Goal: Task Accomplishment & Management: Manage account settings

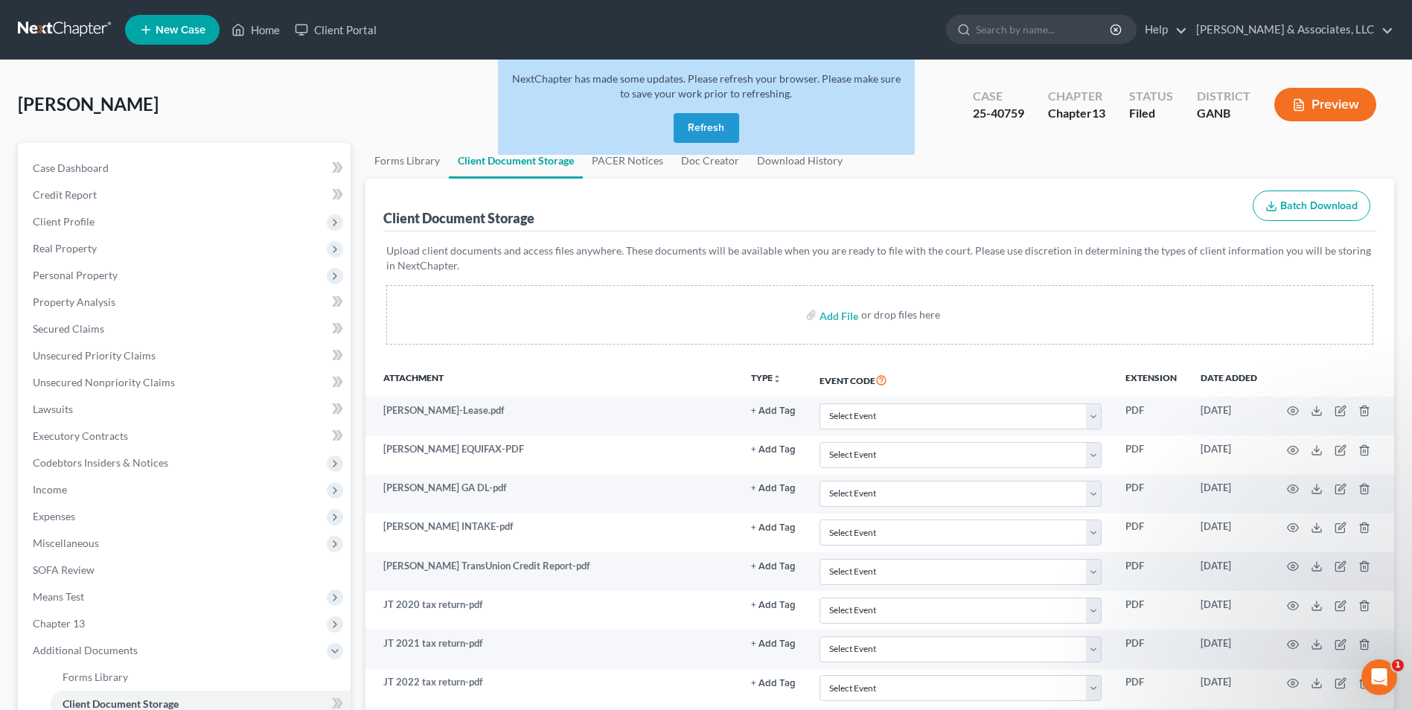
click at [715, 121] on button "Refresh" at bounding box center [707, 128] width 66 height 30
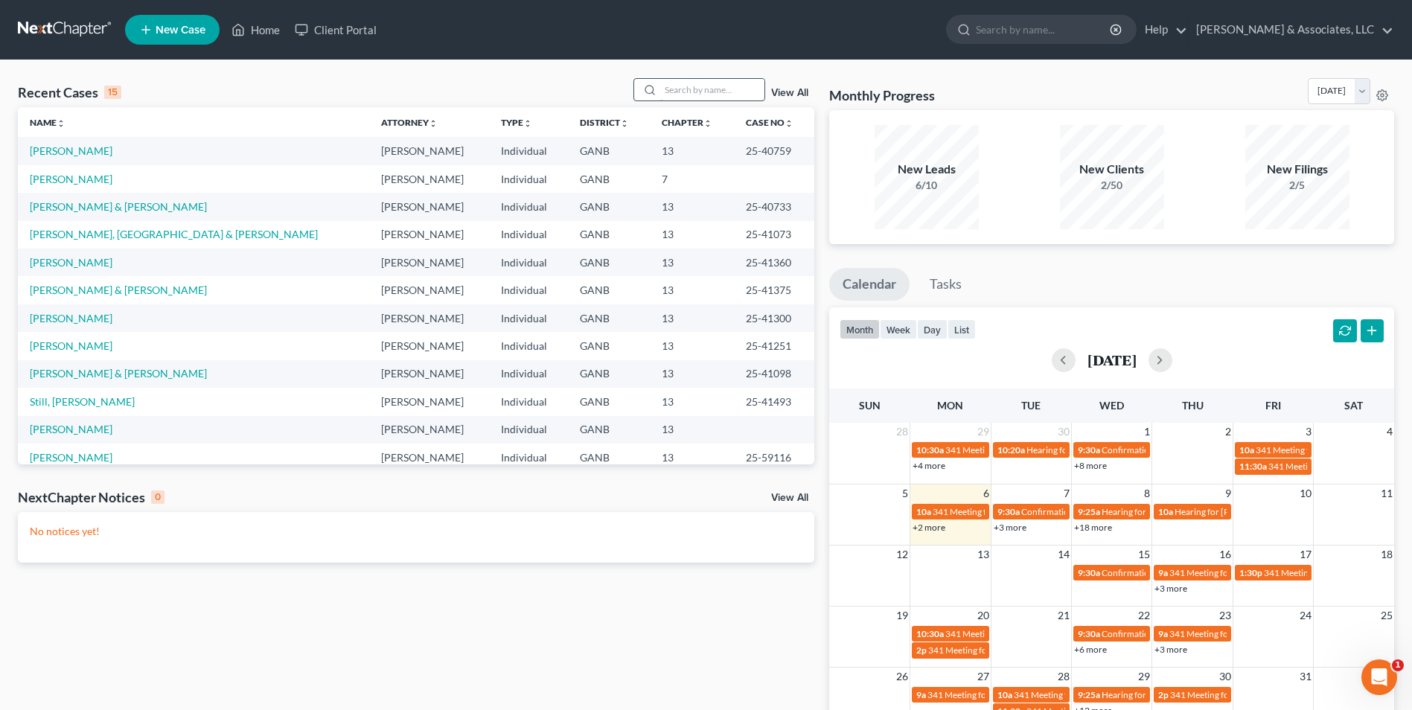
click at [690, 92] on input "search" at bounding box center [712, 90] width 104 height 22
type input "nations"
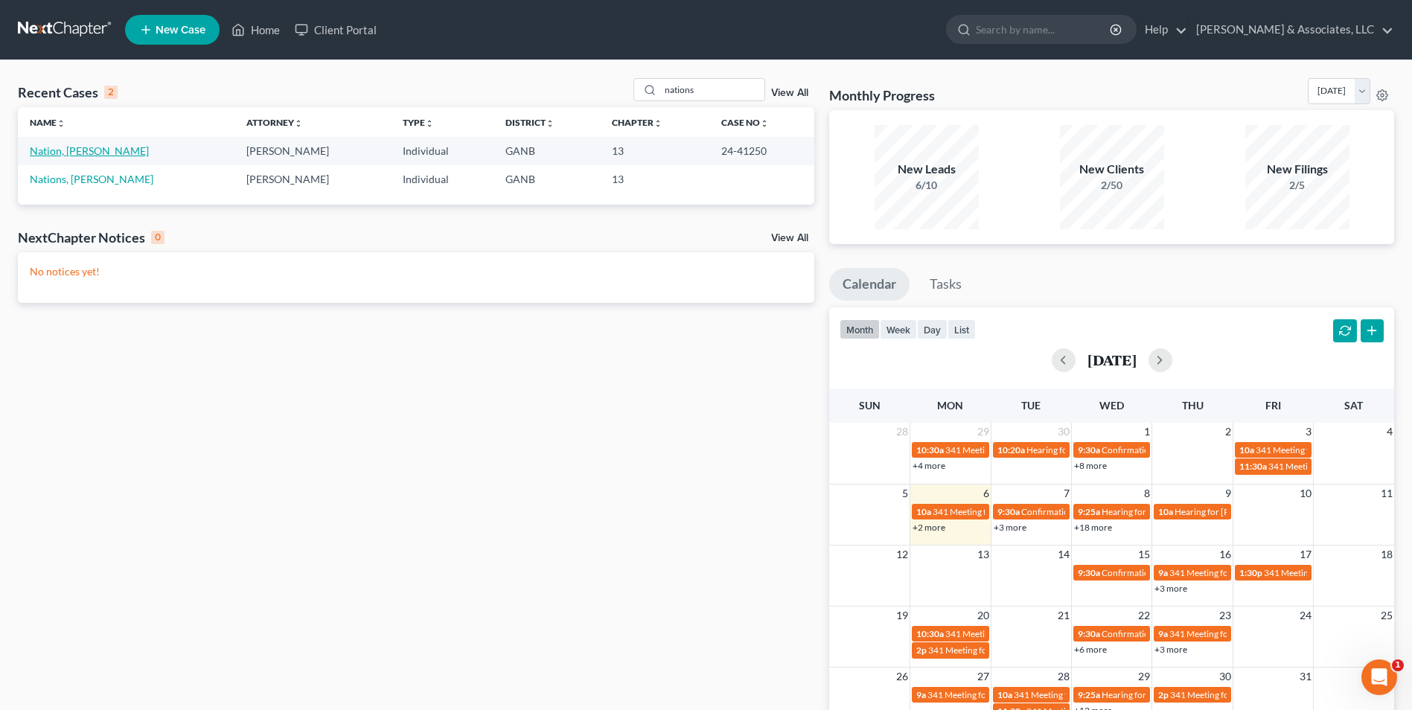
click at [83, 150] on link "Nation, Christine" at bounding box center [89, 150] width 119 height 13
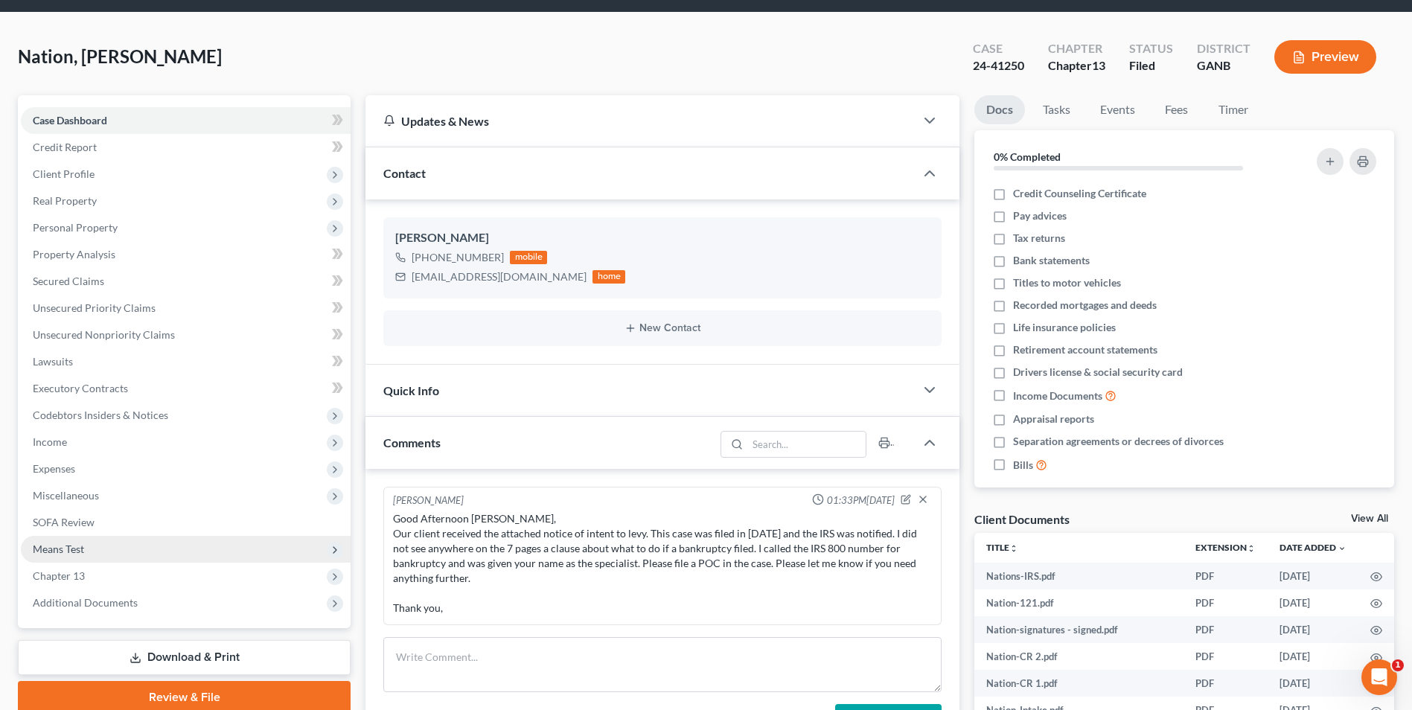
scroll to position [74, 0]
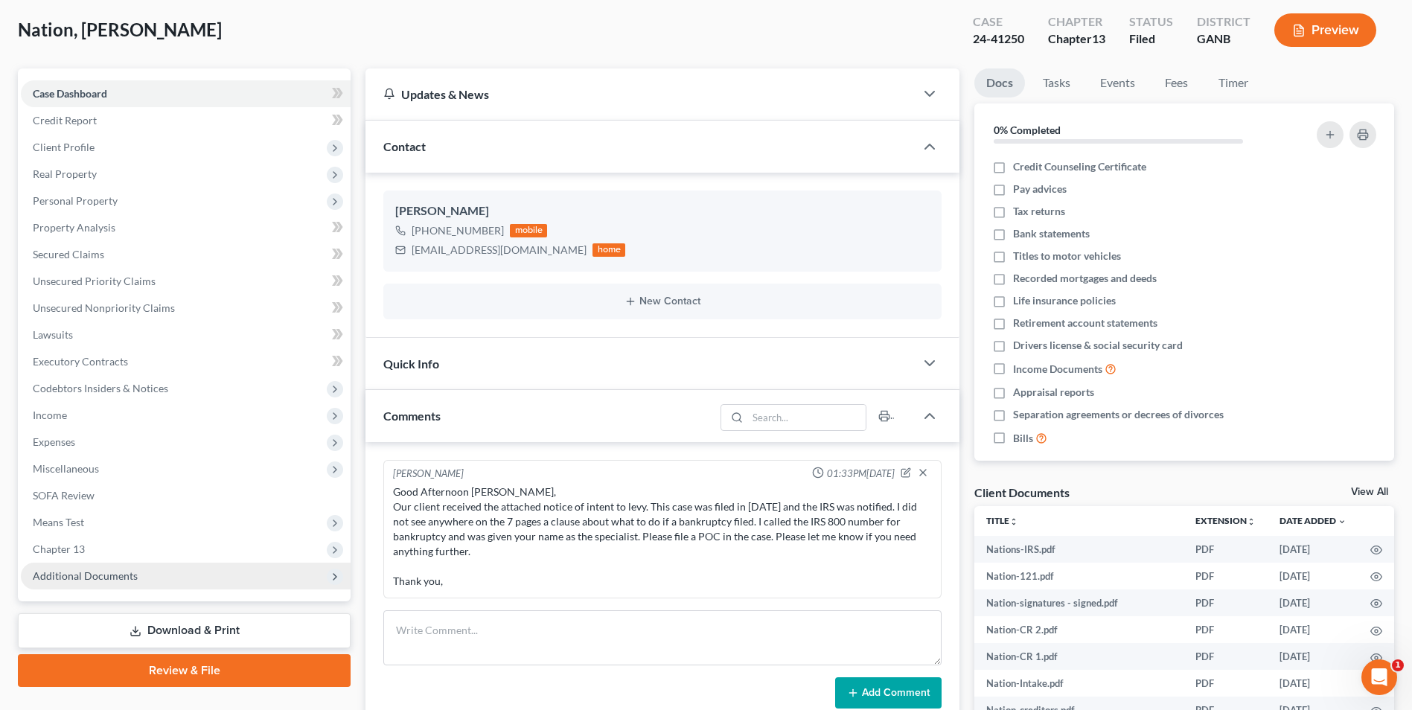
click at [106, 584] on span "Additional Documents" at bounding box center [186, 576] width 330 height 27
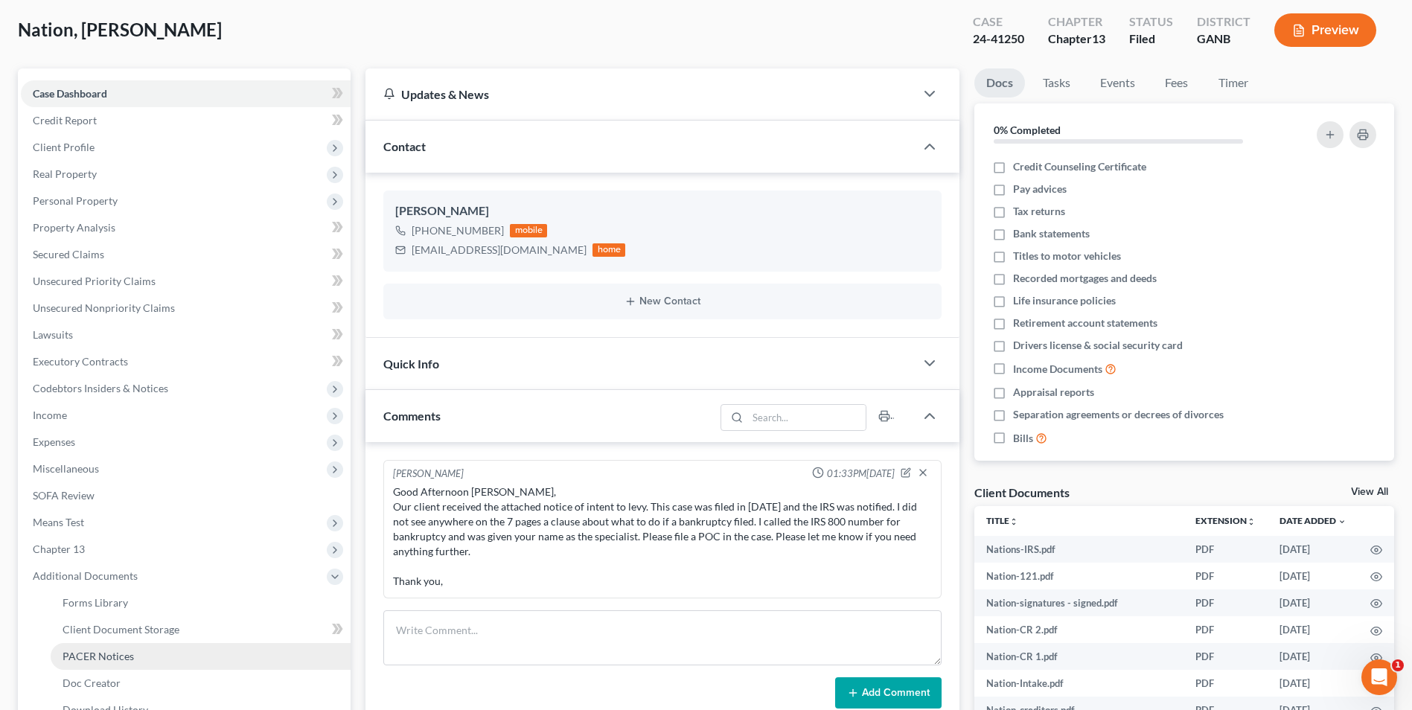
click at [117, 651] on span "PACER Notices" at bounding box center [98, 656] width 71 height 13
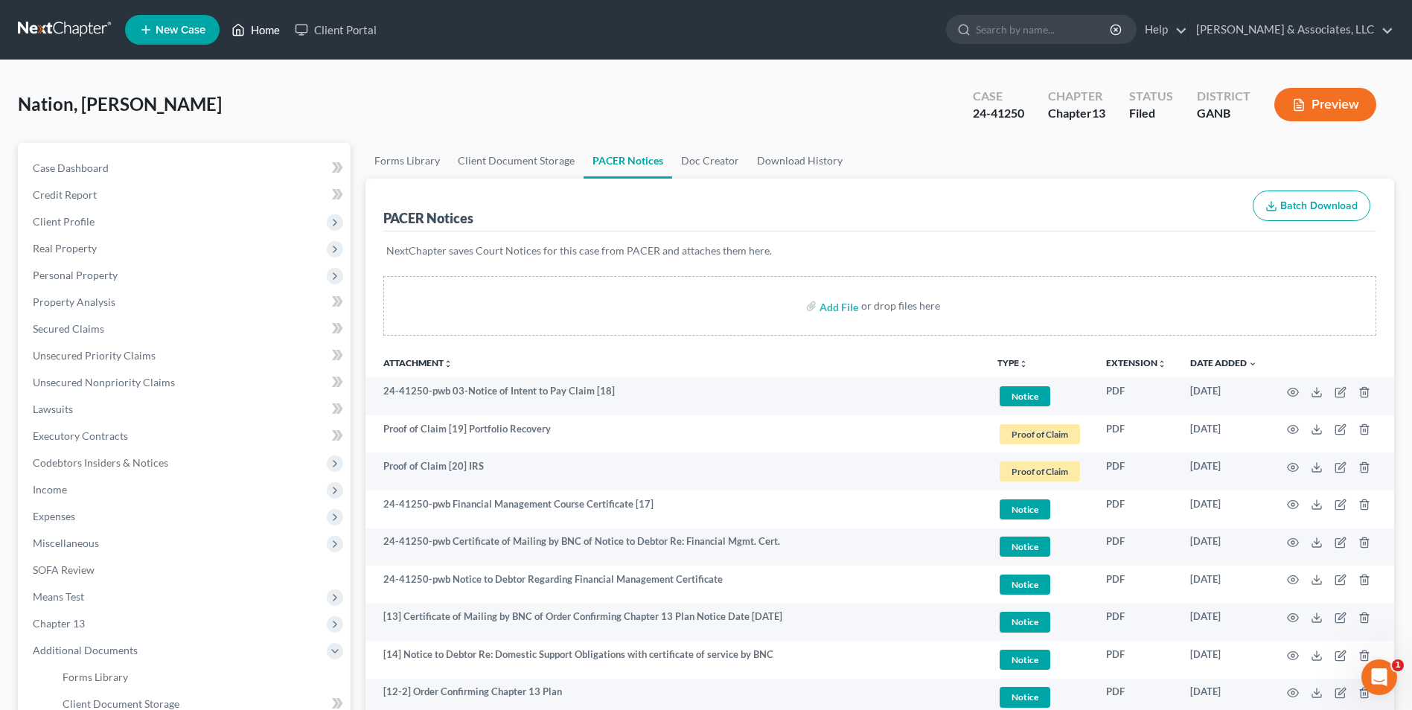
click at [282, 28] on link "Home" at bounding box center [255, 29] width 63 height 27
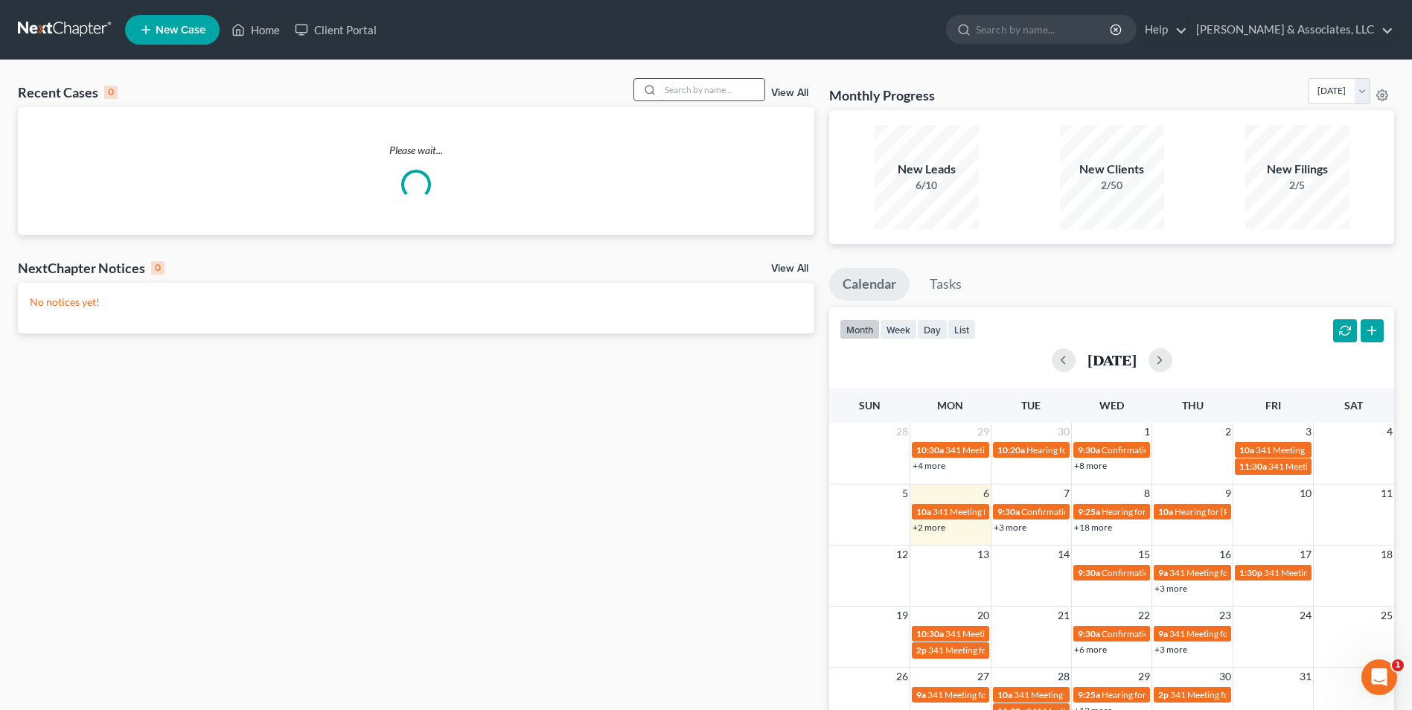
click at [710, 89] on input "search" at bounding box center [712, 90] width 104 height 22
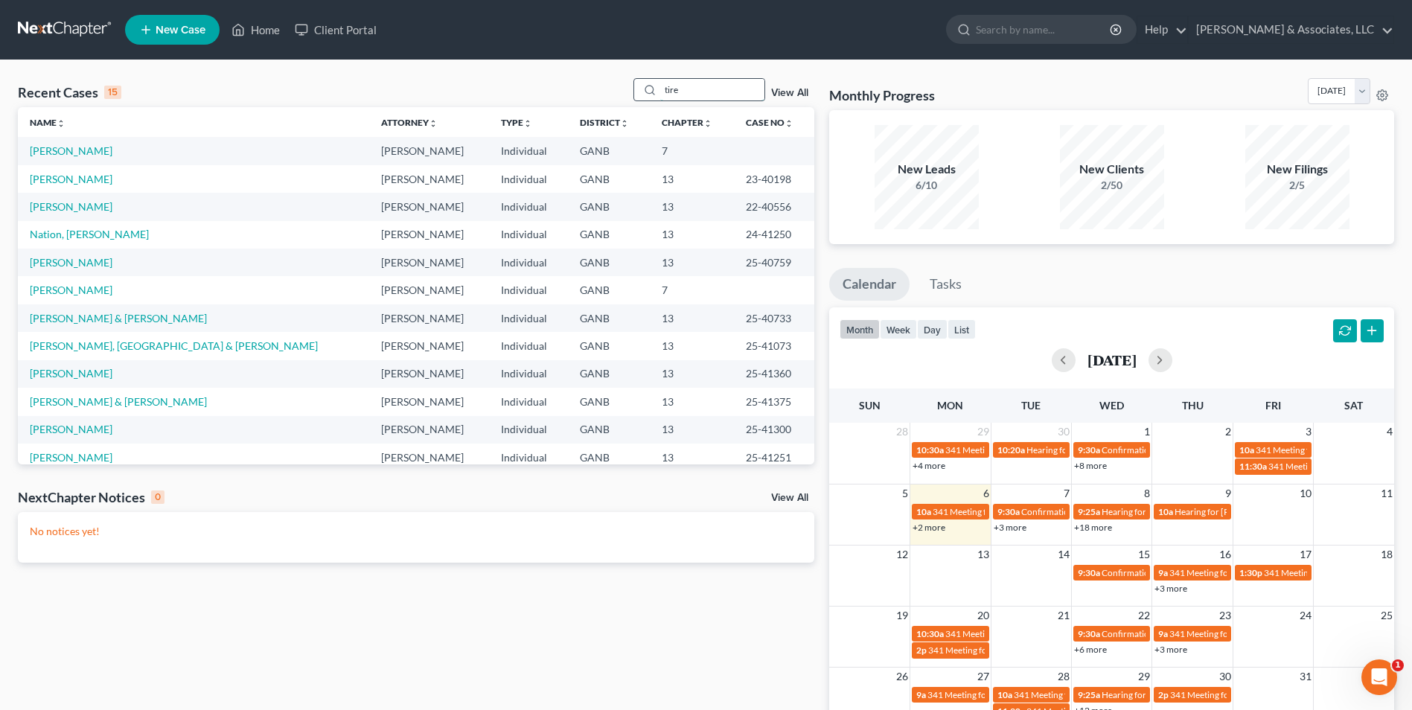
type input "tire"
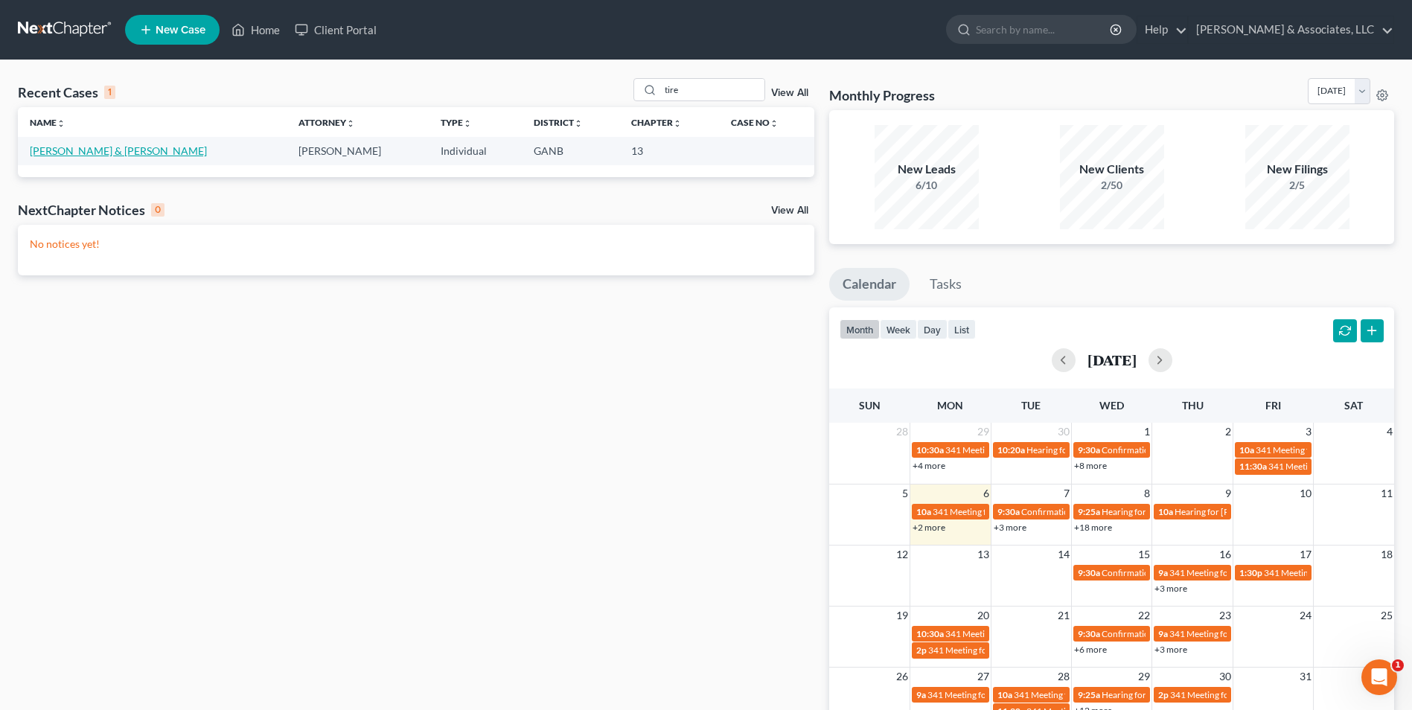
click at [107, 144] on link "[PERSON_NAME] & [PERSON_NAME]" at bounding box center [118, 150] width 177 height 13
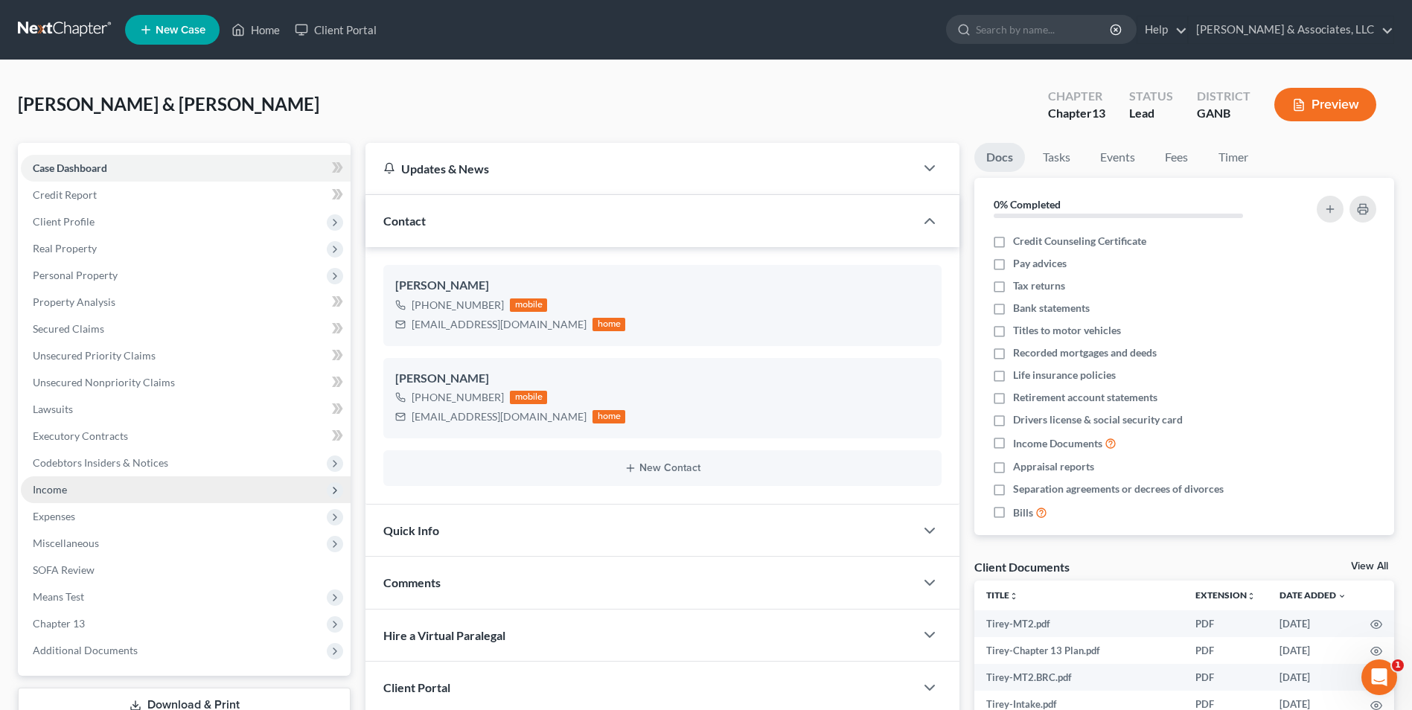
click at [48, 489] on span "Income" at bounding box center [50, 489] width 34 height 13
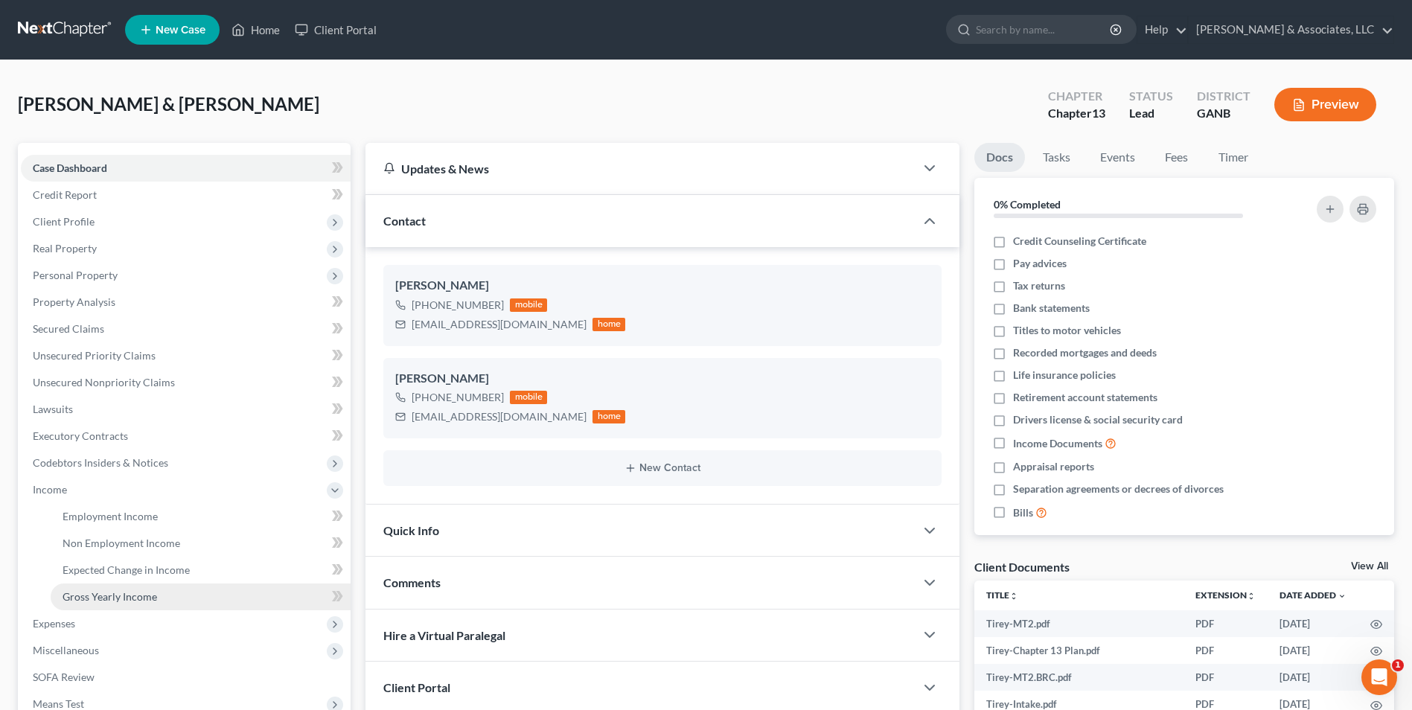
click at [131, 599] on span "Gross Yearly Income" at bounding box center [110, 596] width 95 height 13
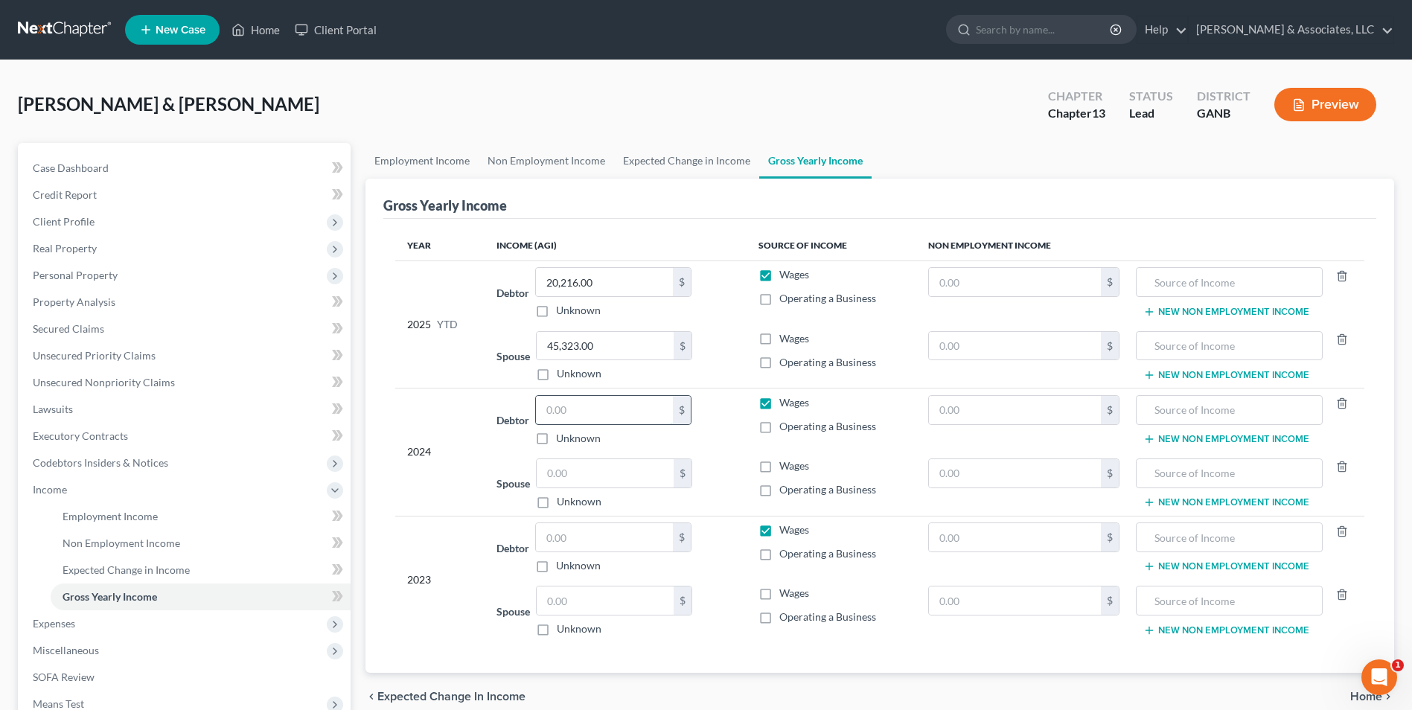
click at [595, 412] on input "text" at bounding box center [604, 410] width 137 height 28
type input "43,984"
click at [596, 483] on input "text" at bounding box center [605, 473] width 137 height 28
type input "63,305"
click at [629, 527] on input "text" at bounding box center [604, 537] width 137 height 28
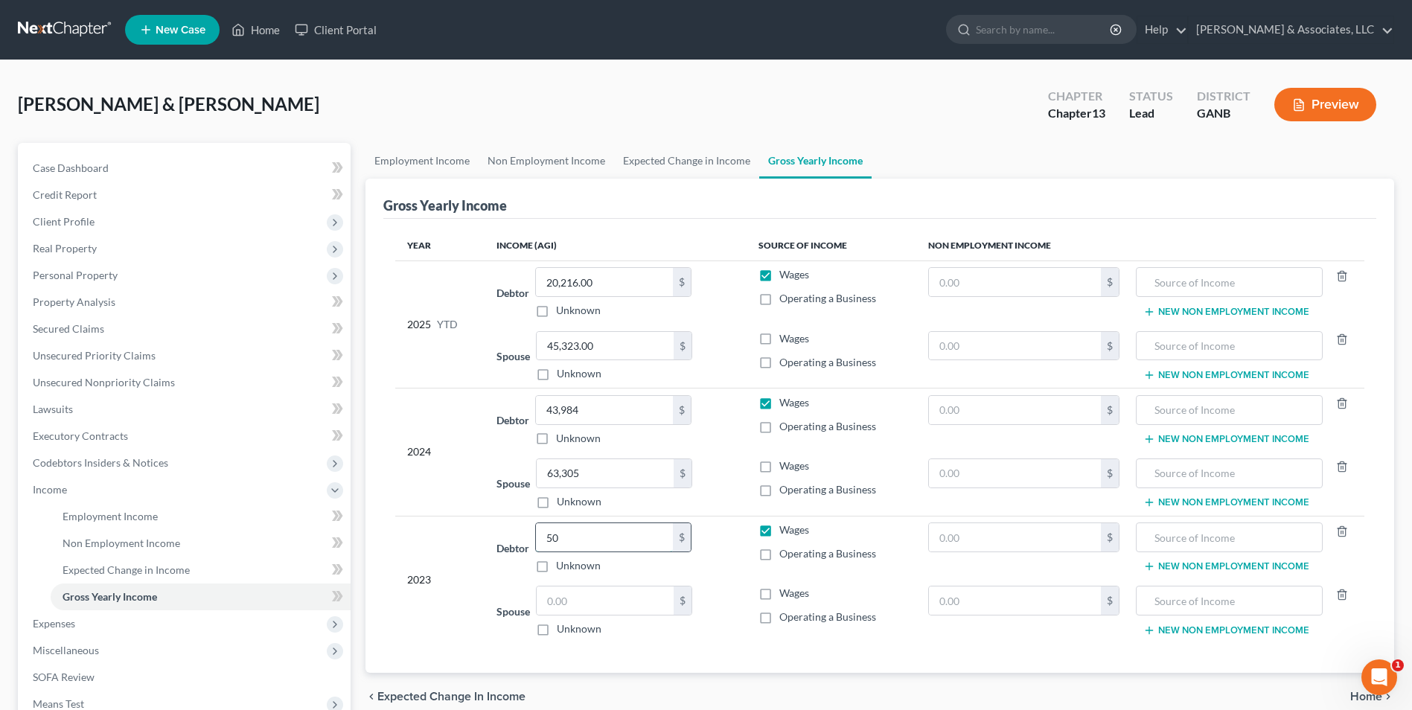
type input "5"
type input "49,300"
click at [572, 609] on input "text" at bounding box center [605, 601] width 137 height 28
type input "50,102."
click at [701, 660] on div "Year Income (AGI) Source of Income Non Employment Income 2025 YTD Debtor 20,216…" at bounding box center [879, 446] width 993 height 454
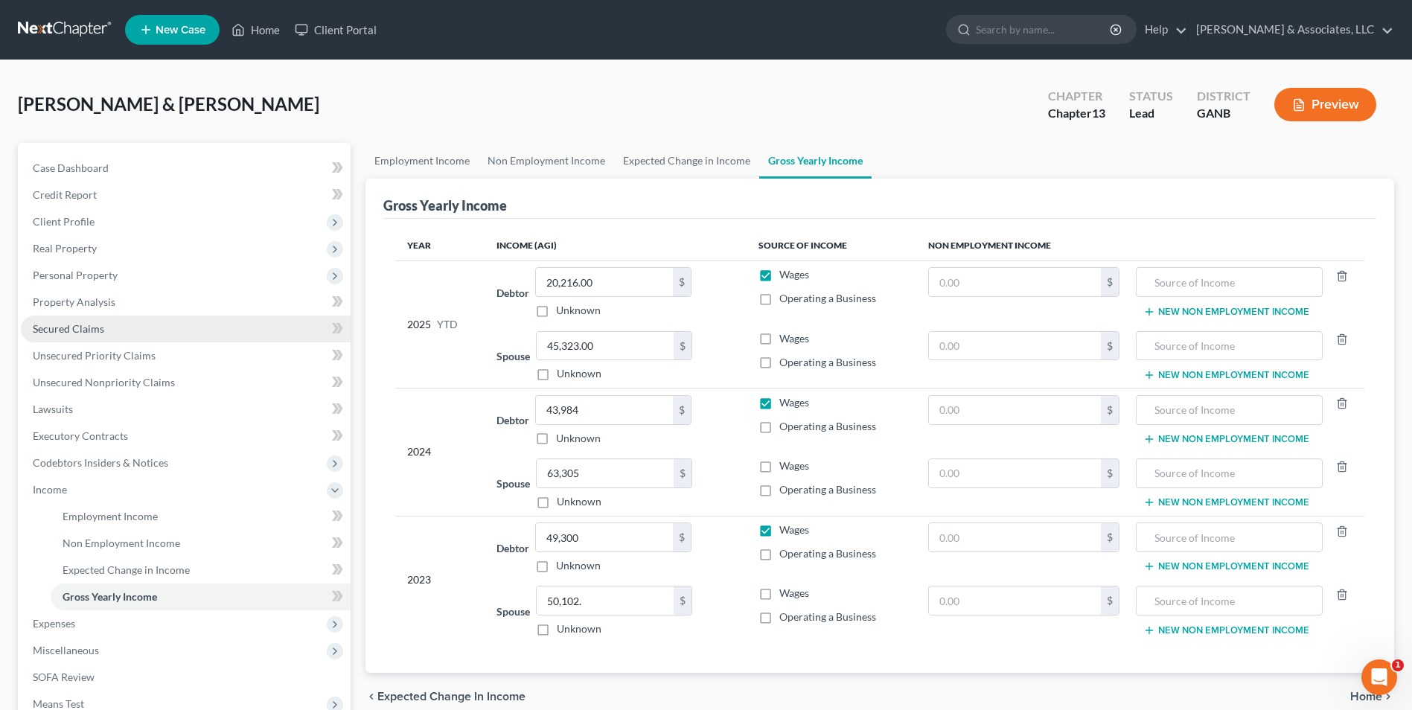
click at [103, 333] on link "Secured Claims" at bounding box center [186, 329] width 330 height 27
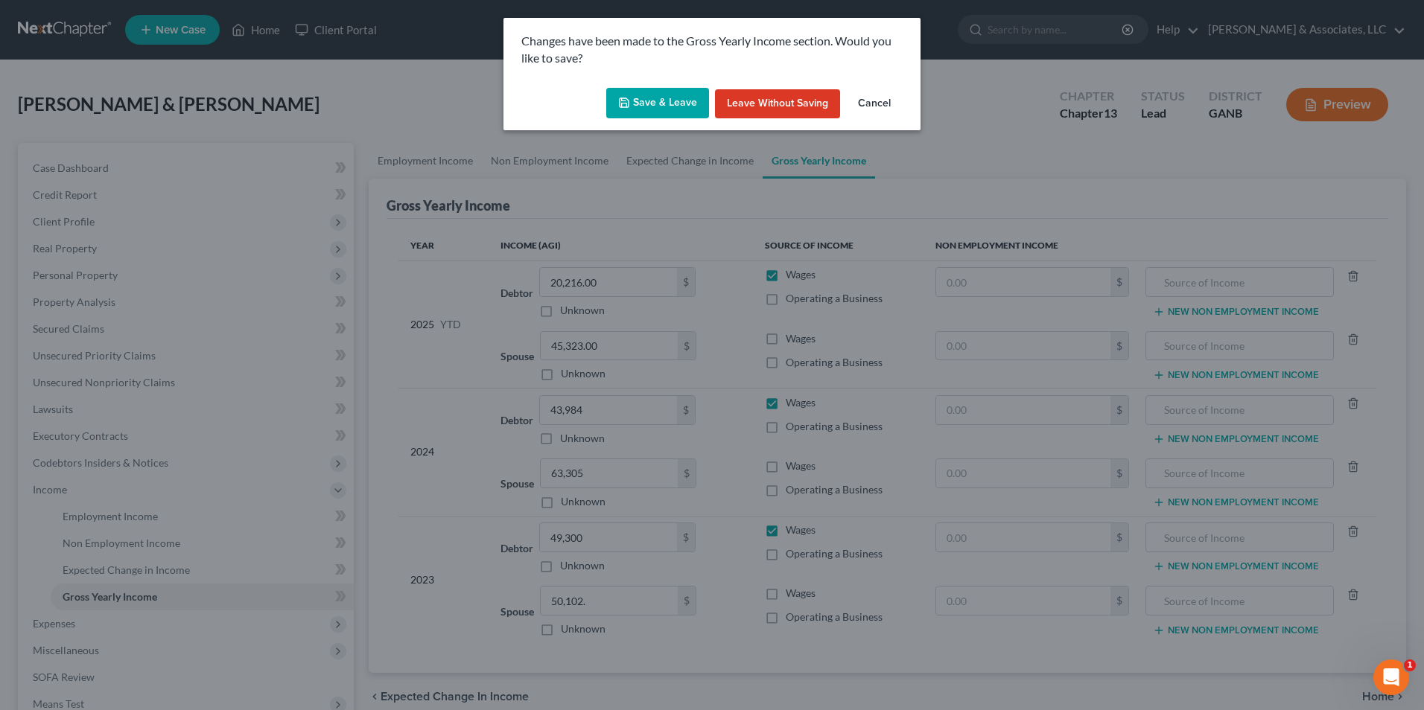
click at [671, 110] on button "Save & Leave" at bounding box center [657, 103] width 103 height 31
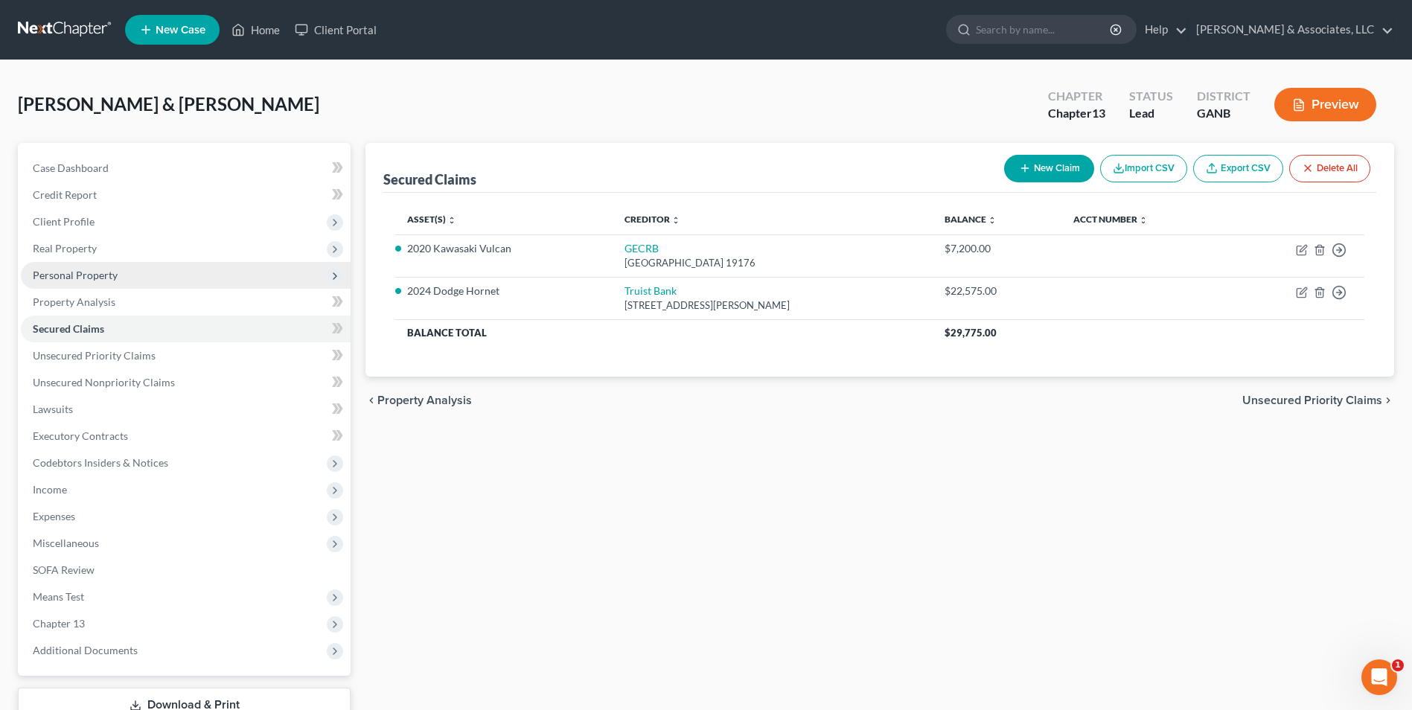
click at [74, 283] on span "Personal Property" at bounding box center [186, 275] width 330 height 27
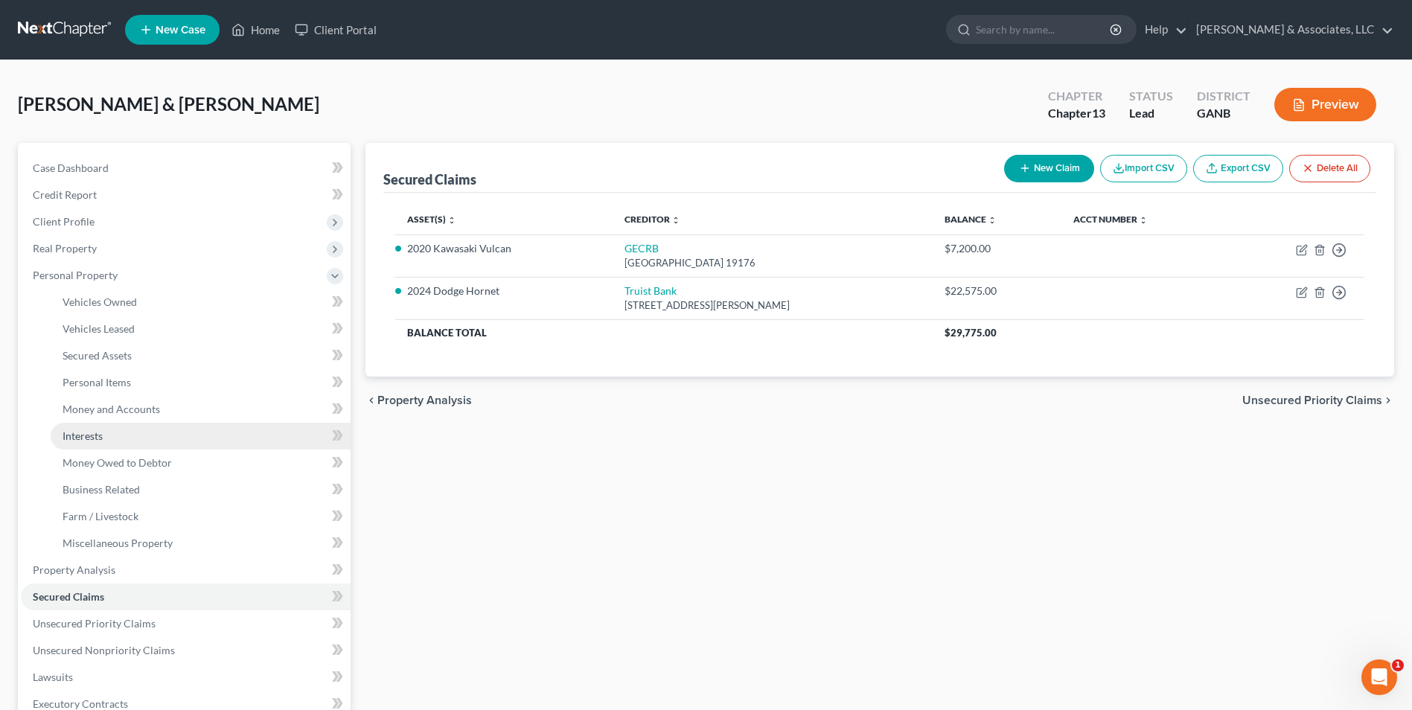
click at [71, 438] on span "Interests" at bounding box center [83, 436] width 40 height 13
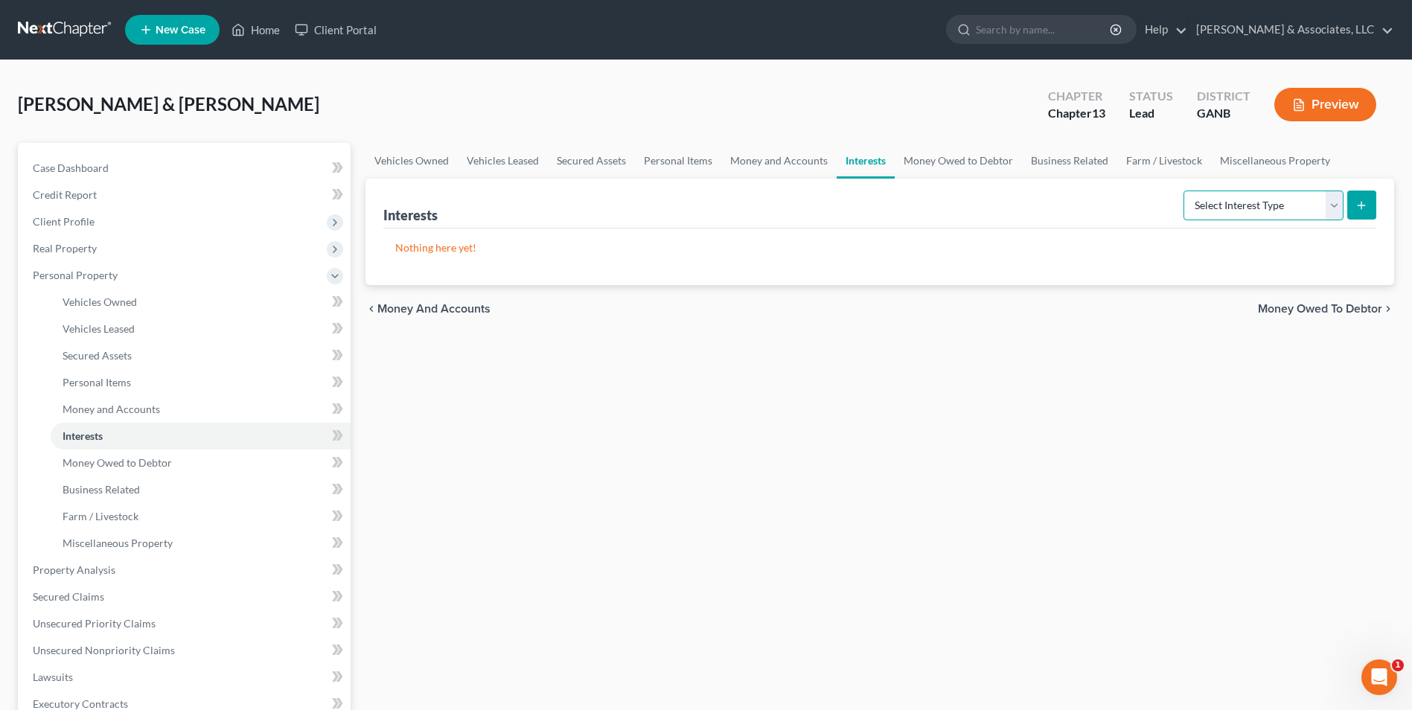
click at [1327, 212] on select "Select Interest Type 401K Annuity Bond Education IRA Government Bond Government…" at bounding box center [1264, 206] width 160 height 30
select select "401k"
click at [1185, 191] on select "Select Interest Type 401K Annuity Bond Education IRA Government Bond Government…" at bounding box center [1264, 206] width 160 height 30
click at [1357, 213] on button "submit" at bounding box center [1362, 205] width 29 height 29
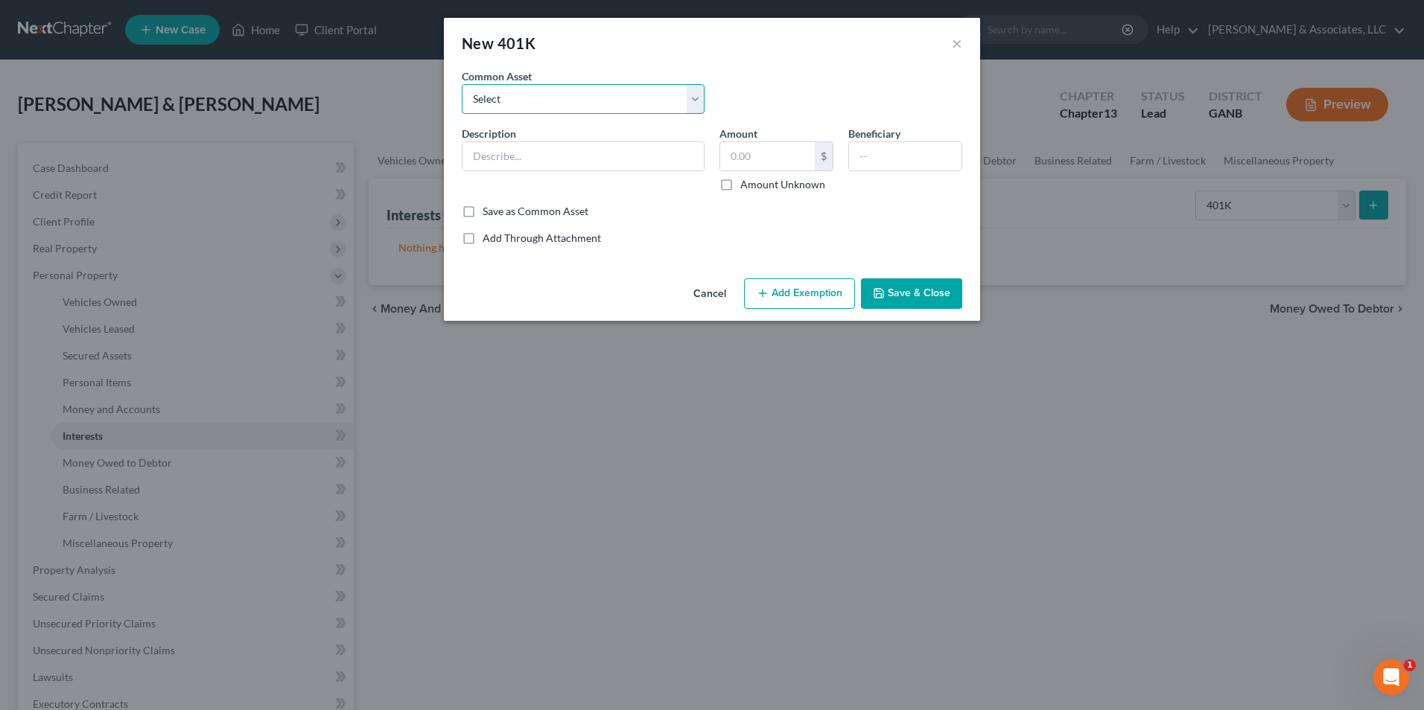
click at [698, 99] on select "Select Employer 401(K) Industrial Service Solution Former employer 401(K) Emplo…" at bounding box center [583, 99] width 243 height 30
select select "0"
click at [462, 84] on select "Select Employer 401(K) Industrial Service Solution Former employer 401(K) Emplo…" at bounding box center [583, 99] width 243 height 30
type input "Employer 401(K)"
click at [800, 160] on input "12,536.00" at bounding box center [767, 156] width 95 height 28
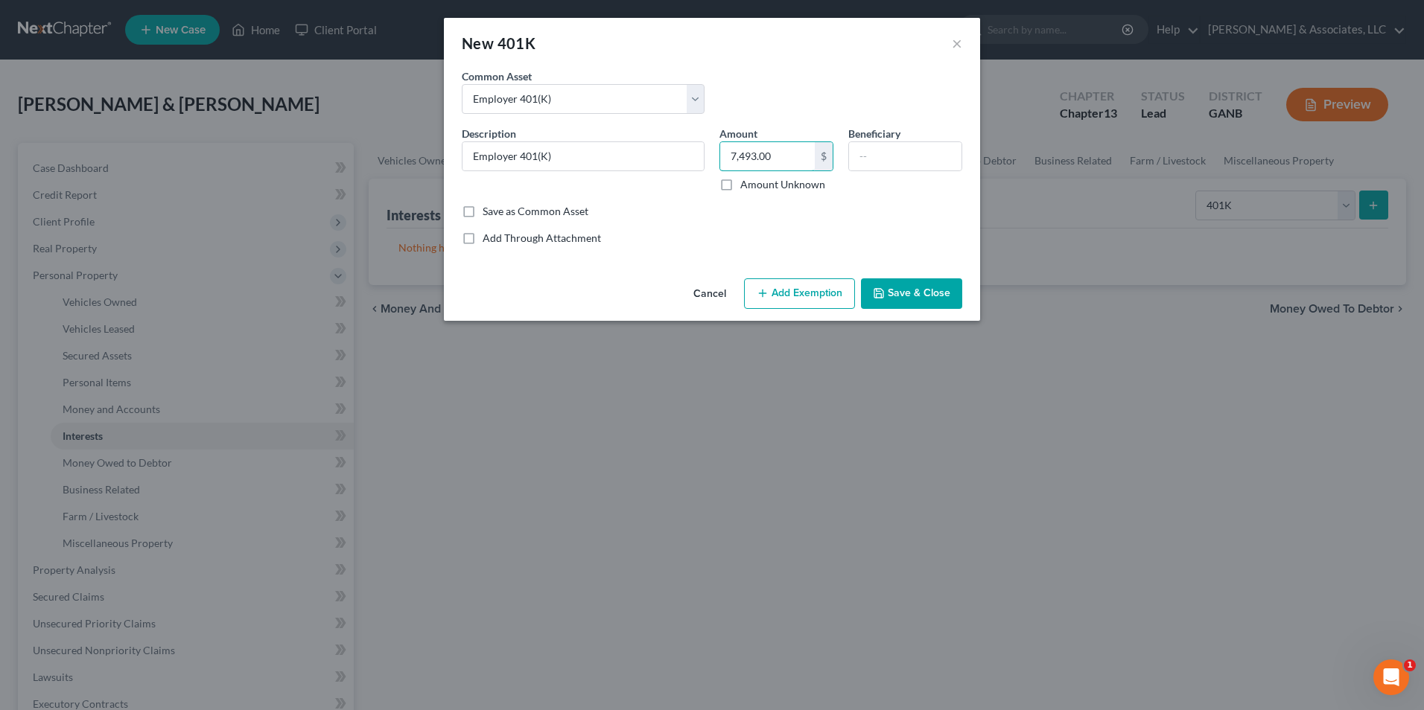
type input "7,493.00"
click at [794, 296] on button "Add Exemption" at bounding box center [799, 293] width 111 height 31
select select "2"
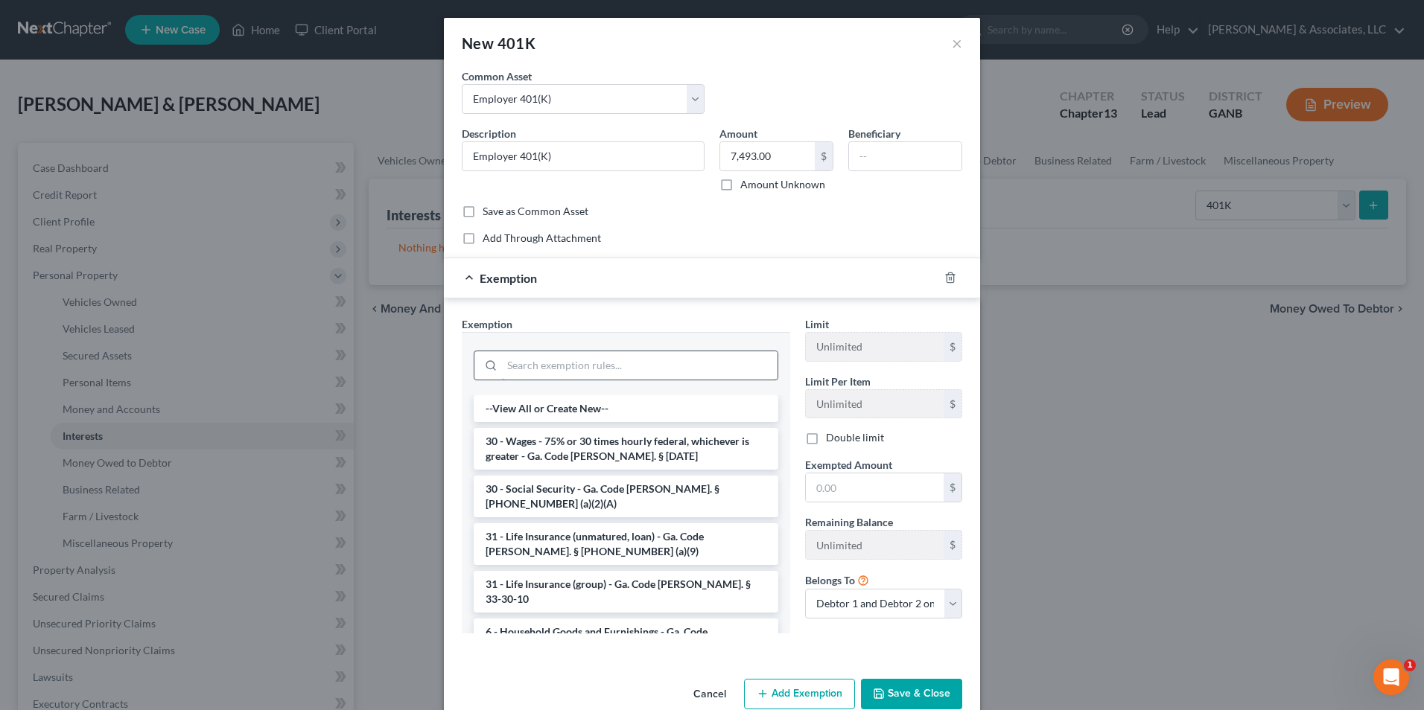
click at [739, 368] on input "search" at bounding box center [639, 365] width 275 height 28
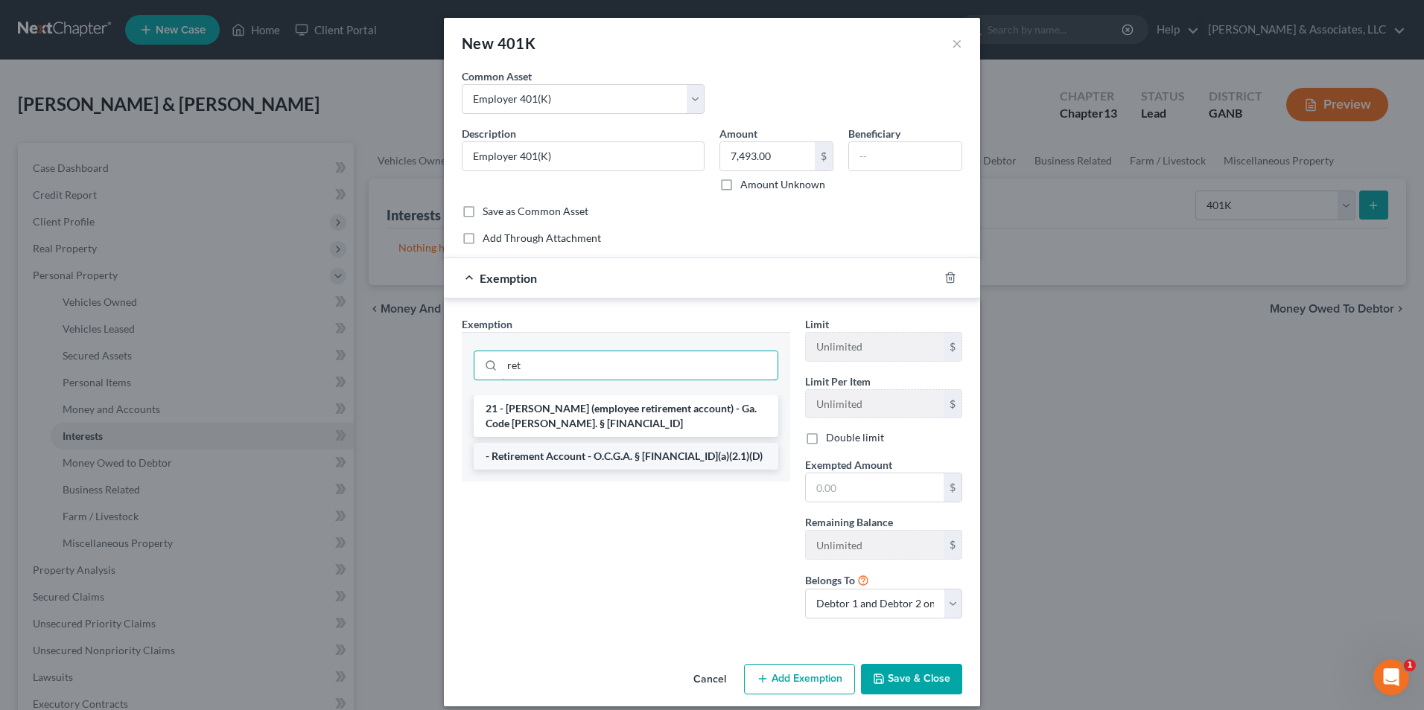
type input "ret"
click at [661, 459] on li "- Retirement Account - O.C.G.A. § 44-13-100(a)(2.1)(D)" at bounding box center [626, 456] width 305 height 27
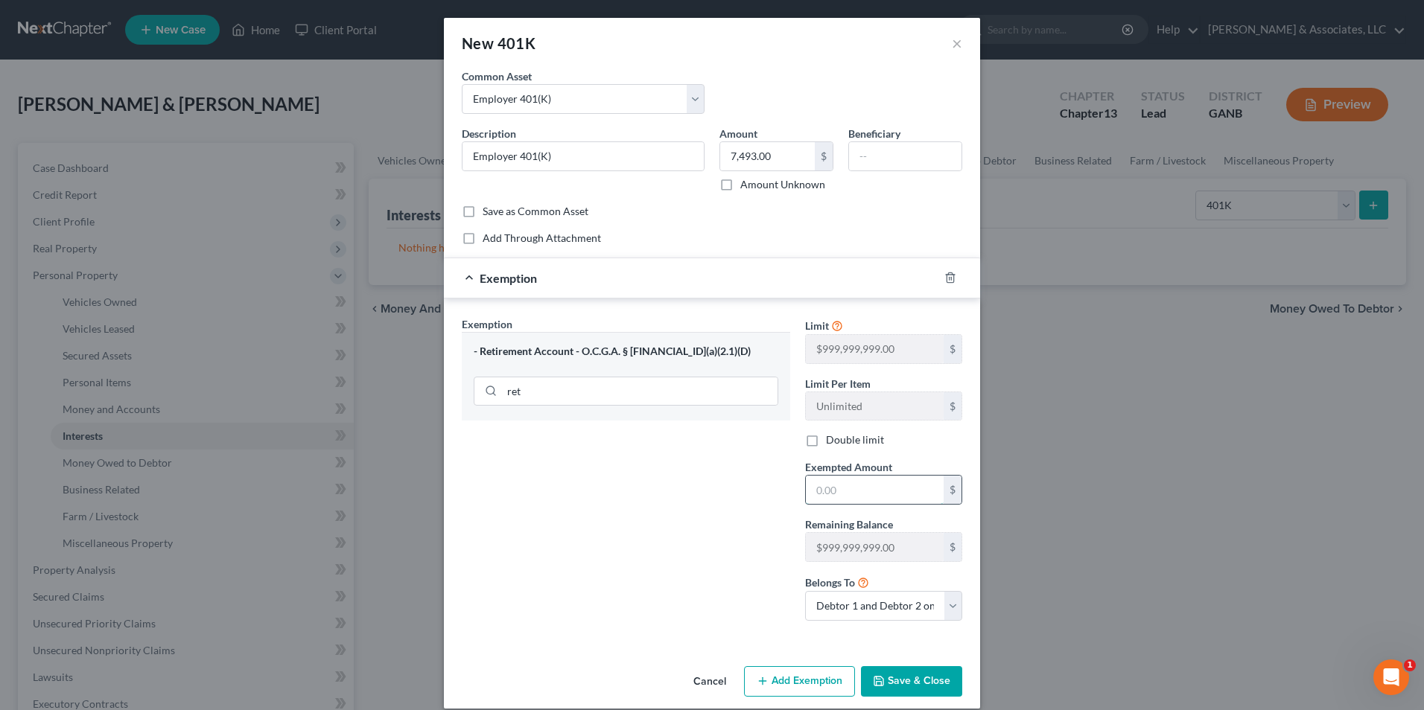
click at [882, 494] on input "text" at bounding box center [875, 490] width 138 height 28
type input "7,493.0"
click at [926, 689] on button "Save & Close" at bounding box center [911, 681] width 101 height 31
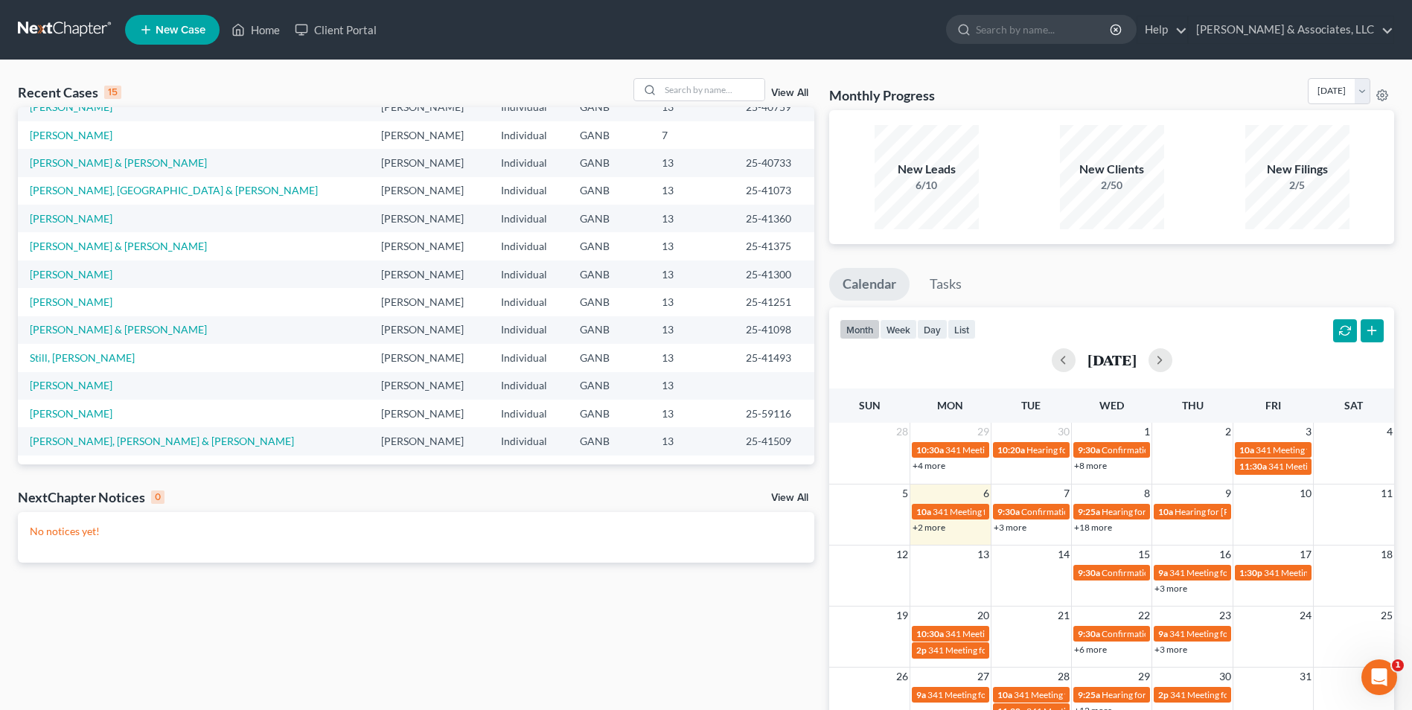
scroll to position [28, 0]
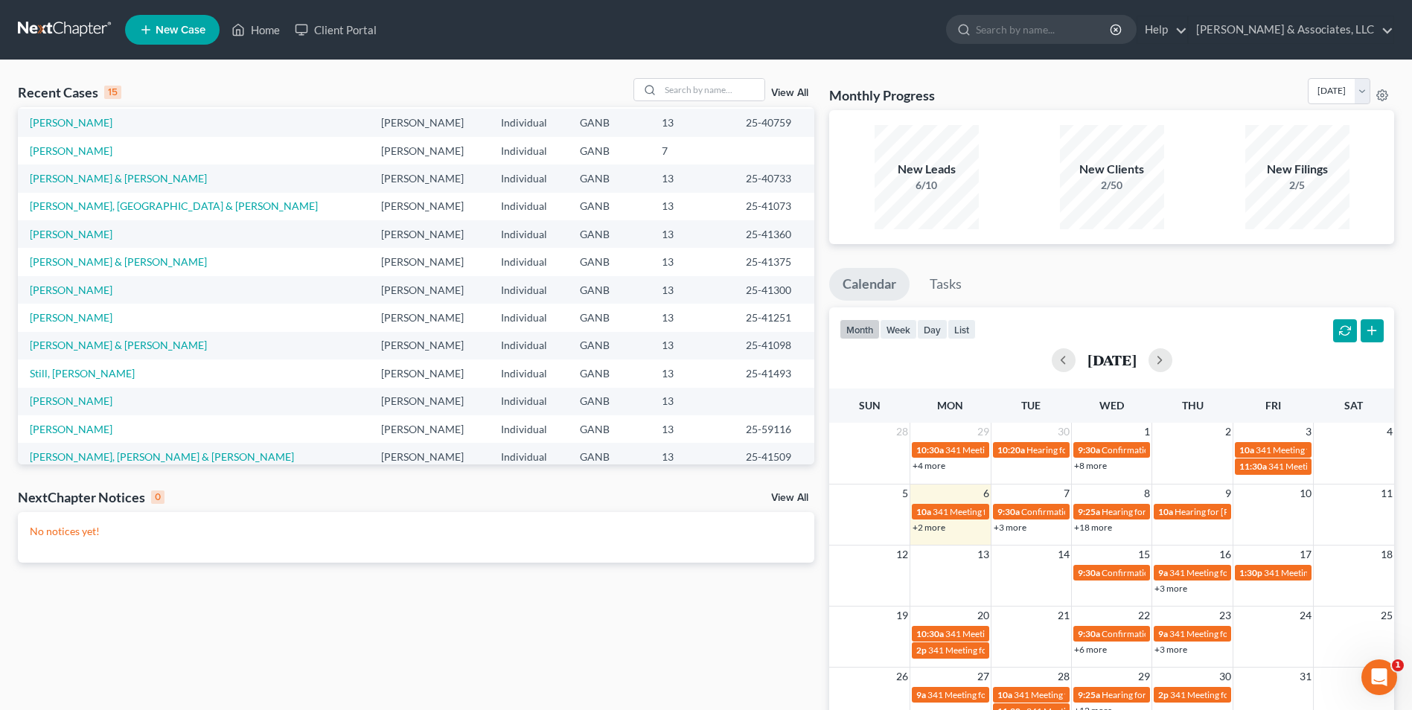
click at [159, 236] on td "[PERSON_NAME]" at bounding box center [193, 234] width 351 height 28
click at [729, 81] on input "search" at bounding box center [712, 90] width 104 height 22
type input "little"
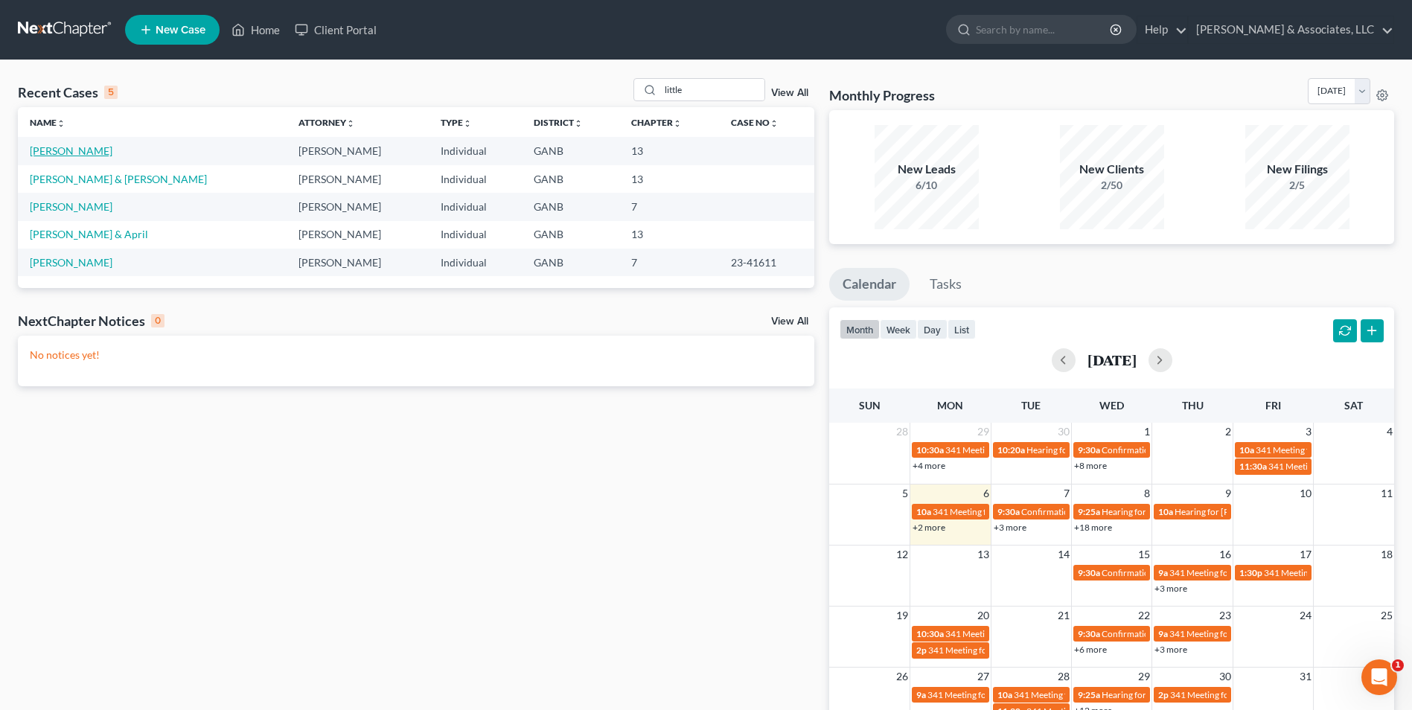
click at [72, 154] on link "[PERSON_NAME]" at bounding box center [71, 150] width 83 height 13
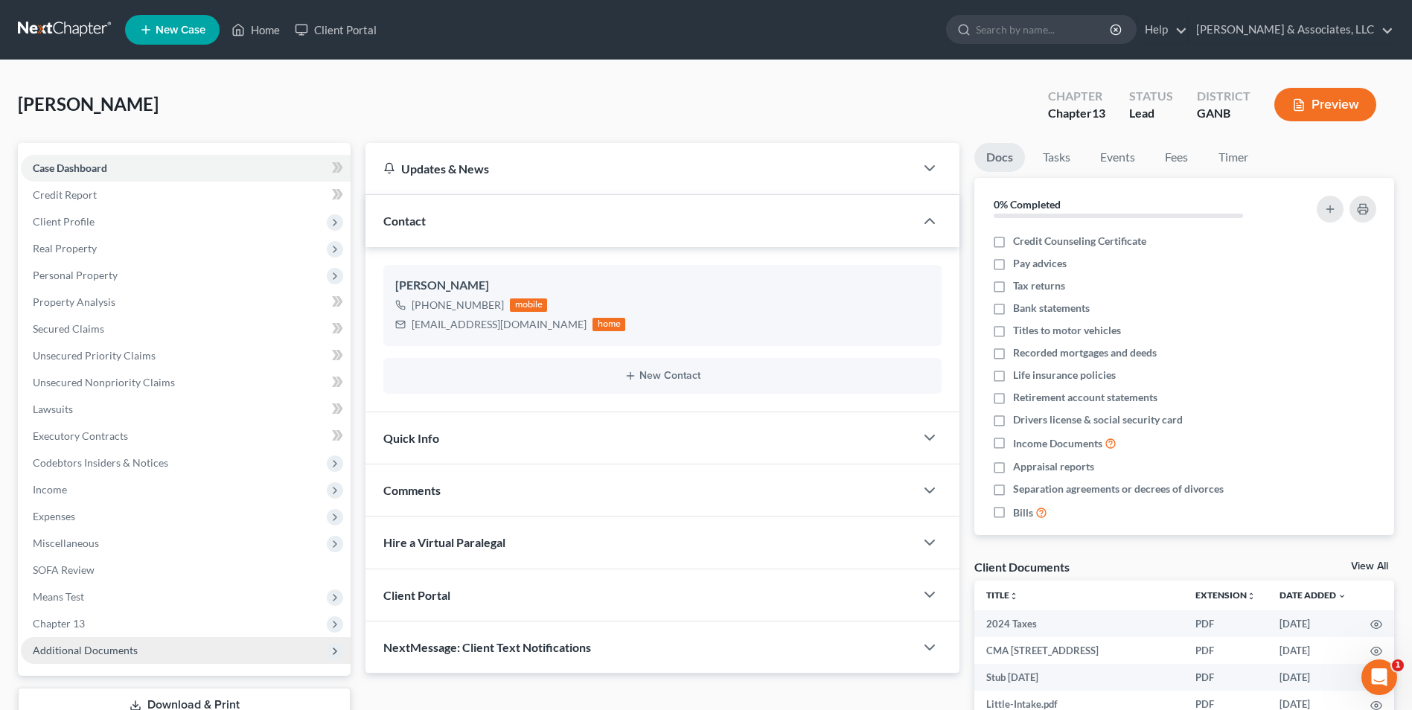
click at [120, 651] on span "Additional Documents" at bounding box center [85, 650] width 105 height 13
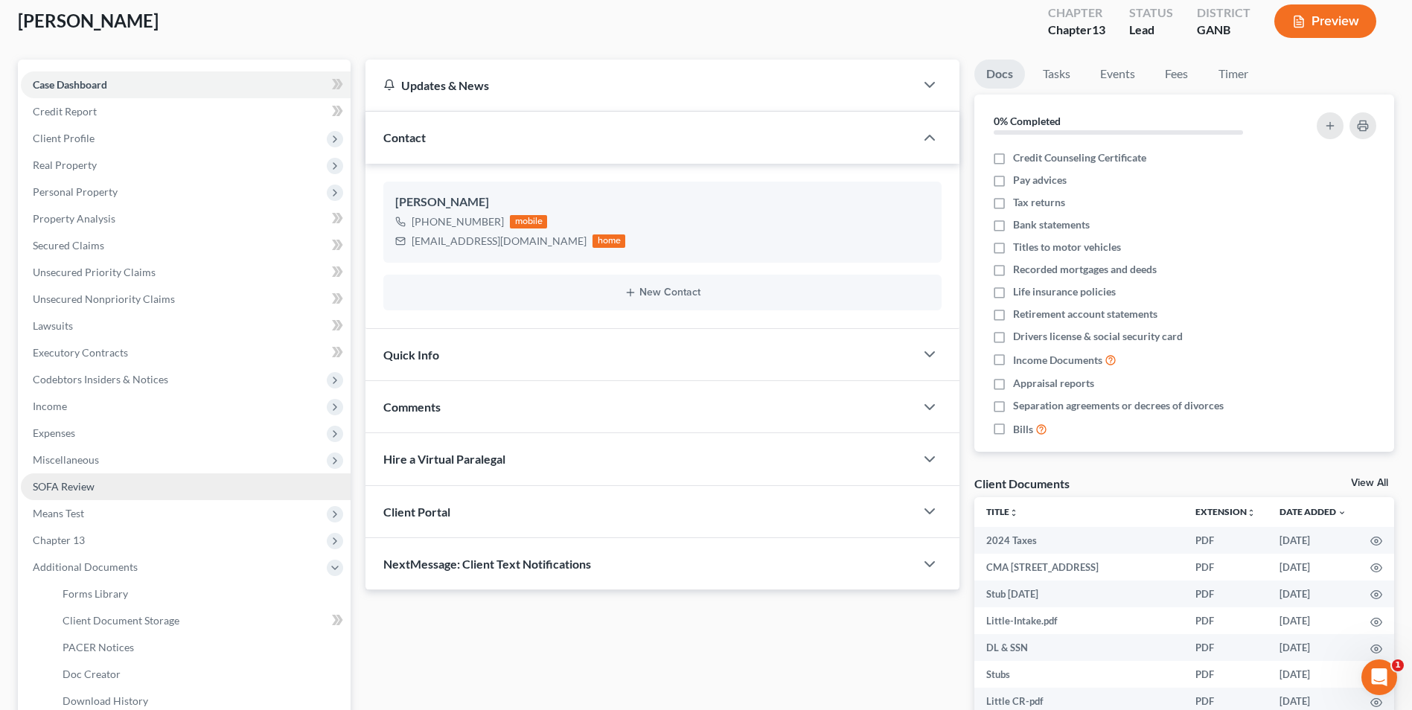
scroll to position [223, 0]
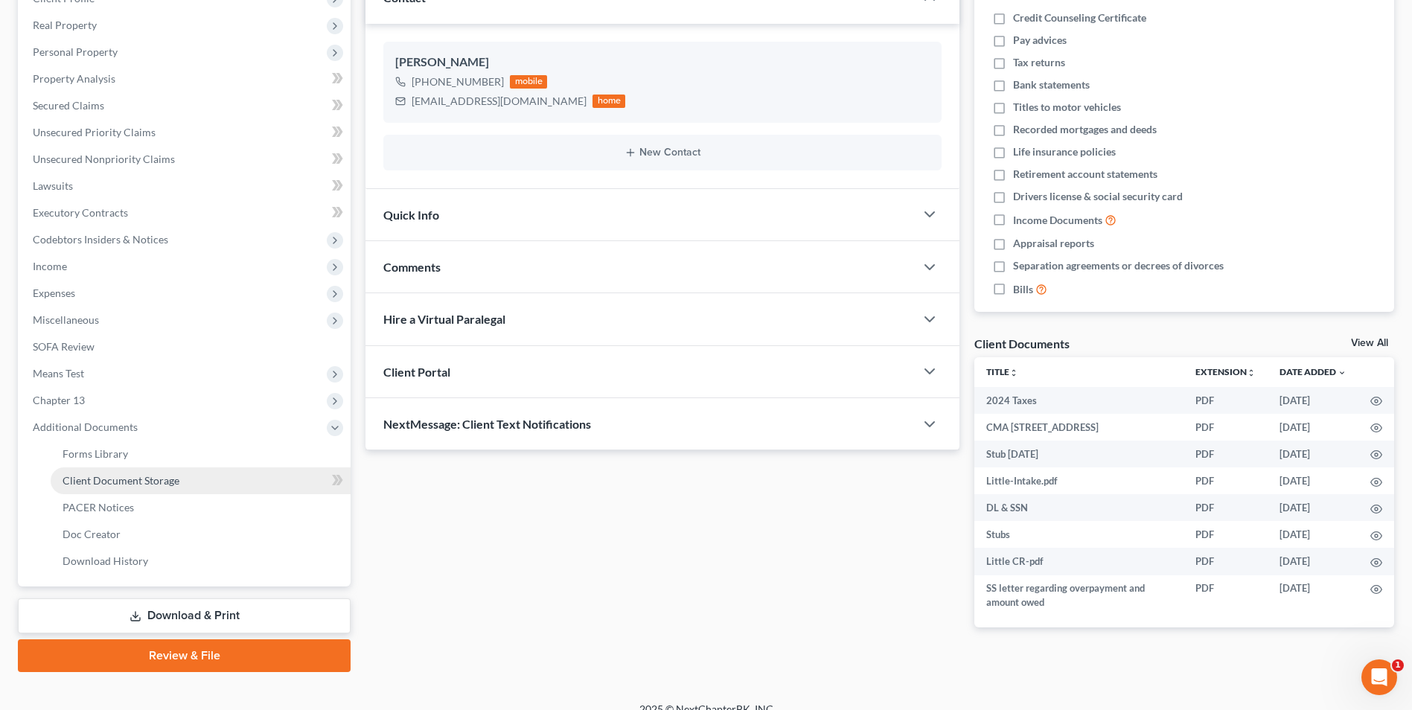
click at [175, 481] on span "Client Document Storage" at bounding box center [121, 480] width 117 height 13
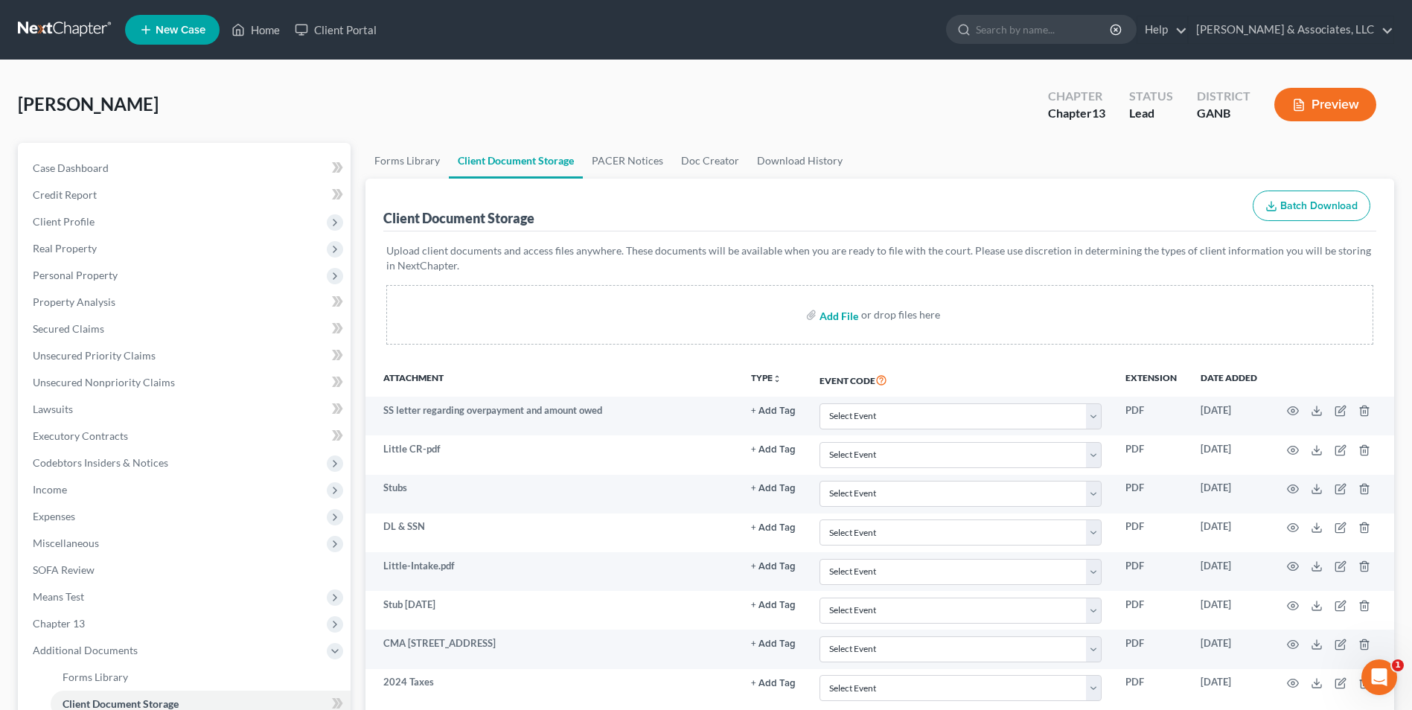
click at [847, 320] on input "file" at bounding box center [838, 315] width 36 height 27
type input "C:\fakepath\Little.signatures - signed.pdf"
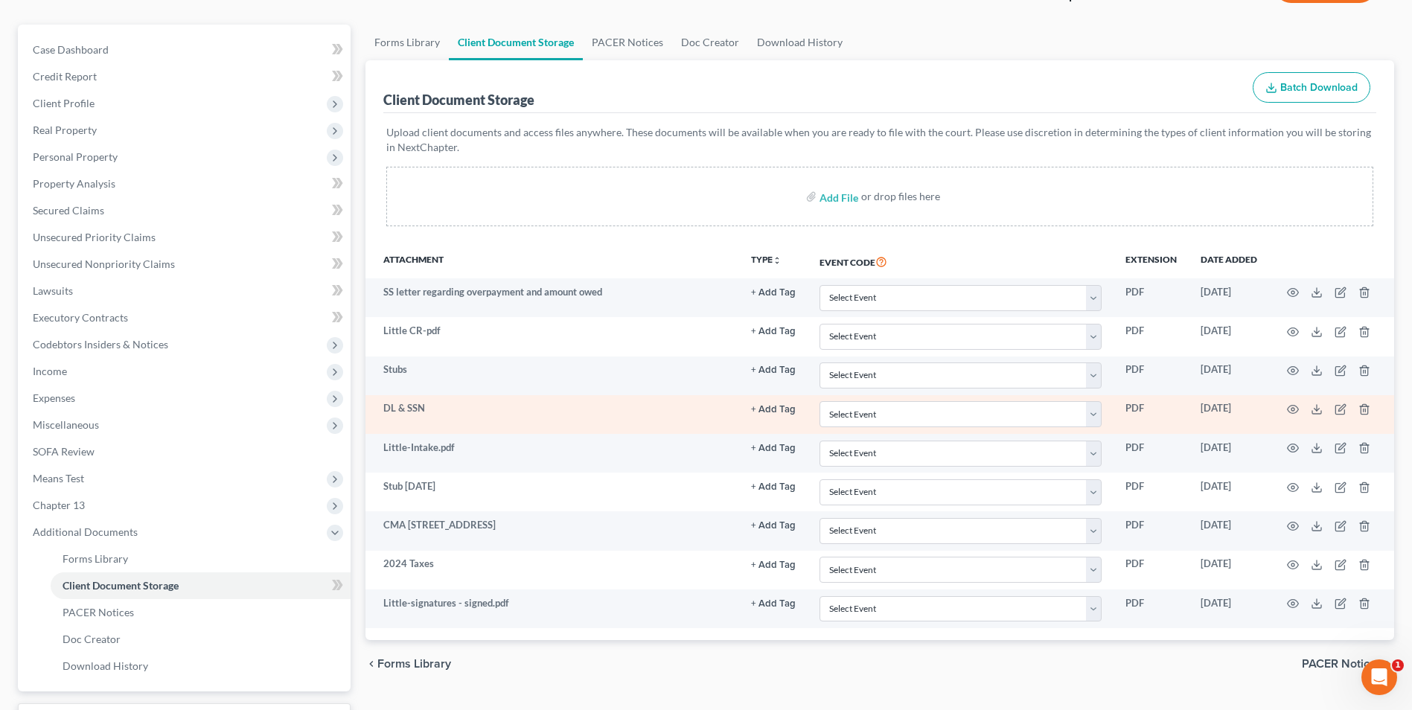
scroll to position [242, 0]
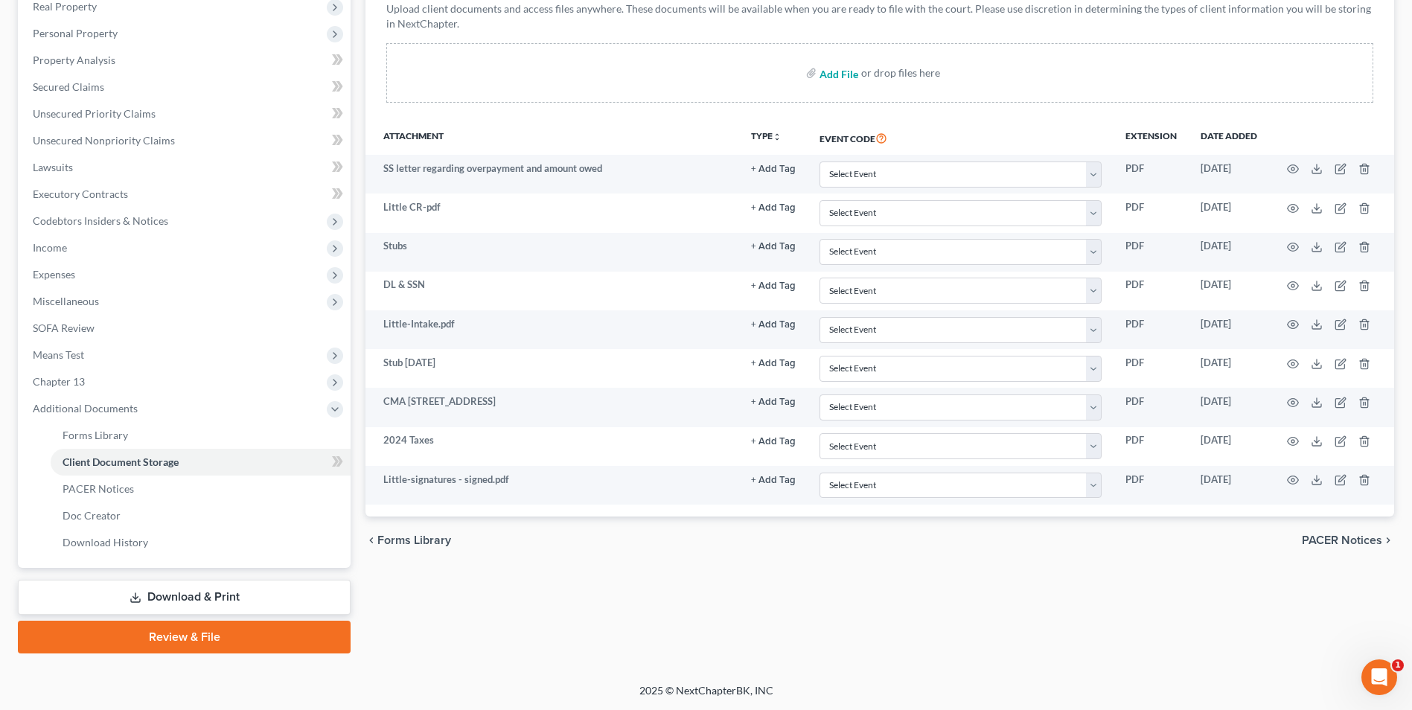
click at [826, 74] on input "file" at bounding box center [838, 73] width 36 height 27
type input "C:\fakepath\Little.Chapter 13 Plan.pdf"
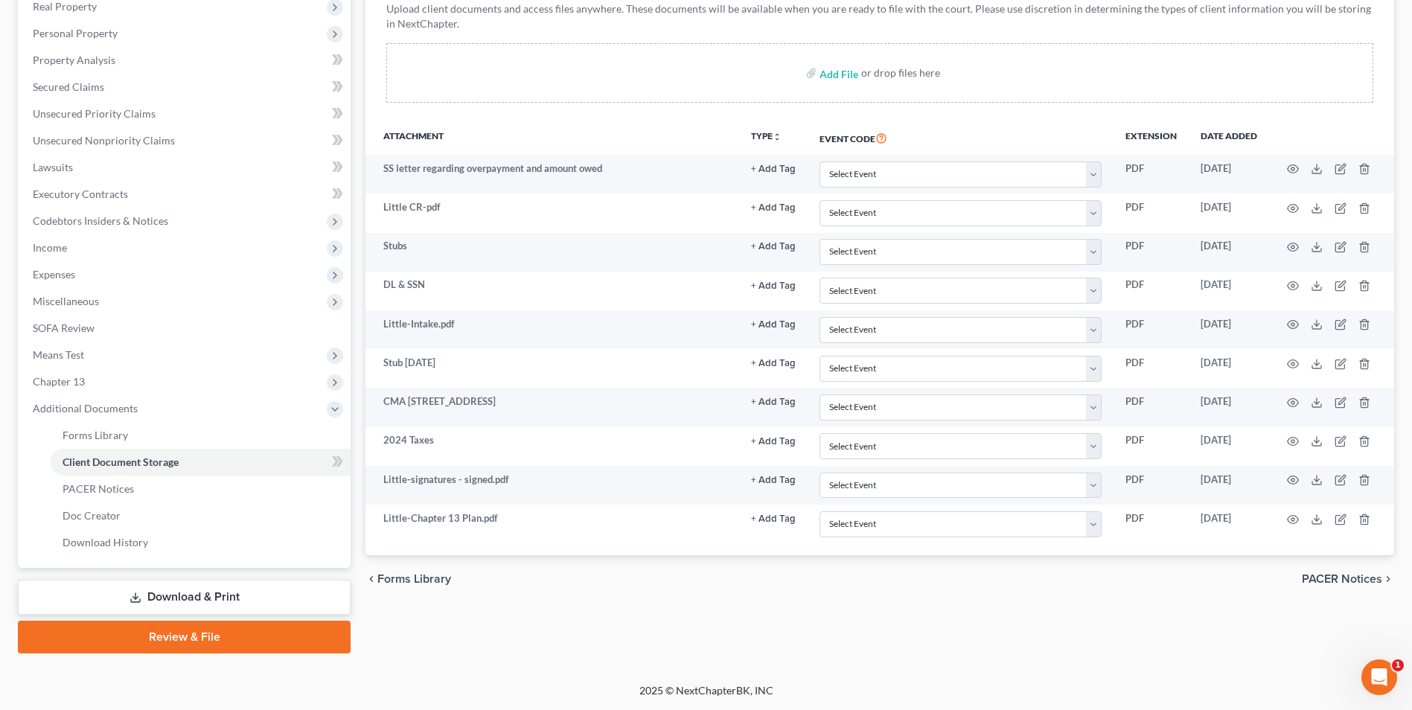
drag, startPoint x: 218, startPoint y: 195, endPoint x: 609, endPoint y: 641, distance: 593.0
click at [609, 641] on div "Forms Library Client Document Storage PACER Notices Doc Creator Download Histor…" at bounding box center [880, 277] width 1044 height 753
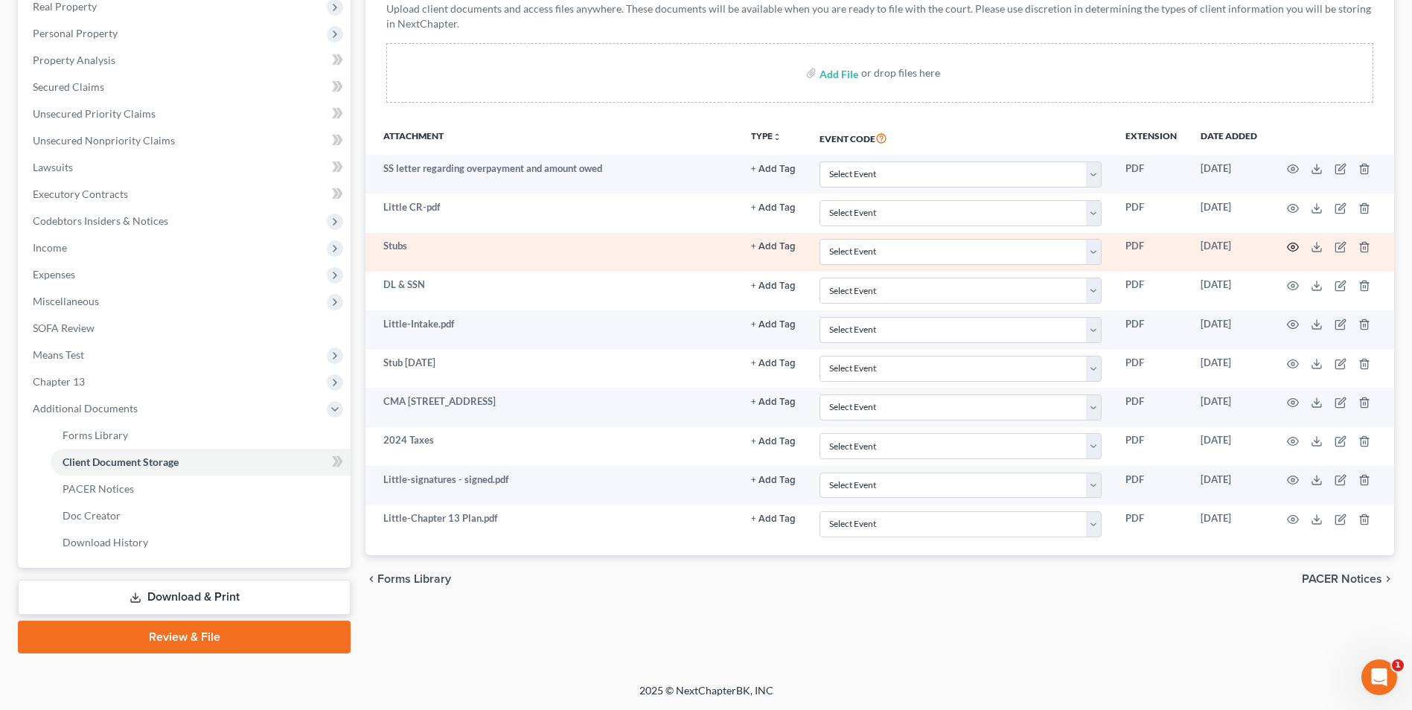
click at [1297, 245] on icon "button" at bounding box center [1293, 247] width 11 height 8
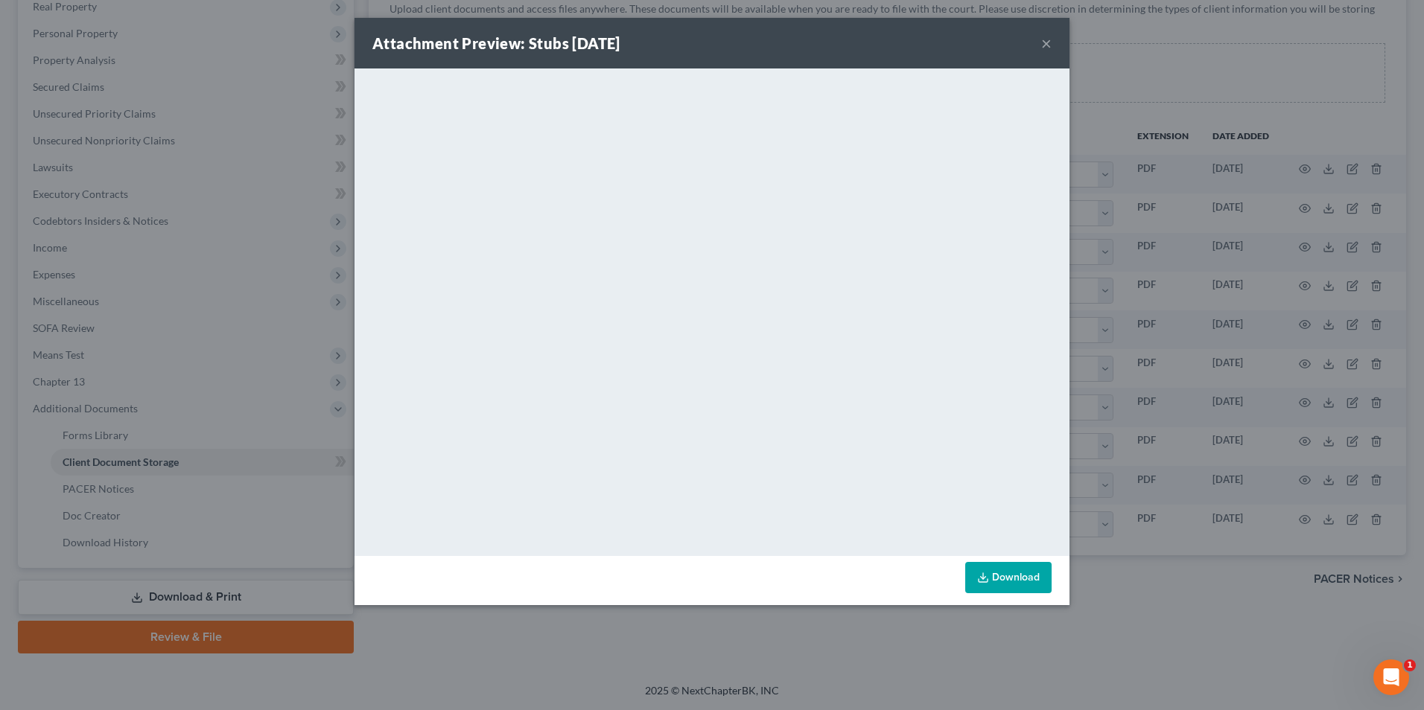
click at [947, 47] on div "Attachment Preview: Stubs 09/16/2025 ×" at bounding box center [711, 43] width 715 height 51
click at [1045, 43] on button "×" at bounding box center [1046, 43] width 10 height 18
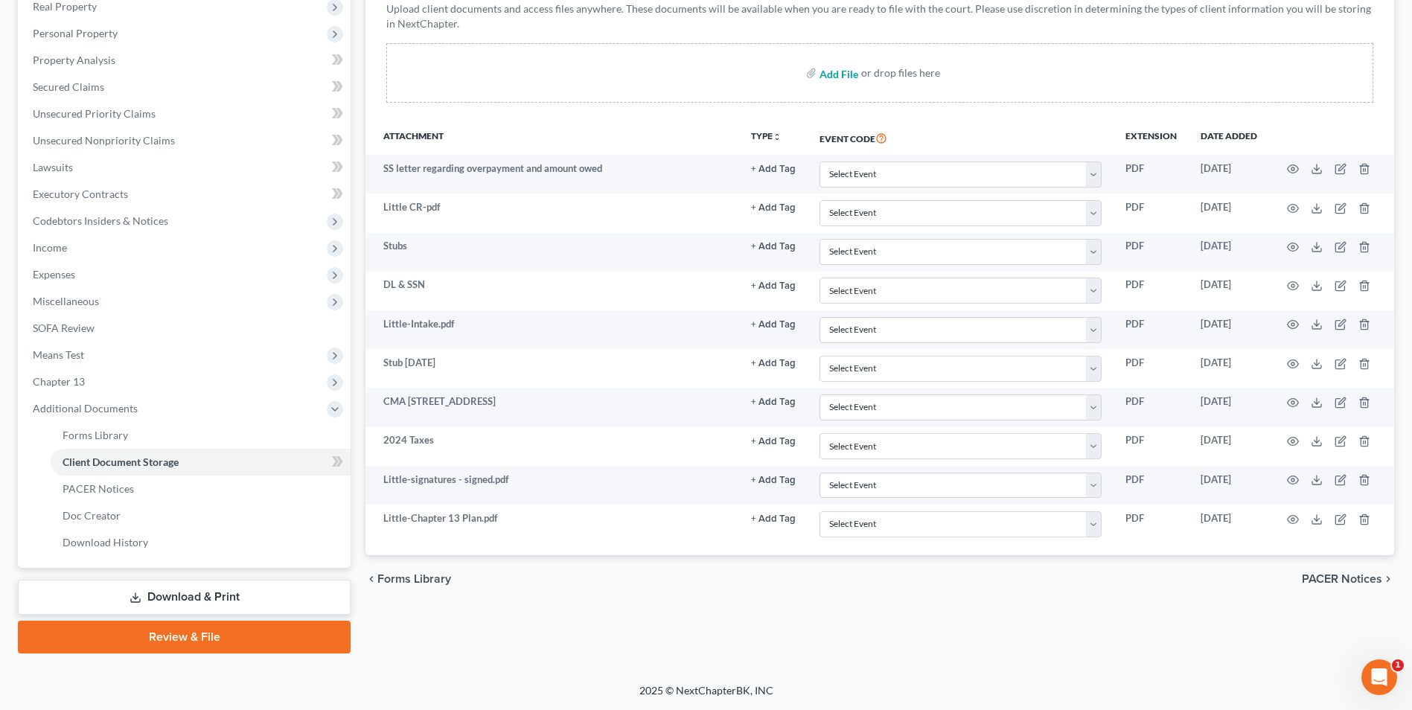
click at [840, 75] on input "file" at bounding box center [838, 73] width 36 height 27
type input "C:\fakepath\Little.121.pdf"
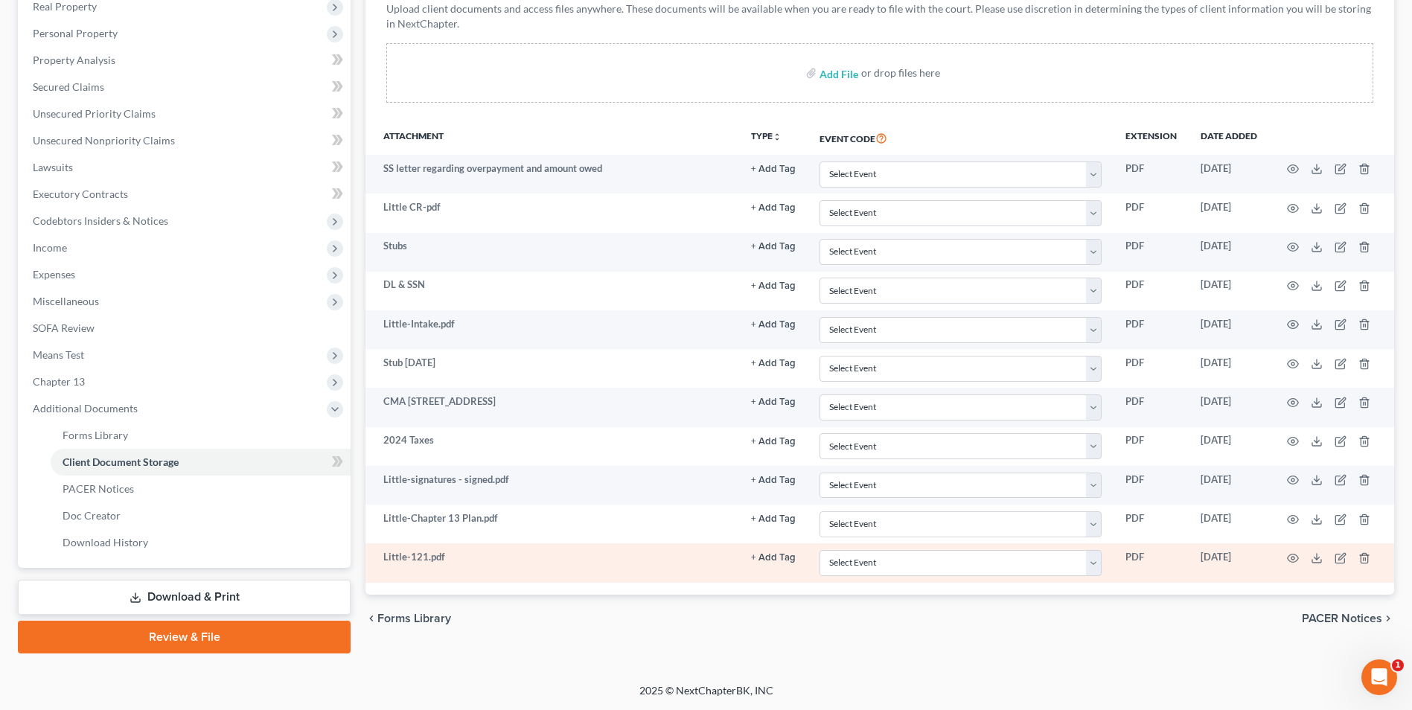
click at [1300, 556] on td at bounding box center [1331, 562] width 125 height 39
click at [1291, 560] on icon "button" at bounding box center [1293, 558] width 12 height 12
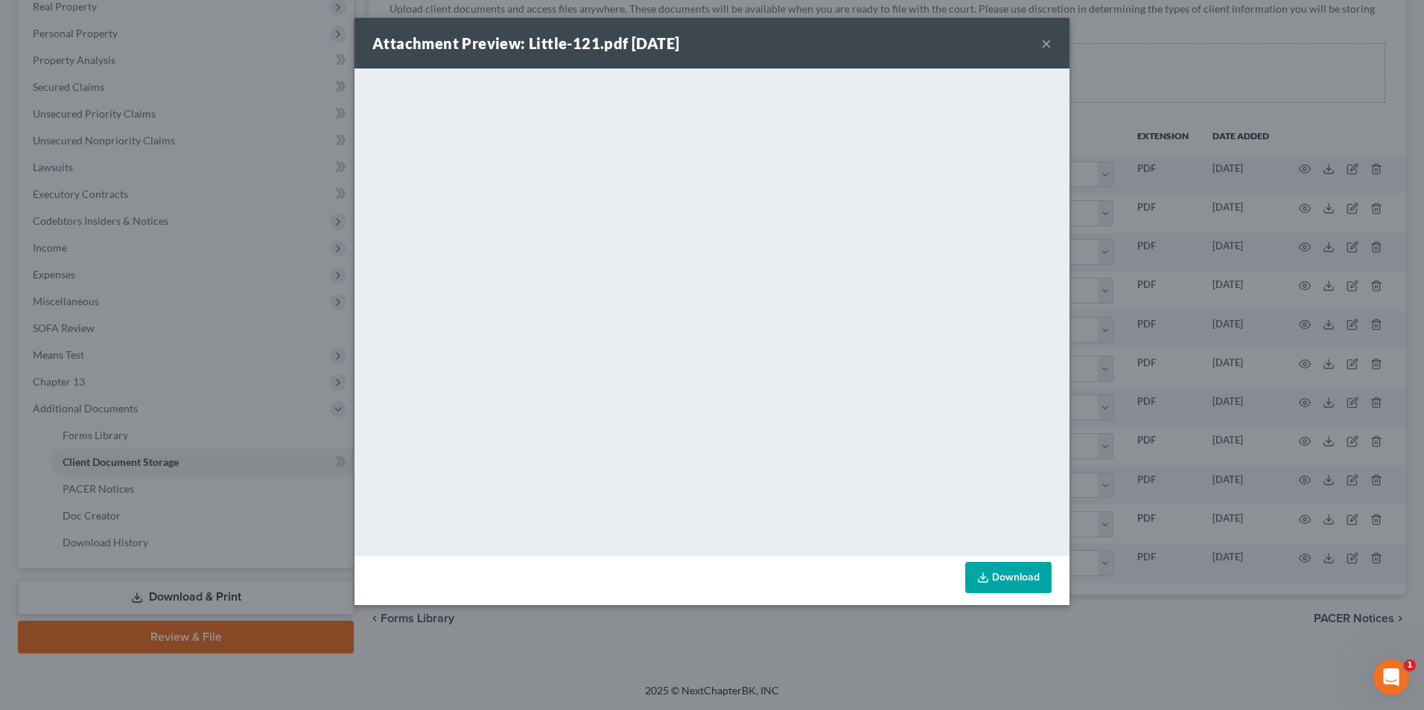
click at [1047, 47] on button "×" at bounding box center [1046, 43] width 10 height 18
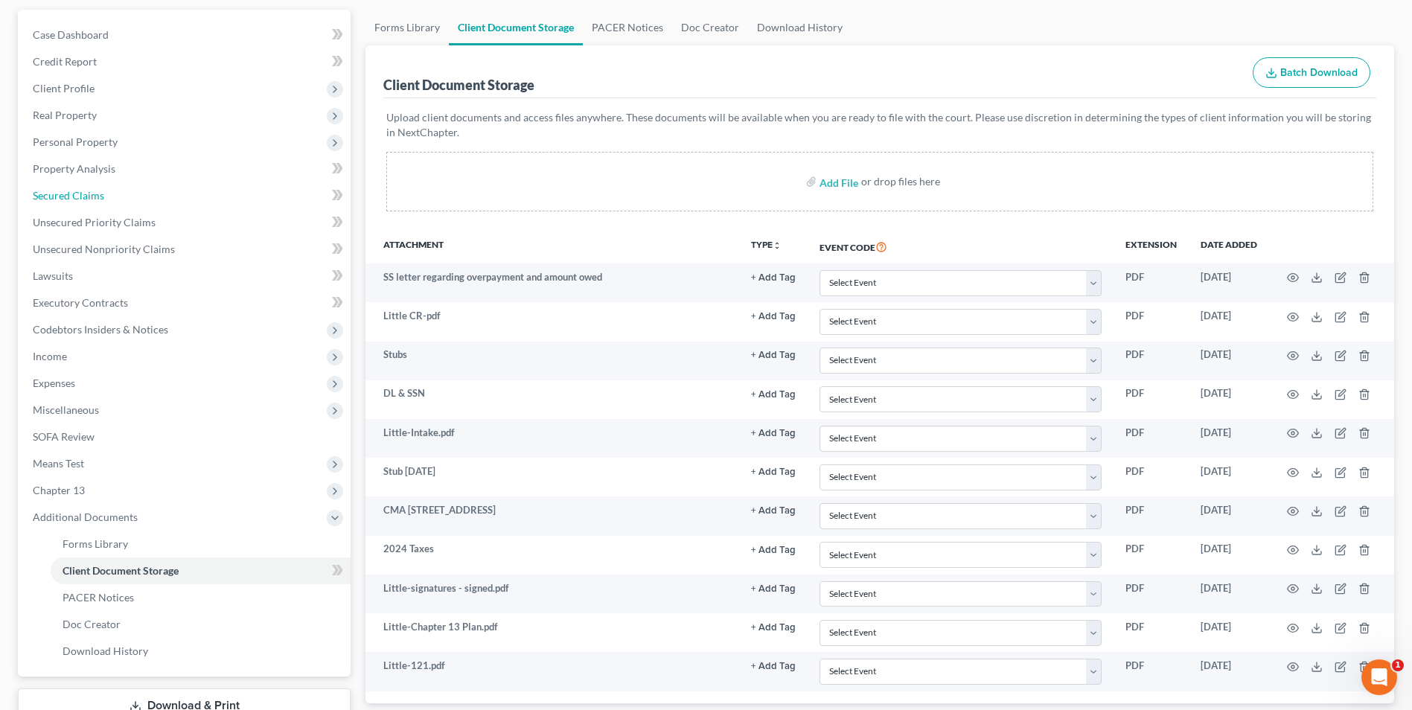
scroll to position [0, 0]
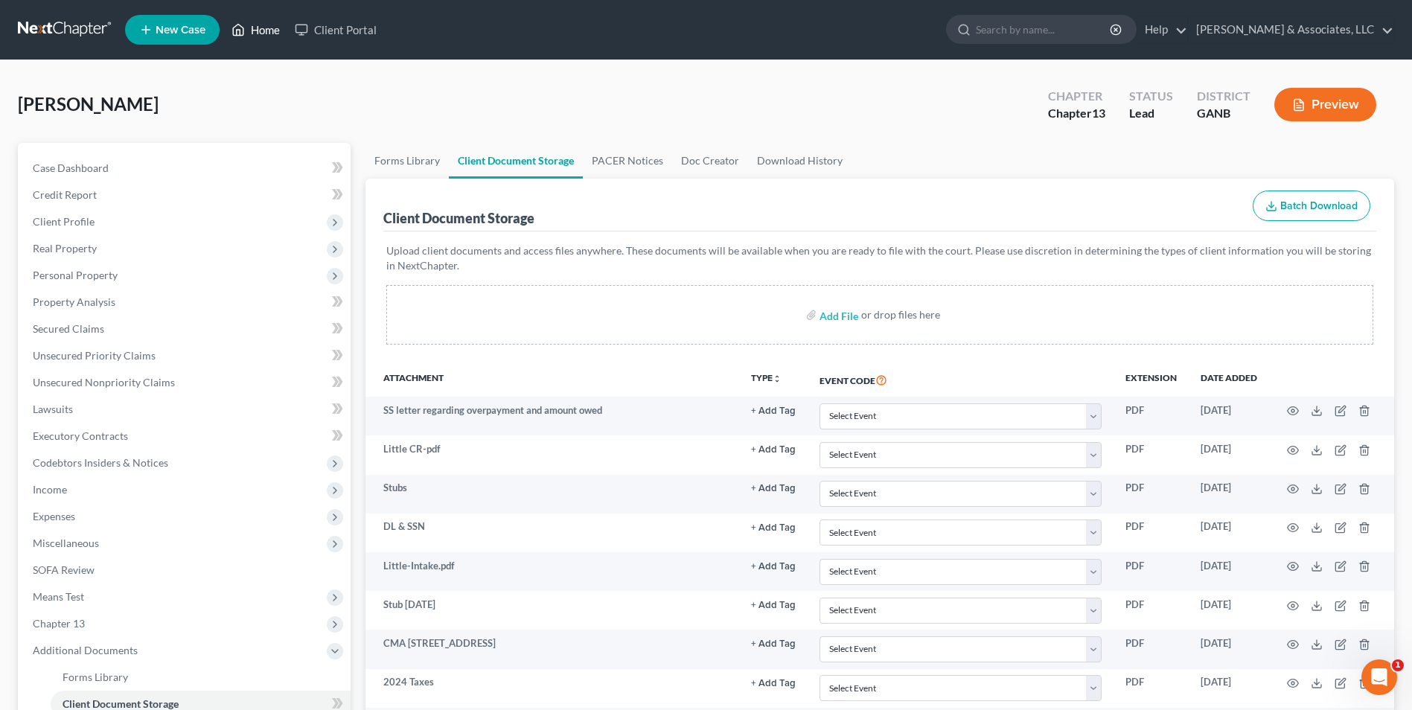
click at [259, 28] on link "Home" at bounding box center [255, 29] width 63 height 27
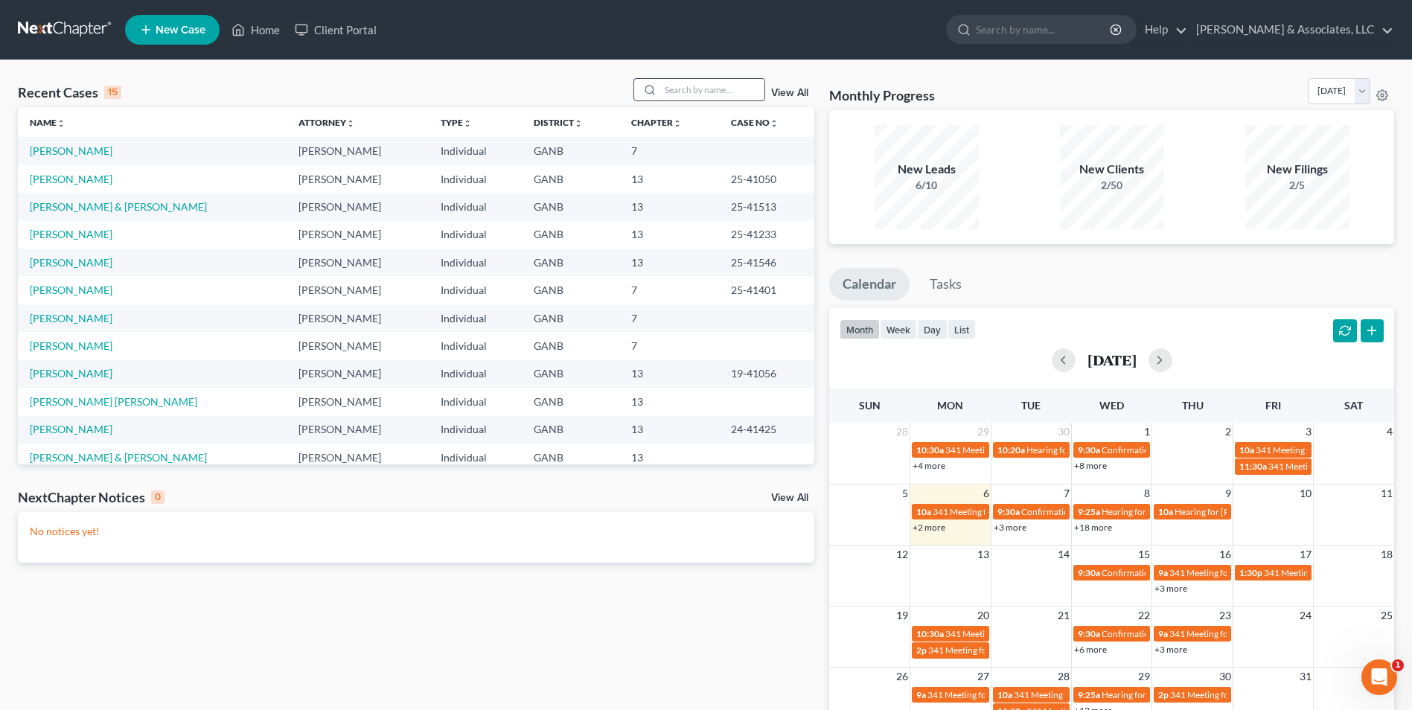
click at [727, 90] on input "search" at bounding box center [712, 90] width 104 height 22
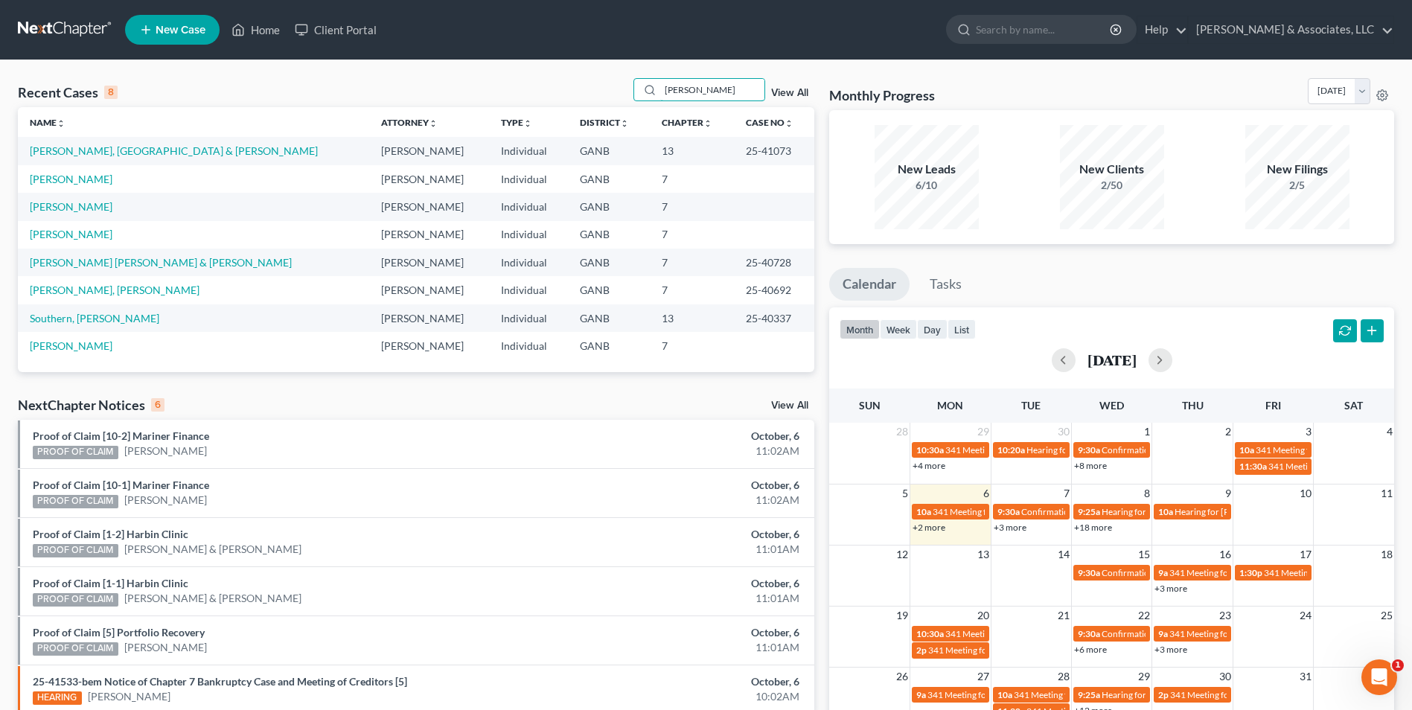
drag, startPoint x: 699, startPoint y: 86, endPoint x: 526, endPoint y: 96, distance: 173.0
click at [526, 96] on div "Recent Cases 8 hern View All" at bounding box center [416, 92] width 797 height 29
type input "bowe"
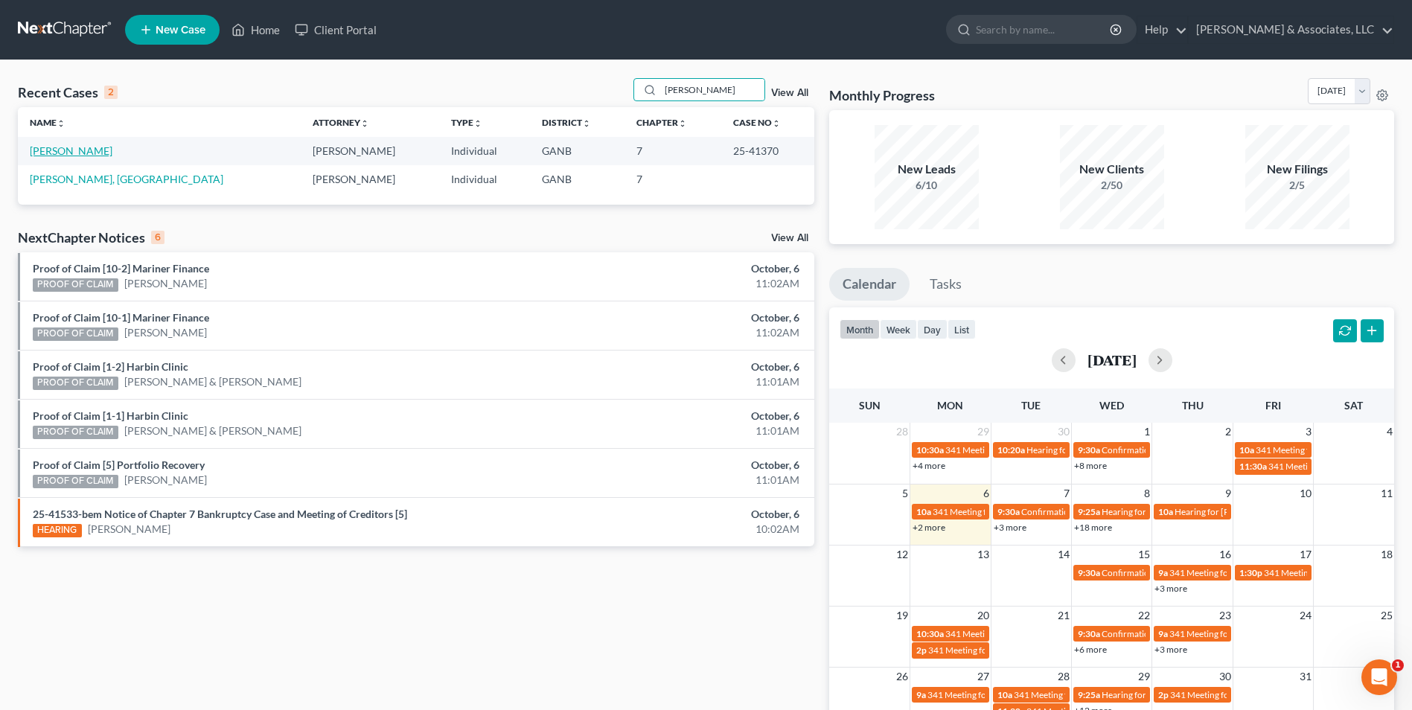
click at [79, 147] on link "Bowers, Kenneth" at bounding box center [71, 150] width 83 height 13
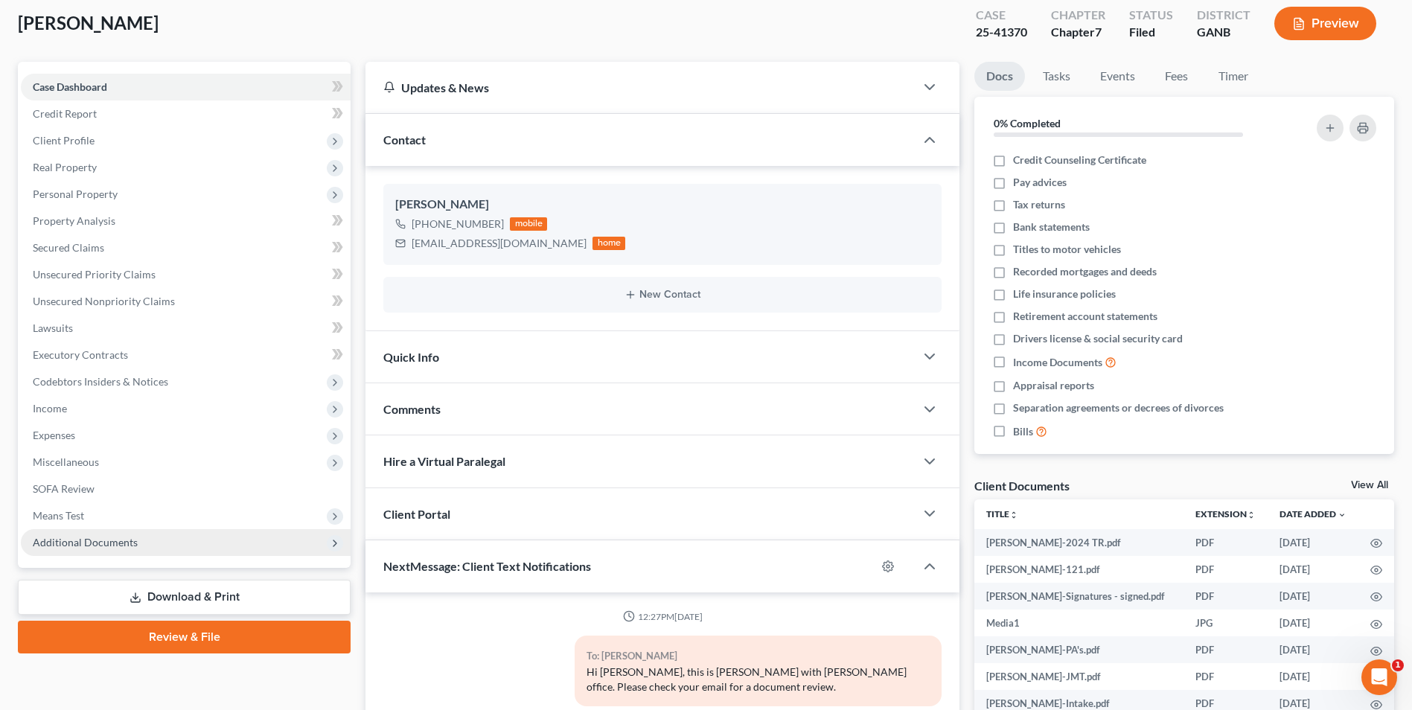
scroll to position [157, 0]
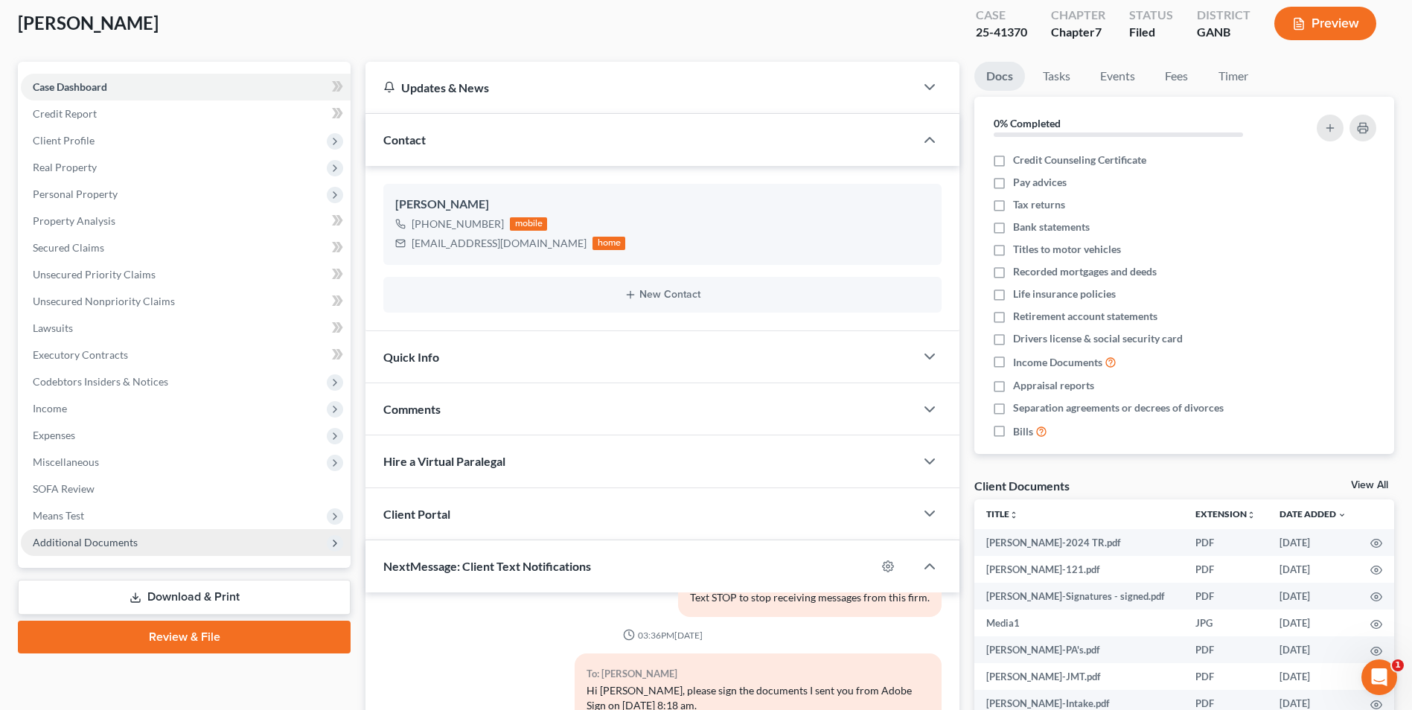
click at [95, 544] on span "Additional Documents" at bounding box center [85, 542] width 105 height 13
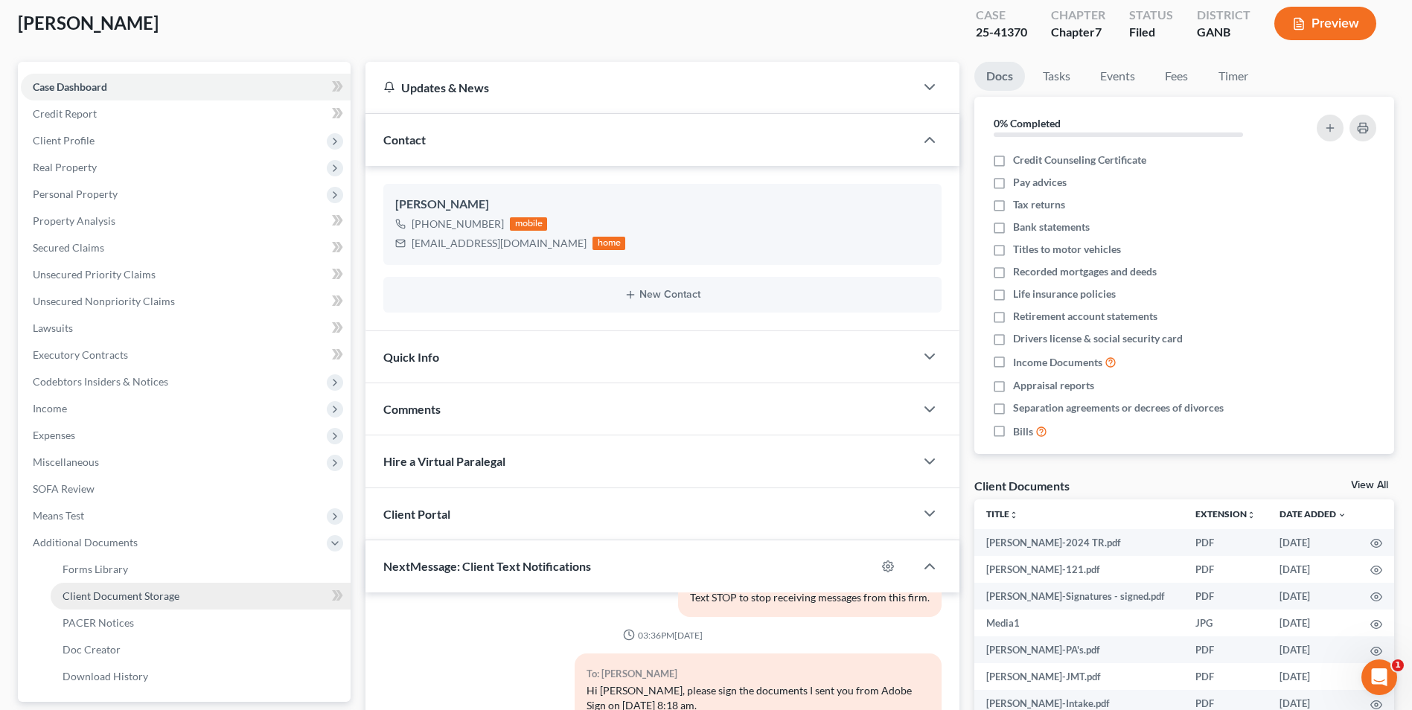
click at [154, 606] on link "Client Document Storage" at bounding box center [201, 596] width 300 height 27
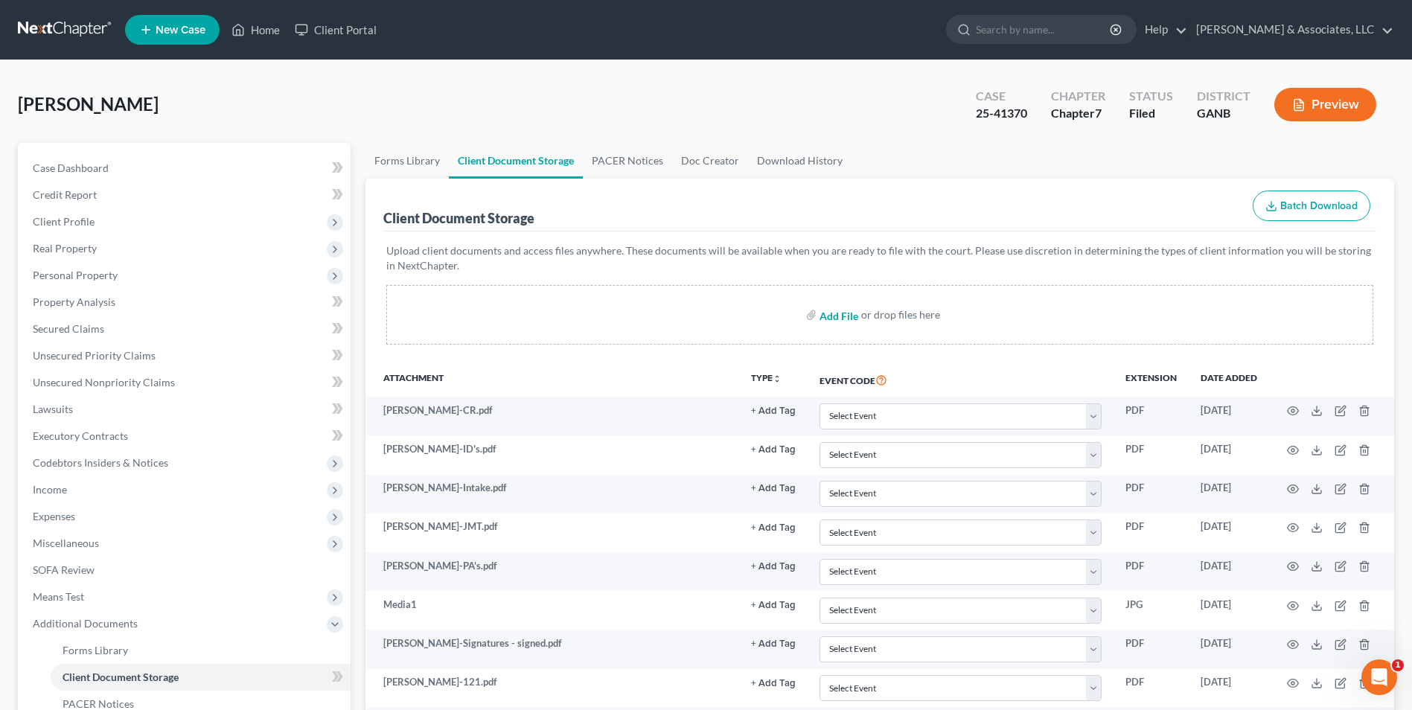
click at [844, 316] on input "file" at bounding box center [838, 315] width 36 height 27
type input "C:\fakepath\Bowers.DSO.pdf"
click at [249, 30] on link "Home" at bounding box center [255, 29] width 63 height 27
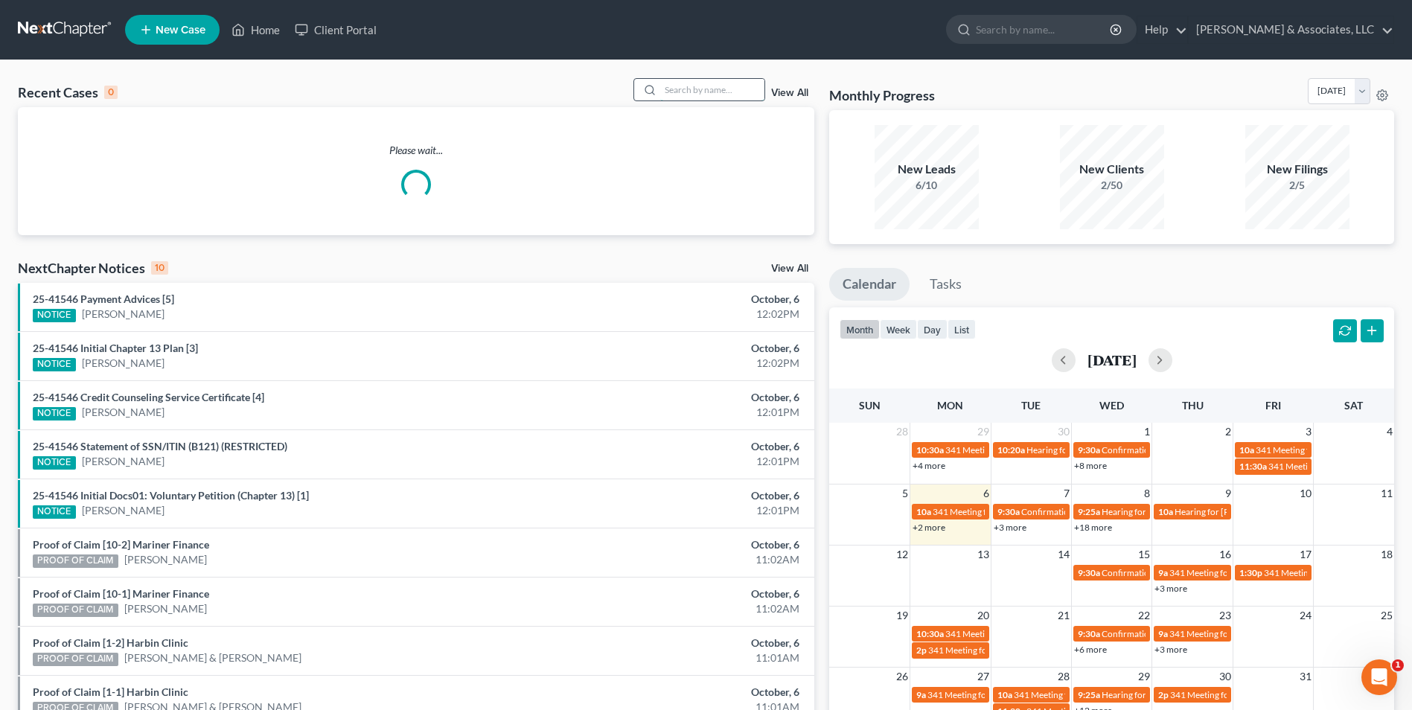
click at [709, 92] on input "search" at bounding box center [712, 90] width 104 height 22
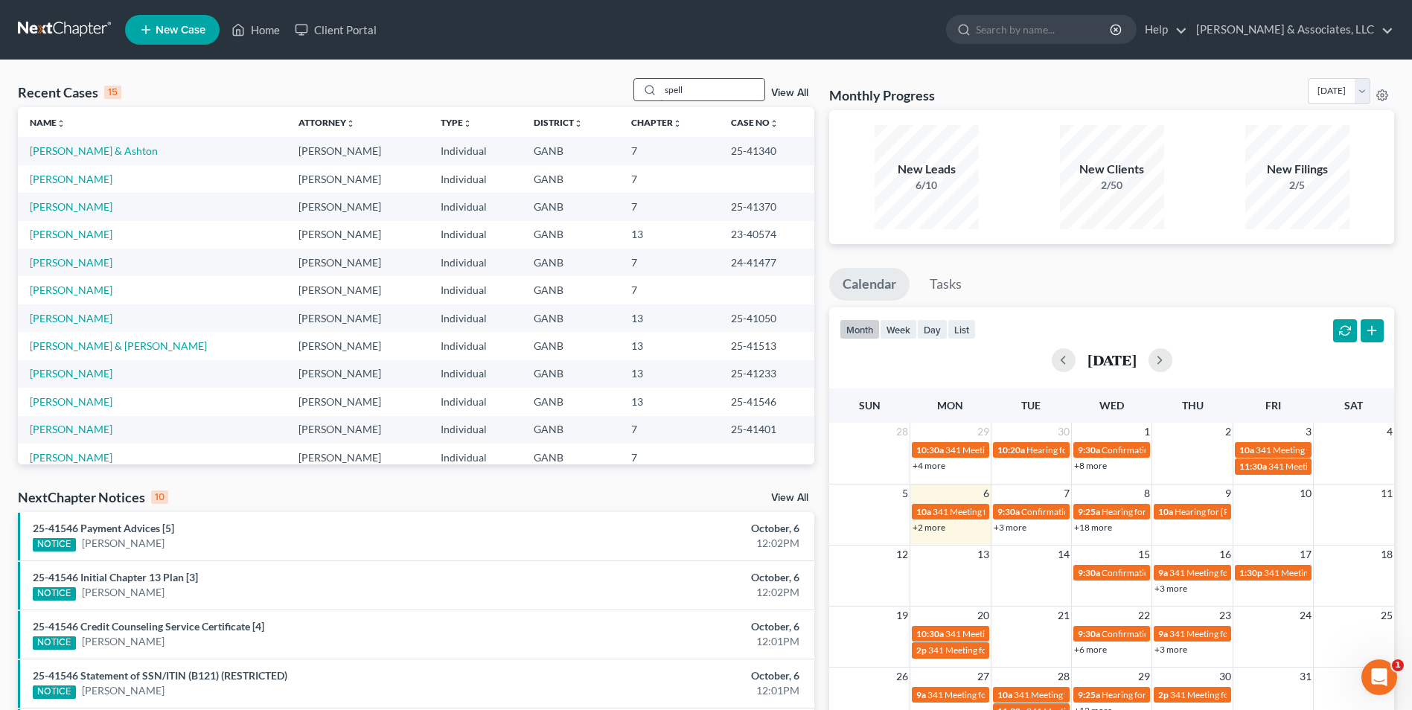
type input "spell"
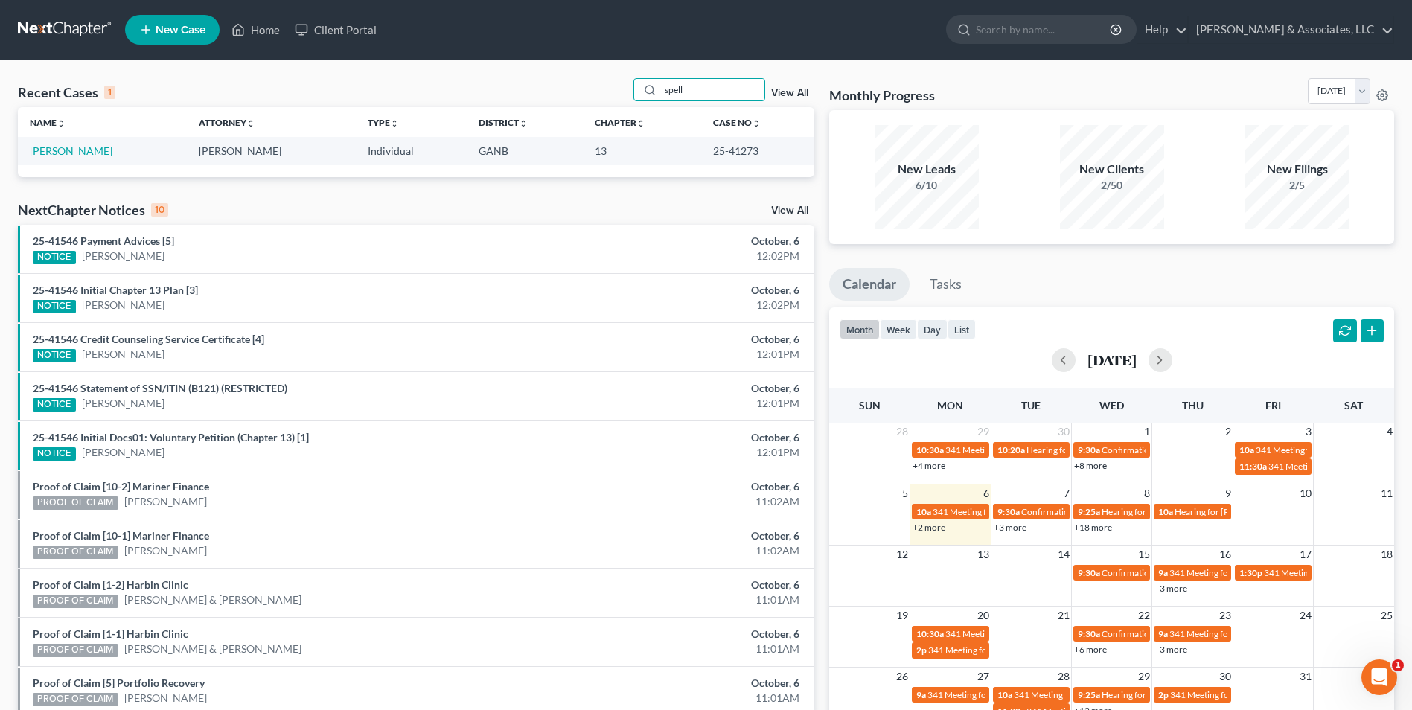
click at [95, 147] on link "Spellman, Jonathan" at bounding box center [71, 150] width 83 height 13
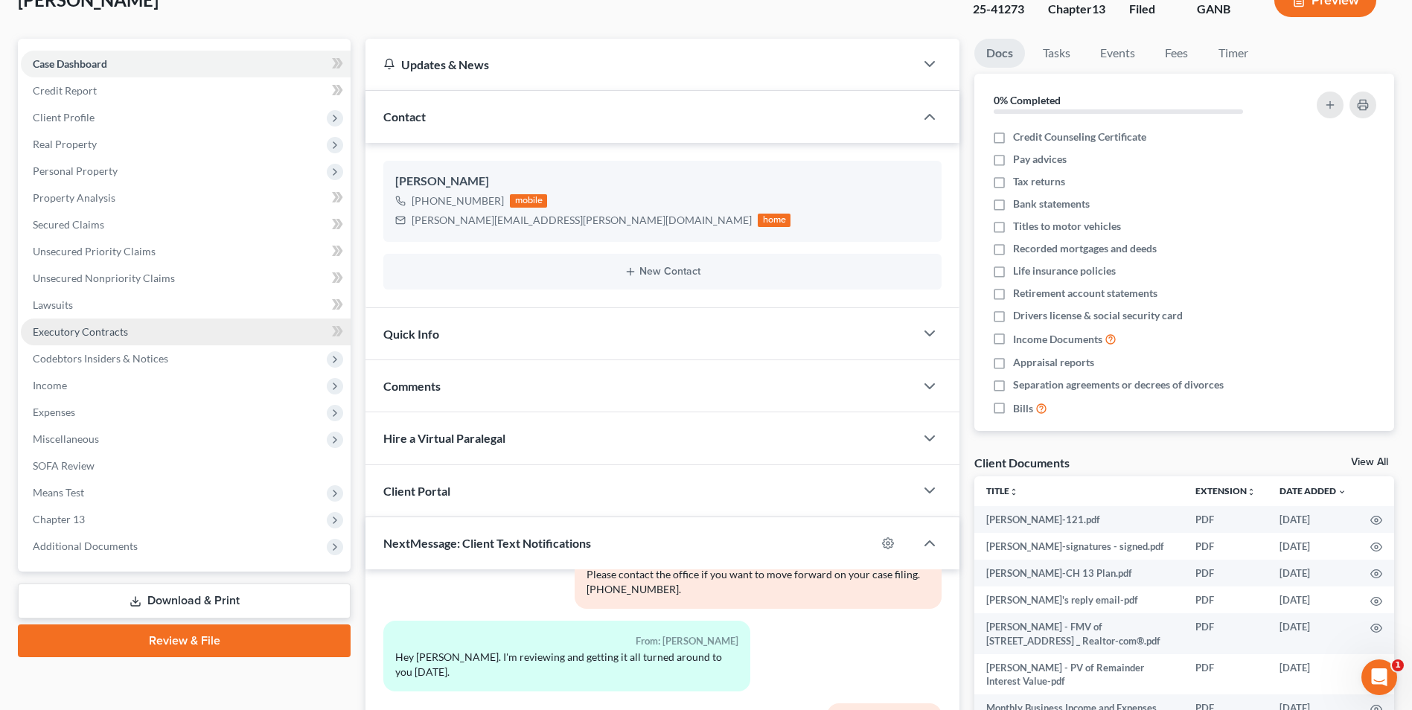
scroll to position [223, 0]
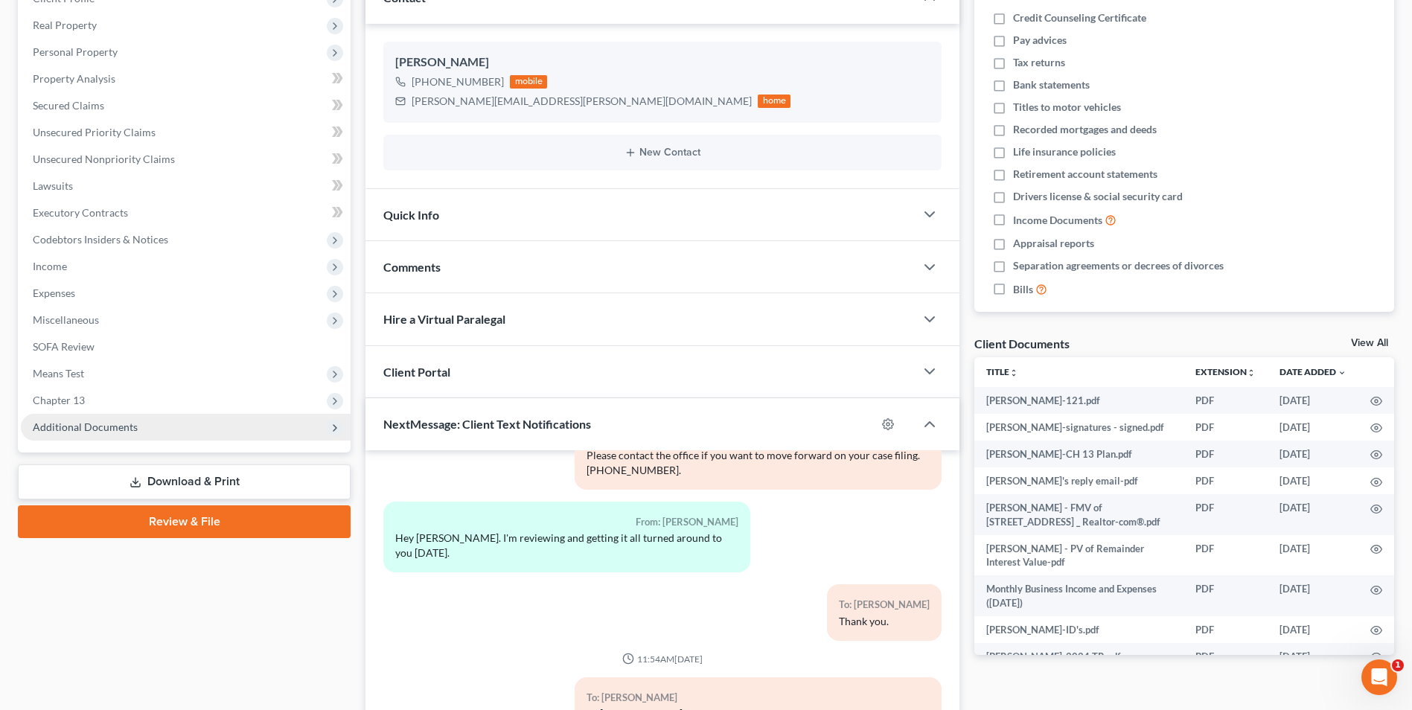
click at [117, 429] on span "Additional Documents" at bounding box center [85, 427] width 105 height 13
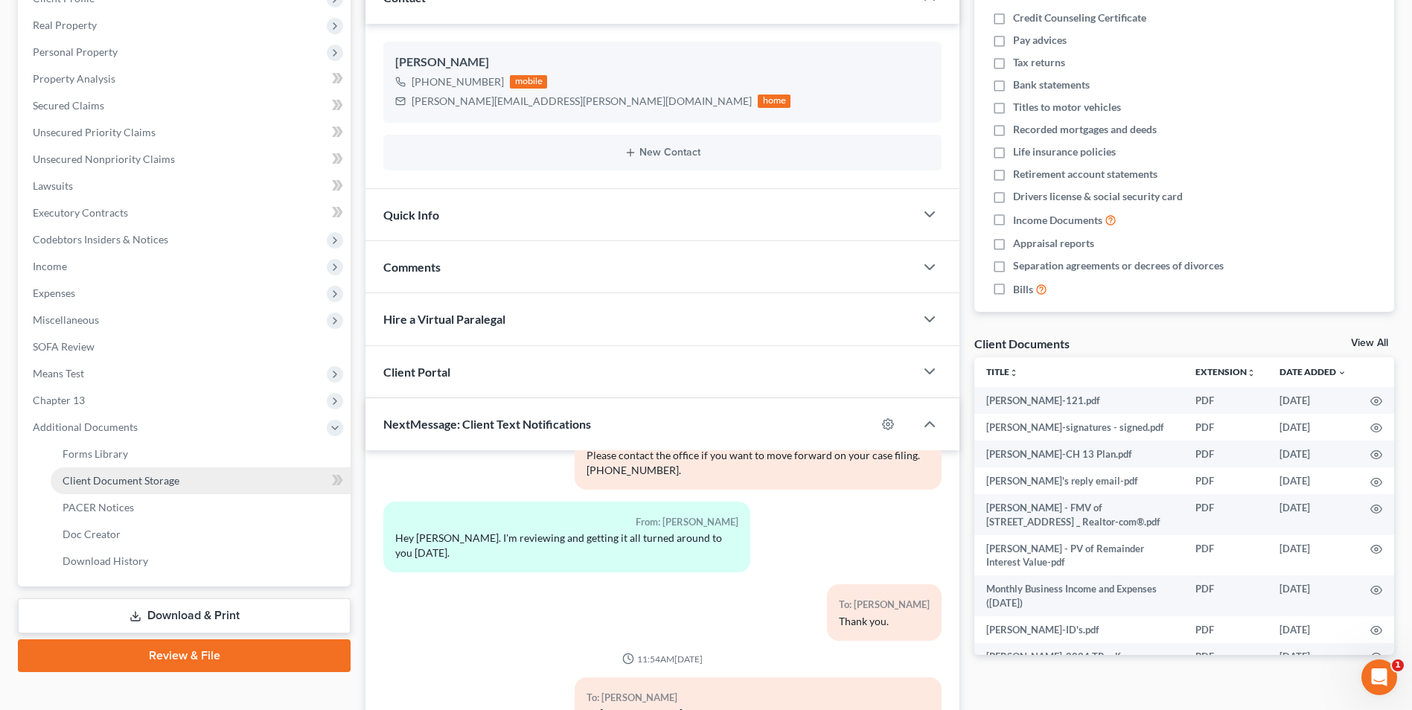
click at [135, 483] on span "Client Document Storage" at bounding box center [121, 480] width 117 height 13
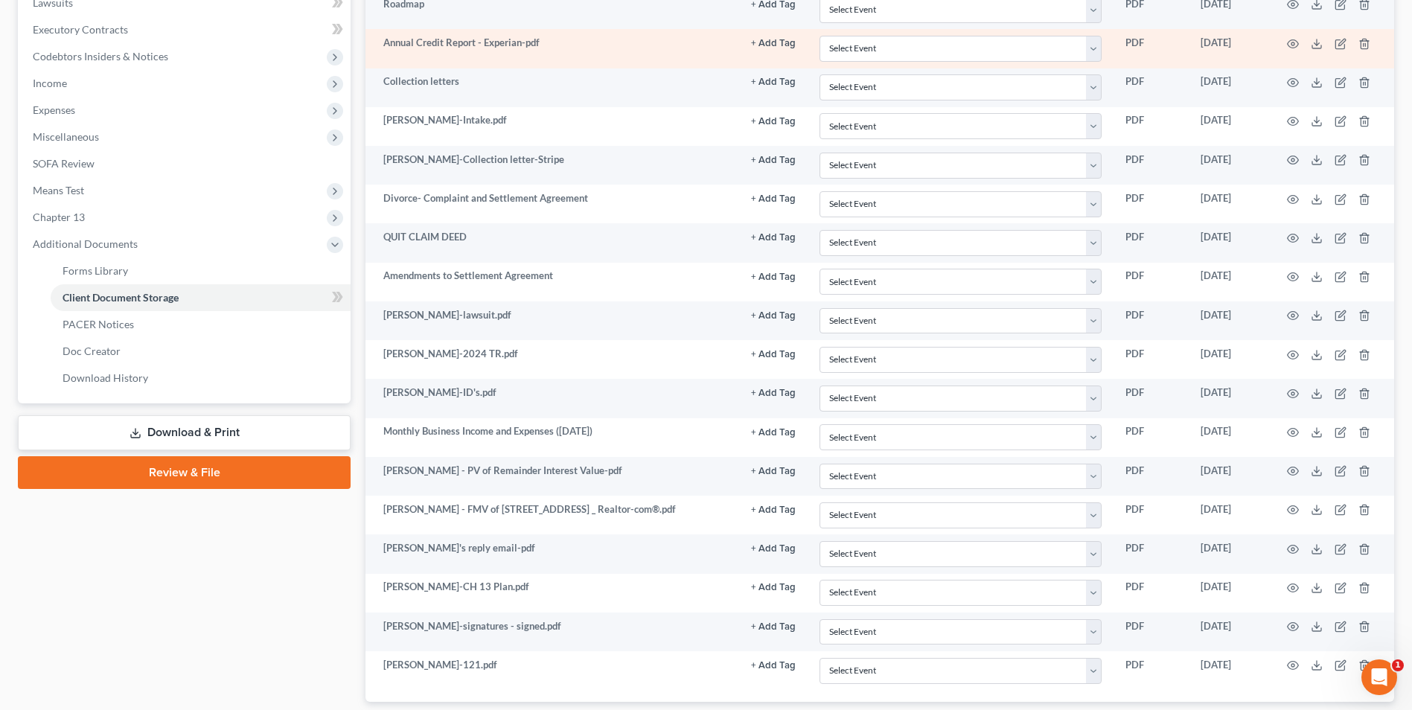
scroll to position [505, 0]
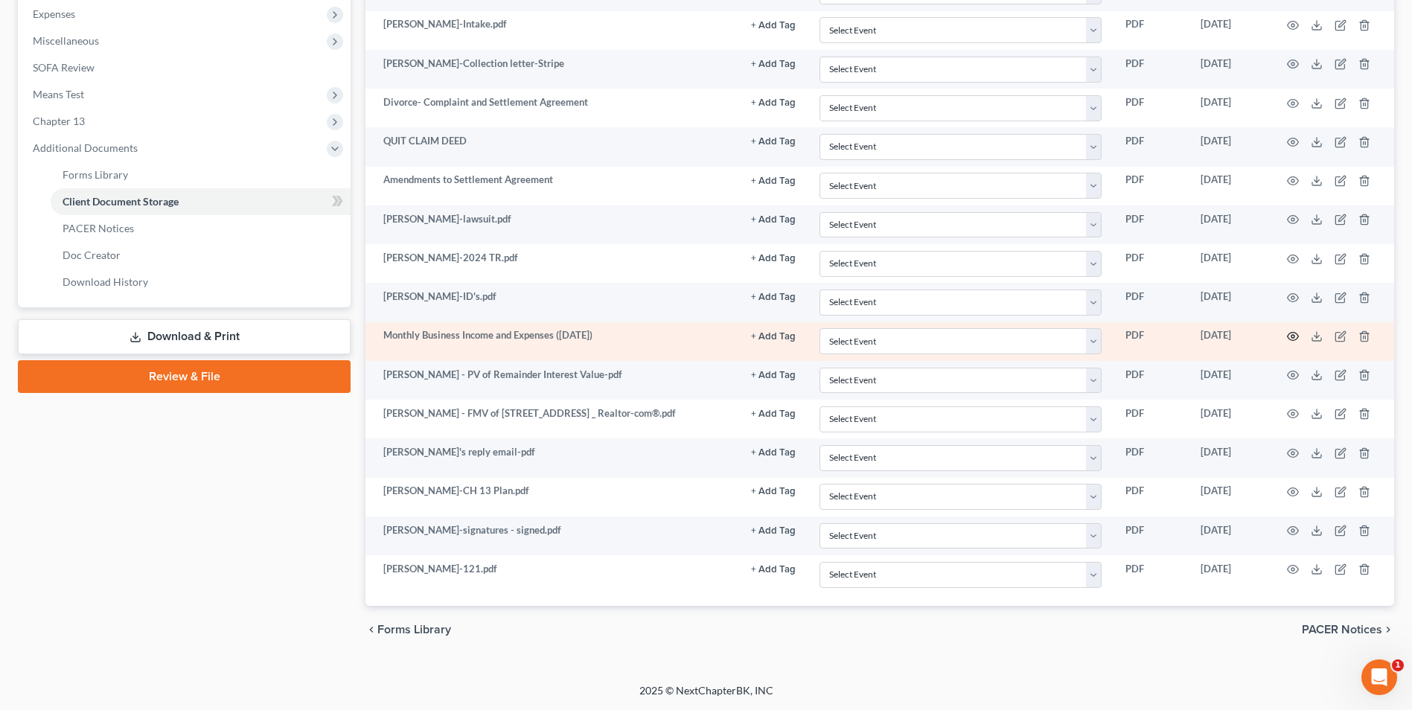
click at [1295, 333] on icon "button" at bounding box center [1293, 337] width 11 height 8
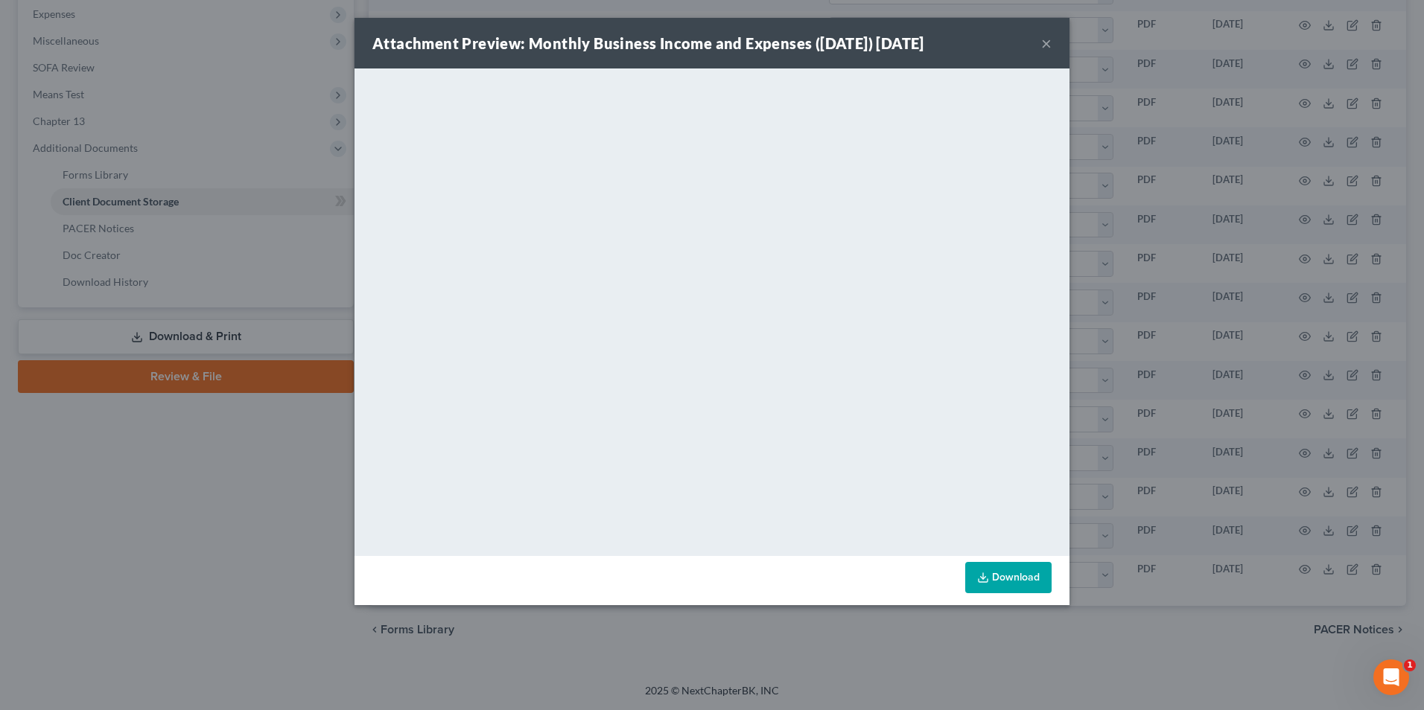
click at [1045, 44] on button "×" at bounding box center [1046, 43] width 10 height 18
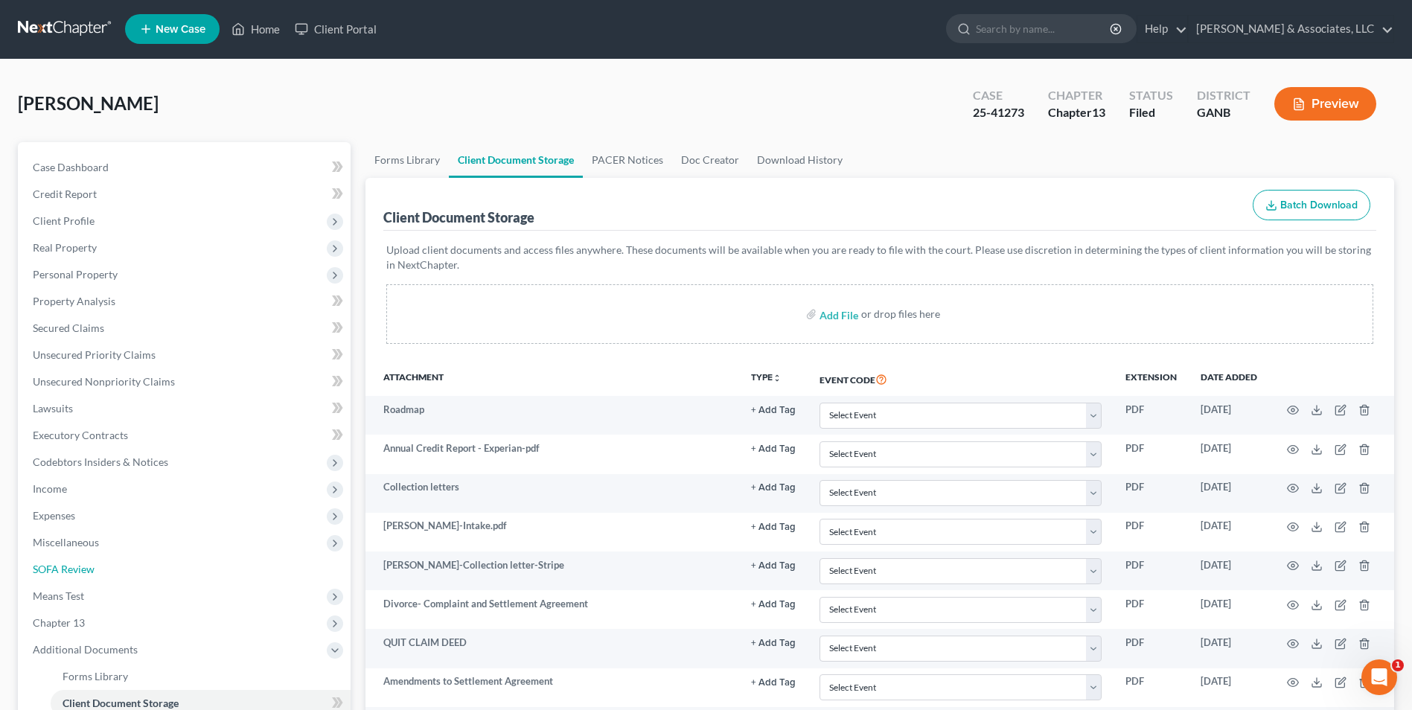
scroll to position [0, 0]
click at [274, 24] on link "Home" at bounding box center [255, 29] width 63 height 27
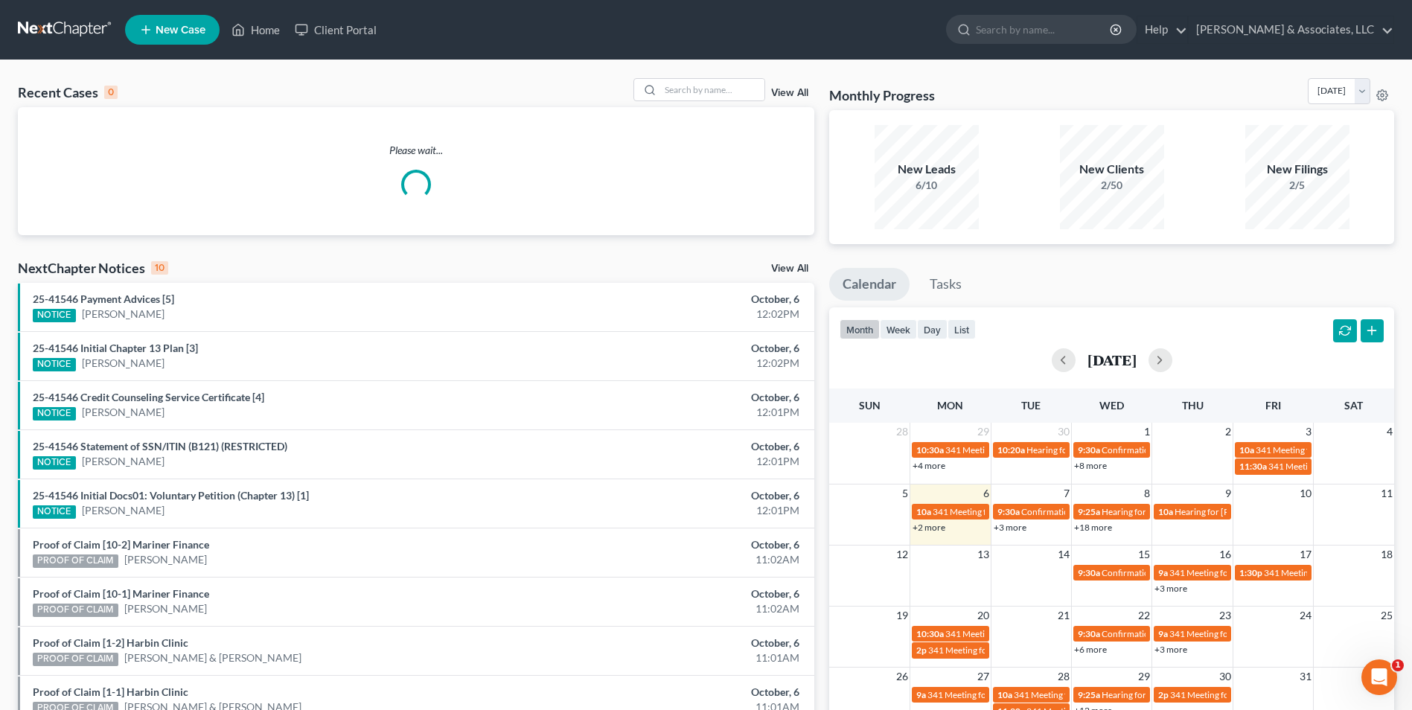
click at [714, 77] on div "Recent Cases 0 View All Please wait... NextChapter Notices 10 View All 25-41546…" at bounding box center [706, 446] width 1412 height 773
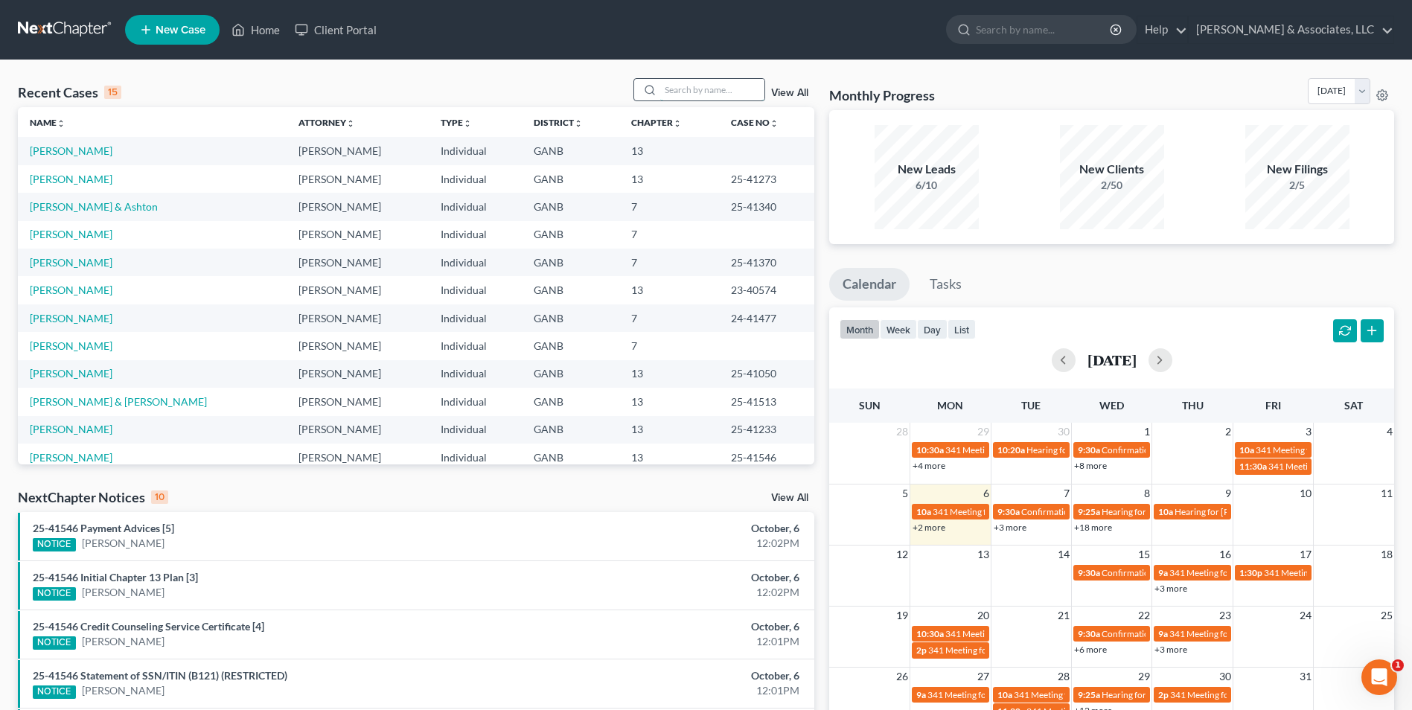
click at [714, 81] on input "search" at bounding box center [712, 90] width 104 height 22
type input "wallace"
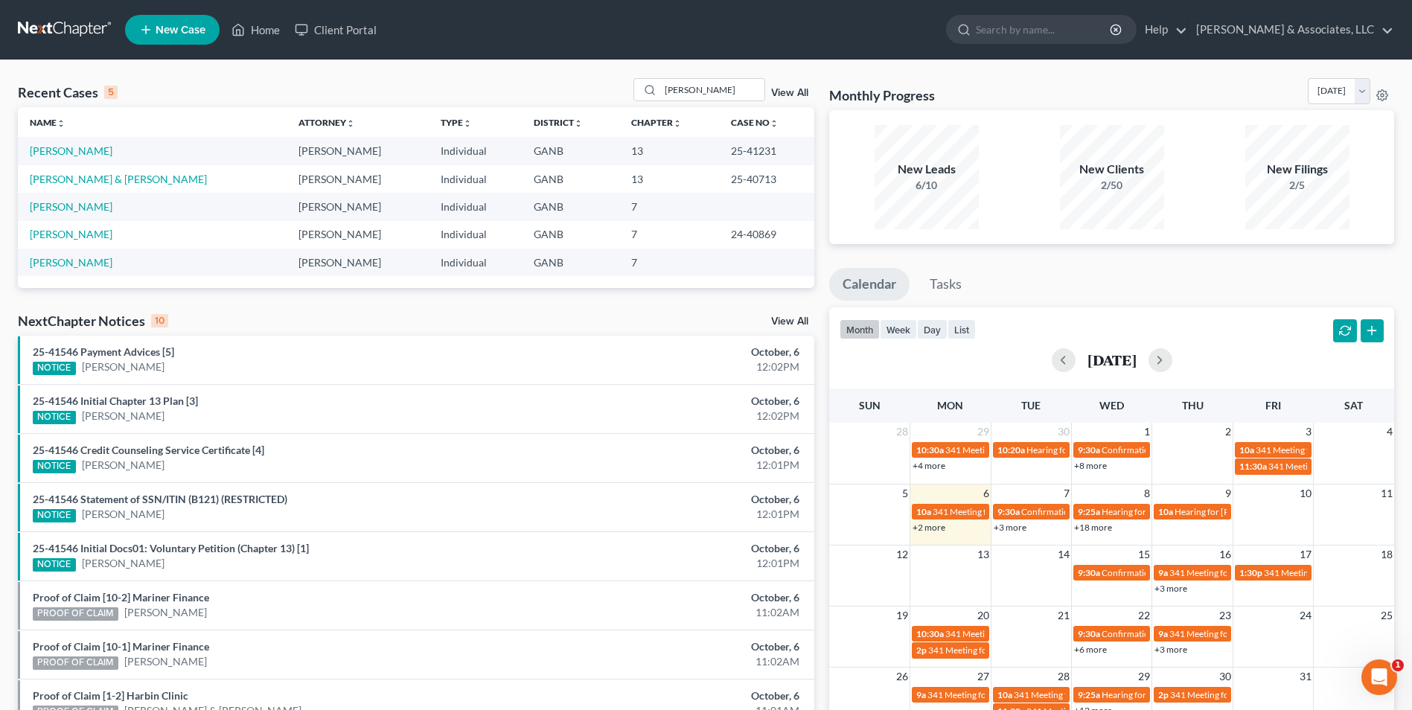
click at [188, 31] on span "New Case" at bounding box center [181, 30] width 50 height 11
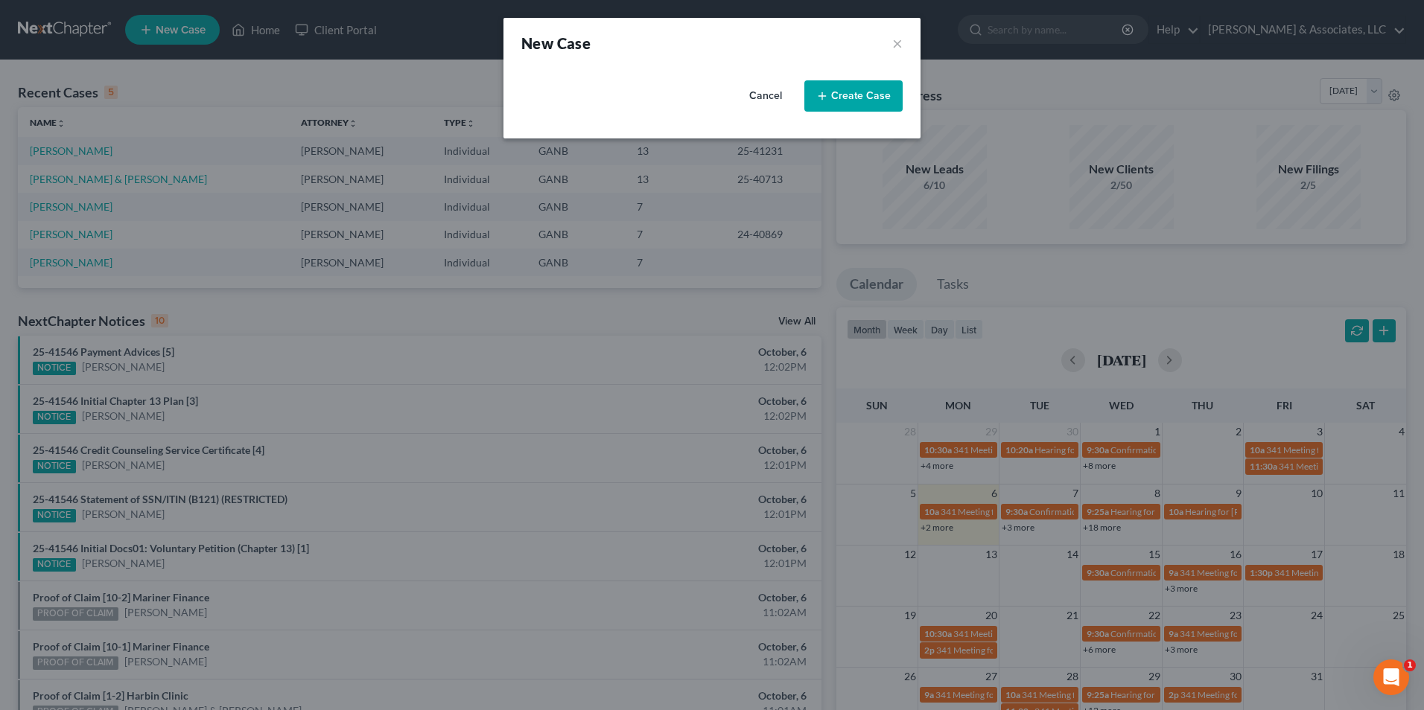
select select "19"
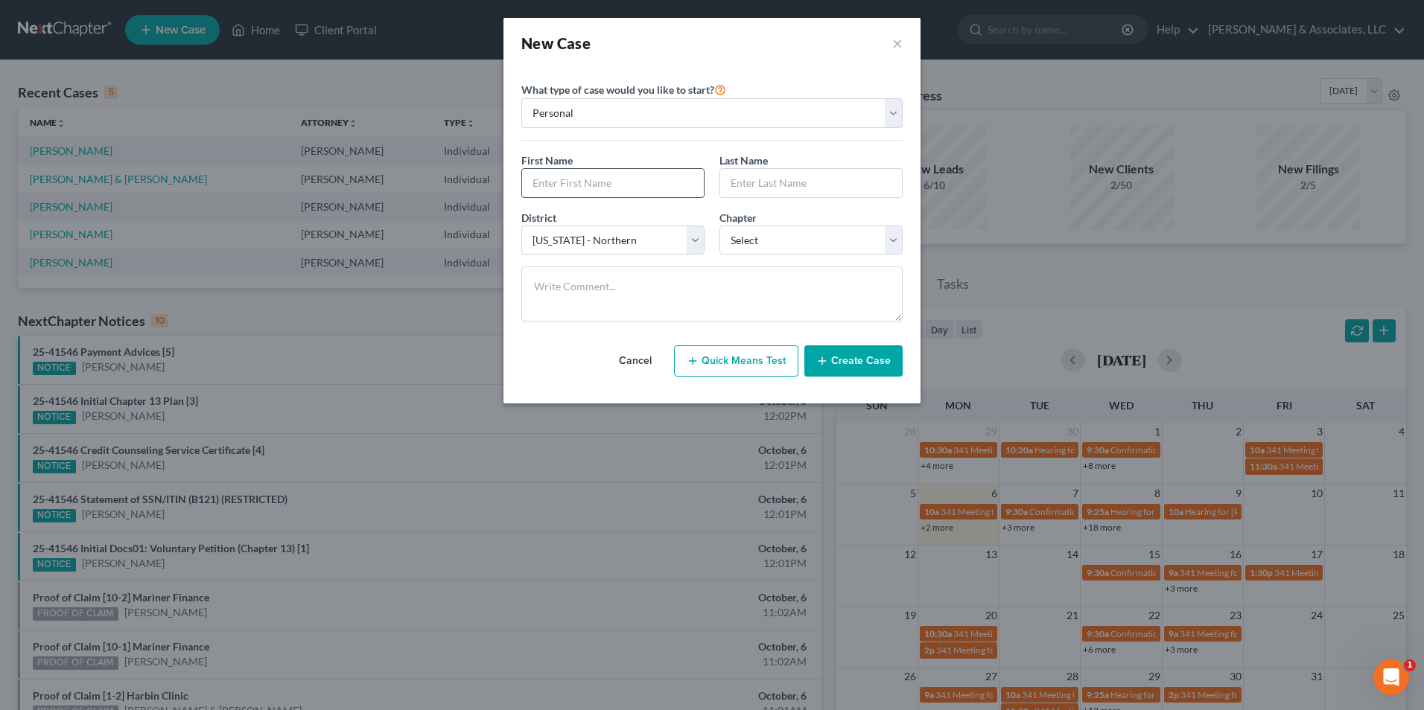
click at [572, 182] on input "text" at bounding box center [613, 183] width 182 height 28
type input "Barbara"
type input "Wallace"
click at [893, 240] on select "Select 7 11 12 13" at bounding box center [810, 241] width 183 height 30
select select "0"
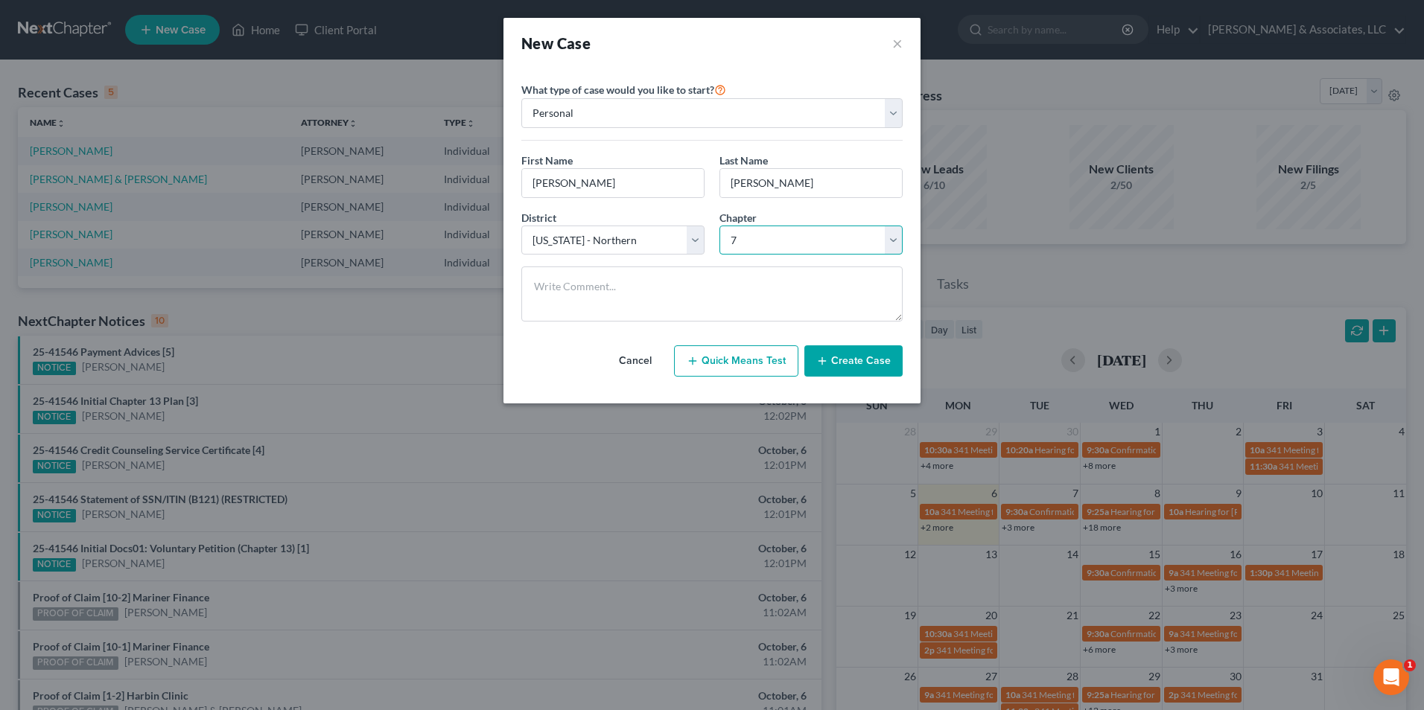
click at [719, 226] on select "Select 7 11 12 13" at bounding box center [810, 241] width 183 height 30
click at [840, 361] on button "Create Case" at bounding box center [853, 360] width 98 height 31
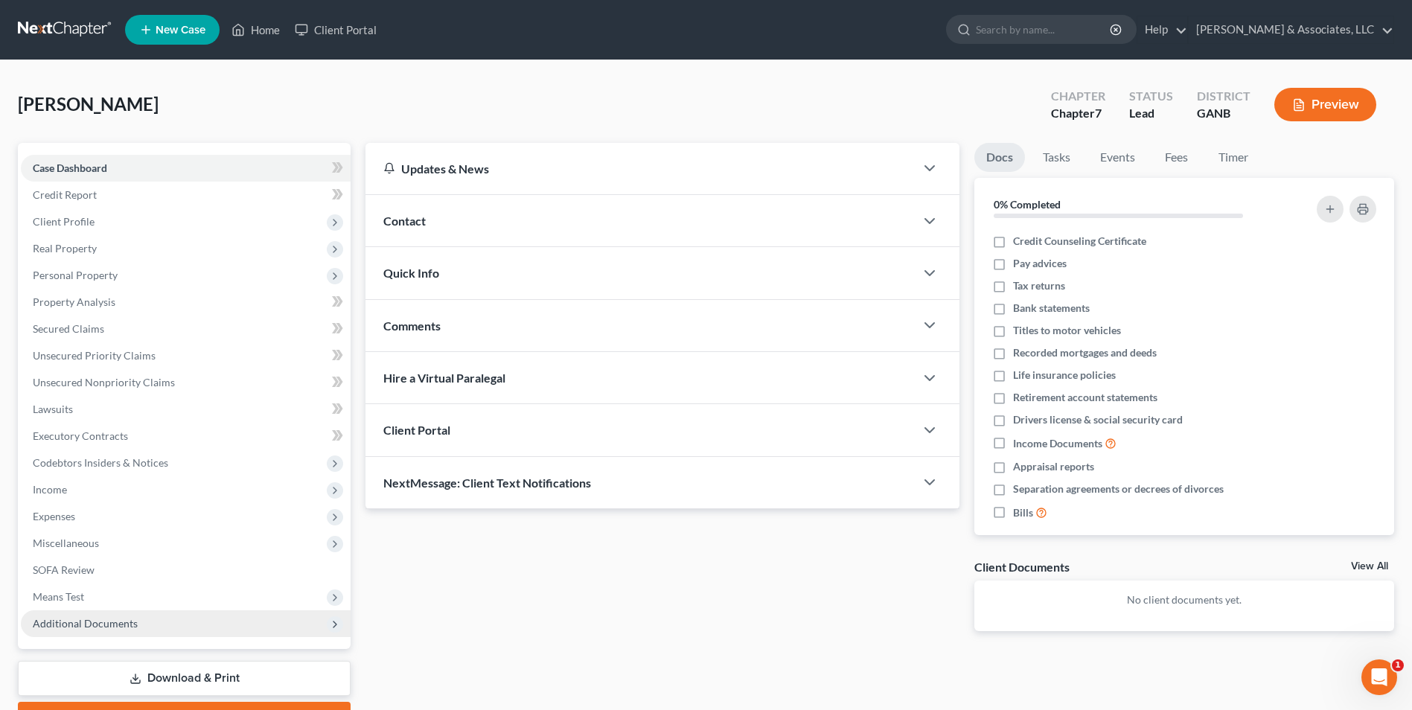
click at [109, 622] on span "Additional Documents" at bounding box center [85, 623] width 105 height 13
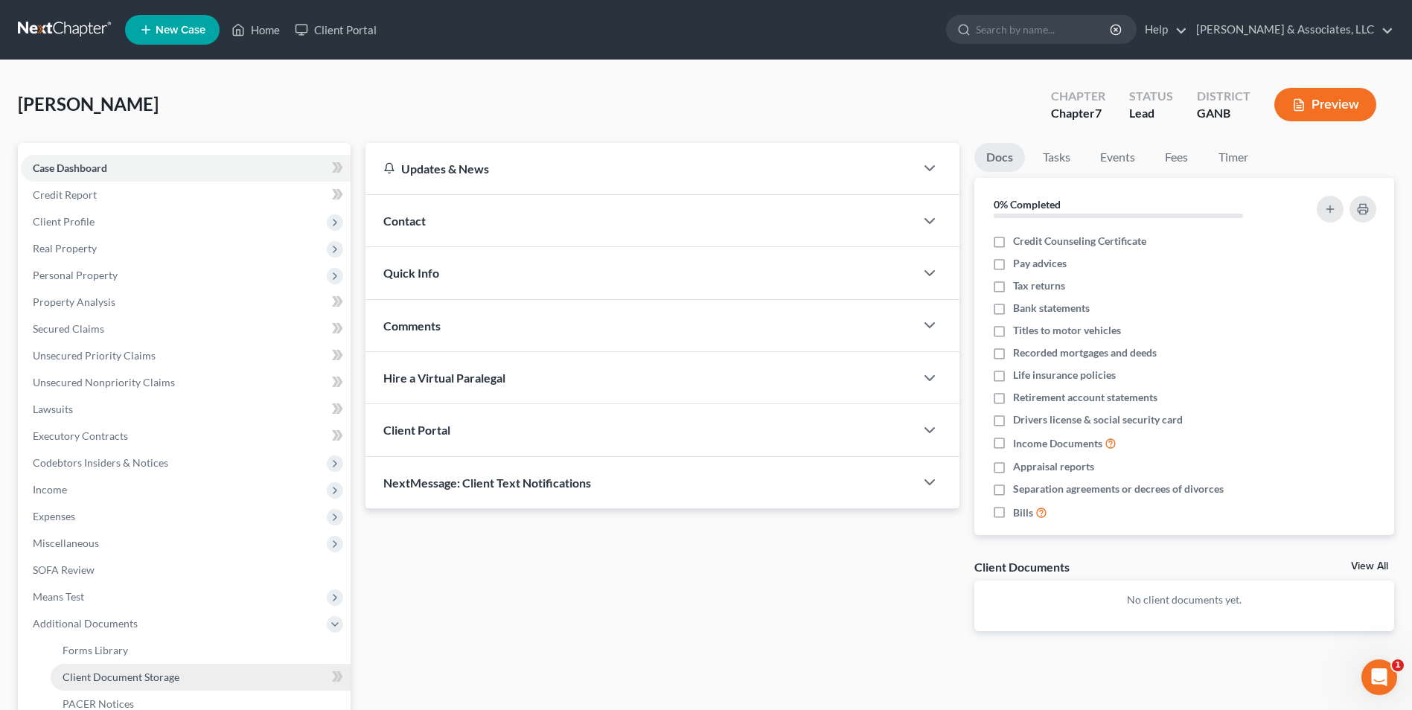
click at [151, 678] on span "Client Document Storage" at bounding box center [121, 677] width 117 height 13
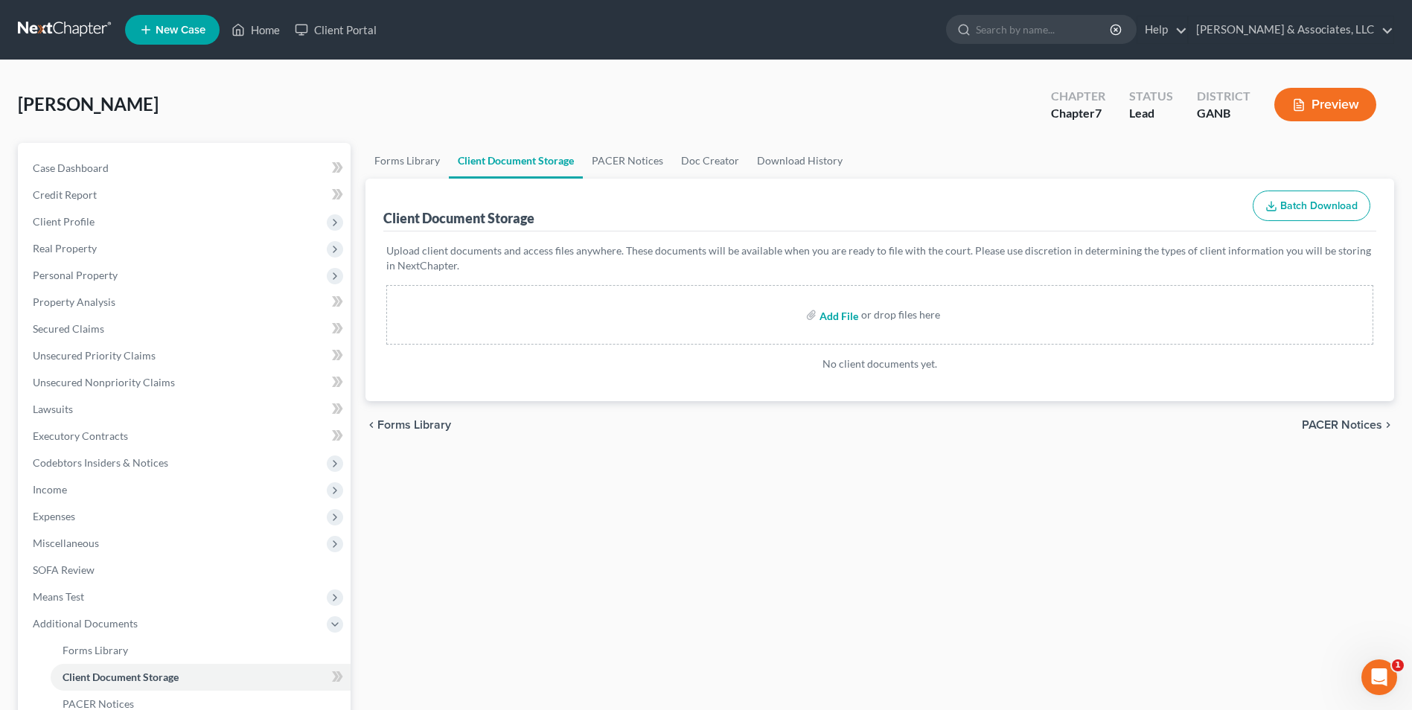
click at [839, 319] on input "file" at bounding box center [838, 315] width 36 height 27
type input "C:\fakepath\Wallace.roadmap.pdf"
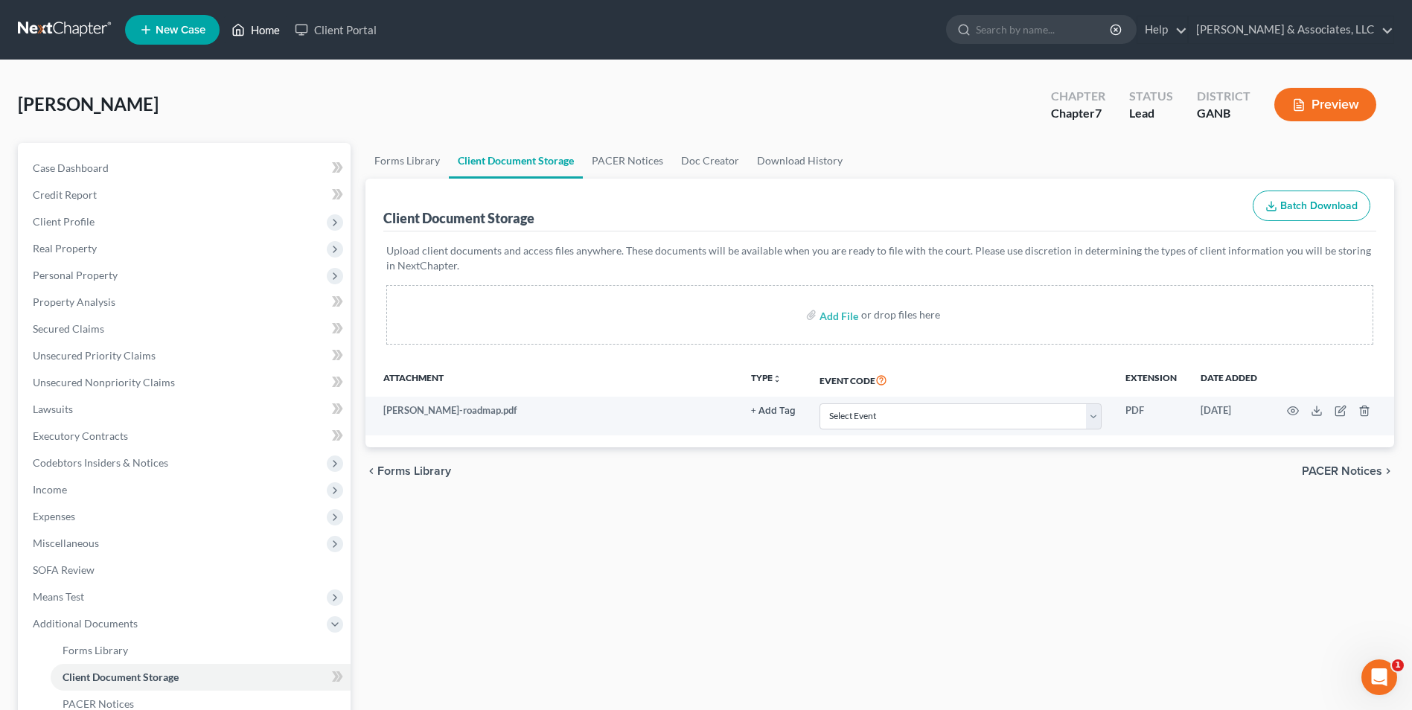
click at [261, 28] on link "Home" at bounding box center [255, 29] width 63 height 27
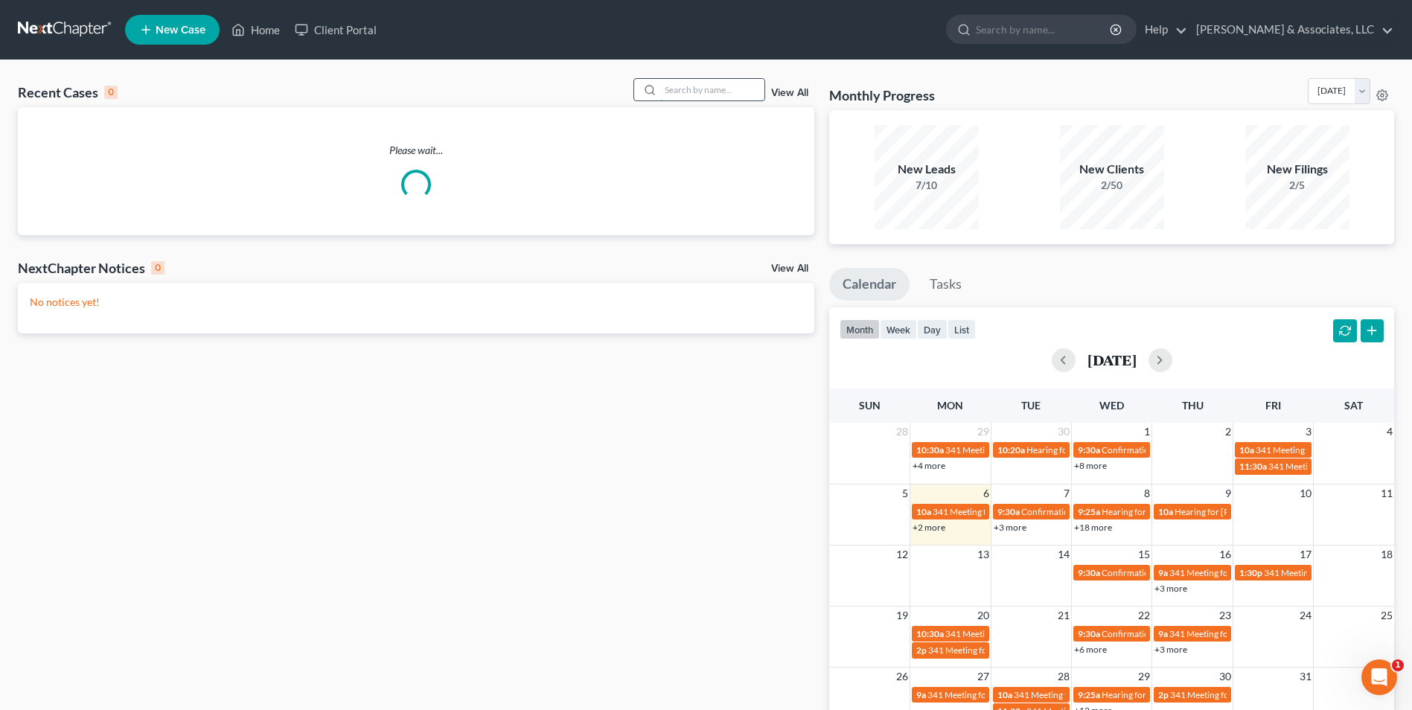
click at [678, 100] on input "search" at bounding box center [712, 90] width 104 height 22
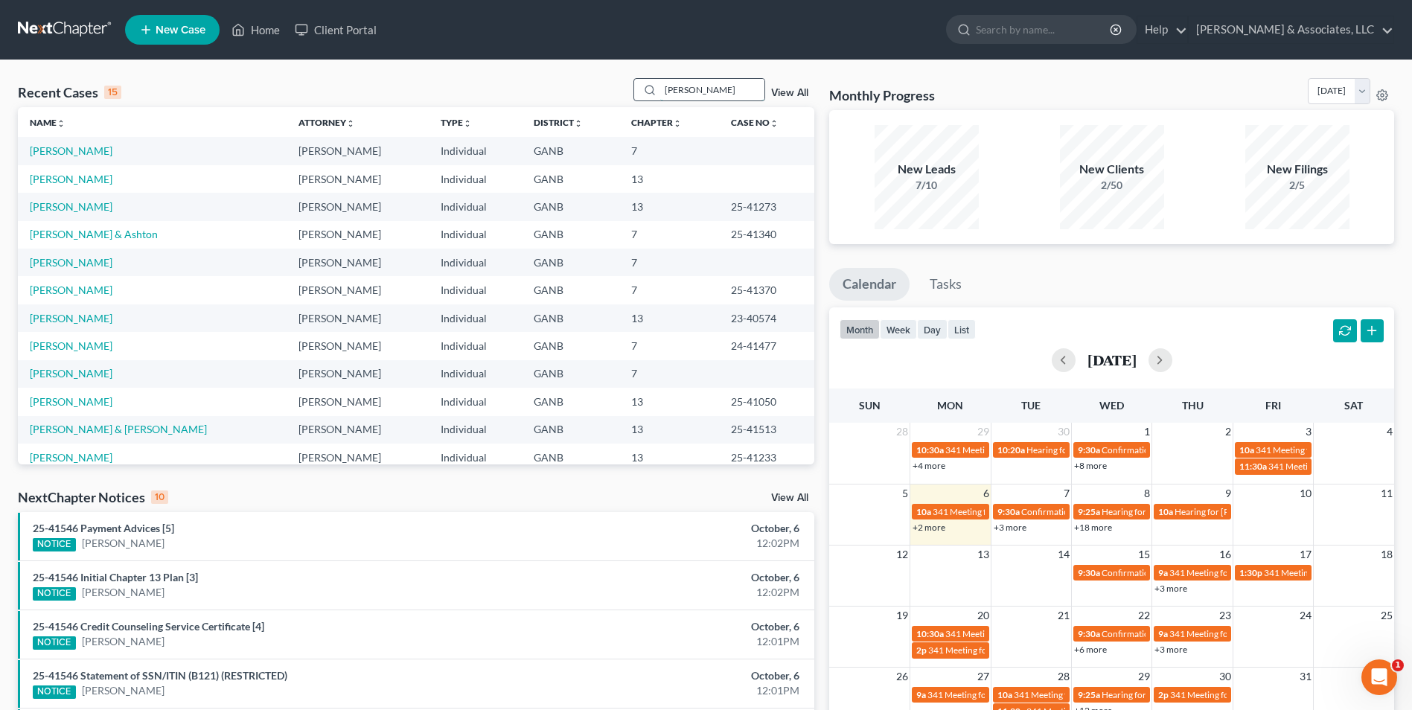
type input "bowers"
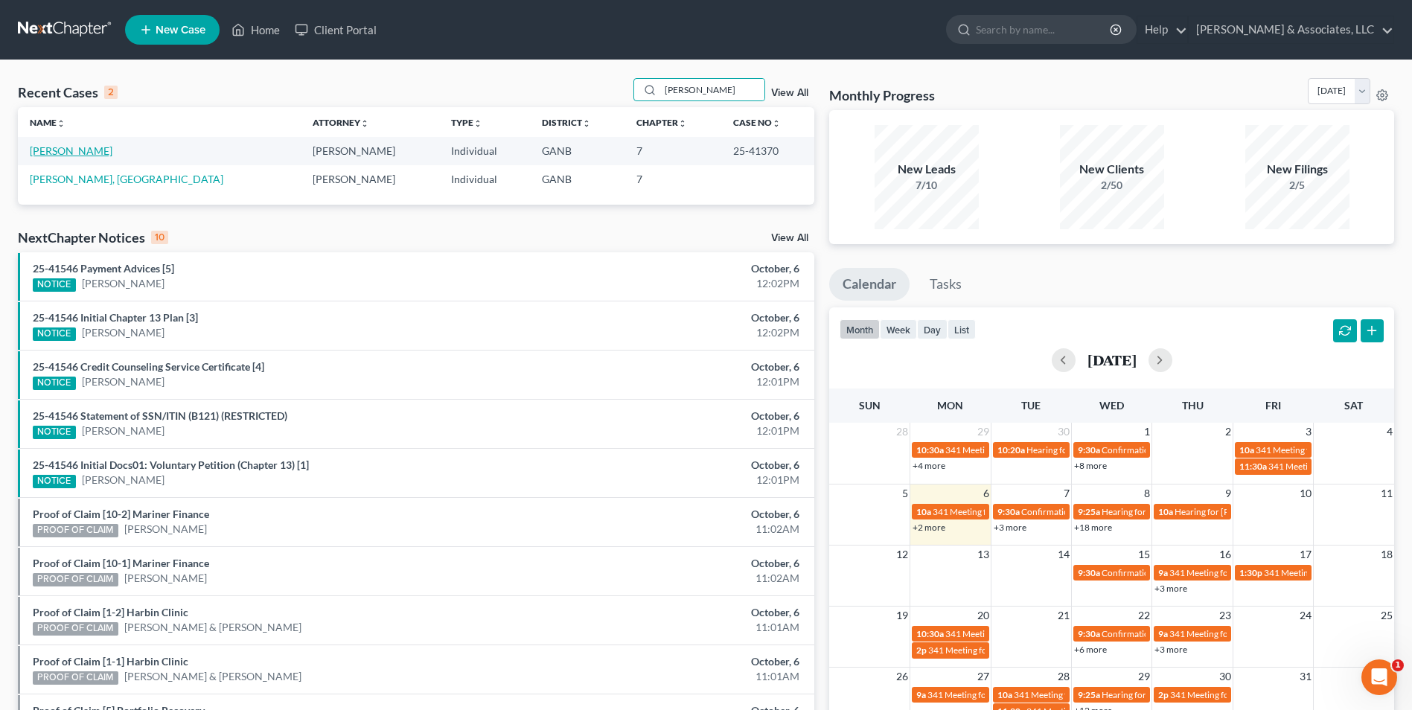
click at [74, 152] on link "Bowers, Kenneth" at bounding box center [71, 150] width 83 height 13
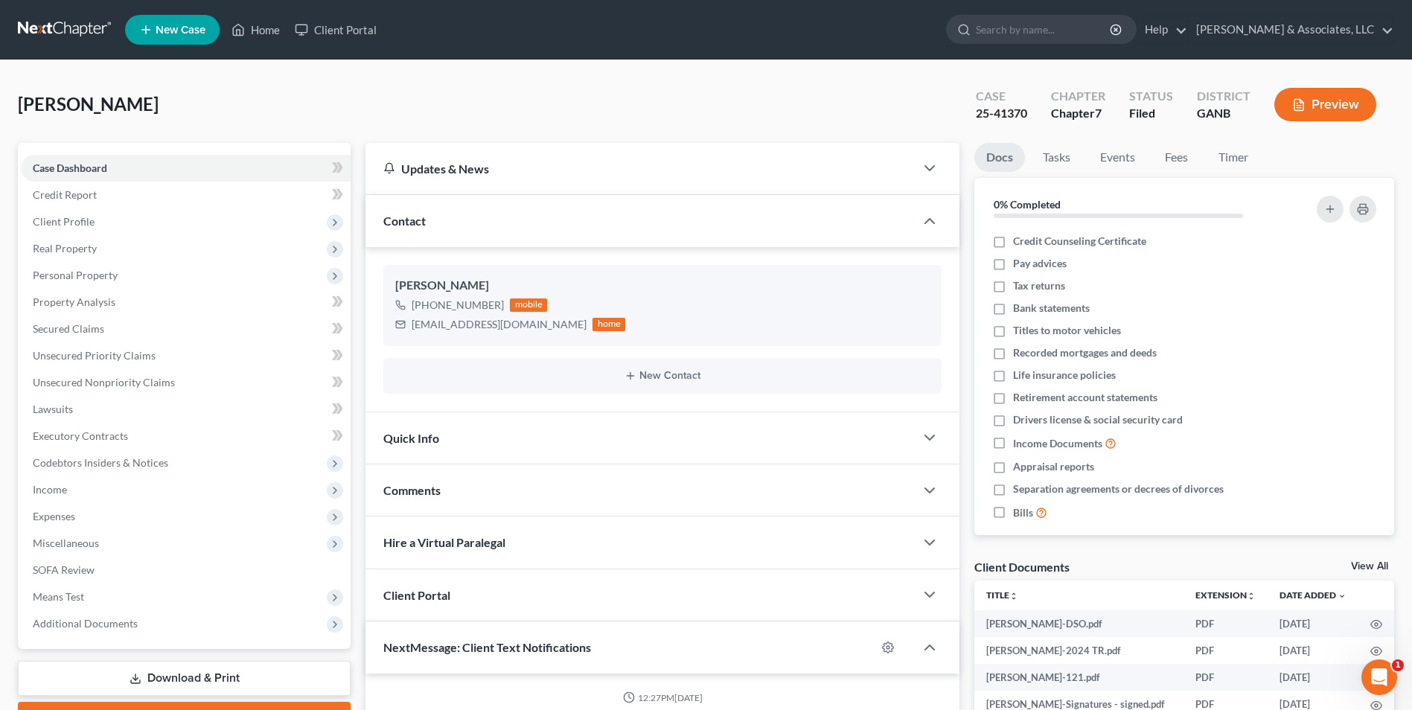
scroll to position [157, 0]
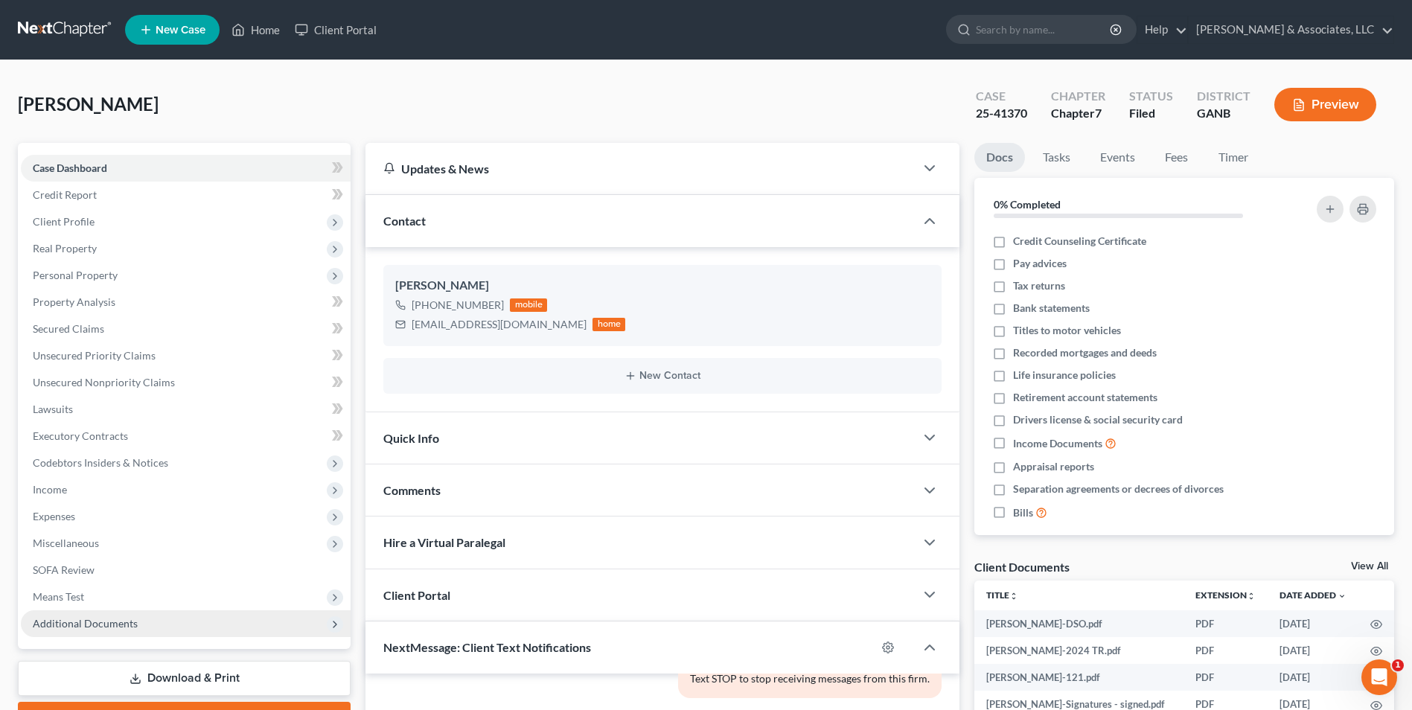
click at [95, 628] on span "Additional Documents" at bounding box center [85, 623] width 105 height 13
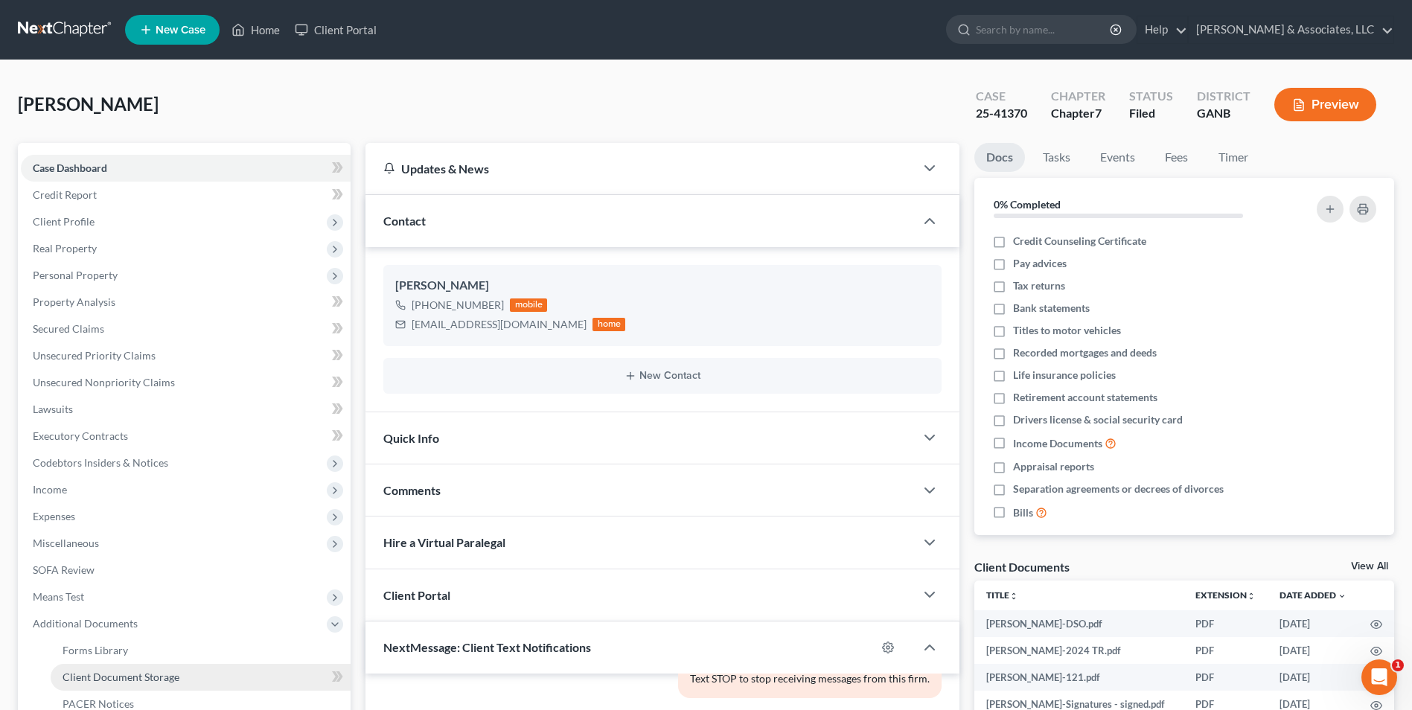
click at [127, 685] on link "Client Document Storage" at bounding box center [201, 677] width 300 height 27
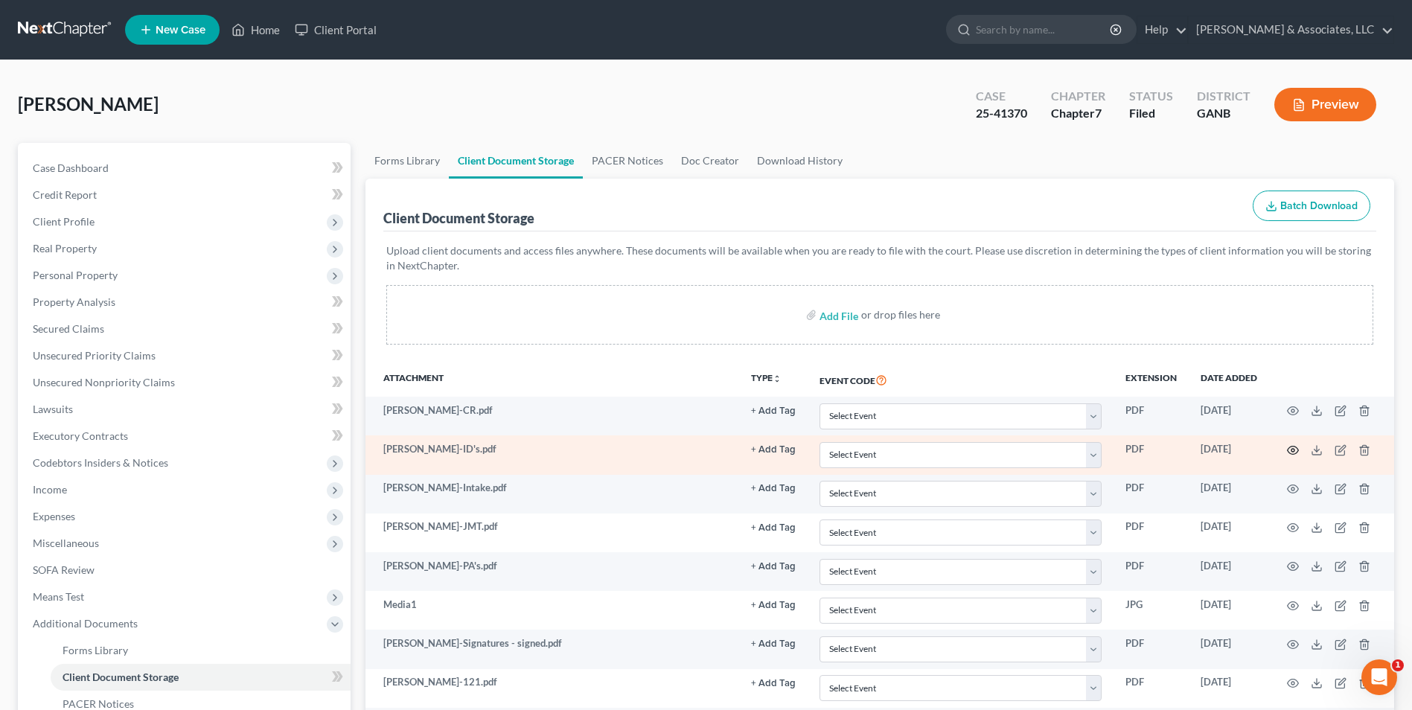
click at [1295, 449] on icon "button" at bounding box center [1293, 450] width 12 height 12
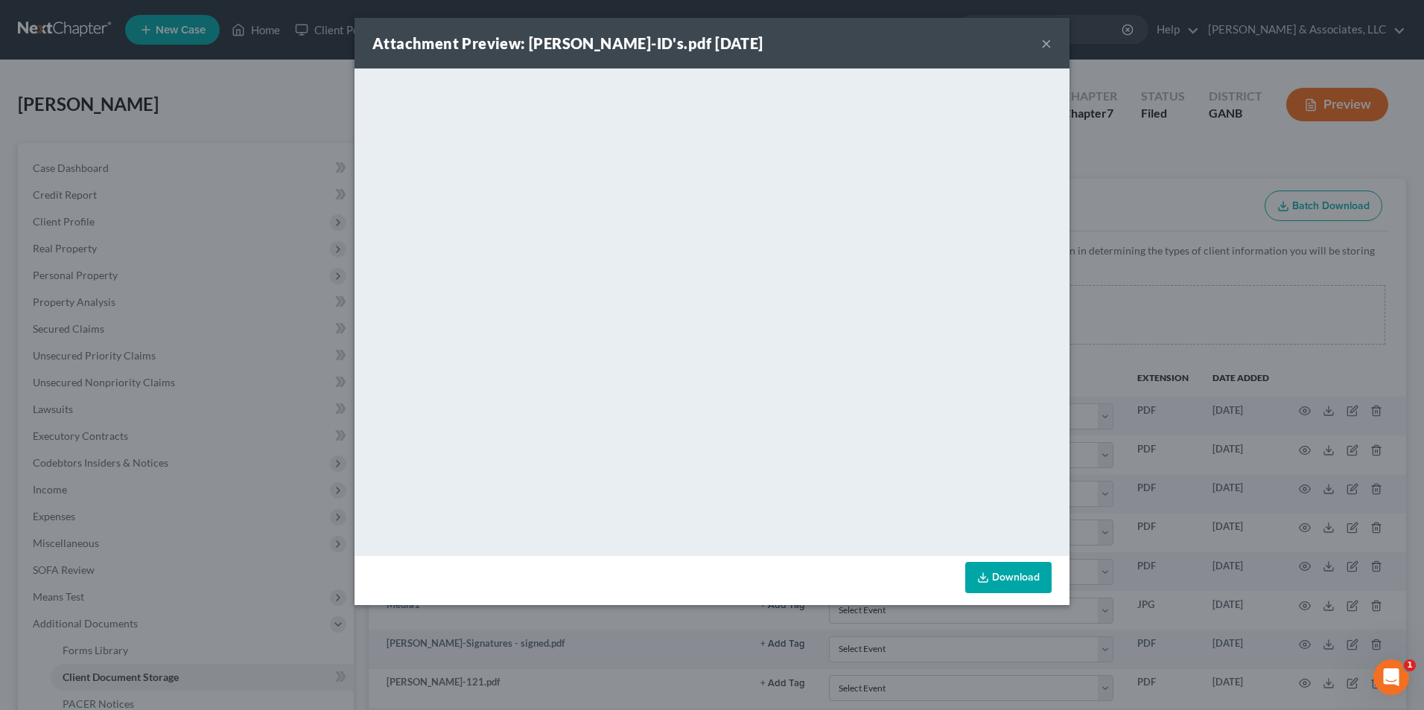
click at [969, 53] on div "Attachment Preview: Bowers-ID's.pdf 08/27/2025 ×" at bounding box center [711, 43] width 715 height 51
click at [1046, 42] on button "×" at bounding box center [1046, 43] width 10 height 18
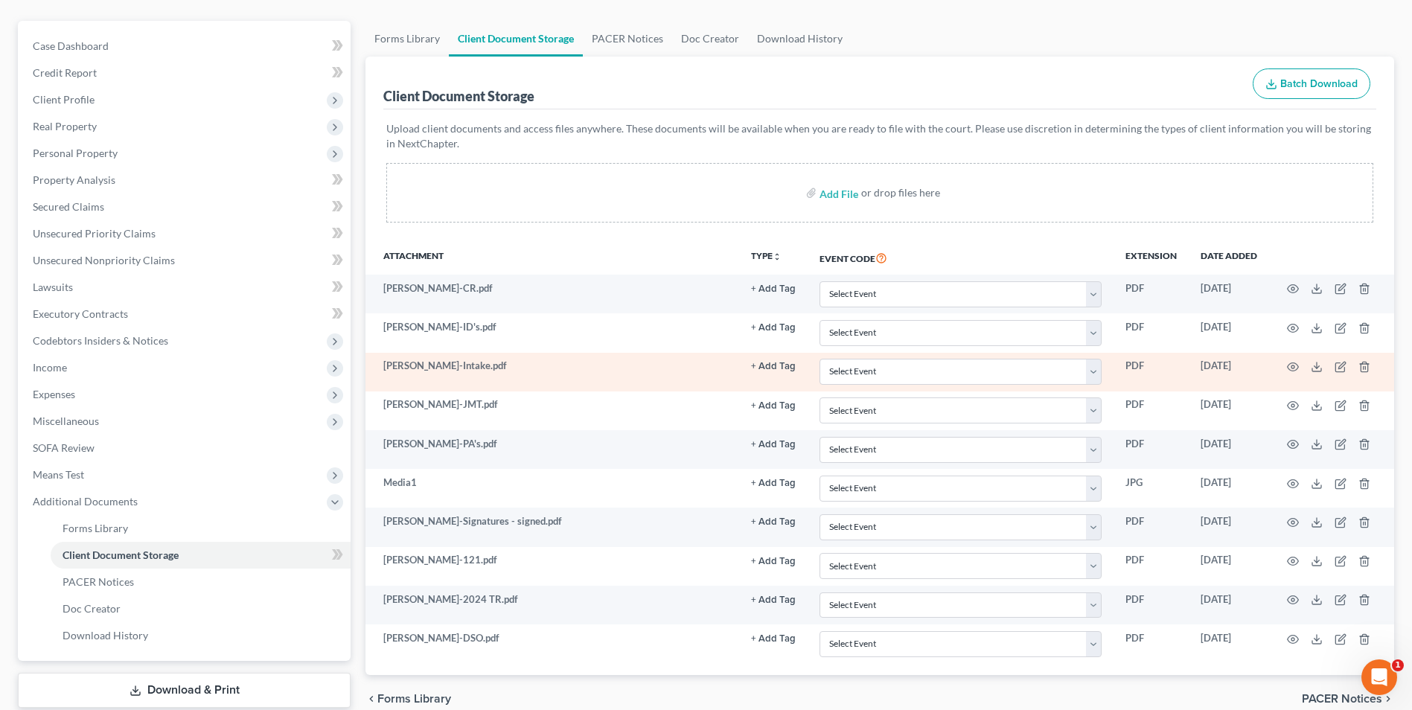
scroll to position [149, 0]
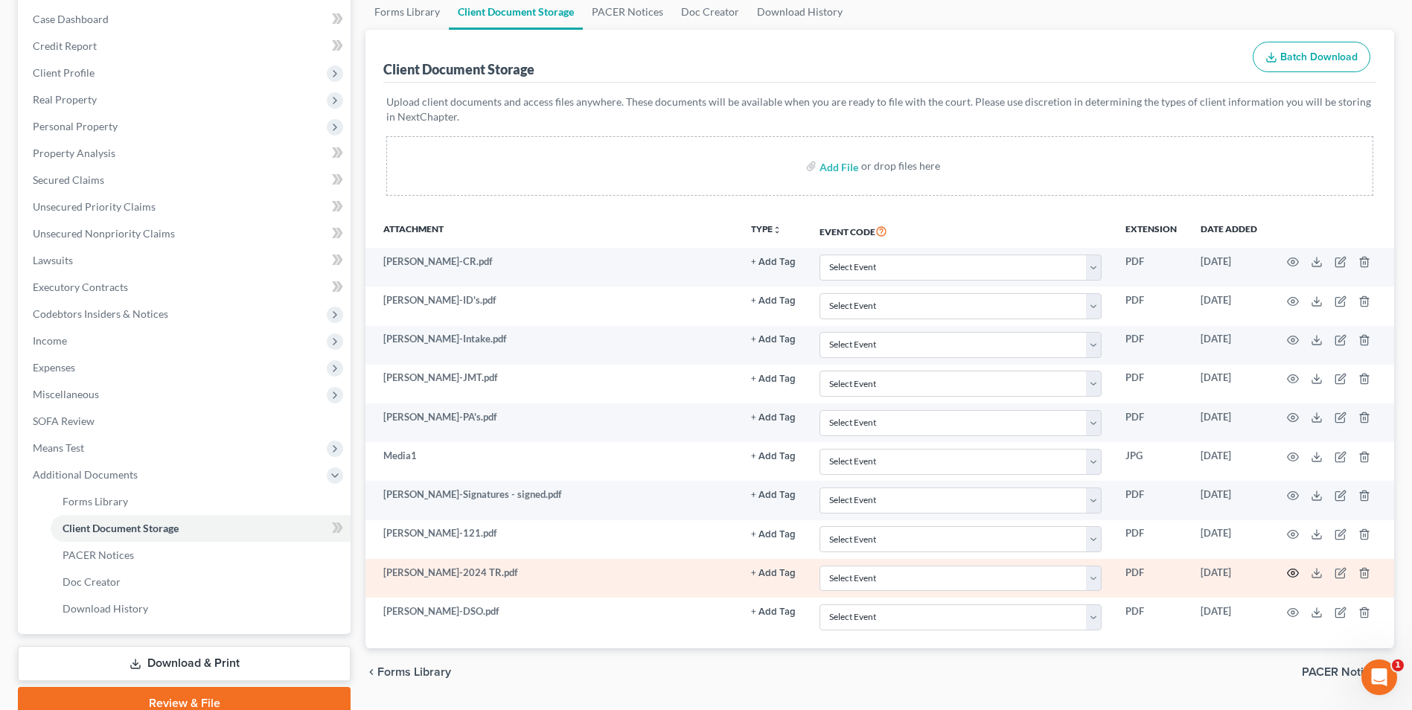
click at [1295, 572] on icon "button" at bounding box center [1293, 573] width 12 height 12
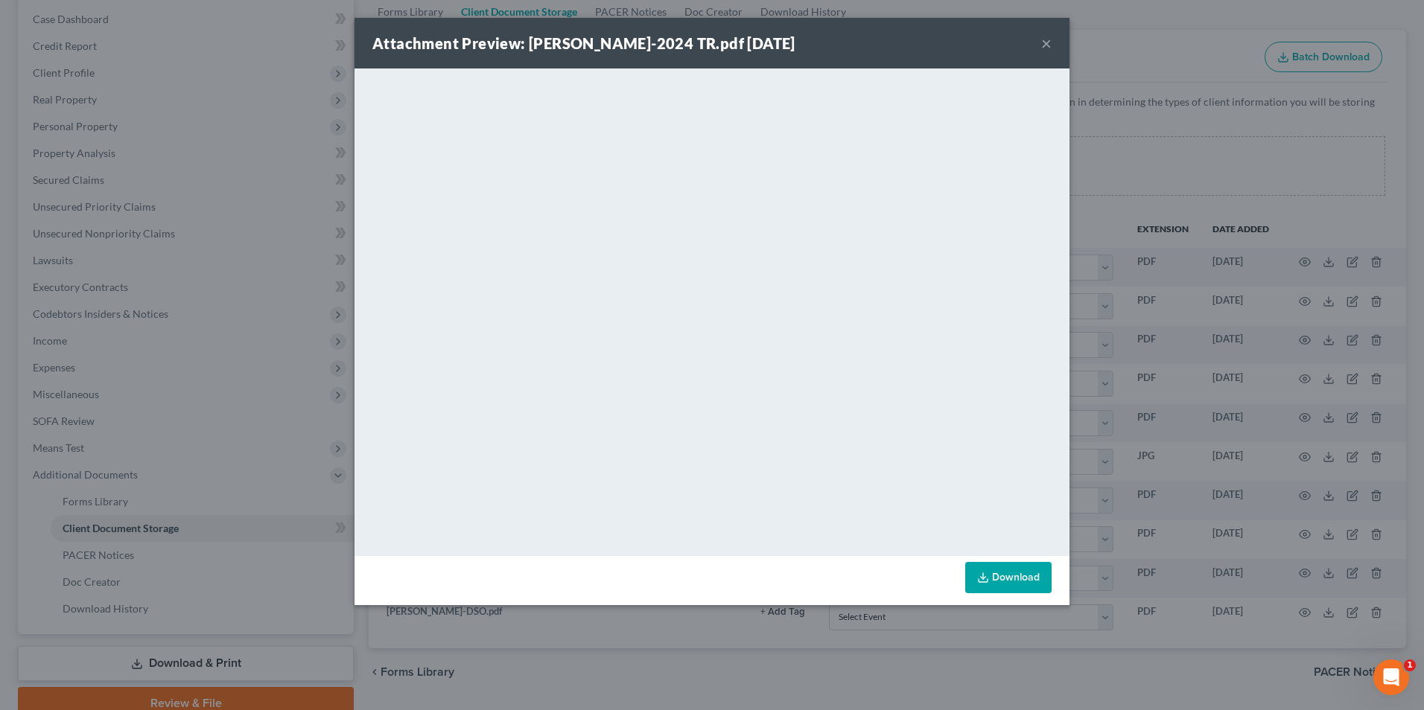
click at [1021, 51] on div "Attachment Preview: Bowers-2024 TR.pdf 09/11/2025 ×" at bounding box center [711, 43] width 715 height 51
click at [1047, 47] on button "×" at bounding box center [1046, 43] width 10 height 18
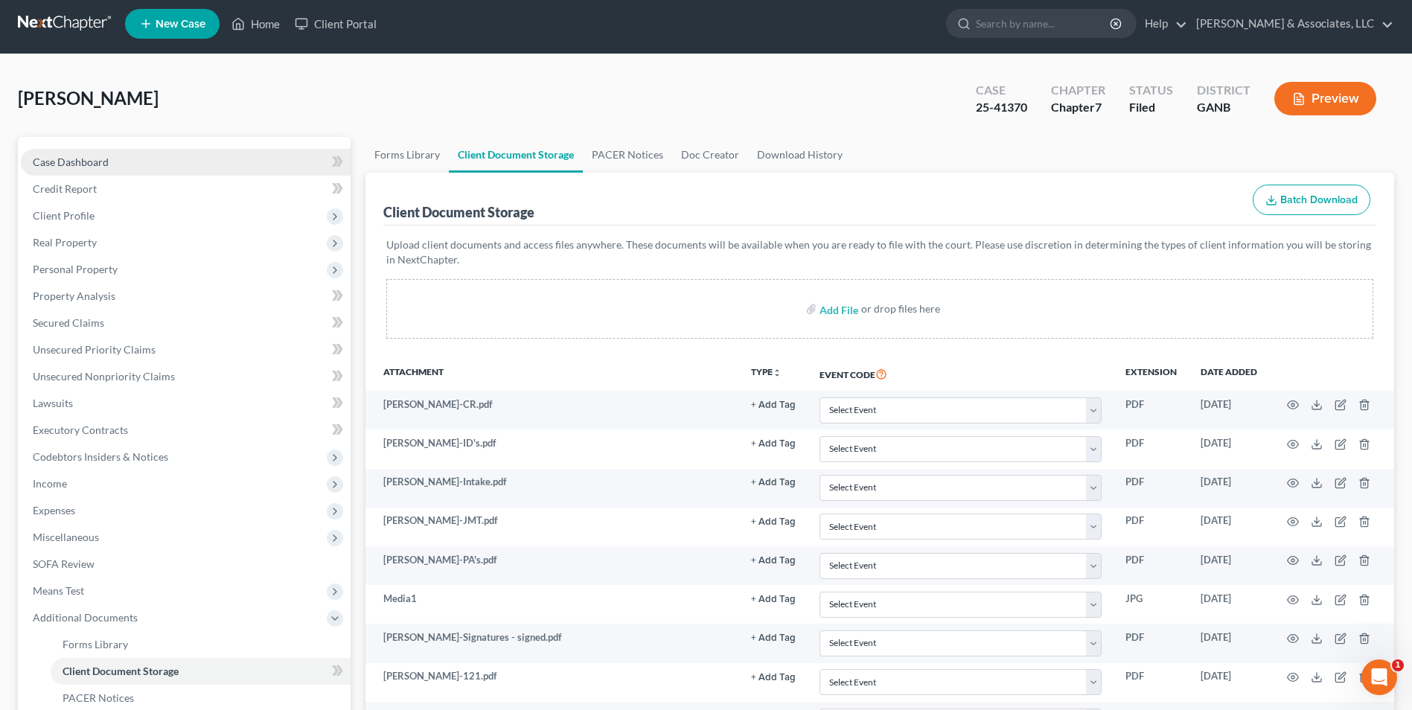
scroll to position [0, 0]
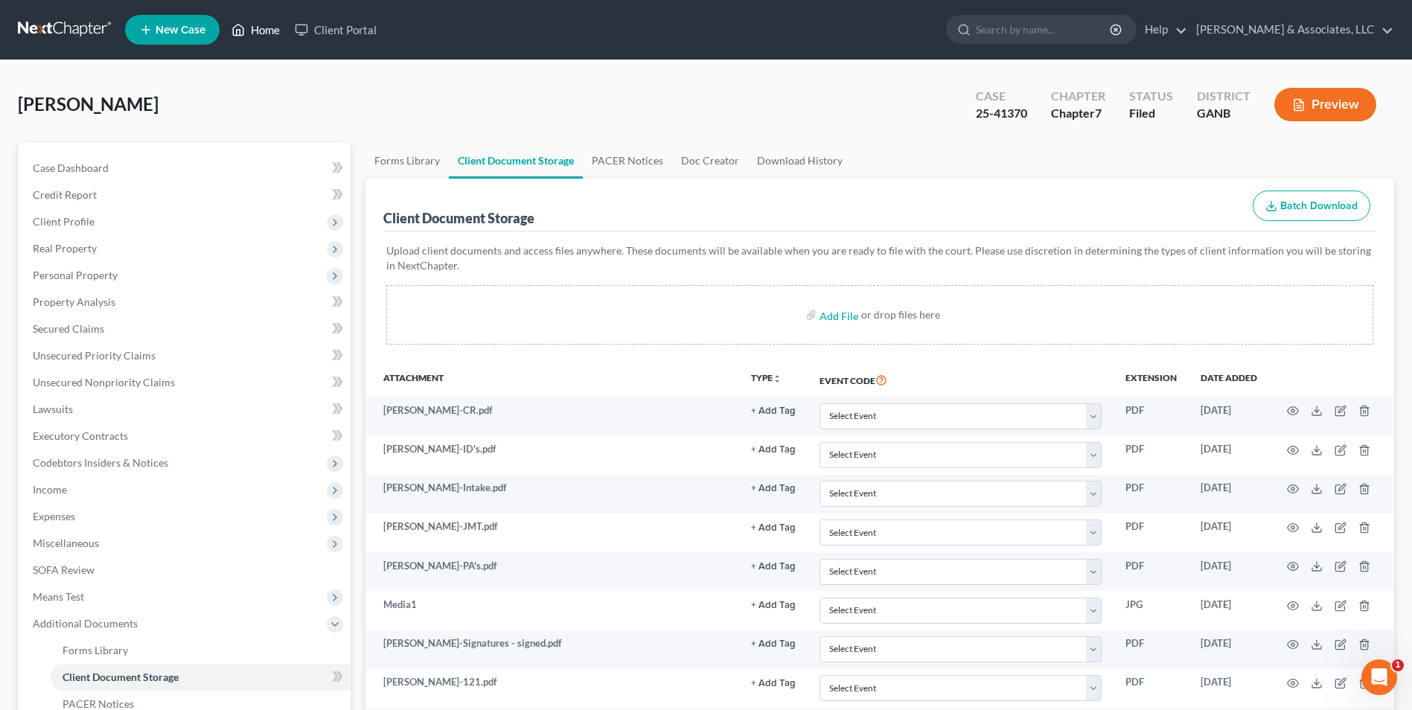
click at [268, 40] on link "Home" at bounding box center [255, 29] width 63 height 27
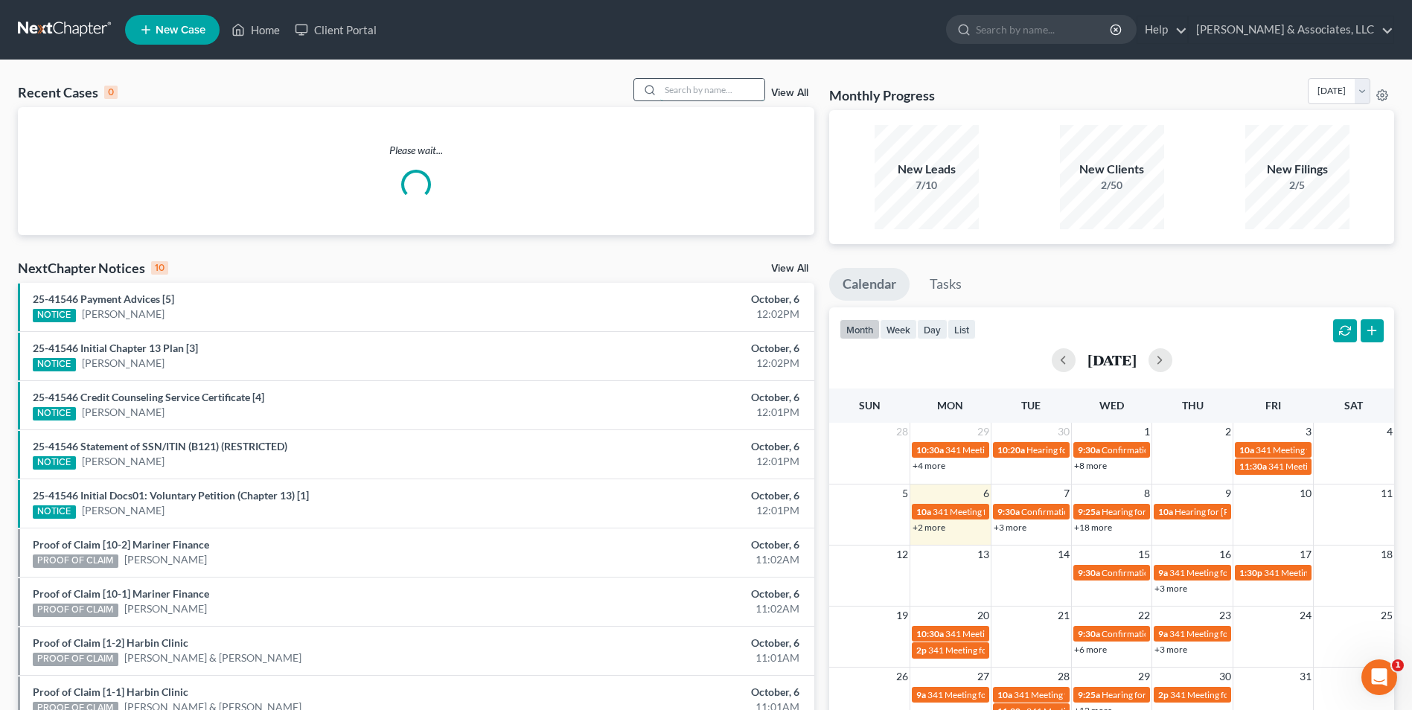
click at [683, 82] on input "search" at bounding box center [712, 90] width 104 height 22
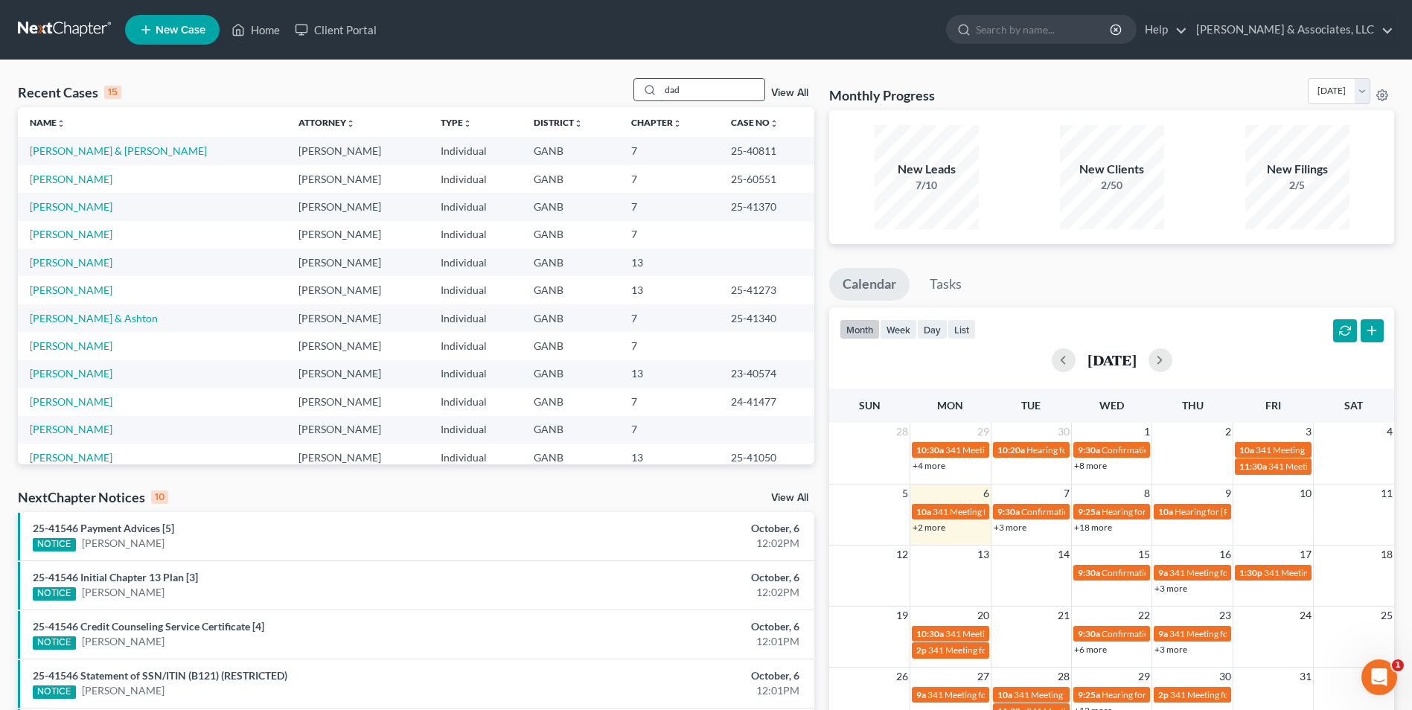
type input "dad"
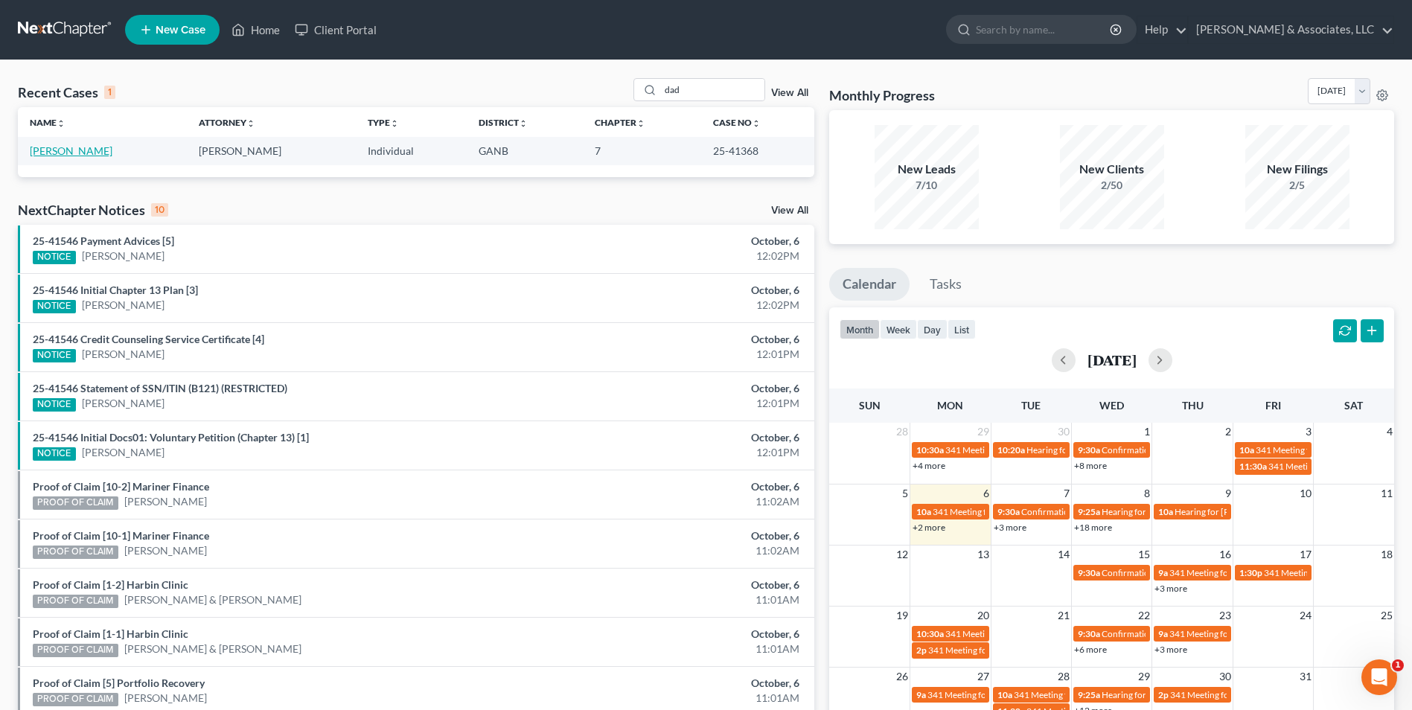
click at [71, 153] on link "[PERSON_NAME]" at bounding box center [71, 150] width 83 height 13
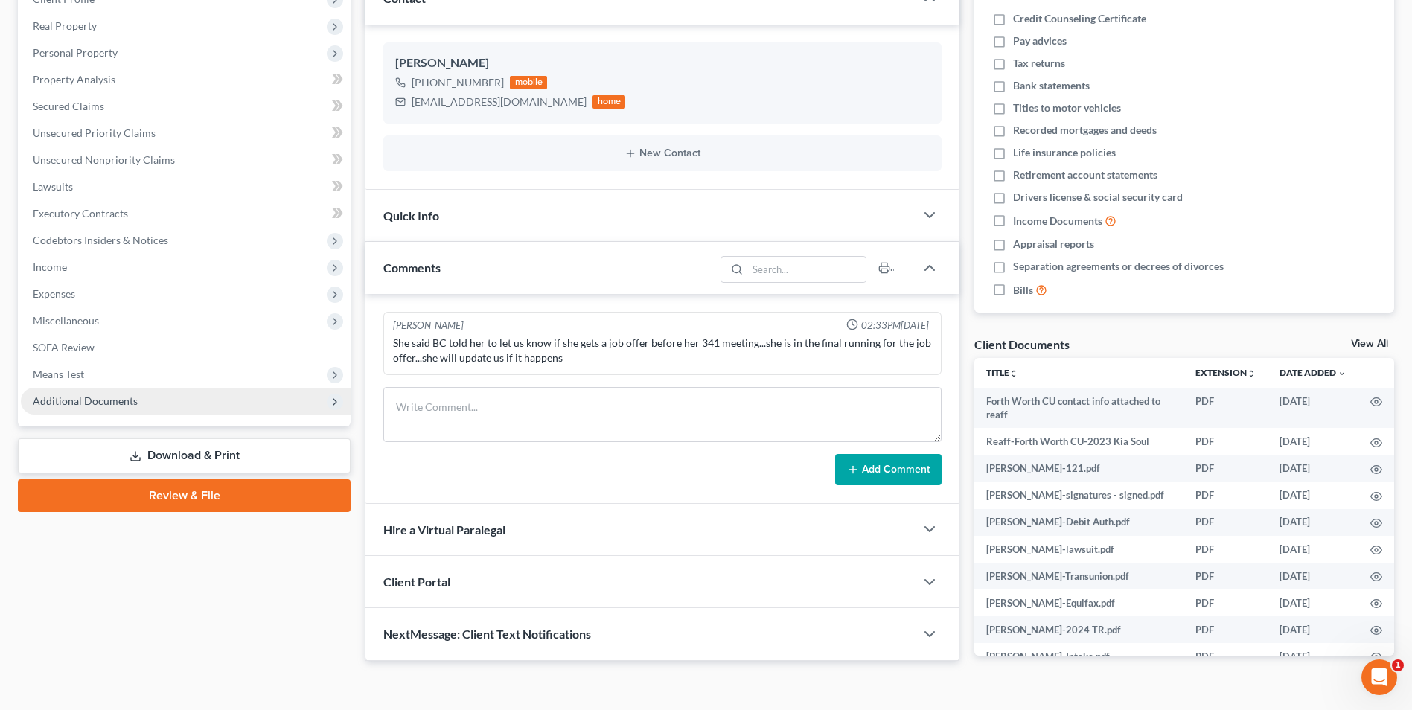
scroll to position [223, 0]
click at [106, 388] on span "Additional Documents" at bounding box center [186, 400] width 330 height 27
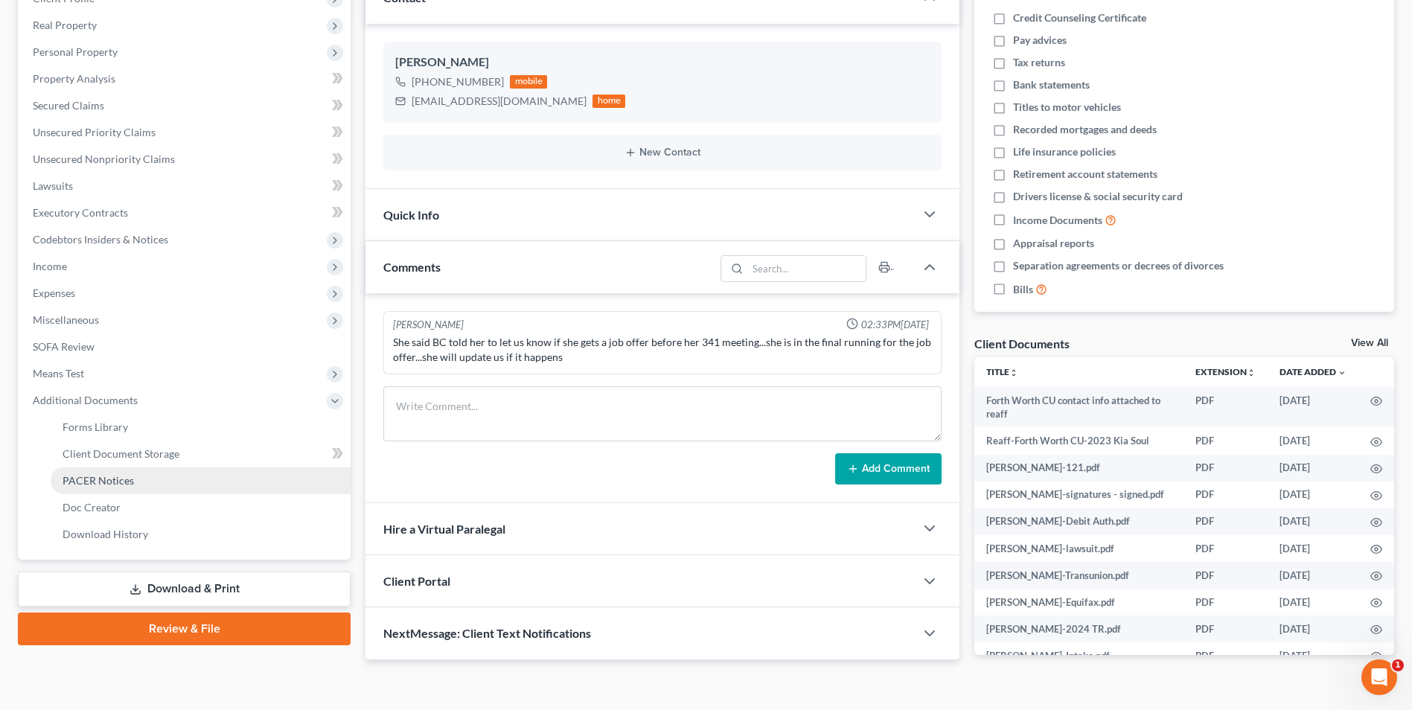
click at [170, 468] on link "PACER Notices" at bounding box center [201, 481] width 300 height 27
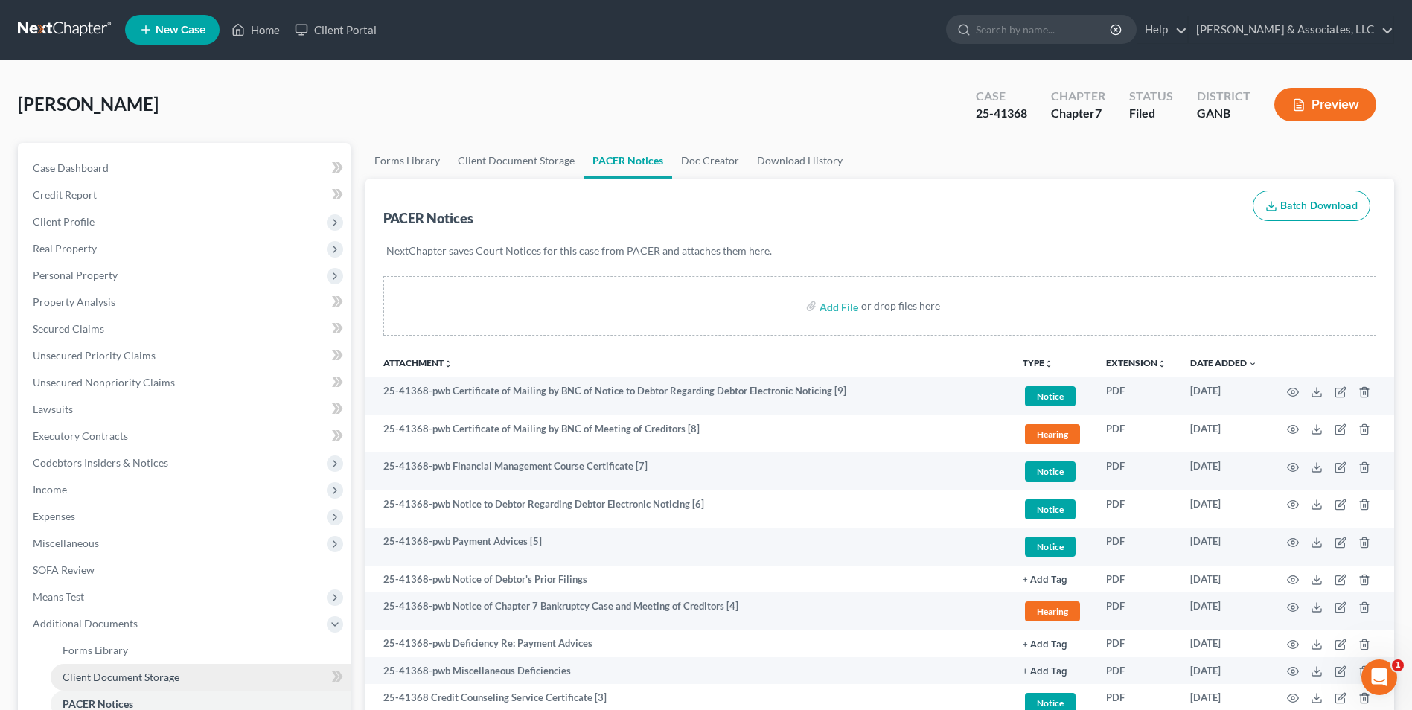
click at [150, 669] on link "Client Document Storage" at bounding box center [201, 677] width 300 height 27
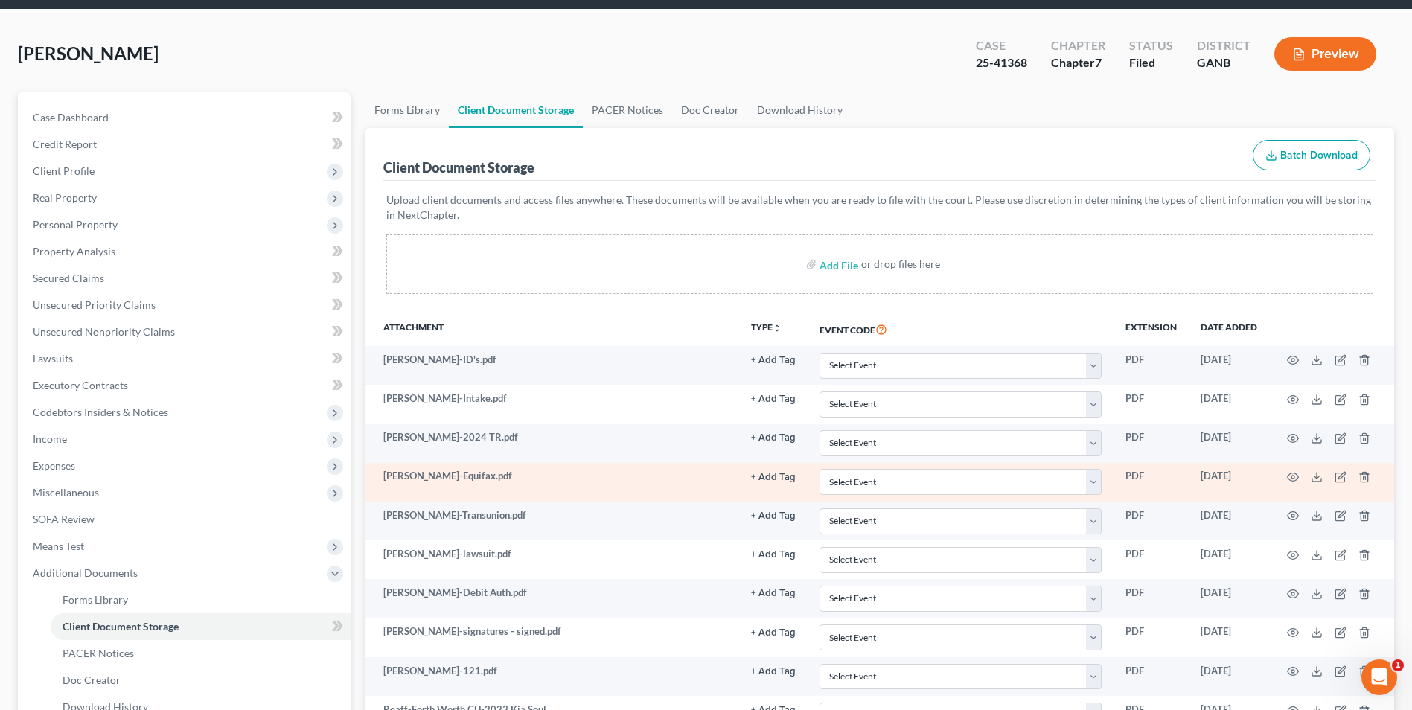
scroll to position [74, 0]
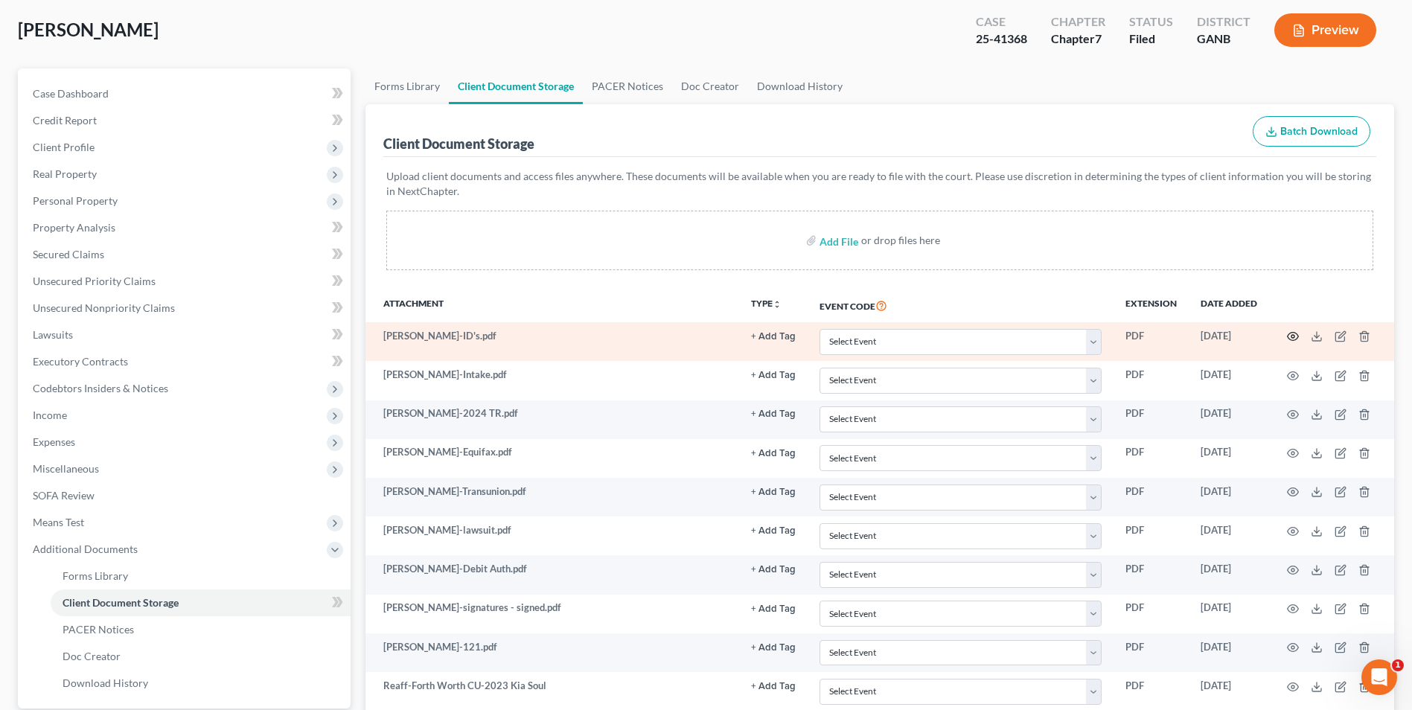
click at [1292, 334] on icon "button" at bounding box center [1293, 337] width 12 height 12
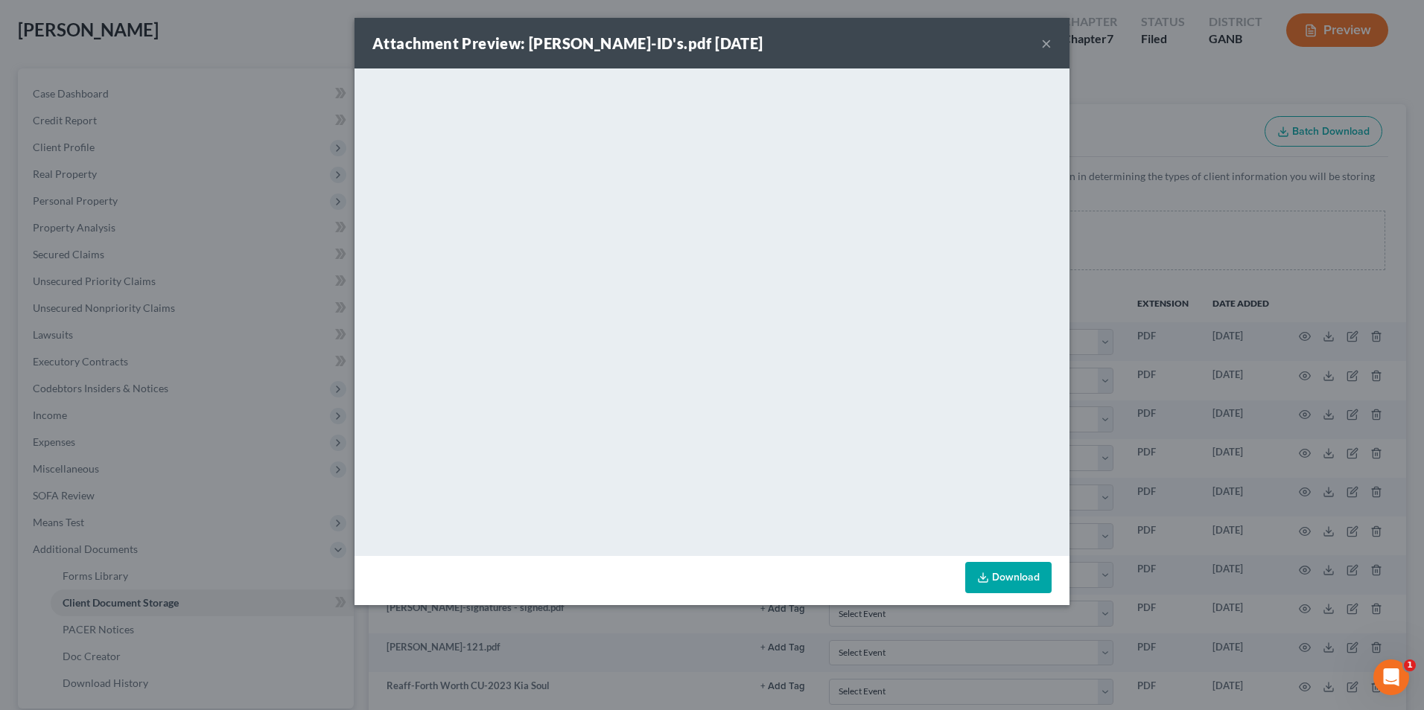
drag, startPoint x: 974, startPoint y: 50, endPoint x: 987, endPoint y: 55, distance: 14.4
click at [974, 50] on div "Attachment Preview: Daddio-ID's.pdf 09/02/2025 ×" at bounding box center [711, 43] width 715 height 51
click at [1048, 44] on button "×" at bounding box center [1046, 43] width 10 height 18
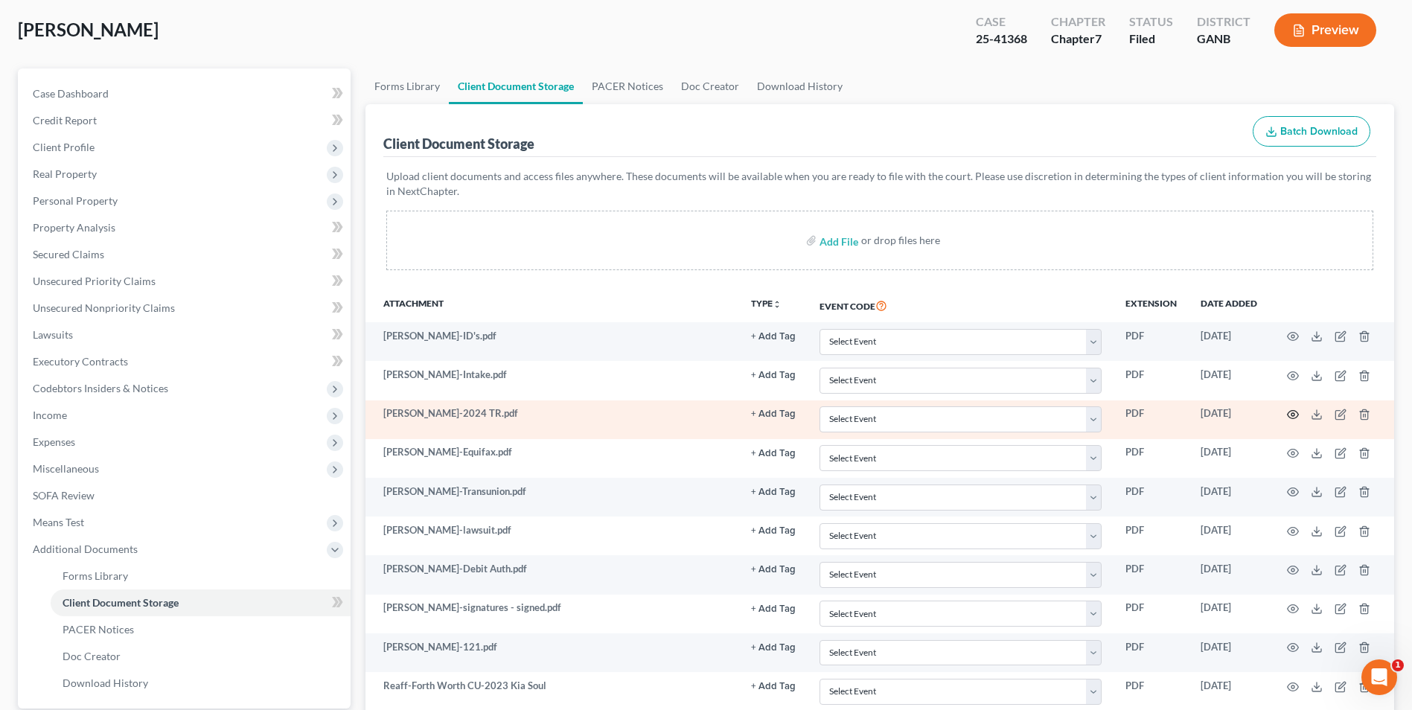
click at [1289, 416] on icon "button" at bounding box center [1293, 415] width 11 height 8
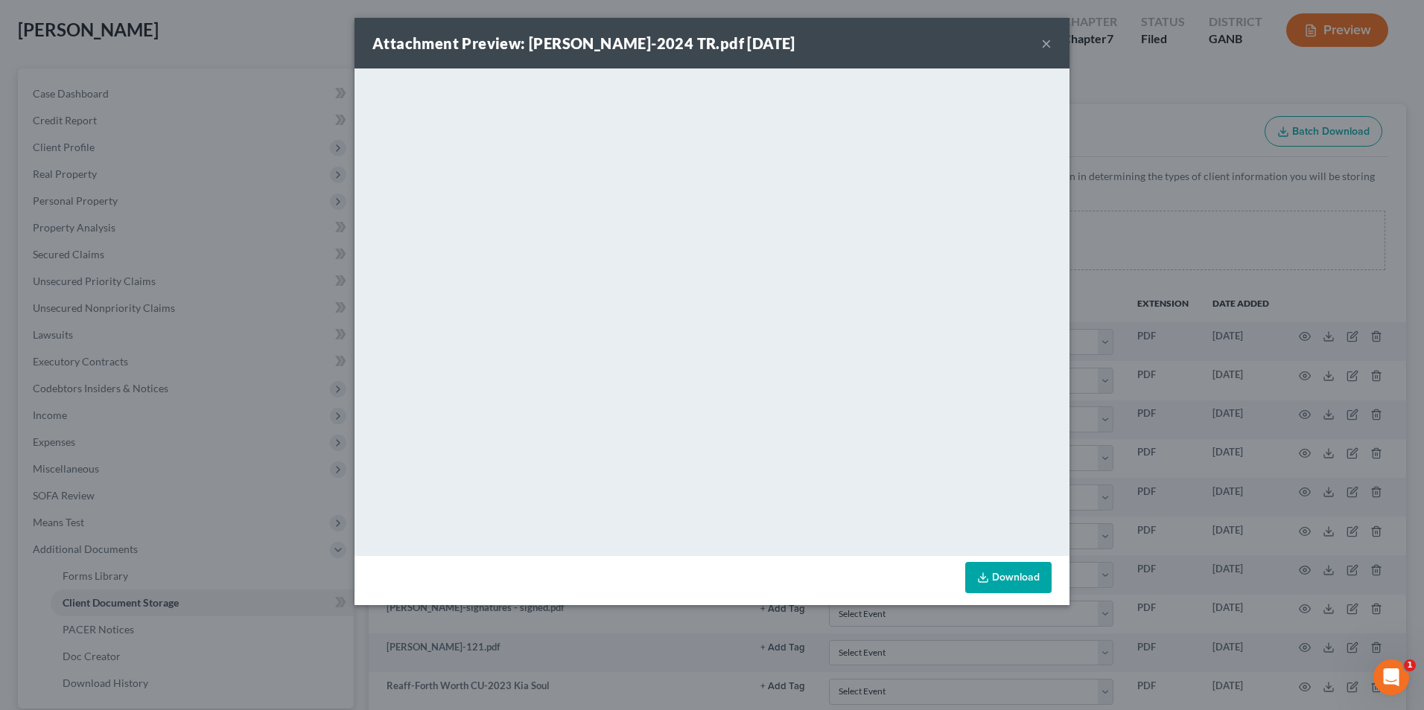
click at [877, 42] on div "Attachment Preview: Daddio-2024 TR.pdf 09/04/2025 ×" at bounding box center [711, 43] width 715 height 51
click at [1047, 45] on button "×" at bounding box center [1046, 43] width 10 height 18
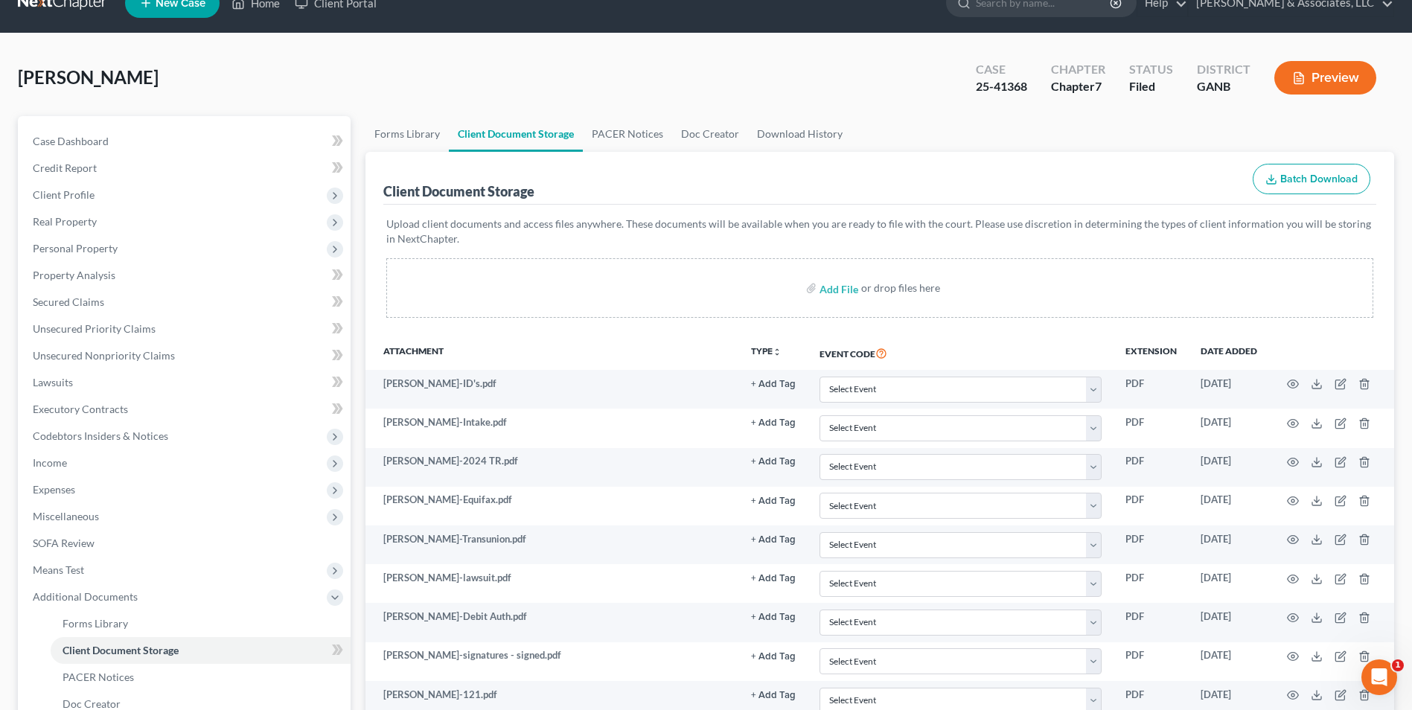
scroll to position [0, 0]
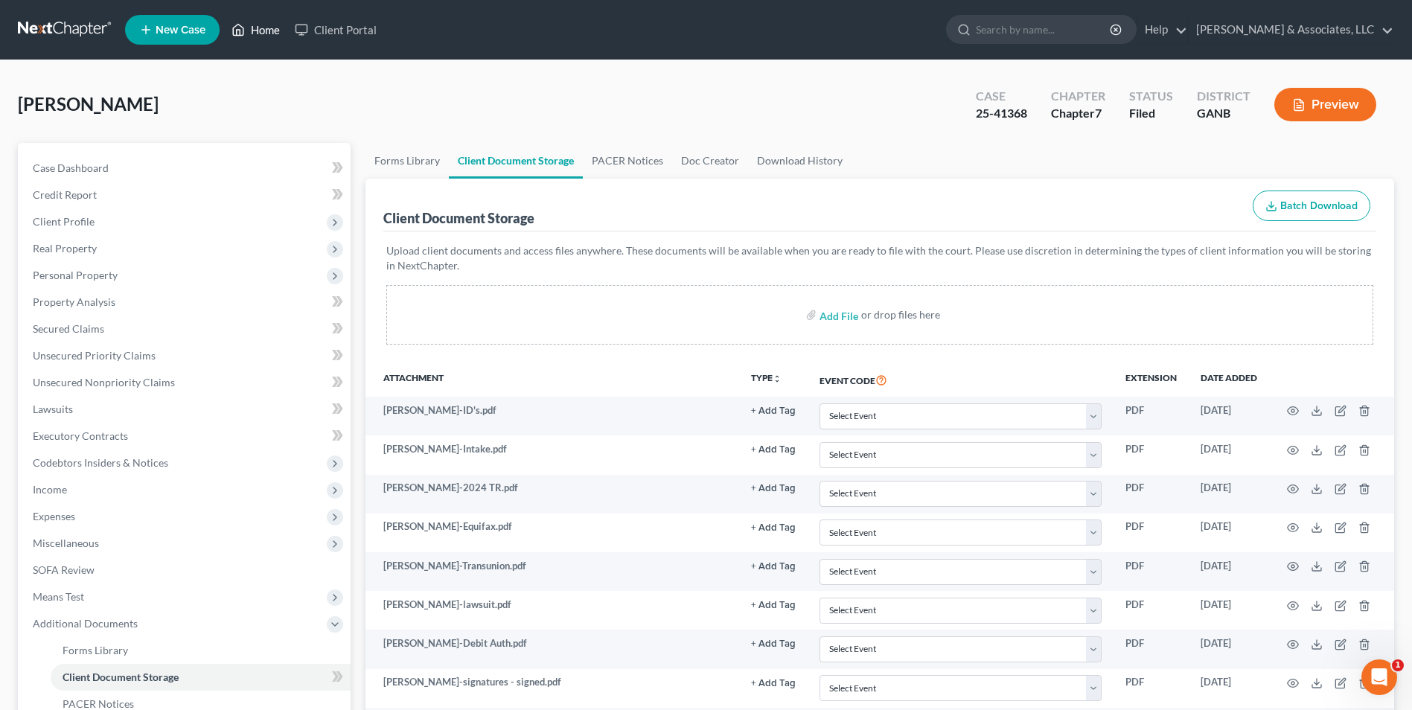
click at [258, 36] on link "Home" at bounding box center [255, 29] width 63 height 27
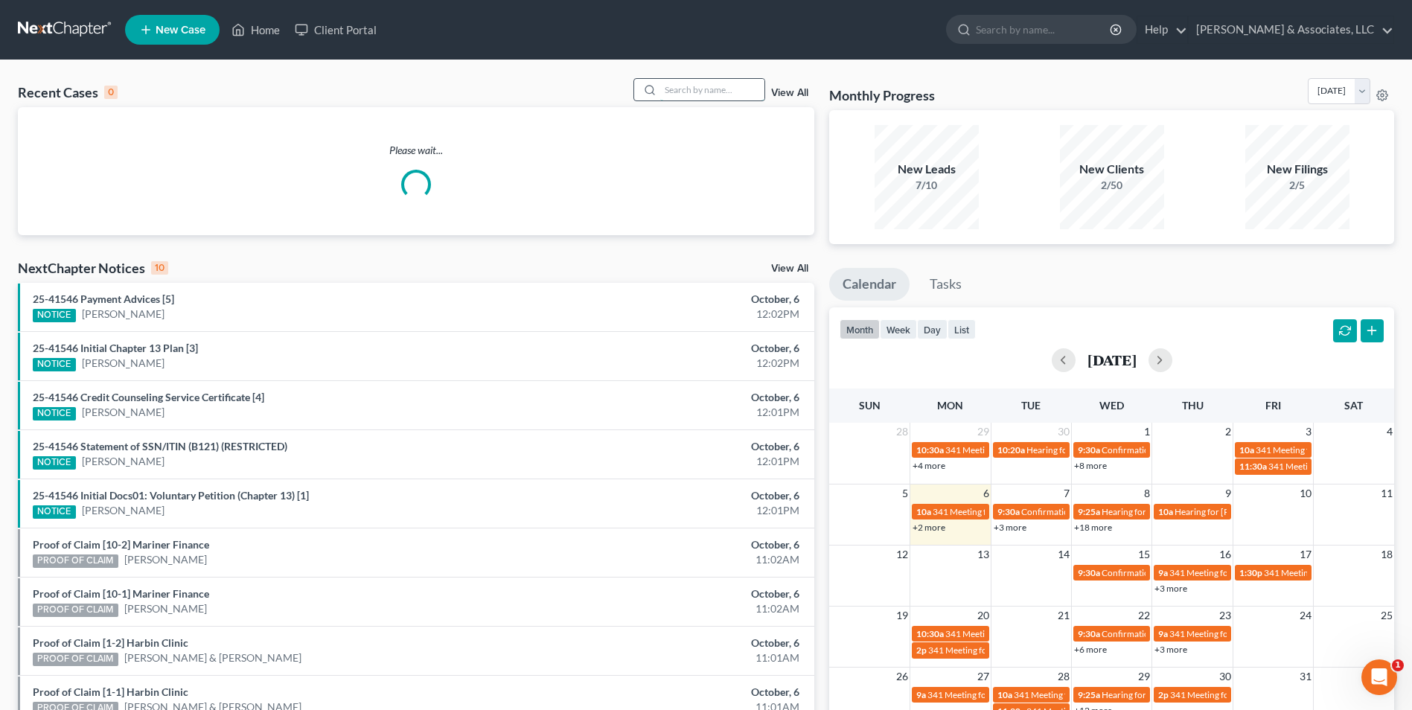
click at [708, 95] on input "search" at bounding box center [712, 90] width 104 height 22
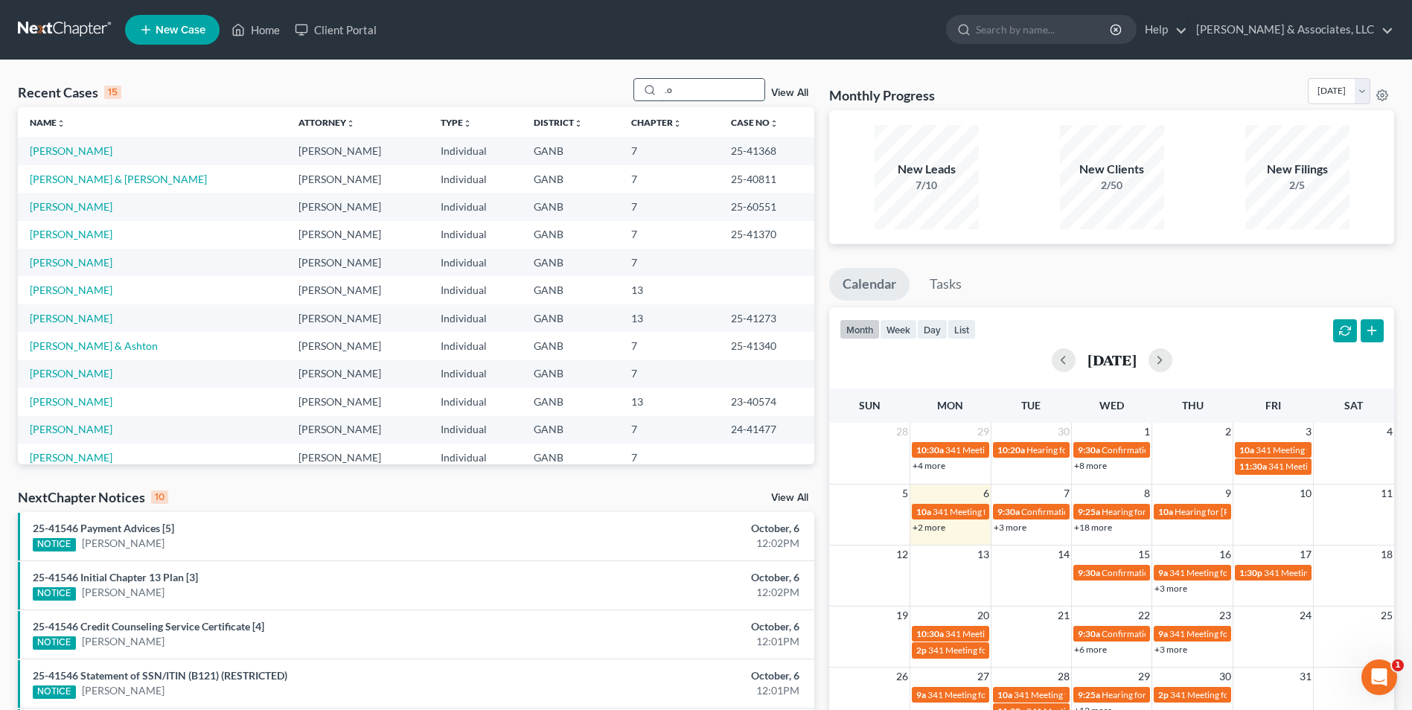
type input "."
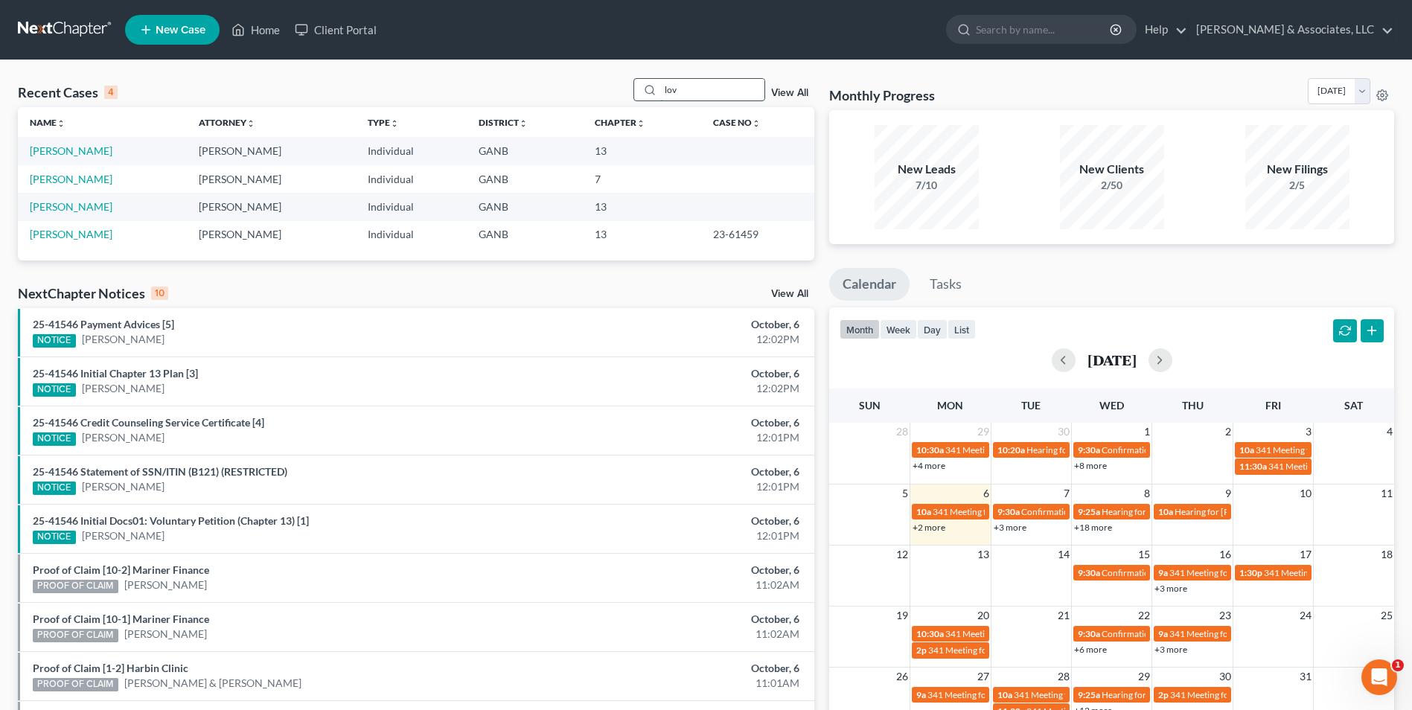
type input "lov"
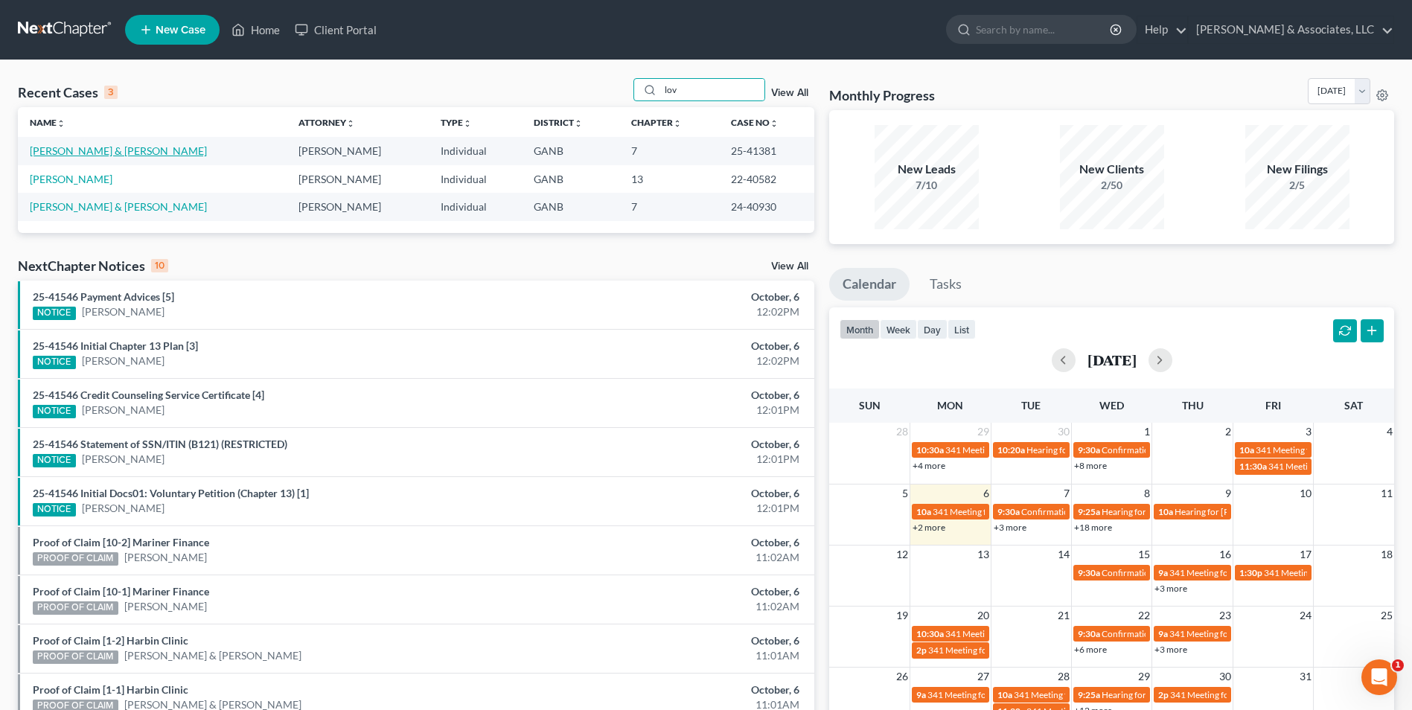
click at [130, 147] on link "Lovinggood, Brian & Hillary" at bounding box center [118, 150] width 177 height 13
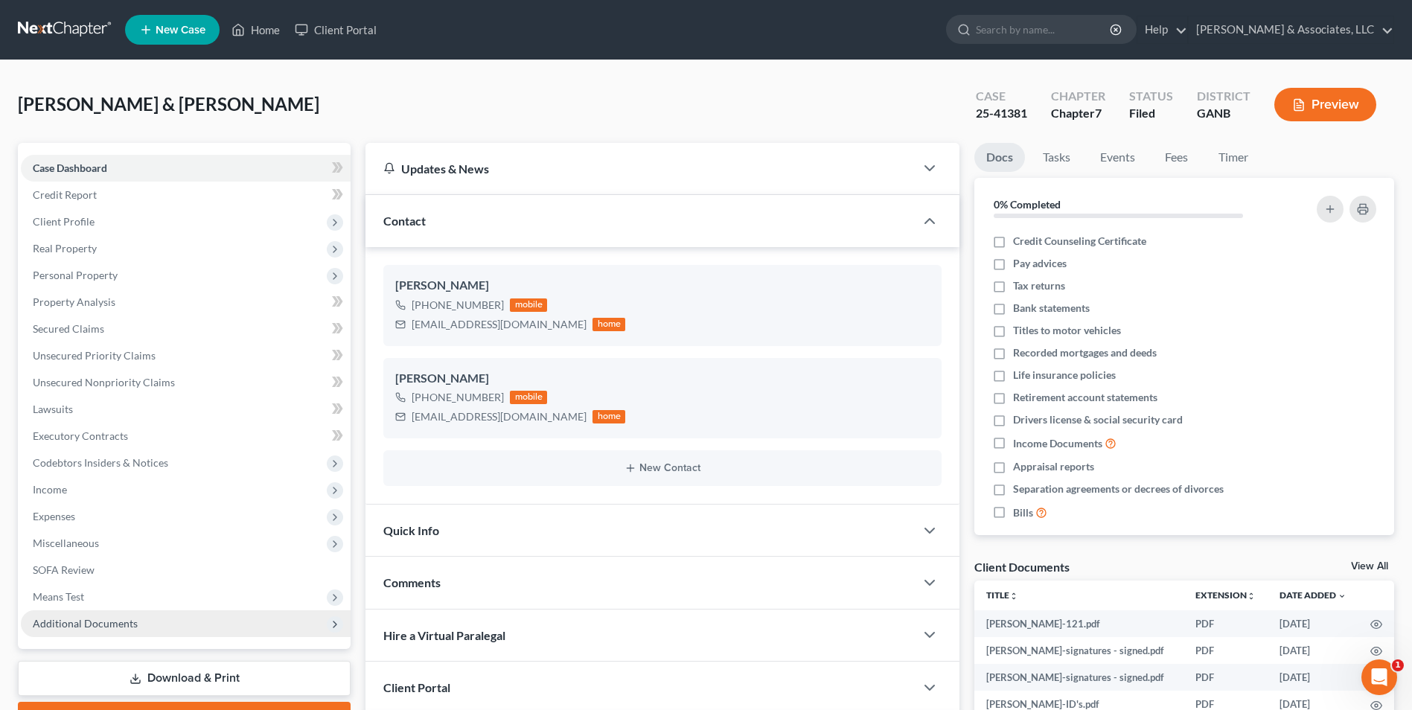
click at [120, 625] on span "Additional Documents" at bounding box center [85, 623] width 105 height 13
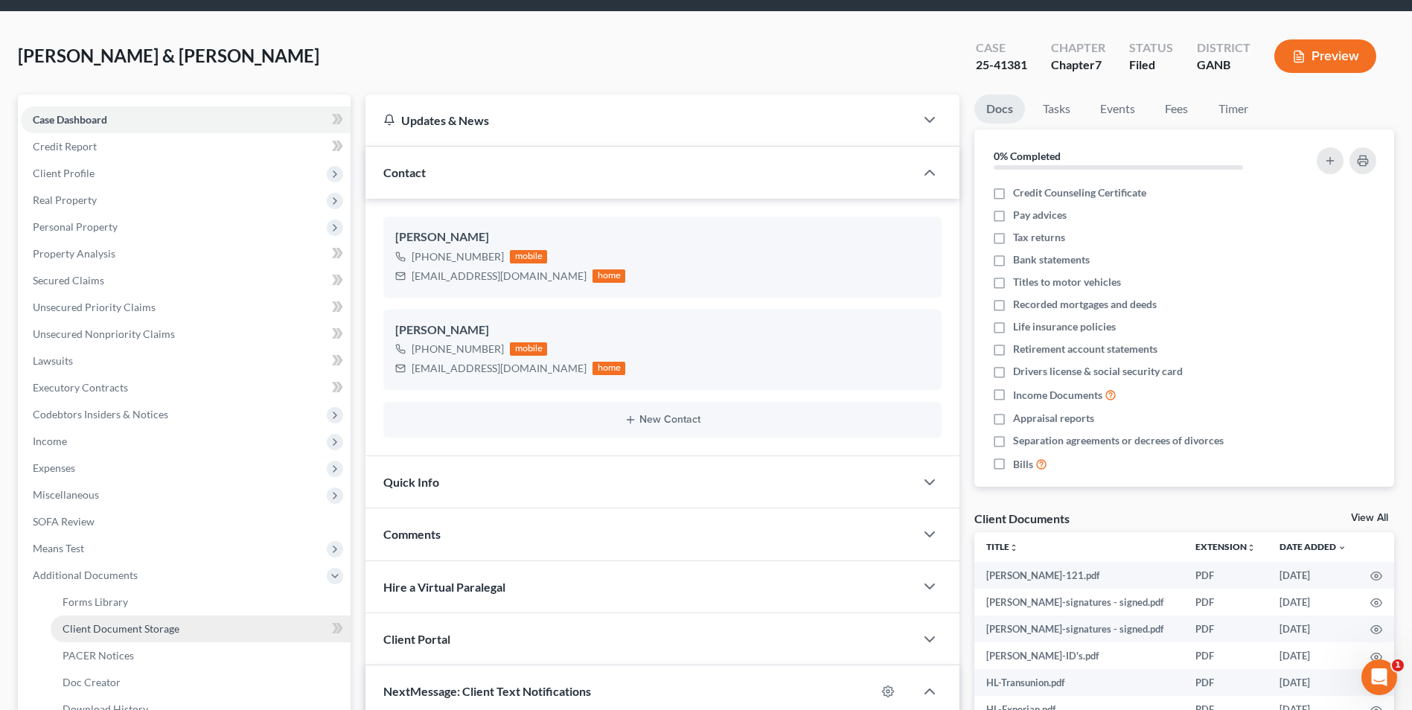
scroll to position [74, 0]
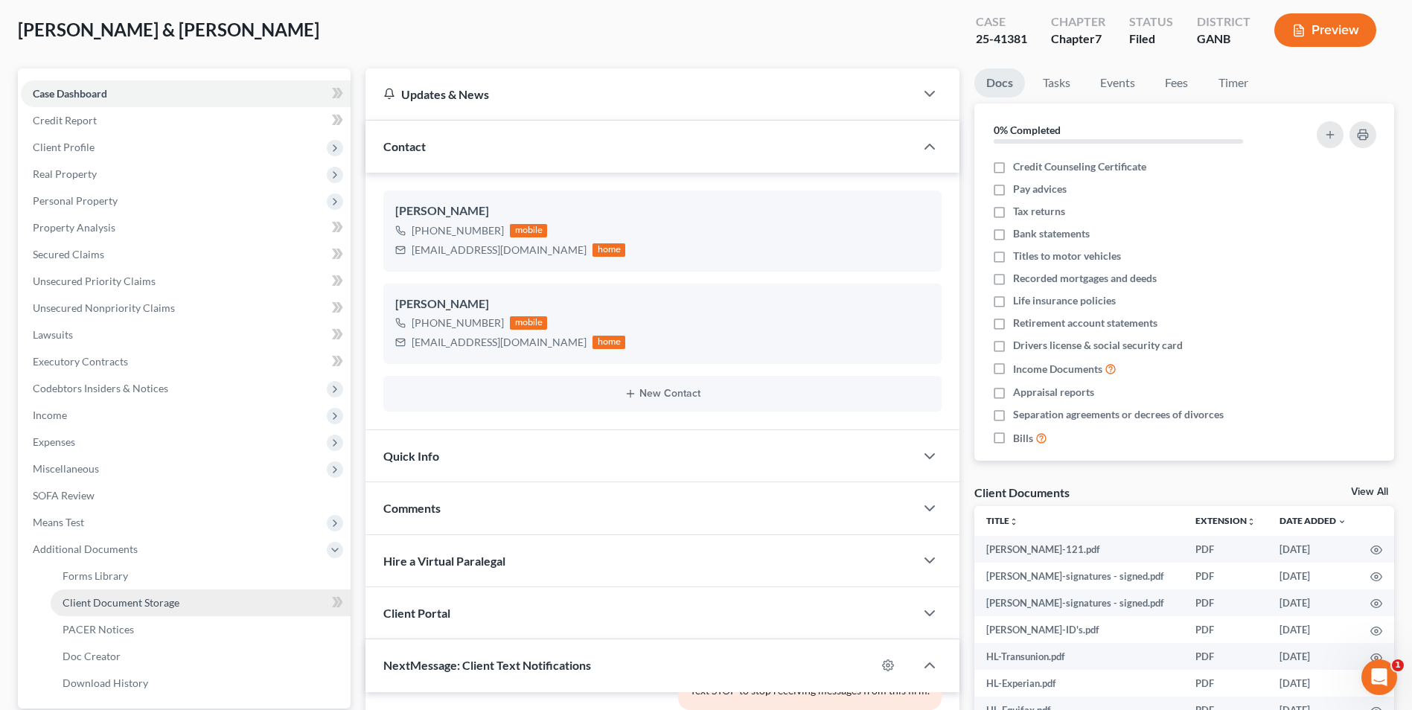
click at [148, 600] on span "Client Document Storage" at bounding box center [121, 602] width 117 height 13
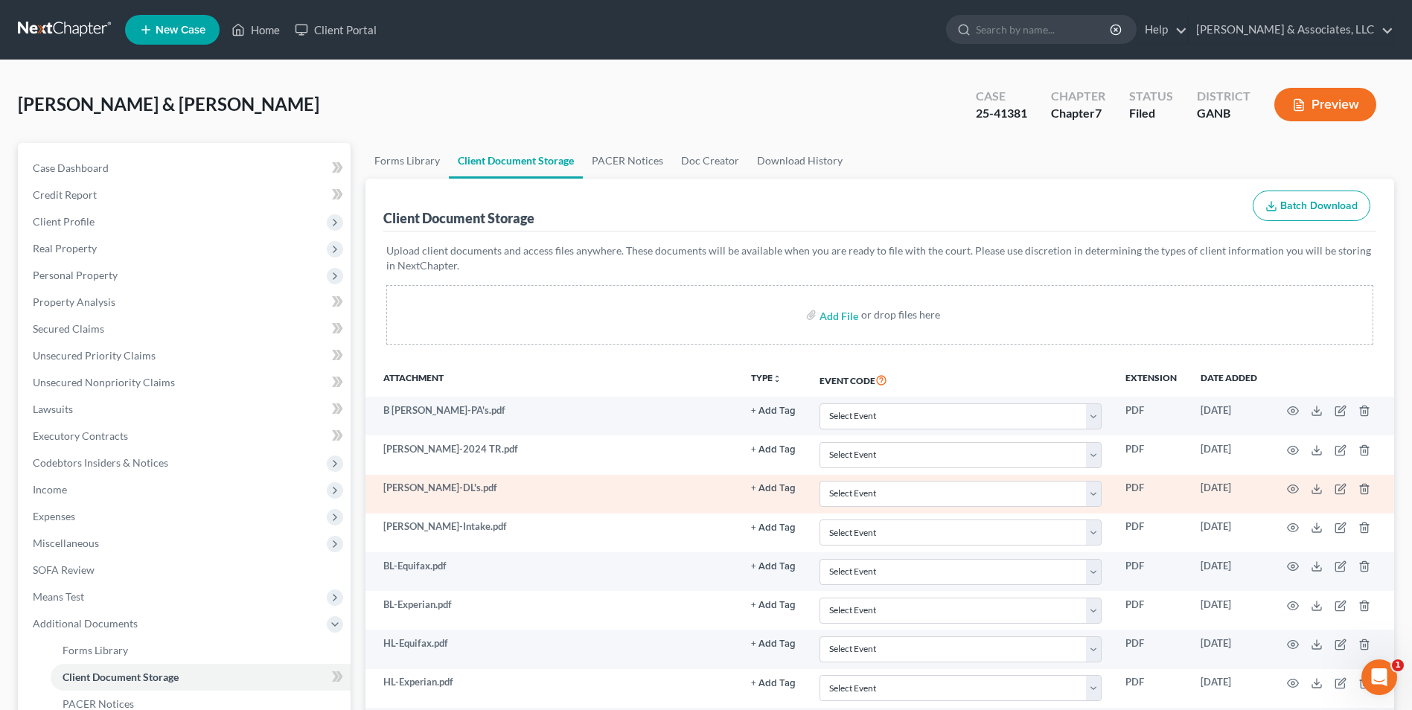
scroll to position [308, 0]
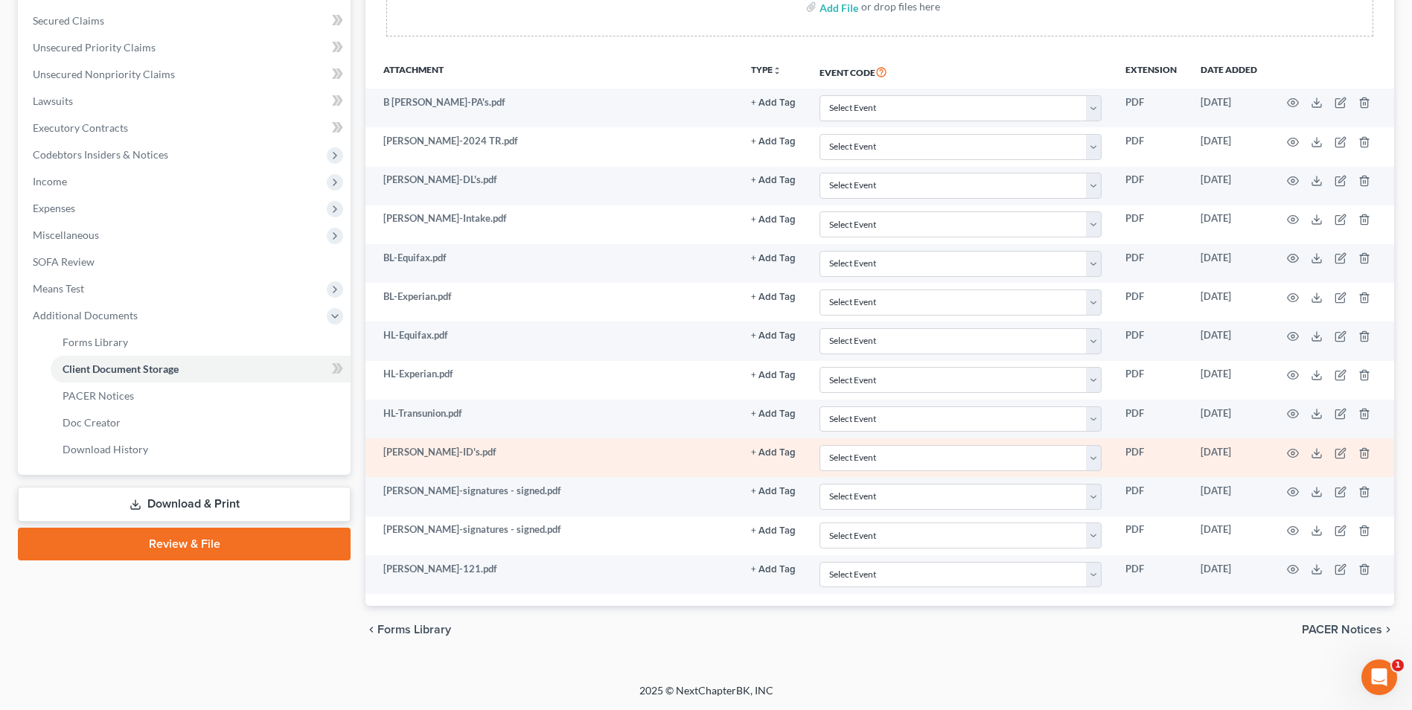
click at [1293, 445] on td at bounding box center [1331, 458] width 125 height 39
click at [1283, 452] on td at bounding box center [1331, 458] width 125 height 39
click at [1288, 451] on icon "button" at bounding box center [1293, 453] width 12 height 12
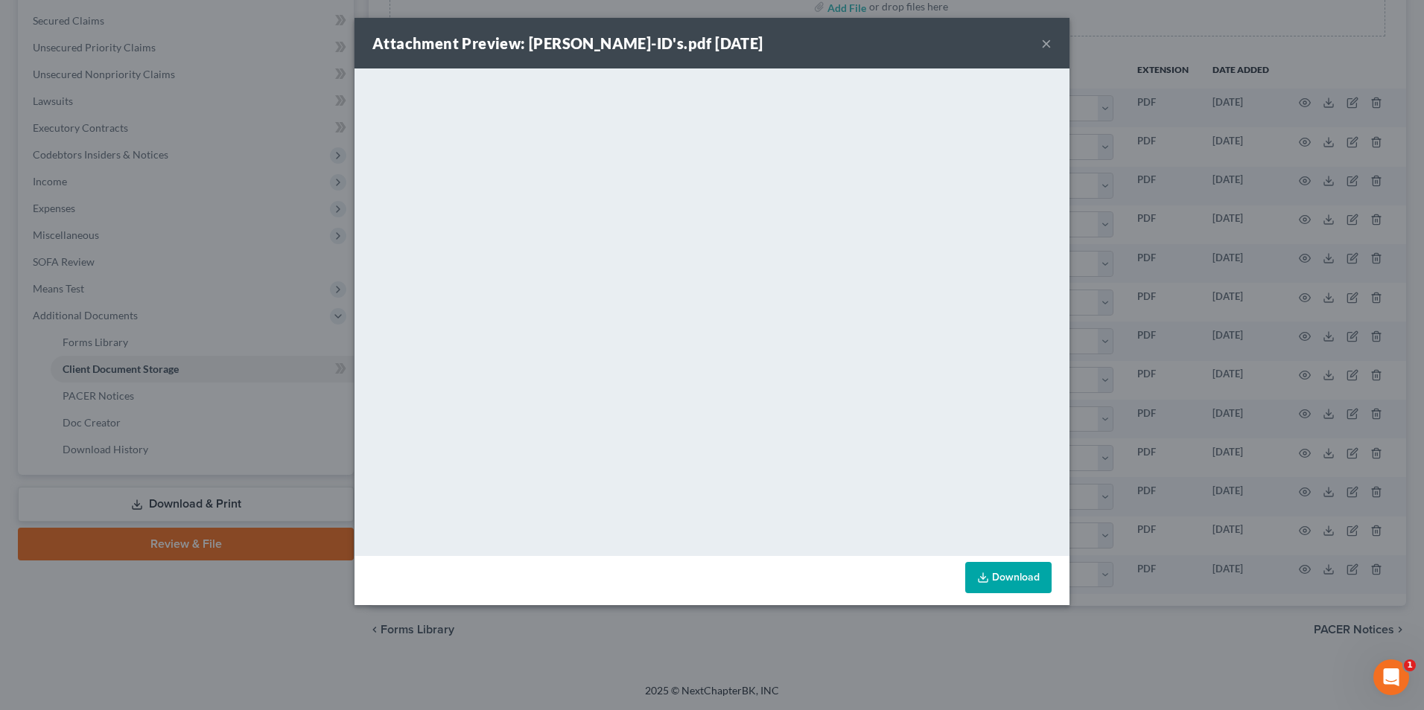
click at [886, 26] on div "Attachment Preview: Lovinggood-ID's.pdf 08/27/2025 ×" at bounding box center [711, 43] width 715 height 51
click at [1042, 42] on button "×" at bounding box center [1046, 43] width 10 height 18
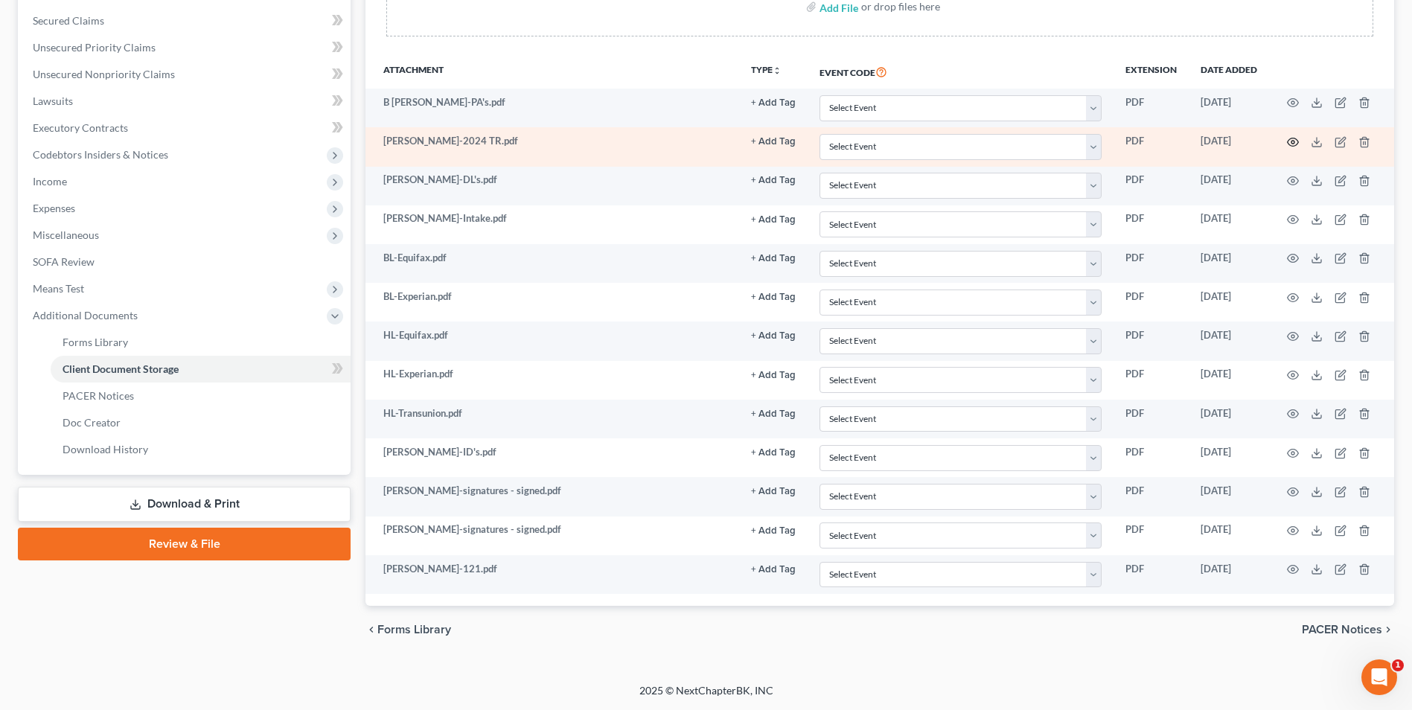
click at [1291, 145] on icon "button" at bounding box center [1293, 142] width 11 height 8
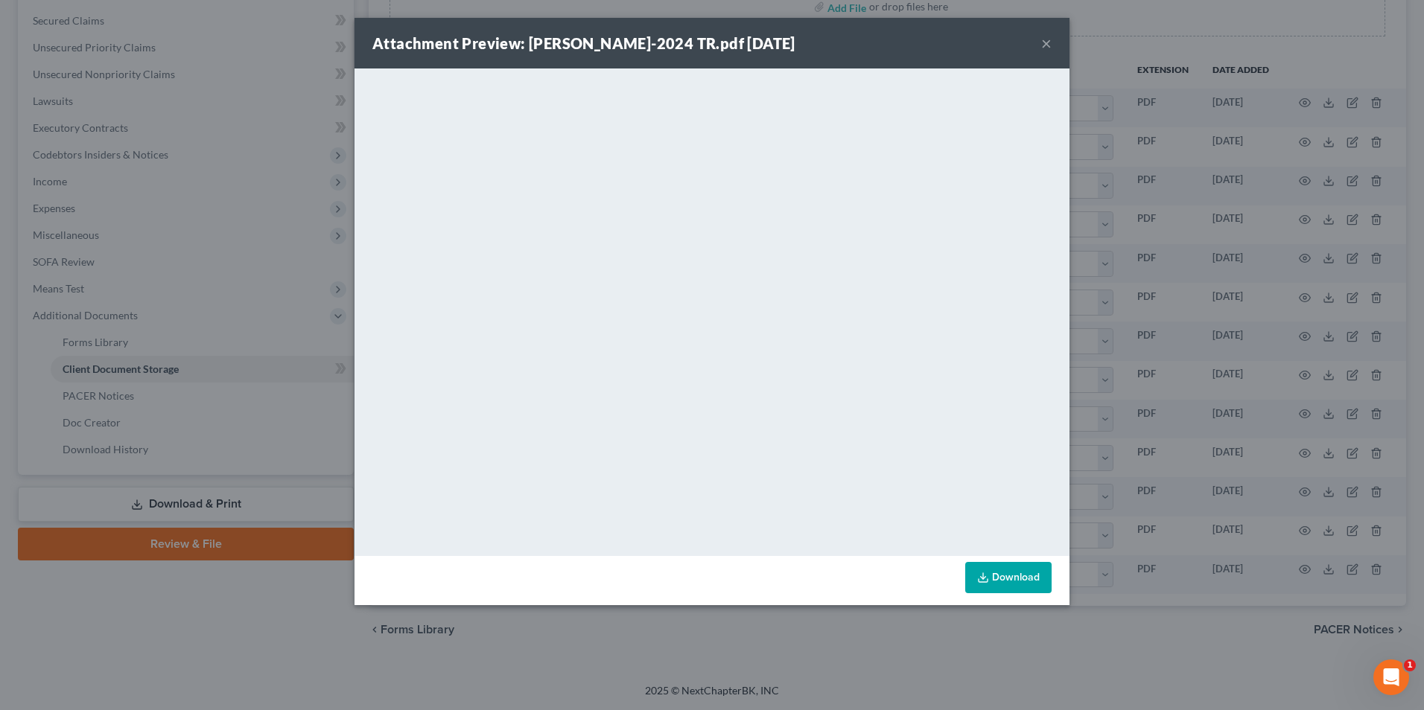
click at [986, 53] on div "Attachment Preview: Lovinggood-2024 TR.pdf 08/06/2025 ×" at bounding box center [711, 43] width 715 height 51
click at [1054, 59] on div "Attachment Preview: Lovinggood-2024 TR.pdf 08/06/2025 ×" at bounding box center [711, 43] width 715 height 51
drag, startPoint x: 1054, startPoint y: 59, endPoint x: 1050, endPoint y: 44, distance: 15.5
click at [1050, 44] on button "×" at bounding box center [1046, 43] width 10 height 18
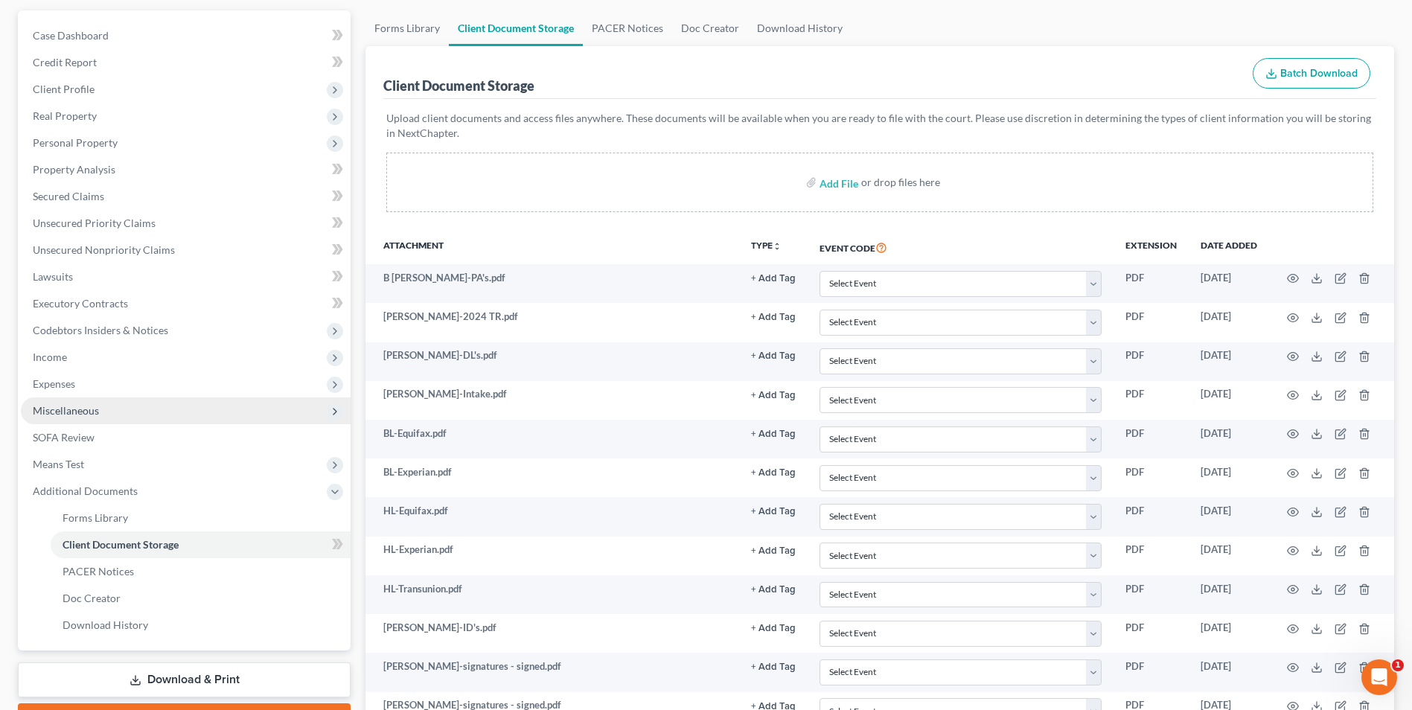
scroll to position [0, 0]
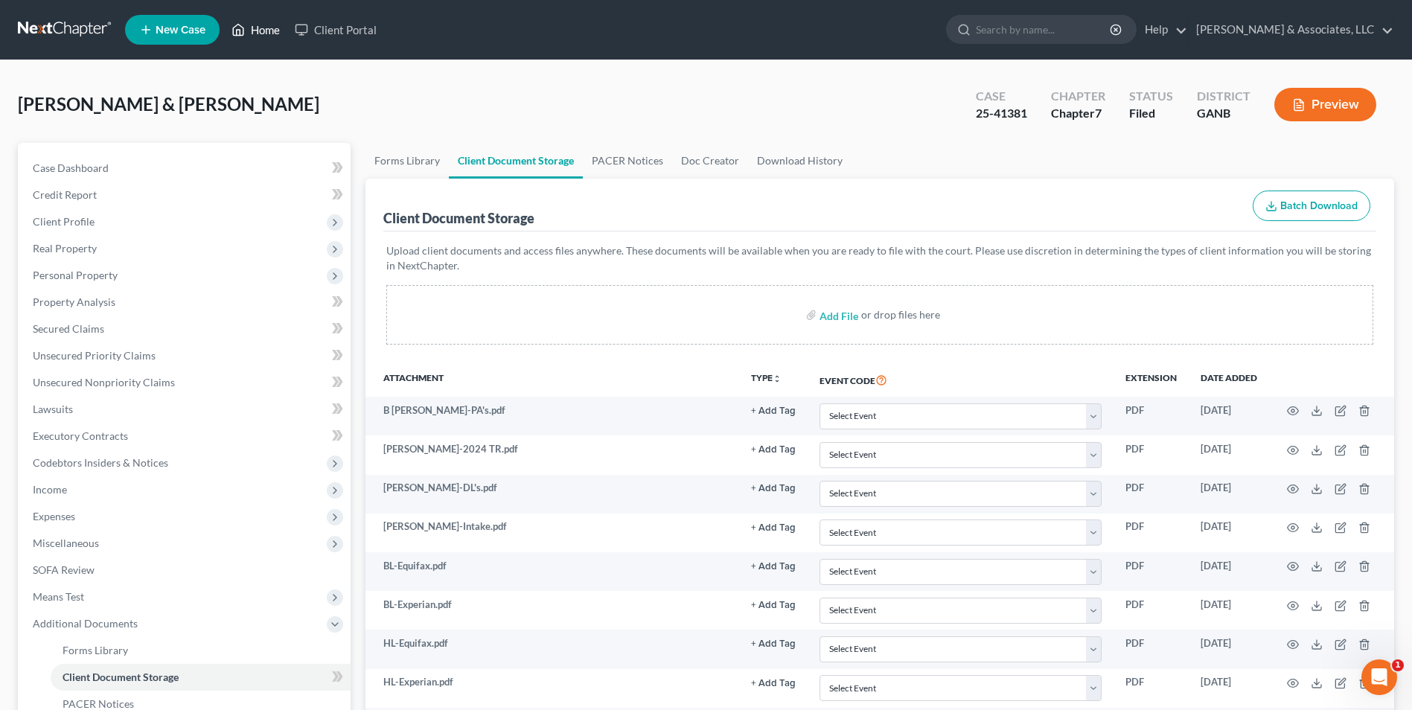
click at [238, 22] on icon at bounding box center [238, 30] width 13 height 18
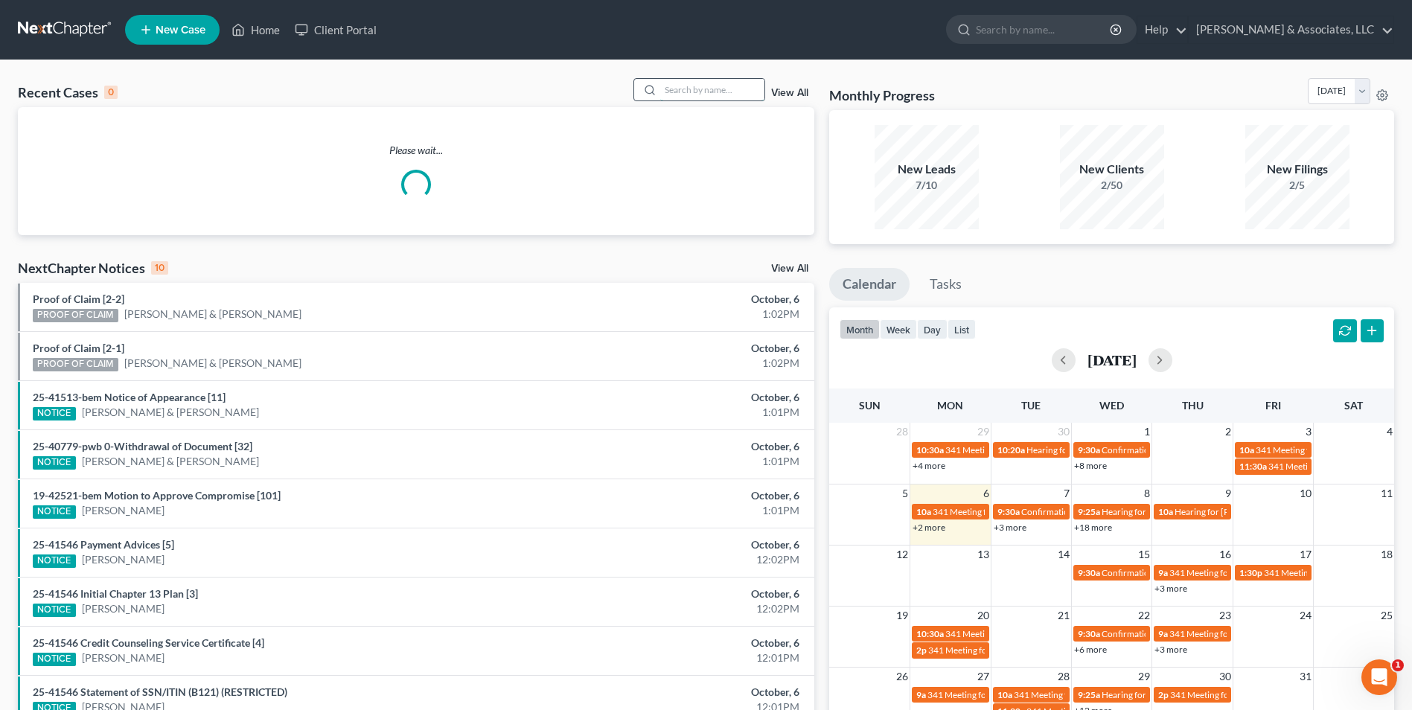
click at [720, 92] on input "search" at bounding box center [712, 90] width 104 height 22
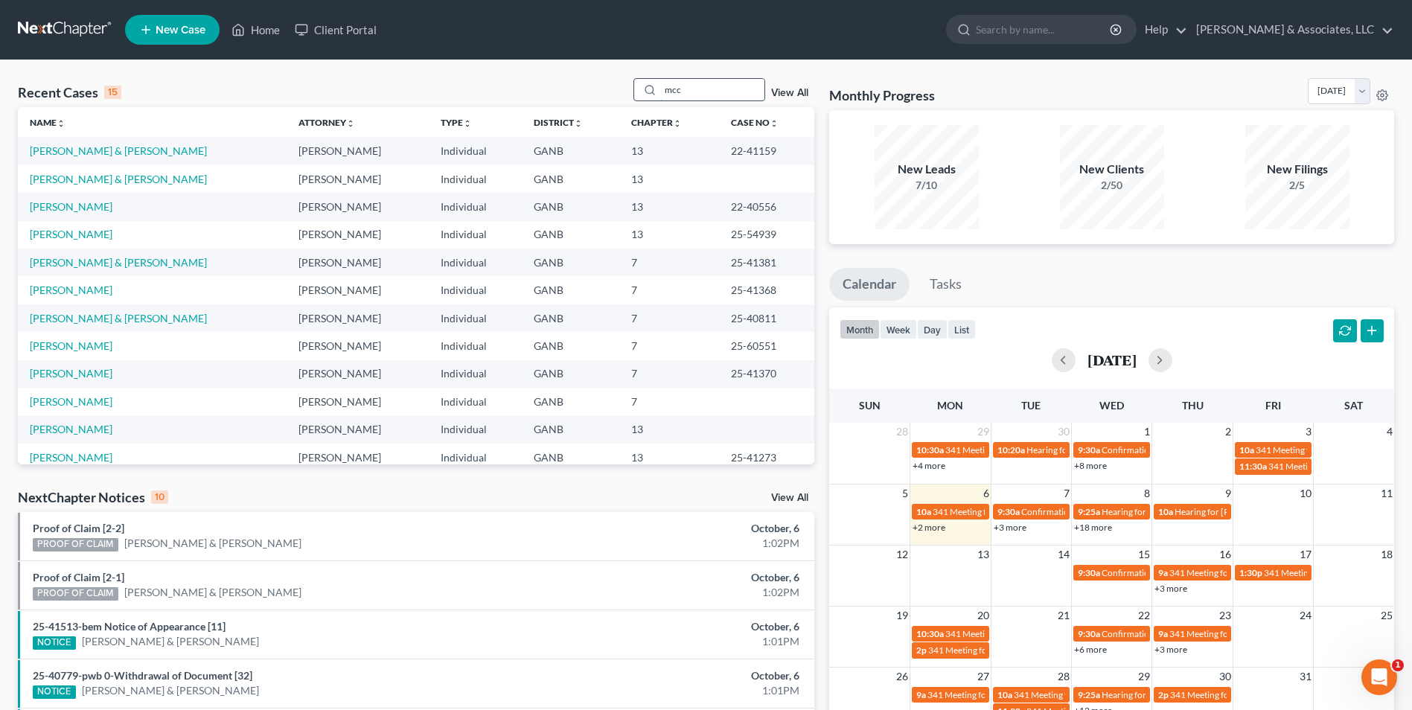
type input "mcc"
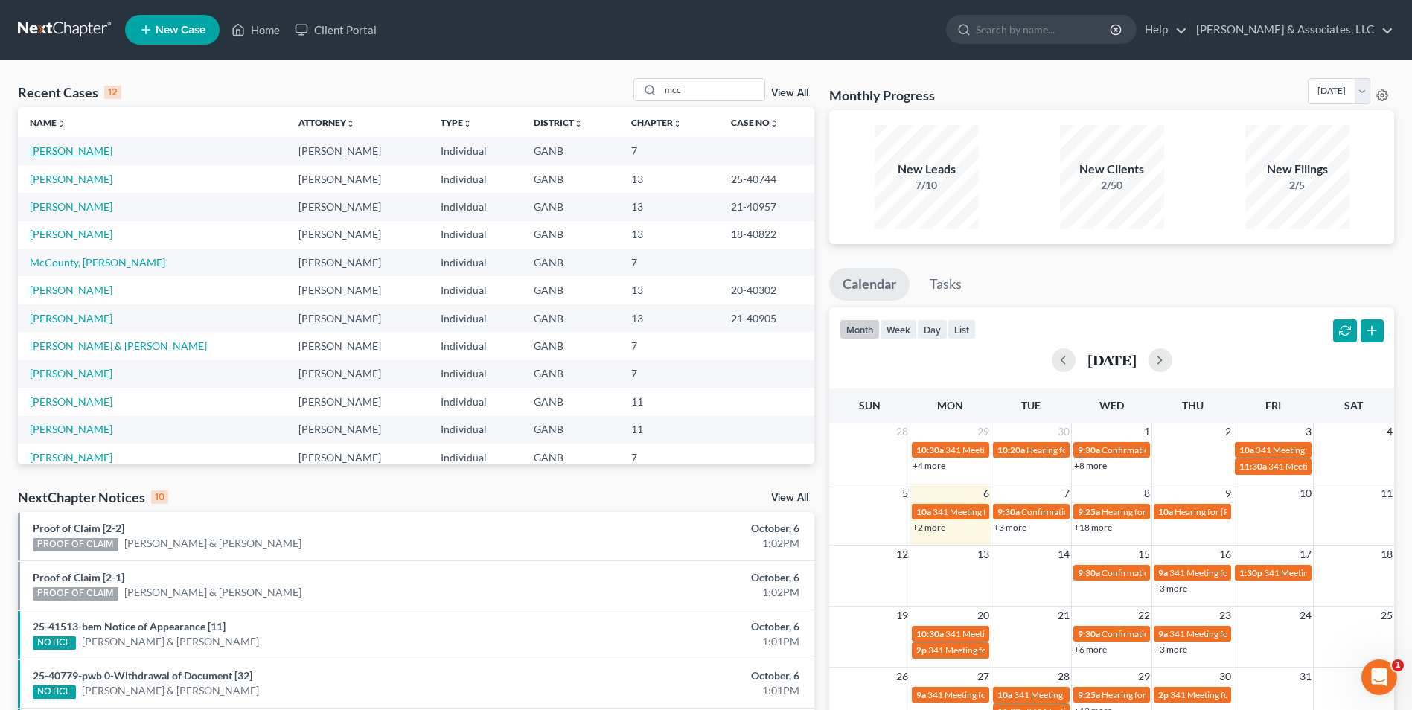
click at [90, 157] on link "McClung, James" at bounding box center [71, 150] width 83 height 13
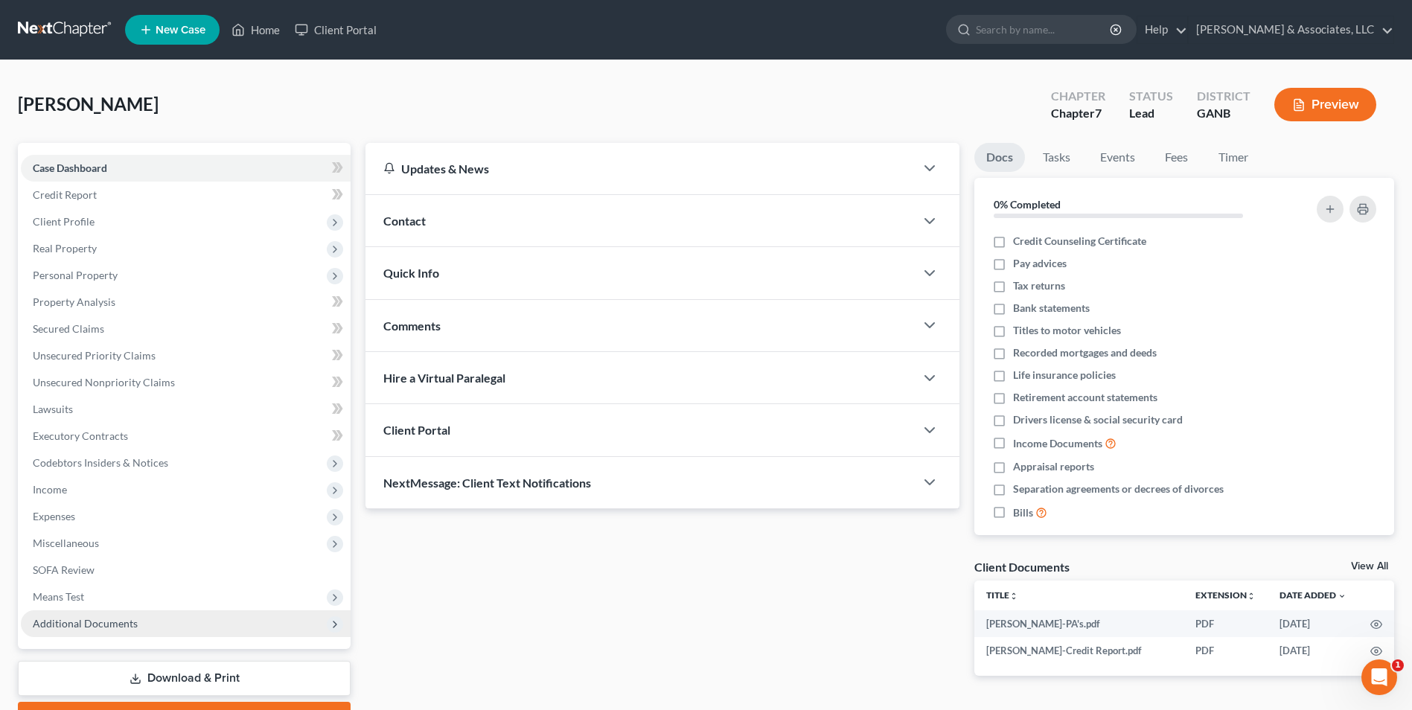
click at [116, 625] on span "Additional Documents" at bounding box center [85, 623] width 105 height 13
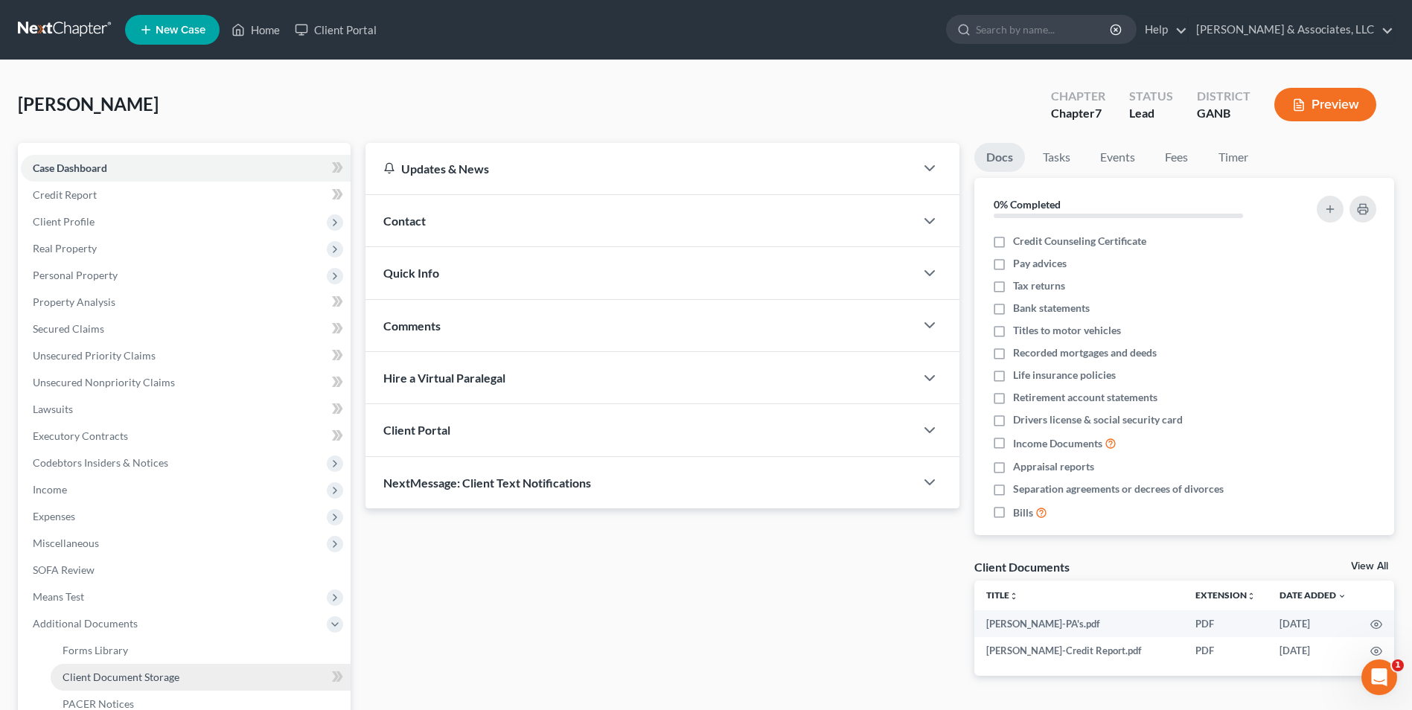
click at [150, 671] on span "Client Document Storage" at bounding box center [121, 677] width 117 height 13
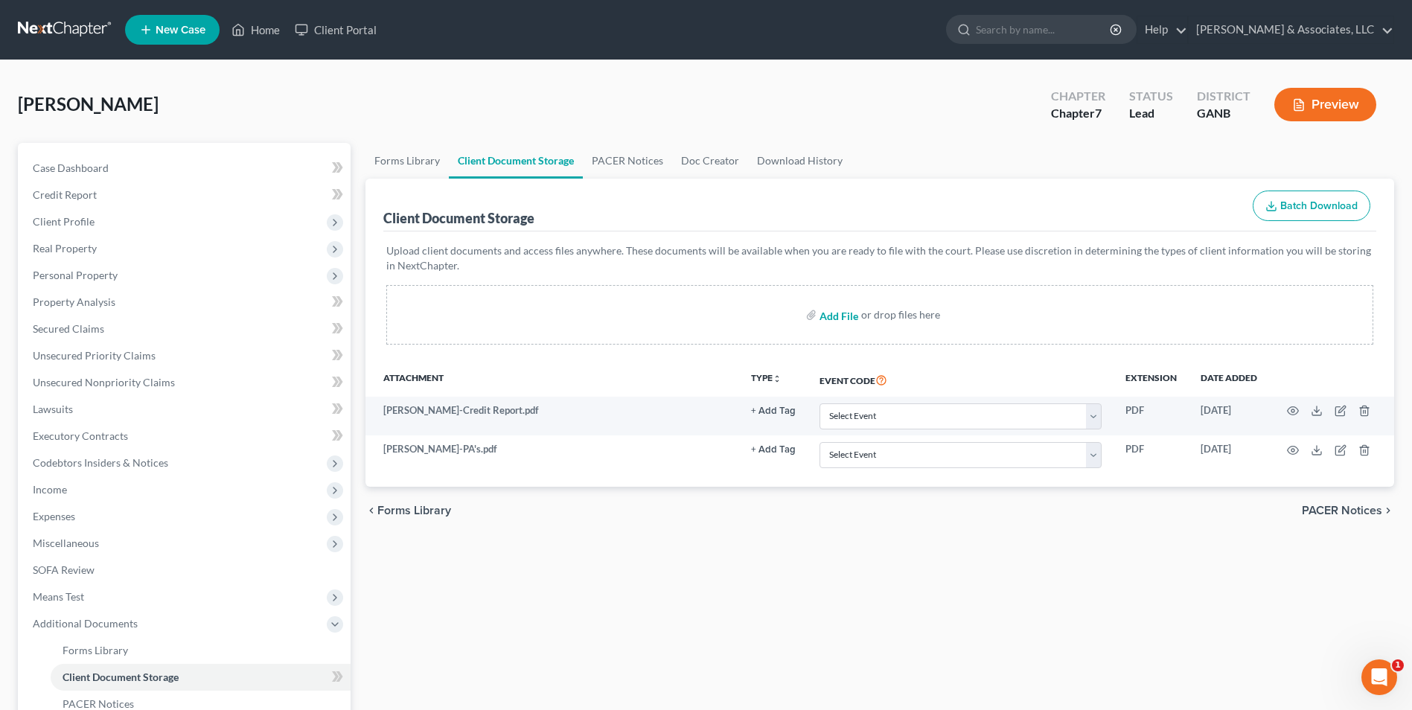
click at [838, 316] on input "file" at bounding box center [838, 315] width 36 height 27
type input "C:\fakepath\McClung.Intake.pdf"
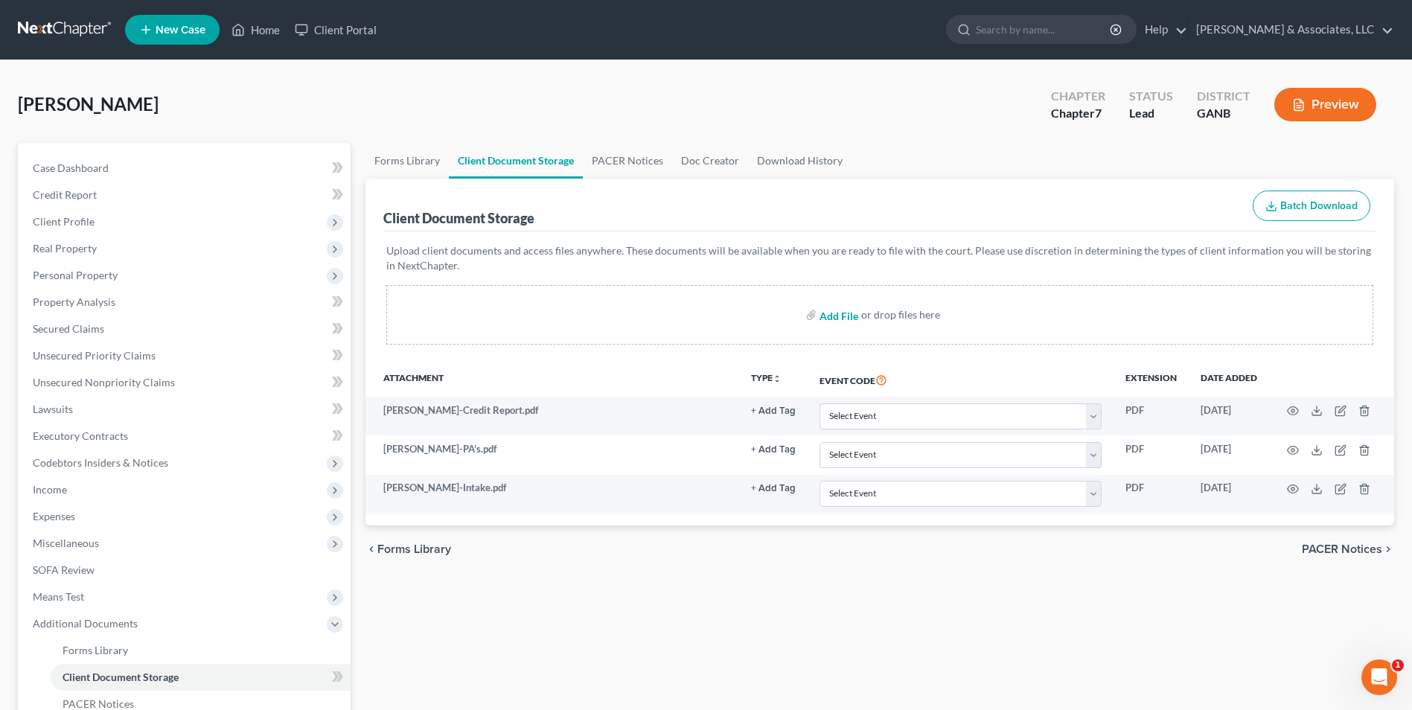
click at [848, 319] on input "file" at bounding box center [838, 315] width 36 height 27
click at [265, 32] on link "Home" at bounding box center [255, 29] width 63 height 27
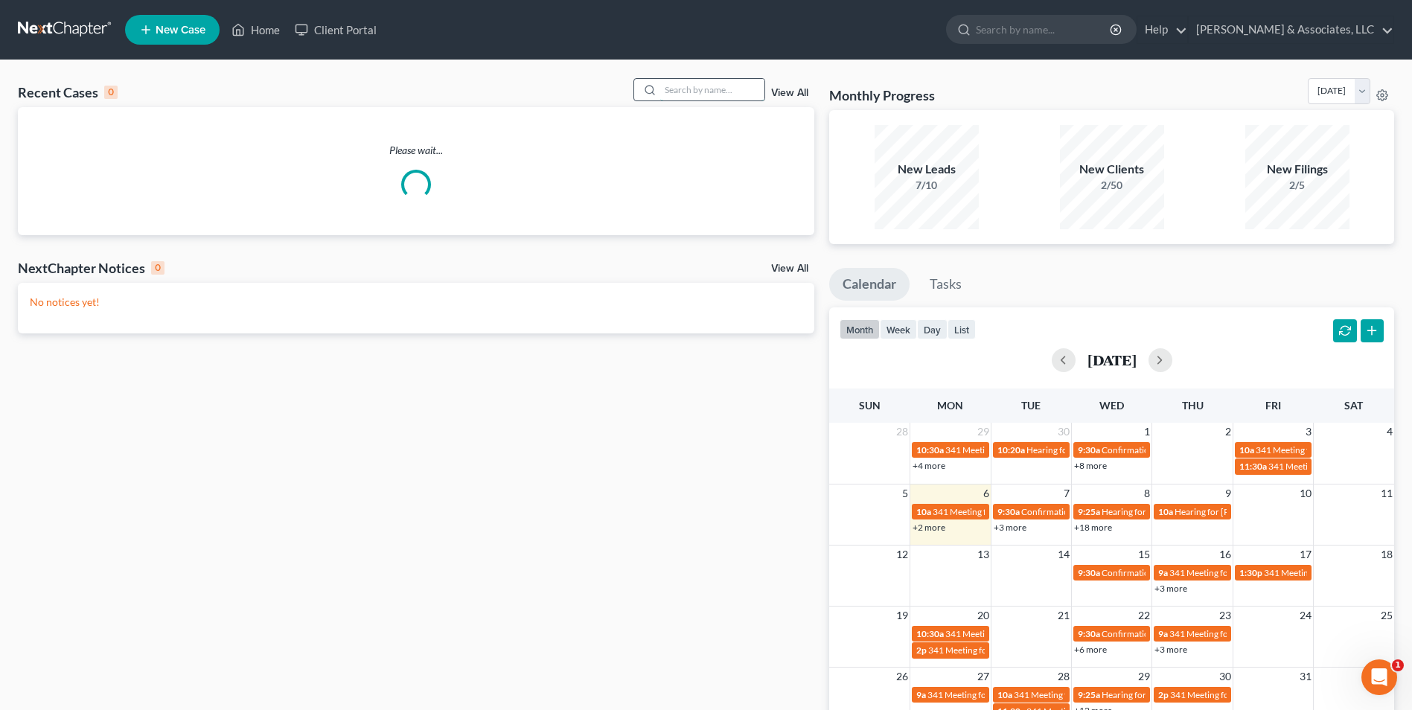
click at [713, 87] on input "search" at bounding box center [712, 90] width 104 height 22
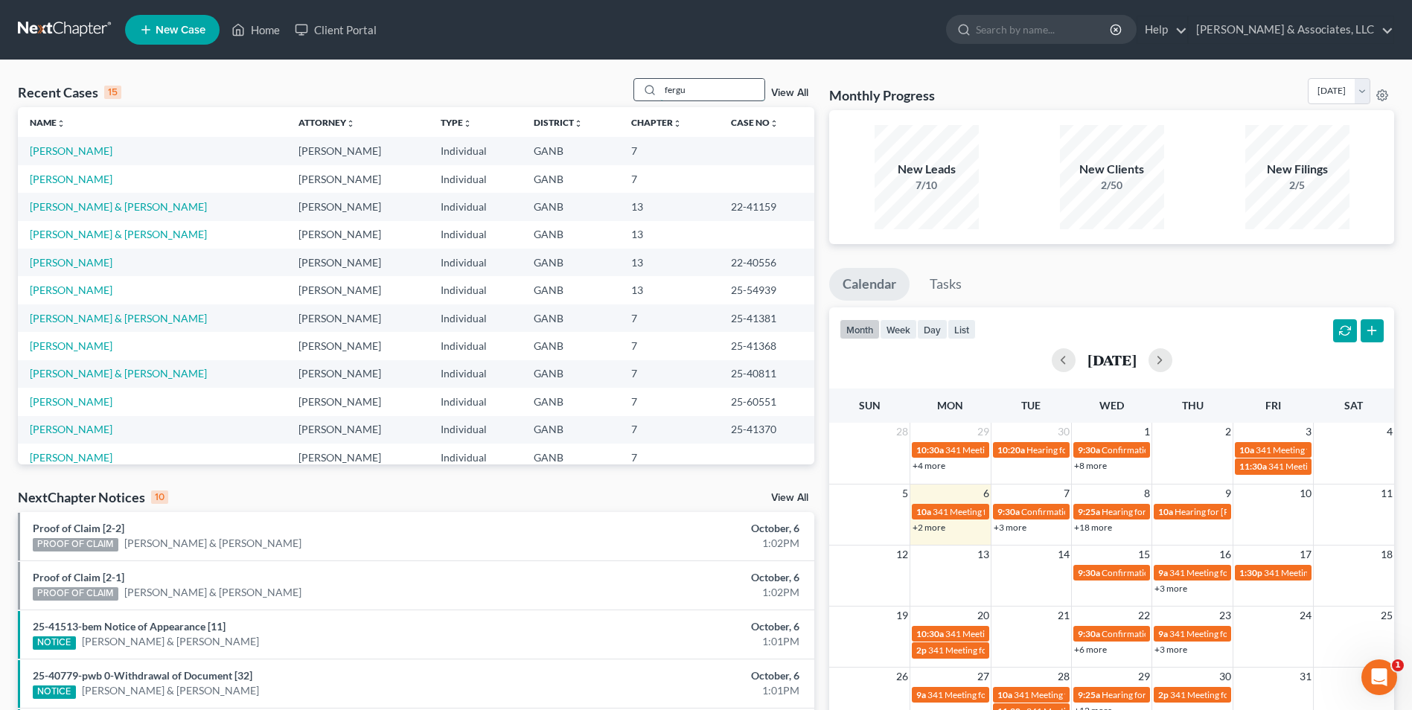
type input "fergu"
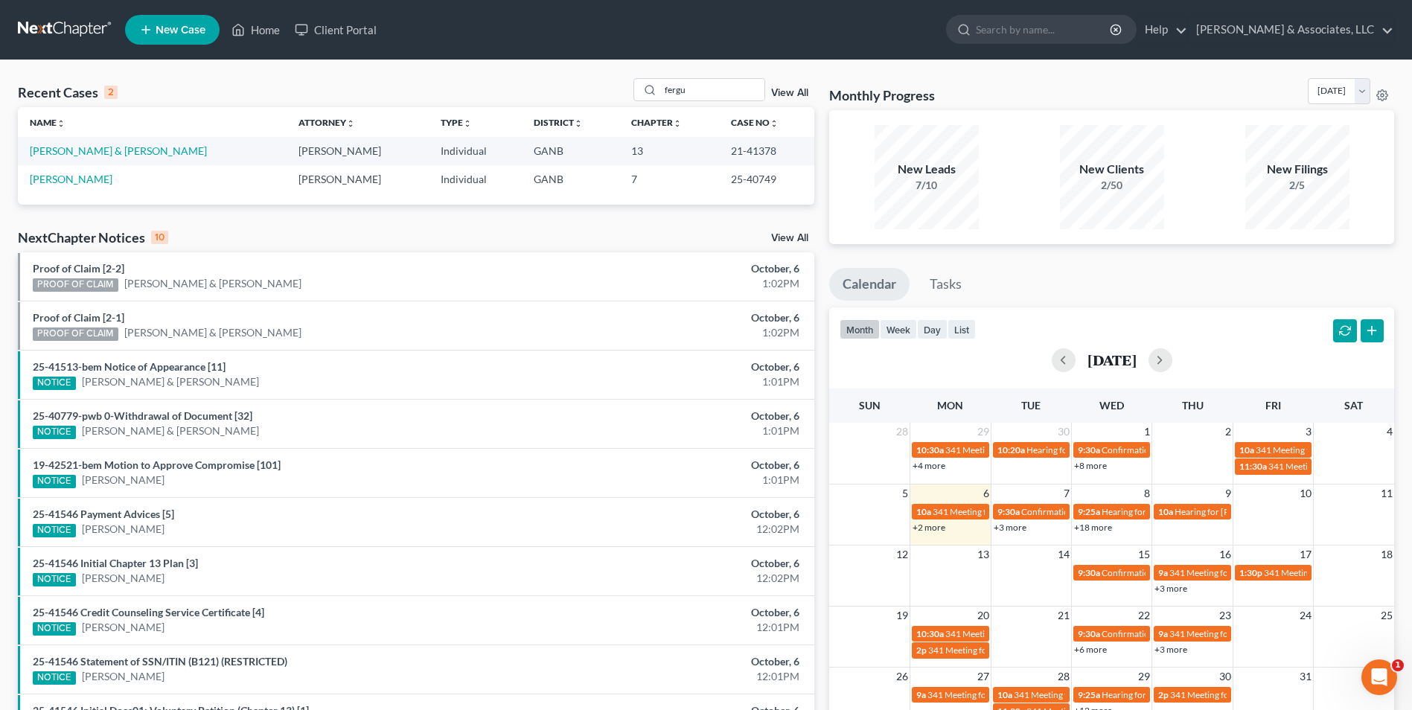
click at [181, 39] on link "New Case" at bounding box center [172, 30] width 95 height 30
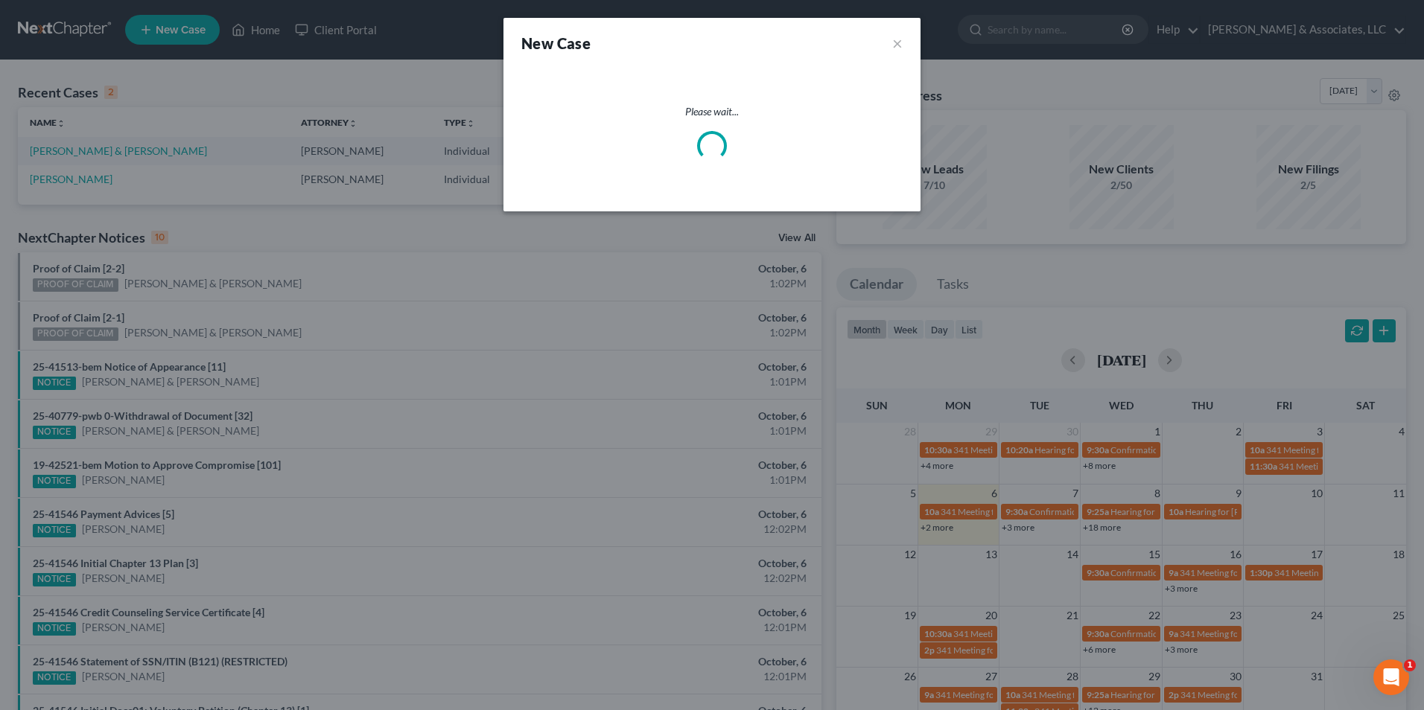
select select "19"
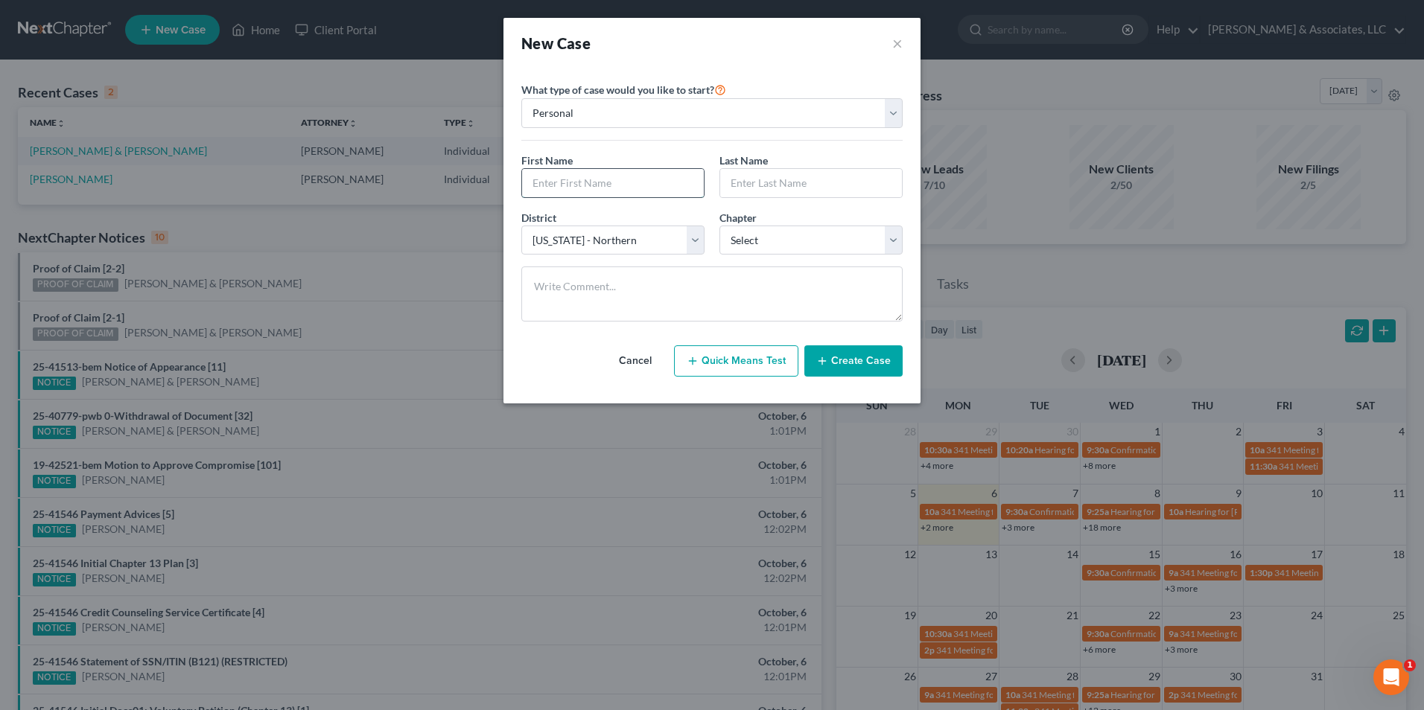
click at [582, 176] on input "text" at bounding box center [613, 183] width 182 height 28
type input "Scott"
type input "Ferguson"
click at [895, 243] on select "Select 7 11 12 13" at bounding box center [810, 241] width 183 height 30
select select "3"
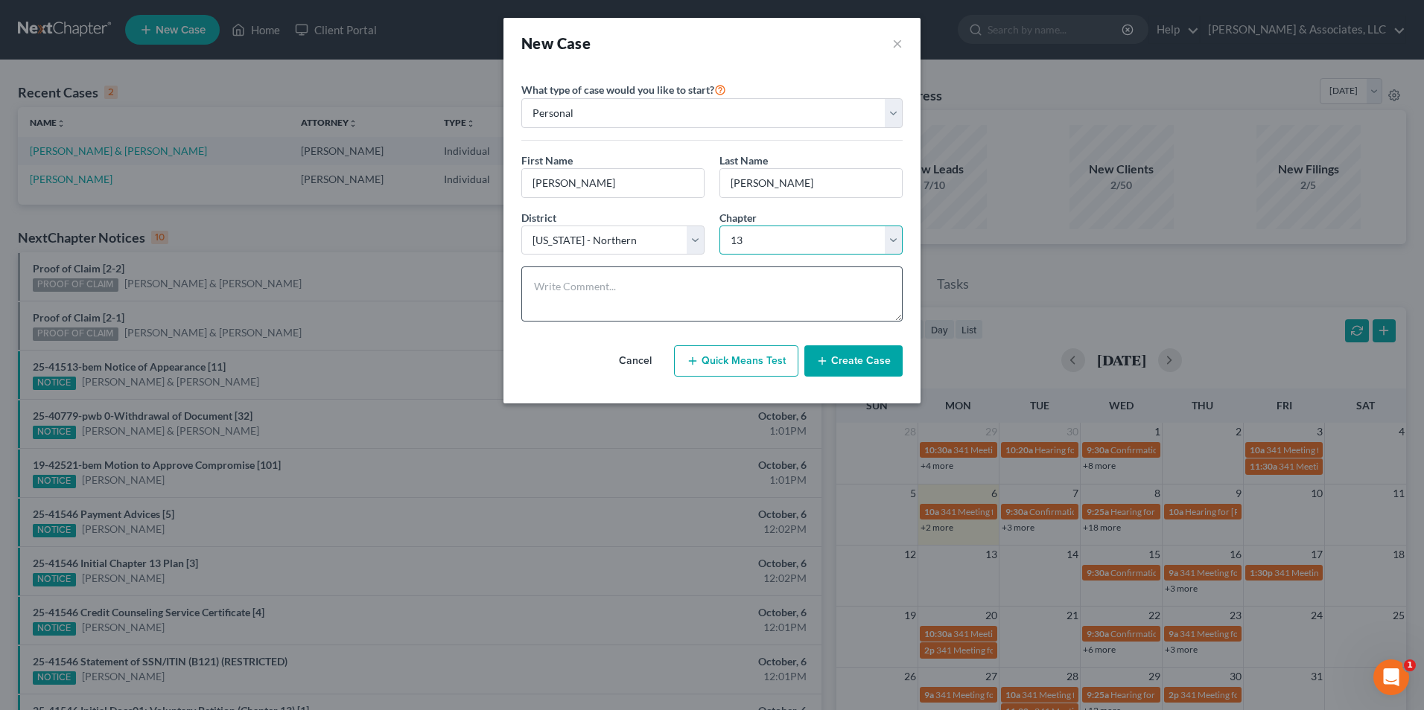
click at [719, 226] on select "Select 7 11 12 13" at bounding box center [810, 241] width 183 height 30
click at [855, 363] on button "Create Case" at bounding box center [853, 360] width 98 height 31
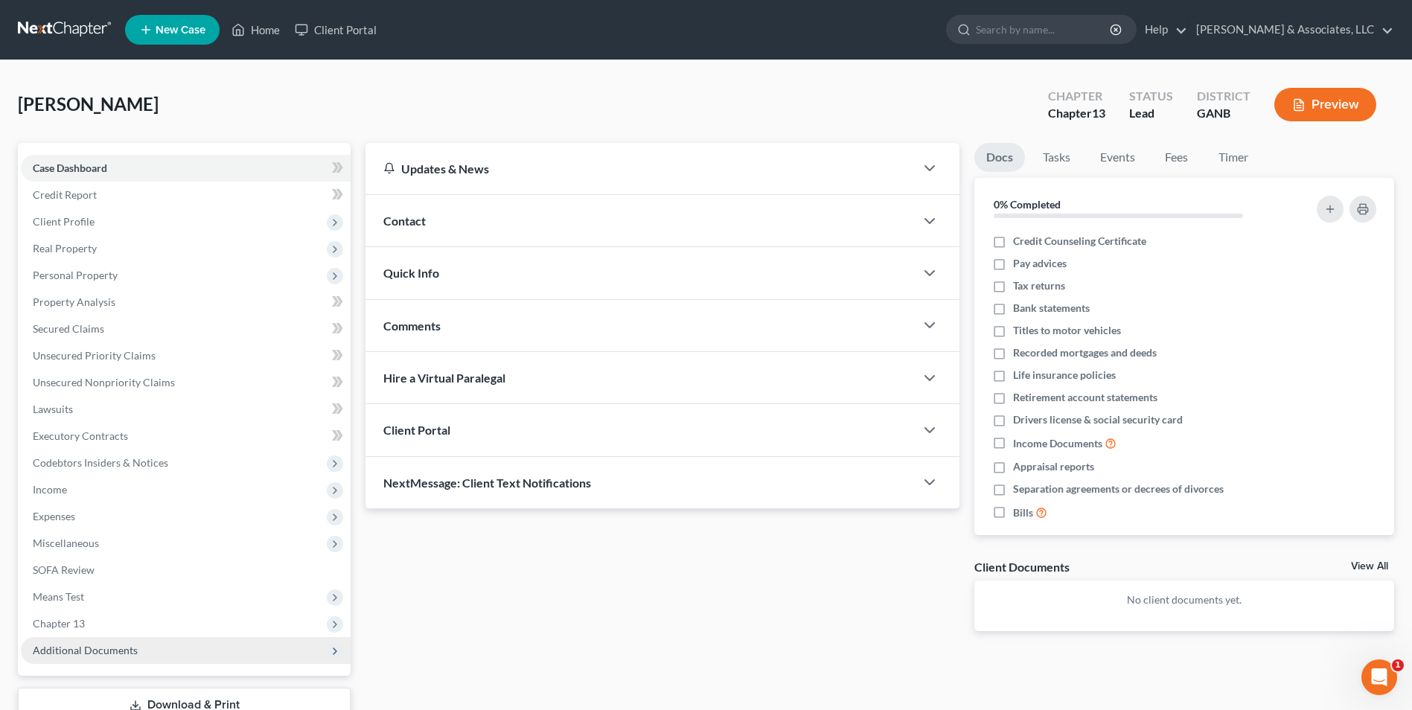
click at [122, 644] on span "Additional Documents" at bounding box center [85, 650] width 105 height 13
click at [137, 706] on span "Client Document Storage" at bounding box center [121, 704] width 117 height 13
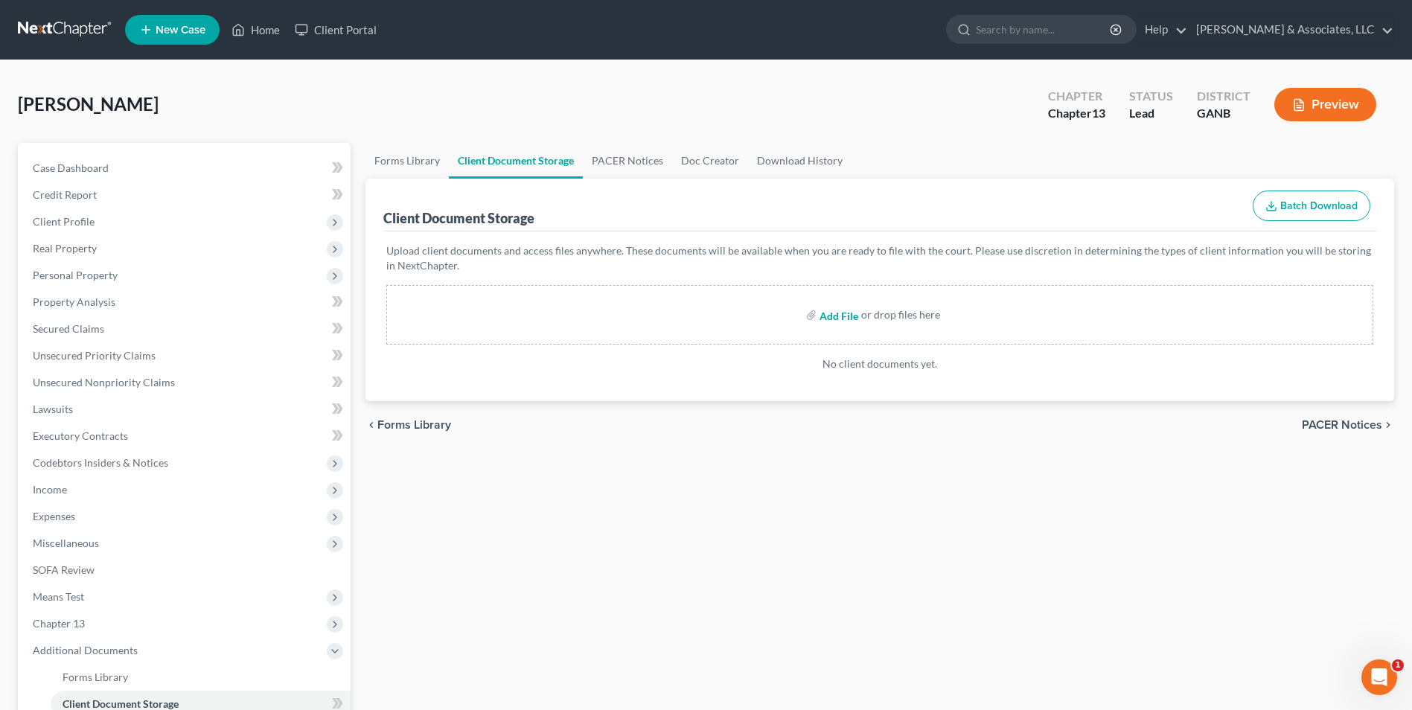
click at [840, 313] on input "file" at bounding box center [838, 315] width 36 height 27
type input "C:\fakepath\Ferguson.roadmap.pdf"
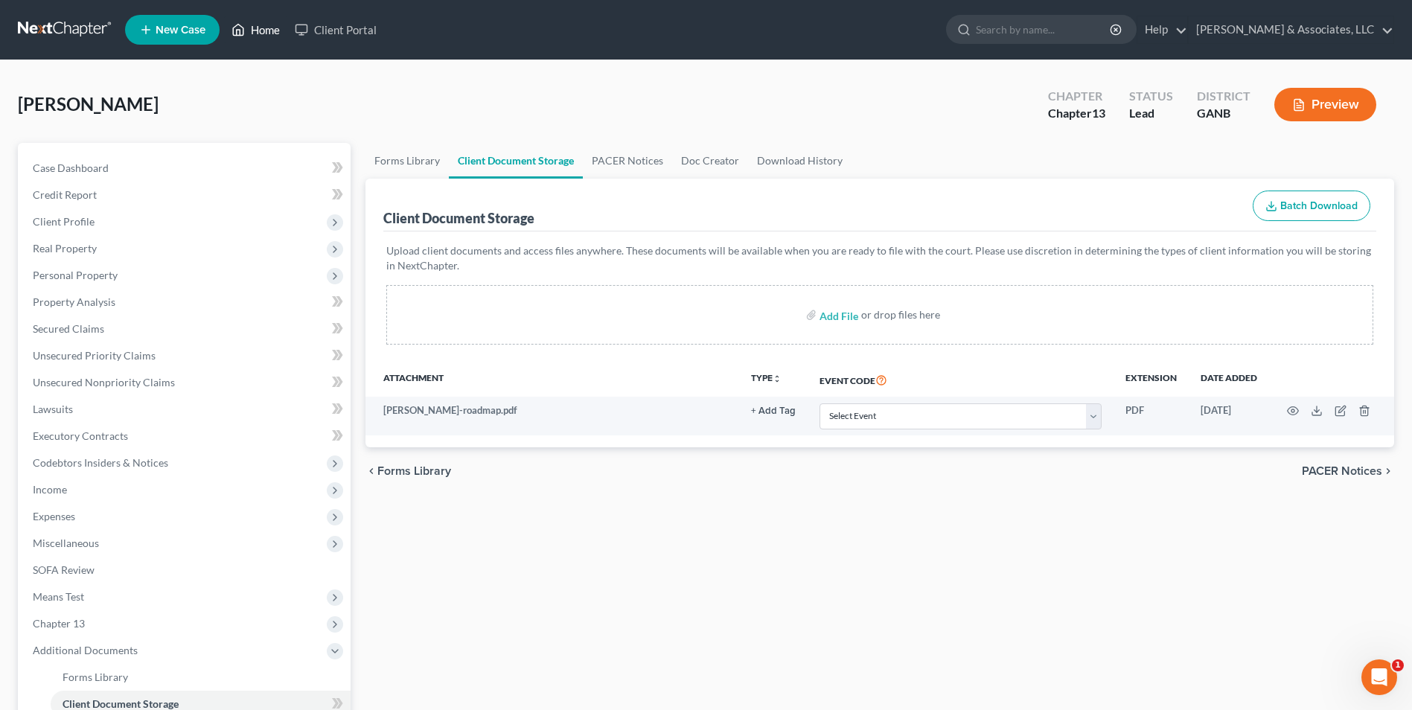
click at [274, 29] on link "Home" at bounding box center [255, 29] width 63 height 27
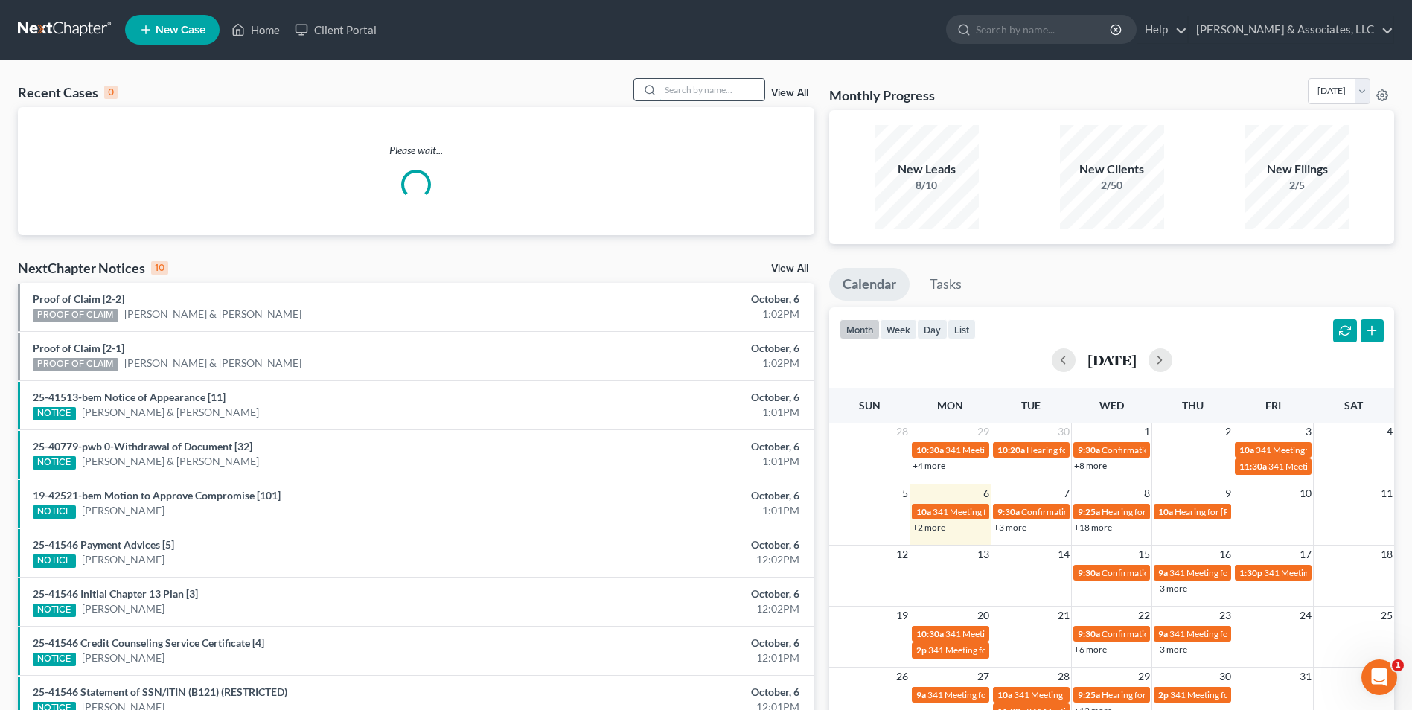
click at [703, 84] on input "search" at bounding box center [712, 90] width 104 height 22
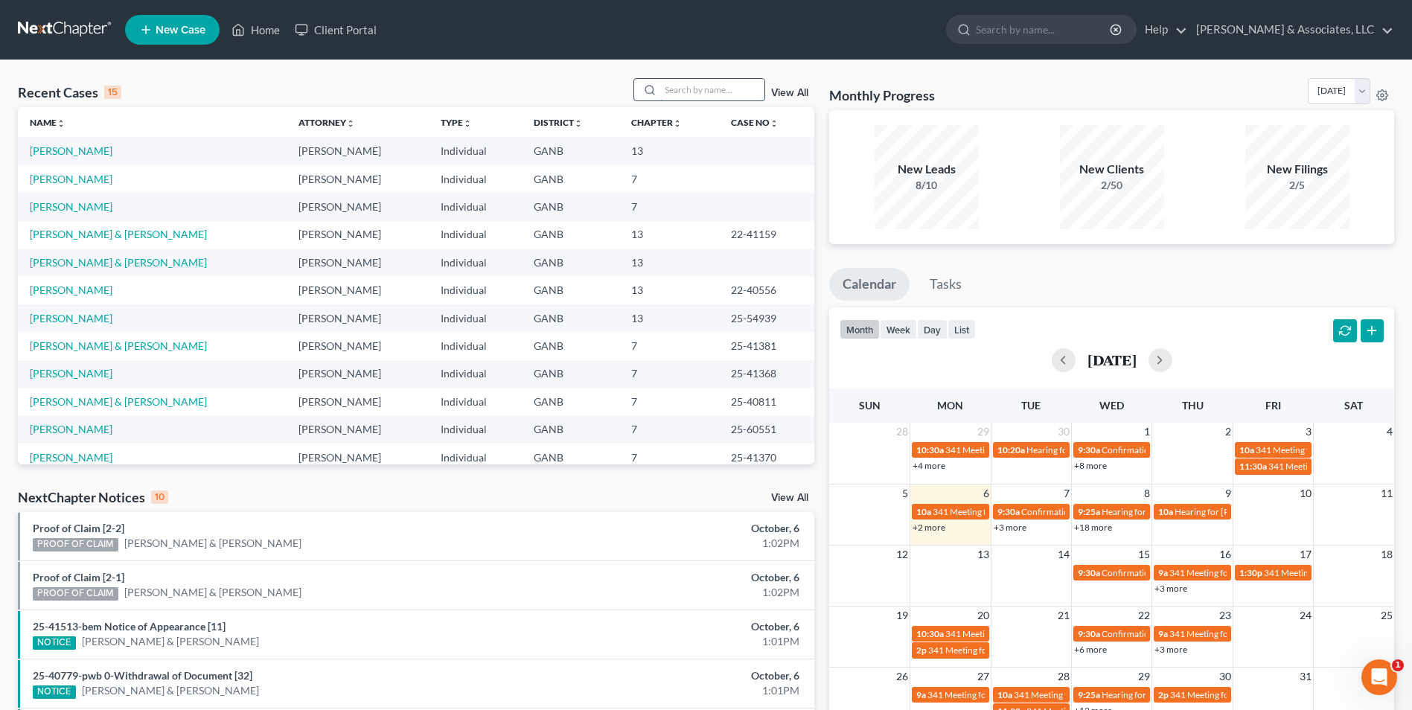
click at [683, 90] on input "search" at bounding box center [712, 90] width 104 height 22
type input "a"
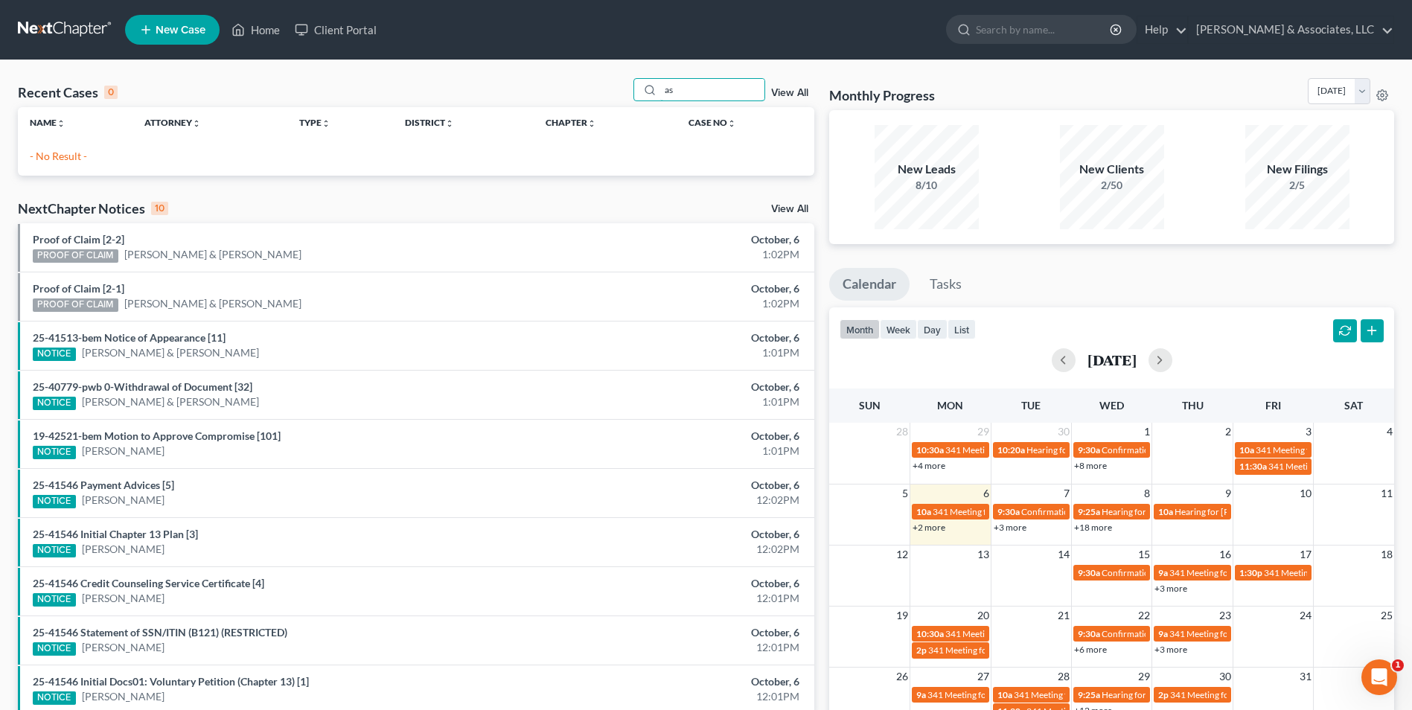
type input "a"
type input "adams"
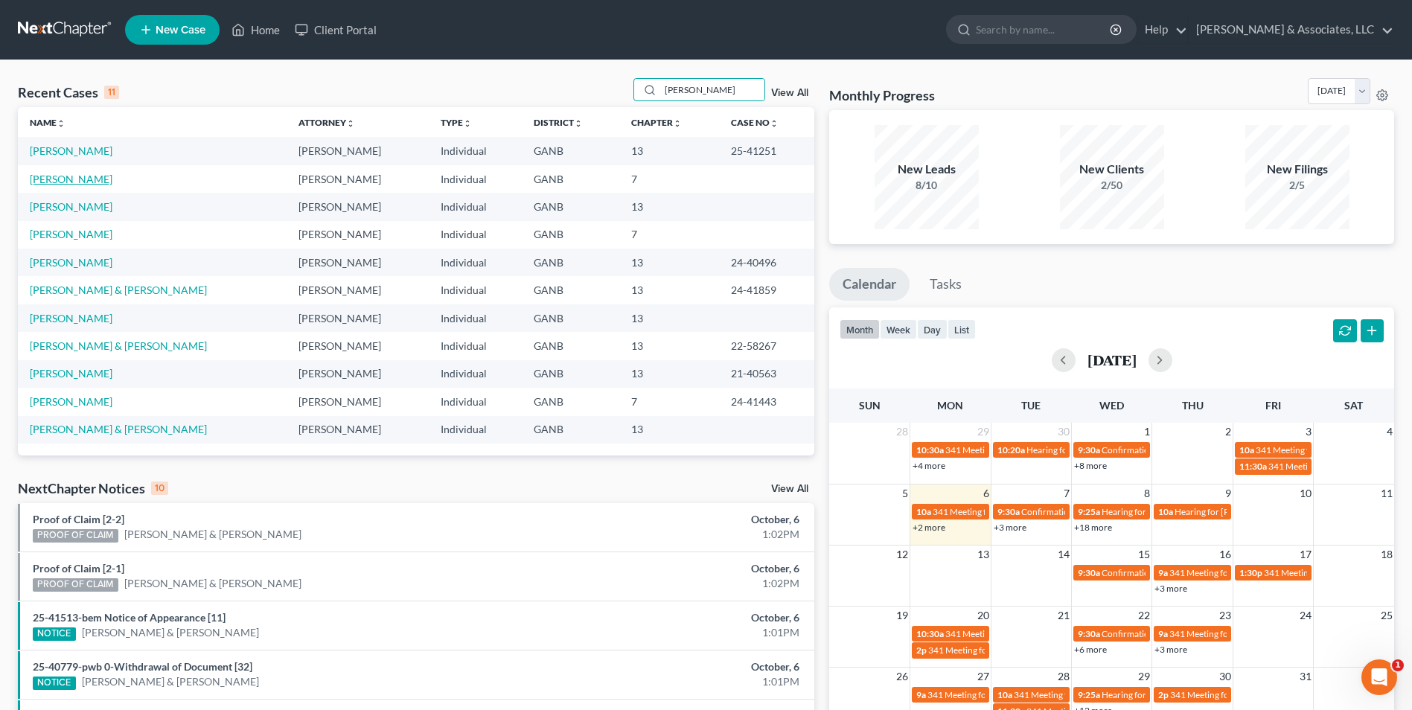
click at [86, 184] on link "[PERSON_NAME]" at bounding box center [71, 179] width 83 height 13
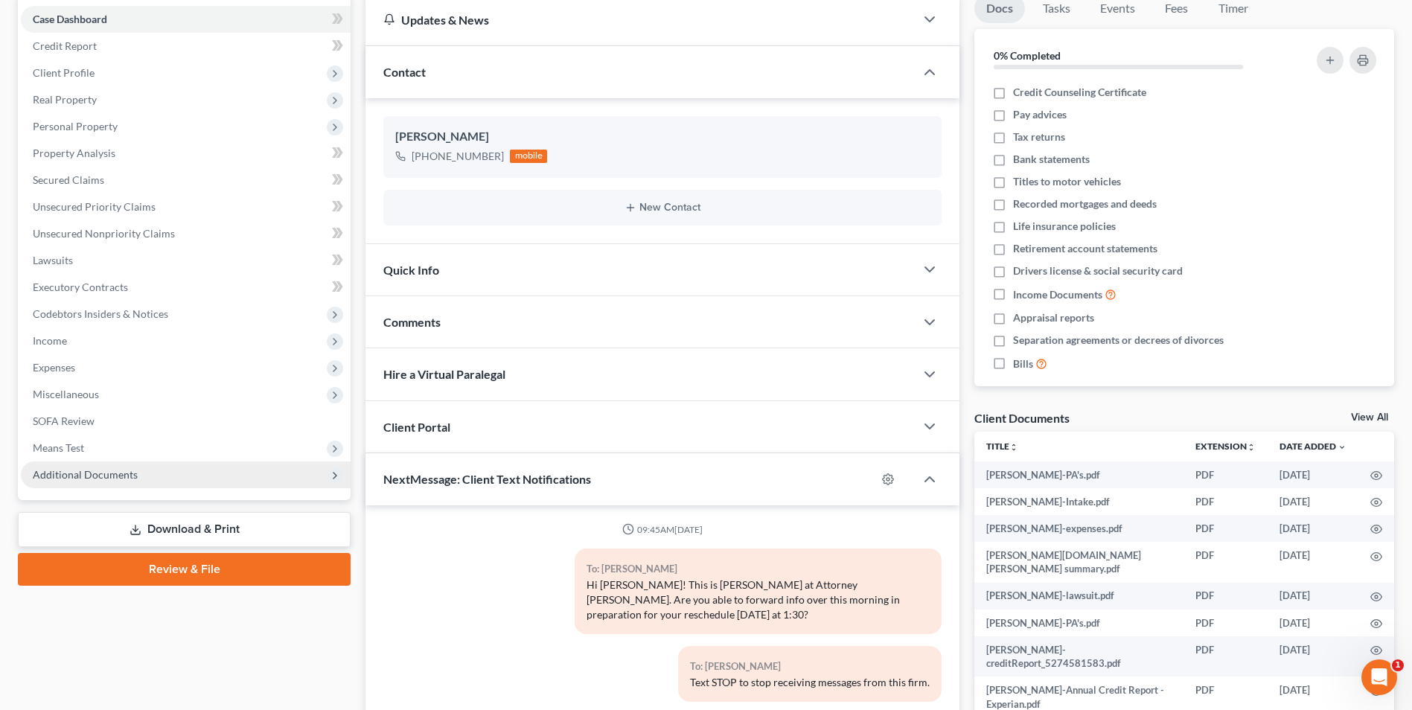
scroll to position [36, 0]
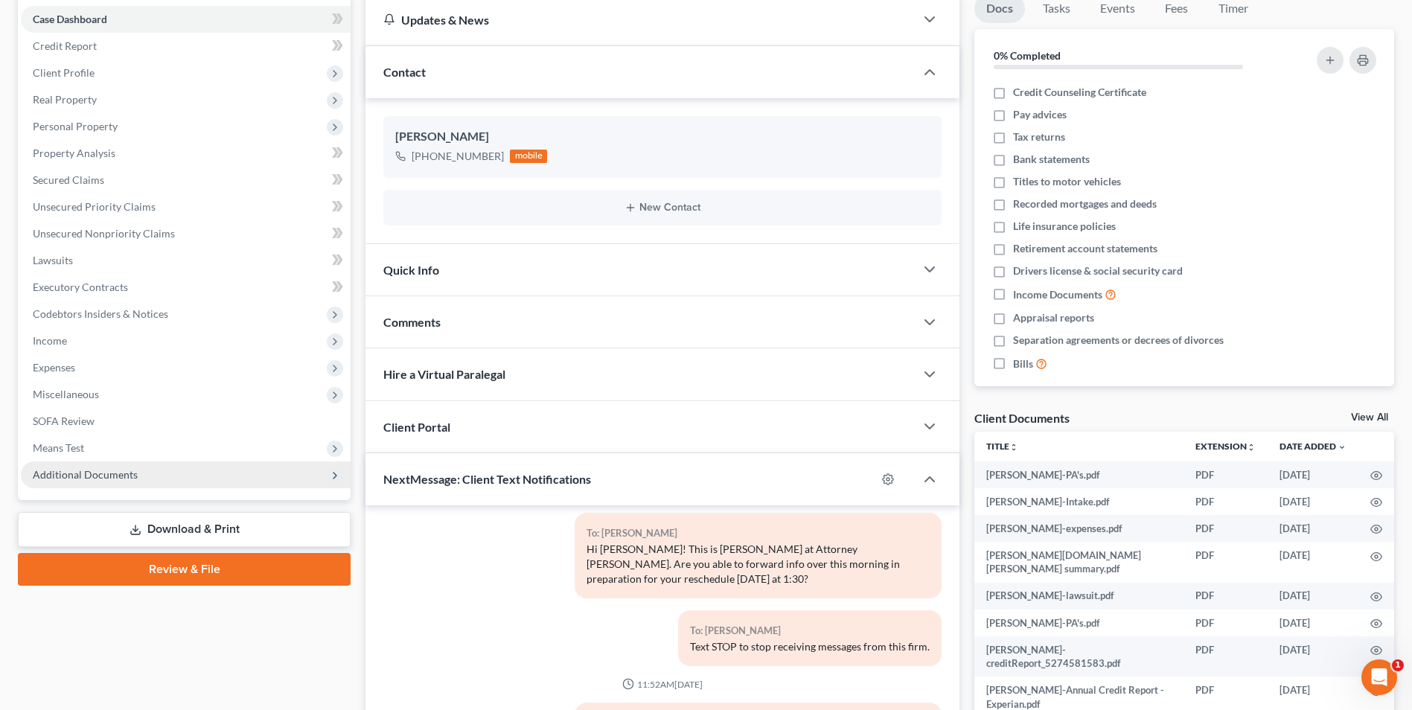
click at [113, 482] on span "Additional Documents" at bounding box center [186, 475] width 330 height 27
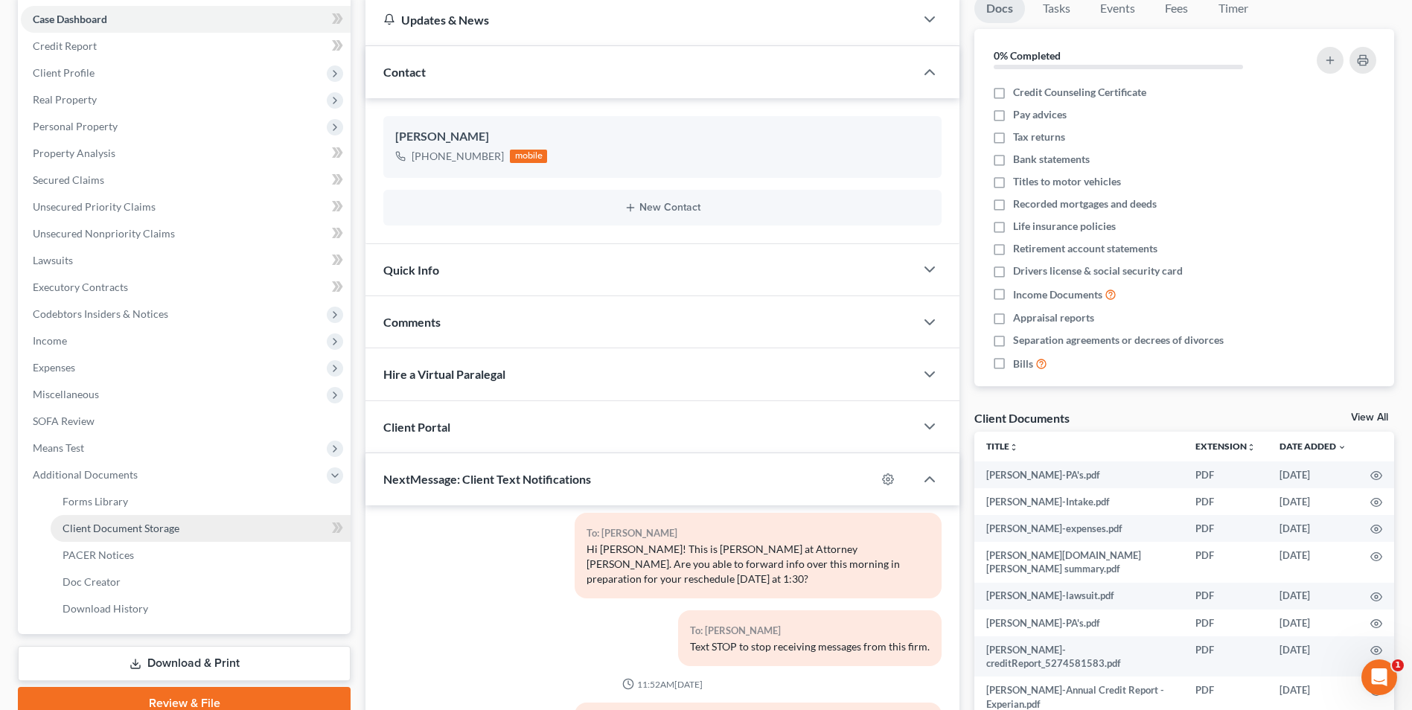
click at [156, 534] on span "Client Document Storage" at bounding box center [121, 528] width 117 height 13
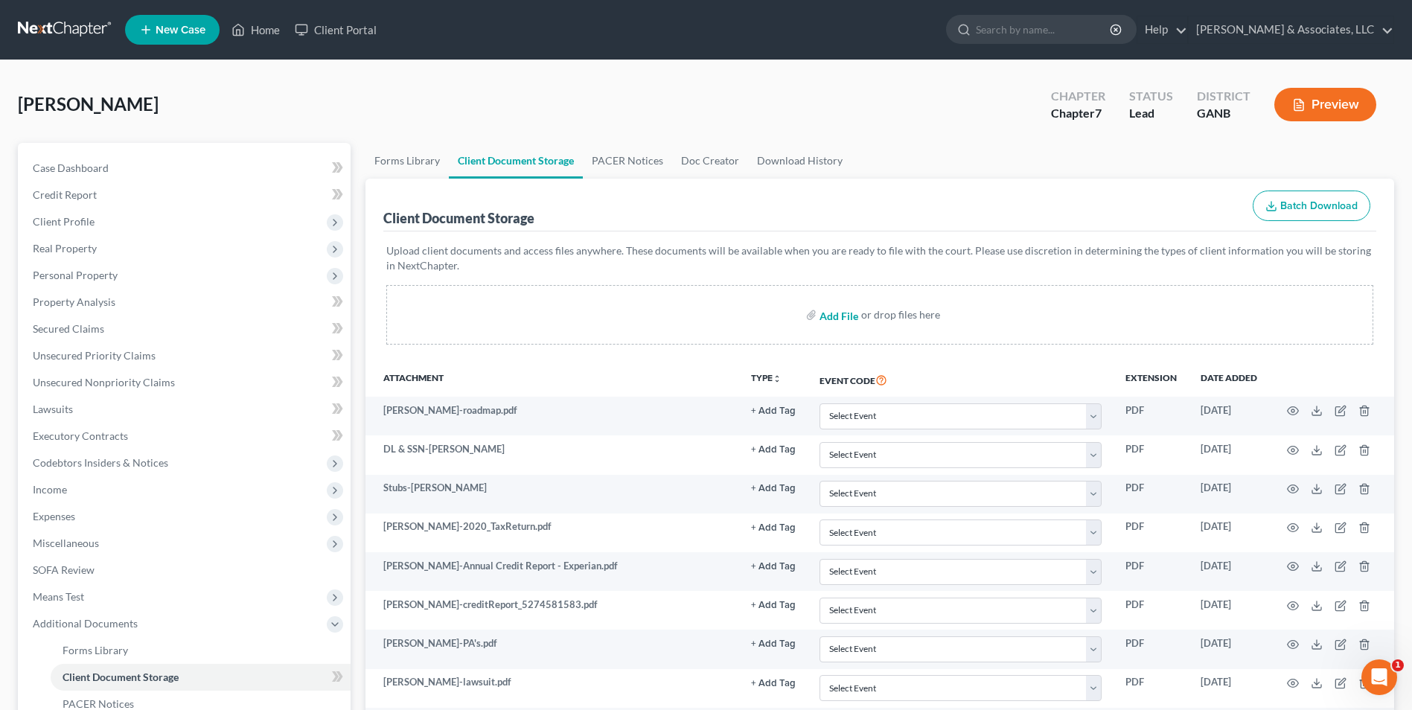
click at [836, 317] on input "file" at bounding box center [838, 315] width 36 height 27
type input "C:\fakepath\Adams.Intake.pdf"
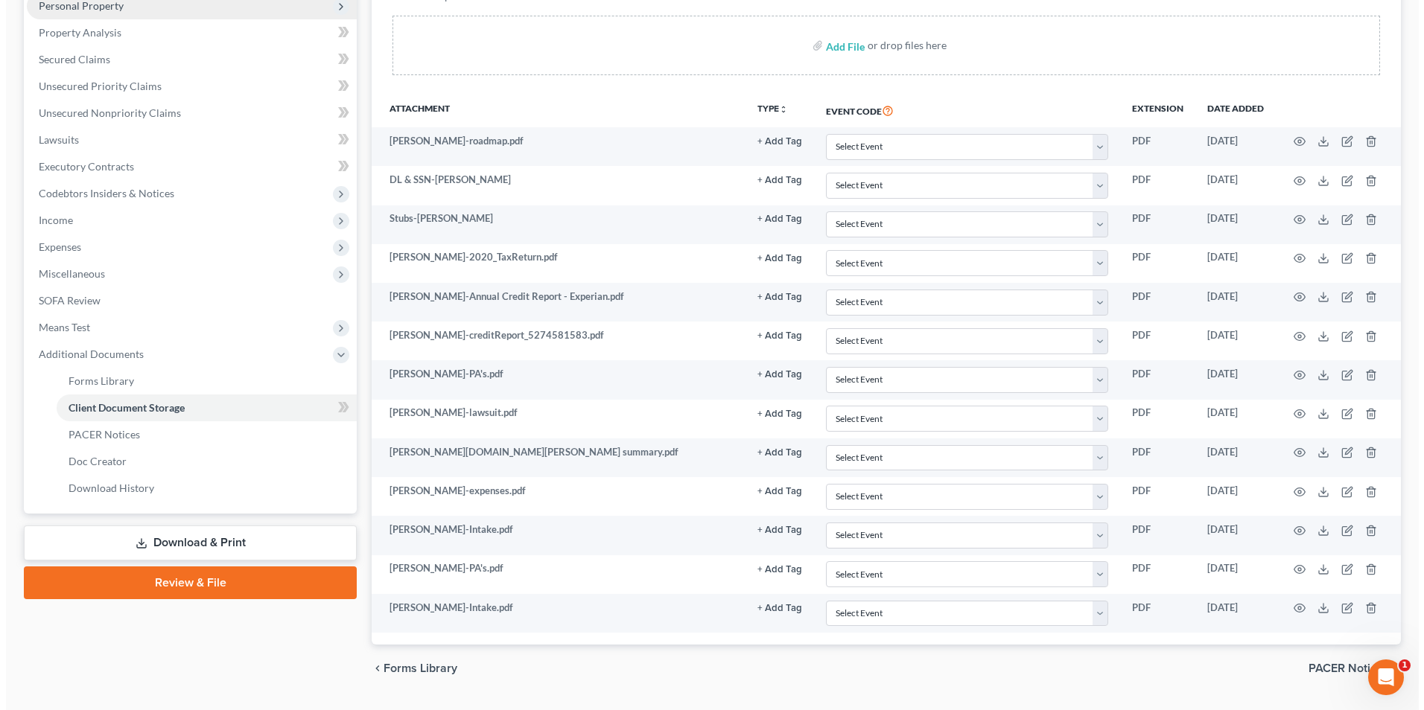
scroll to position [272, 0]
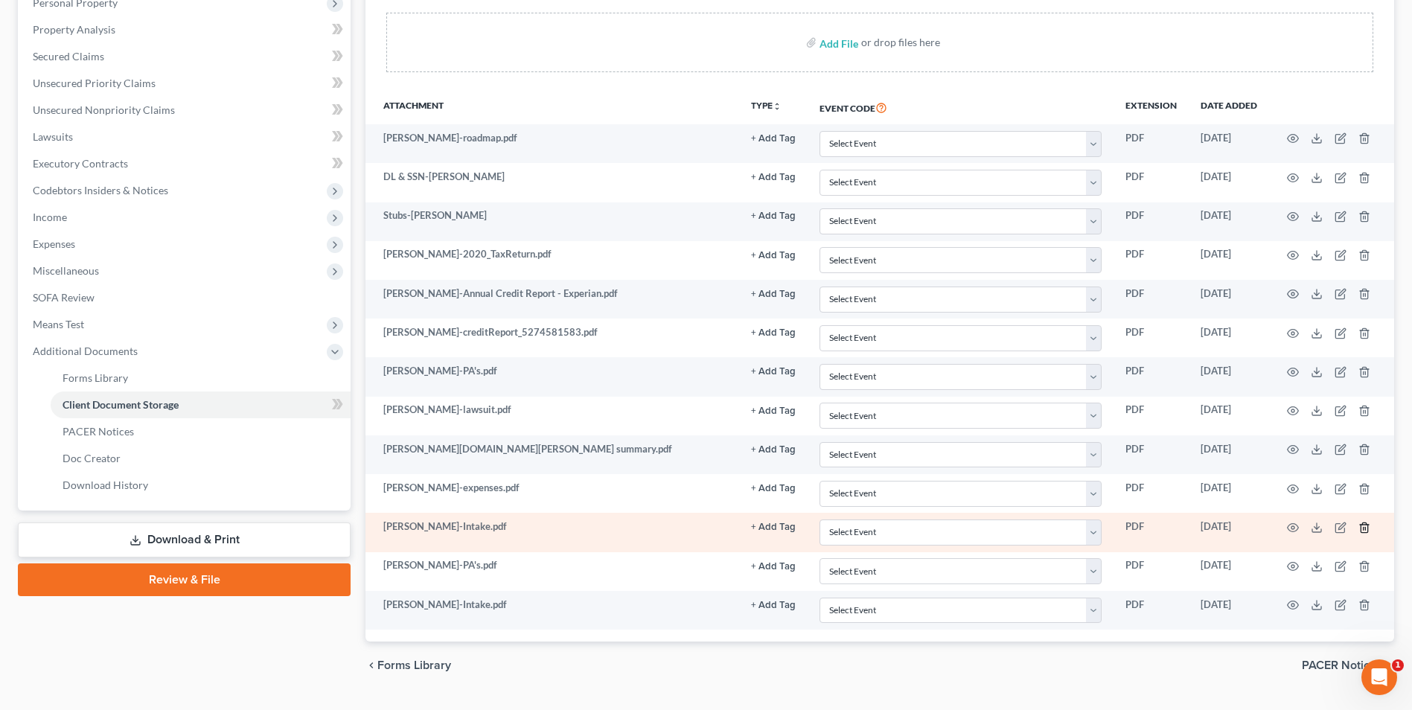
click at [1365, 528] on line "button" at bounding box center [1365, 528] width 0 height 3
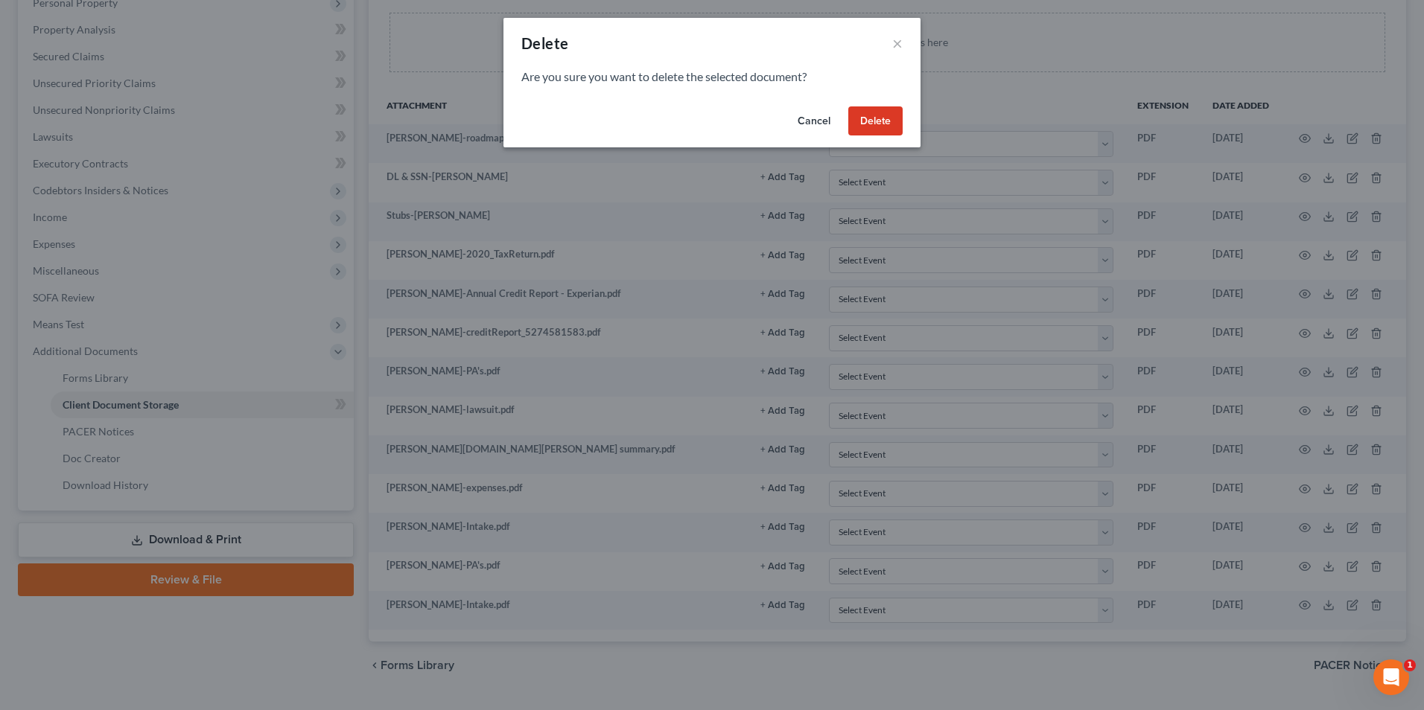
click at [864, 119] on button "Delete" at bounding box center [875, 121] width 54 height 30
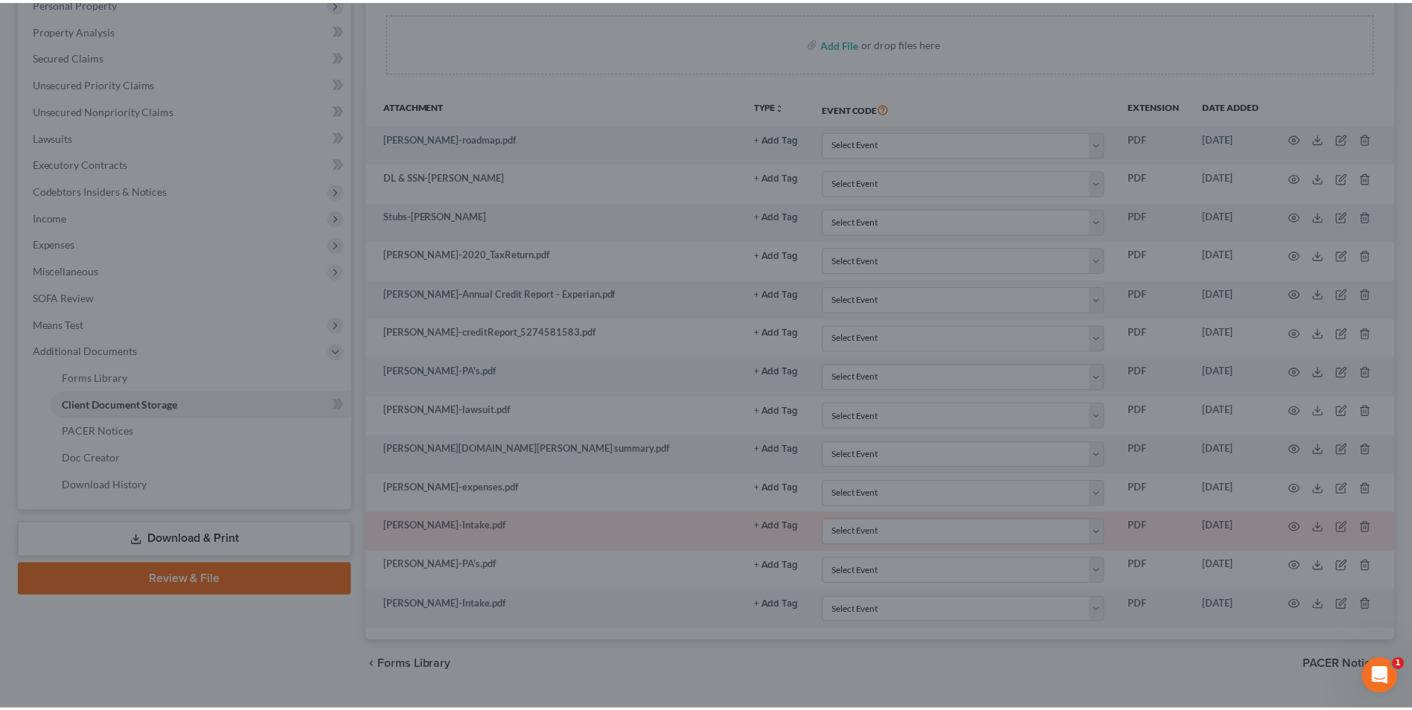
scroll to position [270, 0]
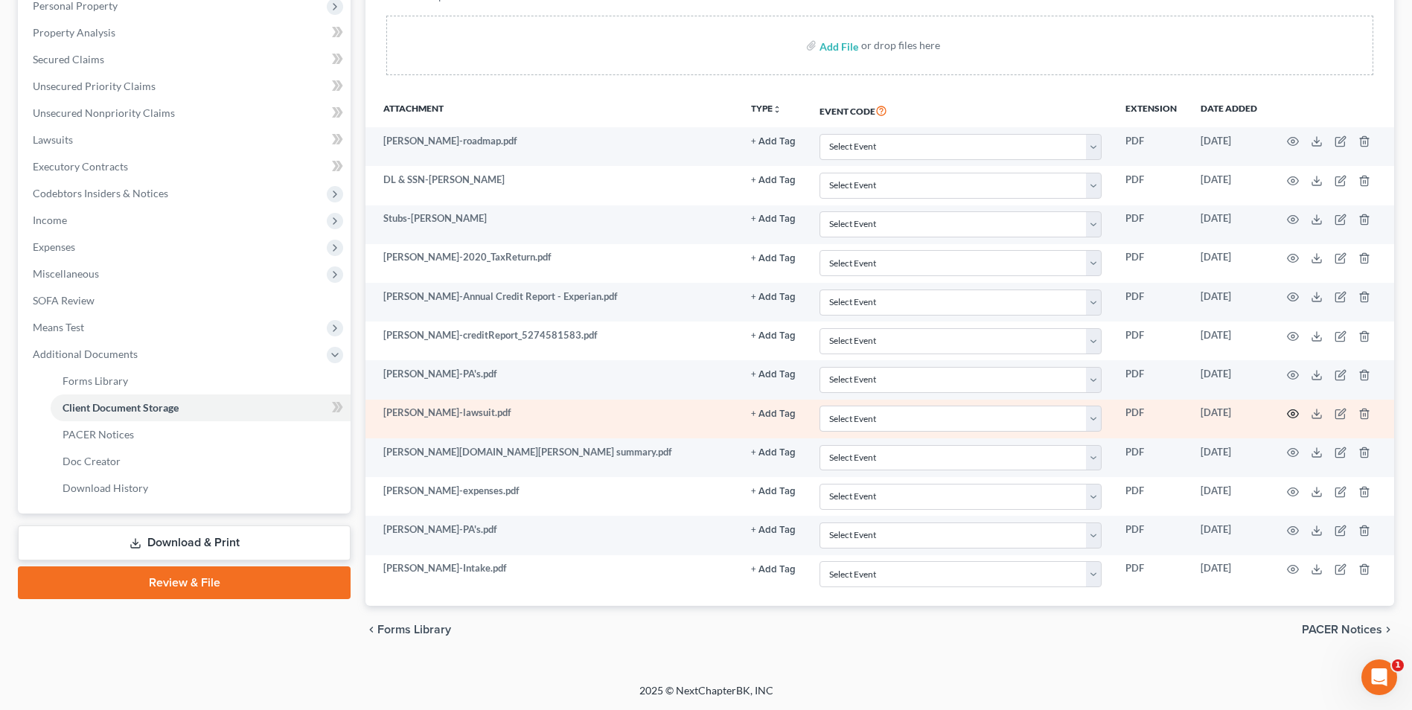
click at [1295, 412] on icon "button" at bounding box center [1293, 414] width 12 height 12
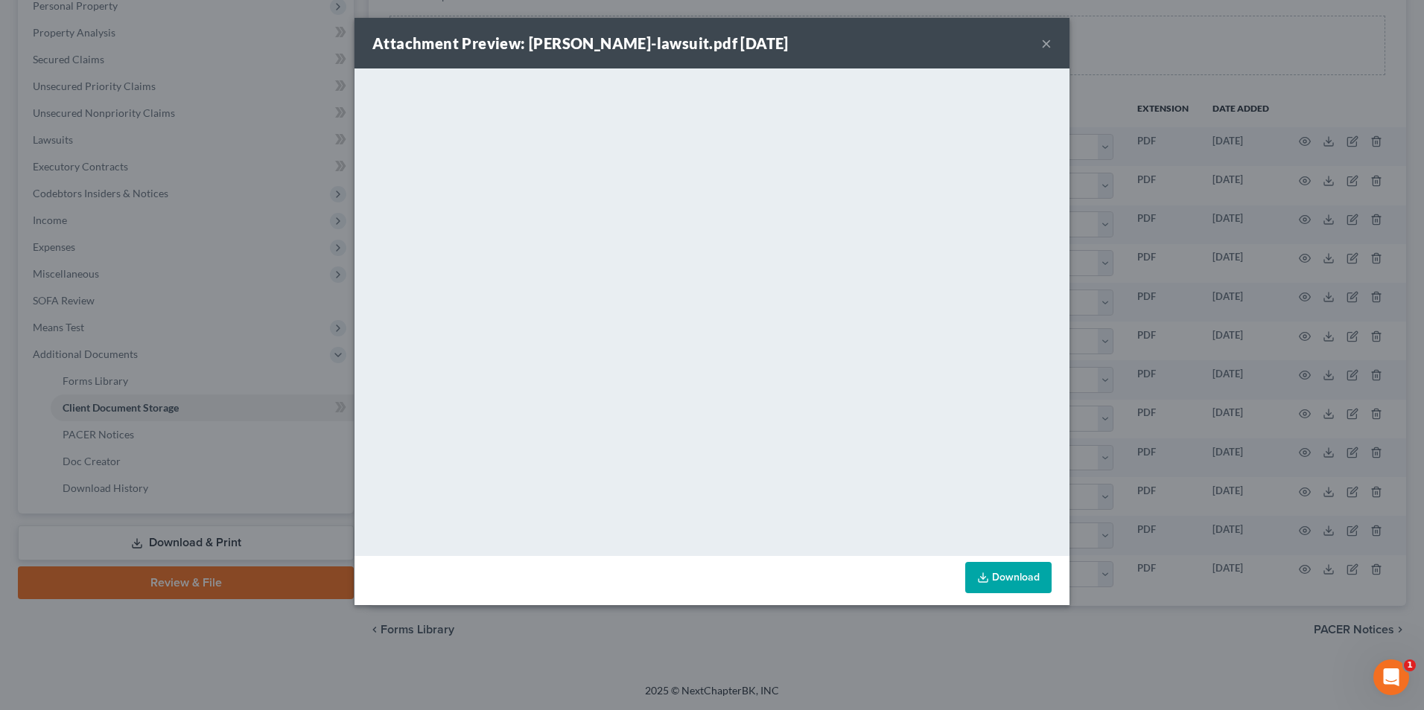
click at [1047, 41] on button "×" at bounding box center [1046, 43] width 10 height 18
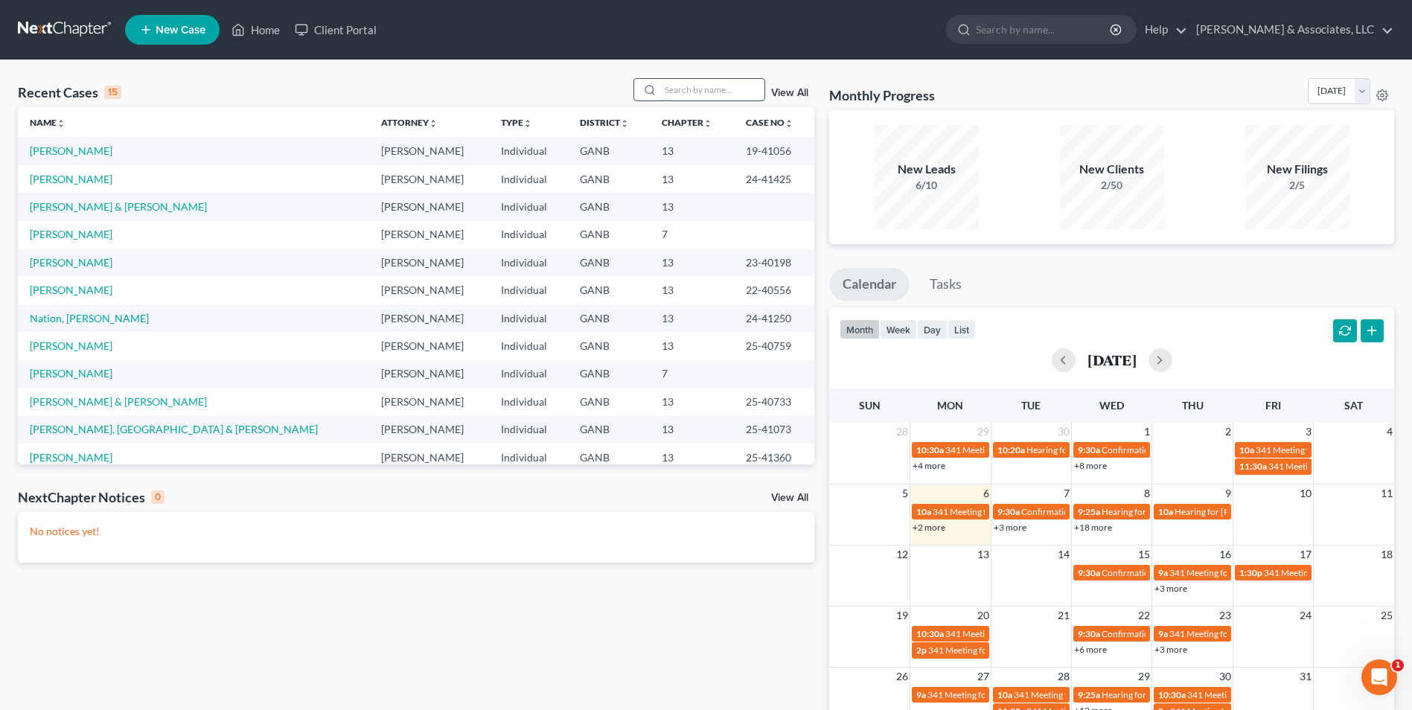
click at [707, 97] on input "search" at bounding box center [712, 90] width 104 height 22
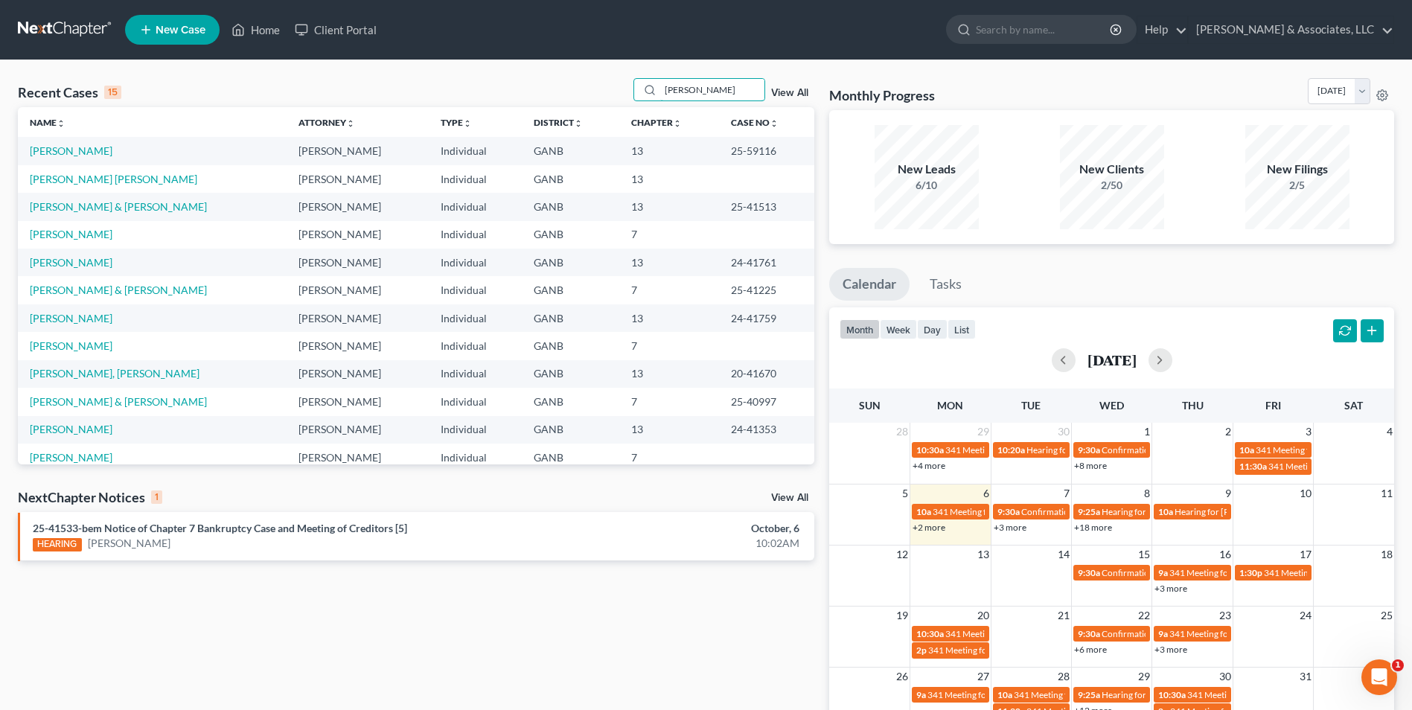
type input "benito"
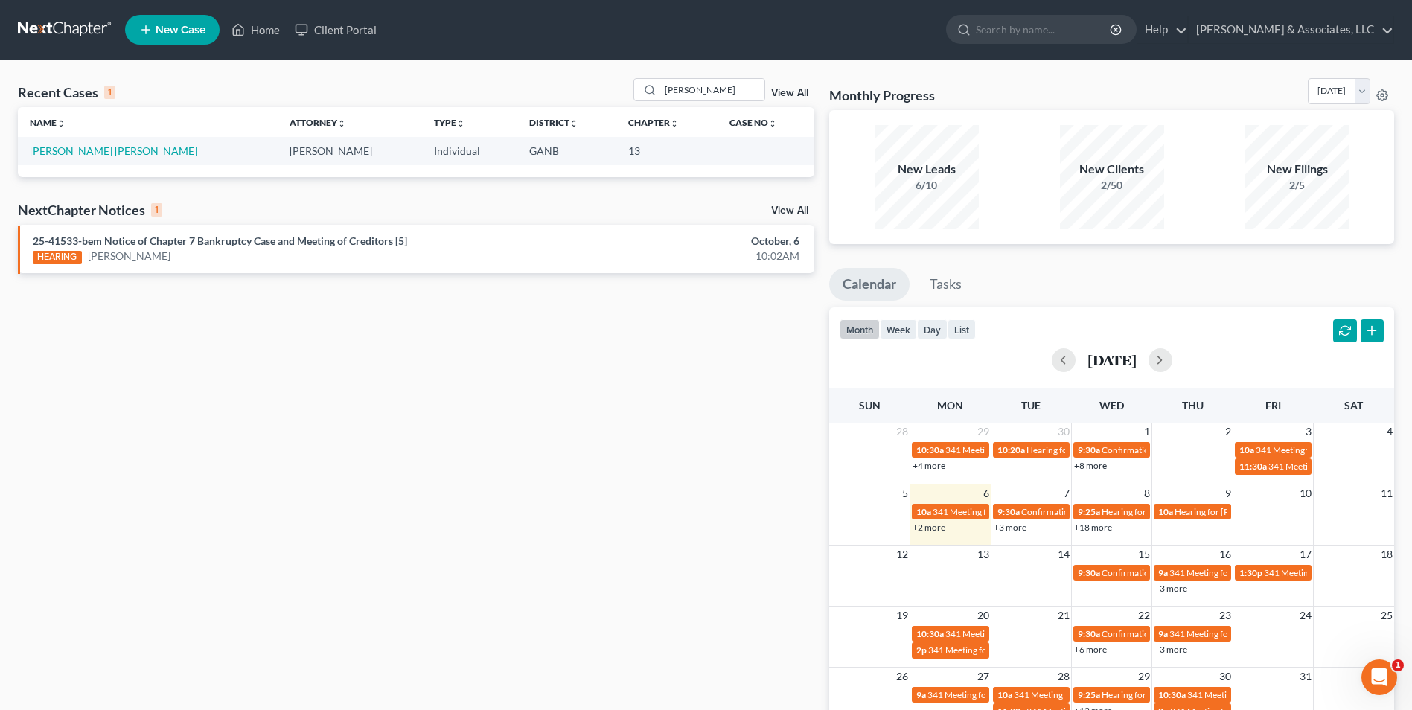
click at [87, 151] on link "[PERSON_NAME] [PERSON_NAME]" at bounding box center [114, 150] width 168 height 13
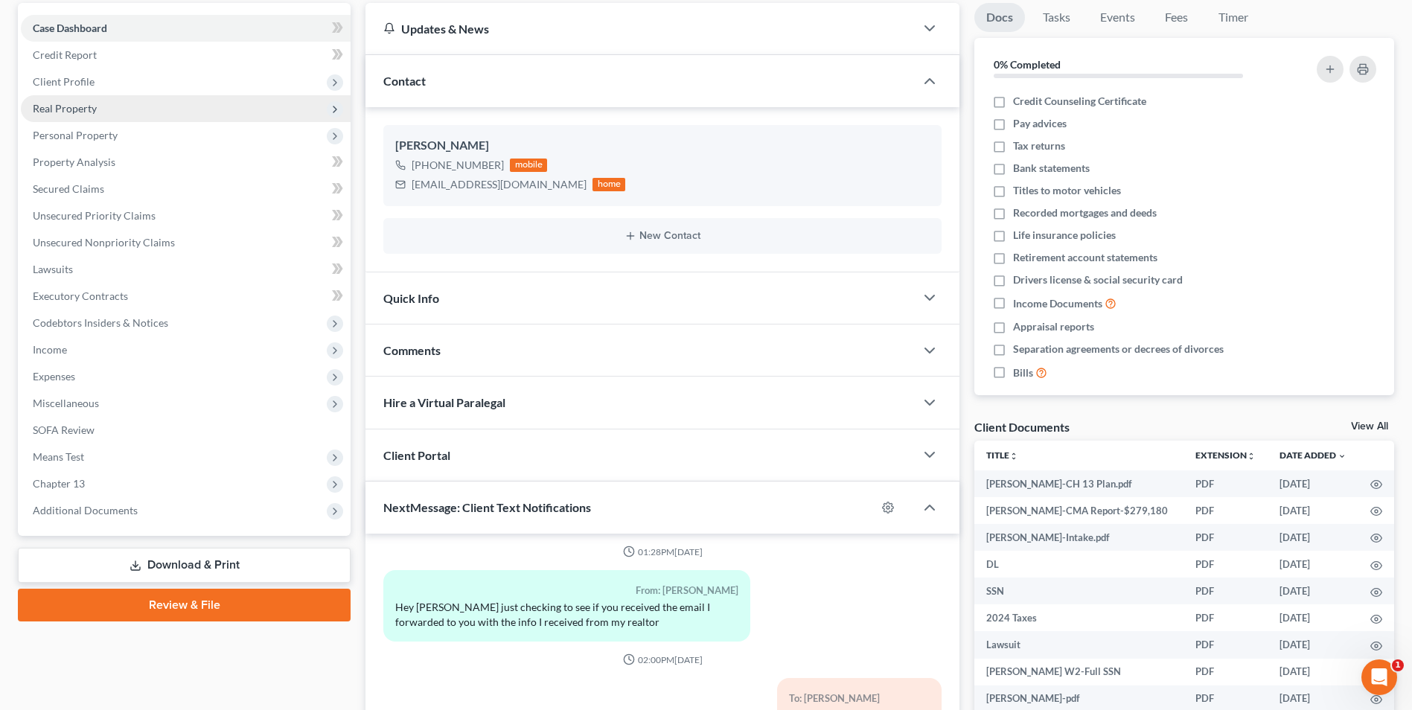
scroll to position [149, 0]
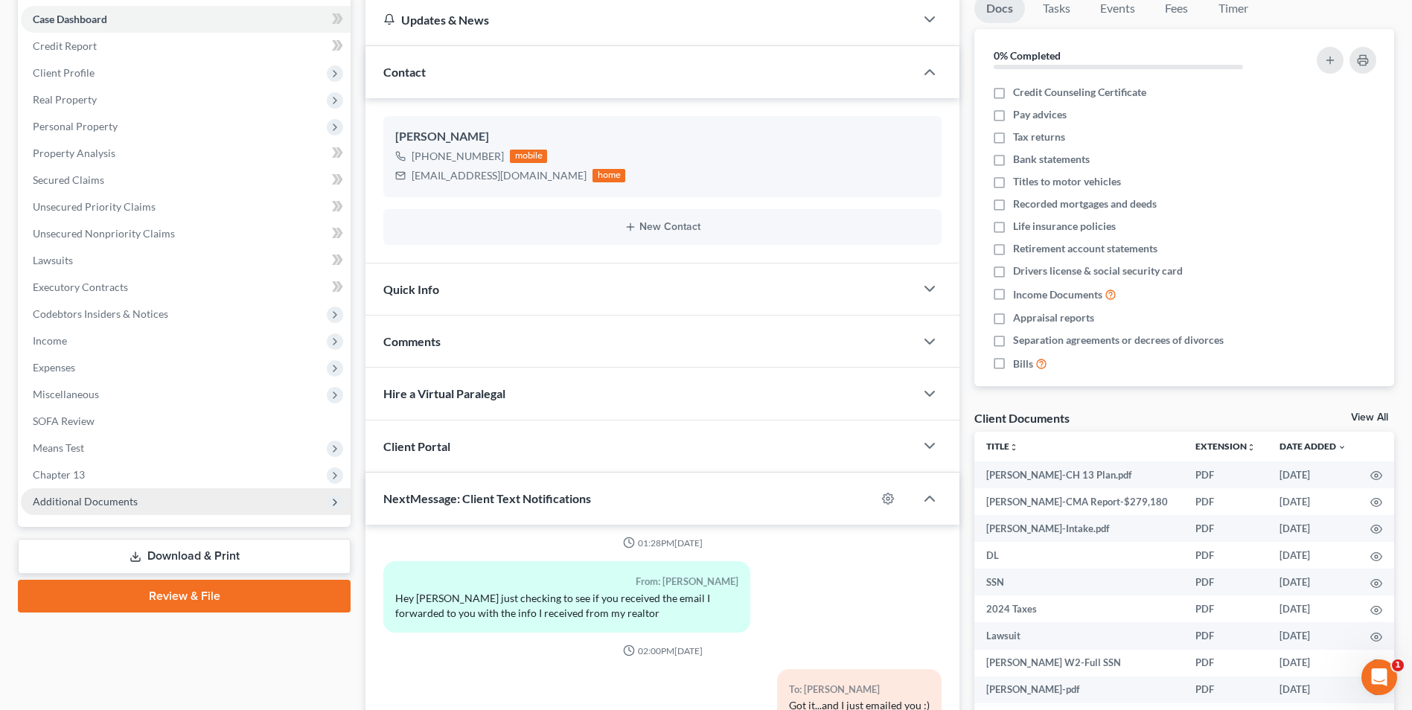
click at [126, 503] on span "Additional Documents" at bounding box center [85, 501] width 105 height 13
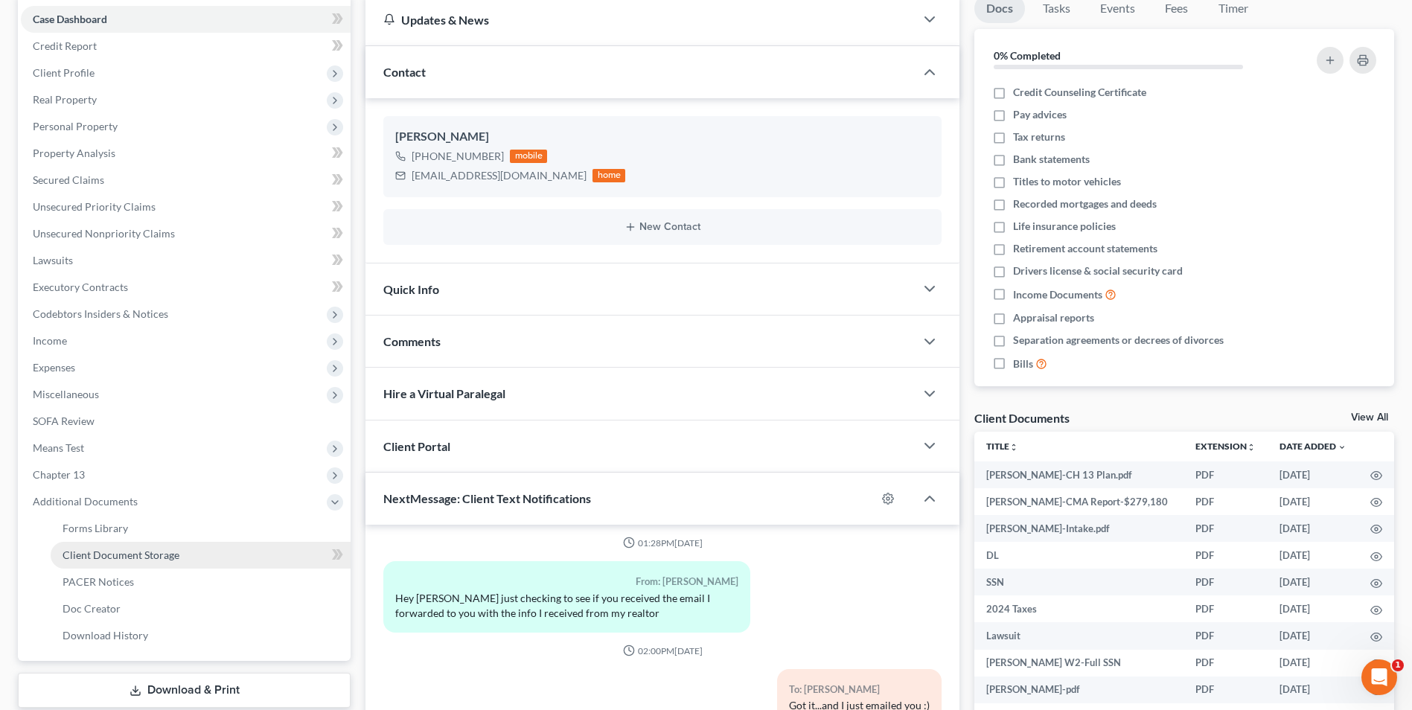
click at [126, 553] on span "Client Document Storage" at bounding box center [121, 555] width 117 height 13
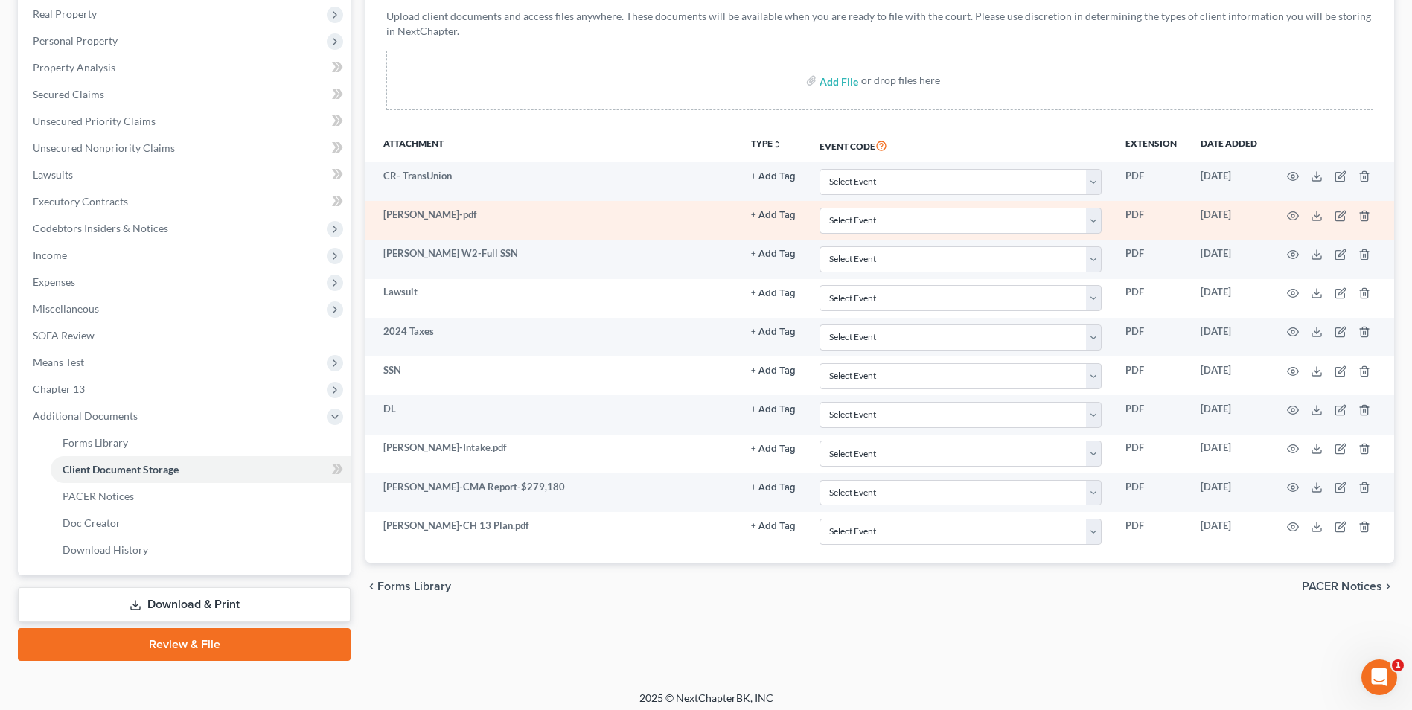
scroll to position [242, 0]
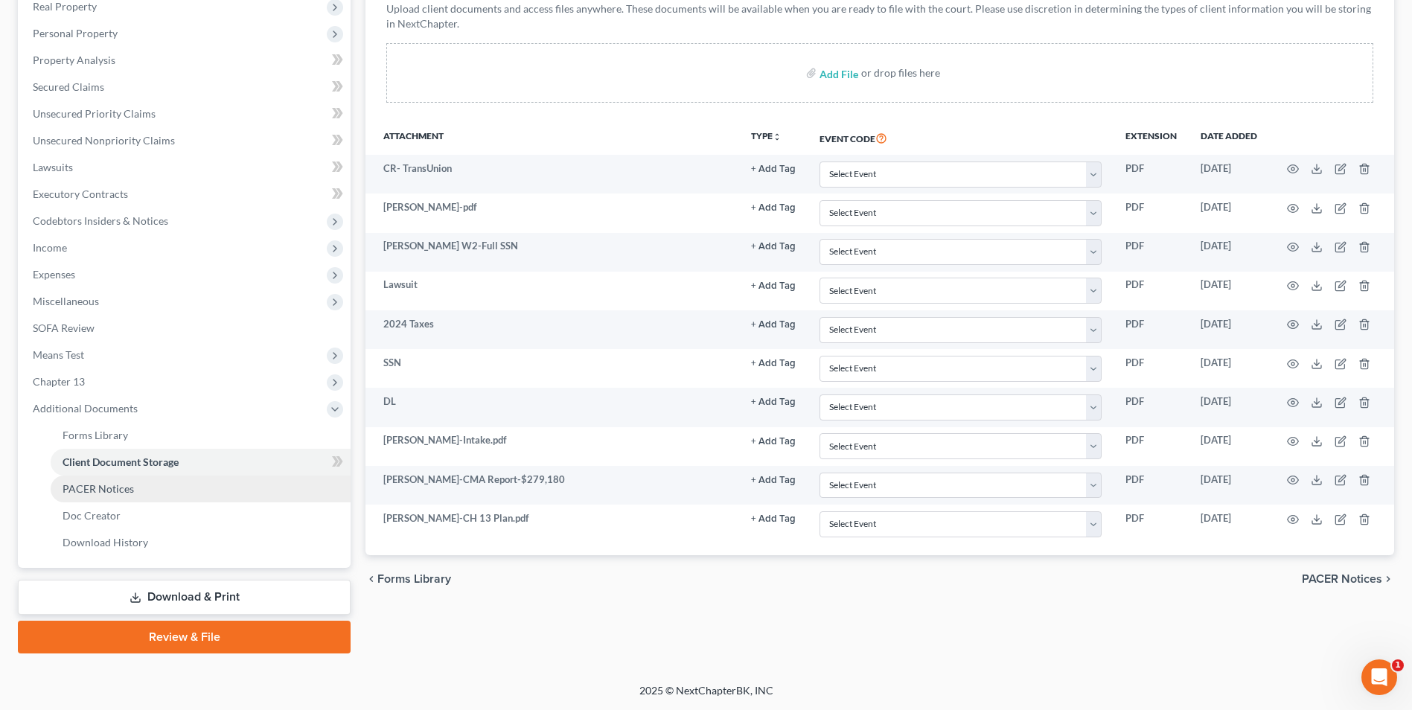
click at [141, 484] on link "PACER Notices" at bounding box center [201, 489] width 300 height 27
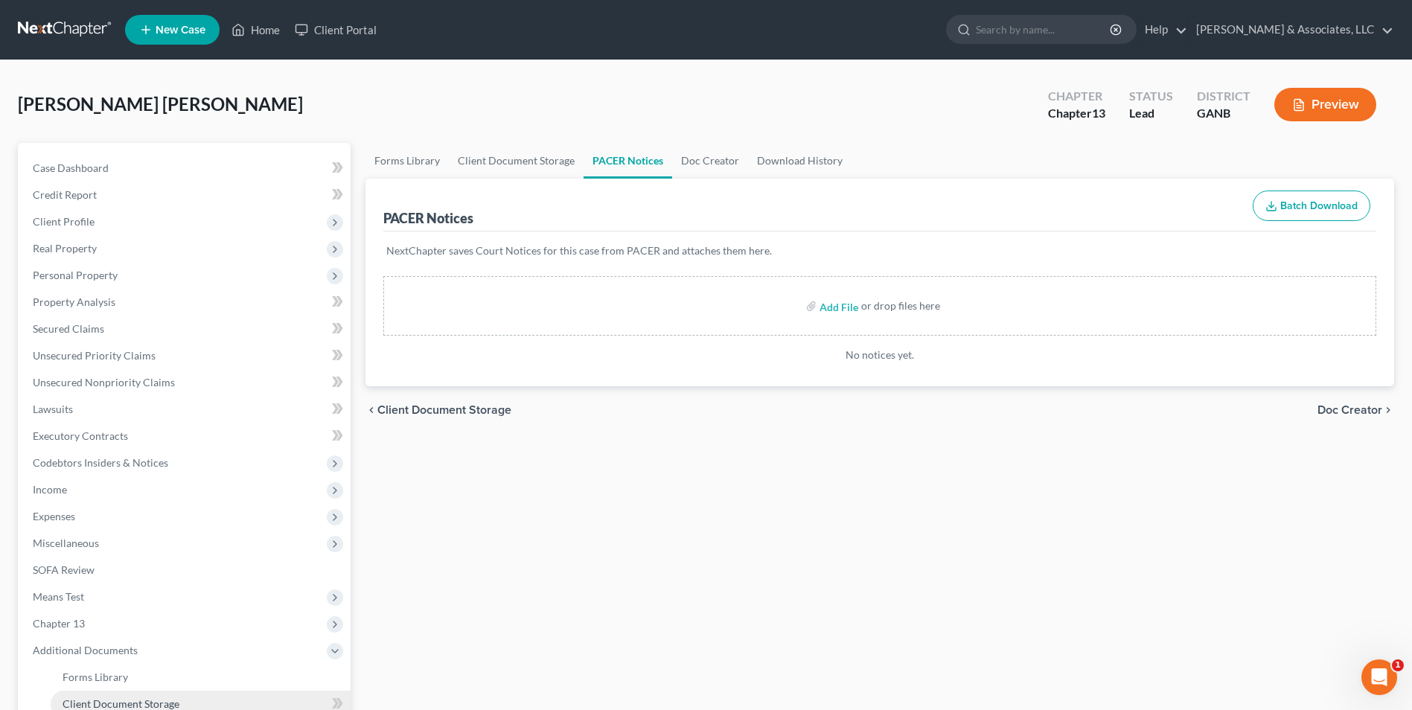
click at [203, 692] on link "Client Document Storage" at bounding box center [201, 704] width 300 height 27
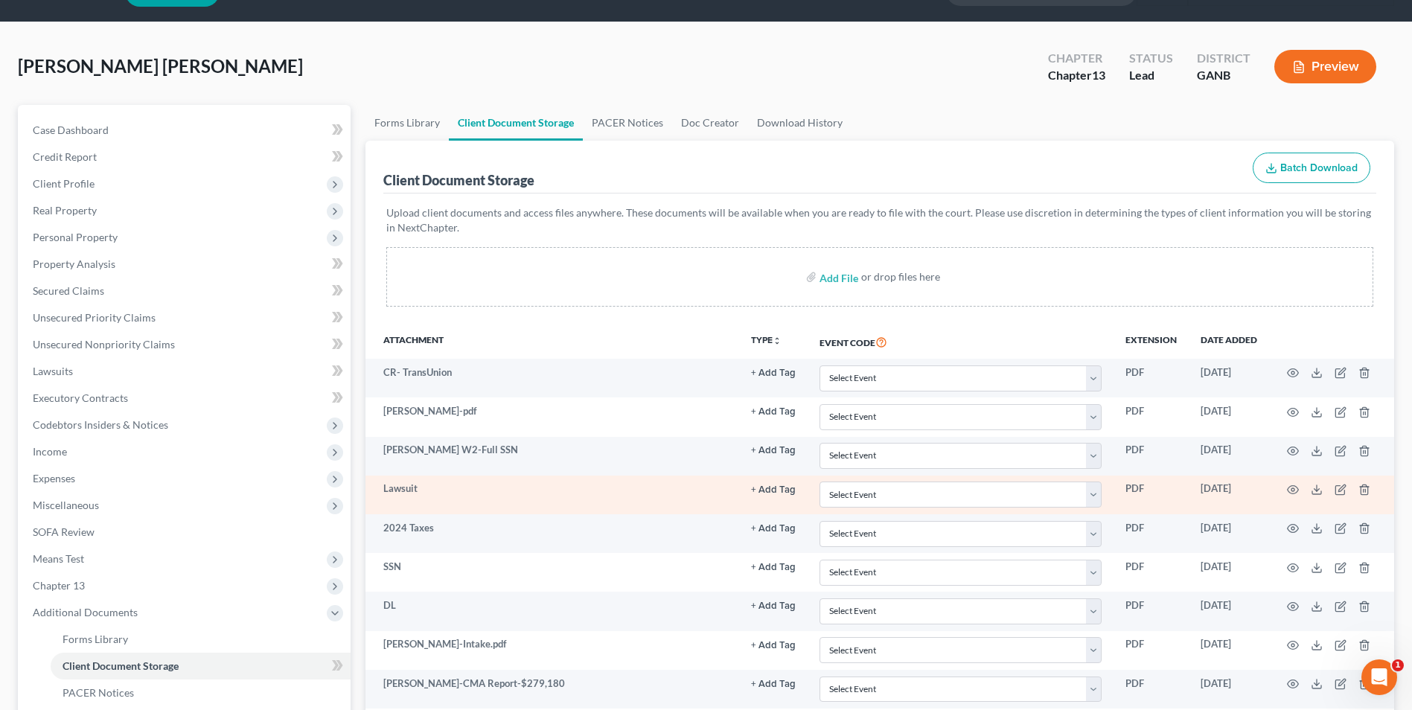
scroll to position [74, 0]
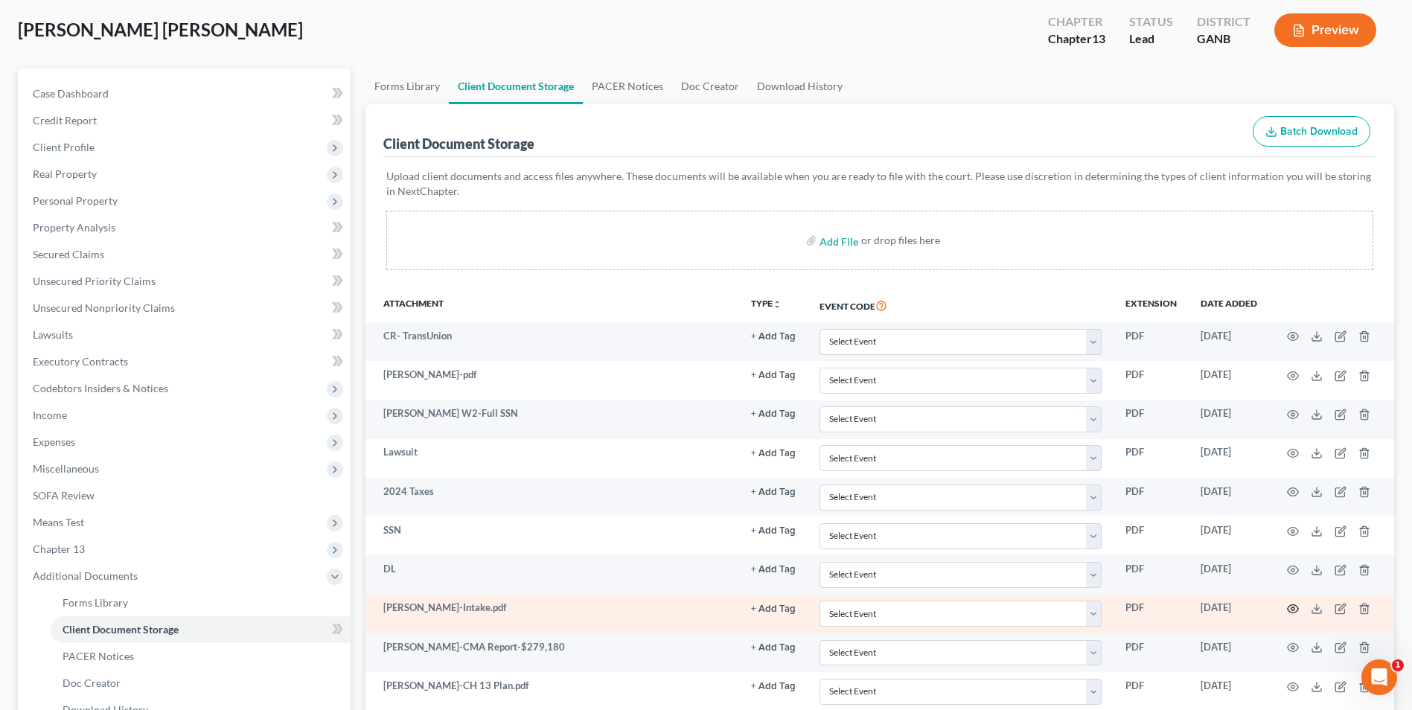
click at [1293, 611] on circle "button" at bounding box center [1293, 609] width 3 height 3
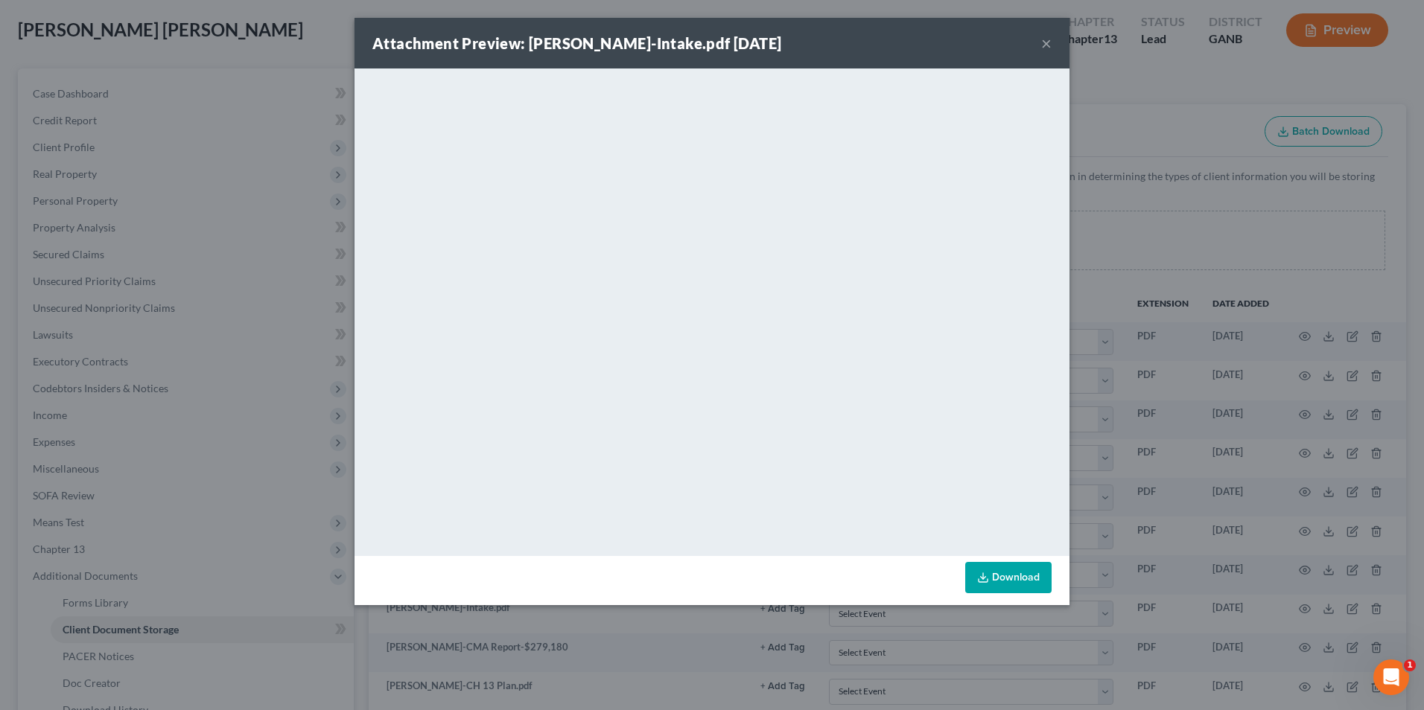
click at [1044, 40] on button "×" at bounding box center [1046, 43] width 10 height 18
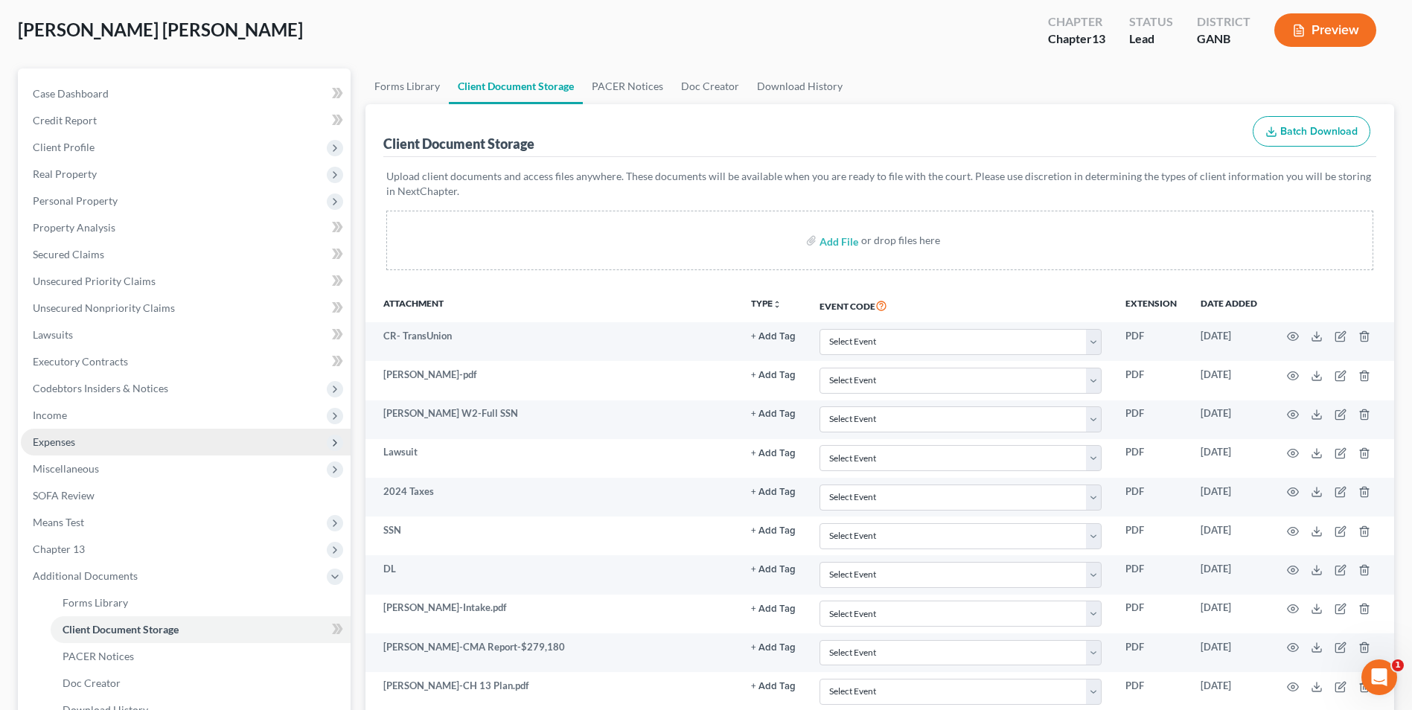
click at [68, 447] on span "Expenses" at bounding box center [54, 442] width 42 height 13
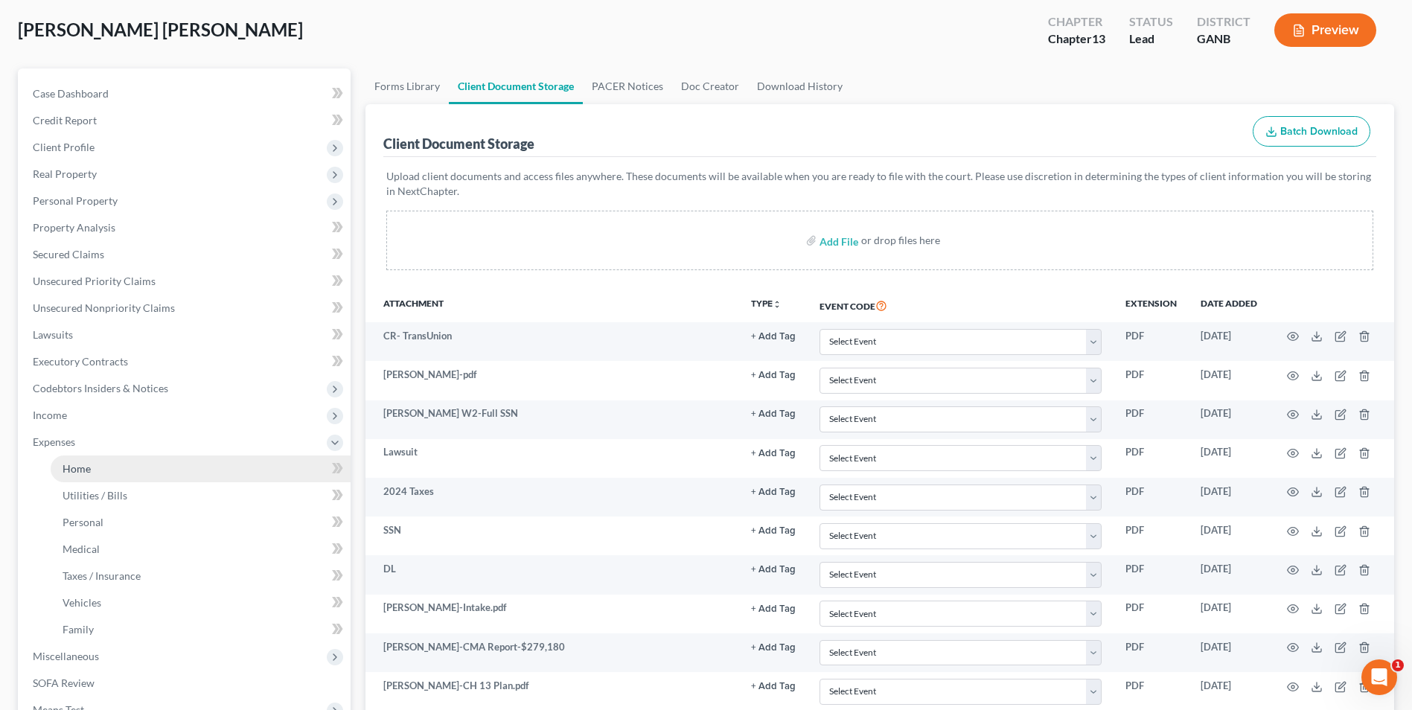
click at [92, 463] on link "Home" at bounding box center [201, 469] width 300 height 27
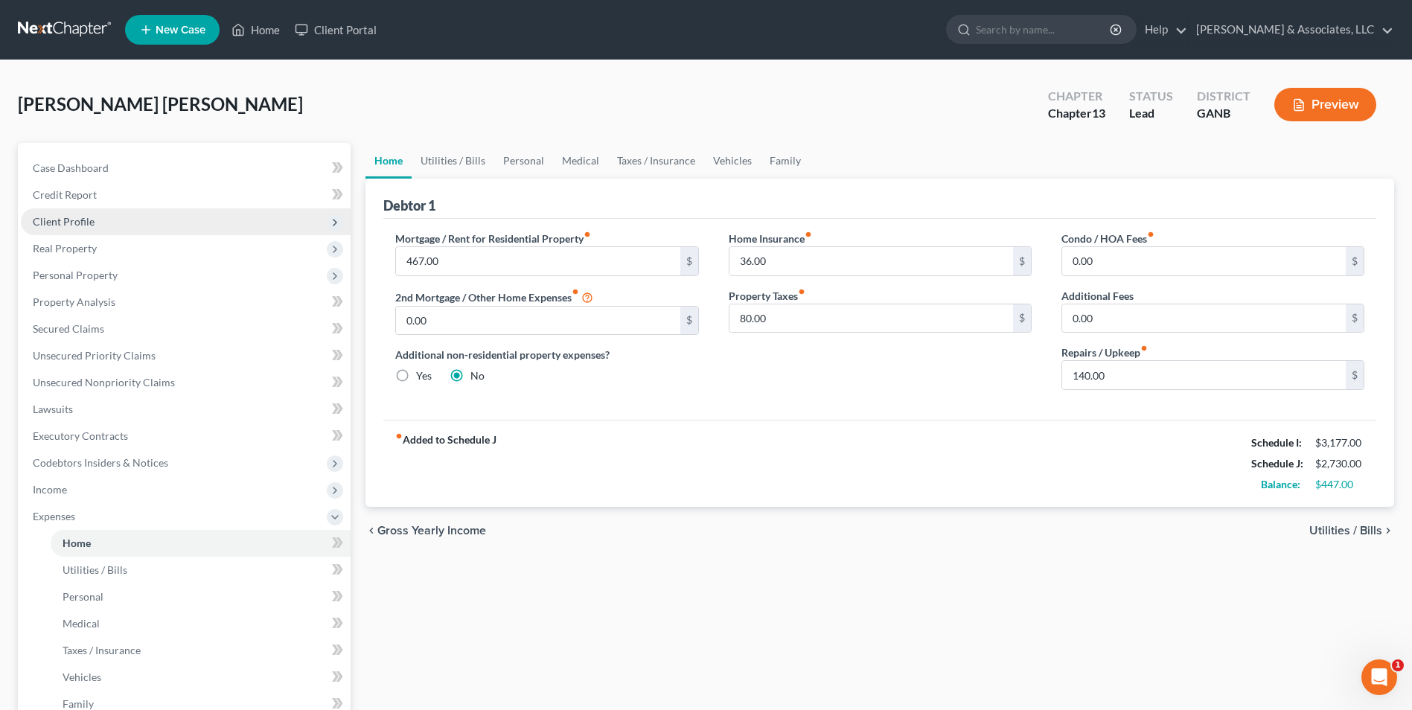
click at [70, 225] on span "Client Profile" at bounding box center [64, 221] width 62 height 13
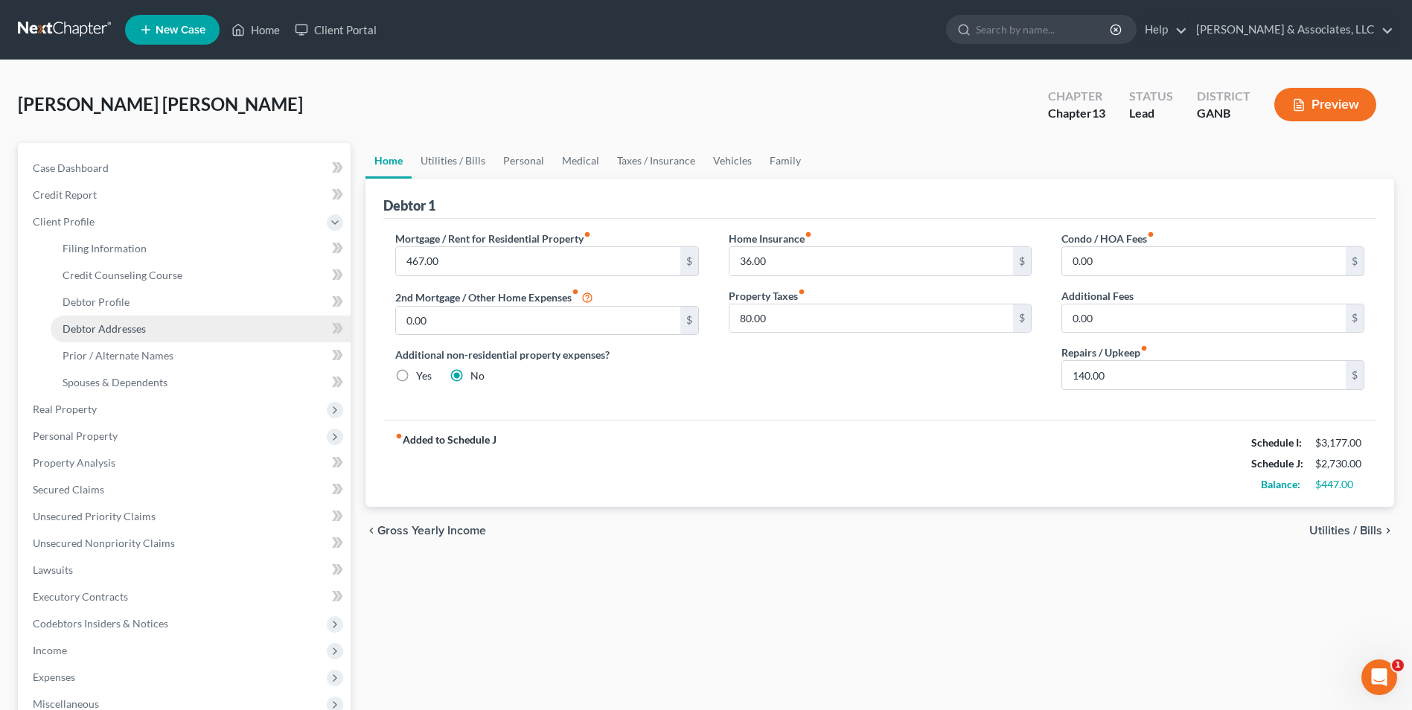
click at [99, 328] on span "Debtor Addresses" at bounding box center [104, 328] width 83 height 13
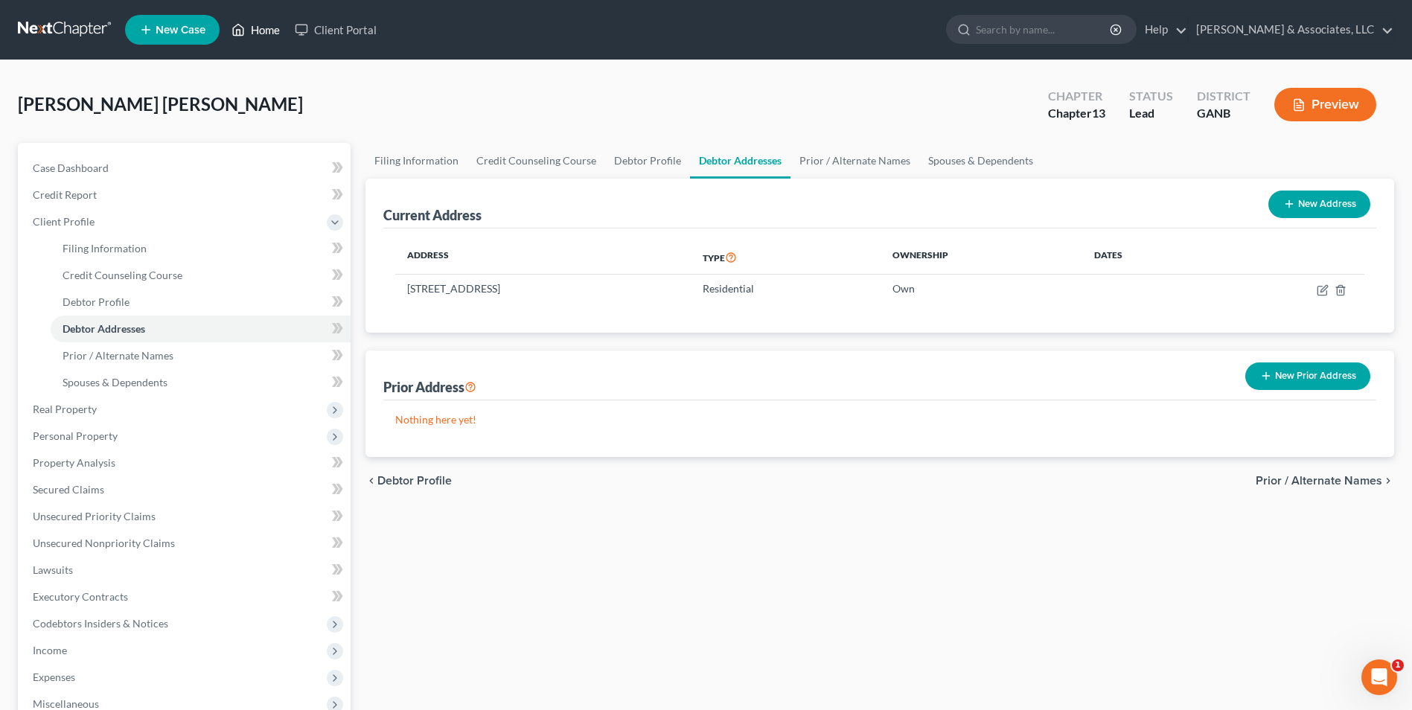
click at [262, 39] on link "Home" at bounding box center [255, 29] width 63 height 27
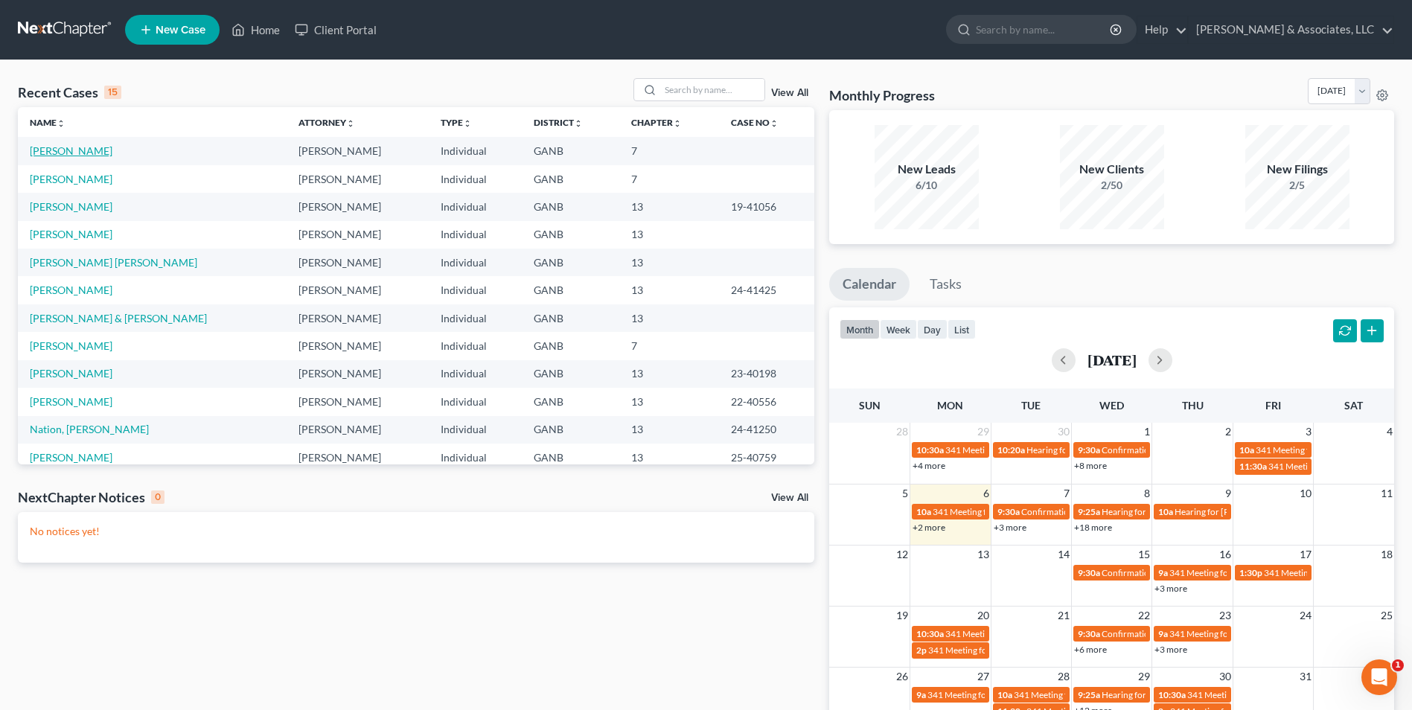
click at [105, 157] on link "[PERSON_NAME]" at bounding box center [71, 150] width 83 height 13
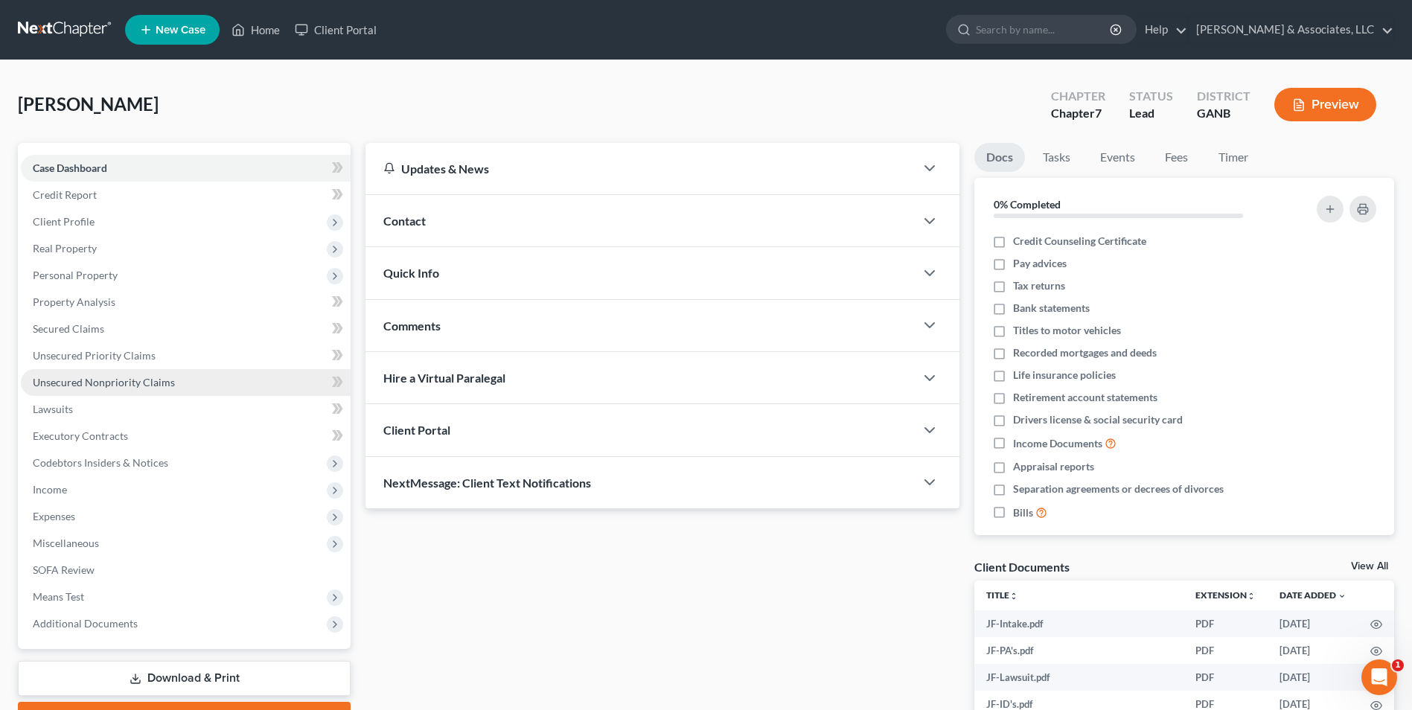
click at [165, 380] on span "Unsecured Nonpriority Claims" at bounding box center [104, 382] width 142 height 13
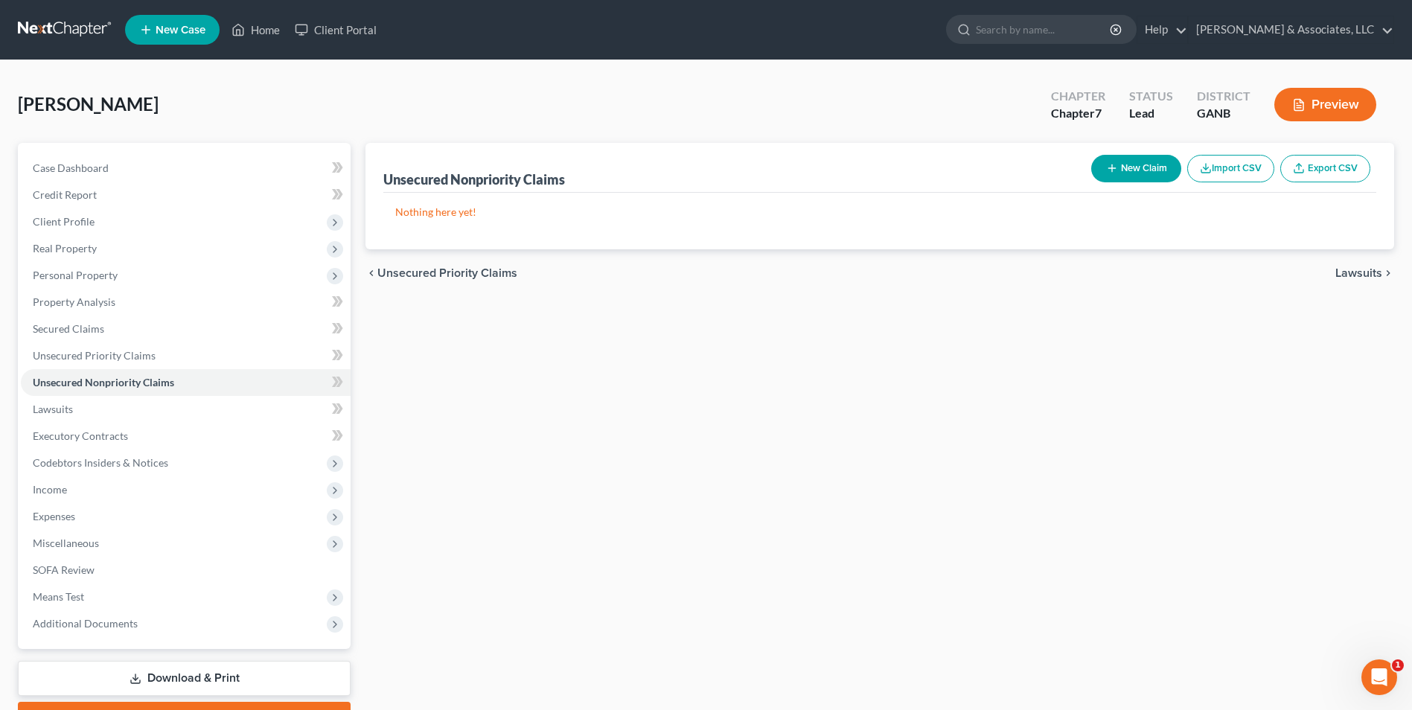
click at [1132, 166] on button "New Claim" at bounding box center [1136, 169] width 90 height 28
select select "0"
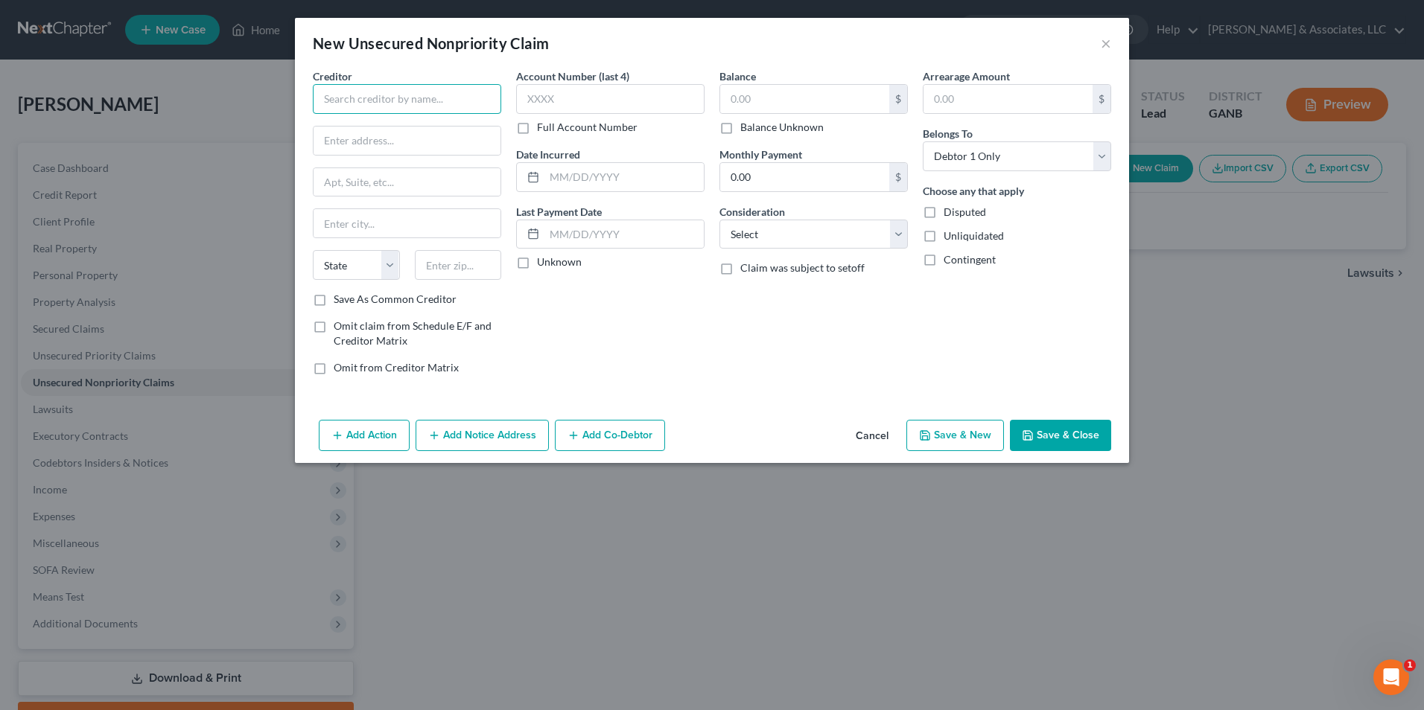
click at [435, 105] on input "text" at bounding box center [407, 99] width 188 height 30
click at [379, 138] on div "[STREET_ADDRESS]" at bounding box center [402, 139] width 155 height 13
type input "Regions Bank"
type input "PO Box 2153"
type input "Birmingham"
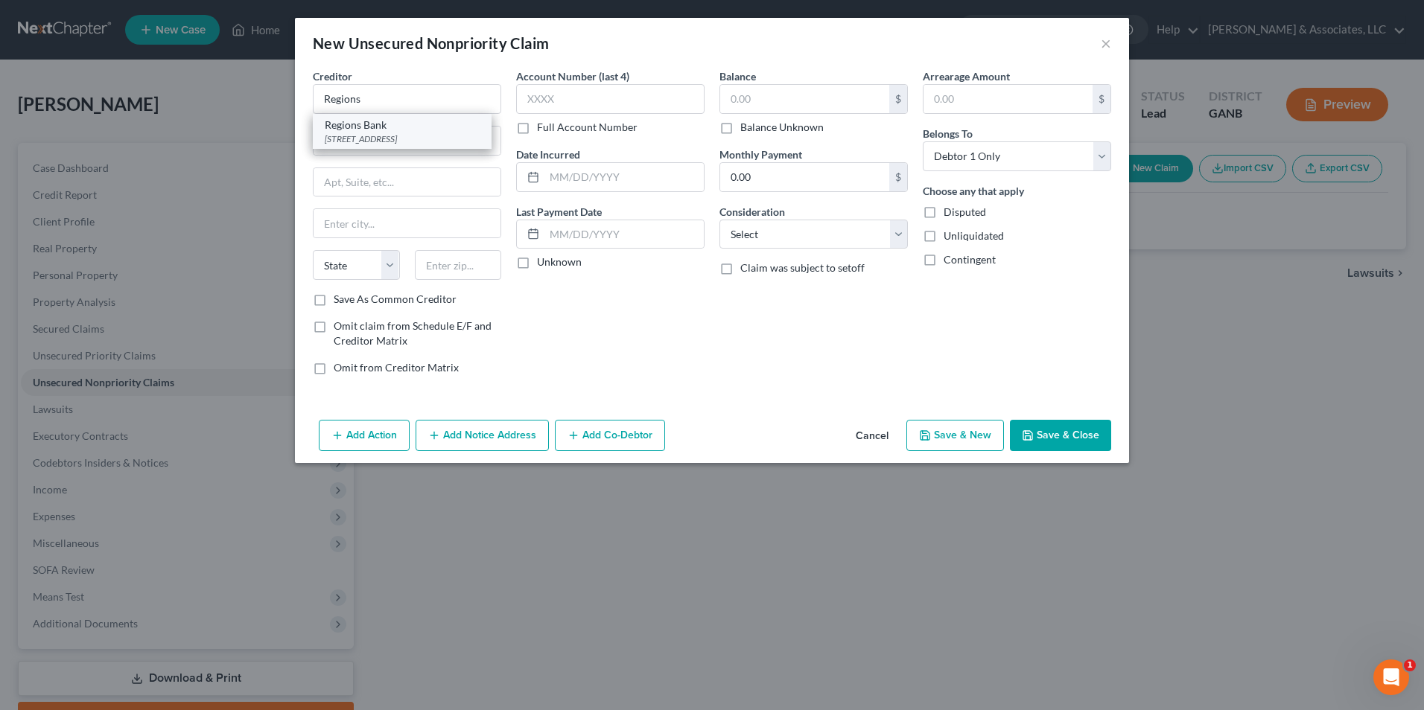
select select "0"
type input "35289-2520"
click at [904, 234] on select "Select Cable / Satellite Services Collection Agency Credit Card Debt Debt Couns…" at bounding box center [813, 235] width 188 height 30
select select "15"
click at [719, 220] on select "Select Cable / Satellite Services Collection Agency Credit Card Debt Debt Couns…" at bounding box center [813, 235] width 188 height 30
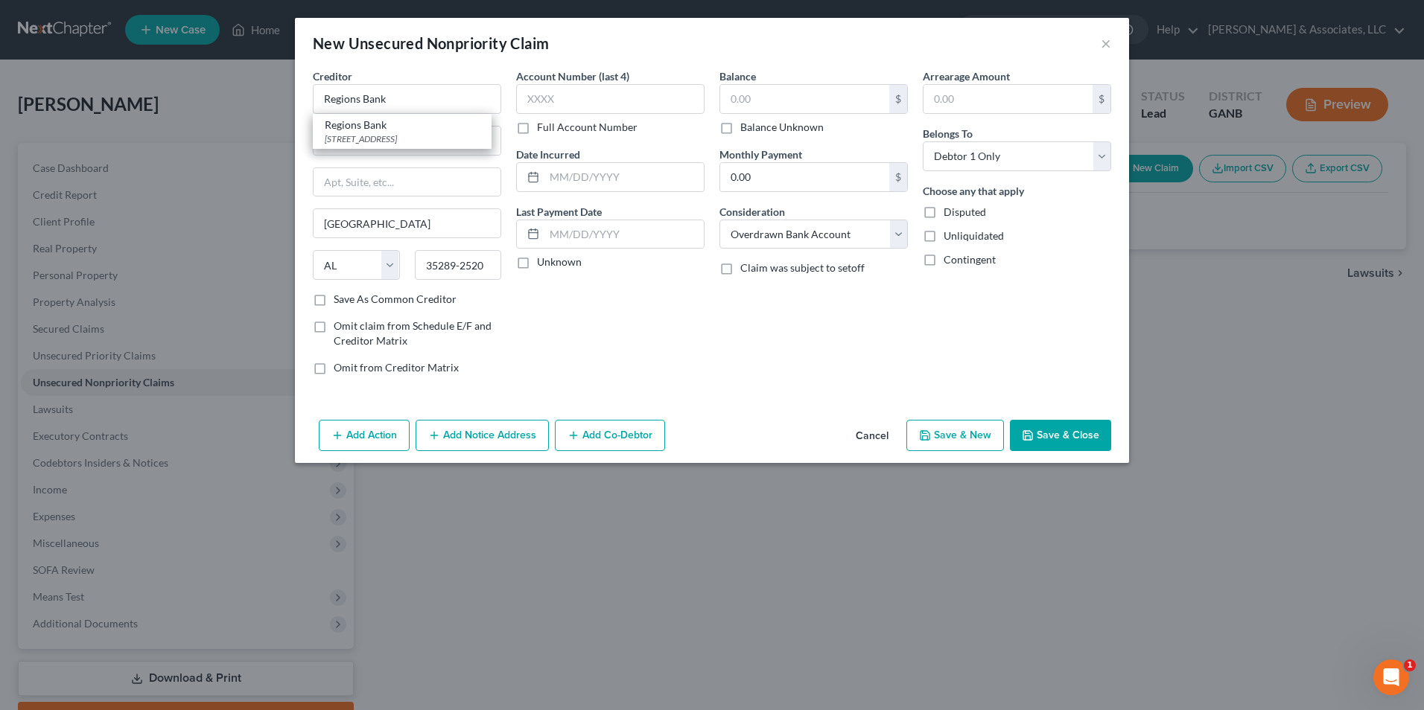
click at [740, 131] on label "Balance Unknown" at bounding box center [781, 127] width 83 height 15
click at [746, 130] on input "Balance Unknown" at bounding box center [751, 125] width 10 height 10
checkbox input "true"
type input "0.00"
click at [979, 437] on button "Save & New" at bounding box center [955, 435] width 98 height 31
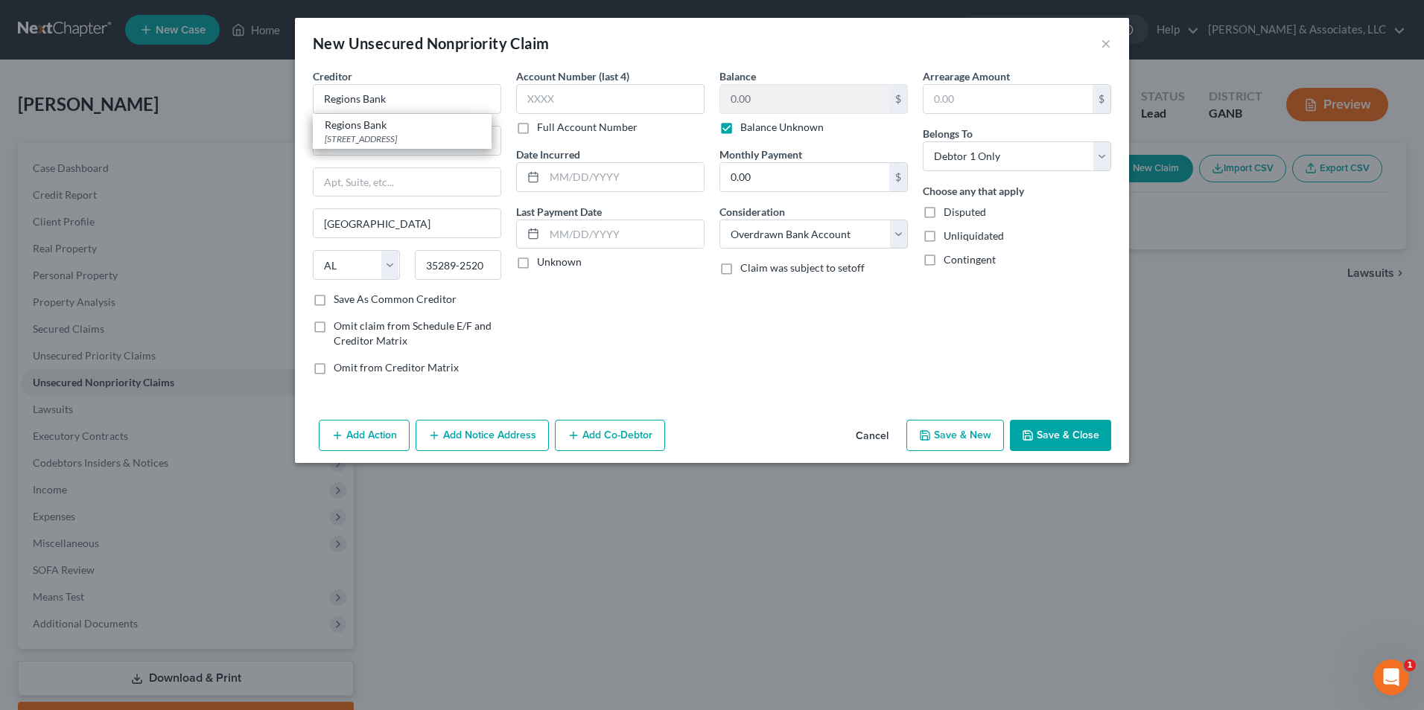
select select "0"
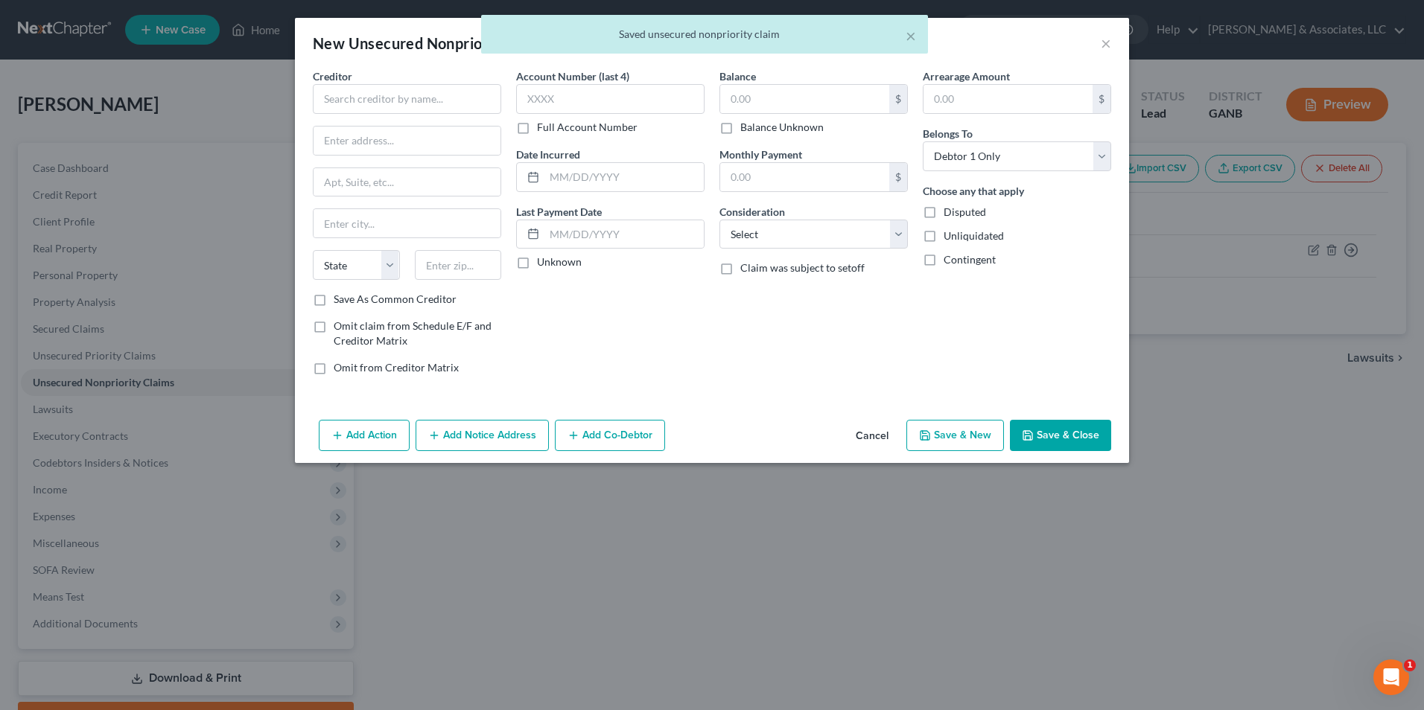
click at [388, 83] on div "Creditor *" at bounding box center [407, 90] width 188 height 45
click at [374, 101] on input "text" at bounding box center [407, 99] width 188 height 30
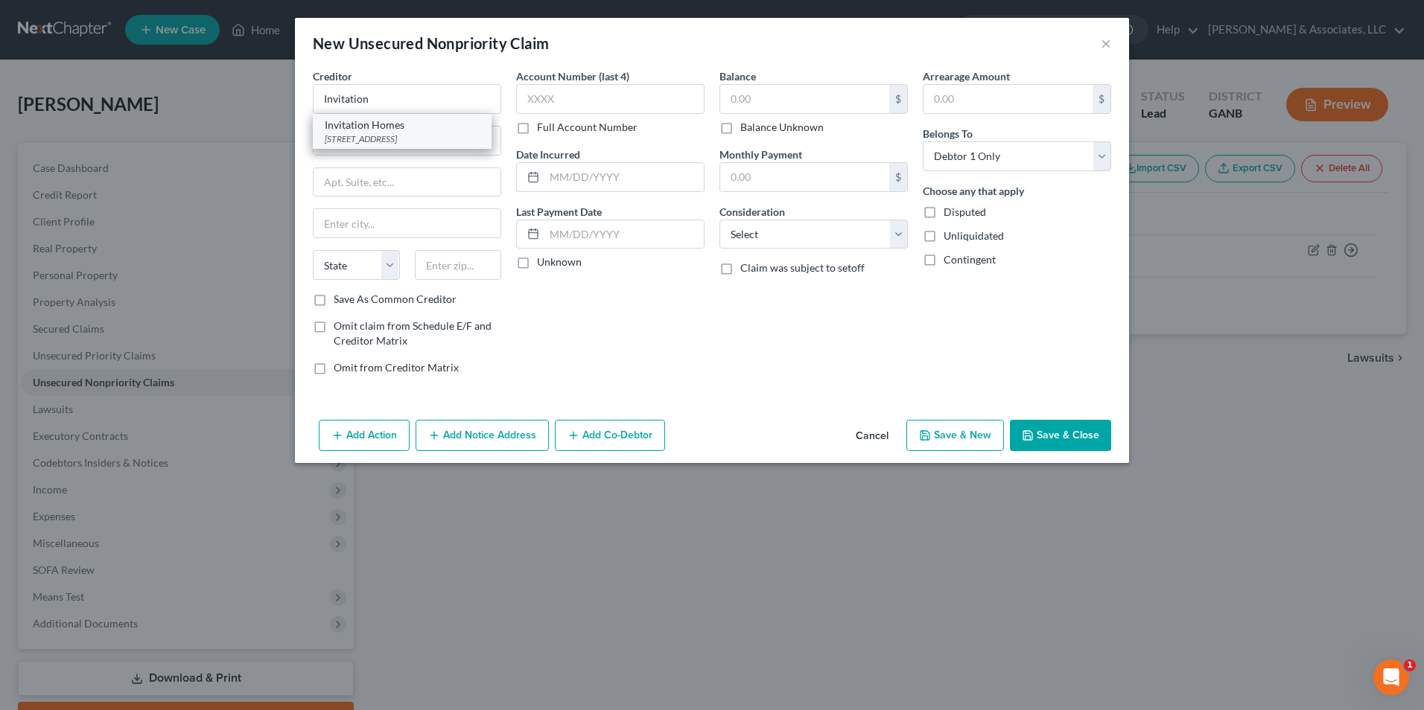
click at [420, 136] on div "8601 Dunwoody Place, Atlanta, GA 30350" at bounding box center [402, 139] width 155 height 13
type input "Invitation Homes"
type input "8601 Dunwoody Place"
type input "Atlanta"
select select "10"
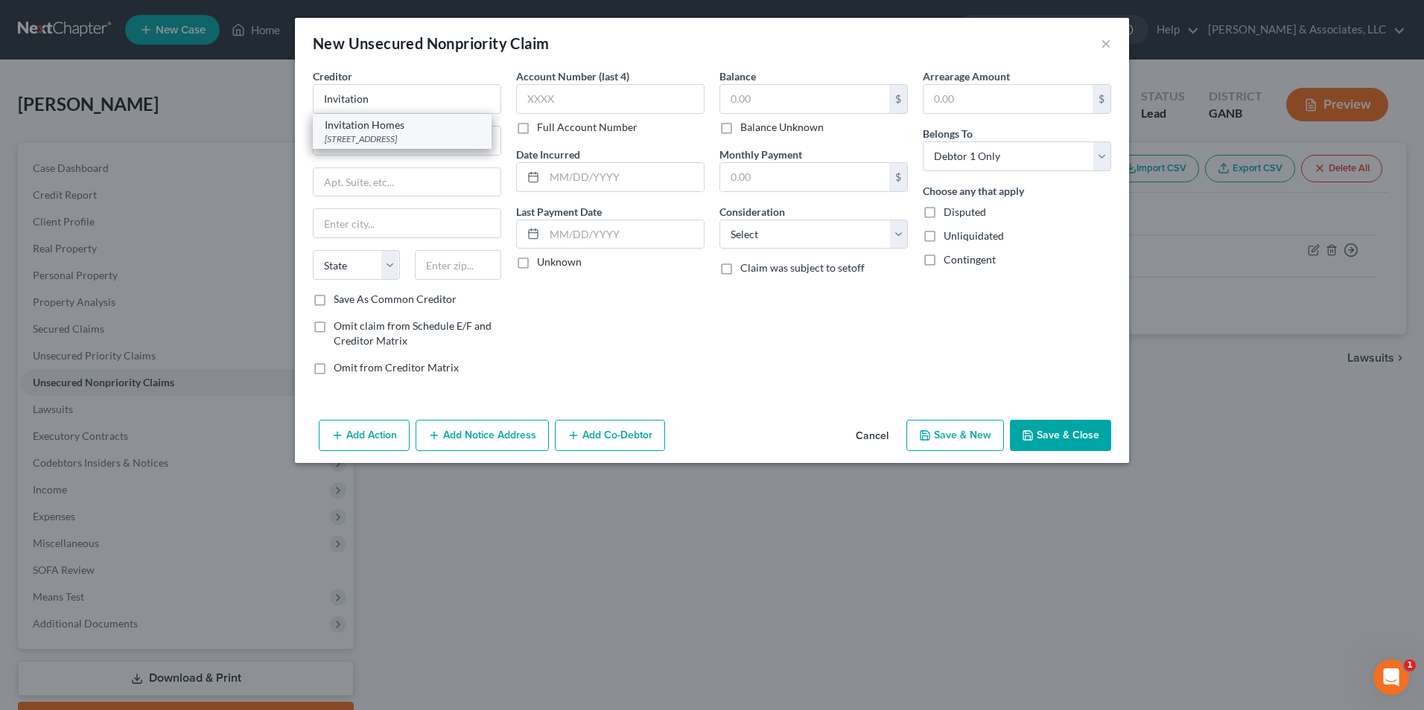
type input "30350"
click at [897, 240] on select "Select Cable / Satellite Services Collection Agency Credit Card Debt Debt Couns…" at bounding box center [813, 235] width 188 height 30
select select "14"
click at [719, 220] on select "Select Cable / Satellite Services Collection Agency Credit Card Debt Debt Couns…" at bounding box center [813, 235] width 188 height 30
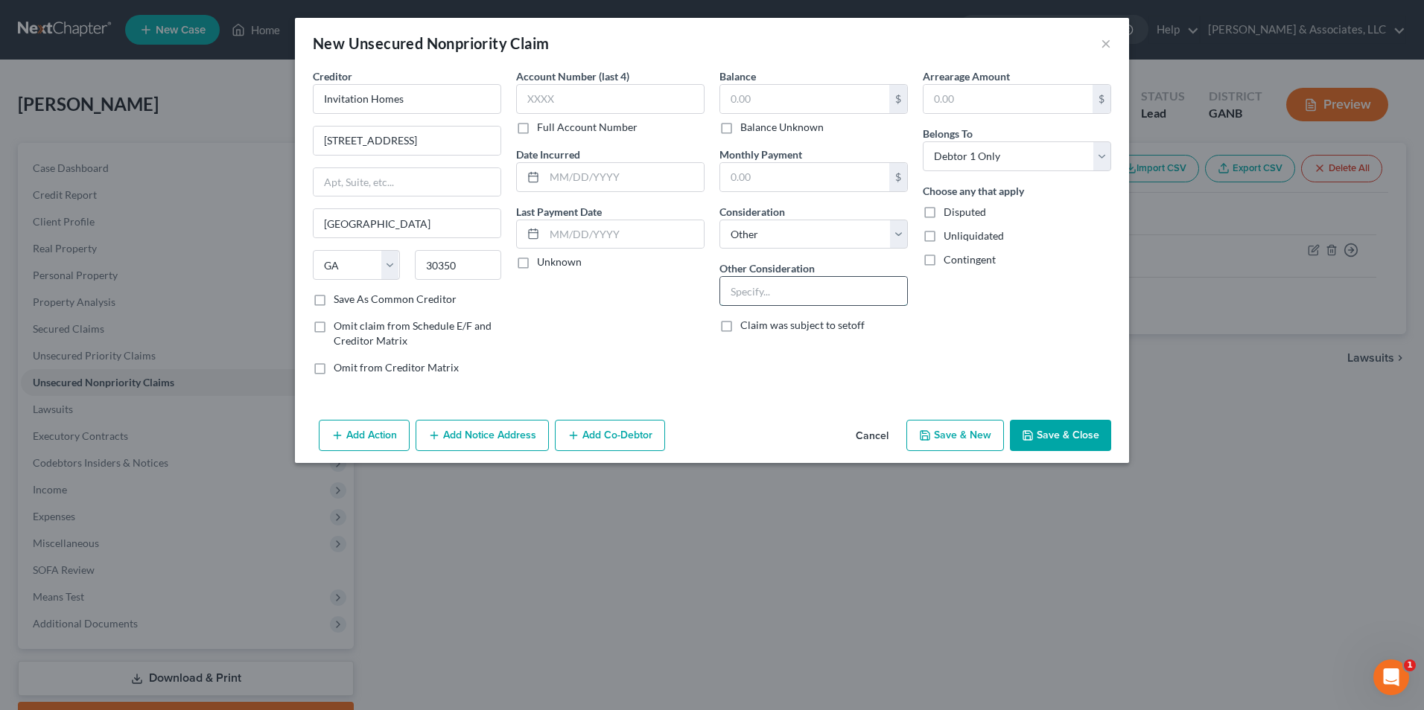
click at [809, 292] on input "text" at bounding box center [813, 291] width 187 height 28
type input "l"
type input "broken lease"
click at [1074, 441] on button "Save & Close" at bounding box center [1060, 435] width 101 height 31
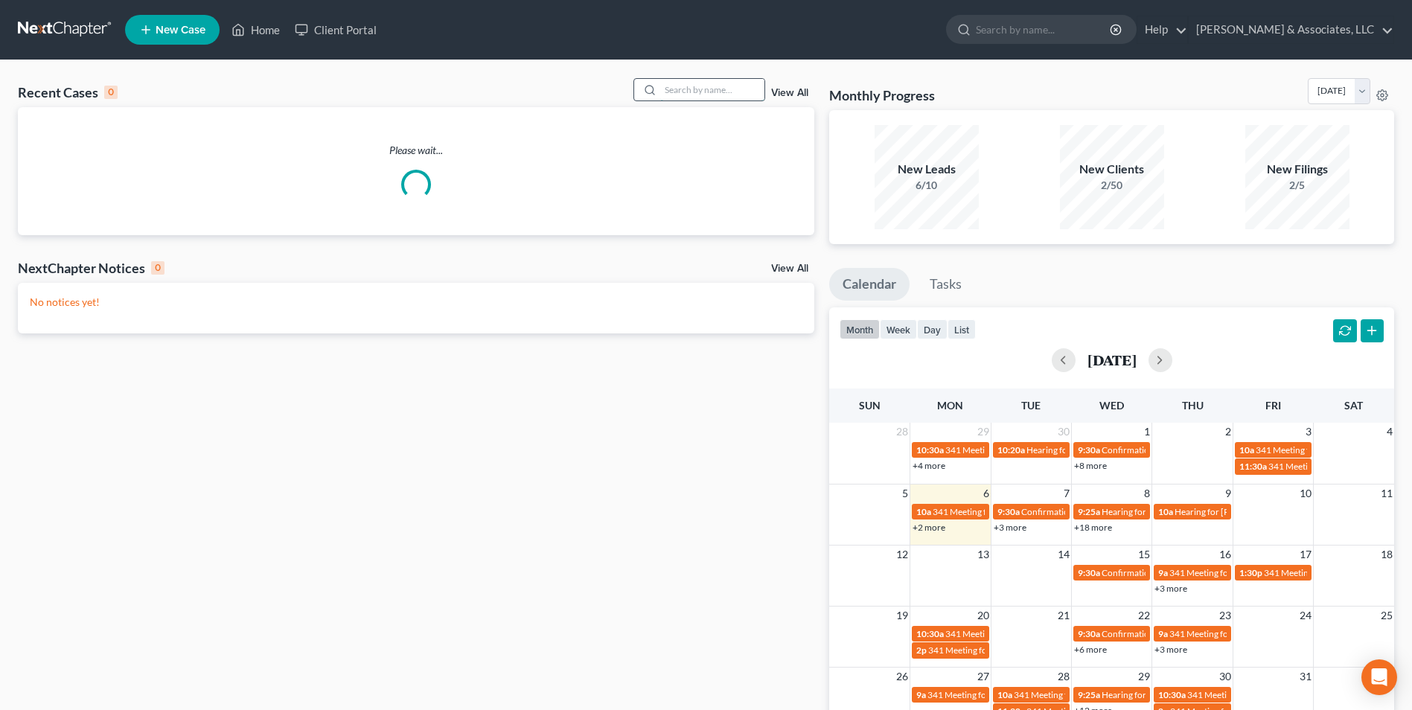
click at [668, 95] on input "search" at bounding box center [712, 90] width 104 height 22
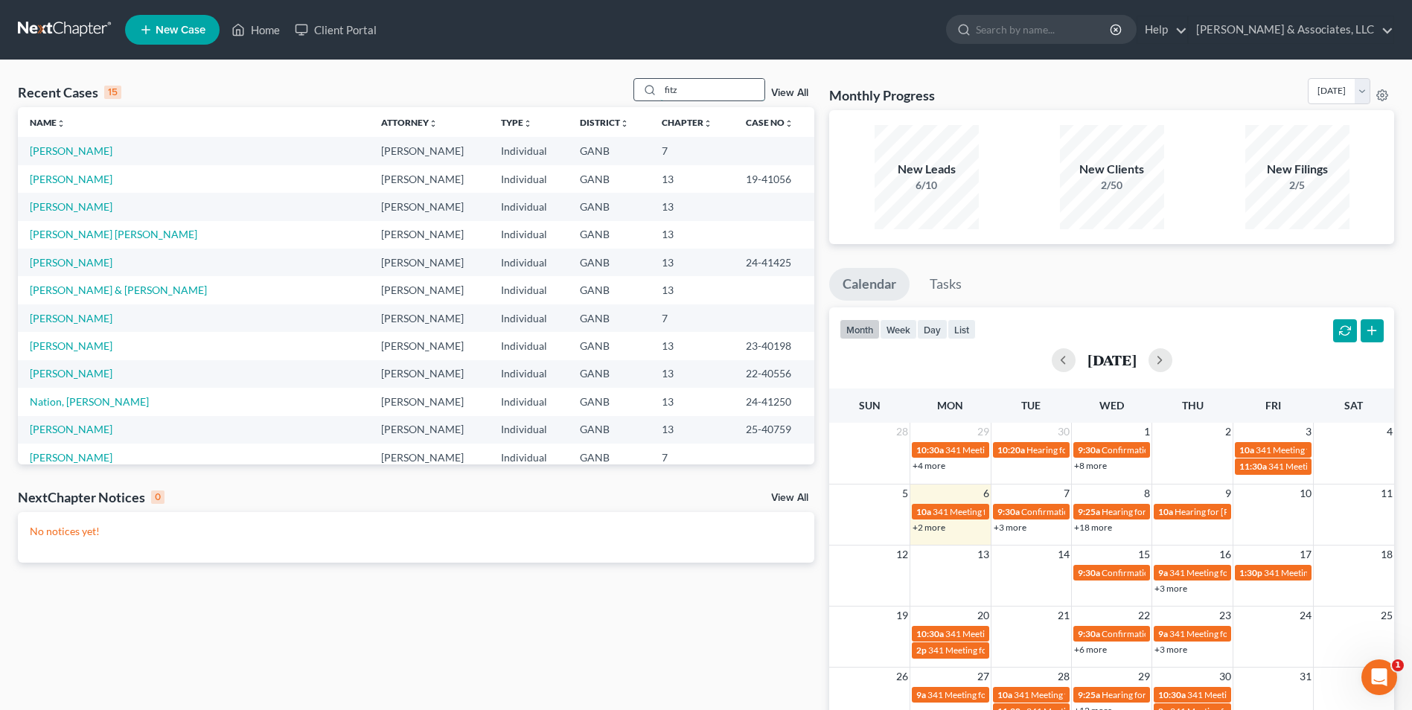
type input "fitz"
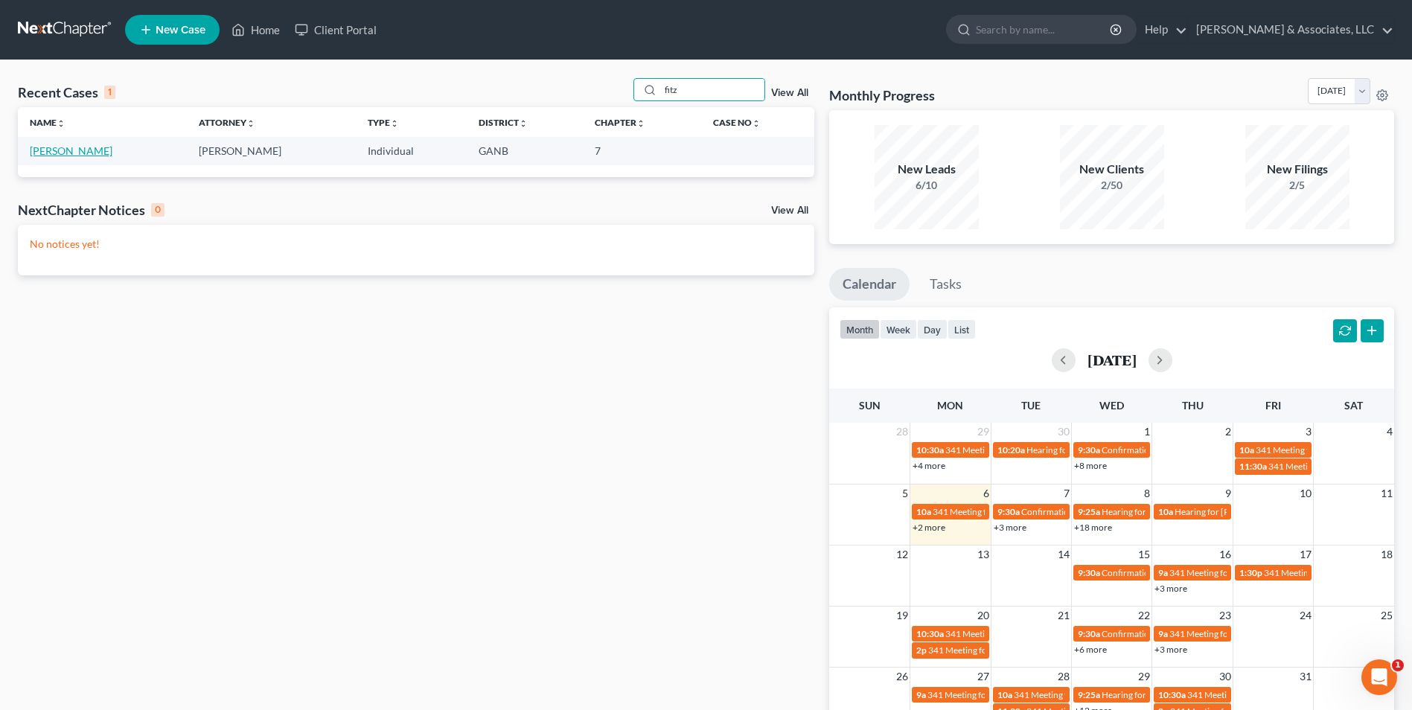
click at [106, 154] on link "[PERSON_NAME]" at bounding box center [71, 150] width 83 height 13
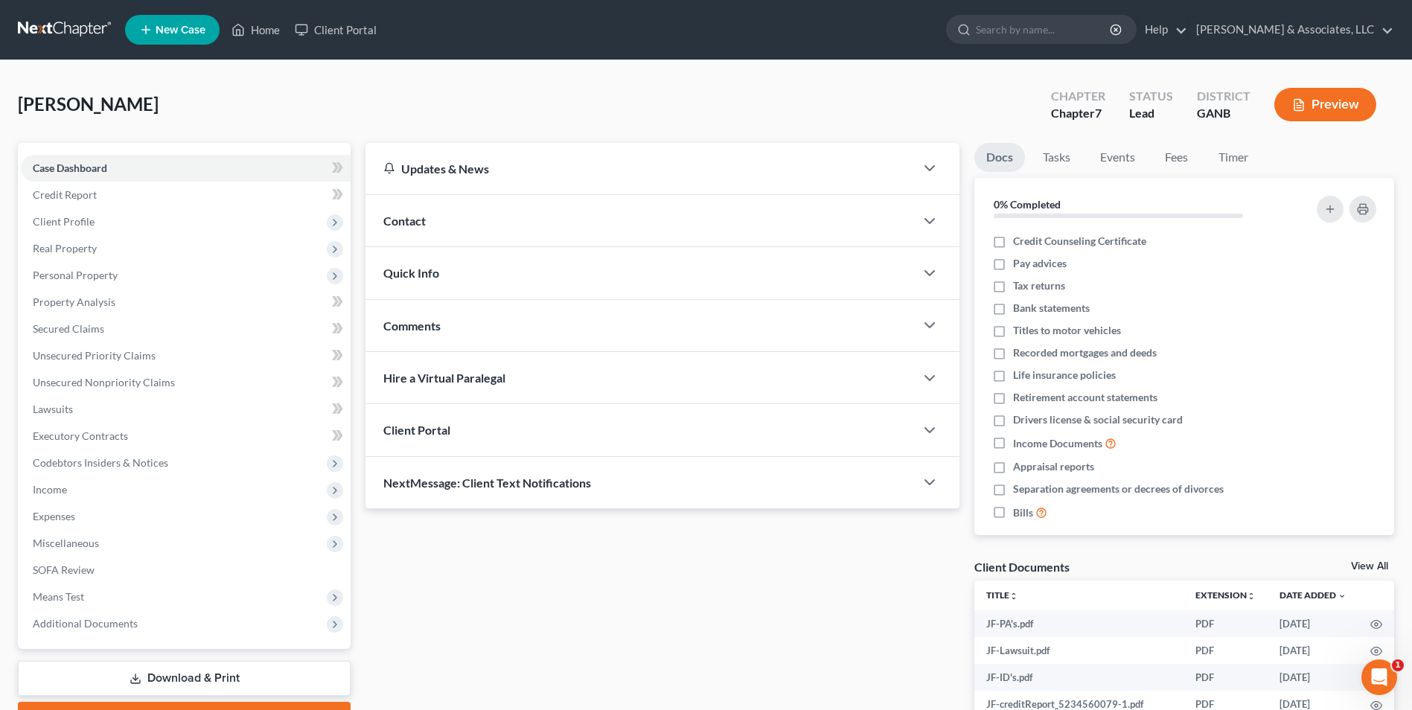
scroll to position [127, 0]
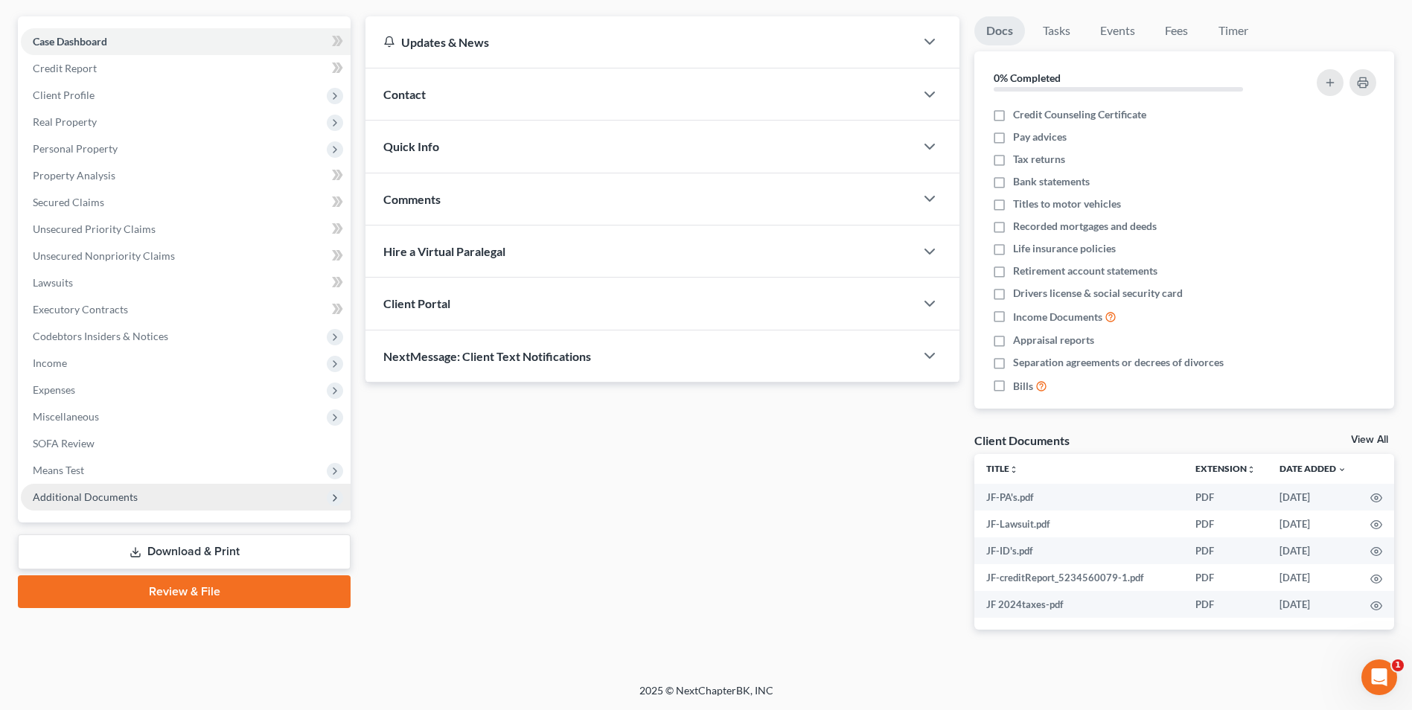
click at [101, 484] on span "Additional Documents" at bounding box center [186, 497] width 330 height 27
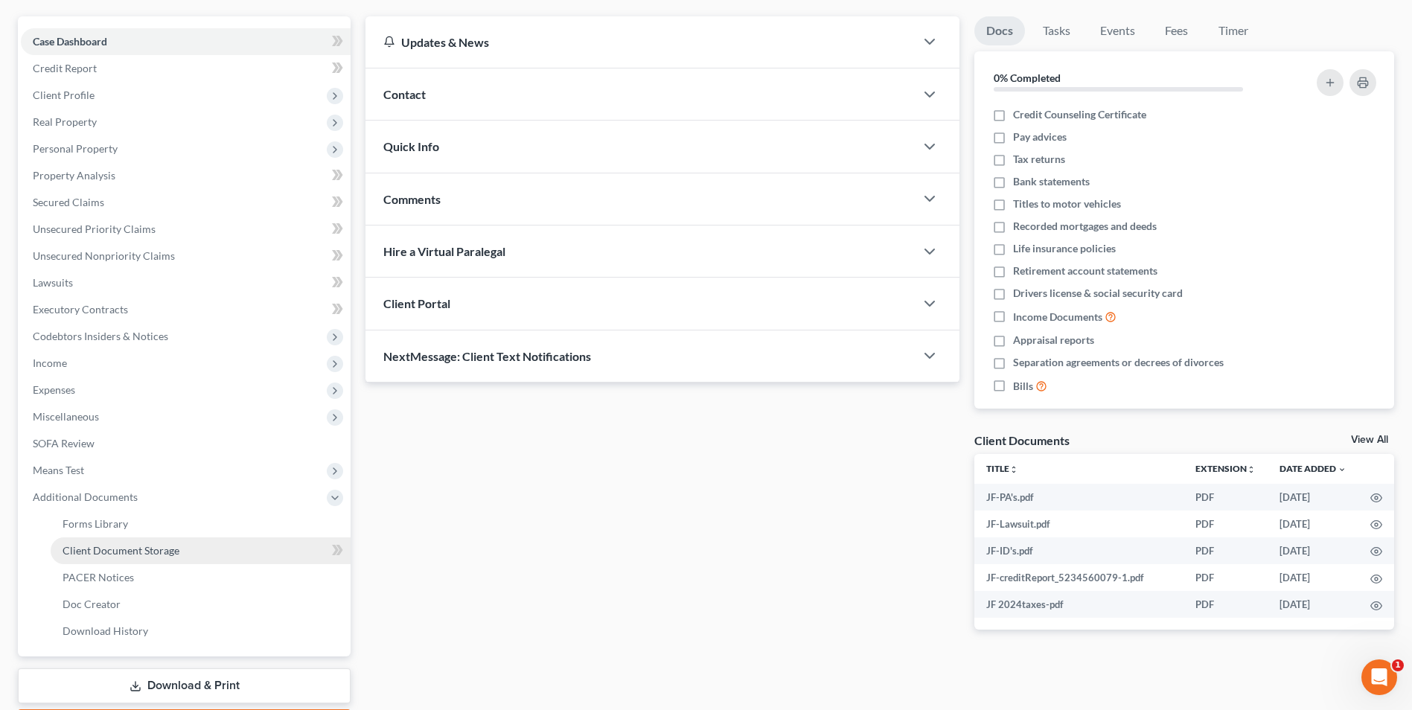
click at [118, 541] on link "Client Document Storage" at bounding box center [201, 551] width 300 height 27
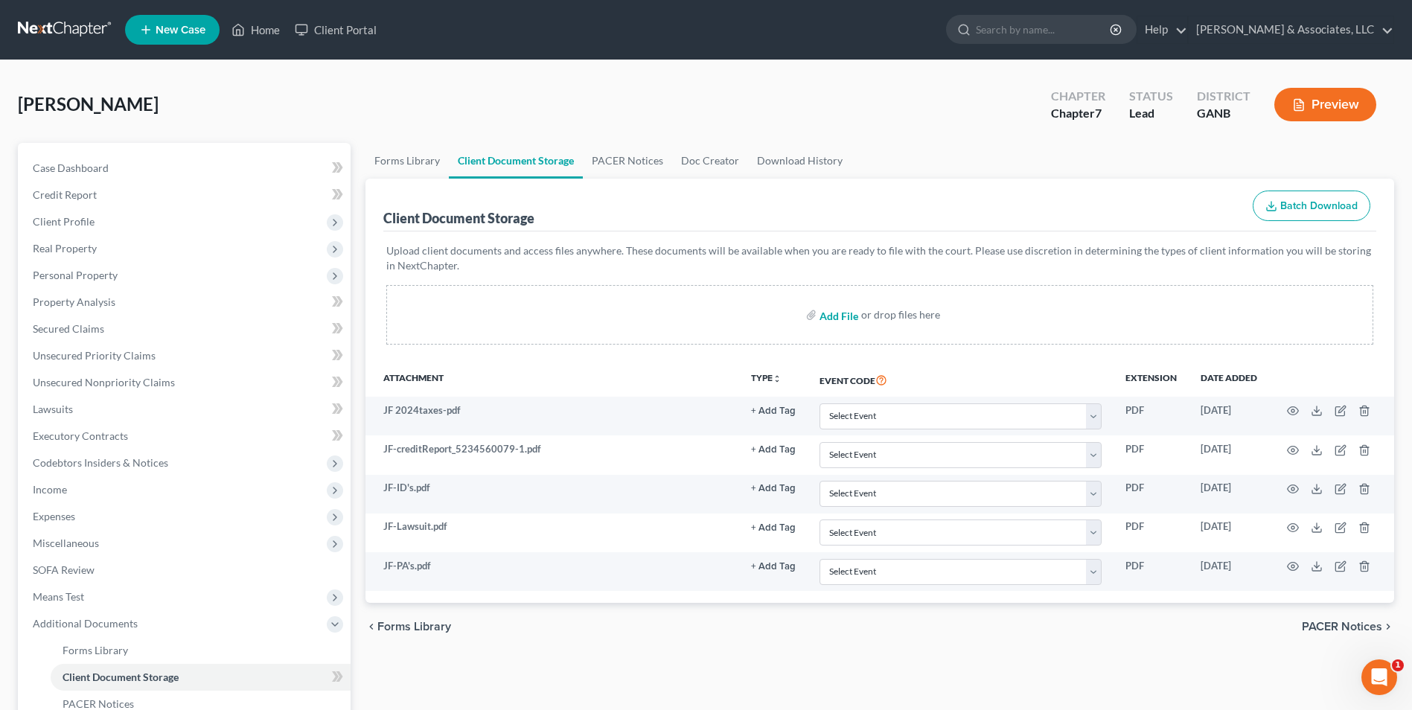
click at [850, 316] on input "file" at bounding box center [838, 315] width 36 height 27
type input "C:\fakepath\JF.Intake.pdf"
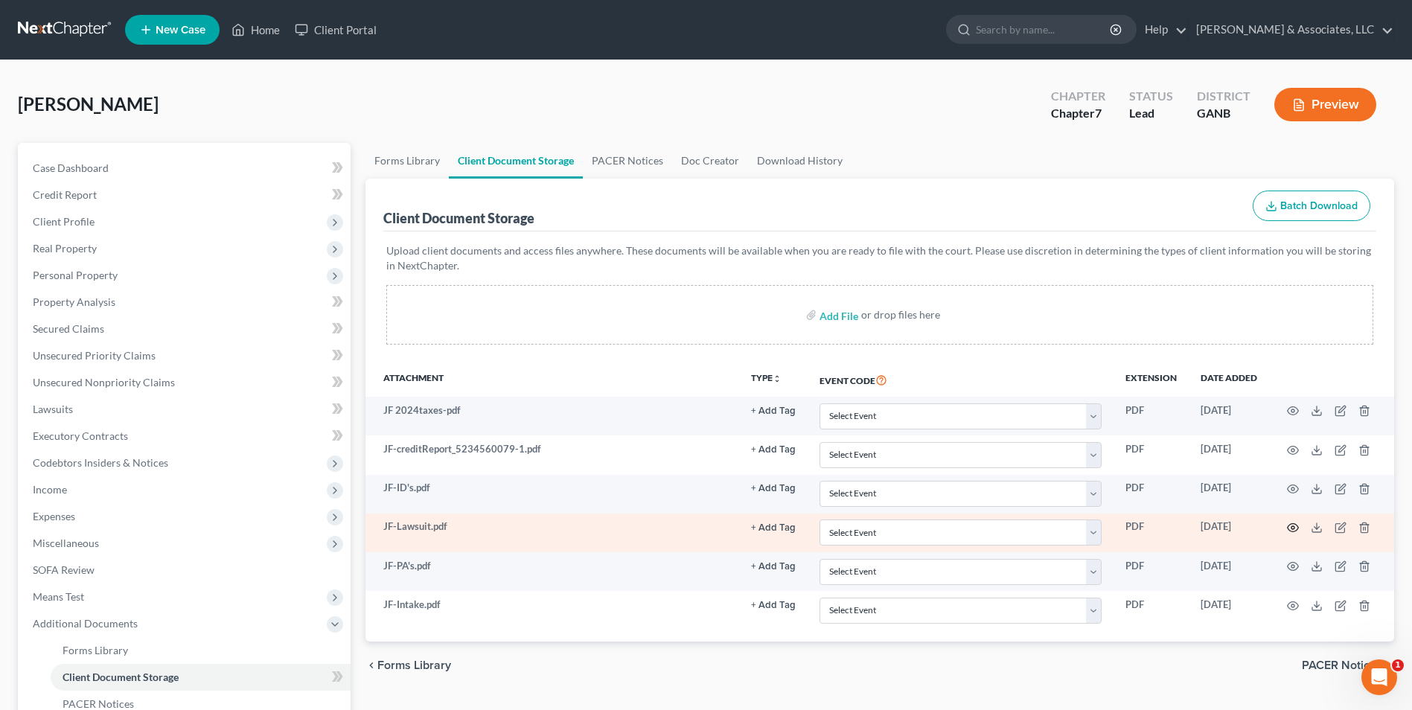
click at [1293, 528] on icon "button" at bounding box center [1293, 528] width 12 height 12
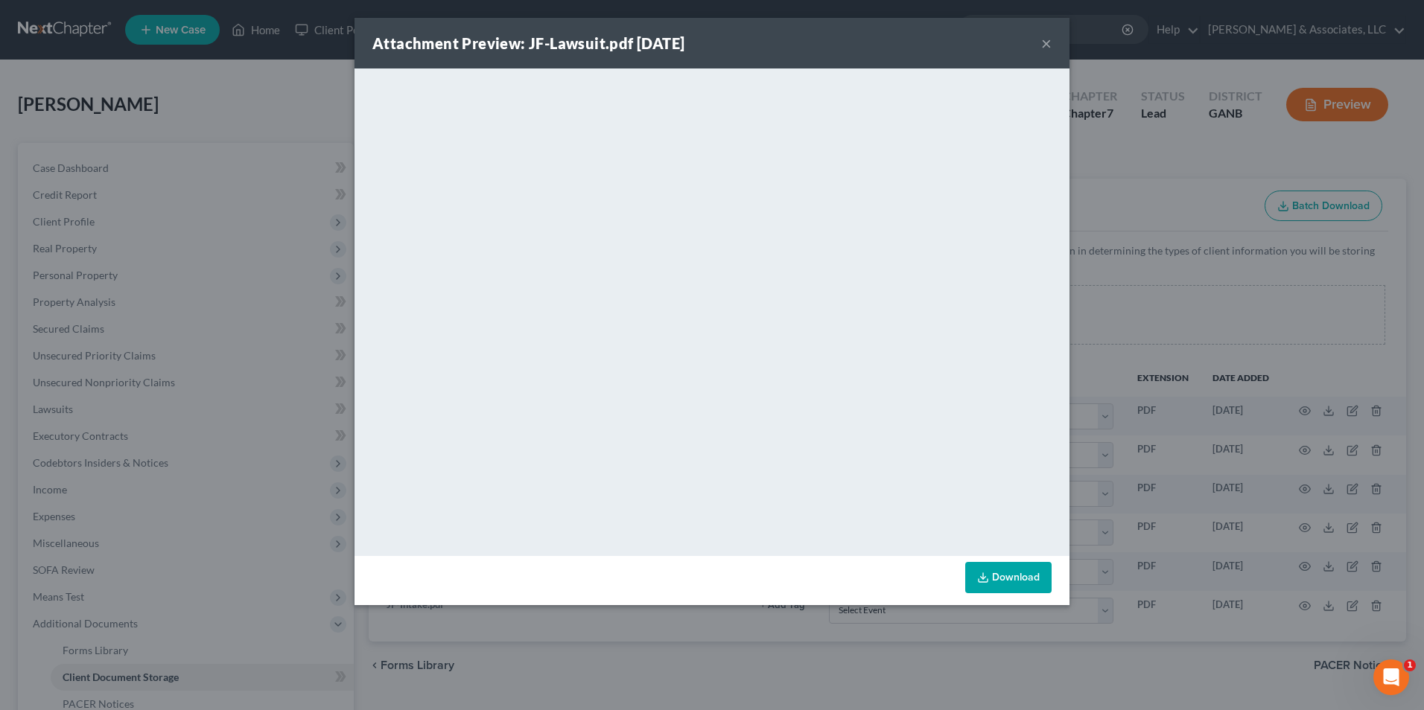
click at [1049, 50] on button "×" at bounding box center [1046, 43] width 10 height 18
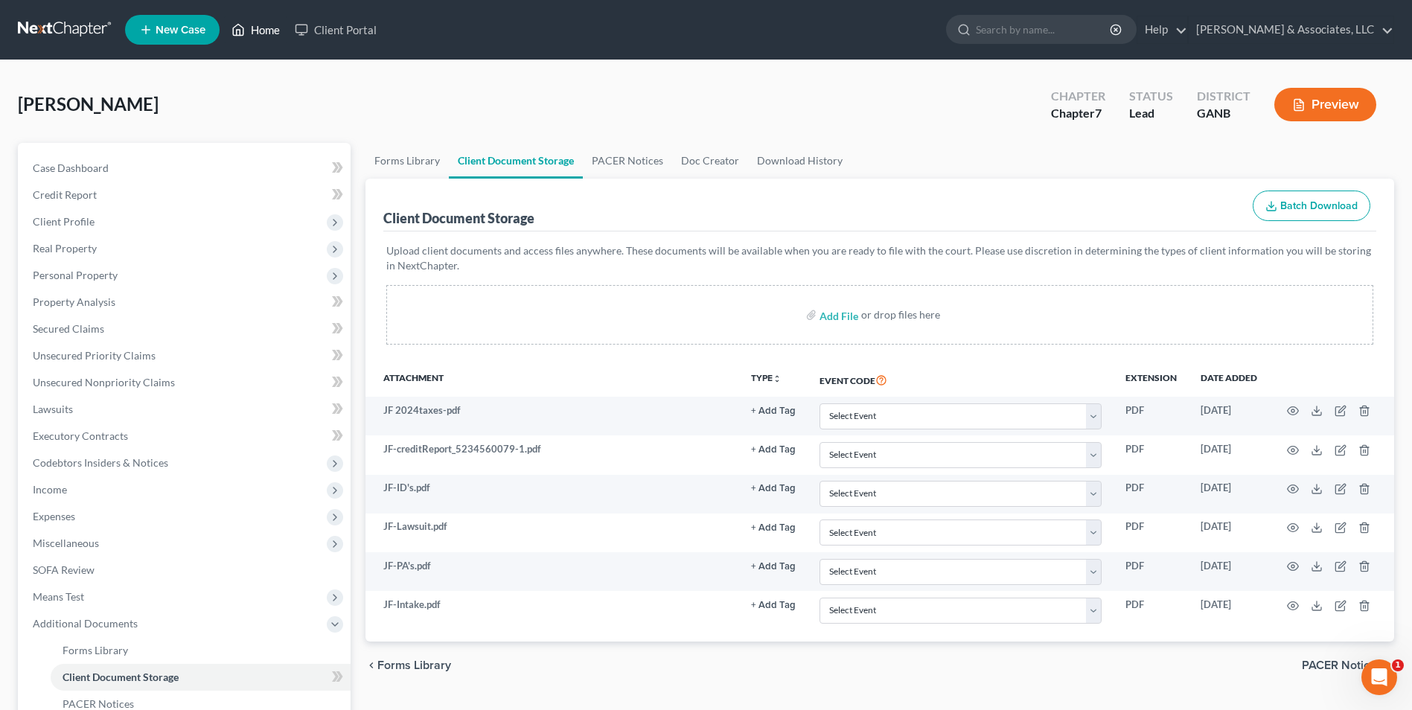
click at [265, 28] on link "Home" at bounding box center [255, 29] width 63 height 27
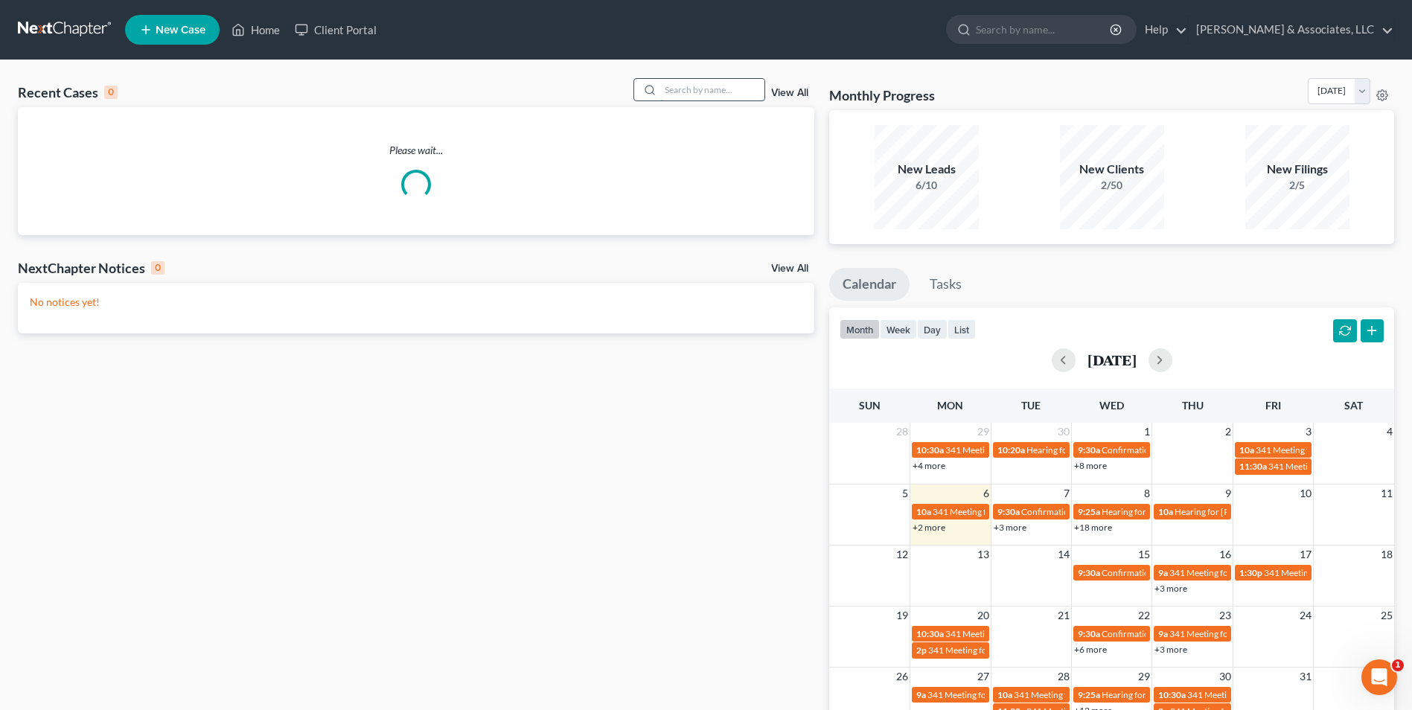
click at [728, 83] on input "search" at bounding box center [712, 90] width 104 height 22
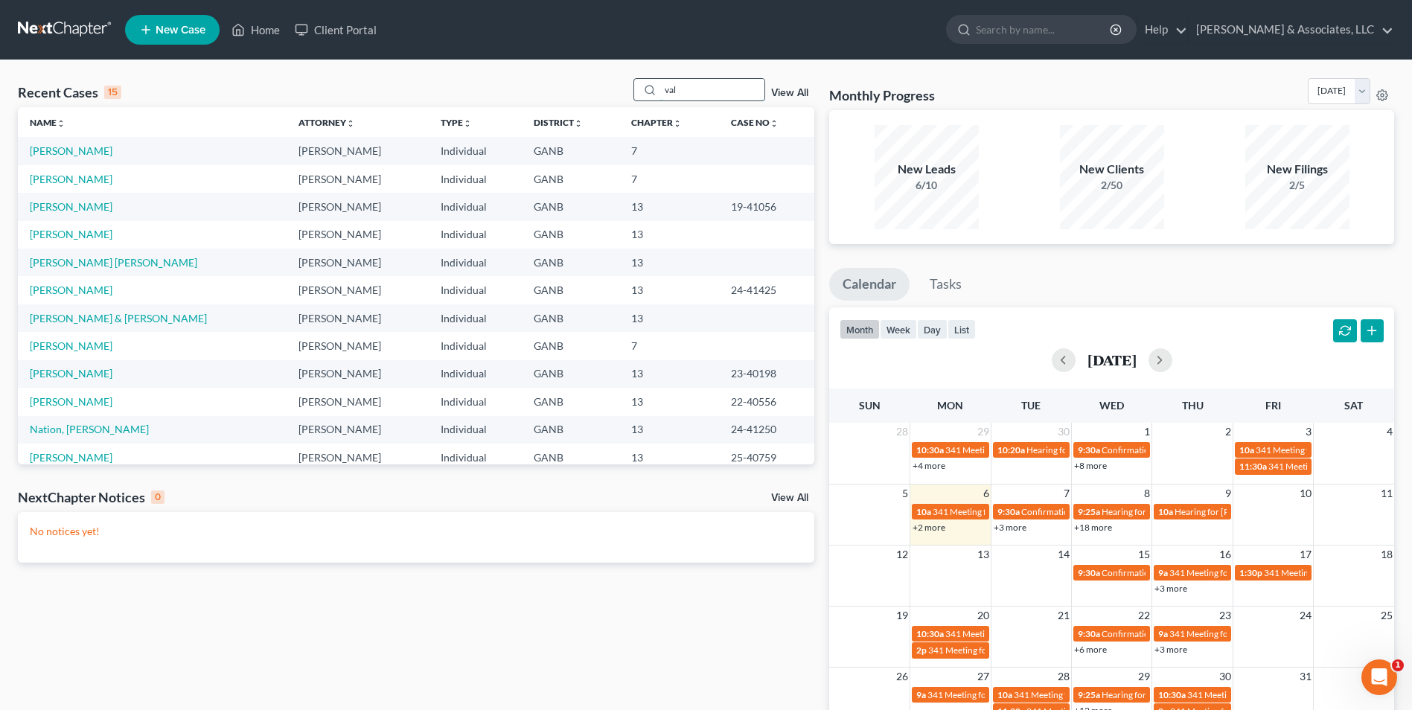
type input "val"
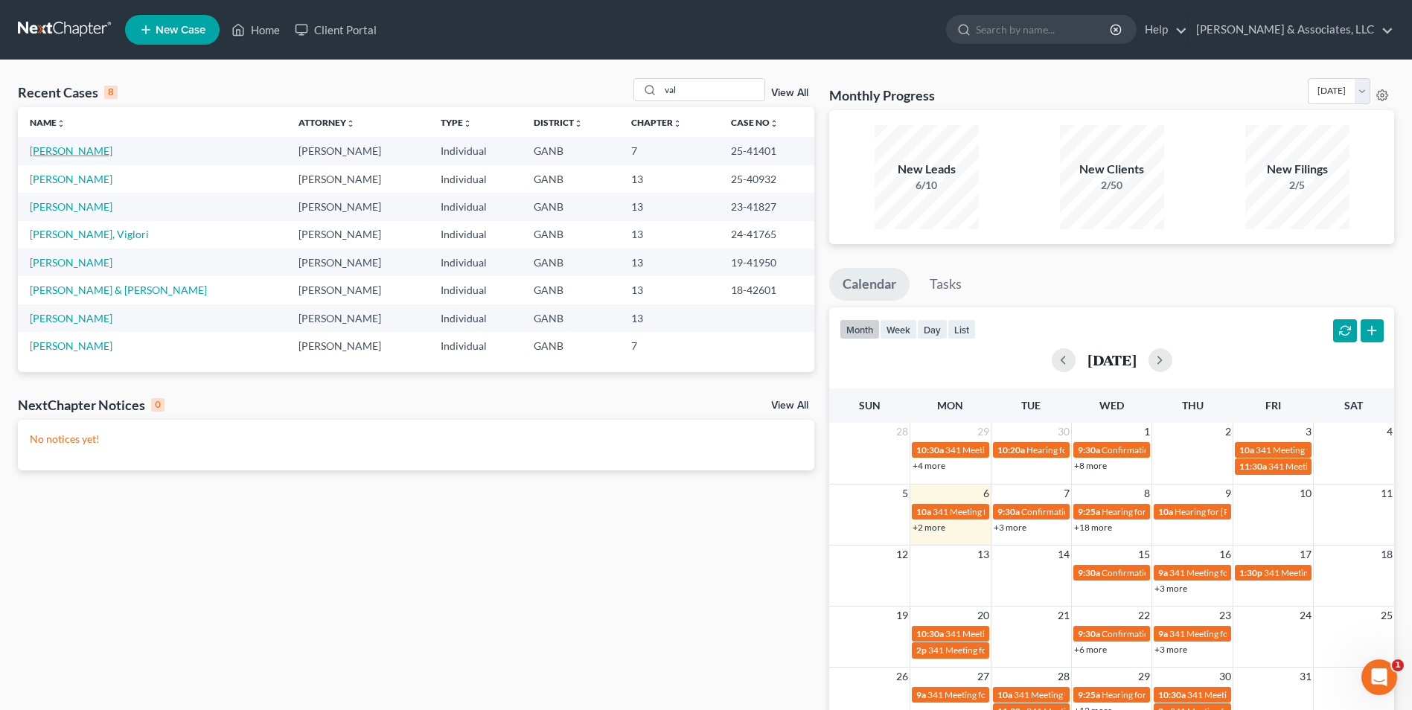
click at [93, 154] on link "[PERSON_NAME]" at bounding box center [71, 150] width 83 height 13
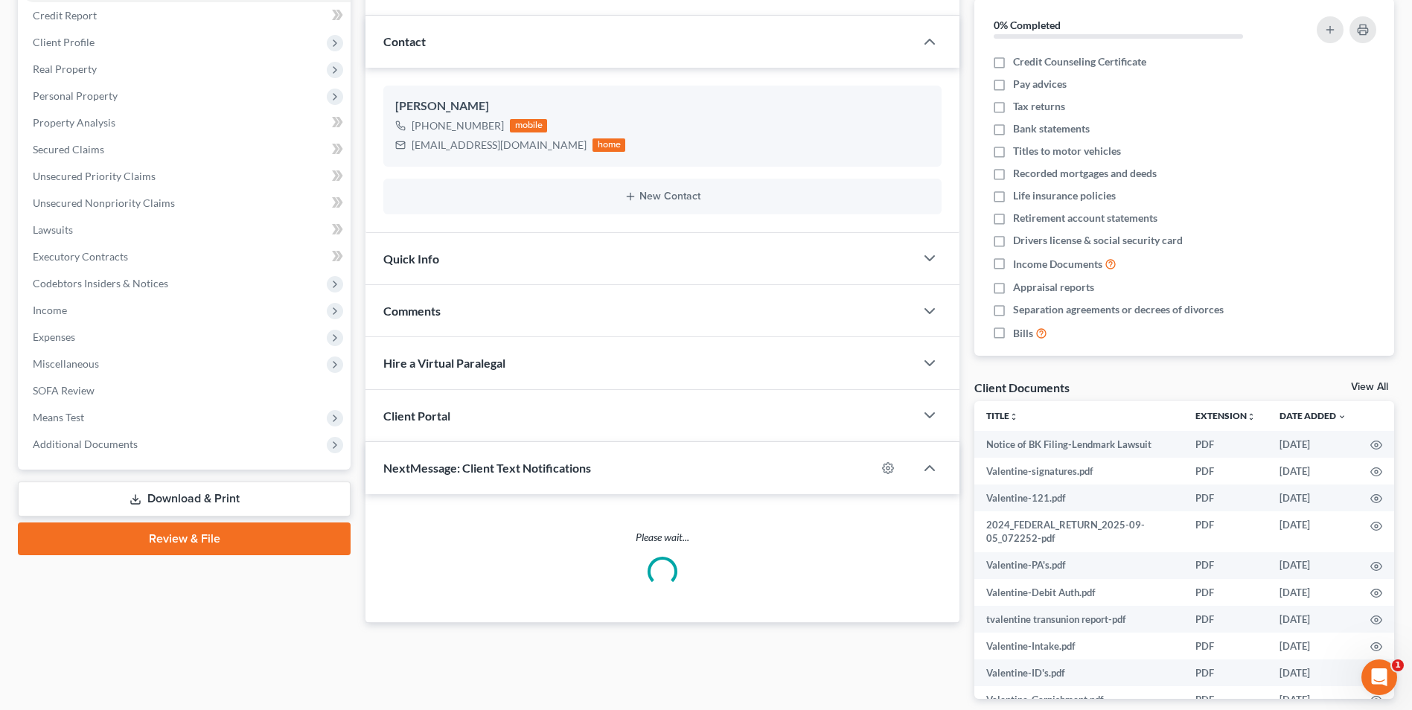
scroll to position [223, 0]
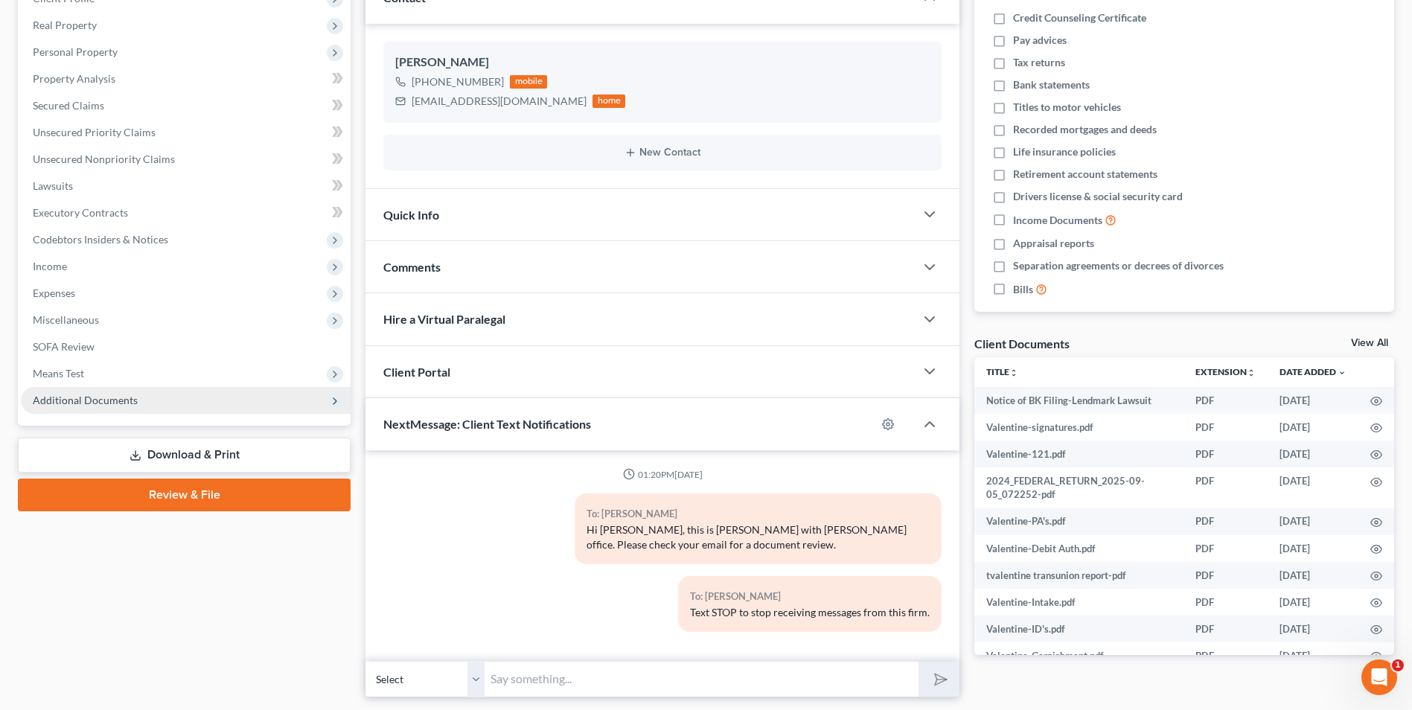
click at [103, 412] on span "Additional Documents" at bounding box center [186, 400] width 330 height 27
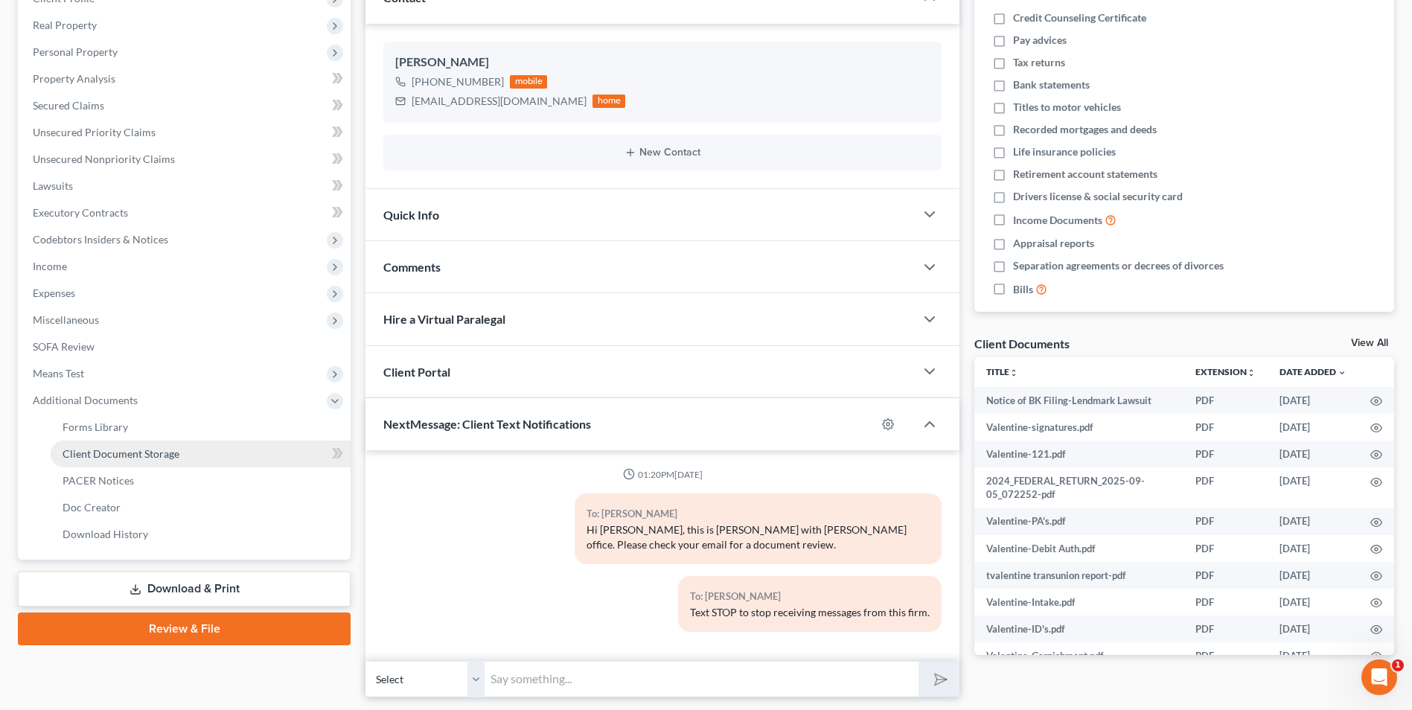
click at [136, 457] on span "Client Document Storage" at bounding box center [121, 453] width 117 height 13
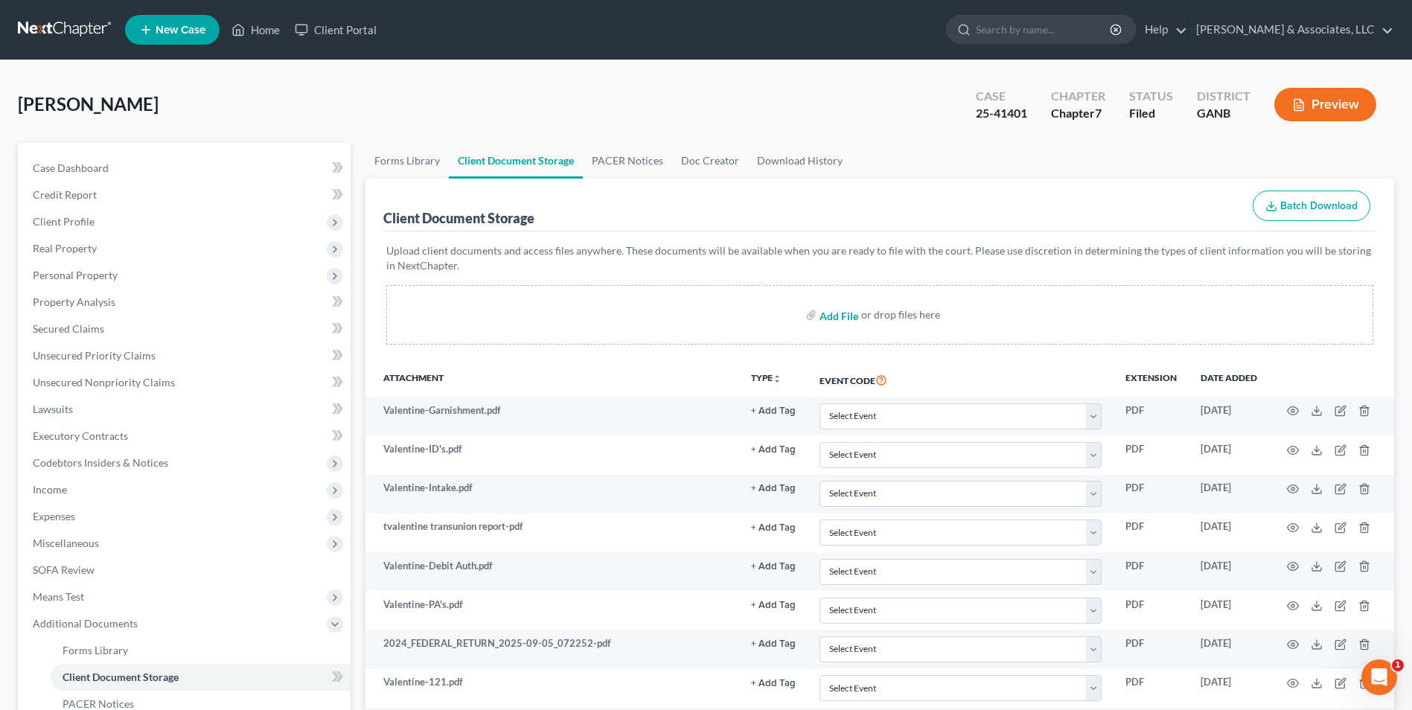
click at [841, 319] on input "file" at bounding box center [838, 315] width 36 height 27
type input "C:\fakepath\Valentine.Dismissal of garnish.pdf"
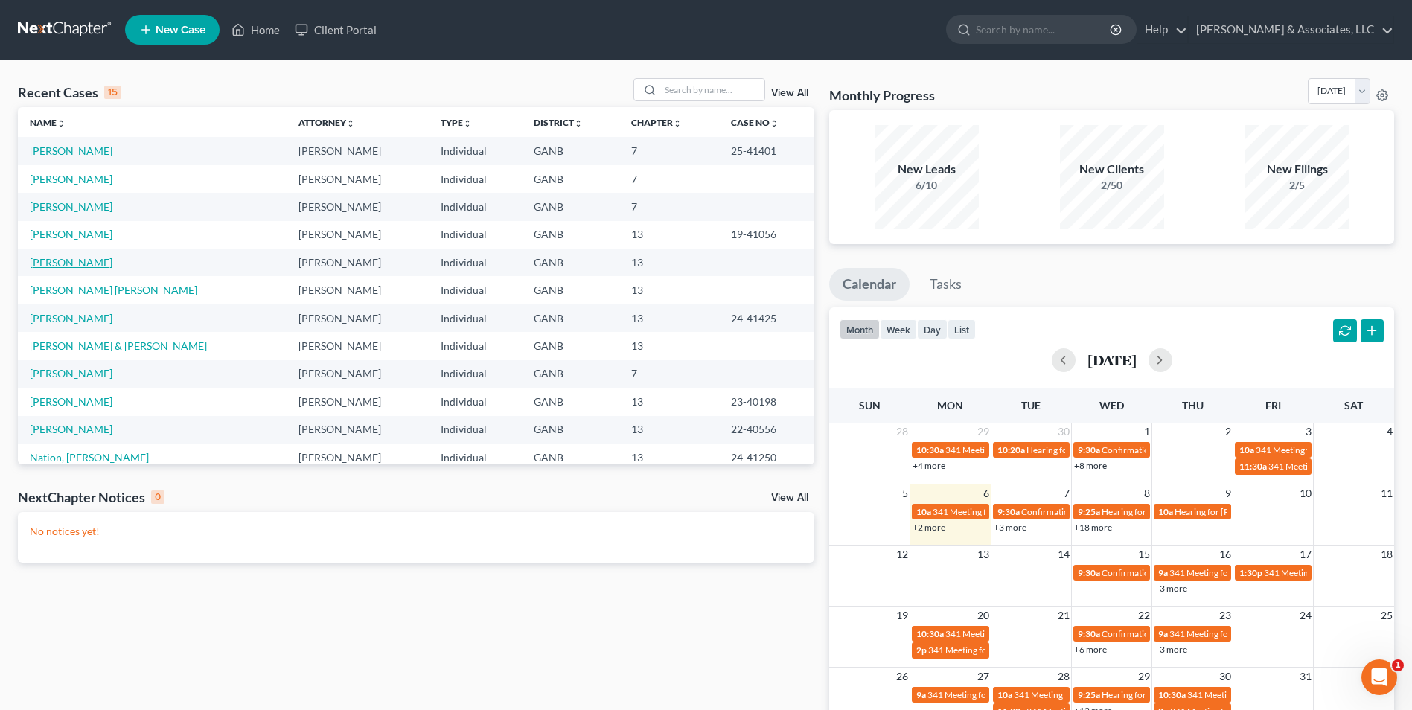
click at [77, 261] on link "[PERSON_NAME]" at bounding box center [71, 262] width 83 height 13
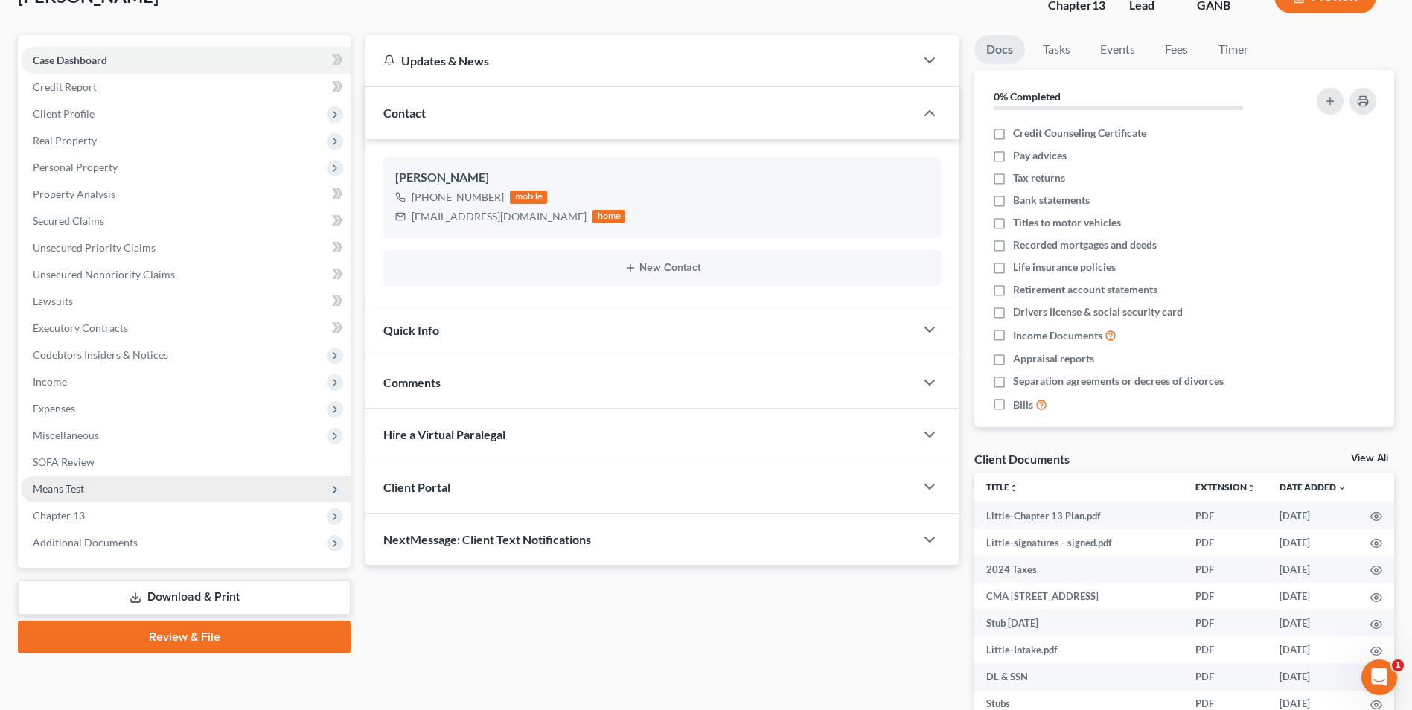
scroll to position [223, 0]
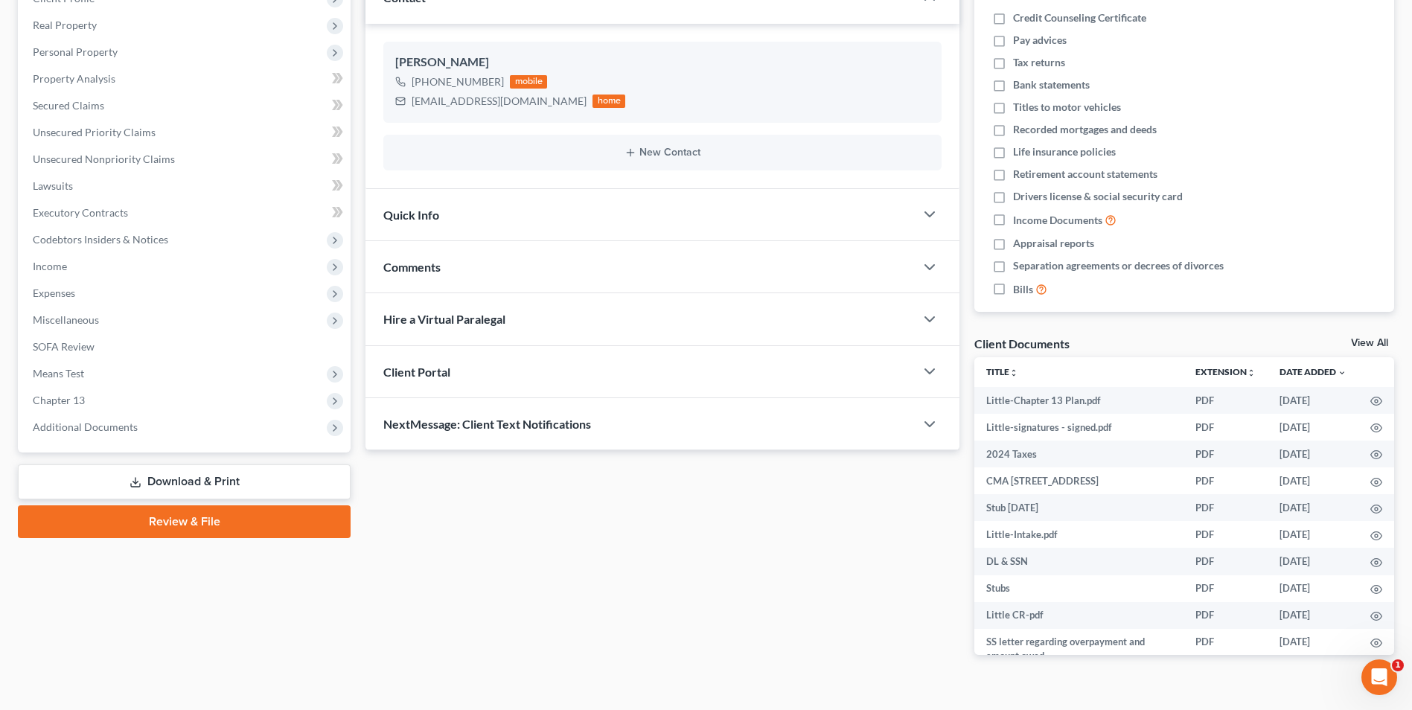
click at [248, 487] on link "Download & Print" at bounding box center [184, 482] width 333 height 35
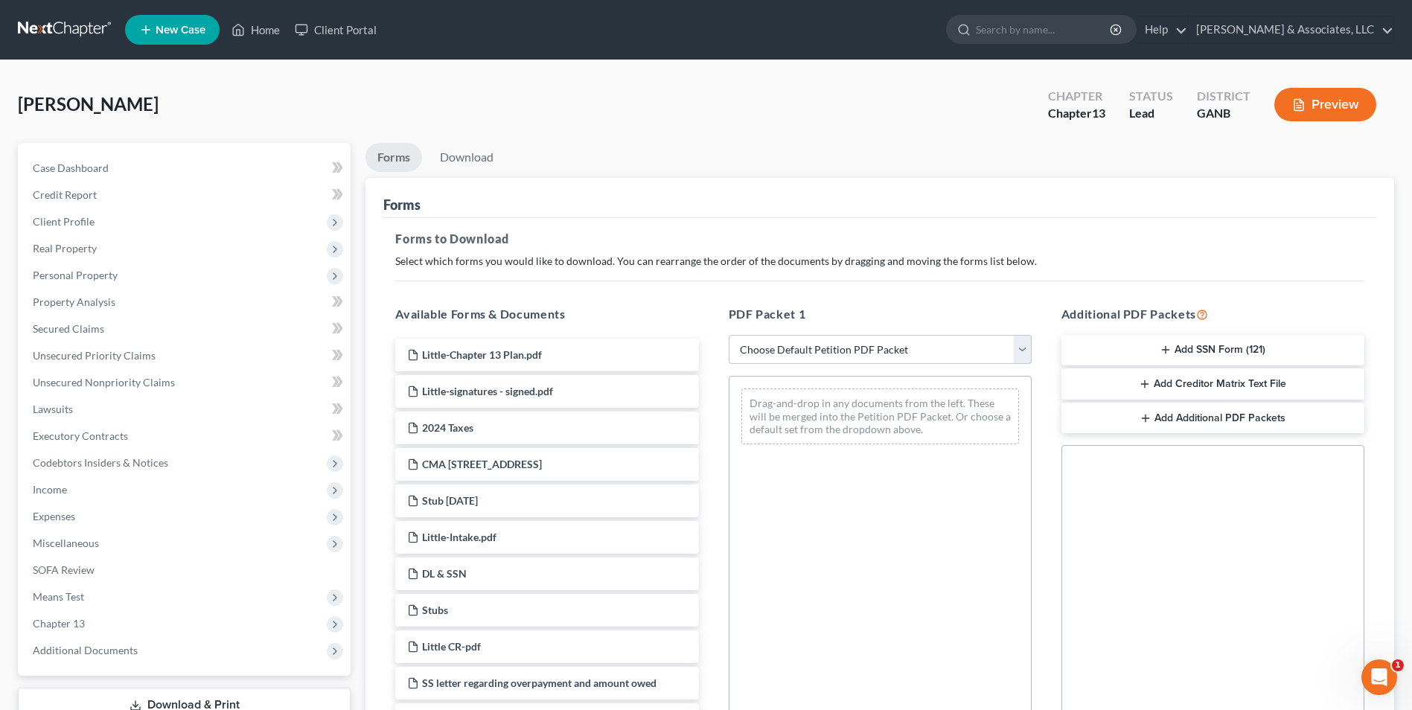
click at [1021, 352] on select "Choose Default Petition PDF Packet Complete Bankruptcy Petition (all forms and …" at bounding box center [880, 350] width 303 height 30
select select "0"
click at [729, 335] on select "Choose Default Petition PDF Packet Complete Bankruptcy Petition (all forms and …" at bounding box center [880, 350] width 303 height 30
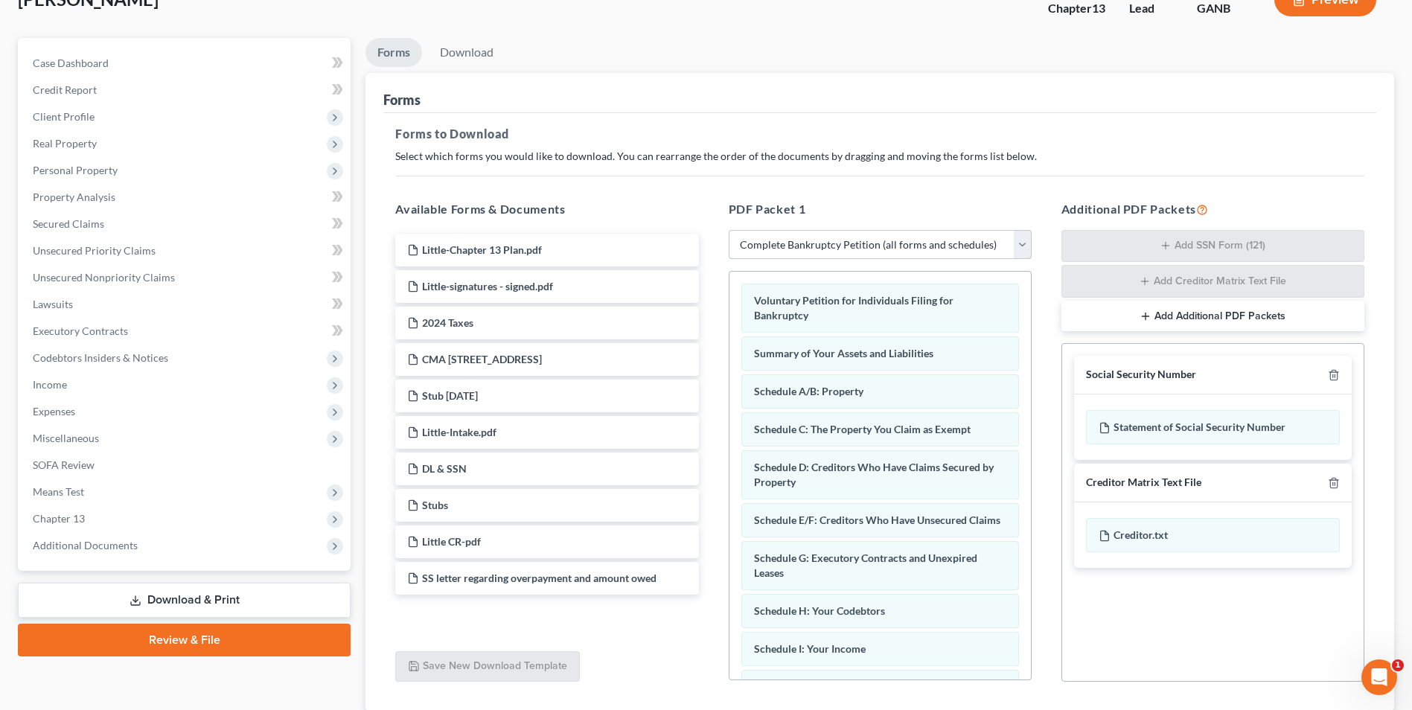
scroll to position [211, 0]
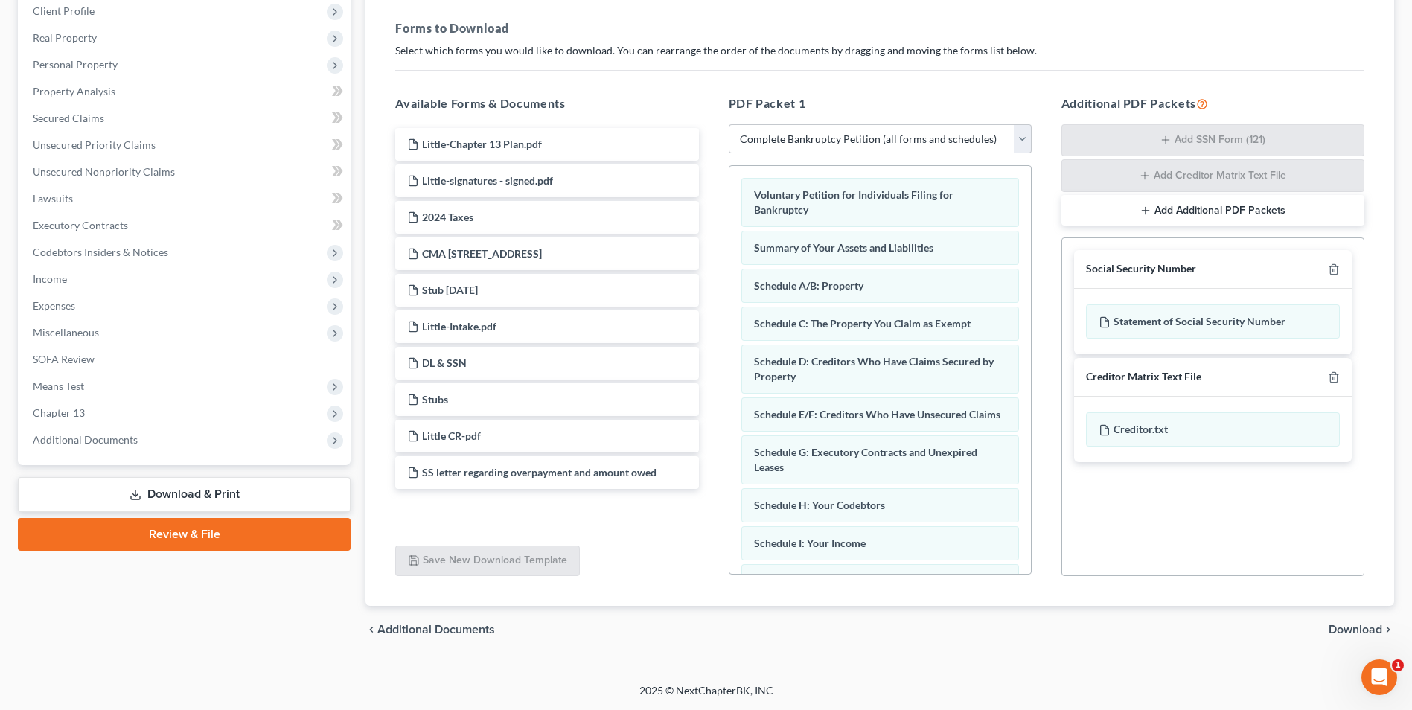
click at [1367, 628] on span "Download" at bounding box center [1356, 630] width 54 height 12
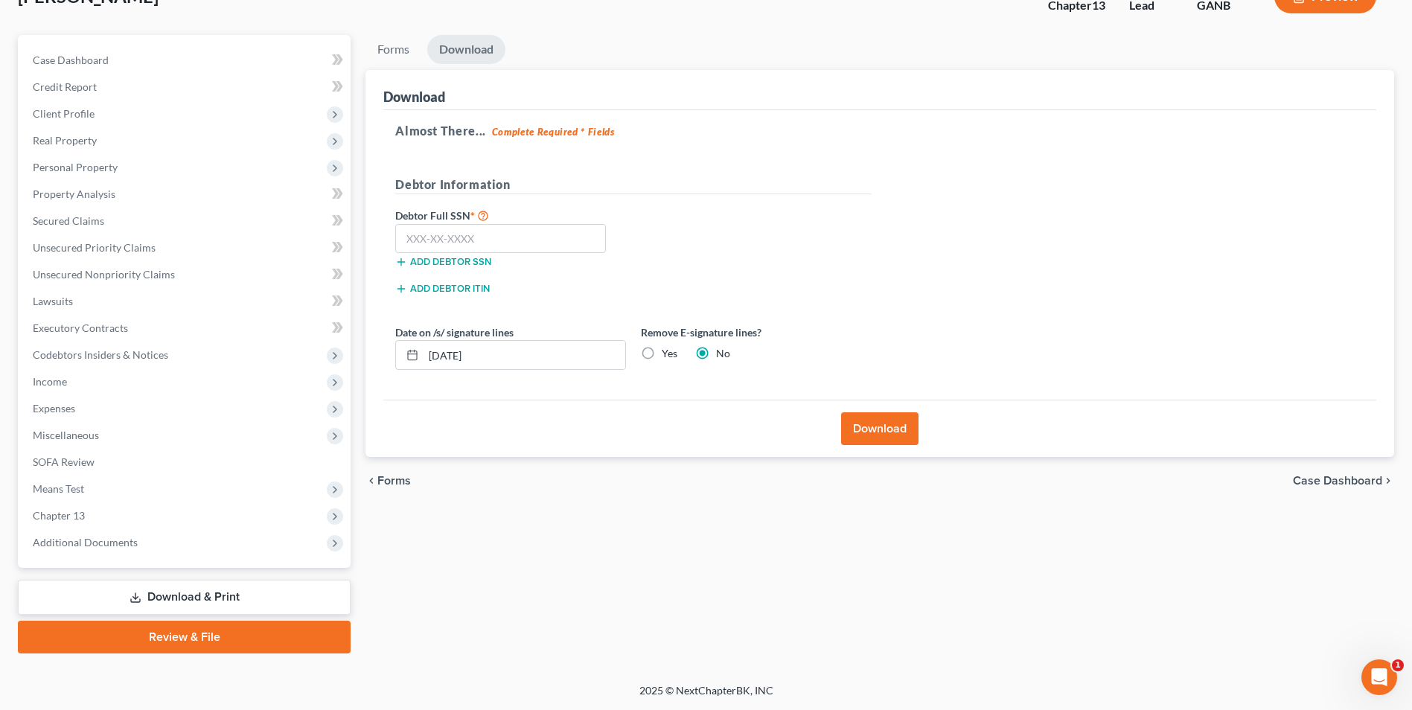
click at [662, 354] on label "Yes" at bounding box center [670, 353] width 16 height 15
click at [668, 354] on input "Yes" at bounding box center [673, 351] width 10 height 10
radio input "true"
click at [716, 353] on label "No" at bounding box center [723, 353] width 14 height 15
click at [722, 353] on input "No" at bounding box center [727, 351] width 10 height 10
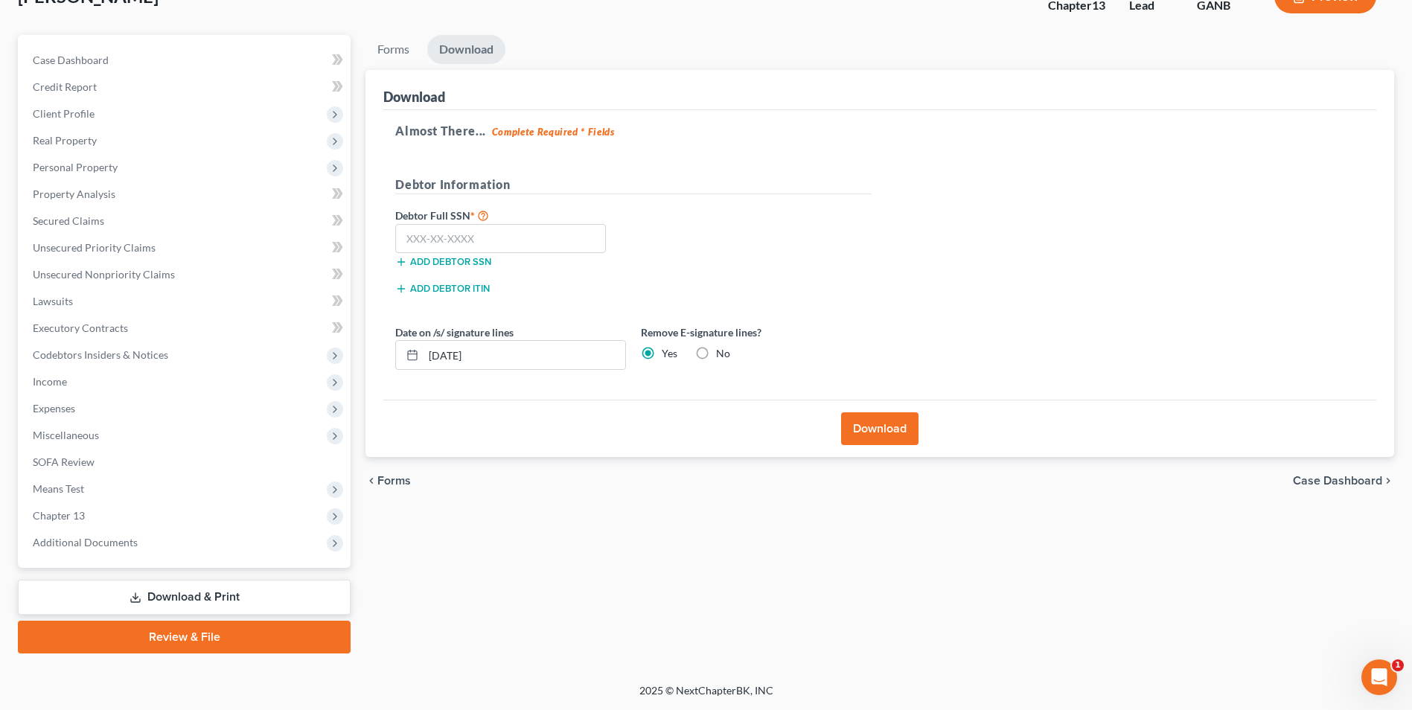
radio input "true"
radio input "false"
click at [535, 236] on input "text" at bounding box center [500, 239] width 211 height 30
type input "260-06-9972"
click at [865, 439] on button "Download" at bounding box center [879, 428] width 77 height 33
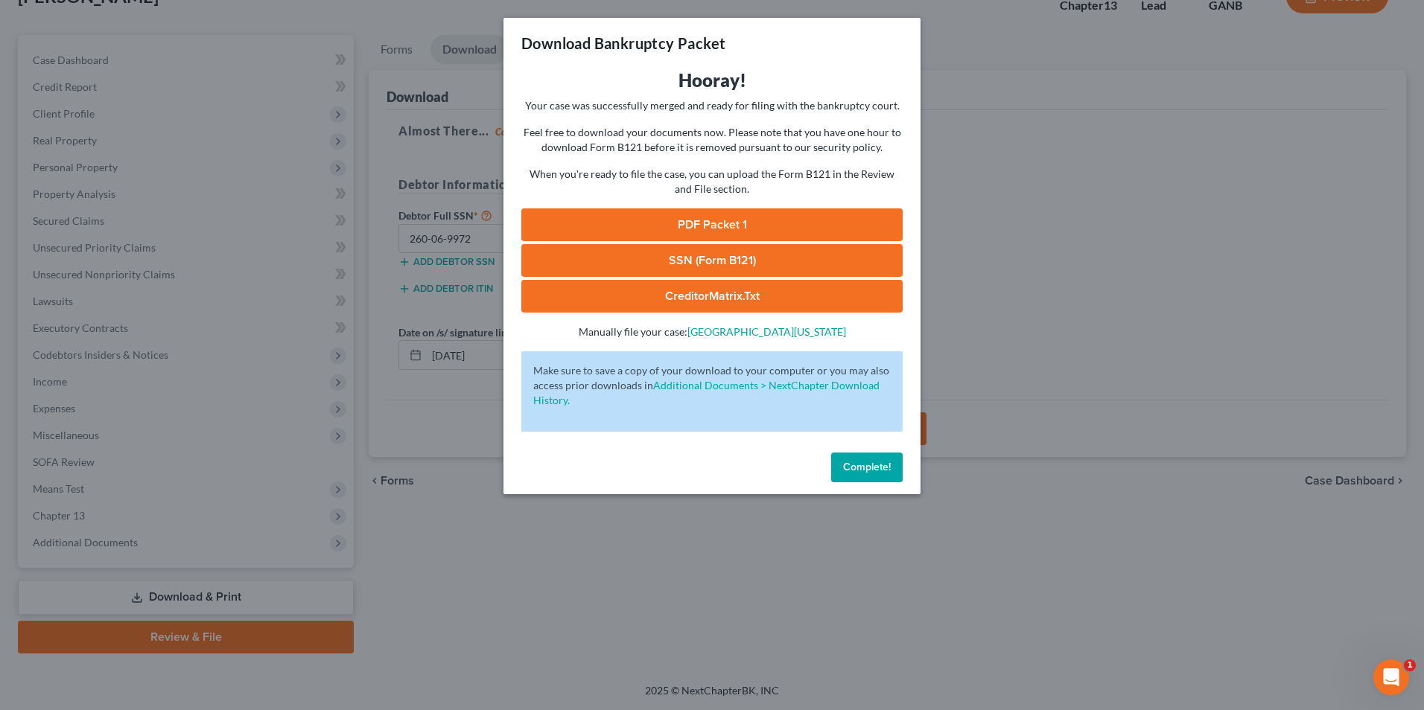
click at [840, 255] on link "SSN (Form B121)" at bounding box center [711, 260] width 381 height 33
click at [887, 473] on span "Complete!" at bounding box center [867, 467] width 48 height 13
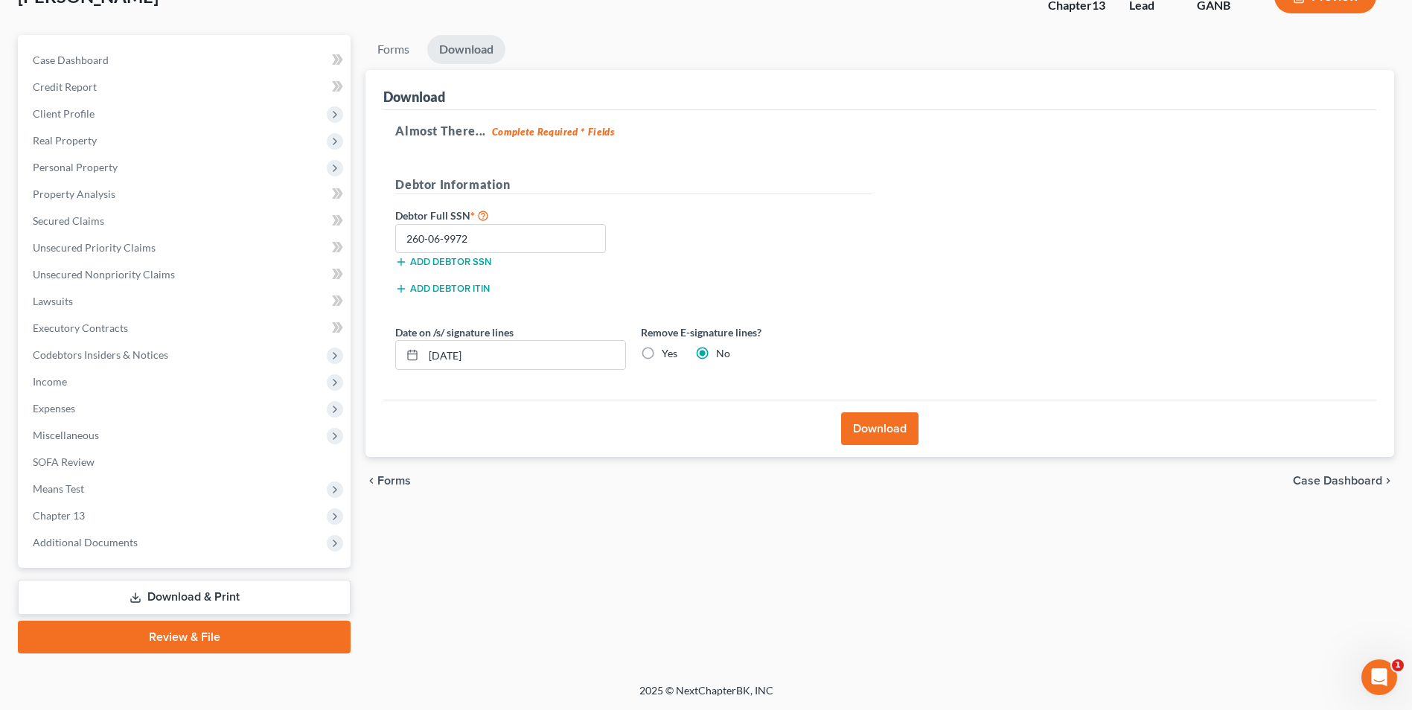
click at [234, 634] on link "Review & File" at bounding box center [184, 637] width 333 height 33
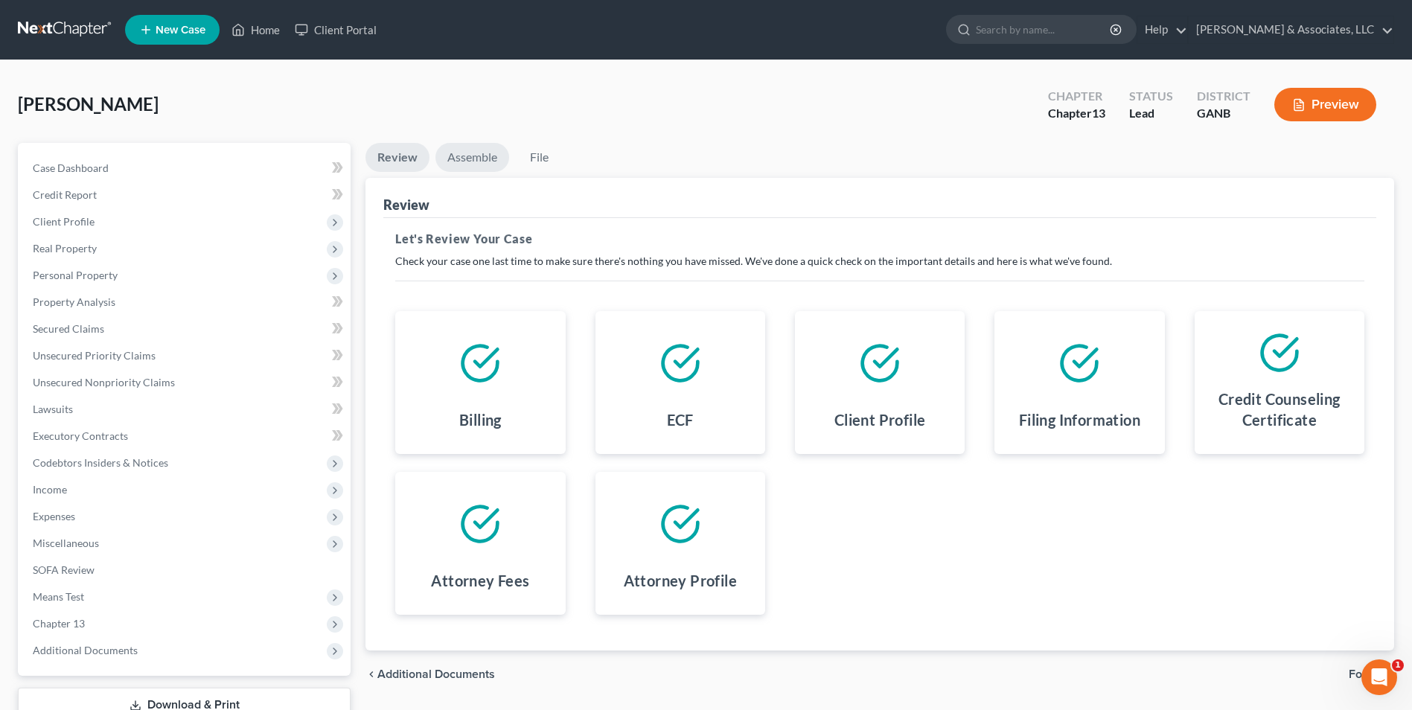
click at [484, 157] on link "Assemble" at bounding box center [473, 157] width 74 height 29
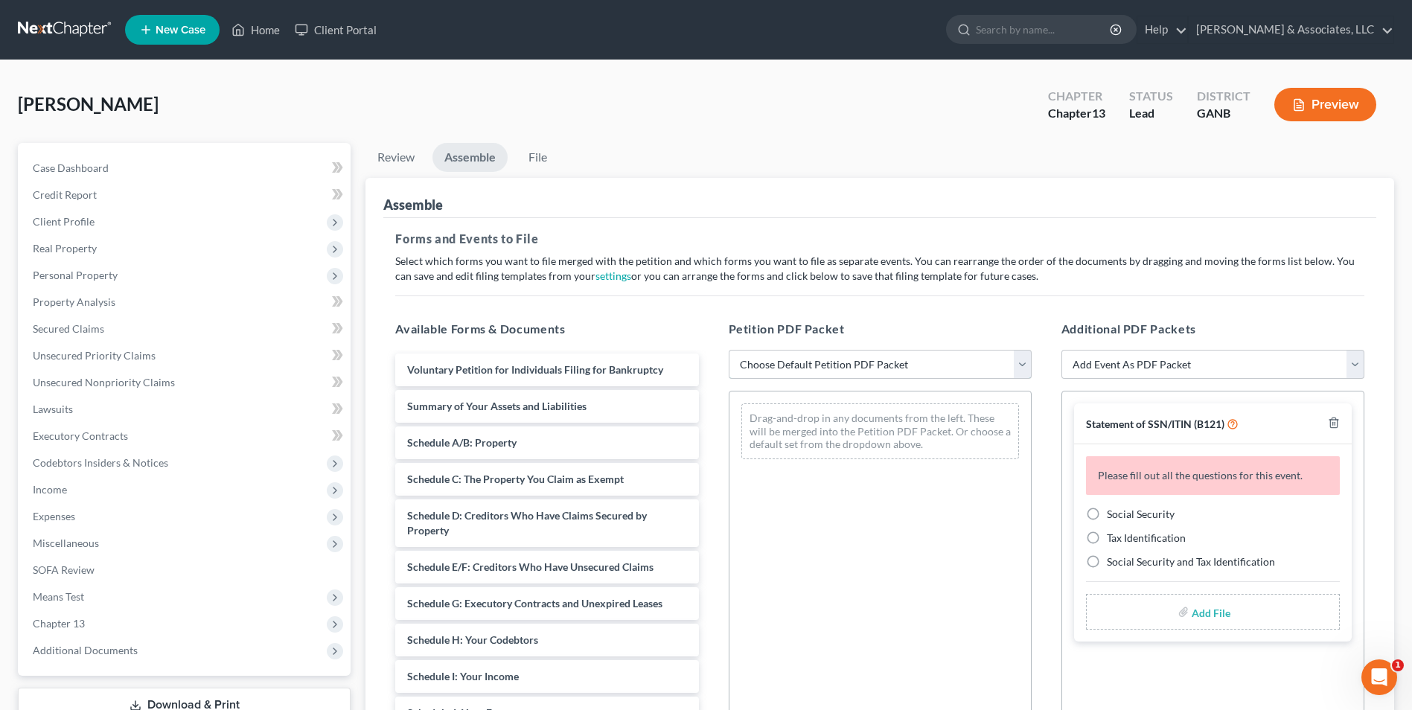
click at [1021, 369] on select "Choose Default Petition PDF Packet Complete Bankruptcy Petition (all forms and …" at bounding box center [880, 365] width 303 height 30
select select "0"
click at [729, 350] on select "Choose Default Petition PDF Packet Complete Bankruptcy Petition (all forms and …" at bounding box center [880, 365] width 303 height 30
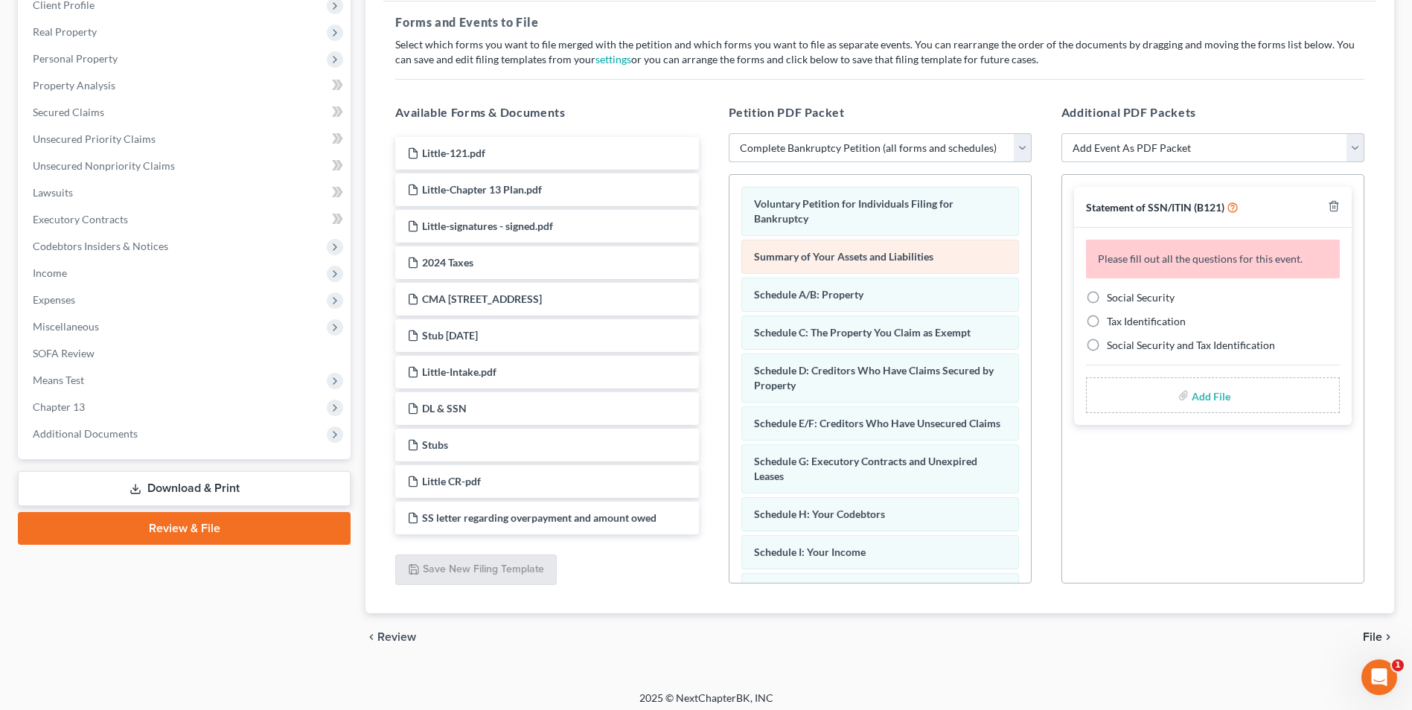
scroll to position [224, 0]
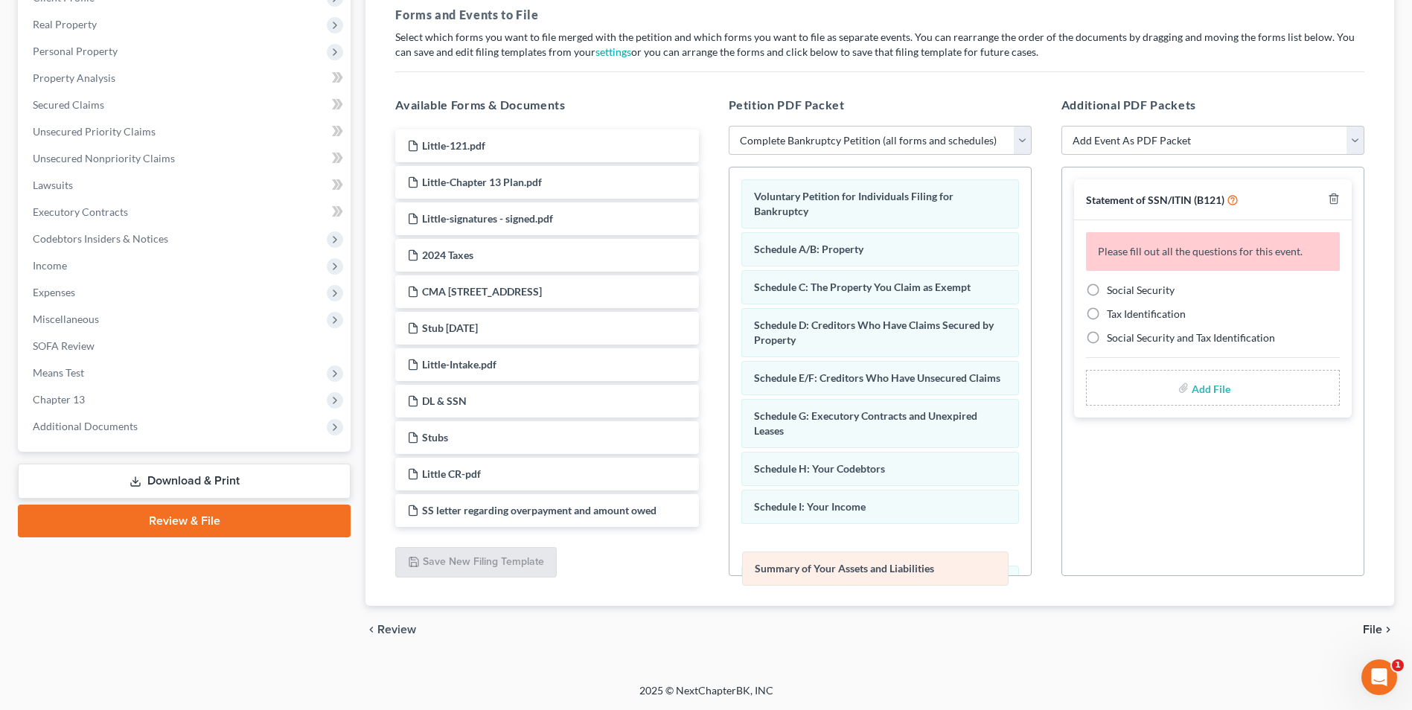
drag, startPoint x: 853, startPoint y: 252, endPoint x: 854, endPoint y: 574, distance: 322.4
click at [854, 573] on div "Summary of Your Assets and Liabilities Voluntary Petition for Individuals Filin…" at bounding box center [881, 575] width 302 height 815
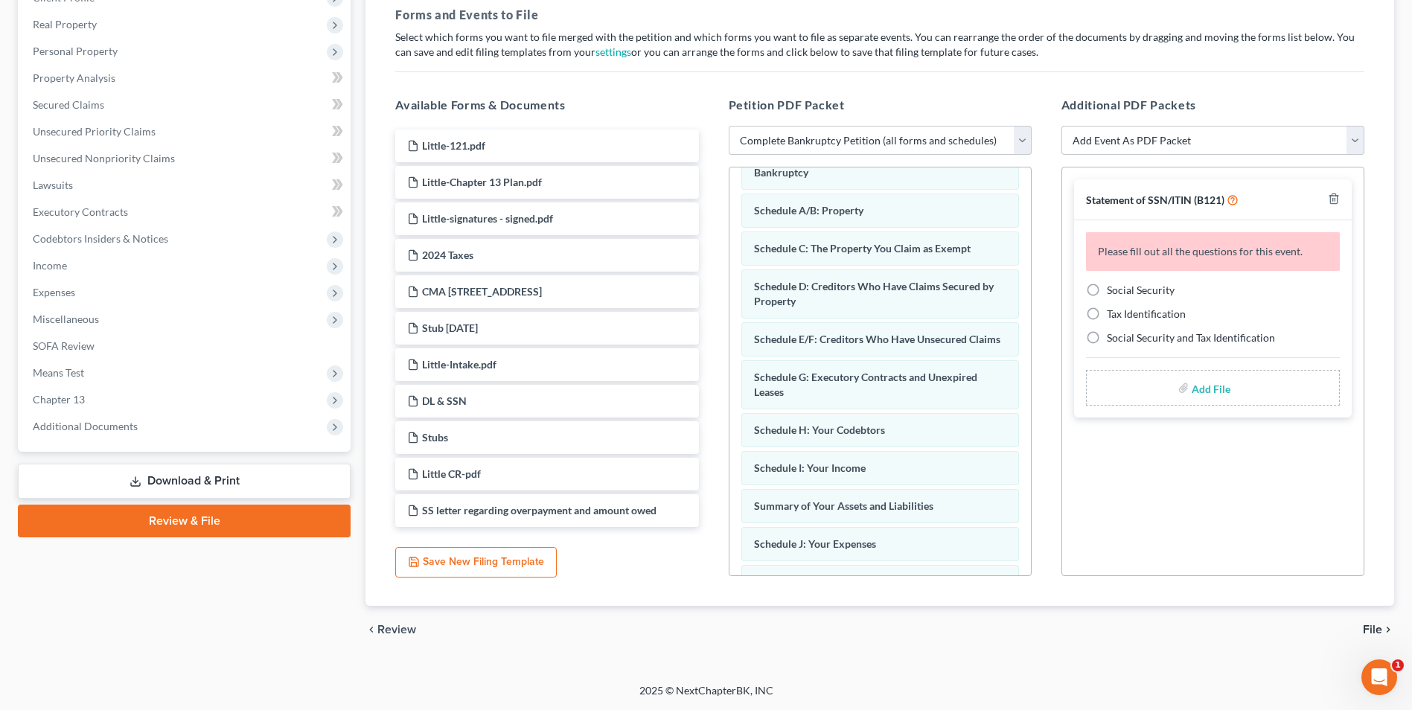
scroll to position [74, 0]
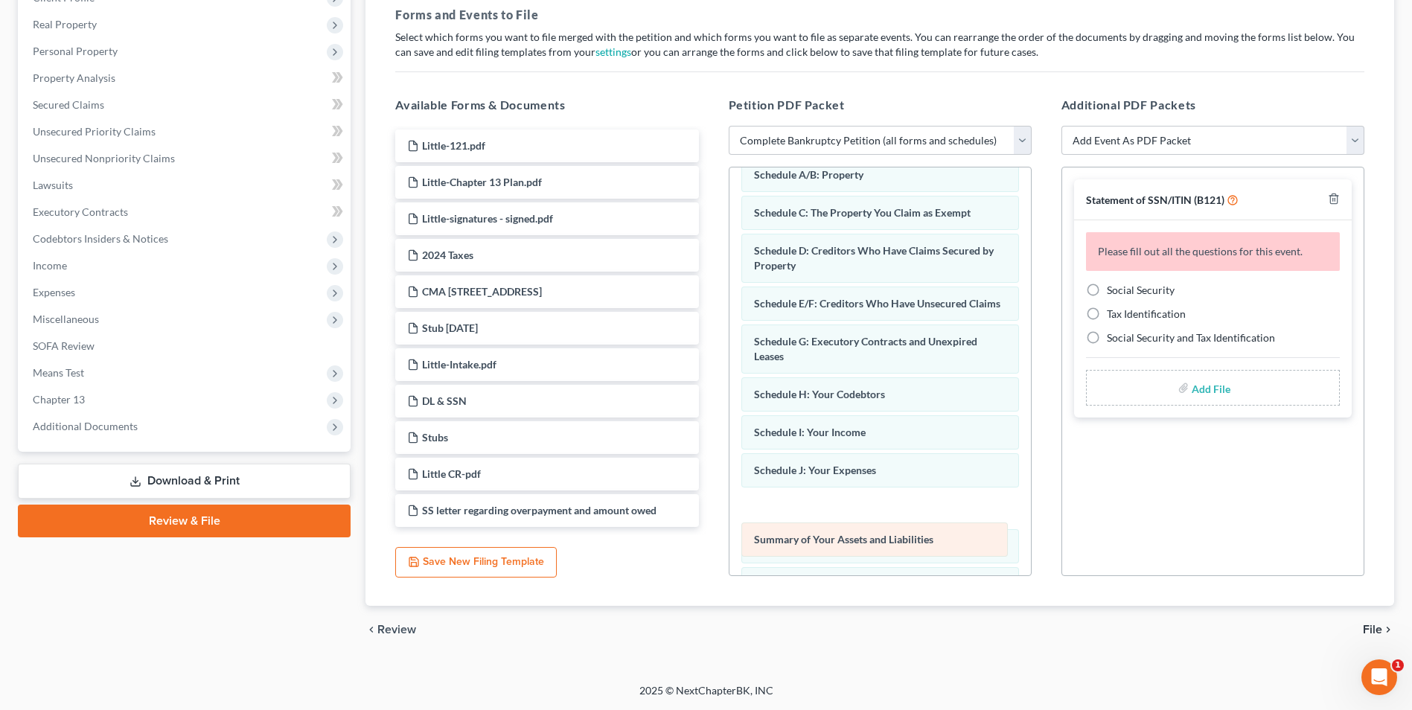
drag, startPoint x: 868, startPoint y: 500, endPoint x: 868, endPoint y: 529, distance: 29.0
click at [868, 527] on div "Summary of Your Assets and Liabilities Voluntary Petition for Individuals Filin…" at bounding box center [881, 500] width 302 height 815
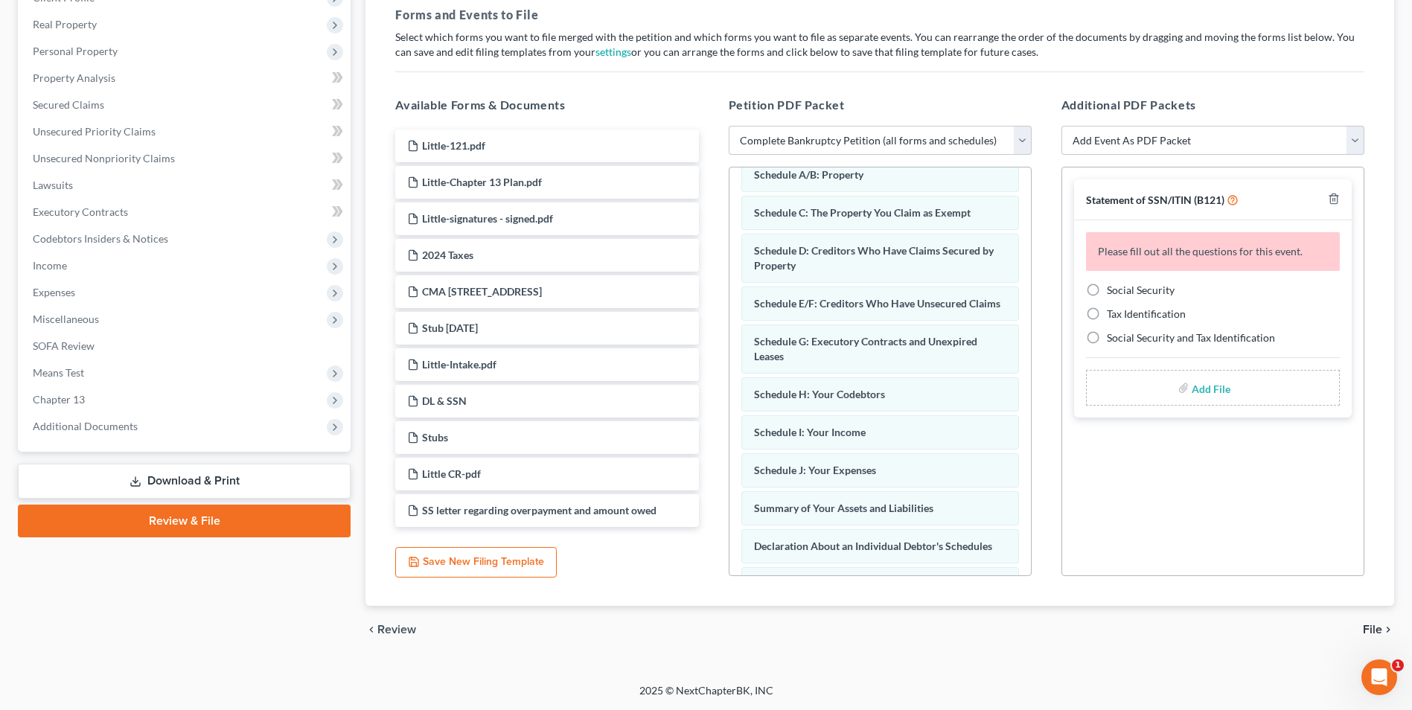
click at [1107, 290] on label "Social Security" at bounding box center [1141, 290] width 68 height 15
click at [1113, 290] on input "Social Security" at bounding box center [1118, 288] width 10 height 10
radio input "true"
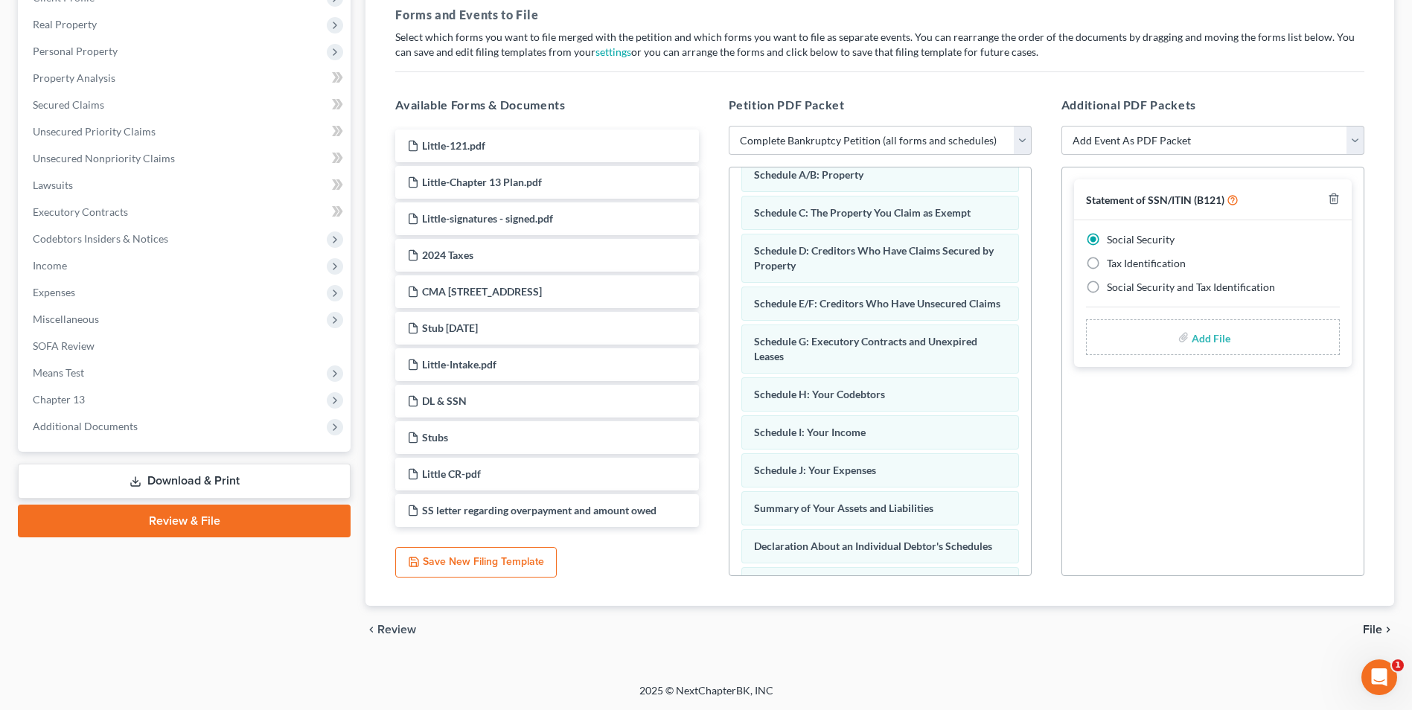
click at [1213, 340] on input "file" at bounding box center [1210, 337] width 36 height 27
type input "C:\fakepath\Little.121.pdf"
click at [1375, 626] on span "File" at bounding box center [1372, 630] width 19 height 12
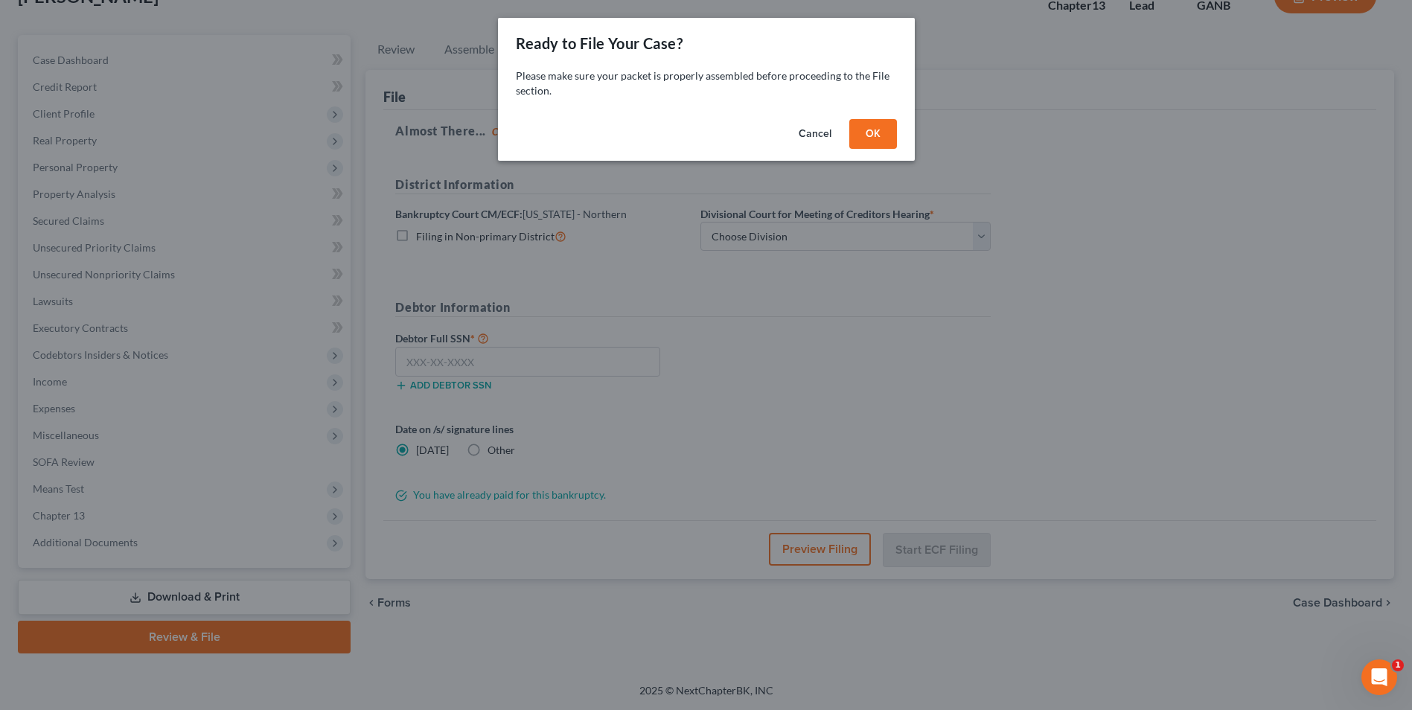
scroll to position [108, 0]
click at [875, 127] on button "OK" at bounding box center [879, 134] width 48 height 30
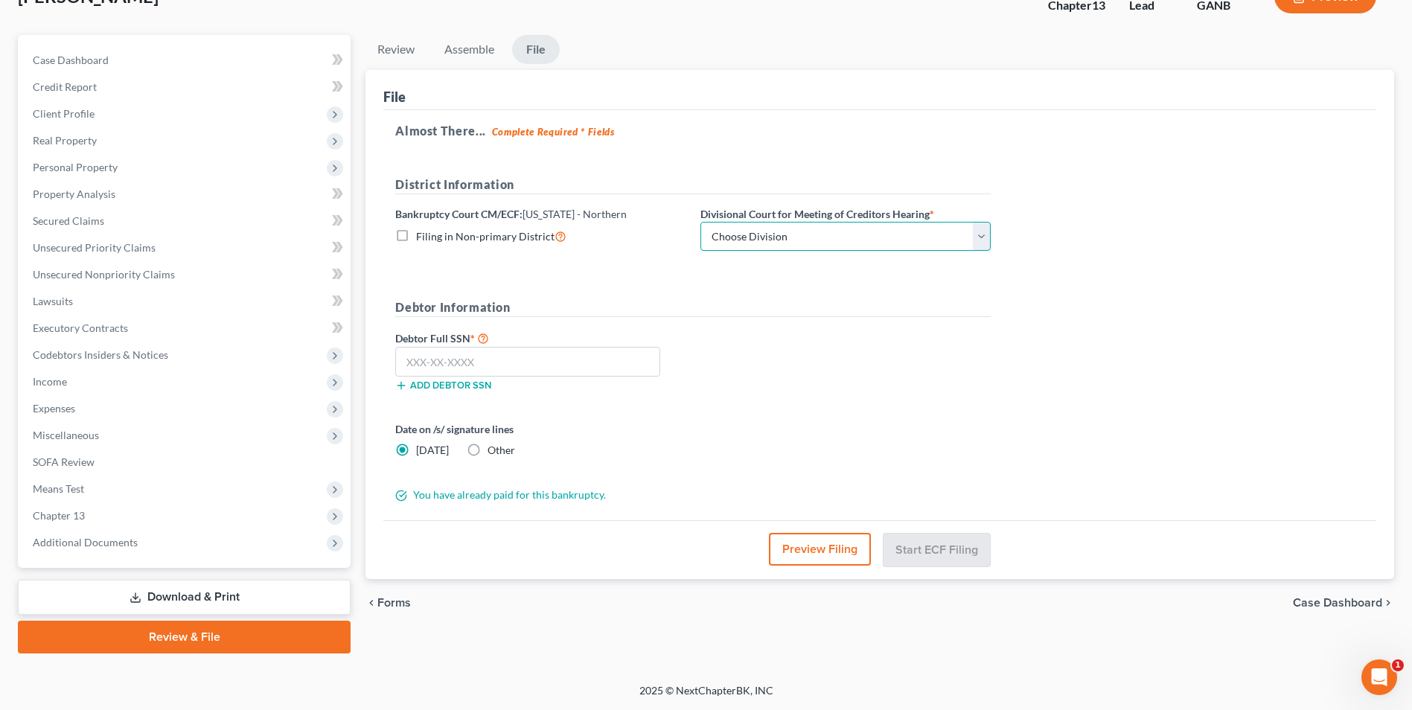
click at [979, 240] on select "Choose Division [GEOGRAPHIC_DATA] [GEOGRAPHIC_DATA] [GEOGRAPHIC_DATA] [GEOGRAPH…" at bounding box center [846, 237] width 290 height 30
select select "3"
click at [701, 222] on select "Choose Division [GEOGRAPHIC_DATA] [GEOGRAPHIC_DATA] [GEOGRAPHIC_DATA] [GEOGRAPH…" at bounding box center [846, 237] width 290 height 30
click at [520, 362] on input "text" at bounding box center [527, 362] width 265 height 30
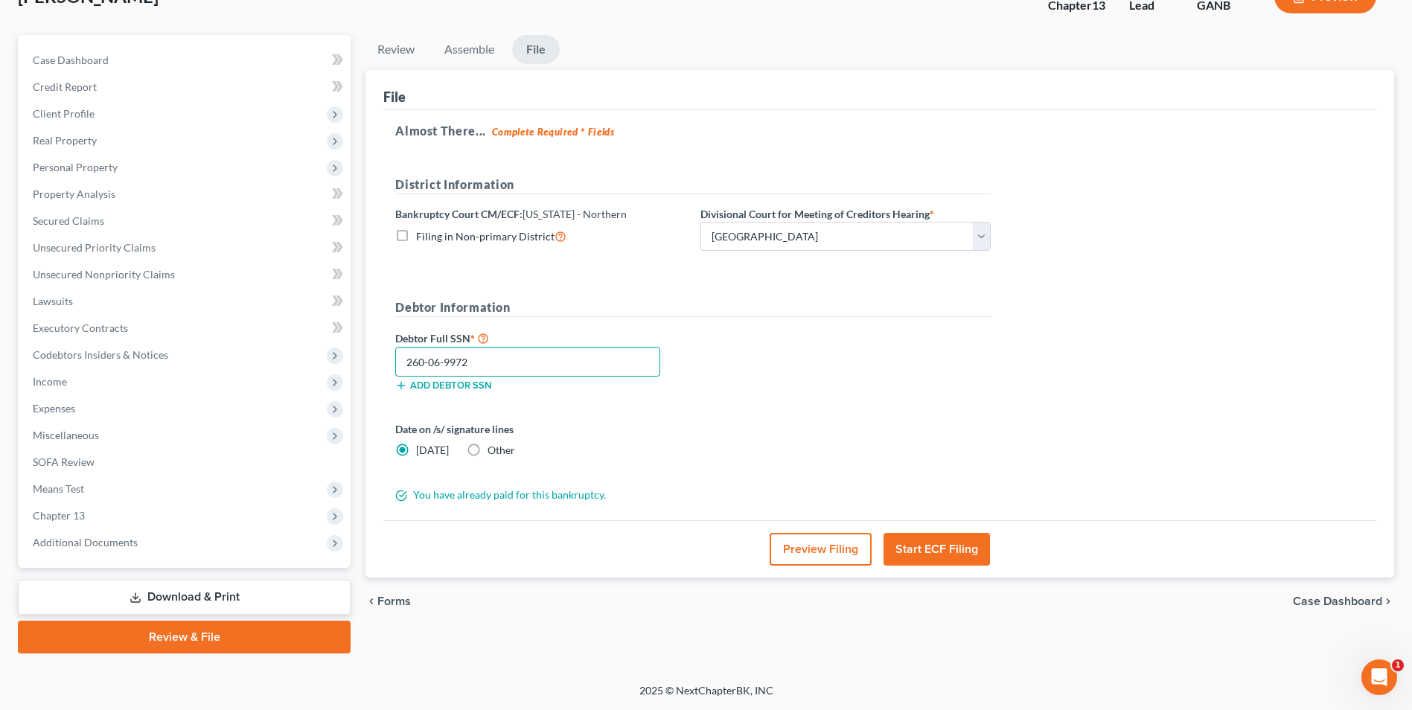
type input "260-06-9972"
click at [955, 546] on button "Start ECF Filing" at bounding box center [937, 549] width 106 height 33
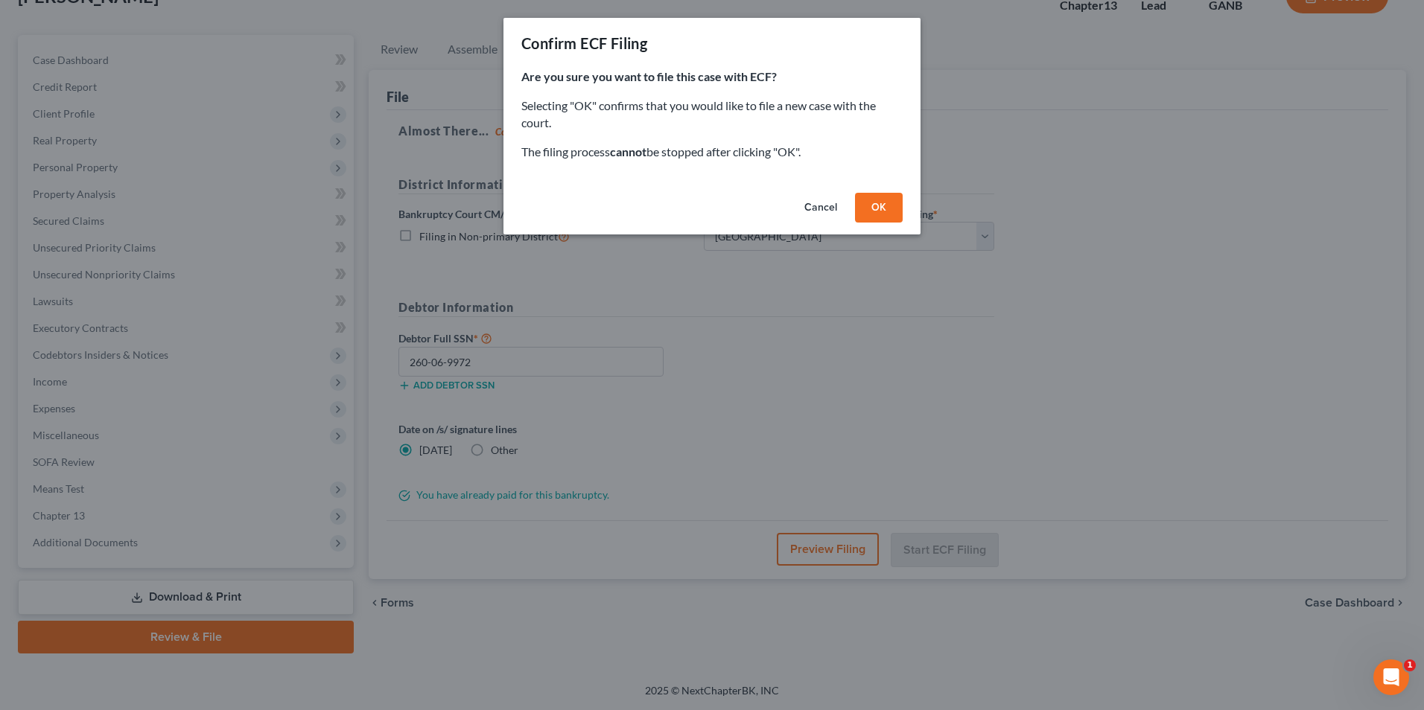
click at [884, 211] on button "OK" at bounding box center [879, 208] width 48 height 30
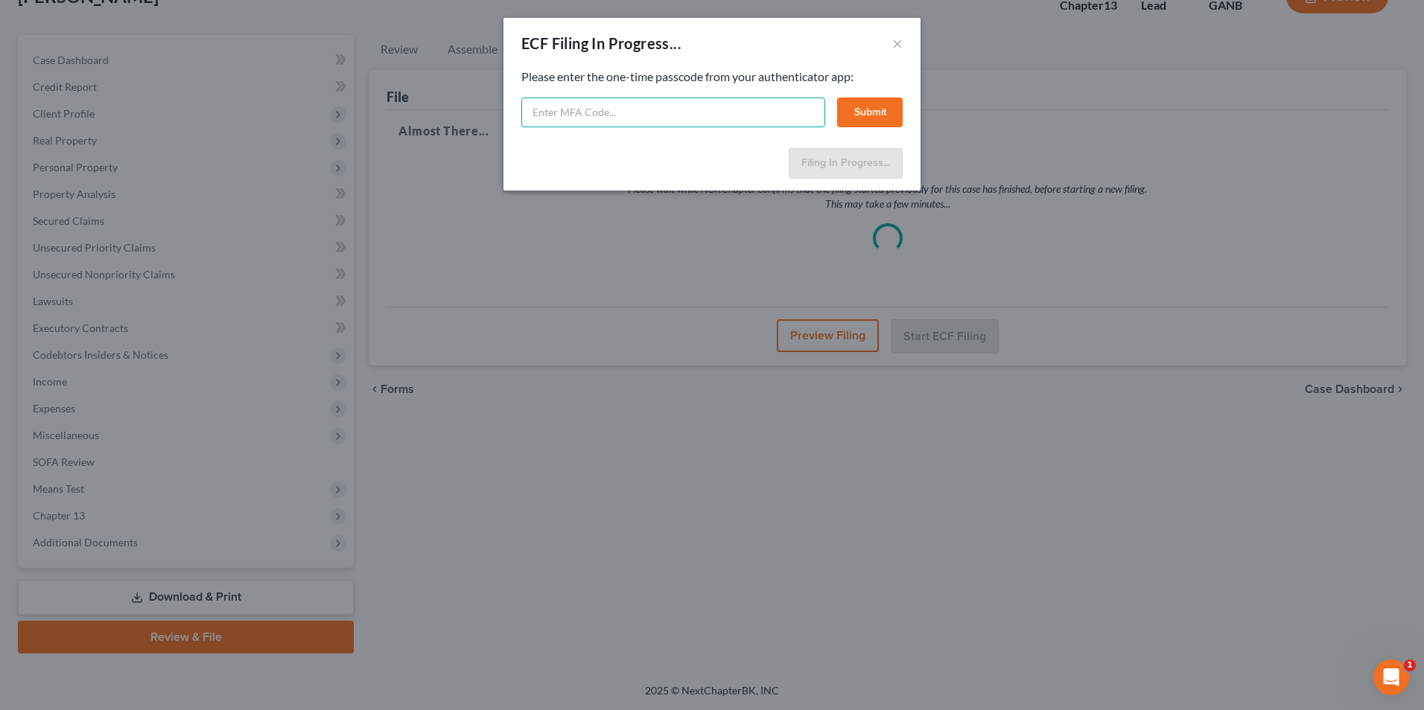
click at [729, 124] on input "text" at bounding box center [673, 113] width 304 height 30
type input "339760"
click at [867, 118] on button "Submit" at bounding box center [870, 113] width 66 height 30
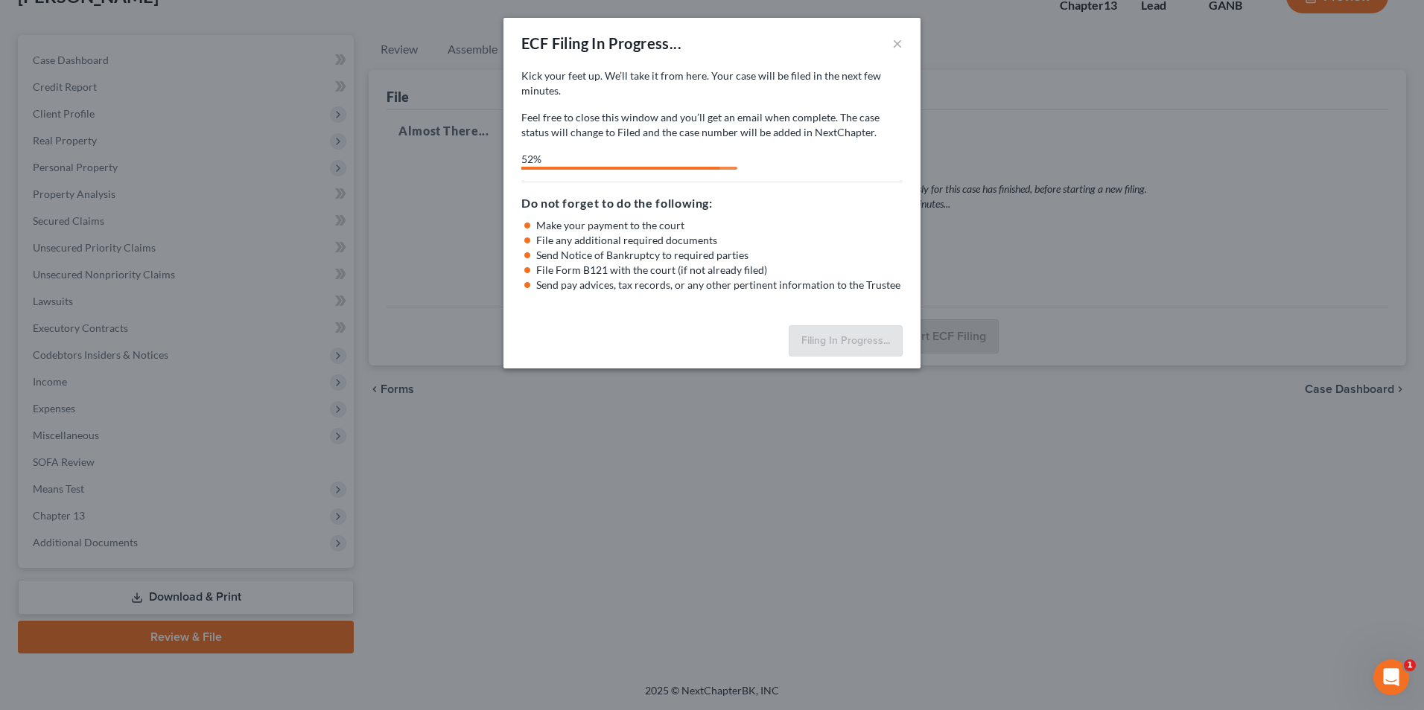
select select "3"
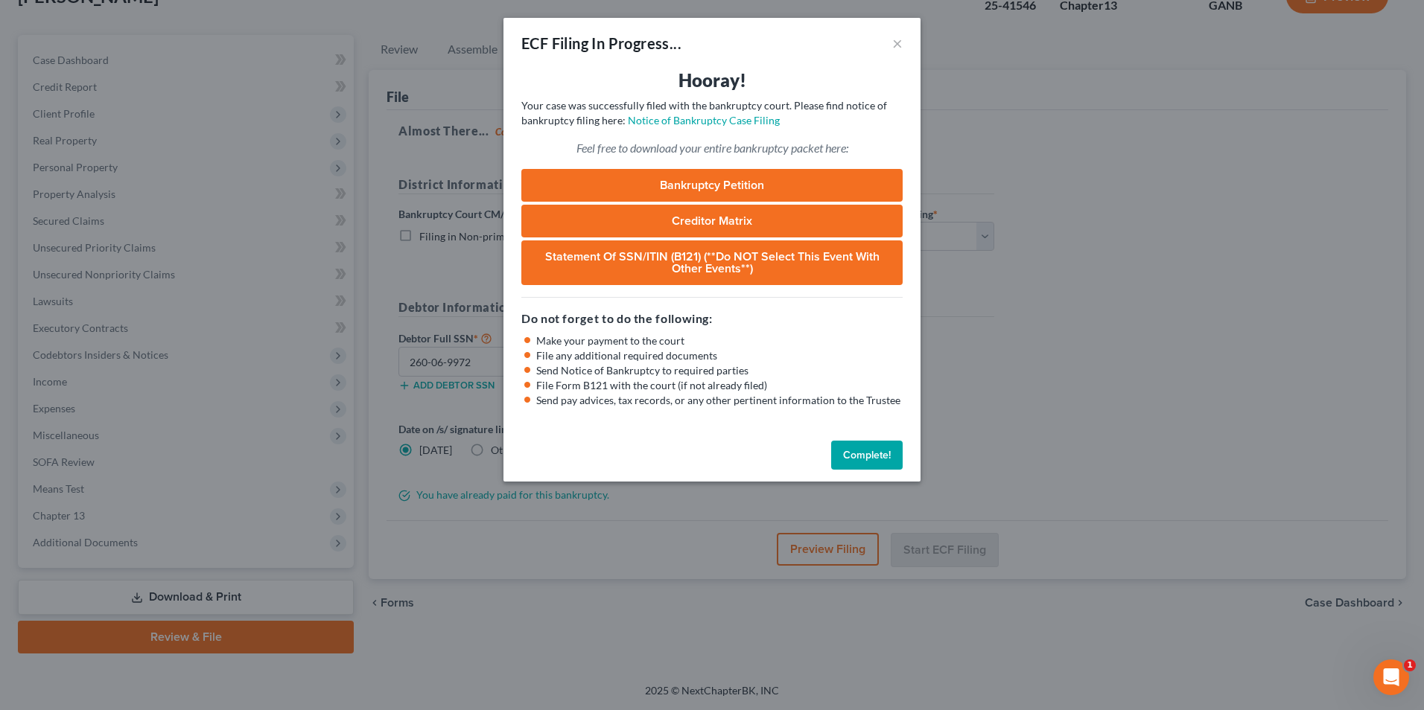
click at [878, 450] on button "Complete!" at bounding box center [866, 456] width 71 height 30
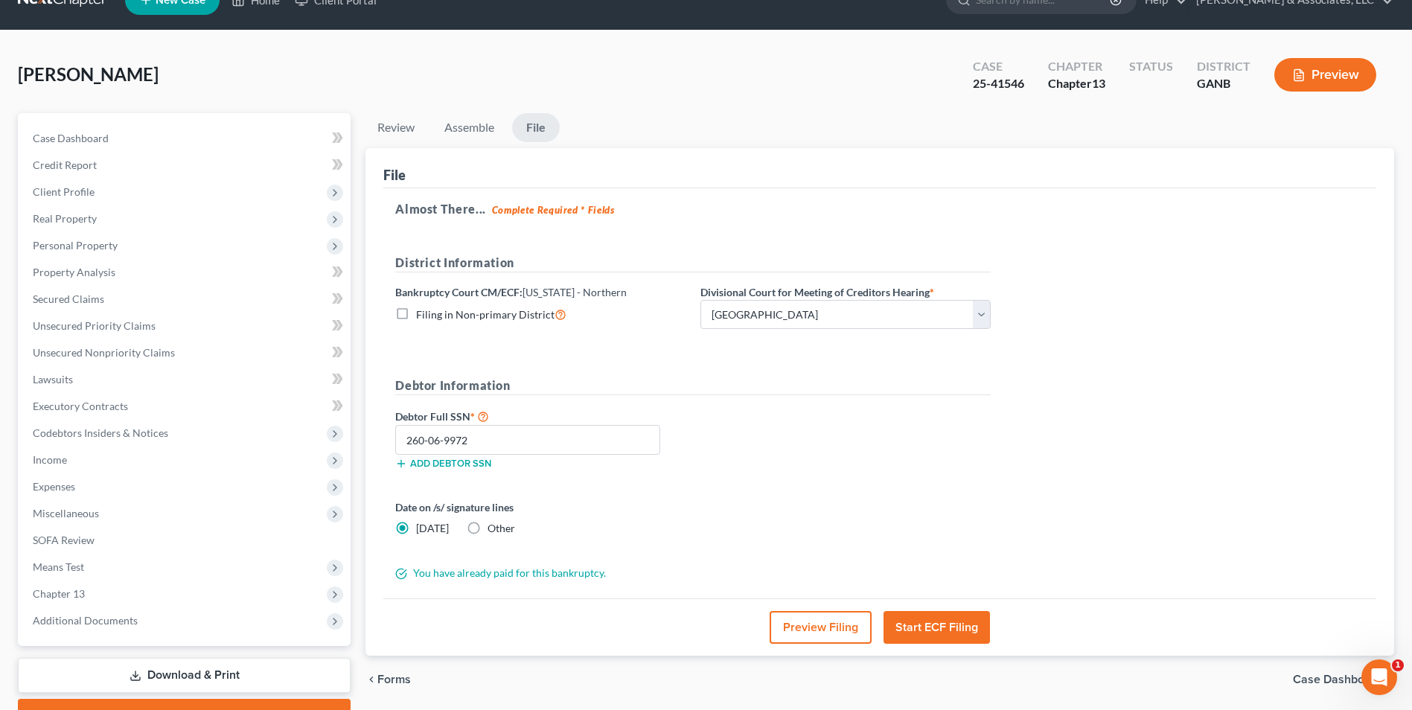
scroll to position [0, 0]
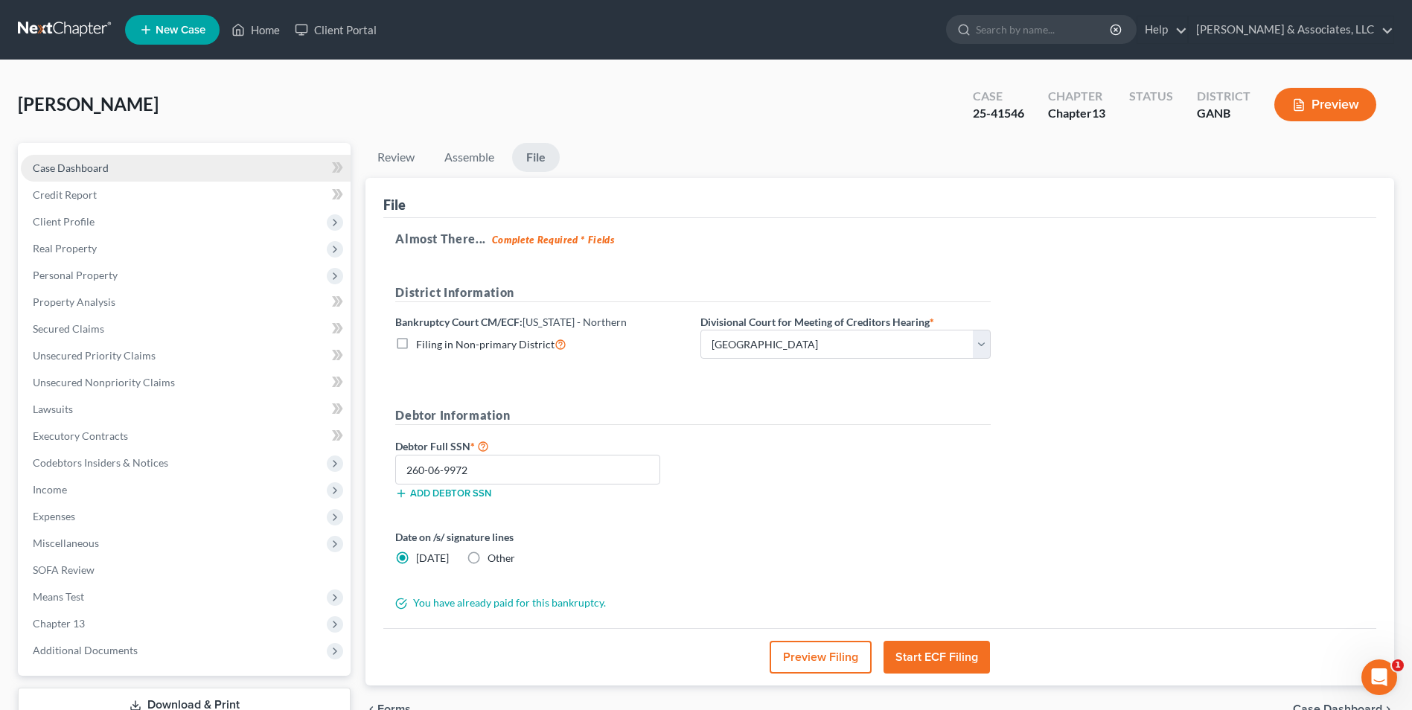
click at [82, 167] on span "Case Dashboard" at bounding box center [71, 168] width 76 height 13
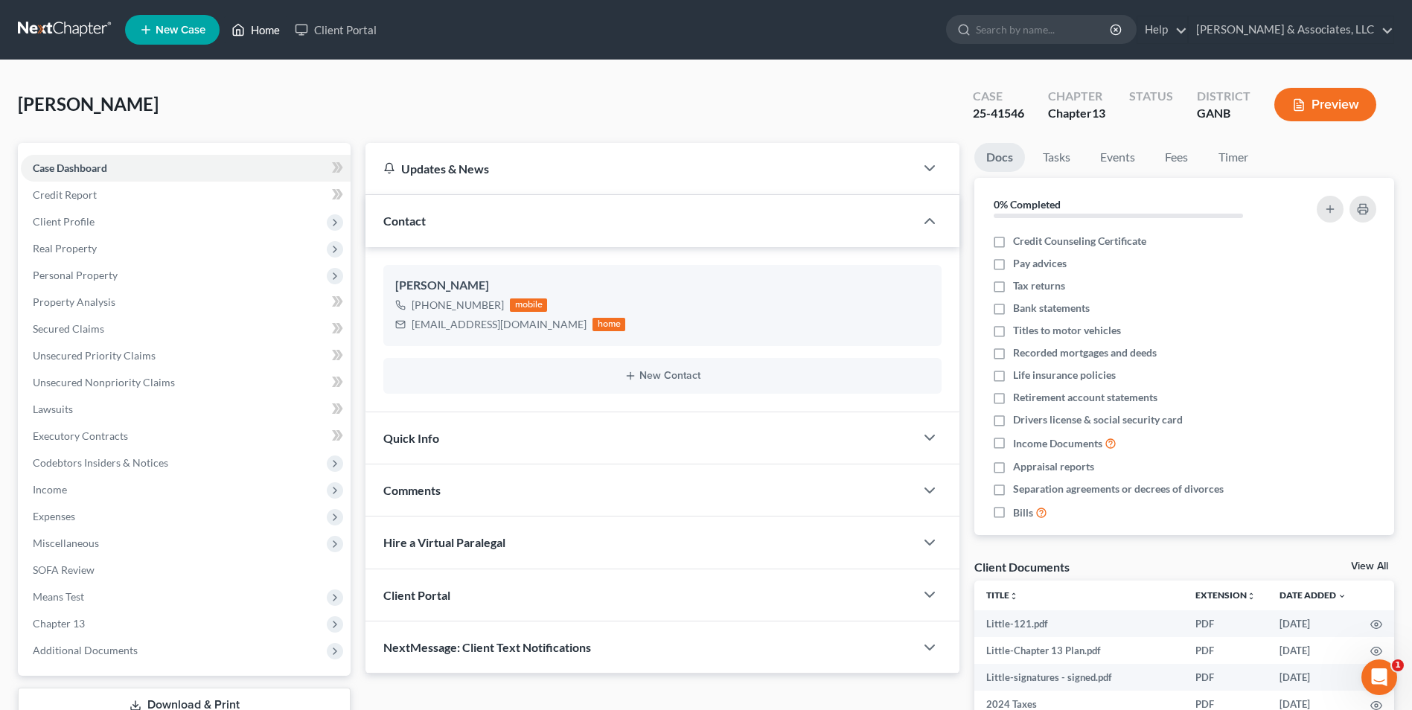
click at [252, 23] on link "Home" at bounding box center [255, 29] width 63 height 27
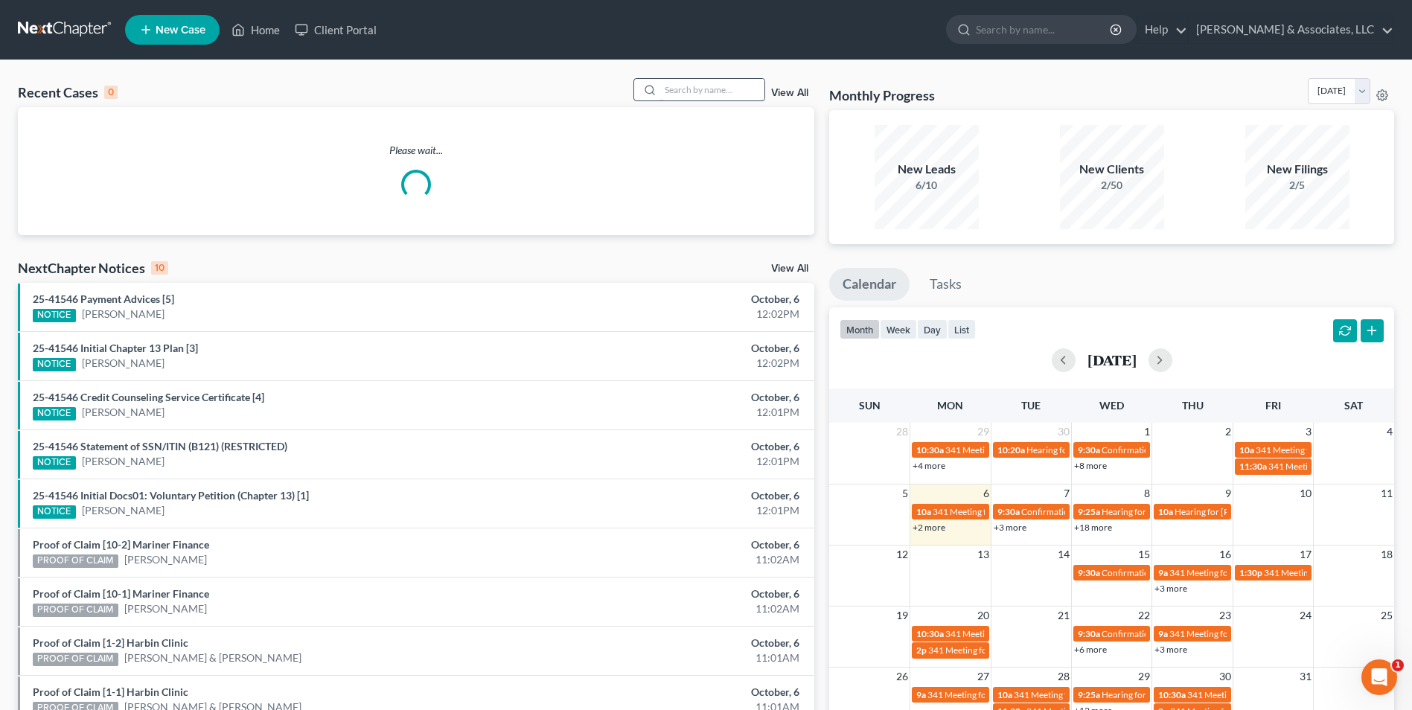
click at [736, 93] on input "search" at bounding box center [712, 90] width 104 height 22
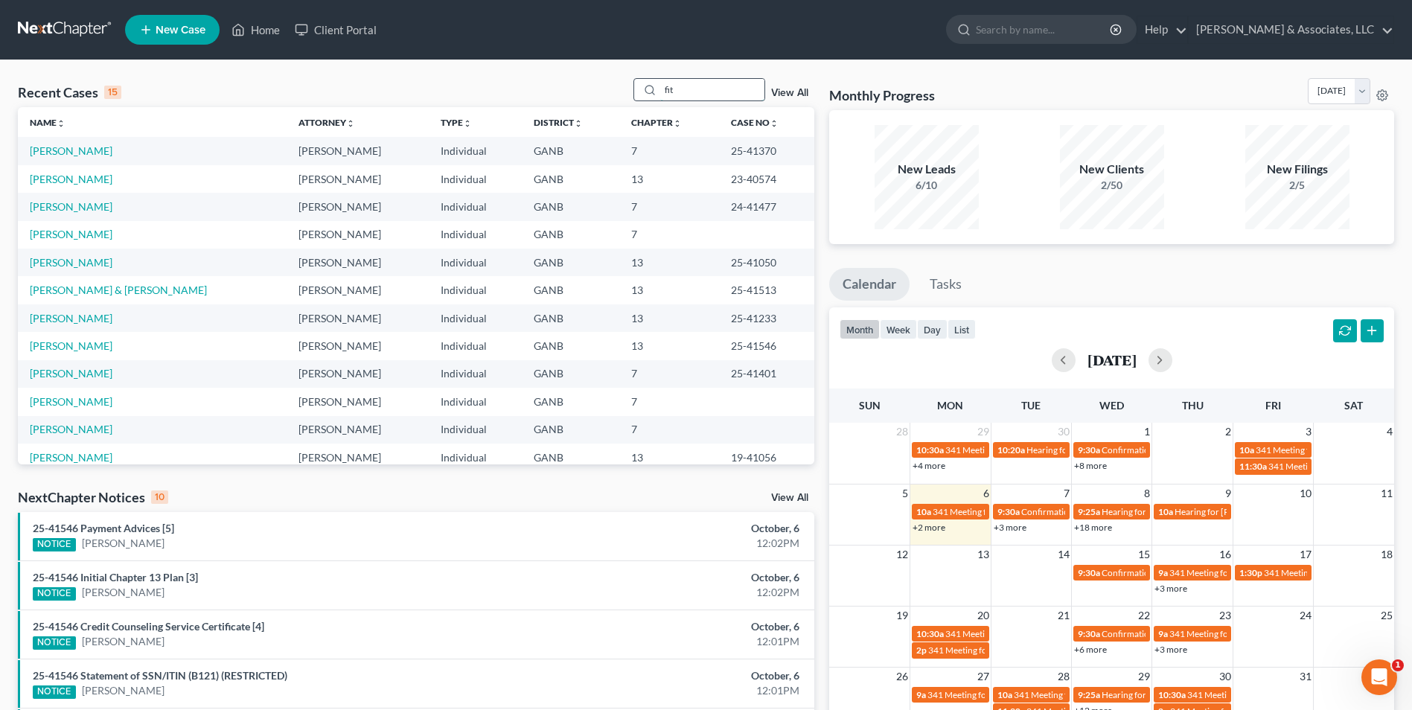
type input "fit"
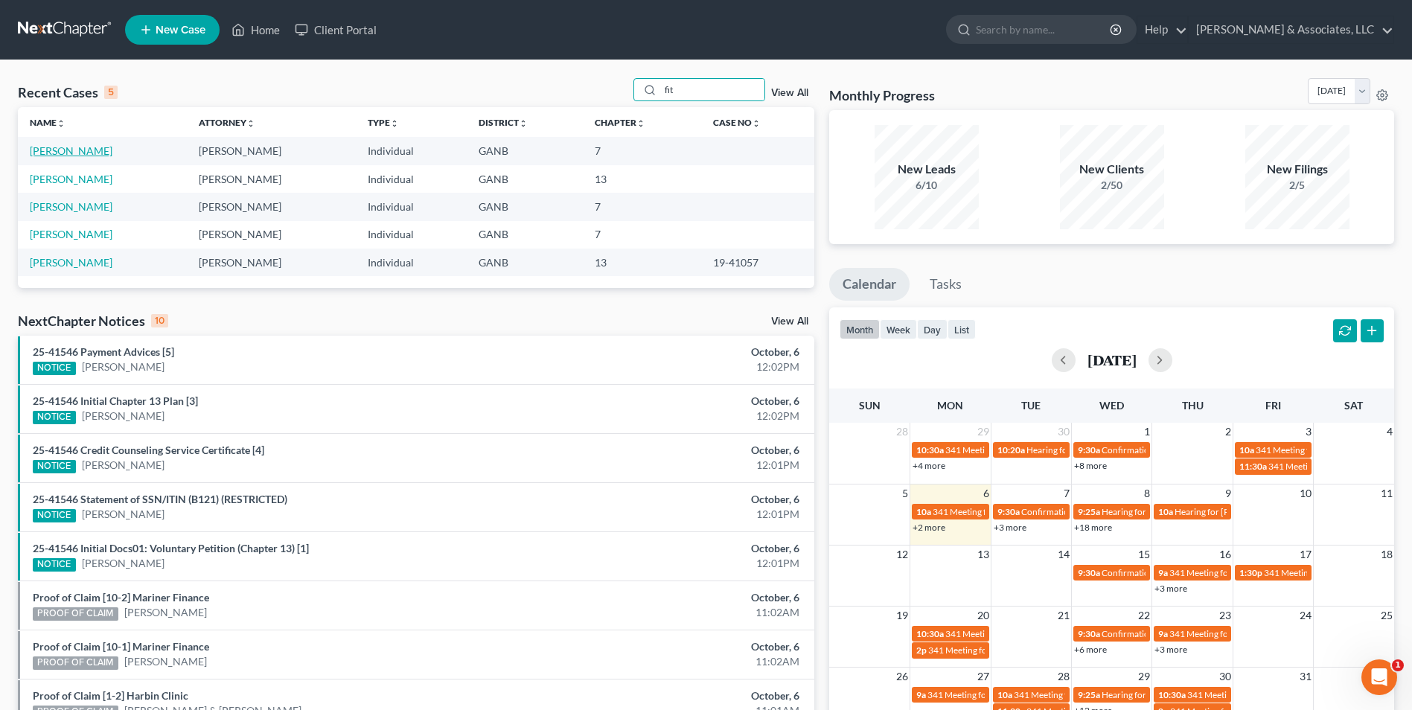
click at [67, 150] on link "[PERSON_NAME]" at bounding box center [71, 150] width 83 height 13
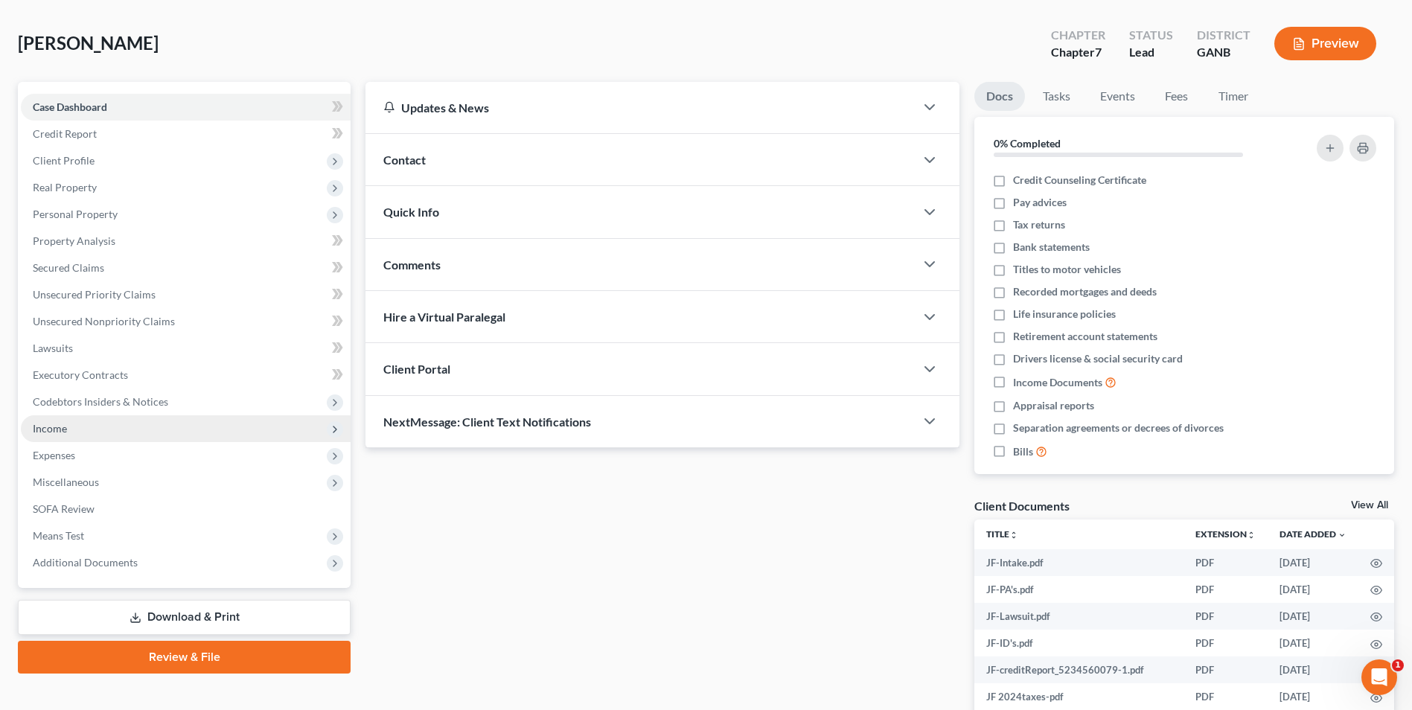
scroll to position [149, 0]
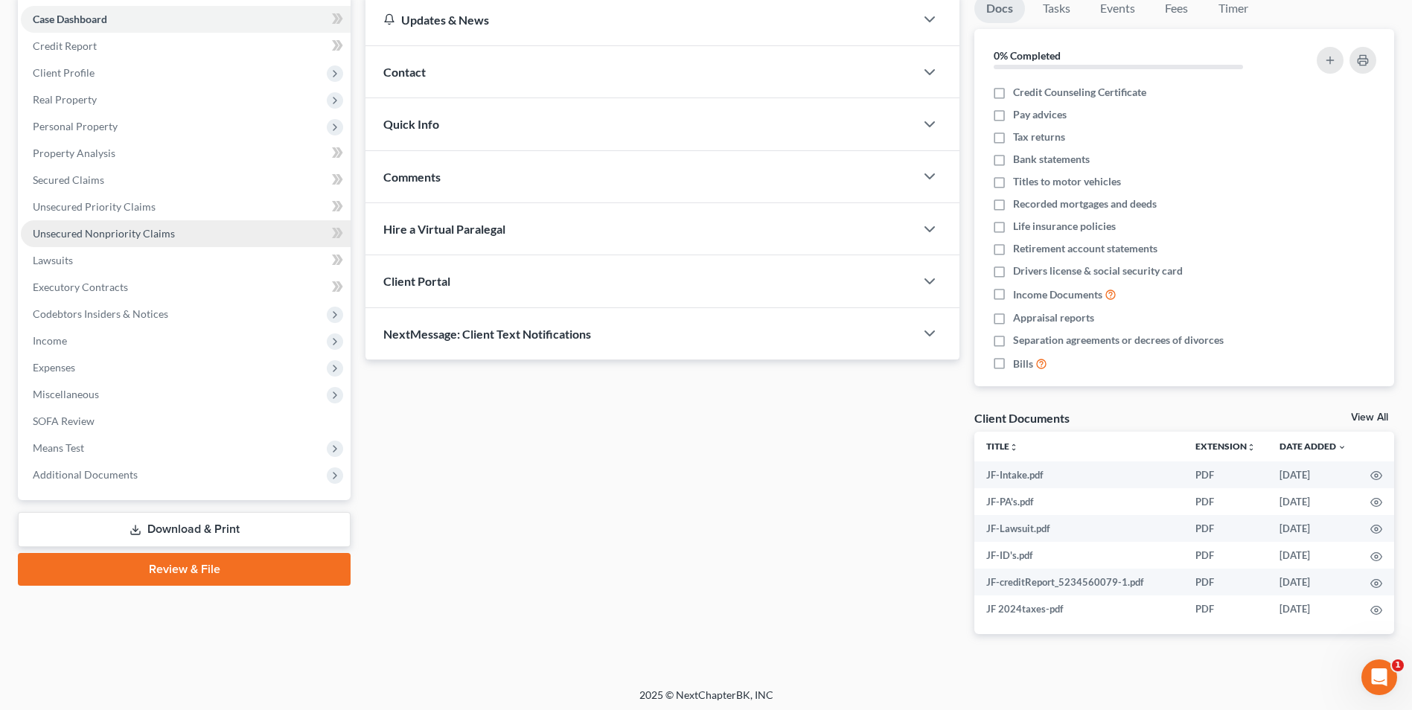
click at [121, 238] on span "Unsecured Nonpriority Claims" at bounding box center [104, 233] width 142 height 13
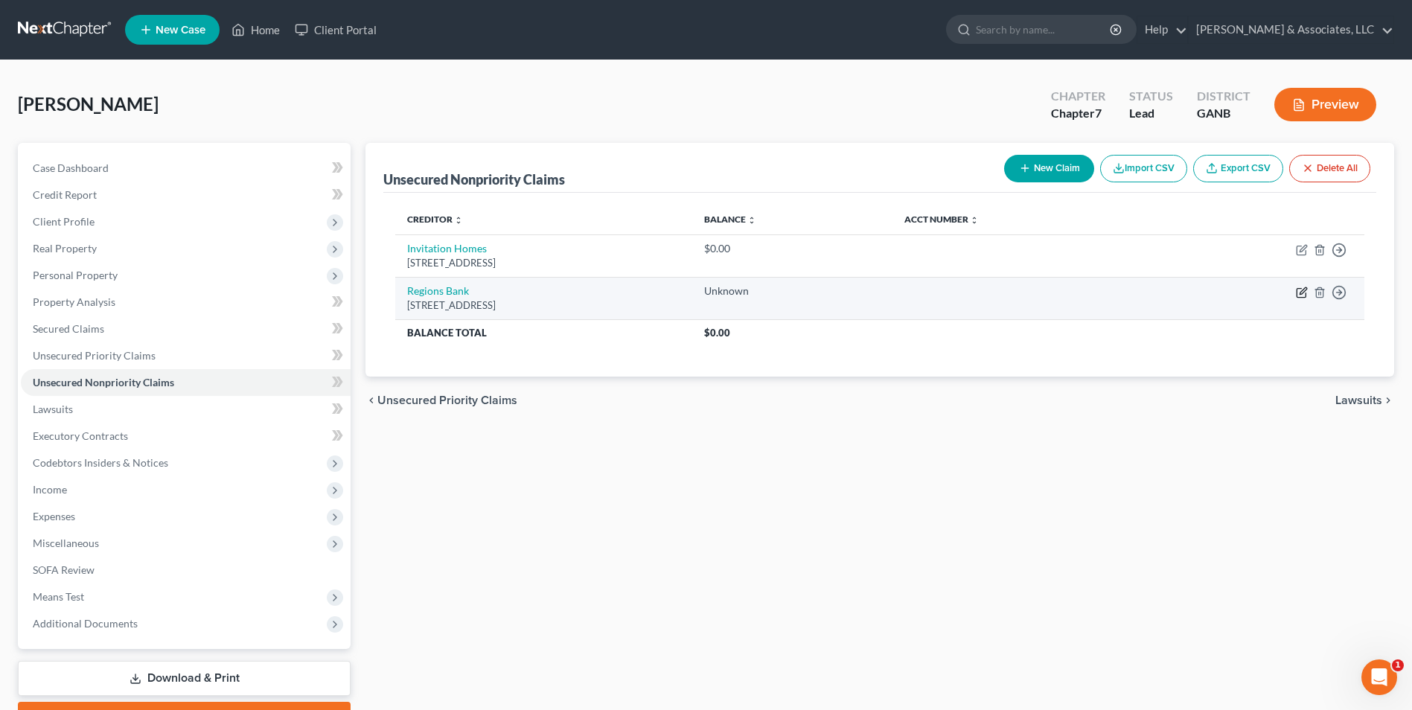
click at [1305, 292] on icon "button" at bounding box center [1302, 293] width 12 height 12
select select "0"
select select "15"
select select "0"
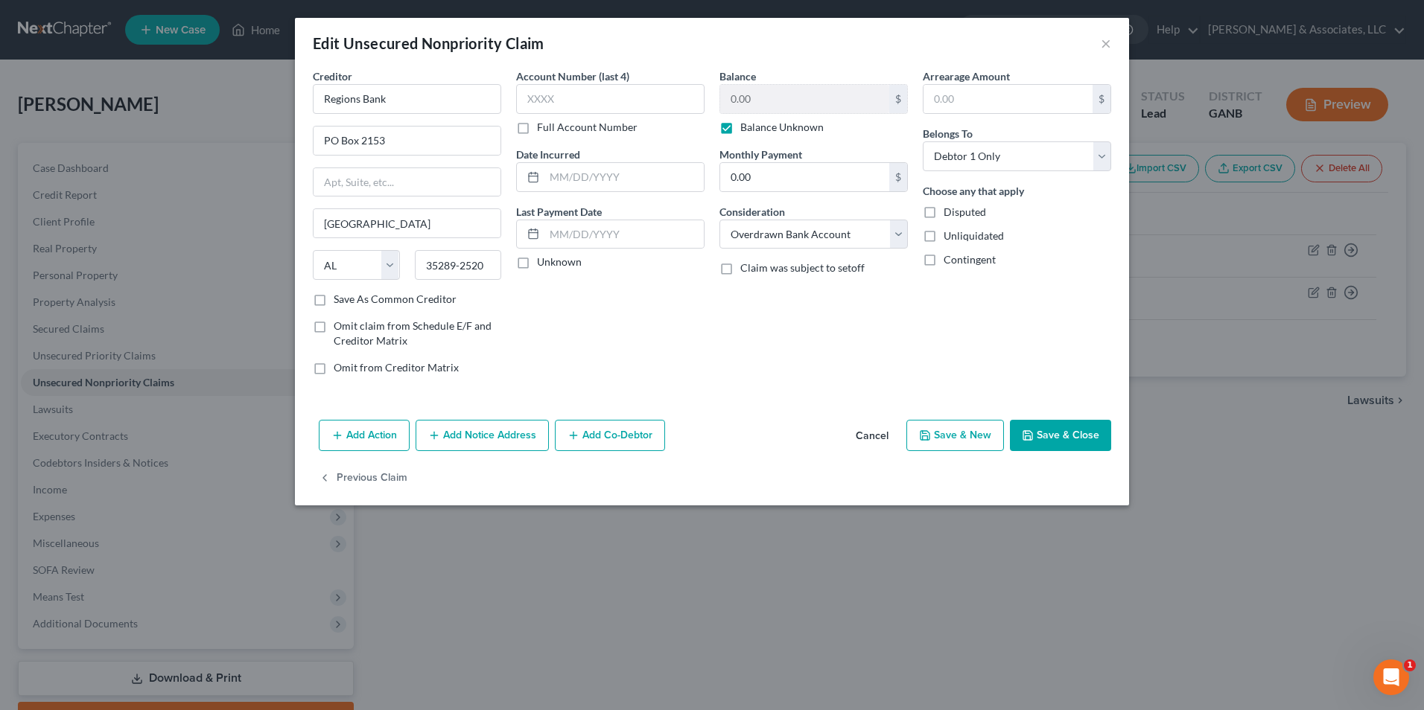
click at [740, 128] on label "Balance Unknown" at bounding box center [781, 127] width 83 height 15
click at [746, 128] on input "Balance Unknown" at bounding box center [751, 125] width 10 height 10
checkbox input "false"
click at [800, 110] on input "0.00" at bounding box center [804, 99] width 169 height 28
type input "1,500.00"
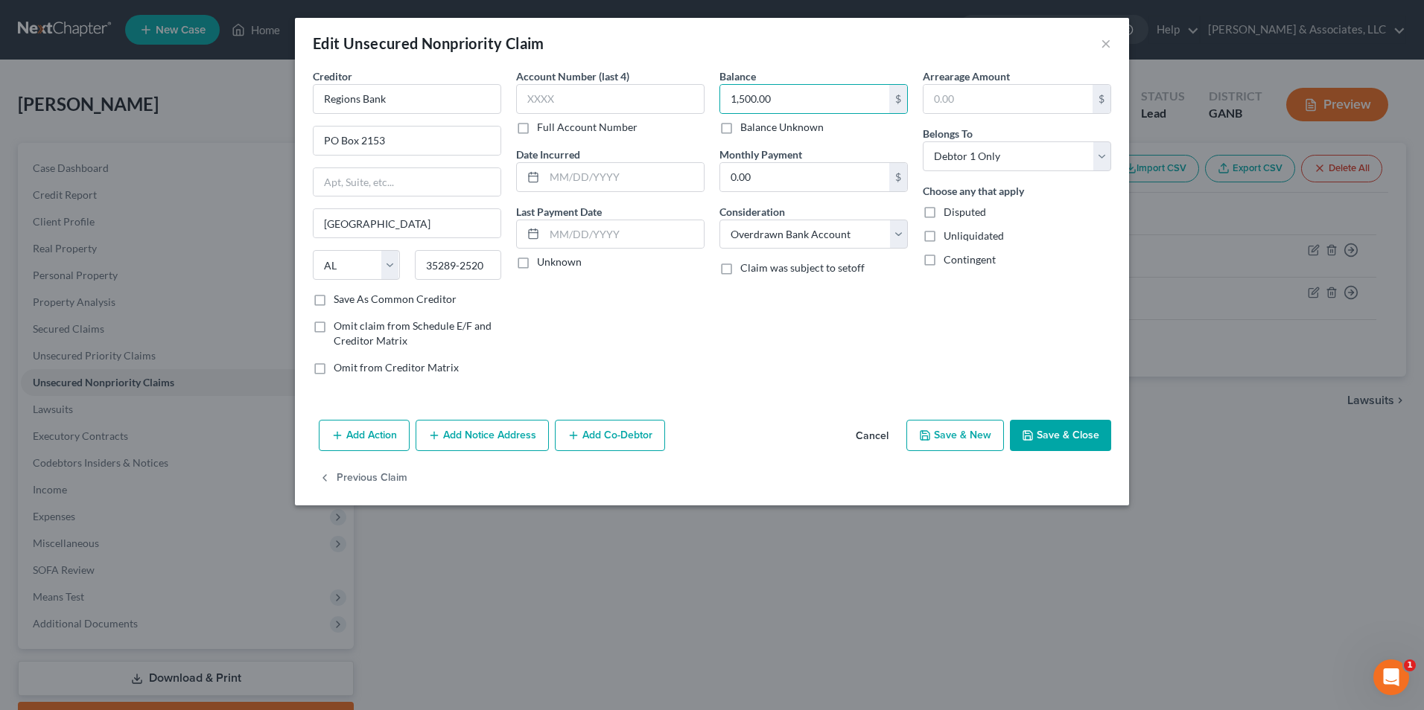
click at [1089, 438] on button "Save & Close" at bounding box center [1060, 435] width 101 height 31
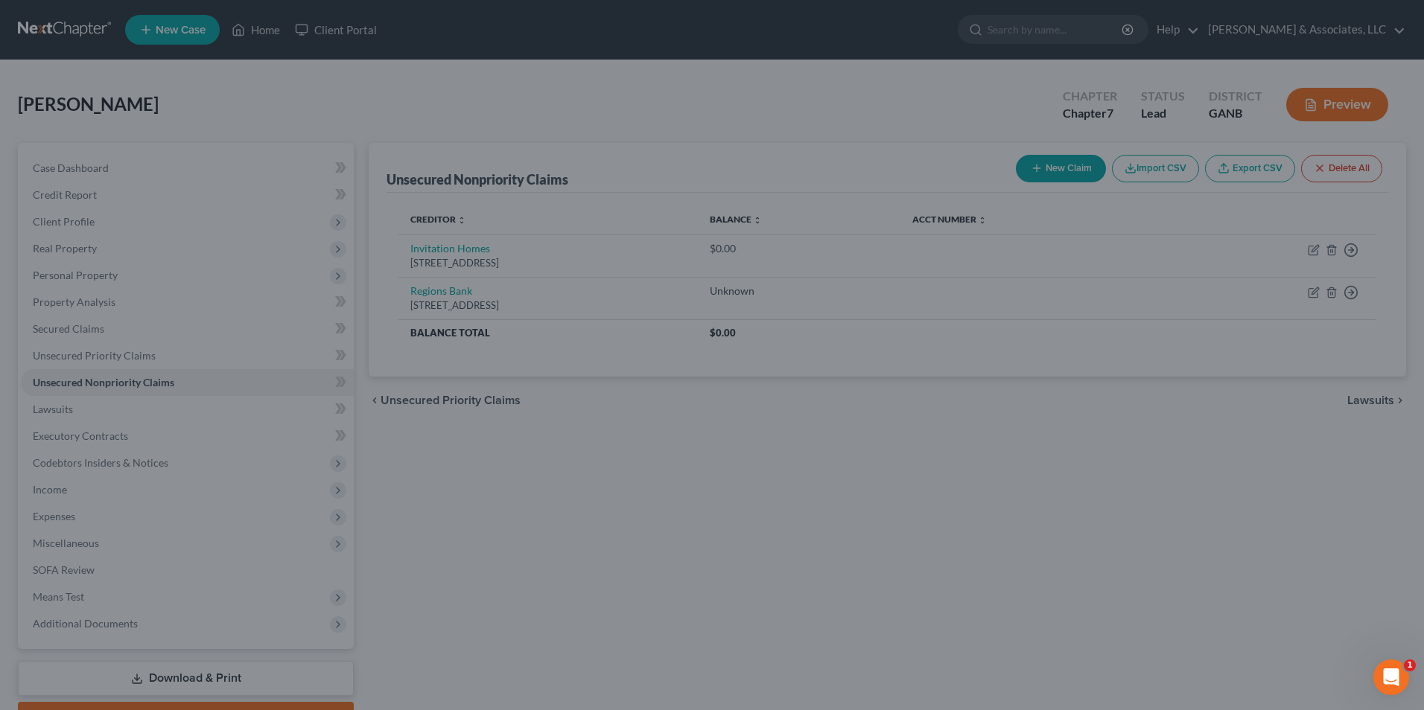
type input "0"
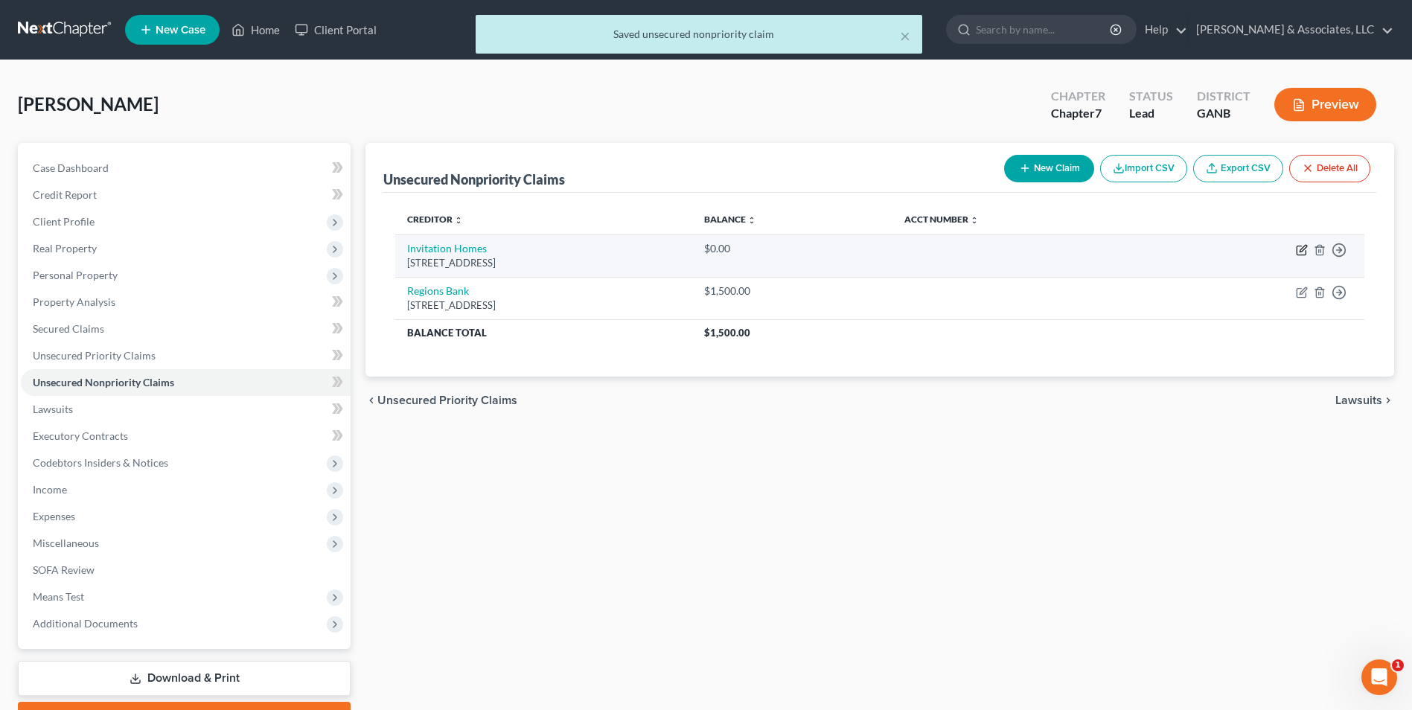
click at [1304, 250] on icon "button" at bounding box center [1303, 248] width 7 height 7
select select "10"
select select "14"
select select "0"
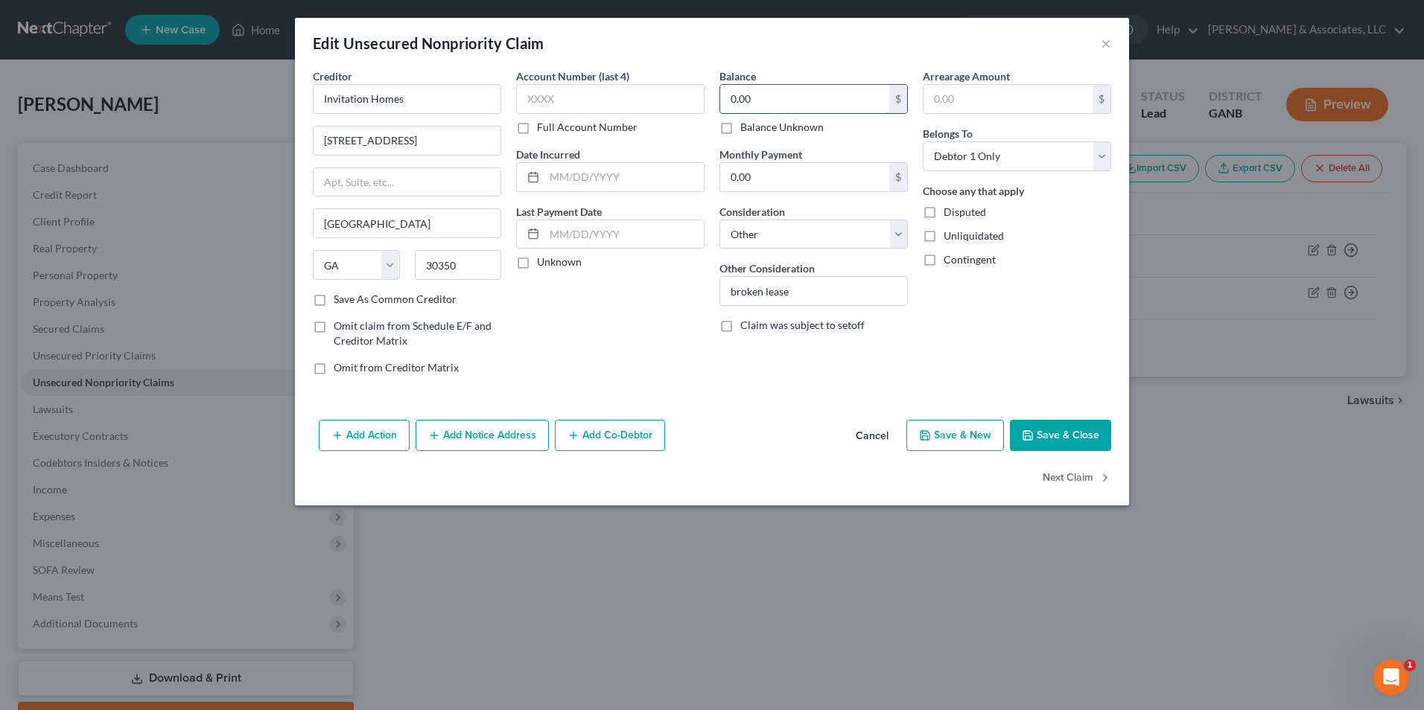
click at [782, 103] on input "0.00" at bounding box center [804, 99] width 169 height 28
type input "6,451.00"
click at [1045, 428] on button "Save & Close" at bounding box center [1060, 435] width 101 height 31
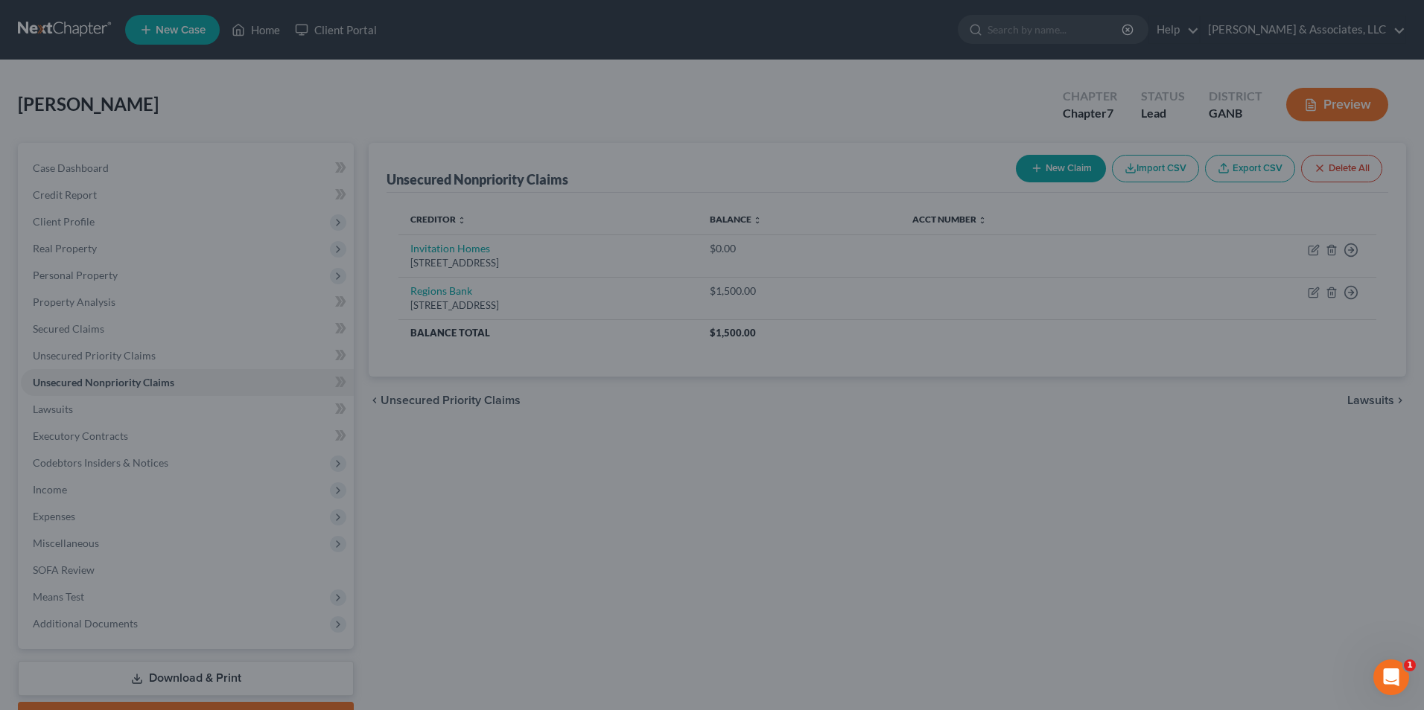
type input "0"
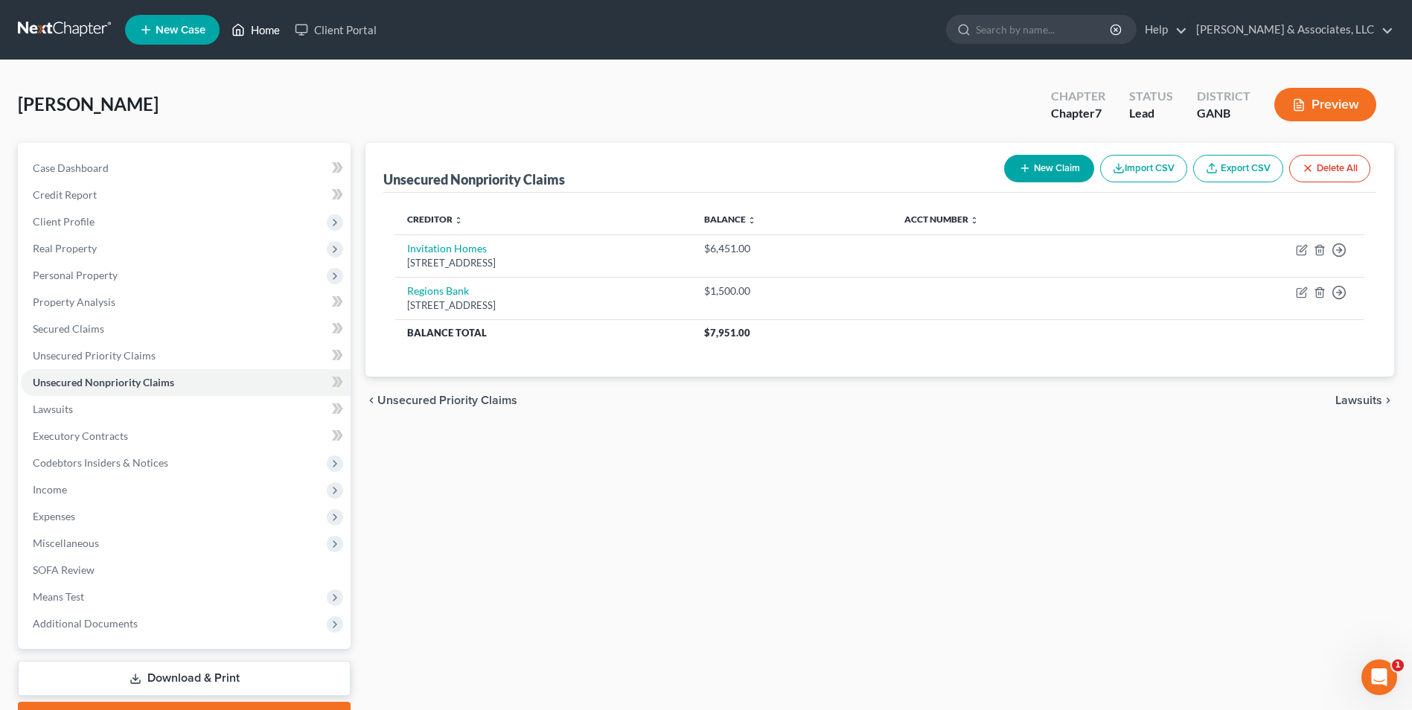
click at [267, 28] on link "Home" at bounding box center [255, 29] width 63 height 27
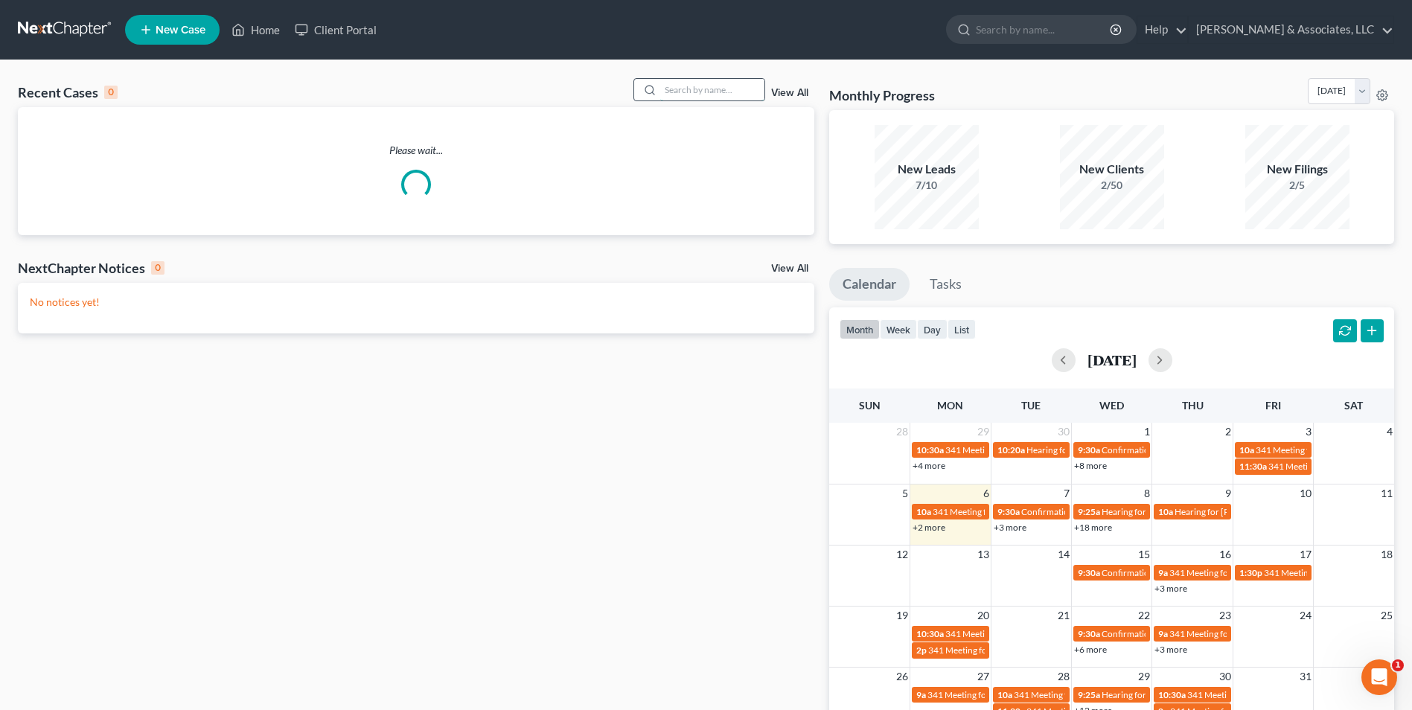
click at [730, 92] on input "search" at bounding box center [712, 90] width 104 height 22
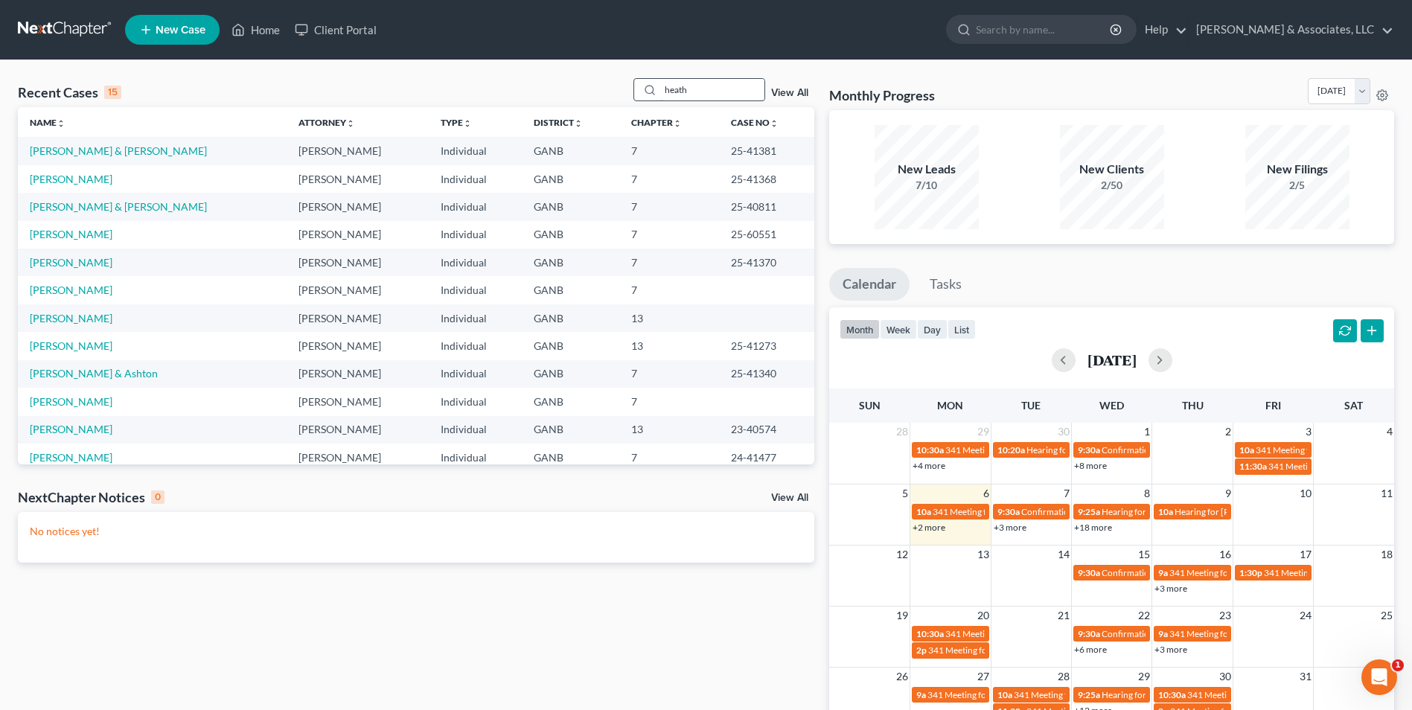
type input "heath"
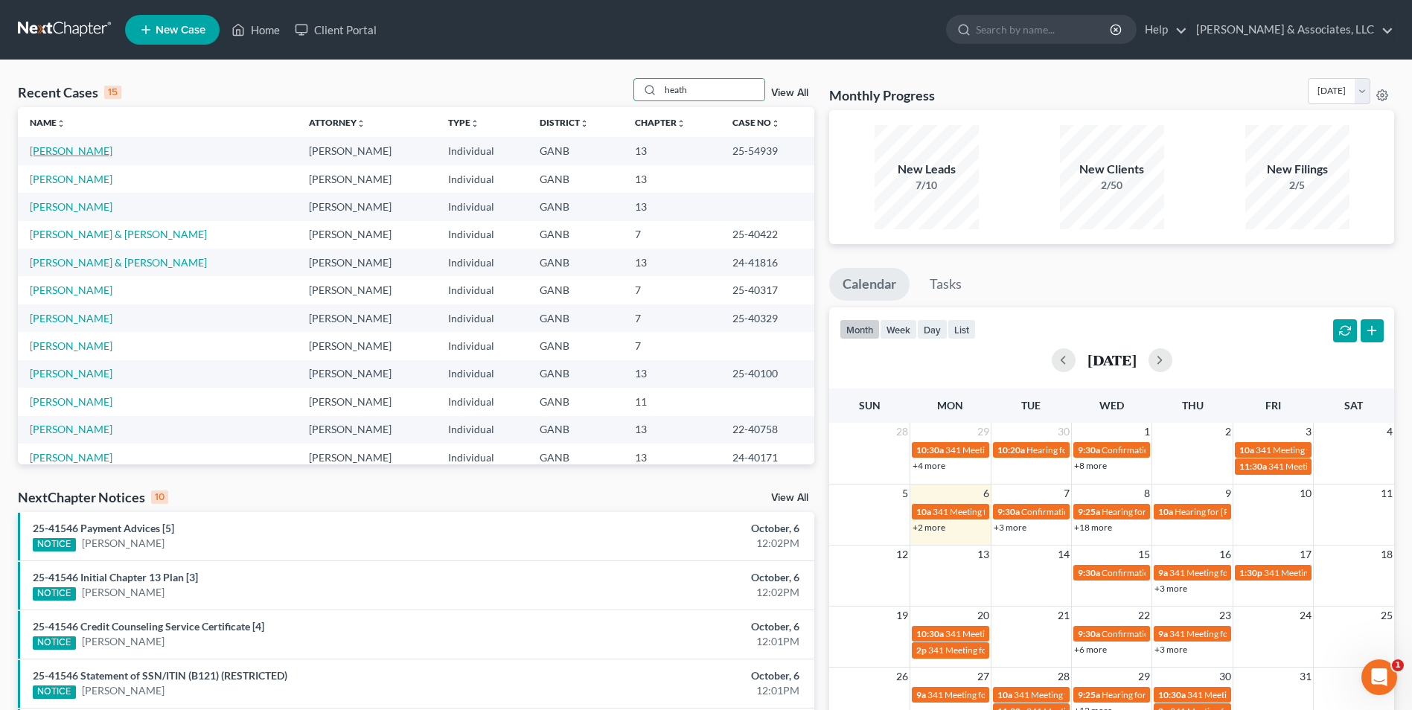
click at [77, 152] on link "[PERSON_NAME]" at bounding box center [71, 150] width 83 height 13
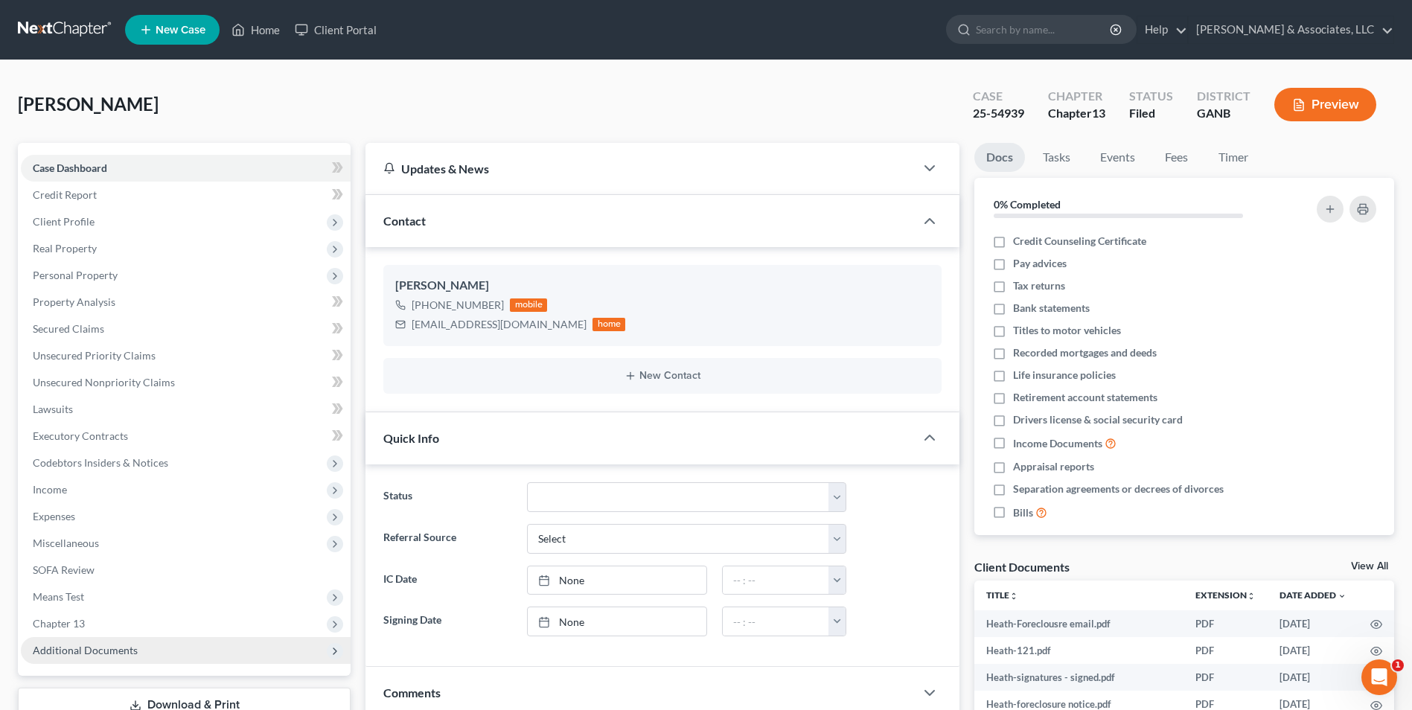
scroll to position [334, 0]
click at [60, 657] on span "Additional Documents" at bounding box center [186, 650] width 330 height 27
click at [106, 698] on span "Client Document Storage" at bounding box center [121, 704] width 117 height 13
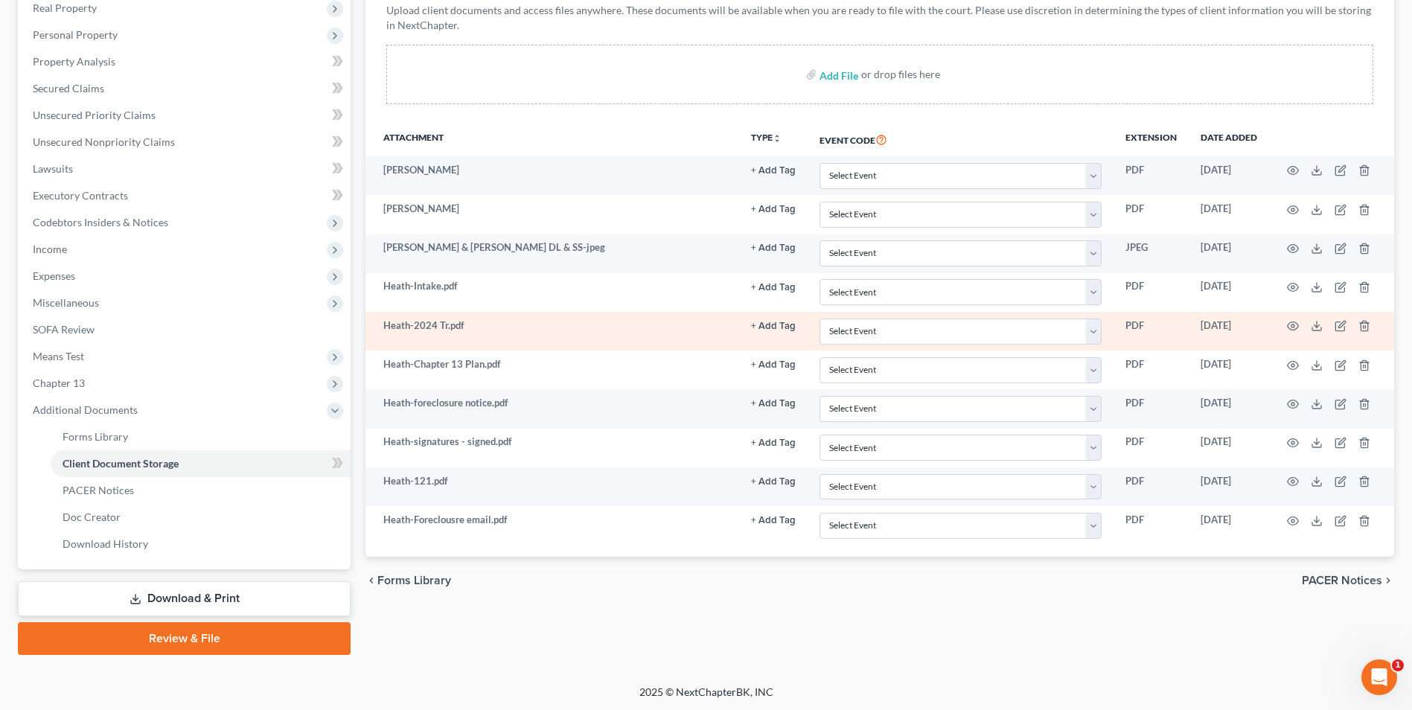
scroll to position [242, 0]
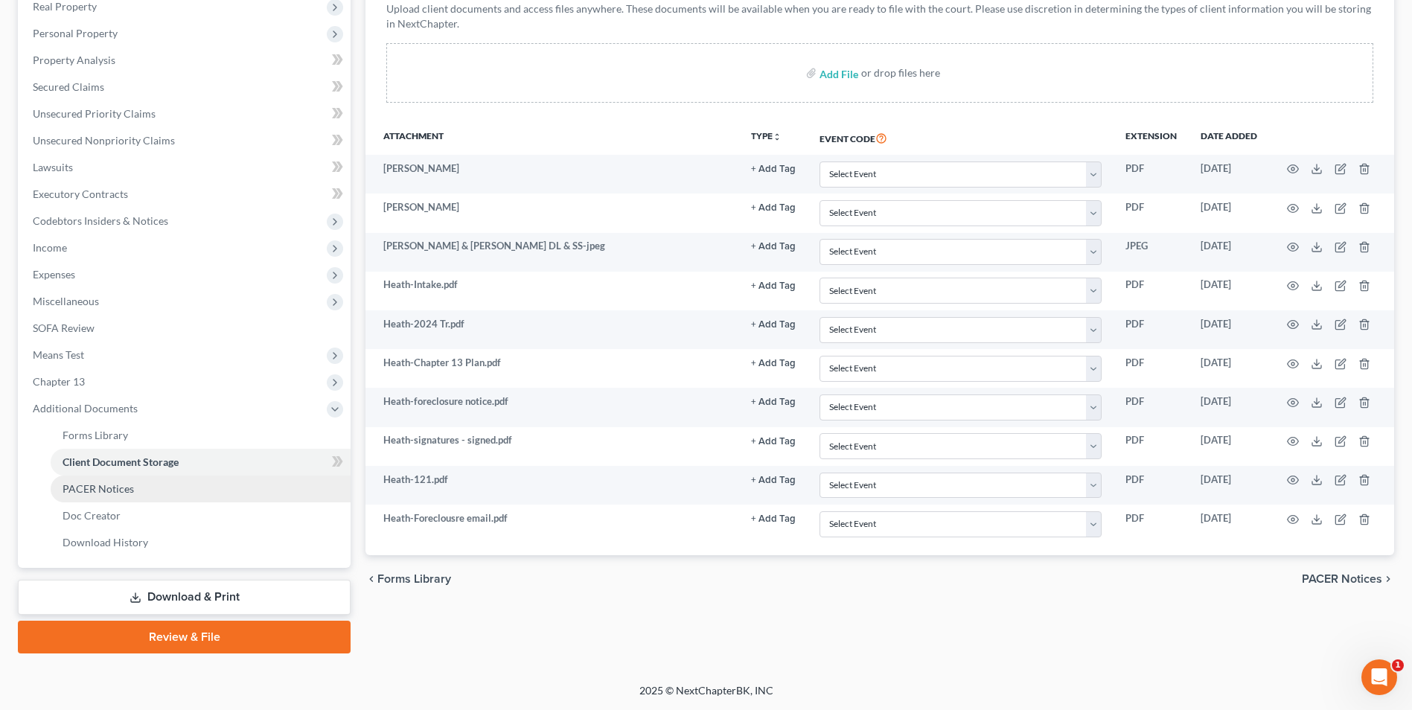
click at [144, 488] on link "PACER Notices" at bounding box center [201, 489] width 300 height 27
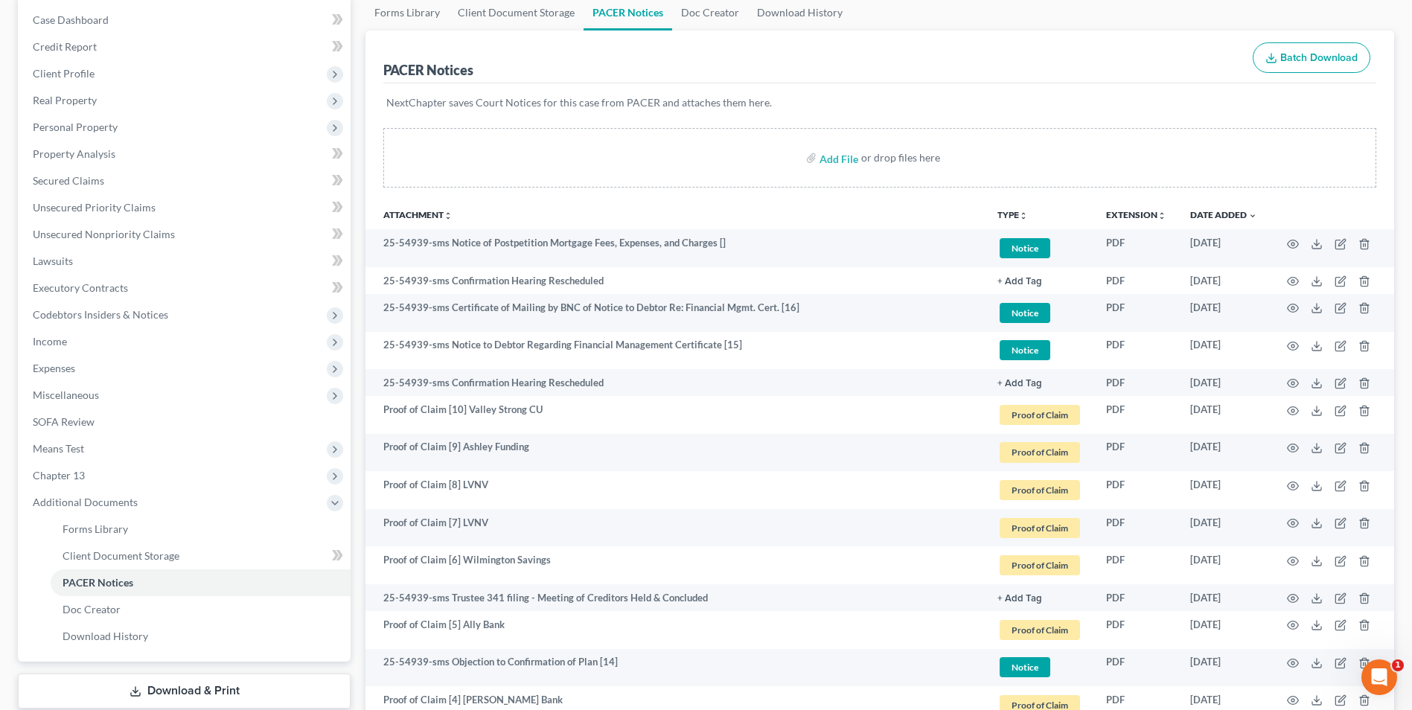
scroll to position [149, 0]
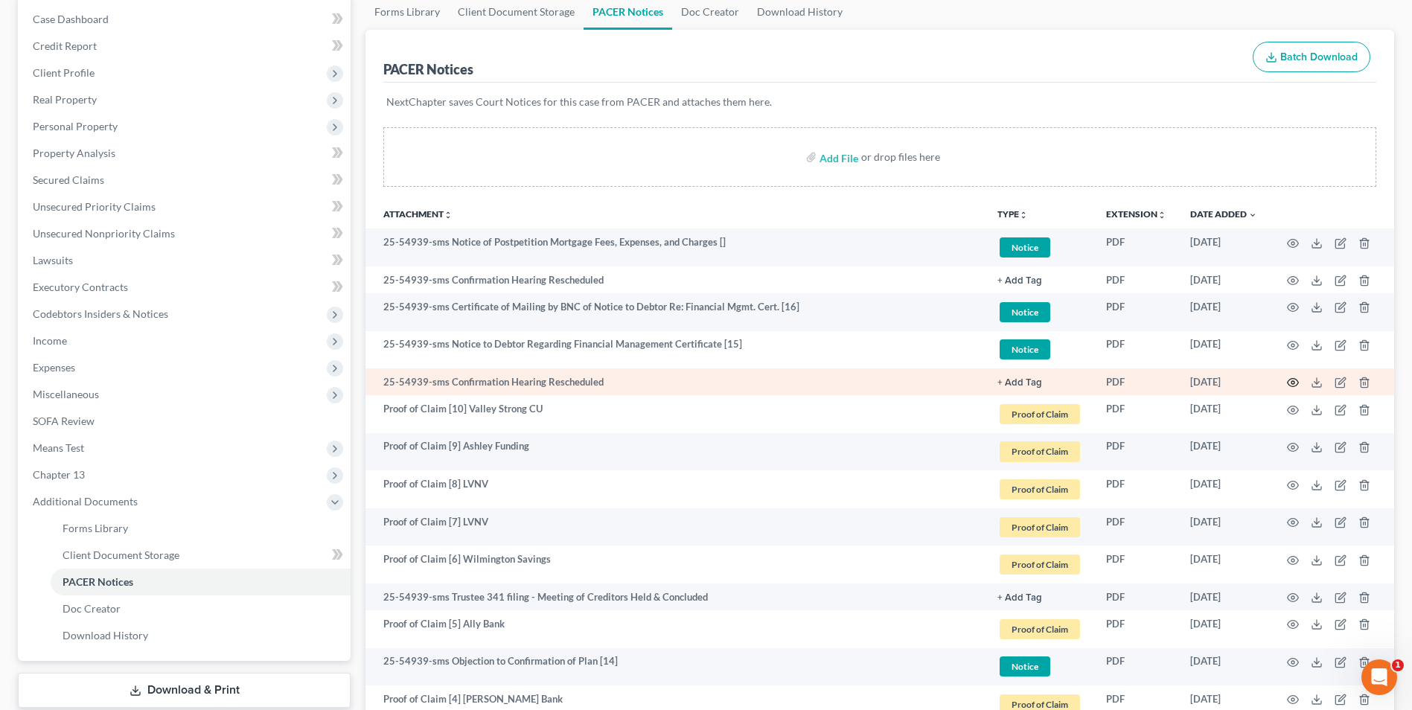
click at [1295, 380] on icon "button" at bounding box center [1293, 383] width 12 height 12
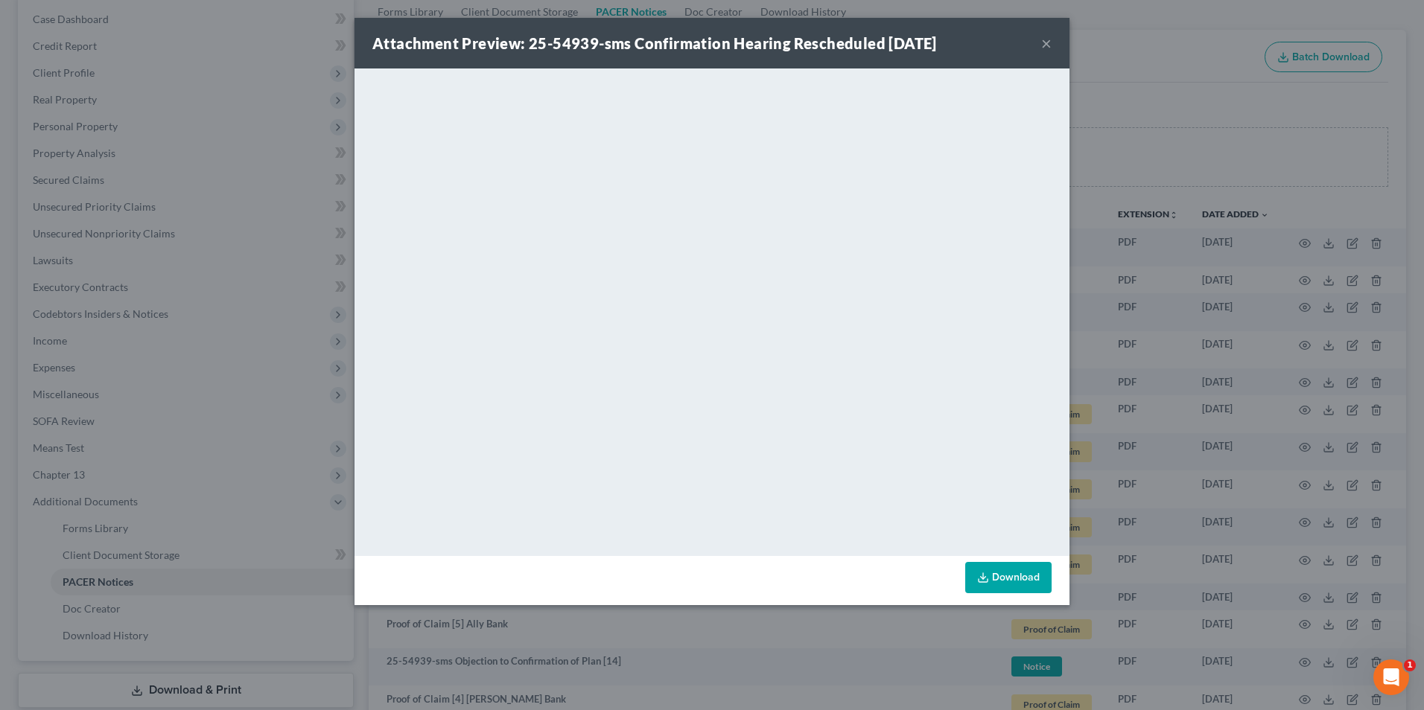
click at [1043, 42] on button "×" at bounding box center [1046, 43] width 10 height 18
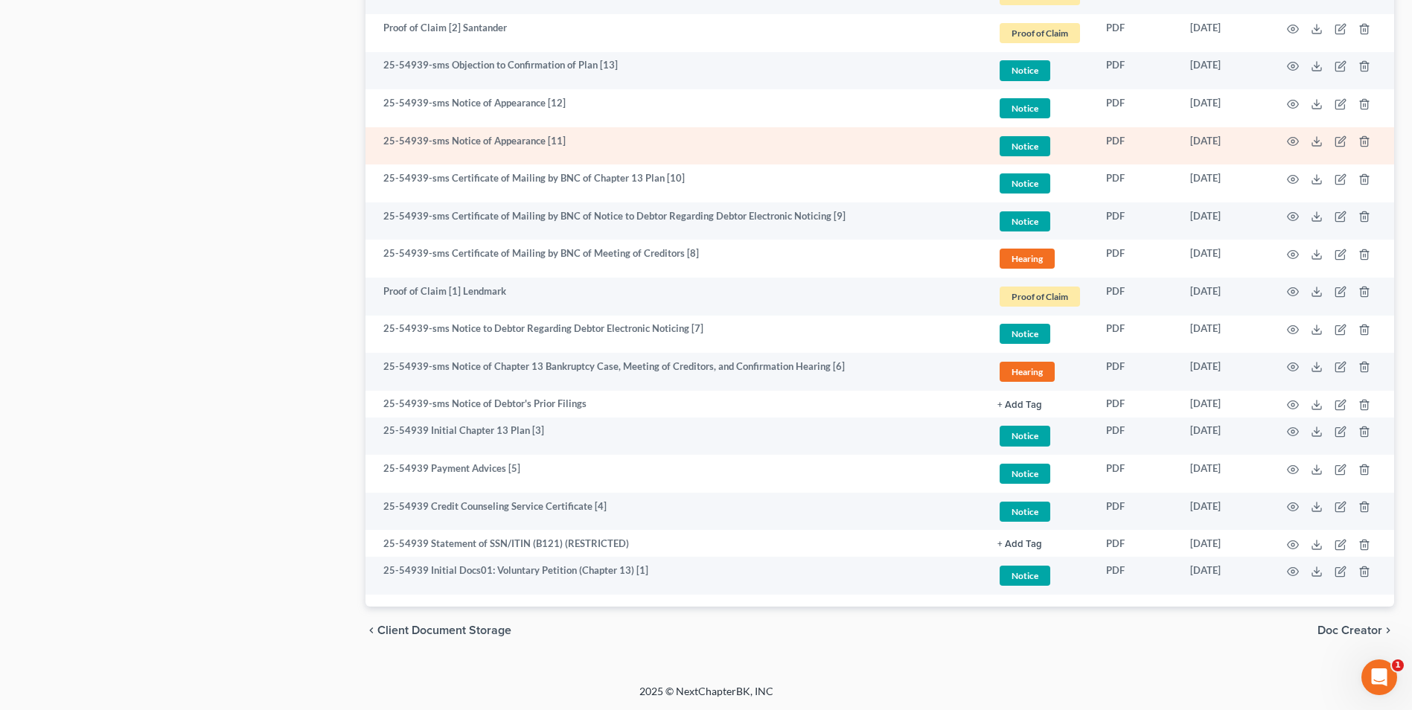
scroll to position [896, 0]
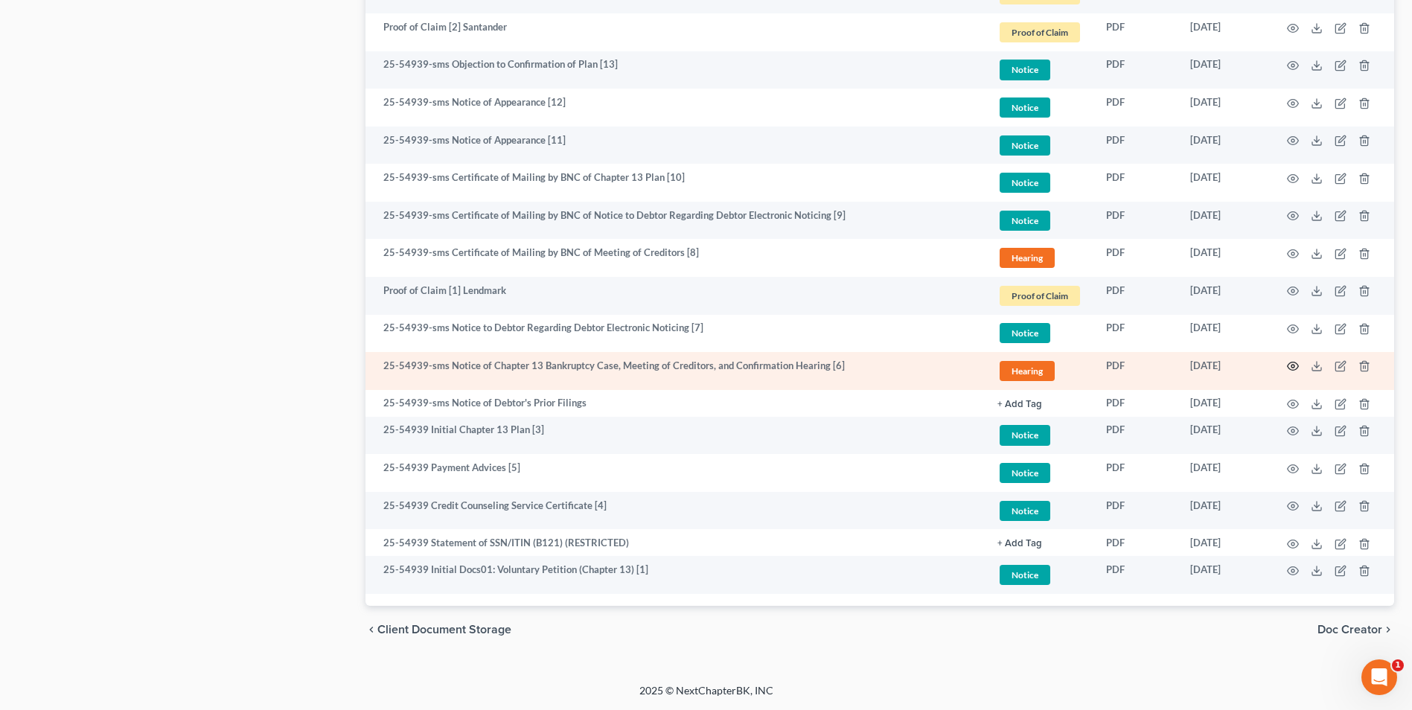
click at [1292, 364] on icon "button" at bounding box center [1293, 366] width 12 height 12
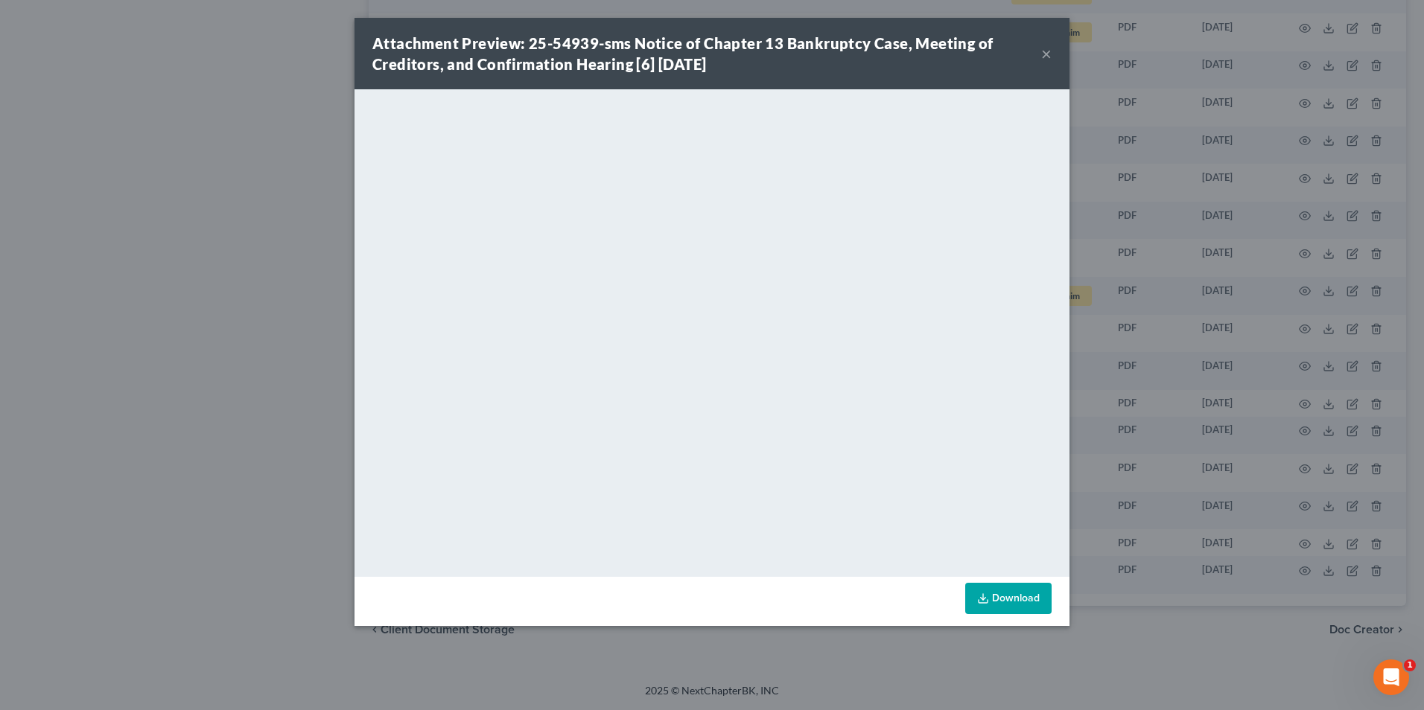
click at [1046, 52] on button "×" at bounding box center [1046, 54] width 10 height 18
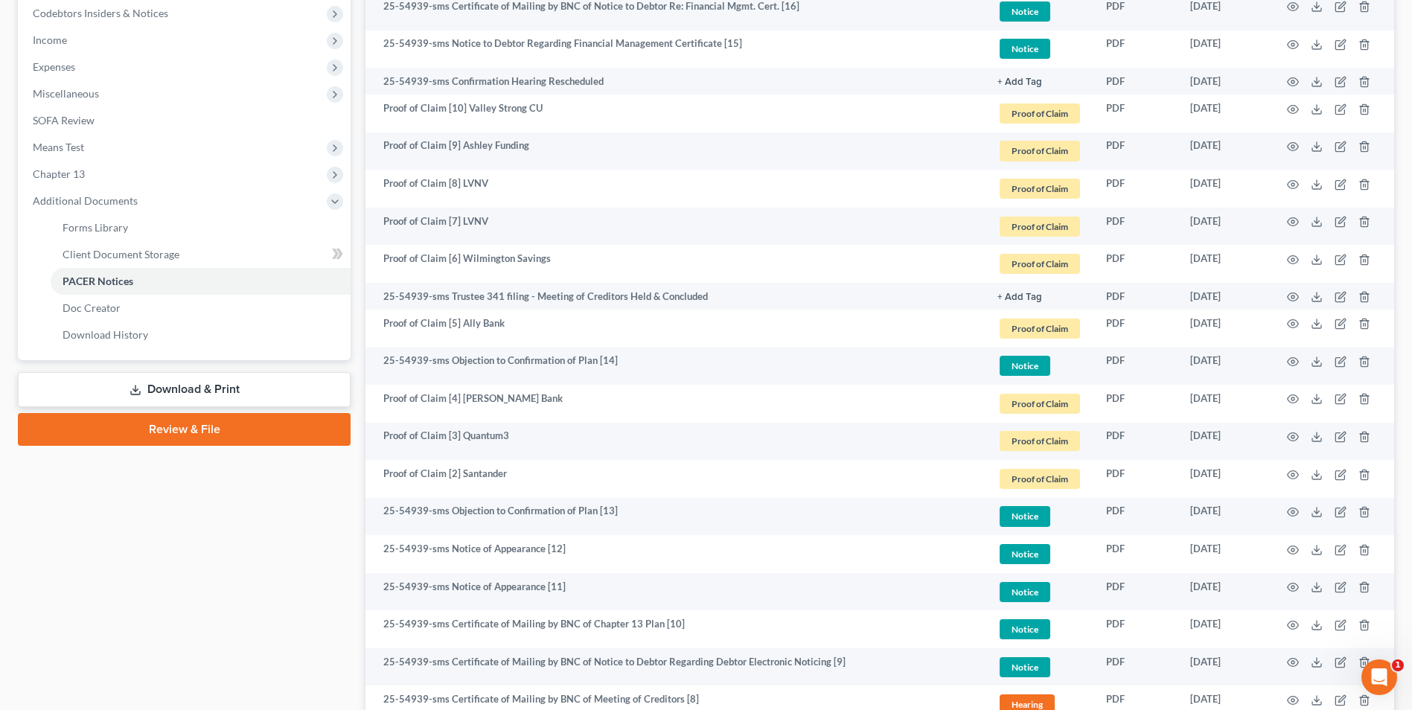
scroll to position [77, 0]
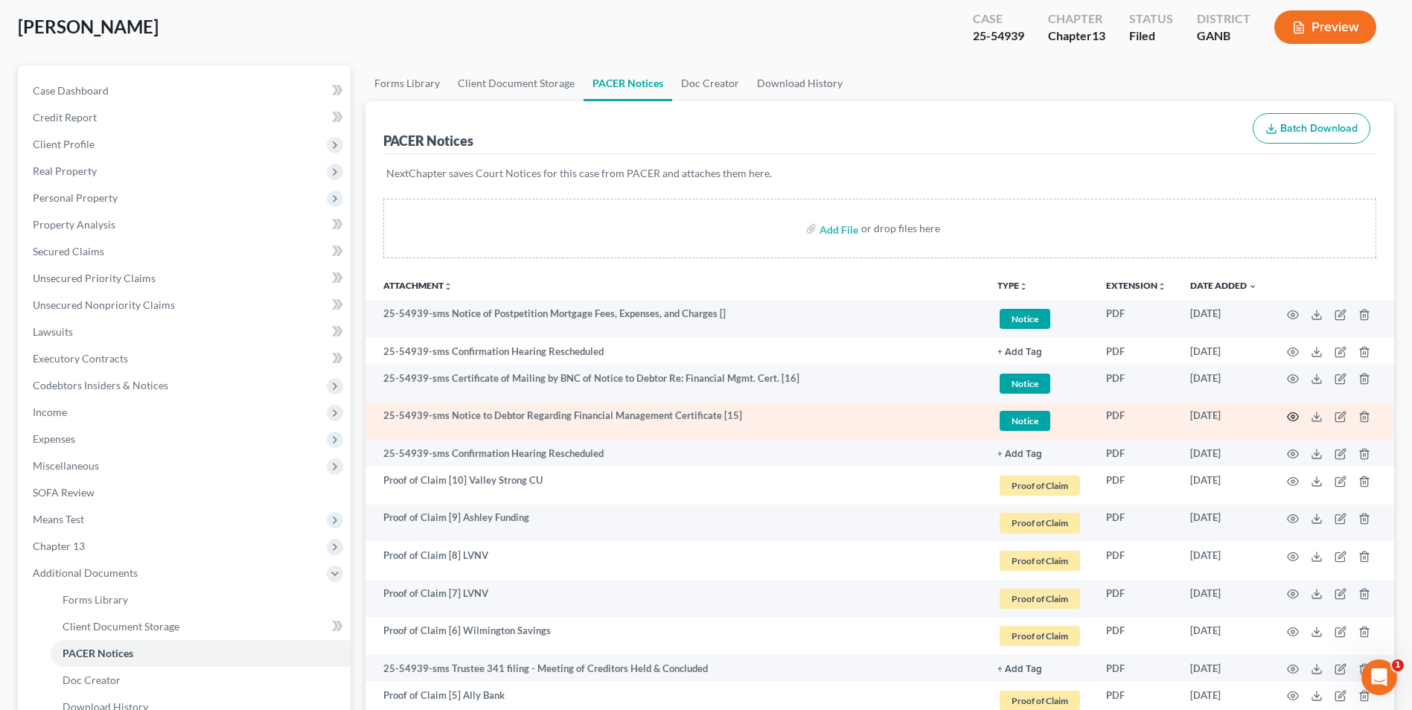
click at [1295, 415] on icon "button" at bounding box center [1293, 417] width 12 height 12
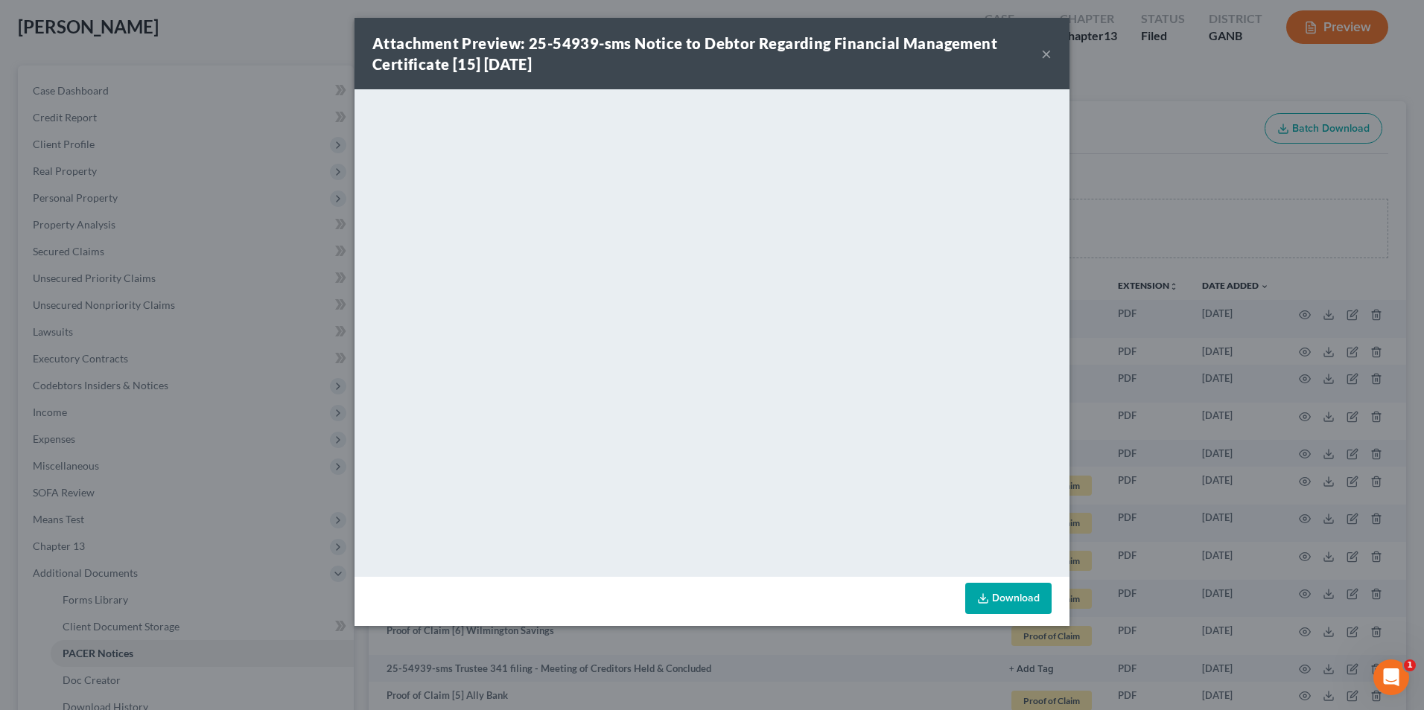
click at [1045, 54] on button "×" at bounding box center [1046, 54] width 10 height 18
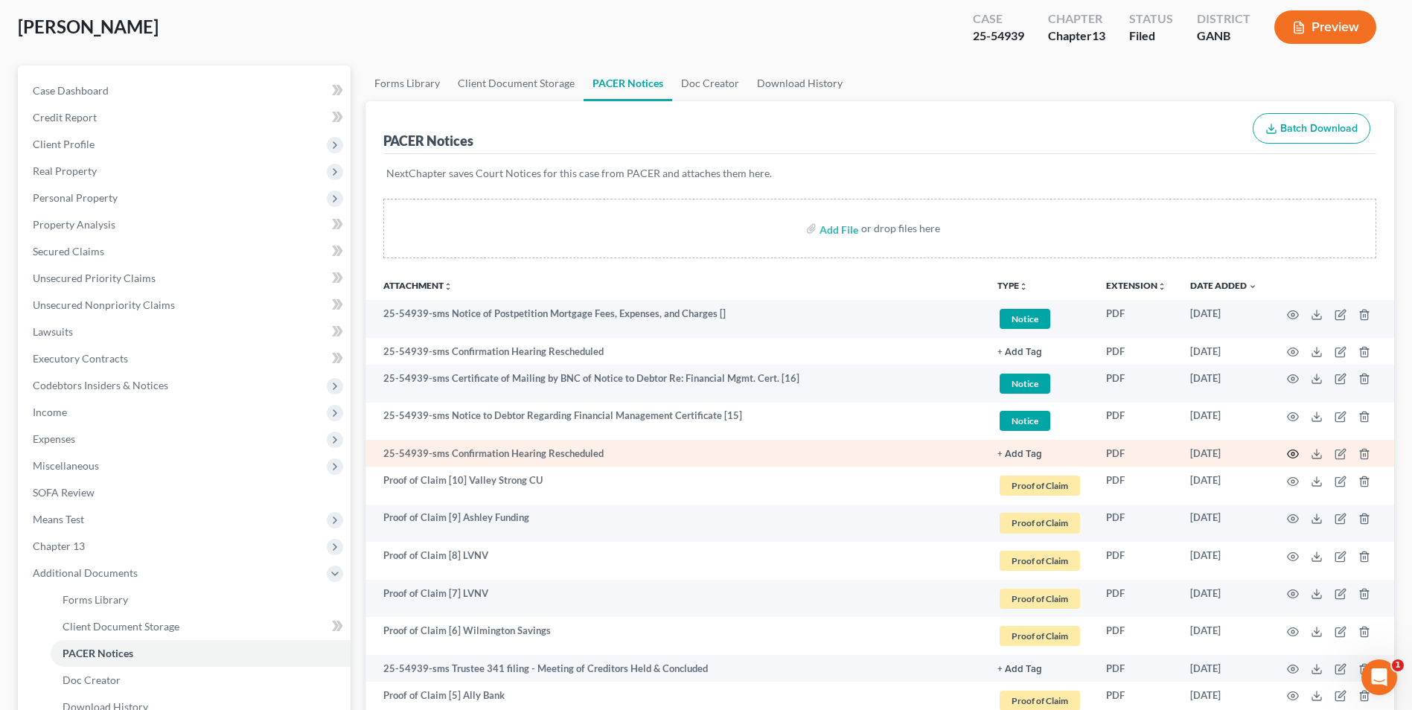
click at [1293, 454] on icon "button" at bounding box center [1293, 454] width 12 height 12
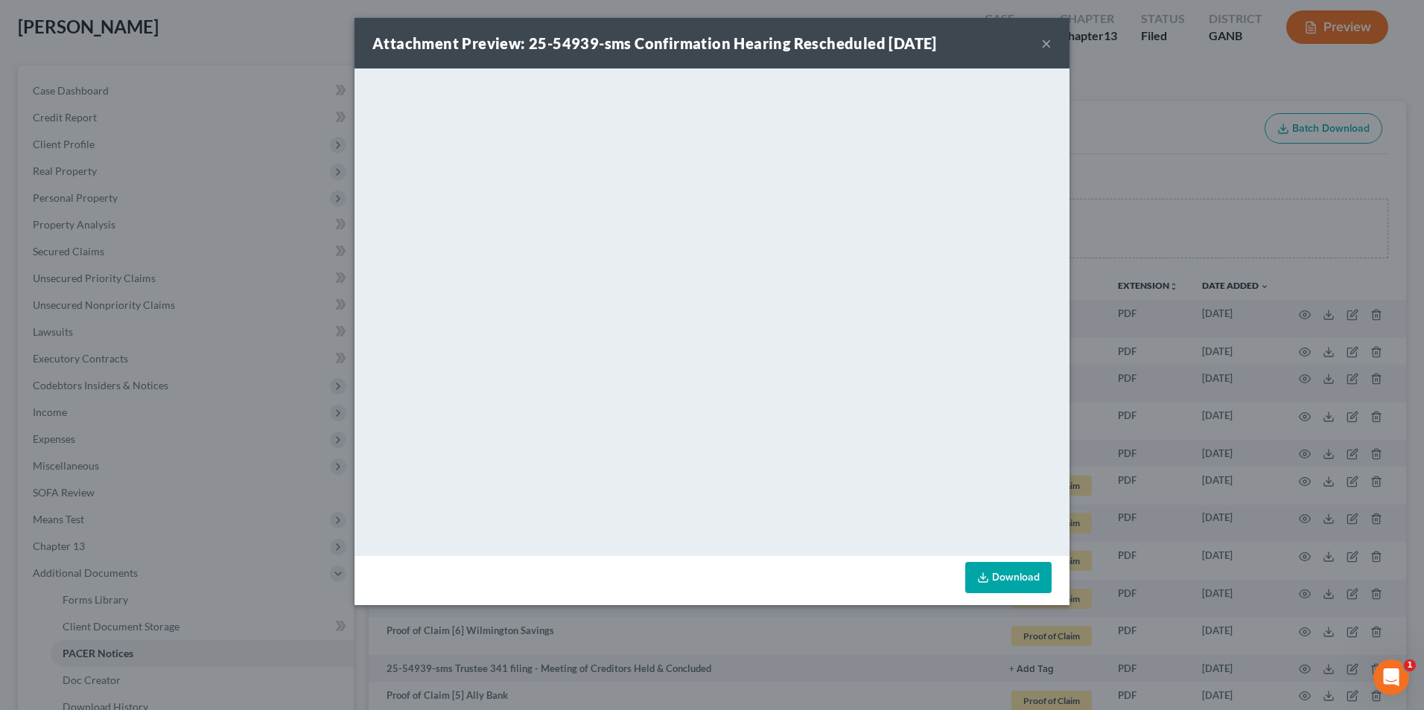
click at [1042, 42] on button "×" at bounding box center [1046, 43] width 10 height 18
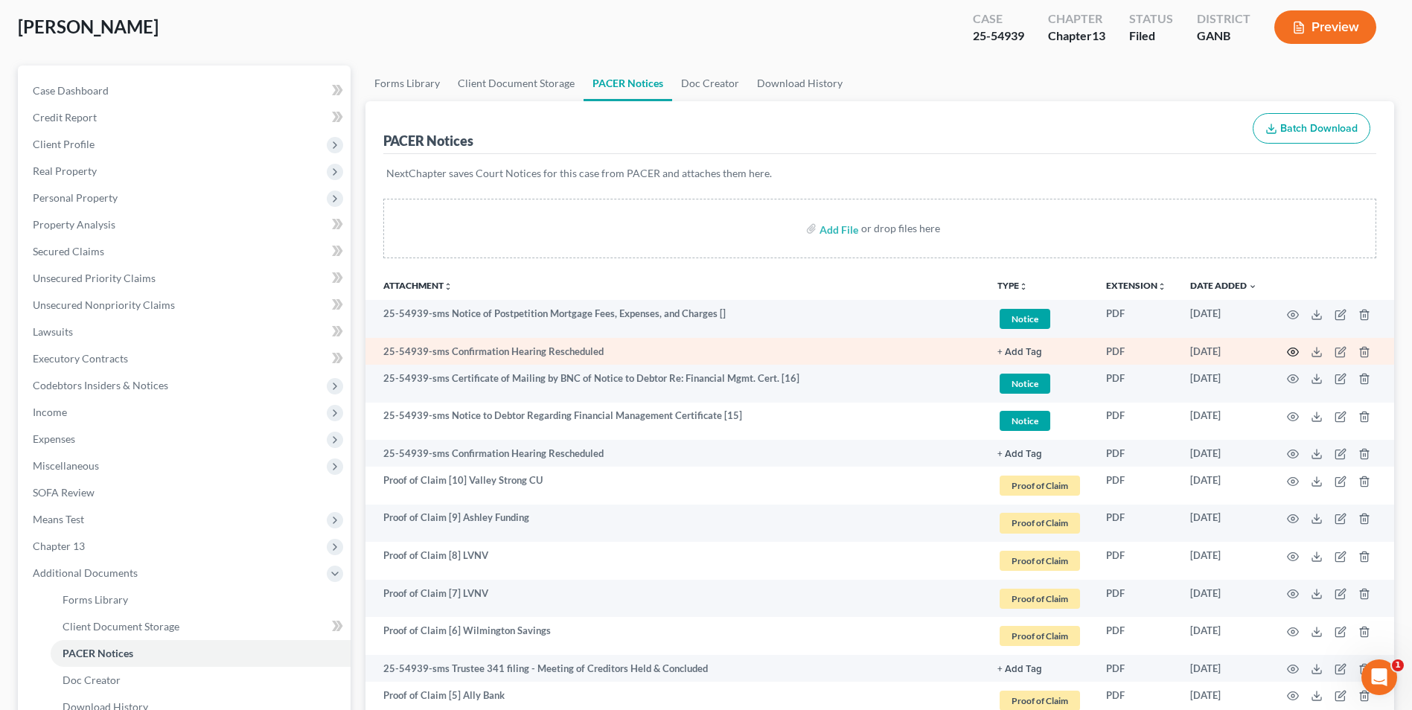
click at [1297, 348] on icon "button" at bounding box center [1293, 352] width 12 height 12
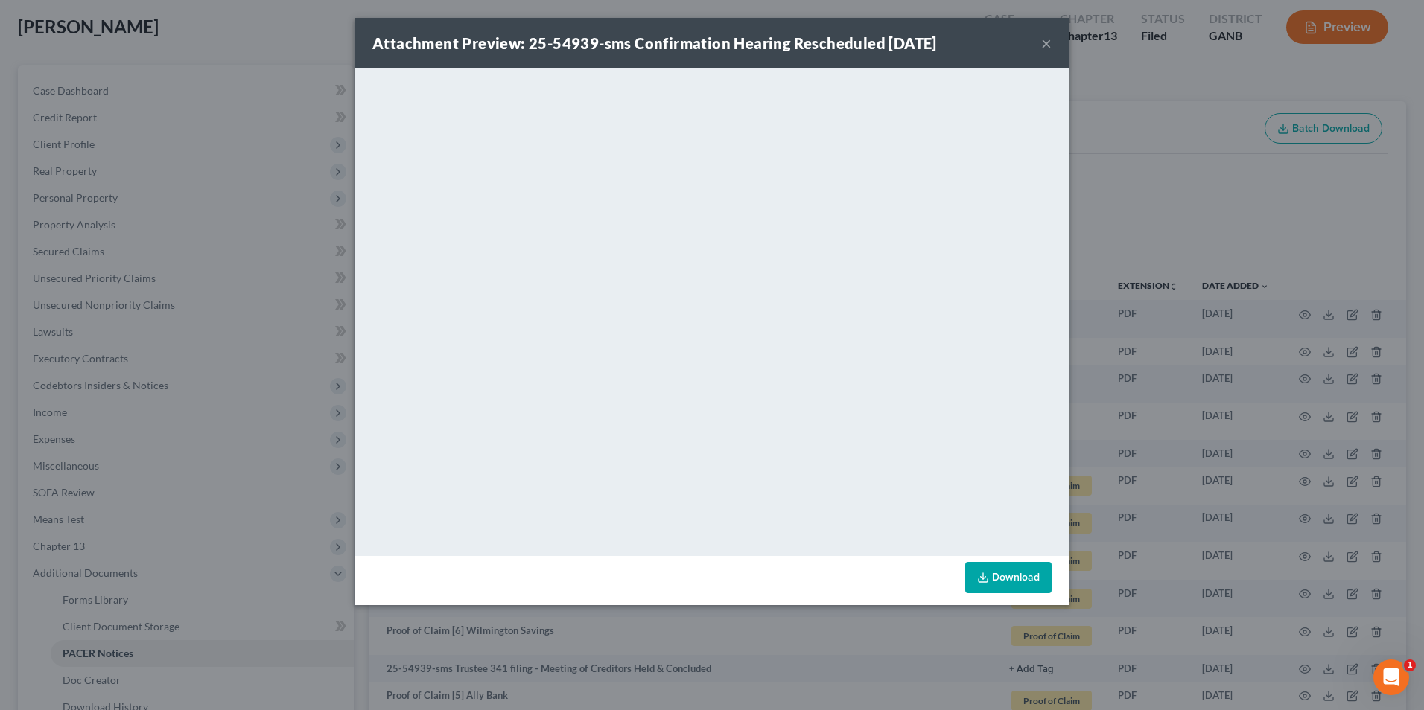
click at [1048, 41] on button "×" at bounding box center [1046, 43] width 10 height 18
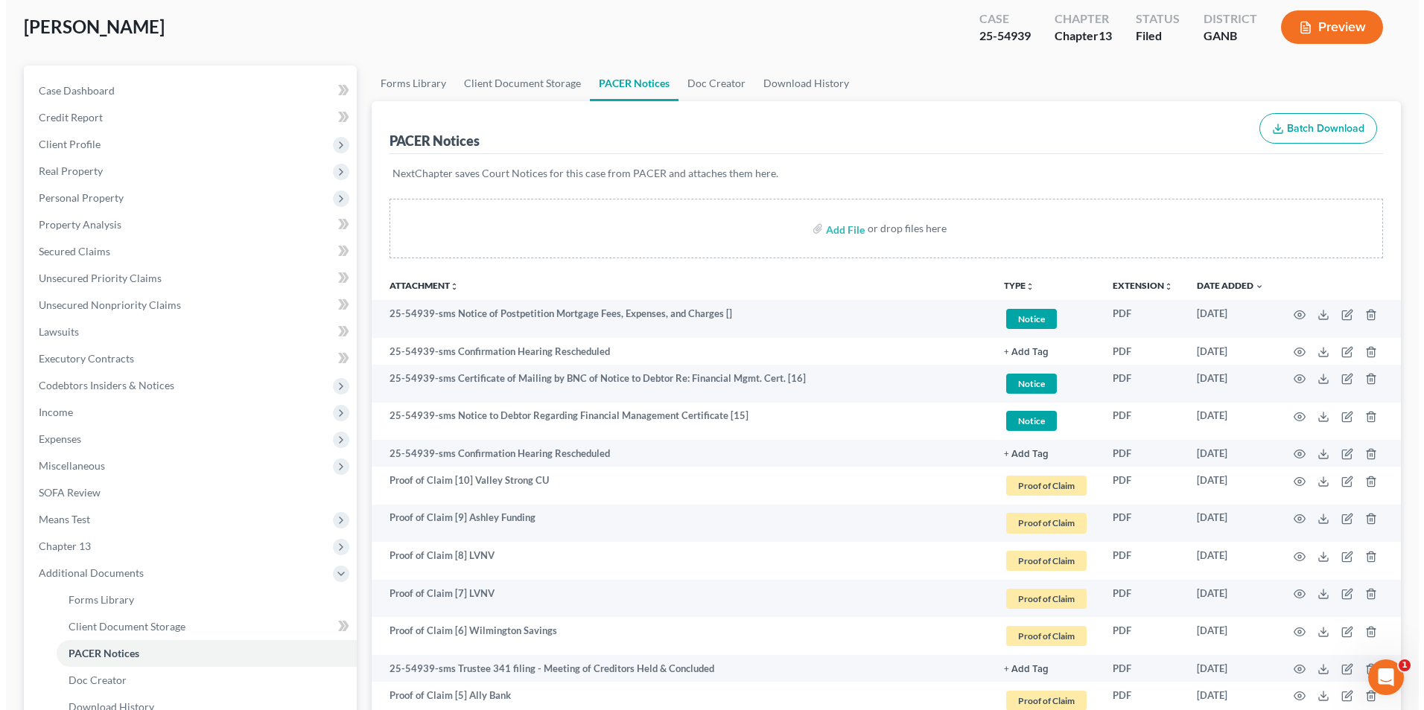
scroll to position [0, 0]
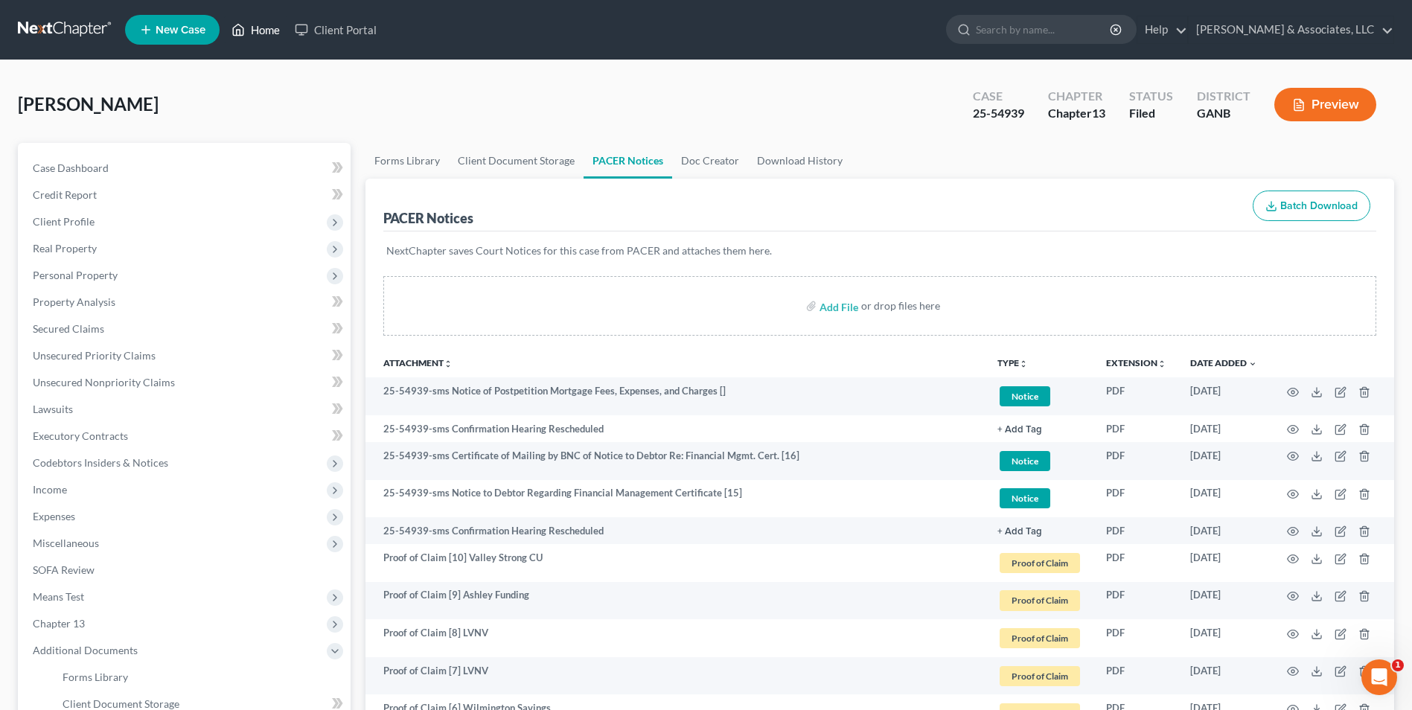
click at [276, 28] on link "Home" at bounding box center [255, 29] width 63 height 27
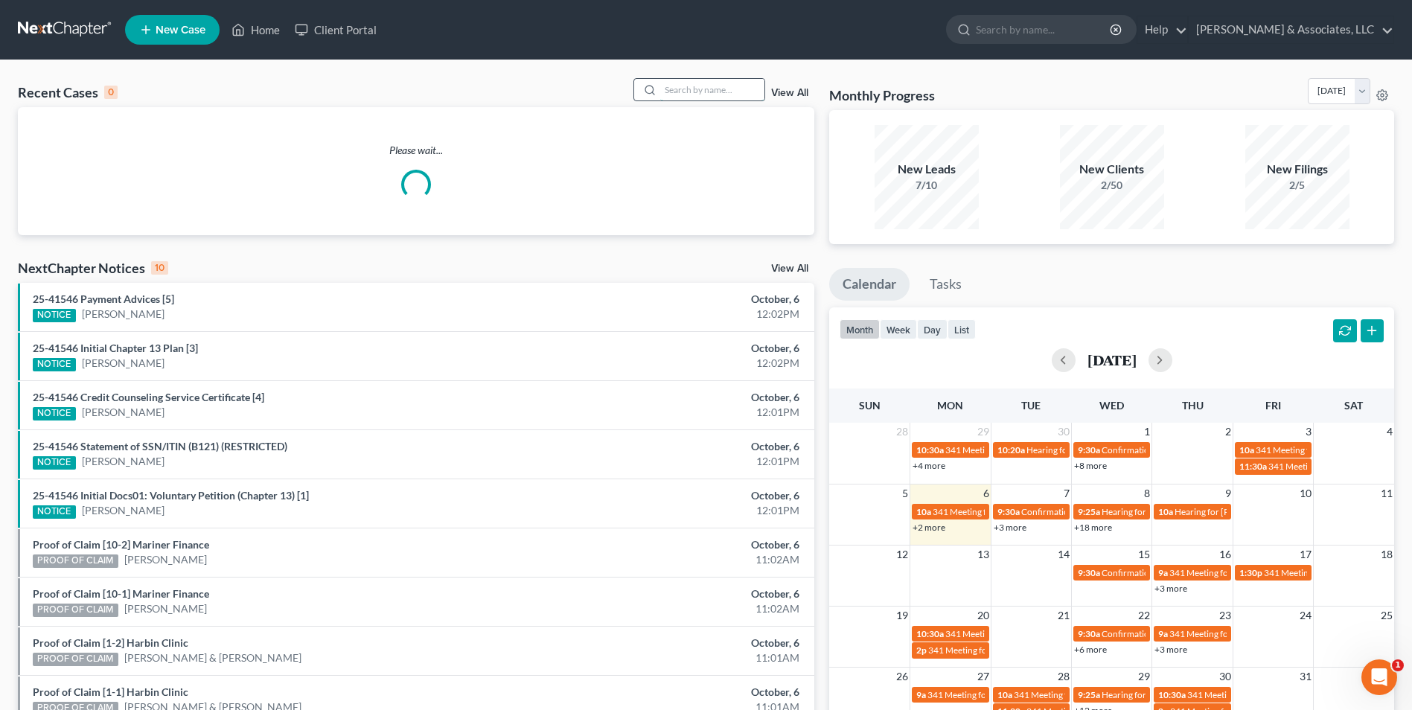
click at [701, 91] on input "search" at bounding box center [712, 90] width 104 height 22
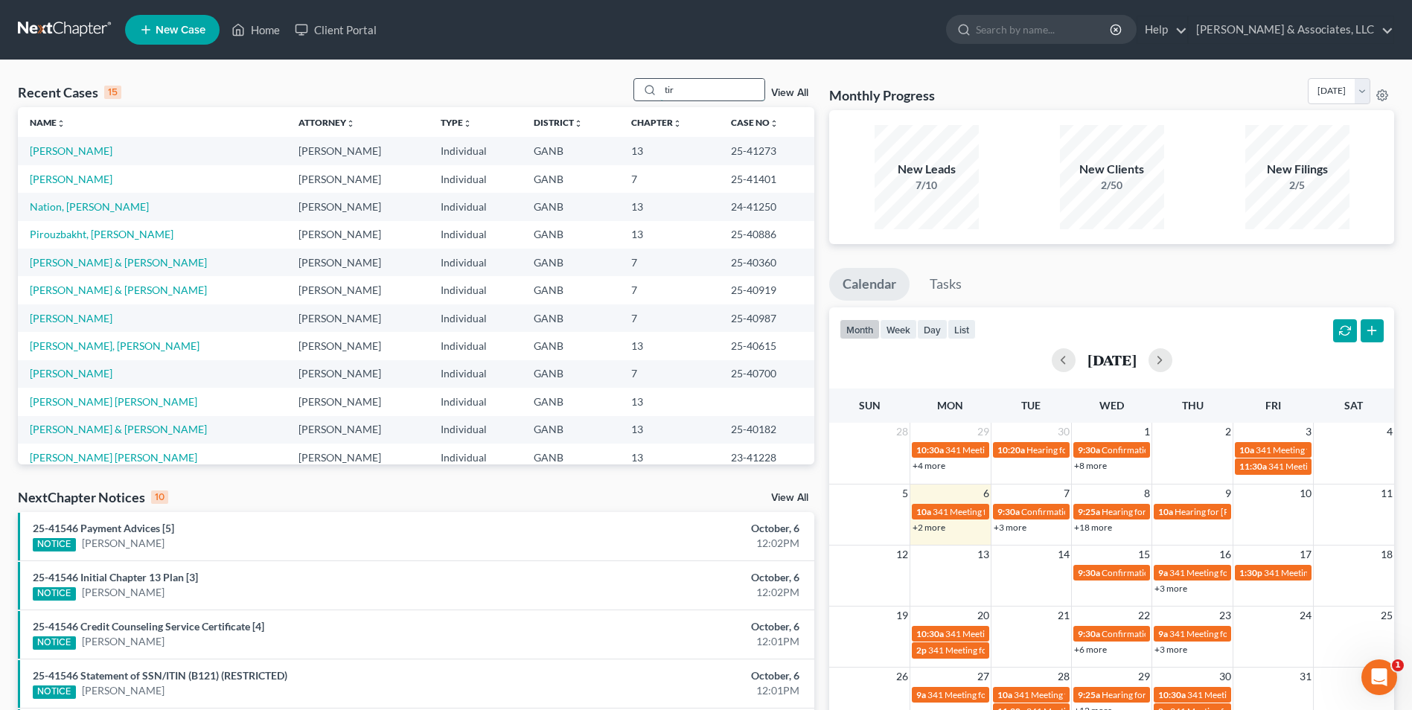
type input "tir"
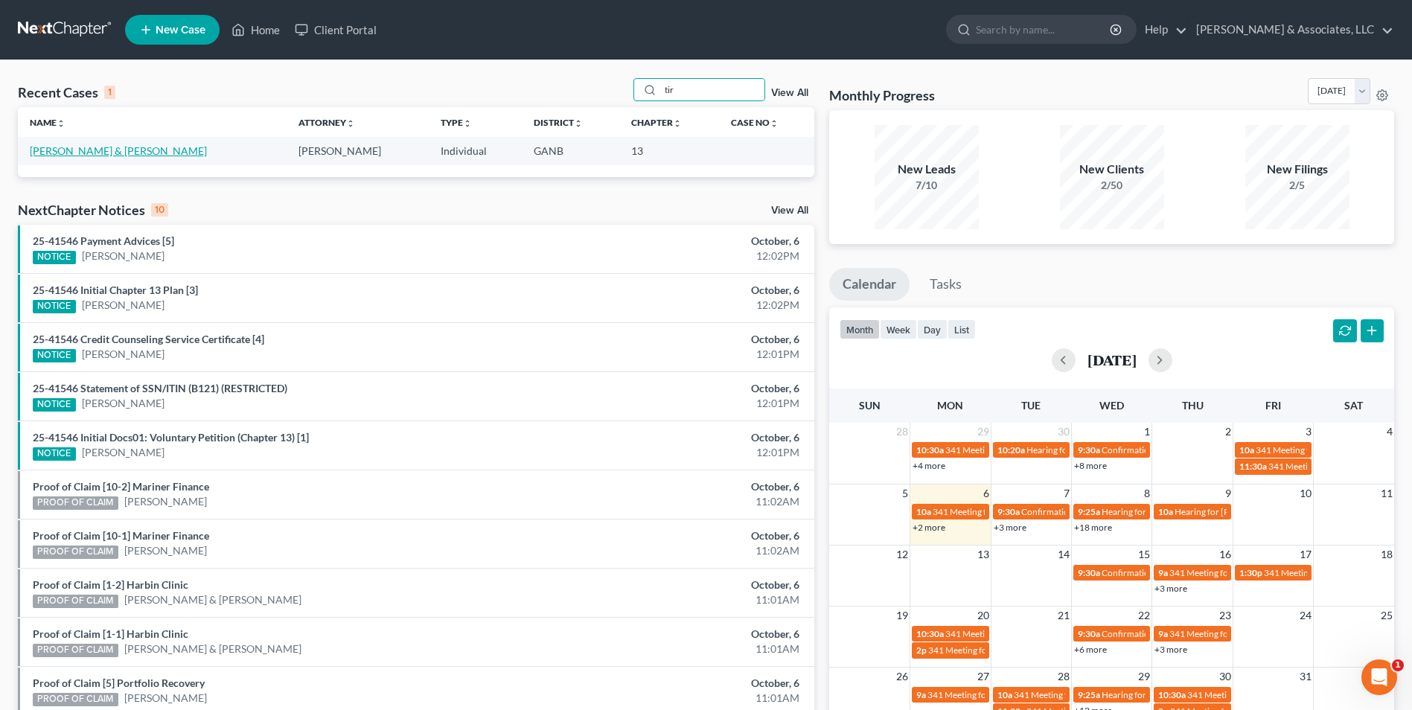
click at [75, 150] on link "[PERSON_NAME] & [PERSON_NAME]" at bounding box center [118, 150] width 177 height 13
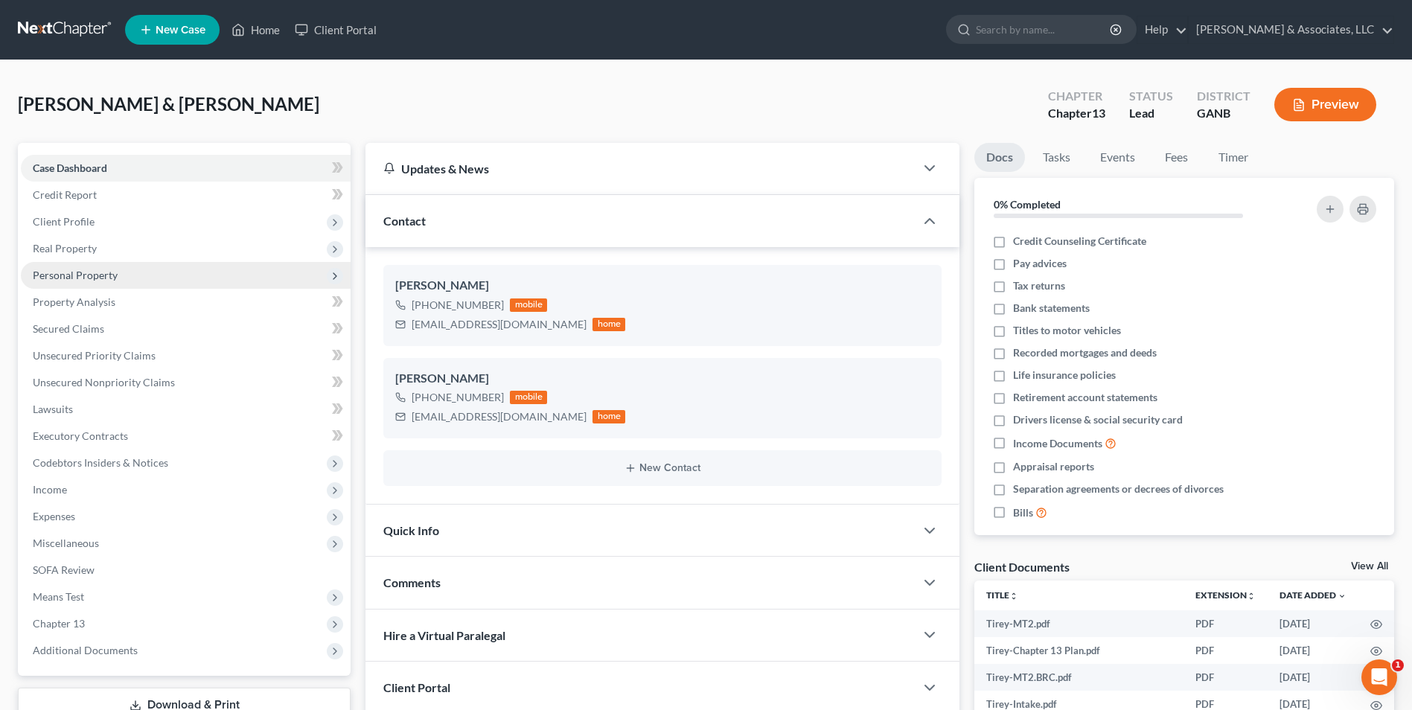
click at [100, 273] on span "Personal Property" at bounding box center [75, 275] width 85 height 13
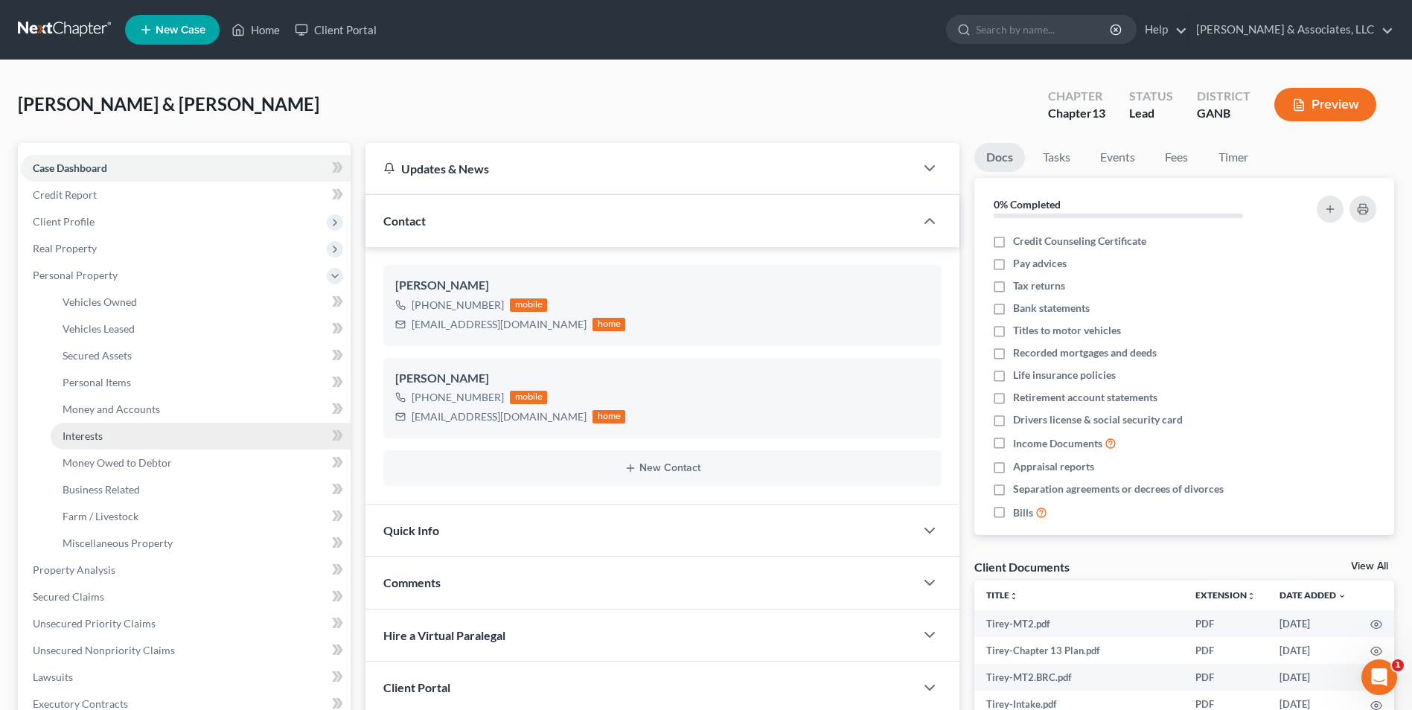
click at [99, 428] on link "Interests" at bounding box center [201, 436] width 300 height 27
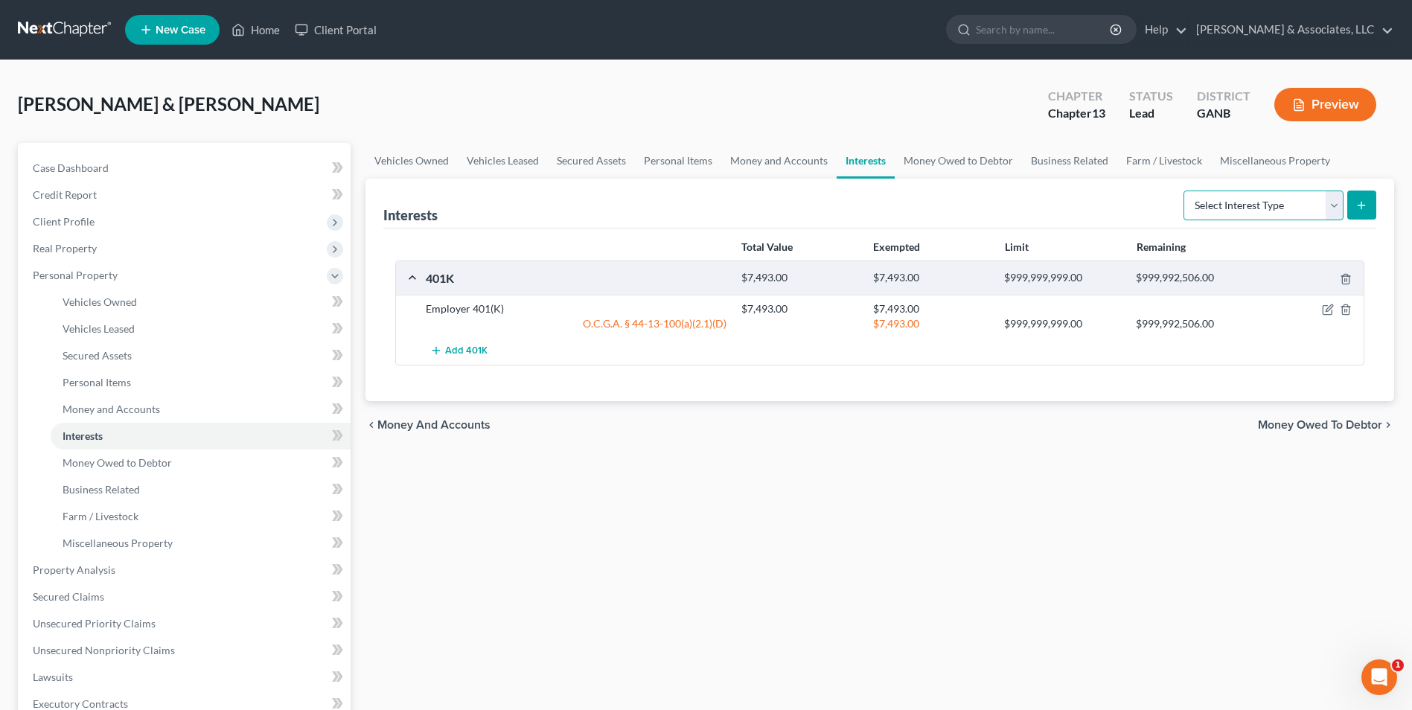
click at [1335, 211] on select "Select Interest Type 401K Annuity Bond Education IRA Government Bond Government…" at bounding box center [1264, 206] width 160 height 30
select select "401k"
click at [1185, 191] on select "Select Interest Type 401K Annuity Bond Education IRA Government Bond Government…" at bounding box center [1264, 206] width 160 height 30
click at [1363, 209] on icon "submit" at bounding box center [1362, 206] width 12 height 12
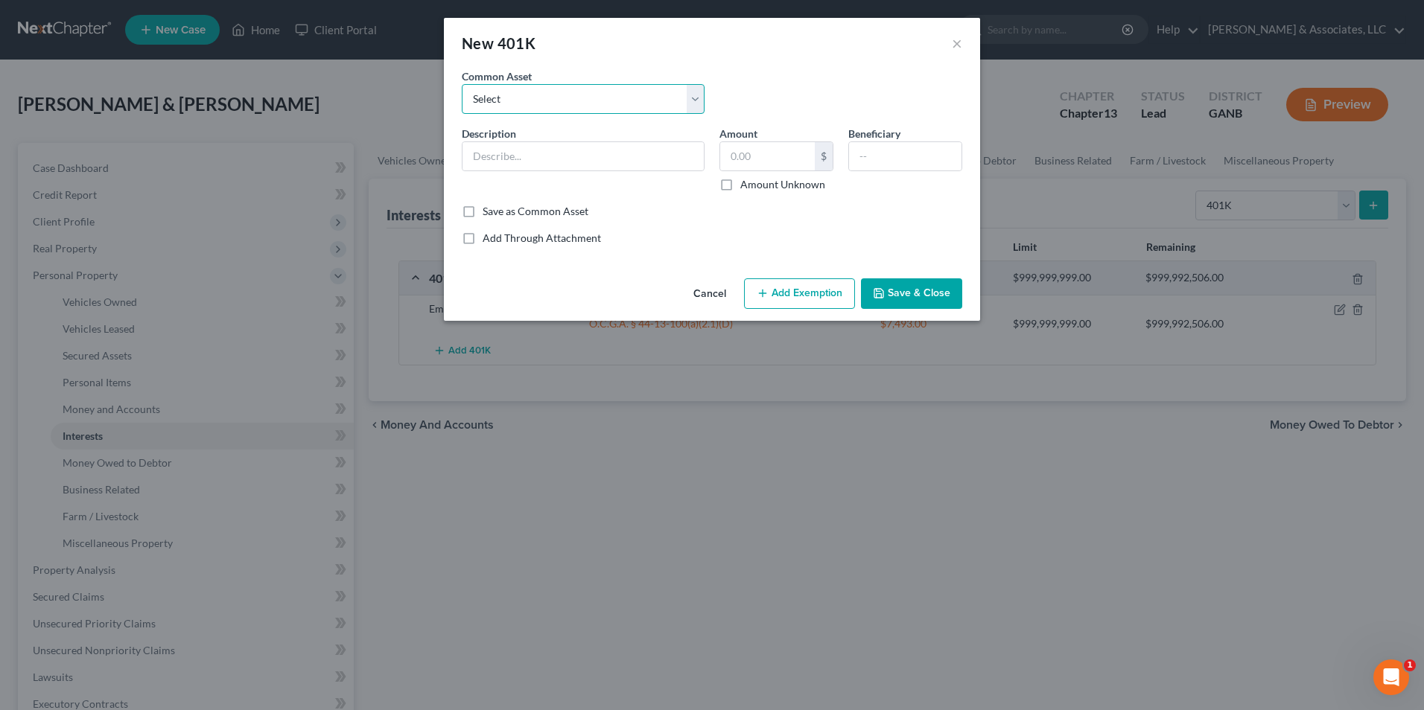
click at [696, 98] on select "Select Employer 401(K) Industrial Service Solution Former employer 401(K) Emplo…" at bounding box center [583, 99] width 243 height 30
select select "0"
click at [462, 84] on select "Select Employer 401(K) Industrial Service Solution Former employer 401(K) Emplo…" at bounding box center [583, 99] width 243 height 30
type input "Employer 401(K)"
click at [792, 153] on input "12,536.00" at bounding box center [767, 156] width 95 height 28
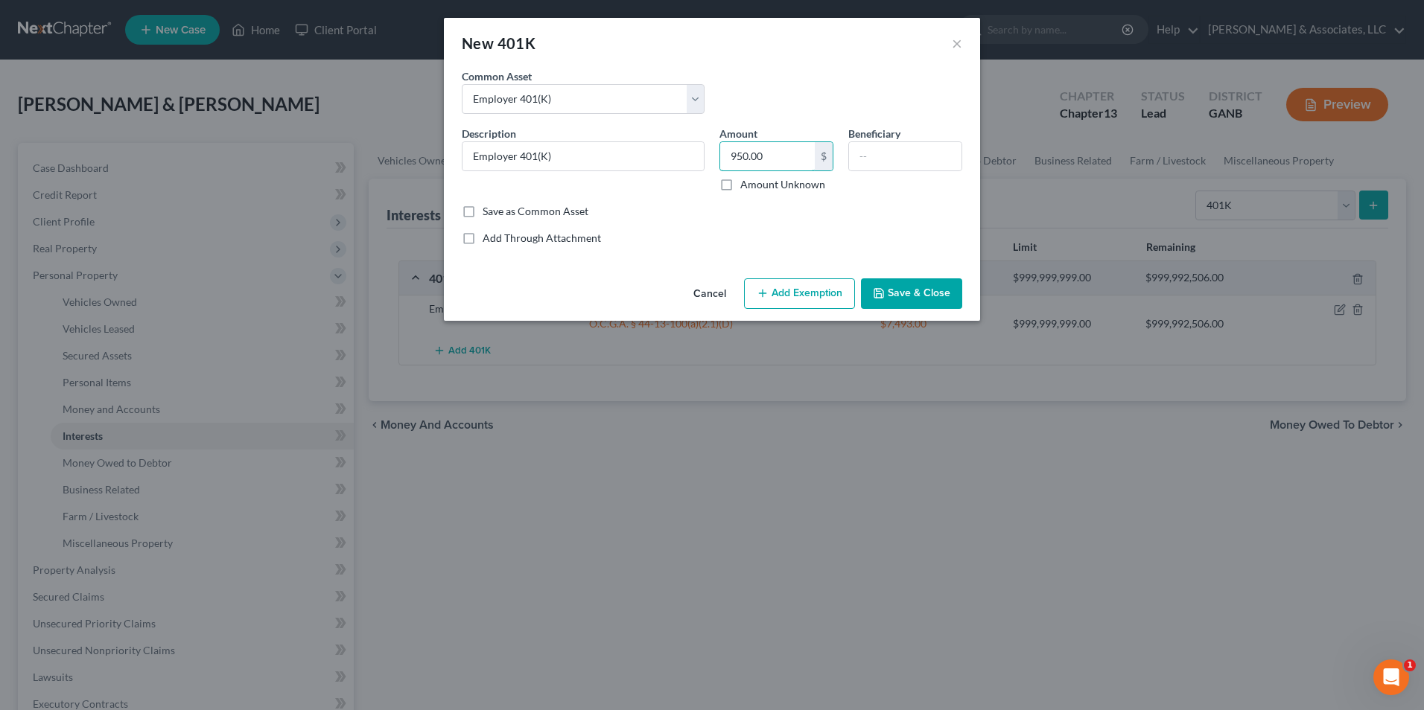
type input "950.00"
click at [774, 296] on button "Add Exemption" at bounding box center [799, 293] width 111 height 31
select select "2"
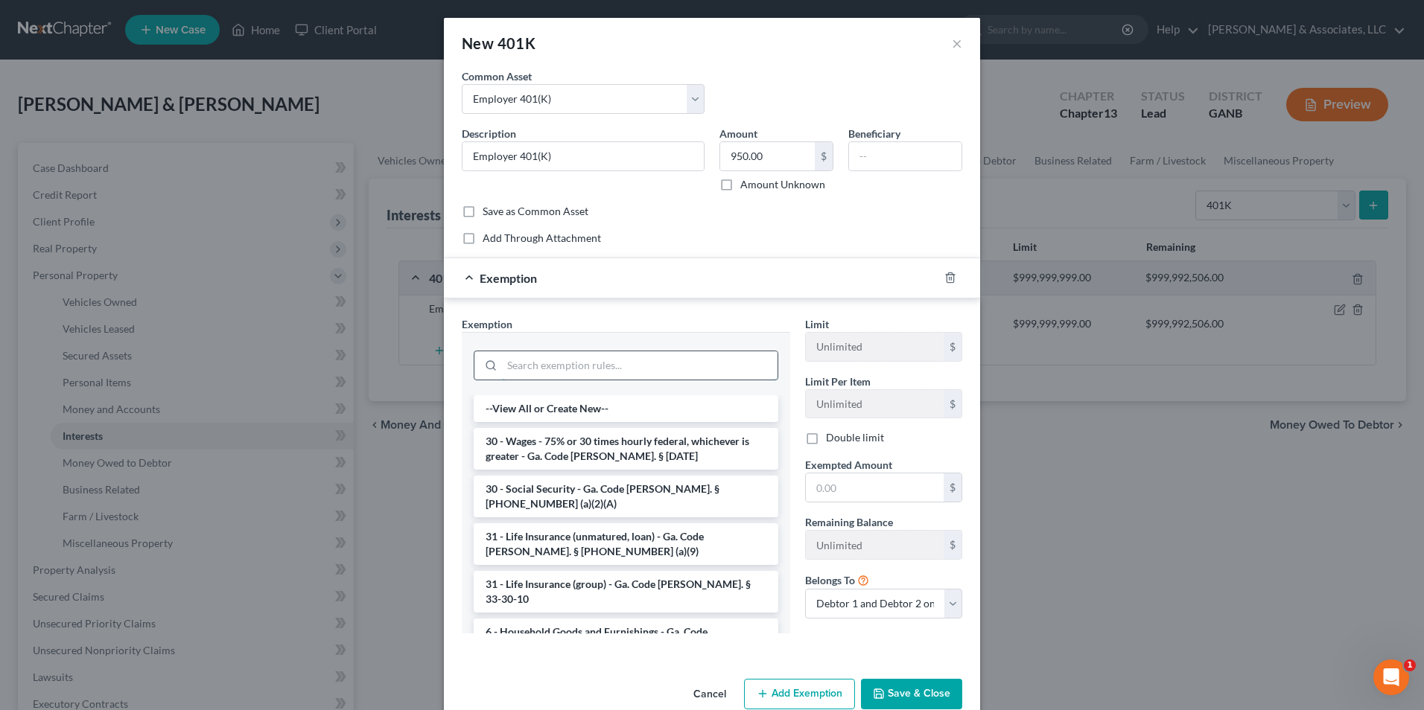
click at [704, 371] on input "search" at bounding box center [639, 365] width 275 height 28
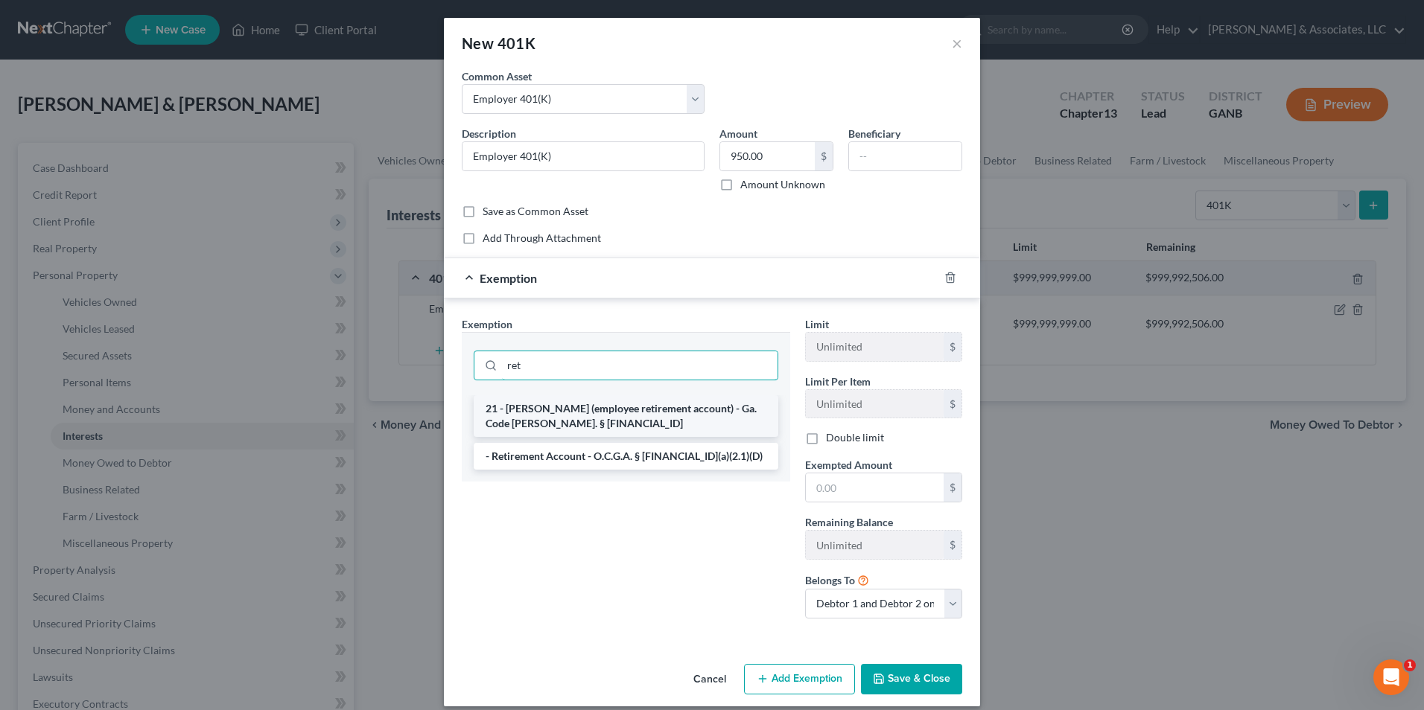
type input "ret"
click at [624, 412] on li "21 - ERISA (employee retirement account) - Ga. Code Ann. § 44-13-100" at bounding box center [626, 416] width 305 height 42
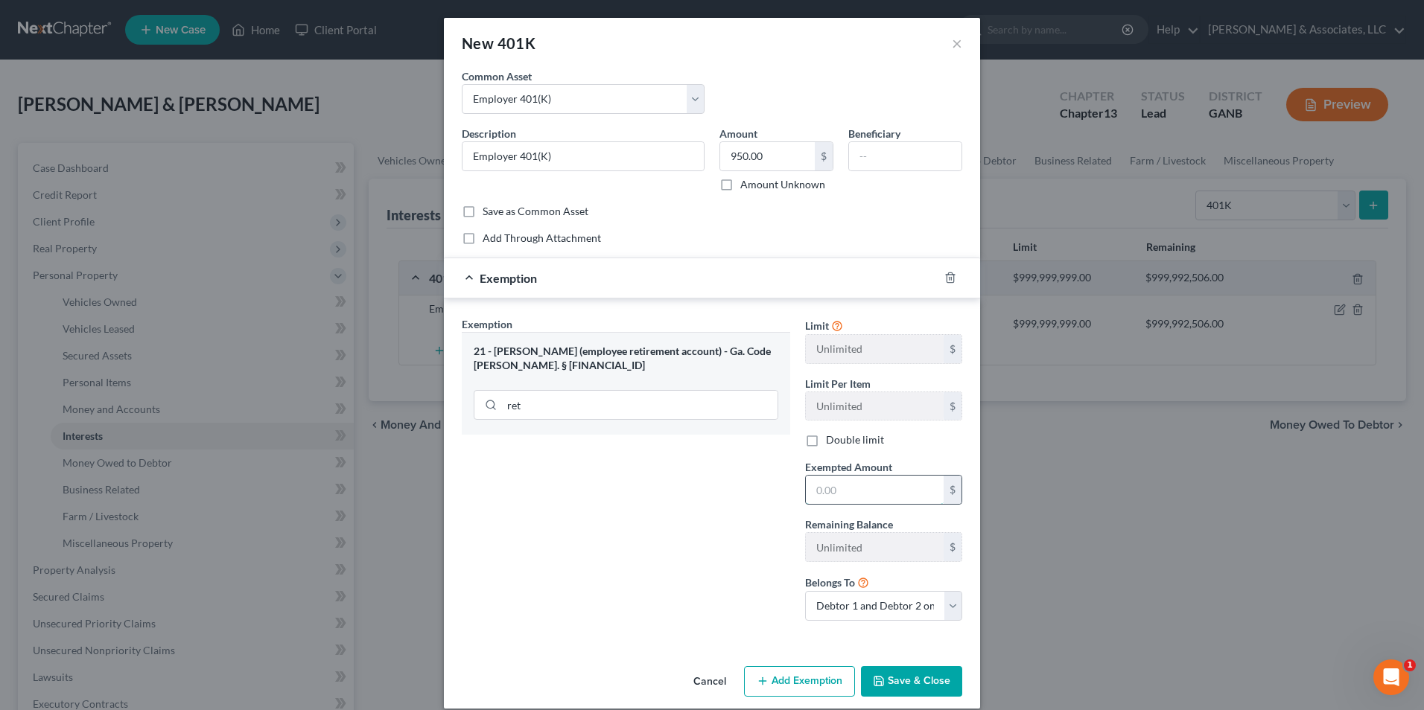
click at [872, 494] on input "text" at bounding box center [875, 490] width 138 height 28
type input "950.00"
click at [922, 684] on button "Save & Close" at bounding box center [911, 681] width 101 height 31
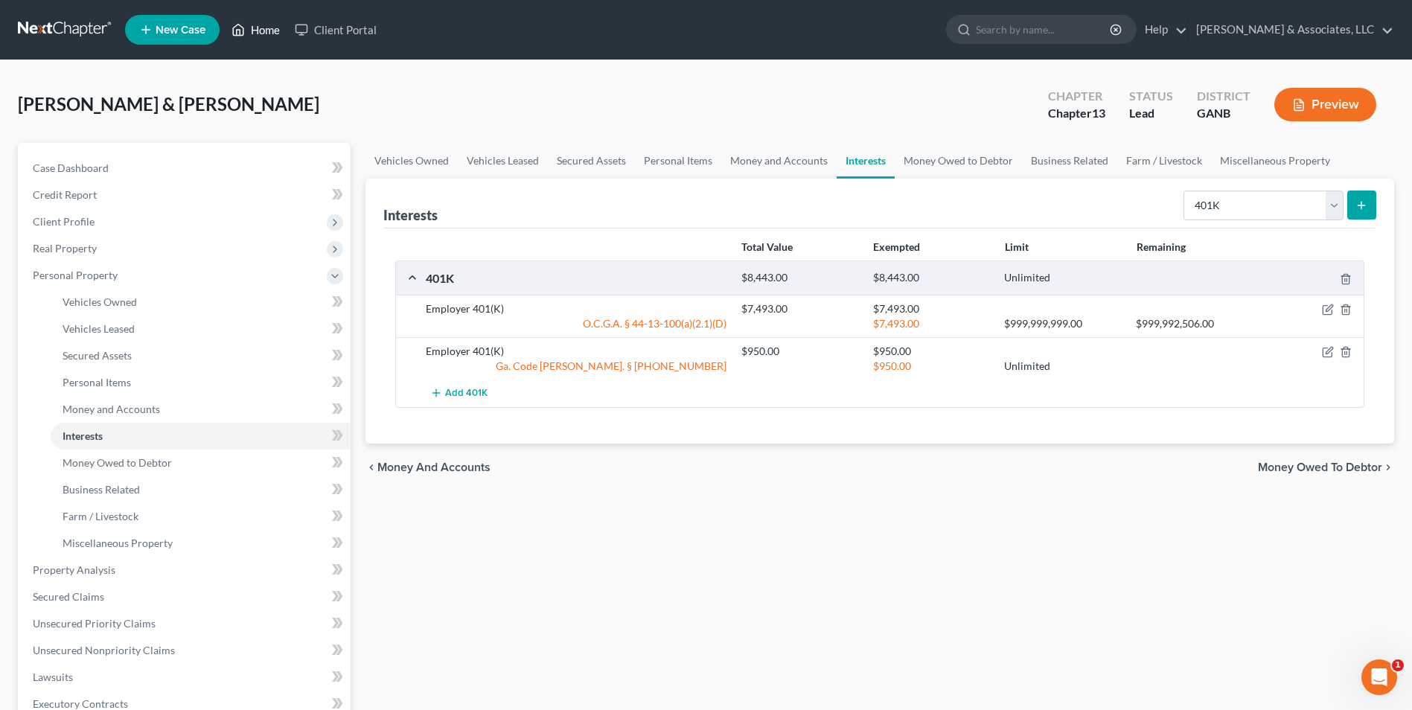
click at [252, 39] on link "Home" at bounding box center [255, 29] width 63 height 27
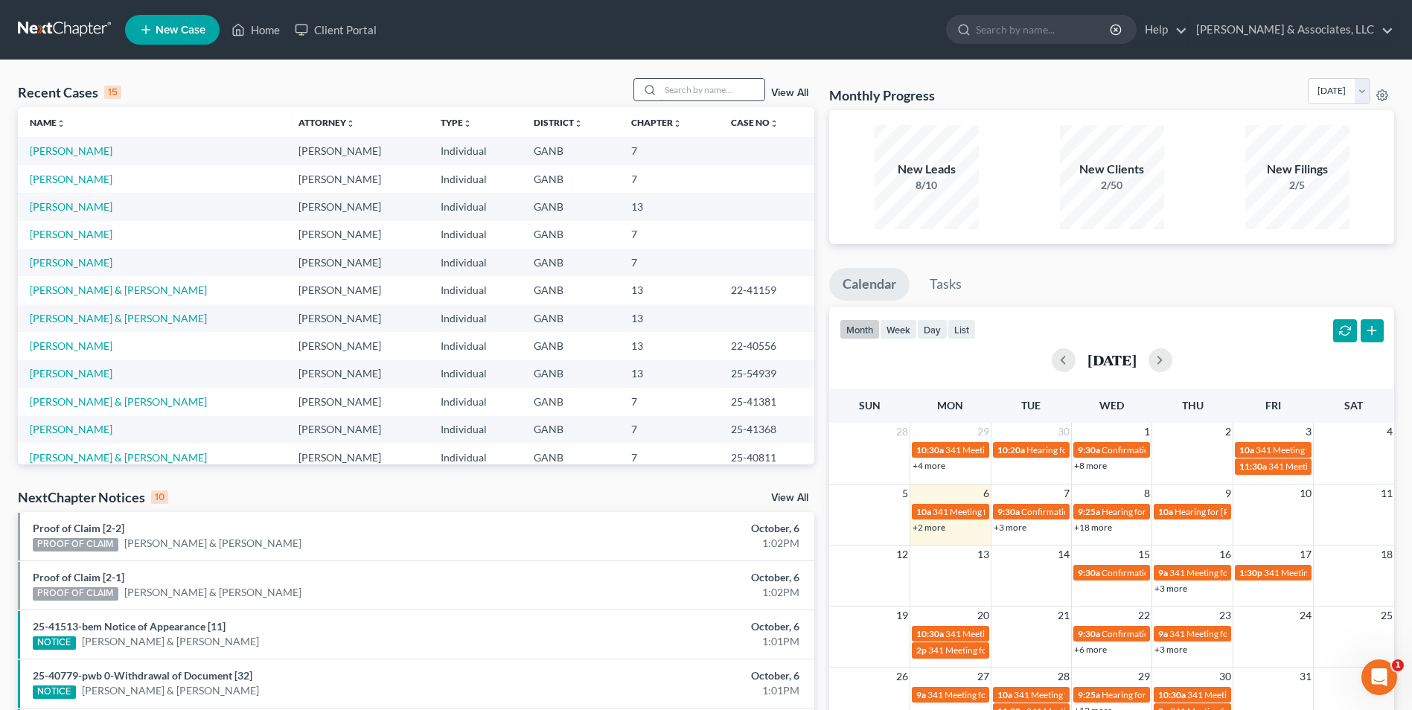
click at [691, 90] on input "search" at bounding box center [712, 90] width 104 height 22
type input "farr"
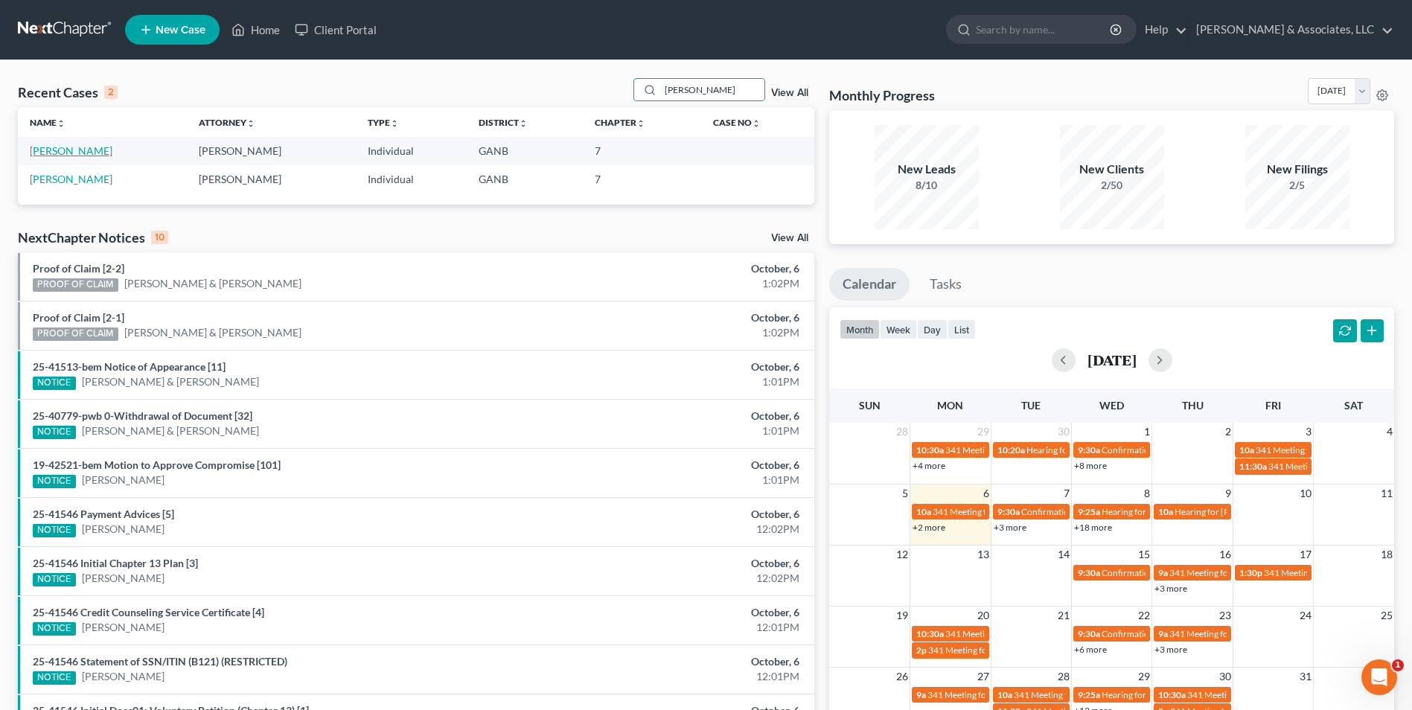
click at [72, 156] on link "[PERSON_NAME]" at bounding box center [71, 150] width 83 height 13
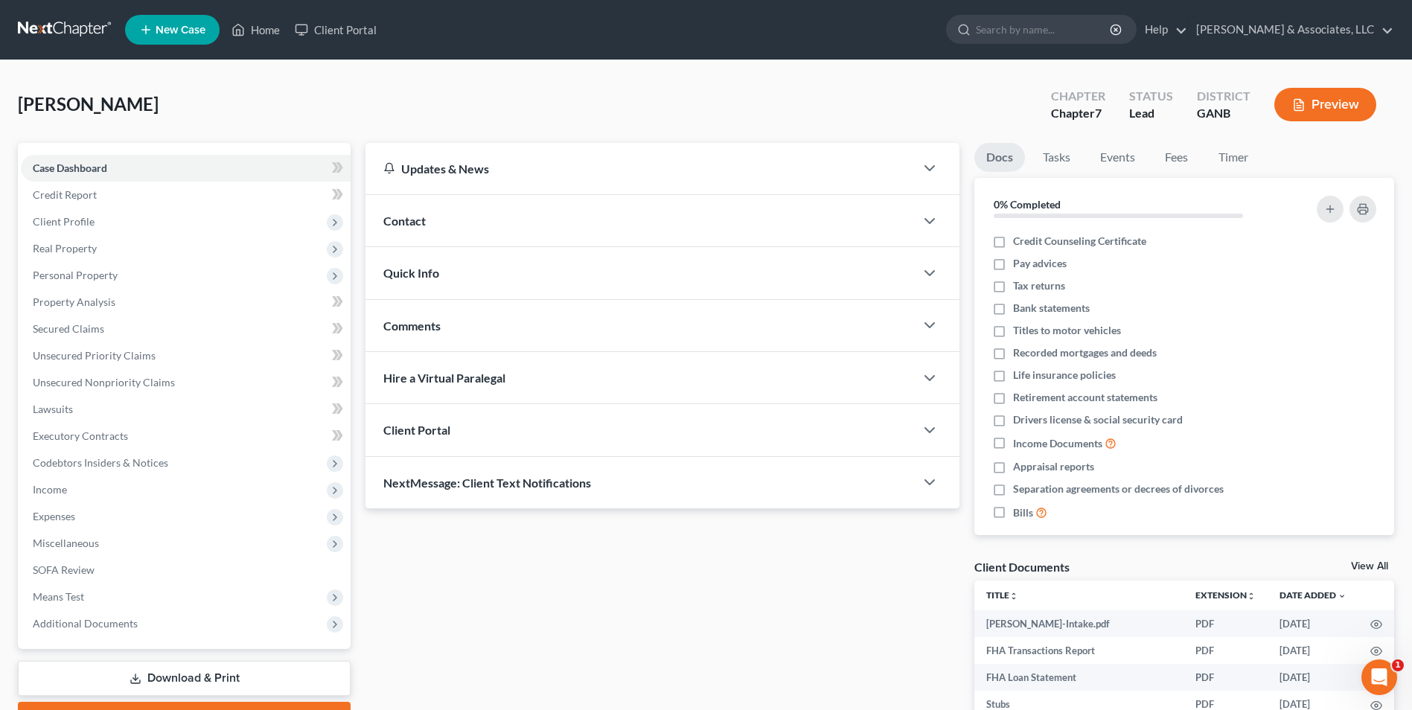
click at [431, 215] on div "Contact" at bounding box center [640, 220] width 549 height 51
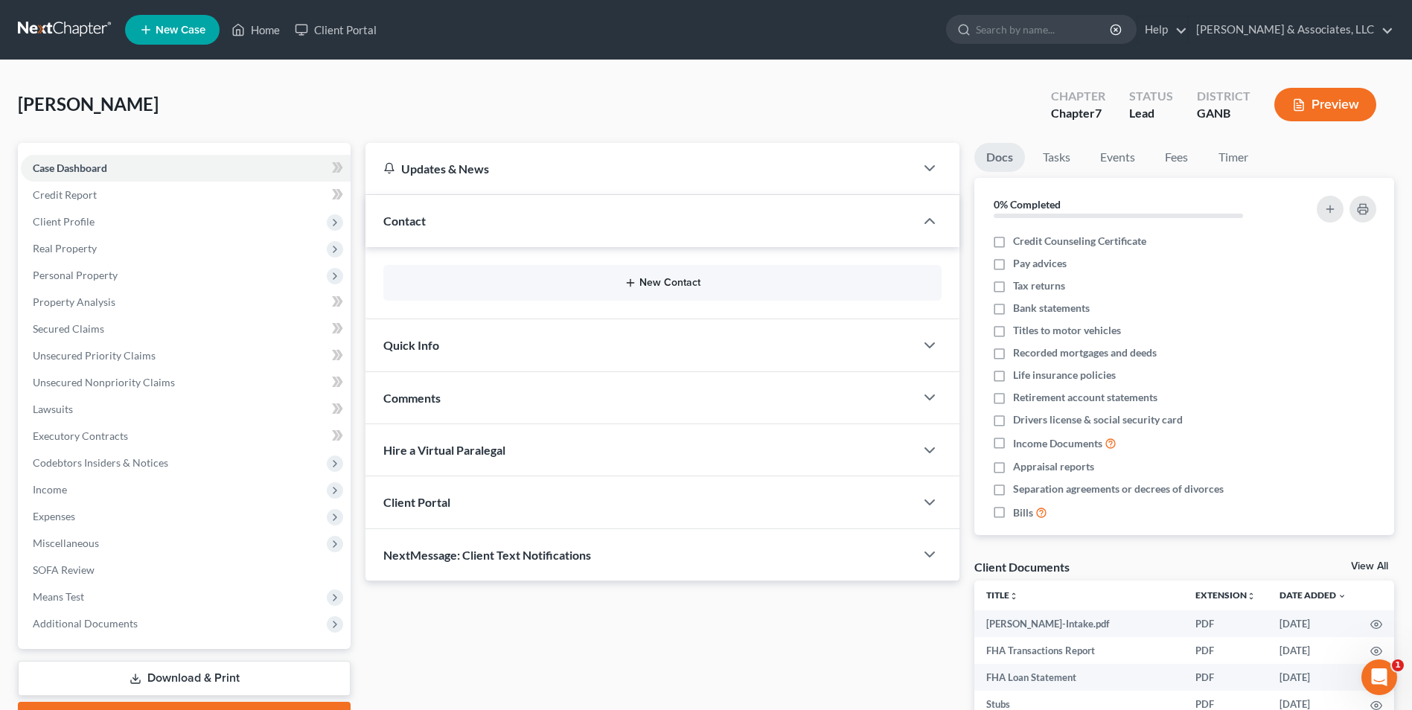
click at [641, 283] on button "New Contact" at bounding box center [662, 283] width 535 height 12
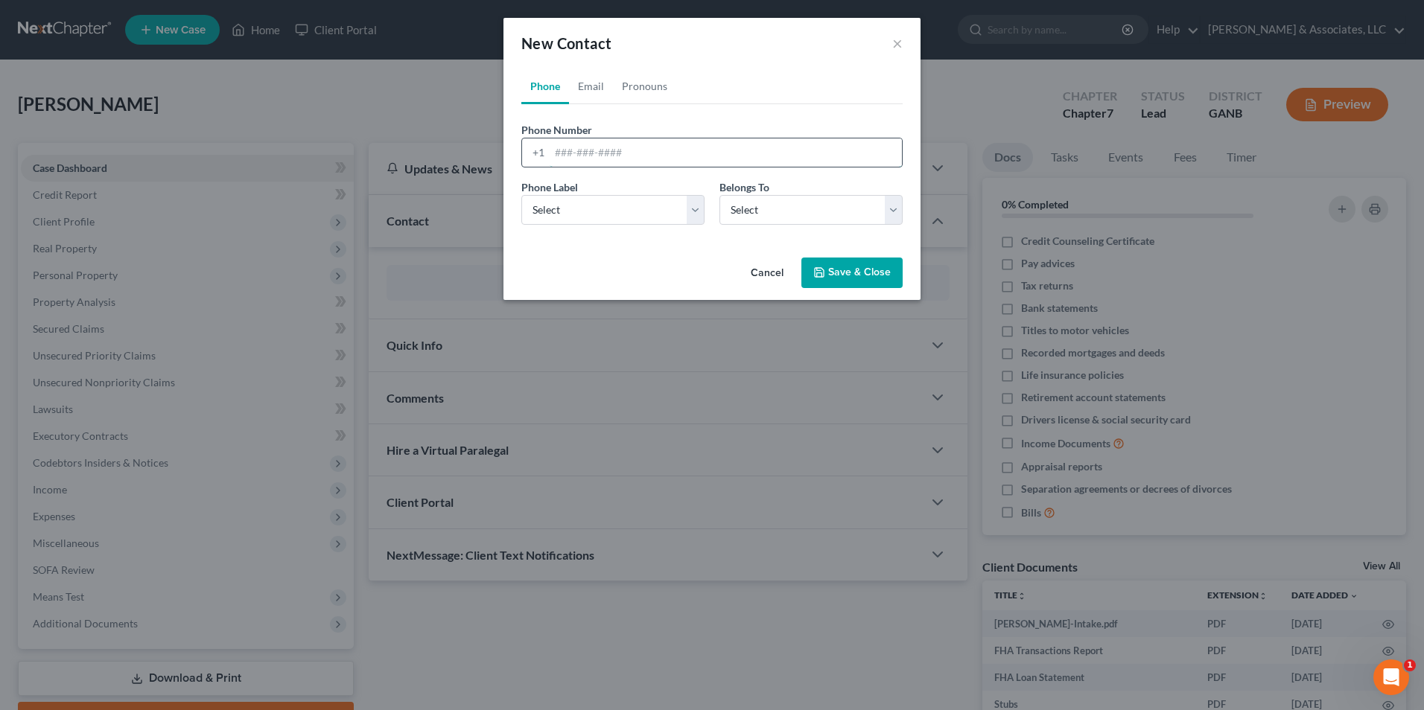
click at [715, 161] on input "tel" at bounding box center [725, 152] width 352 height 28
type input "770-624-0310"
click at [710, 212] on div "Phone Label * Select Mobile Home Work Other" at bounding box center [613, 201] width 198 height 45
click at [689, 212] on select "Select Mobile Home Work Other" at bounding box center [612, 210] width 183 height 30
select select "0"
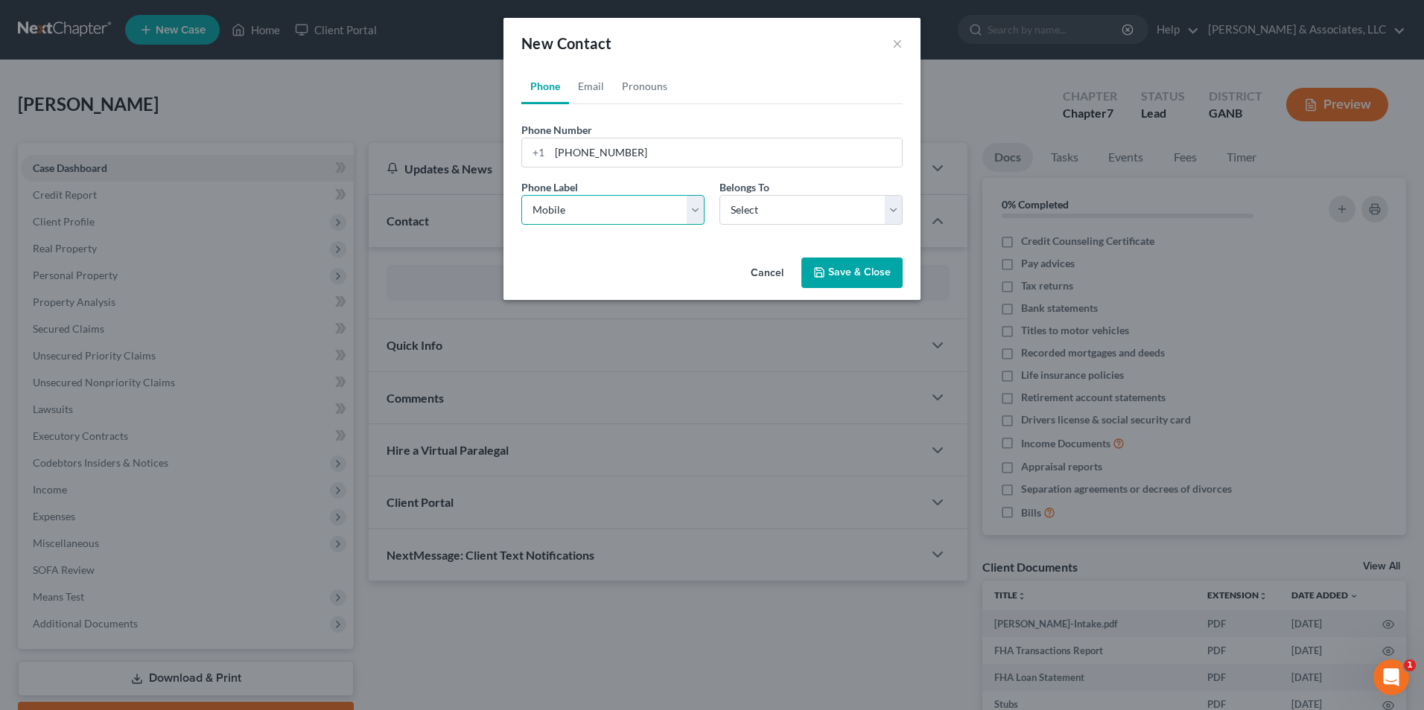
click at [521, 195] on select "Select Mobile Home Work Other" at bounding box center [612, 210] width 183 height 30
click at [902, 213] on div "Belongs To * Select Client Other" at bounding box center [811, 201] width 198 height 45
click at [896, 211] on select "Select Client Other" at bounding box center [810, 210] width 183 height 30
select select "0"
click at [719, 195] on select "Select Client Other" at bounding box center [810, 210] width 183 height 30
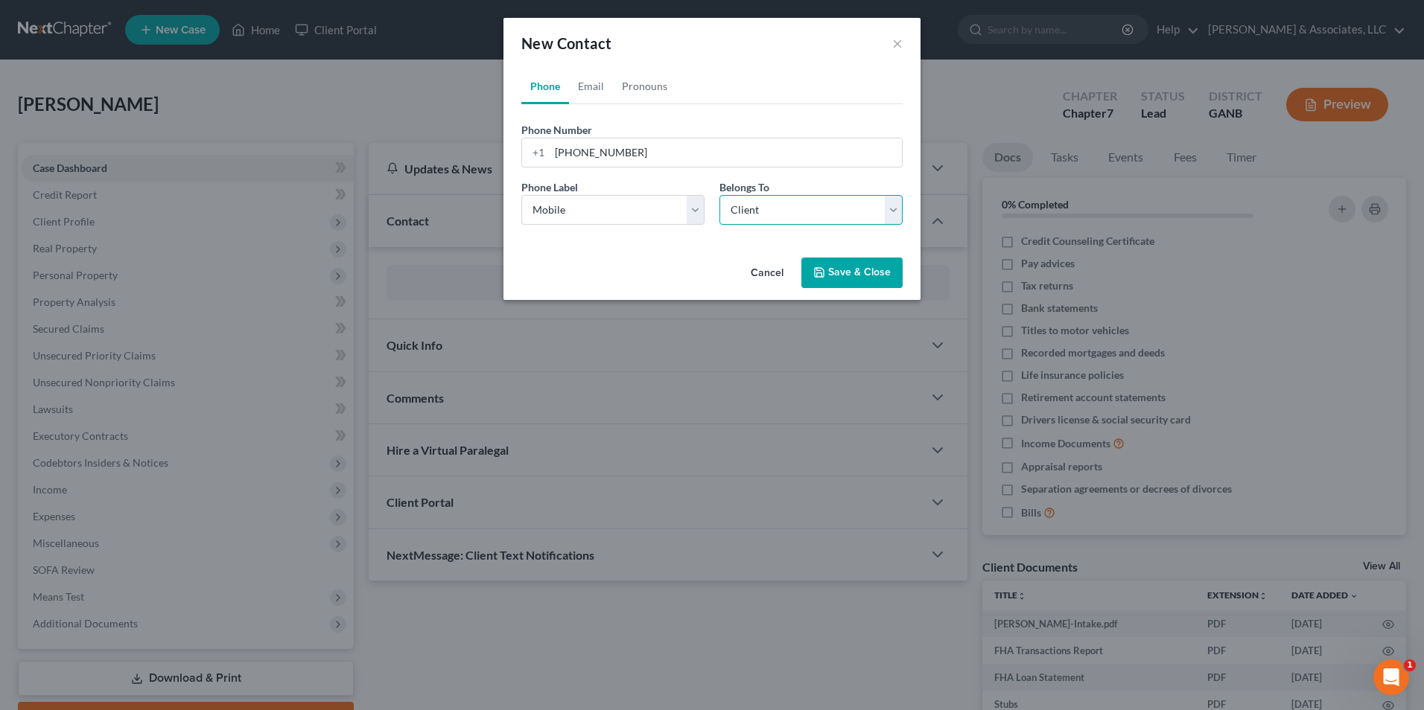
select select "0"
click at [590, 78] on link "Email" at bounding box center [591, 86] width 44 height 36
click at [686, 211] on select "Select Home Work Other" at bounding box center [612, 210] width 183 height 30
select select "0"
click at [521, 195] on select "Select Home Work Other" at bounding box center [612, 210] width 183 height 30
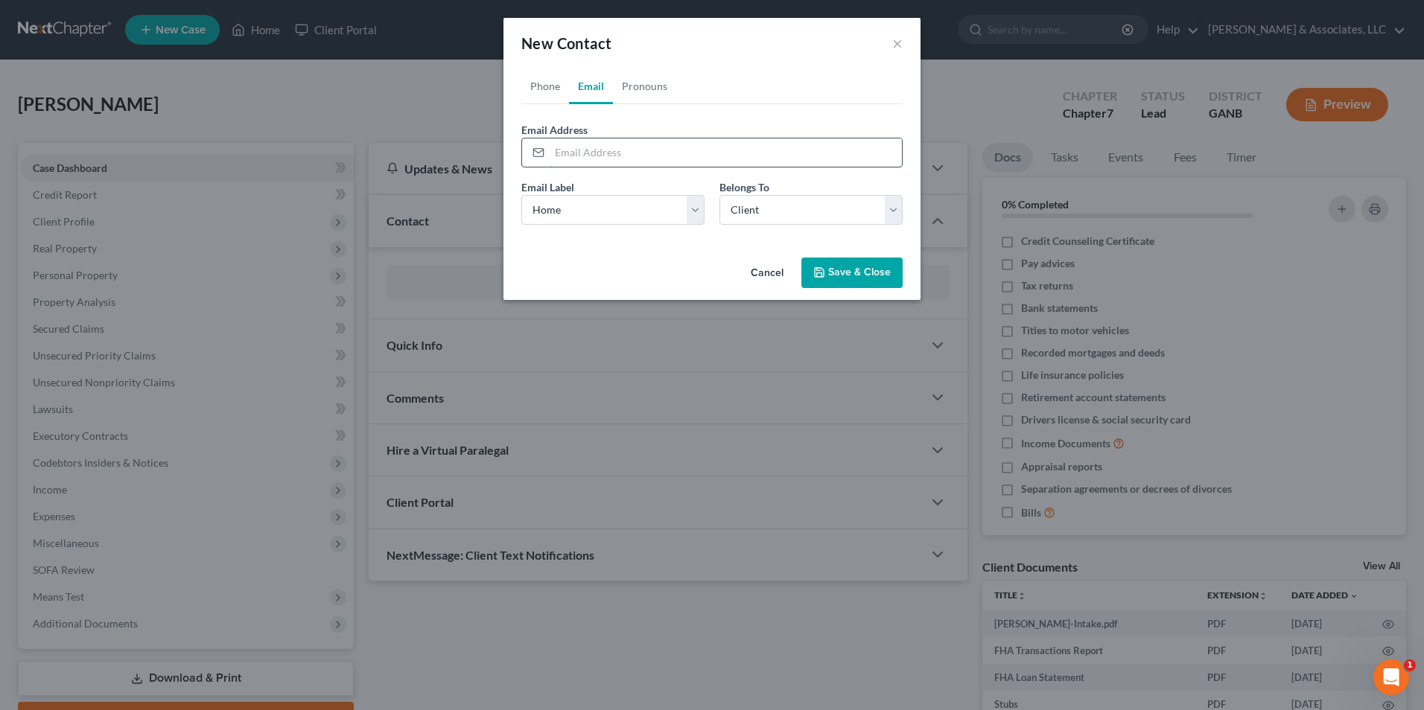
click at [613, 156] on input "email" at bounding box center [725, 152] width 352 height 28
type input "[EMAIL_ADDRESS][DOMAIN_NAME]"
click at [870, 270] on button "Save & Close" at bounding box center [851, 273] width 101 height 31
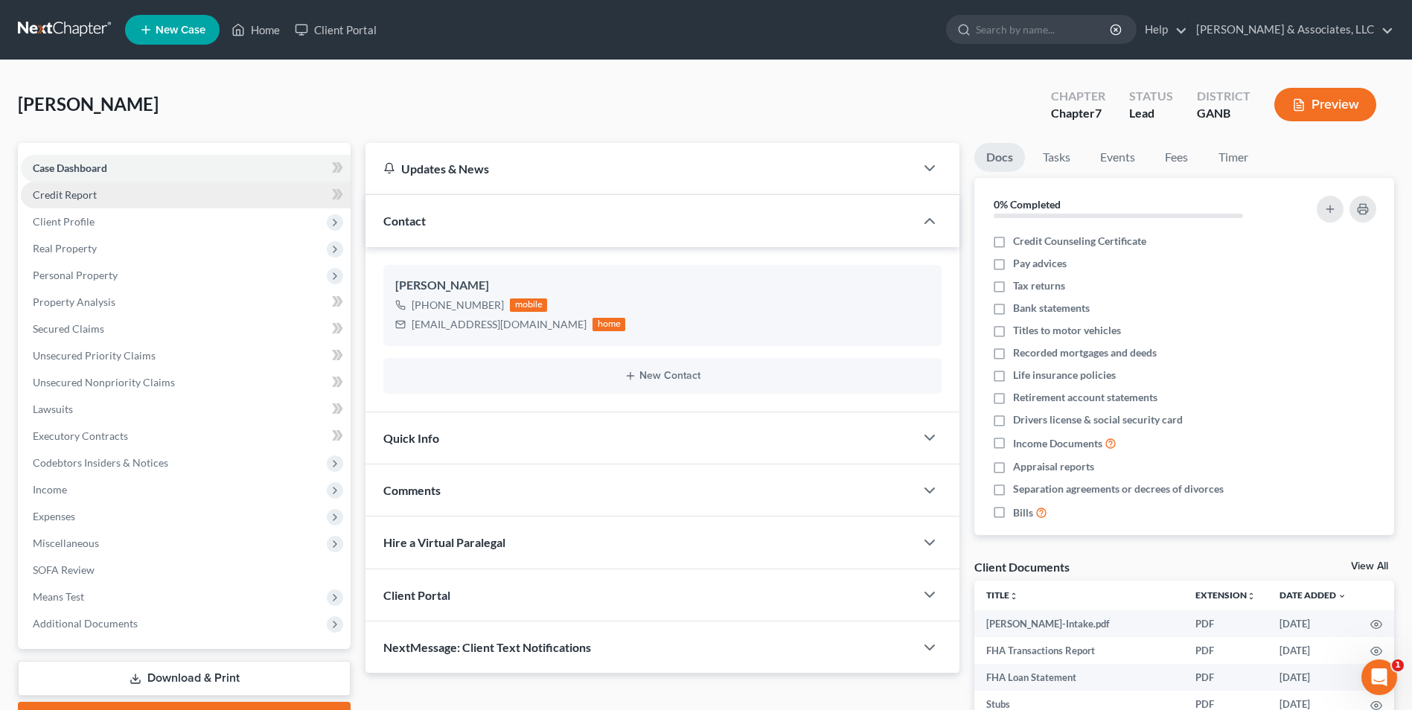
click at [92, 193] on span "Credit Report" at bounding box center [65, 194] width 64 height 13
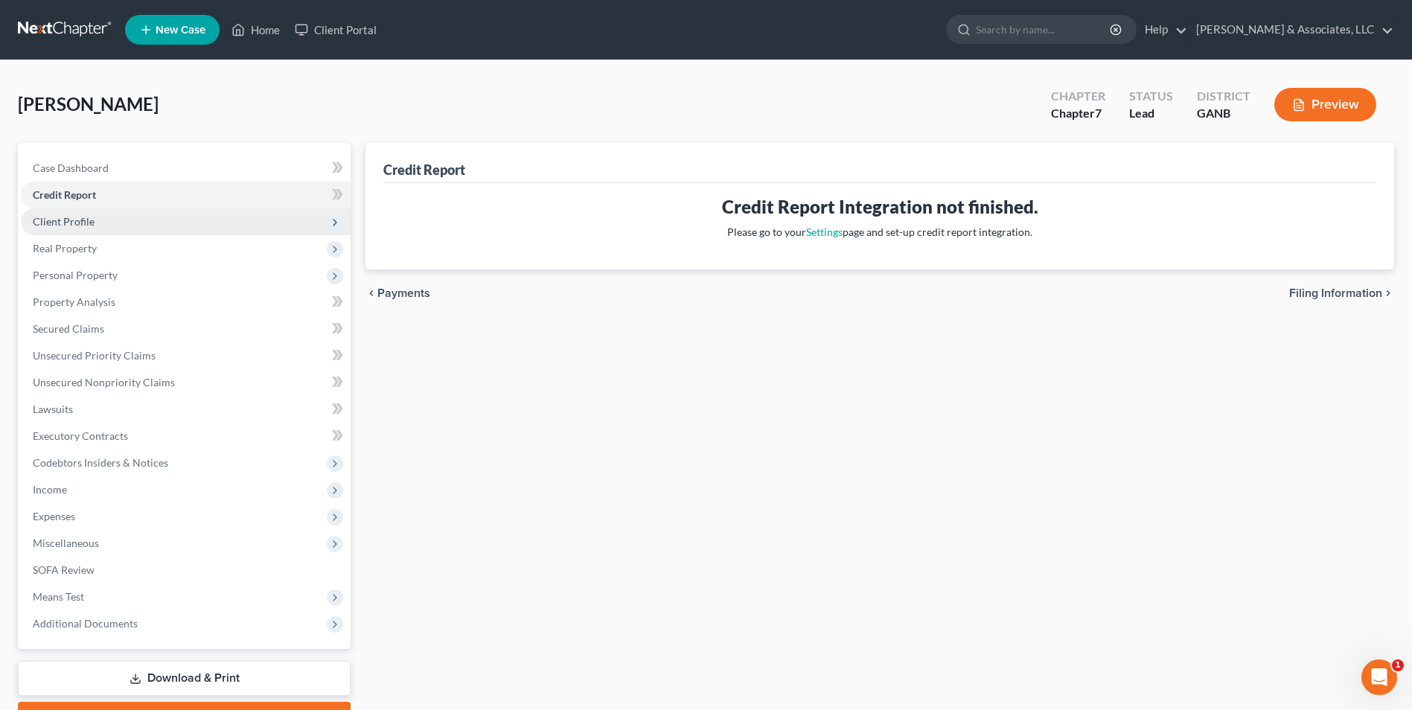
click at [81, 225] on span "Client Profile" at bounding box center [64, 221] width 62 height 13
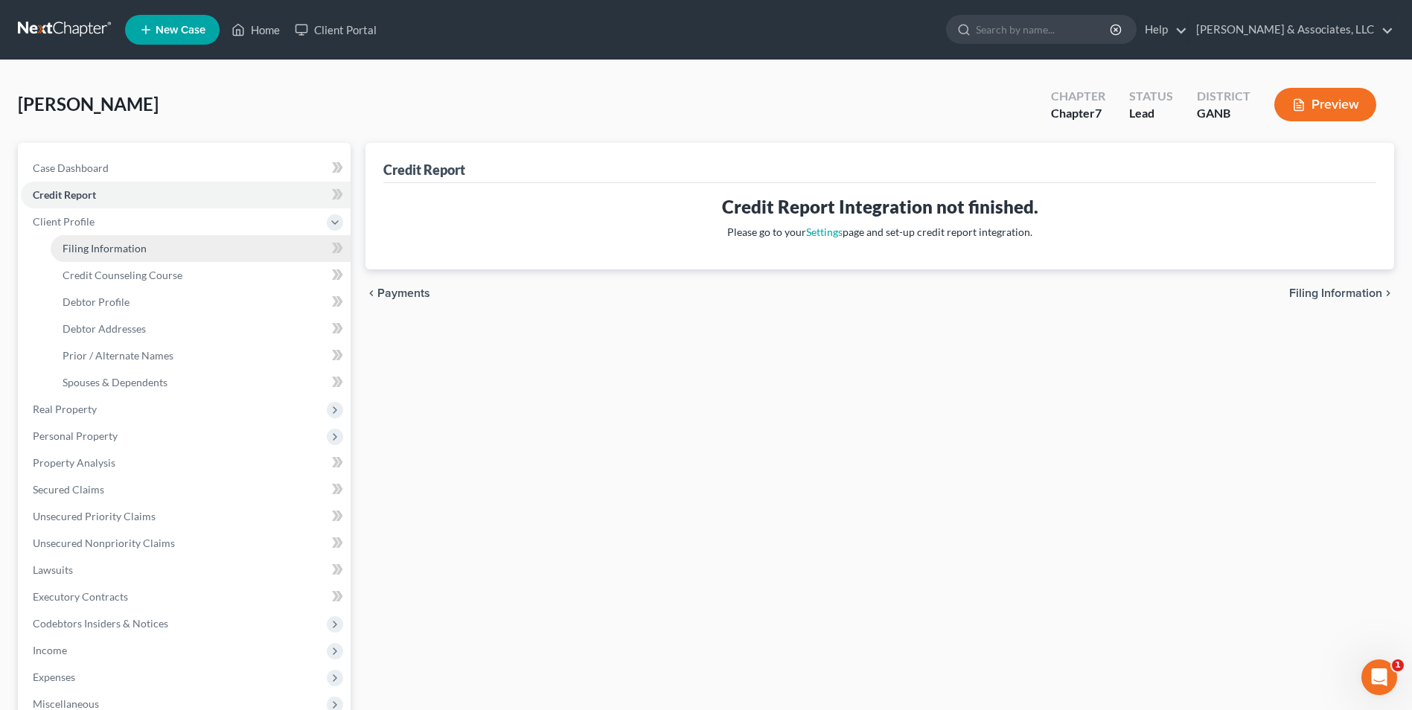
click at [124, 244] on span "Filing Information" at bounding box center [105, 248] width 84 height 13
select select "1"
select select "0"
select select "10"
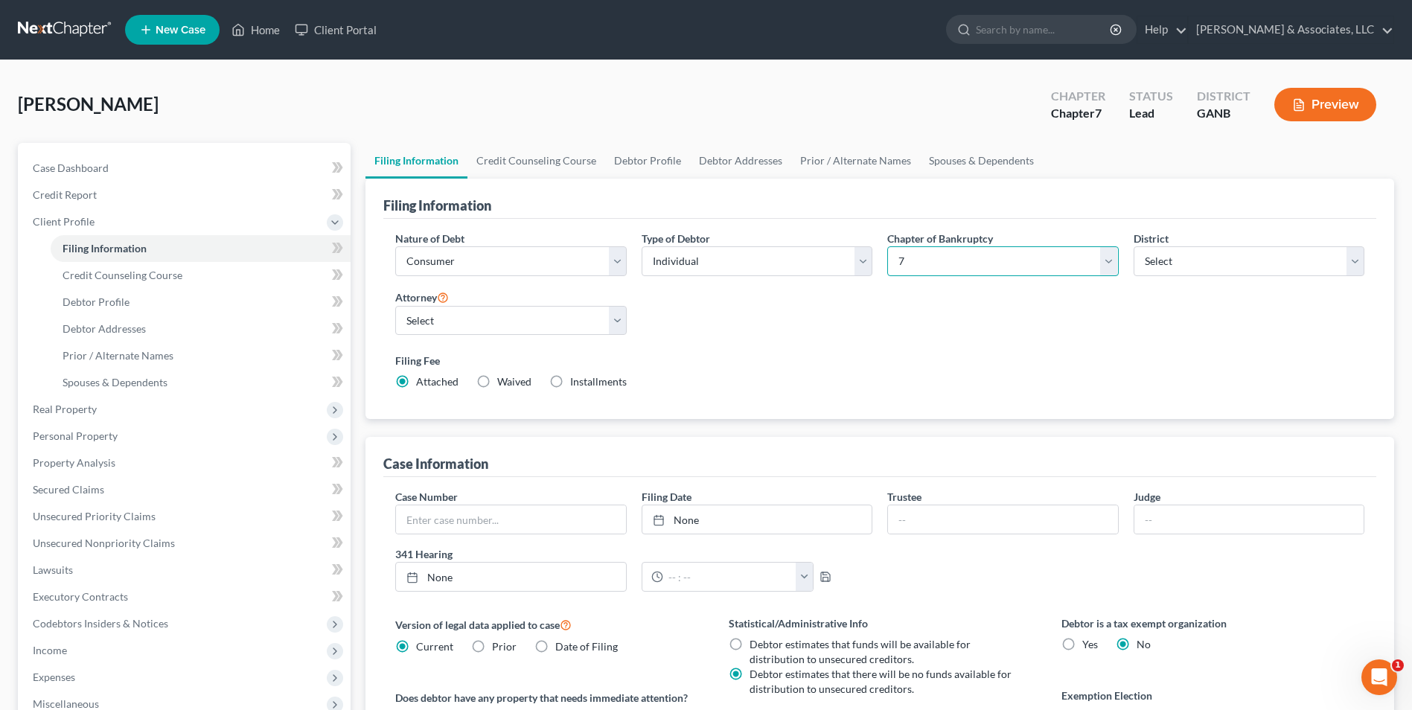
click at [1099, 263] on select "Select 7 11 12 13" at bounding box center [1002, 261] width 231 height 30
select select "3"
click at [887, 246] on select "Select 7 11 12 13" at bounding box center [1002, 261] width 231 height 30
click at [546, 165] on link "Credit Counseling Course" at bounding box center [537, 161] width 138 height 36
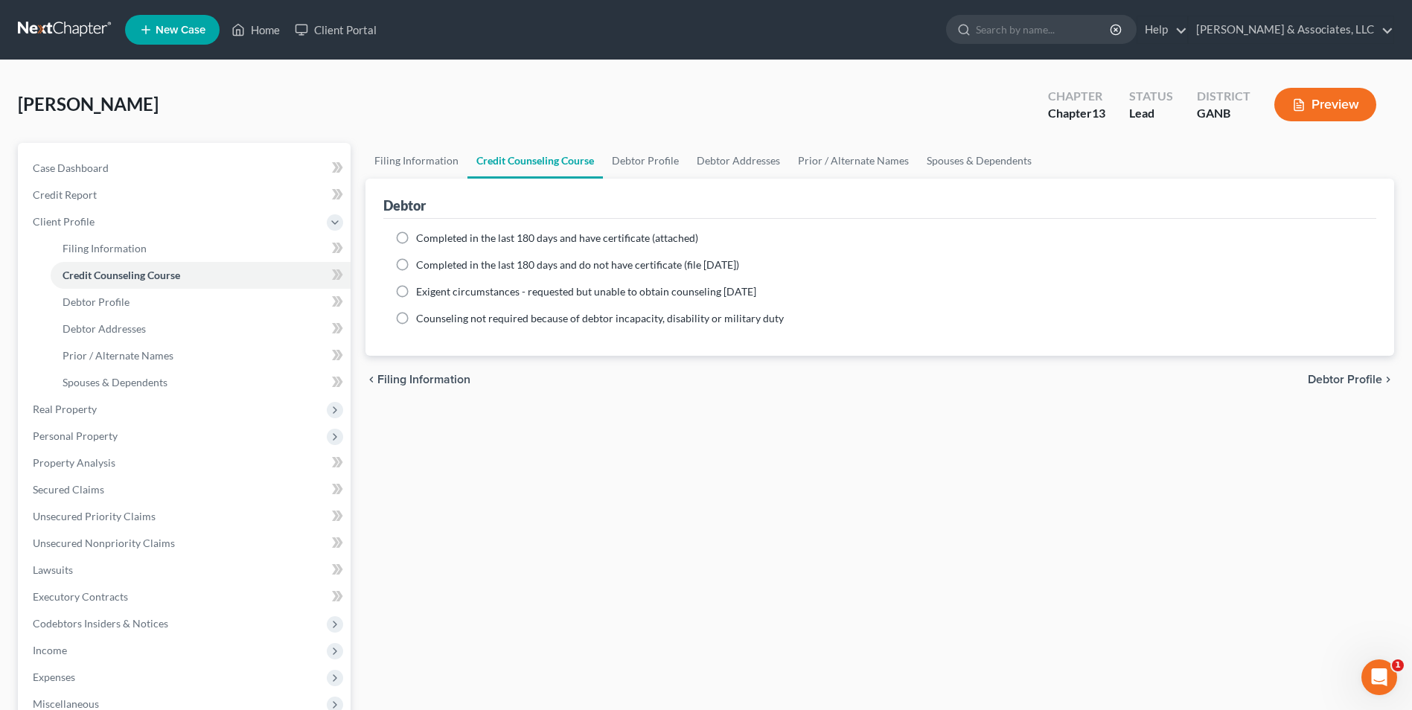
click at [416, 265] on label "Completed in the last 180 days and do not have certificate (file within 14 days)" at bounding box center [577, 265] width 323 height 15
click at [422, 265] on input "Completed in the last 180 days and do not have certificate (file within 14 days)" at bounding box center [427, 263] width 10 height 10
radio input "true"
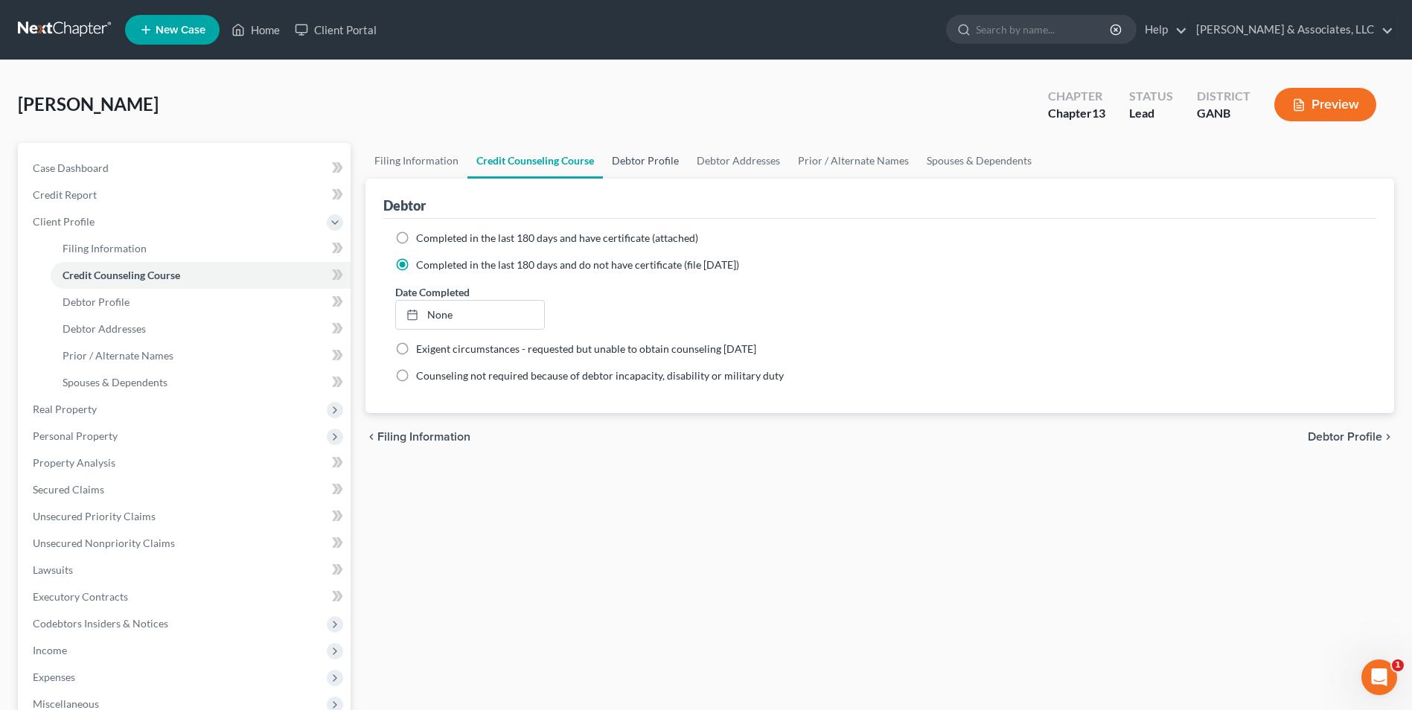
click at [671, 159] on link "Debtor Profile" at bounding box center [645, 161] width 85 height 36
select select "0"
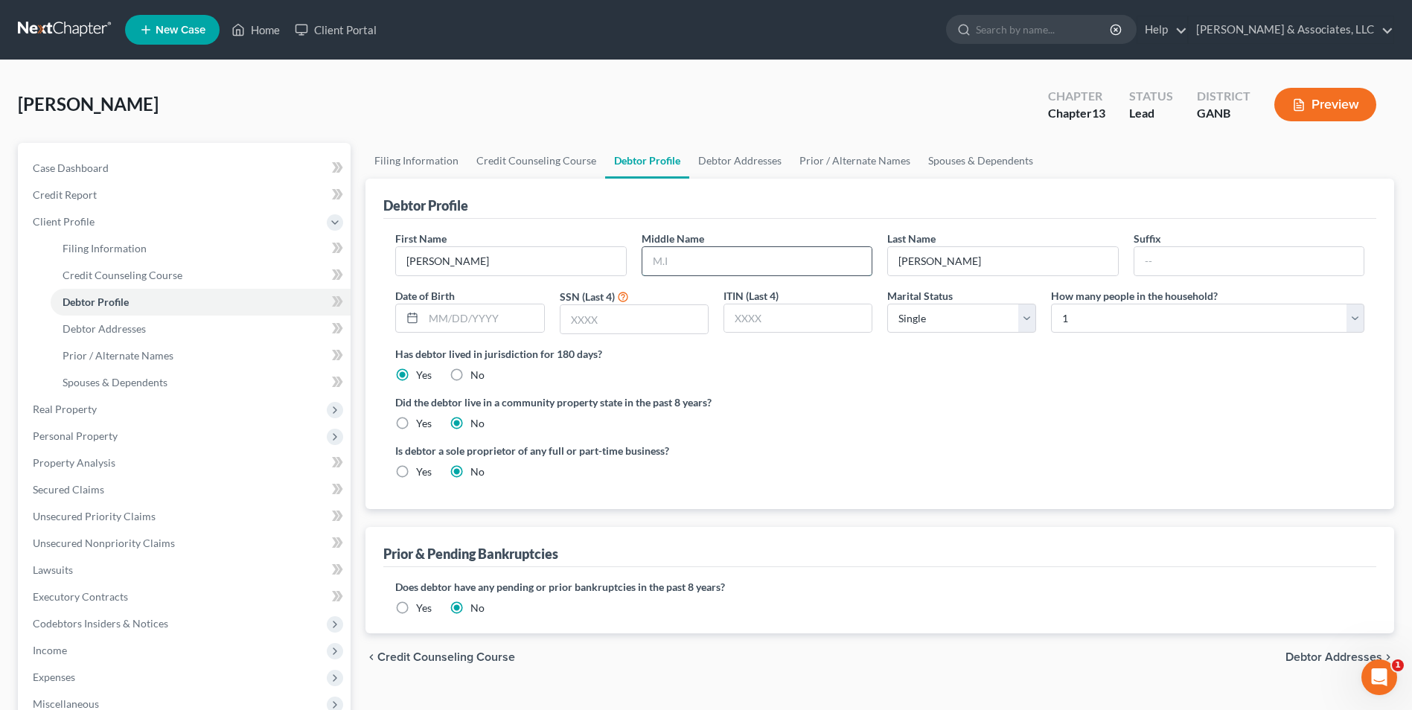
click at [736, 264] on input "text" at bounding box center [757, 261] width 229 height 28
type input "Ann"
click at [465, 313] on input "text" at bounding box center [484, 319] width 120 height 28
type input "08/22/1976"
click at [619, 320] on input "text" at bounding box center [634, 319] width 147 height 28
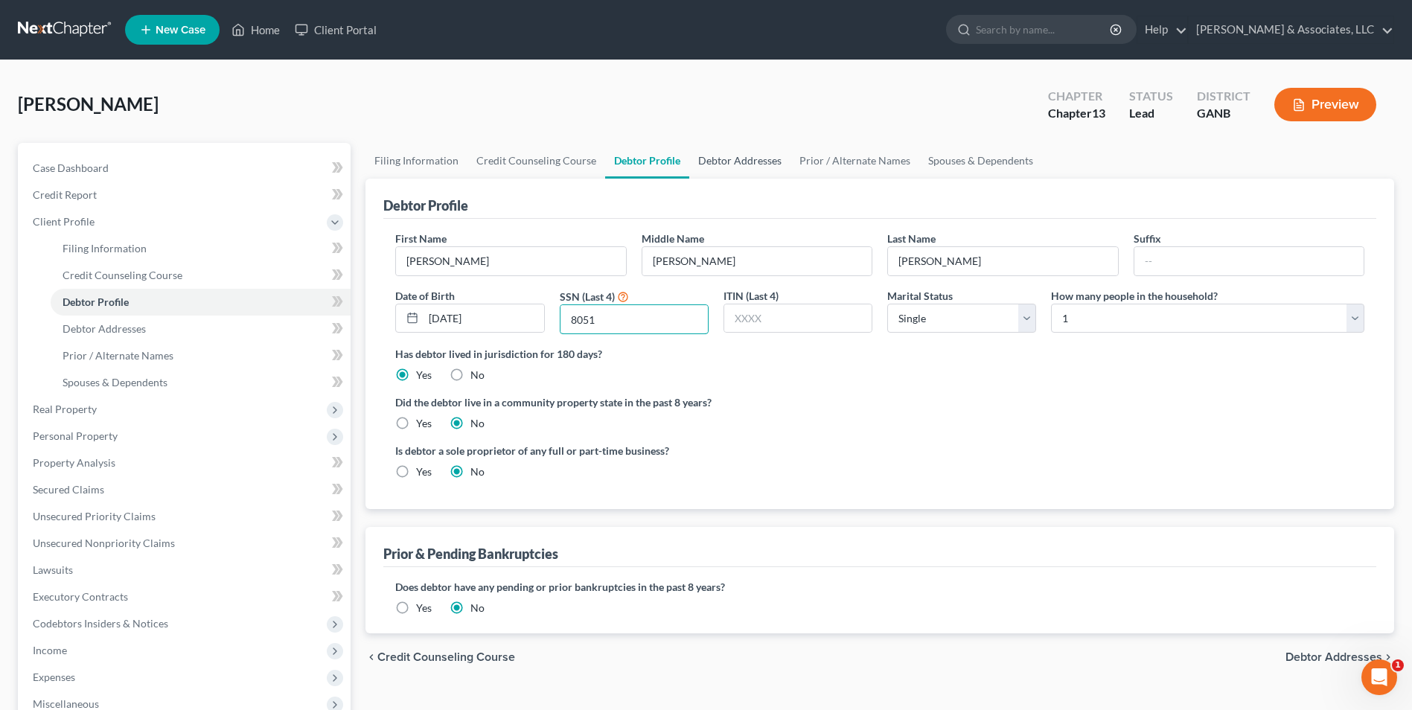
type input "8051"
click at [724, 151] on link "Debtor Addresses" at bounding box center [739, 161] width 101 height 36
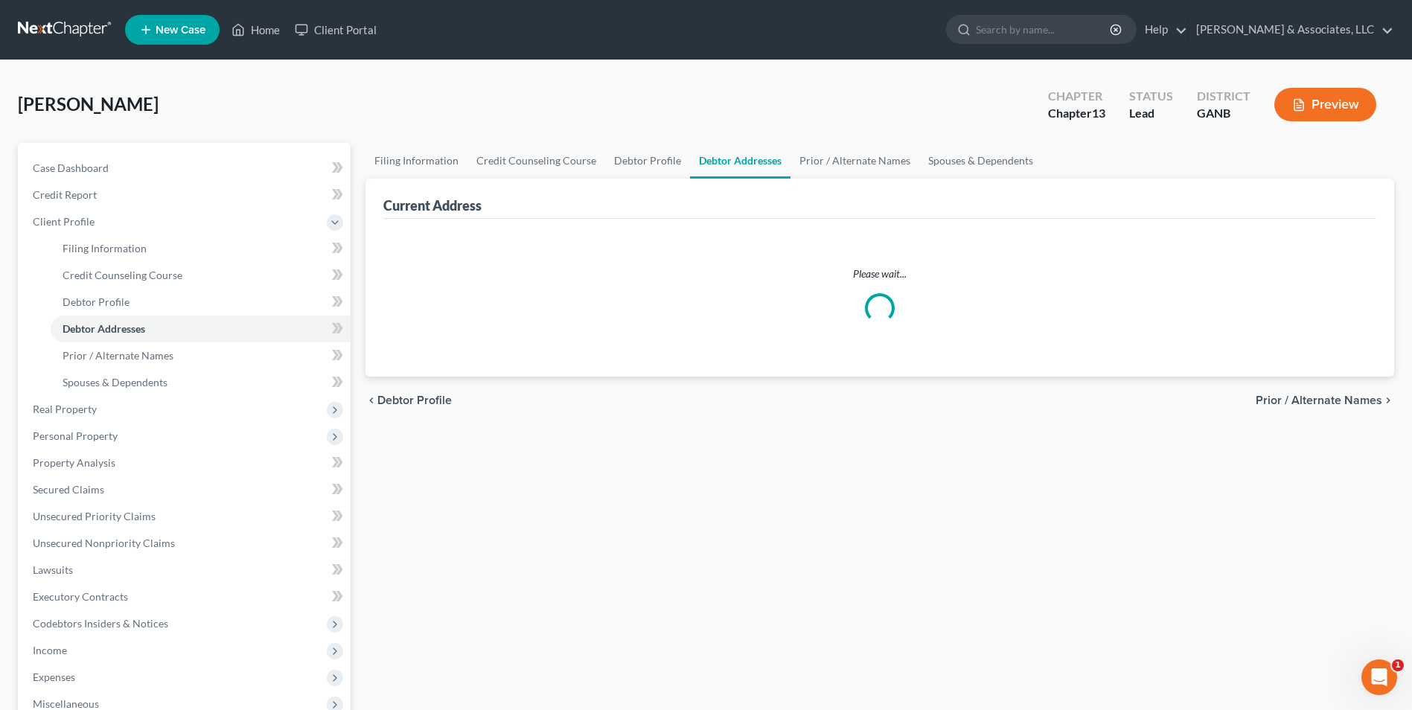
select select "0"
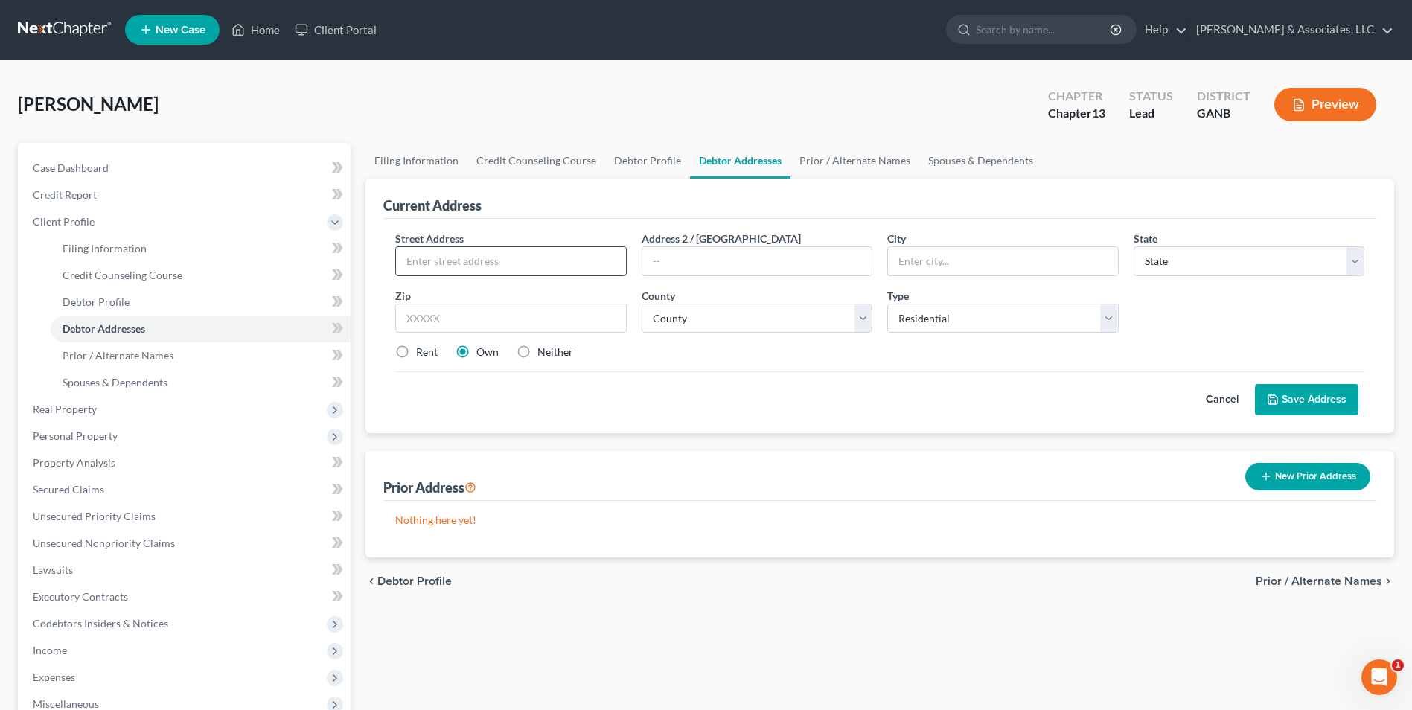
click at [479, 256] on input "text" at bounding box center [510, 261] width 229 height 28
type input "26 Stonebrook Dr"
type input "Euharlee"
type input "30120"
click at [855, 329] on select "County" at bounding box center [757, 319] width 231 height 30
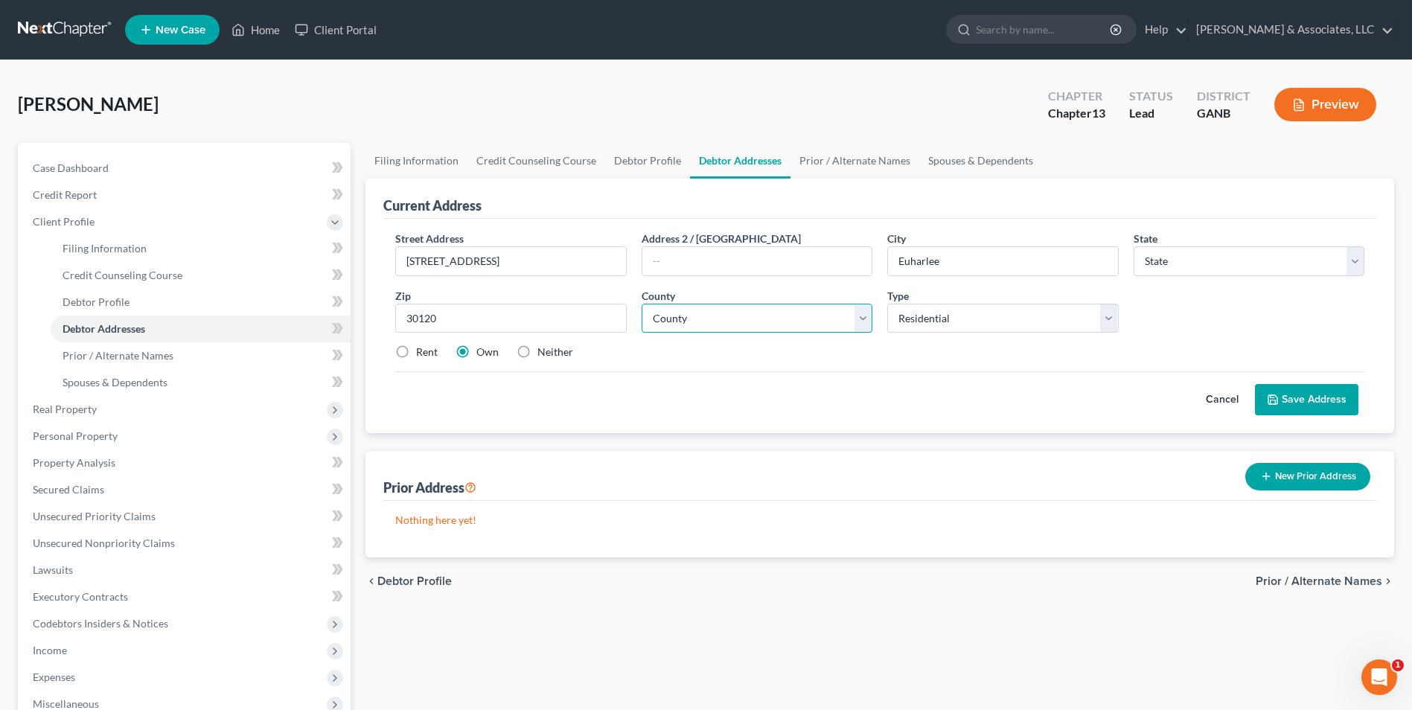
type input "Cartersville"
select select "10"
select select "7"
click at [642, 304] on select "County Appling County Atkinson County Bacon County Baker County Baldwin County …" at bounding box center [757, 319] width 231 height 30
click at [854, 170] on link "Prior / Alternate Names" at bounding box center [855, 161] width 129 height 36
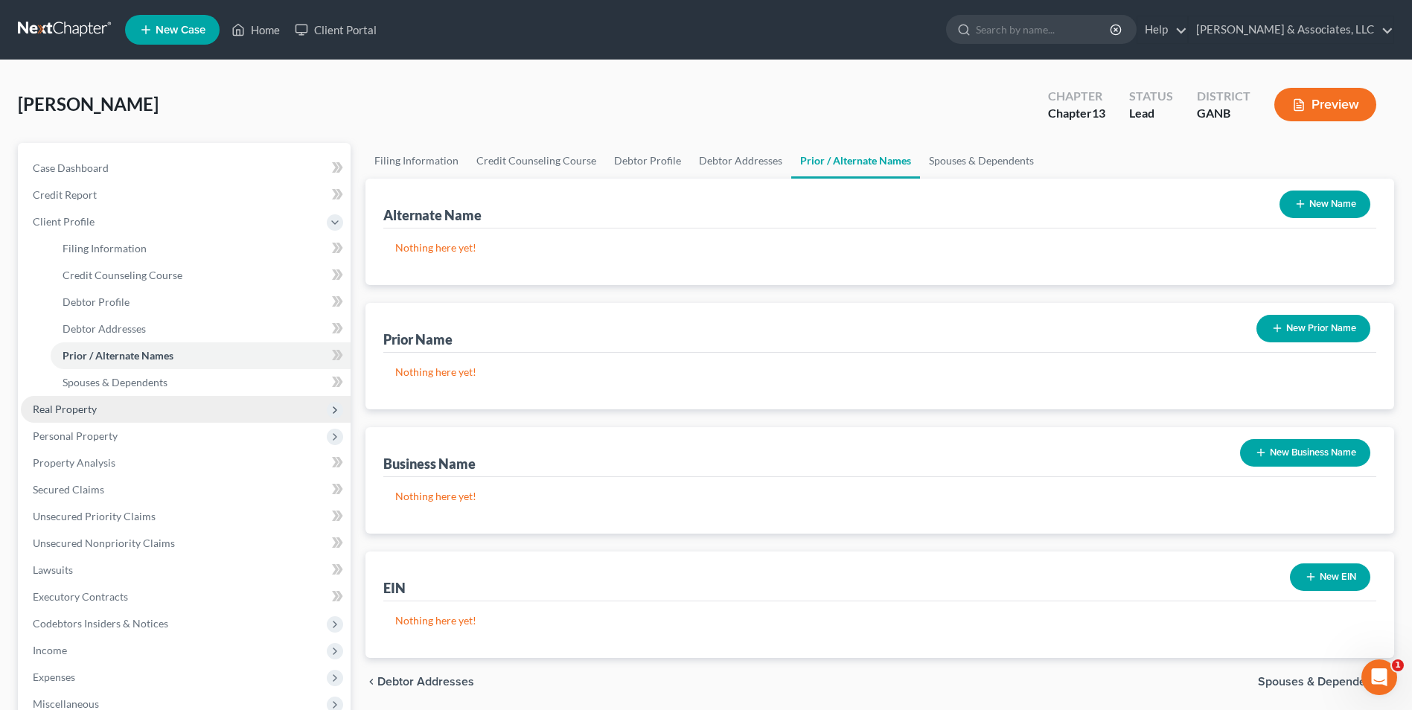
click at [111, 407] on span "Real Property" at bounding box center [186, 409] width 330 height 27
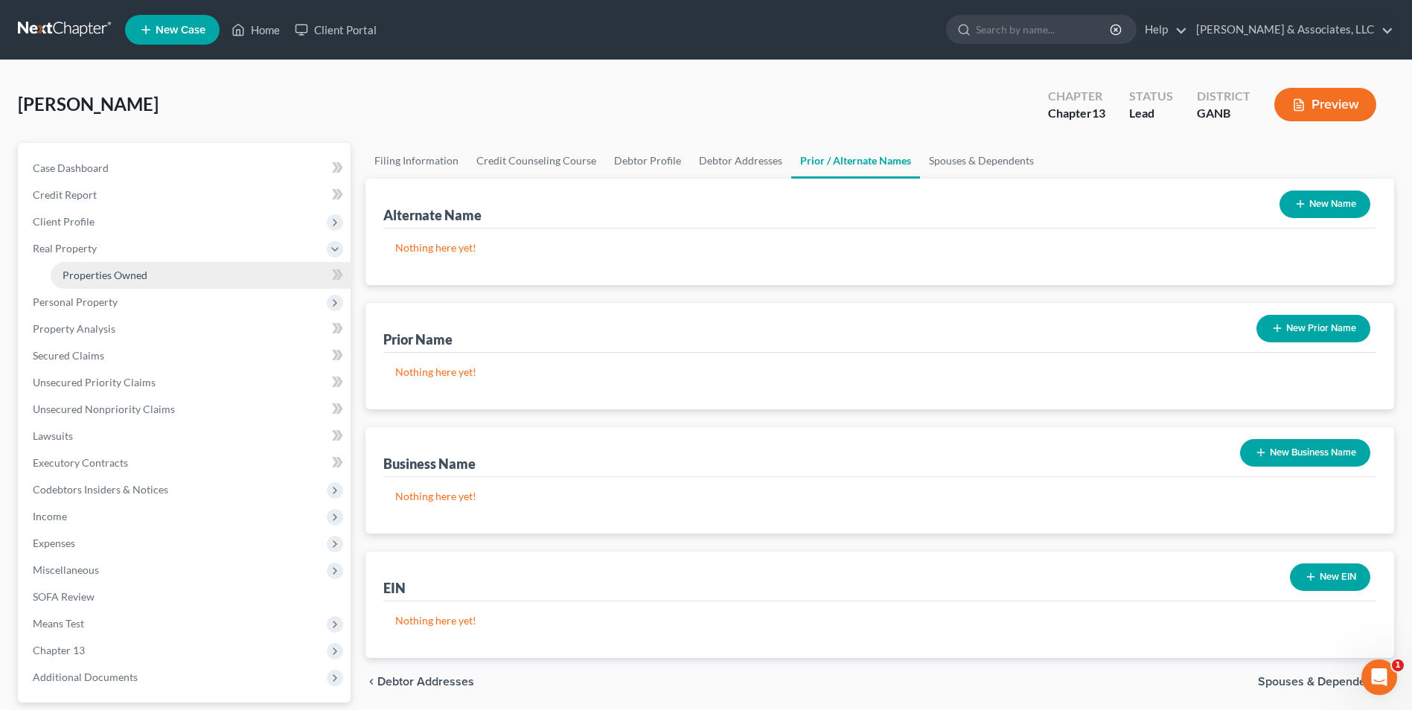
click at [119, 284] on link "Properties Owned" at bounding box center [201, 275] width 300 height 27
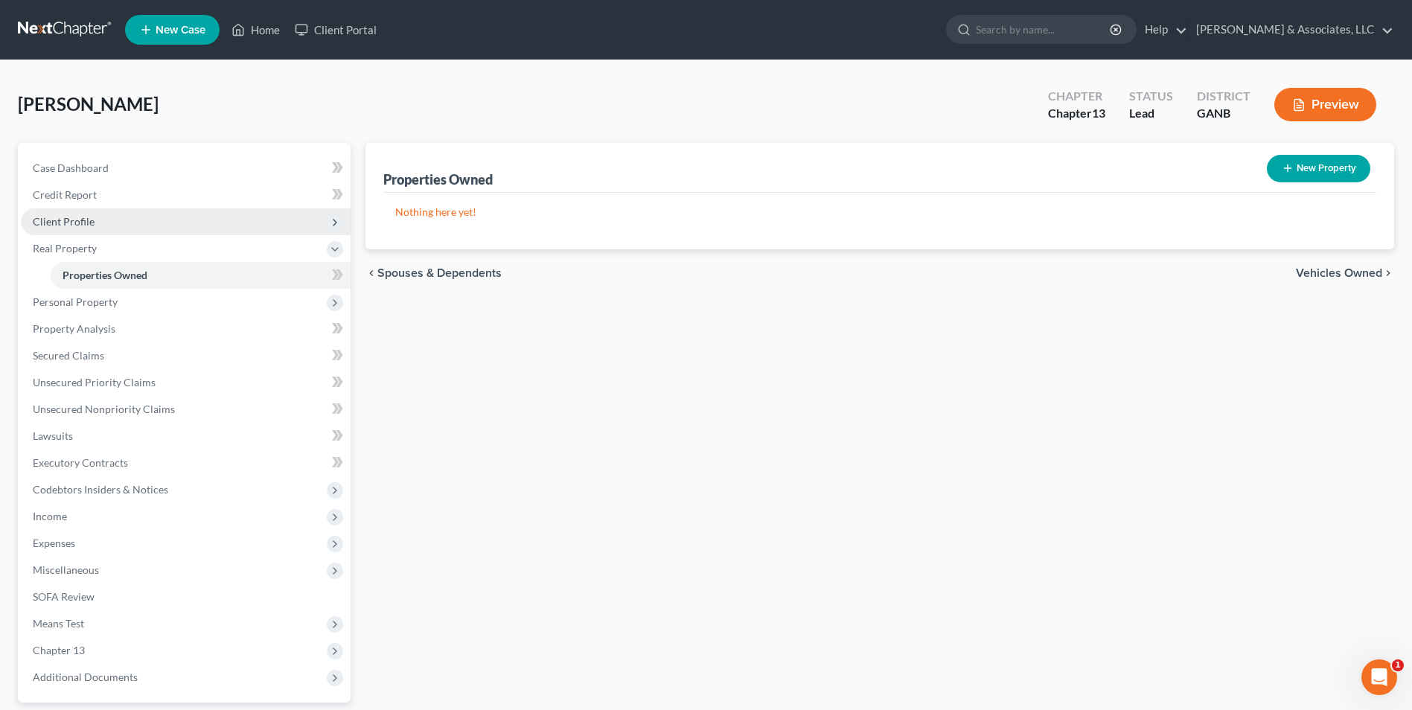
click at [90, 216] on span "Client Profile" at bounding box center [64, 221] width 62 height 13
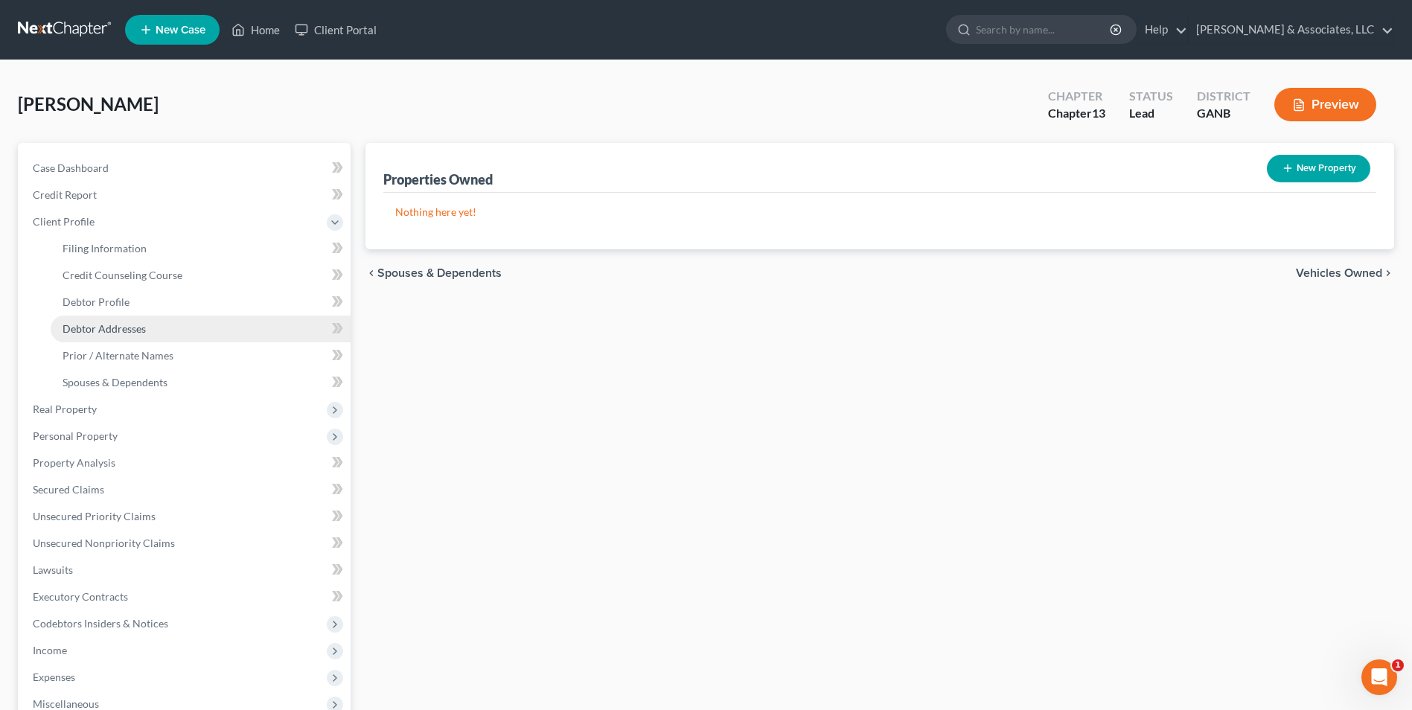
click at [162, 320] on link "Debtor Addresses" at bounding box center [201, 329] width 300 height 27
select select "0"
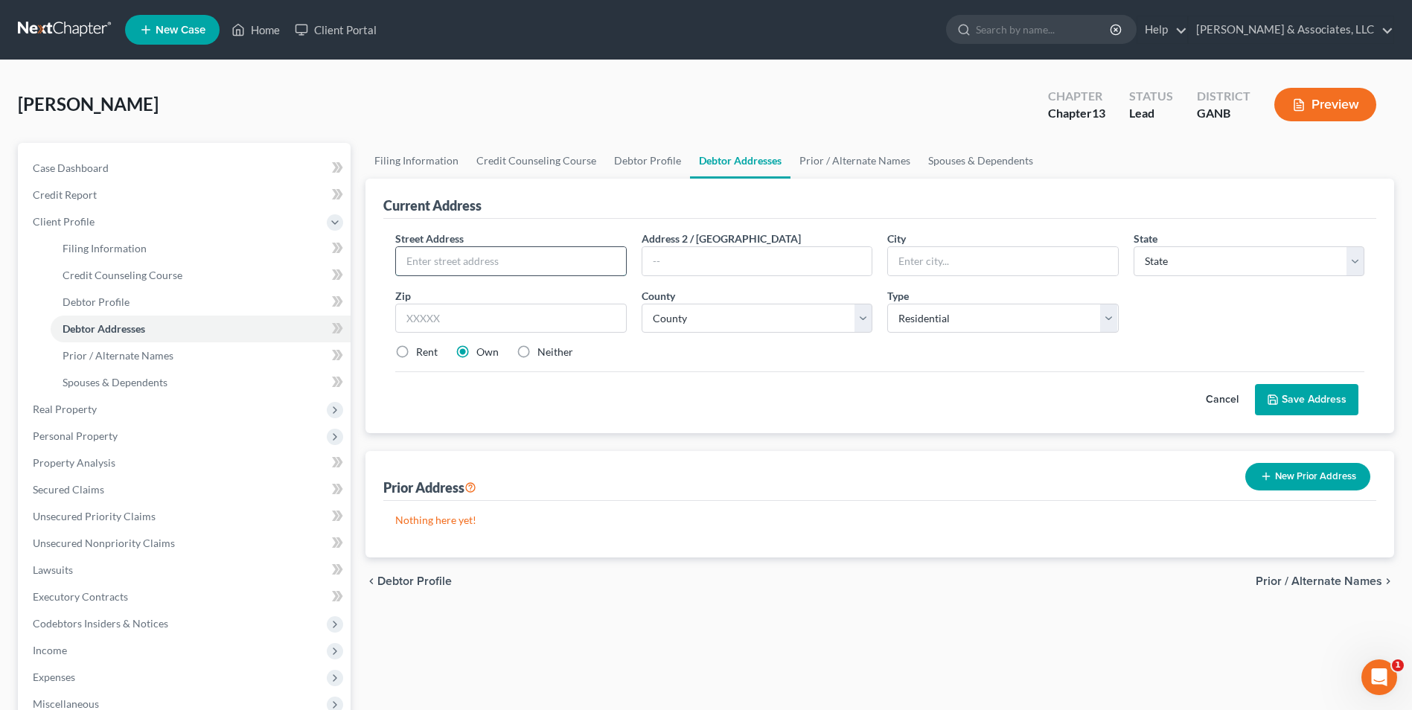
click at [521, 275] on input "text" at bounding box center [510, 261] width 229 height 28
type input "26 Stonebrook Dr"
type input "Cartersville"
select select "10"
type input "30120"
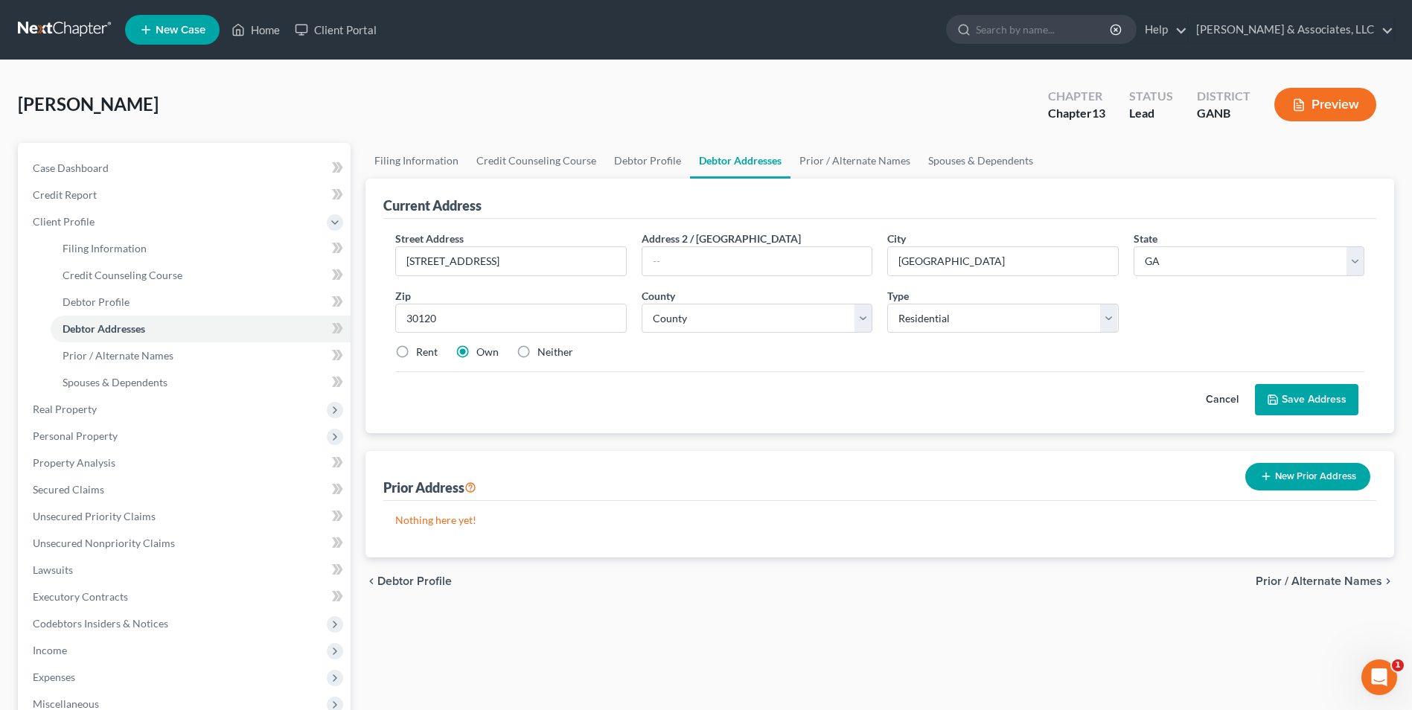
click at [1307, 404] on button "Save Address" at bounding box center [1306, 399] width 103 height 31
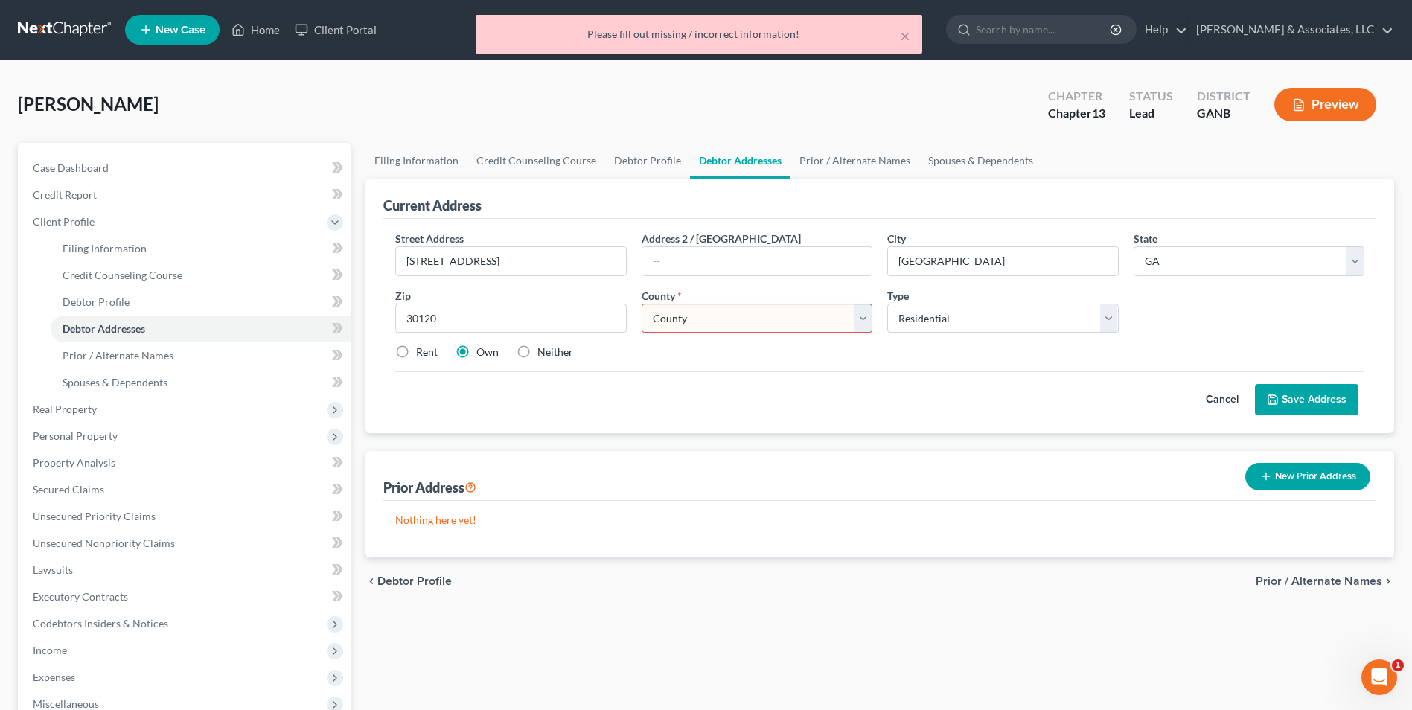
click at [865, 325] on select "County Appling County Atkinson County Bacon County Baker County Baldwin County …" at bounding box center [757, 319] width 231 height 30
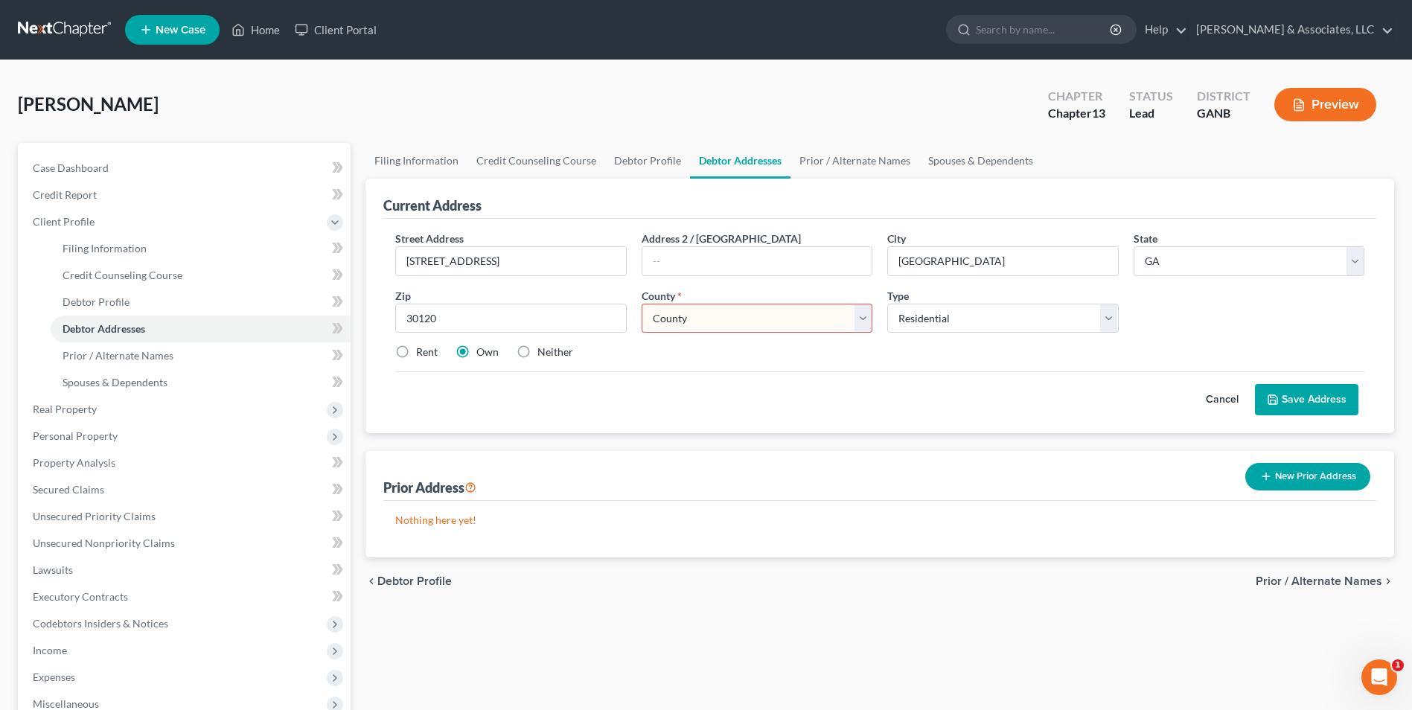
select select "7"
click at [642, 304] on select "County Appling County Atkinson County Bacon County Baker County Baldwin County …" at bounding box center [757, 319] width 231 height 30
click at [1312, 408] on button "Save Address" at bounding box center [1306, 399] width 103 height 31
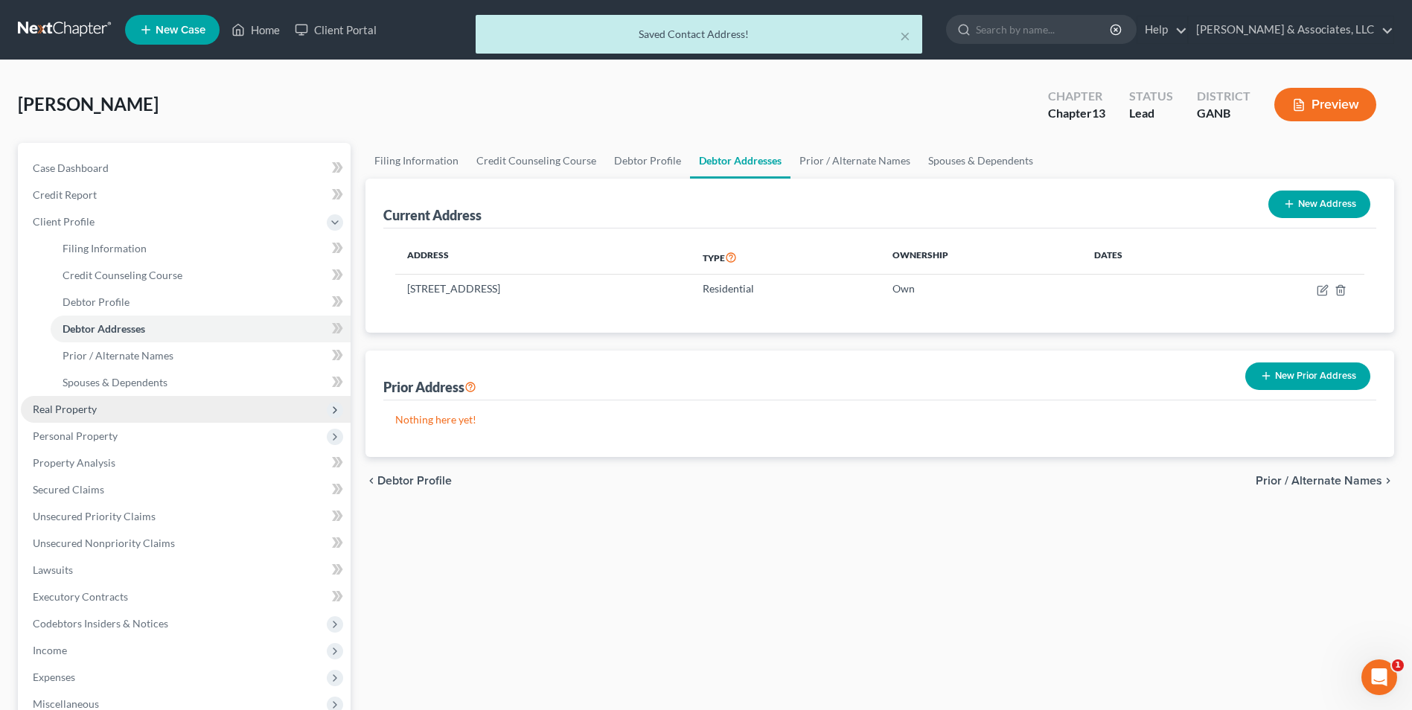
click at [78, 404] on span "Real Property" at bounding box center [65, 409] width 64 height 13
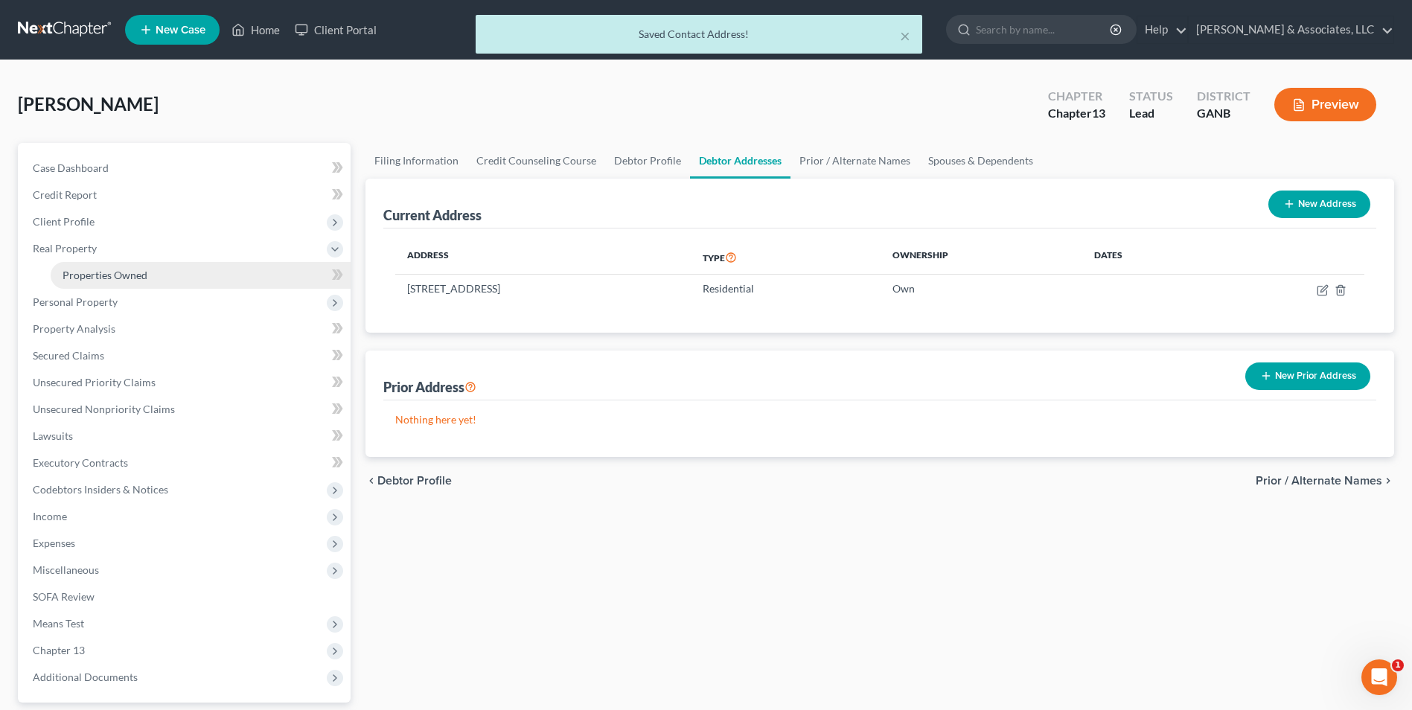
click at [99, 275] on span "Properties Owned" at bounding box center [105, 275] width 85 height 13
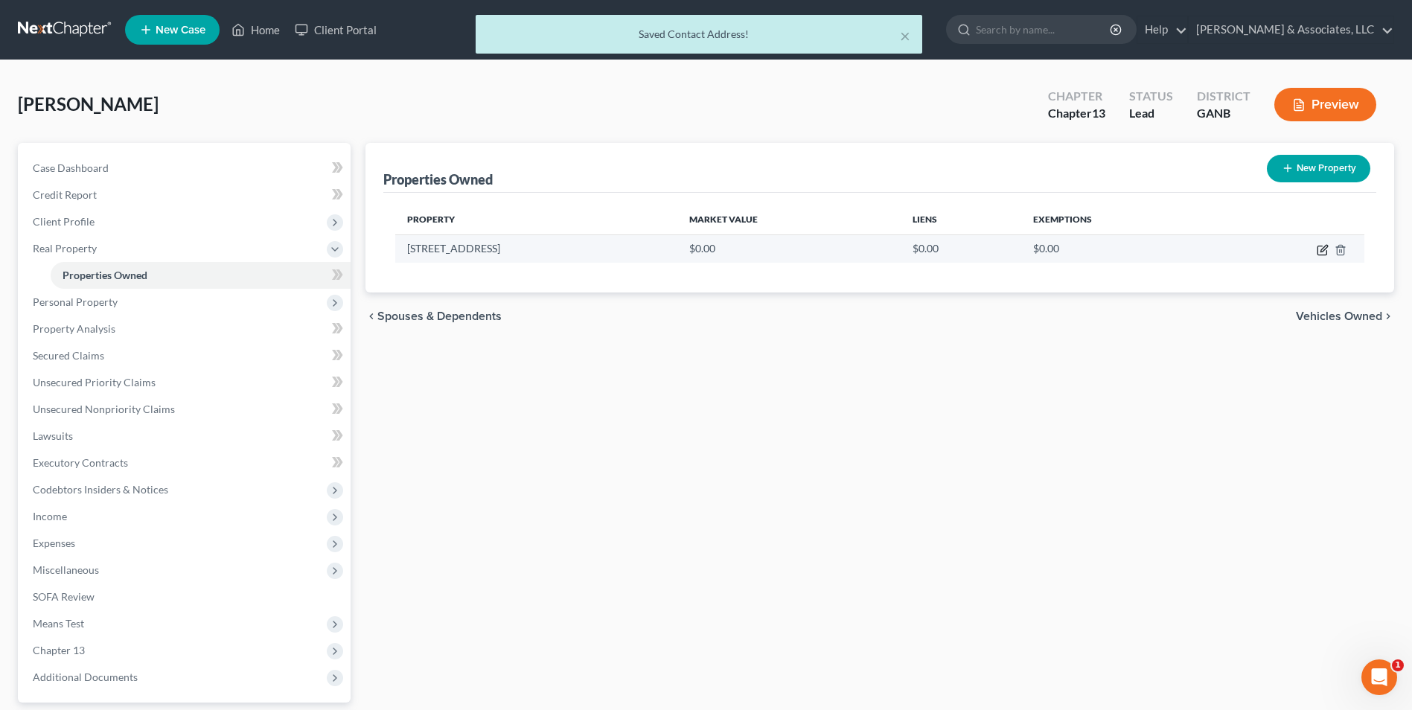
click at [1321, 245] on icon "button" at bounding box center [1323, 250] width 12 height 12
select select "10"
select select "7"
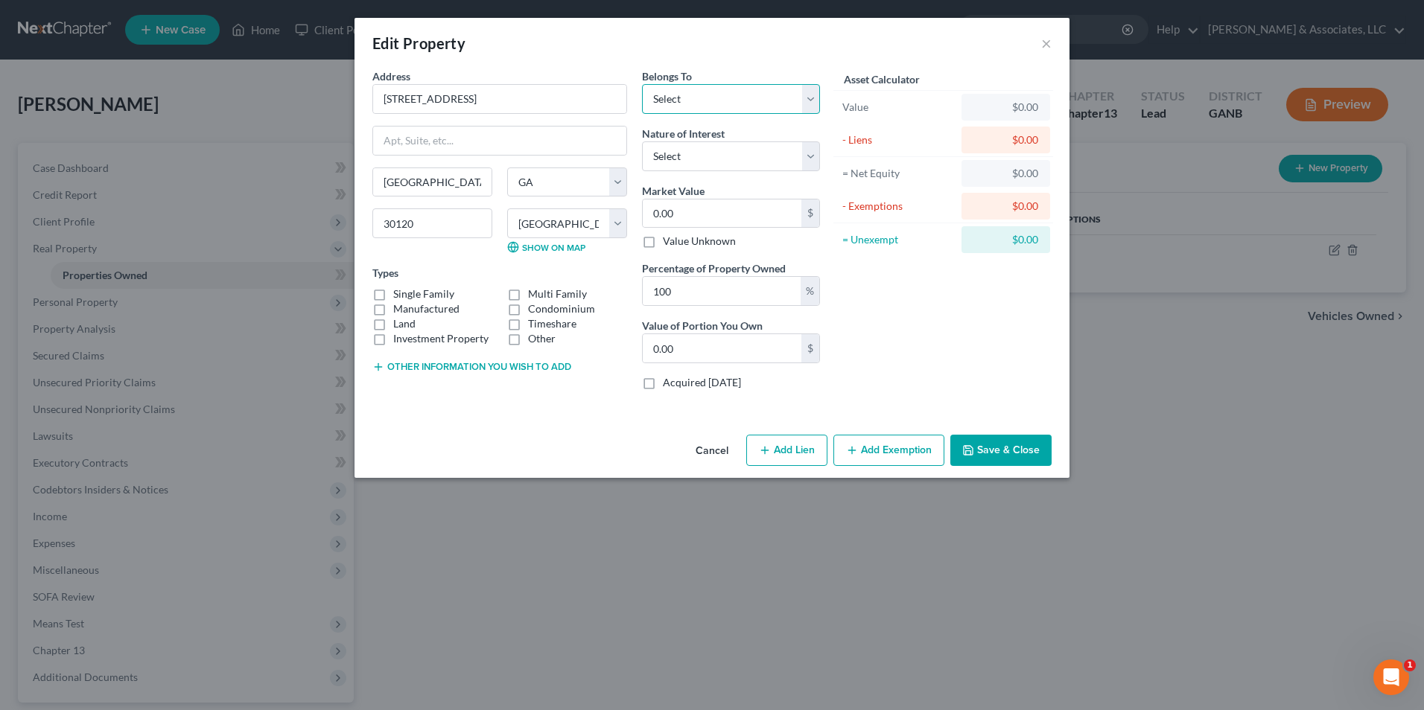
click at [809, 98] on select "Select Debtor 1 Only Debtor 2 Only Debtor 1 And Debtor 2 Only At Least One Of T…" at bounding box center [731, 99] width 178 height 30
select select "3"
click at [642, 84] on select "Select Debtor 1 Only Debtor 2 Only Debtor 1 And Debtor 2 Only At Least One Of T…" at bounding box center [731, 99] width 178 height 30
click at [812, 161] on select "Select Fee Simple Joint Tenant Life Estate Equitable Interest Future Interest T…" at bounding box center [731, 156] width 178 height 30
select select "7"
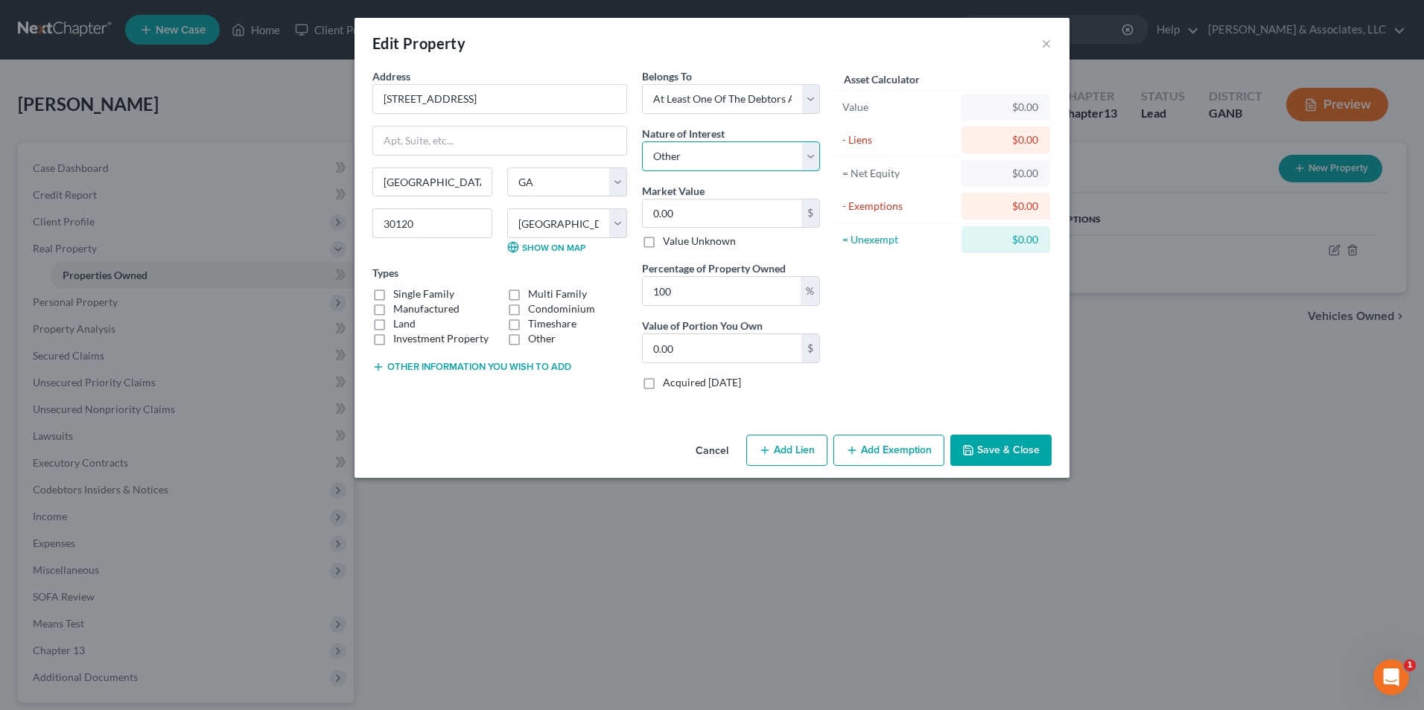
click at [642, 141] on select "Select Fee Simple Joint Tenant Life Estate Equitable Interest Future Interest T…" at bounding box center [731, 156] width 178 height 30
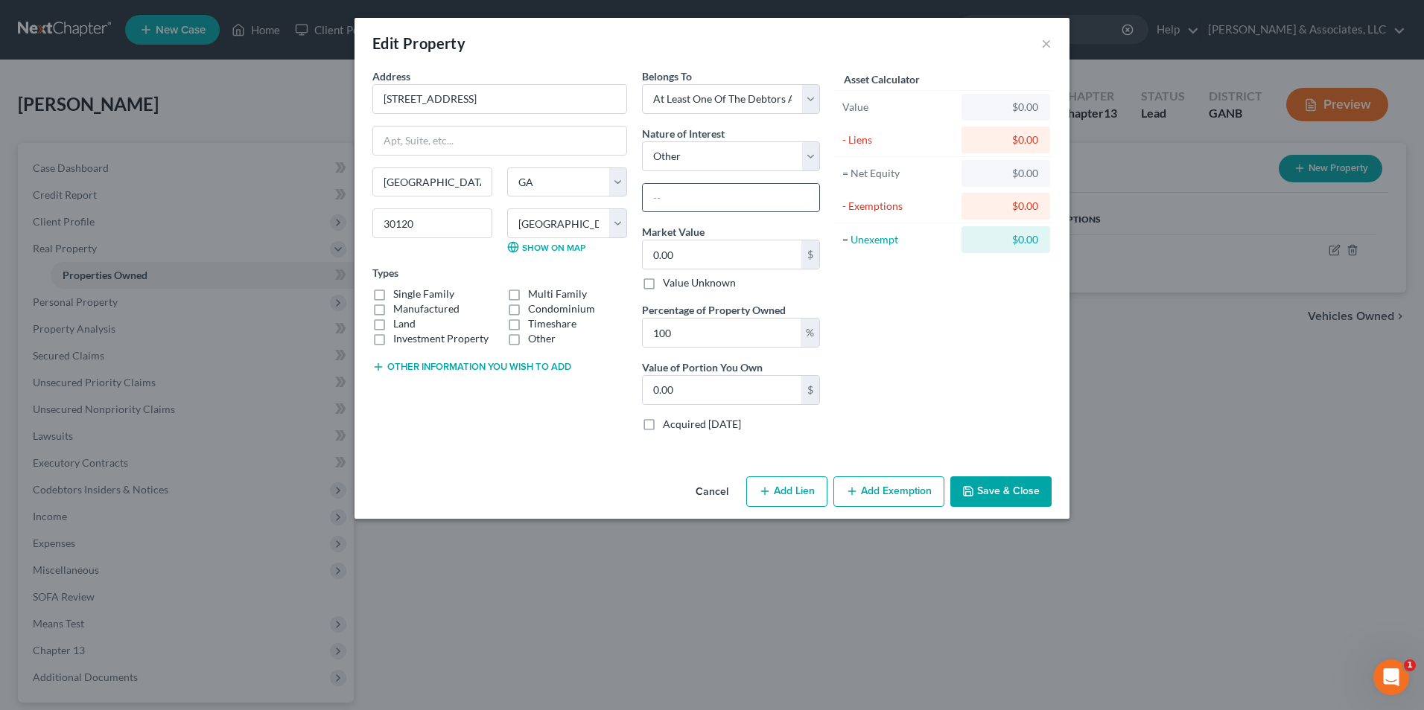
click at [759, 203] on input "text" at bounding box center [731, 198] width 176 height 28
type input "Debtor's Residence"
click at [682, 265] on input "0.00" at bounding box center [722, 254] width 159 height 28
type input "3"
type input "3.00"
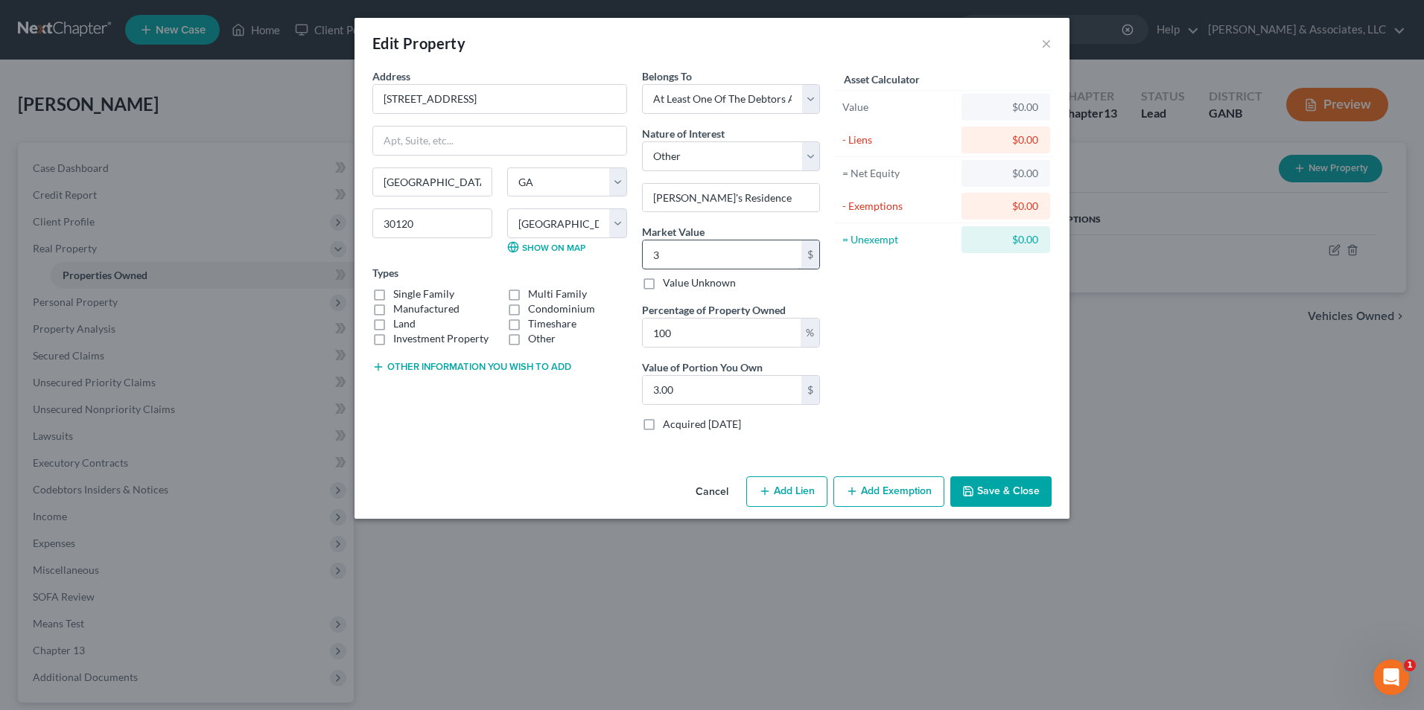
type input "32"
type input "32.00"
type input "326"
type input "326.00"
type input "3266"
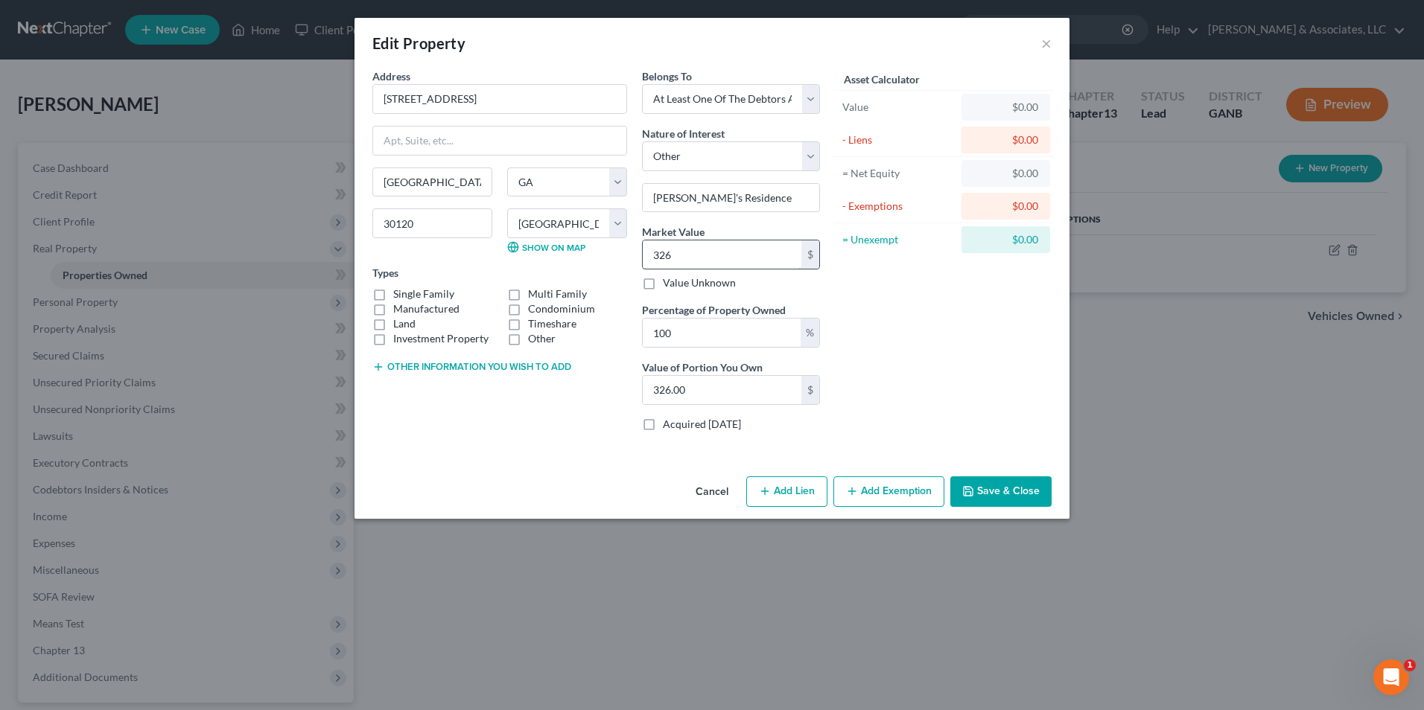
type input "3,266.00"
type input "3,2660"
type input "32,660.00"
type input "32,6600"
type input "326,600.00"
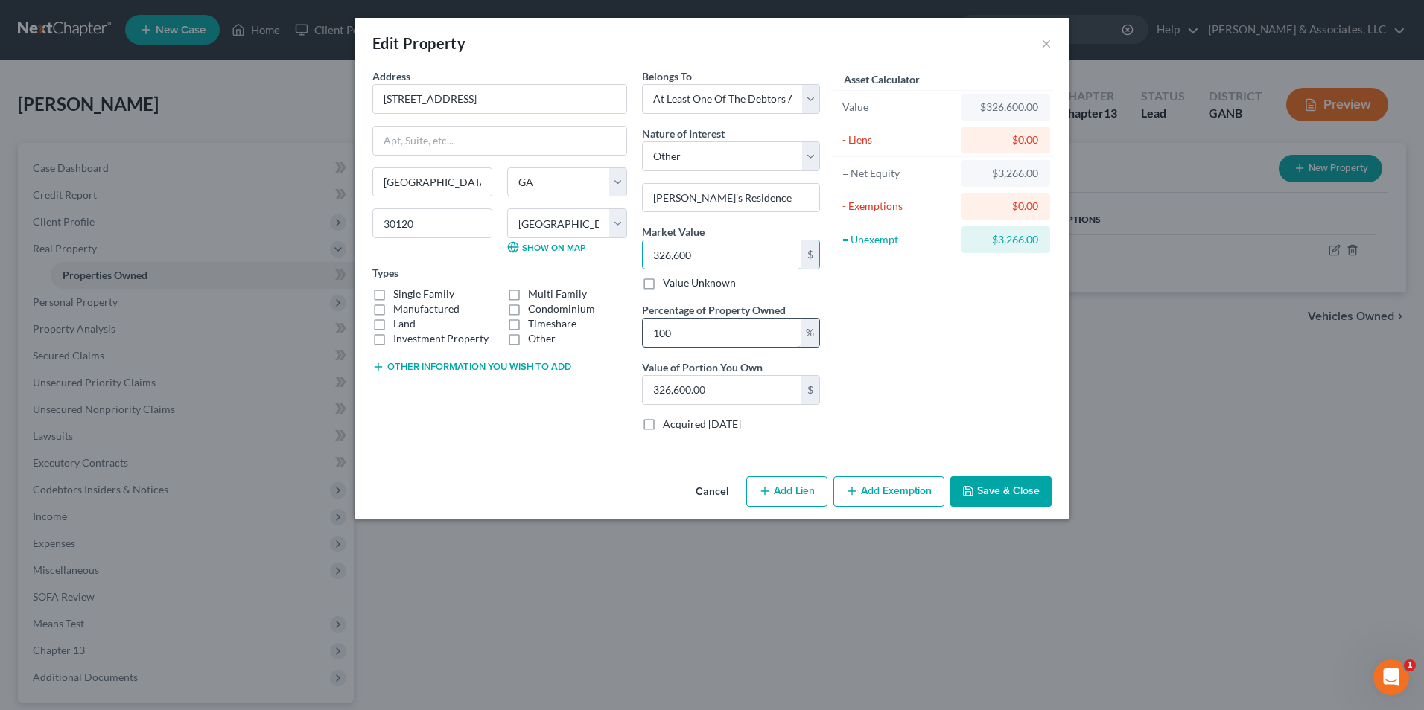
type input "326,600"
drag, startPoint x: 722, startPoint y: 337, endPoint x: 520, endPoint y: 337, distance: 201.8
click at [520, 337] on div "Address * 26 Stonebrook Dr Cartersville State AL AK AR AZ CA CO CT DE DC FL GA …" at bounding box center [596, 255] width 462 height 375
type input "5"
type input "16,330.00"
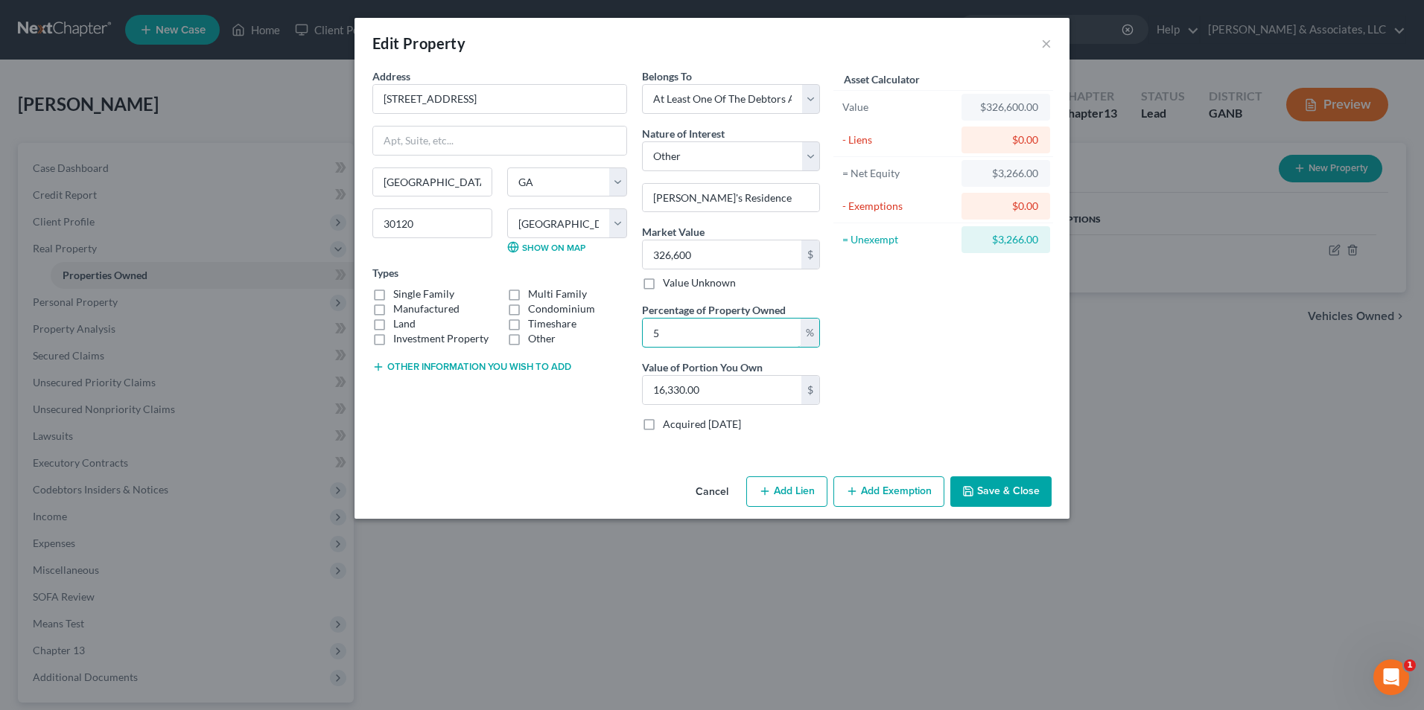
type input "50"
type input "163,300.00"
type input "50"
click at [393, 302] on label "Manufactured" at bounding box center [426, 309] width 66 height 15
click at [399, 302] on input "Manufactured" at bounding box center [404, 307] width 10 height 10
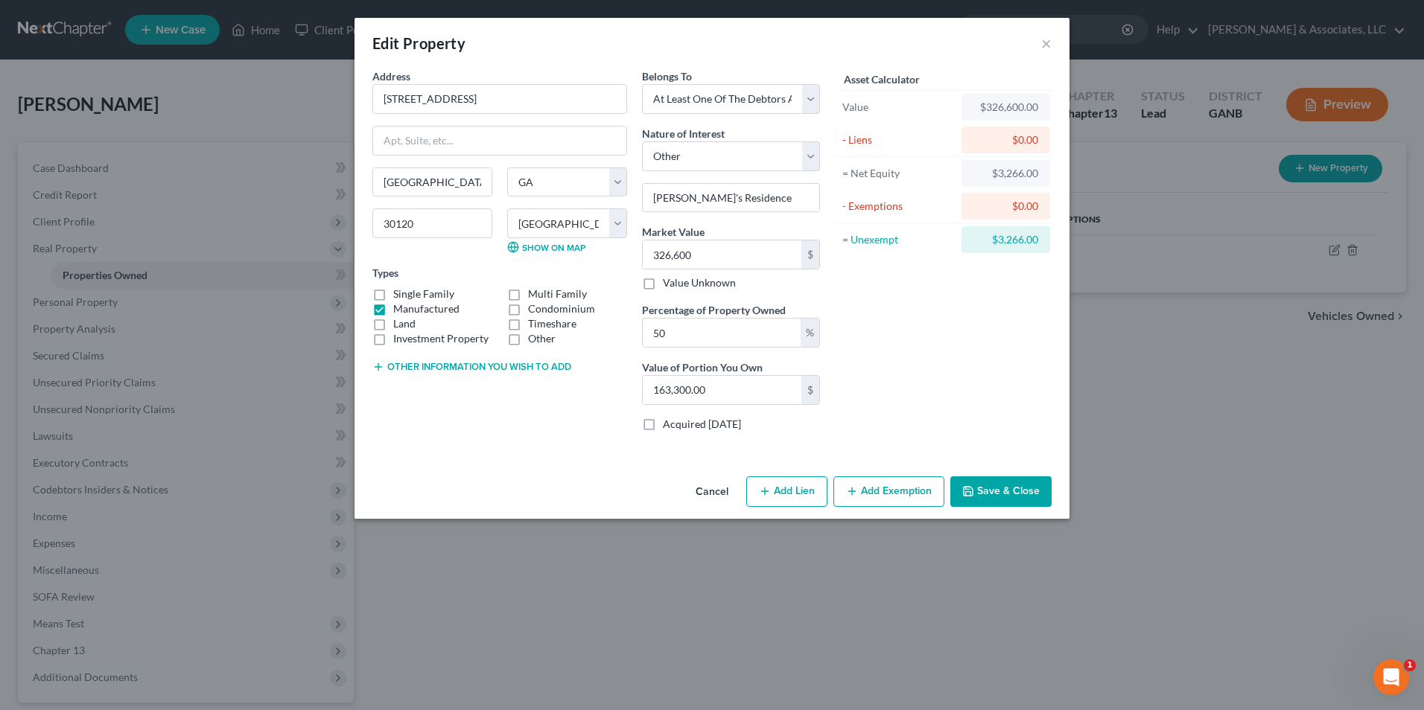
click at [393, 302] on label "Manufactured" at bounding box center [426, 309] width 66 height 15
click at [399, 302] on input "Manufactured" at bounding box center [404, 307] width 10 height 10
checkbox input "false"
click at [393, 291] on label "Single Family" at bounding box center [423, 294] width 61 height 15
click at [399, 291] on input "Single Family" at bounding box center [404, 292] width 10 height 10
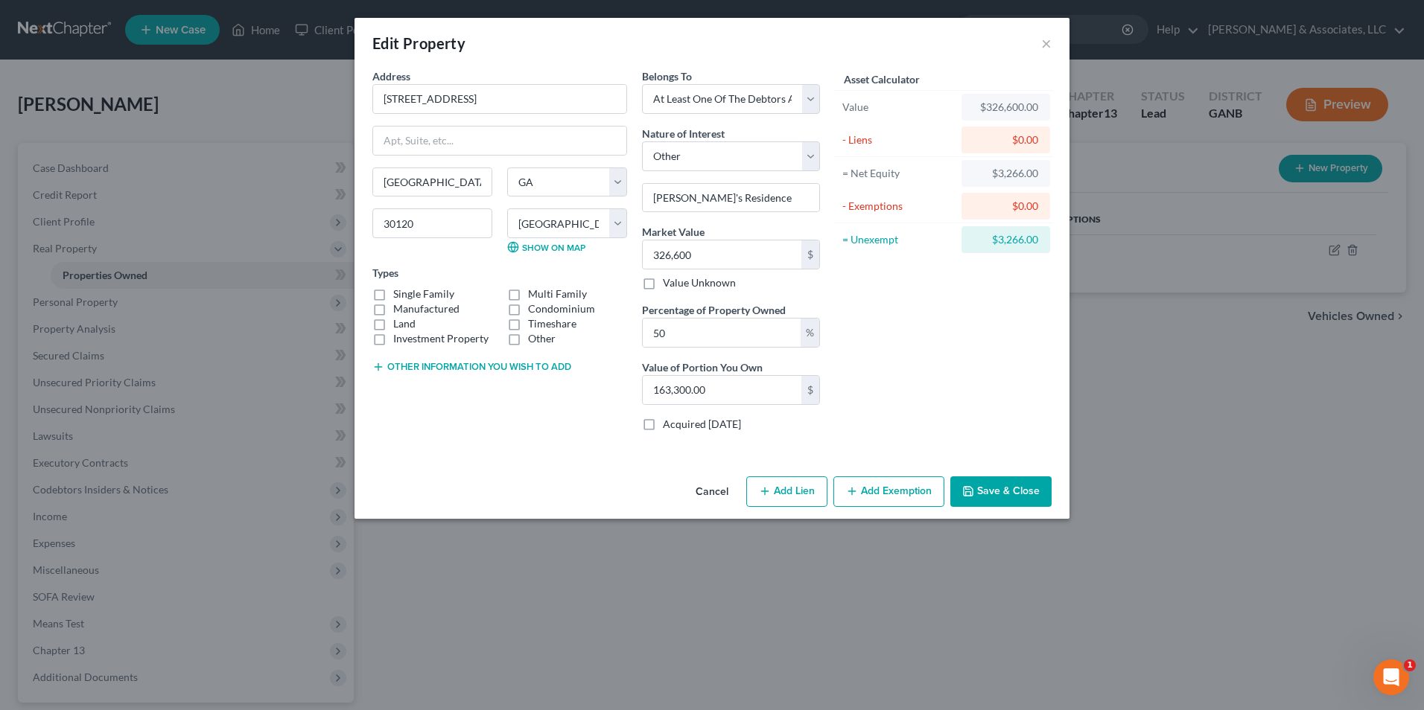
checkbox input "true"
click at [982, 488] on button "Save & Close" at bounding box center [1000, 491] width 101 height 31
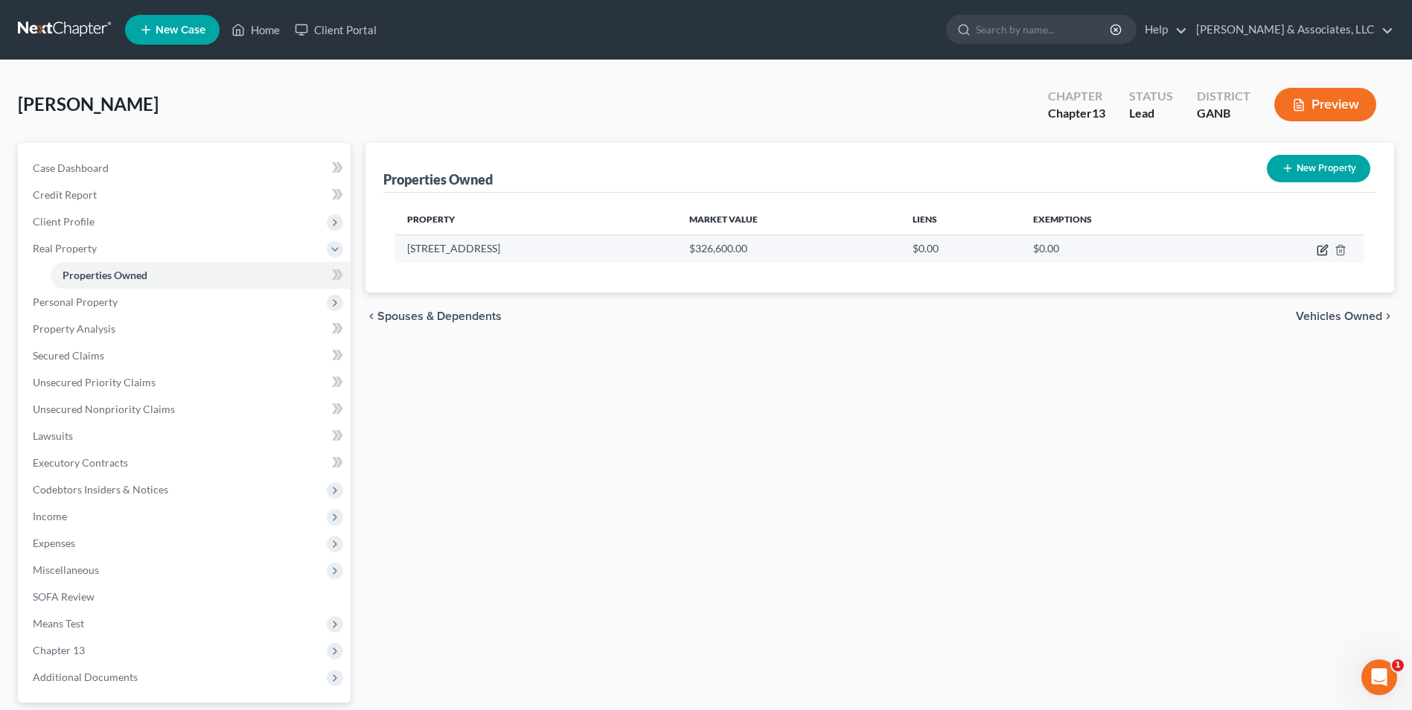
click at [1322, 250] on icon "button" at bounding box center [1323, 250] width 12 height 12
select select "10"
select select "7"
select select "3"
select select "7"
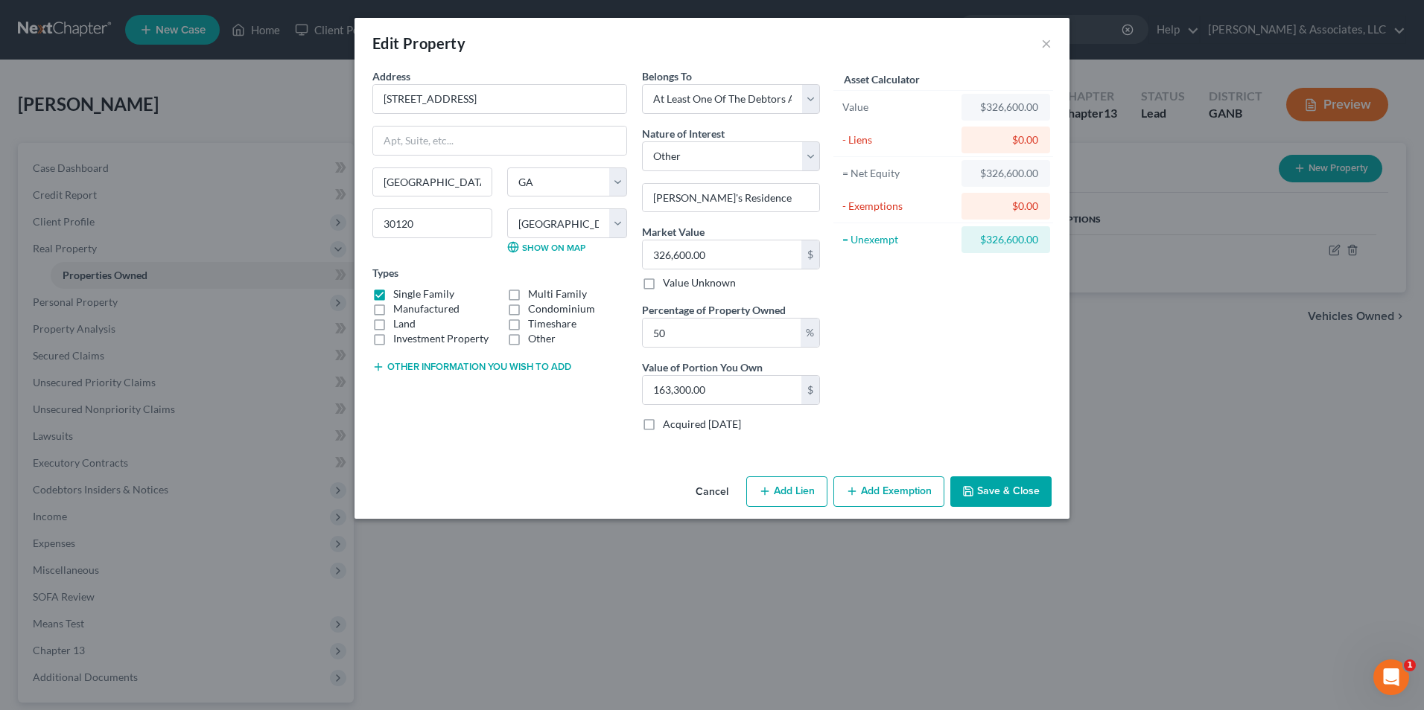
click at [791, 498] on button "Add Lien" at bounding box center [786, 491] width 81 height 31
select select "3"
select select "0"
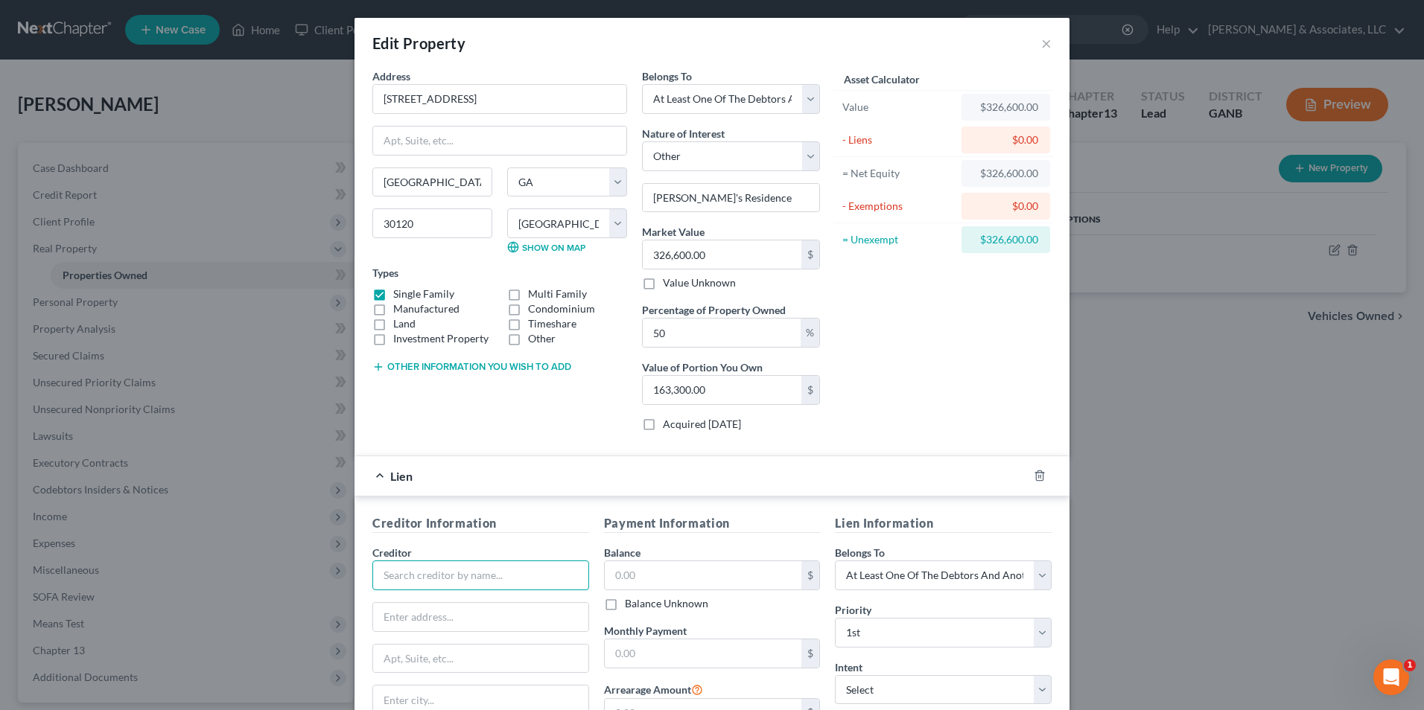
click at [545, 583] on input "text" at bounding box center [480, 576] width 217 height 30
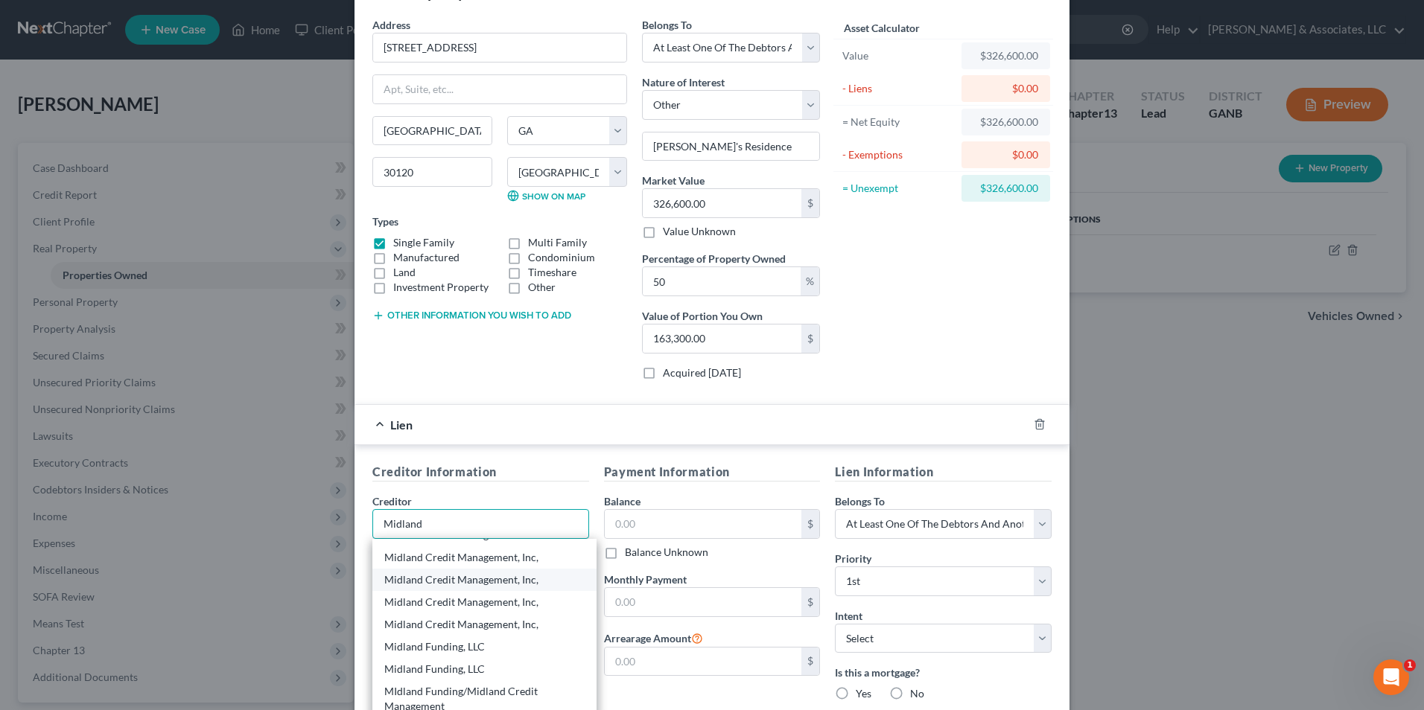
scroll to position [149, 0]
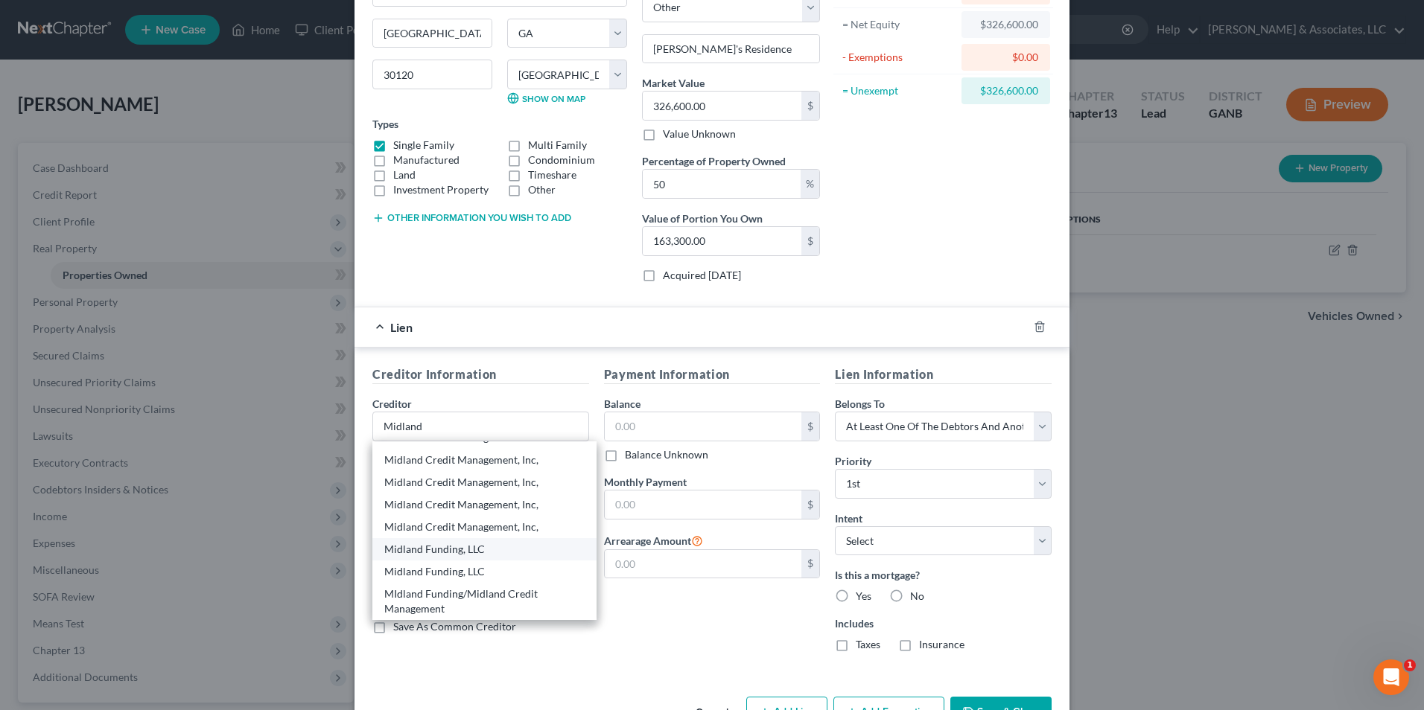
click at [469, 552] on div "Midland Funding, LLC" at bounding box center [484, 549] width 200 height 15
type input "Midland Funding, LLC"
type input "C/O James G. Whiddon, III"
type input "PO Box 52815"
type input "Atlanta"
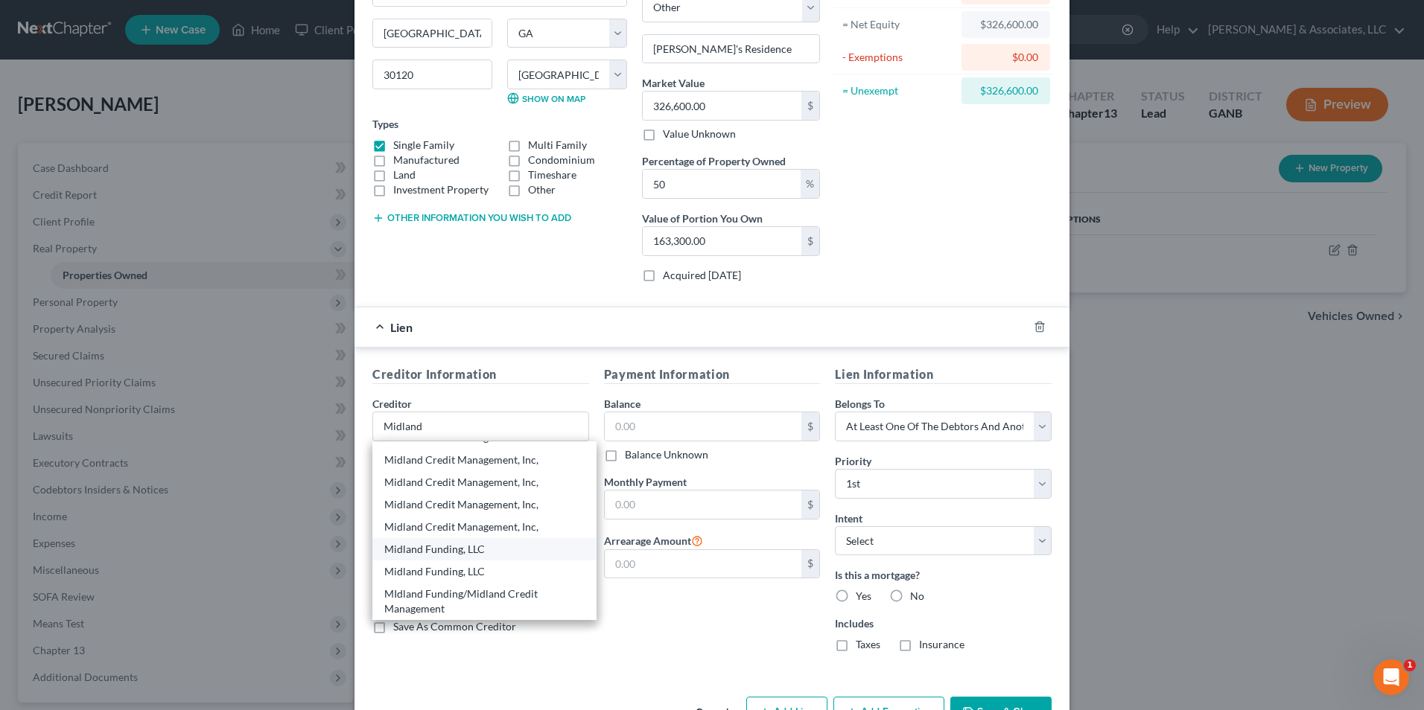
select select "10"
type input "30355"
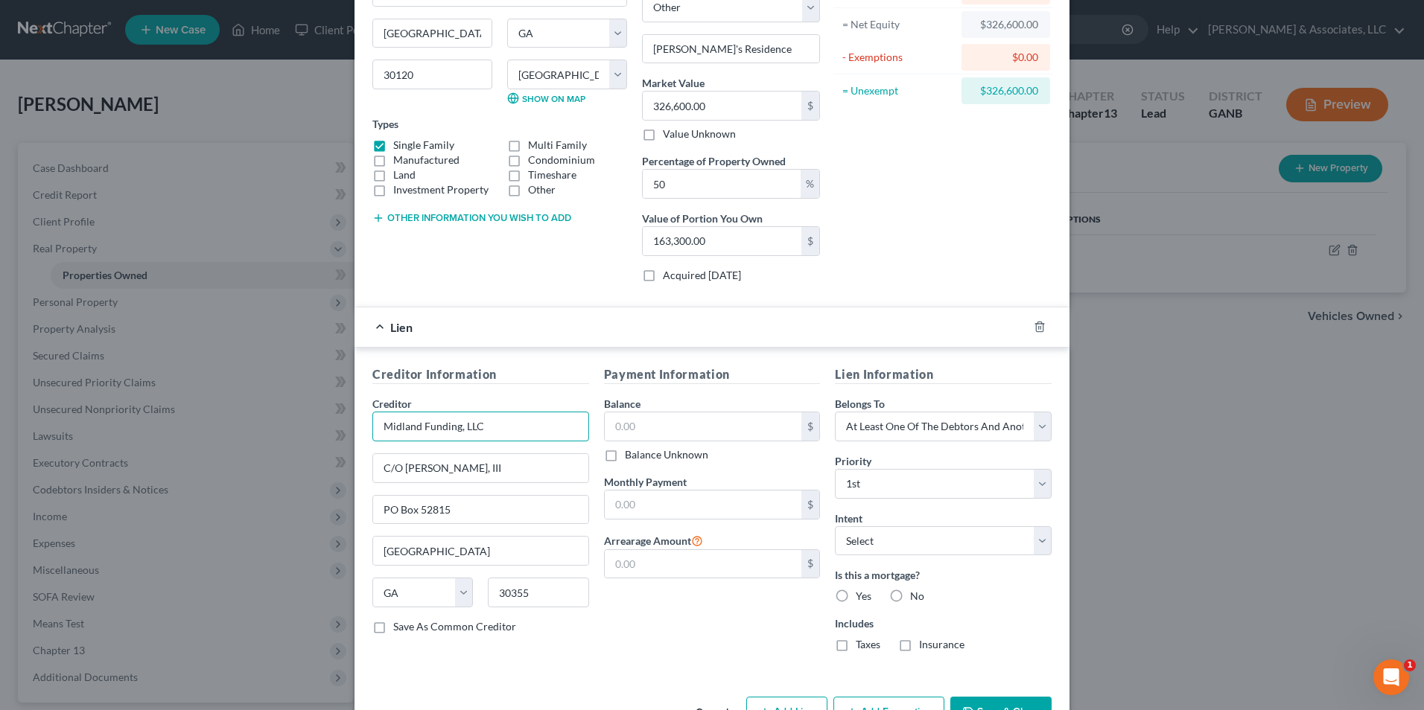
click at [535, 419] on input "Midland Funding, LLC" at bounding box center [480, 427] width 217 height 30
type input "Midland Mortgage"
type input "PO Box 26648"
type input "Atlanta"
click at [465, 594] on select "State AL AK AR AZ CA CO CT DE DC FL GA GU HI ID IL IN IA KS KY LA ME MD MA MI M…" at bounding box center [422, 593] width 101 height 30
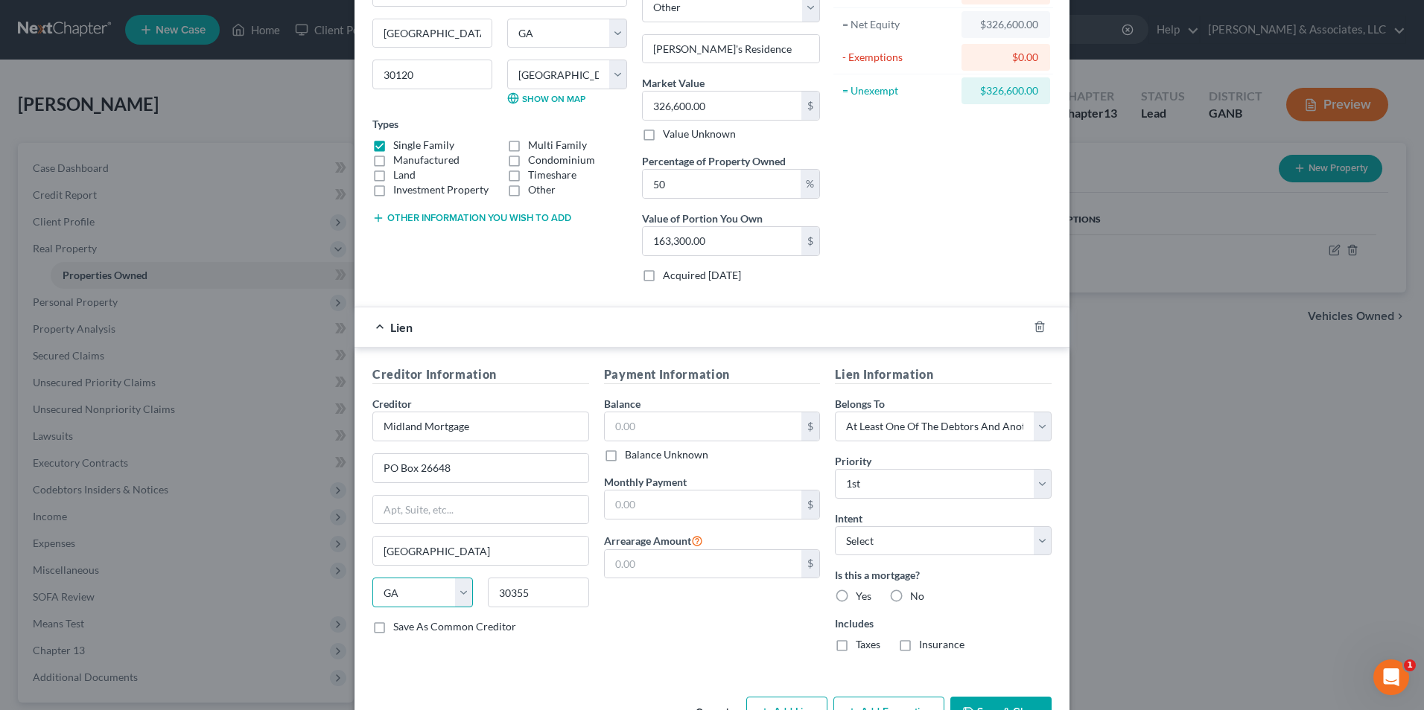
select select "37"
click at [372, 578] on select "State AL AK AR AZ CA CO CT DE DC FL GA GU HI ID IL IN IA KS KY LA ME MD MA MI M…" at bounding box center [422, 593] width 101 height 30
click at [530, 596] on input "30355" at bounding box center [538, 593] width 101 height 30
type input "3035573126"
click at [393, 631] on label "Save As Common Creditor" at bounding box center [454, 626] width 123 height 15
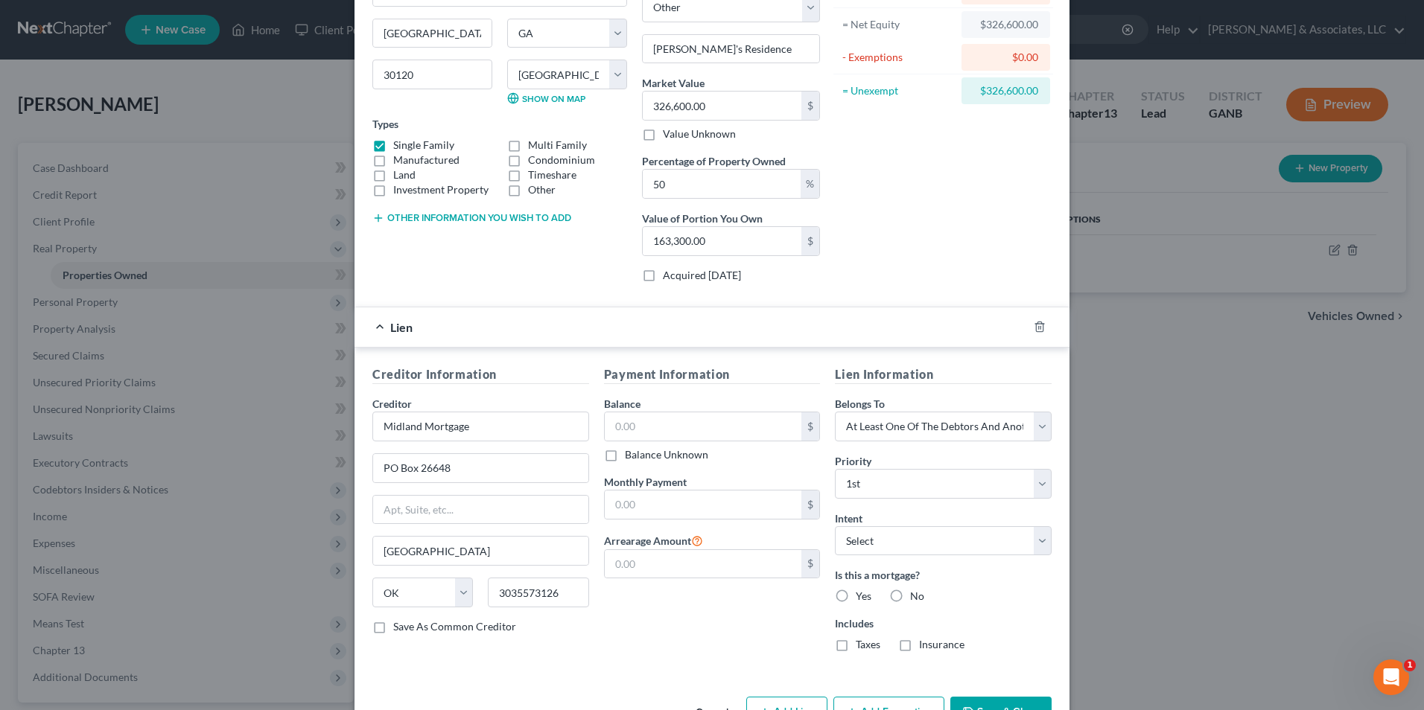
click at [399, 629] on input "Save As Common Creditor" at bounding box center [404, 624] width 10 height 10
checkbox input "true"
click at [677, 421] on input "text" at bounding box center [703, 426] width 197 height 28
type input "1"
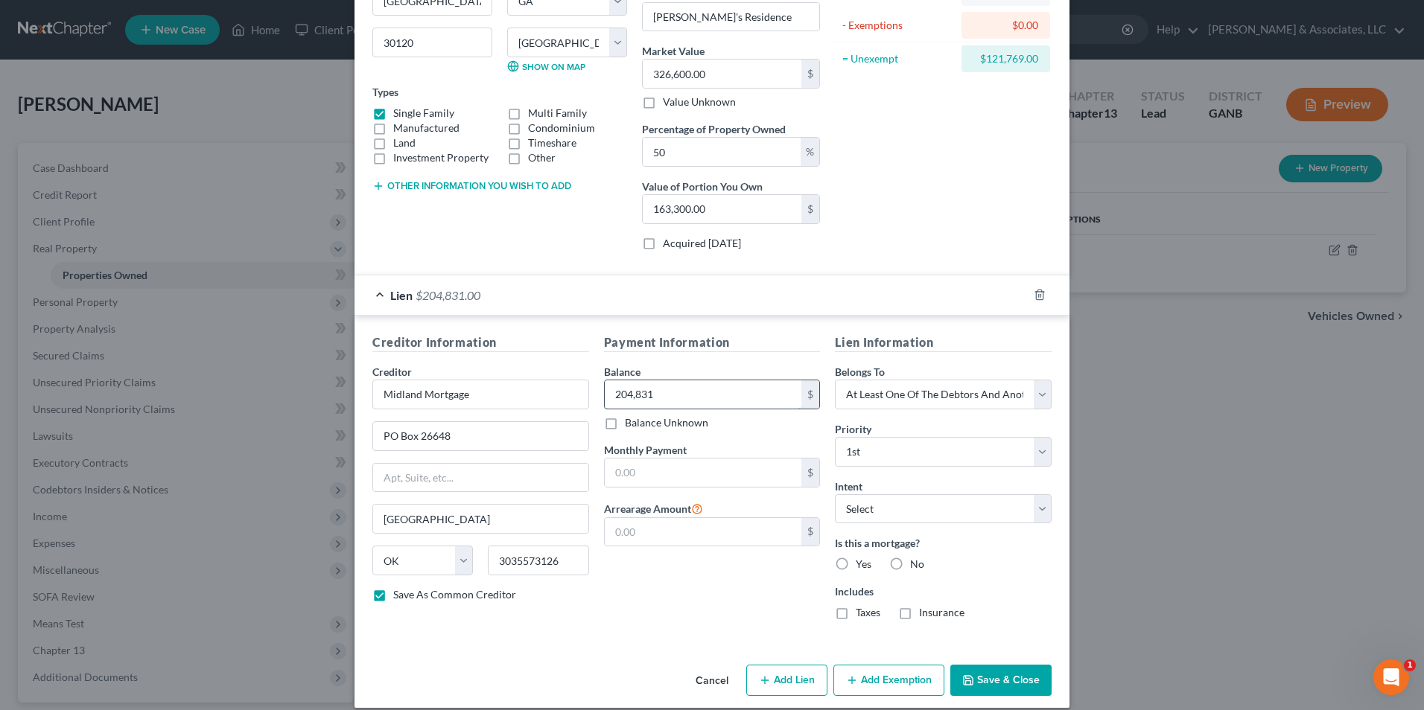
scroll to position [197, 0]
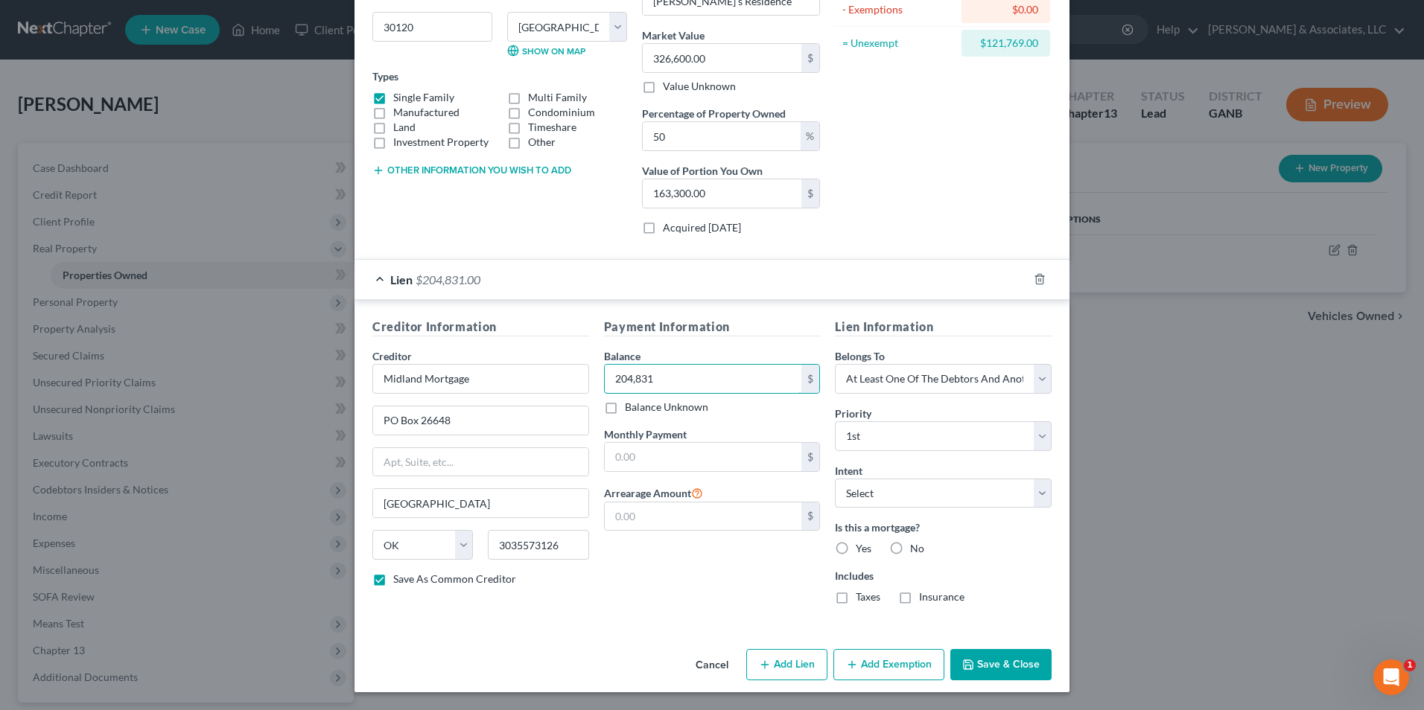
type input "204,831"
click at [762, 672] on button "Add Lien" at bounding box center [786, 664] width 81 height 31
select select "3"
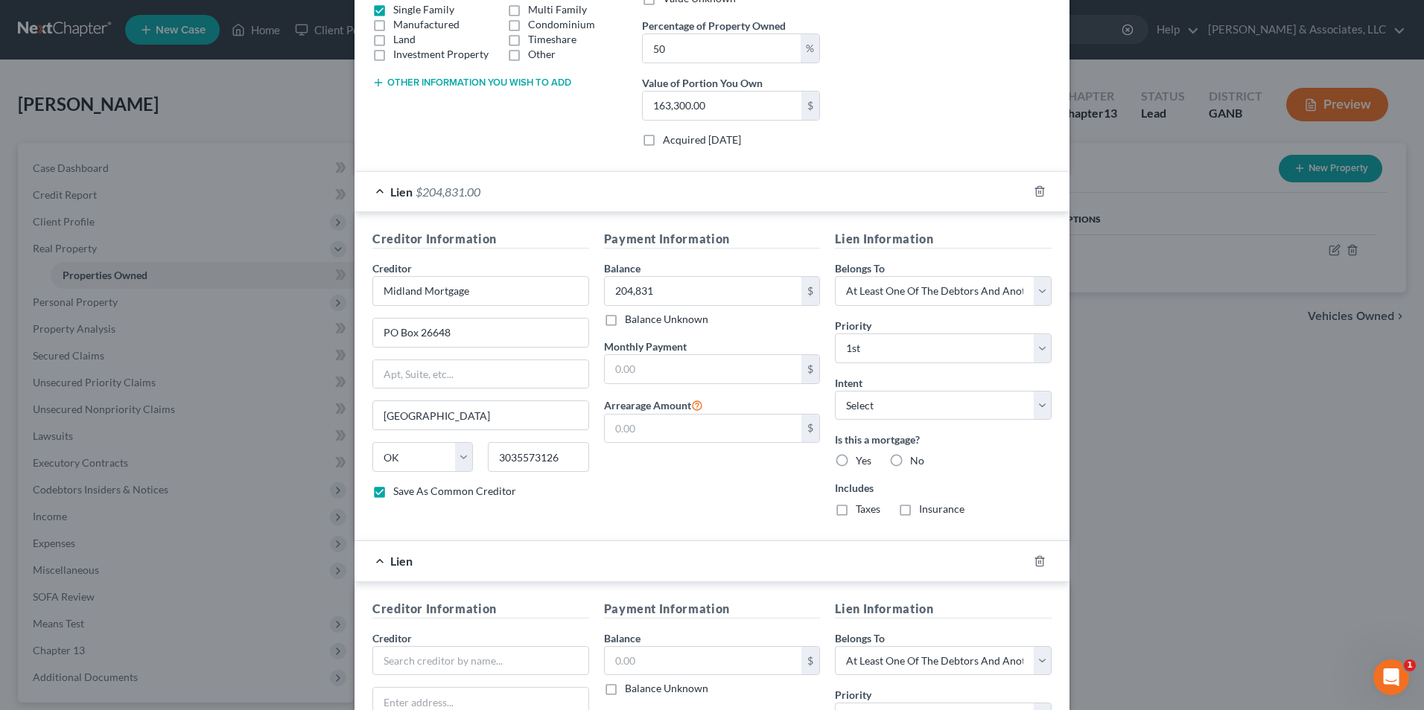
scroll to position [420, 0]
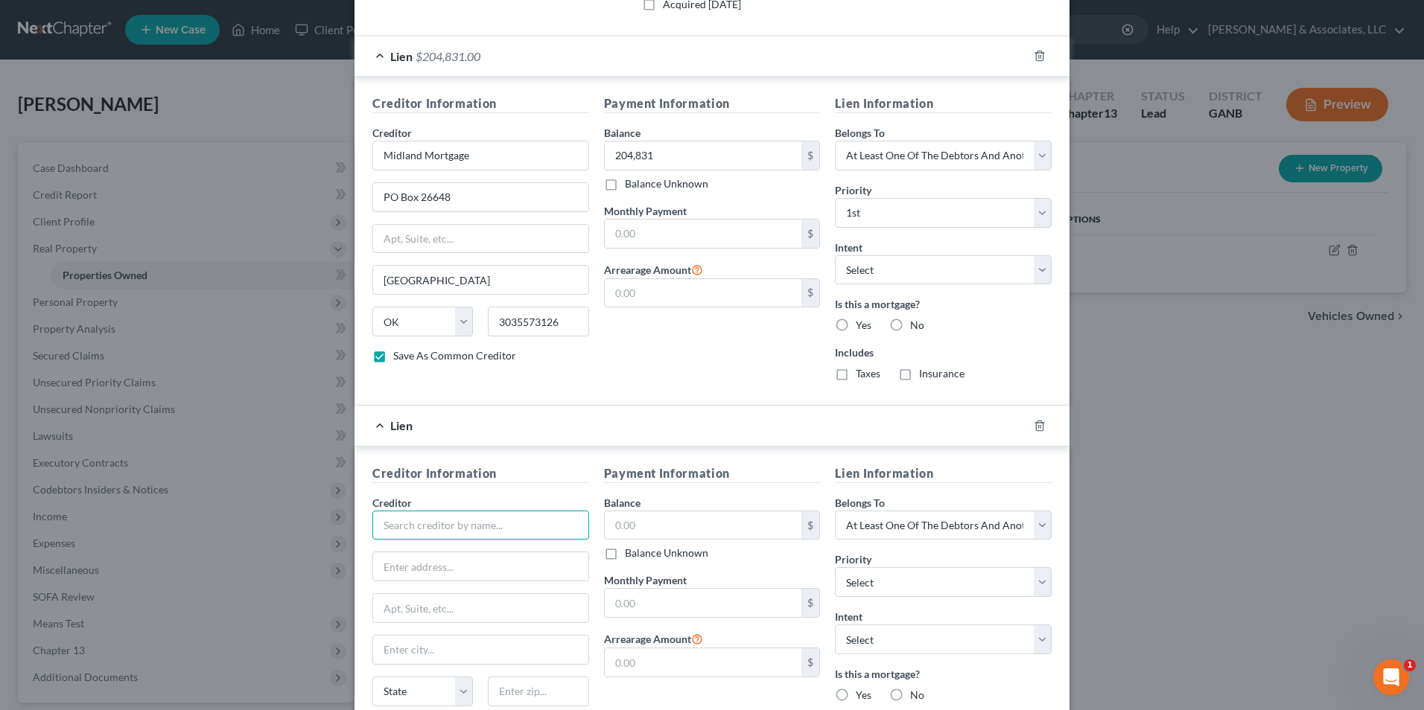
click at [489, 532] on input "text" at bounding box center [480, 526] width 217 height 30
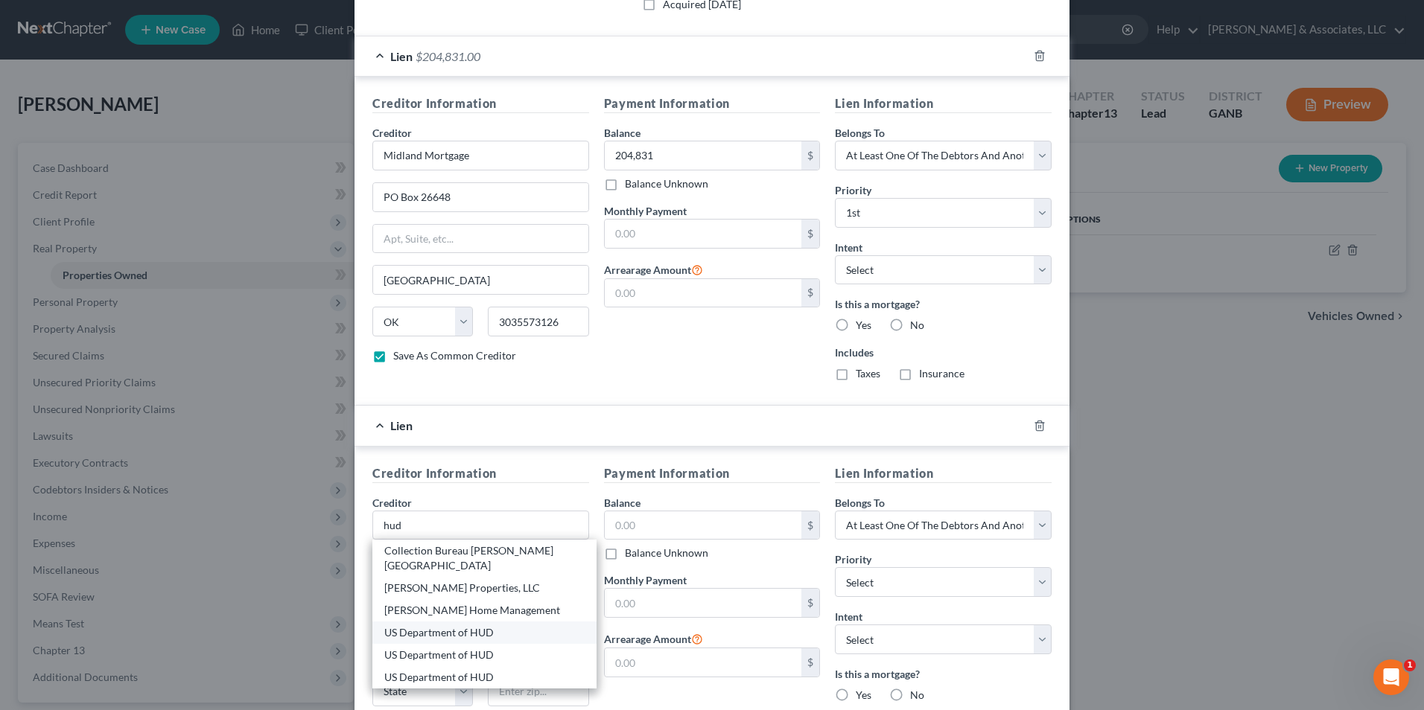
click at [476, 625] on div "US Department of HUD" at bounding box center [484, 632] width 200 height 15
type input "US Department of HUD"
type input "601 West Broadway"
type input "Room 110"
type input "Louisville"
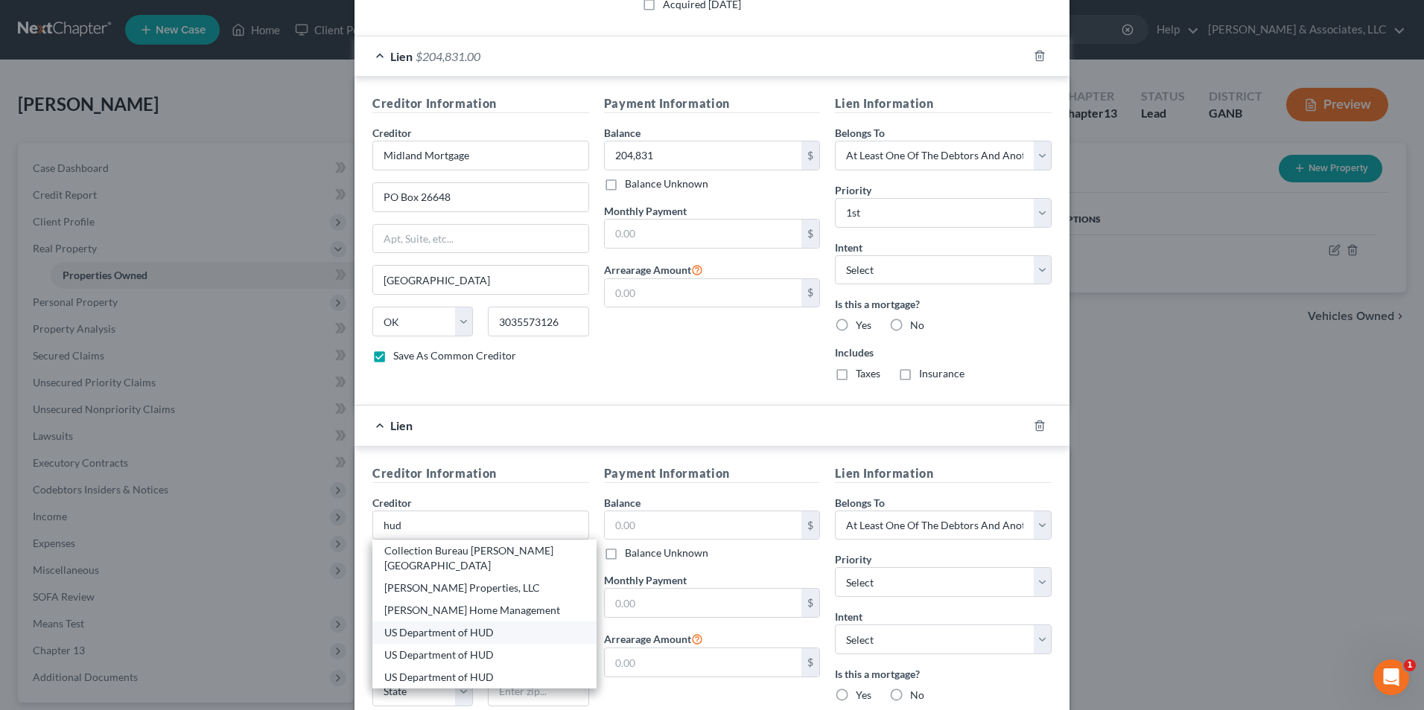
select select "18"
type input "40202"
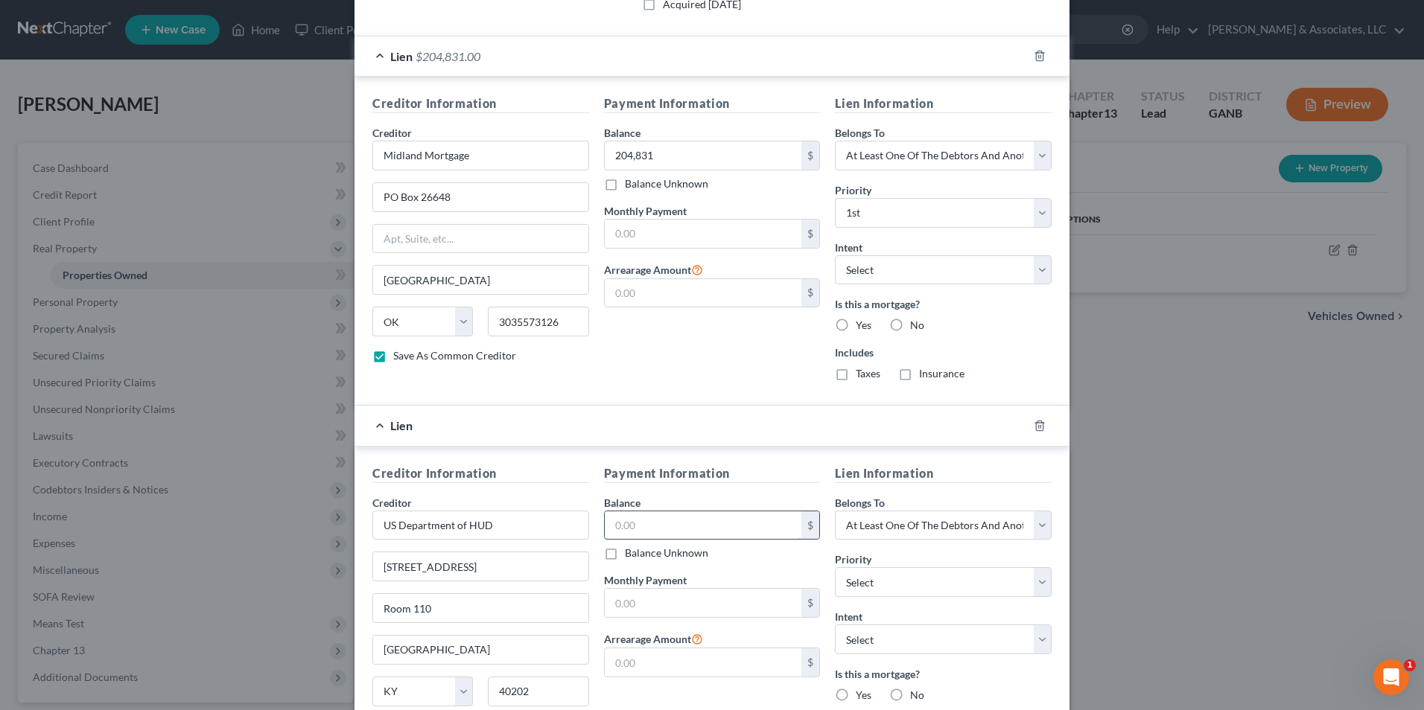
click at [720, 528] on input "text" at bounding box center [703, 525] width 197 height 28
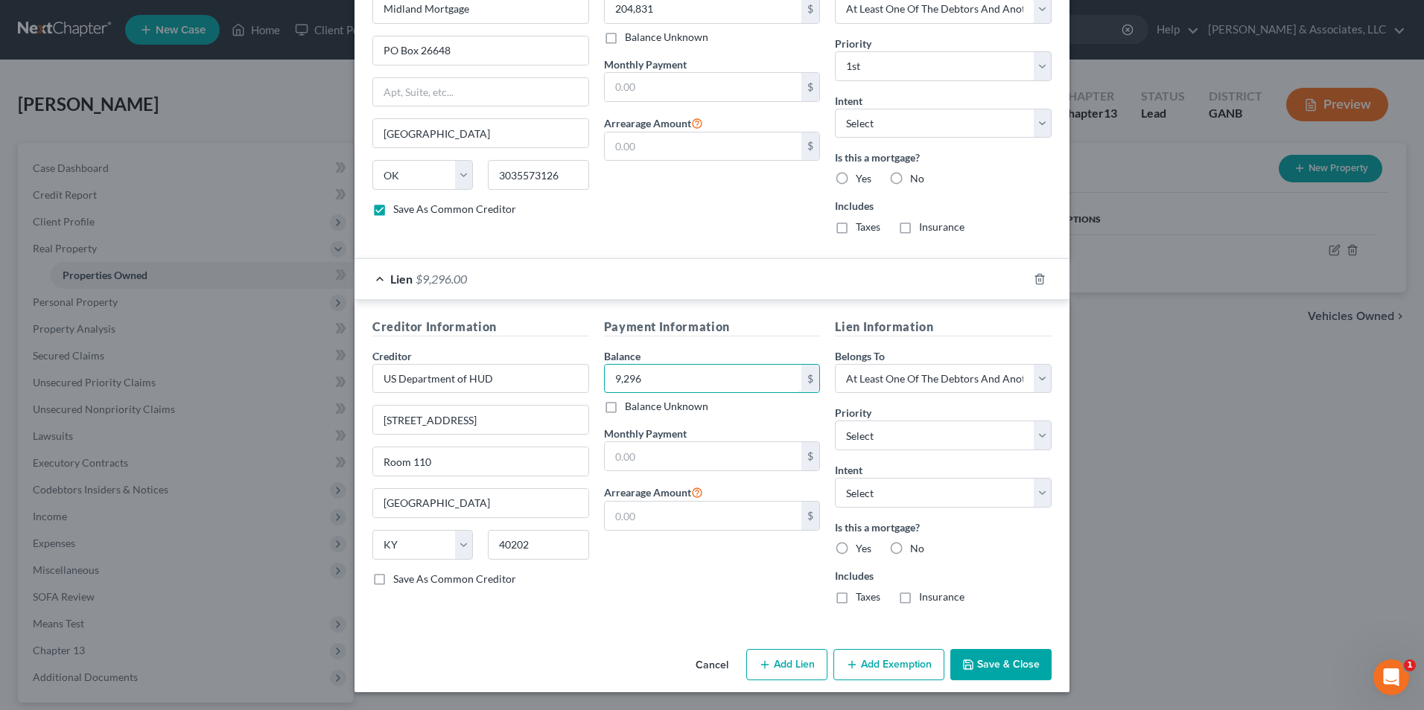
type input "9,296"
click at [802, 666] on button "Add Lien" at bounding box center [786, 664] width 81 height 31
select select "3"
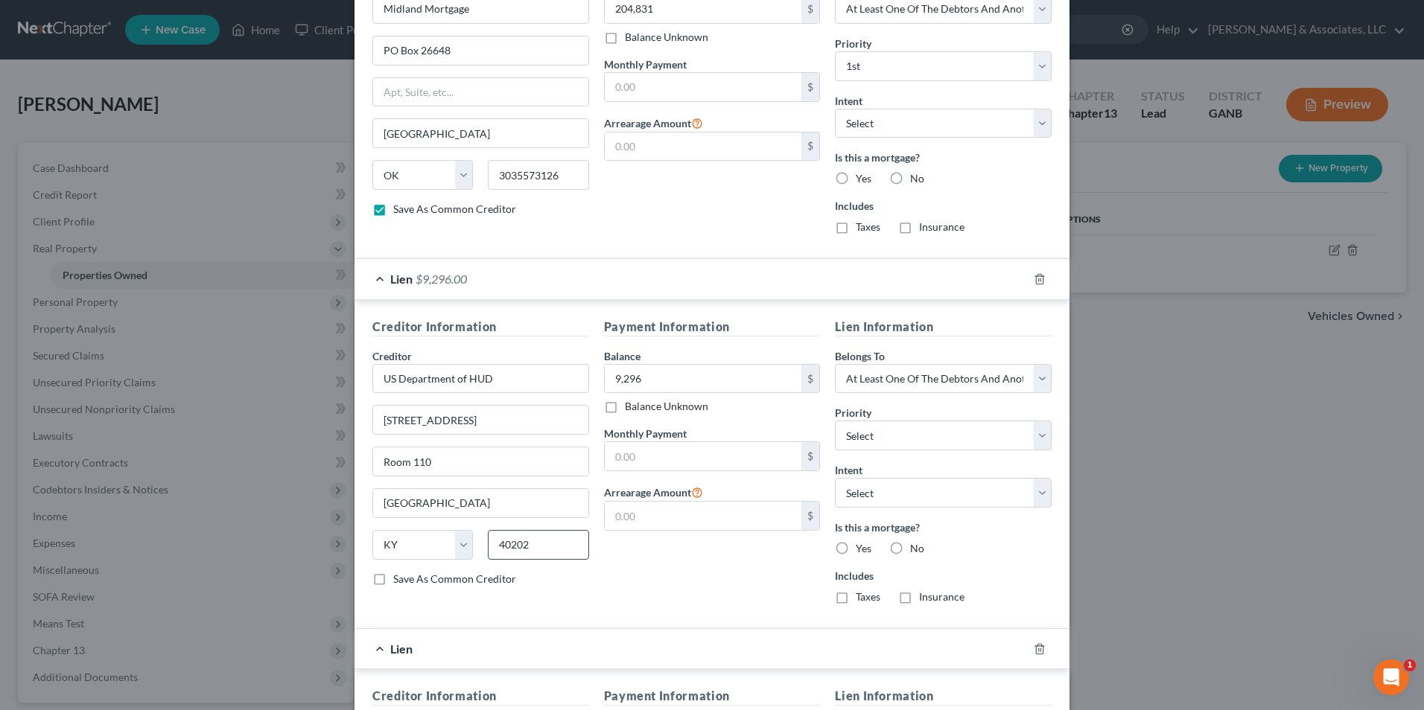
scroll to position [864, 0]
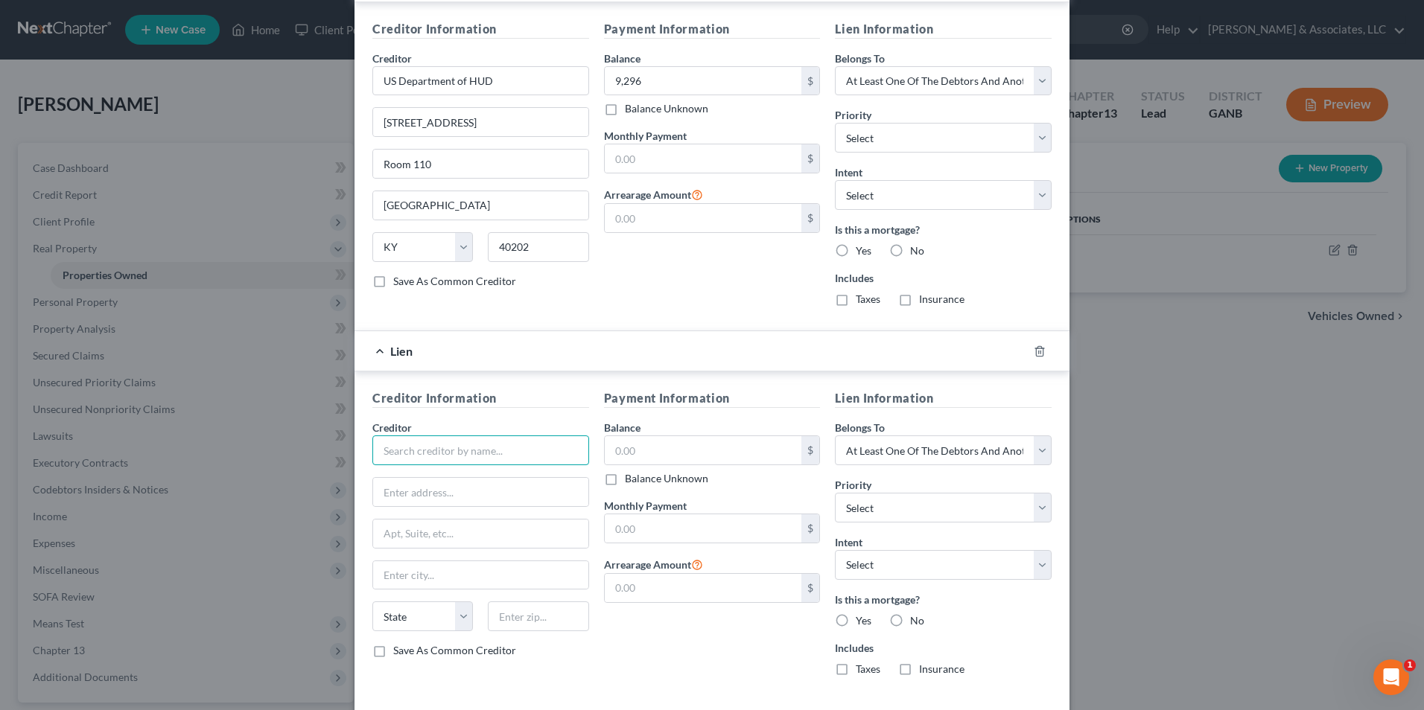
click at [437, 445] on input "text" at bounding box center [480, 451] width 217 height 30
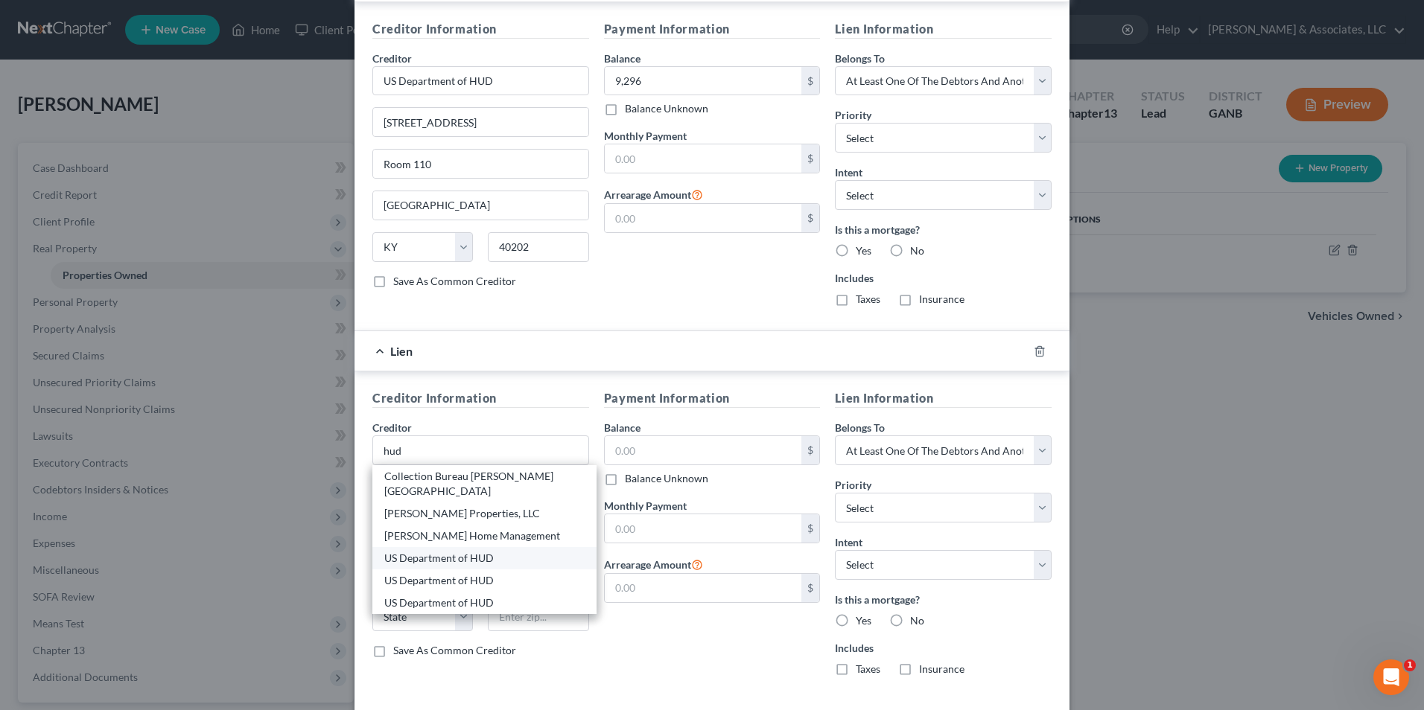
click at [488, 551] on div "US Department of HUD" at bounding box center [484, 558] width 200 height 15
type input "US Department of HUD"
type input "601 West Broadway"
type input "Room 110"
type input "Louisville"
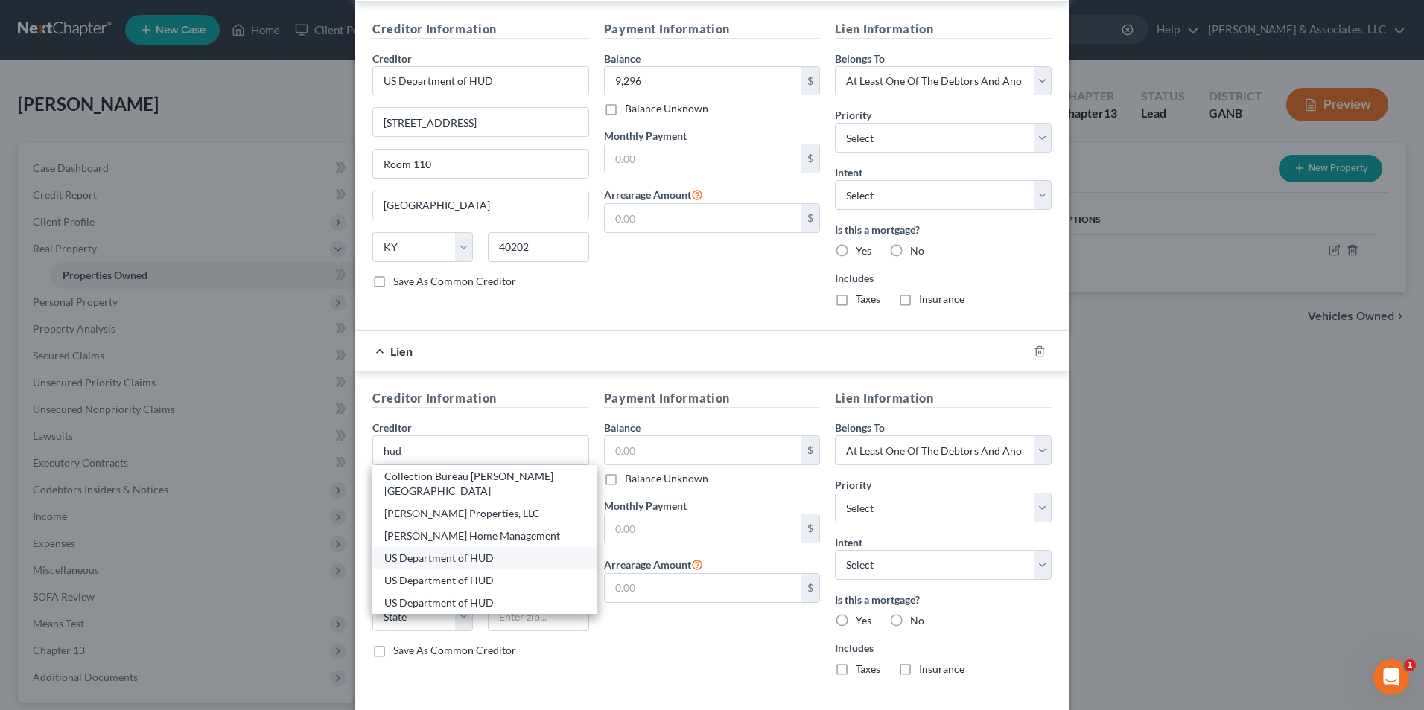
select select "18"
type input "40202"
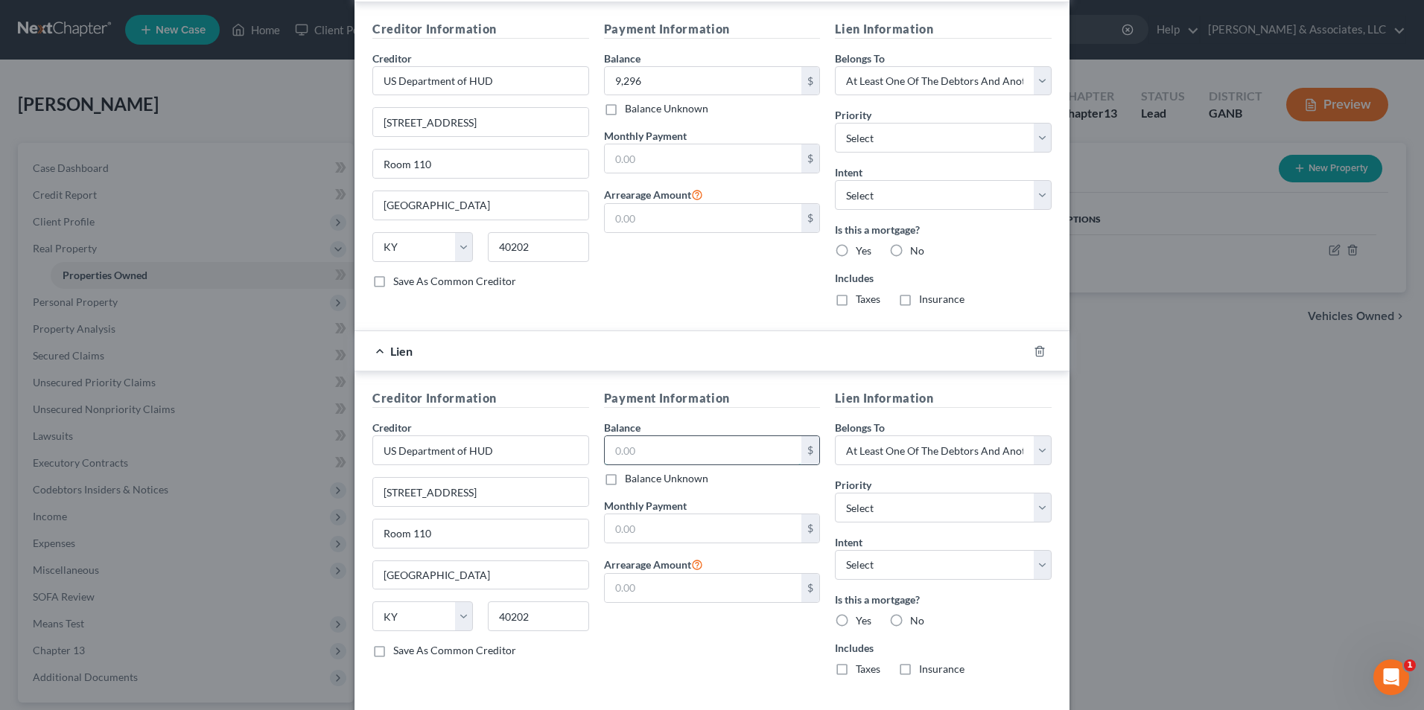
click at [631, 456] on input "text" at bounding box center [703, 450] width 197 height 28
type input "9,515"
click at [1034, 349] on icon "button" at bounding box center [1039, 351] width 12 height 12
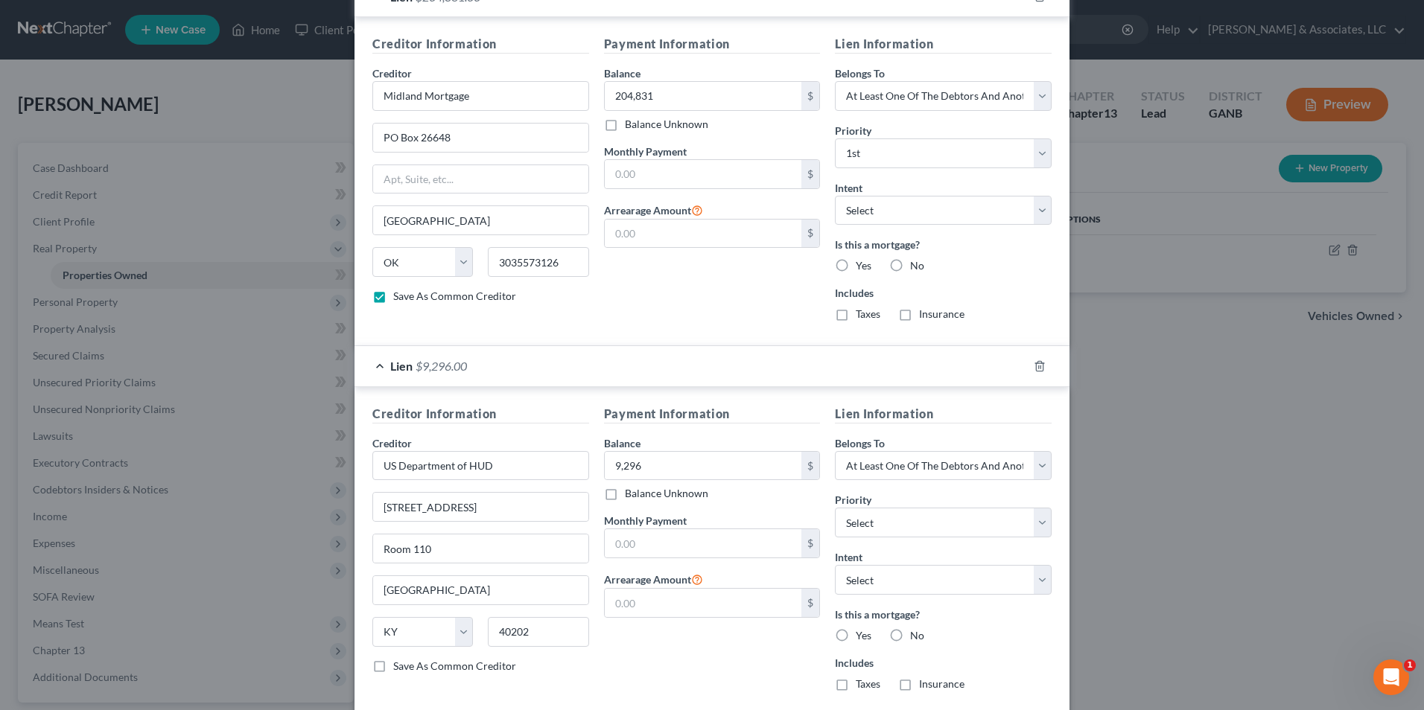
scroll to position [418, 0]
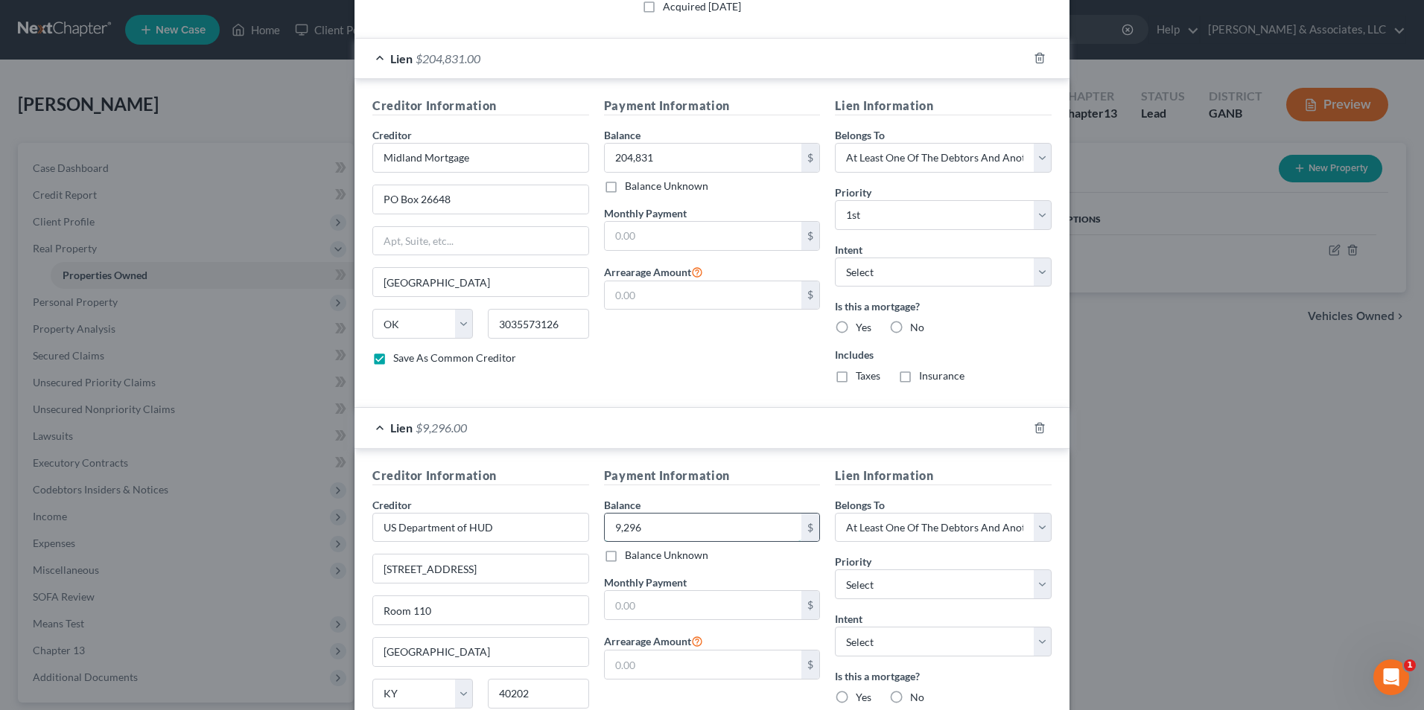
click at [662, 526] on input "9,296" at bounding box center [703, 528] width 197 height 28
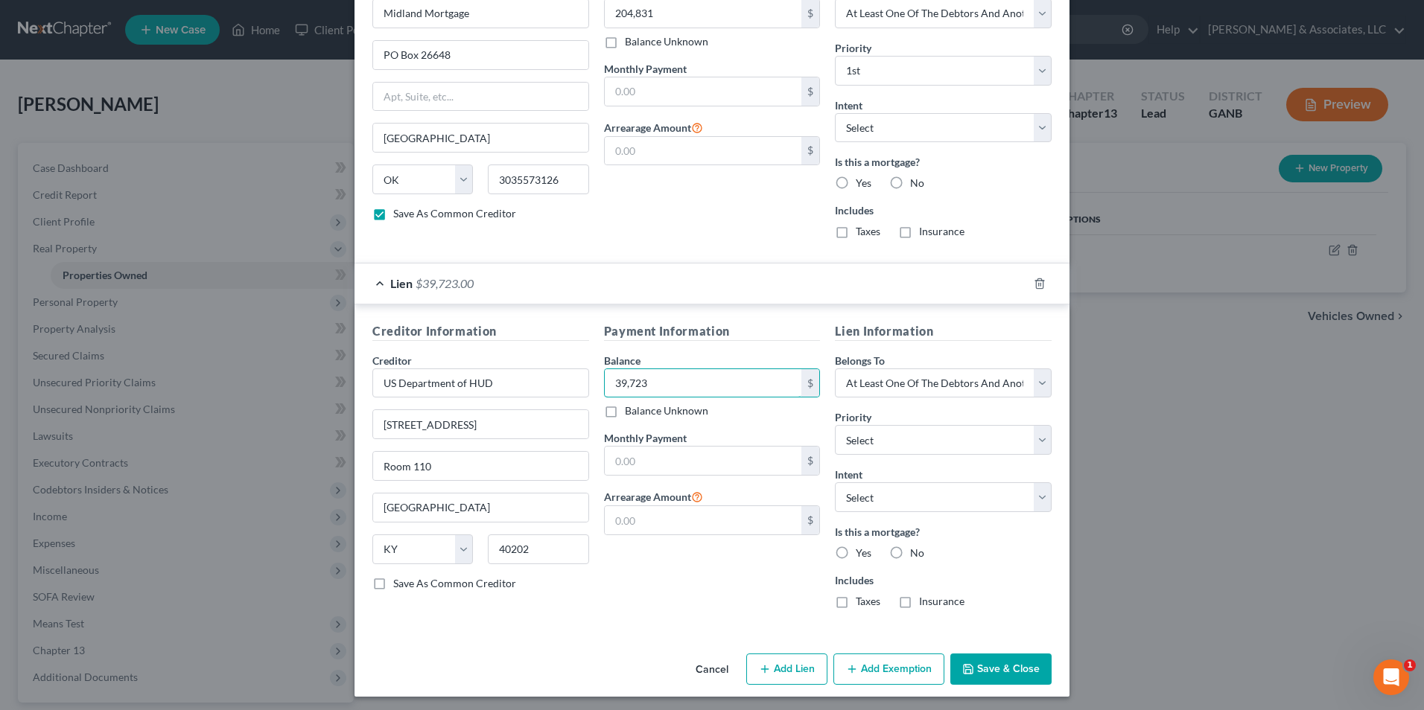
scroll to position [567, 0]
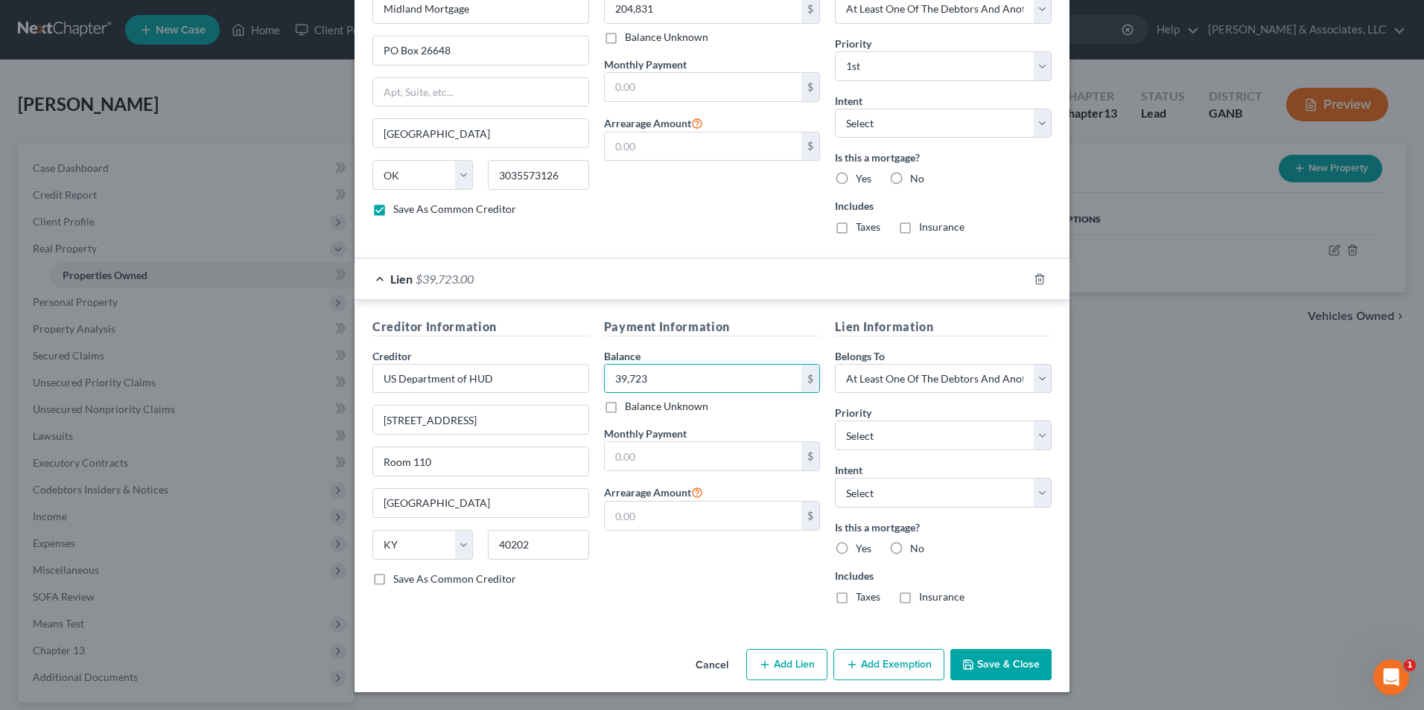
type input "39,723"
click at [966, 670] on icon "button" at bounding box center [968, 665] width 12 height 12
checkbox input "false"
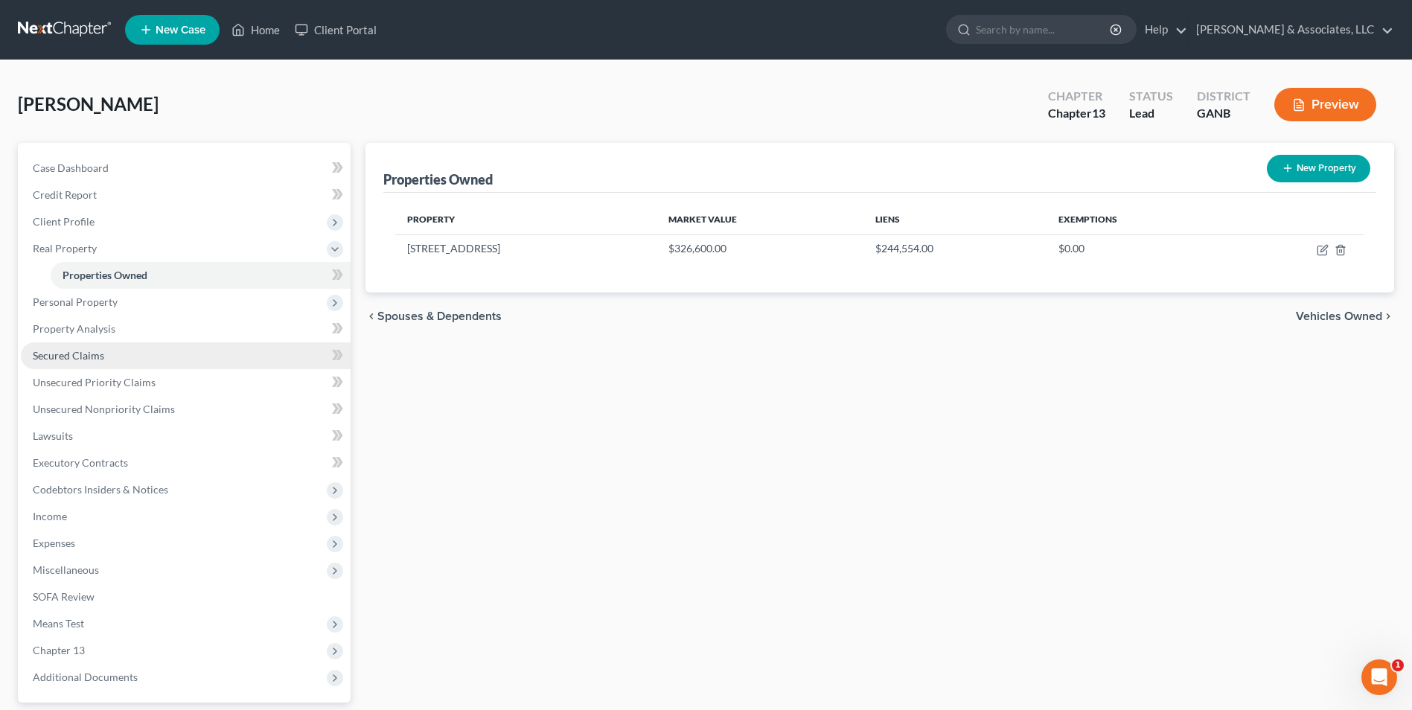
click at [71, 355] on span "Secured Claims" at bounding box center [68, 355] width 71 height 13
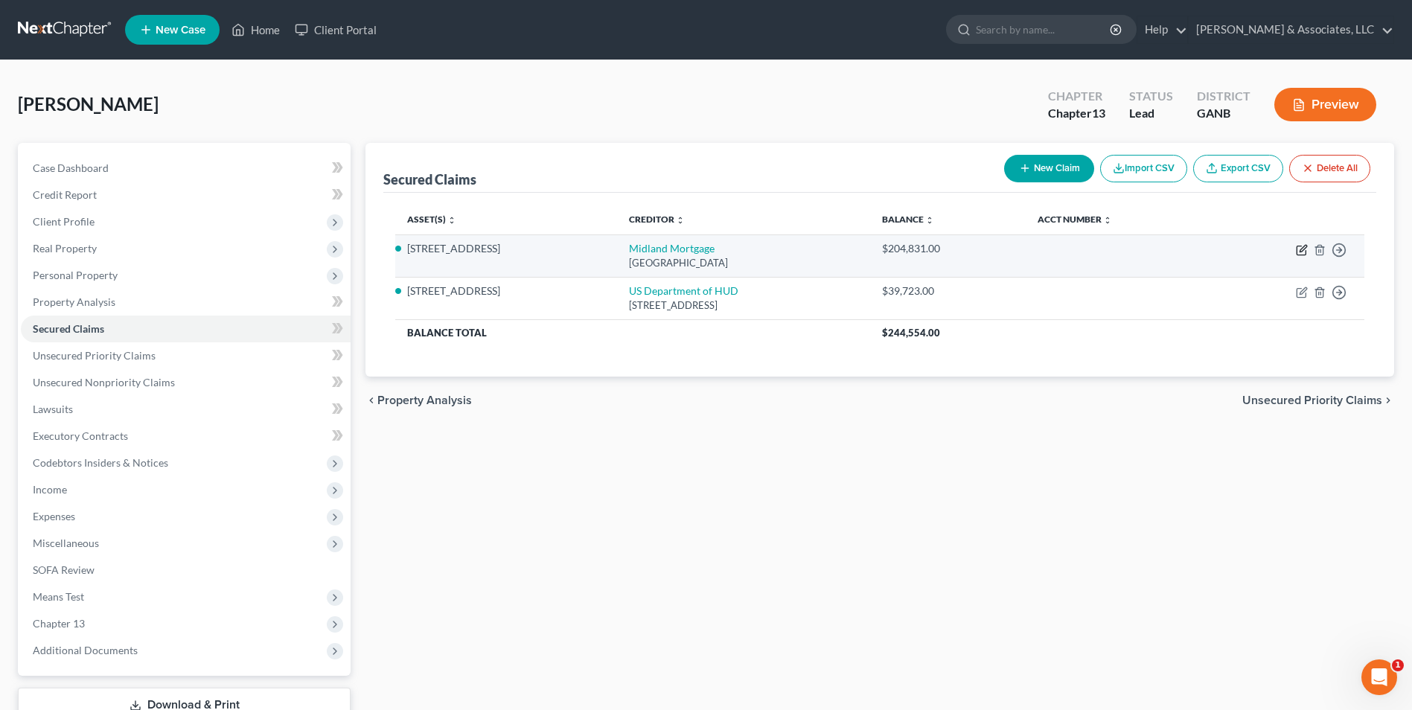
click at [1305, 247] on icon "button" at bounding box center [1302, 250] width 12 height 12
select select "37"
select select "3"
select select "0"
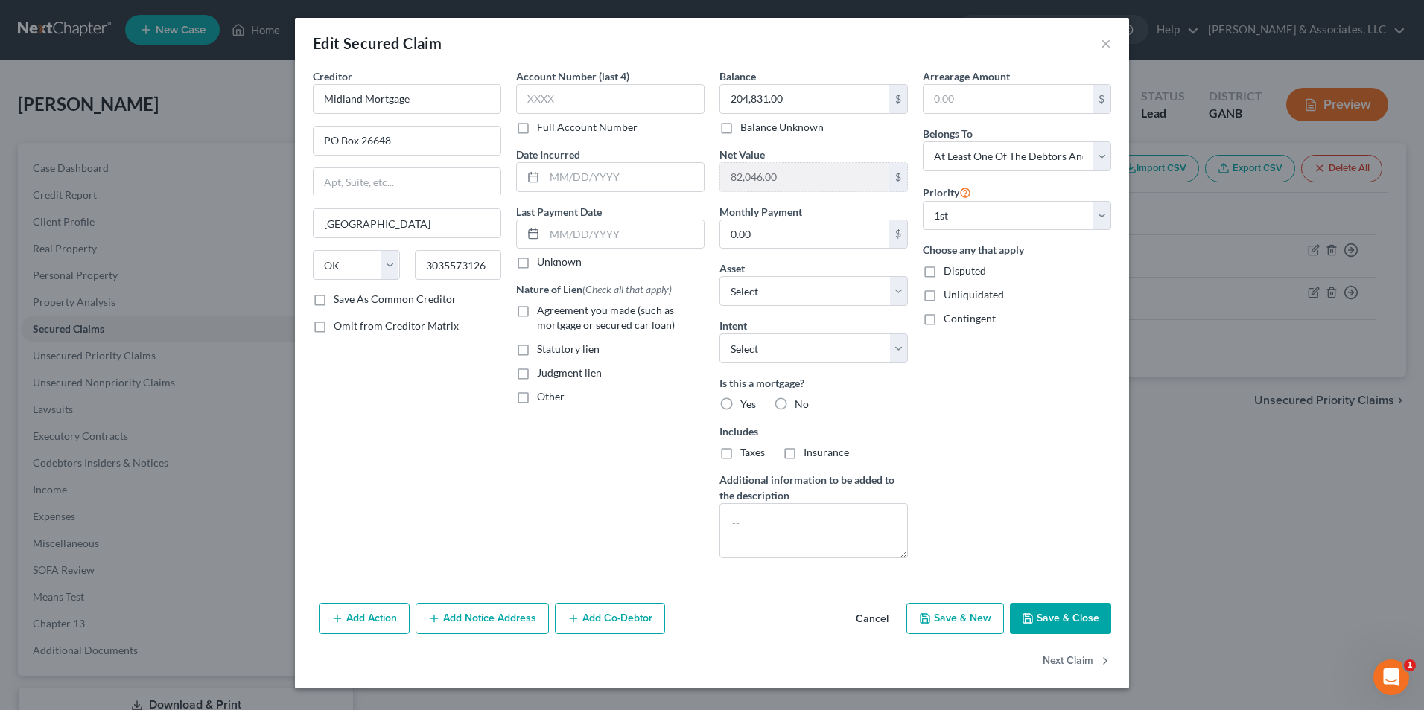
click at [643, 618] on button "Add Co-Debtor" at bounding box center [610, 618] width 110 height 31
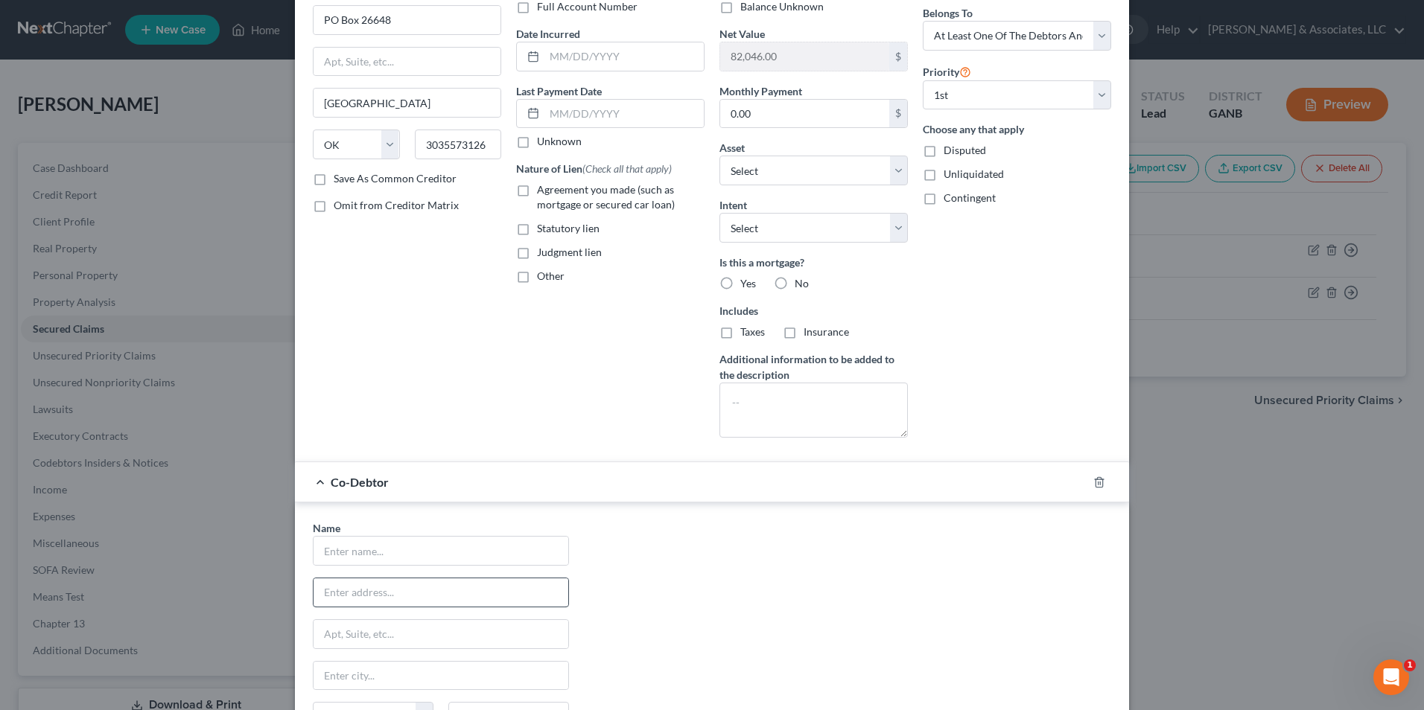
scroll to position [223, 0]
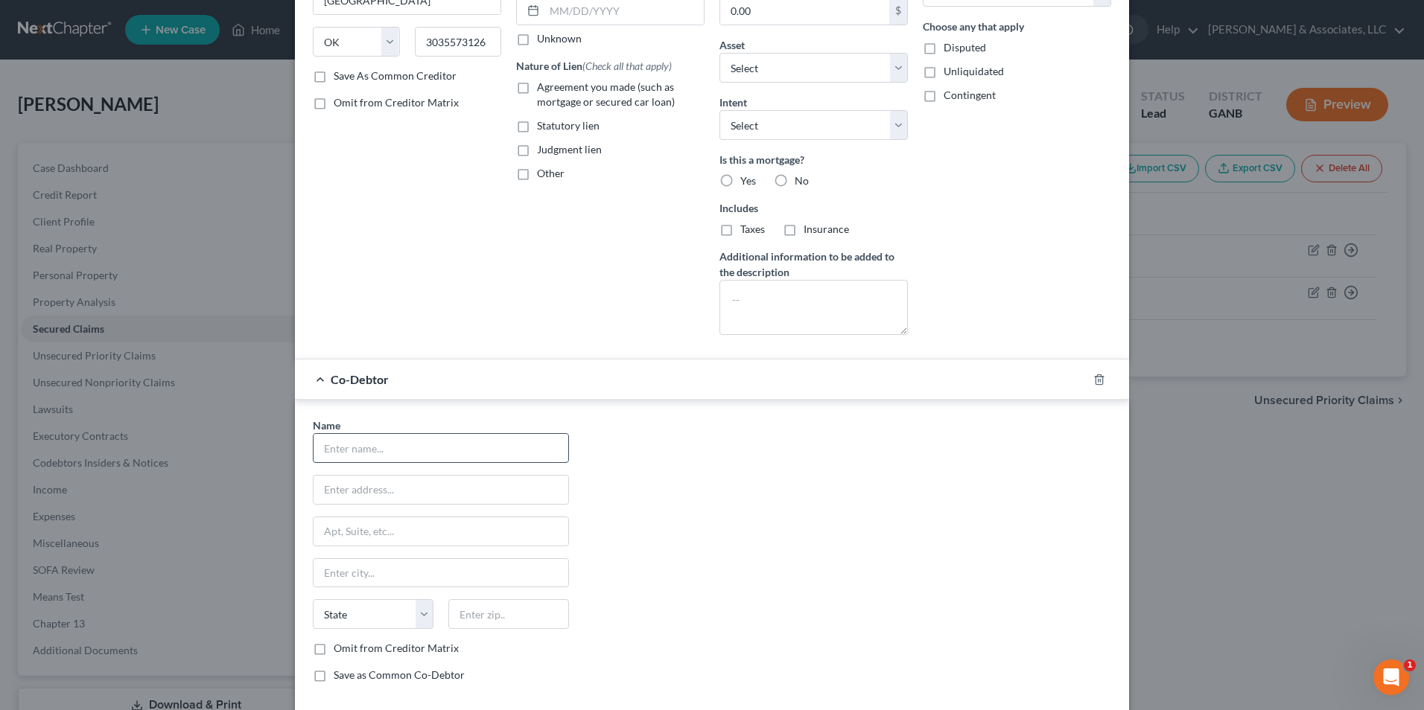
click at [346, 453] on input "text" at bounding box center [440, 448] width 255 height 28
type input "Evan Farrell"
click at [853, 613] on div "Name * Evan Farrell State AL AK AR AZ CA CO CT DE DC FL GA GU HI ID IL IN IA KS…" at bounding box center [711, 556] width 813 height 277
click at [334, 677] on label "Save as Common Co-Debtor" at bounding box center [399, 675] width 131 height 15
click at [340, 677] on input "Save as Common Co-Debtor" at bounding box center [345, 673] width 10 height 10
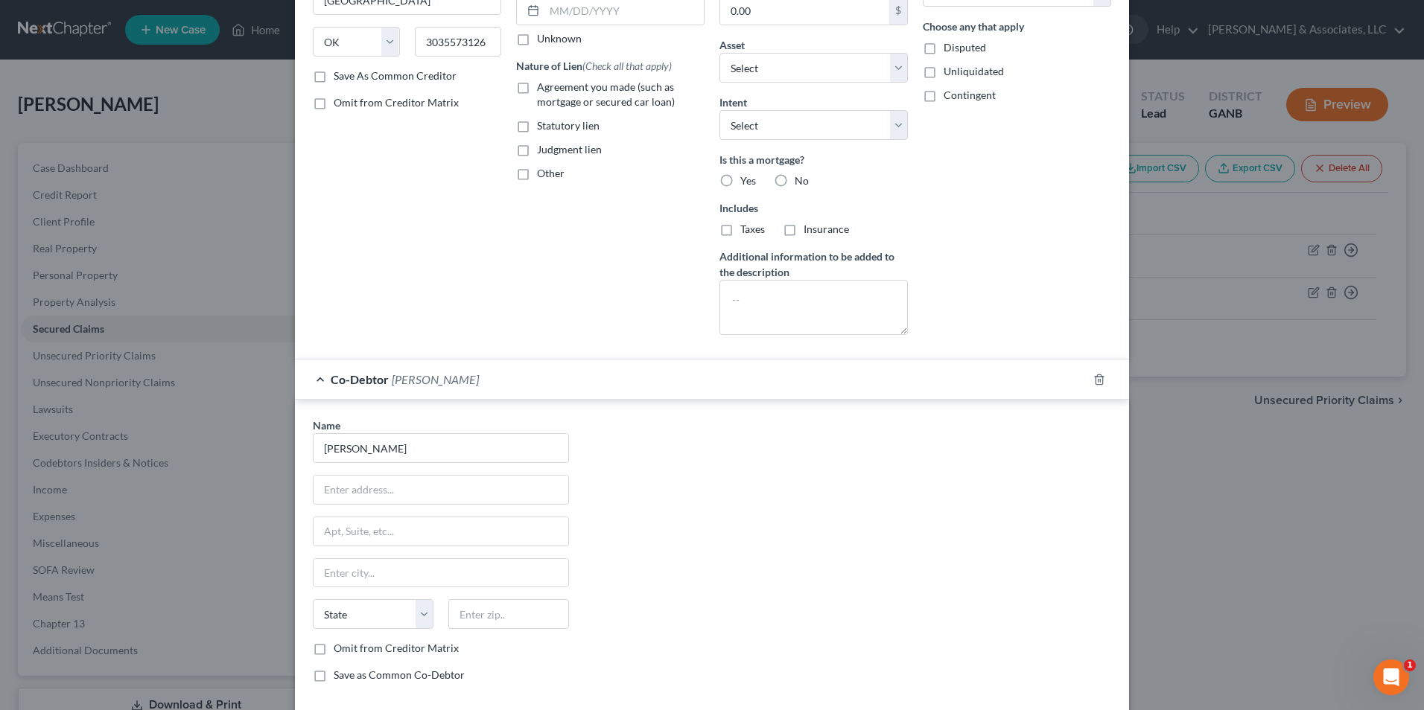
checkbox input "true"
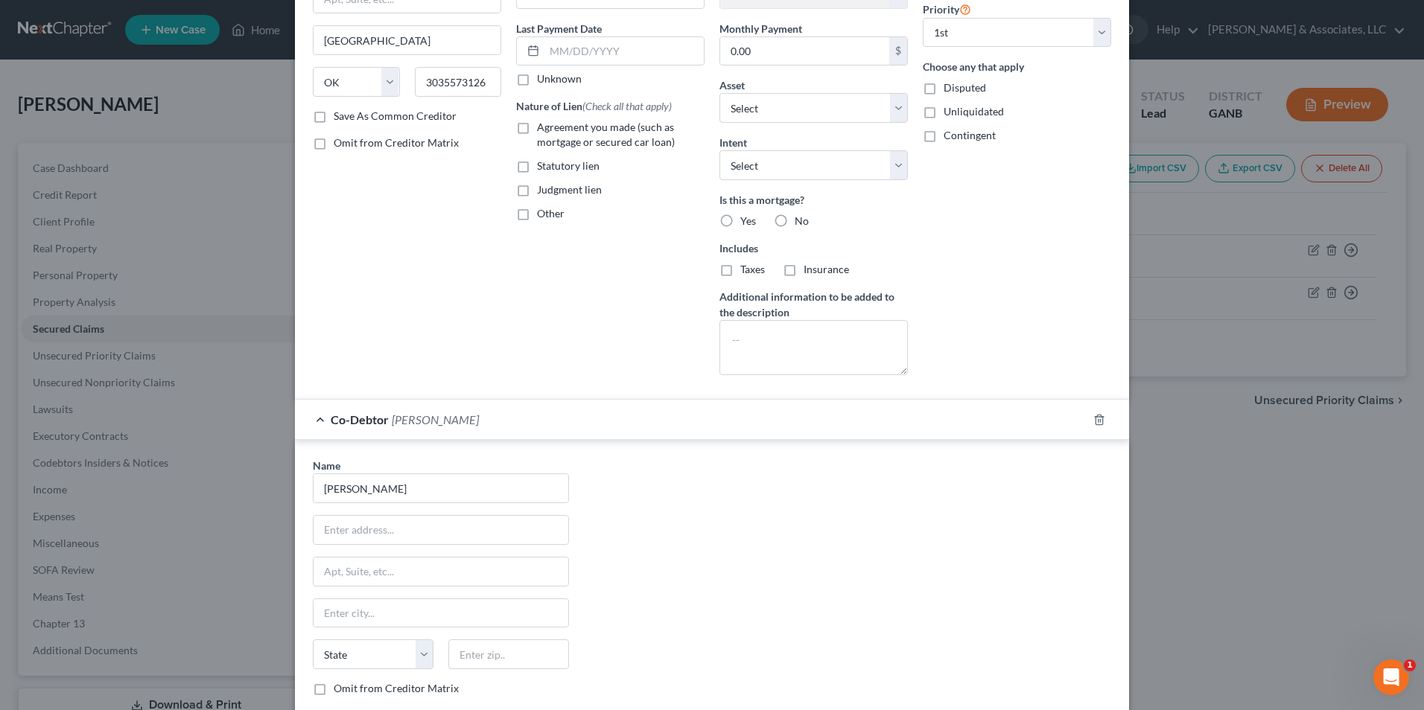
scroll to position [344, 0]
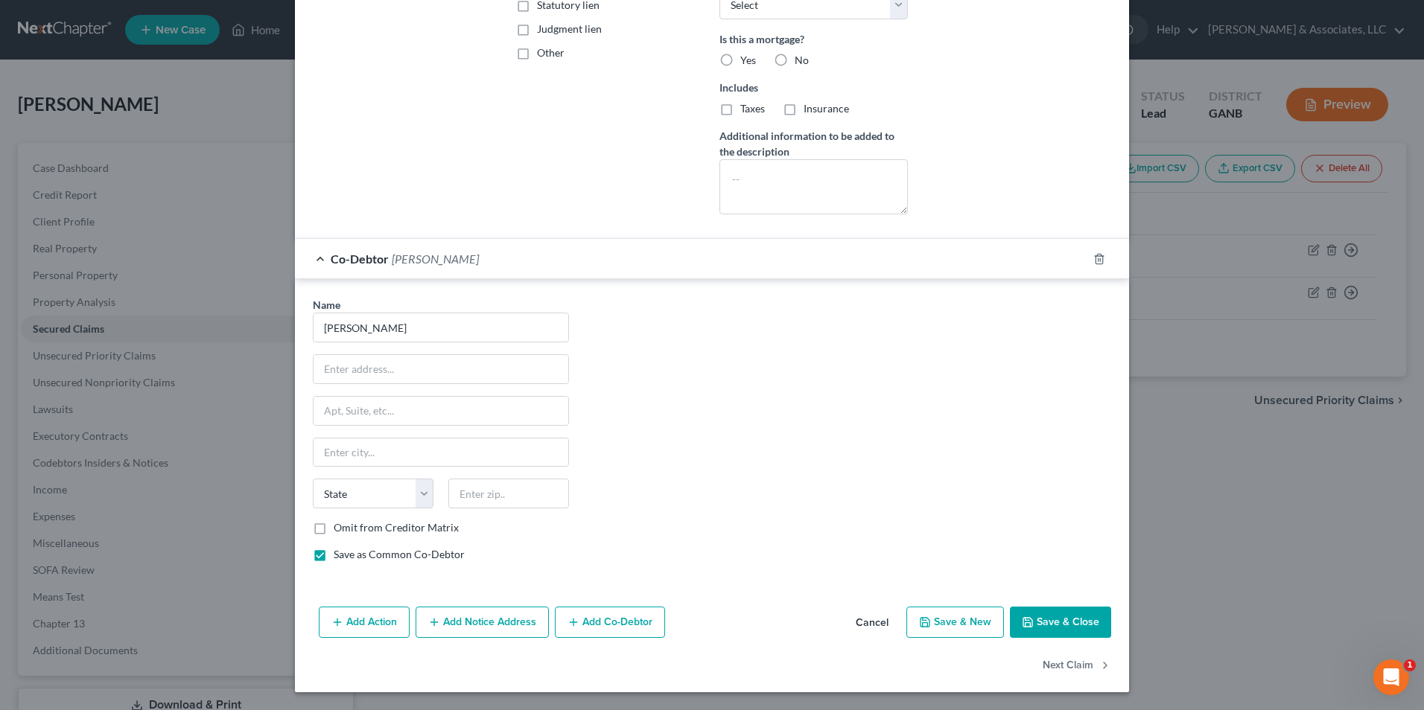
click at [1065, 629] on button "Save & Close" at bounding box center [1060, 622] width 101 height 31
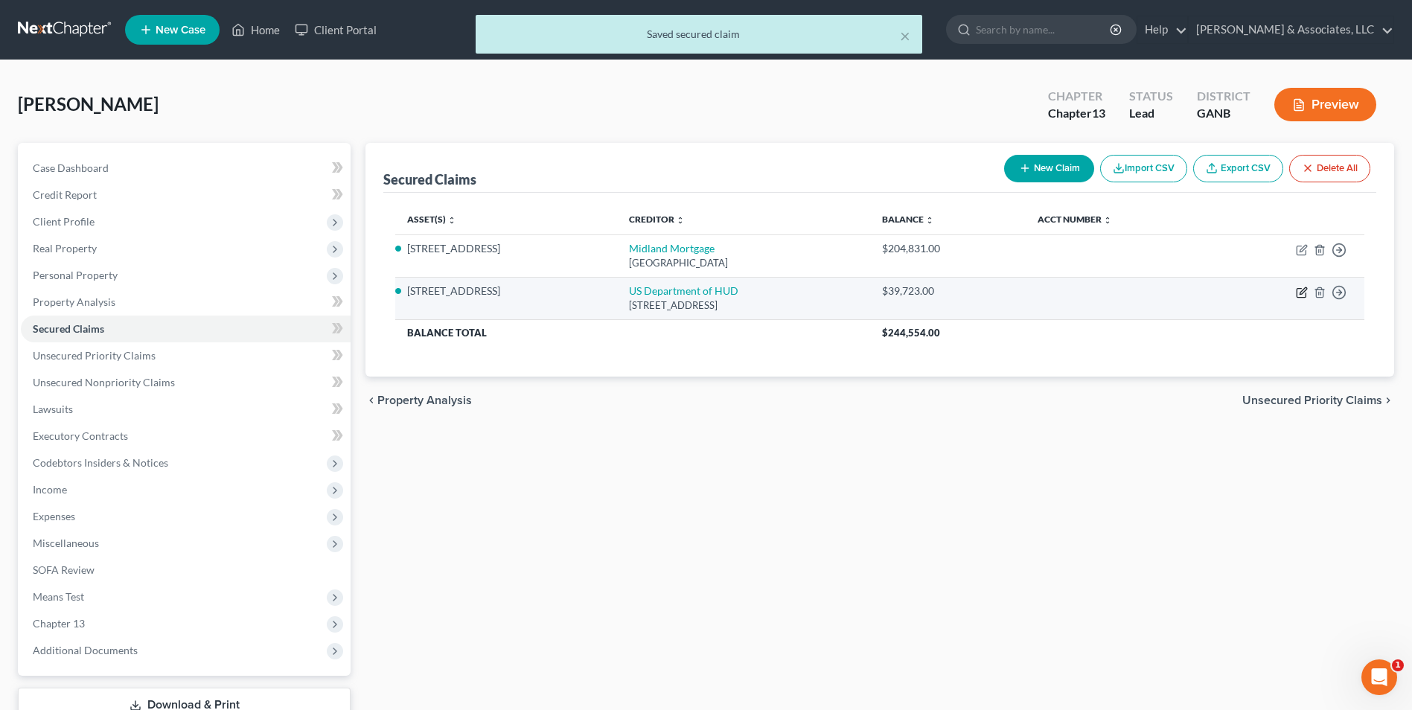
click at [1300, 294] on icon "button" at bounding box center [1303, 290] width 7 height 7
select select "18"
select select "3"
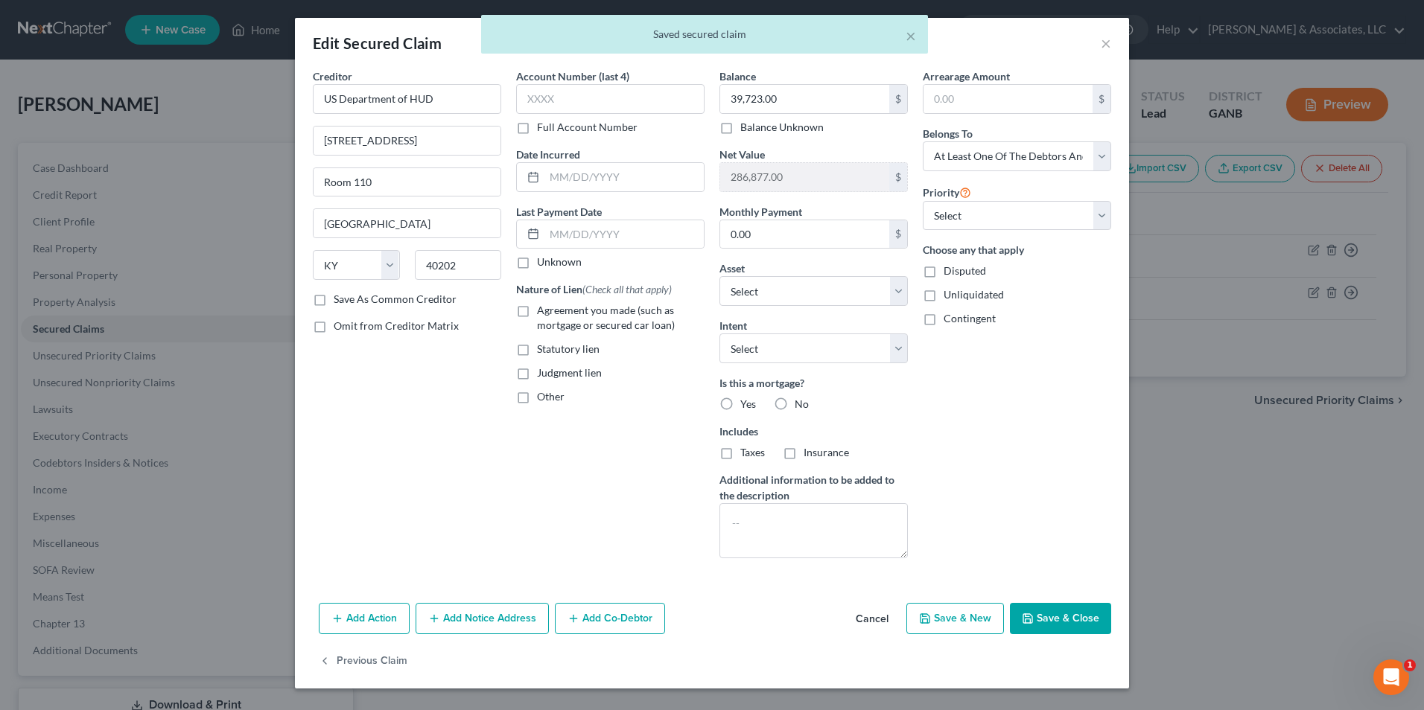
click at [1059, 489] on div "Arrearage Amount $ Belongs To * Select Debtor 1 Only Debtor 2 Only Debtor 1 And…" at bounding box center [1016, 319] width 203 height 502
click at [1104, 45] on div "× Saved secured claim" at bounding box center [705, 38] width 1424 height 46
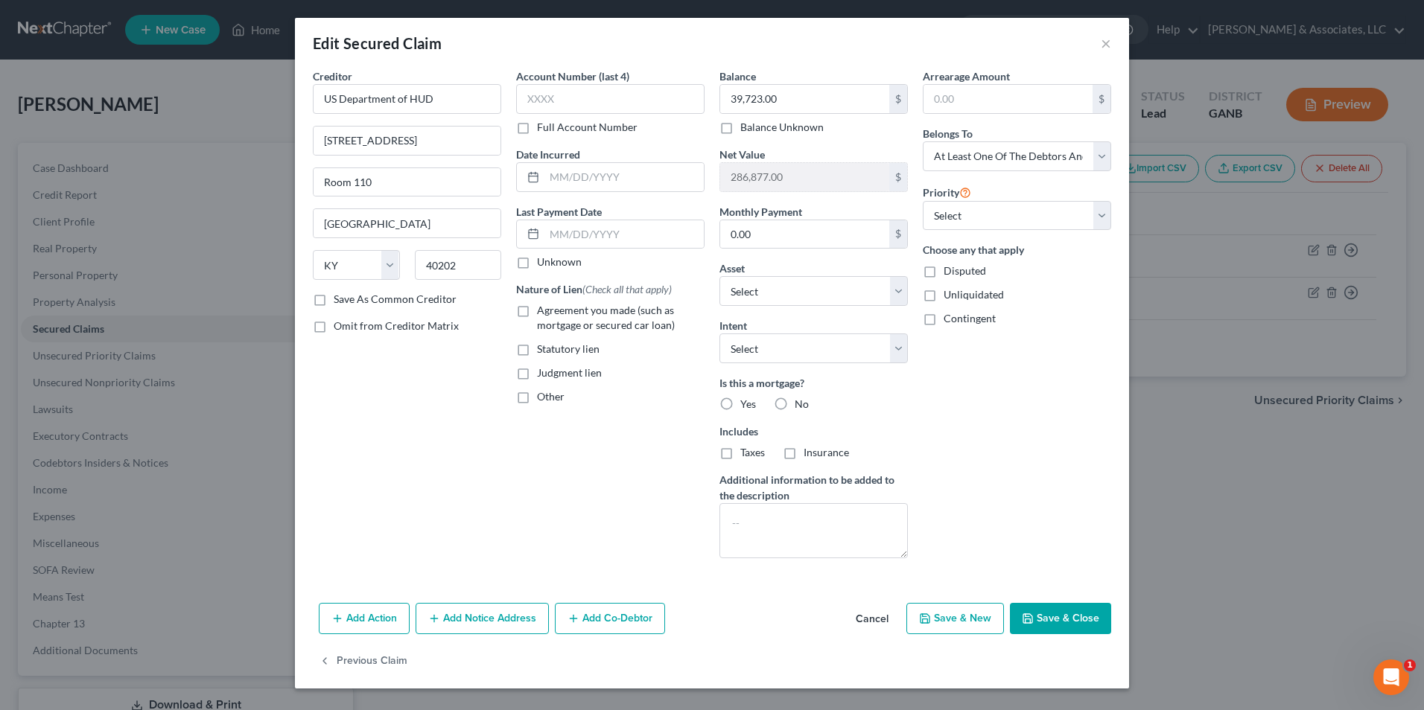
click at [592, 621] on button "Add Co-Debtor" at bounding box center [610, 618] width 110 height 31
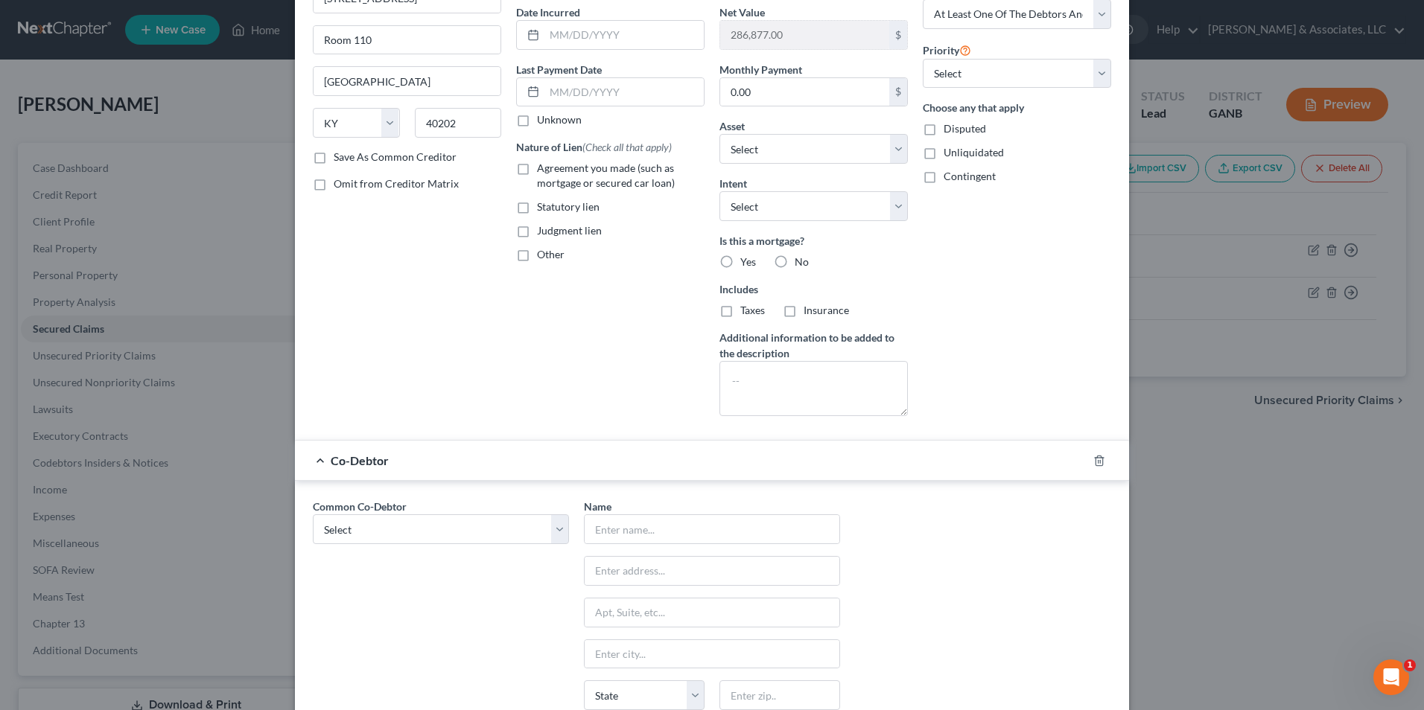
scroll to position [223, 0]
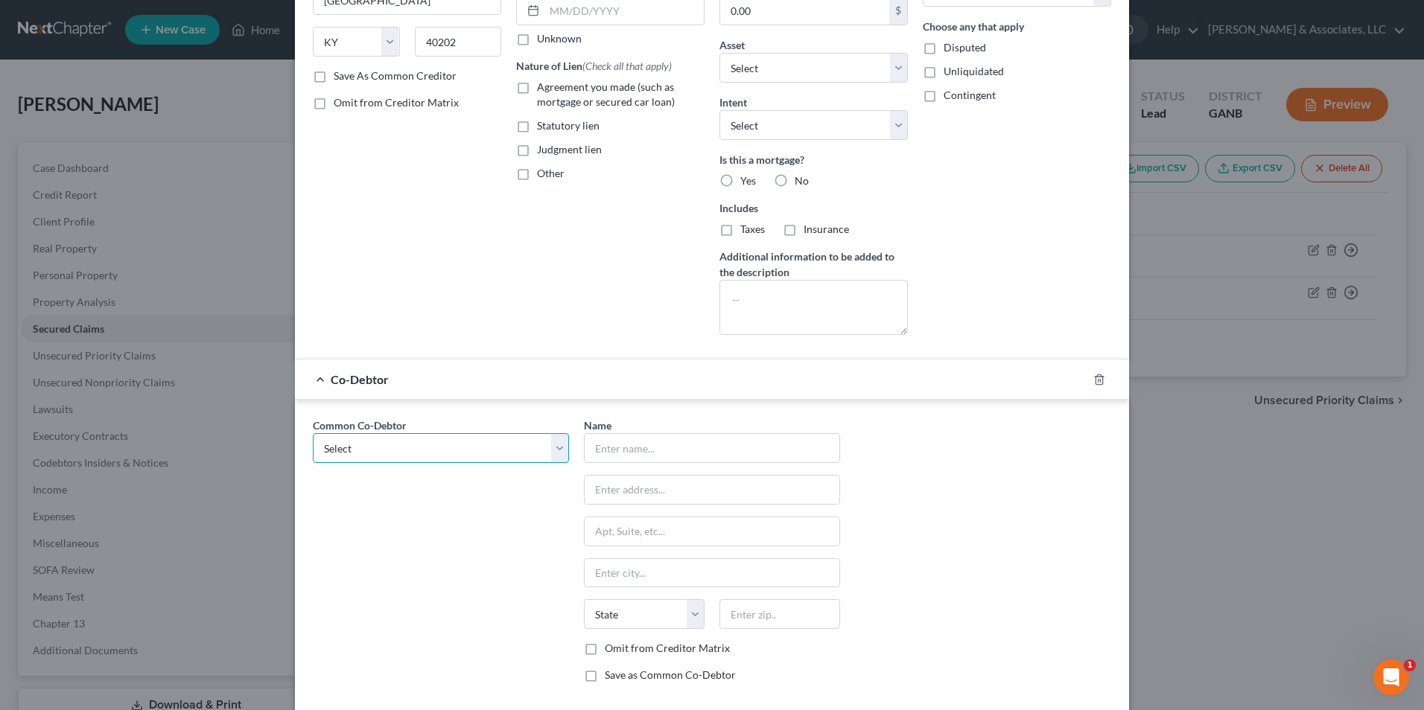
click at [546, 454] on select "Select Evan Farrell" at bounding box center [441, 448] width 256 height 30
select select "0"
click at [313, 433] on select "Select Evan Farrell" at bounding box center [441, 448] width 256 height 30
type input "Evan Farrell"
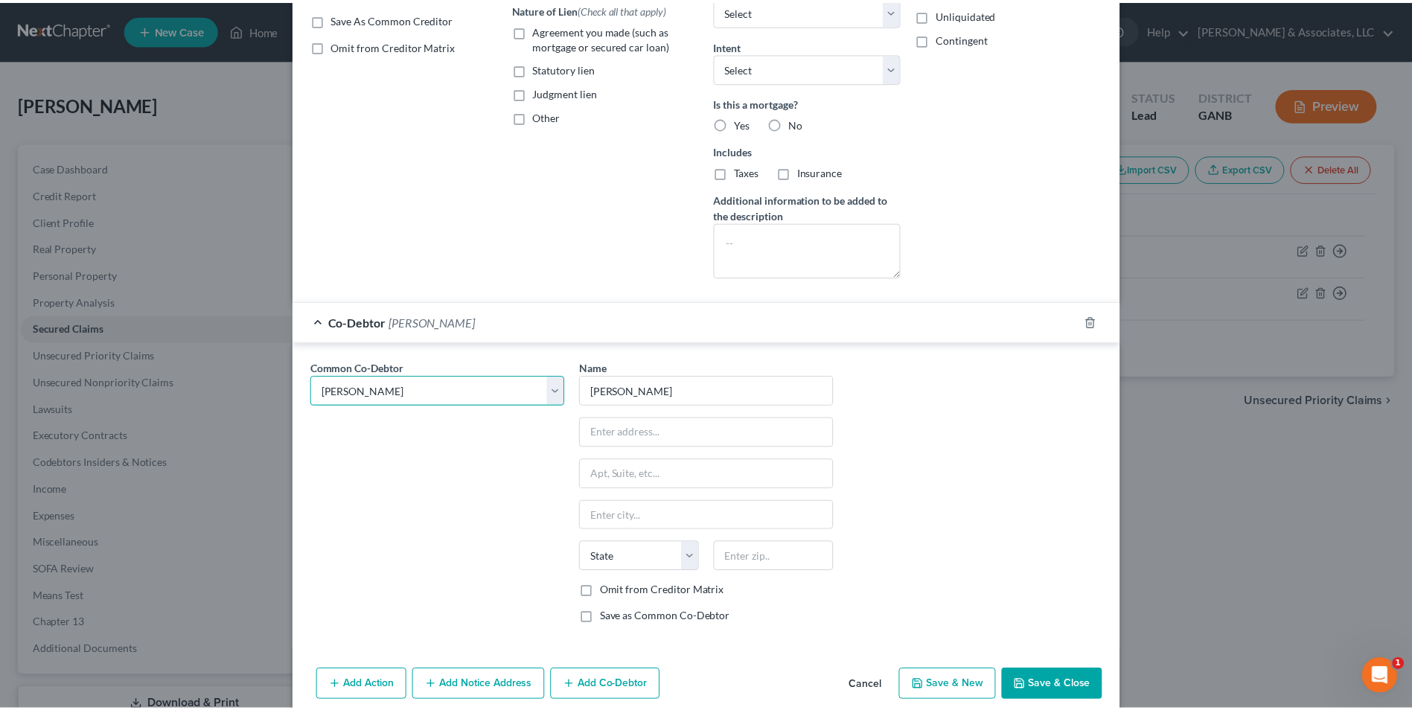
scroll to position [344, 0]
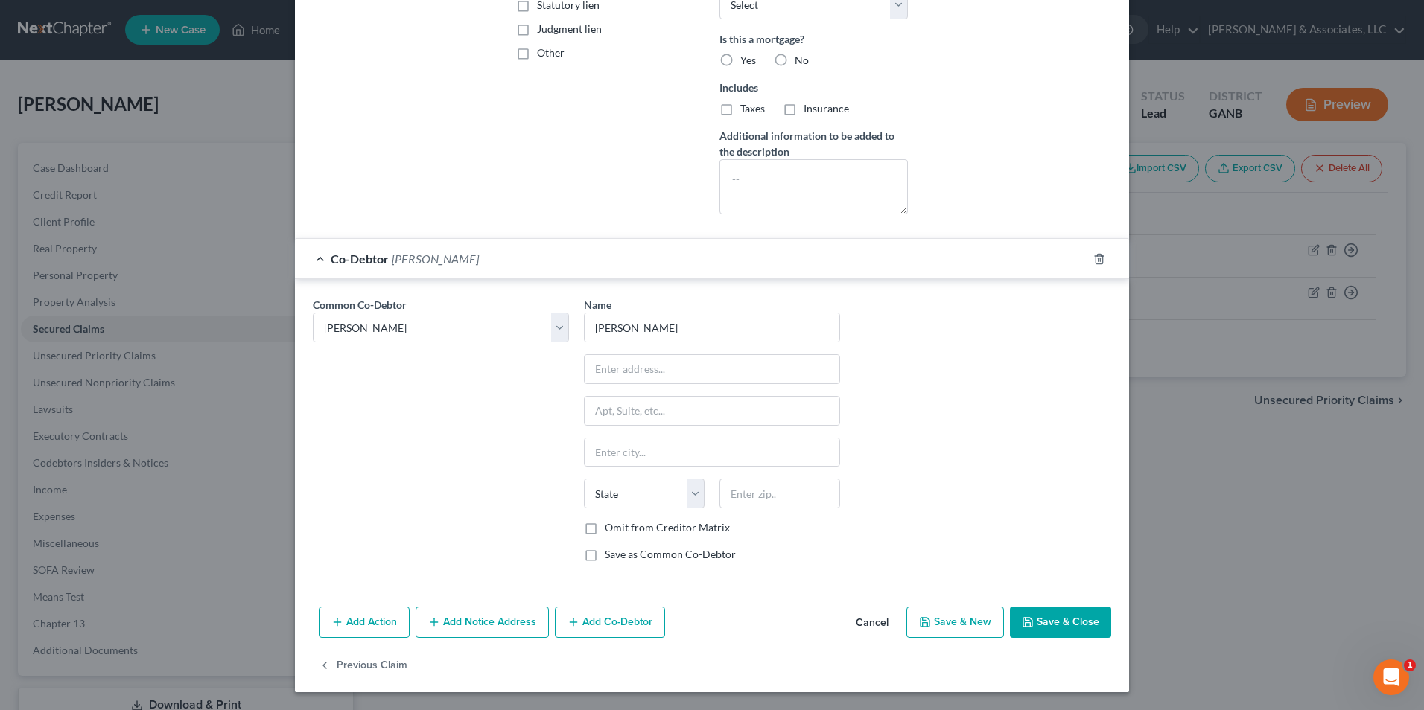
click at [1033, 619] on button "Save & Close" at bounding box center [1060, 622] width 101 height 31
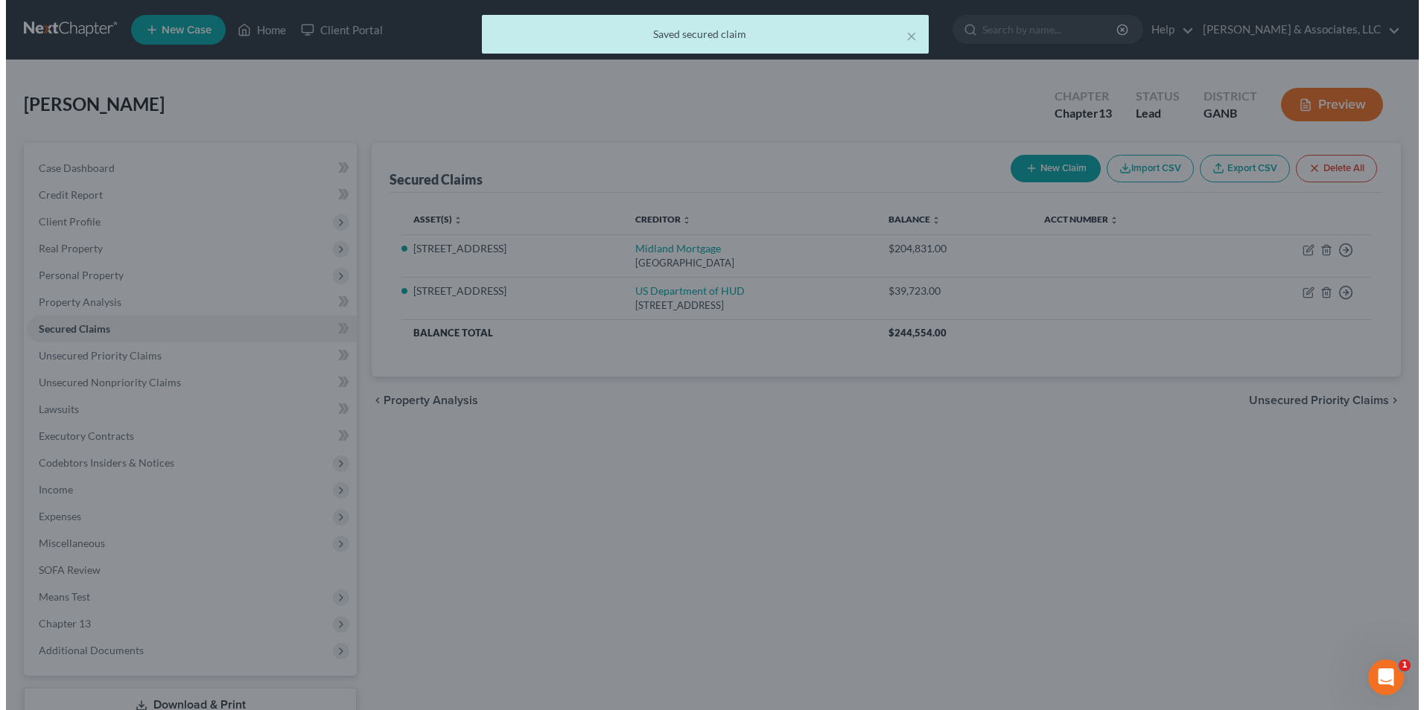
scroll to position [0, 0]
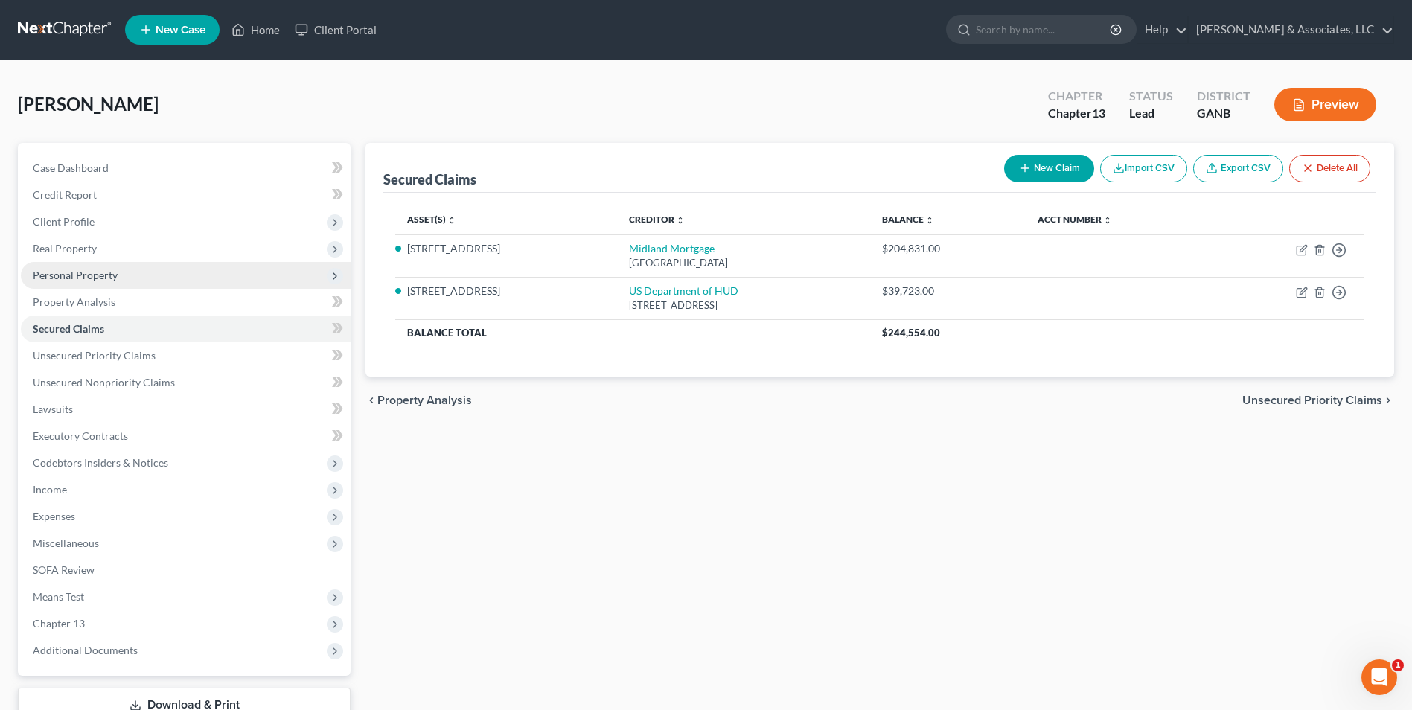
click at [90, 278] on span "Personal Property" at bounding box center [75, 275] width 85 height 13
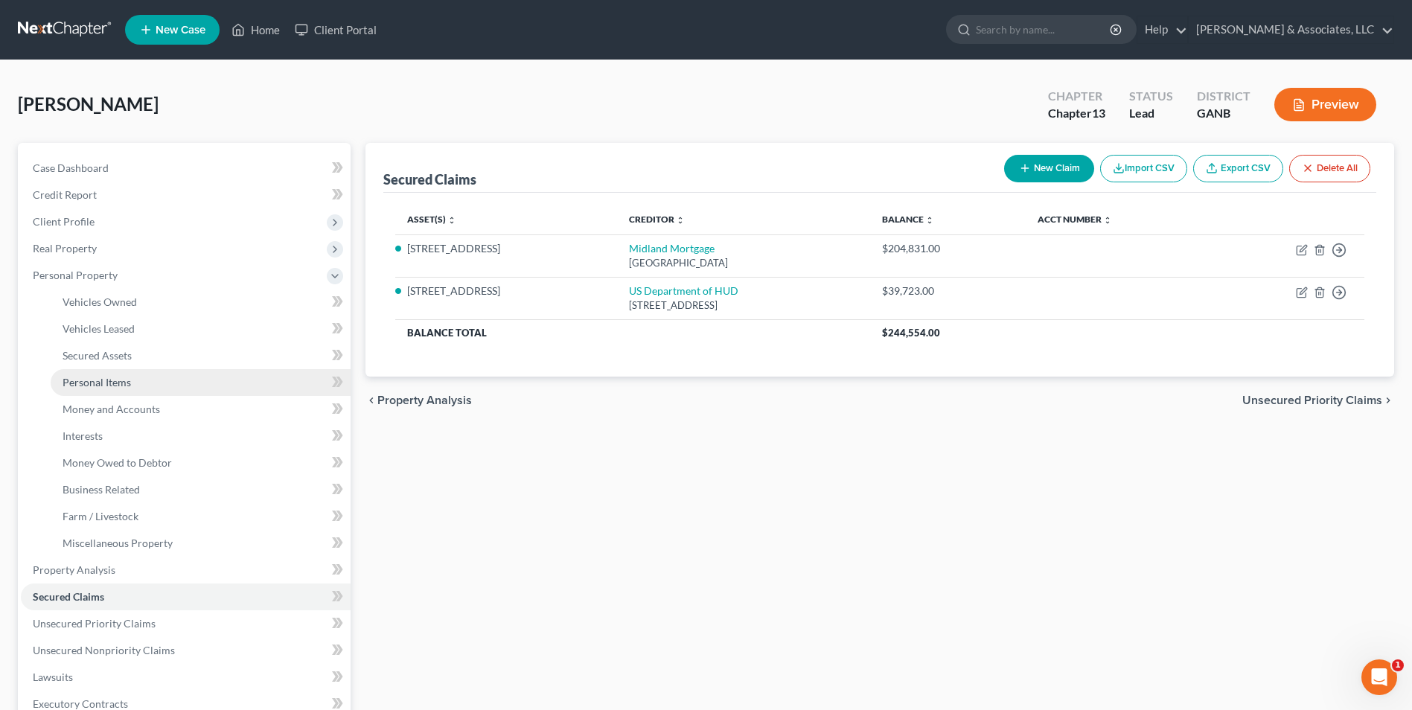
click at [95, 382] on span "Personal Items" at bounding box center [97, 382] width 68 height 13
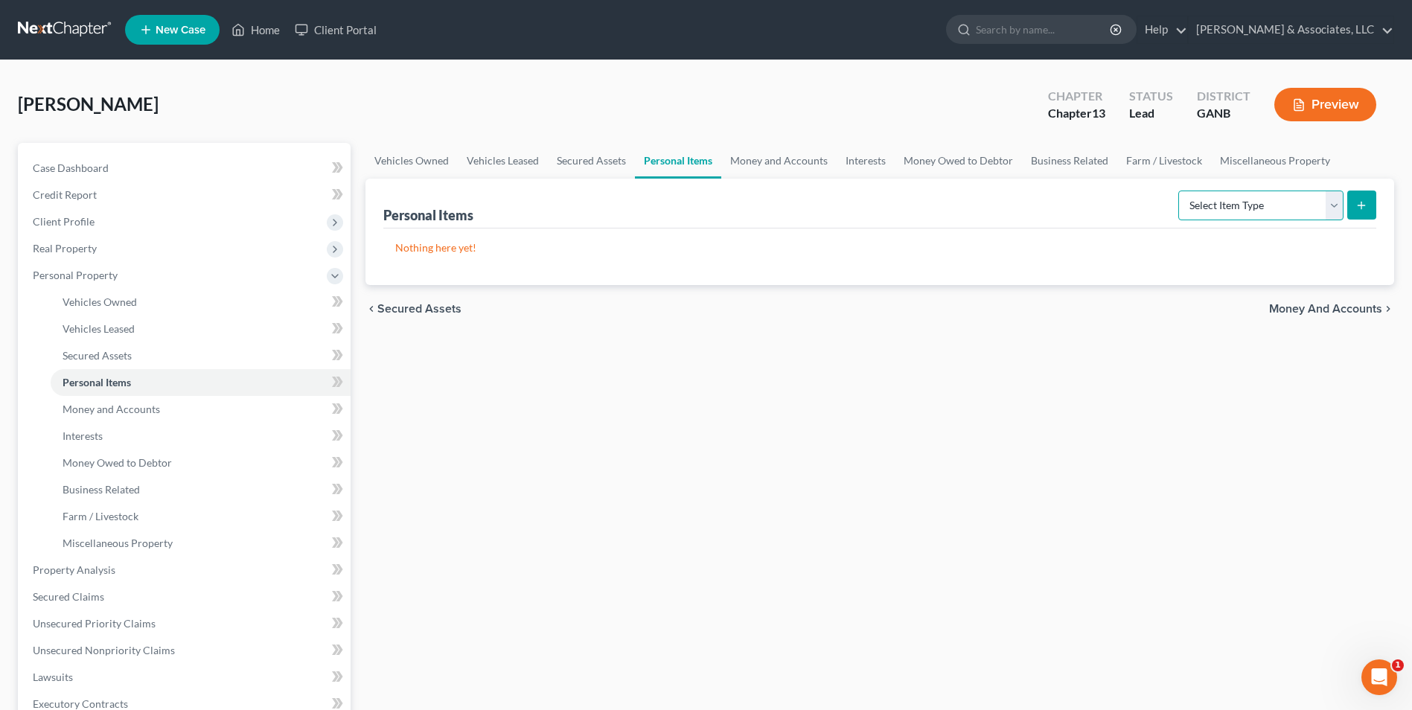
click at [1325, 197] on select "Select Item Type Clothing Collectibles Of Value Electronics Firearms Household …" at bounding box center [1261, 206] width 165 height 30
select select "household_goods"
click at [1180, 191] on select "Select Item Type Clothing Collectibles Of Value Electronics Firearms Household …" at bounding box center [1261, 206] width 165 height 30
click at [1357, 211] on icon "submit" at bounding box center [1362, 206] width 12 height 12
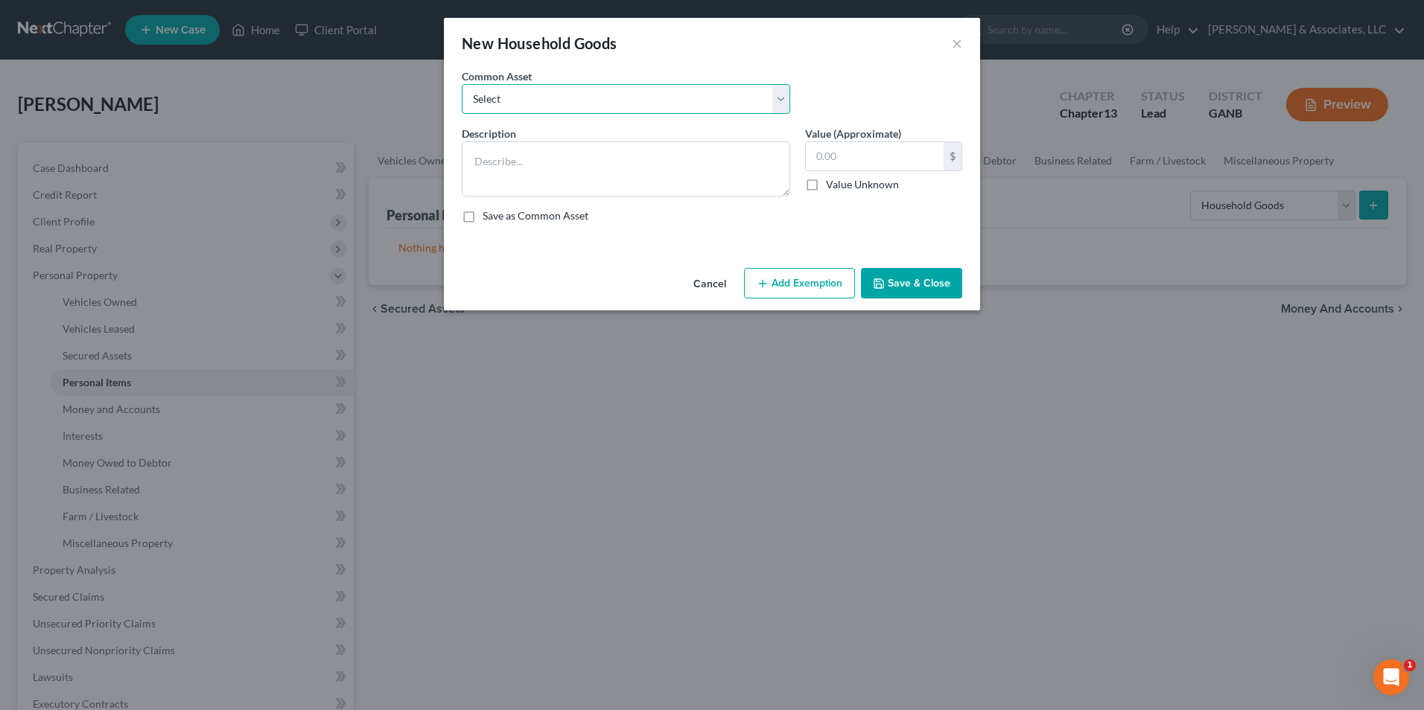
click at [778, 101] on select "Select Furniture. Not one item over $300.00." at bounding box center [626, 99] width 328 height 30
select select "0"
click at [462, 84] on select "Select Furniture. Not one item over $300.00." at bounding box center [626, 99] width 328 height 30
type textarea "Furniture. Not one item over $300.00."
click at [898, 144] on input "3,000.00" at bounding box center [875, 156] width 138 height 28
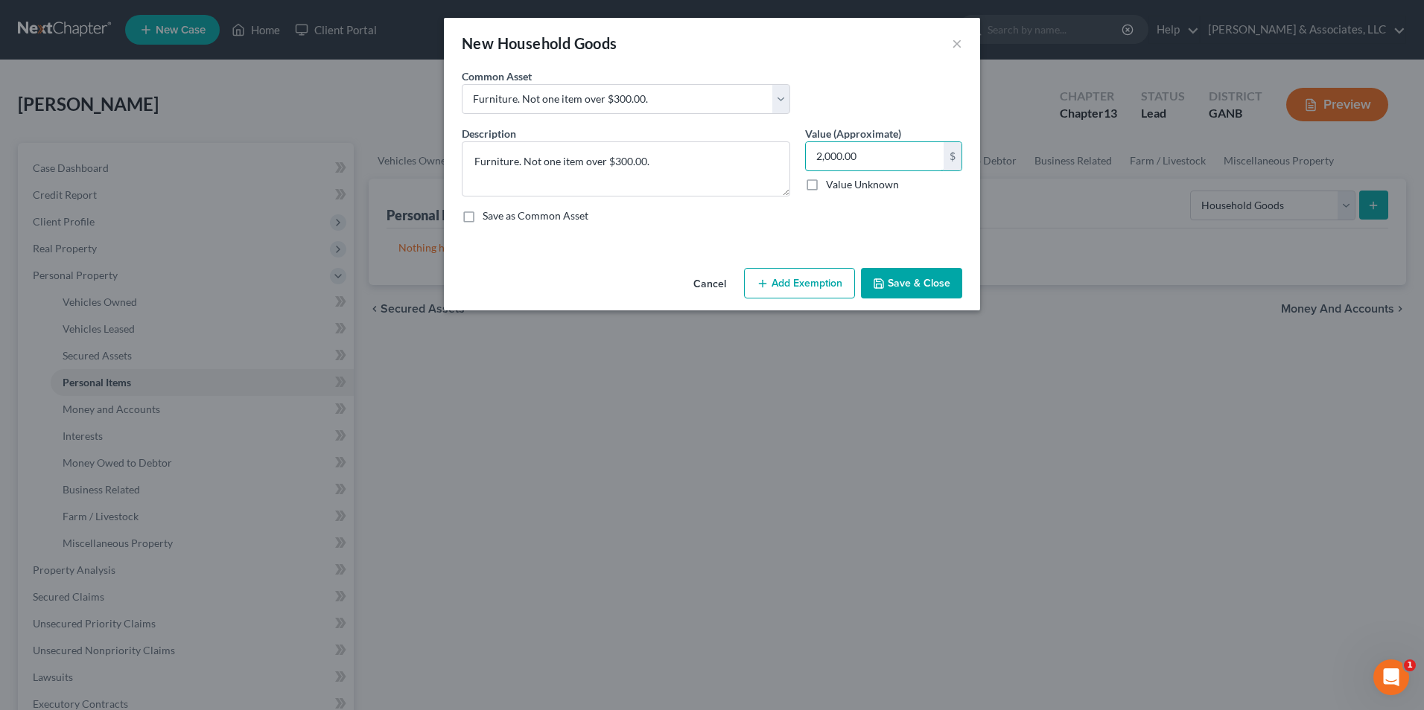
type input "2,000.00"
click at [797, 295] on button "Add Exemption" at bounding box center [799, 283] width 111 height 31
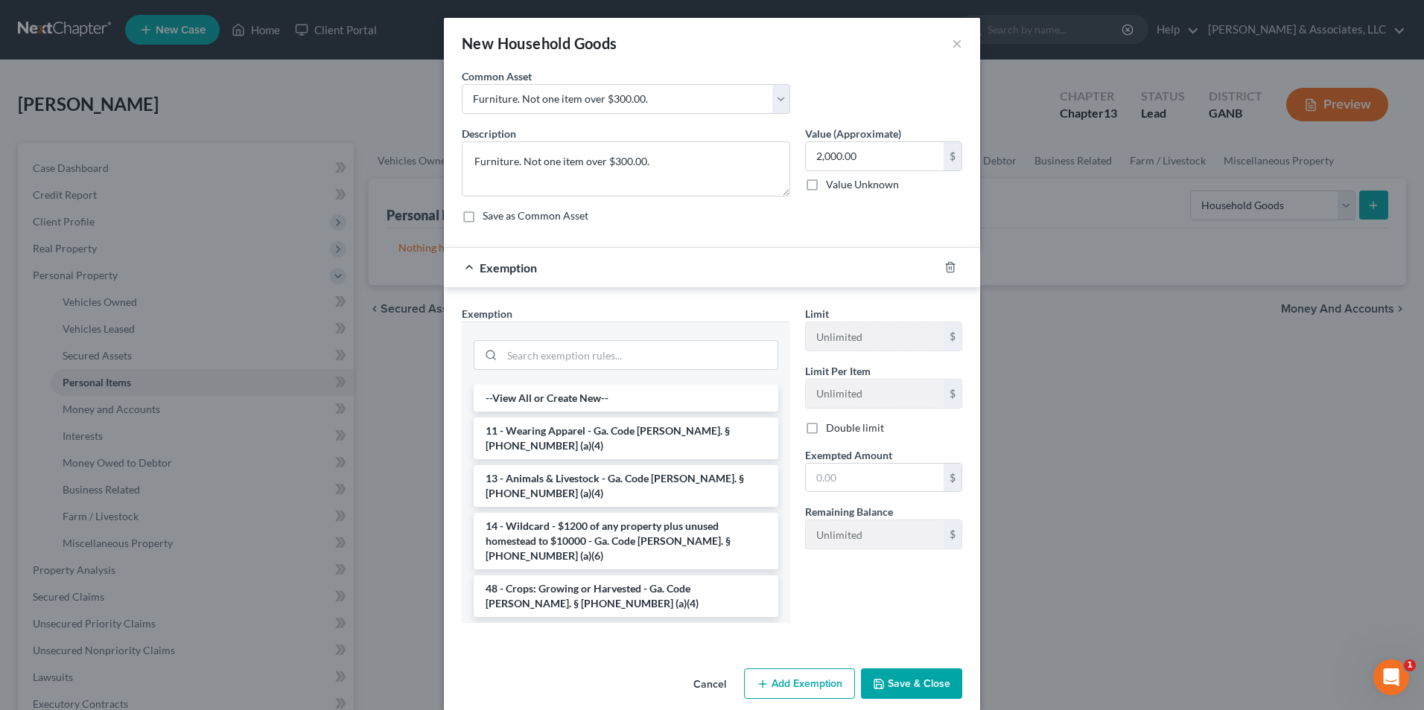
click at [622, 623] on li "6 - Household Goods and Furnishings - Ga. Code Ann. § 44-13-100 (a)(4)" at bounding box center [626, 644] width 305 height 42
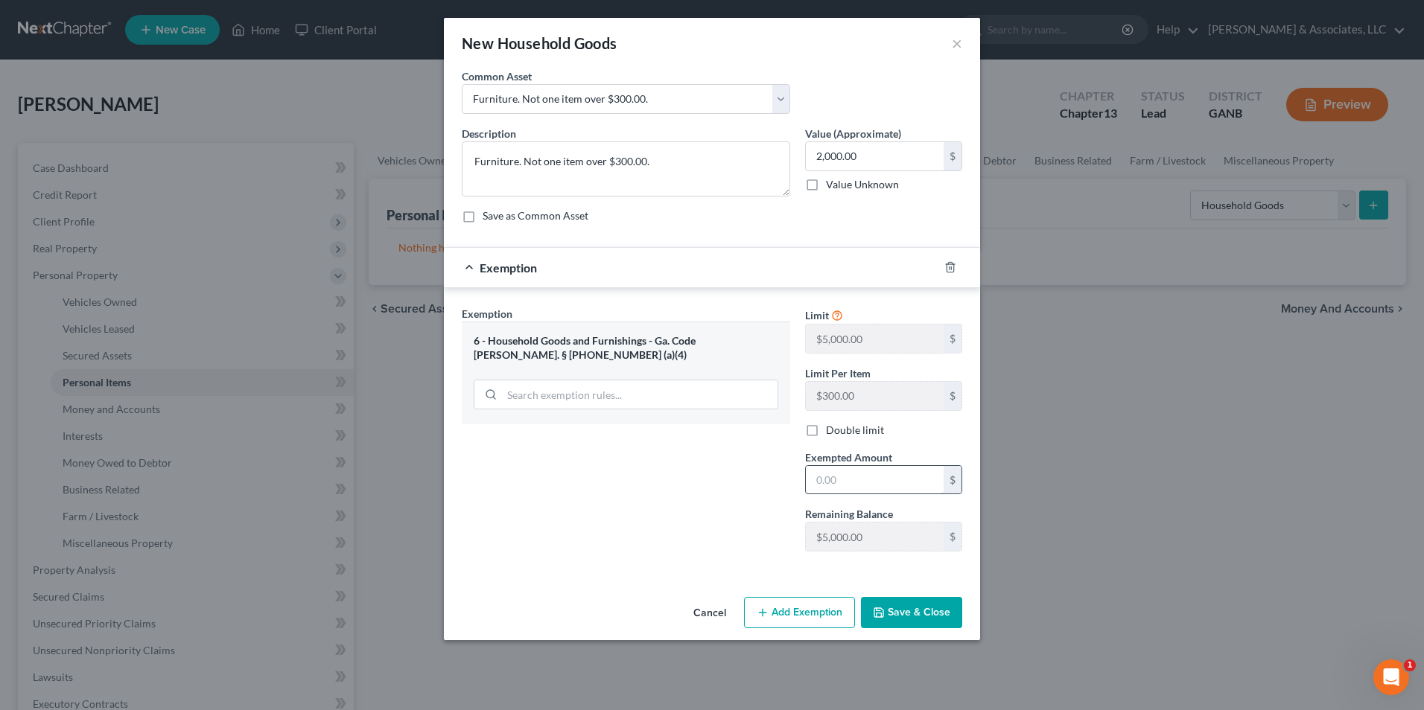
click at [893, 475] on input "text" at bounding box center [875, 480] width 138 height 28
type input "2,000.00"
click at [919, 624] on button "Save & Close" at bounding box center [911, 612] width 101 height 31
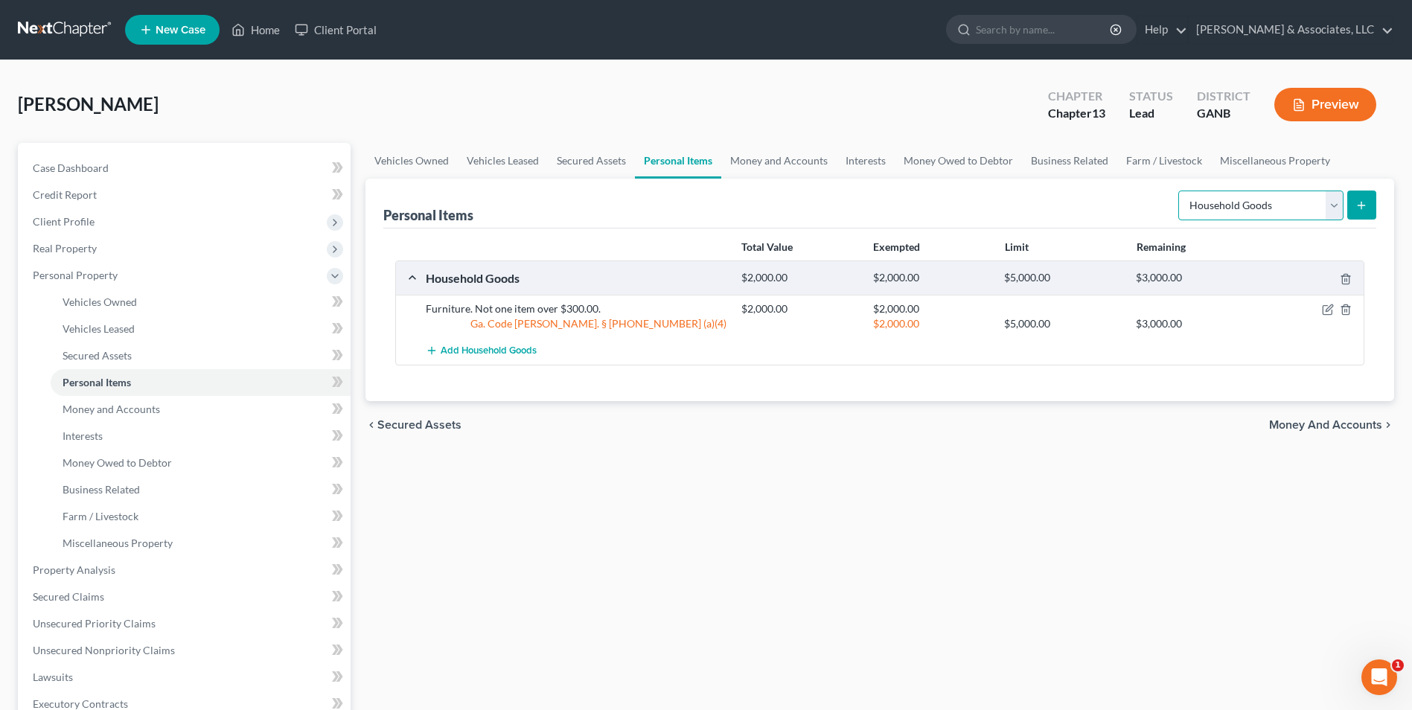
click at [1334, 208] on select "Select Item Type Clothing Collectibles Of Value Electronics Firearms Household …" at bounding box center [1261, 206] width 165 height 30
select select "electronics"
click at [1180, 191] on select "Select Item Type Clothing Collectibles Of Value Electronics Firearms Household …" at bounding box center [1261, 206] width 165 height 30
click at [1361, 200] on icon "submit" at bounding box center [1362, 206] width 12 height 12
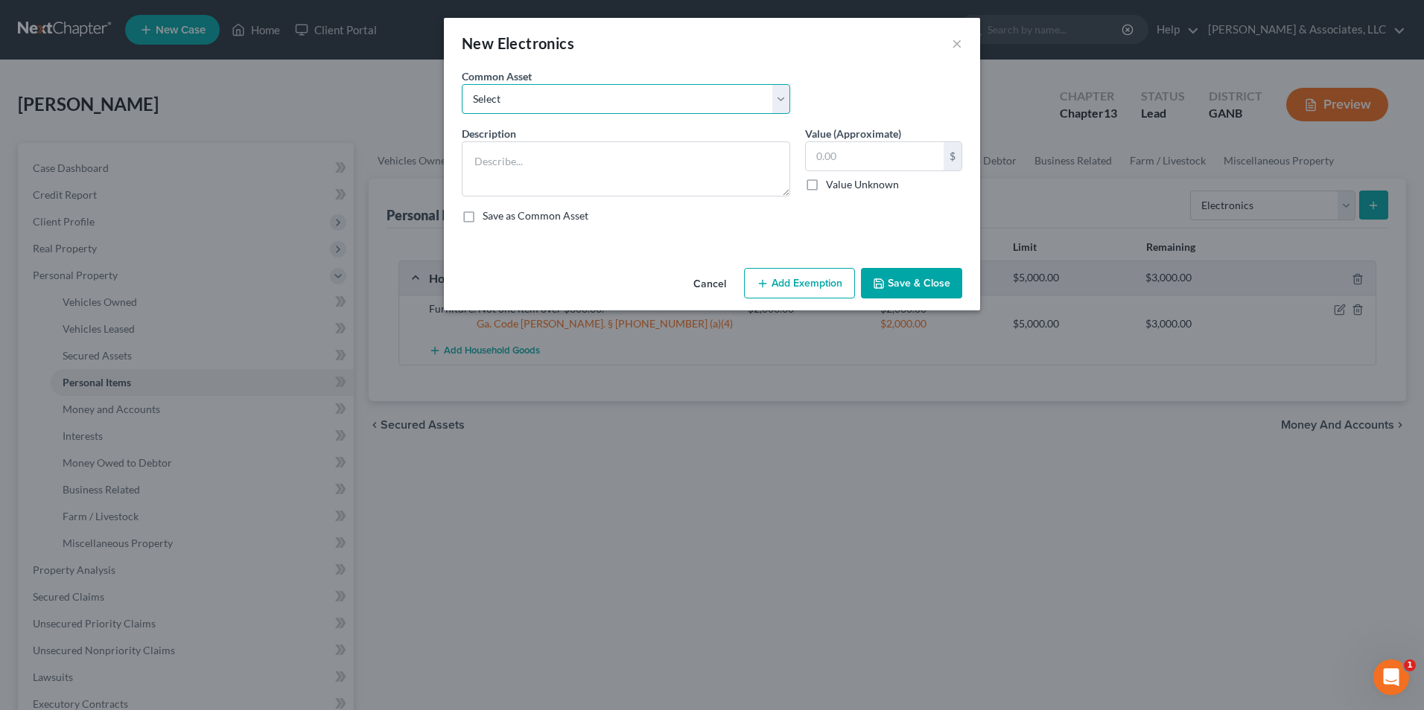
click at [782, 104] on select "Select misc electronics" at bounding box center [626, 99] width 328 height 30
select select "0"
click at [462, 84] on select "Select misc electronics" at bounding box center [626, 99] width 328 height 30
type textarea "misc electronics"
click at [916, 158] on input "200.00" at bounding box center [875, 156] width 138 height 28
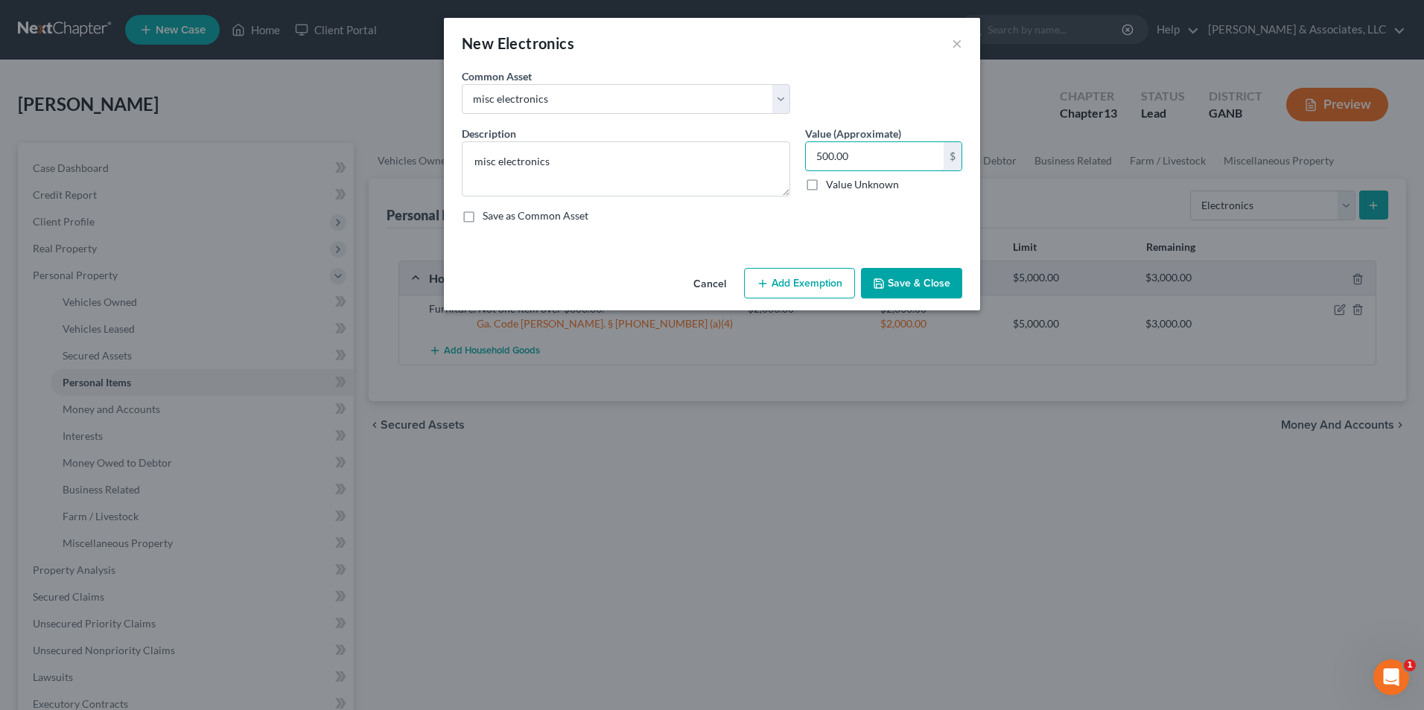
type input "500.00"
click at [827, 292] on button "Add Exemption" at bounding box center [799, 283] width 111 height 31
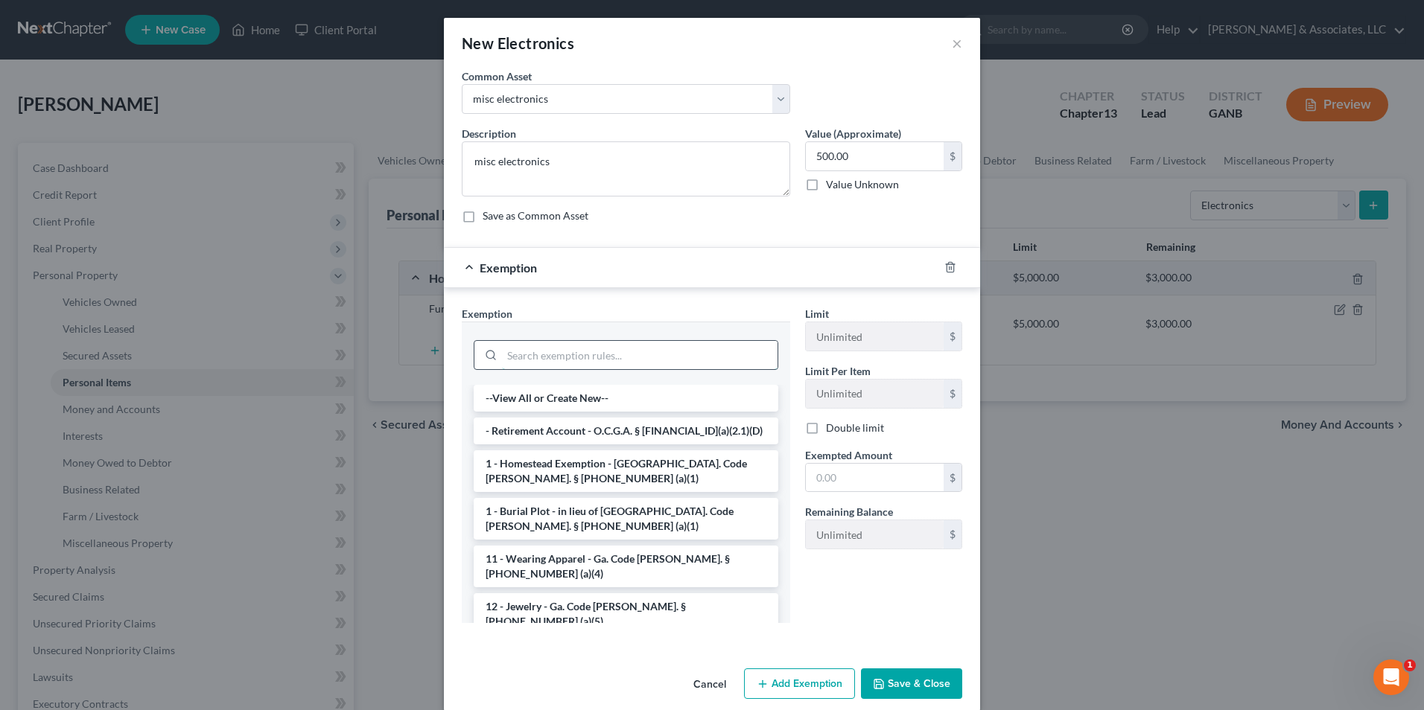
click at [608, 354] on input "search" at bounding box center [639, 355] width 275 height 28
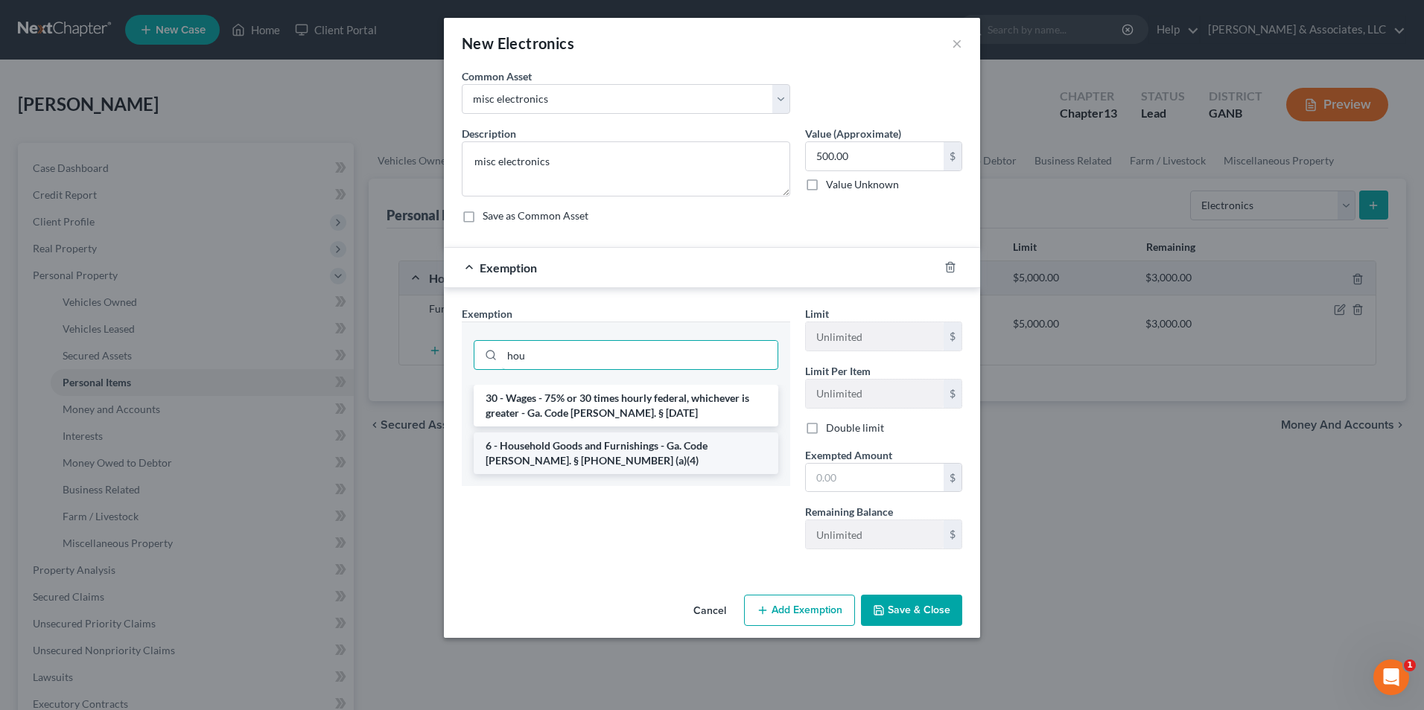
type input "hou"
click at [672, 446] on li "6 - Household Goods and Furnishings - Ga. Code Ann. § 44-13-100 (a)(4)" at bounding box center [626, 454] width 305 height 42
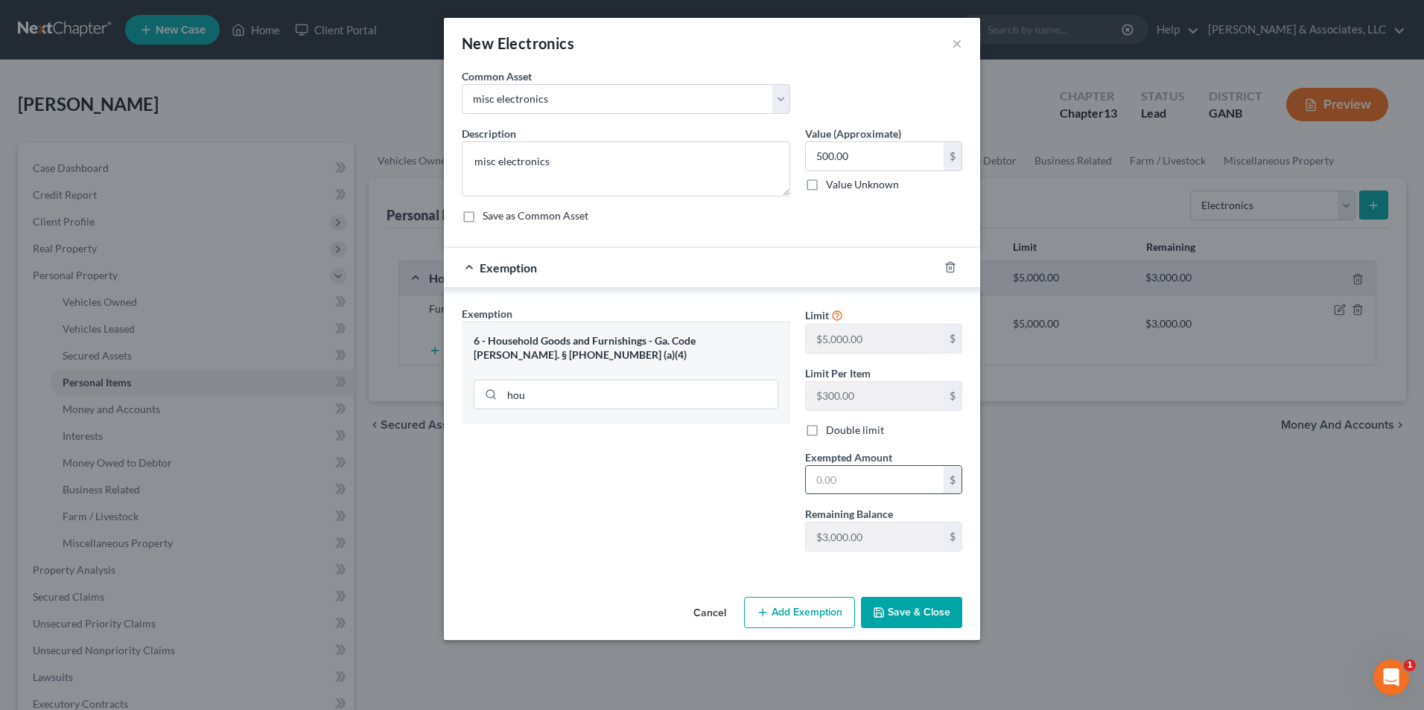
click at [861, 481] on input "text" at bounding box center [875, 480] width 138 height 28
type input "500.00"
click at [904, 611] on button "Save & Close" at bounding box center [911, 612] width 101 height 31
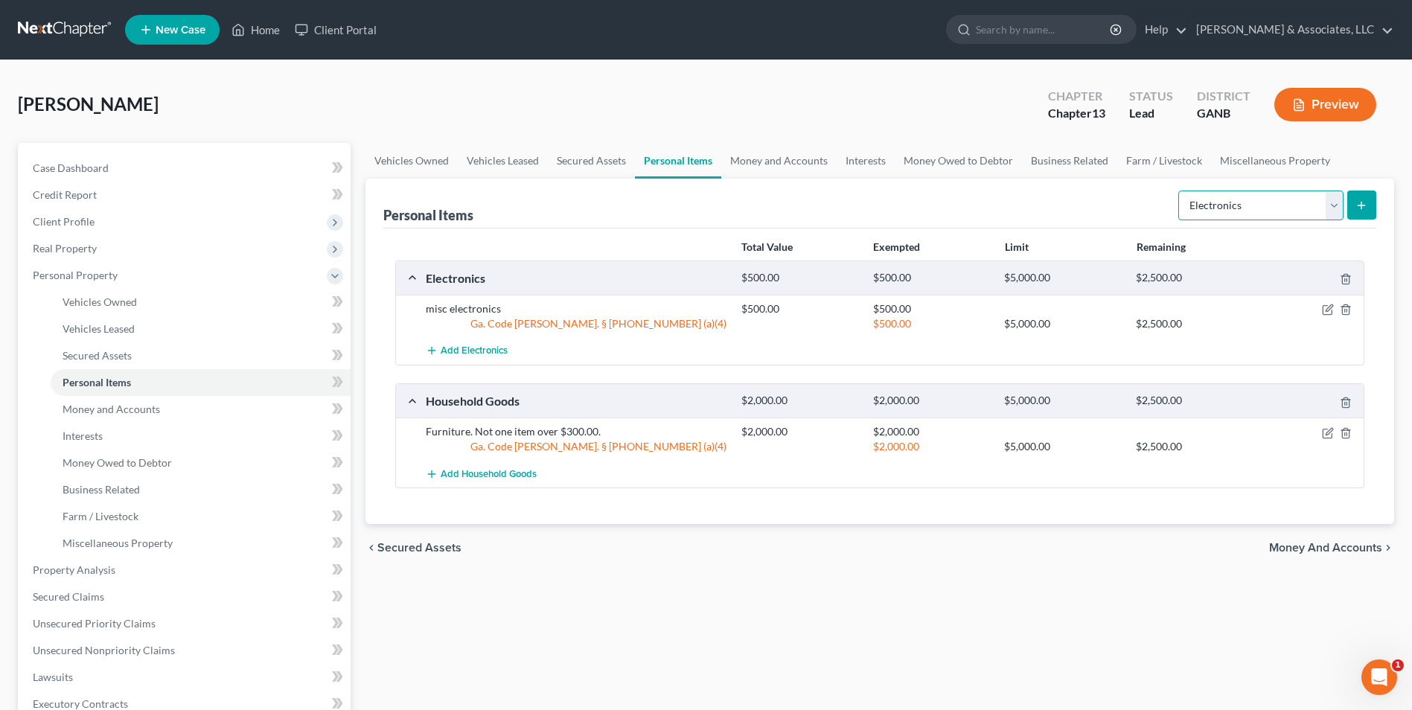
click at [1336, 204] on select "Select Item Type Clothing Collectibles Of Value Electronics Firearms Household …" at bounding box center [1261, 206] width 165 height 30
select select "clothing"
click at [1180, 191] on select "Select Item Type Clothing Collectibles Of Value Electronics Firearms Household …" at bounding box center [1261, 206] width 165 height 30
click at [1365, 202] on icon "submit" at bounding box center [1362, 206] width 12 height 12
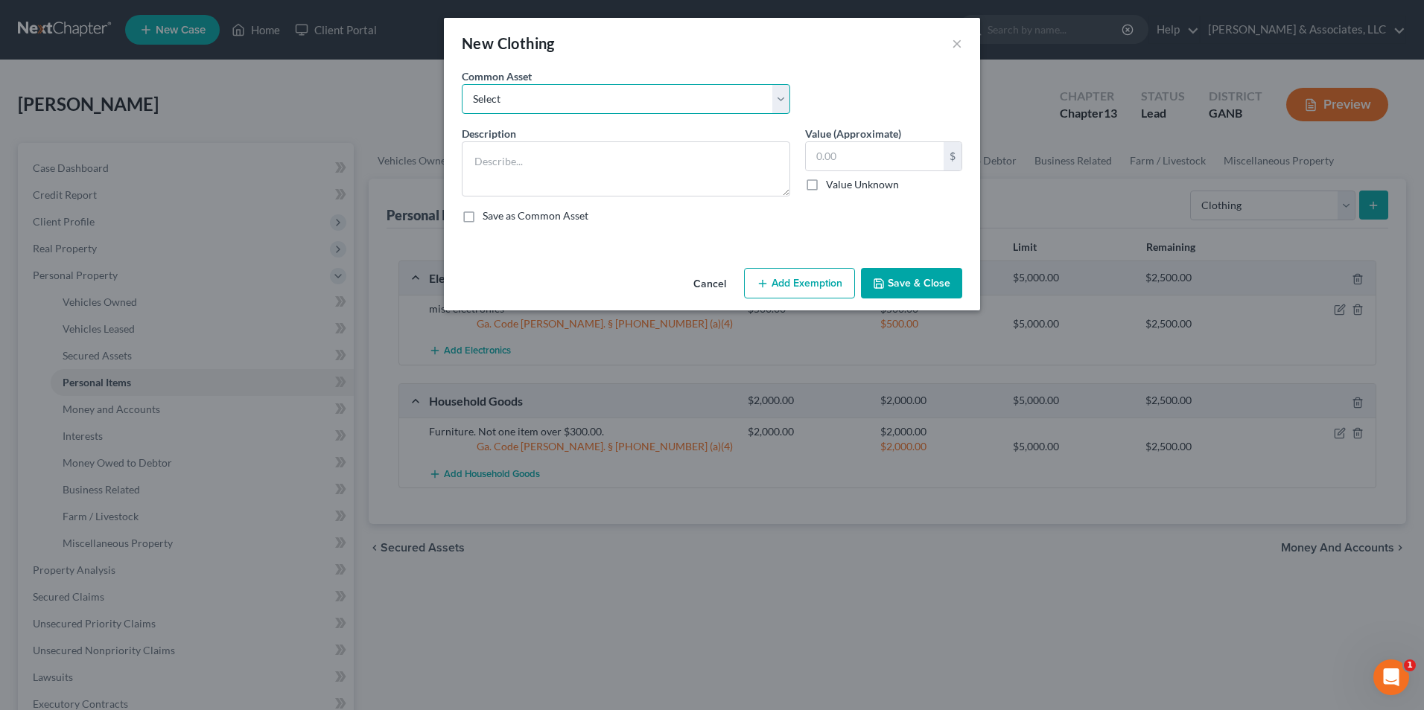
click at [777, 99] on select "Select Clothing" at bounding box center [626, 99] width 328 height 30
select select "0"
click at [462, 84] on select "Select Clothing" at bounding box center [626, 99] width 328 height 30
type textarea "Clothing"
click at [891, 166] on input "500.00" at bounding box center [875, 156] width 138 height 28
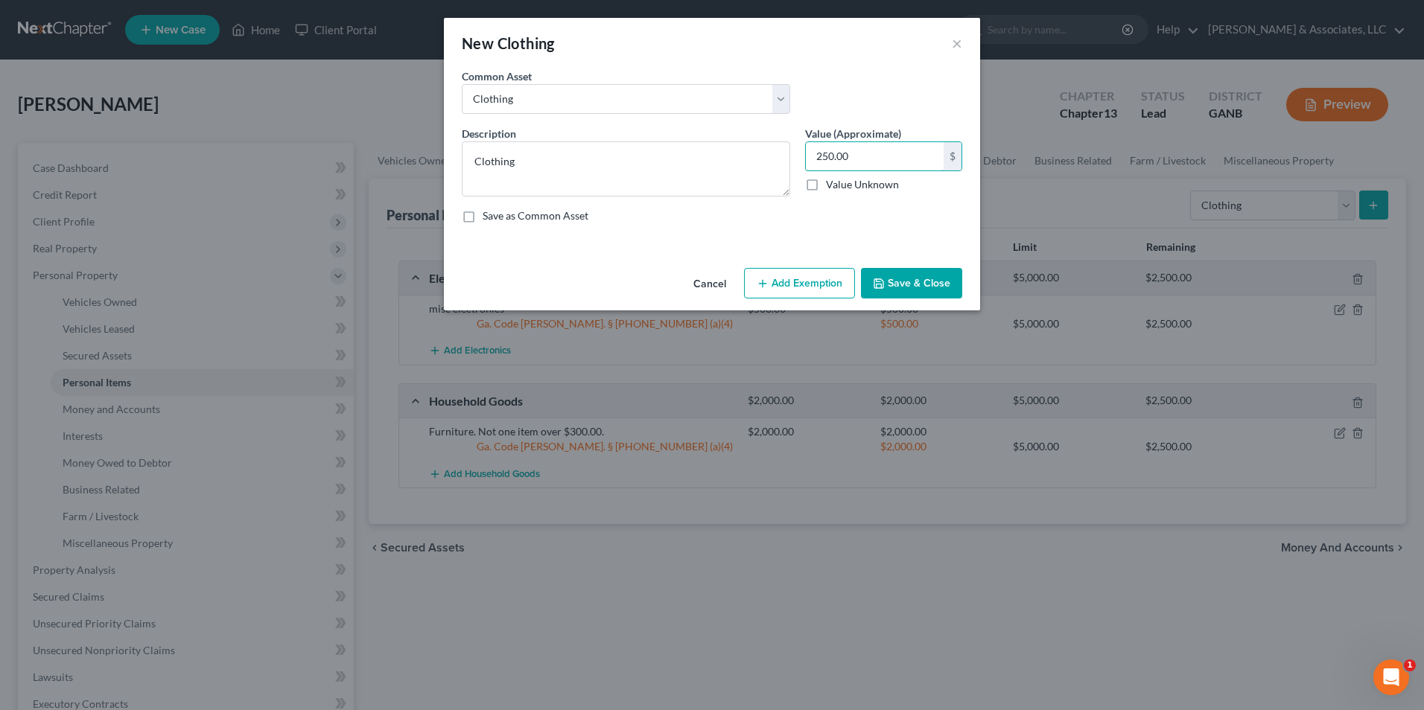
type input "250.00"
click at [804, 288] on button "Add Exemption" at bounding box center [799, 283] width 111 height 31
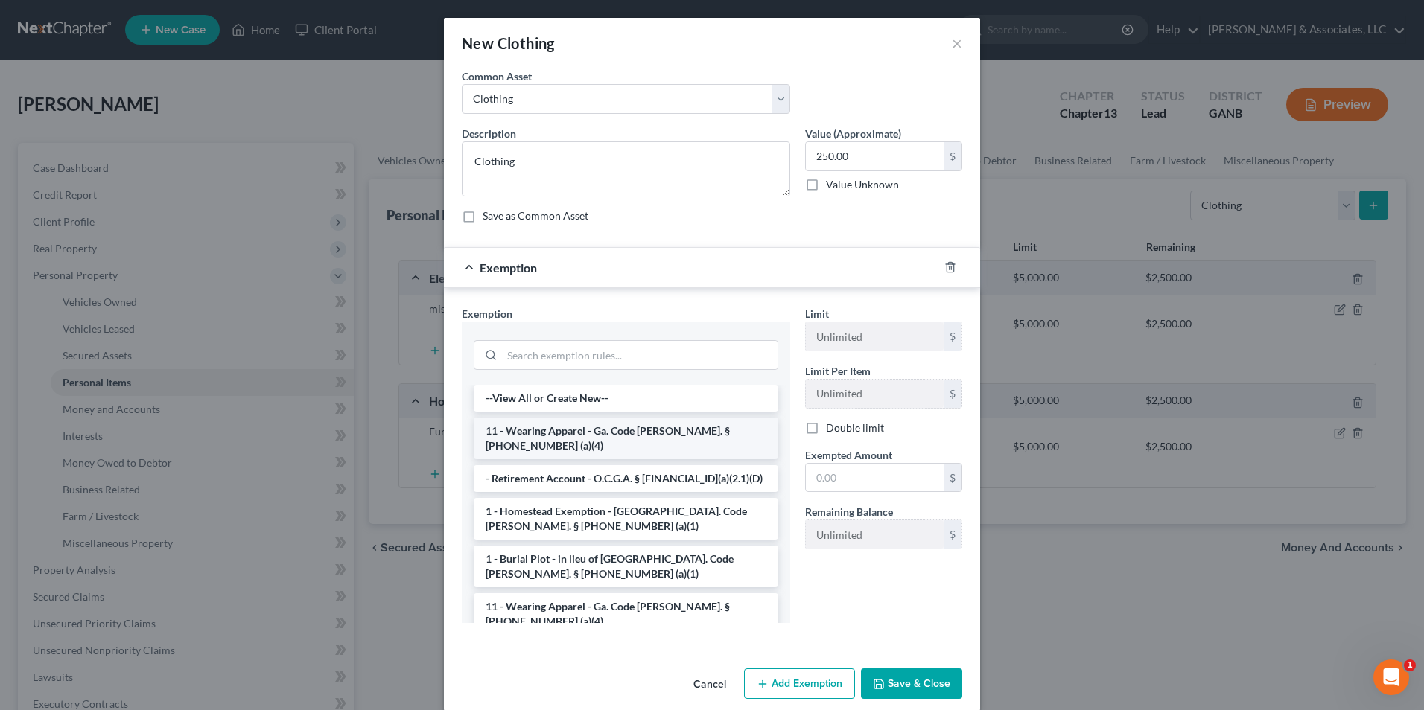
click at [598, 439] on li "11 - Wearing Apparel - Ga. Code Ann. § 44-13-100 (a)(4)" at bounding box center [626, 439] width 305 height 42
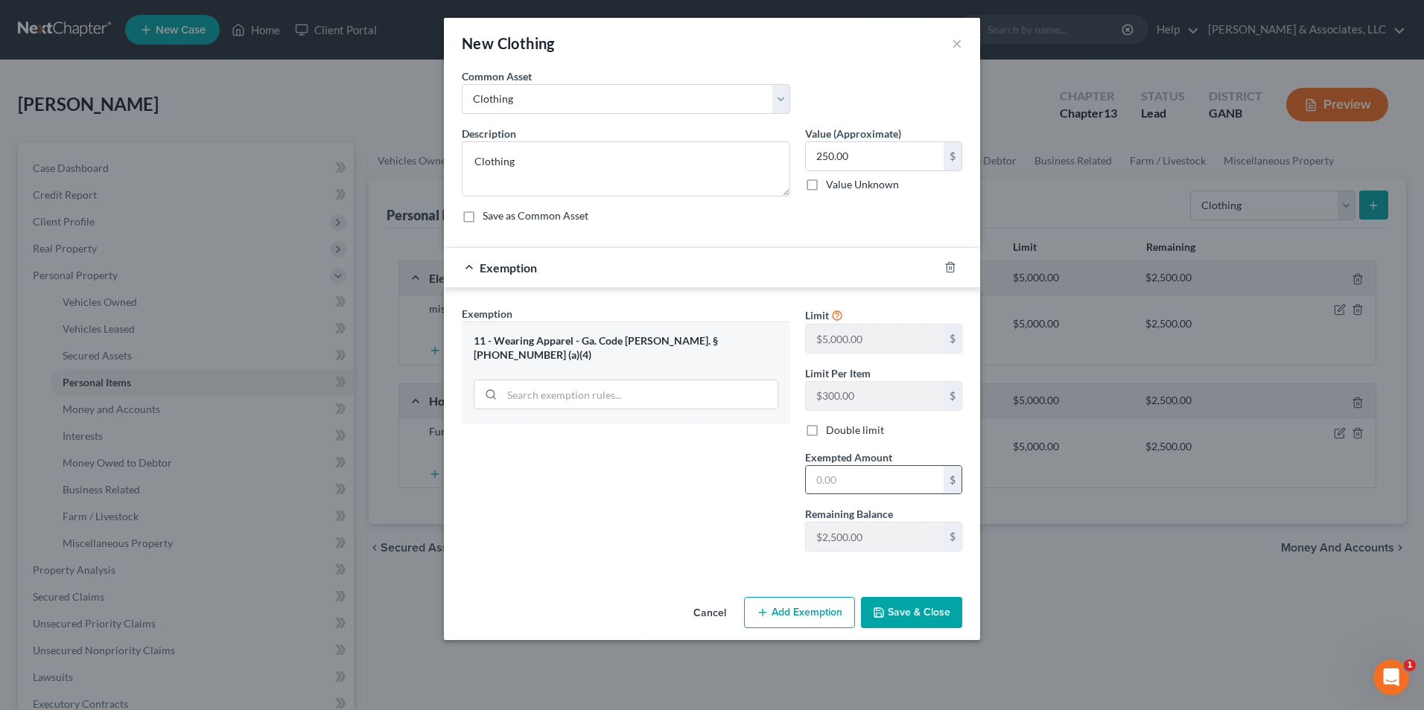
click at [893, 477] on input "text" at bounding box center [875, 480] width 138 height 28
type input "250.00"
click at [907, 612] on button "Save & Close" at bounding box center [911, 612] width 101 height 31
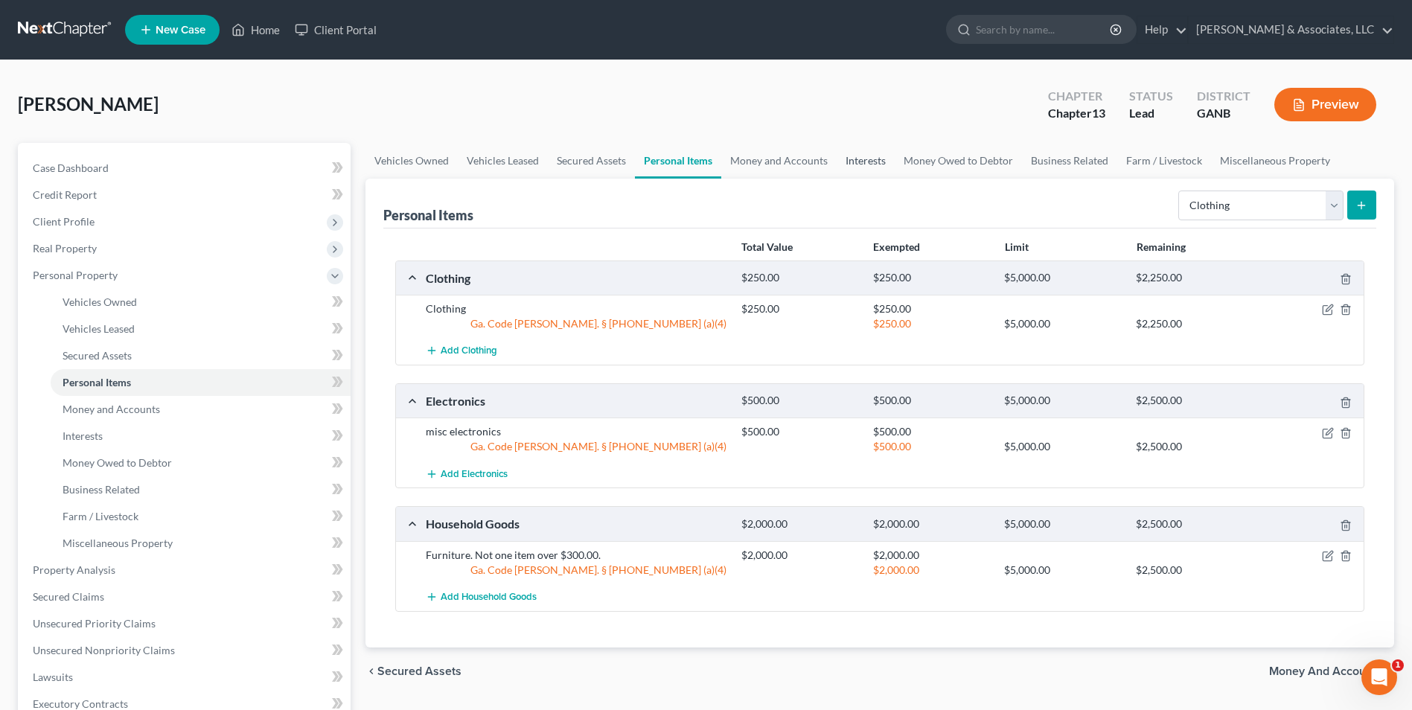
click at [847, 162] on link "Interests" at bounding box center [866, 161] width 58 height 36
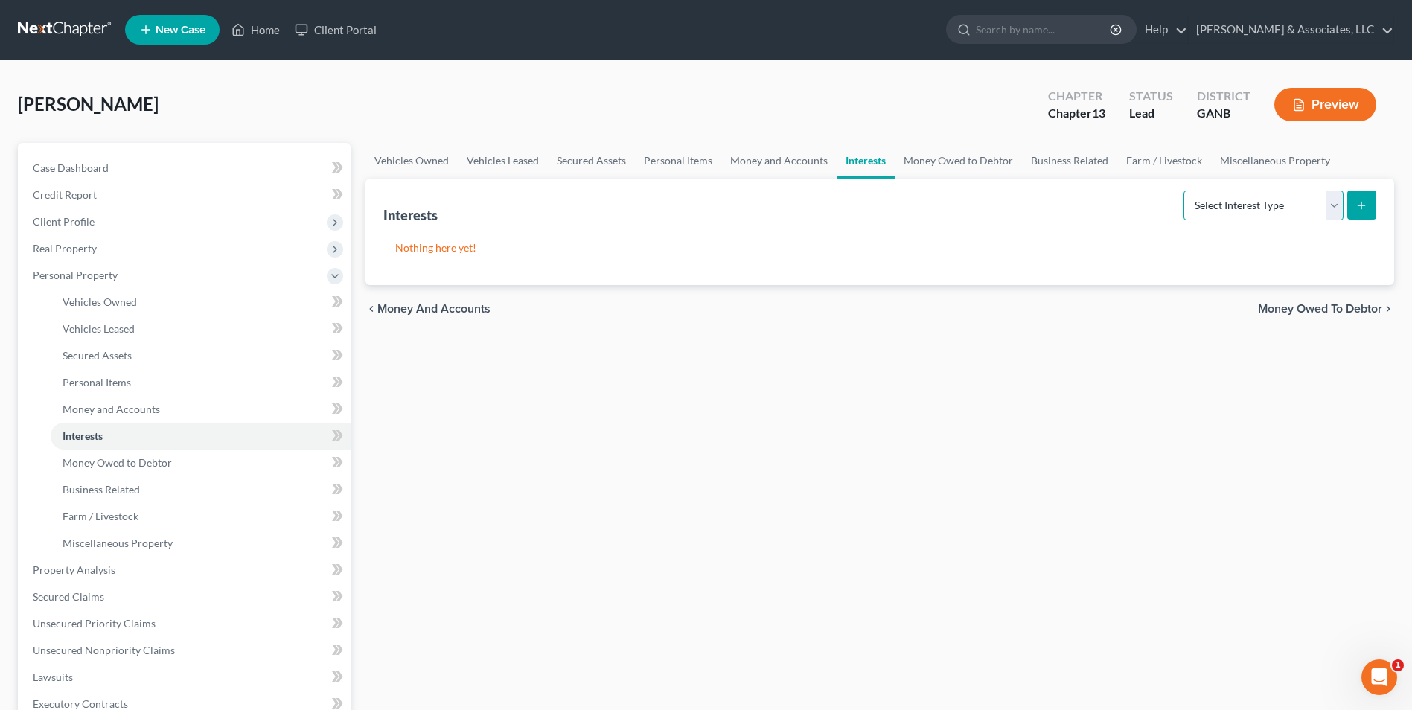
click at [1333, 202] on select "Select Interest Type 401K Annuity Bond Education IRA Government Bond Government…" at bounding box center [1264, 206] width 160 height 30
select select "401k"
click at [1185, 191] on select "Select Interest Type 401K Annuity Bond Education IRA Government Bond Government…" at bounding box center [1264, 206] width 160 height 30
click at [1354, 207] on button "submit" at bounding box center [1362, 205] width 29 height 29
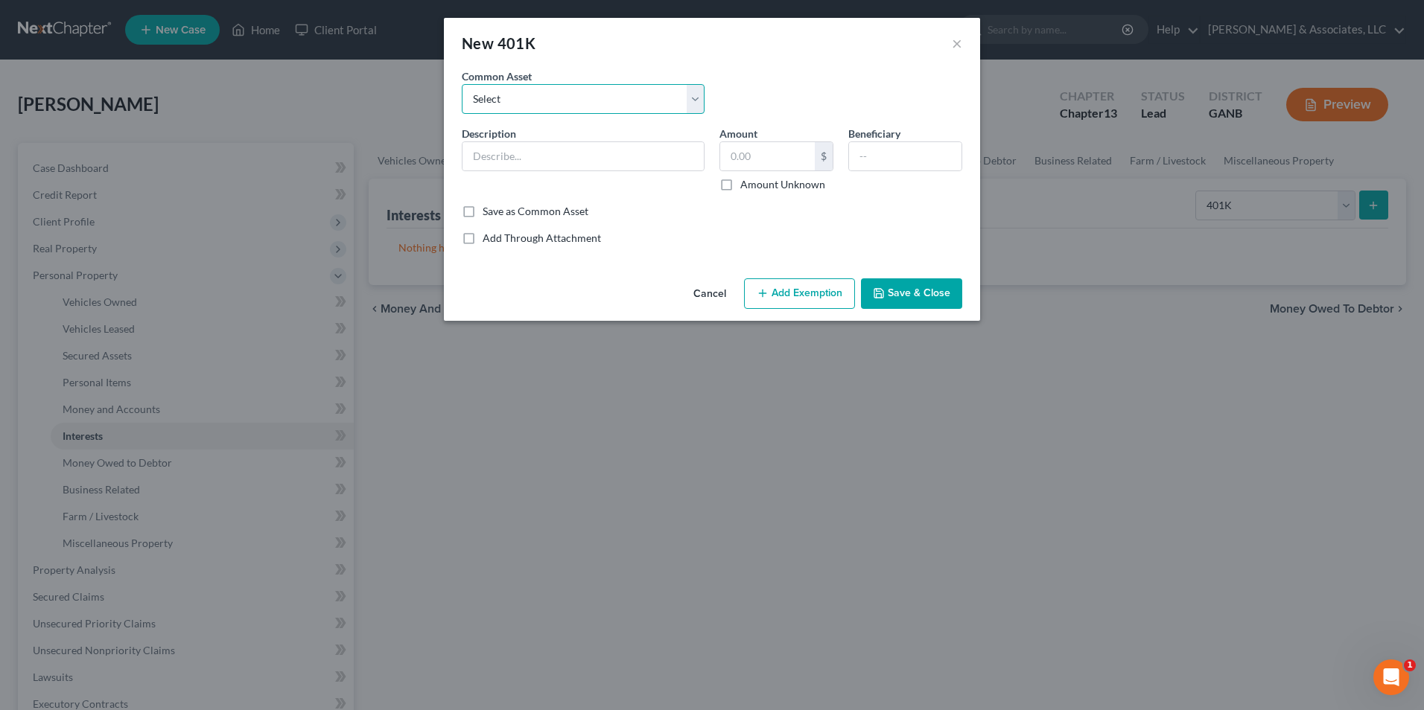
click at [695, 100] on select "Select Employer 401(K) Industrial Service Solution Former employer 401(K) Emplo…" at bounding box center [583, 99] width 243 height 30
select select "0"
click at [462, 84] on select "Select Employer 401(K) Industrial Service Solution Former employer 401(K) Emplo…" at bounding box center [583, 99] width 243 height 30
type input "Employer 401(K)"
click at [786, 157] on input "12,536.00" at bounding box center [767, 156] width 95 height 28
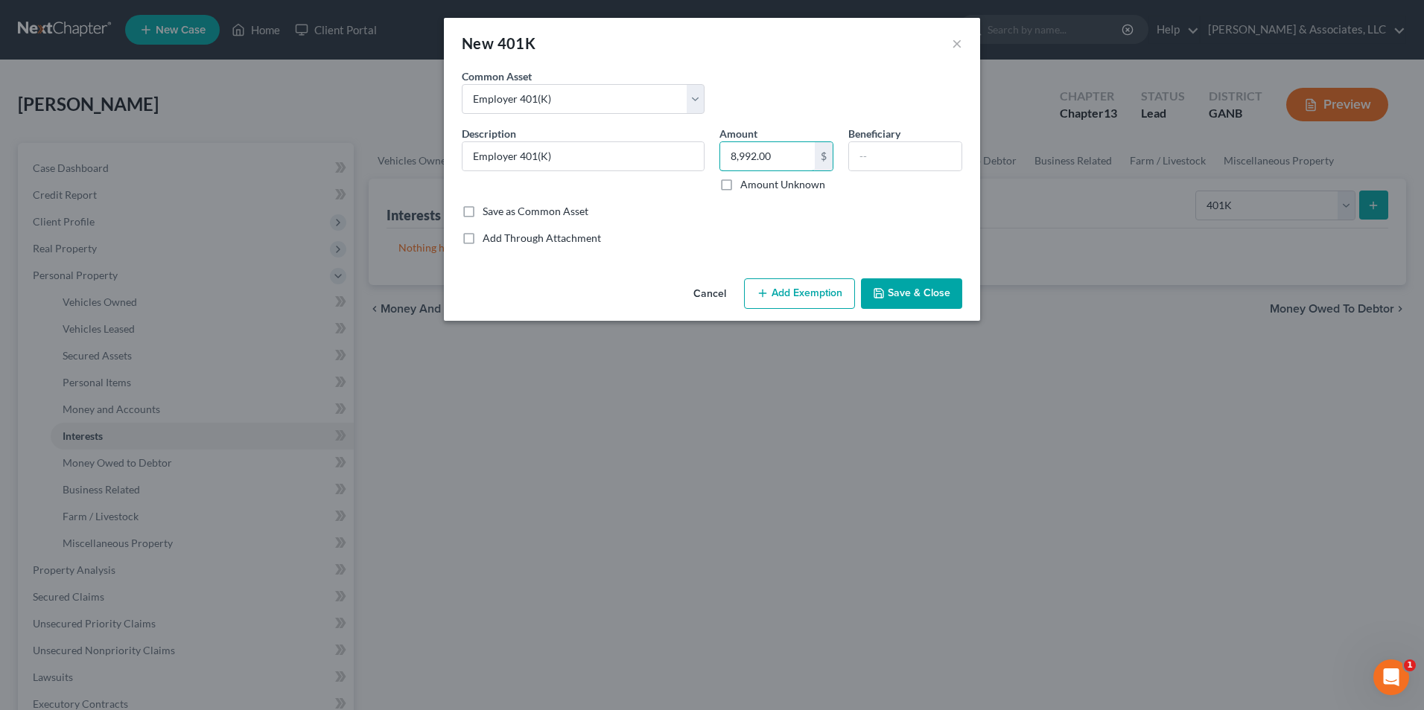
type input "8,992.00"
click at [823, 296] on button "Add Exemption" at bounding box center [799, 293] width 111 height 31
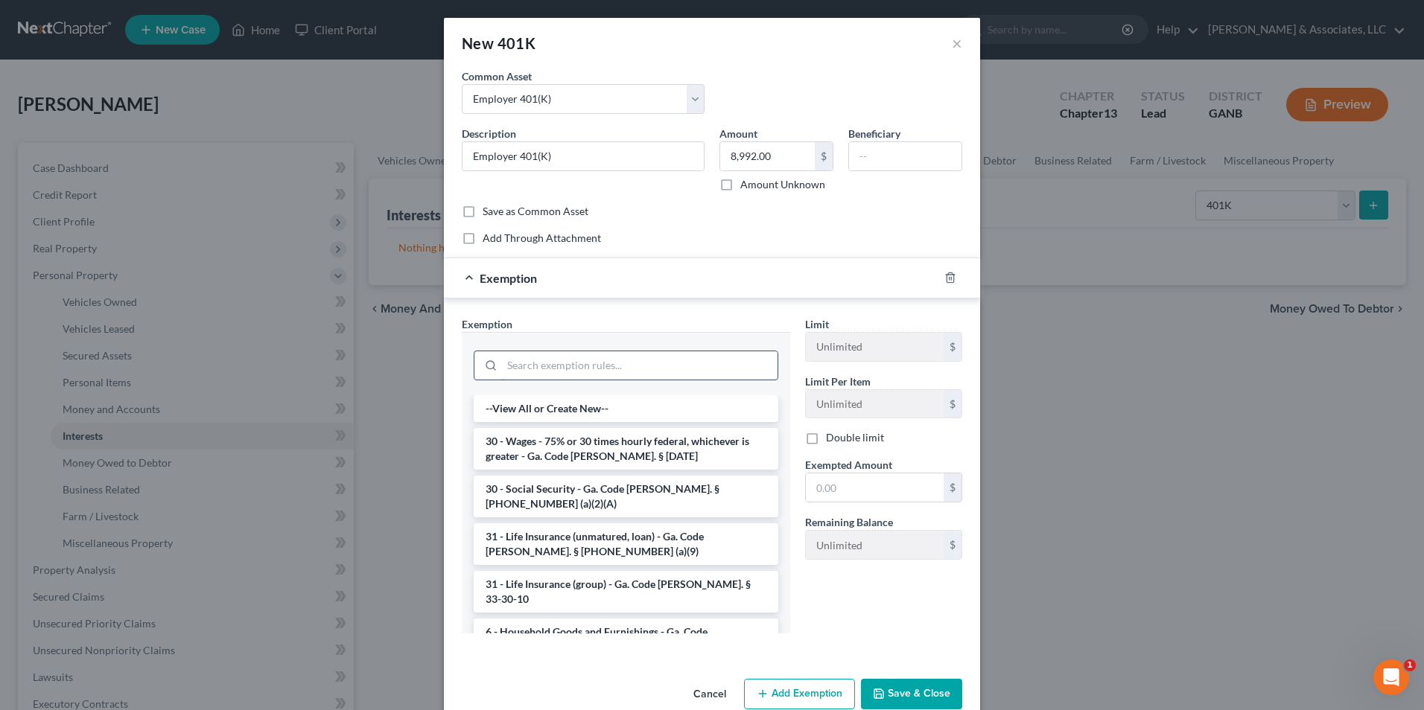
click at [655, 363] on input "search" at bounding box center [639, 365] width 275 height 28
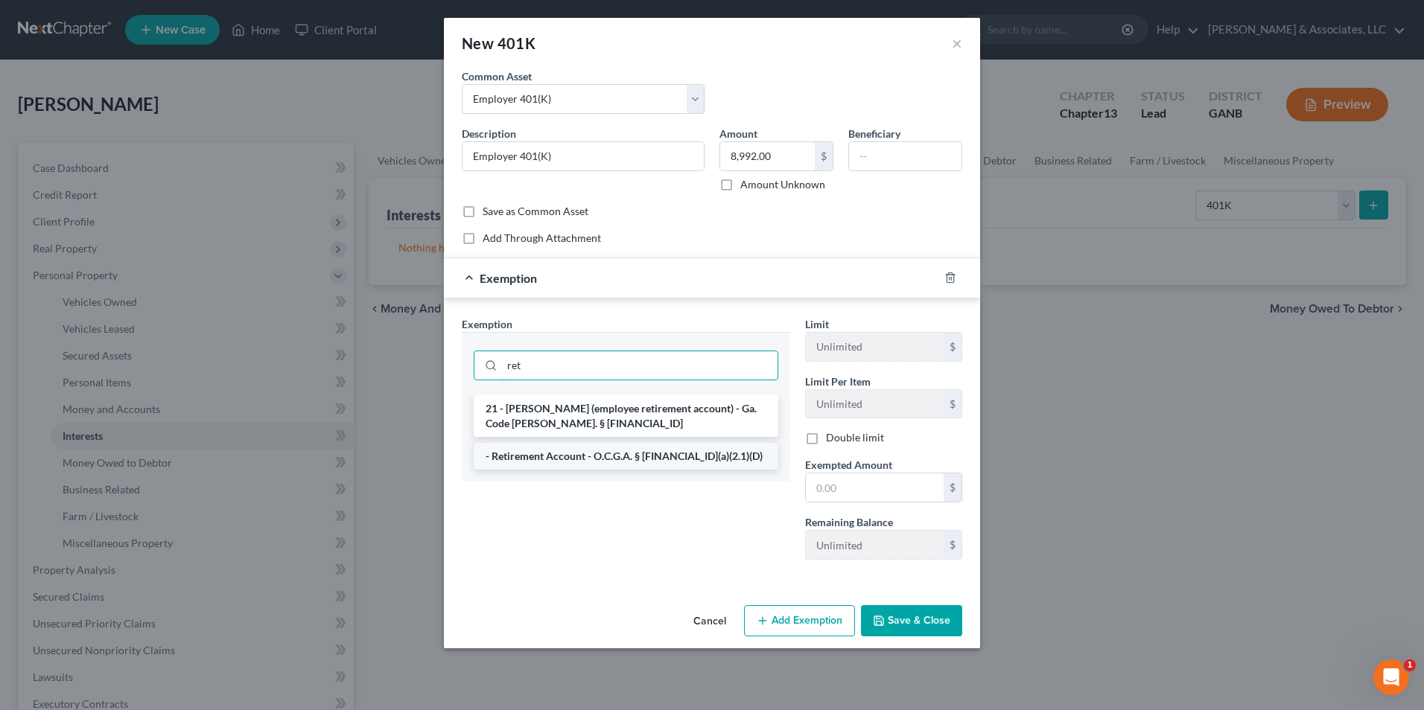
type input "ret"
click at [720, 458] on li "- Retirement Account - O.C.G.A. § 44-13-100(a)(2.1)(D)" at bounding box center [626, 456] width 305 height 27
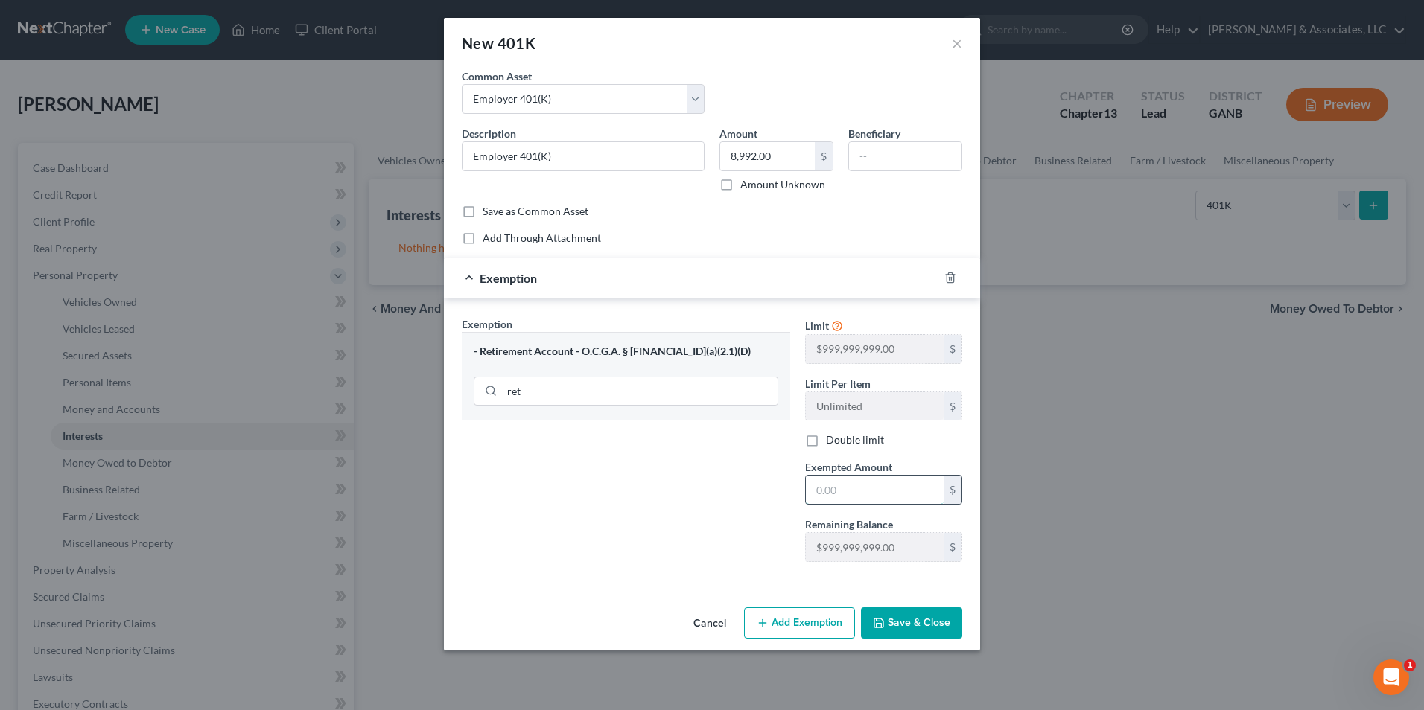
click at [854, 479] on input "text" at bounding box center [875, 490] width 138 height 28
type input "8,992.00"
click at [911, 629] on button "Save & Close" at bounding box center [911, 623] width 101 height 31
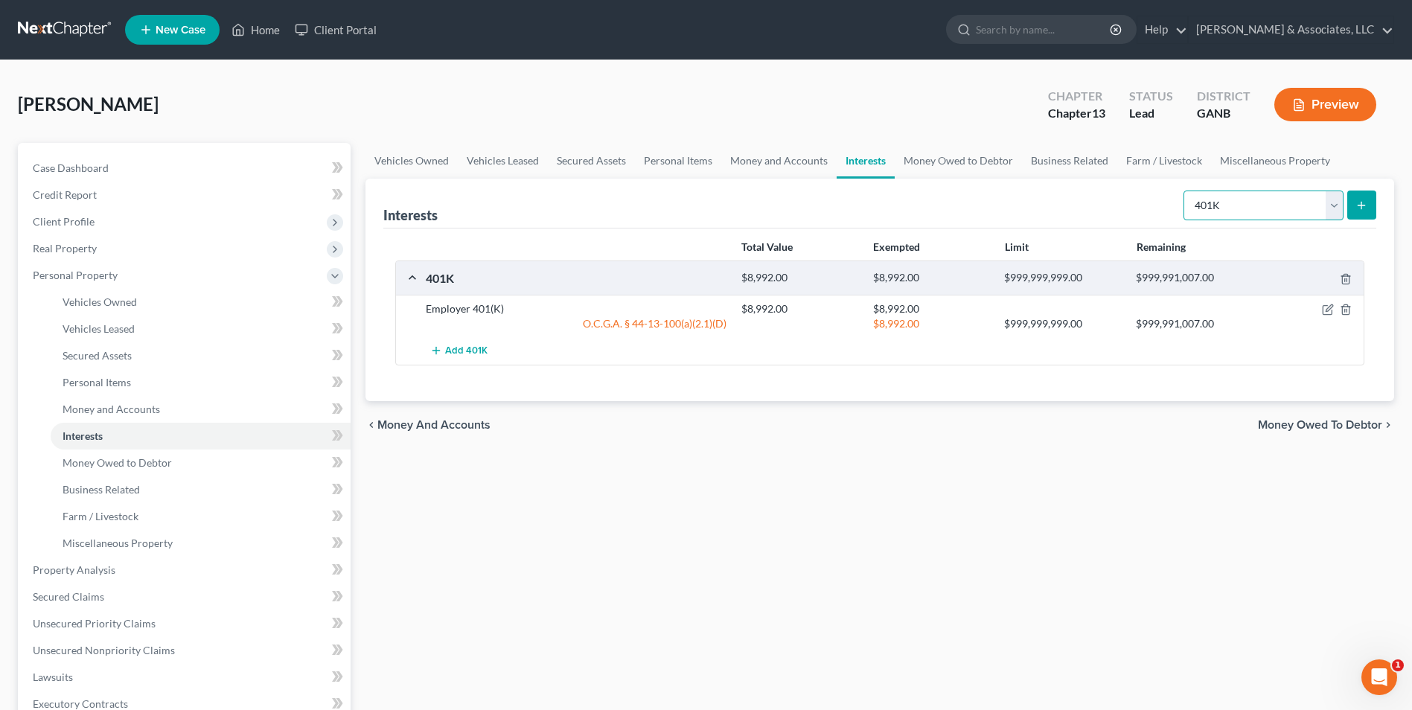
click at [1336, 205] on select "Select Interest Type 401K Annuity Bond Education IRA Government Bond Government…" at bounding box center [1264, 206] width 160 height 30
click at [947, 198] on div "Interests Select Interest Type 401K Annuity Bond Education IRA Government Bond …" at bounding box center [879, 204] width 993 height 50
click at [682, 162] on link "Personal Items" at bounding box center [678, 161] width 86 height 36
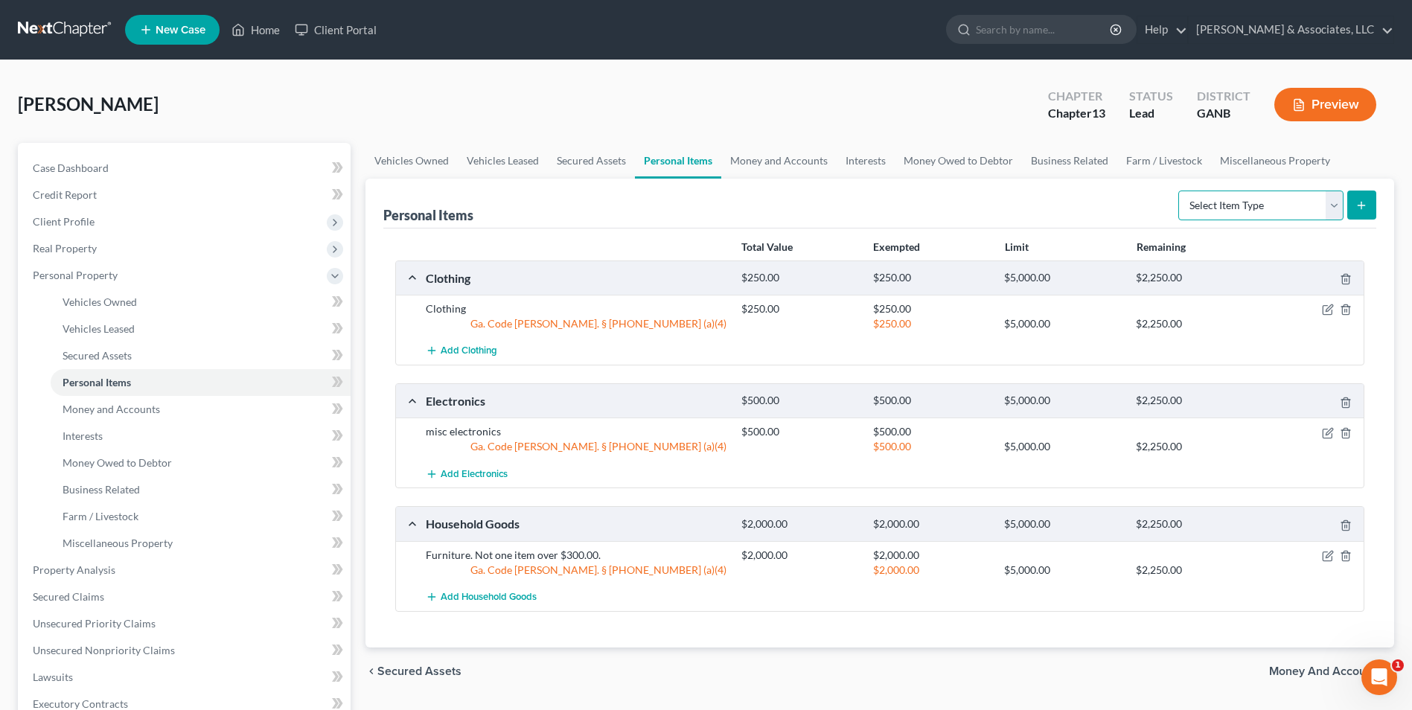
click at [1325, 220] on select "Select Item Type Clothing Collectibles Of Value Electronics Firearms Household …" at bounding box center [1261, 206] width 165 height 30
select select "jewelry"
click at [1180, 191] on select "Select Item Type Clothing Collectibles Of Value Electronics Firearms Household …" at bounding box center [1261, 206] width 165 height 30
click at [1362, 212] on button "submit" at bounding box center [1362, 205] width 29 height 29
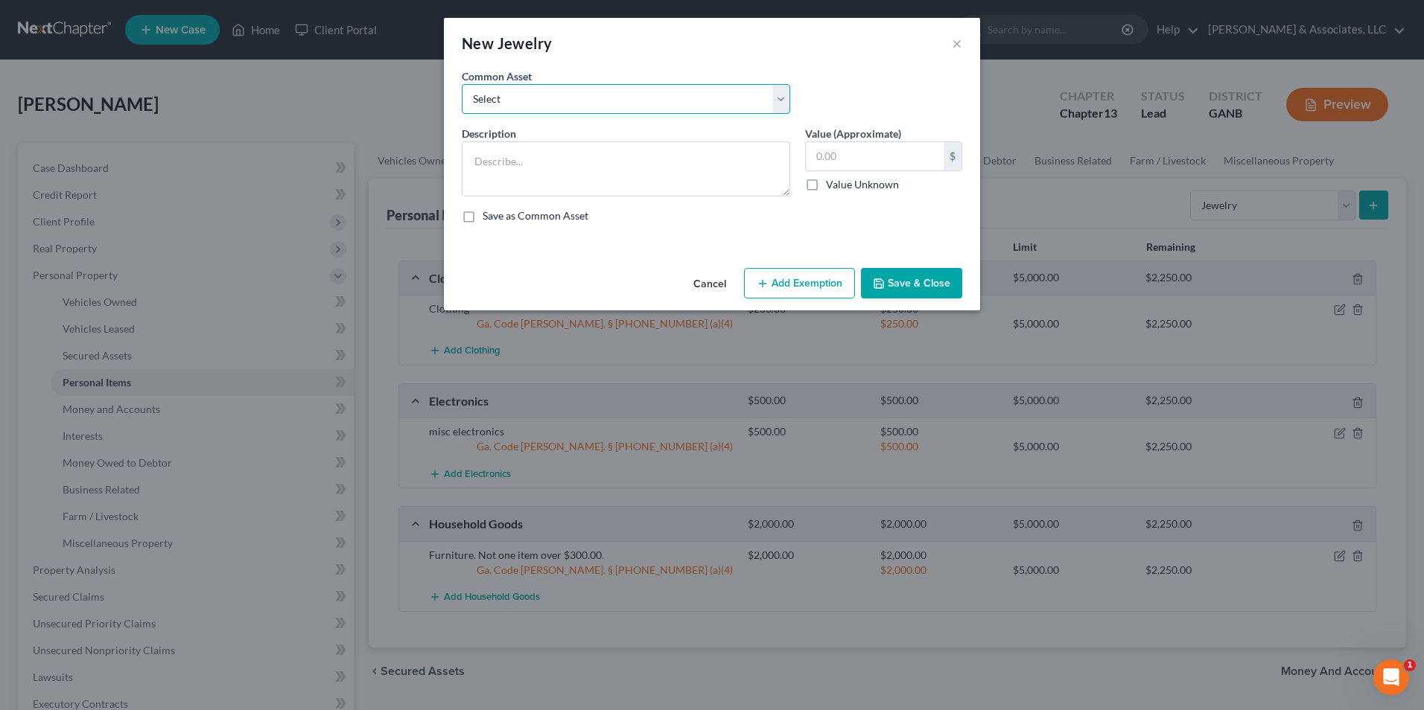
click at [783, 99] on select "Select Jewelry" at bounding box center [626, 99] width 328 height 30
select select "0"
click at [462, 84] on select "Select Jewelry" at bounding box center [626, 99] width 328 height 30
type textarea "Jewelry"
click at [886, 162] on input "50.00" at bounding box center [875, 156] width 138 height 28
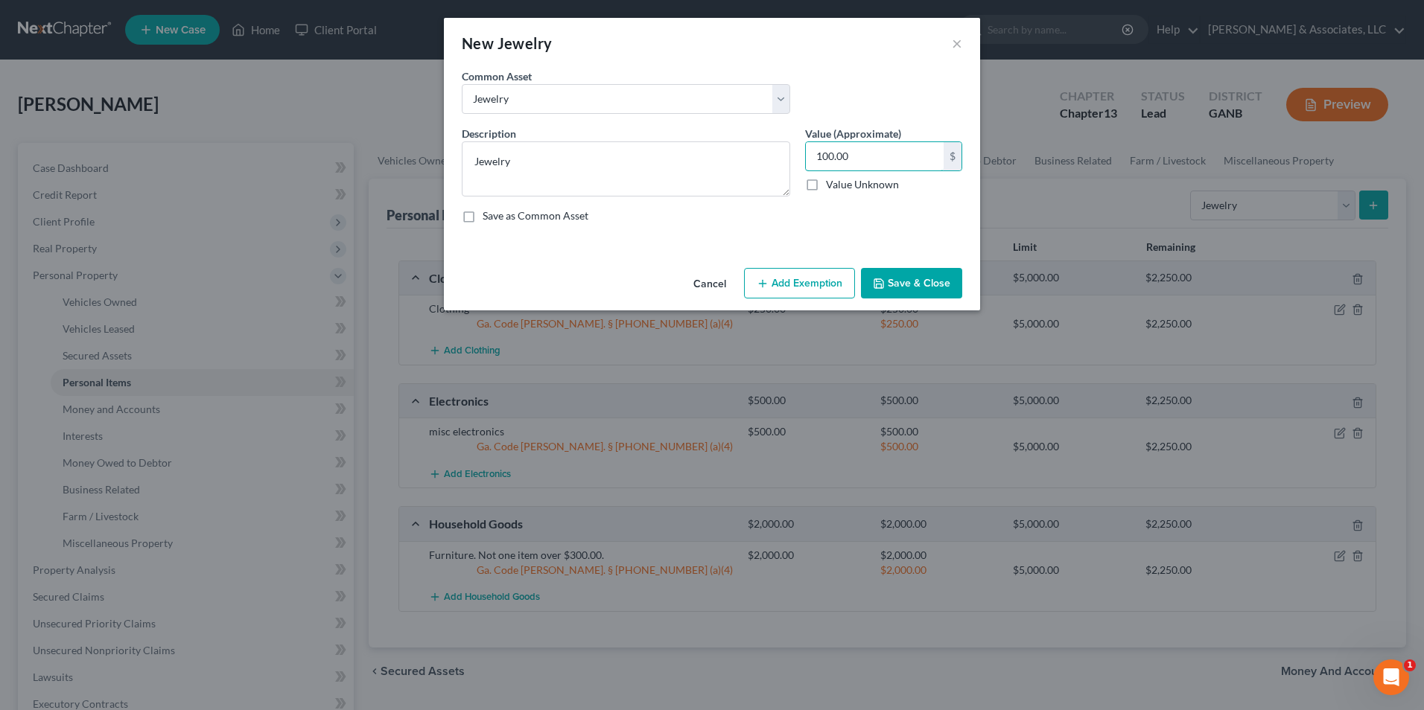
type input "100.00"
click at [806, 280] on button "Add Exemption" at bounding box center [799, 283] width 111 height 31
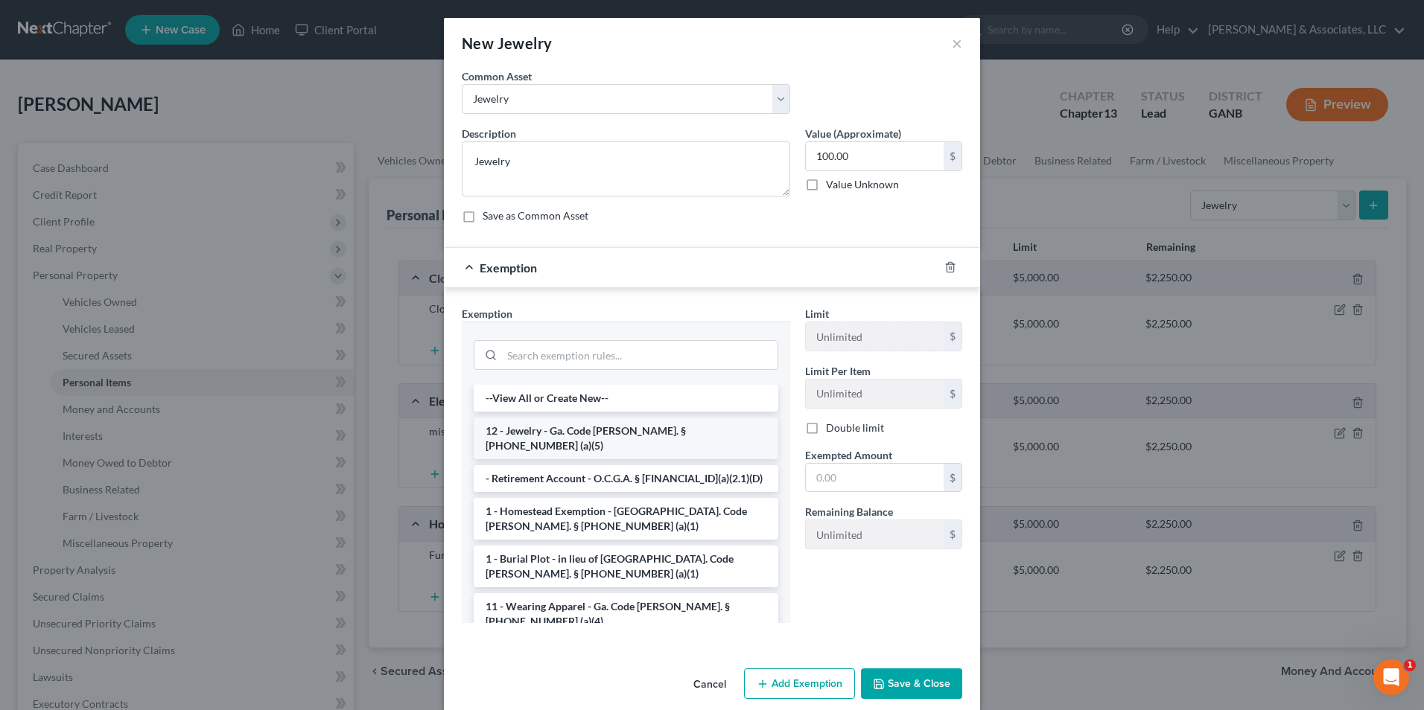
click at [608, 428] on li "12 - Jewelry - Ga. Code Ann. § 44-13-100 (a)(5)" at bounding box center [626, 439] width 305 height 42
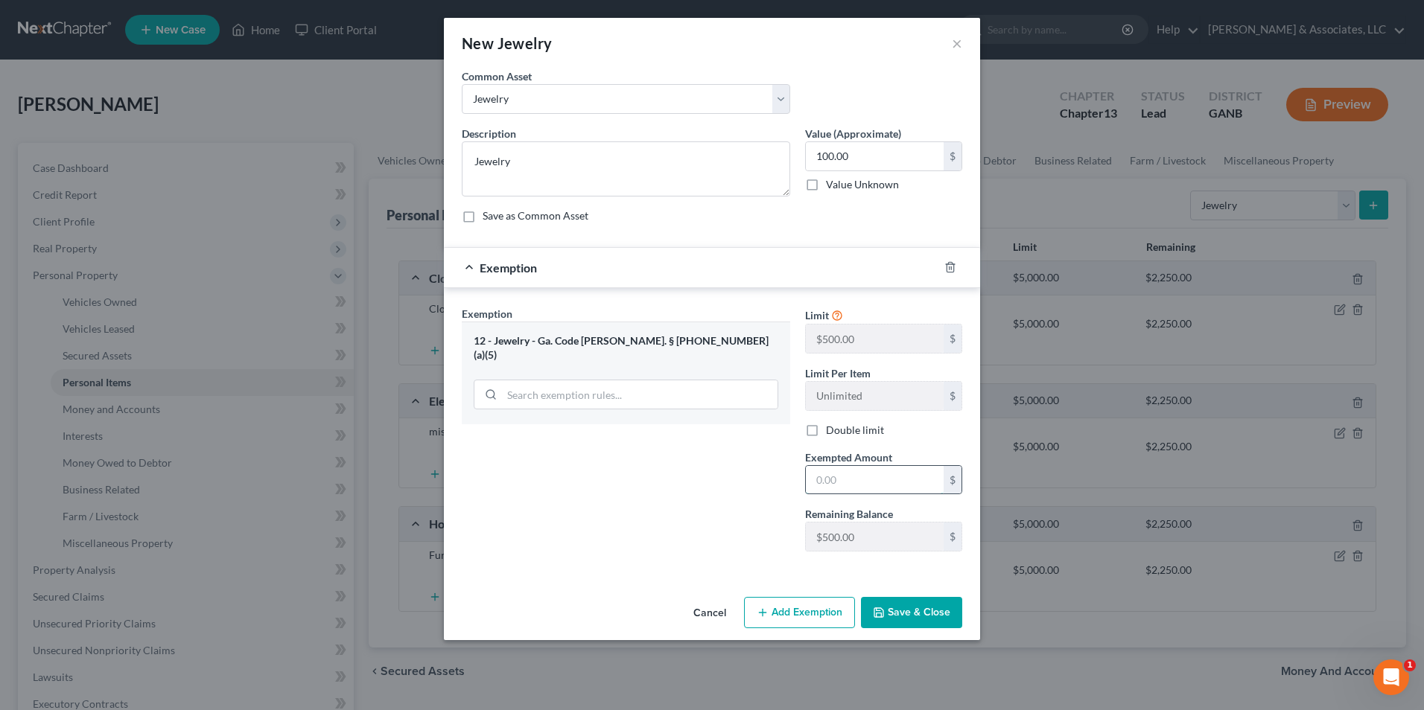
click at [849, 479] on input "text" at bounding box center [875, 480] width 138 height 28
type input "100.00"
click at [936, 613] on button "Save & Close" at bounding box center [911, 612] width 101 height 31
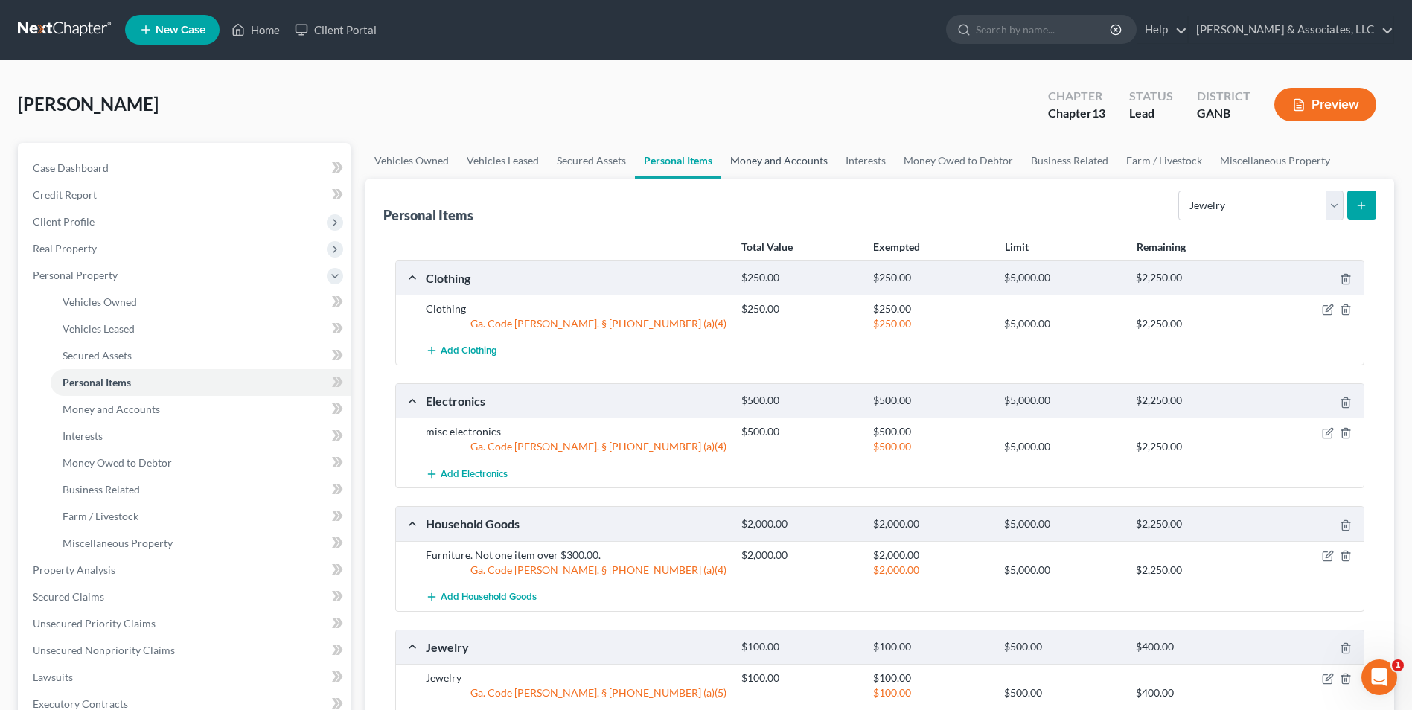
click at [788, 162] on link "Money and Accounts" at bounding box center [778, 161] width 115 height 36
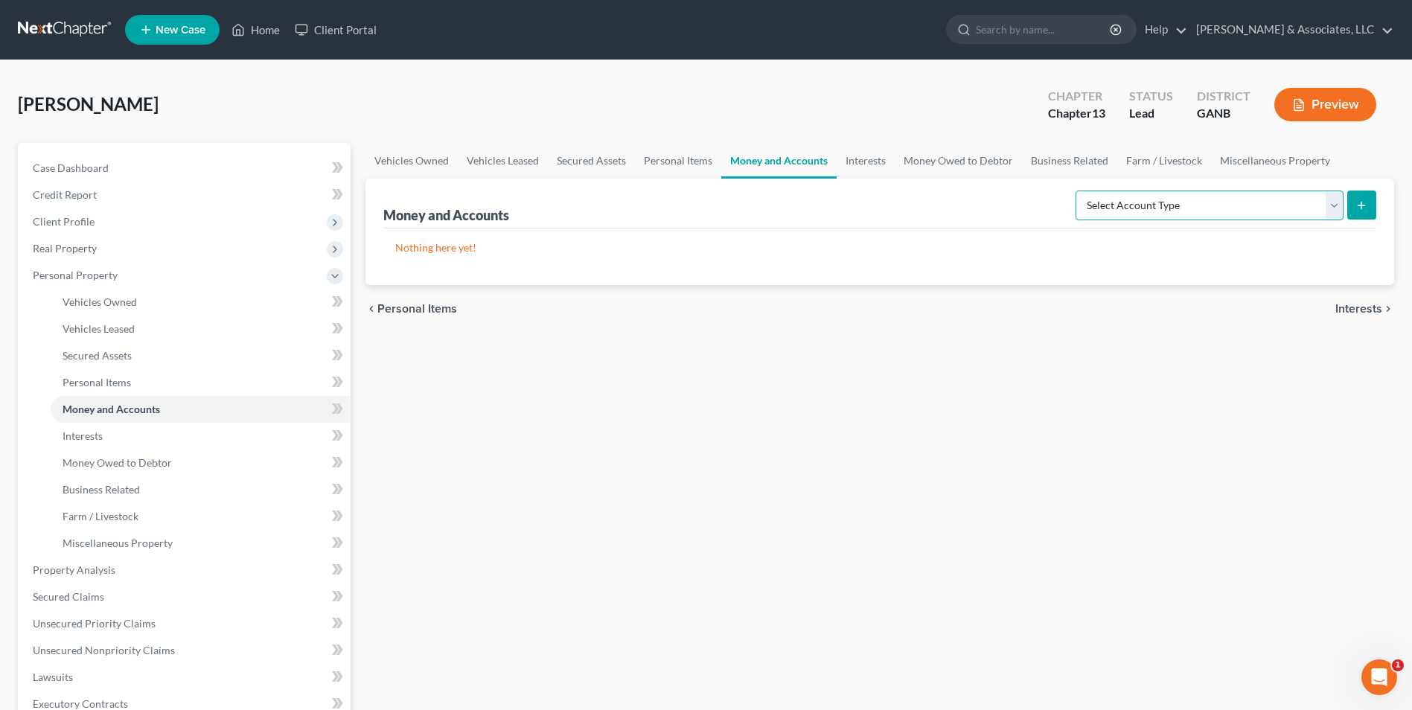
click at [1341, 208] on select "Select Account Type Brokerage Cash on Hand Certificates of Deposit Checking Acc…" at bounding box center [1210, 206] width 268 height 30
select select "checking"
click at [1079, 191] on select "Select Account Type Brokerage Cash on Hand Certificates of Deposit Checking Acc…" at bounding box center [1210, 206] width 268 height 30
click at [1357, 207] on icon "submit" at bounding box center [1362, 206] width 12 height 12
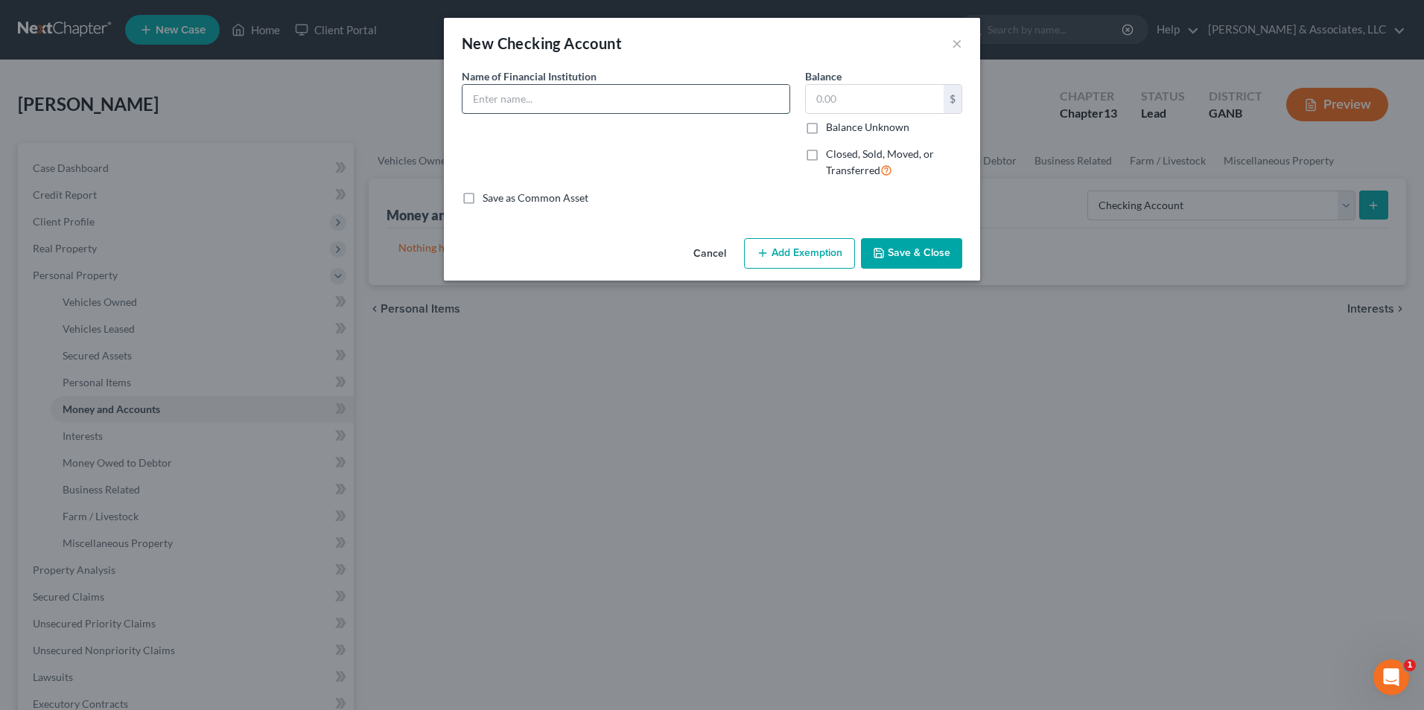
click at [771, 102] on input "text" at bounding box center [625, 99] width 327 height 28
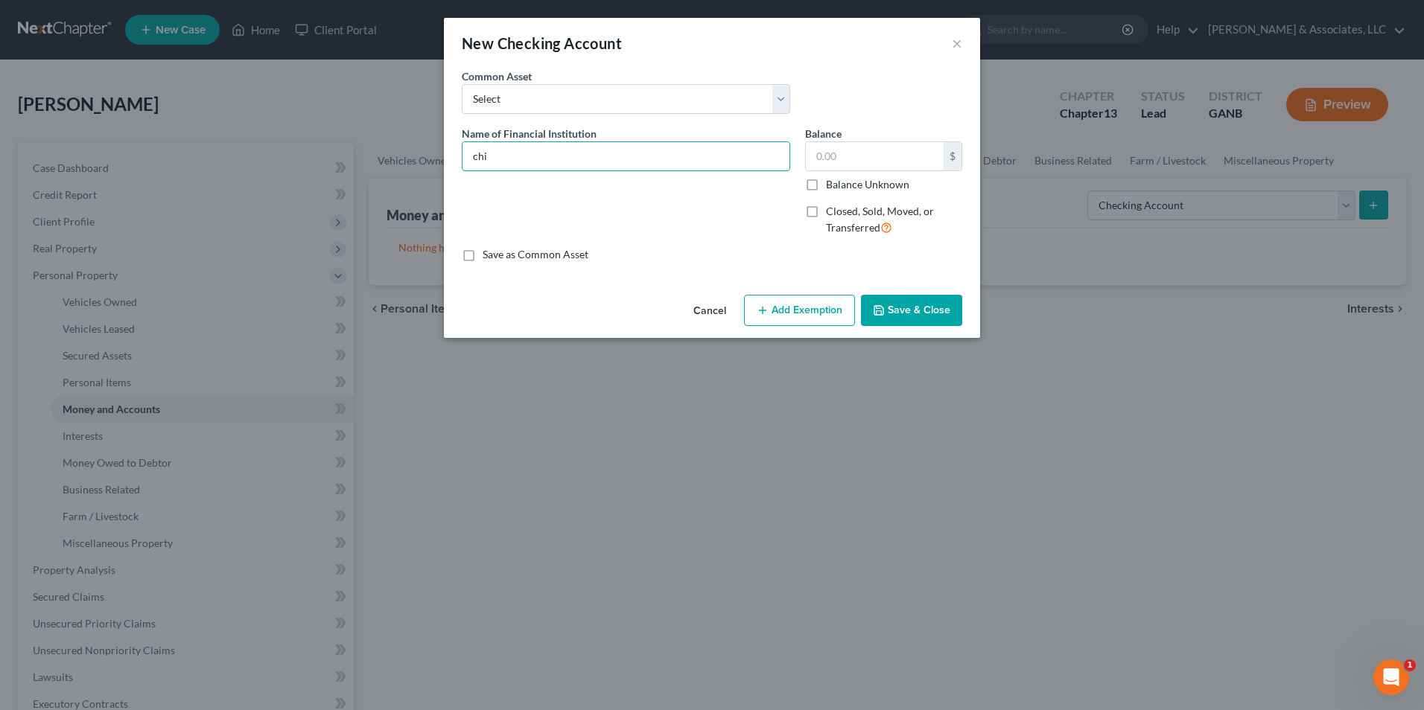
type input "Chime Bank"
click at [898, 167] on input "text" at bounding box center [875, 156] width 138 height 28
type input "40.00"
click at [824, 322] on button "Add Exemption" at bounding box center [799, 310] width 111 height 31
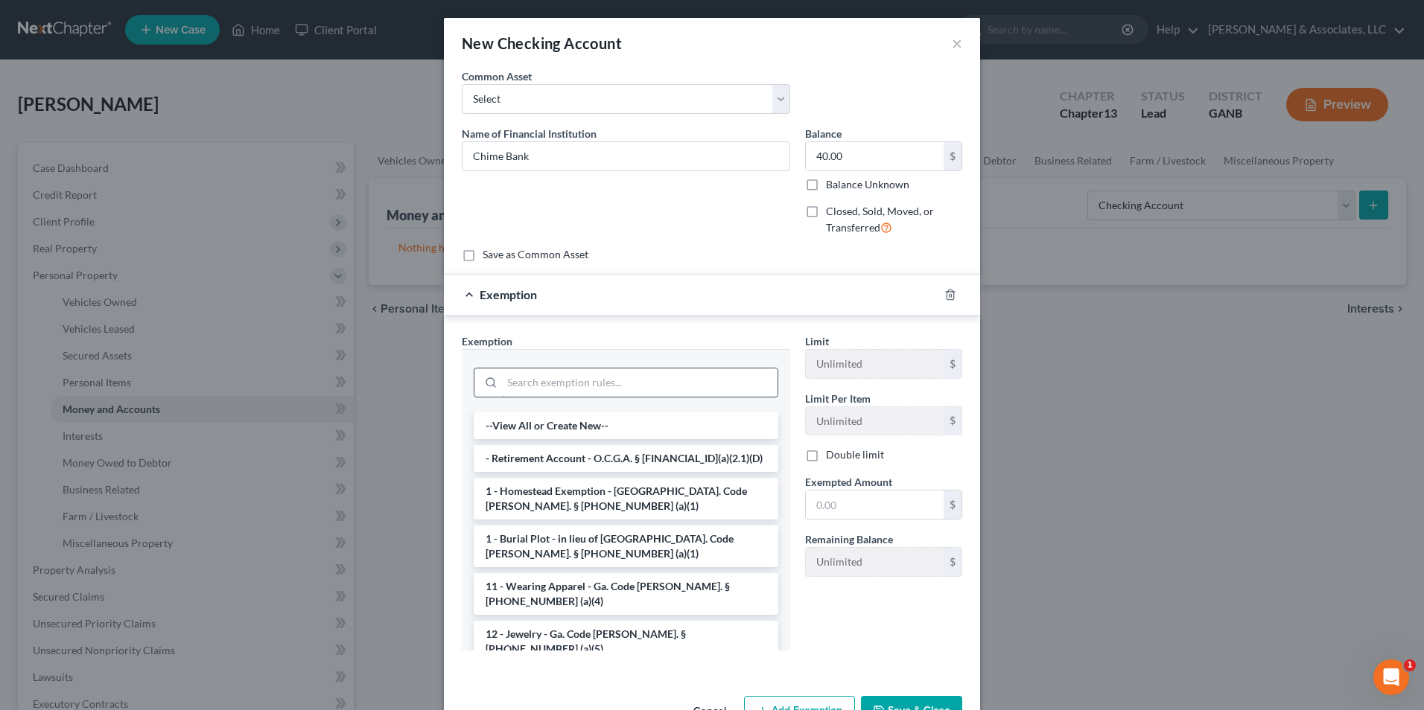
click at [693, 388] on input "search" at bounding box center [639, 383] width 275 height 28
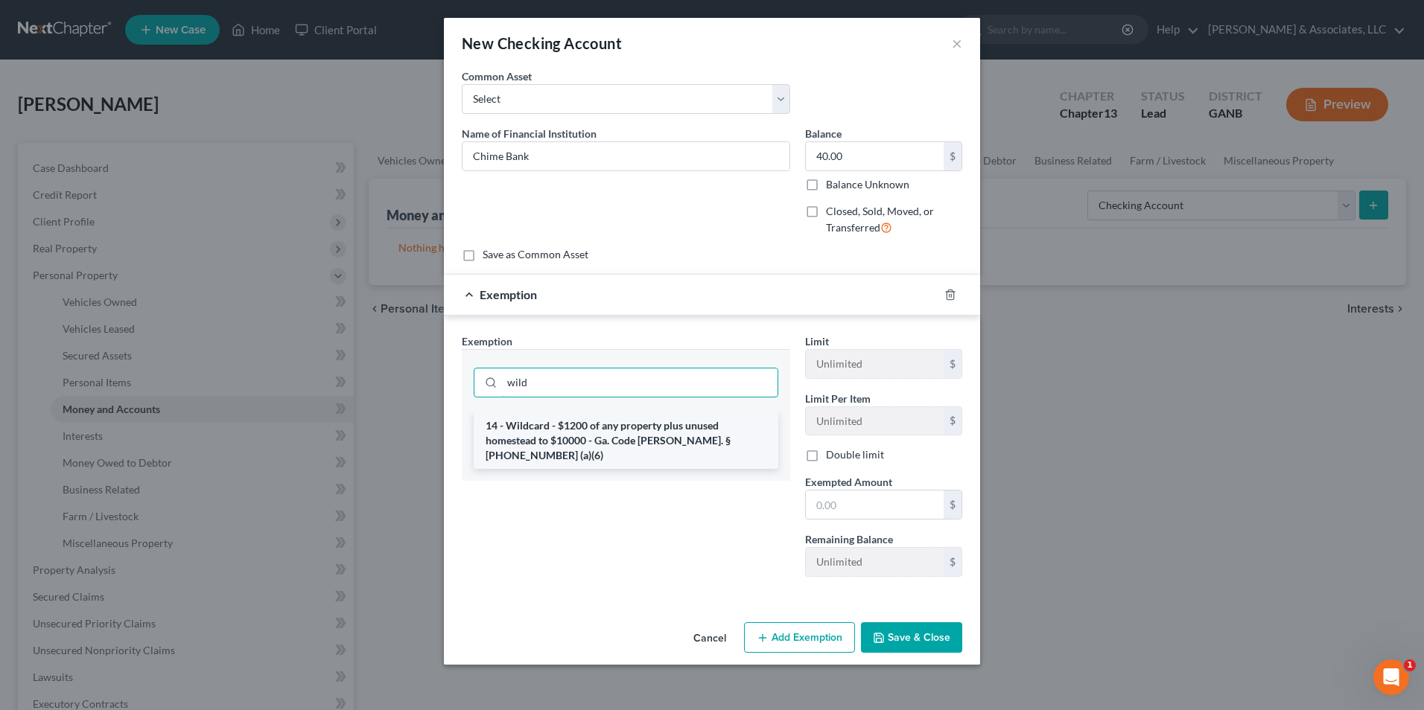
type input "wild"
click at [640, 433] on li "14 - Wildcard - $1200 of any property plus unused homestead to $10000 - Ga. Cod…" at bounding box center [626, 440] width 305 height 57
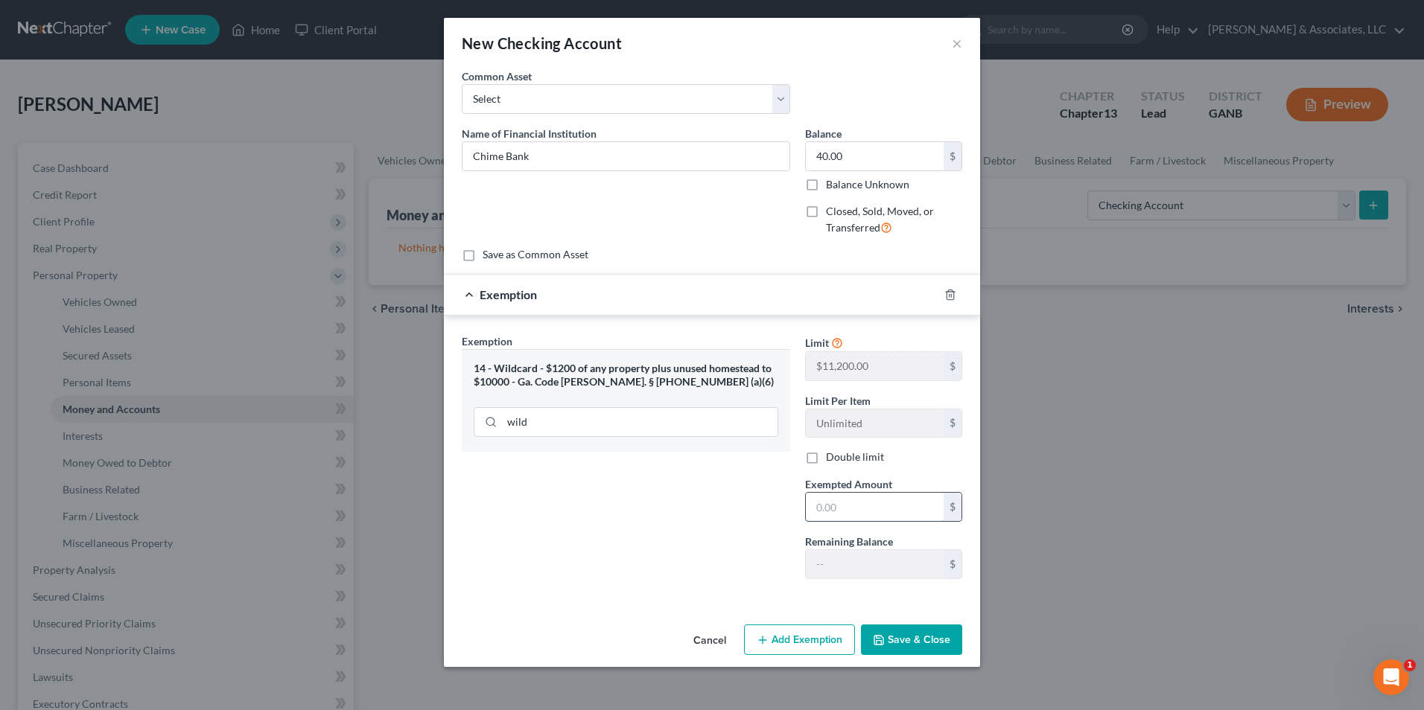
click at [862, 508] on input "text" at bounding box center [875, 507] width 138 height 28
type input "40.00"
click at [922, 651] on button "Save & Close" at bounding box center [911, 640] width 101 height 31
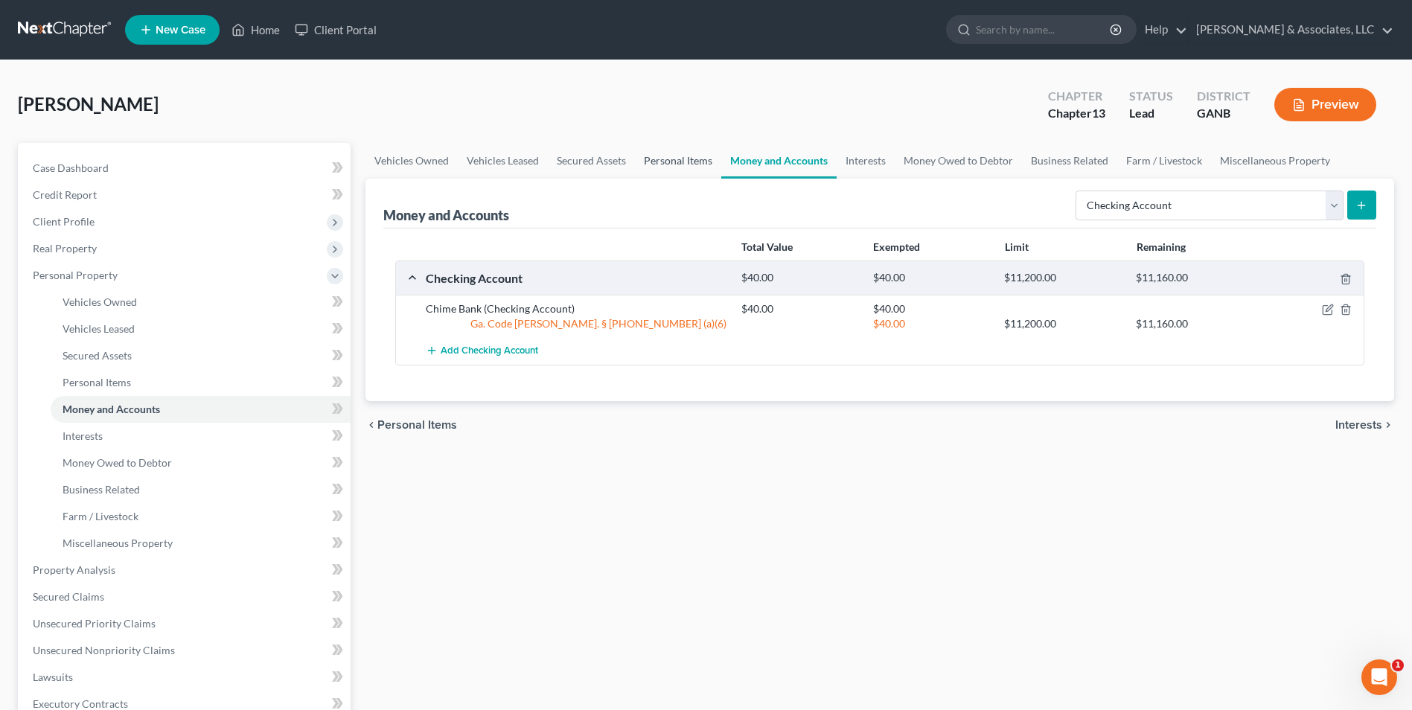
click at [677, 152] on link "Personal Items" at bounding box center [678, 161] width 86 height 36
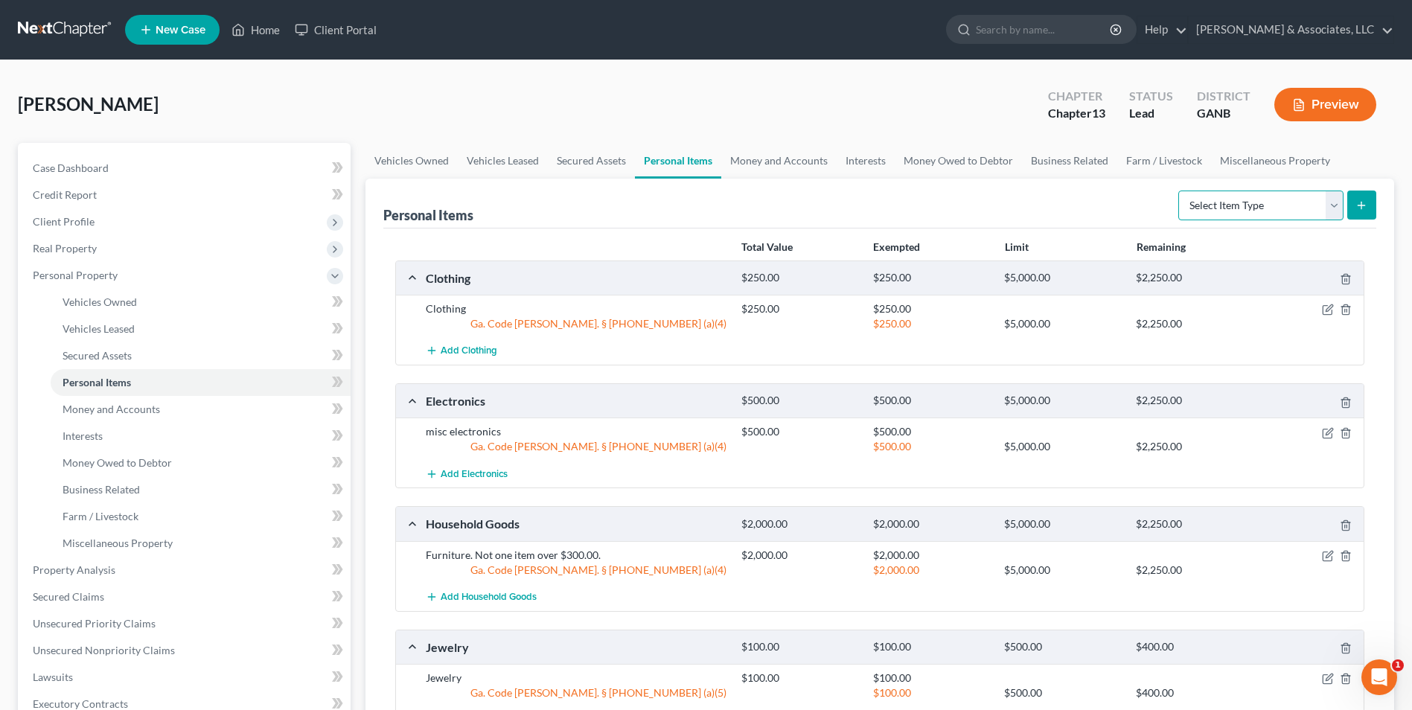
click at [1326, 206] on select "Select Item Type Clothing Collectibles Of Value Electronics Firearms Household …" at bounding box center [1261, 206] width 165 height 30
select select "pets"
click at [1180, 191] on select "Select Item Type Clothing Collectibles Of Value Electronics Firearms Household …" at bounding box center [1261, 206] width 165 height 30
click at [1357, 209] on icon "submit" at bounding box center [1362, 206] width 12 height 12
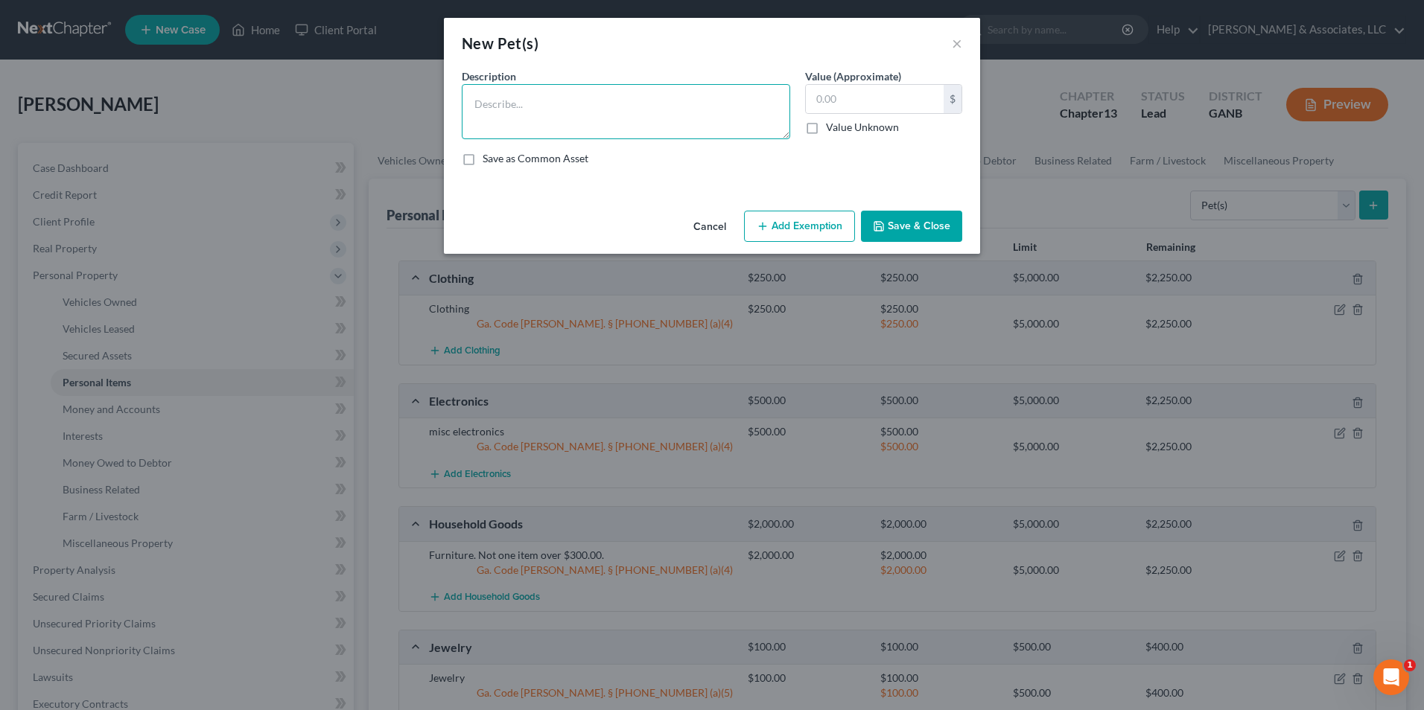
click at [675, 85] on textarea at bounding box center [626, 111] width 328 height 55
type textarea "1 dog. Sentimental value only."
click at [905, 220] on button "Save & Close" at bounding box center [911, 226] width 101 height 31
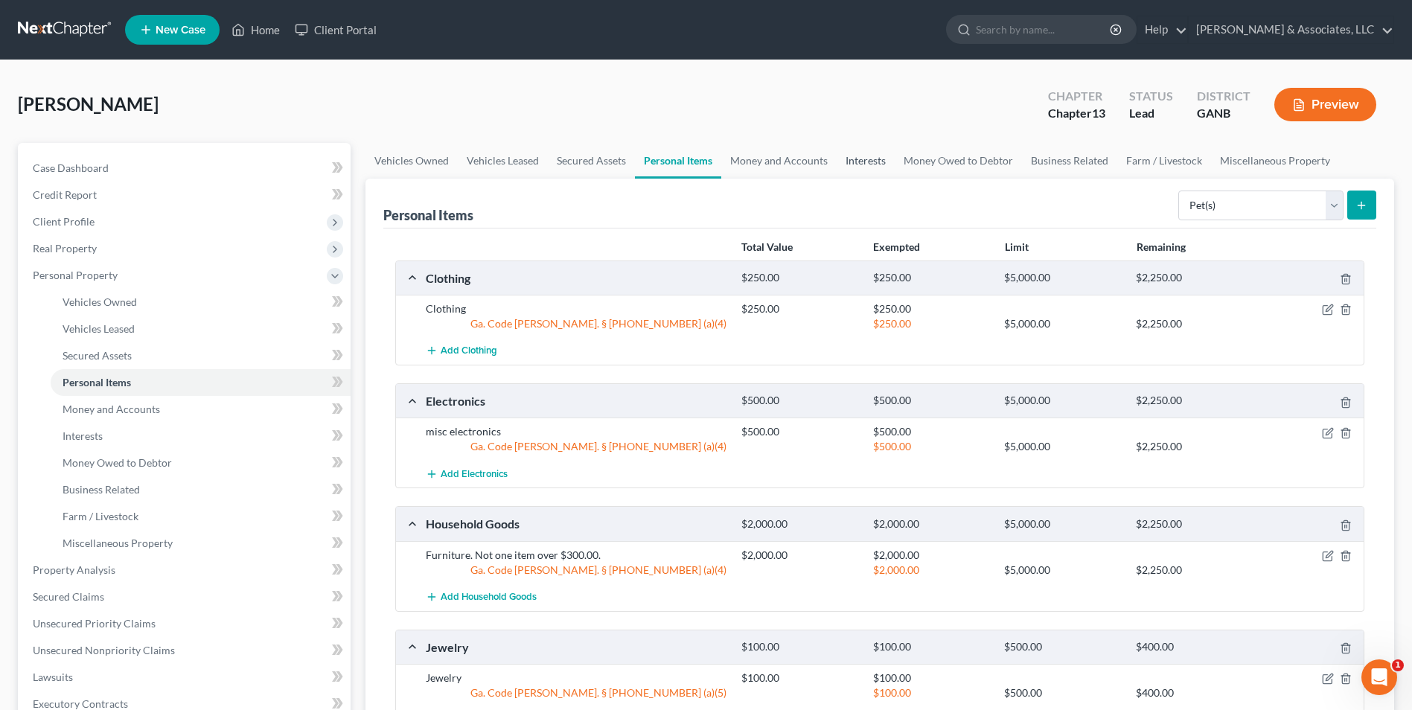
click at [867, 165] on link "Interests" at bounding box center [866, 161] width 58 height 36
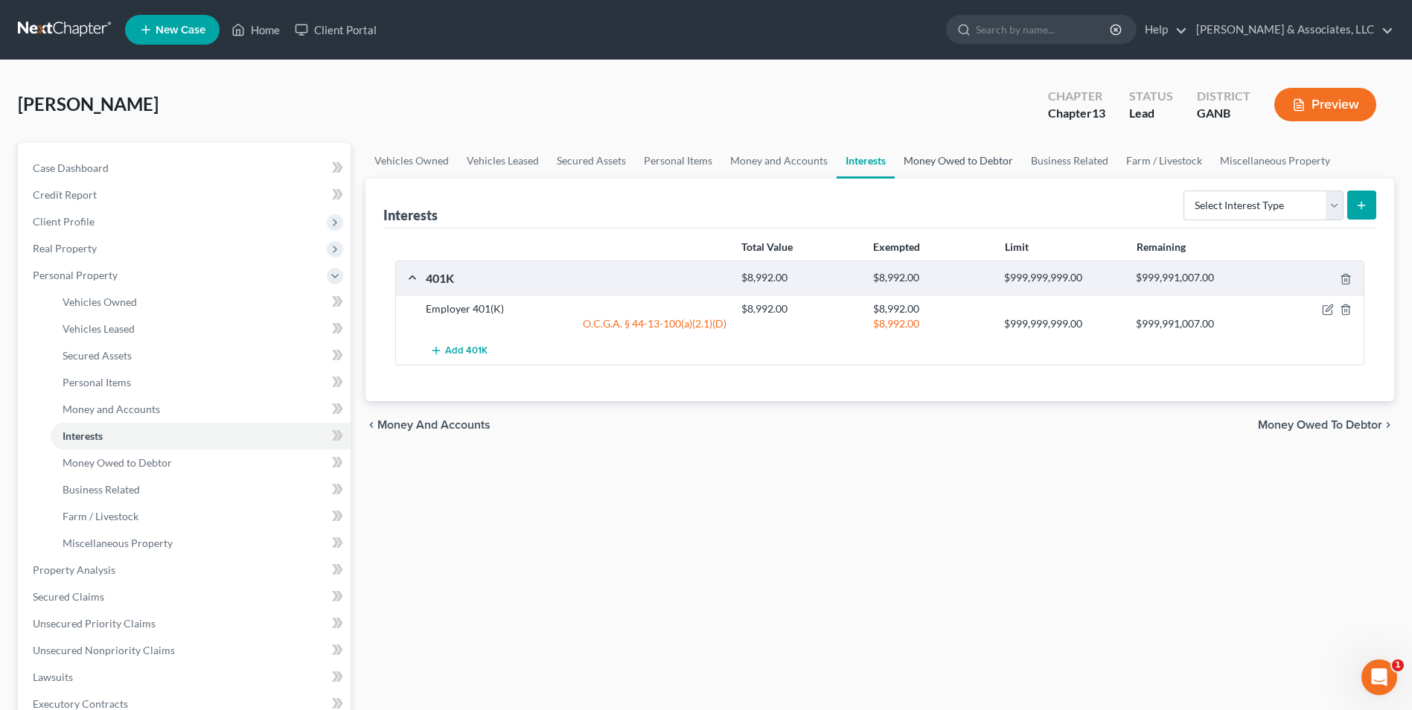
click at [943, 165] on link "Money Owed to Debtor" at bounding box center [958, 161] width 127 height 36
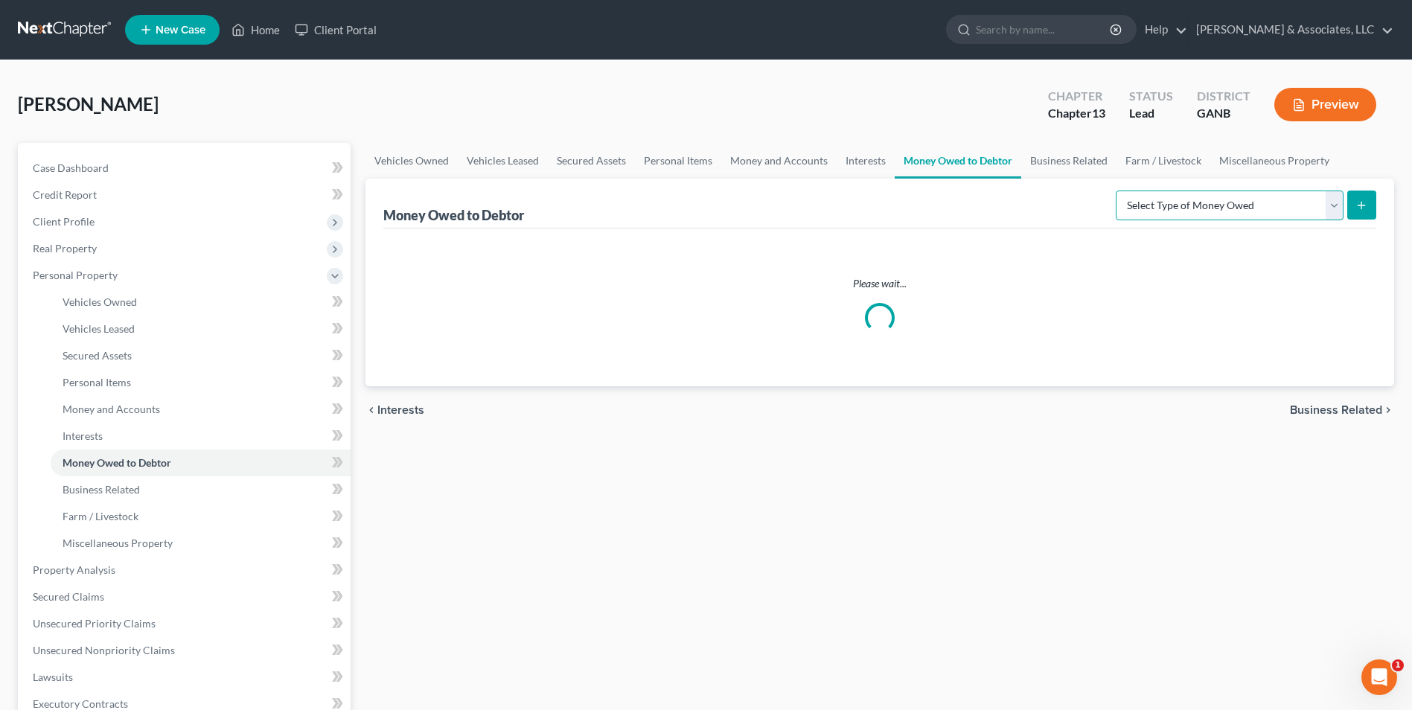
click at [1335, 213] on select "Select Type of Money Owed Accounts Receivable Alimony Child Support Claims Agai…" at bounding box center [1230, 206] width 228 height 30
select select "claims_against_third_parties"
click at [1118, 191] on select "Select Type of Money Owed Accounts Receivable Alimony Child Support Claims Agai…" at bounding box center [1230, 206] width 228 height 30
click at [1361, 205] on line "submit" at bounding box center [1362, 205] width 7 height 0
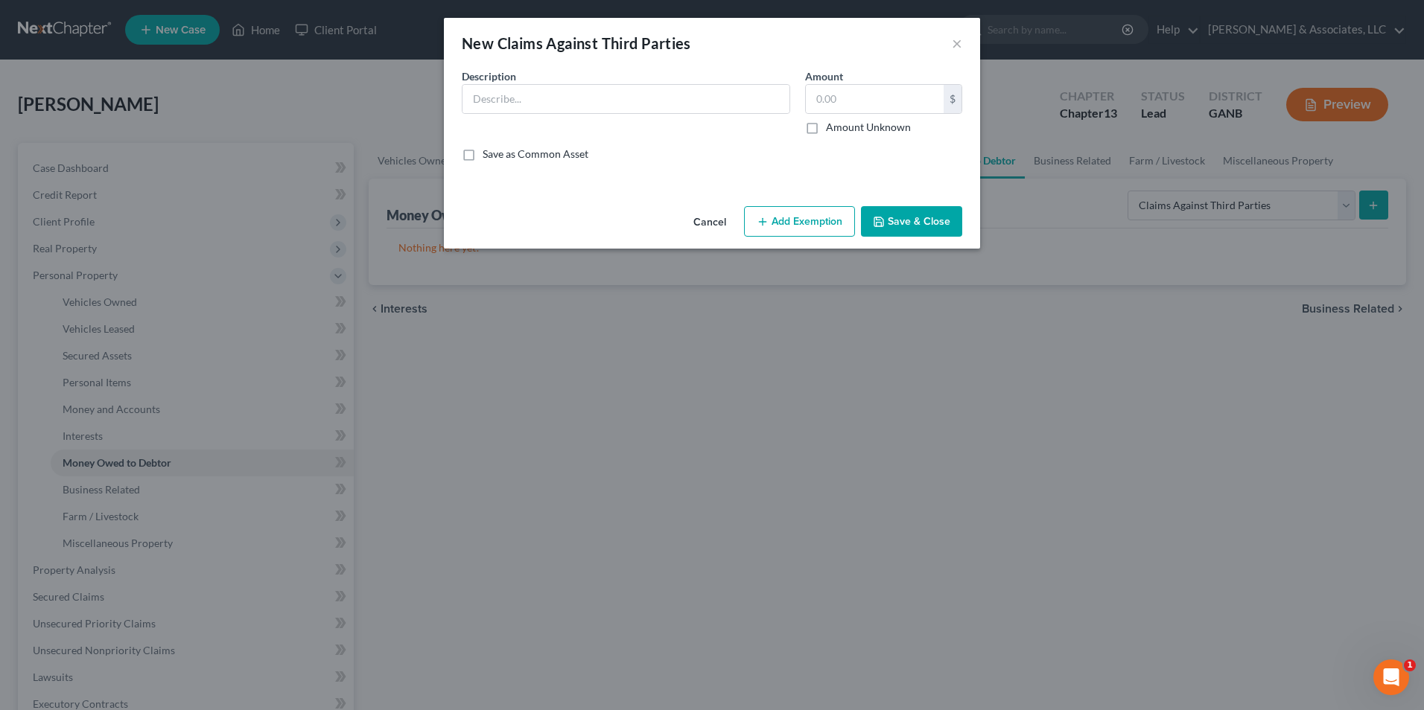
click at [826, 130] on label "Amount Unknown" at bounding box center [868, 127] width 85 height 15
click at [832, 130] on input "Amount Unknown" at bounding box center [837, 125] width 10 height 10
checkbox input "true"
type input "0.00"
click at [542, 111] on input "text" at bounding box center [625, 99] width 327 height 28
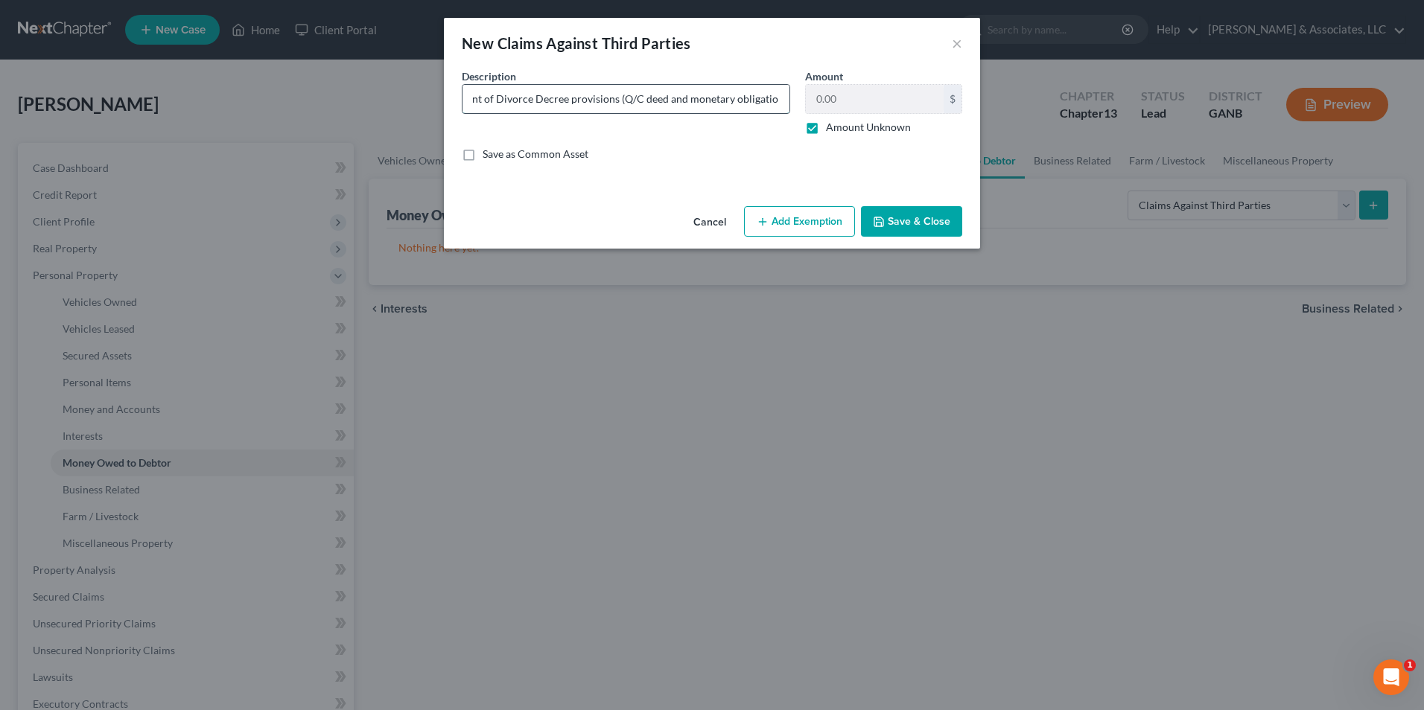
scroll to position [0, 195]
type input "Claims against ex-husband for enforcement of Divorce Decree provisions (Q/C dee…"
click at [923, 223] on button "Save & Close" at bounding box center [911, 221] width 101 height 31
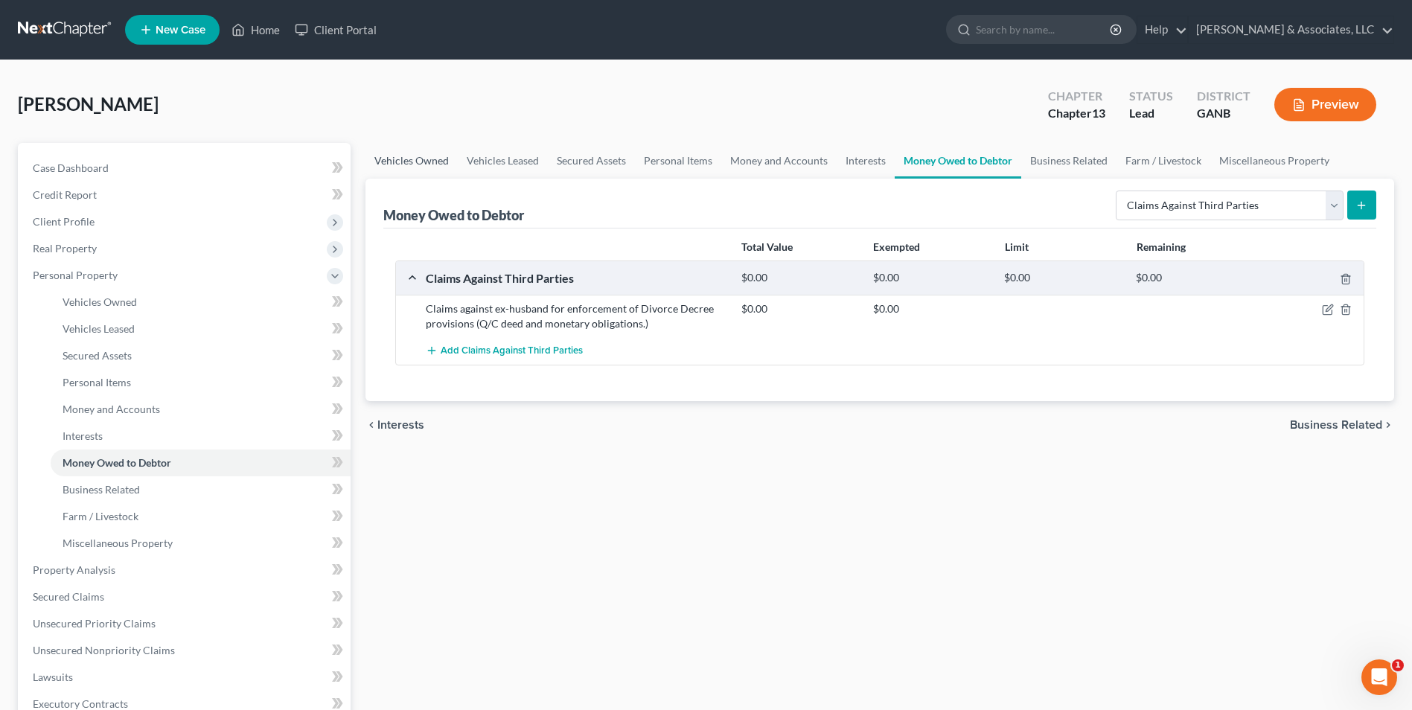
click at [421, 156] on link "Vehicles Owned" at bounding box center [412, 161] width 92 height 36
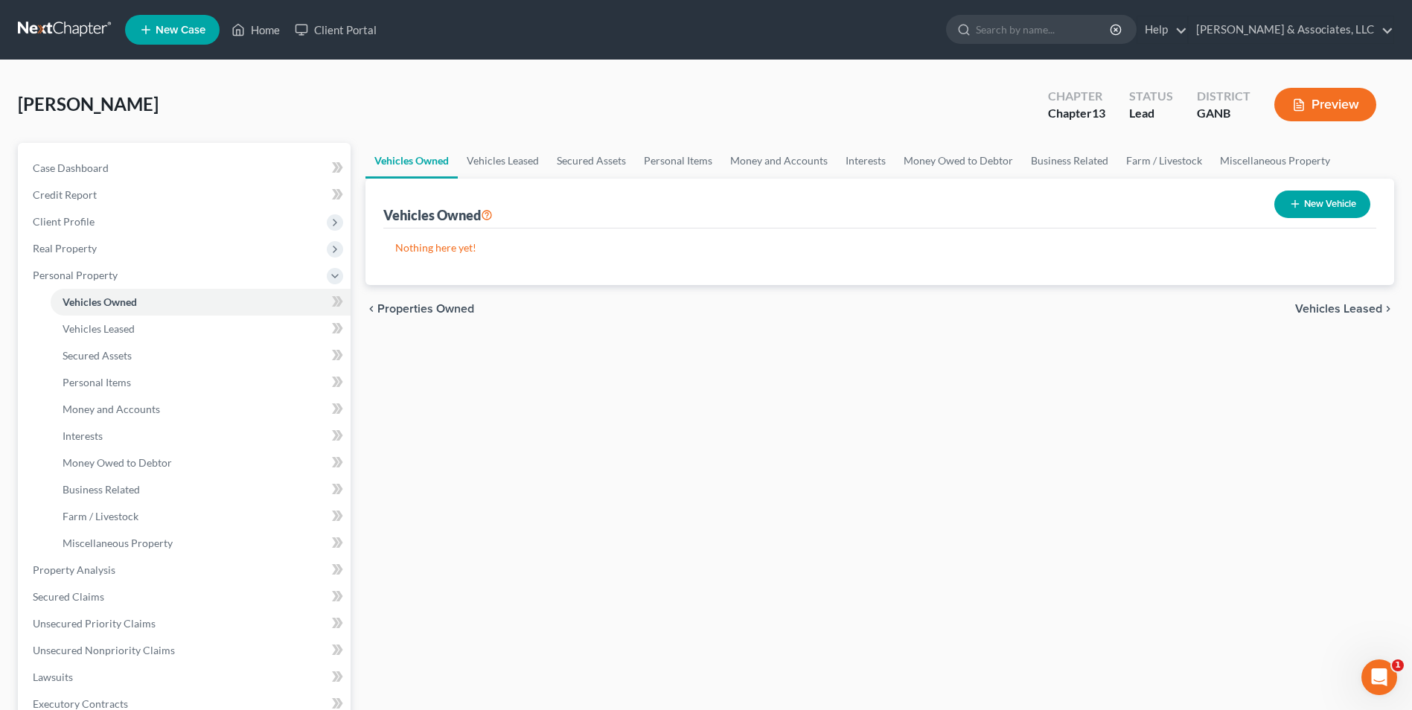
click at [1368, 201] on button "New Vehicle" at bounding box center [1323, 205] width 96 height 28
select select "0"
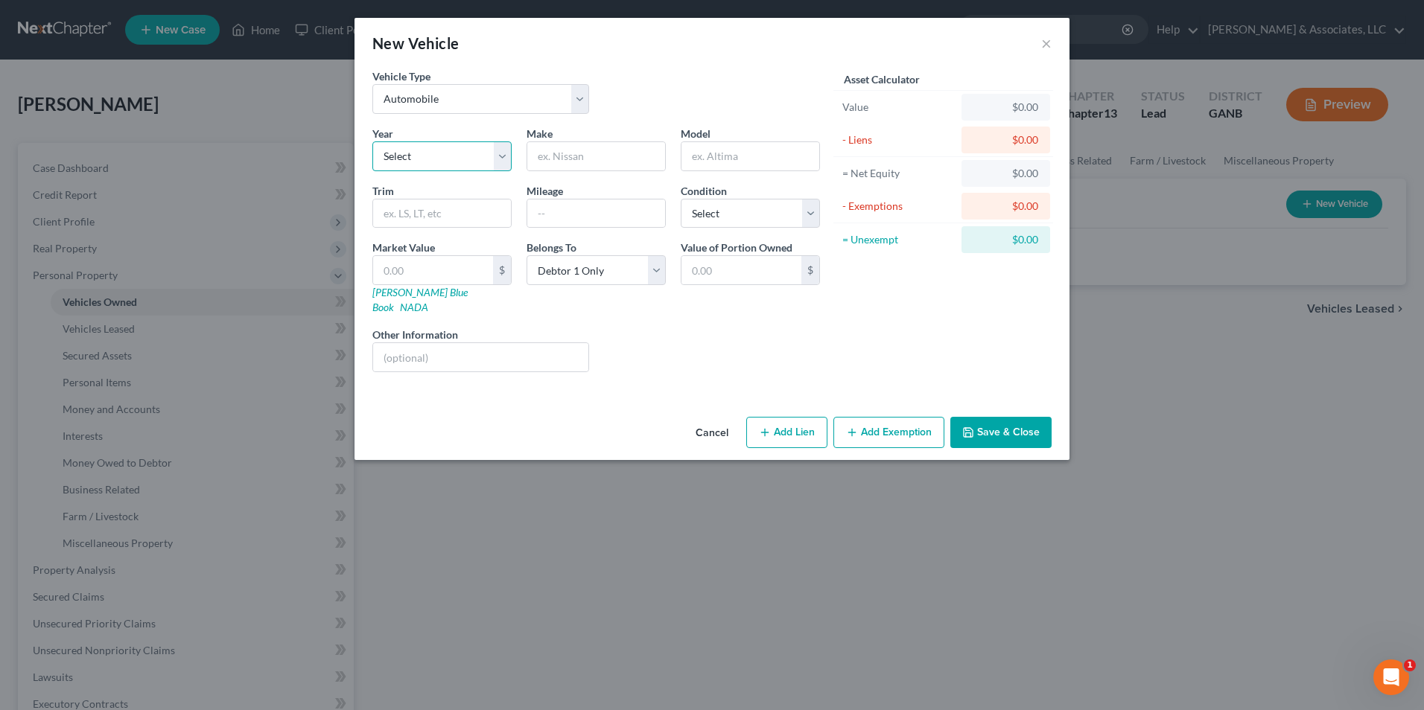
click at [496, 159] on select "Select 2026 2025 2024 2023 2022 2021 2020 2019 2018 2017 2016 2015 2014 2013 20…" at bounding box center [441, 156] width 139 height 30
select select "12"
click at [372, 141] on select "Select 2026 2025 2024 2023 2022 2021 2020 2019 2018 2017 2016 2015 2014 2013 20…" at bounding box center [441, 156] width 139 height 30
click at [561, 156] on input "text" at bounding box center [596, 156] width 138 height 28
type input "Nissan"
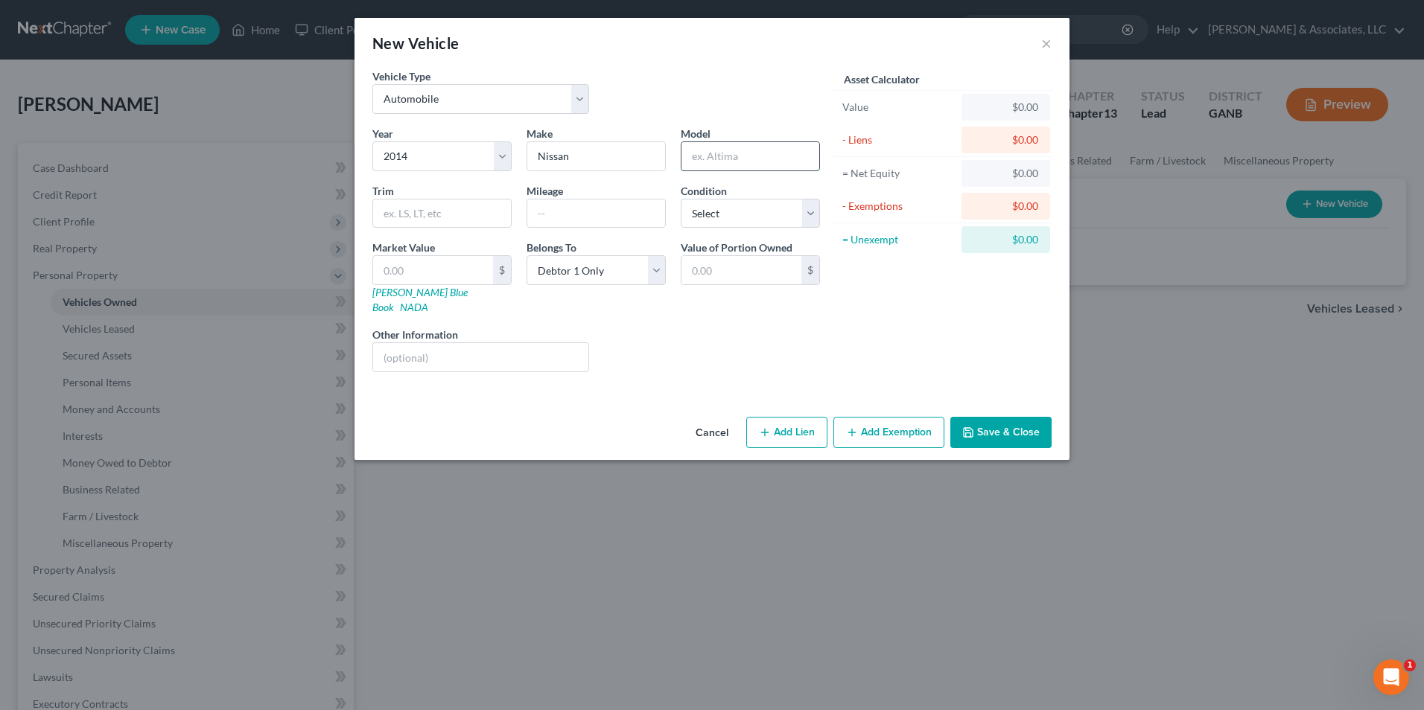
click at [733, 153] on input "text" at bounding box center [750, 156] width 138 height 28
type input "Pathfinder"
click at [462, 265] on input "text" at bounding box center [433, 270] width 120 height 28
type input "4"
type input "4.00"
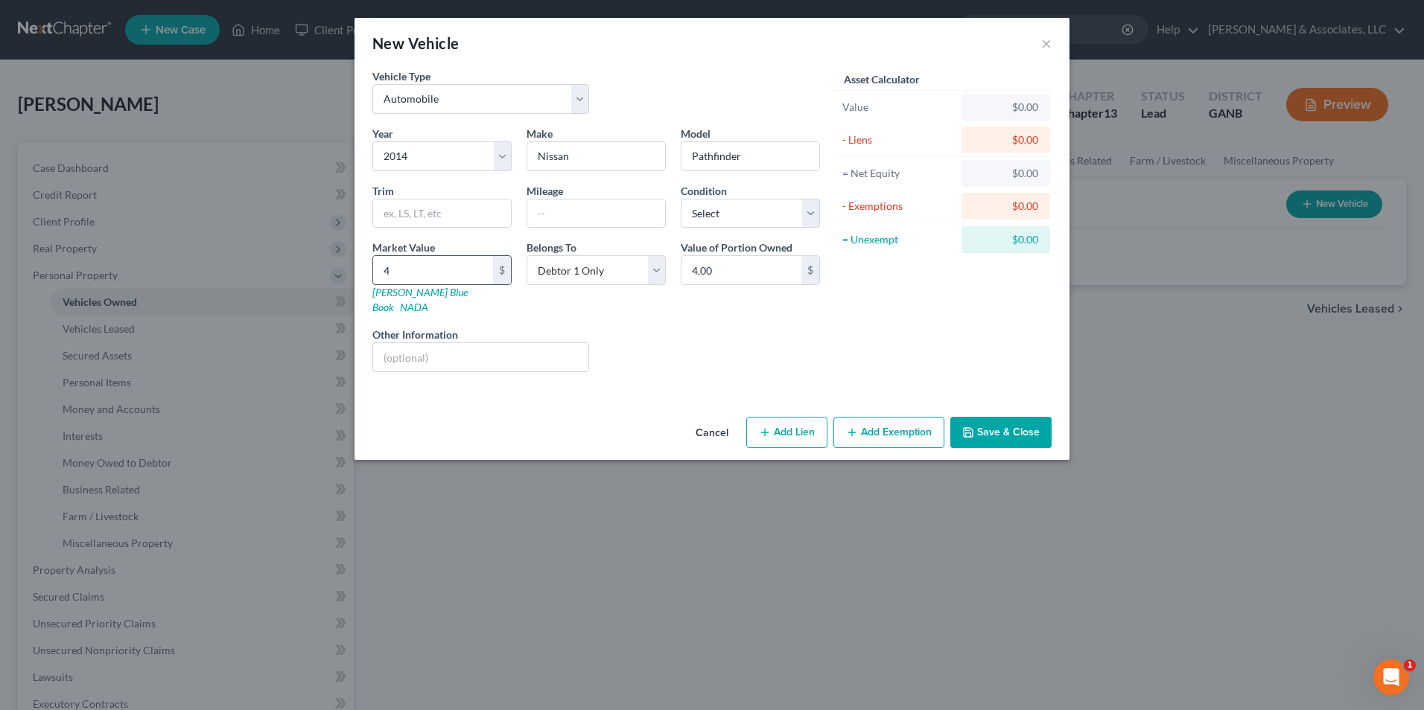
type input "43"
type input "43.00"
type input "438"
type input "438.00"
type input "4385"
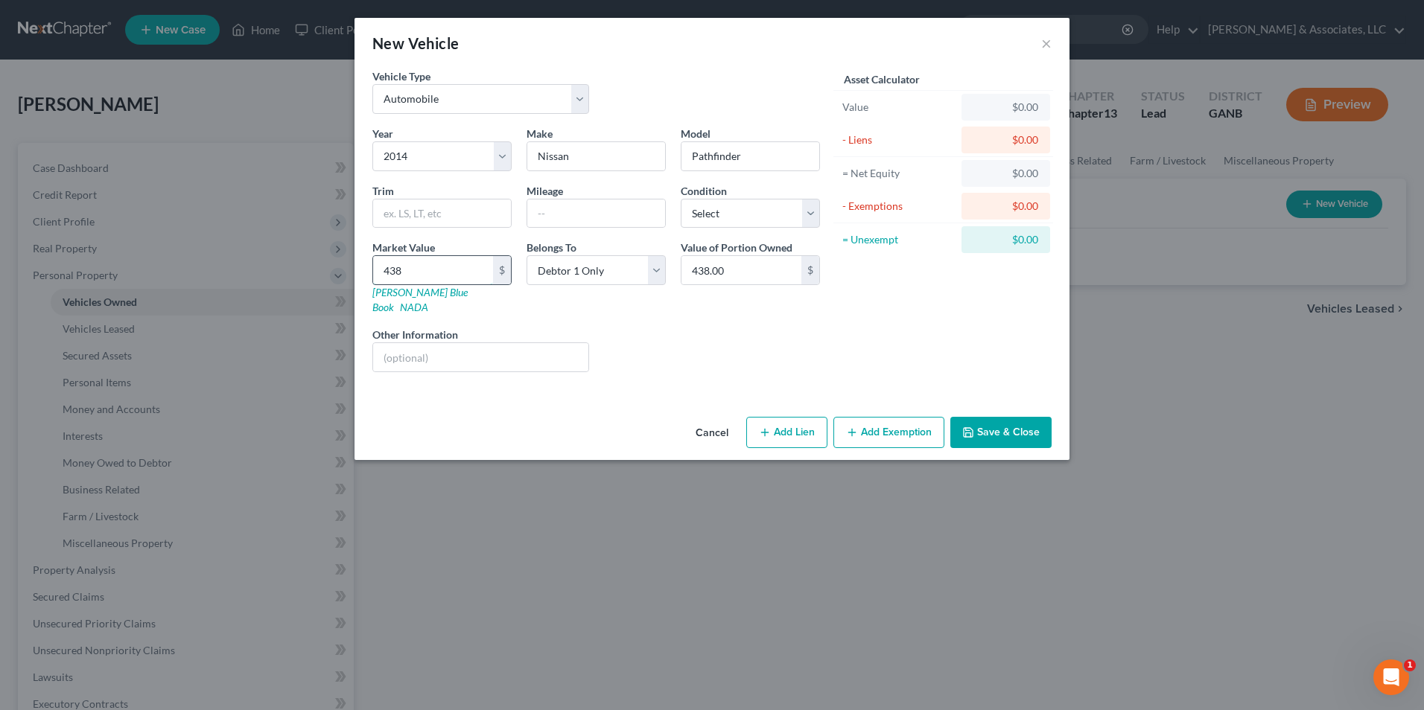
type input "4,385.00"
click at [795, 417] on button "Add Lien" at bounding box center [786, 432] width 81 height 31
select select "0"
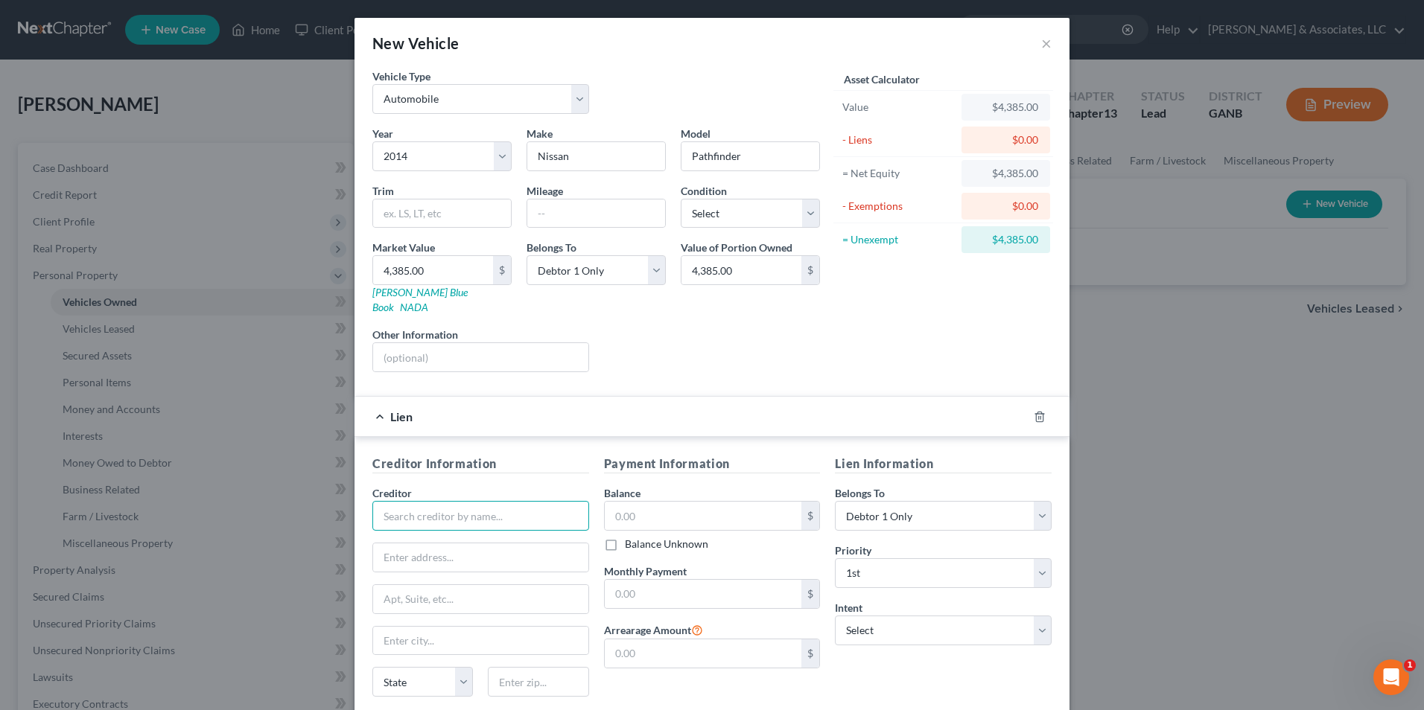
click at [438, 503] on input "text" at bounding box center [480, 516] width 217 height 30
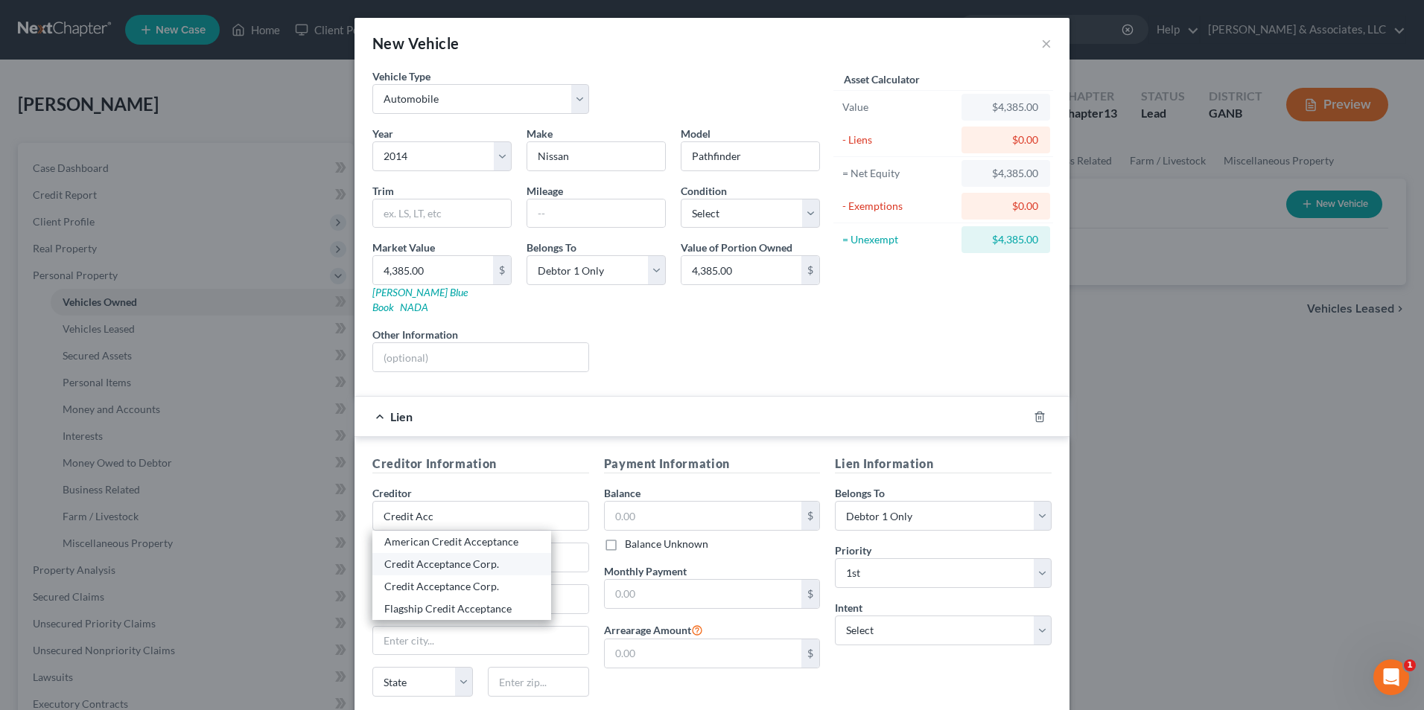
click at [480, 557] on div "Credit Acceptance Corp." at bounding box center [461, 564] width 155 height 15
type input "Credit Acceptance Corp."
type input "25505 West 12 Mile Rd"
type input "Southfield"
select select "23"
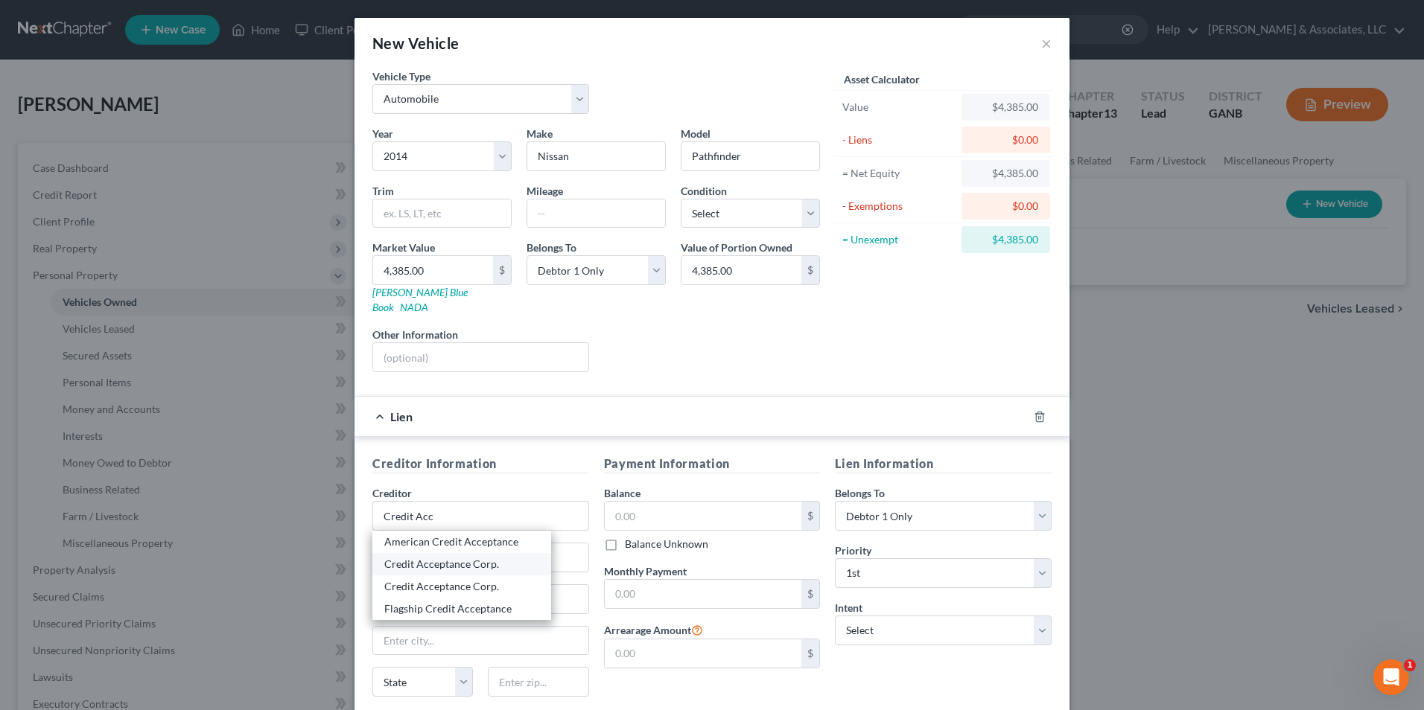
type input "48034"
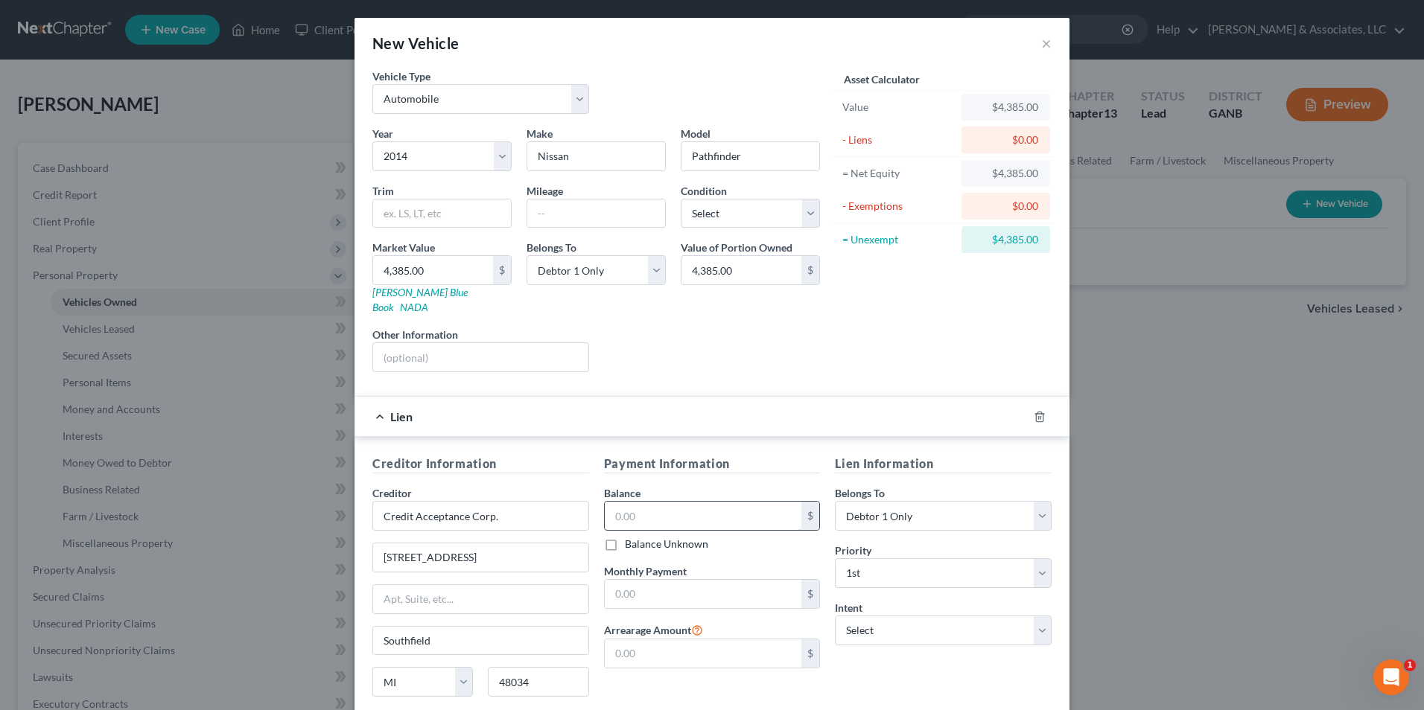
click at [663, 502] on input "text" at bounding box center [703, 516] width 197 height 28
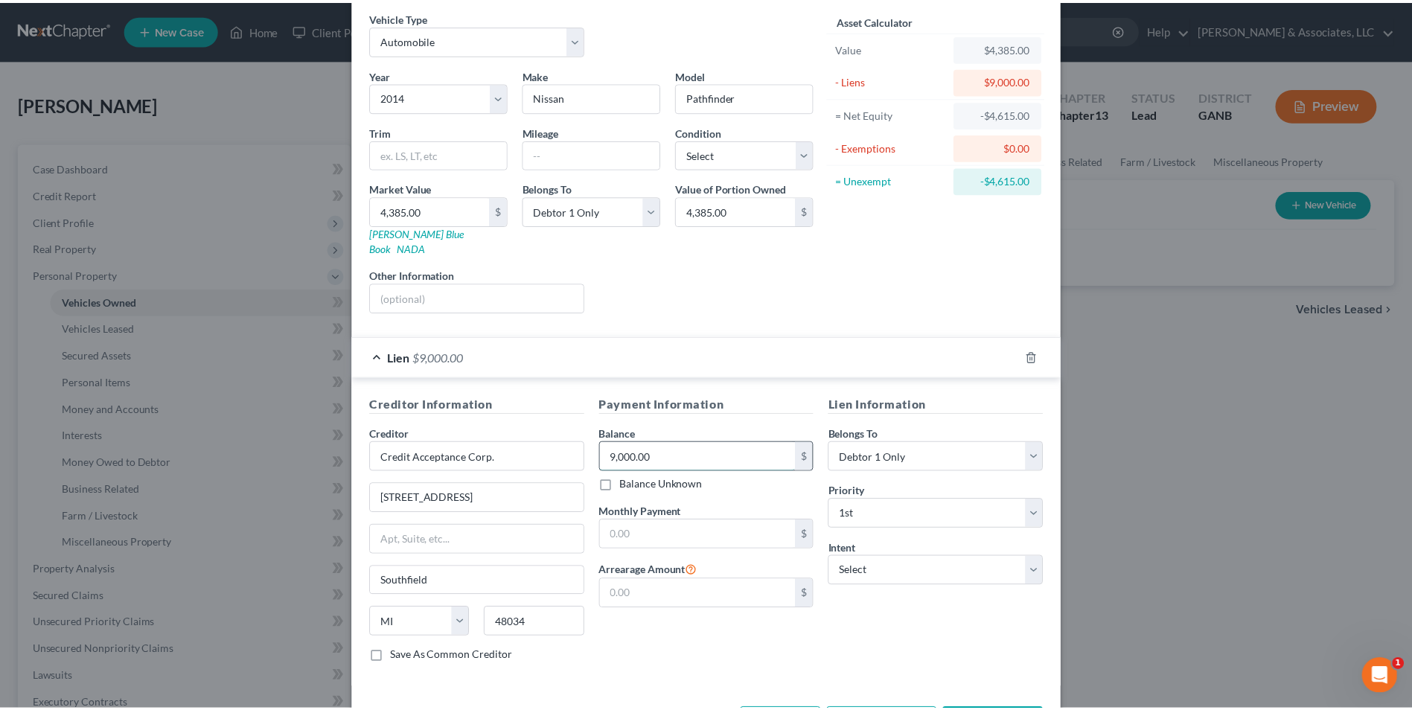
scroll to position [104, 0]
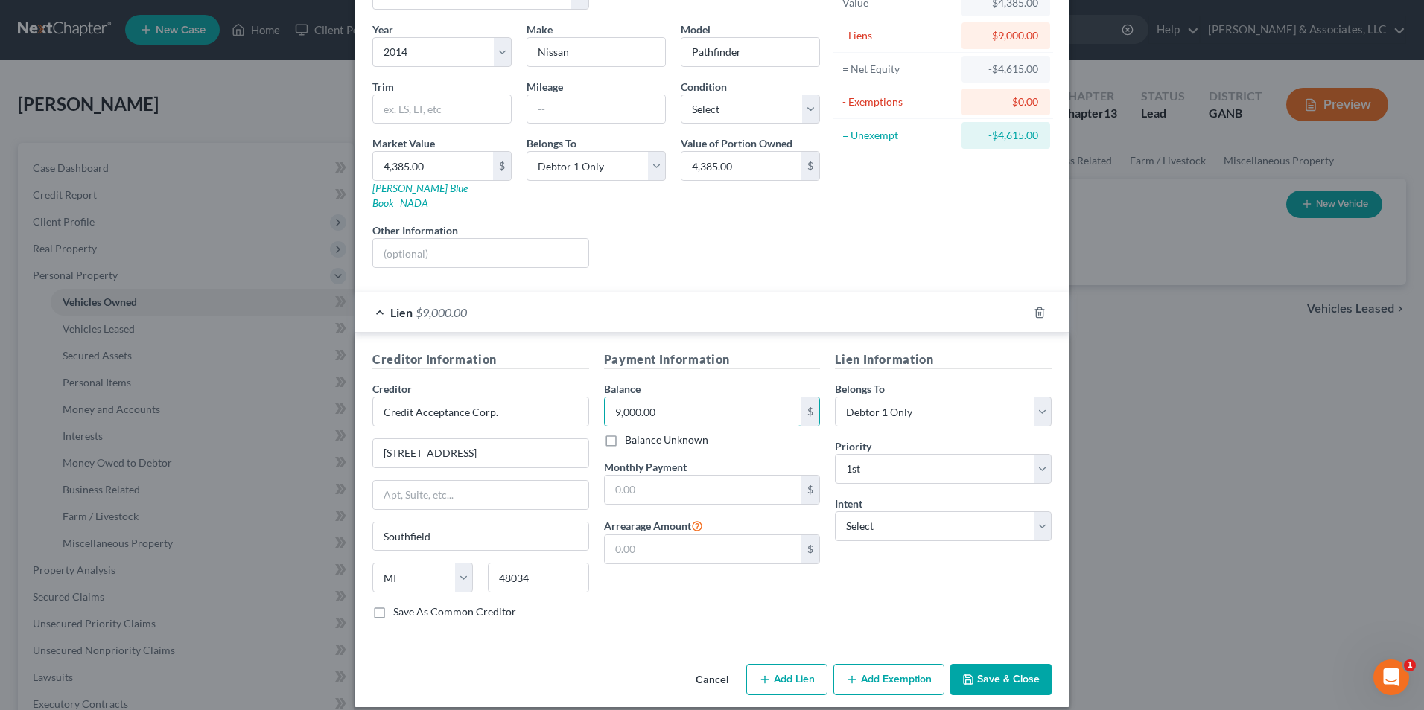
type input "9,000.00"
click at [1005, 669] on button "Save & Close" at bounding box center [1000, 679] width 101 height 31
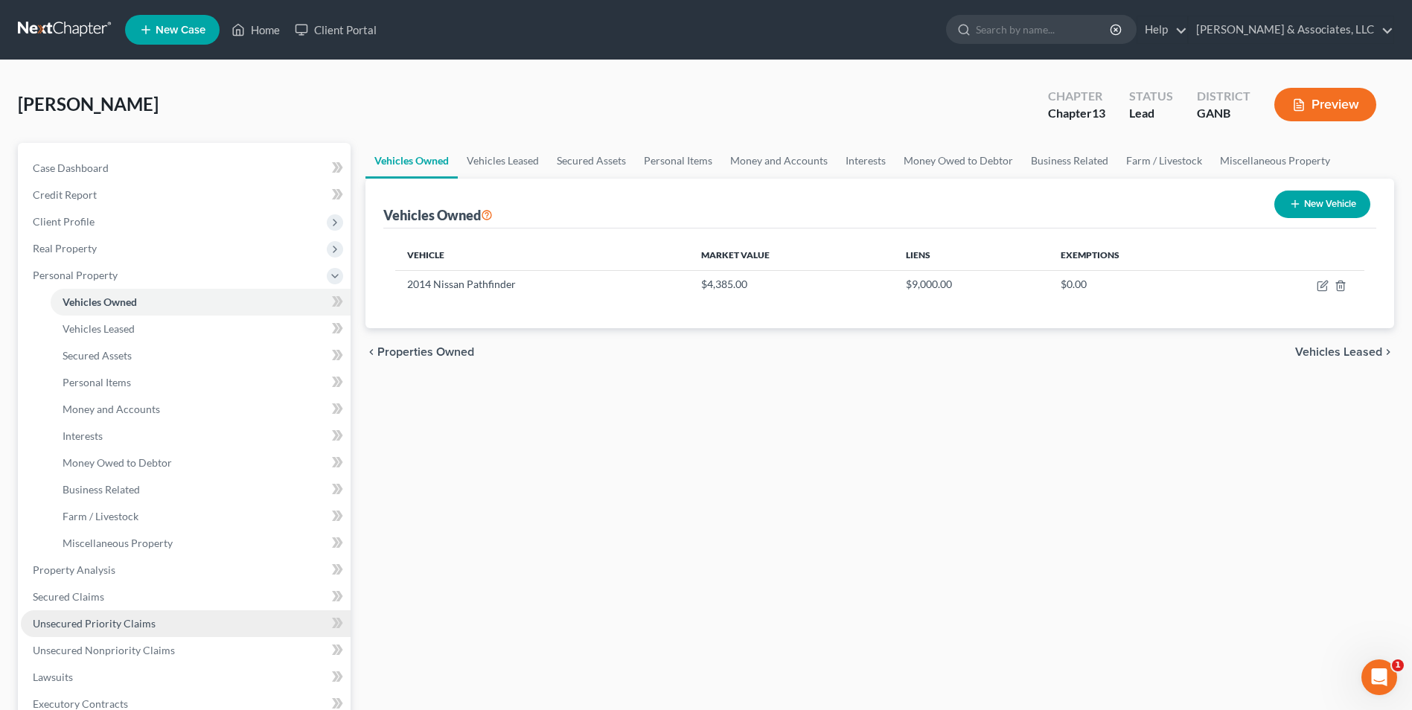
click at [86, 617] on span "Unsecured Priority Claims" at bounding box center [94, 623] width 123 height 13
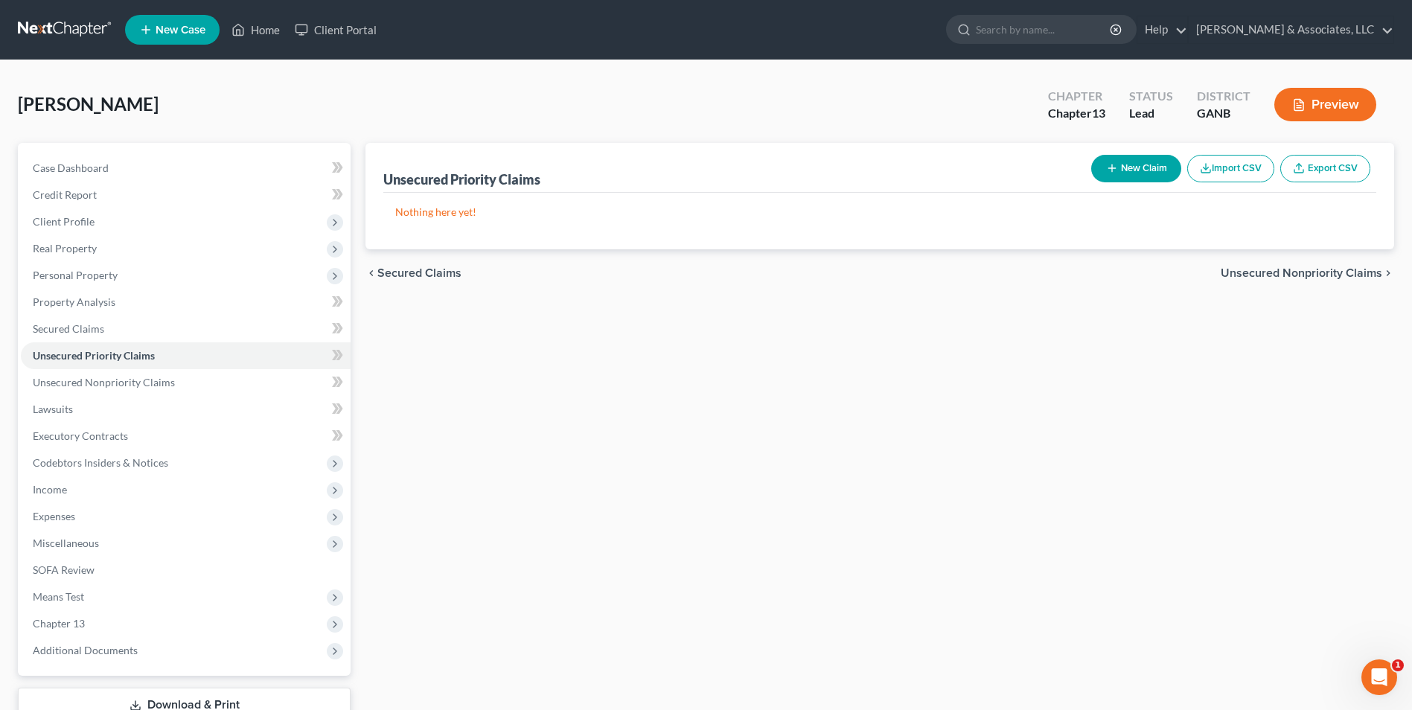
click at [1155, 168] on button "New Claim" at bounding box center [1136, 169] width 90 height 28
select select "0"
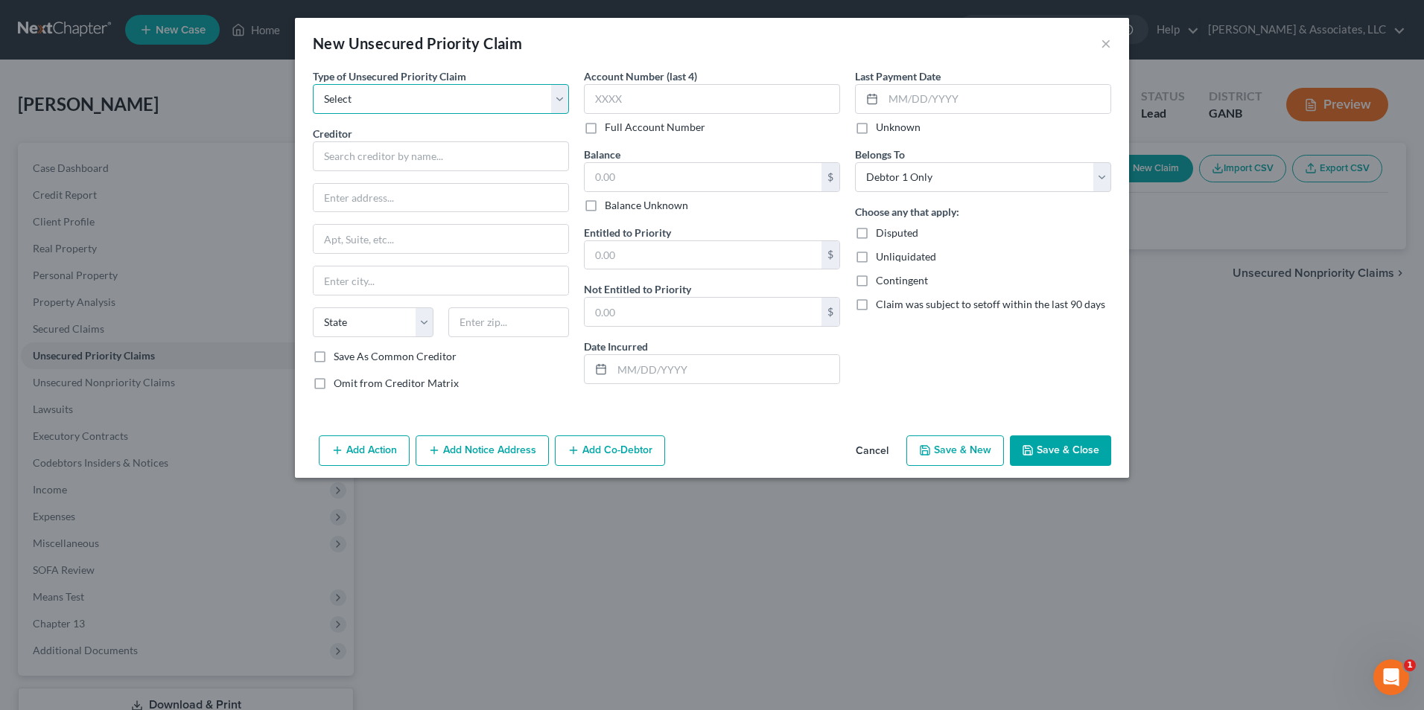
click at [566, 103] on select "Select Taxes & Other Government Units Domestic Support Obligations Extensions o…" at bounding box center [441, 99] width 256 height 30
select select "0"
click at [313, 84] on select "Select Taxes & Other Government Units Domestic Support Obligations Extensions o…" at bounding box center [441, 99] width 256 height 30
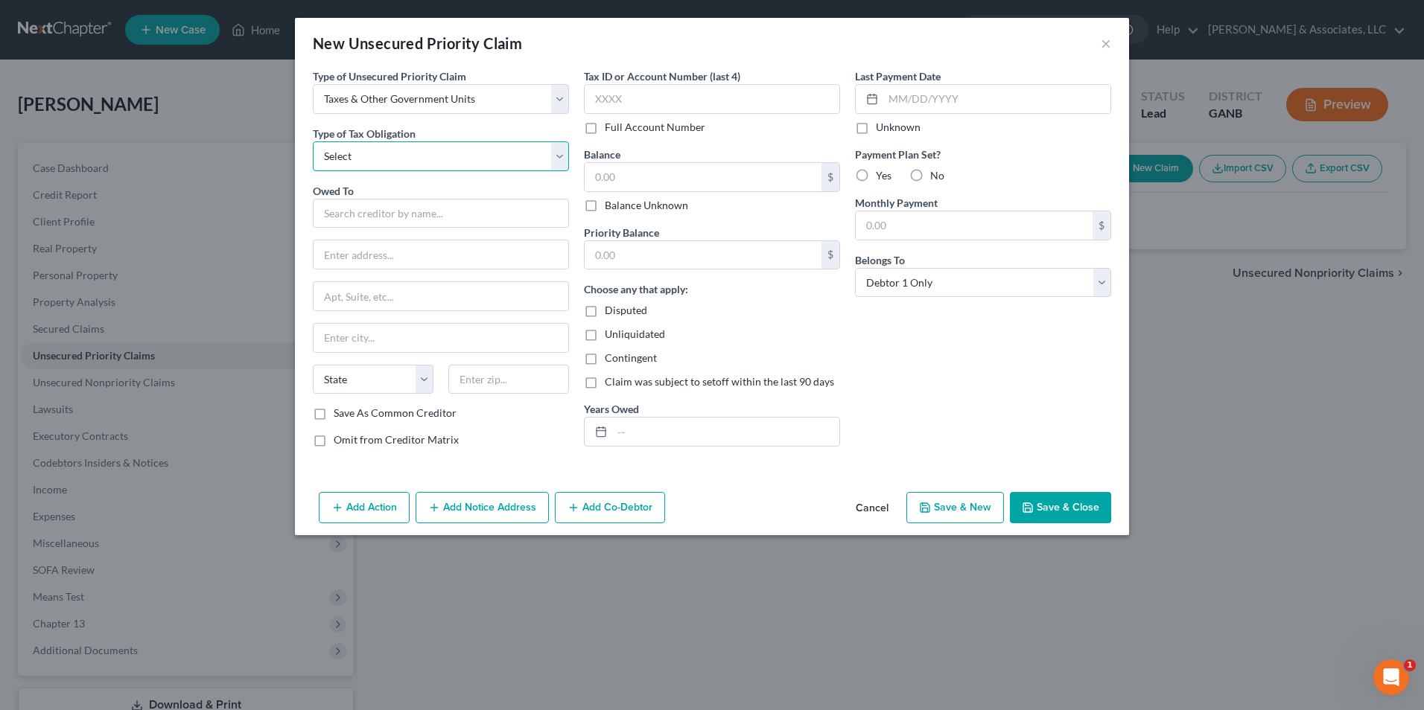
click at [557, 158] on select "Select Federal City State Franchise Tax Board Other" at bounding box center [441, 156] width 256 height 30
select select "0"
click at [313, 141] on select "Select Federal City State Franchise Tax Board Other" at bounding box center [441, 156] width 256 height 30
click at [454, 209] on input "text" at bounding box center [441, 214] width 256 height 30
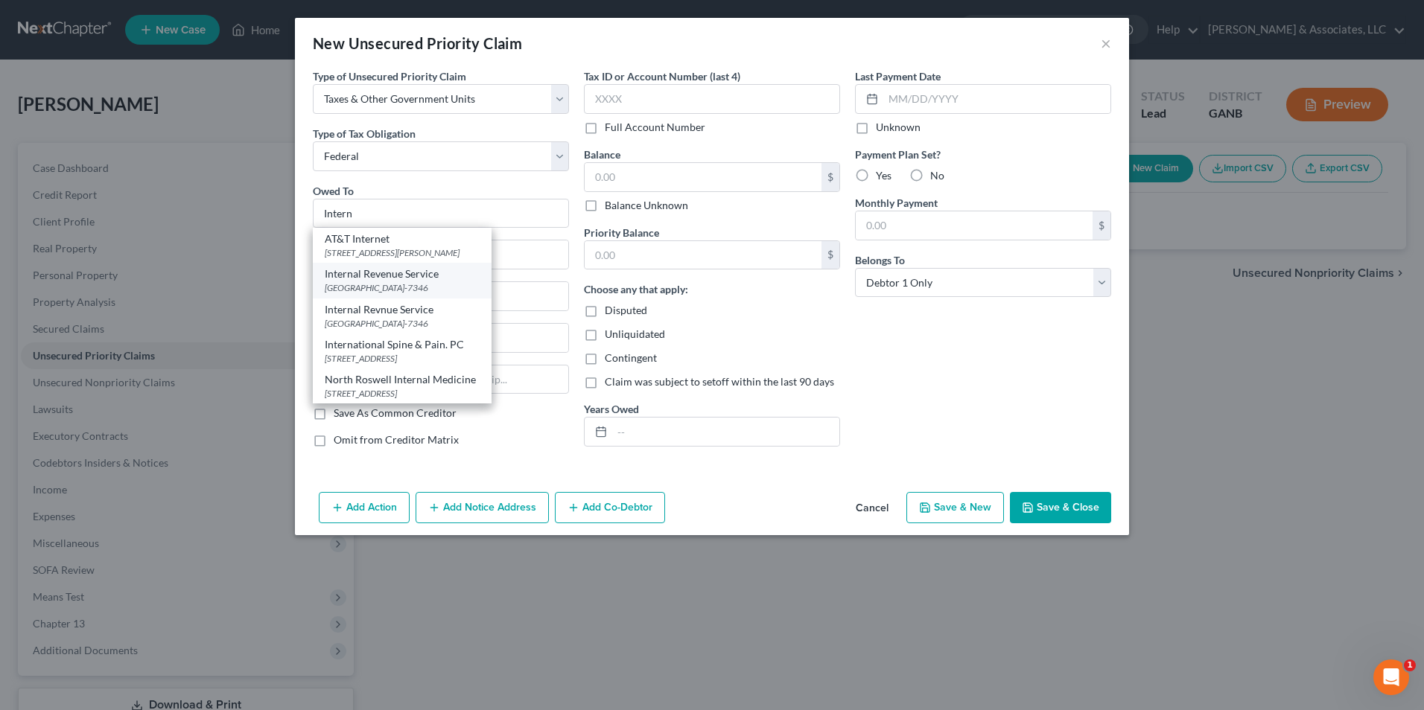
click at [433, 283] on div "PO Box 7346, Philadelphia, PA 19101-7346" at bounding box center [402, 287] width 155 height 13
type input "Internal Revenue Service"
type input "PO Box 7346"
type input "Philadelphia"
select select "39"
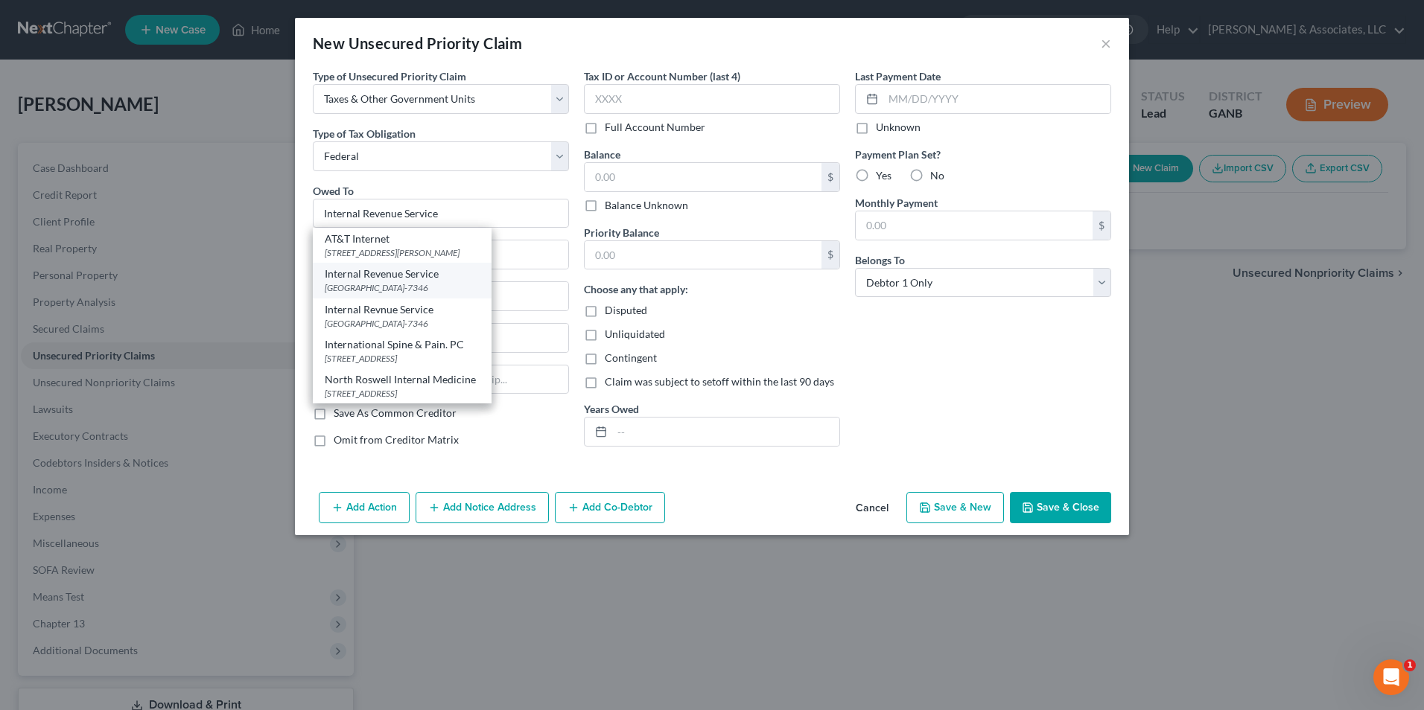
type input "19101-7346"
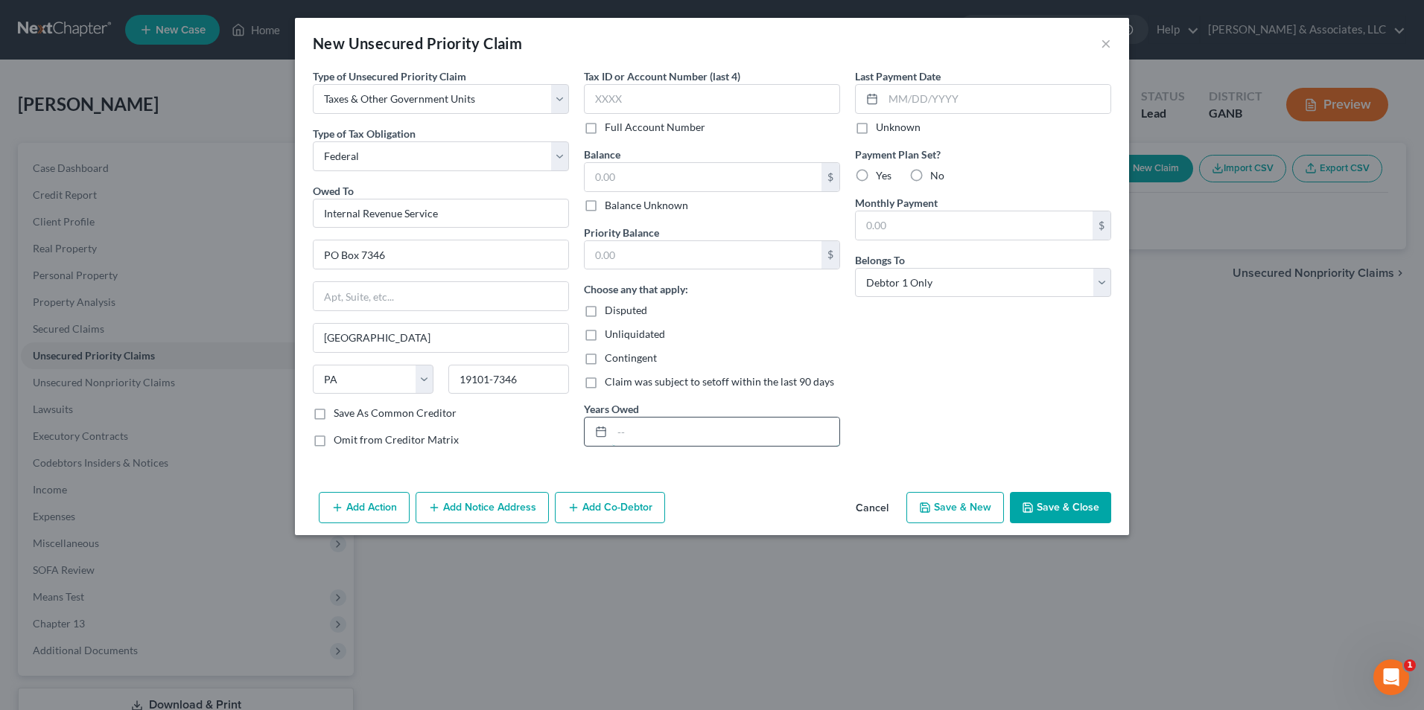
click at [641, 429] on input "text" at bounding box center [725, 432] width 227 height 28
type input "2022-2024"
click at [680, 174] on input "text" at bounding box center [702, 177] width 237 height 28
type input "4,600.00"
click at [667, 252] on input "text" at bounding box center [702, 255] width 237 height 28
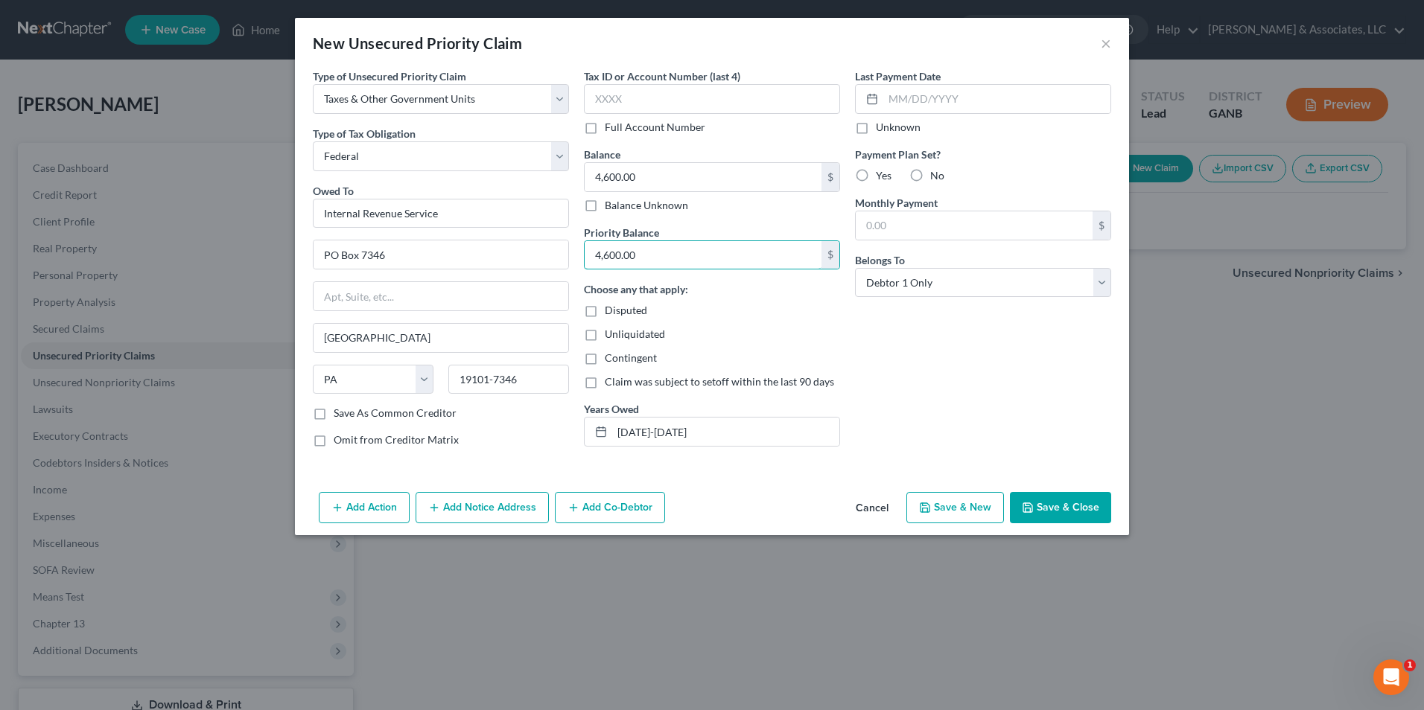
type input "4,600.00"
click at [1062, 510] on button "Save & Close" at bounding box center [1060, 507] width 101 height 31
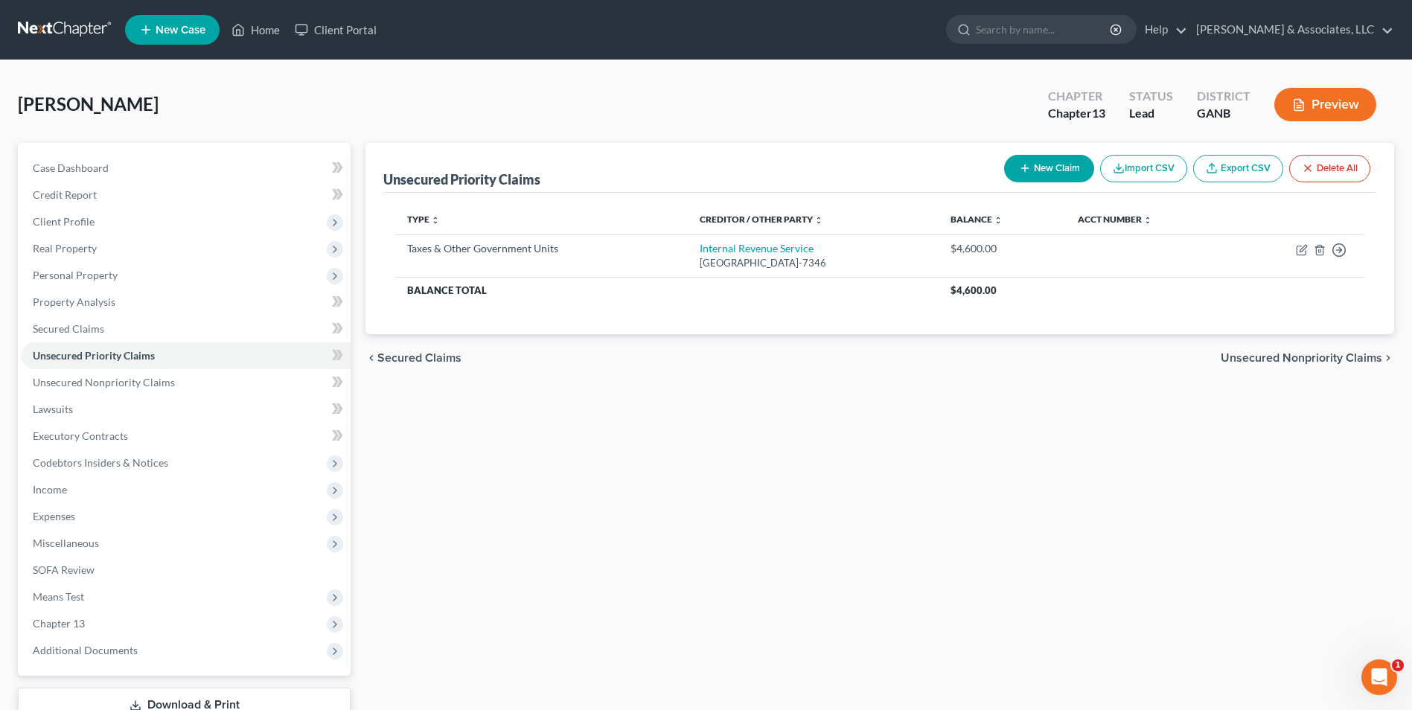
click at [1058, 170] on button "New Claim" at bounding box center [1049, 169] width 90 height 28
select select "0"
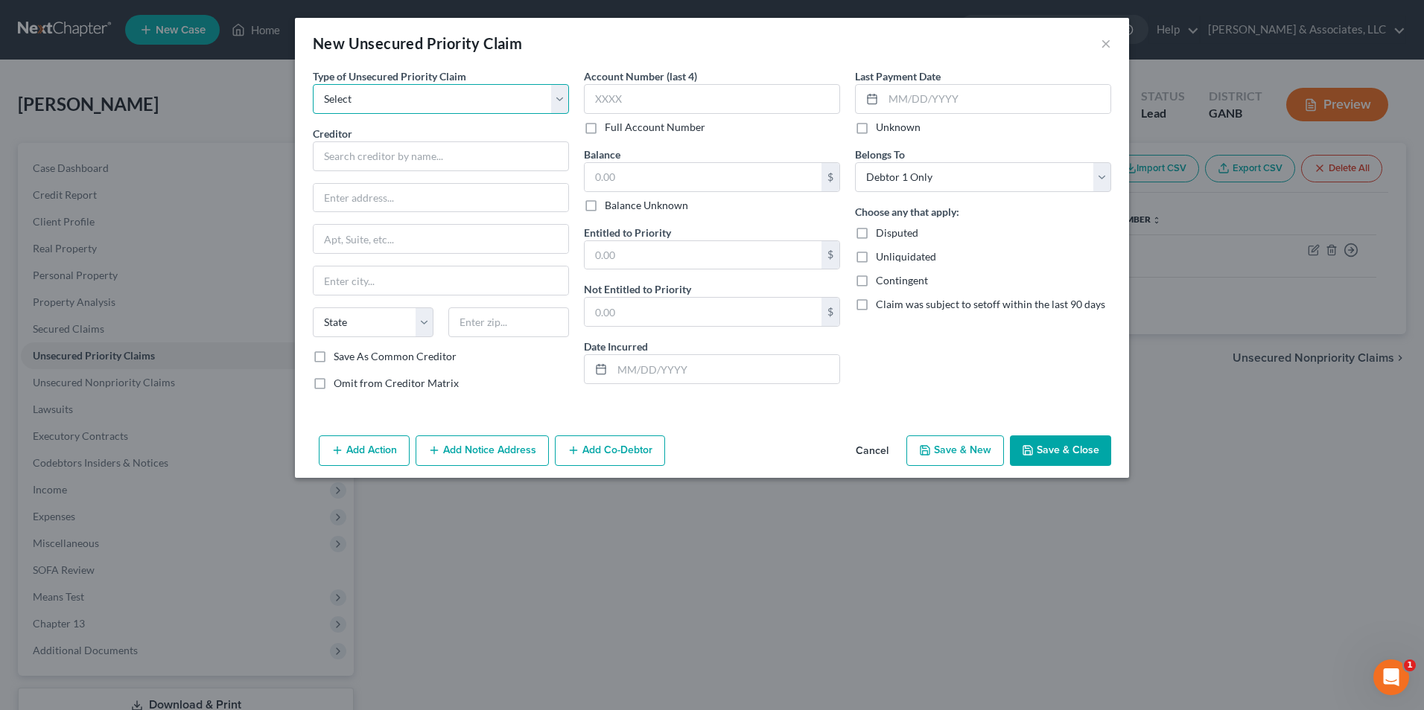
click at [557, 103] on select "Select Taxes & Other Government Units Domestic Support Obligations Extensions o…" at bounding box center [441, 99] width 256 height 30
select select "1"
click at [313, 84] on select "Select Taxes & Other Government Units Domestic Support Obligations Extensions o…" at bounding box center [441, 99] width 256 height 30
click at [477, 159] on input "text" at bounding box center [441, 156] width 256 height 30
type input "Evan Farrell"
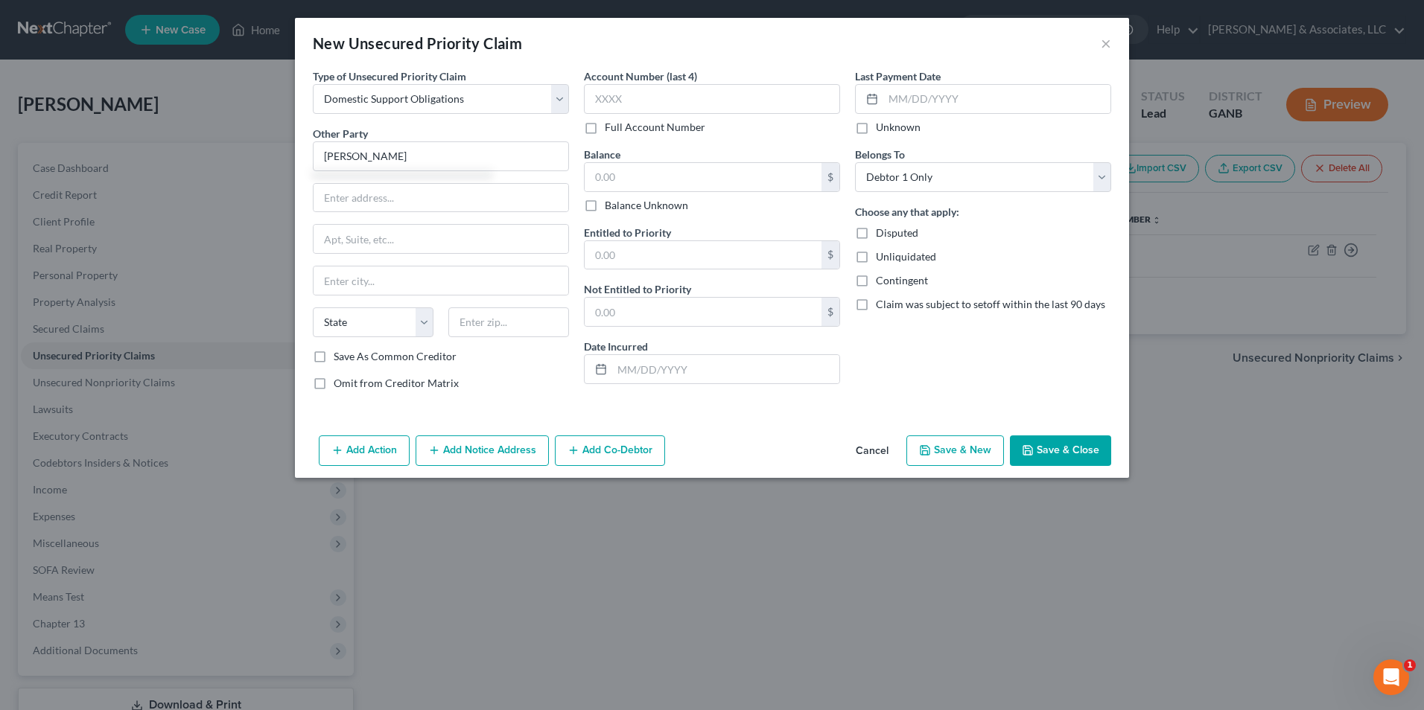
click at [790, 443] on div "Add Action Add Notice Address Add Co-Debtor Cancel Save & New Save & Close" at bounding box center [712, 454] width 834 height 49
click at [648, 179] on input "text" at bounding box center [702, 177] width 237 height 28
type input "0.00"
click at [1091, 457] on button "Save & Close" at bounding box center [1060, 451] width 101 height 31
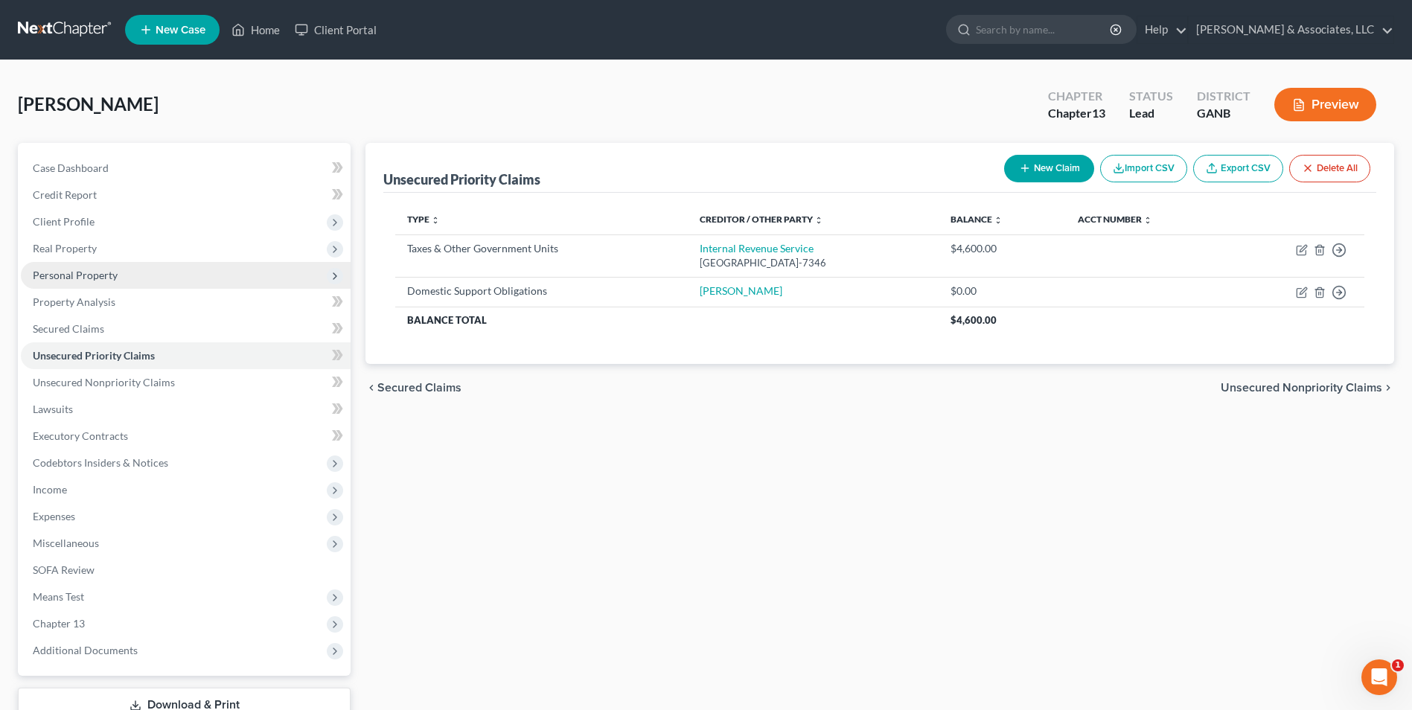
click at [109, 272] on span "Personal Property" at bounding box center [75, 275] width 85 height 13
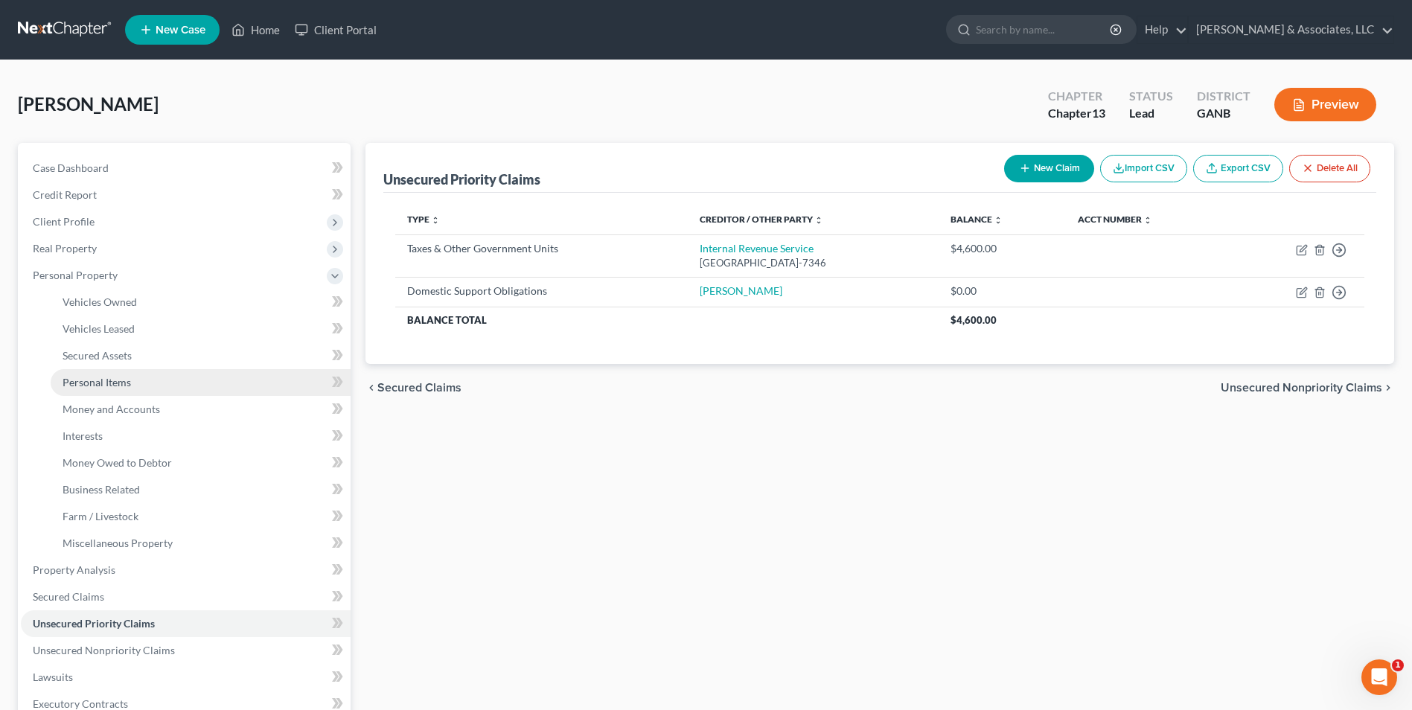
click at [118, 386] on span "Personal Items" at bounding box center [97, 382] width 68 height 13
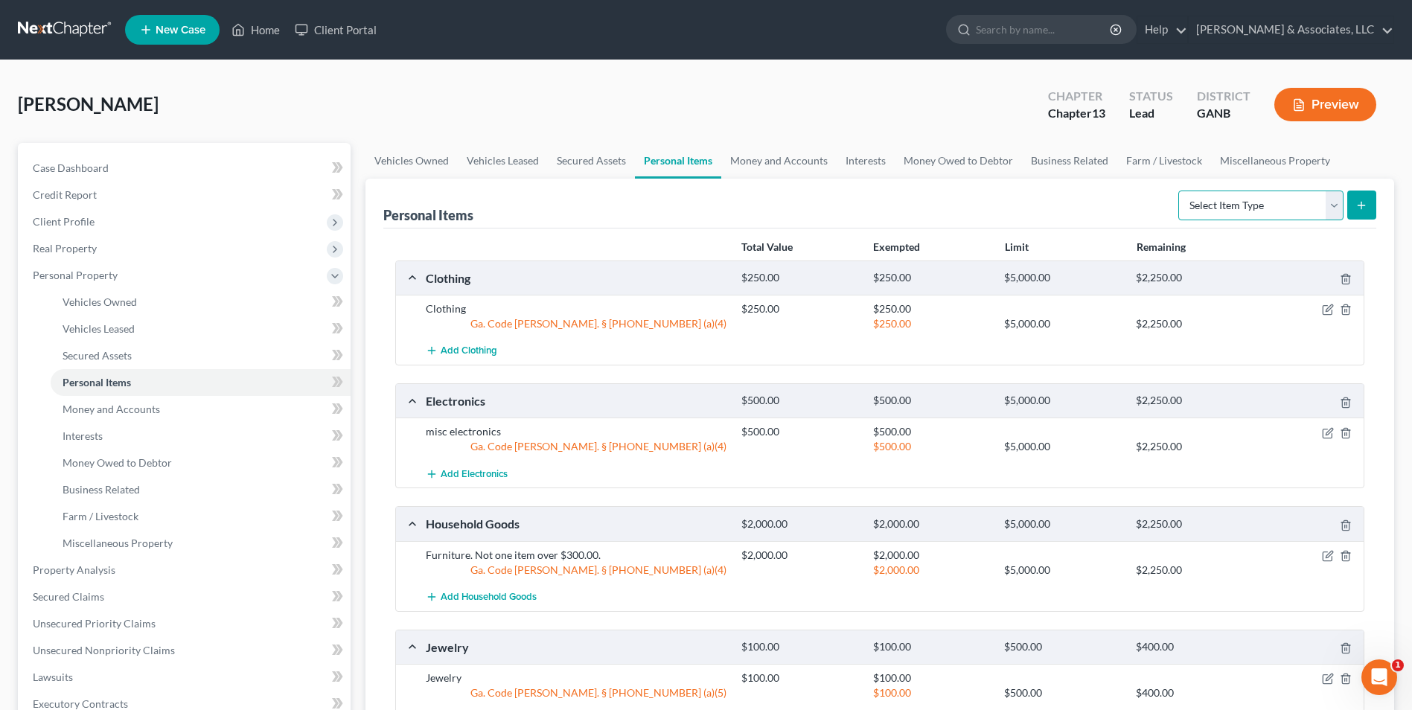
click at [1336, 205] on select "Select Item Type Clothing Collectibles Of Value Electronics Firearms Household …" at bounding box center [1261, 206] width 165 height 30
select select "other"
click at [1180, 191] on select "Select Item Type Clothing Collectibles Of Value Electronics Firearms Household …" at bounding box center [1261, 206] width 165 height 30
click at [1365, 196] on button "submit" at bounding box center [1362, 205] width 29 height 29
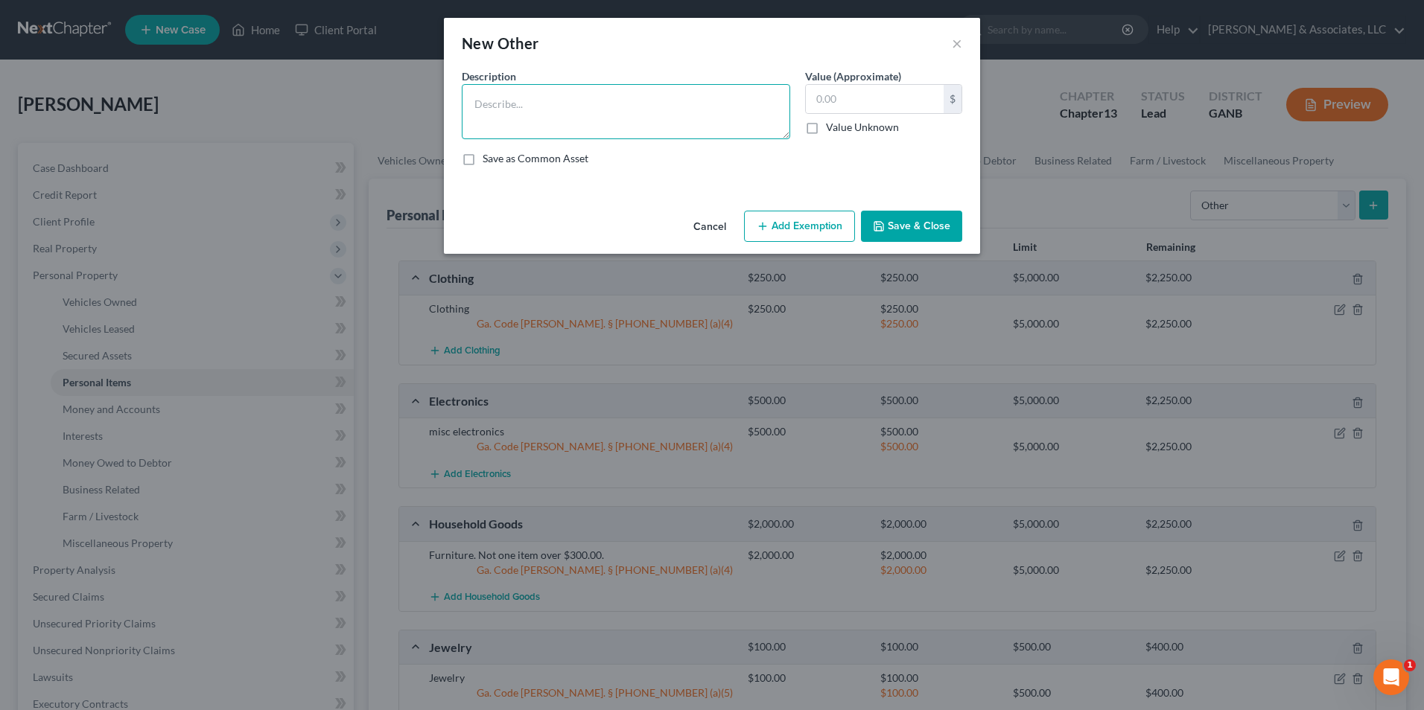
click at [592, 103] on textarea at bounding box center [626, 111] width 328 height 55
type textarea "Wah er & dryer"
type input "2,000.00"
click at [902, 219] on button "Save & Close" at bounding box center [911, 226] width 101 height 31
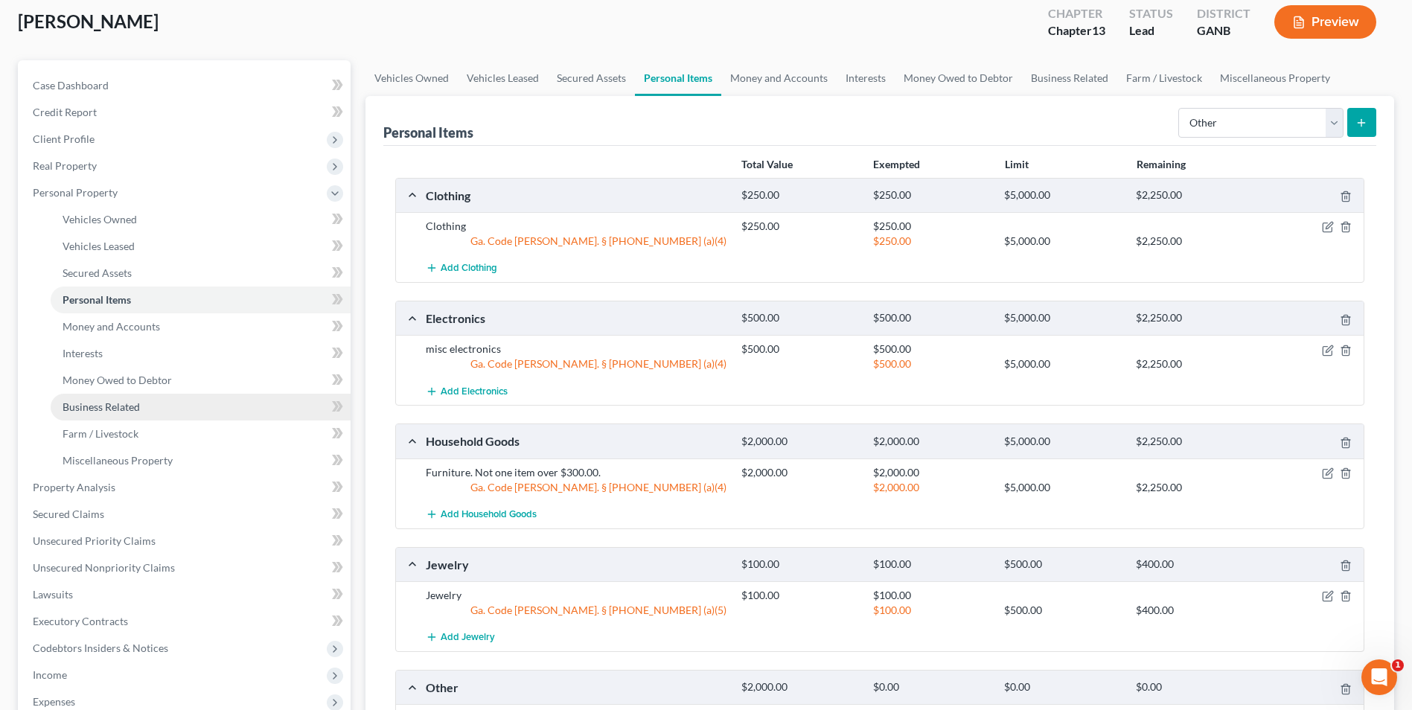
scroll to position [149, 0]
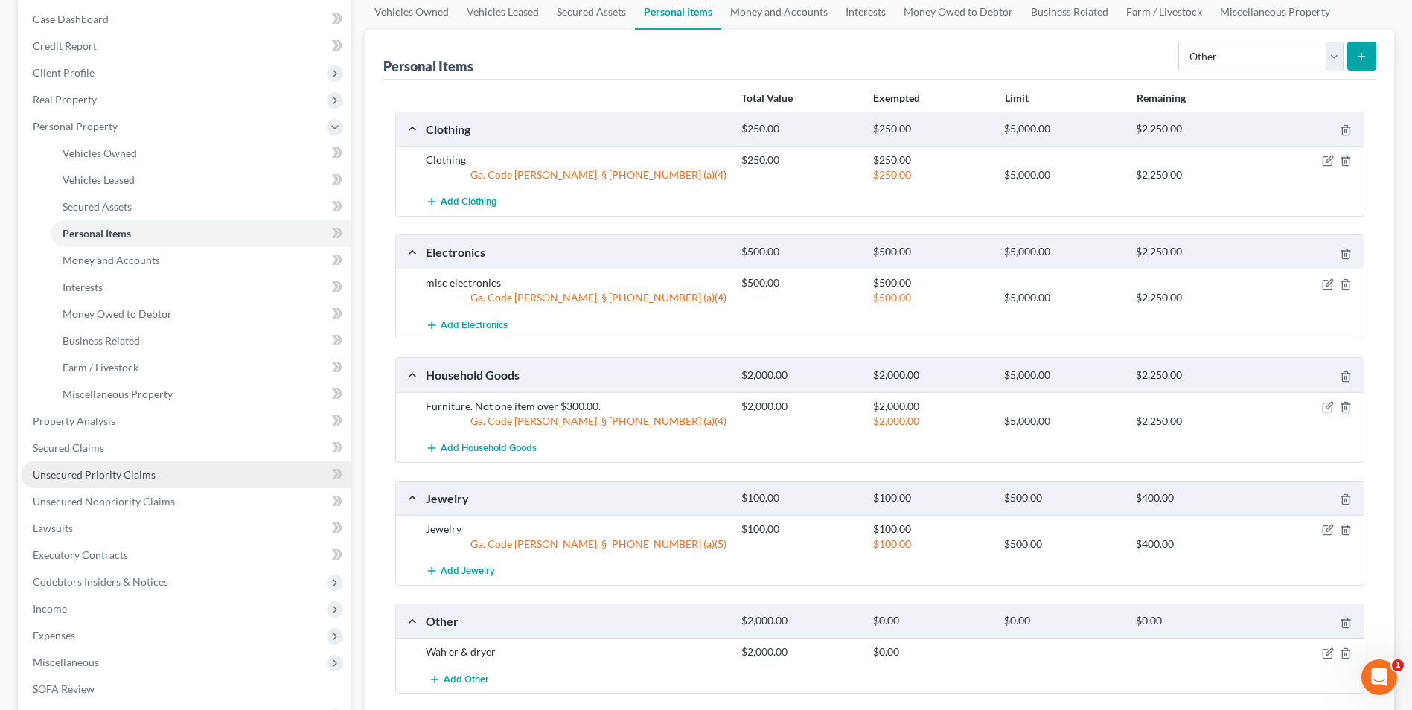
click at [133, 475] on span "Unsecured Priority Claims" at bounding box center [94, 474] width 123 height 13
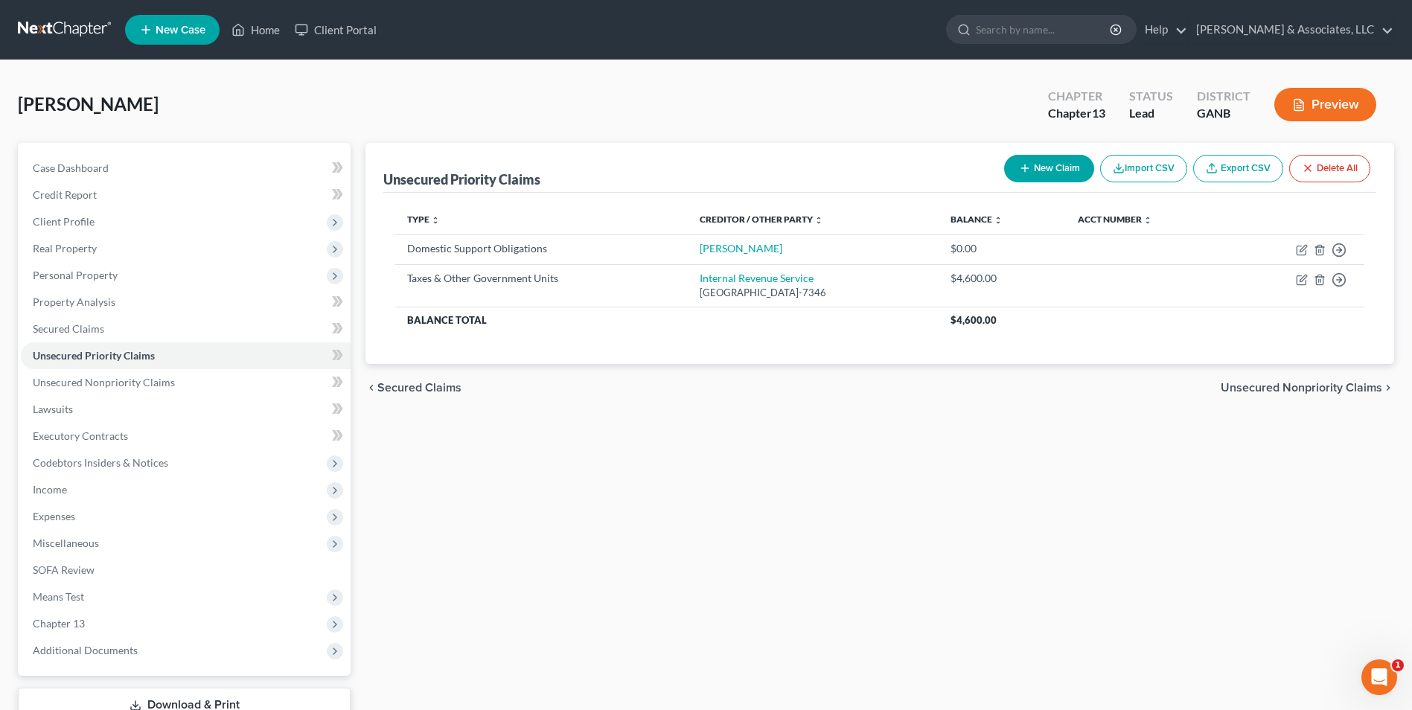
click at [1045, 170] on button "New Claim" at bounding box center [1049, 169] width 90 height 28
select select "0"
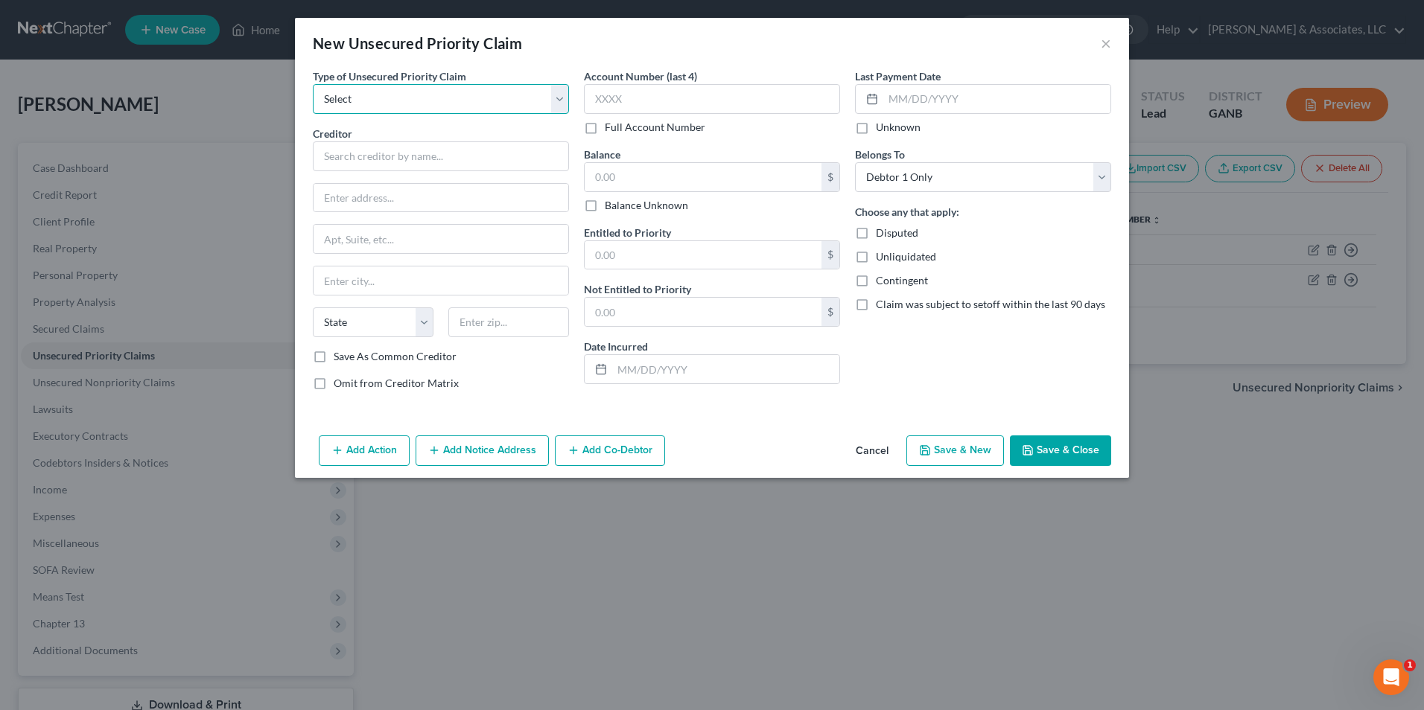
click at [556, 100] on select "Select Taxes & Other Government Units Domestic Support Obligations Extensions o…" at bounding box center [441, 99] width 256 height 30
click at [1100, 45] on button "×" at bounding box center [1105, 43] width 10 height 18
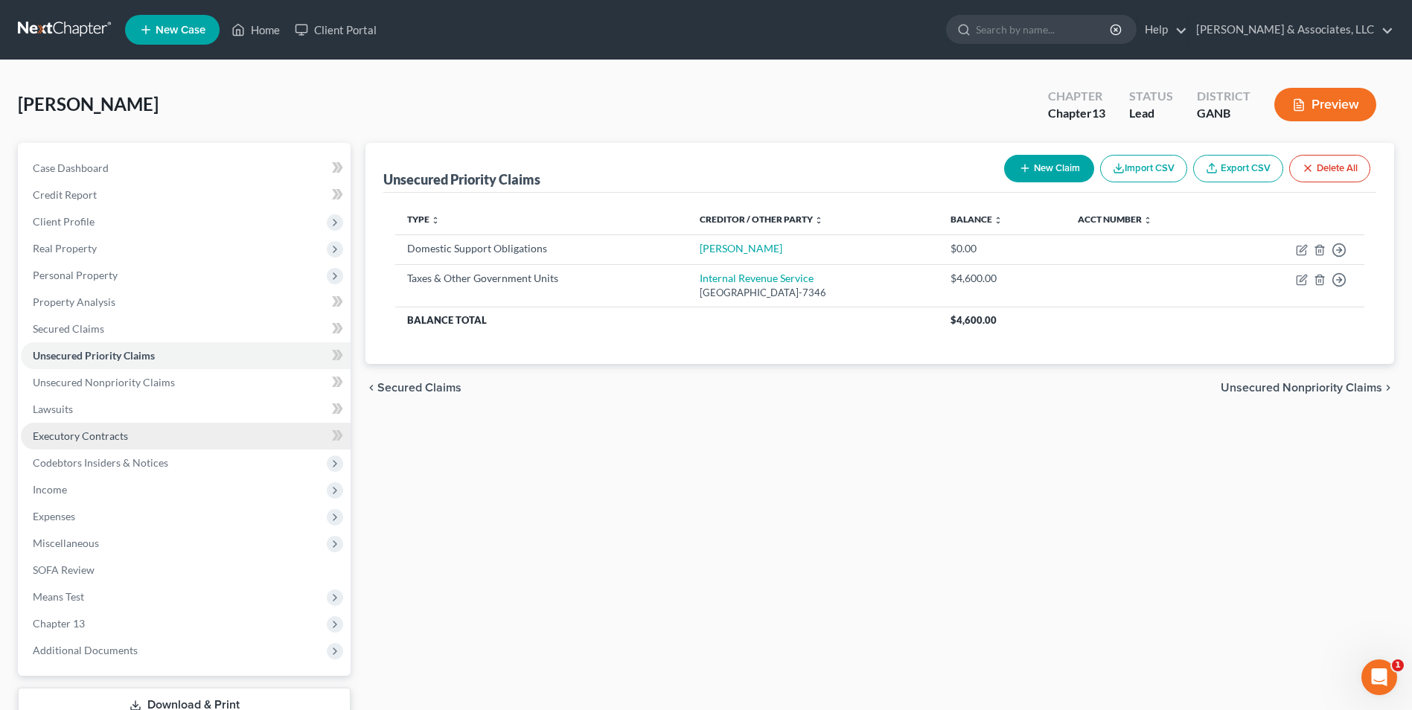
click at [100, 442] on link "Executory Contracts" at bounding box center [186, 436] width 330 height 27
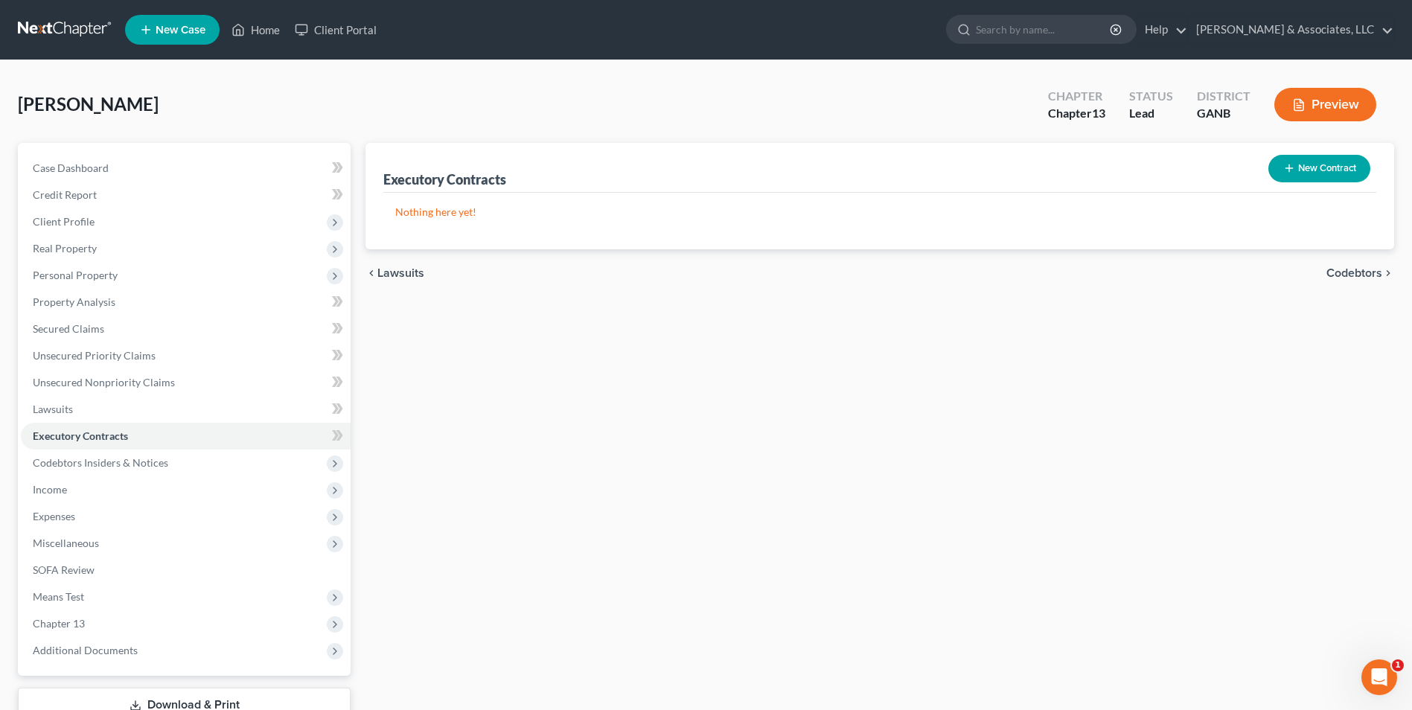
click at [1339, 152] on div "New Contract" at bounding box center [1320, 168] width 114 height 39
click at [1338, 168] on button "New Contract" at bounding box center [1320, 169] width 102 height 28
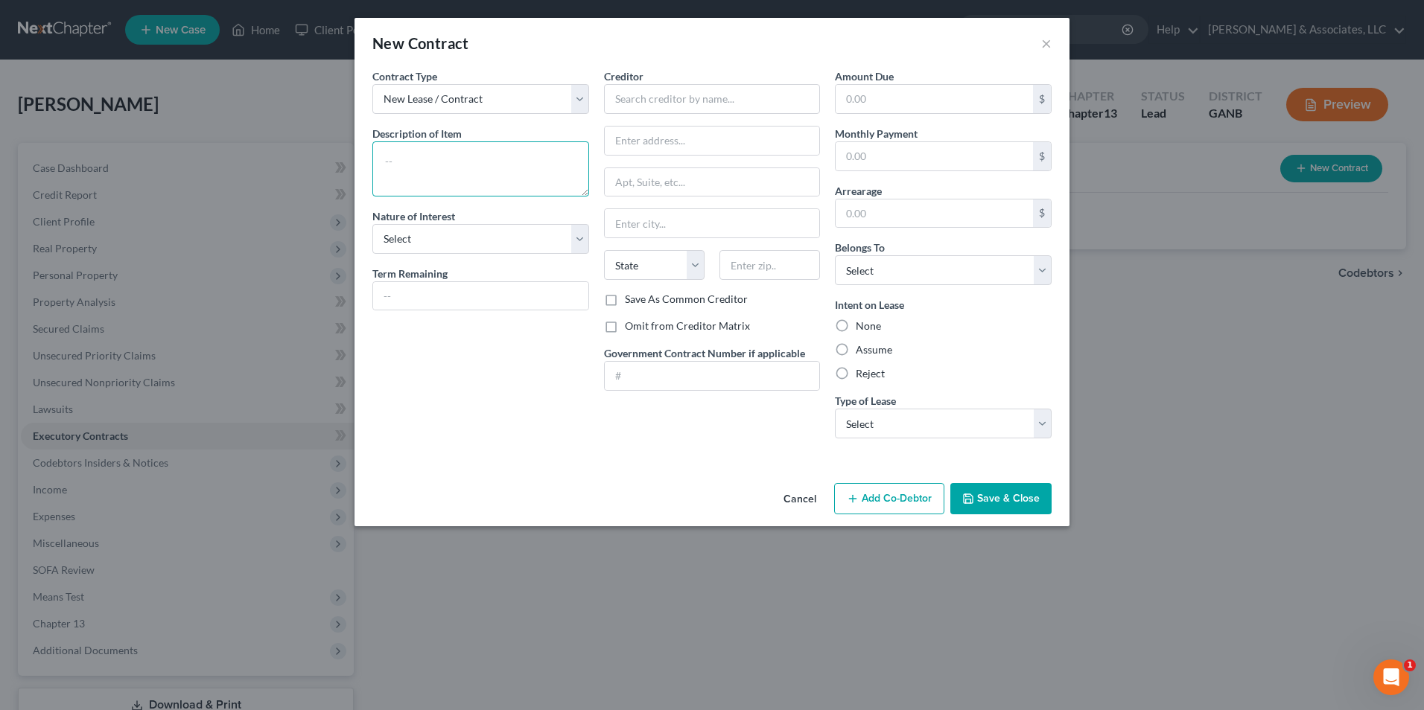
click at [472, 162] on textarea at bounding box center [480, 168] width 217 height 55
type textarea "washer & dryer"
click at [765, 93] on input "text" at bounding box center [712, 99] width 217 height 30
click at [673, 128] on div "Rent-a-Center" at bounding box center [693, 125] width 155 height 15
type input "Rent-a-Center"
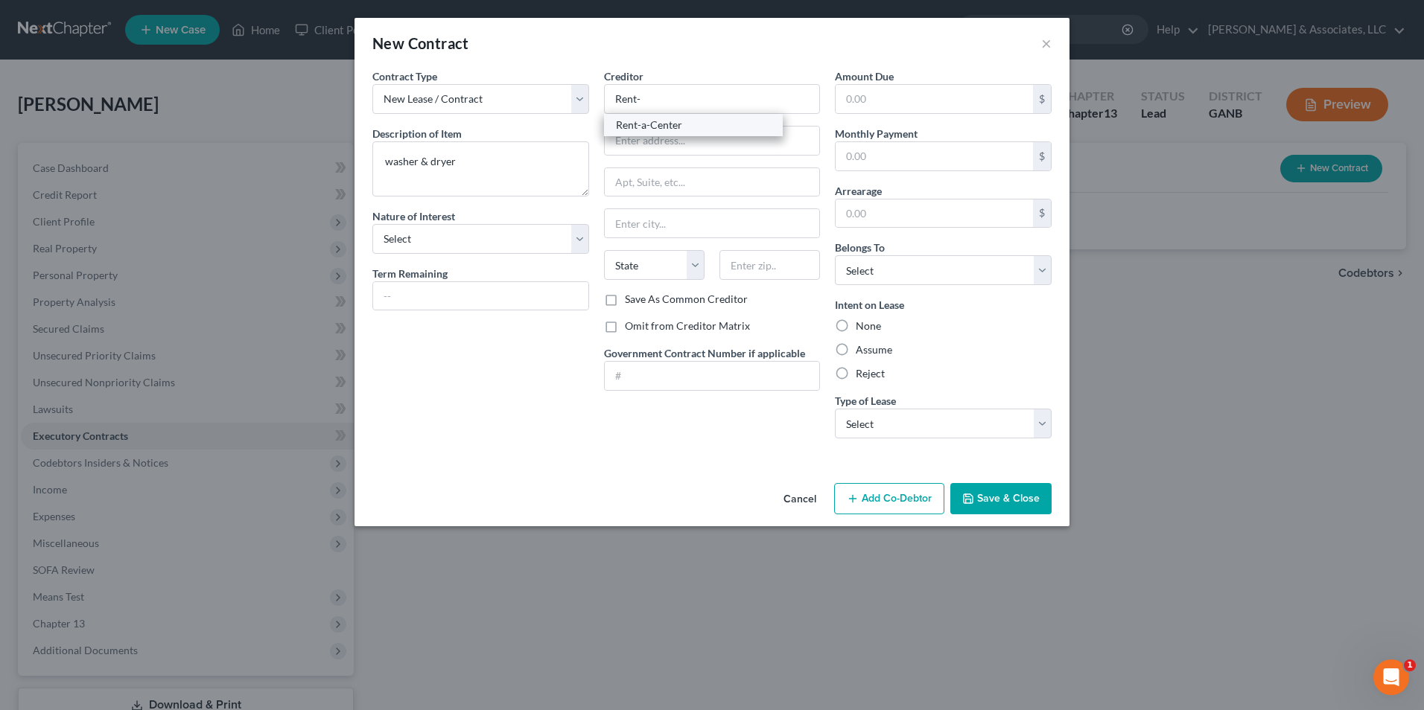
type input "423 E Main St"
type input "Cartersville"
select select "10"
type input "30121"
click at [855, 347] on label "Assume" at bounding box center [873, 349] width 36 height 15
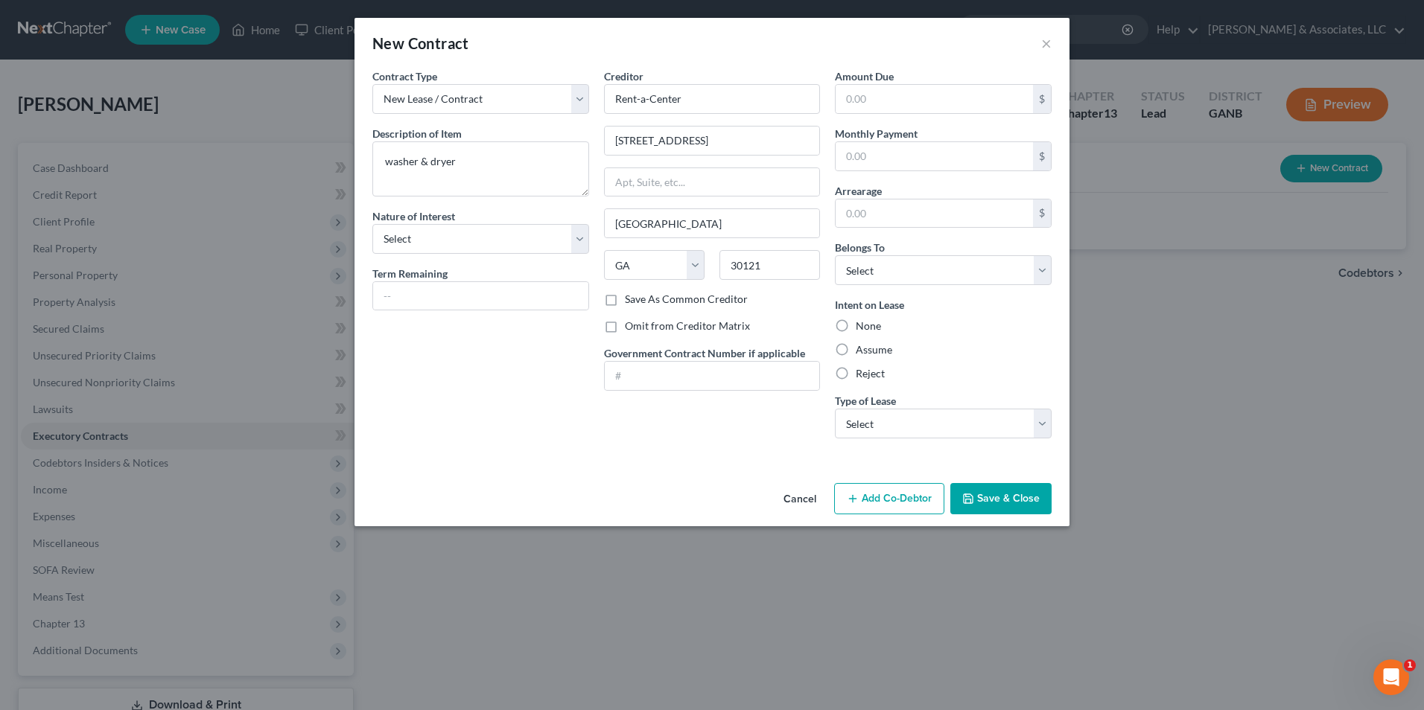
click at [861, 347] on input "Assume" at bounding box center [866, 347] width 10 height 10
radio input "true"
click at [1036, 424] on select "Select Real Estate Car Other" at bounding box center [943, 424] width 217 height 30
select select "2"
click at [835, 409] on select "Select Real Estate Car Other" at bounding box center [943, 424] width 217 height 30
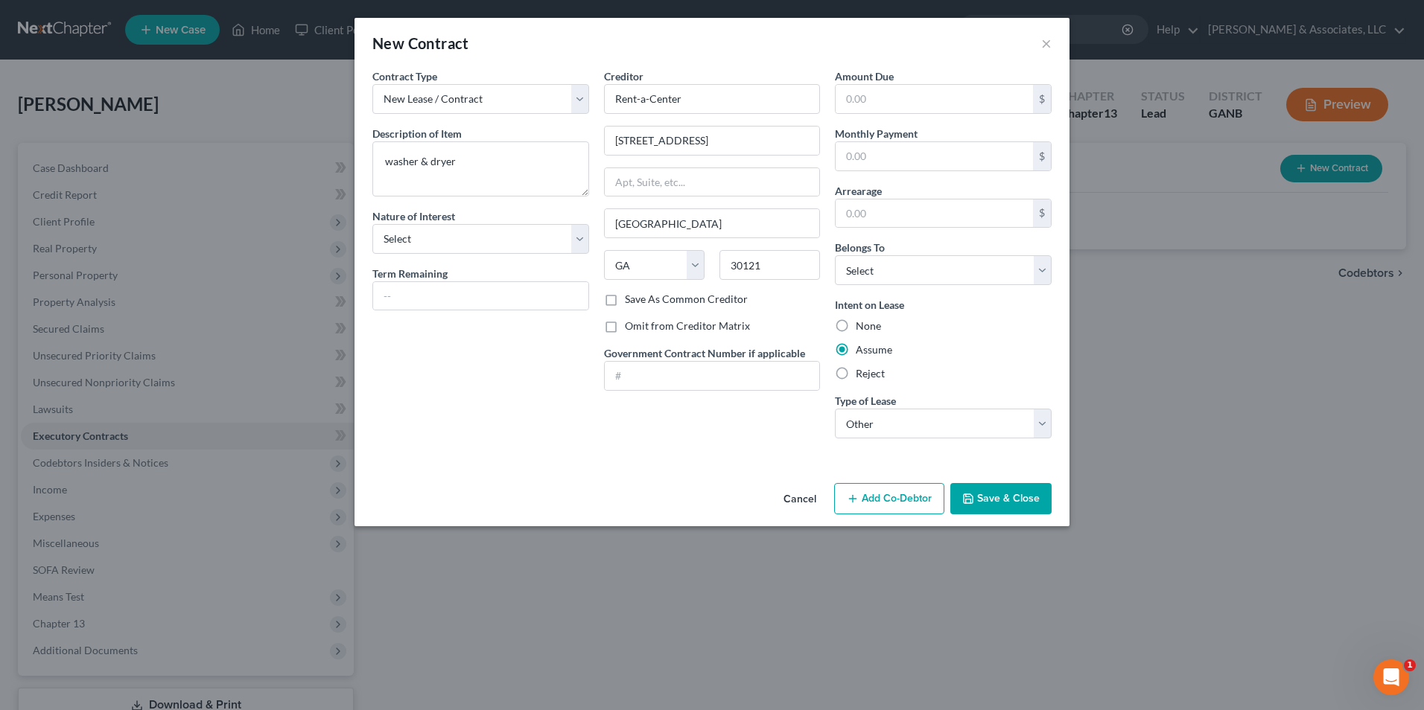
click at [1024, 503] on button "Save & Close" at bounding box center [1000, 498] width 101 height 31
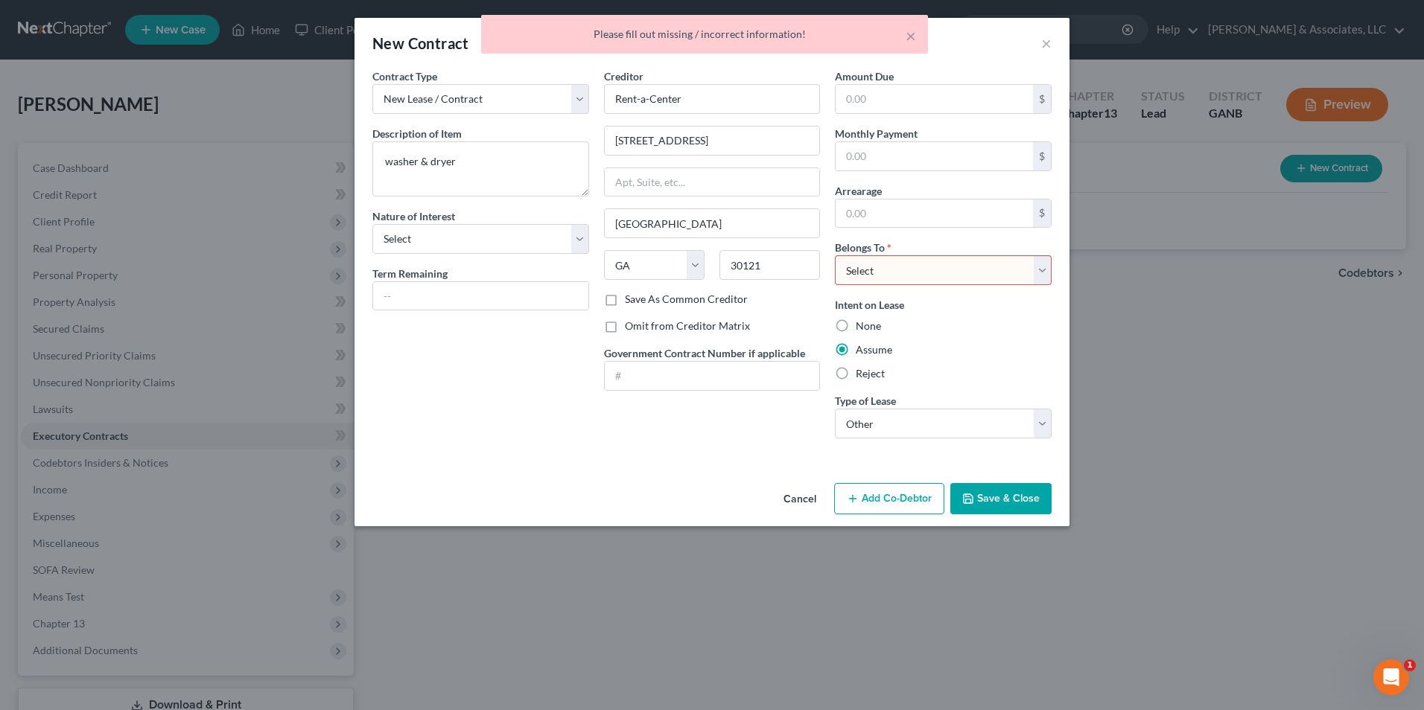
click at [1045, 270] on select "Select Debtor 1 Only Debtor 2 Only Debtor 1 And Debtor 2 Only At Least One Of T…" at bounding box center [943, 270] width 217 height 30
click at [835, 255] on select "Select Debtor 1 Only Debtor 2 Only Debtor 1 And Debtor 2 Only At Least One Of T…" at bounding box center [943, 270] width 217 height 30
click at [1007, 499] on button "Save & Close" at bounding box center [1000, 498] width 101 height 31
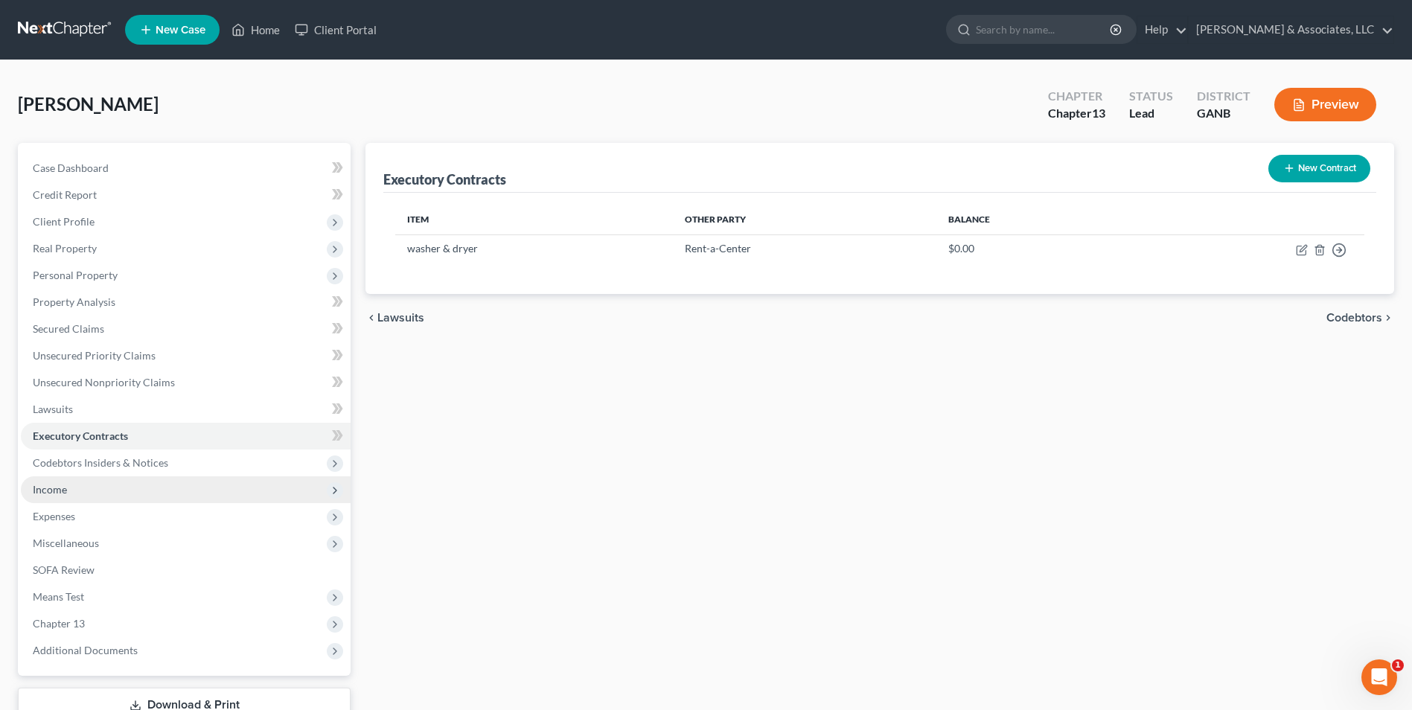
click at [90, 488] on span "Income" at bounding box center [186, 489] width 330 height 27
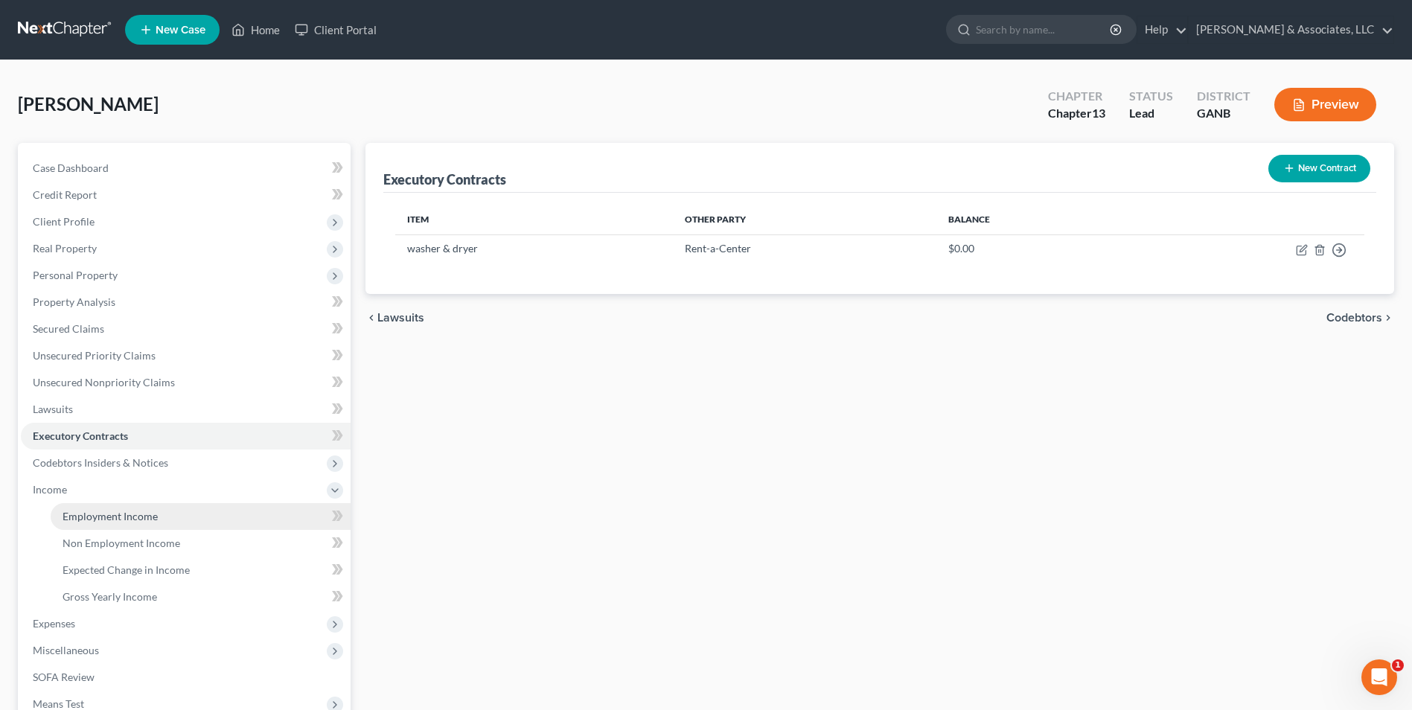
click at [86, 517] on span "Employment Income" at bounding box center [110, 516] width 95 height 13
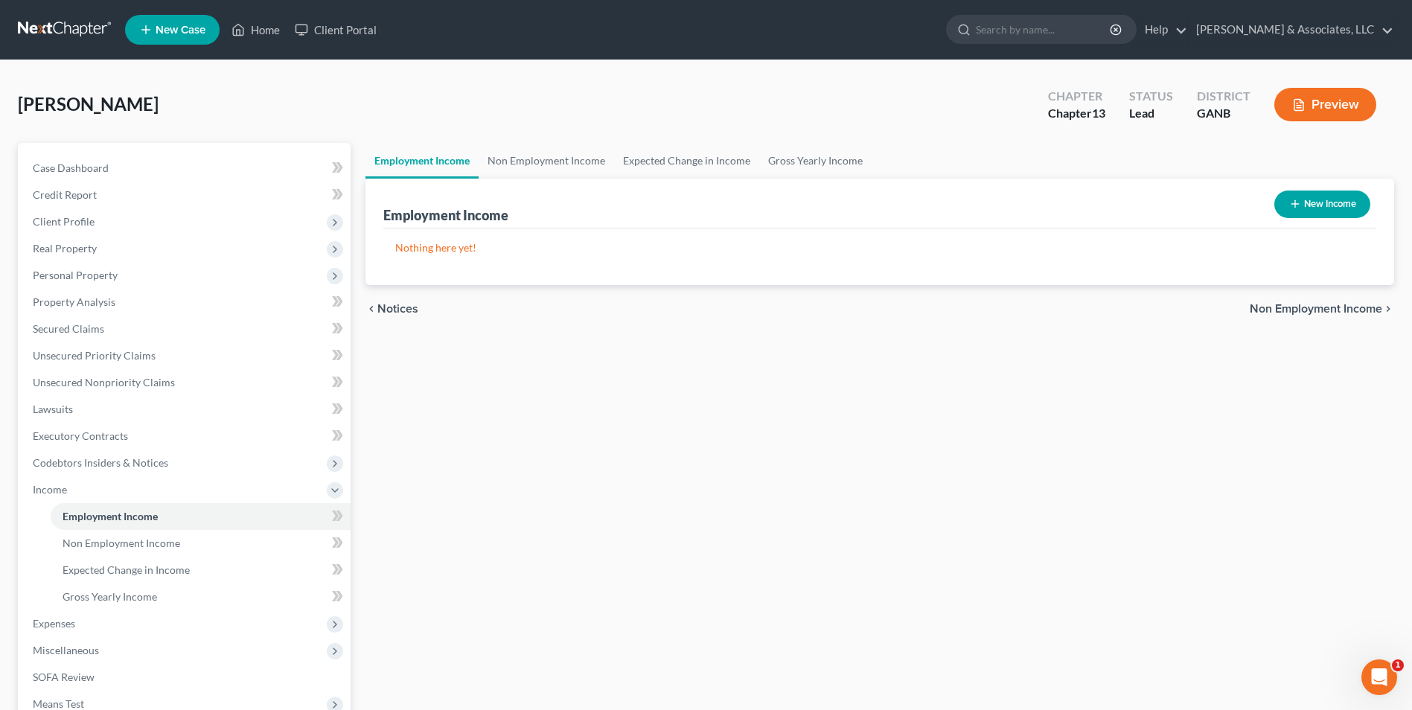
click at [1324, 207] on button "New Income" at bounding box center [1323, 205] width 96 height 28
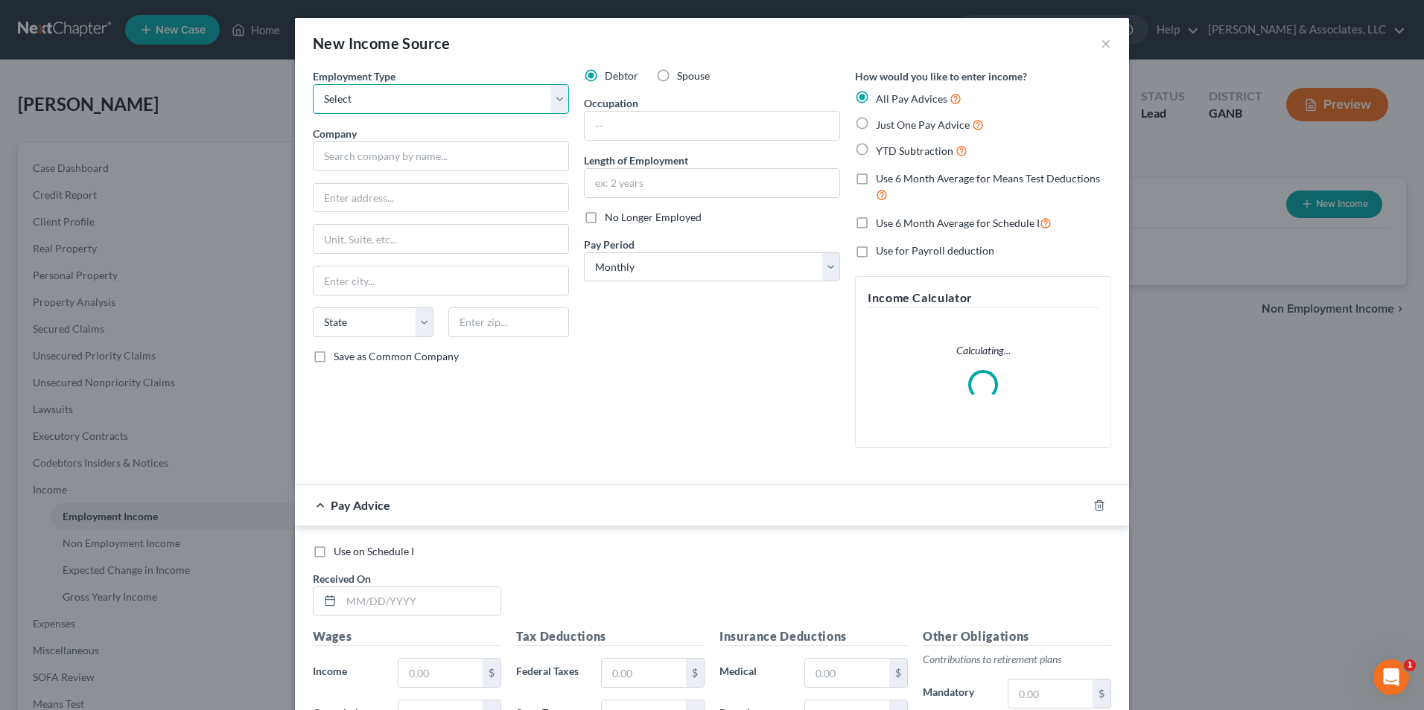
click at [557, 106] on select "Select Full or Part Time Employment Self Employment" at bounding box center [441, 99] width 256 height 30
click at [313, 84] on select "Select Full or Part Time Employment Self Employment" at bounding box center [441, 99] width 256 height 30
click at [511, 158] on input "text" at bounding box center [441, 156] width 256 height 30
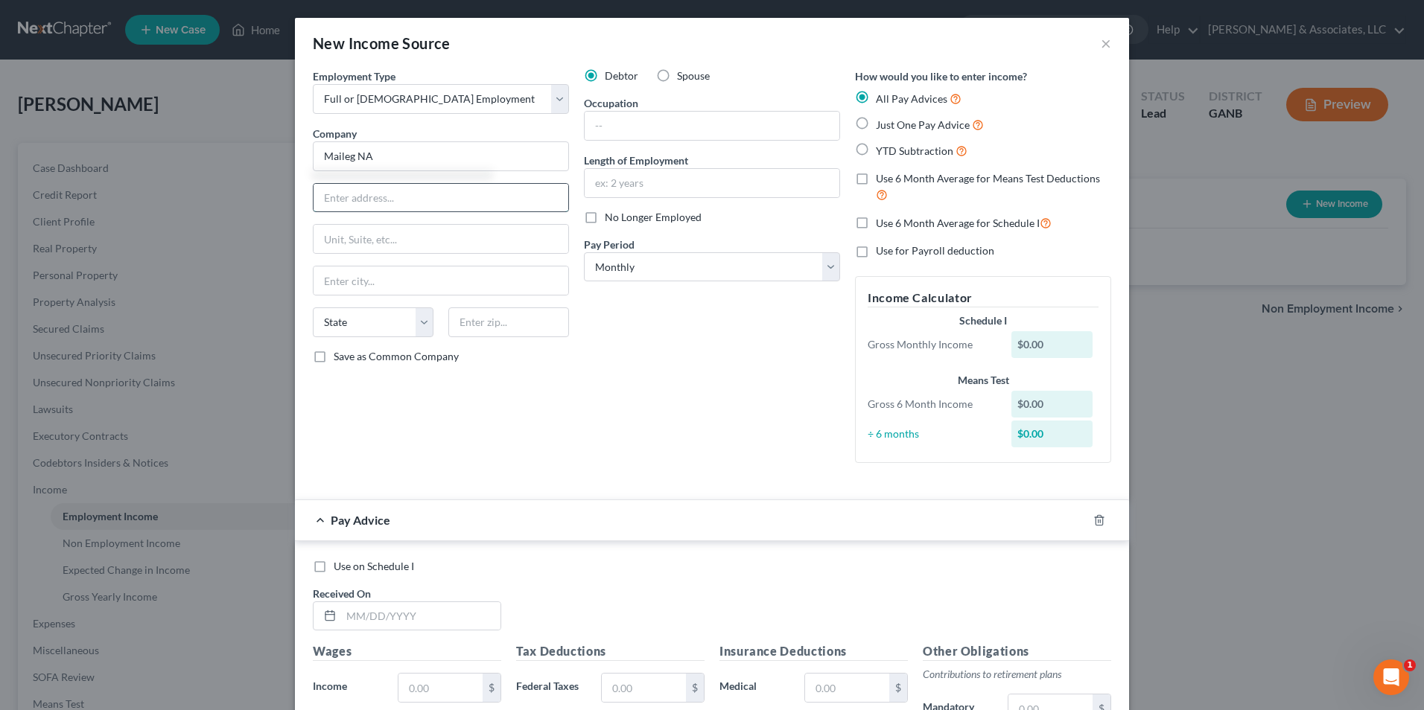
click at [439, 190] on input "text" at bounding box center [440, 198] width 255 height 28
click at [645, 128] on input "text" at bounding box center [711, 126] width 255 height 28
click at [628, 158] on label "Length of Employment" at bounding box center [636, 161] width 104 height 16
click at [645, 185] on input "text" at bounding box center [711, 183] width 255 height 28
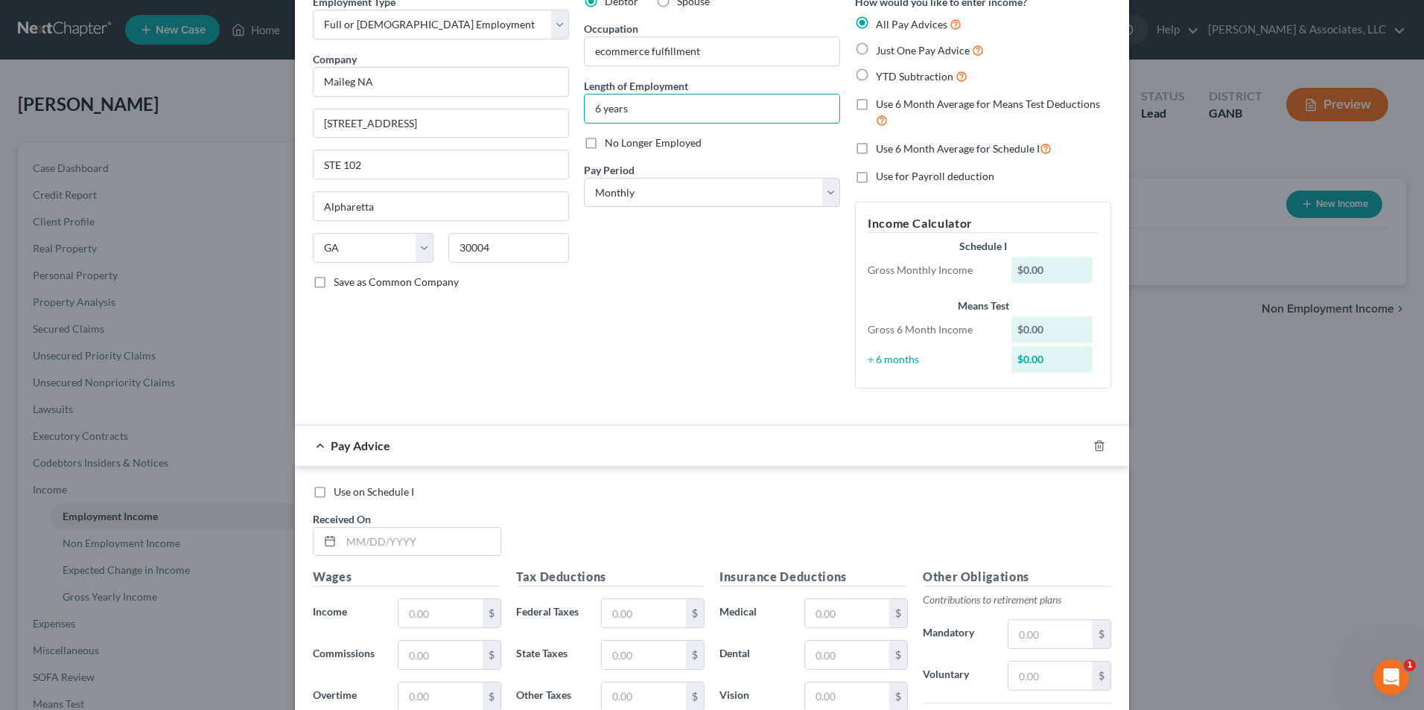
scroll to position [149, 0]
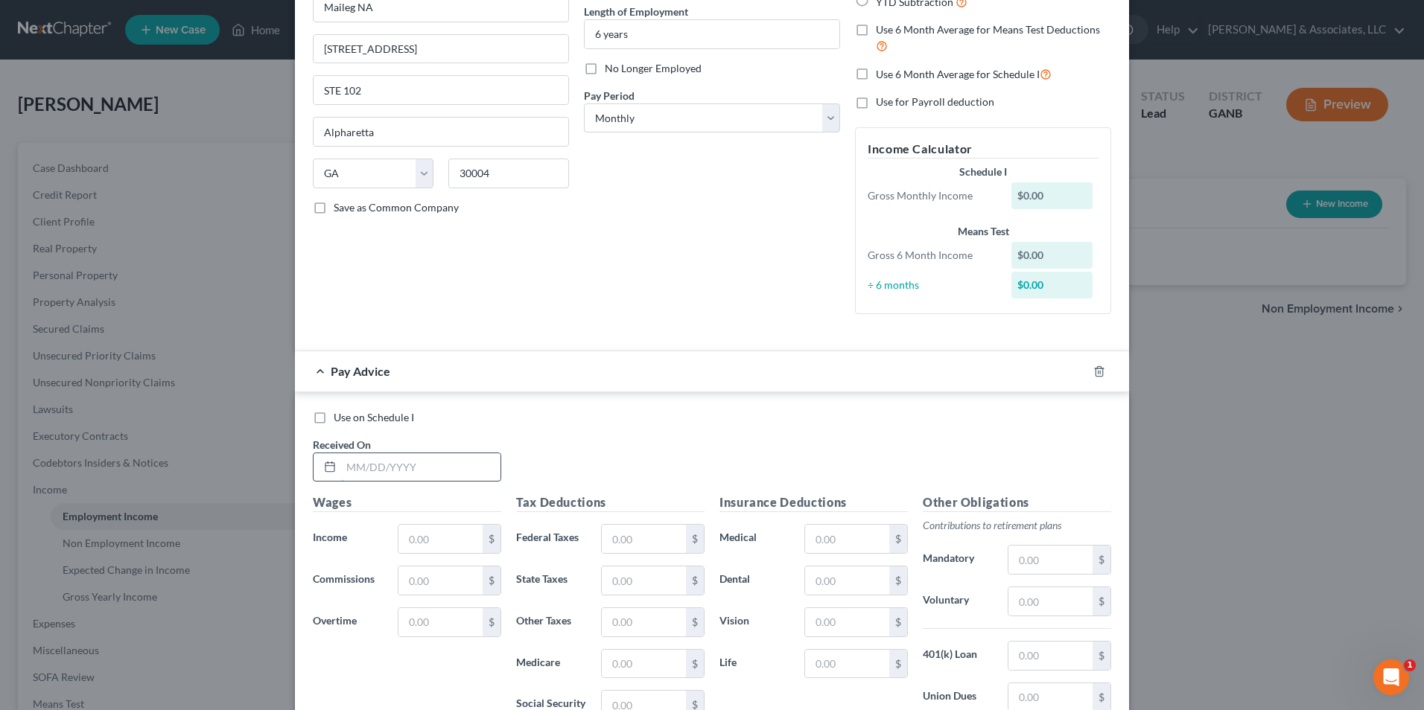
click at [372, 468] on input "text" at bounding box center [420, 467] width 159 height 28
click at [453, 538] on input "text" at bounding box center [440, 539] width 84 height 28
drag, startPoint x: 448, startPoint y: 518, endPoint x: 398, endPoint y: 557, distance: 63.7
click at [398, 557] on div "Wages Income * 4,580 $ Commissions $ Overtime $" at bounding box center [406, 613] width 203 height 238
drag, startPoint x: 398, startPoint y: 557, endPoint x: 445, endPoint y: 541, distance: 50.1
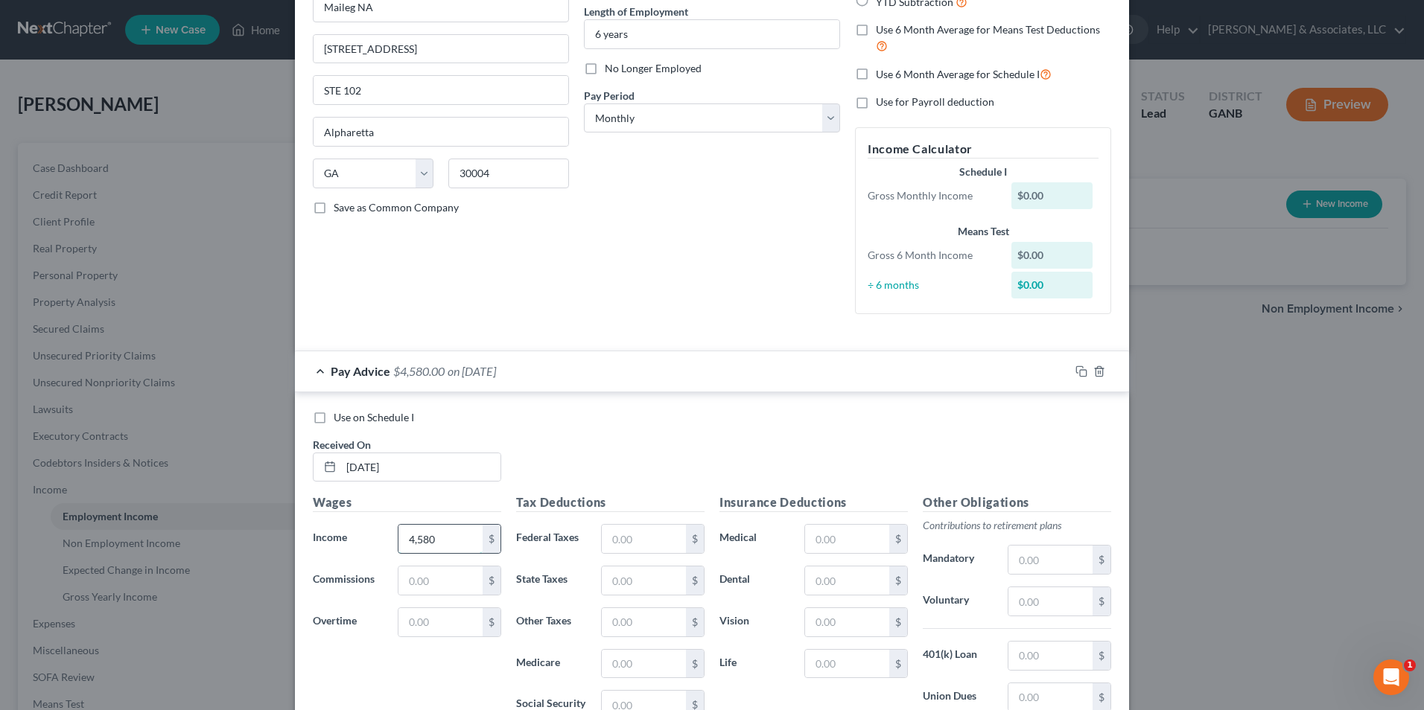
click at [445, 541] on input "4,580" at bounding box center [440, 539] width 84 height 28
drag, startPoint x: 445, startPoint y: 541, endPoint x: 327, endPoint y: 557, distance: 119.4
click at [327, 557] on div "Wages Income * 4,580 $ Commissions $ Overtime $" at bounding box center [406, 613] width 203 height 238
drag, startPoint x: 459, startPoint y: 541, endPoint x: 386, endPoint y: 550, distance: 73.5
click at [390, 550] on div "4,580 $" at bounding box center [449, 539] width 118 height 30
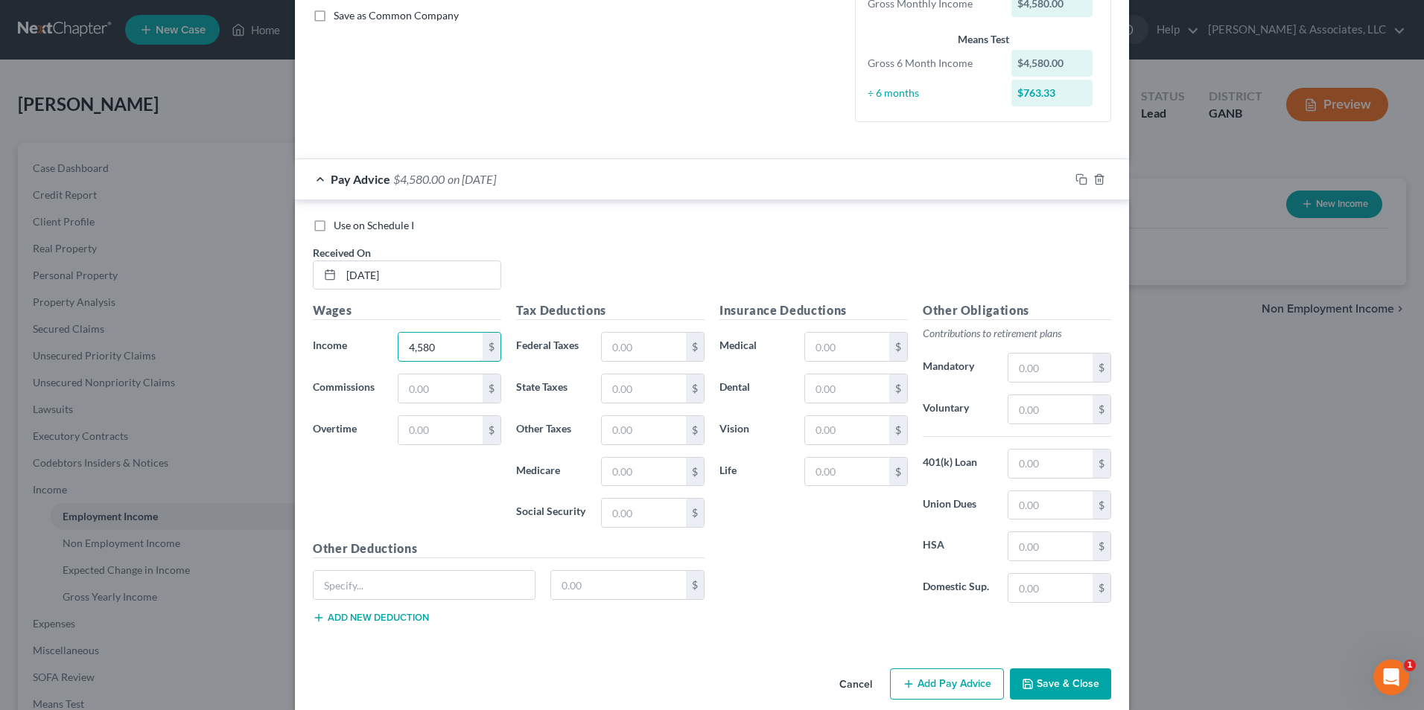
scroll to position [360, 0]
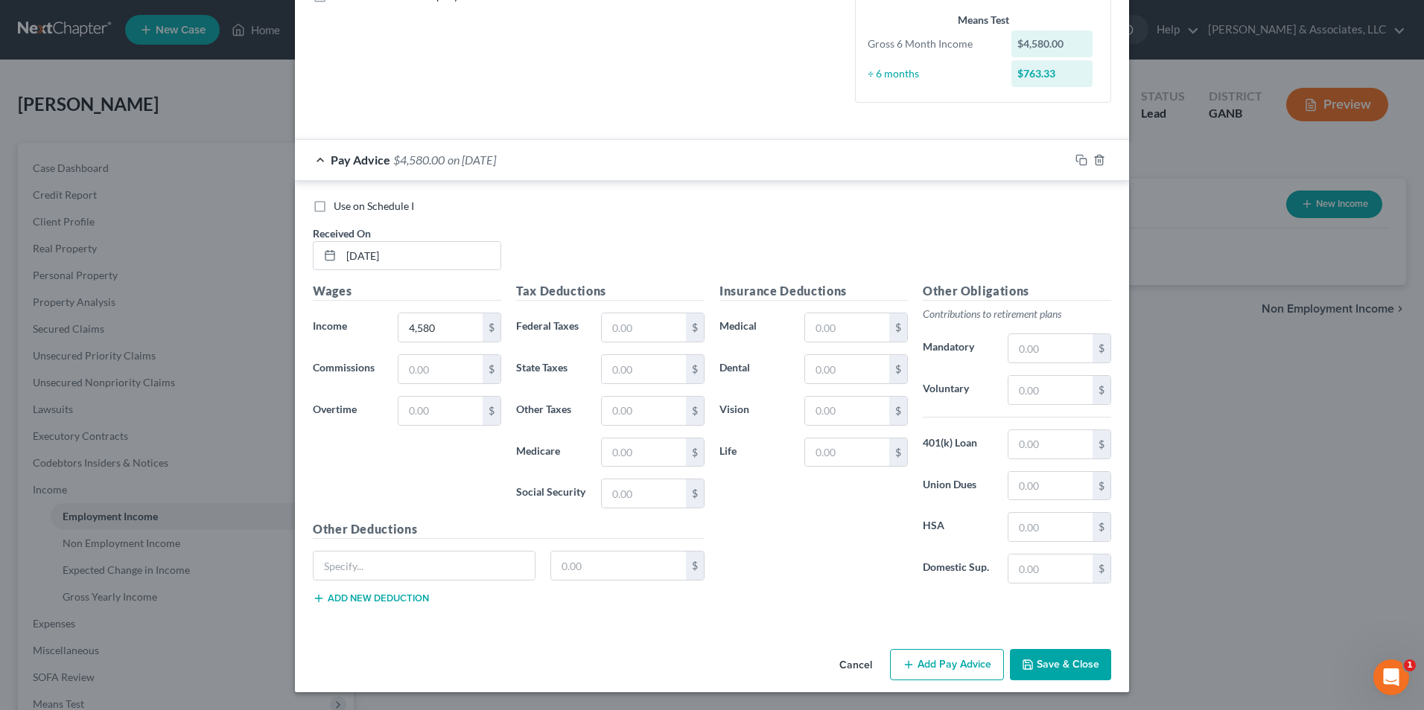
click at [946, 670] on button "Add Pay Advice" at bounding box center [947, 664] width 114 height 31
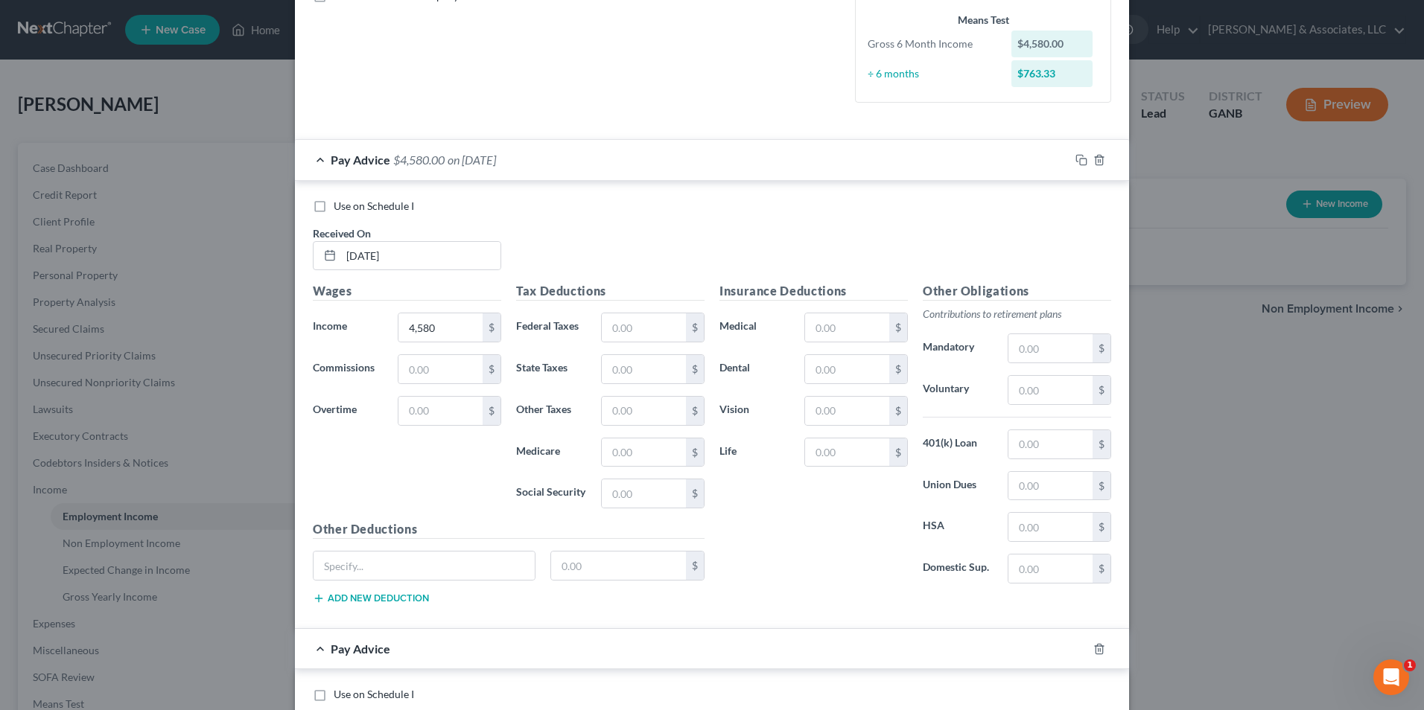
scroll to position [506, 0]
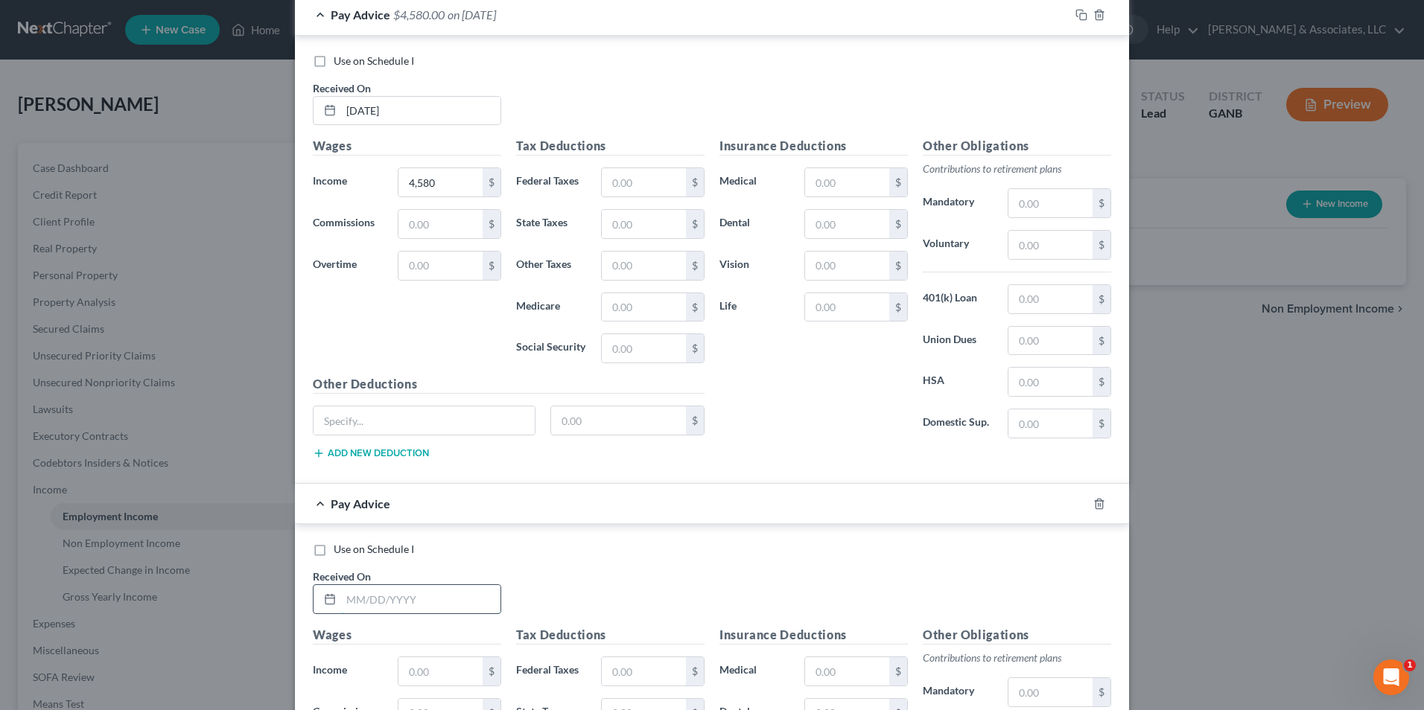
click at [418, 607] on input "text" at bounding box center [420, 599] width 159 height 28
paste input "4,580"
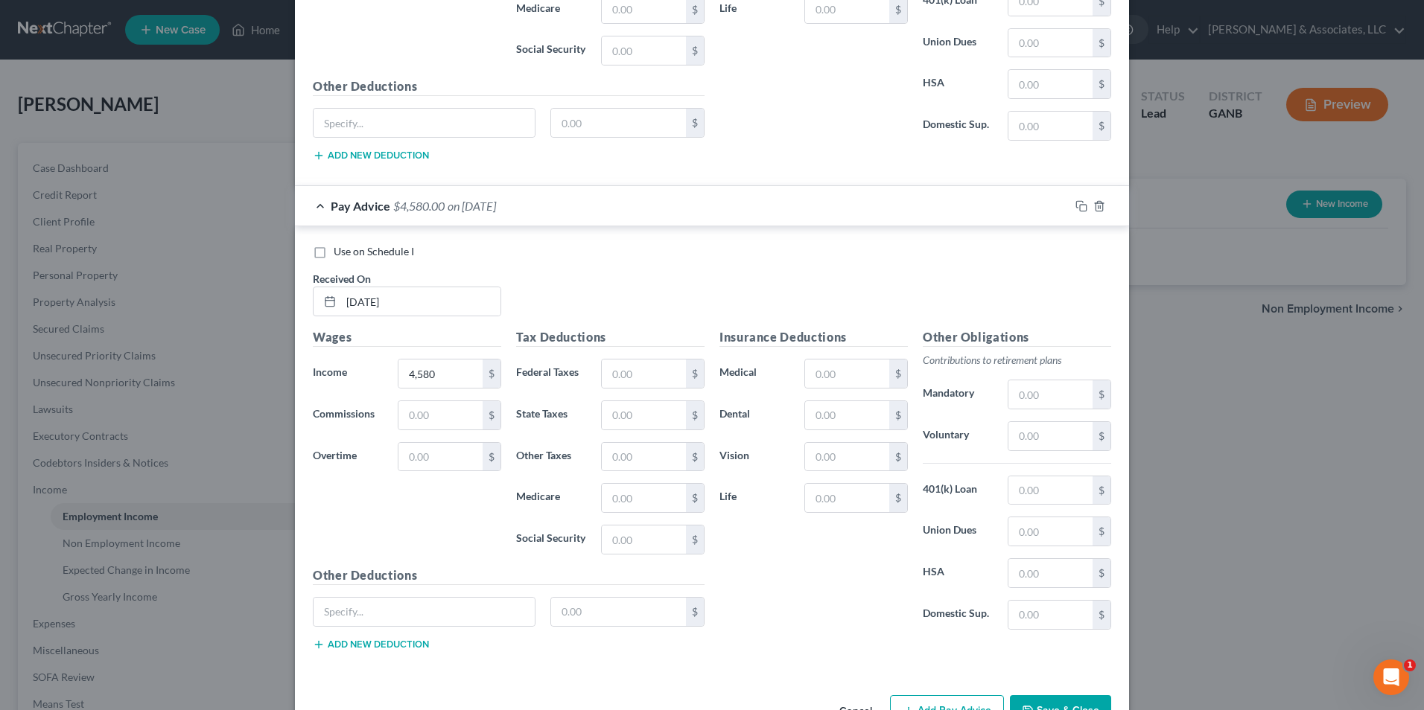
click at [933, 699] on button "Add Pay Advice" at bounding box center [947, 710] width 114 height 31
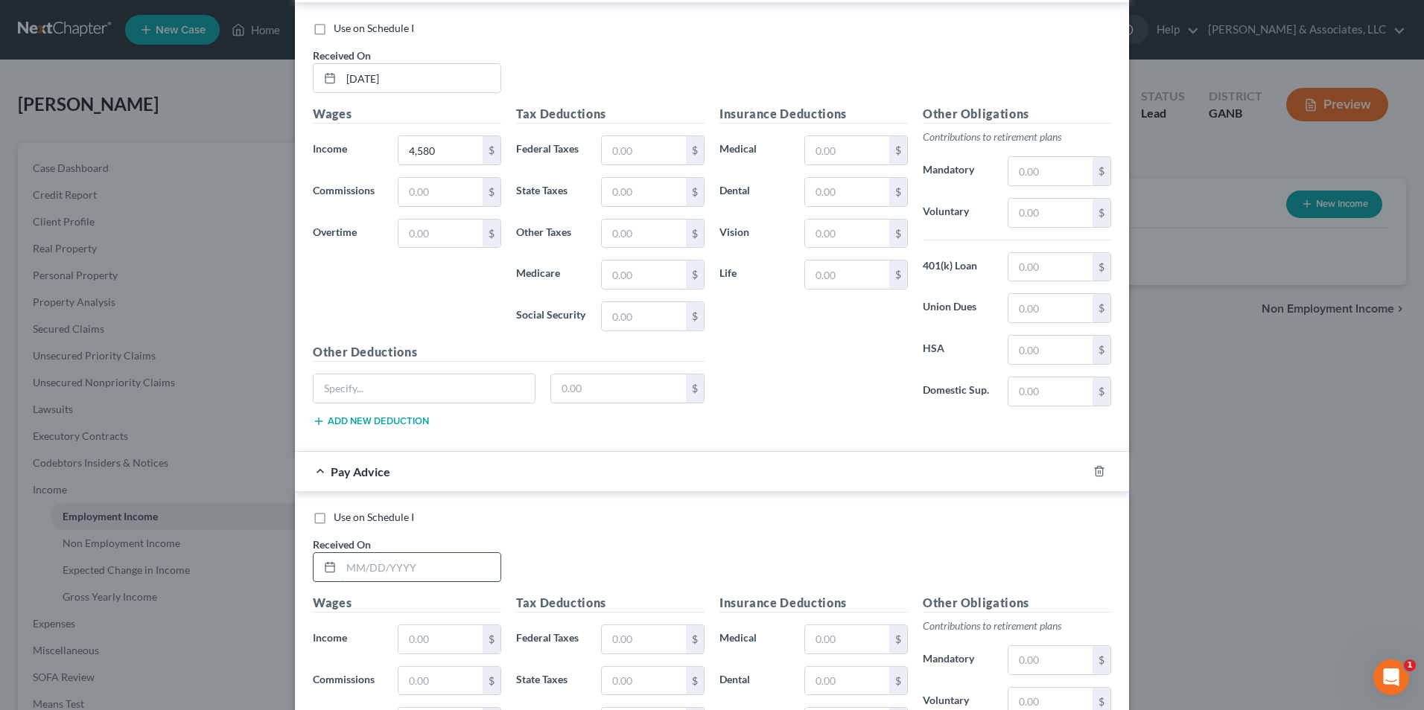
click at [411, 573] on input "text" at bounding box center [420, 567] width 159 height 28
paste input "4,580"
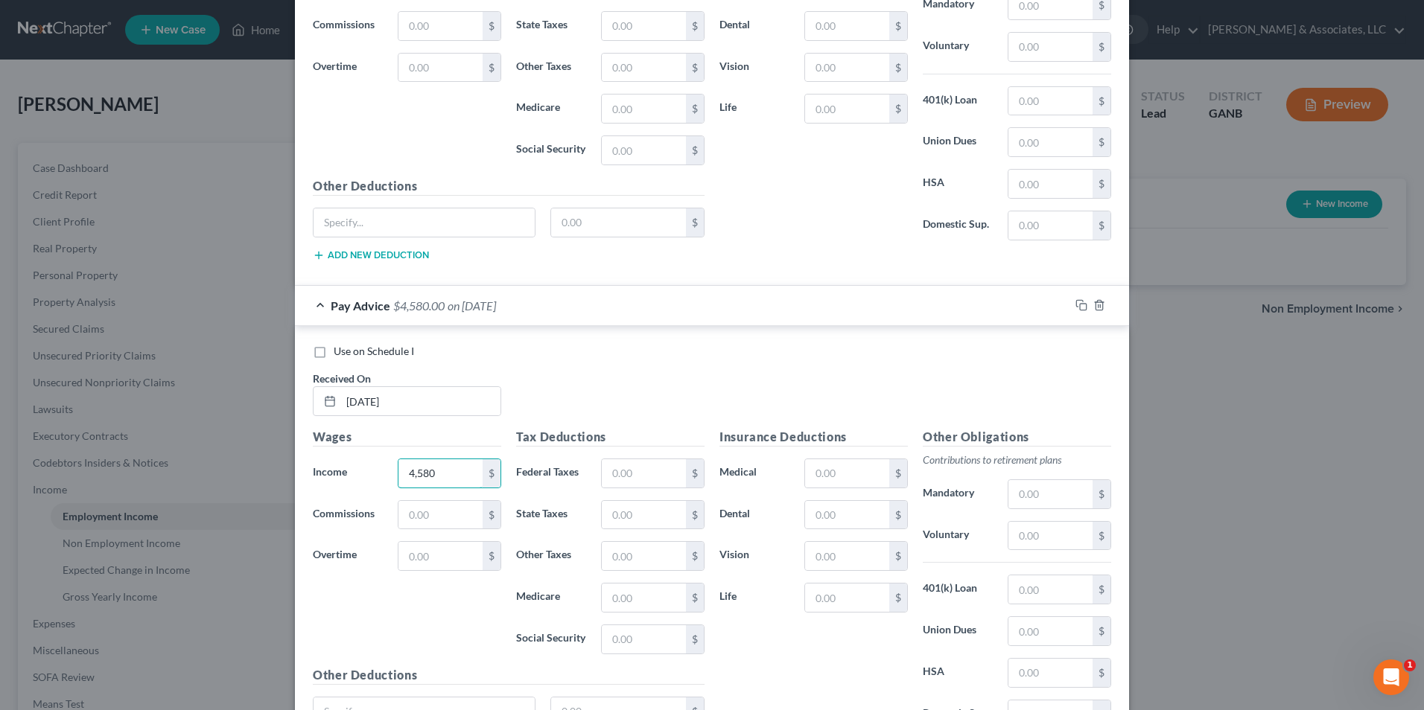
scroll to position [1338, 0]
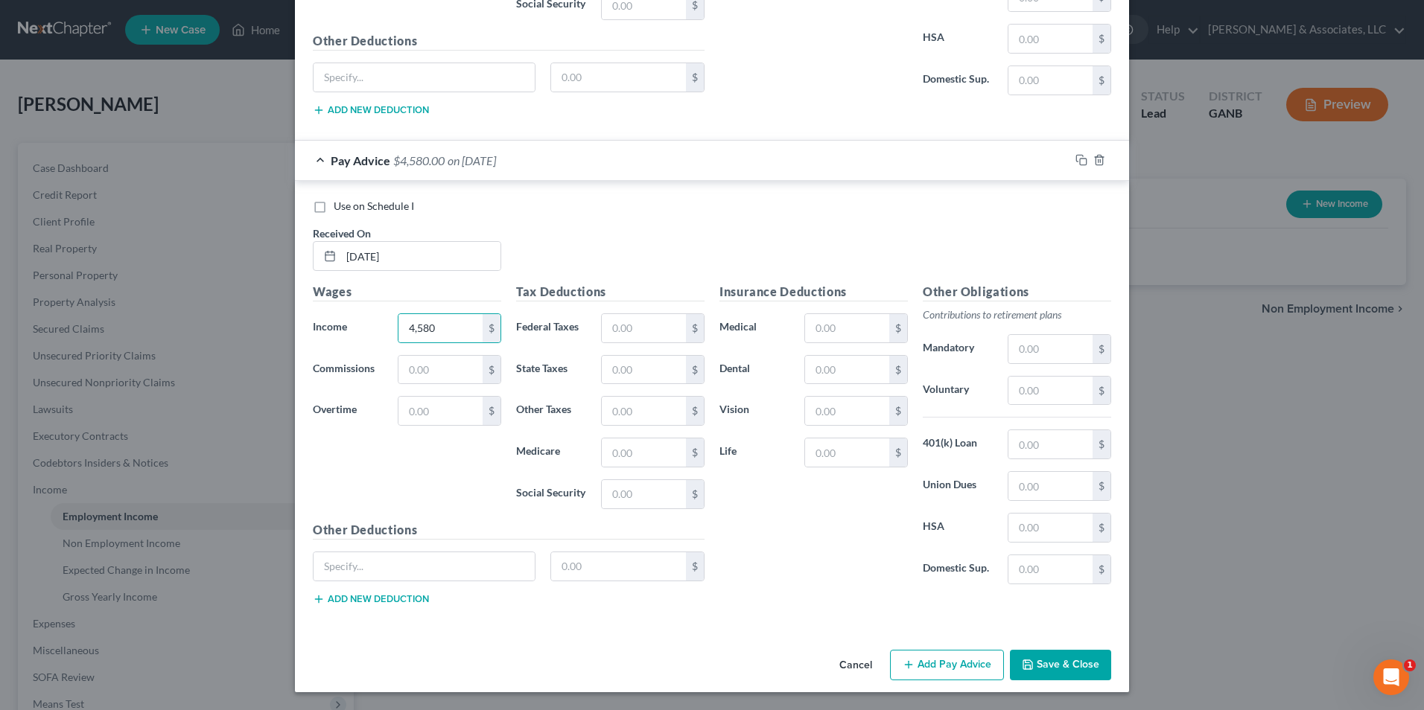
click at [929, 670] on button "Add Pay Advice" at bounding box center [947, 665] width 114 height 31
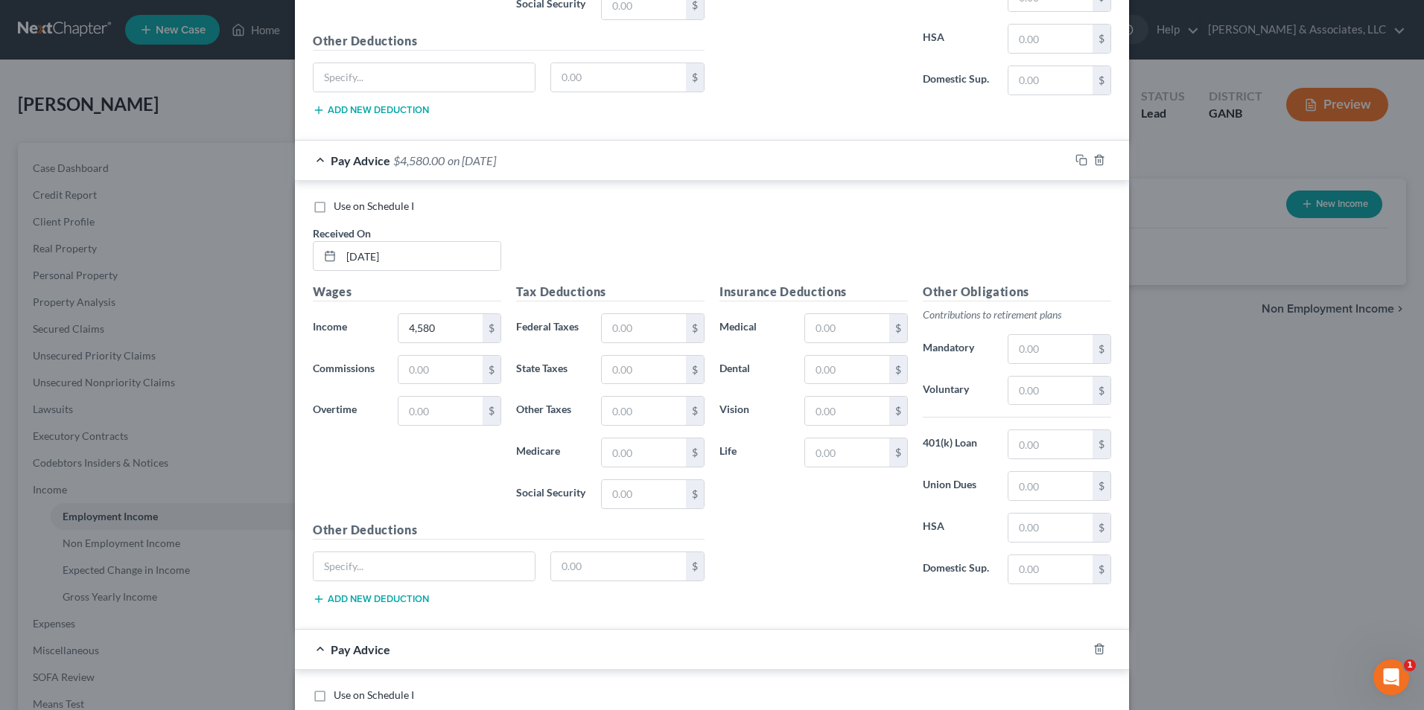
scroll to position [1561, 0]
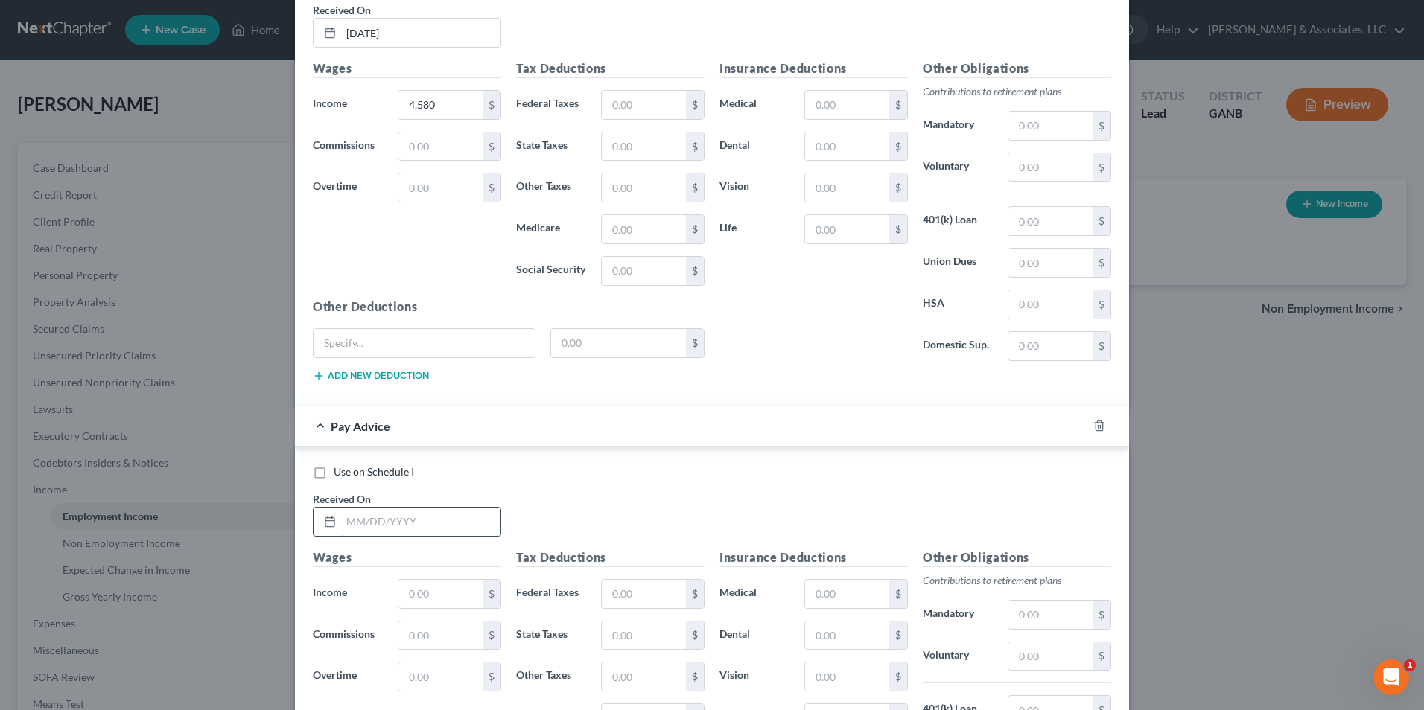
click at [350, 521] on input "text" at bounding box center [420, 522] width 159 height 28
paste input "4,580"
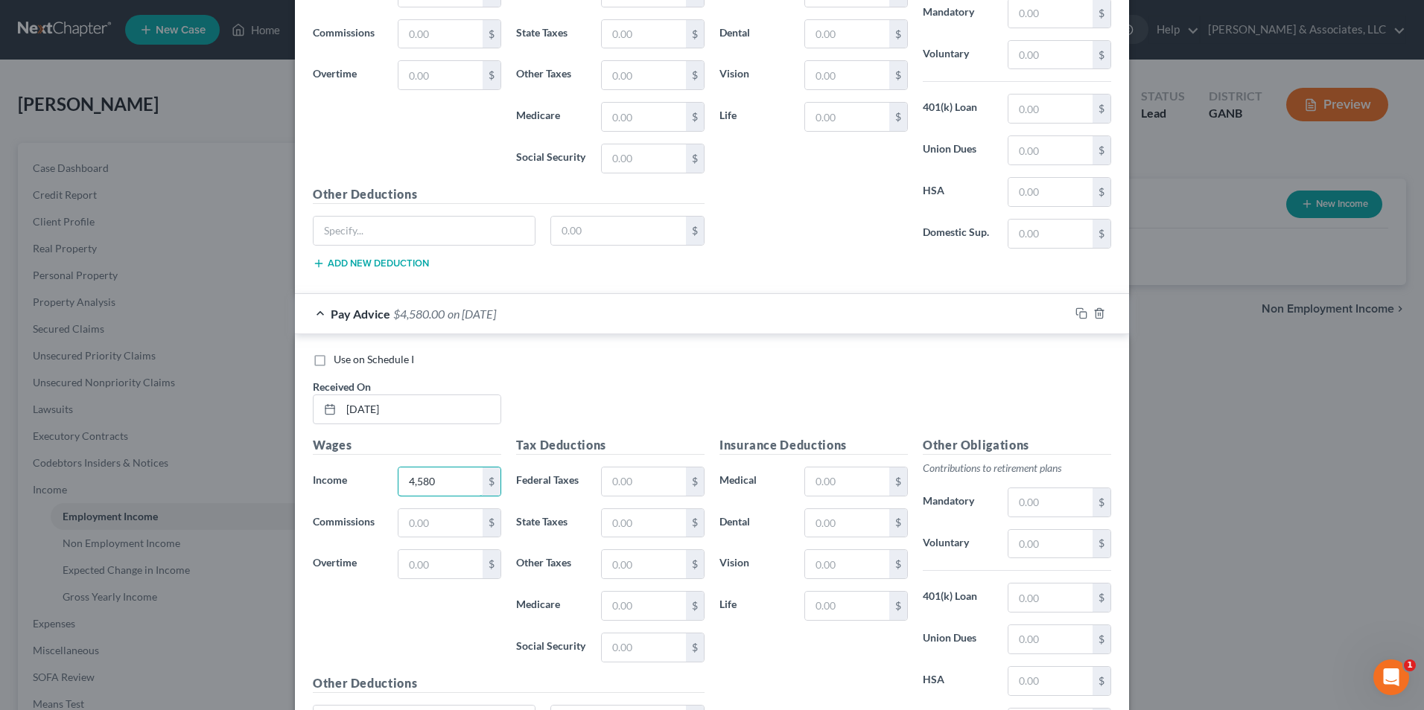
scroll to position [1785, 0]
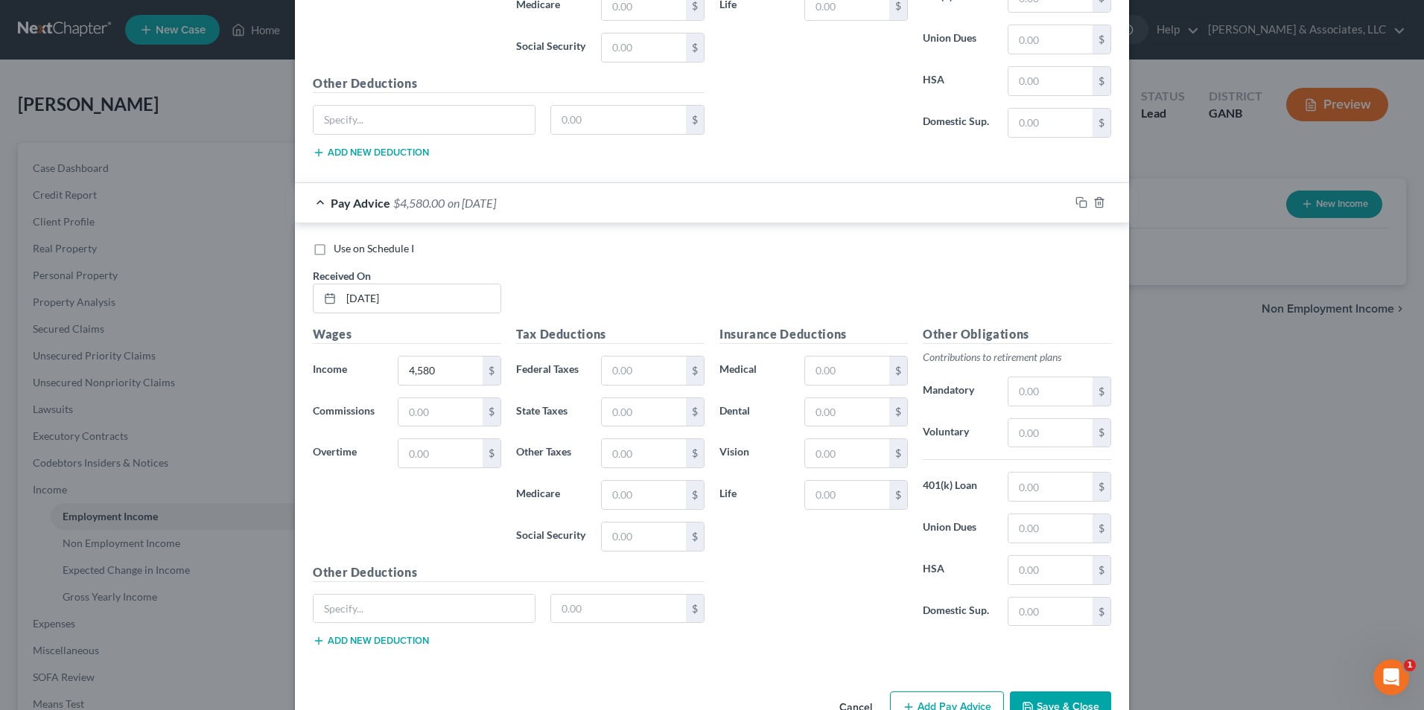
click at [949, 698] on button "Add Pay Advice" at bounding box center [947, 707] width 114 height 31
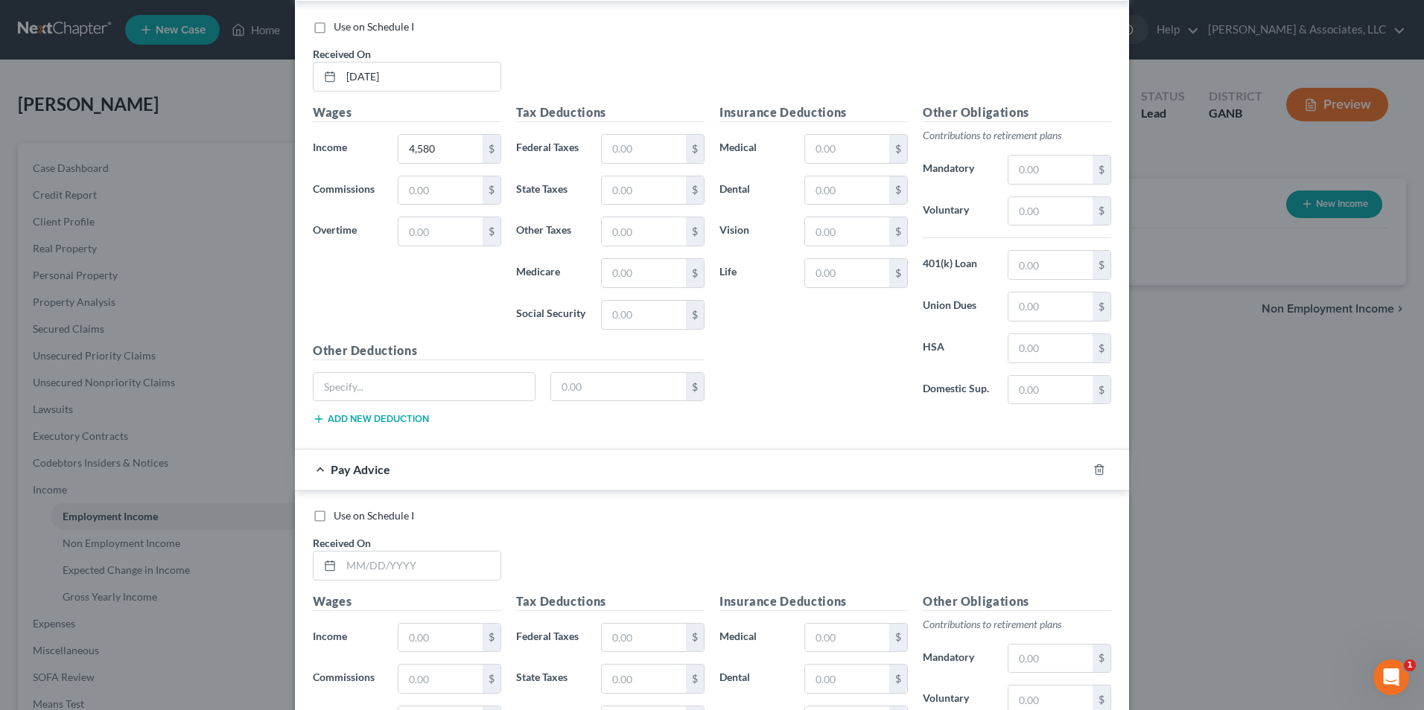
scroll to position [2008, 0]
click at [409, 570] on input "text" at bounding box center [420, 564] width 159 height 28
paste input "4,580"
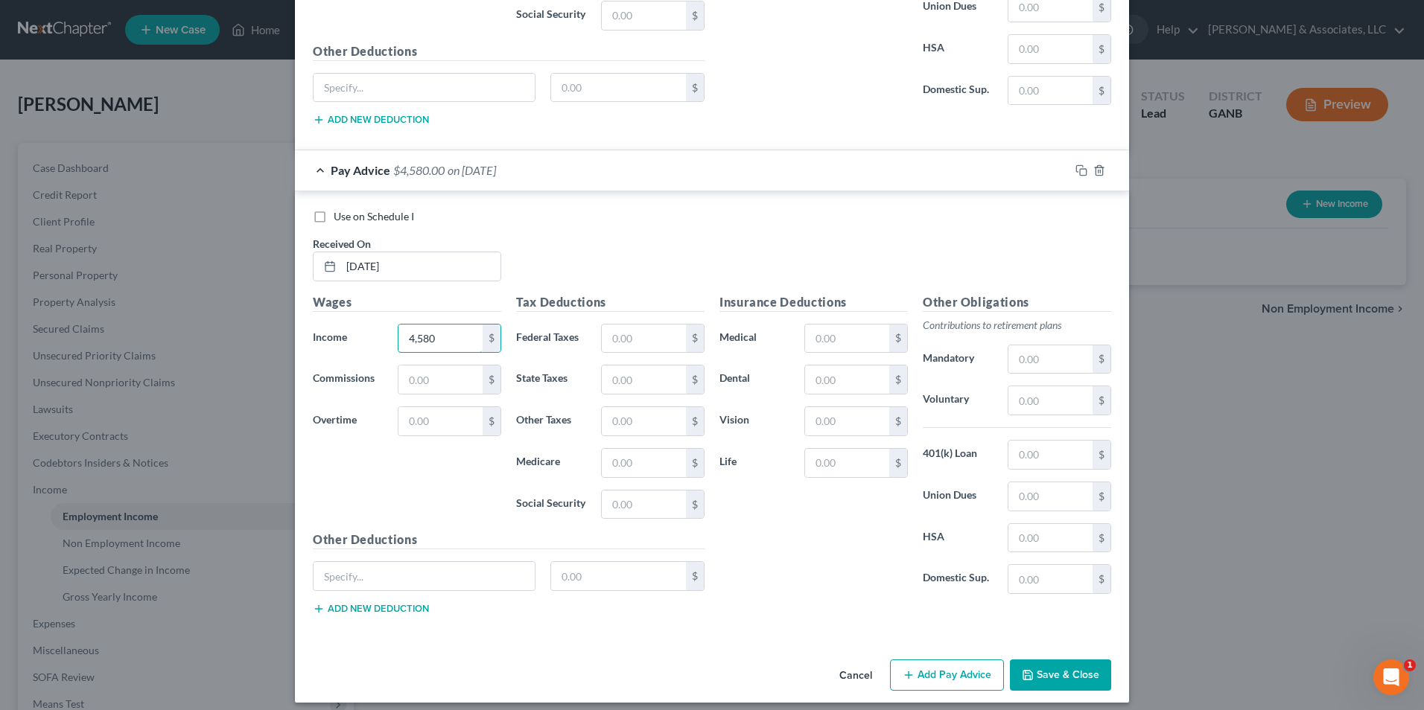
scroll to position [2316, 0]
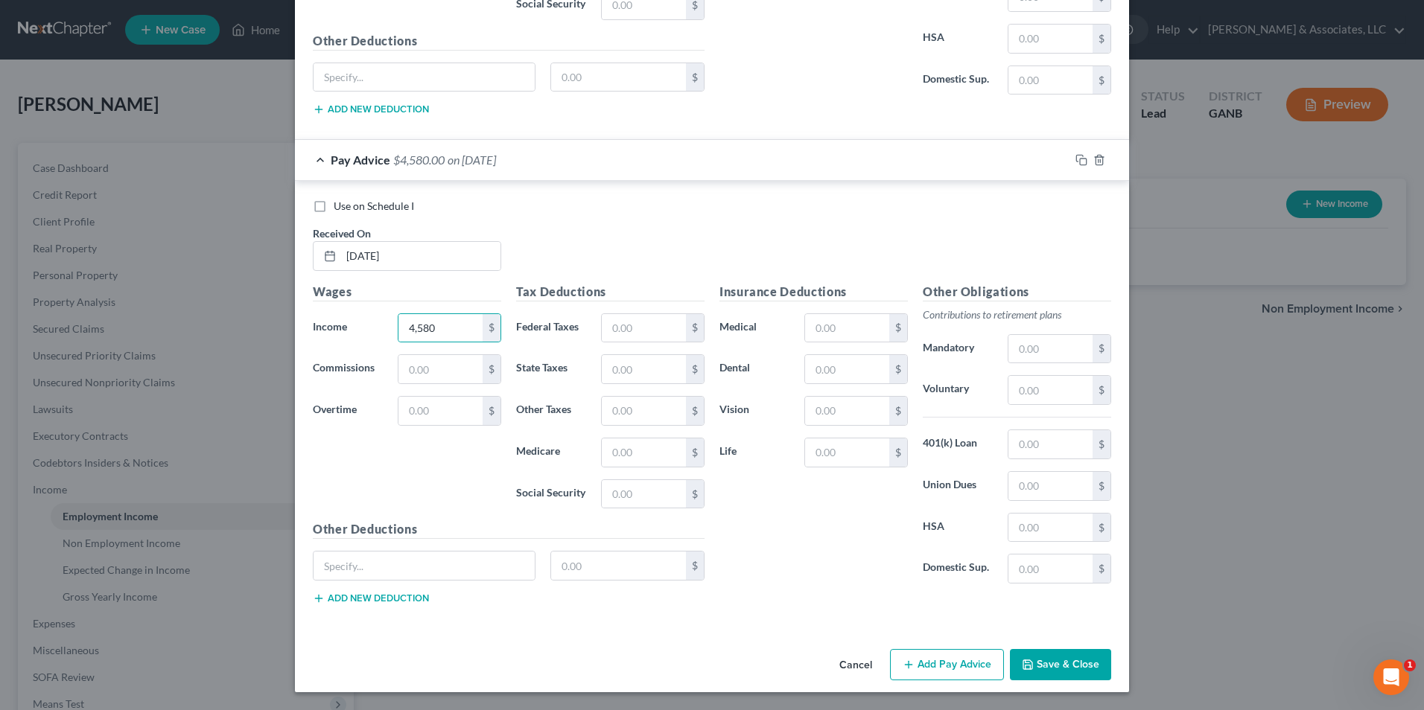
click at [919, 669] on button "Add Pay Advice" at bounding box center [947, 664] width 114 height 31
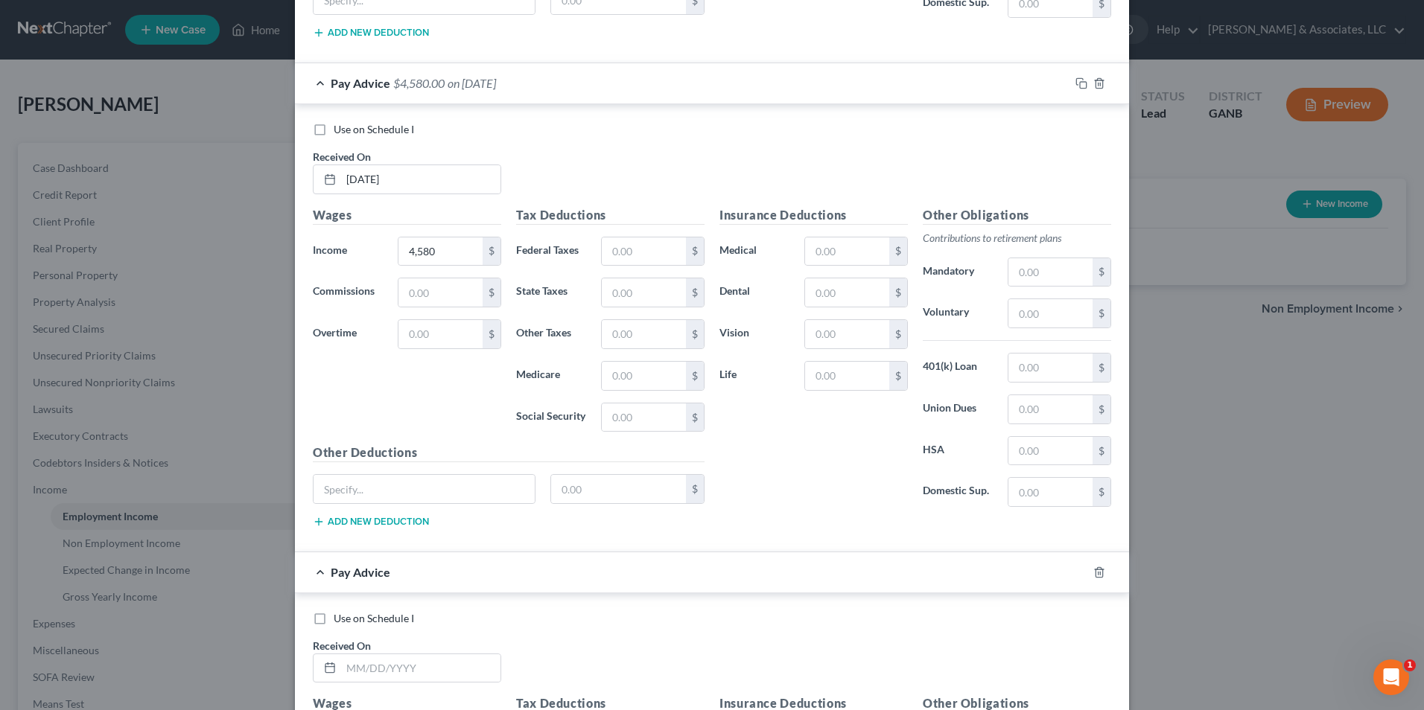
scroll to position [2465, 0]
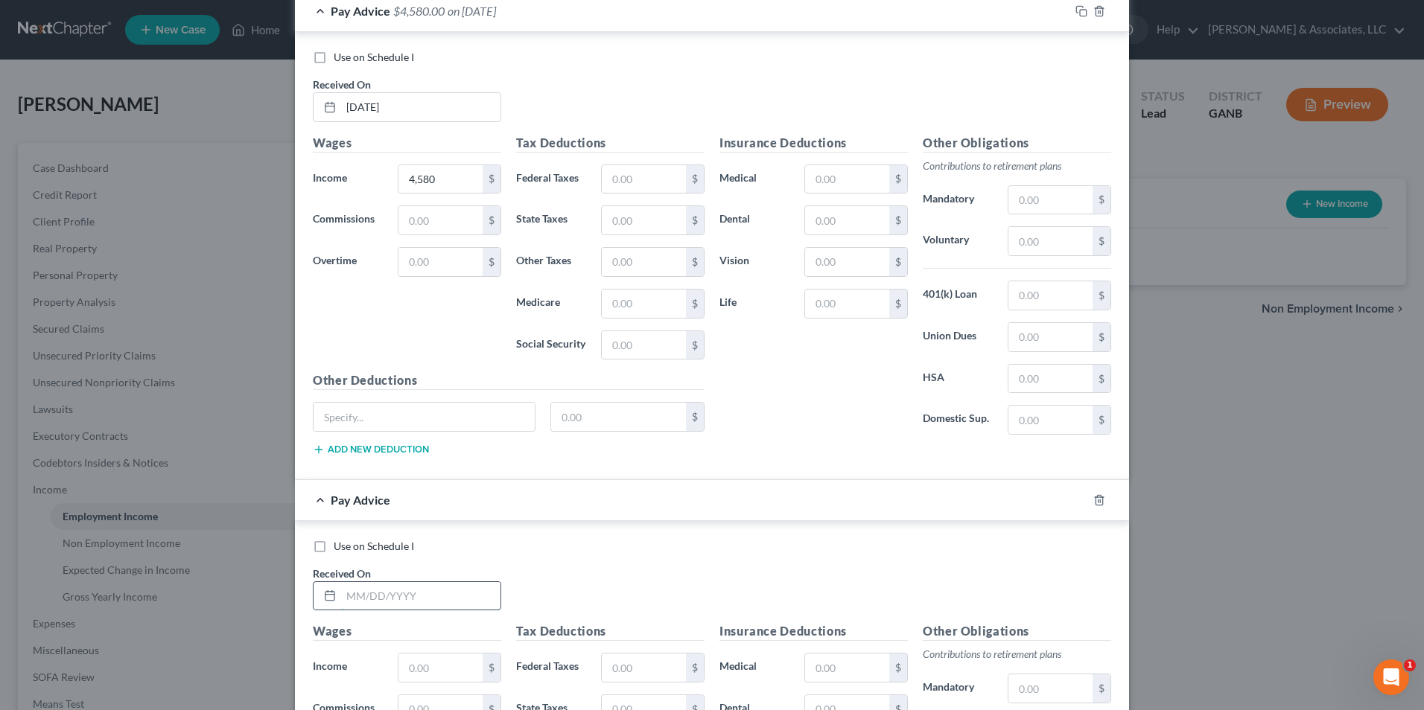
click at [383, 587] on input "text" at bounding box center [420, 596] width 159 height 28
paste input "4,580"
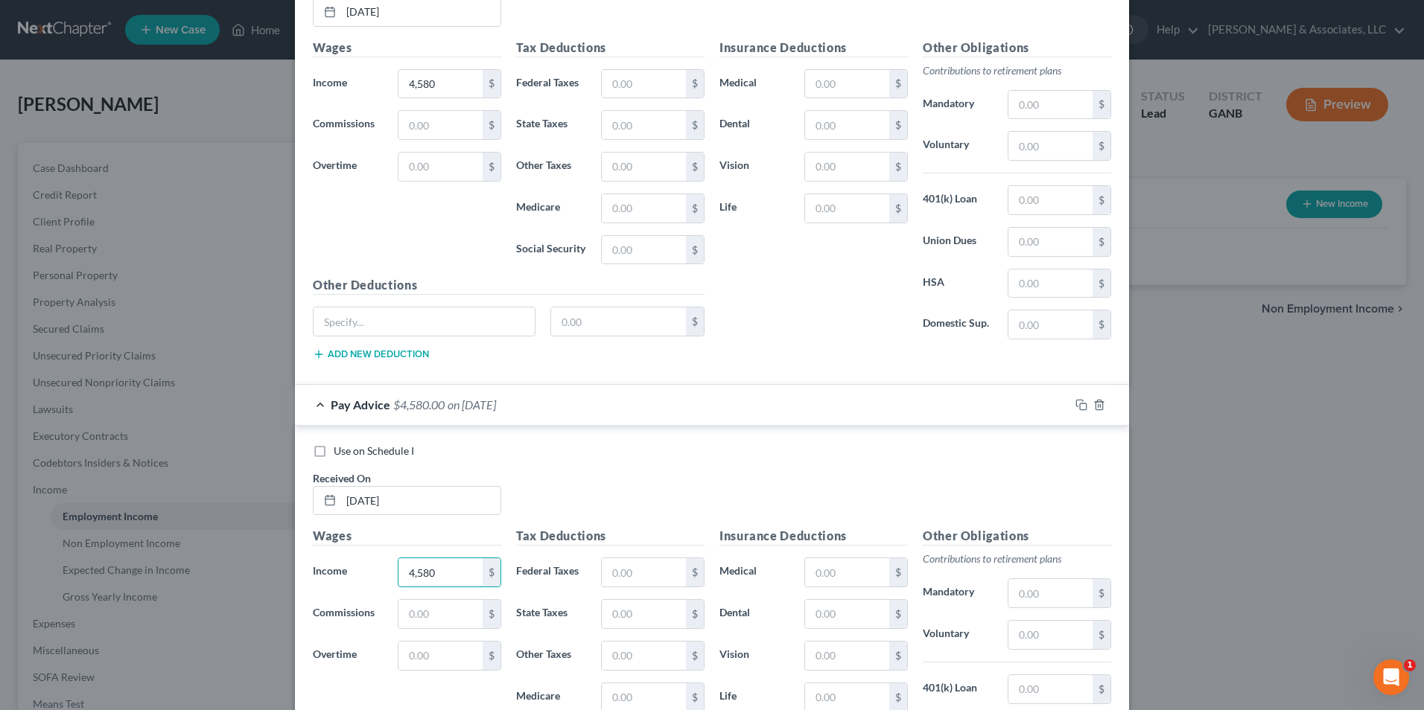
scroll to position [2805, 0]
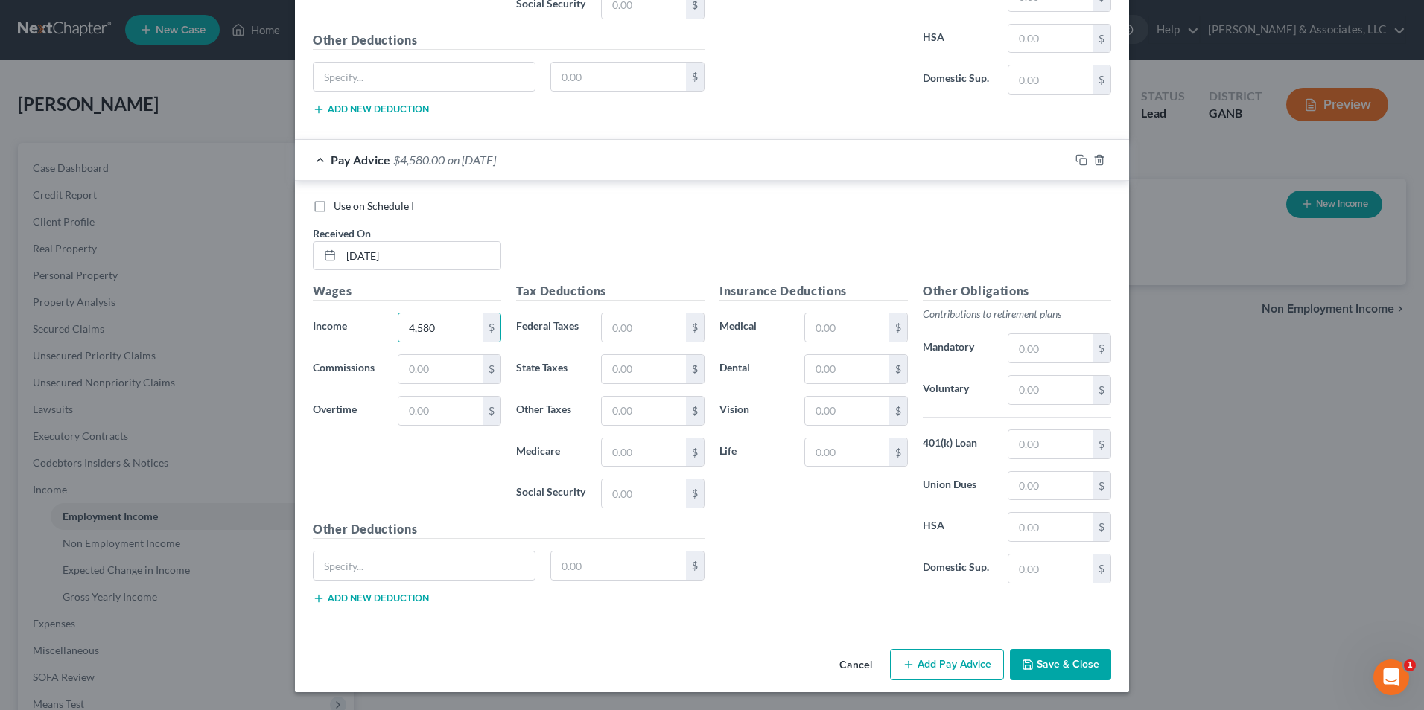
click at [955, 667] on button "Add Pay Advice" at bounding box center [947, 664] width 114 height 31
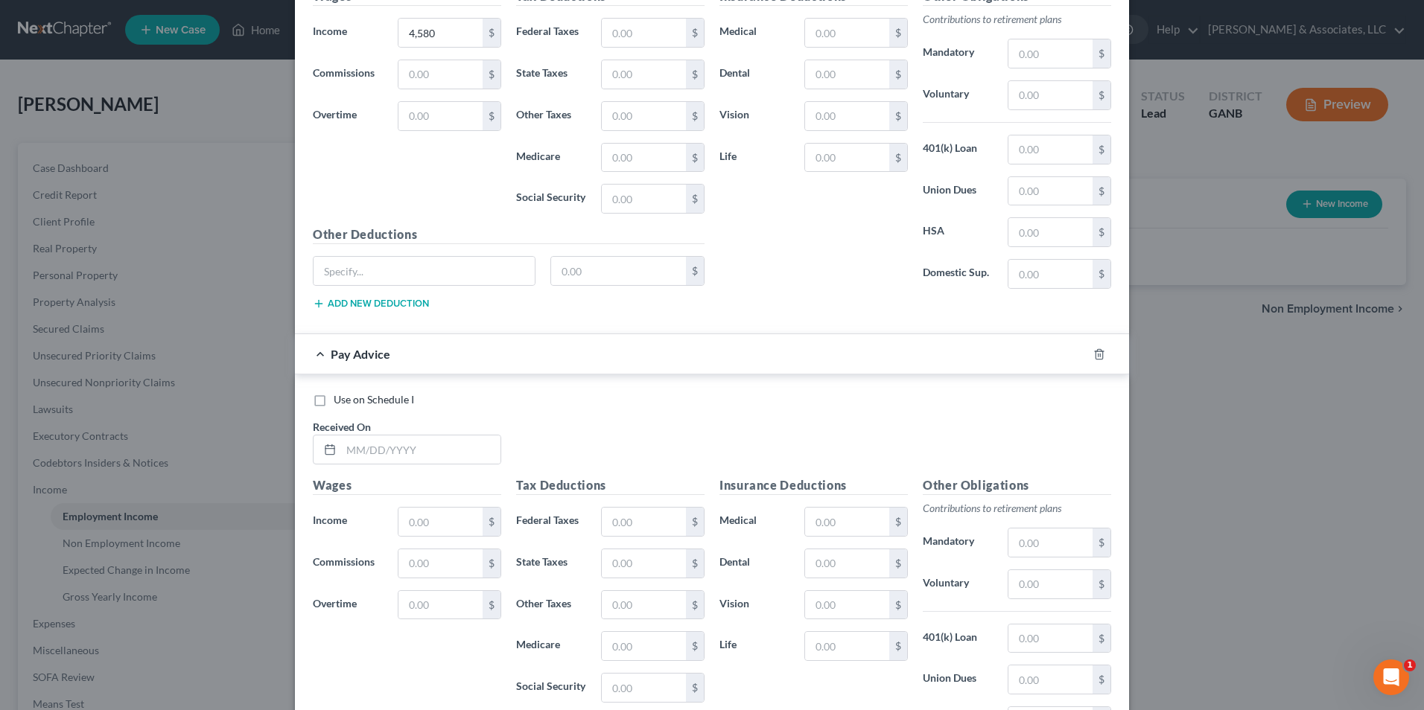
scroll to position [3103, 0]
click at [397, 450] on input "text" at bounding box center [420, 447] width 159 height 28
drag, startPoint x: 415, startPoint y: 515, endPoint x: 378, endPoint y: 529, distance: 39.8
click at [378, 529] on label "Income *" at bounding box center [347, 519] width 85 height 30
click at [444, 523] on input "text" at bounding box center [440, 519] width 84 height 28
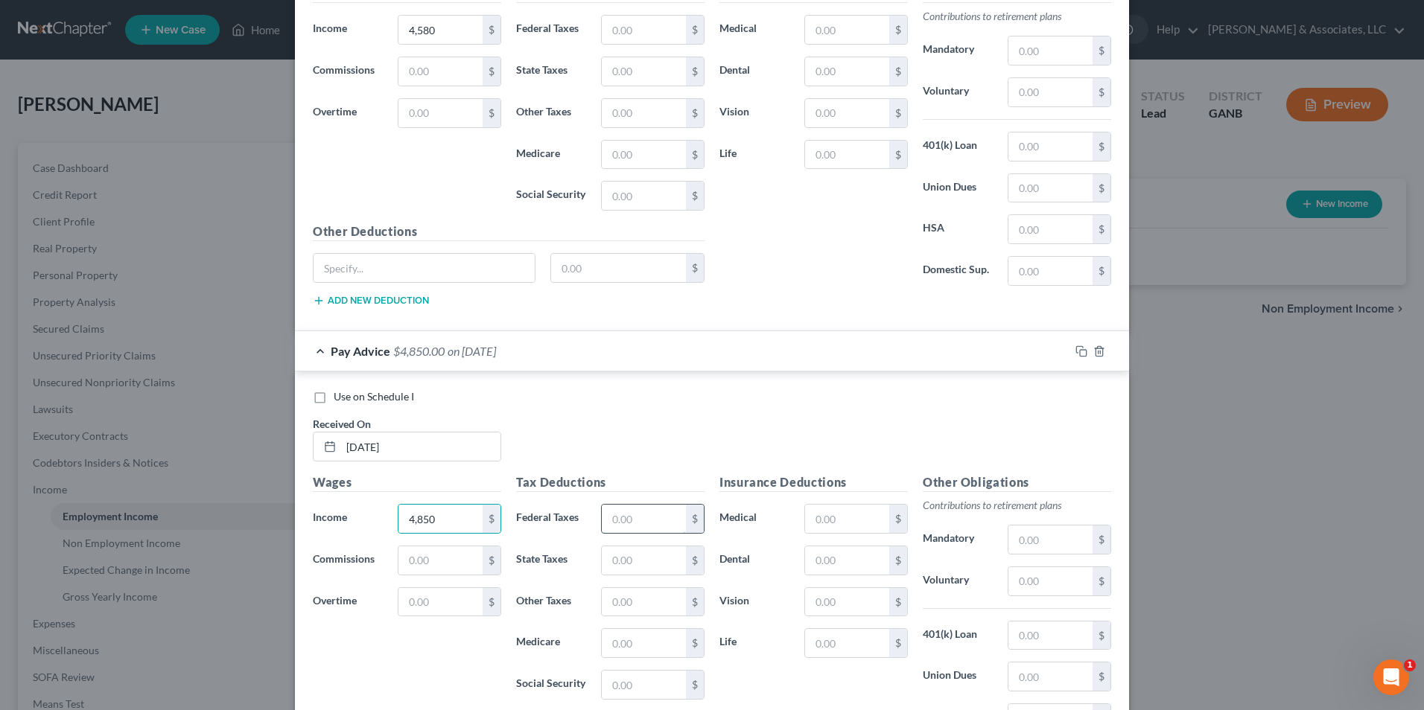
click at [632, 515] on input "text" at bounding box center [644, 519] width 84 height 28
click at [839, 521] on input "text" at bounding box center [847, 519] width 84 height 28
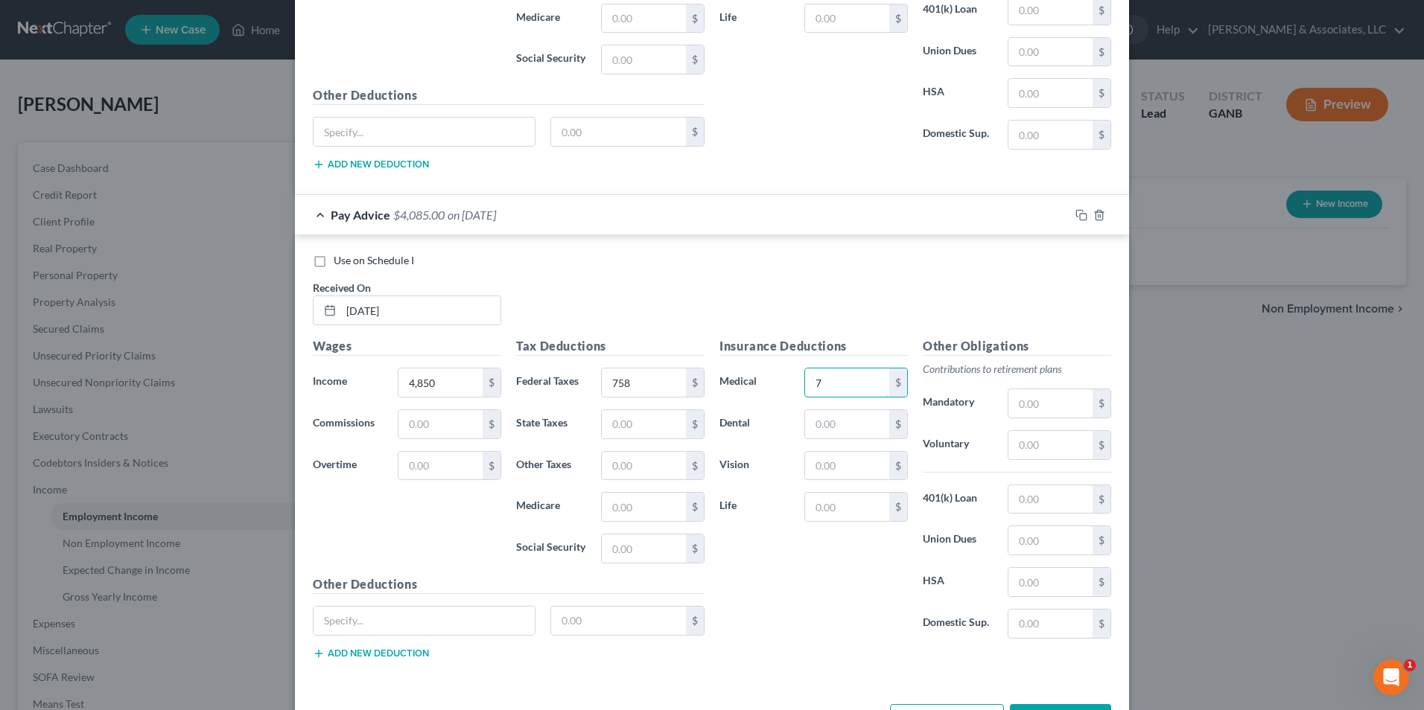
scroll to position [3294, 0]
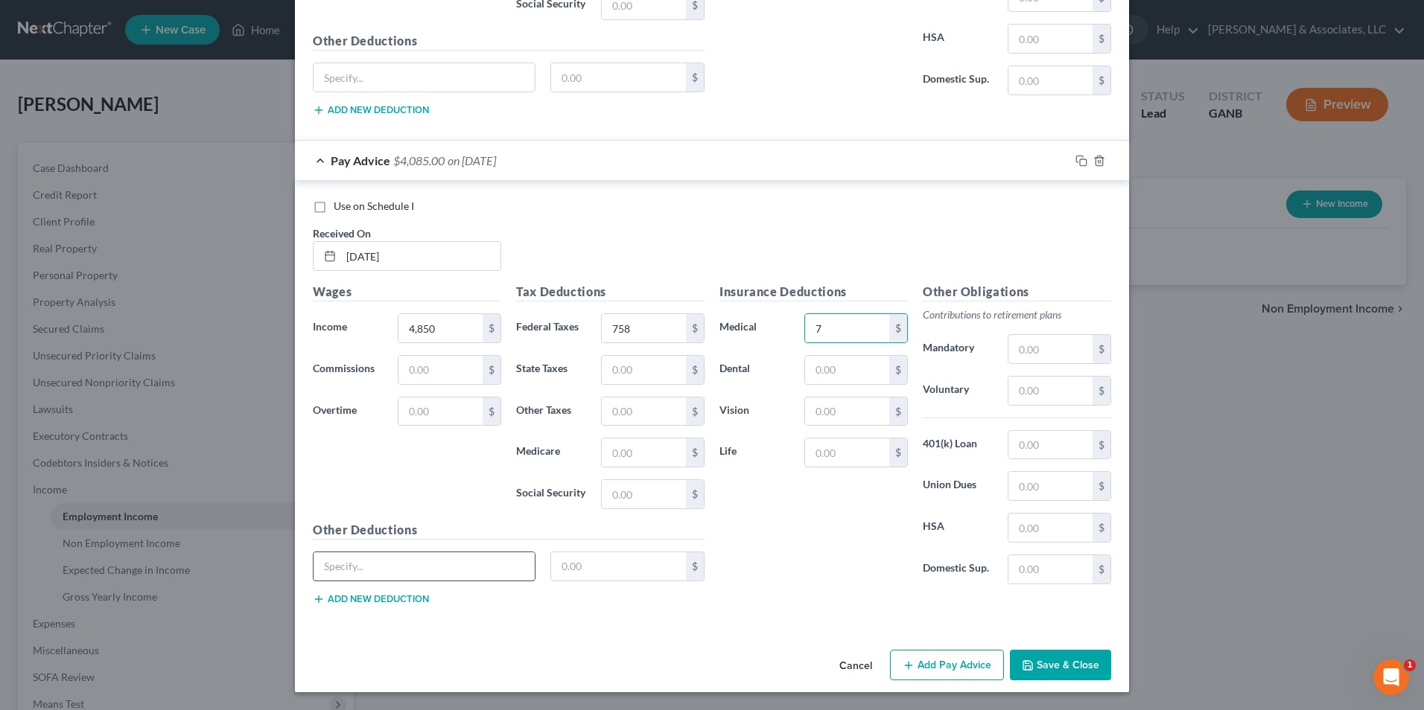
click at [392, 561] on input "text" at bounding box center [423, 566] width 221 height 28
click at [578, 569] on input "text" at bounding box center [619, 566] width 136 height 28
click at [759, 608] on div "Insurance Deductions Medical 7 $ Dental $ Vision $ Life $ Other Obligations Con…" at bounding box center [915, 450] width 407 height 334
click at [1017, 451] on input "text" at bounding box center [1050, 445] width 84 height 28
click at [1035, 571] on input "text" at bounding box center [1050, 569] width 84 height 28
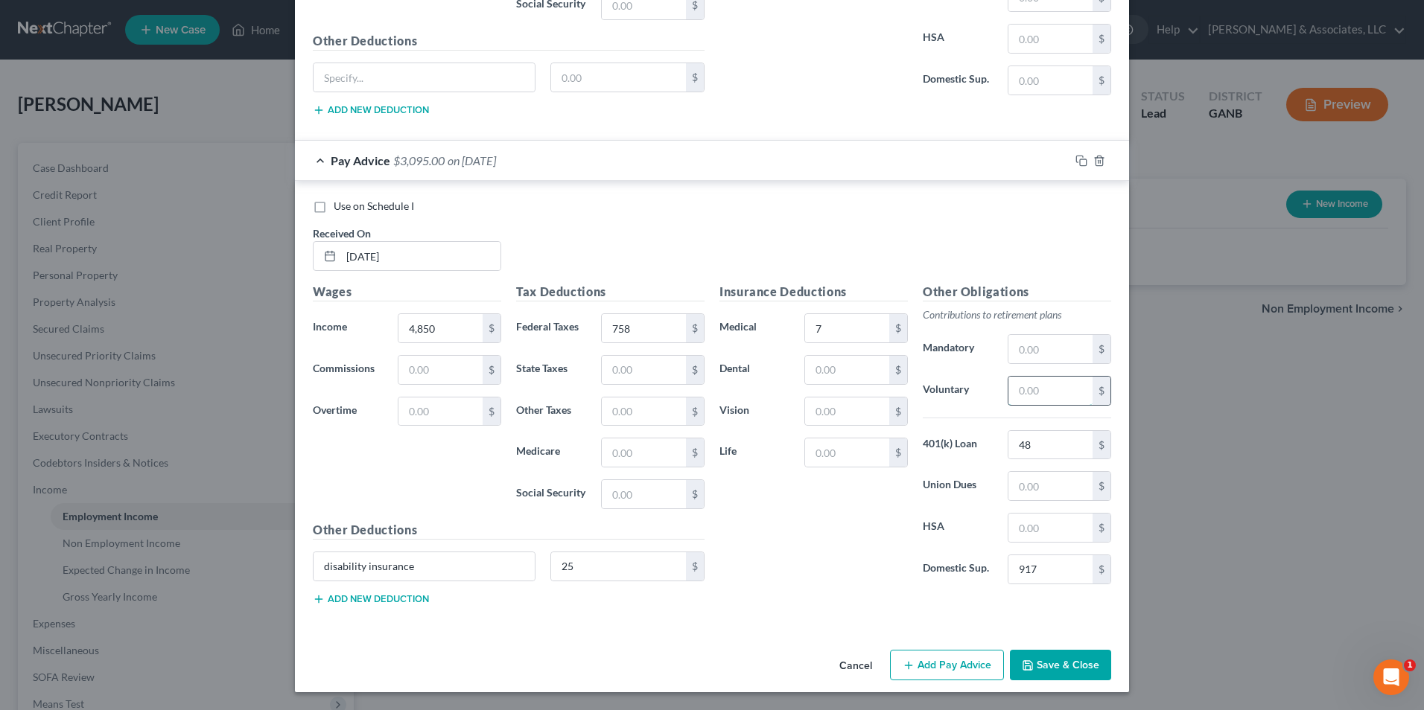
click at [1053, 392] on input "text" at bounding box center [1050, 391] width 84 height 28
click at [988, 500] on label "Union Dues" at bounding box center [957, 486] width 85 height 30
click at [1018, 395] on input "text" at bounding box center [1050, 391] width 84 height 28
click at [1019, 441] on input "48" at bounding box center [1050, 445] width 84 height 28
click at [809, 487] on div "Insurance Deductions Medical 7 $ Dental $ Vision $ Life $" at bounding box center [813, 439] width 203 height 313
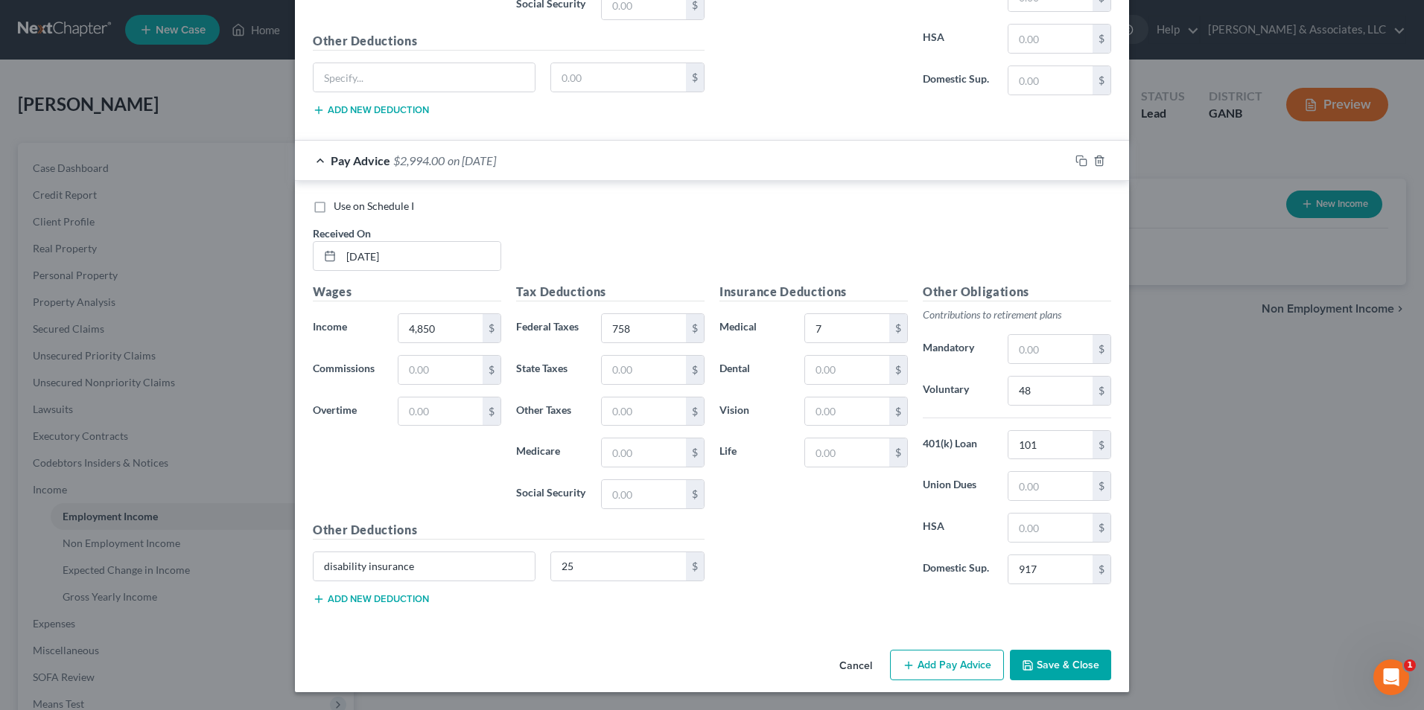
click at [1059, 673] on button "Save & Close" at bounding box center [1060, 665] width 101 height 31
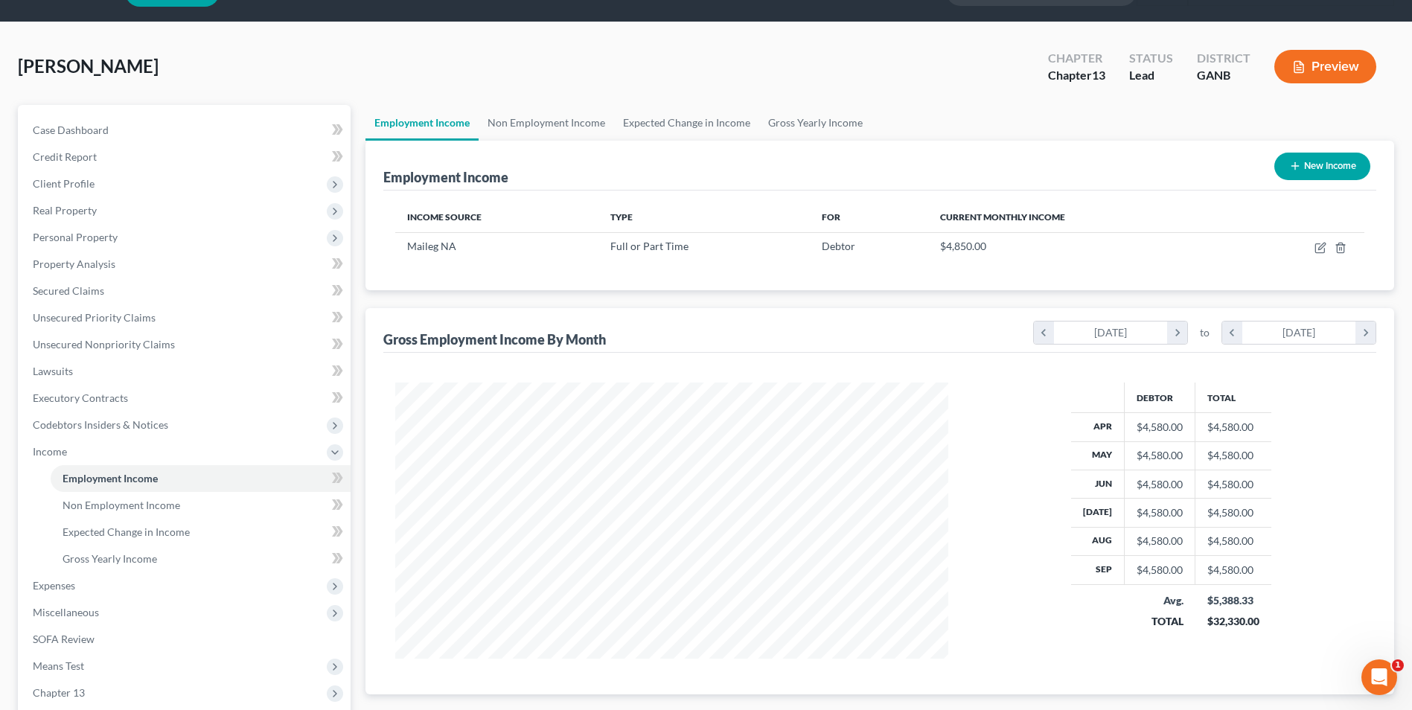
scroll to position [74, 0]
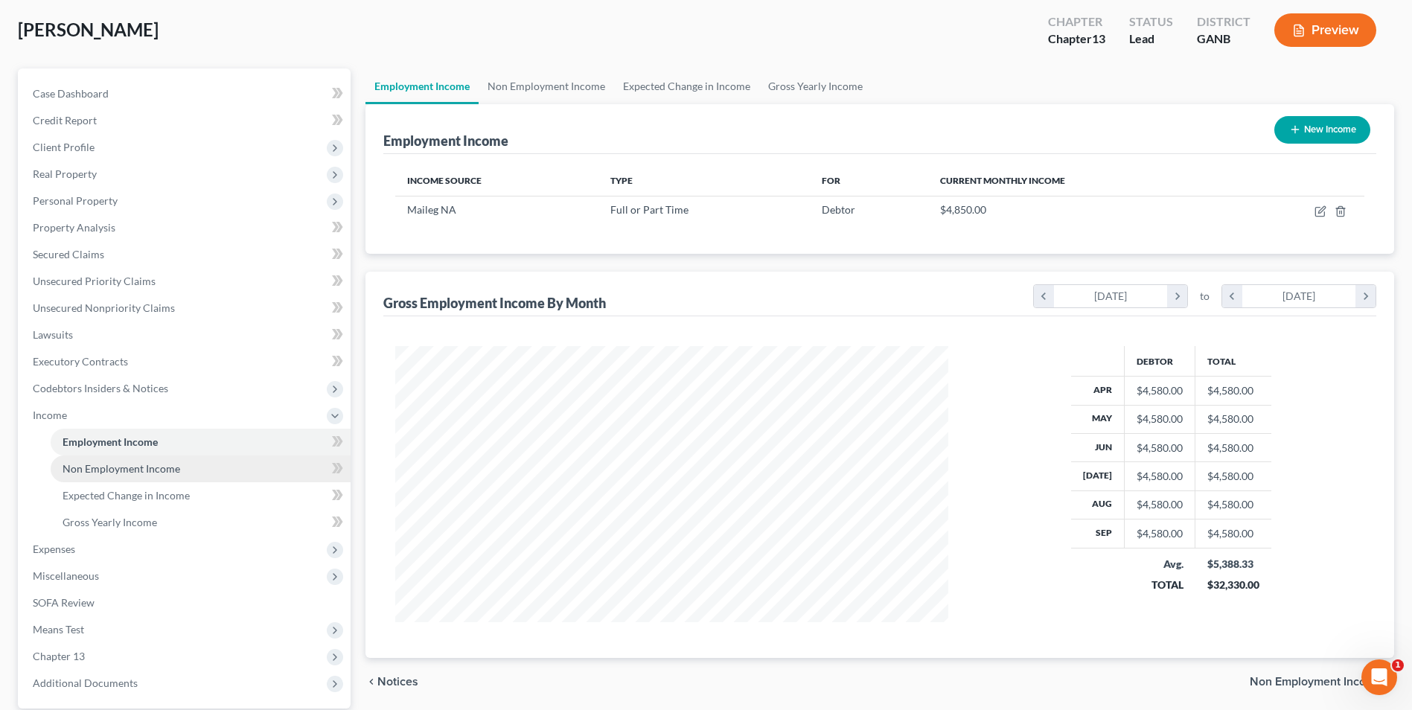
click at [129, 470] on span "Non Employment Income" at bounding box center [122, 468] width 118 height 13
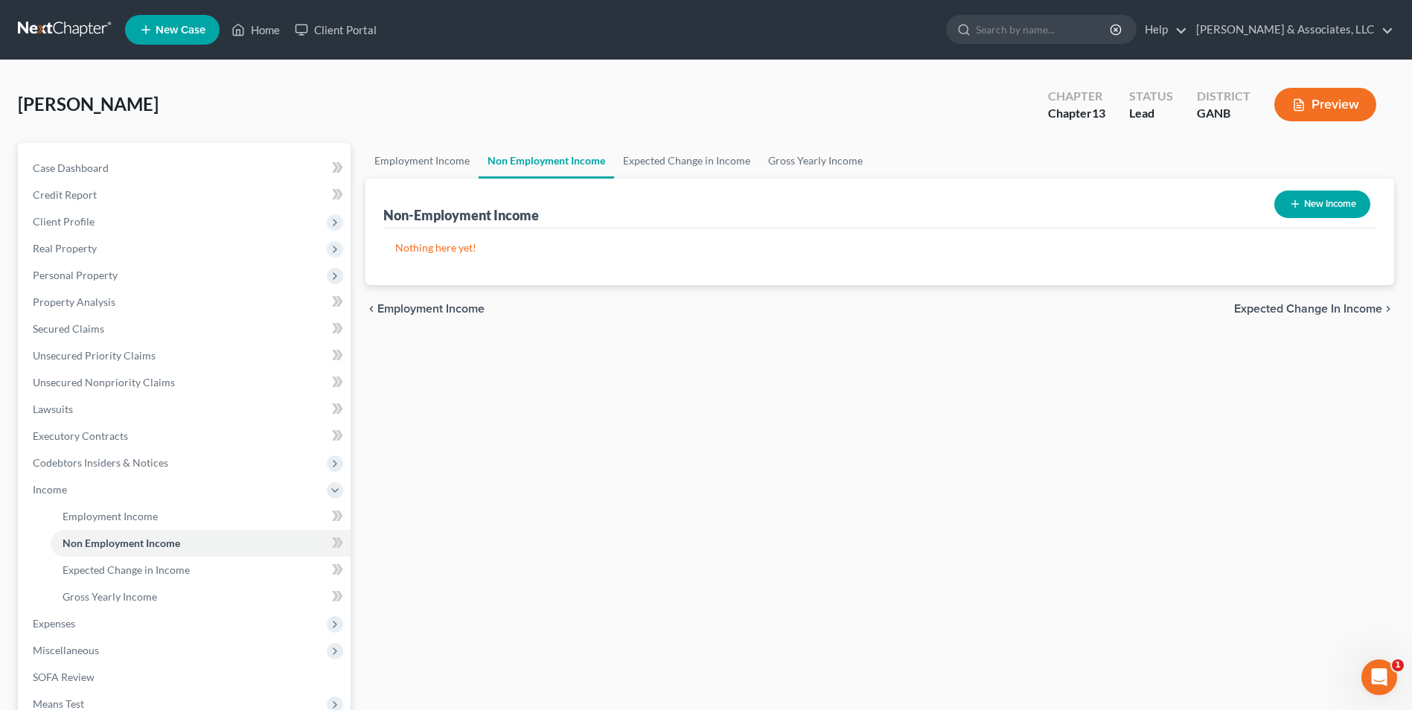
click at [1322, 200] on button "New Income" at bounding box center [1323, 205] width 96 height 28
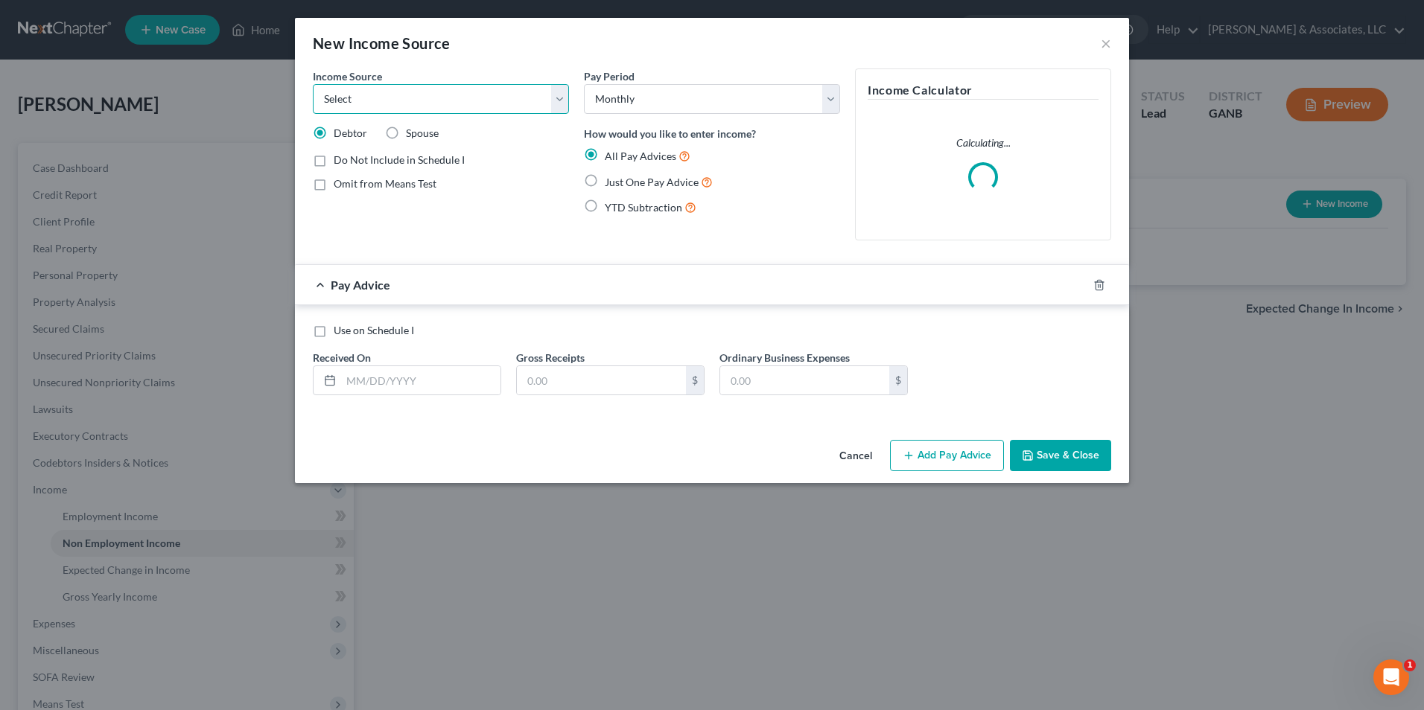
click at [561, 106] on select "Select Unemployment Disability (from employer) Pension Retirement Social Securi…" at bounding box center [441, 99] width 256 height 30
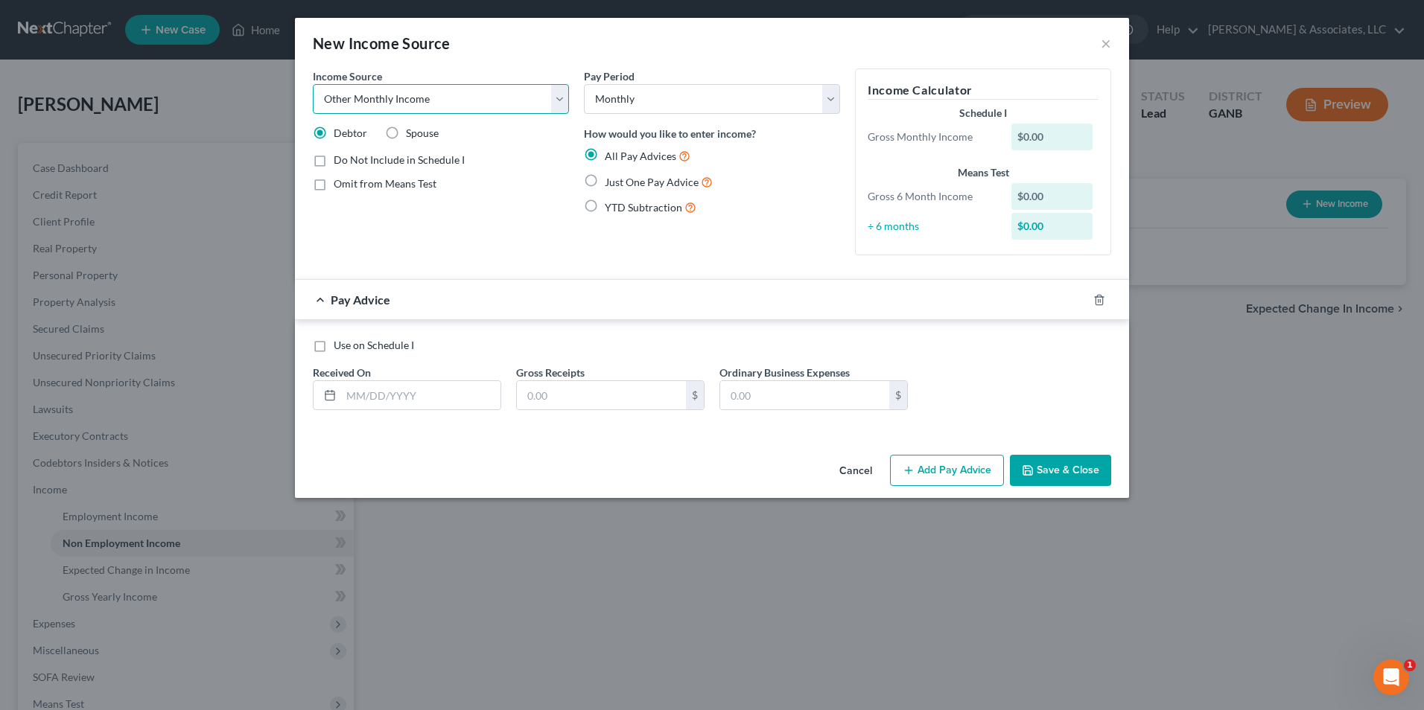
click at [313, 84] on select "Select Unemployment Disability (from employer) Pension Retirement Social Securi…" at bounding box center [441, 99] width 256 height 30
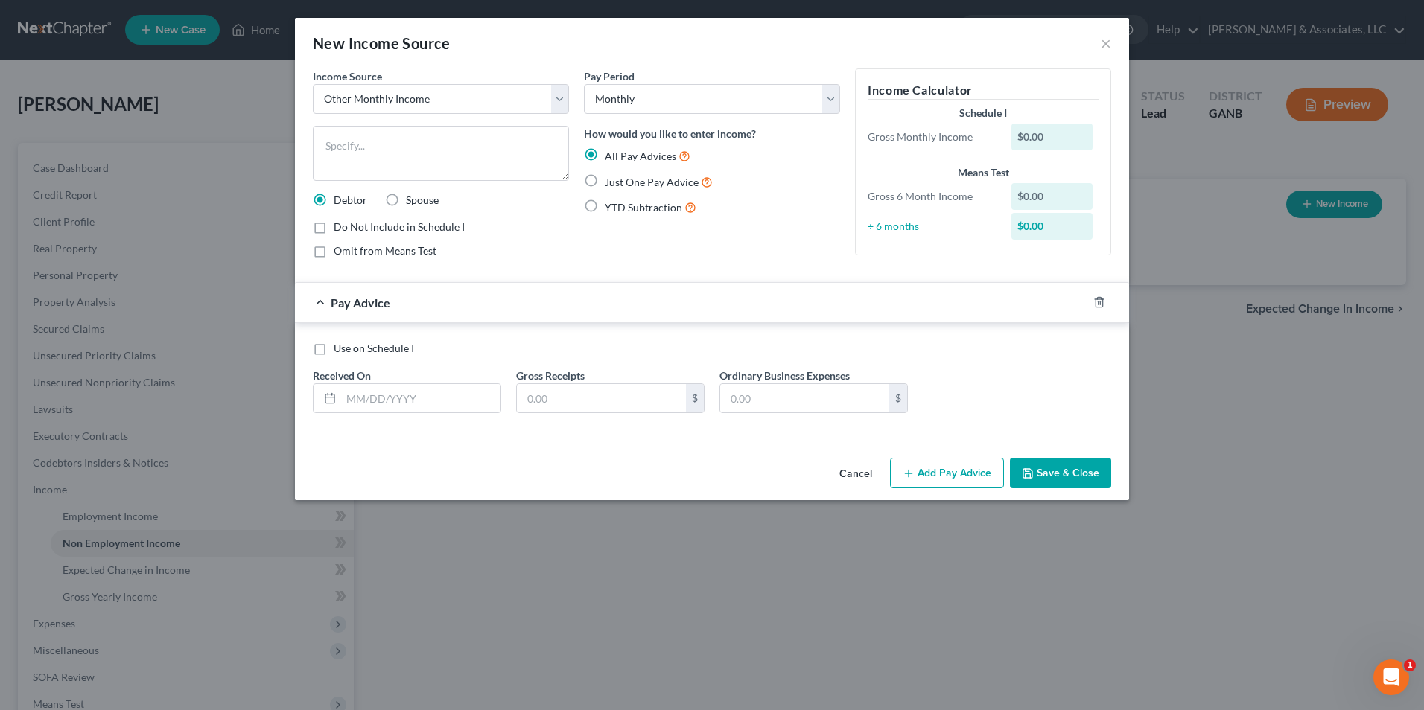
click at [605, 179] on label "Just One Pay Advice" at bounding box center [659, 181] width 108 height 17
click at [611, 179] on input "Just One Pay Advice" at bounding box center [616, 178] width 10 height 10
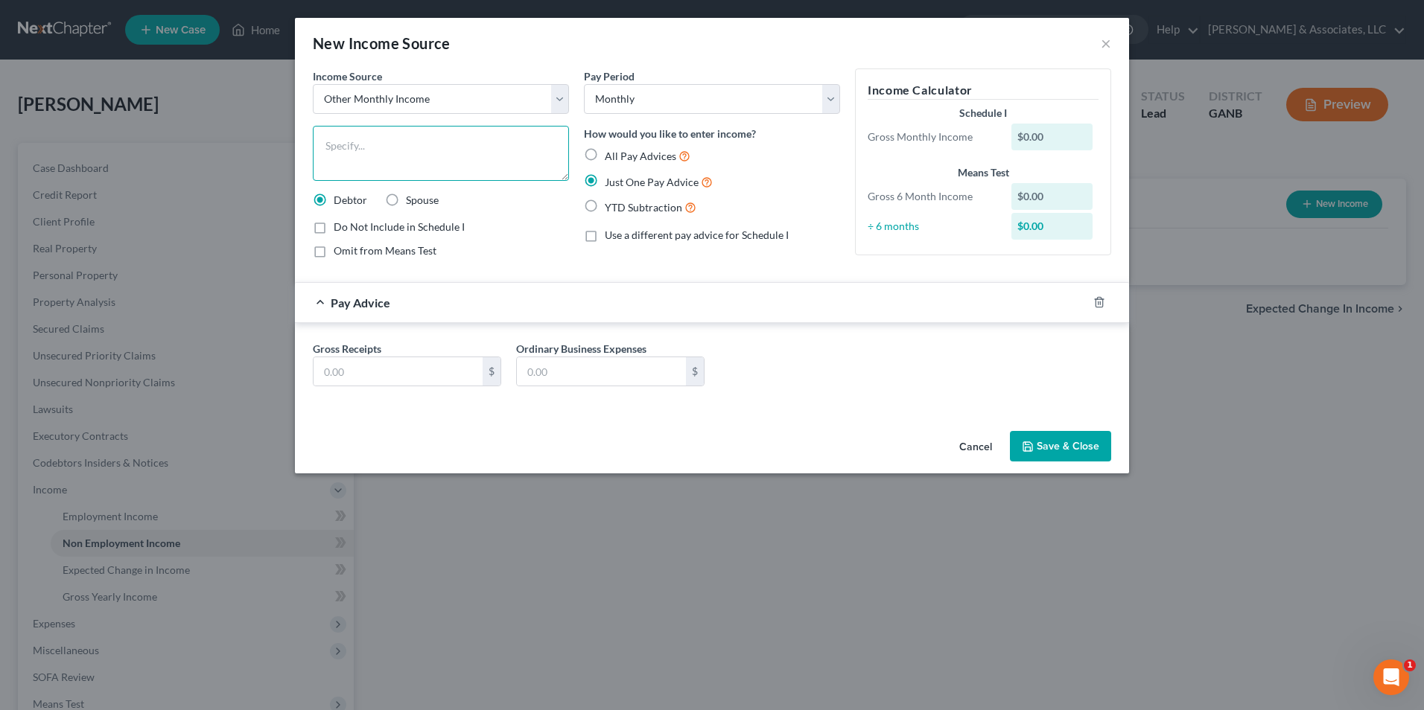
click at [436, 161] on textarea at bounding box center [441, 153] width 256 height 55
click at [514, 238] on div "Do Not Include in Schedule I Omit from Means Test" at bounding box center [441, 239] width 256 height 39
click at [440, 366] on input "text" at bounding box center [397, 371] width 169 height 28
click at [646, 480] on div "New Income Source × Income Source * Select Unemployment Disability (from employ…" at bounding box center [712, 355] width 1424 height 710
click at [1086, 452] on button "Save & Close" at bounding box center [1060, 446] width 101 height 31
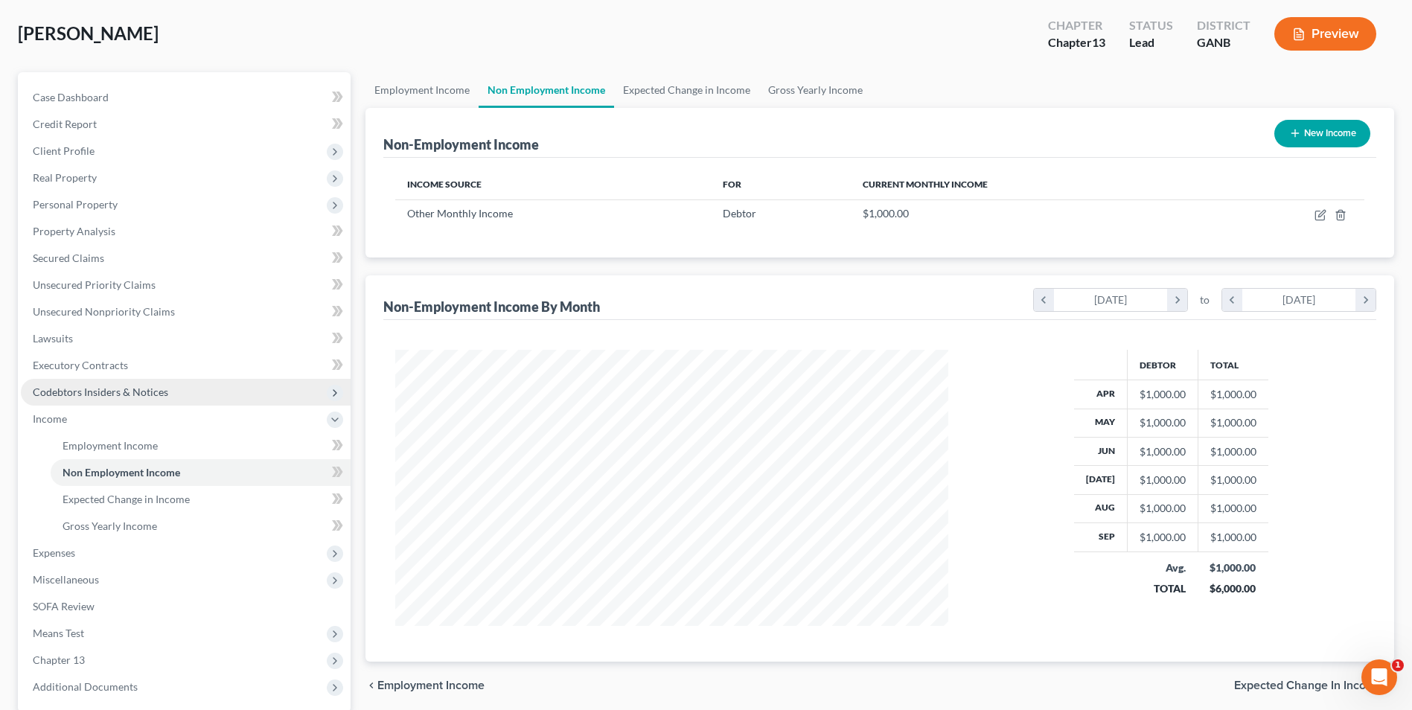
scroll to position [149, 0]
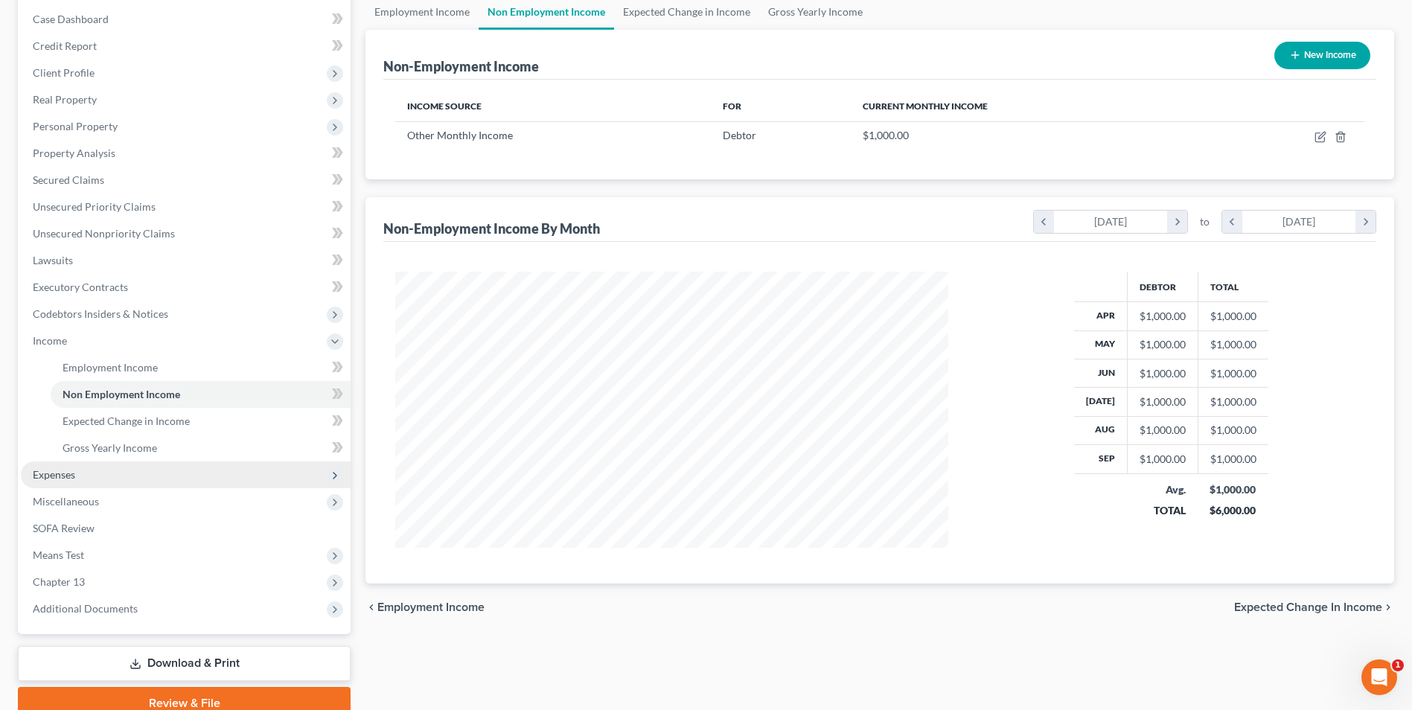
click at [42, 473] on span "Expenses" at bounding box center [54, 474] width 42 height 13
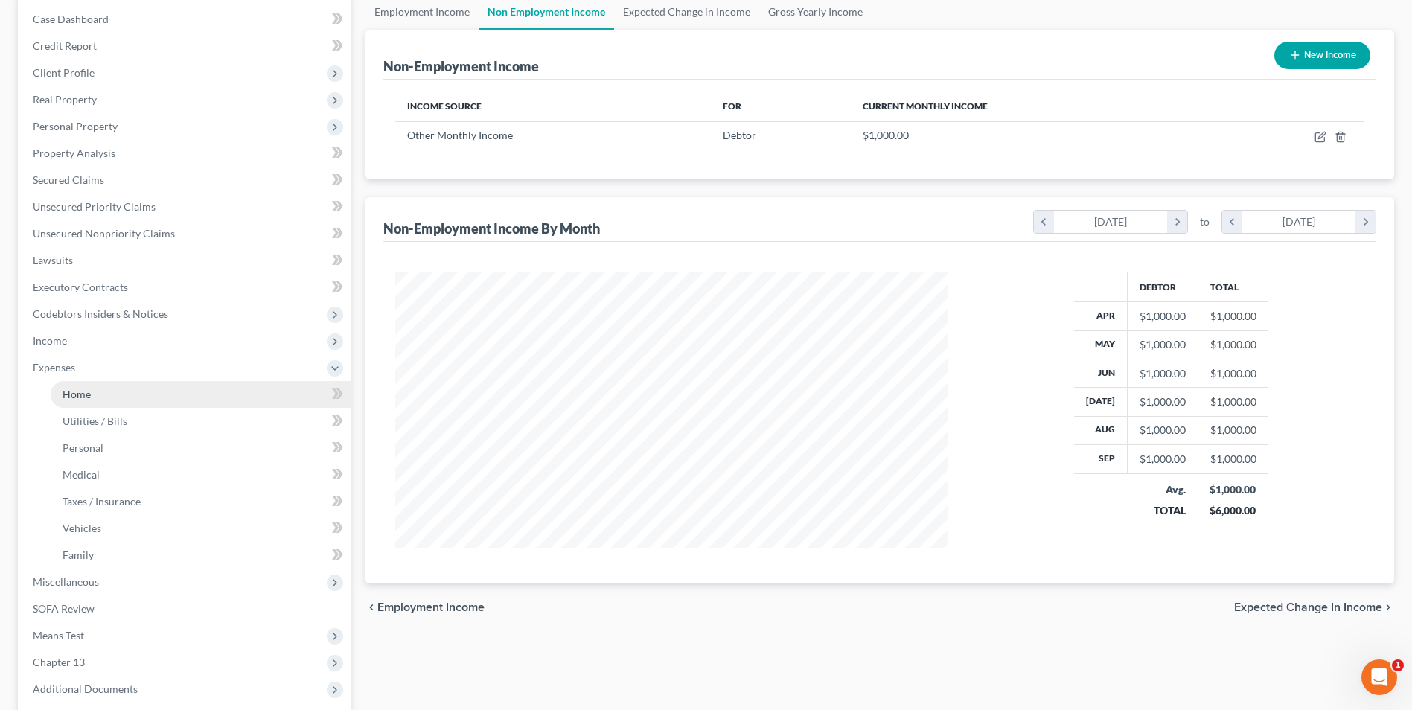
click at [80, 397] on span "Home" at bounding box center [77, 394] width 28 height 13
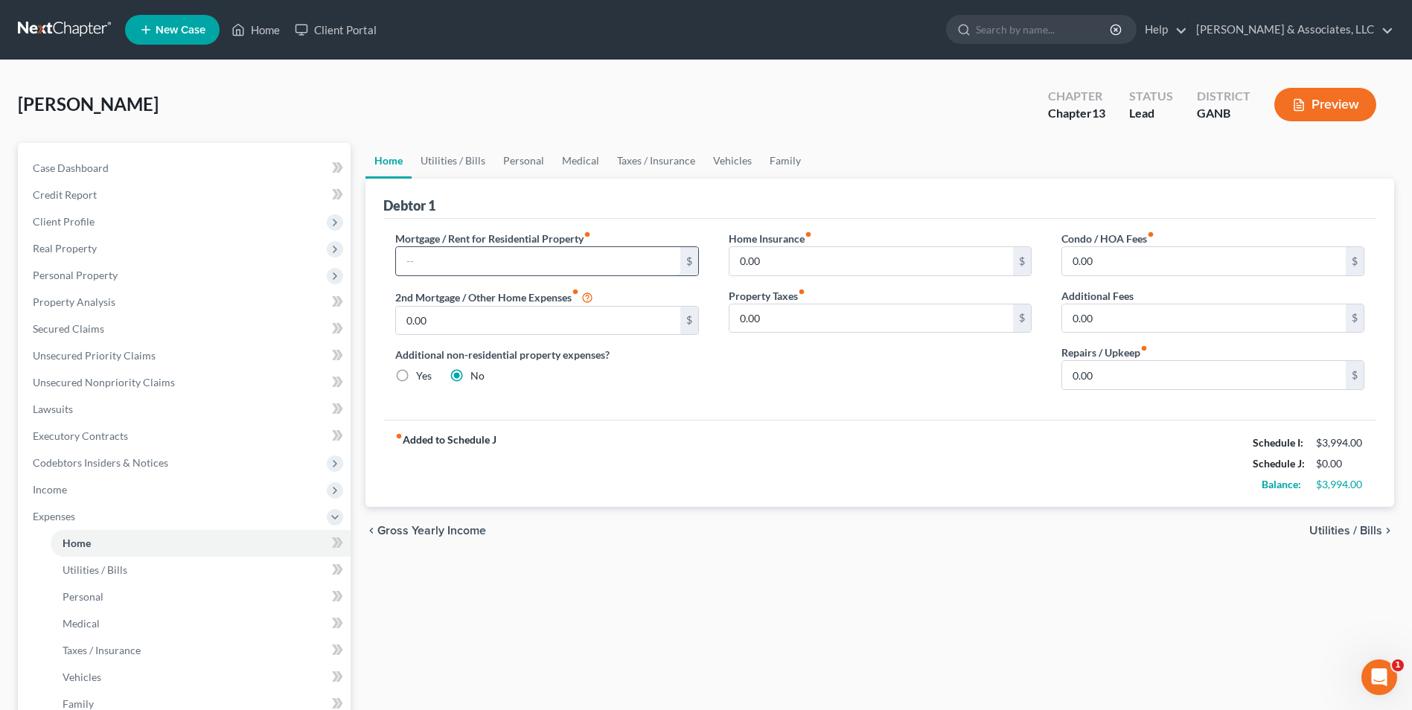
click at [408, 252] on input "text" at bounding box center [538, 261] width 284 height 28
click at [452, 165] on link "Utilities / Bills" at bounding box center [453, 161] width 83 height 36
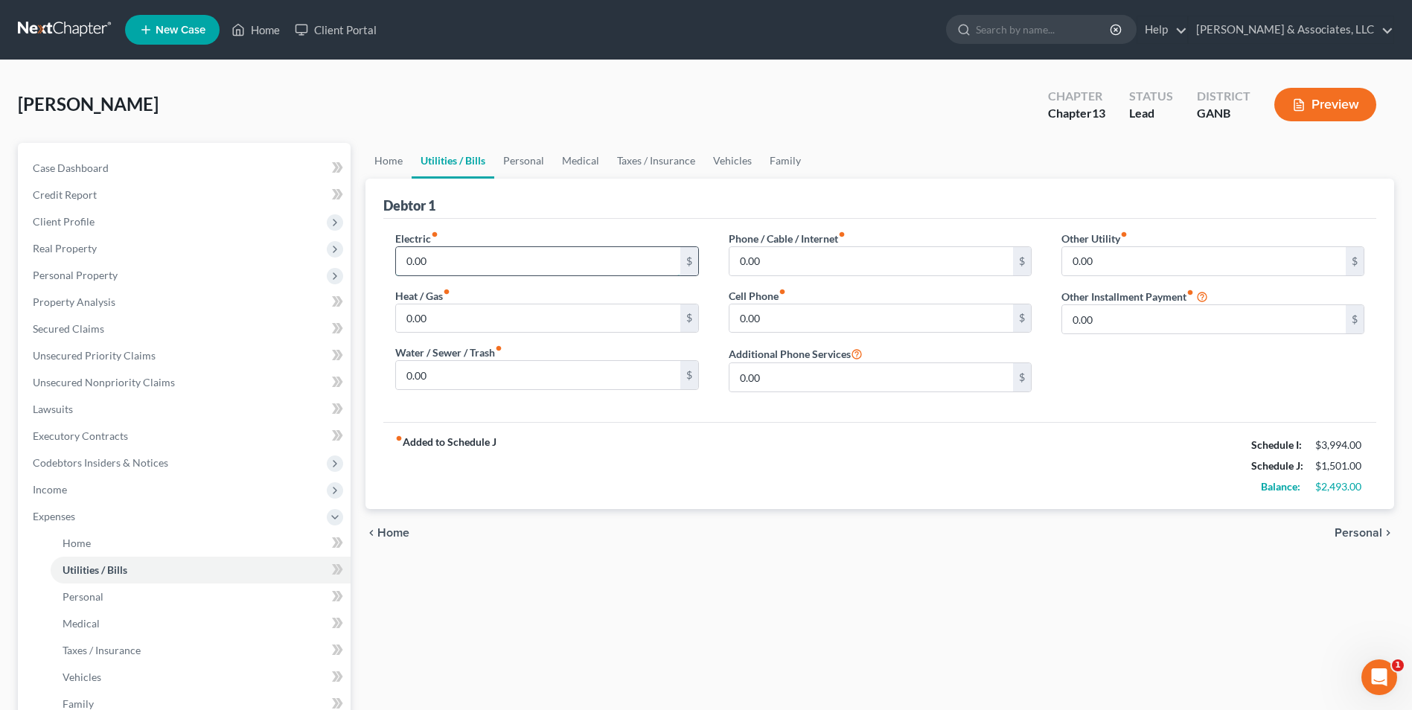
click at [445, 265] on input "0.00" at bounding box center [538, 261] width 284 height 28
drag, startPoint x: 574, startPoint y: 485, endPoint x: 520, endPoint y: 498, distance: 55.3
click at [574, 485] on div "fiber_manual_record Added to Schedule J Schedule I: $3,994.00 Schedule J: $1,70…" at bounding box center [879, 465] width 993 height 87
click at [478, 378] on input "0.00" at bounding box center [538, 375] width 284 height 28
click at [796, 313] on input "0.00" at bounding box center [872, 319] width 284 height 28
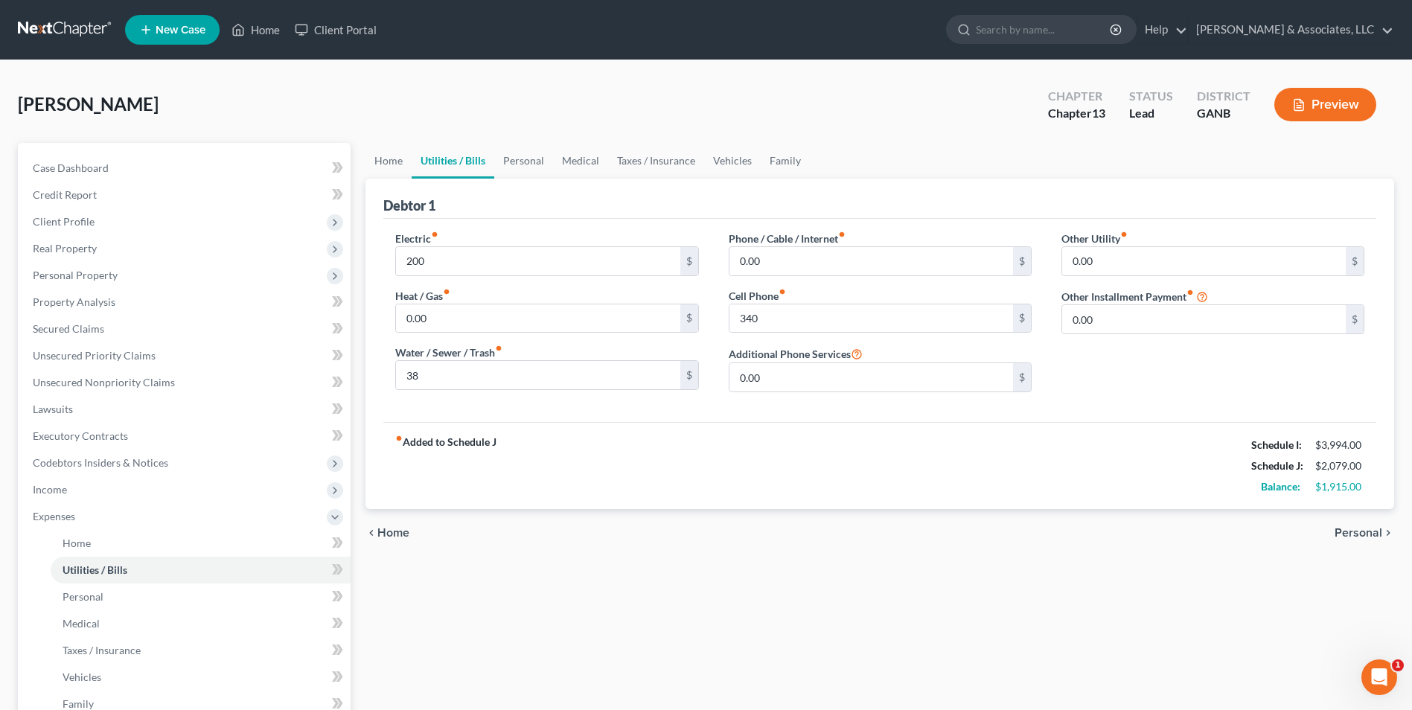
click at [905, 555] on div "chevron_left Home Personal chevron_right" at bounding box center [880, 533] width 1029 height 48
click at [476, 292] on div "Heat / Gas fiber_manual_record 0.00 $" at bounding box center [546, 310] width 303 height 45
click at [477, 326] on input "0.00" at bounding box center [538, 319] width 284 height 28
click at [442, 401] on div "Electric fiber_manual_record 200 $ Heat / Gas fiber_manual_record 40 $ Water / …" at bounding box center [546, 317] width 333 height 173
click at [435, 378] on input "38" at bounding box center [538, 375] width 284 height 28
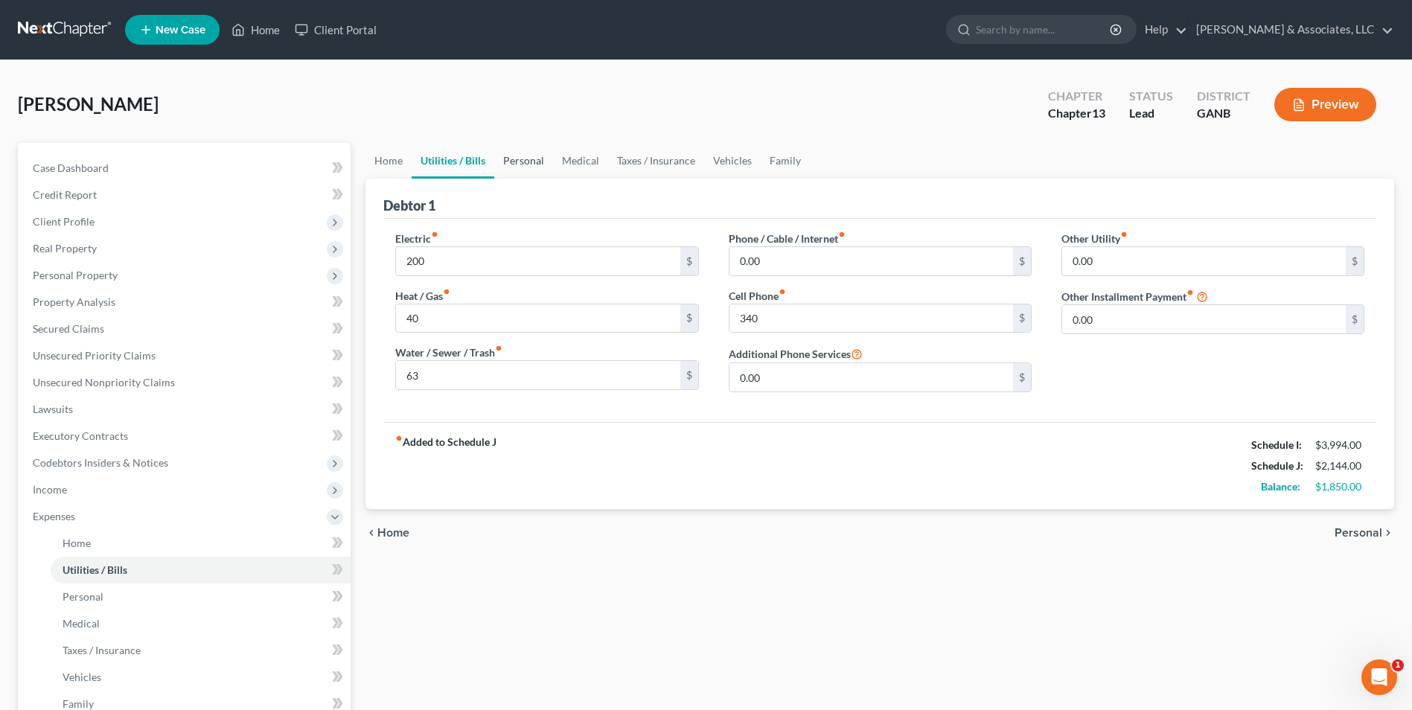
click at [514, 167] on link "Personal" at bounding box center [523, 161] width 59 height 36
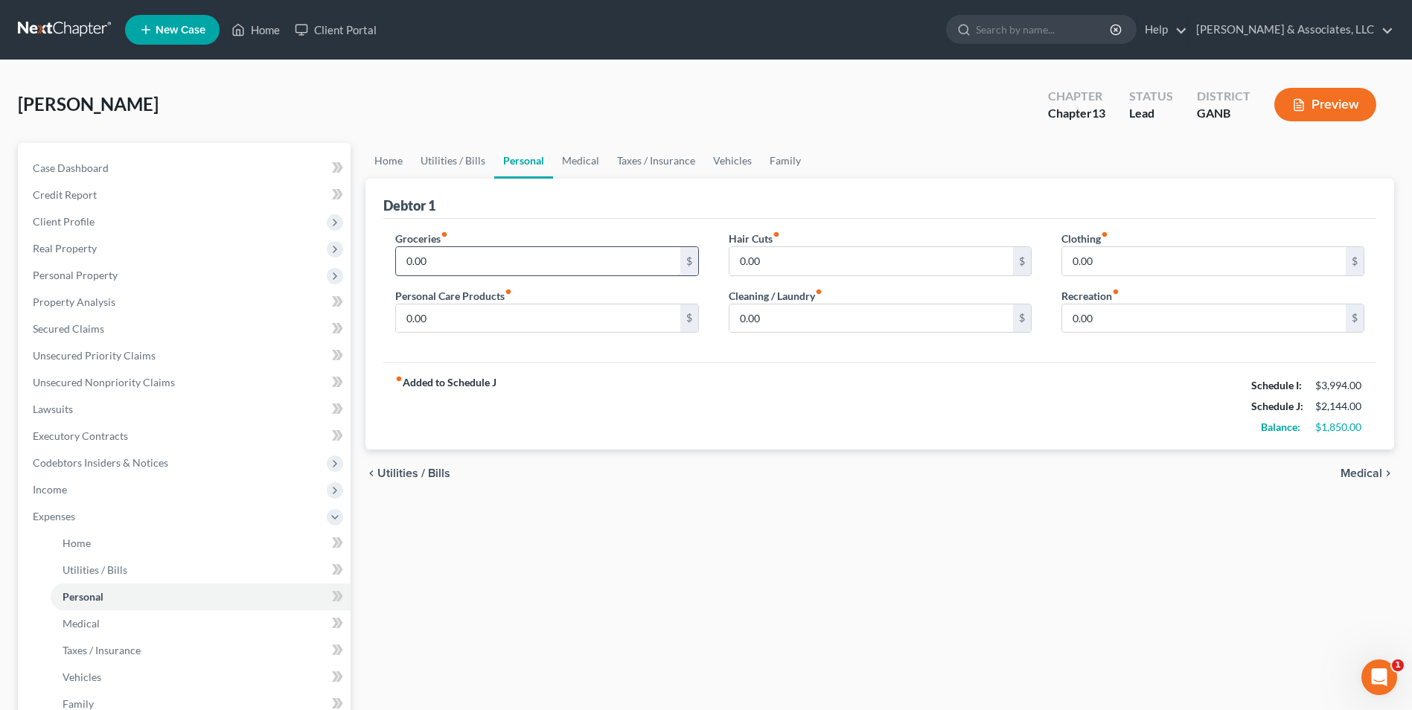
click at [479, 271] on input "0.00" at bounding box center [538, 261] width 284 height 28
click at [1129, 252] on input "0.00" at bounding box center [1204, 261] width 284 height 28
click at [799, 315] on input "0.00" at bounding box center [872, 319] width 284 height 28
click at [557, 162] on link "Medical" at bounding box center [580, 161] width 55 height 36
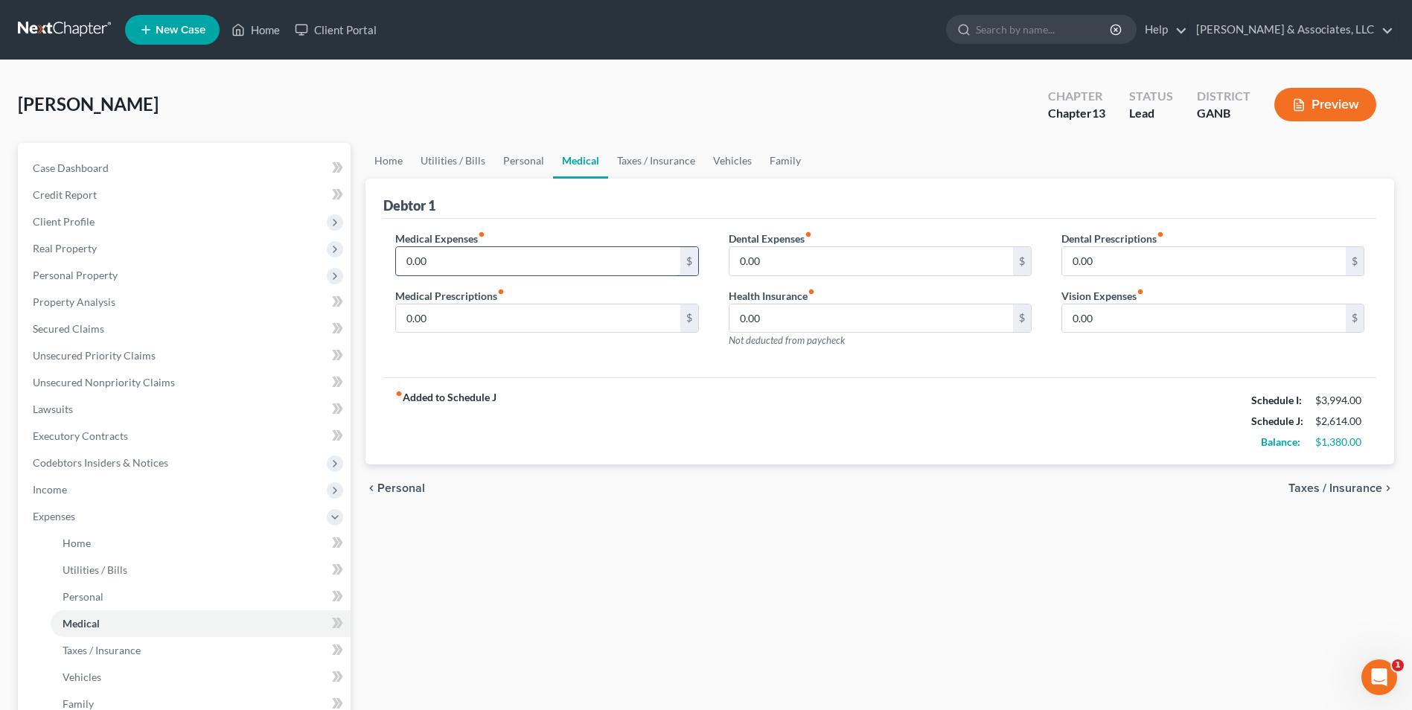
click at [475, 261] on input "0.00" at bounding box center [538, 261] width 284 height 28
drag, startPoint x: 730, startPoint y: 162, endPoint x: 673, endPoint y: 186, distance: 61.4
click at [730, 162] on link "Vehicles" at bounding box center [732, 161] width 57 height 36
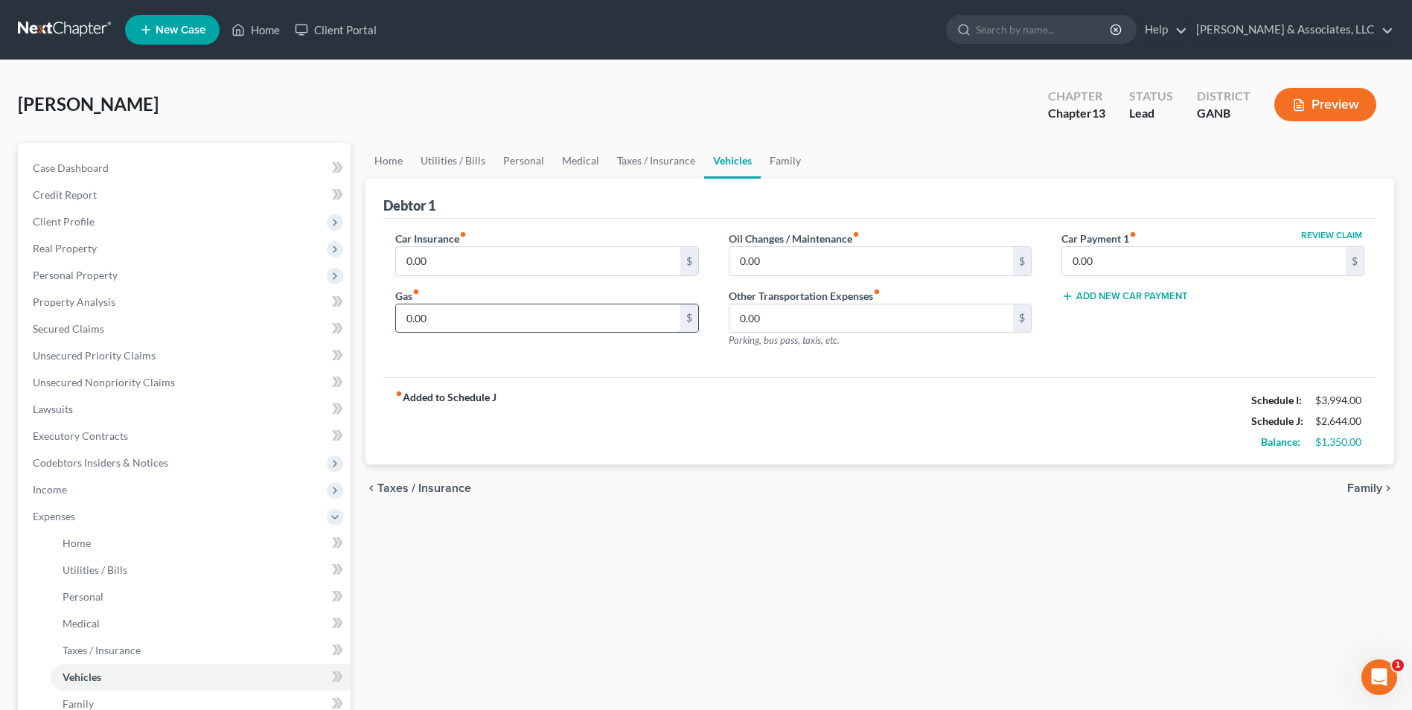
click at [509, 315] on input "0.00" at bounding box center [538, 319] width 284 height 28
click at [442, 264] on input "0.00" at bounding box center [538, 261] width 284 height 28
click at [768, 160] on link "Family" at bounding box center [785, 161] width 49 height 36
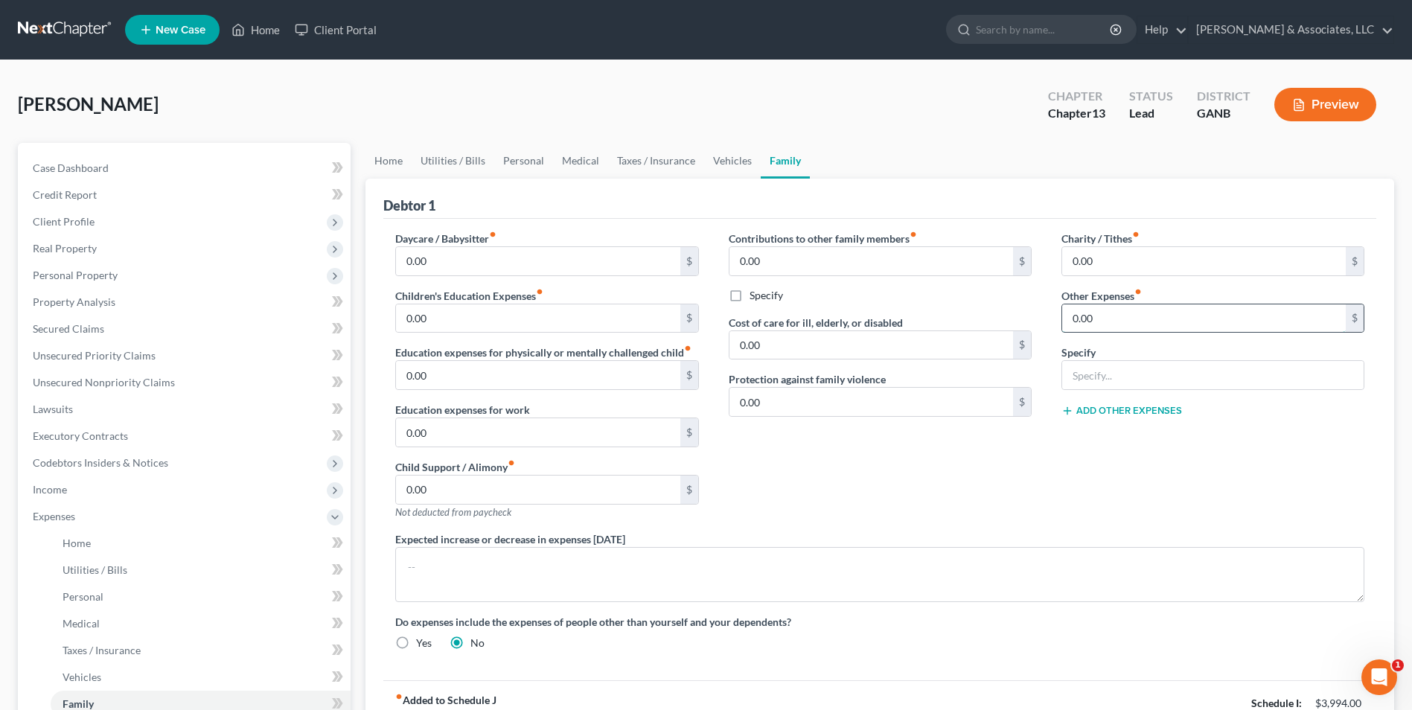
click at [1127, 315] on input "0.00" at bounding box center [1204, 319] width 284 height 28
click at [1091, 477] on div "Charity / Tithes fiber_manual_record 0.00 $ Other Expenses fiber_manual_record …" at bounding box center [1213, 381] width 333 height 301
click at [1084, 381] on input "text" at bounding box center [1213, 375] width 302 height 28
click at [1147, 410] on button "Add Other Expenses" at bounding box center [1122, 411] width 121 height 12
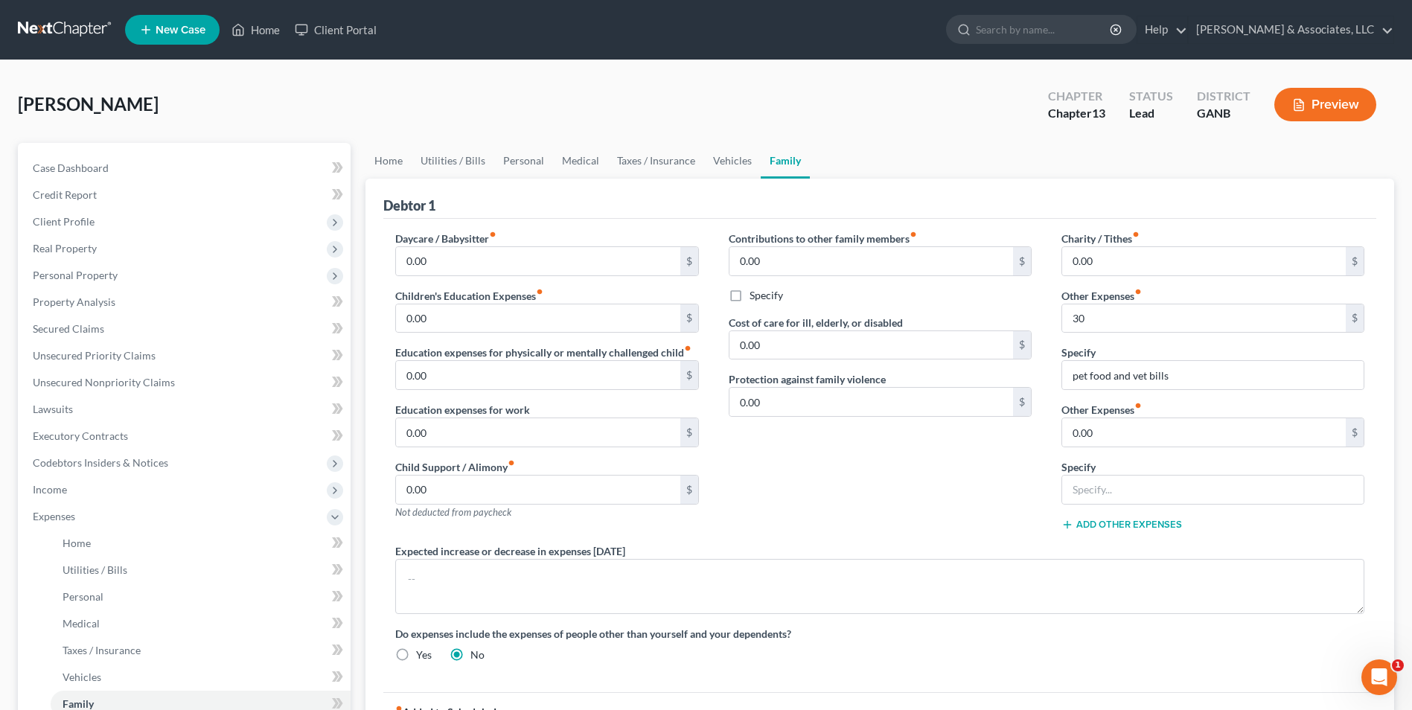
click at [1118, 412] on label "Other Expenses fiber_manual_record" at bounding box center [1102, 410] width 80 height 16
click at [1178, 437] on input "0.00" at bounding box center [1204, 432] width 284 height 28
click at [969, 525] on div "Contributions to other family members fiber_manual_record 0.00 $ Specify Cost o…" at bounding box center [880, 387] width 333 height 313
click at [1082, 493] on input "text" at bounding box center [1213, 490] width 302 height 28
click at [1305, 498] on input "lease payment Rent-A-Center" at bounding box center [1213, 490] width 302 height 28
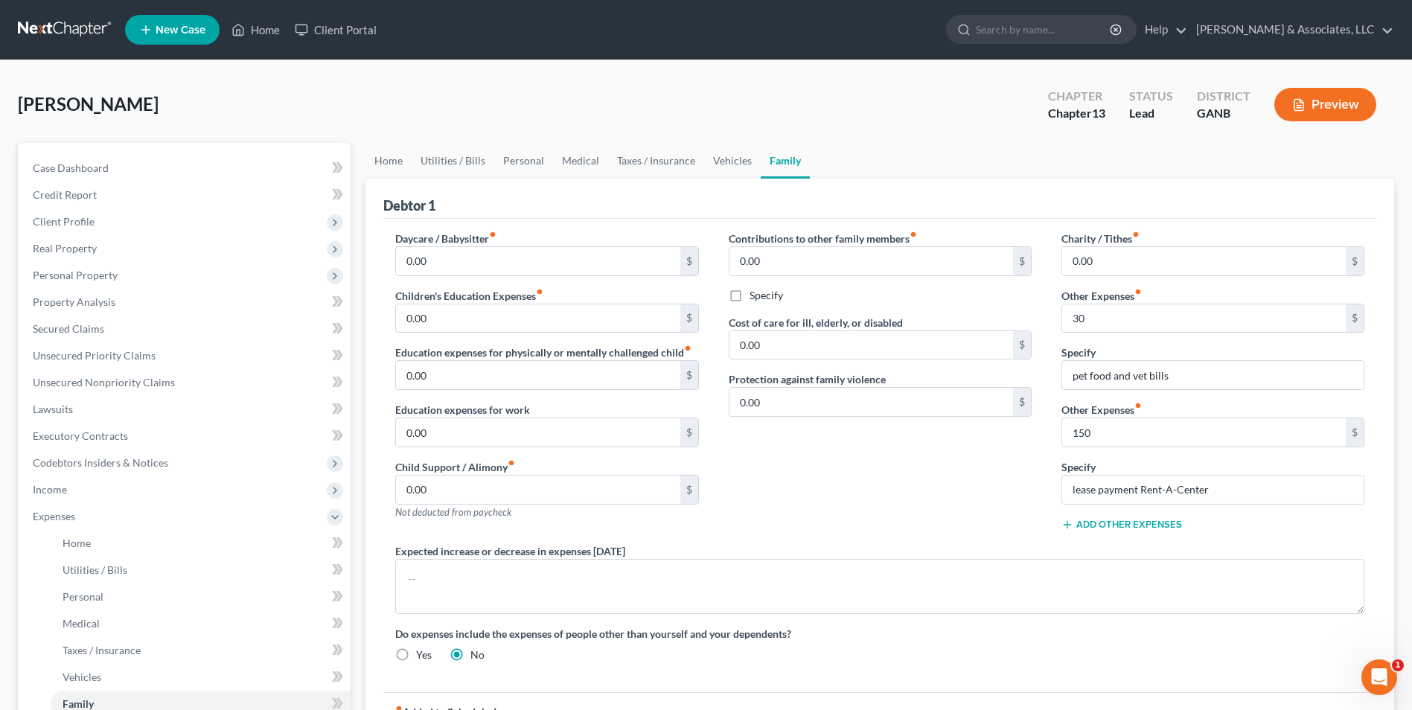
click at [943, 510] on div "Contributions to other family members fiber_manual_record 0.00 $ Specify Cost o…" at bounding box center [880, 387] width 333 height 313
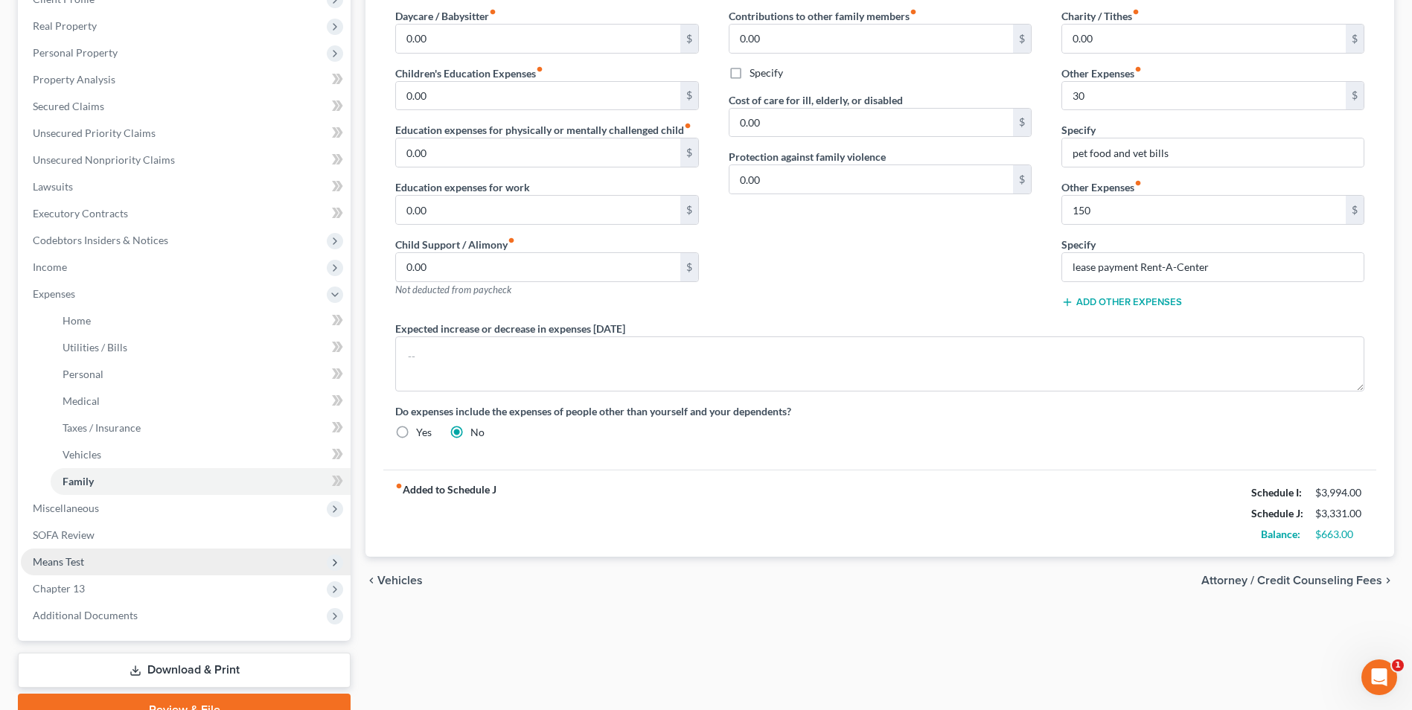
scroll to position [223, 0]
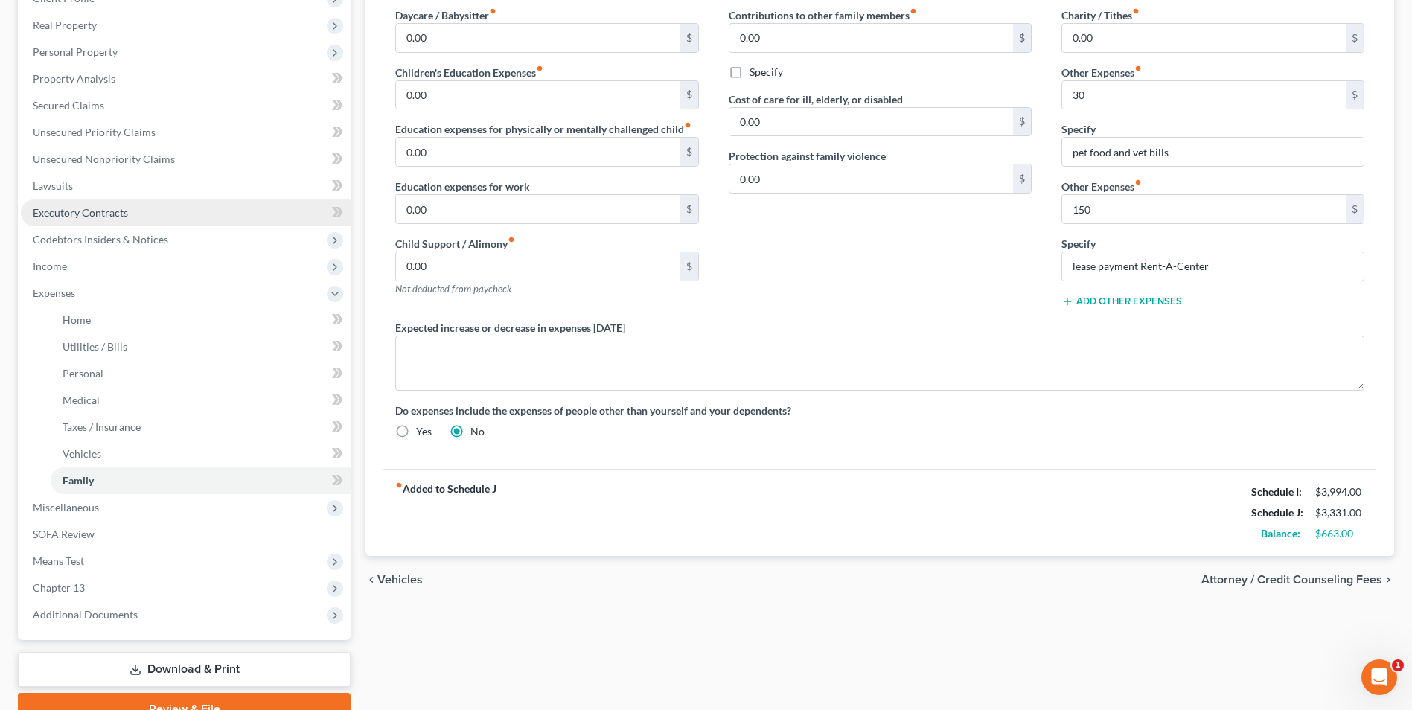
click at [74, 219] on link "Executory Contracts" at bounding box center [186, 213] width 330 height 27
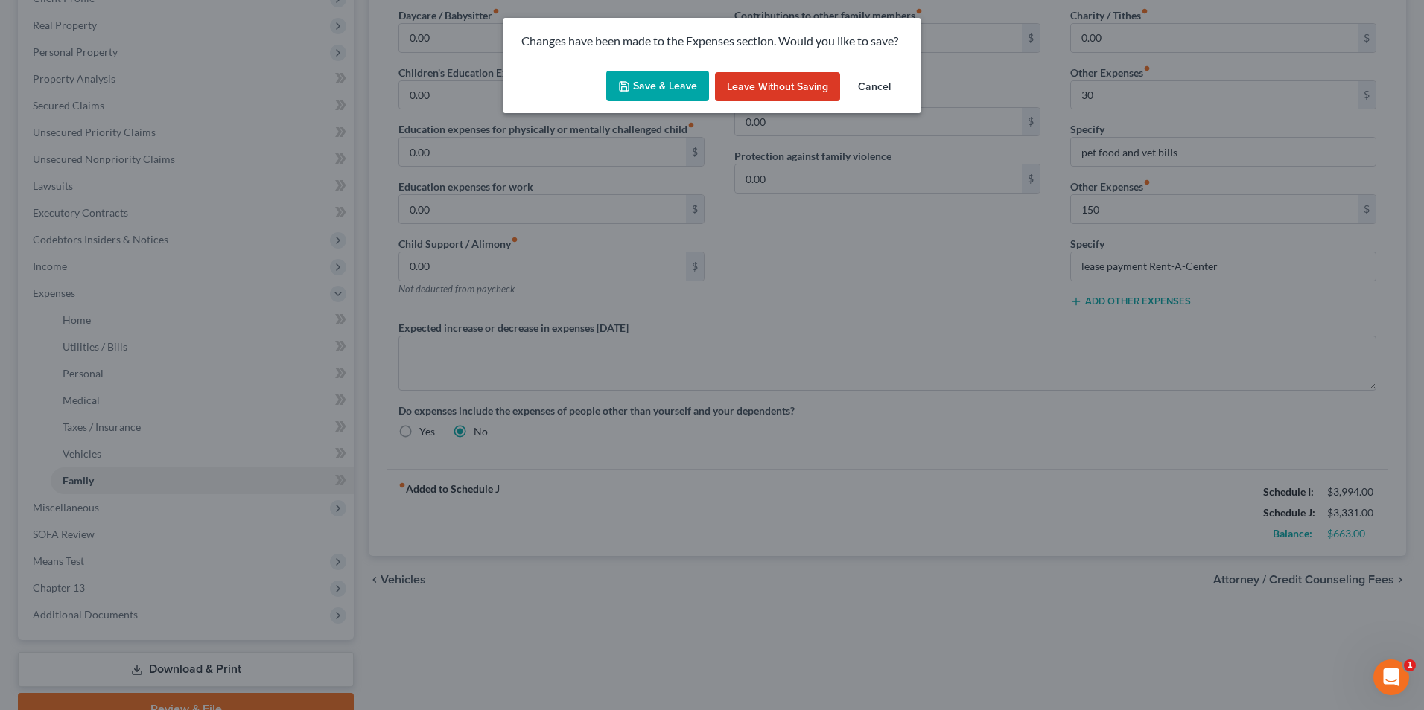
click at [663, 80] on button "Save & Leave" at bounding box center [657, 86] width 103 height 31
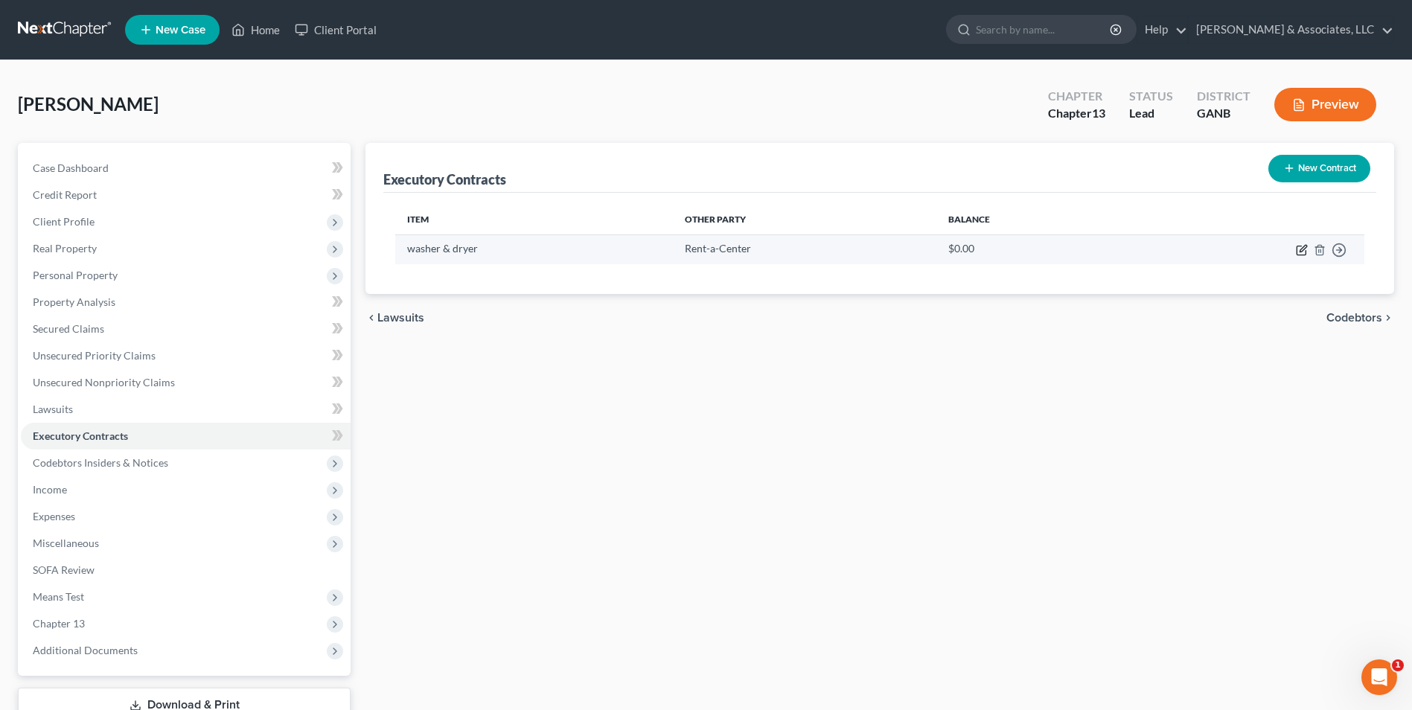
click at [1296, 249] on icon "button" at bounding box center [1302, 250] width 12 height 12
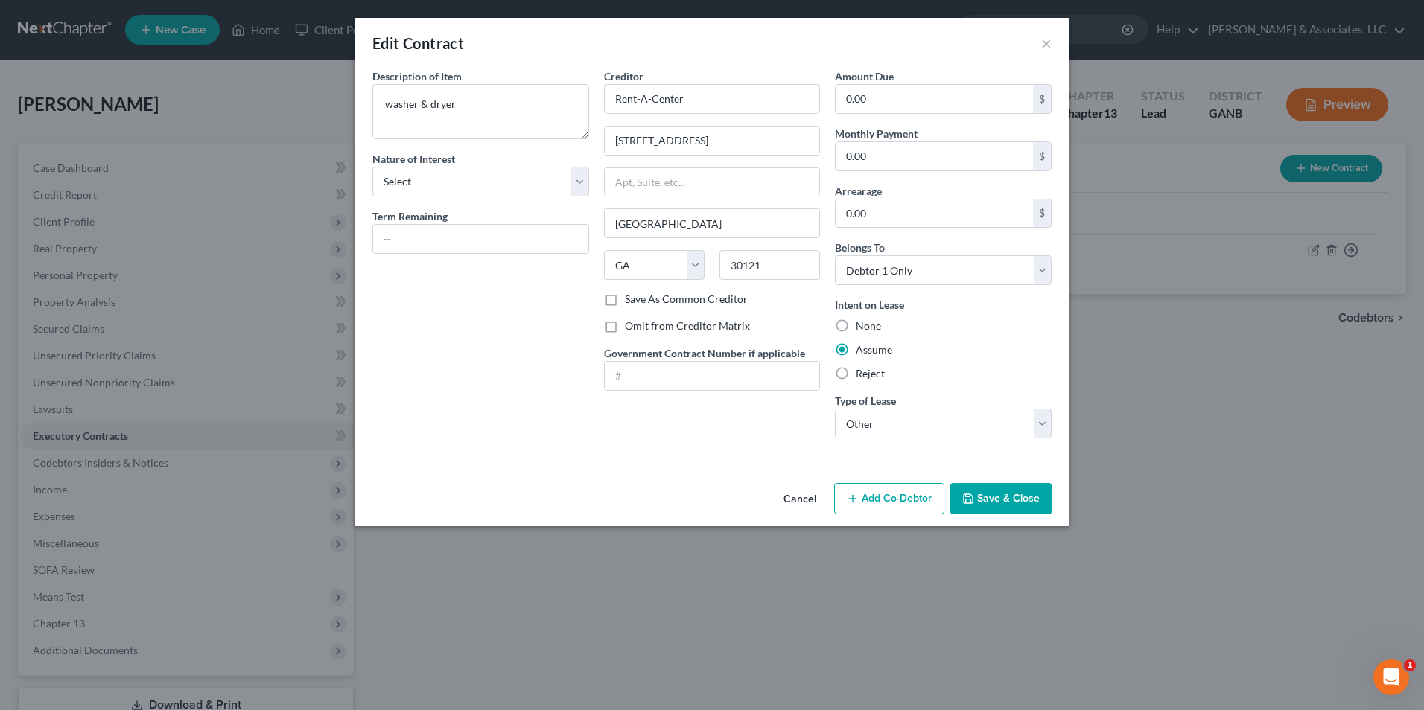
click at [1029, 504] on button "Save & Close" at bounding box center [1000, 498] width 101 height 31
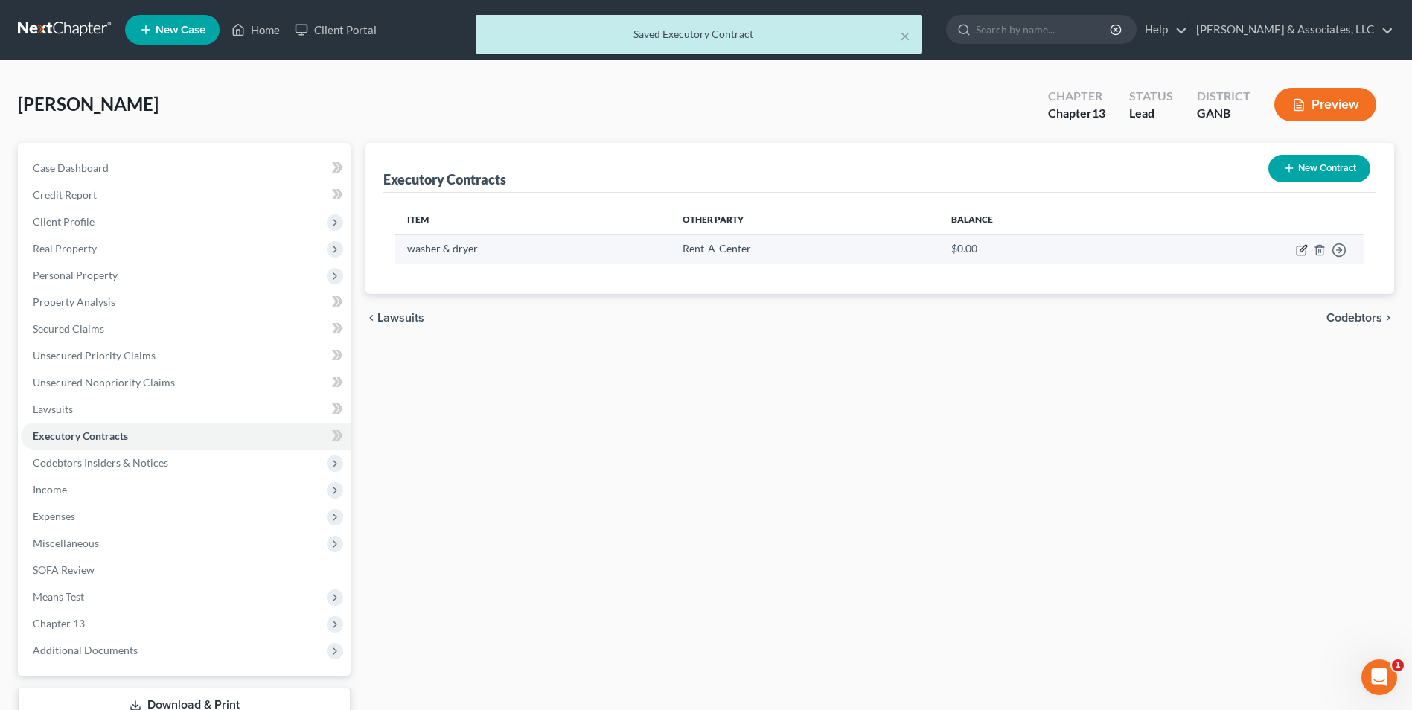
click at [1301, 252] on icon "button" at bounding box center [1303, 248] width 7 height 7
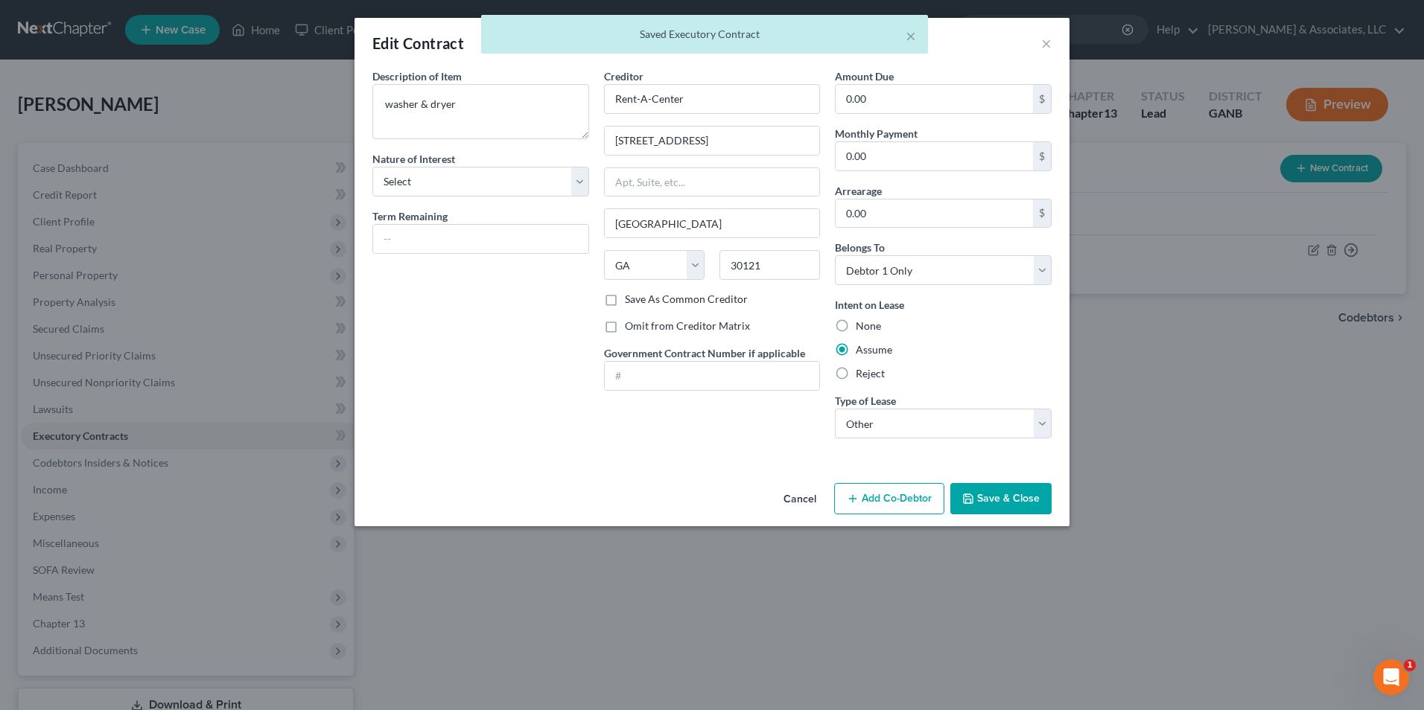
click at [625, 299] on label "Save As Common Creditor" at bounding box center [686, 299] width 123 height 15
click at [631, 299] on input "Save As Common Creditor" at bounding box center [636, 297] width 10 height 10
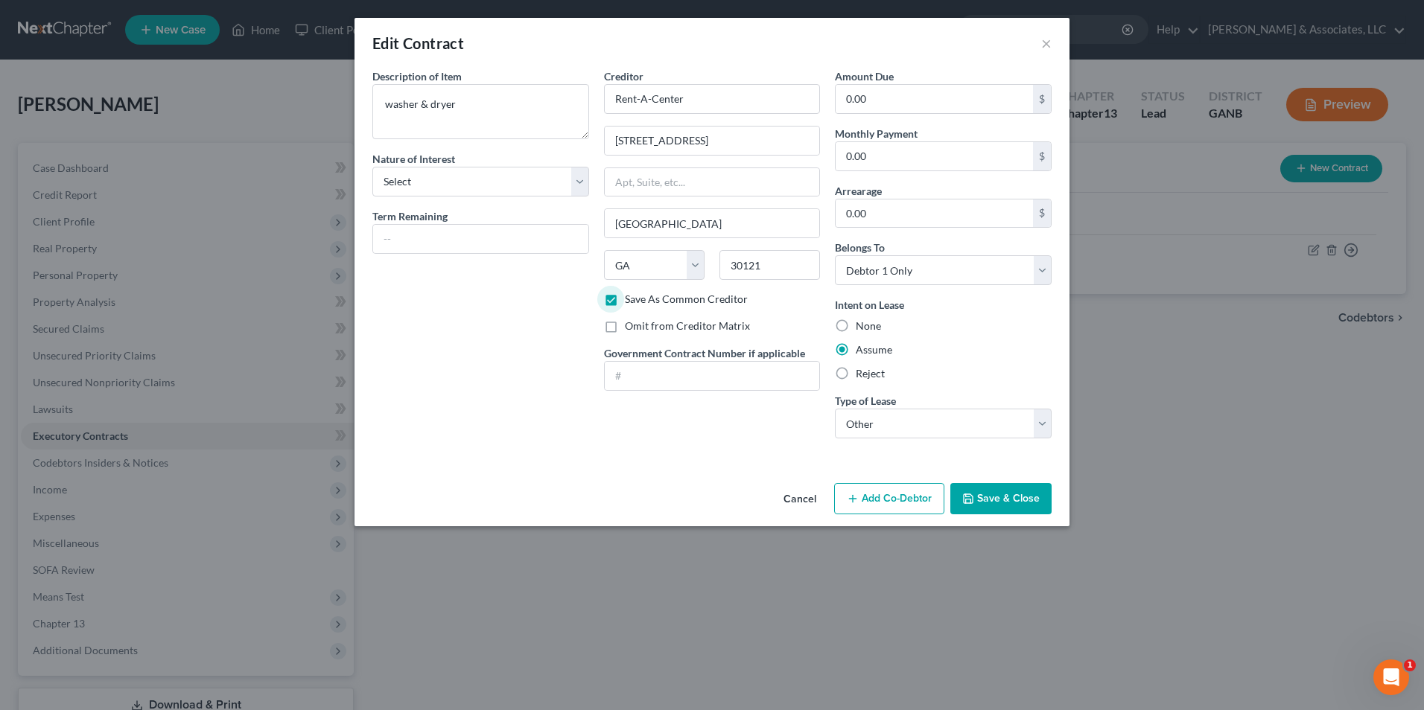
click at [972, 504] on icon "button" at bounding box center [968, 499] width 12 height 12
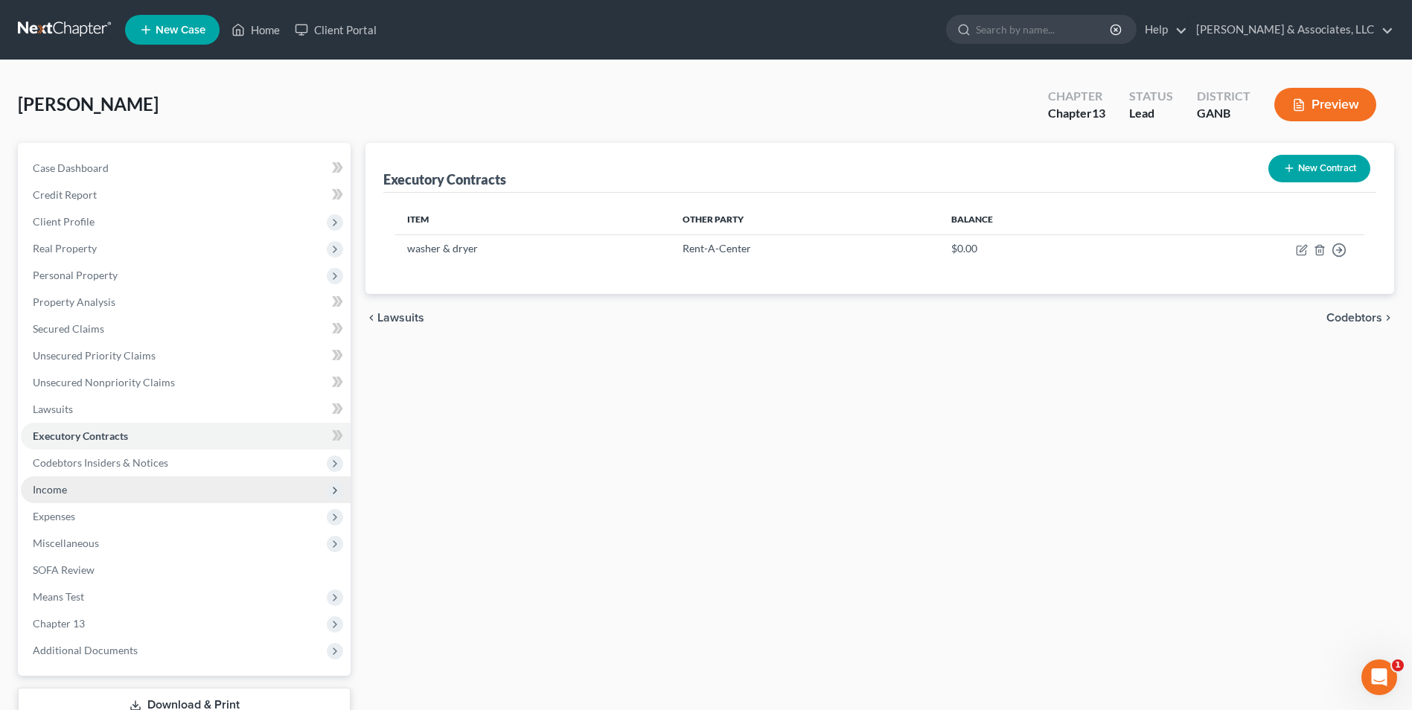
click at [84, 494] on span "Income" at bounding box center [186, 489] width 330 height 27
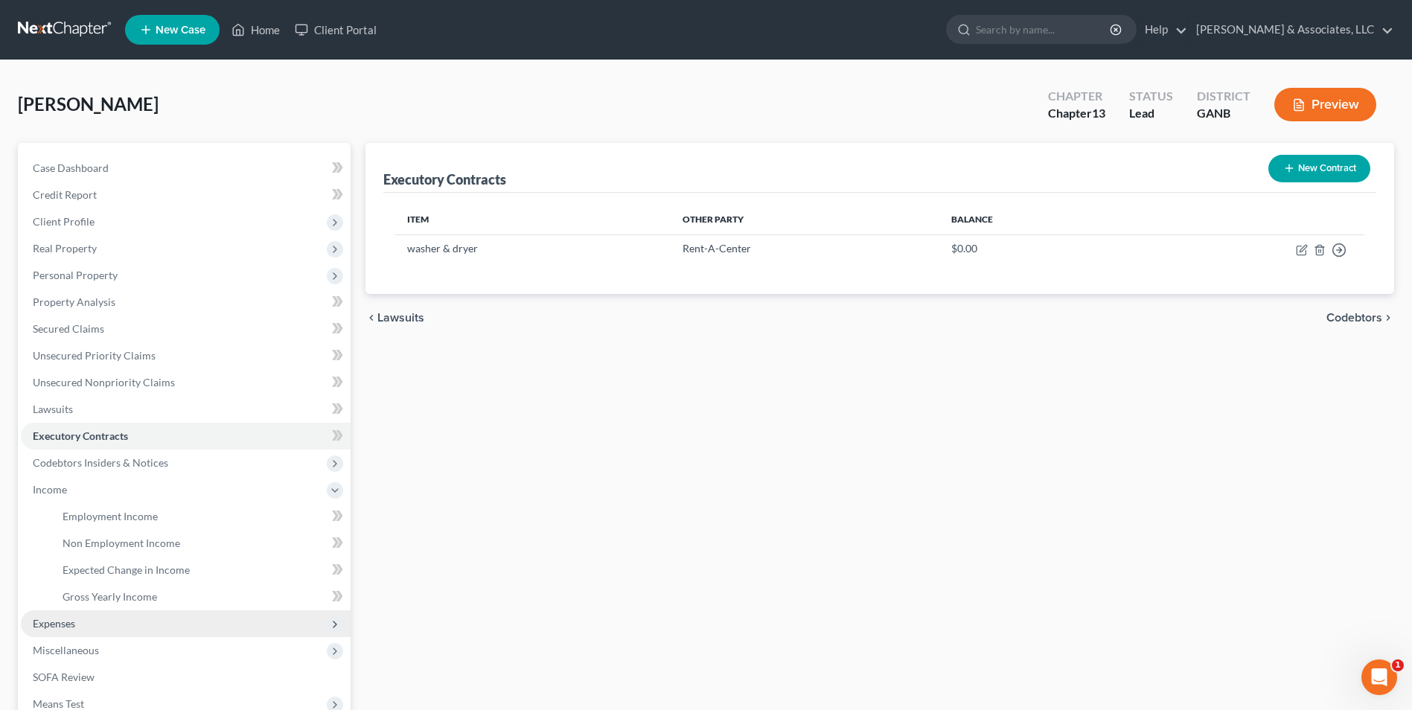
click at [128, 613] on span "Expenses" at bounding box center [186, 624] width 330 height 27
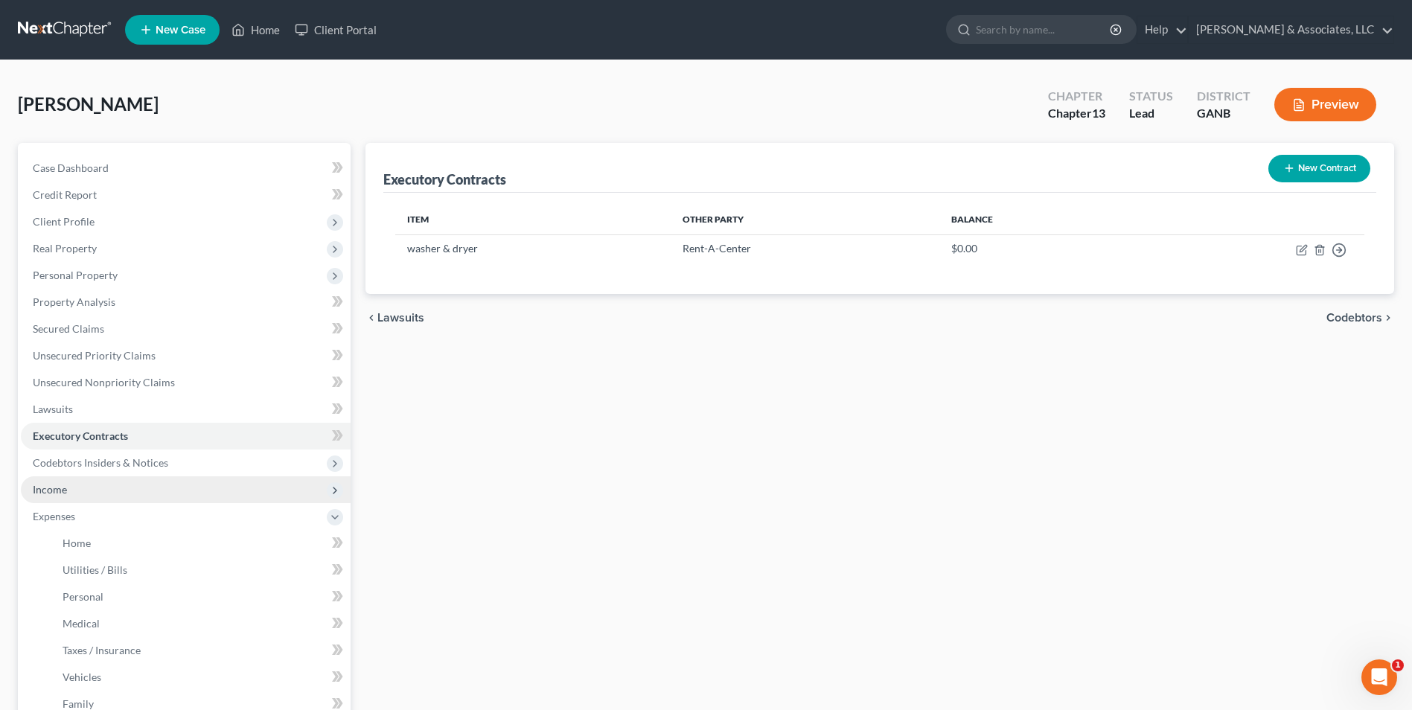
click at [47, 485] on span "Income" at bounding box center [50, 489] width 34 height 13
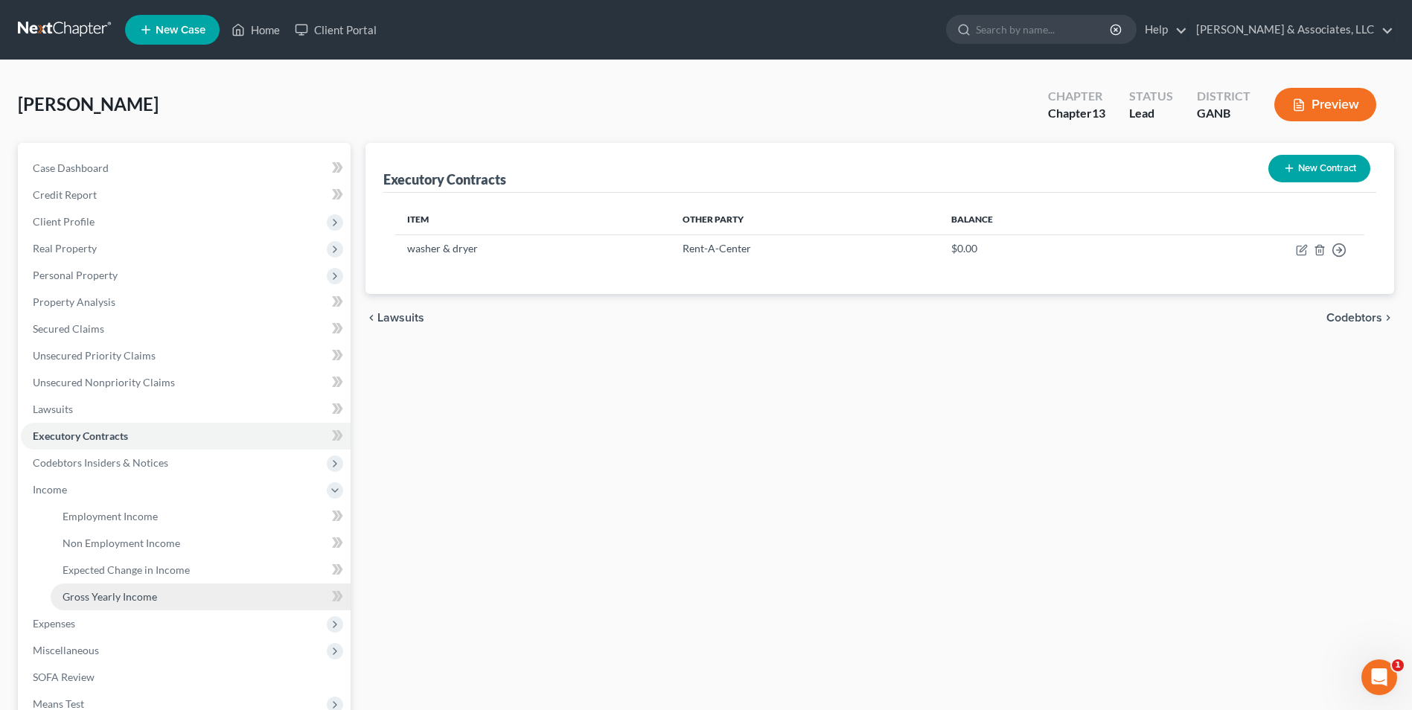
click at [112, 599] on span "Gross Yearly Income" at bounding box center [110, 596] width 95 height 13
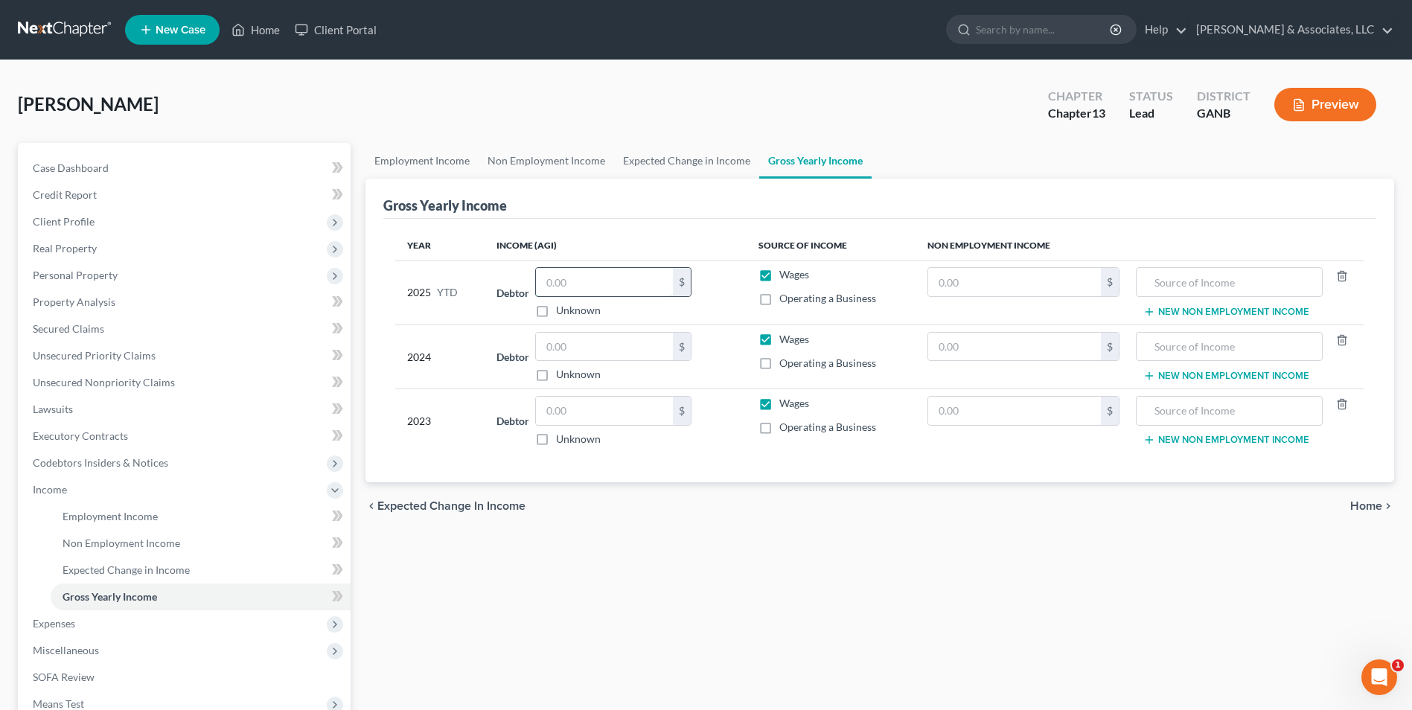
click at [622, 284] on input "text" at bounding box center [604, 282] width 137 height 28
click at [623, 351] on input "text" at bounding box center [604, 347] width 137 height 28
click at [578, 406] on input "text" at bounding box center [604, 411] width 137 height 28
click at [887, 608] on div "Employment Income Non Employment Income Expected Change in Income Gross Yearly …" at bounding box center [880, 506] width 1044 height 726
click at [80, 222] on span "Client Profile" at bounding box center [64, 221] width 62 height 13
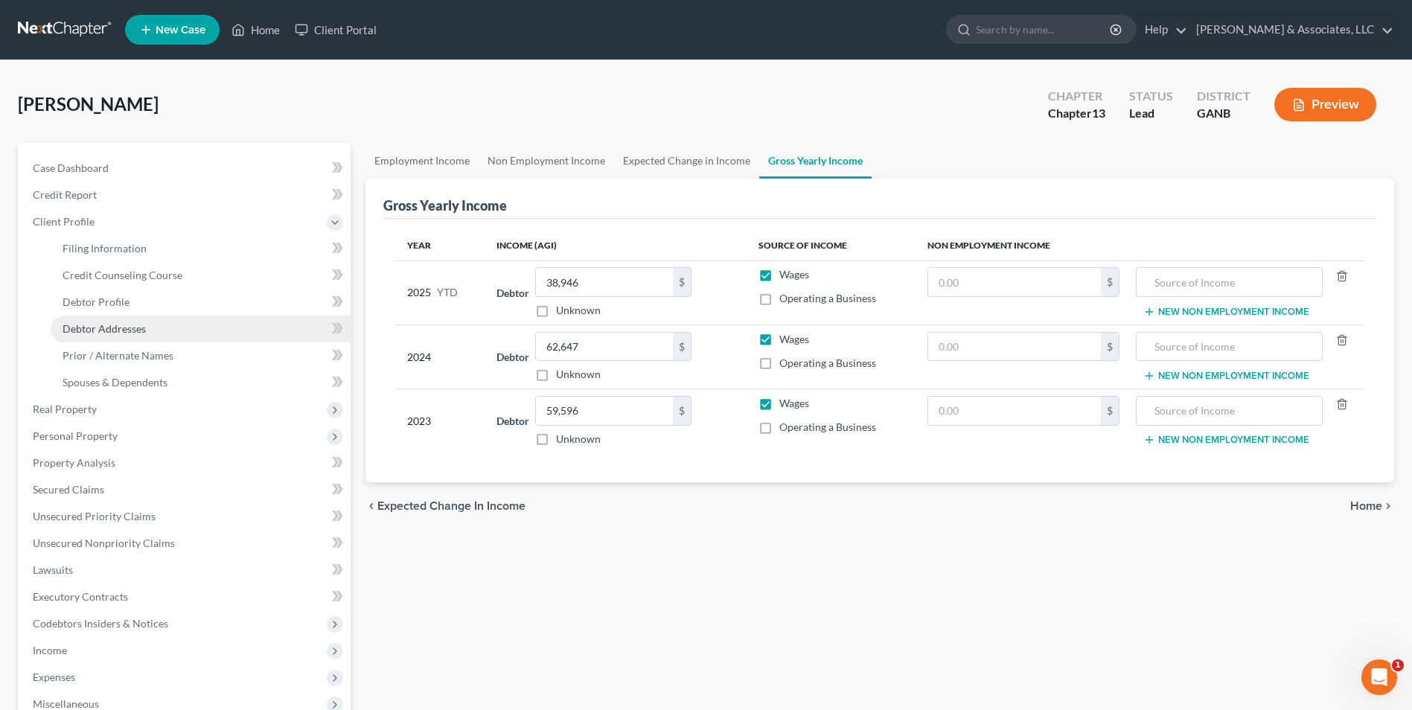
click at [119, 334] on span "Debtor Addresses" at bounding box center [104, 328] width 83 height 13
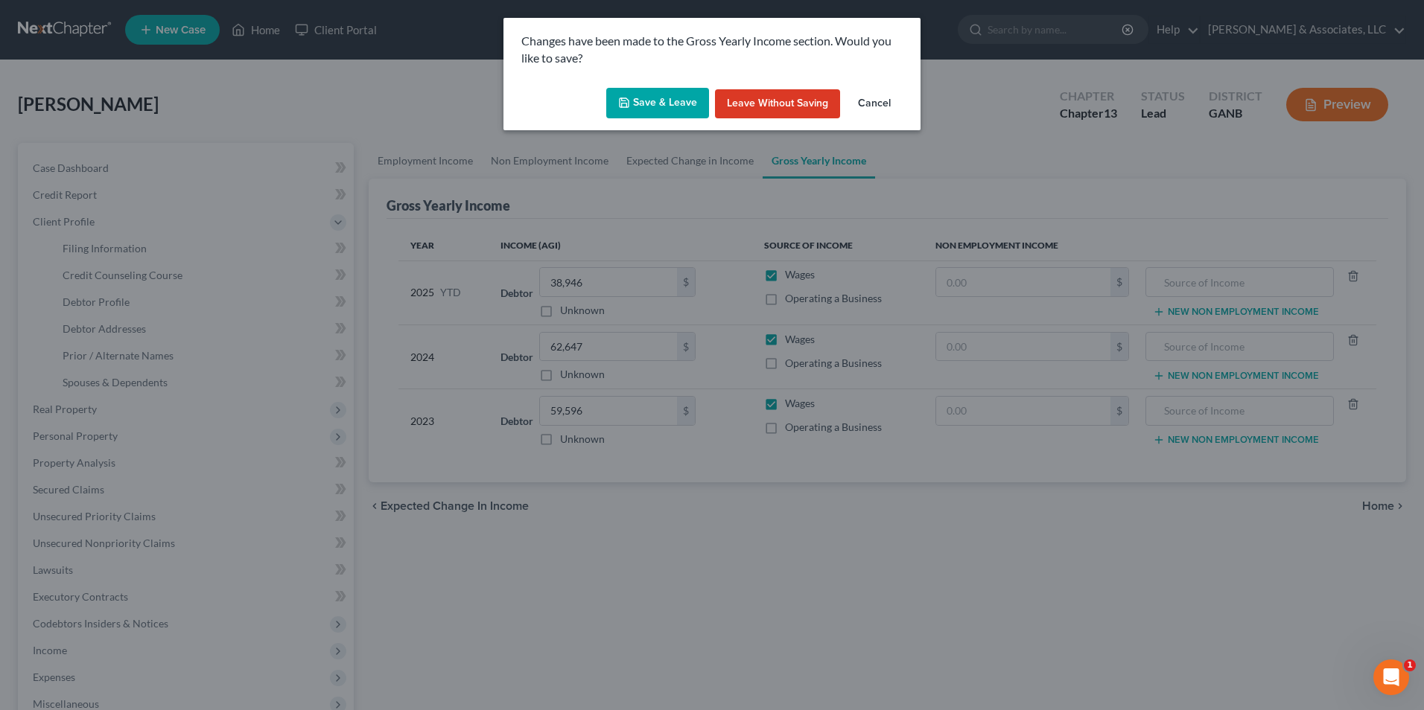
click at [681, 96] on button "Save & Leave" at bounding box center [657, 103] width 103 height 31
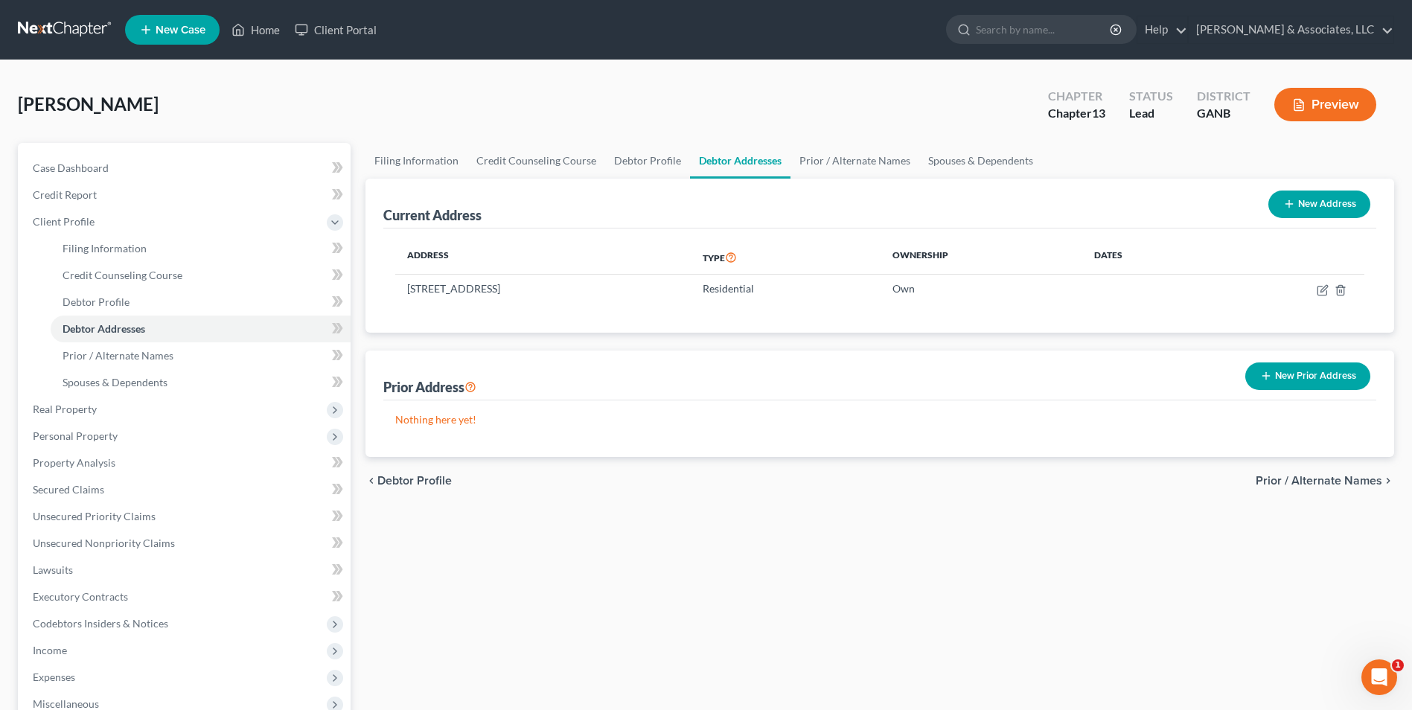
click at [1305, 374] on button "New Prior Address" at bounding box center [1308, 377] width 125 height 28
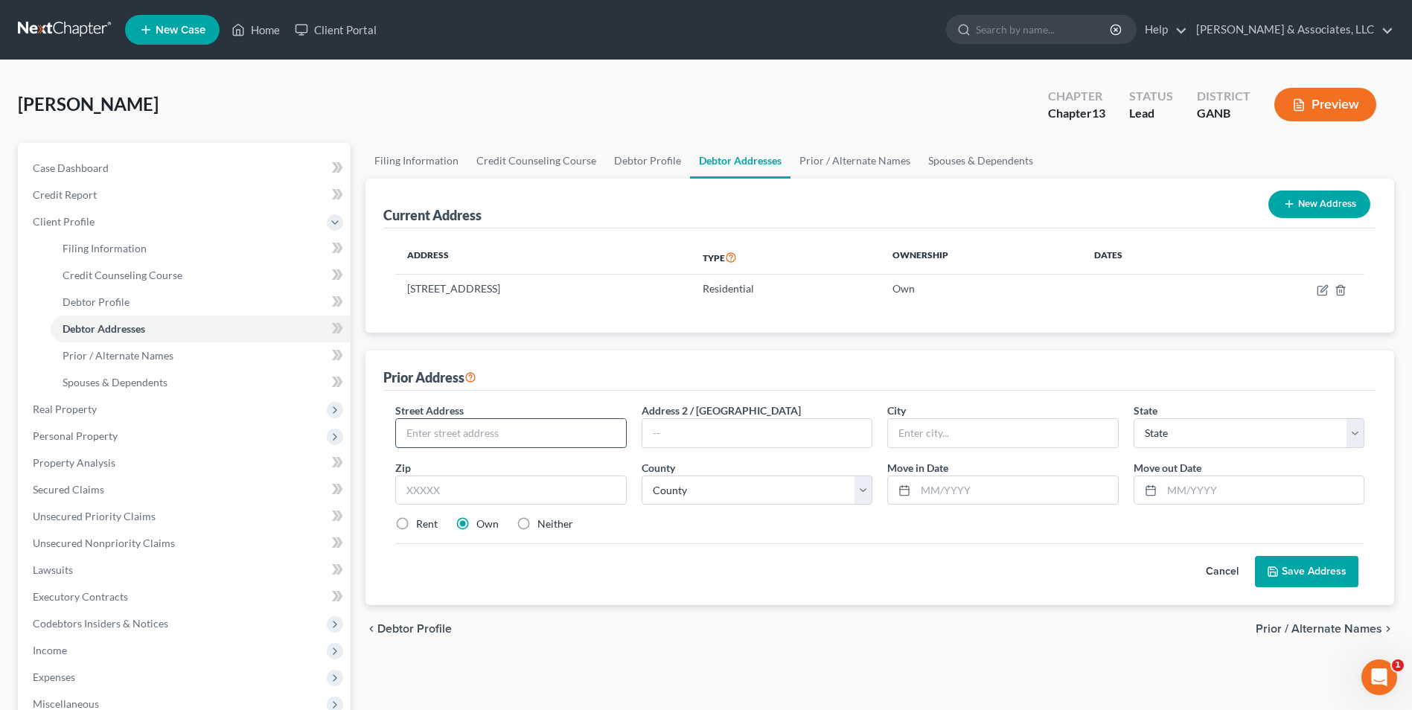
click at [468, 436] on input "text" at bounding box center [510, 433] width 229 height 28
click at [861, 496] on select "County Appling County Atkinson County Bacon County Baker County Baldwin County …" at bounding box center [757, 491] width 231 height 30
click at [642, 476] on select "County Appling County Atkinson County Bacon County Baker County Baldwin County …" at bounding box center [757, 491] width 231 height 30
click at [998, 492] on input "text" at bounding box center [1017, 490] width 202 height 28
click at [1298, 578] on button "Save Address" at bounding box center [1306, 571] width 103 height 31
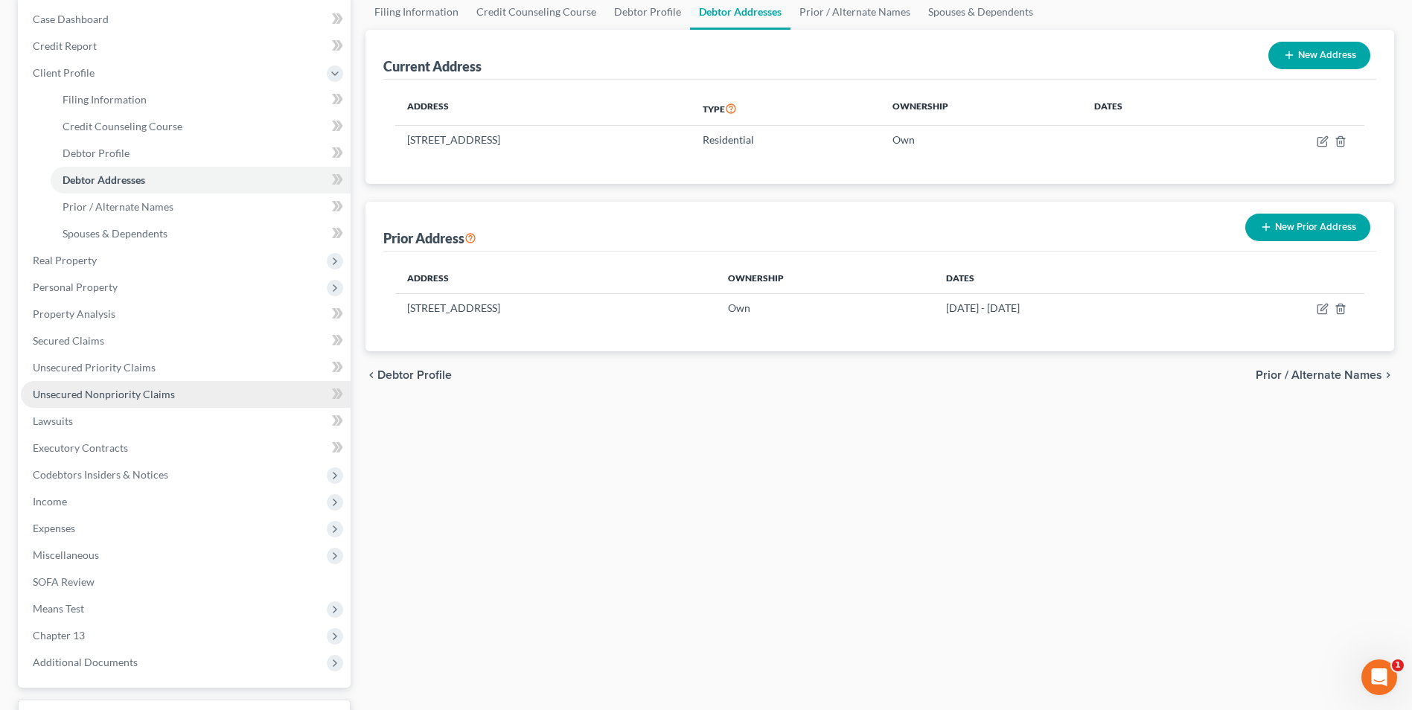
scroll to position [223, 0]
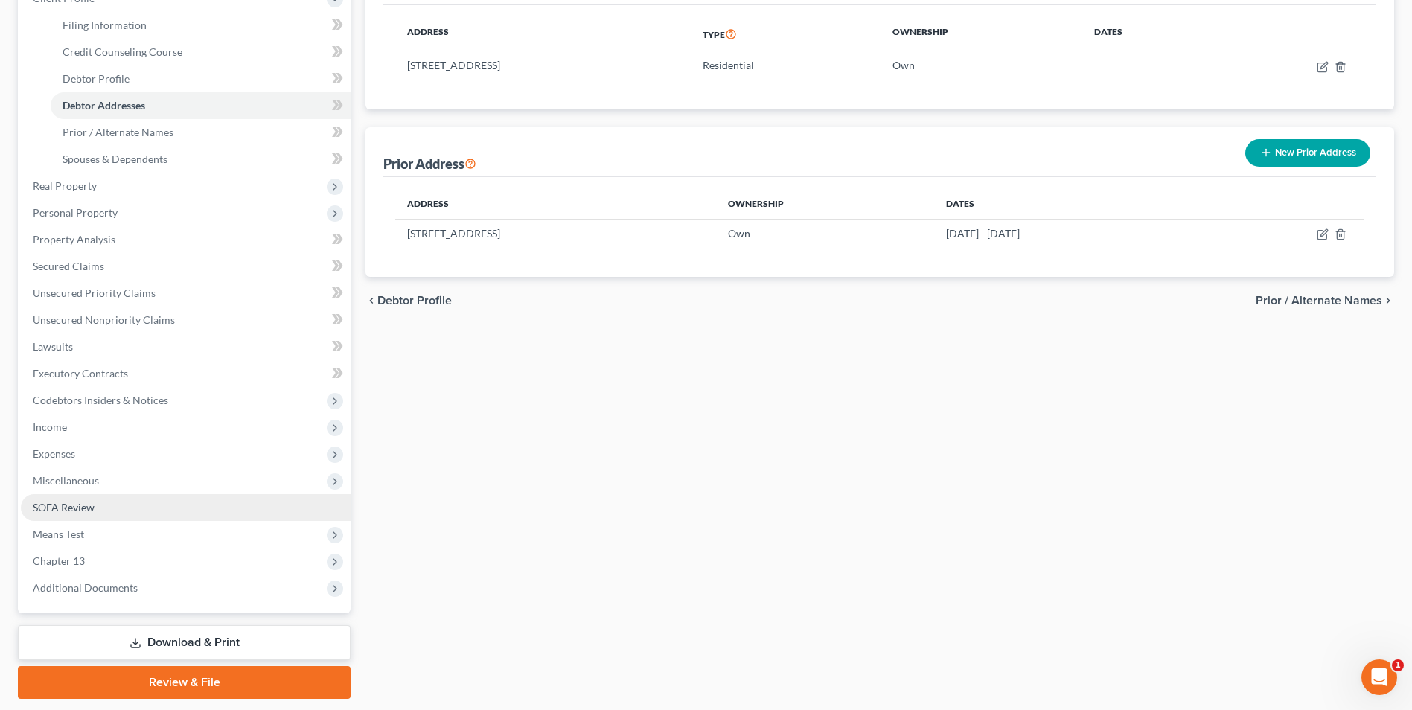
click at [106, 506] on link "SOFA Review" at bounding box center [186, 507] width 330 height 27
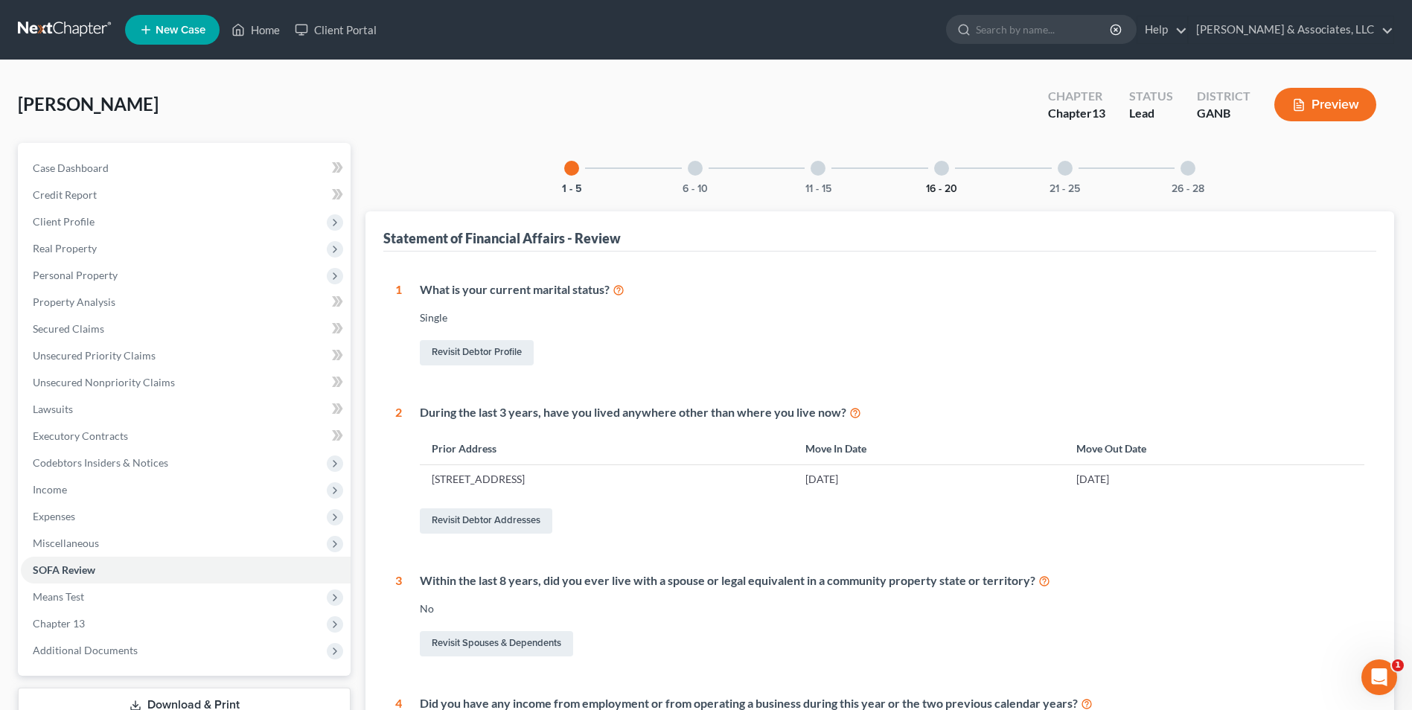
click at [943, 191] on button "16 - 20" at bounding box center [941, 189] width 31 height 10
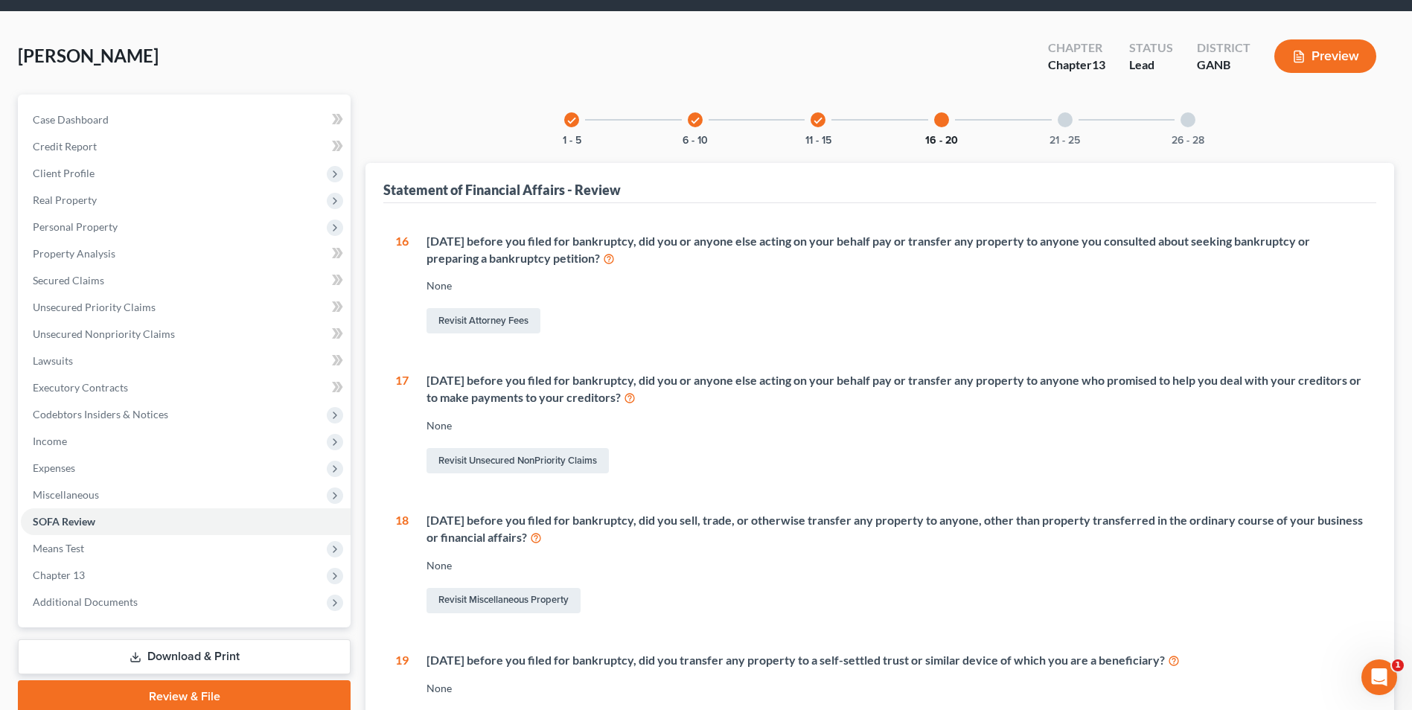
scroll to position [74, 0]
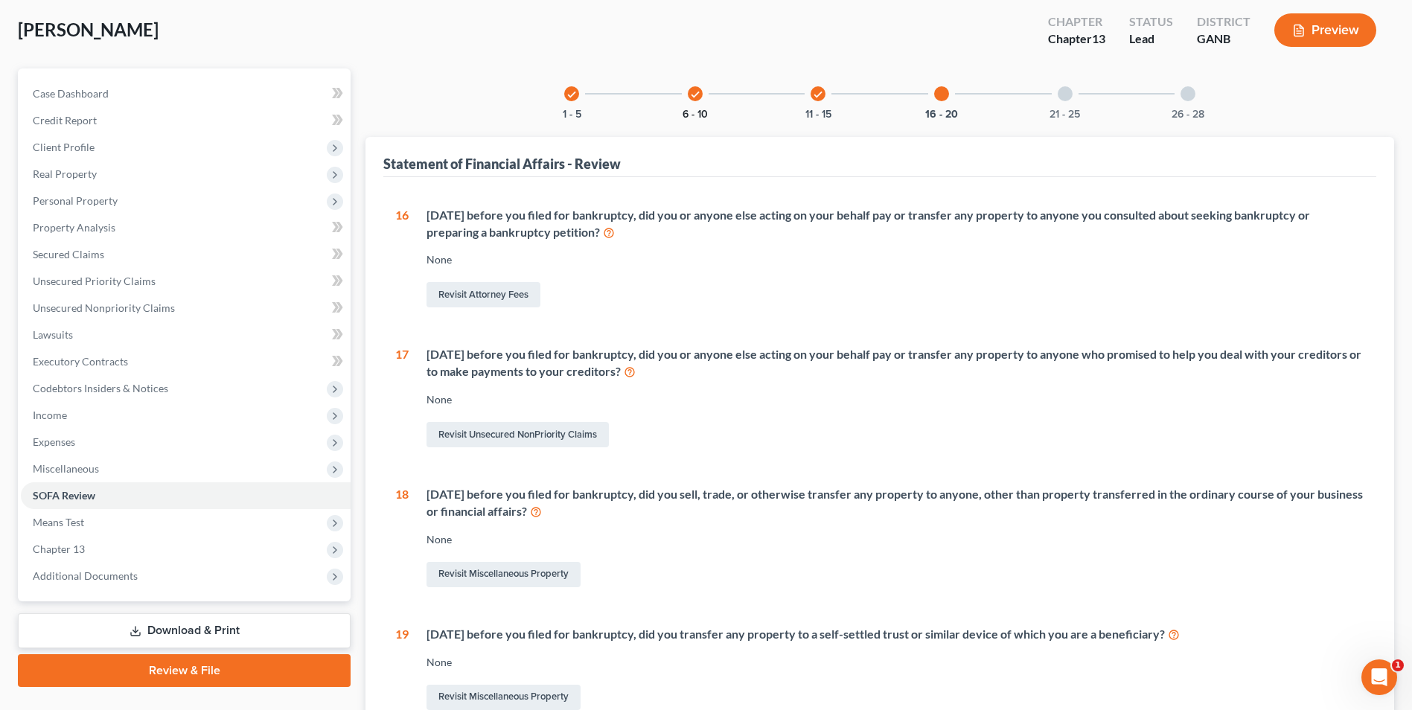
click at [701, 109] on button "6 - 10" at bounding box center [695, 114] width 25 height 10
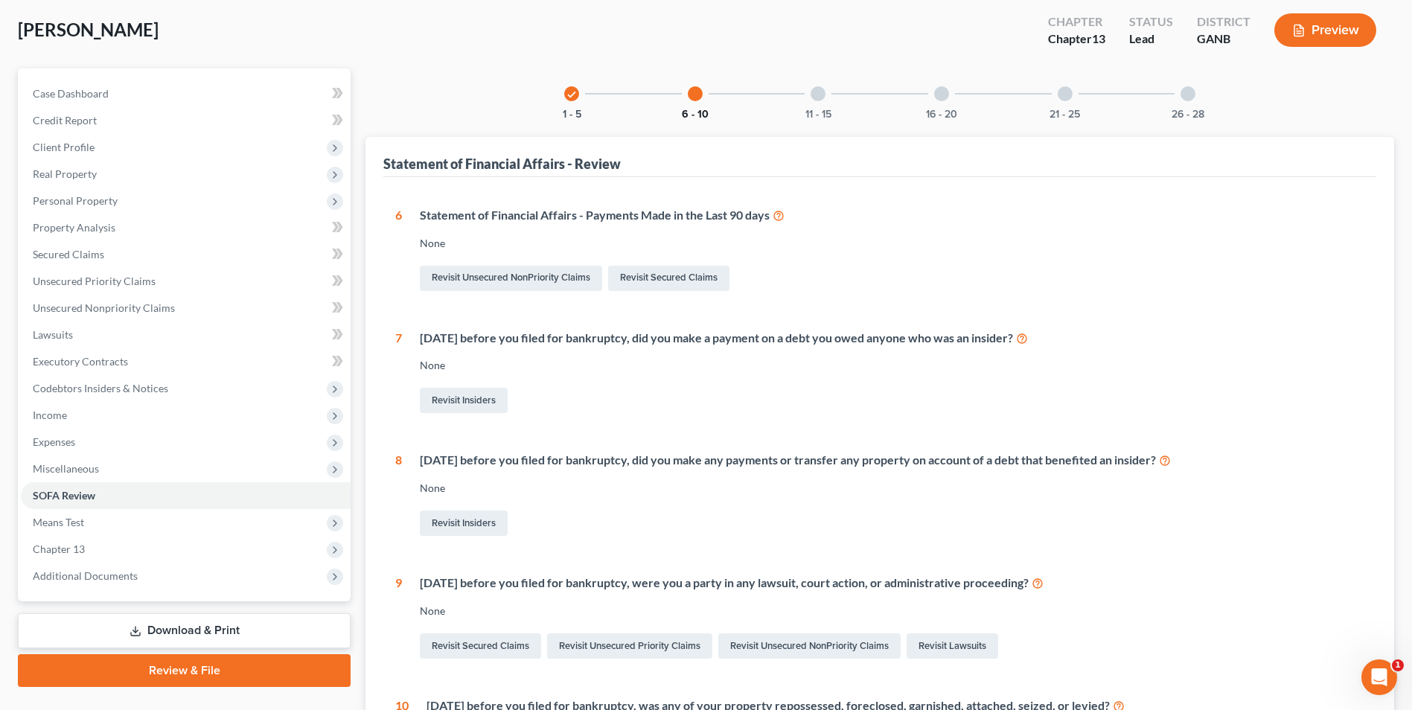
scroll to position [298, 0]
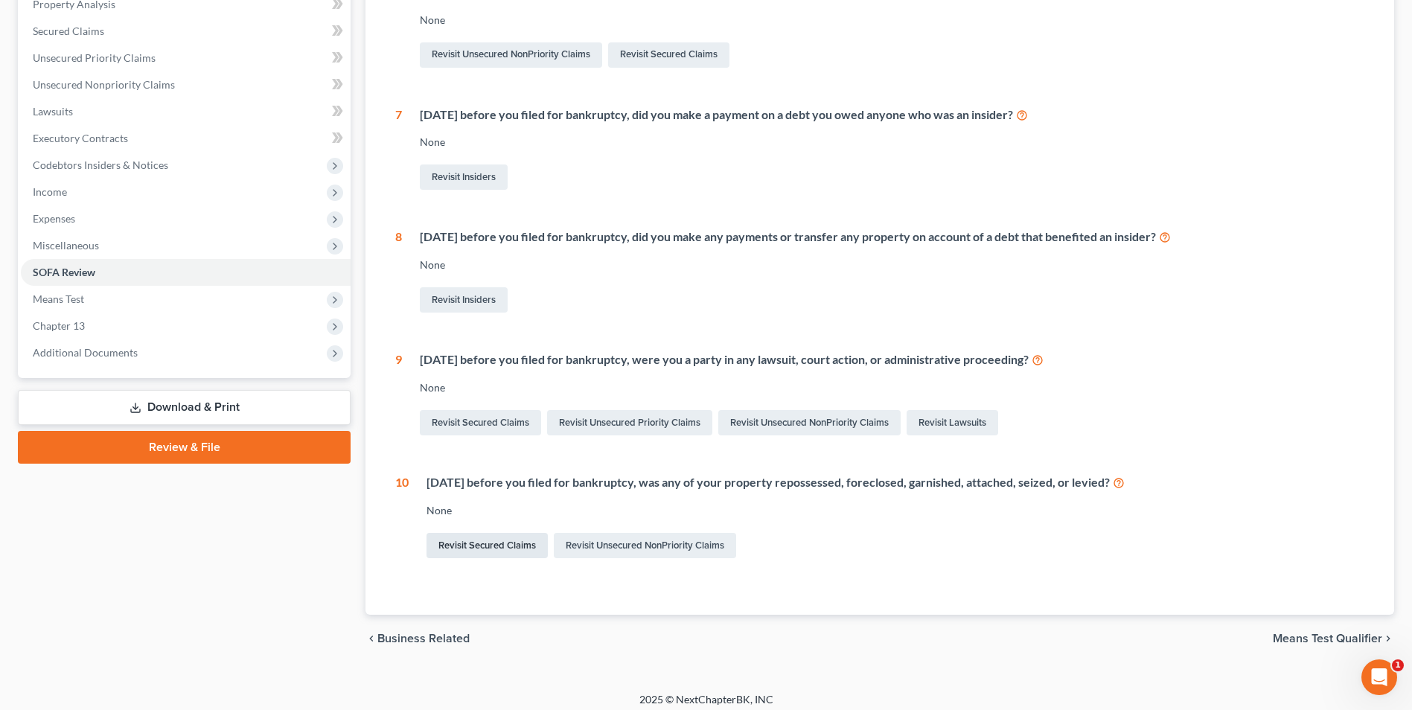
click at [489, 545] on link "Revisit Secured Claims" at bounding box center [487, 545] width 121 height 25
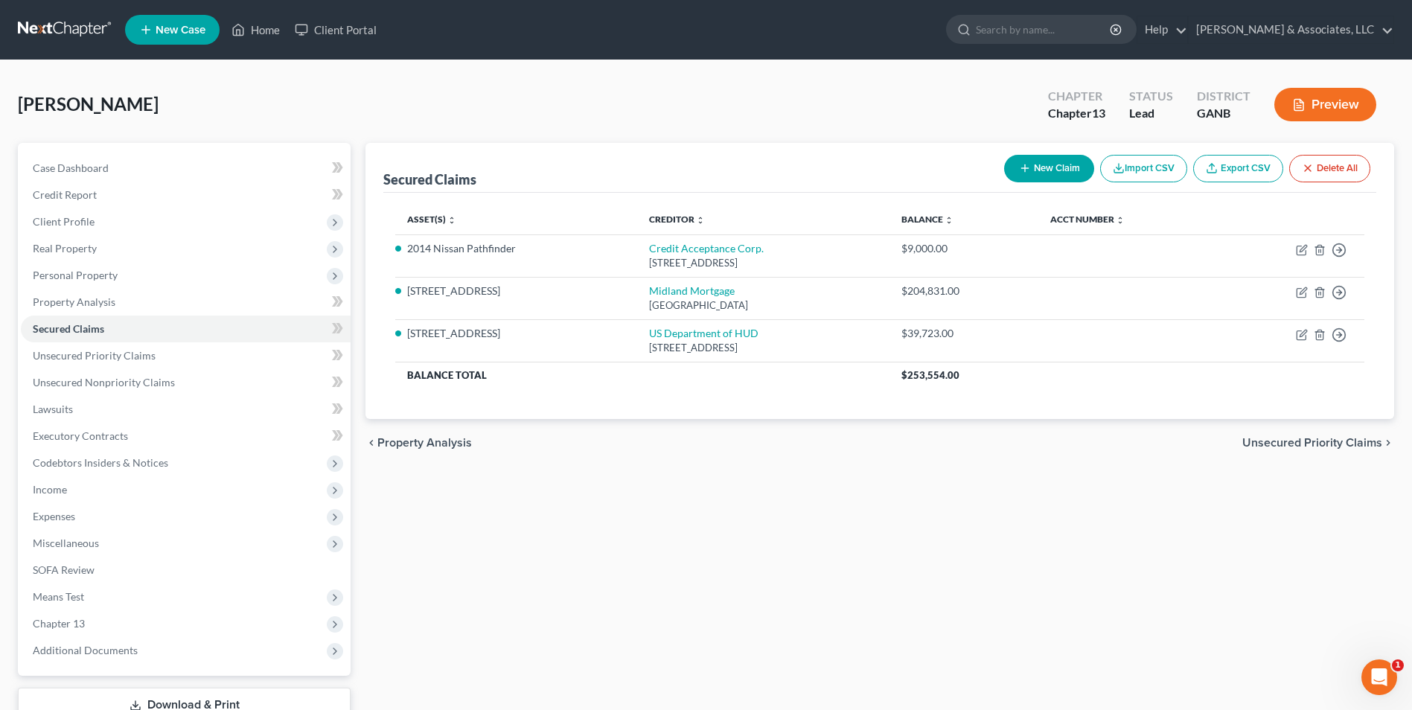
click at [1056, 168] on button "New Claim" at bounding box center [1049, 169] width 90 height 28
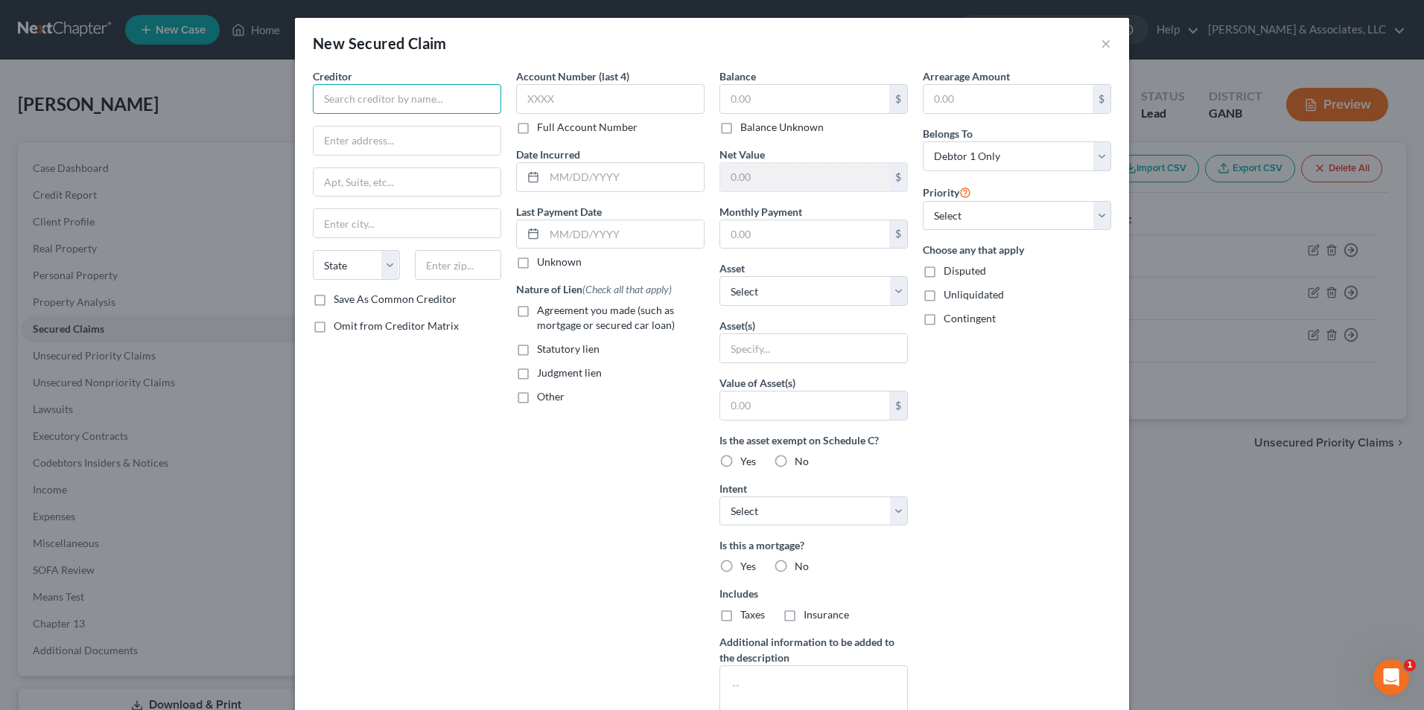
click at [430, 103] on input "text" at bounding box center [407, 99] width 188 height 30
click at [439, 138] on div "PO Box 57071, Irvine, CA 92619" at bounding box center [402, 139] width 155 height 13
click at [622, 540] on div "Account Number (last 4) Full Account Number Date Incurred Last Payment Date Unk…" at bounding box center [610, 400] width 203 height 664
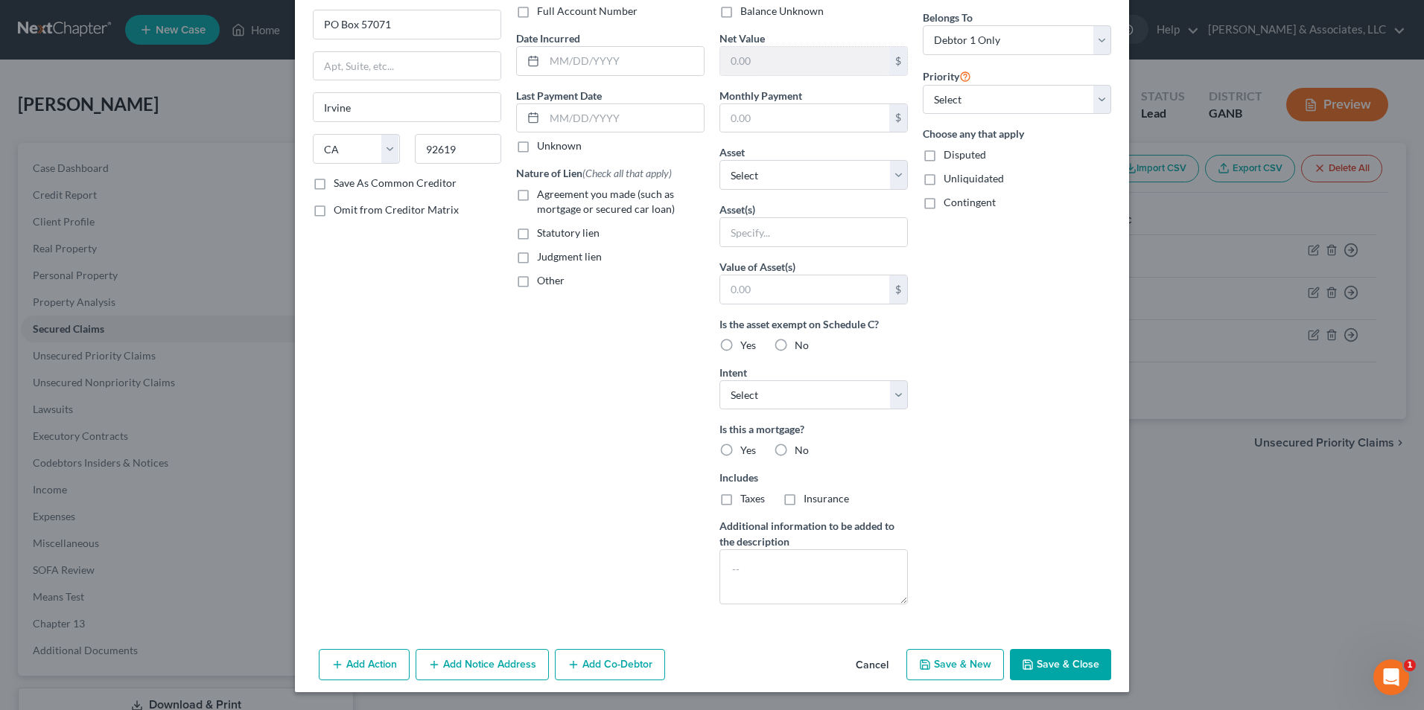
click at [377, 669] on button "Add Action" at bounding box center [364, 664] width 91 height 31
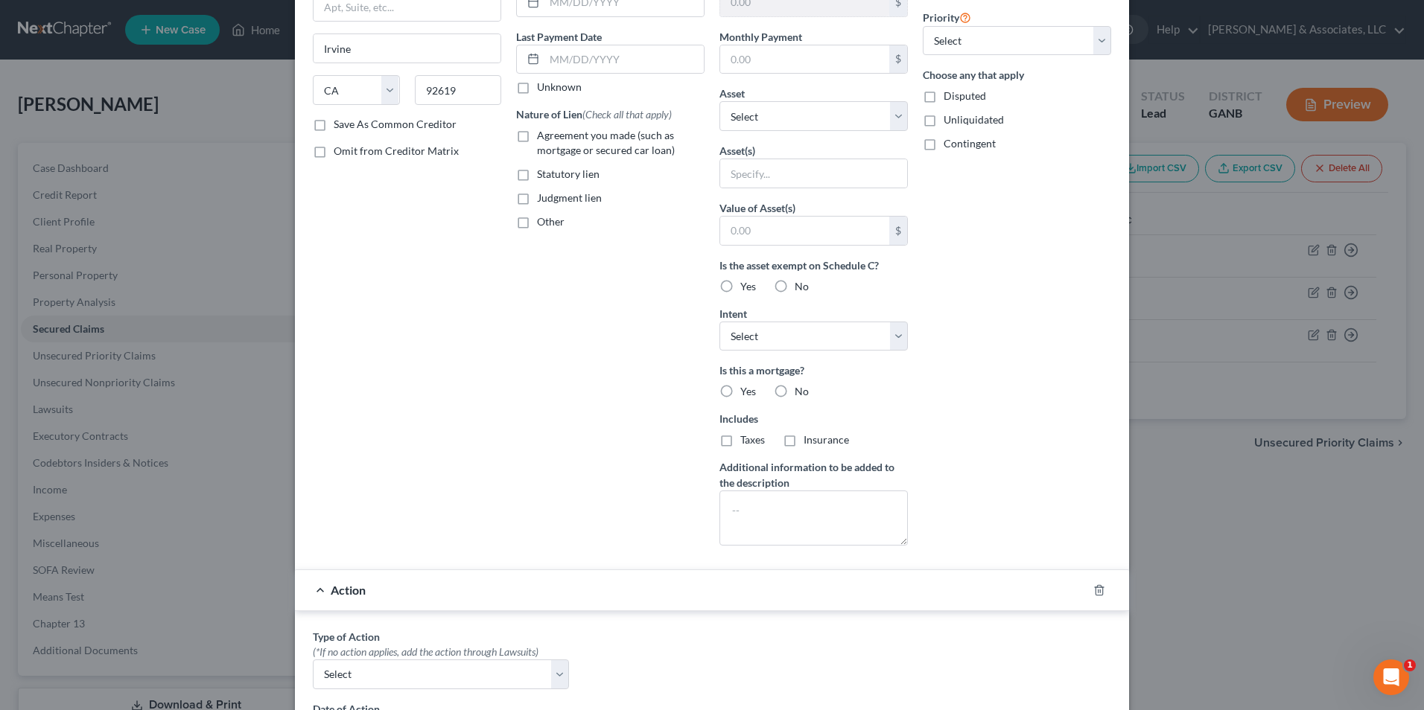
scroll to position [340, 0]
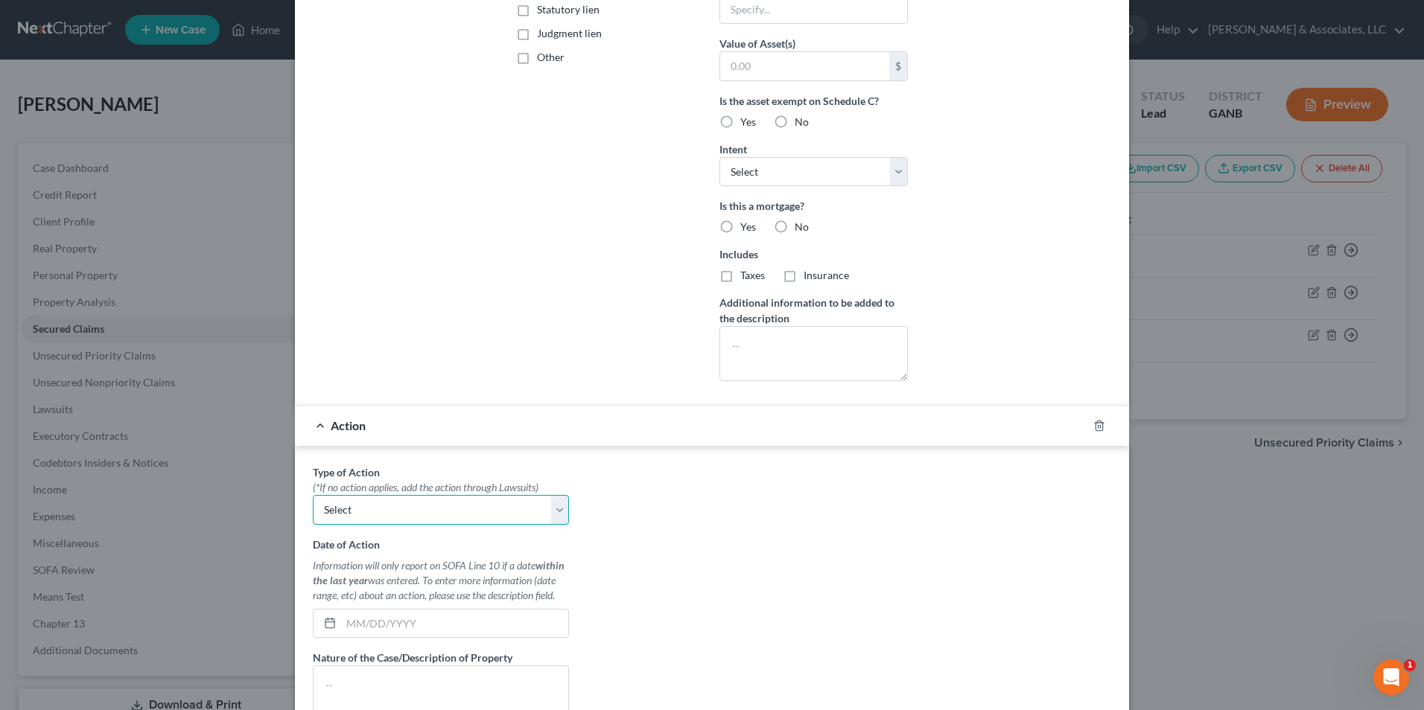
click at [548, 514] on select "Select Repossession Garnishment Foreclosure Personal Injury Attached, Seized, O…" at bounding box center [441, 510] width 256 height 30
click at [313, 495] on select "Select Repossession Garnishment Foreclosure Personal Injury Attached, Seized, O…" at bounding box center [441, 510] width 256 height 30
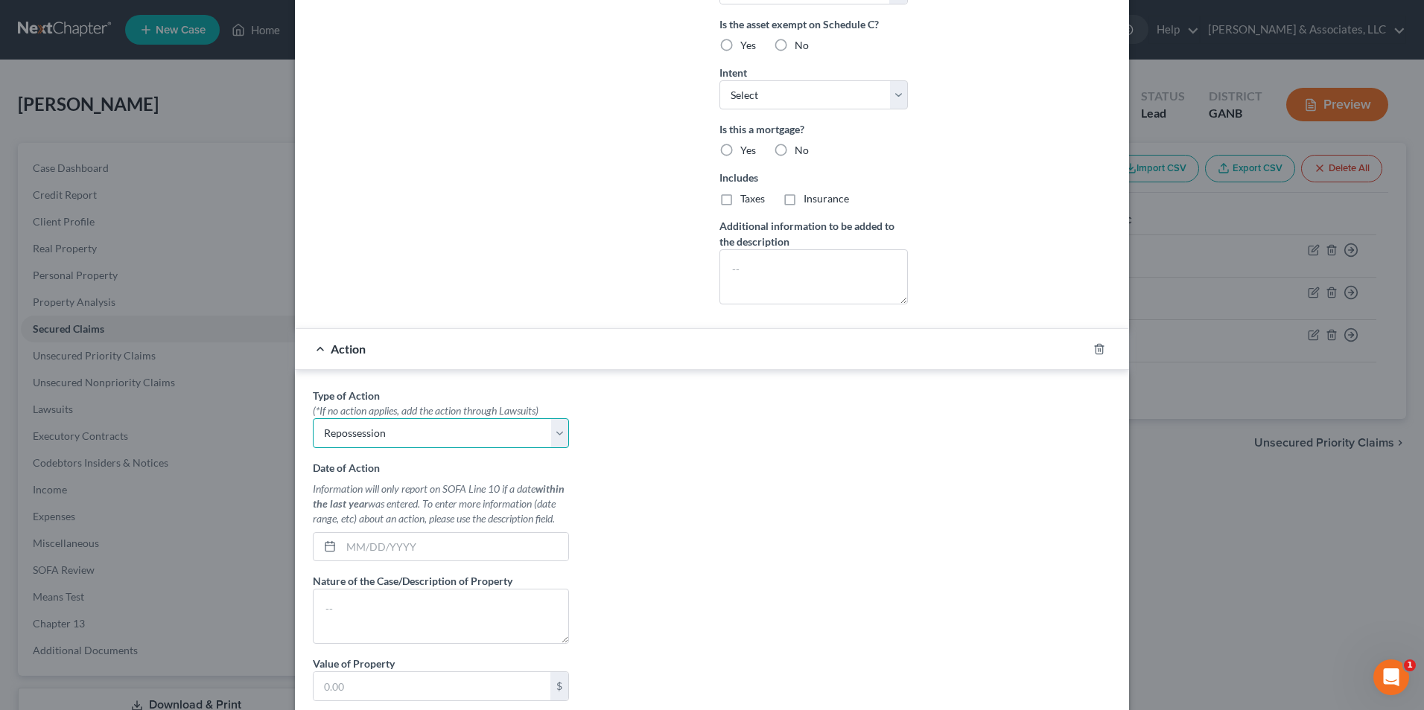
scroll to position [488, 0]
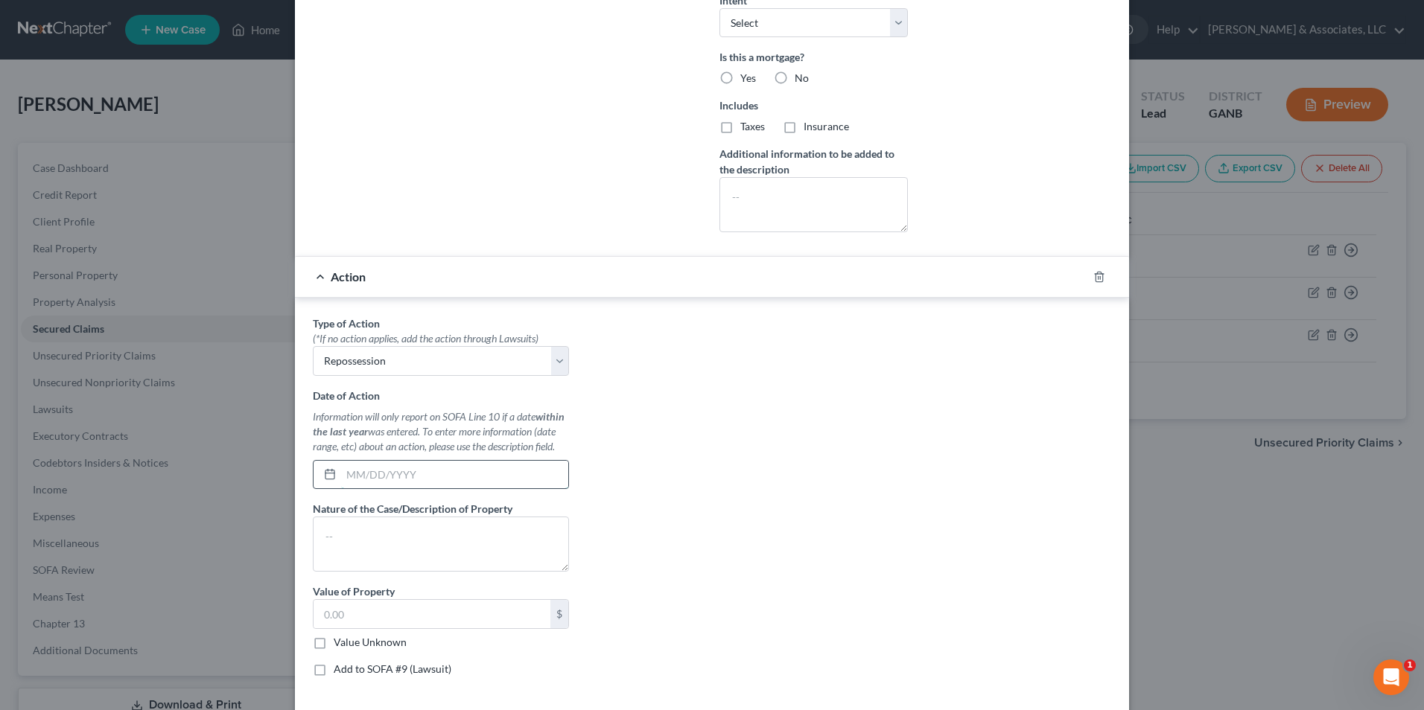
click at [380, 471] on input "text" at bounding box center [454, 475] width 227 height 28
click at [378, 536] on textarea at bounding box center [441, 544] width 256 height 55
click at [778, 588] on div "Type of Action * (*If no action applies, add the action through Lawsuits) Selec…" at bounding box center [711, 502] width 813 height 373
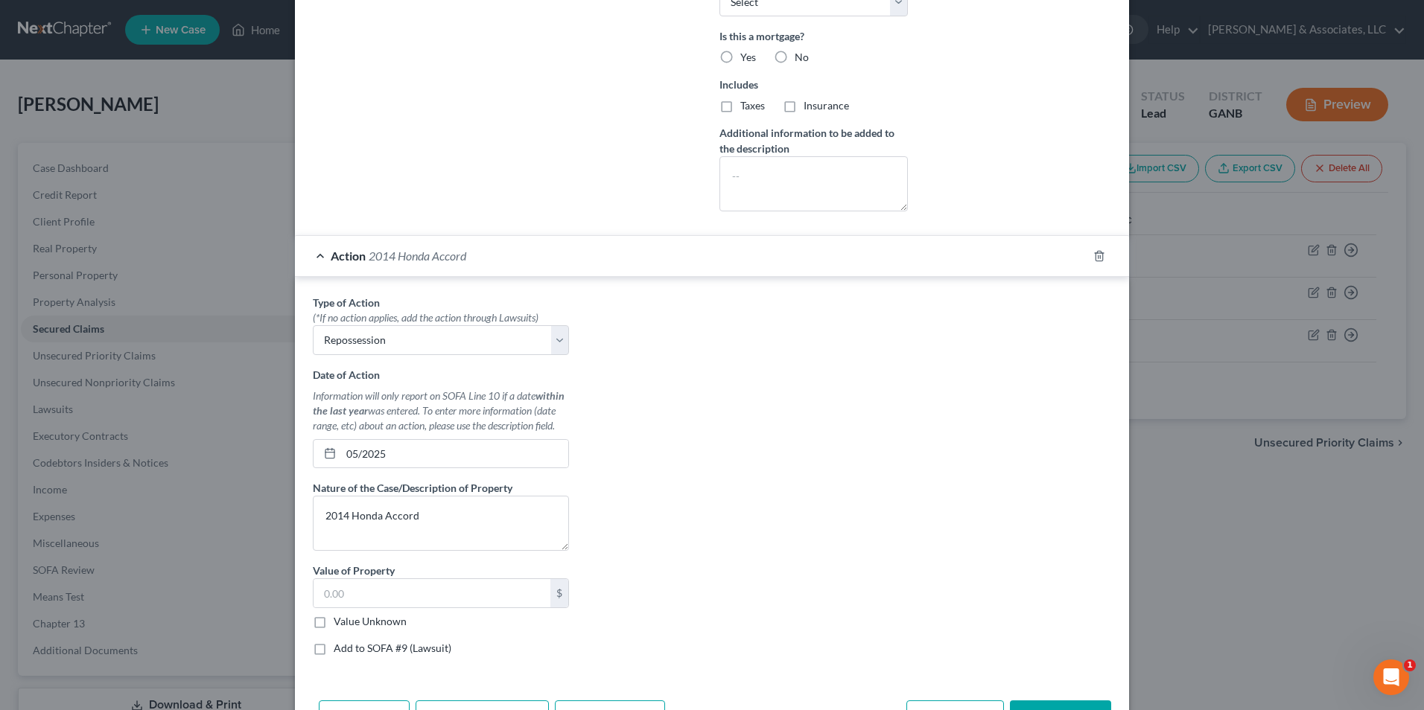
scroll to position [561, 0]
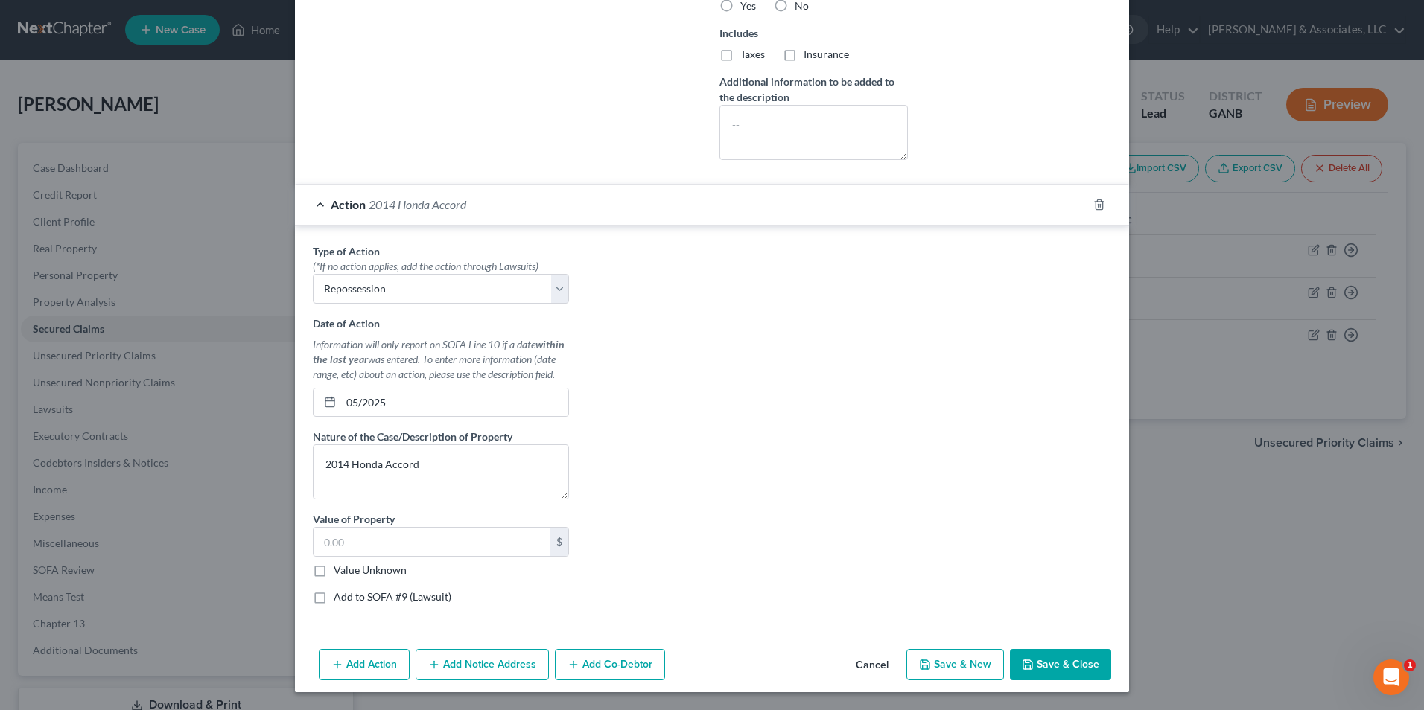
click at [1066, 658] on button "Save & Close" at bounding box center [1060, 664] width 101 height 31
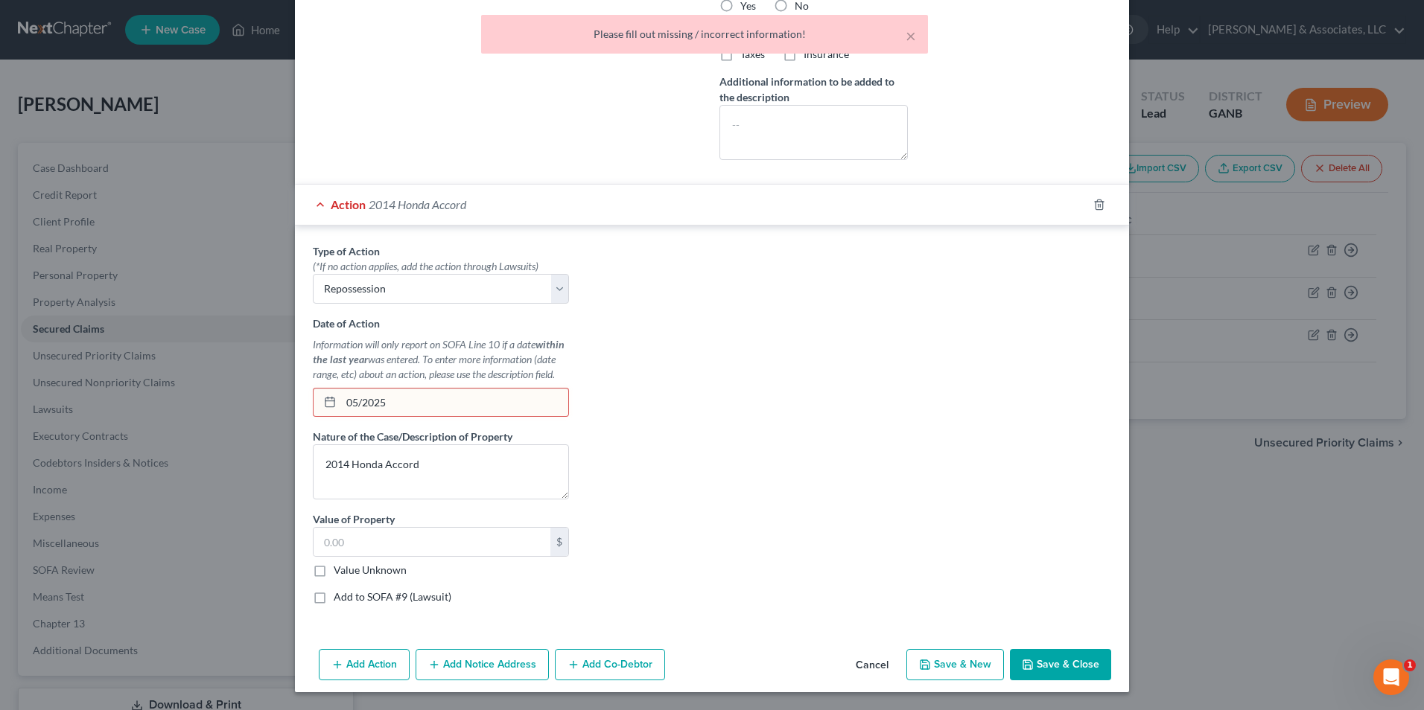
click at [353, 404] on input "05/2025" at bounding box center [454, 403] width 227 height 28
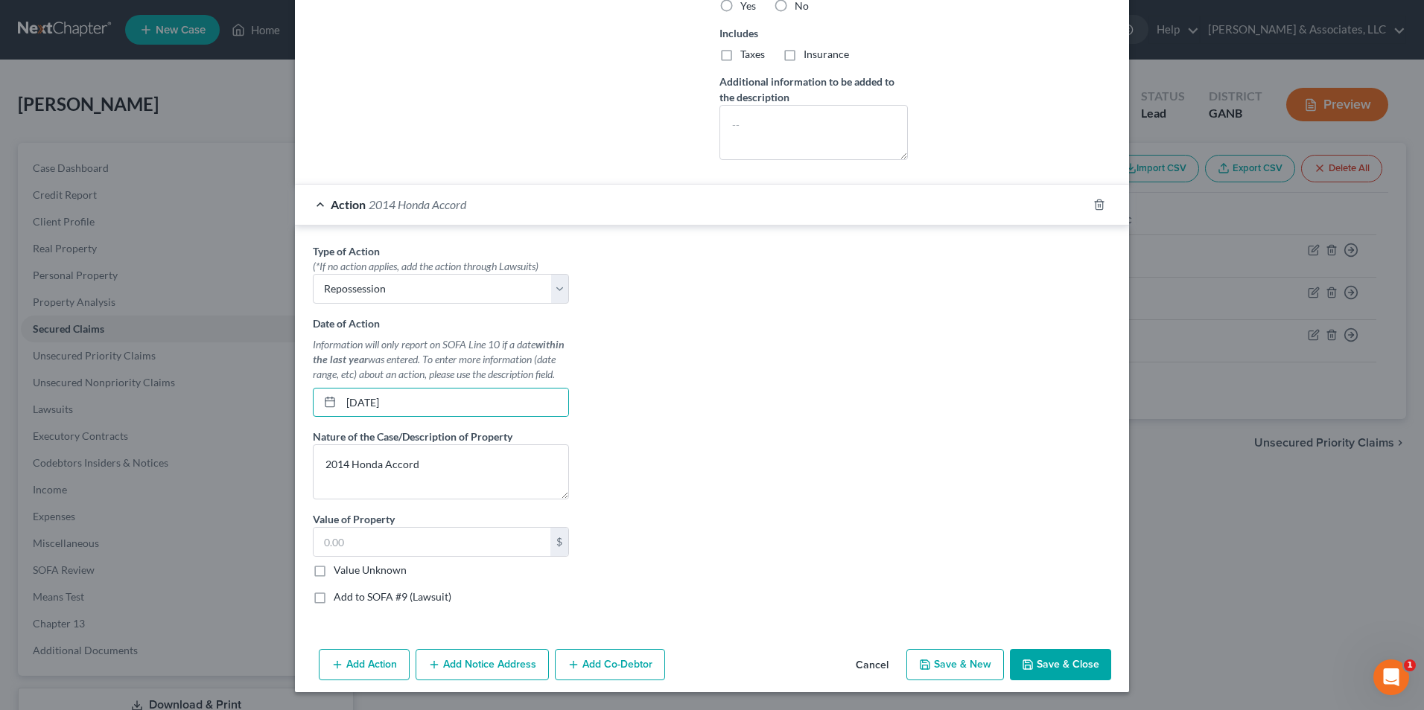
click at [1066, 670] on button "Save & Close" at bounding box center [1060, 664] width 101 height 31
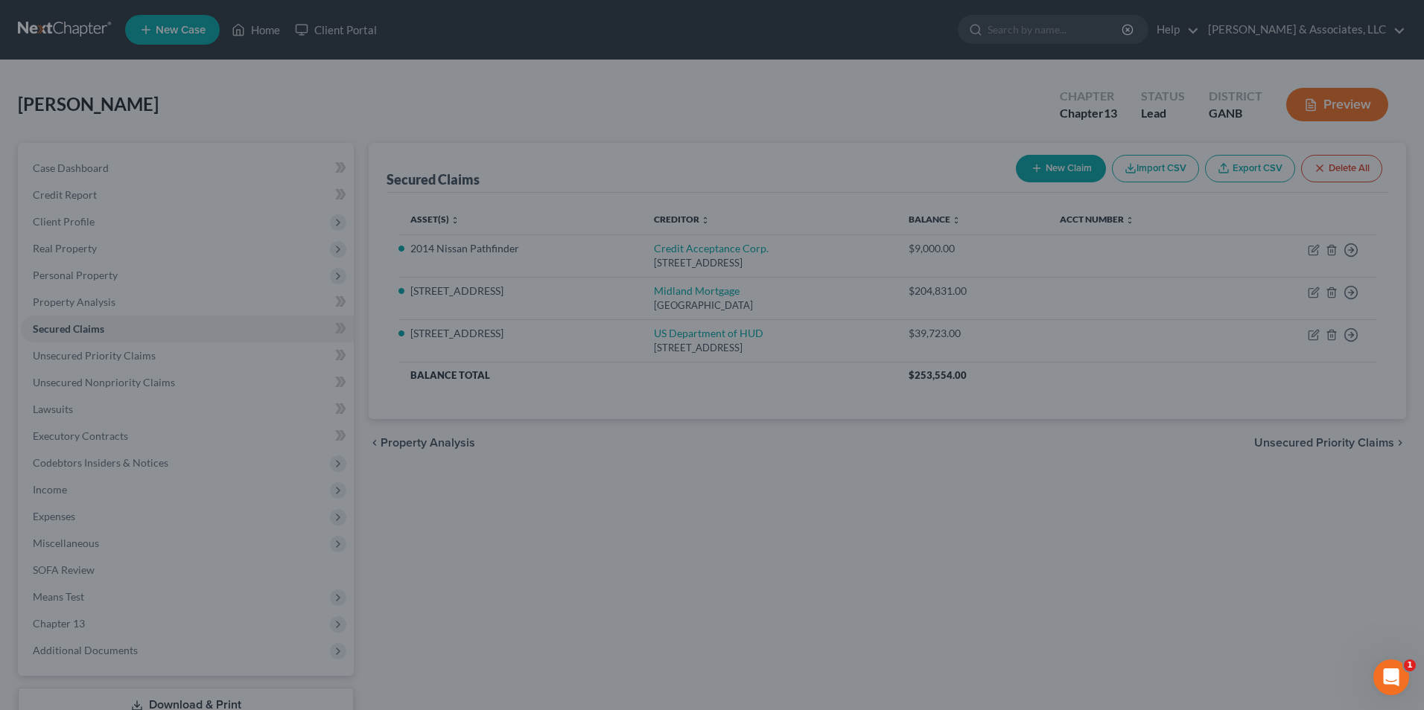
scroll to position [398, 0]
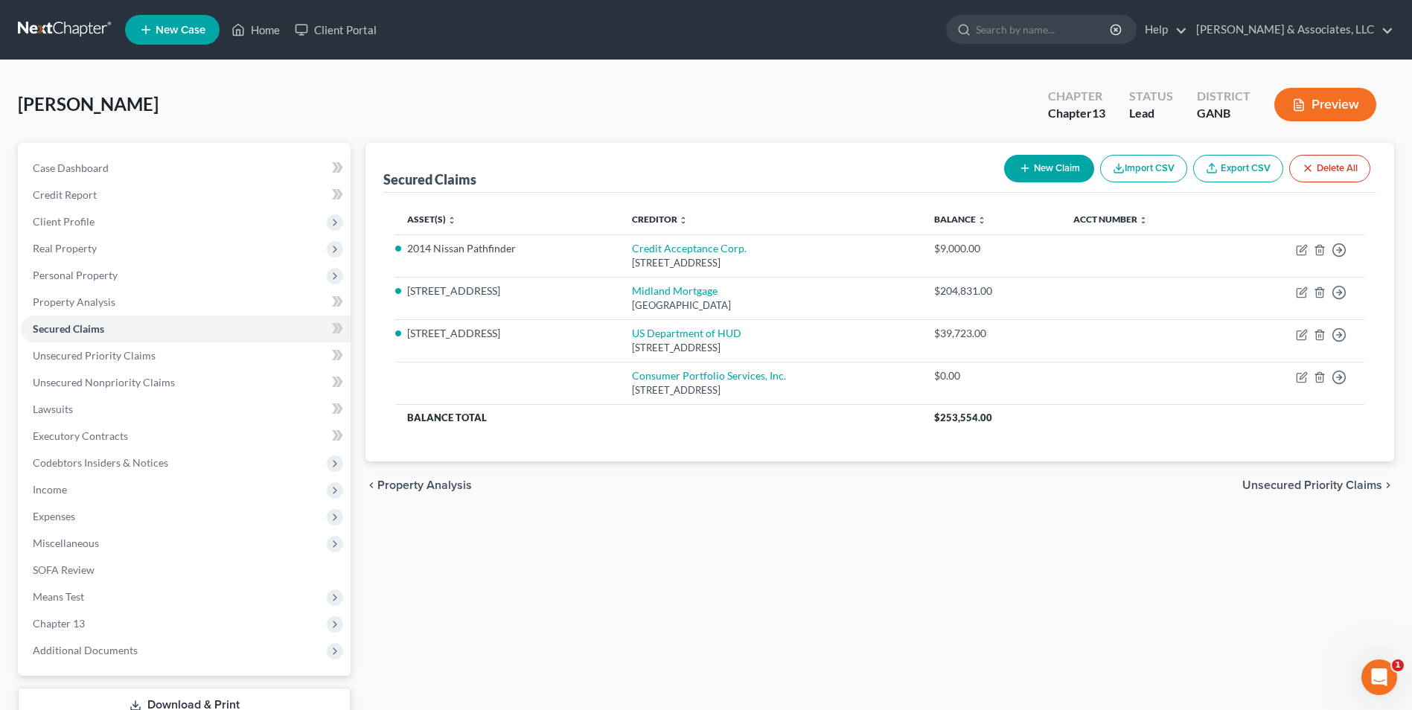
click at [1067, 172] on button "New Claim" at bounding box center [1049, 169] width 90 height 28
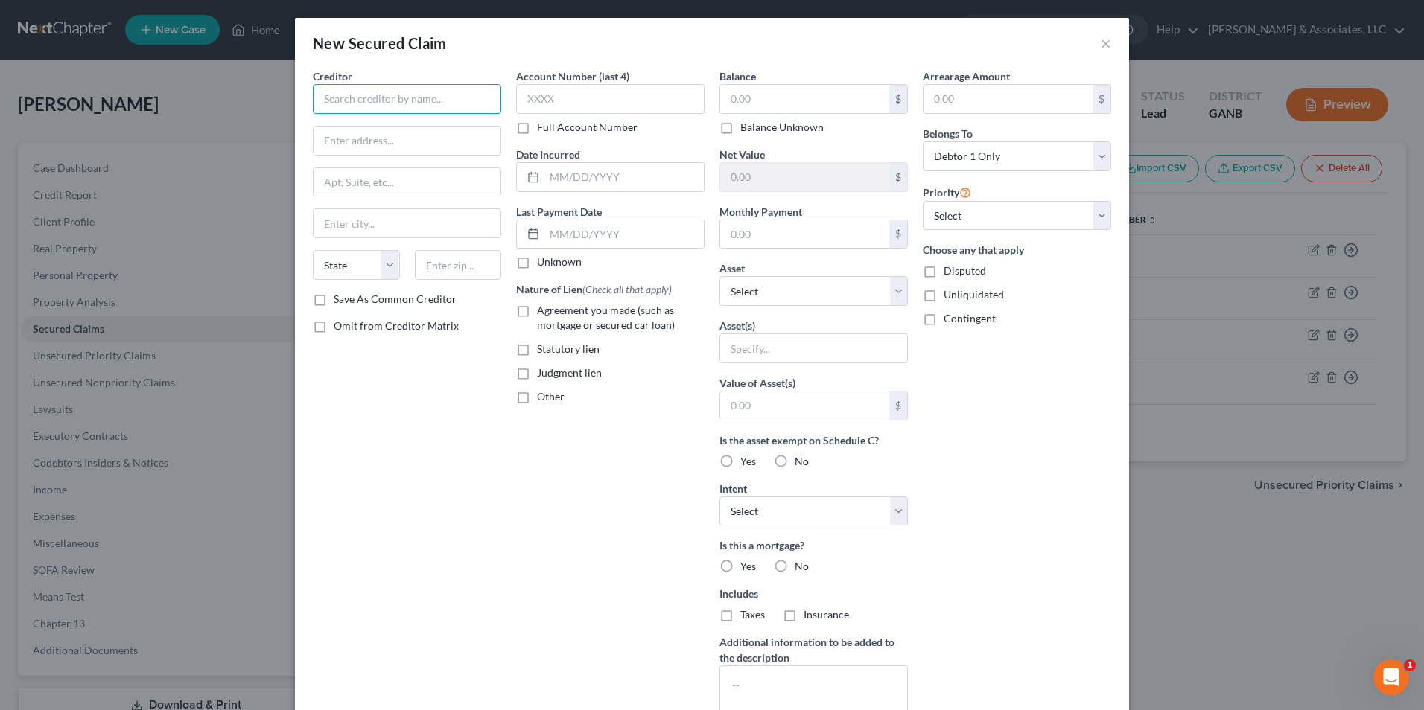
click at [379, 101] on input "text" at bounding box center [407, 99] width 188 height 30
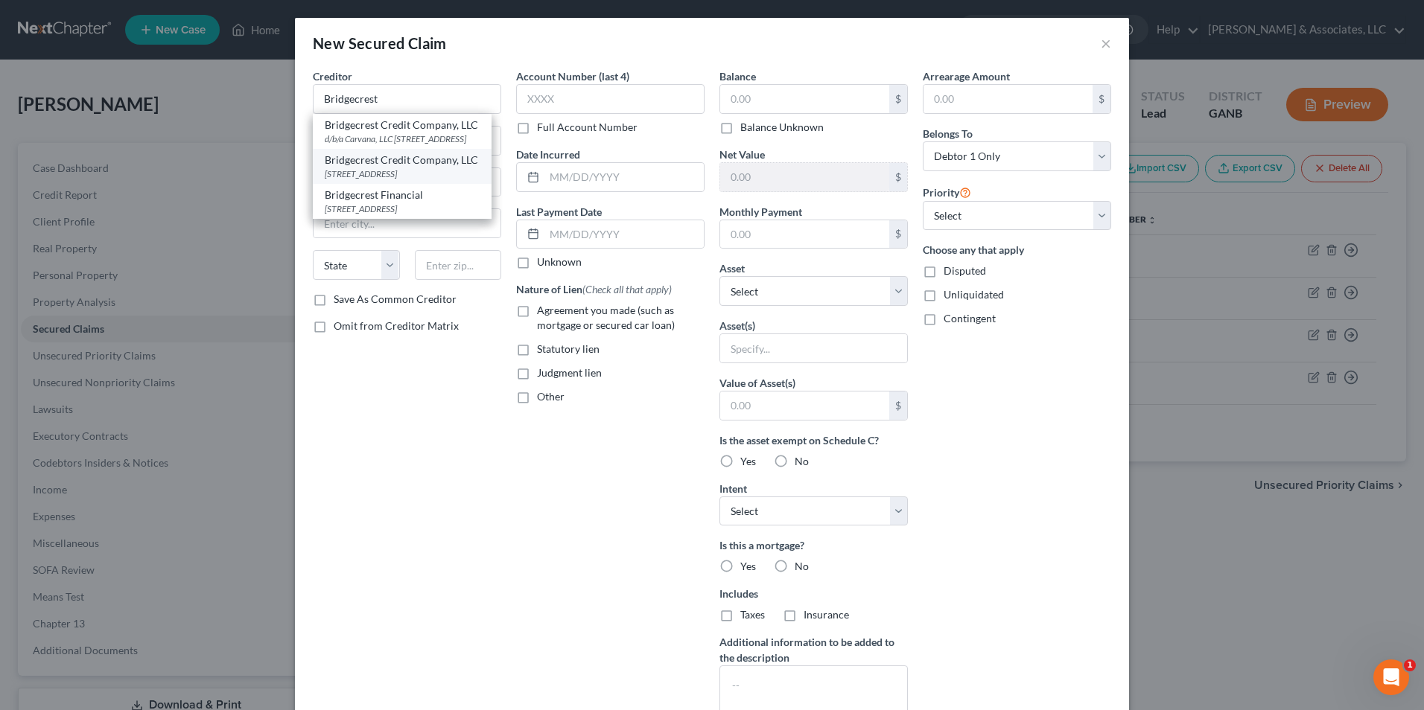
click at [357, 180] on div "7465 East Hampton Ave, Mesa, AZ 85209" at bounding box center [402, 174] width 155 height 13
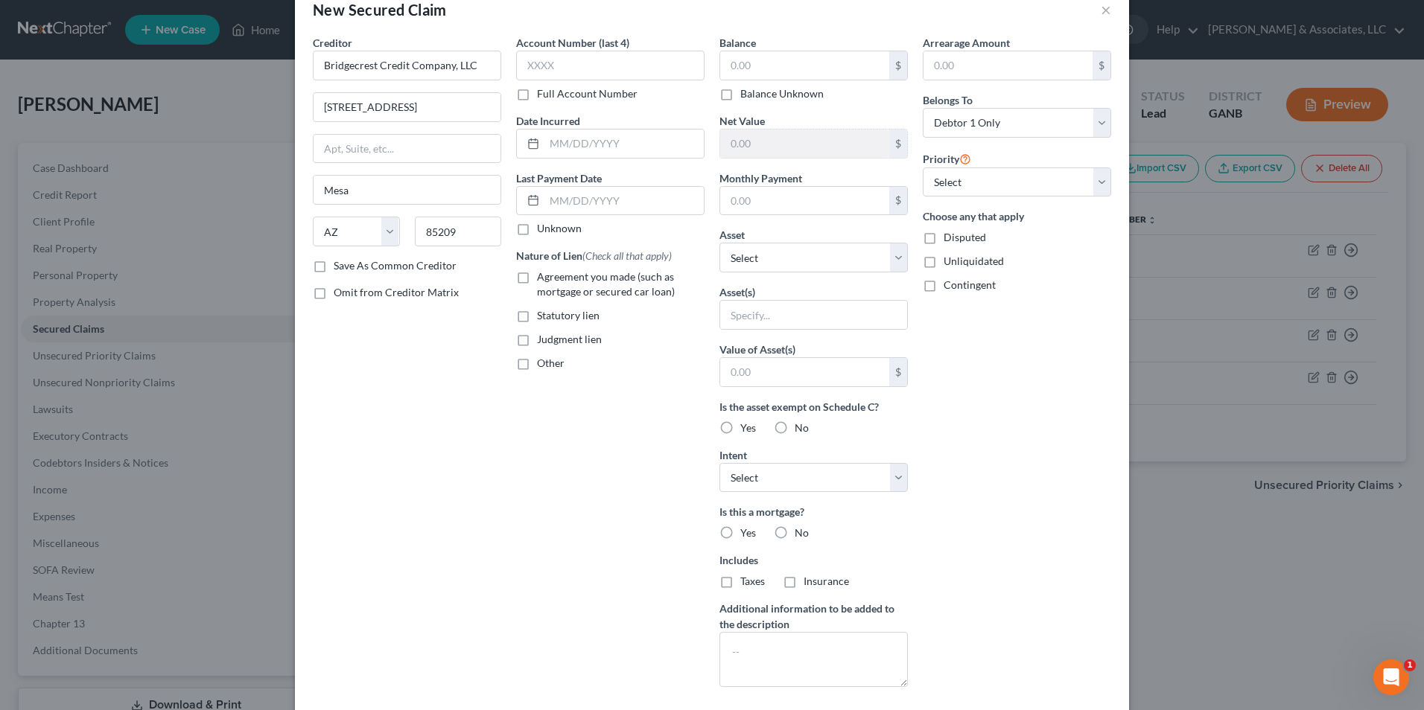
scroll to position [0, 0]
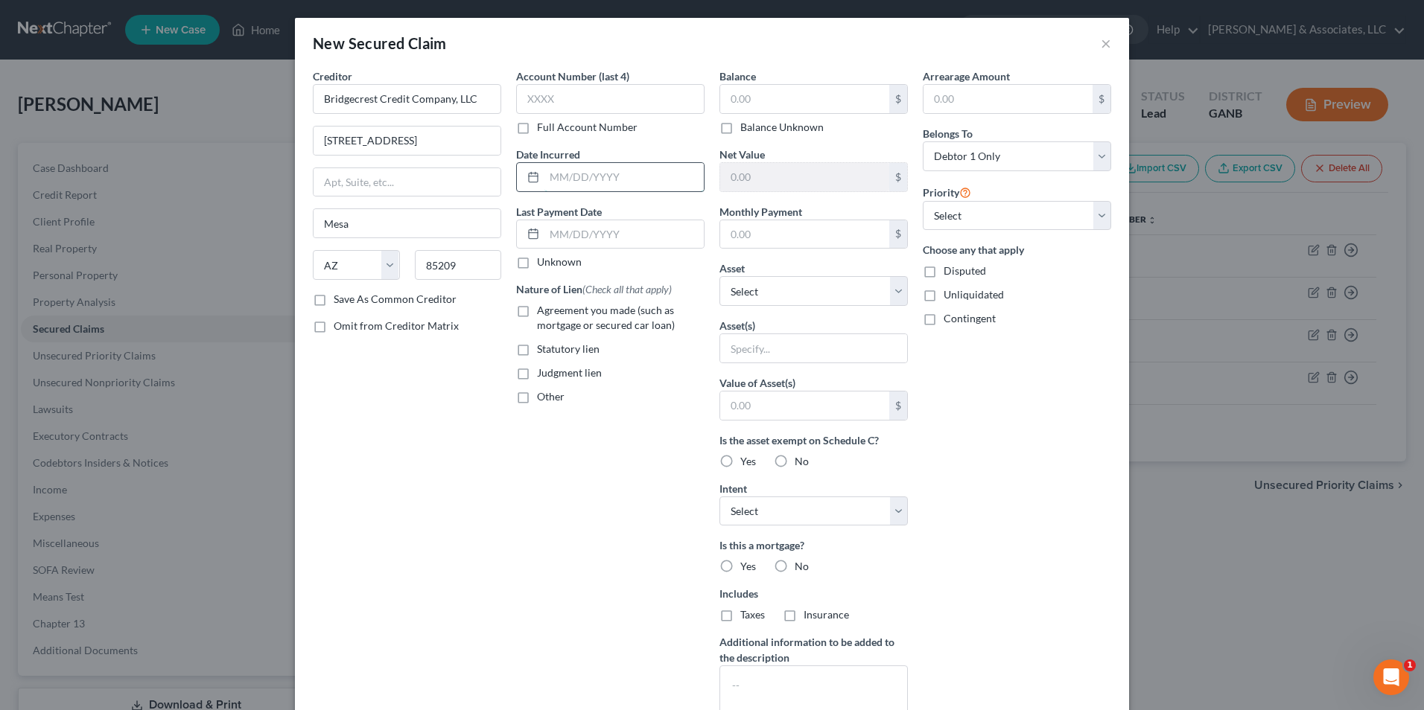
click at [629, 180] on input "text" at bounding box center [623, 177] width 159 height 28
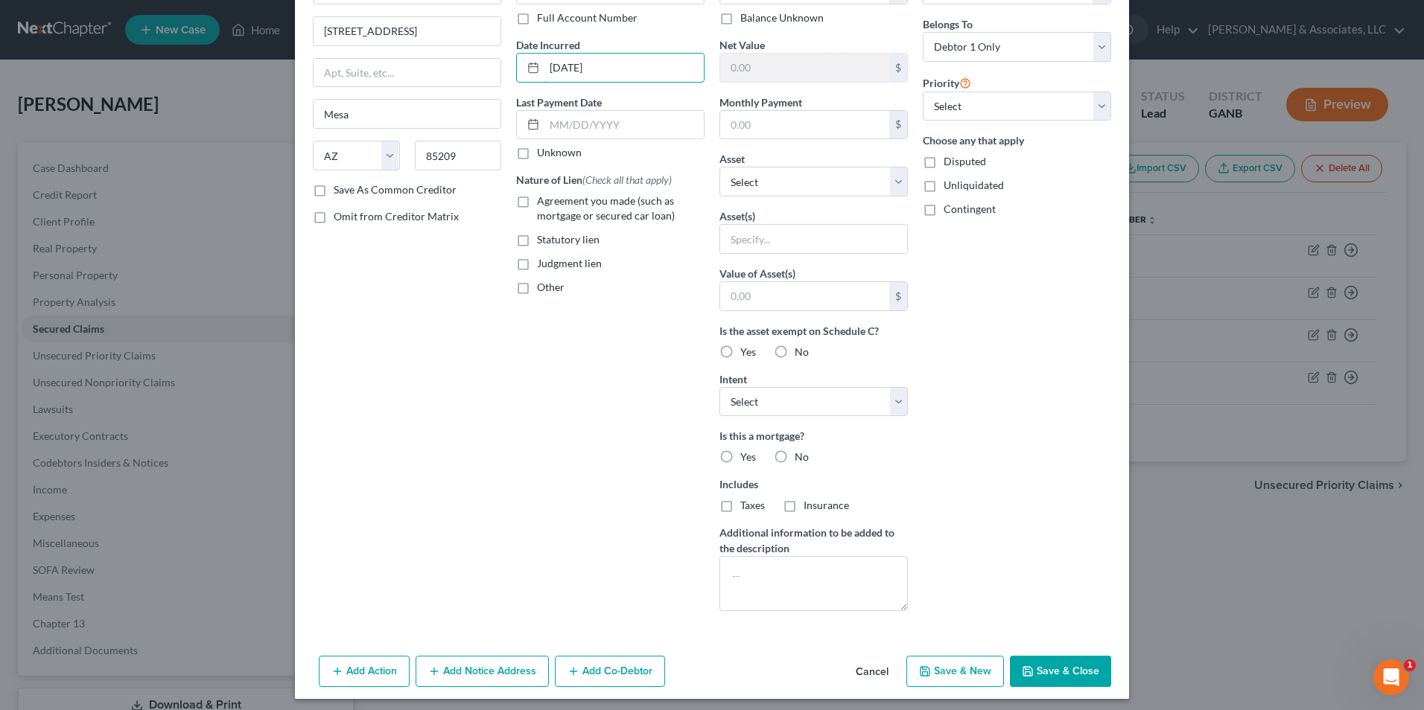
scroll to position [116, 0]
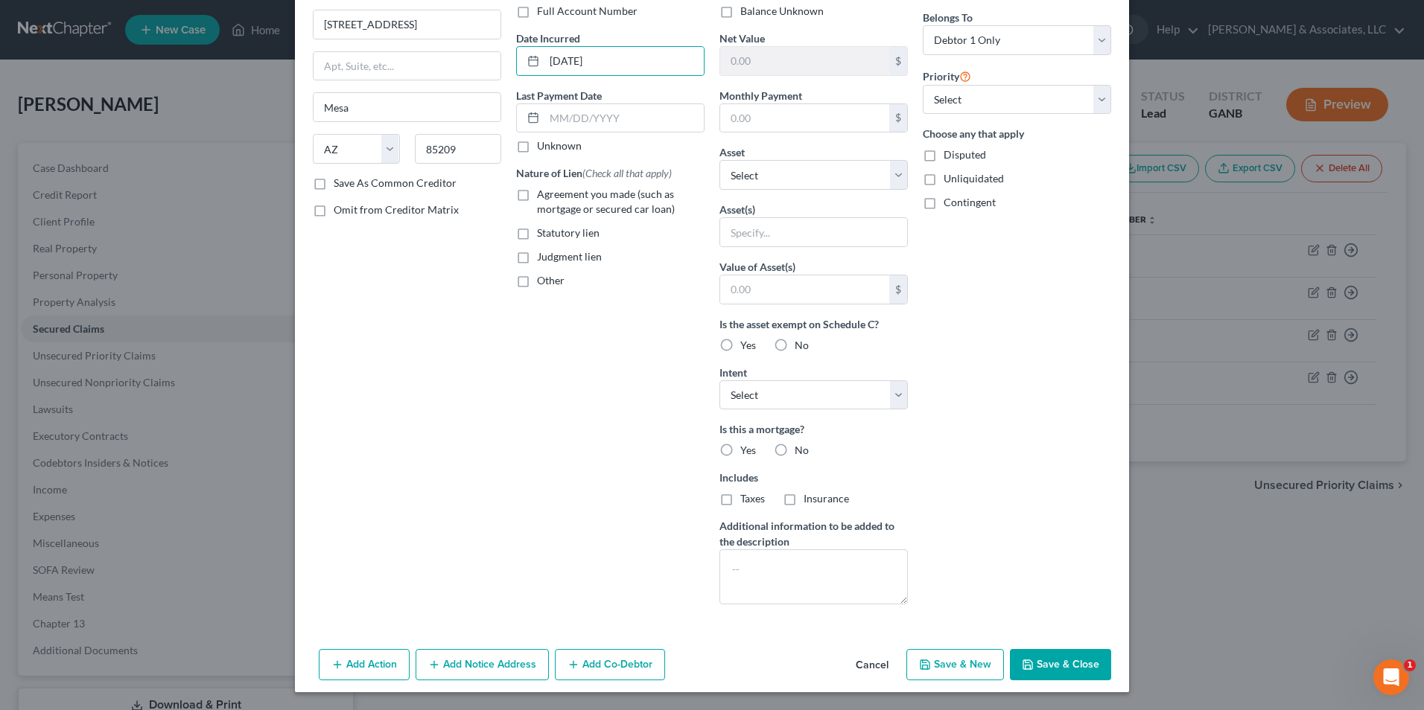
click at [371, 670] on button "Add Action" at bounding box center [364, 664] width 91 height 31
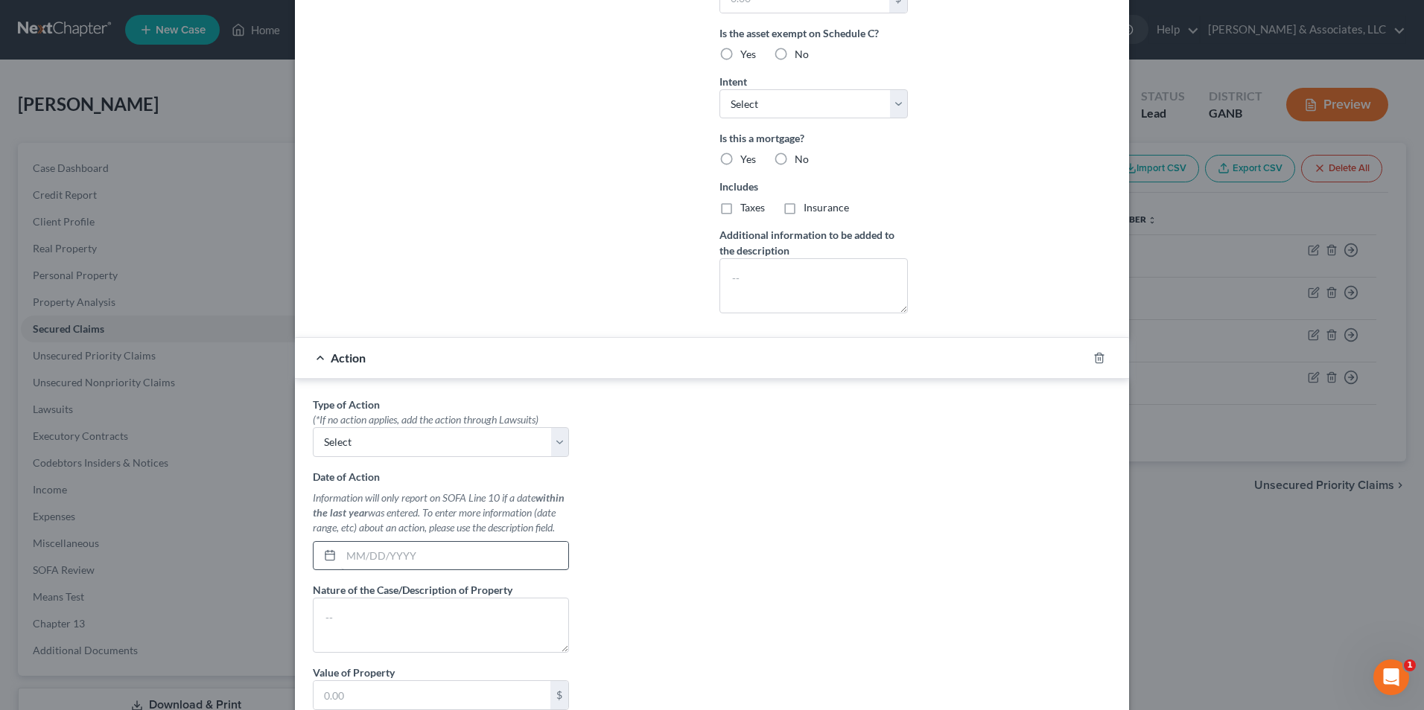
scroll to position [414, 0]
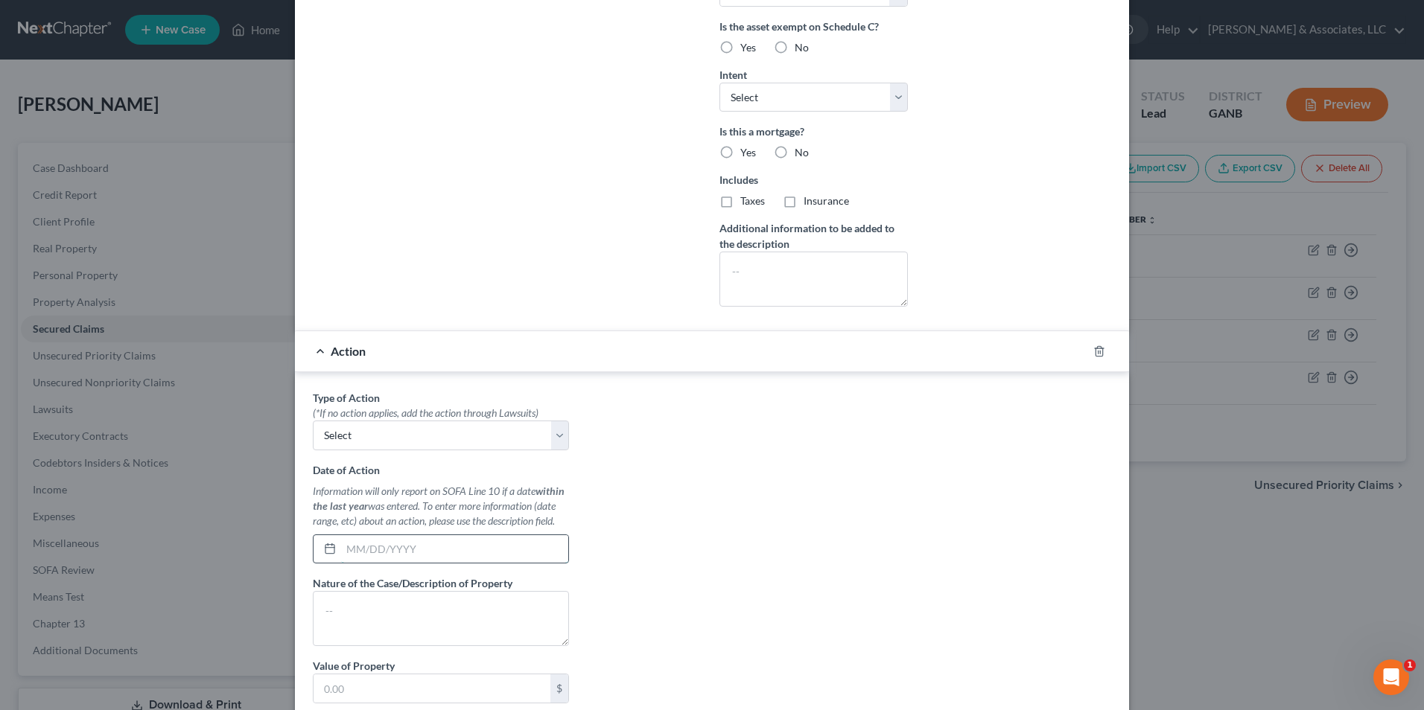
click at [372, 545] on input "text" at bounding box center [454, 549] width 227 height 28
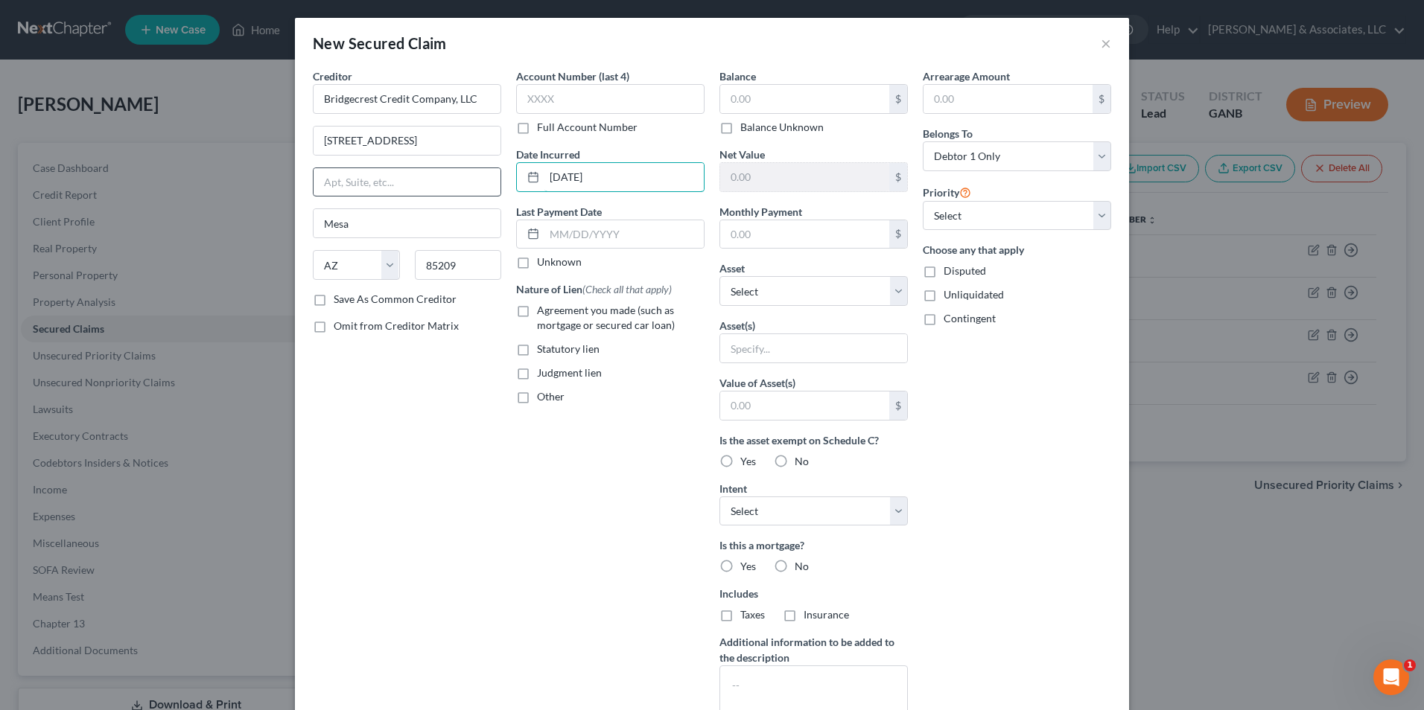
drag, startPoint x: 624, startPoint y: 173, endPoint x: 475, endPoint y: 181, distance: 149.1
click at [475, 181] on div "Creditor * Bridgecrest Credit Company, LLC 7465 East Hampton Ave Mesa State AL …" at bounding box center [711, 400] width 813 height 664
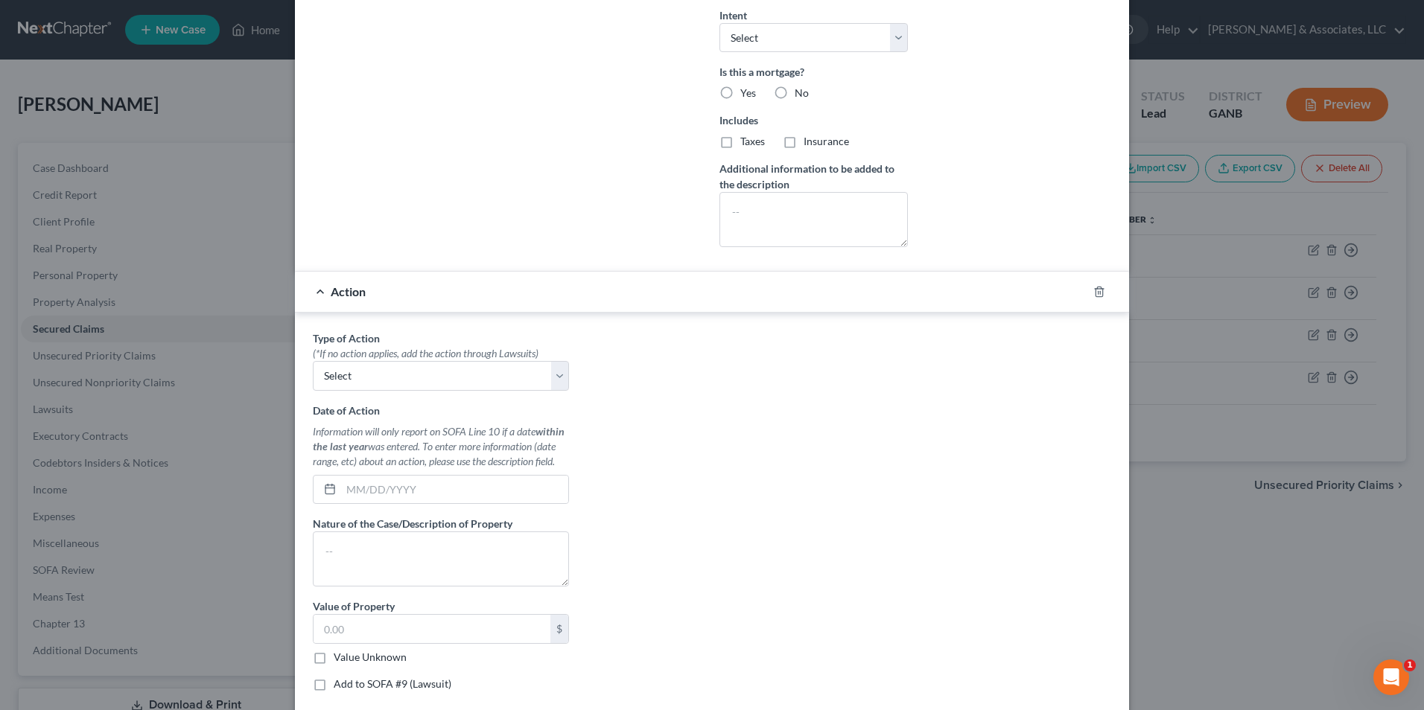
scroll to position [561, 0]
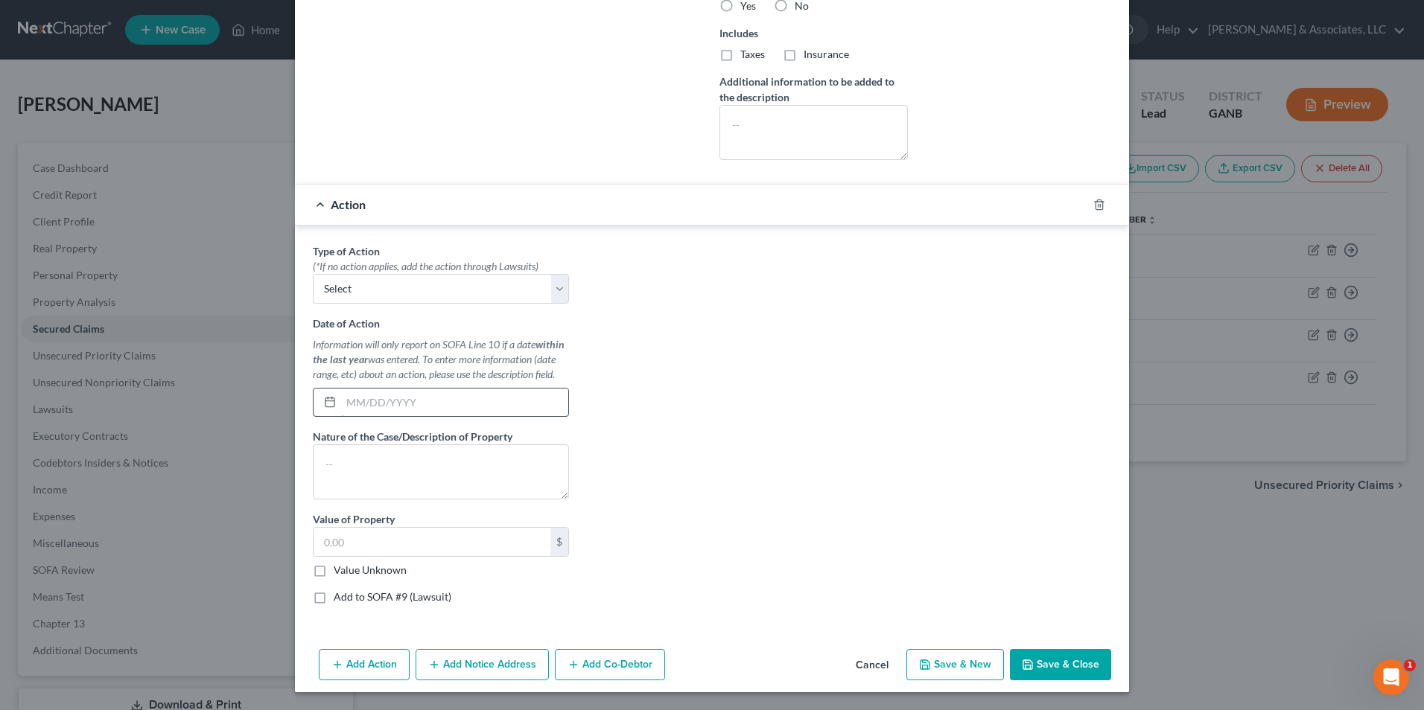
paste input "06/05/2025"
click at [553, 284] on select "Select Repossession Garnishment Foreclosure Personal Injury Attached, Seized, O…" at bounding box center [441, 289] width 256 height 30
click at [313, 274] on select "Select Repossession Garnishment Foreclosure Personal Injury Attached, Seized, O…" at bounding box center [441, 289] width 256 height 30
click at [368, 459] on textarea at bounding box center [441, 471] width 256 height 55
click at [750, 493] on div "Type of Action * (*If no action applies, add the action through Lawsuits) Selec…" at bounding box center [711, 429] width 813 height 373
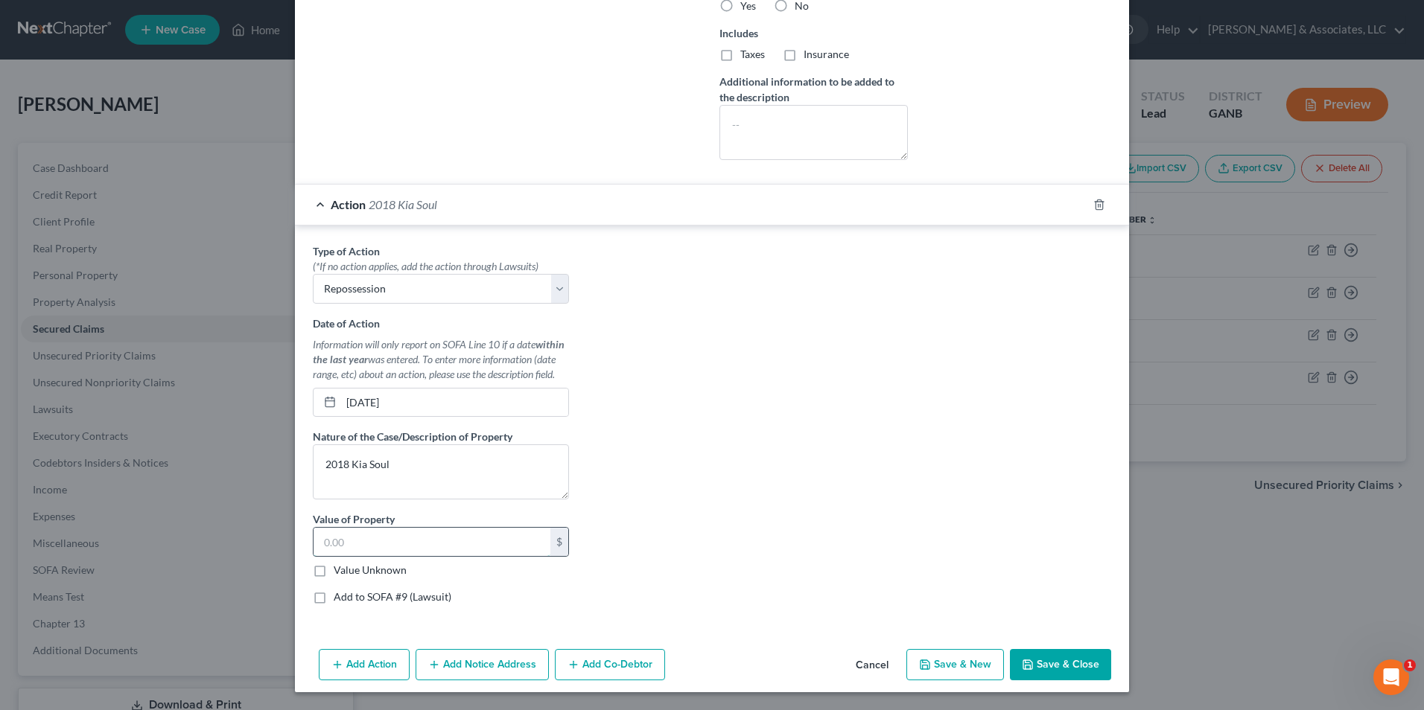
click at [374, 542] on input "text" at bounding box center [431, 542] width 237 height 28
click at [1053, 653] on button "Save & Close" at bounding box center [1060, 664] width 101 height 31
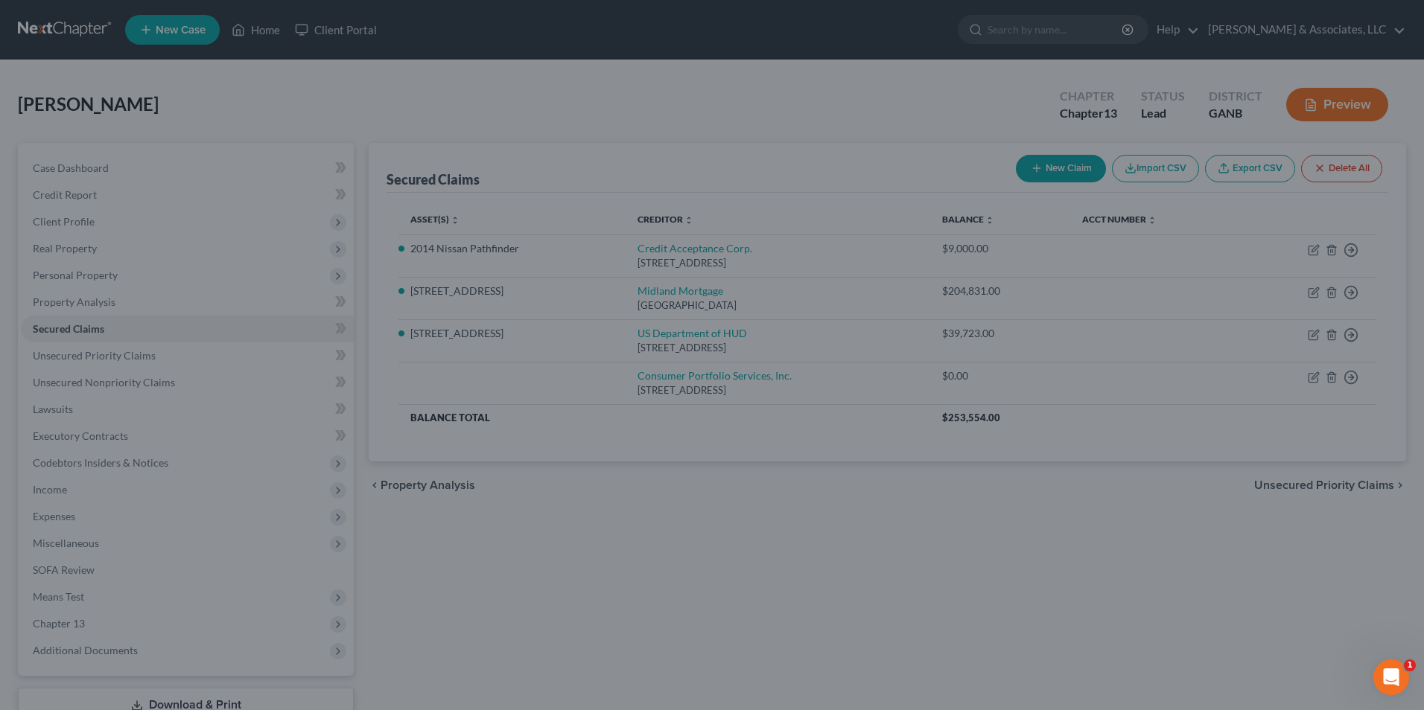
scroll to position [398, 0]
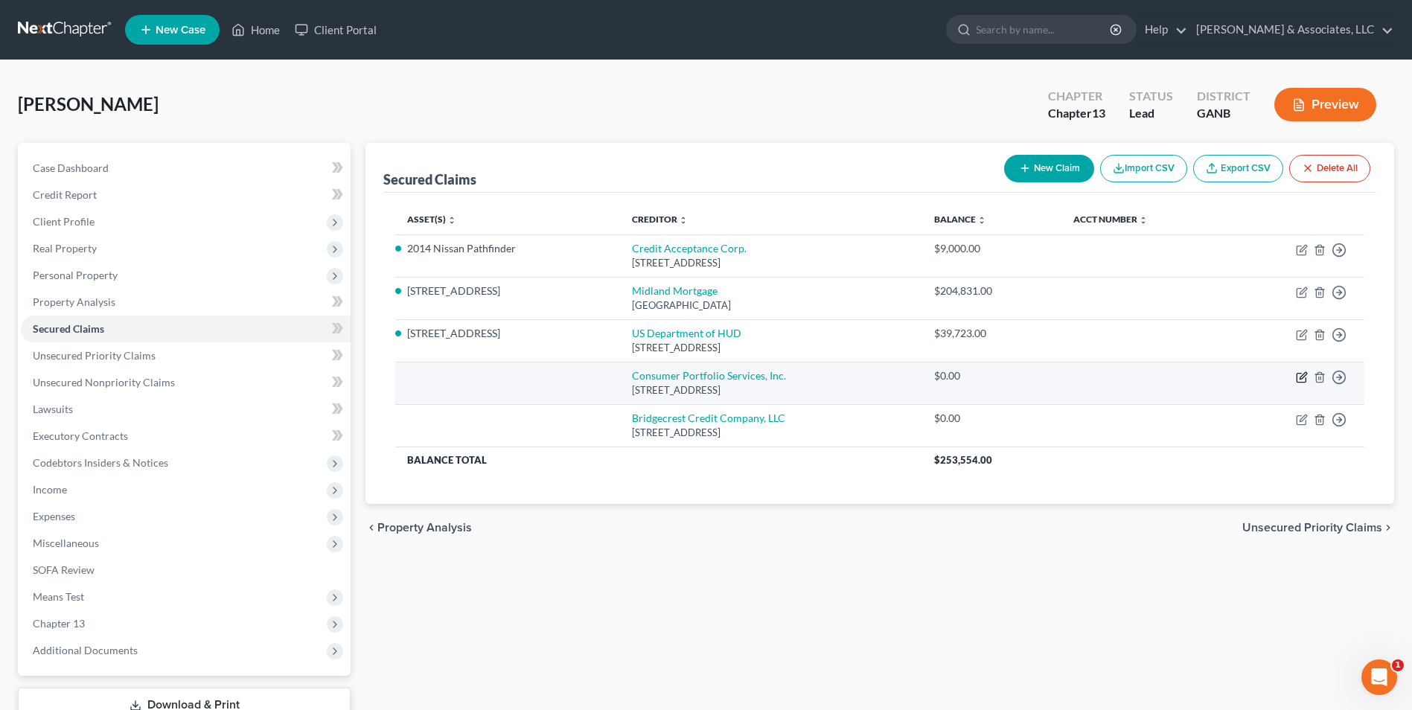
click at [1305, 375] on icon "button" at bounding box center [1303, 375] width 7 height 7
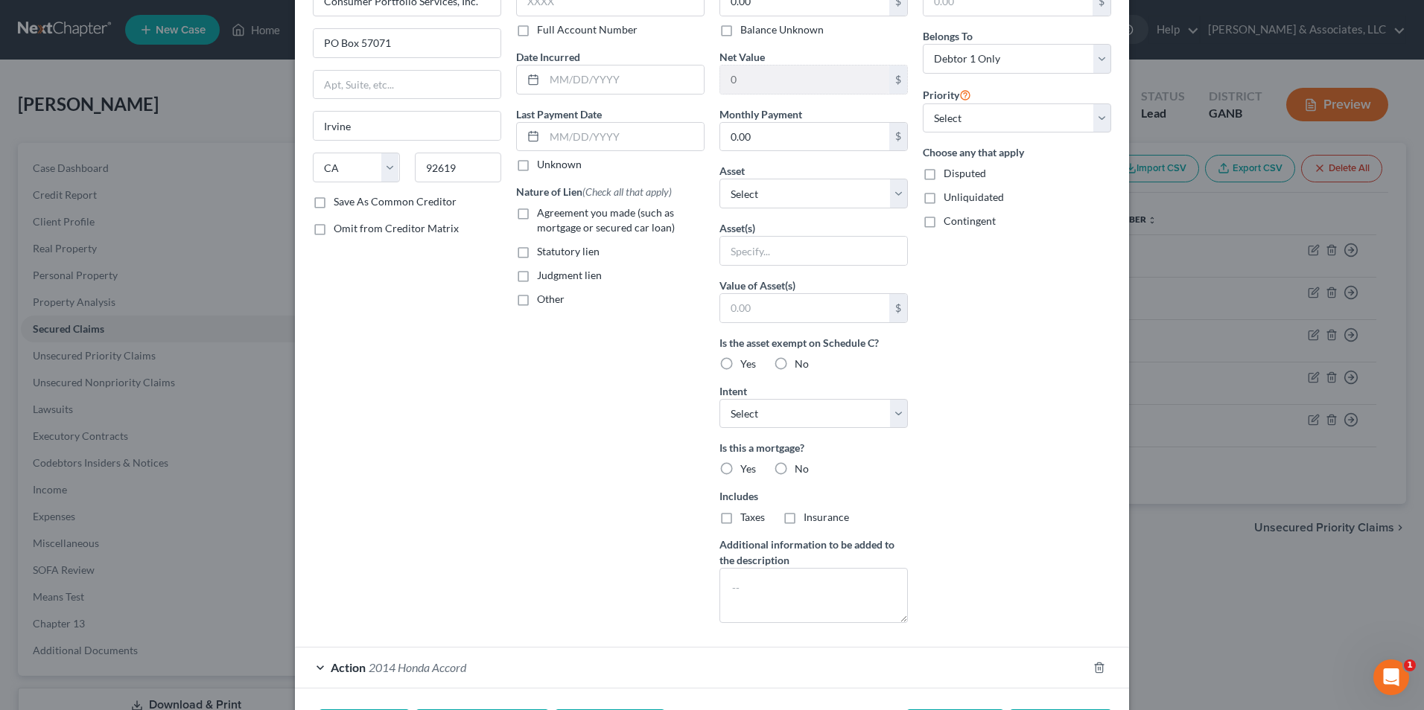
scroll to position [200, 0]
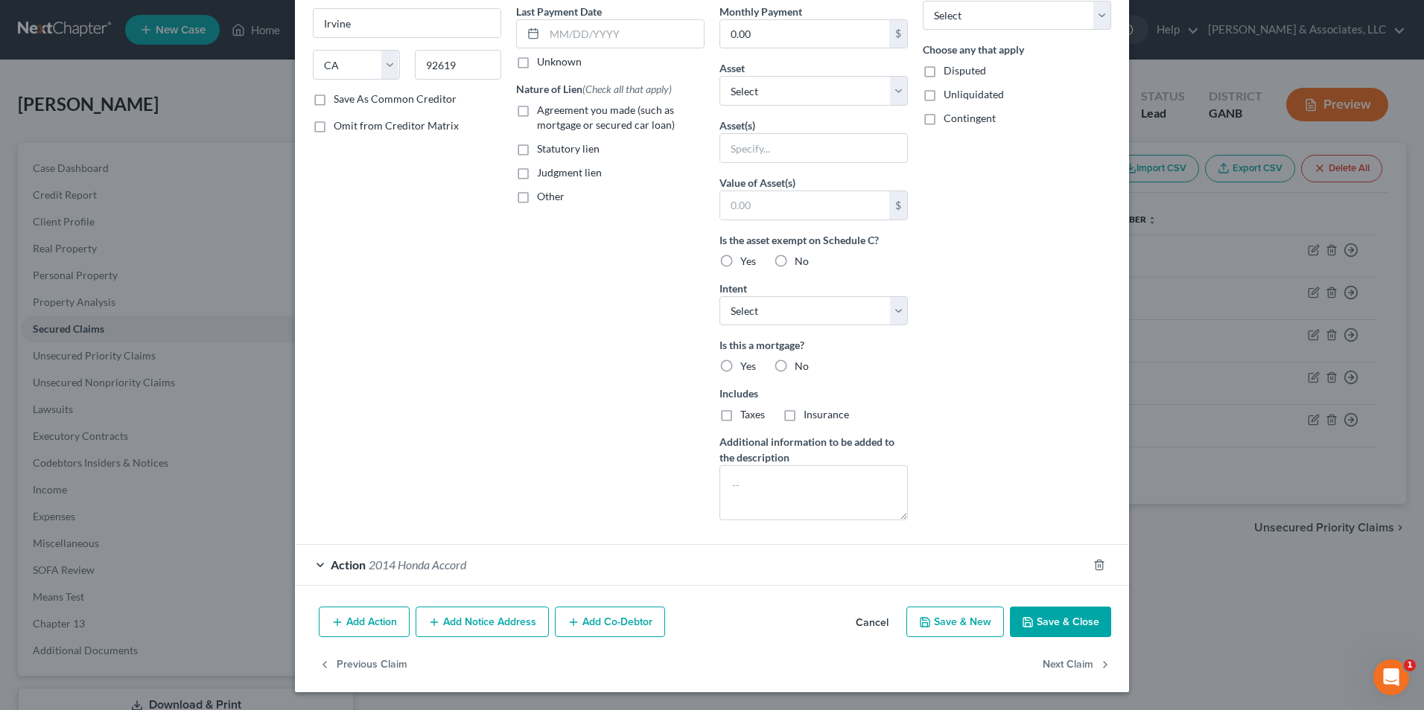
click at [308, 564] on div "Action 2014 Honda Accord" at bounding box center [691, 564] width 792 height 39
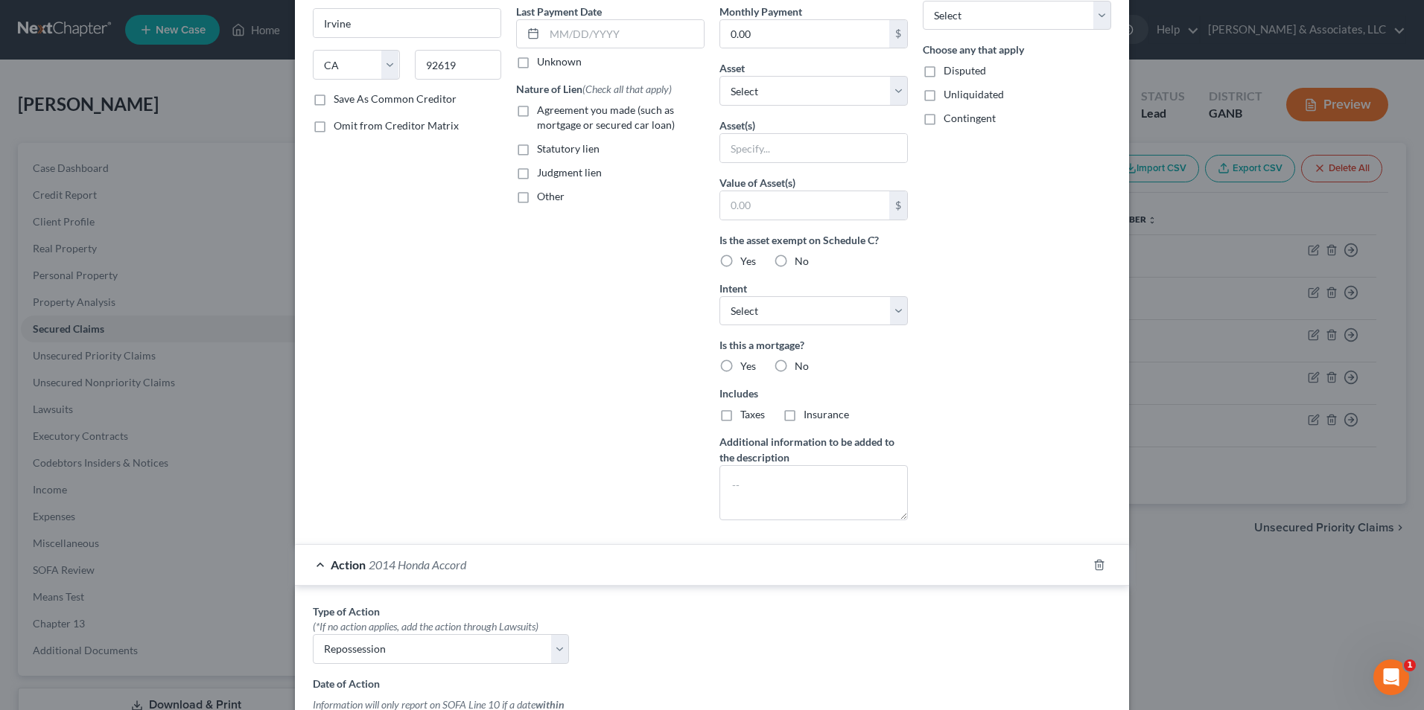
scroll to position [573, 0]
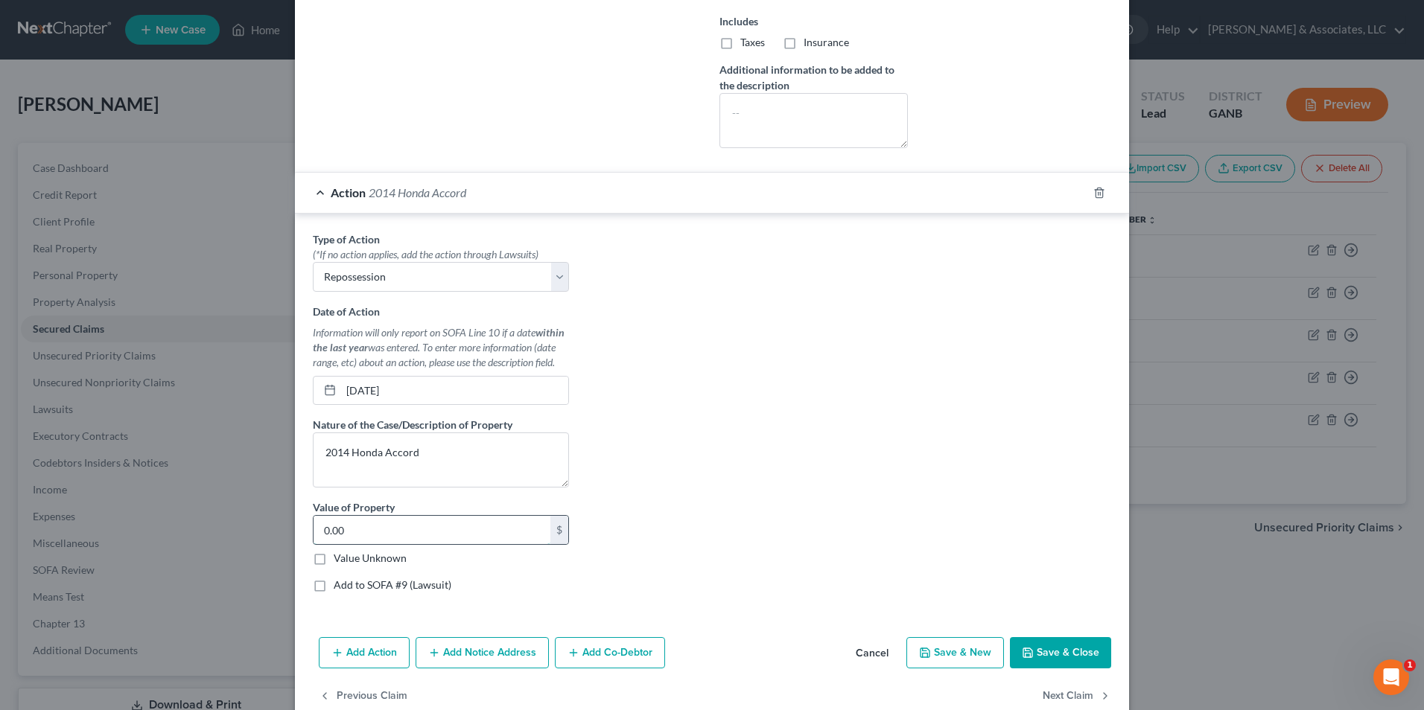
click at [370, 536] on input "0.00" at bounding box center [431, 530] width 237 height 28
click at [1065, 658] on button "Save & Close" at bounding box center [1060, 652] width 101 height 31
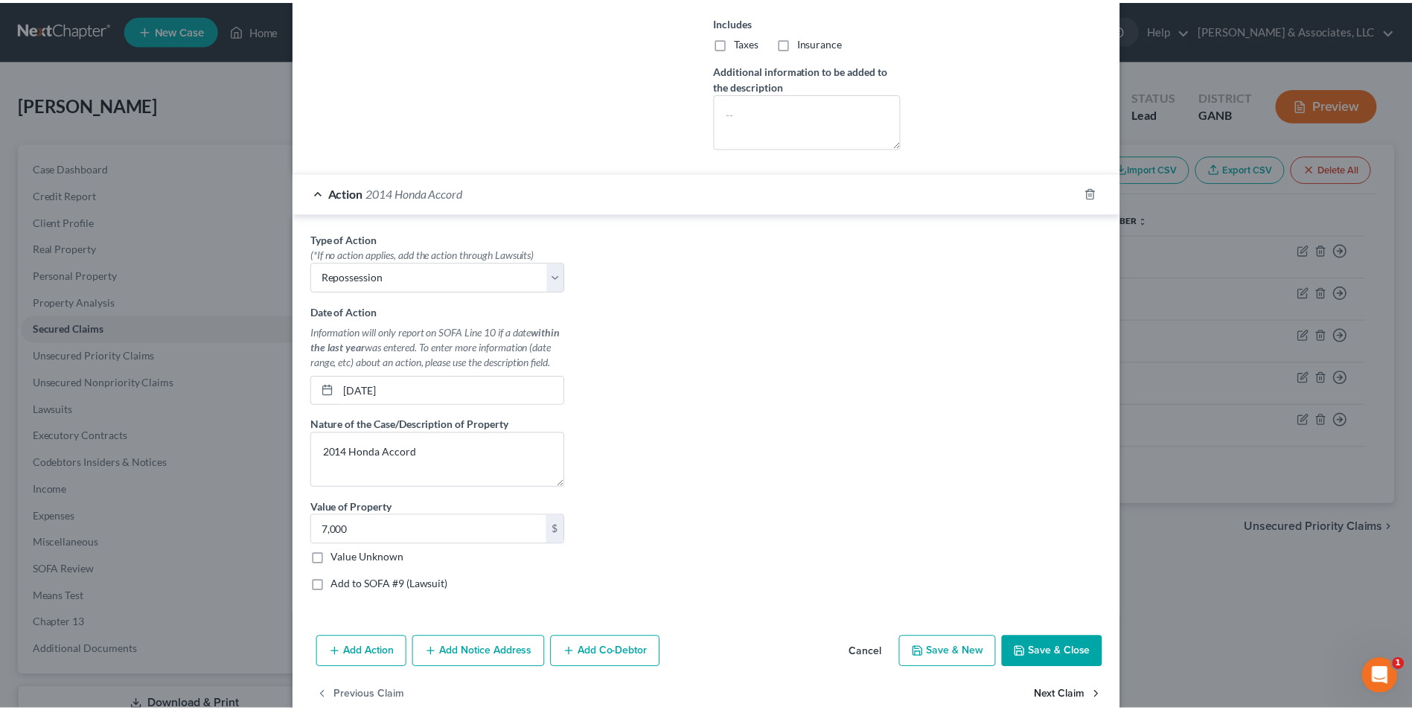
scroll to position [37, 0]
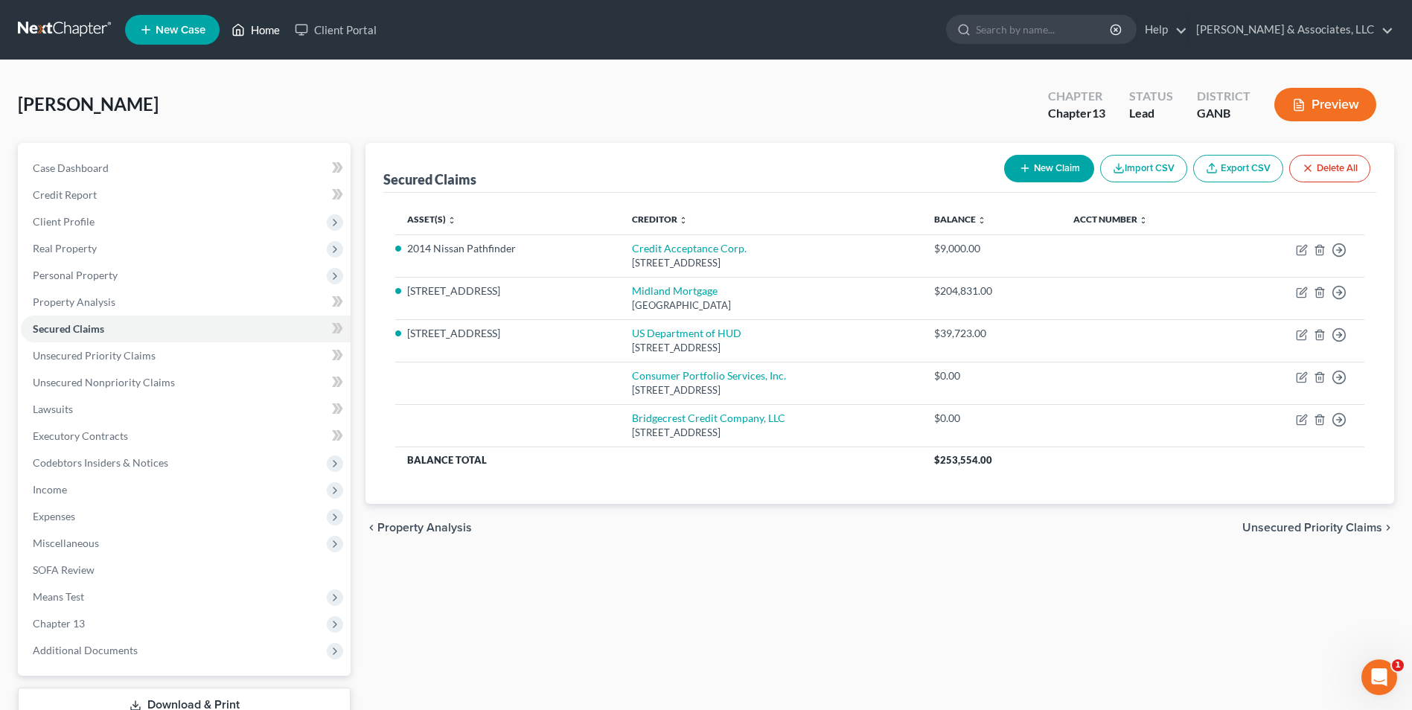
click at [254, 35] on link "Home" at bounding box center [255, 29] width 63 height 27
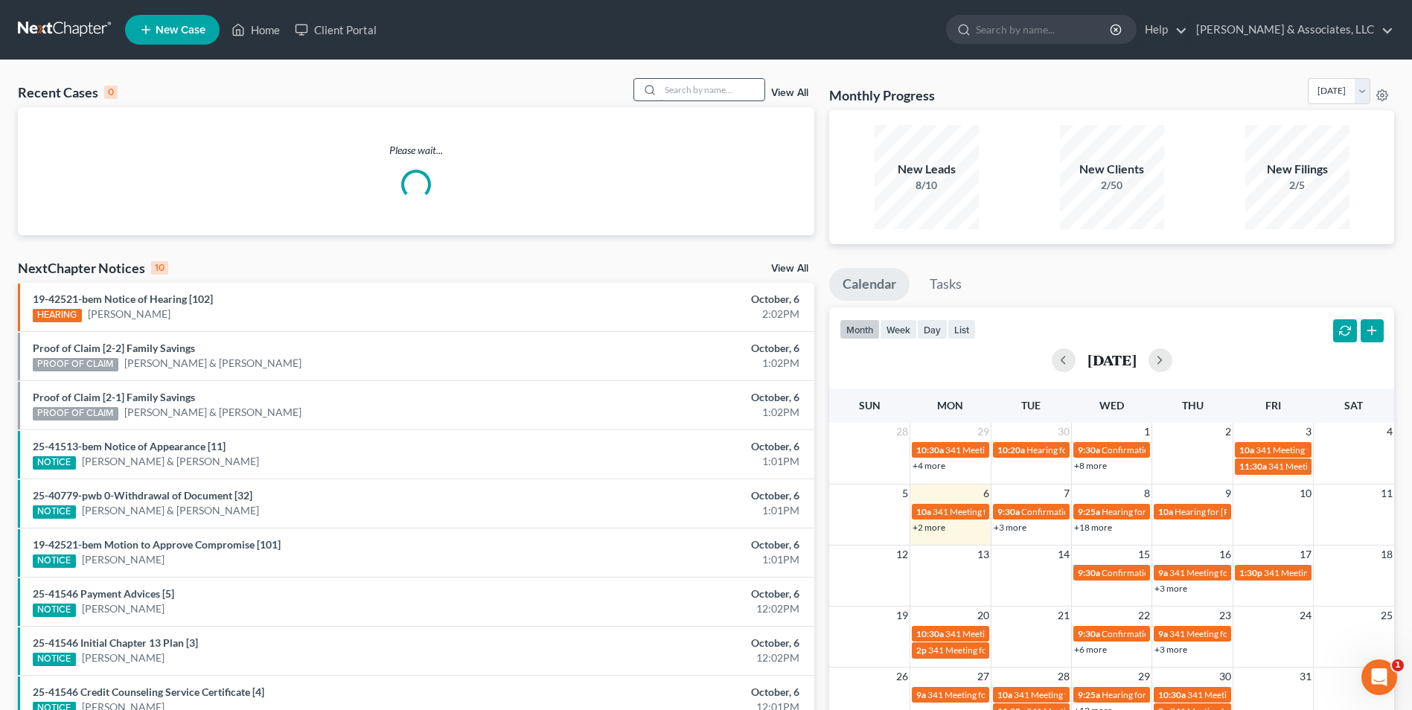
click at [707, 92] on input "search" at bounding box center [712, 90] width 104 height 22
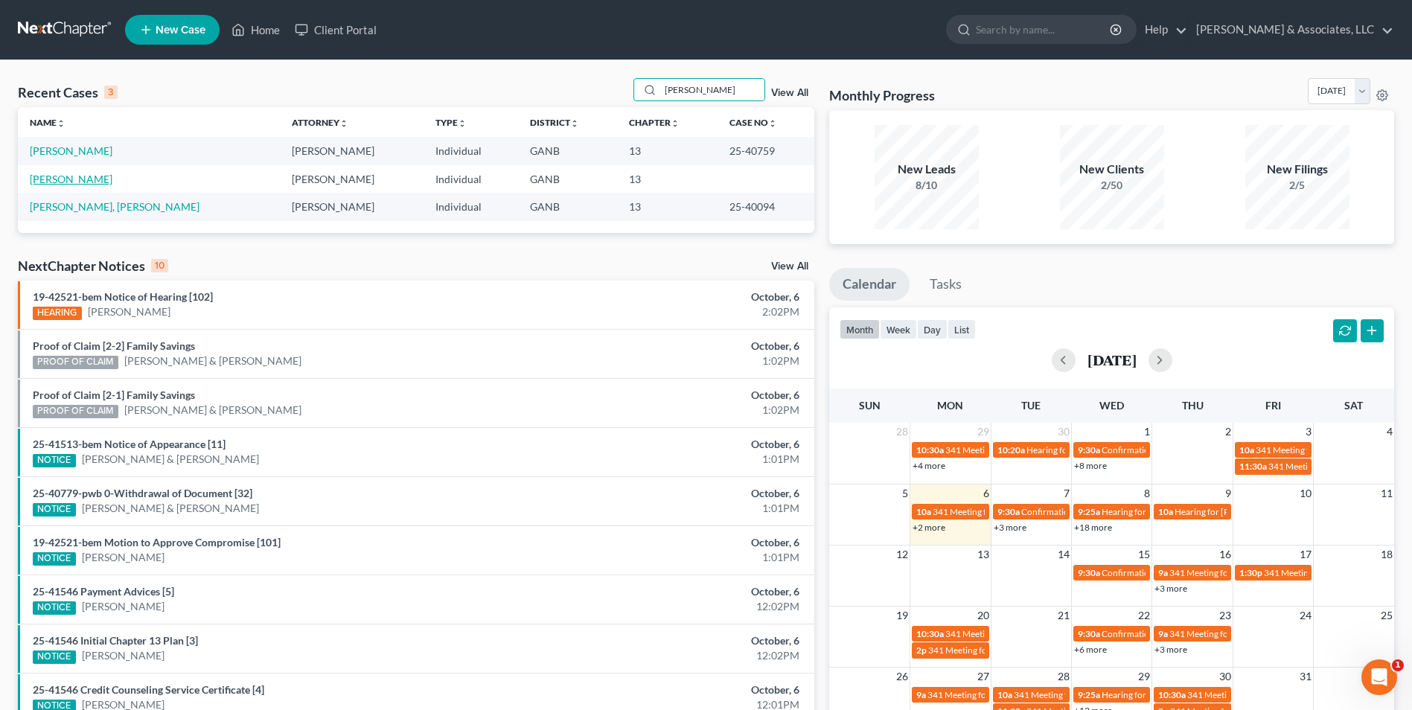
click at [63, 180] on link "[PERSON_NAME]" at bounding box center [71, 179] width 83 height 13
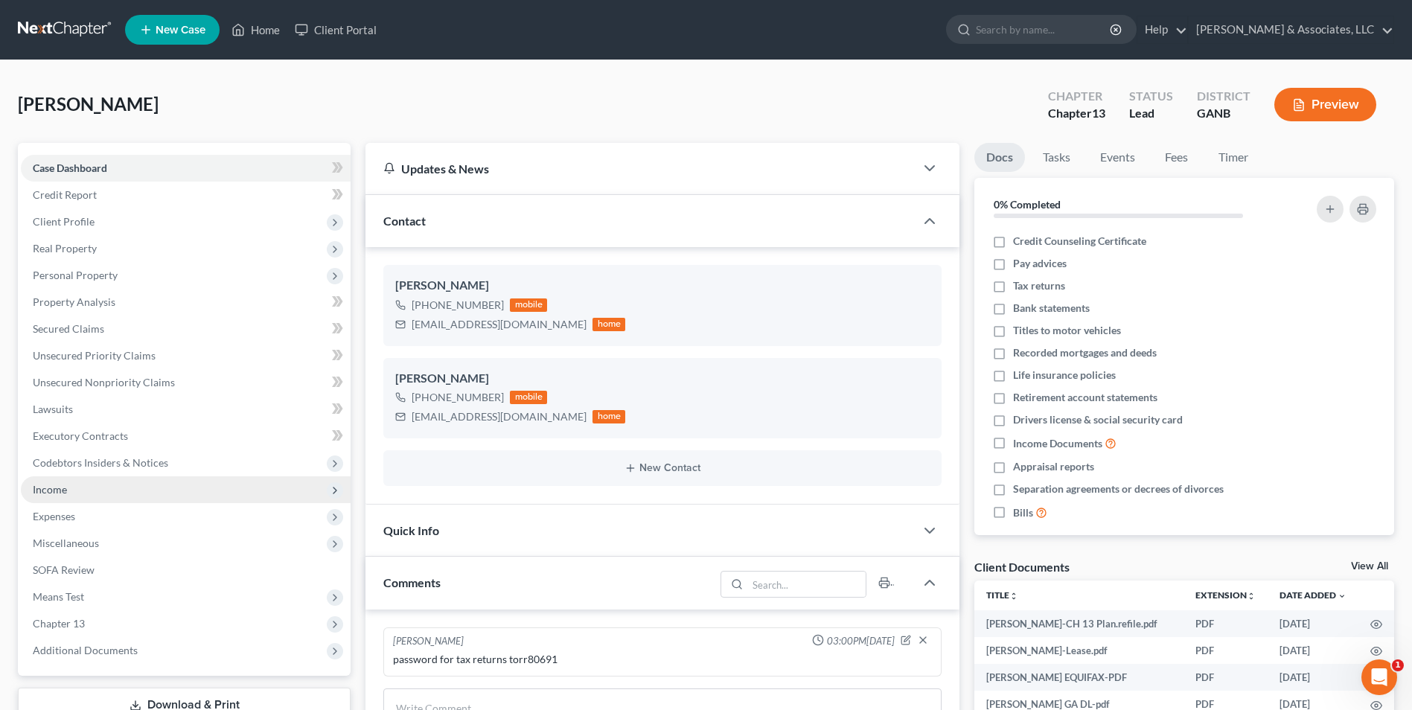
click at [64, 491] on span "Income" at bounding box center [50, 489] width 34 height 13
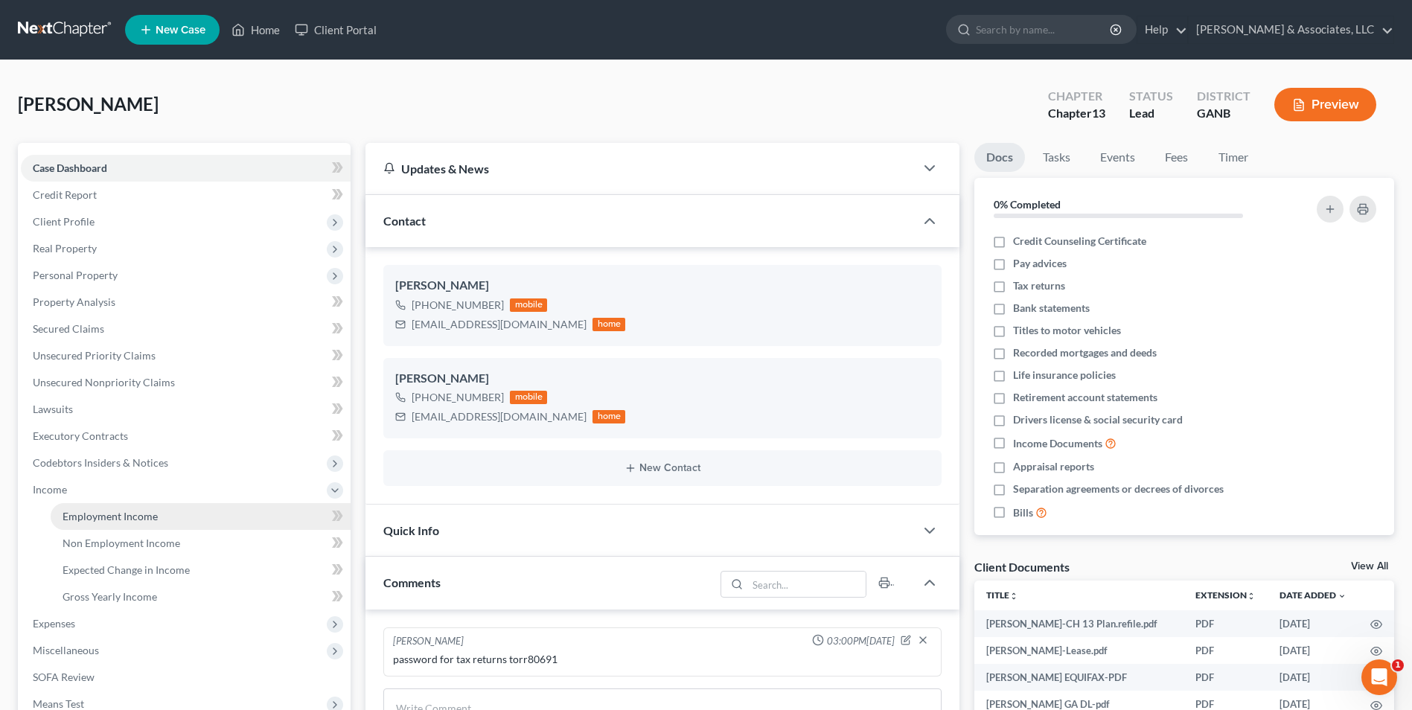
click at [144, 520] on span "Employment Income" at bounding box center [110, 516] width 95 height 13
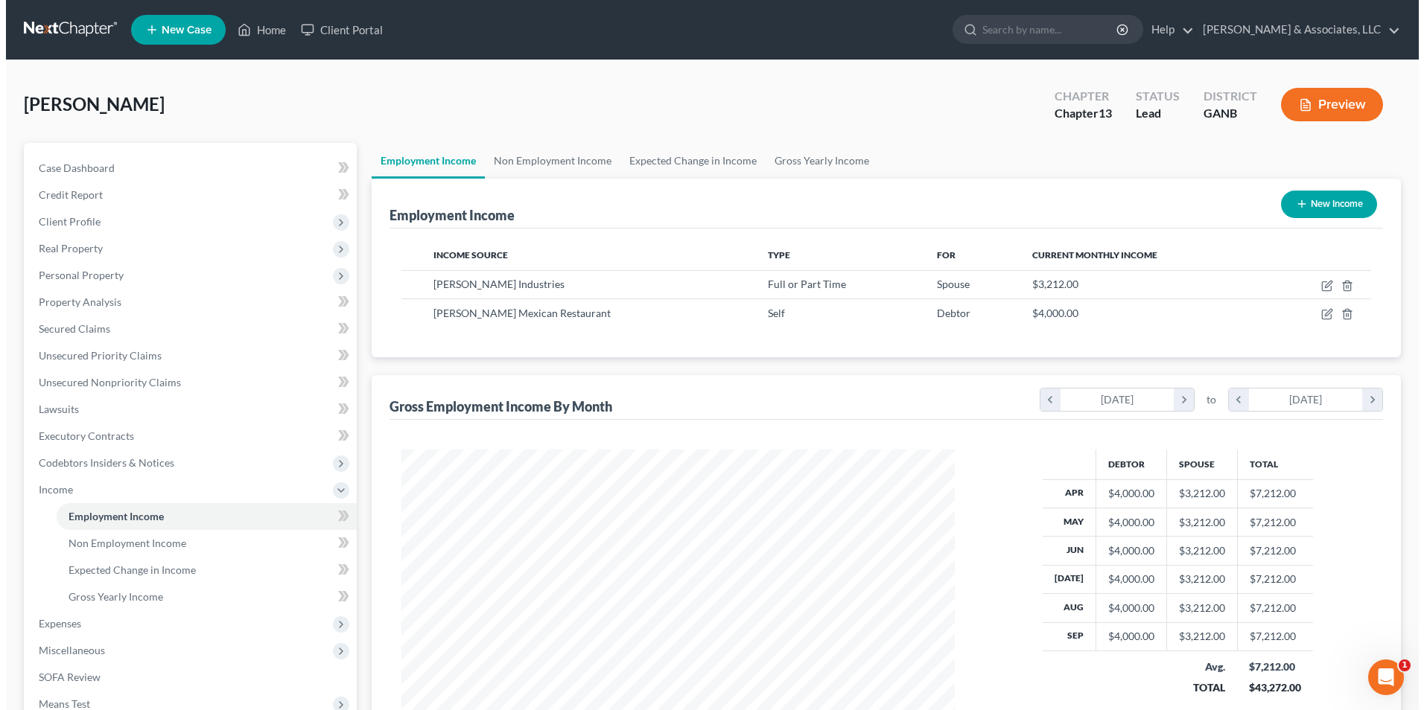
scroll to position [276, 582]
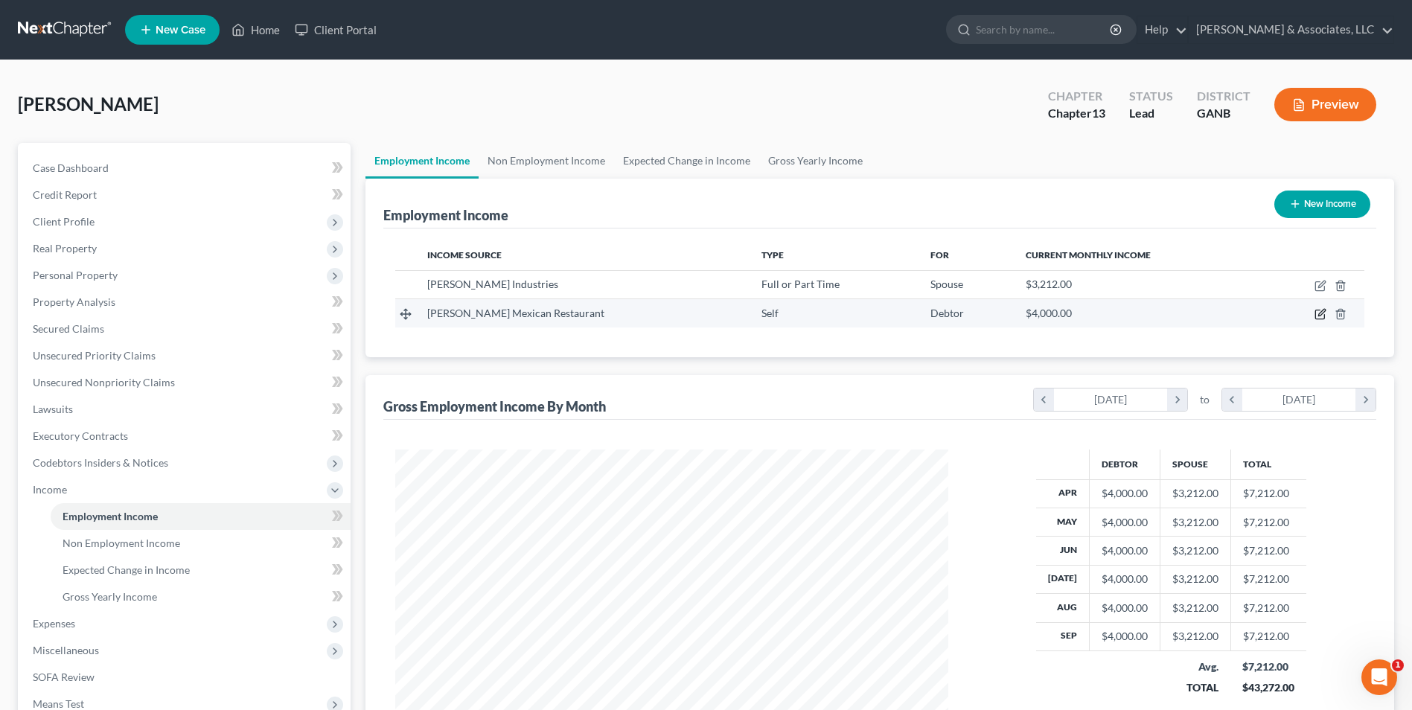
click at [1318, 312] on icon "button" at bounding box center [1321, 314] width 12 height 12
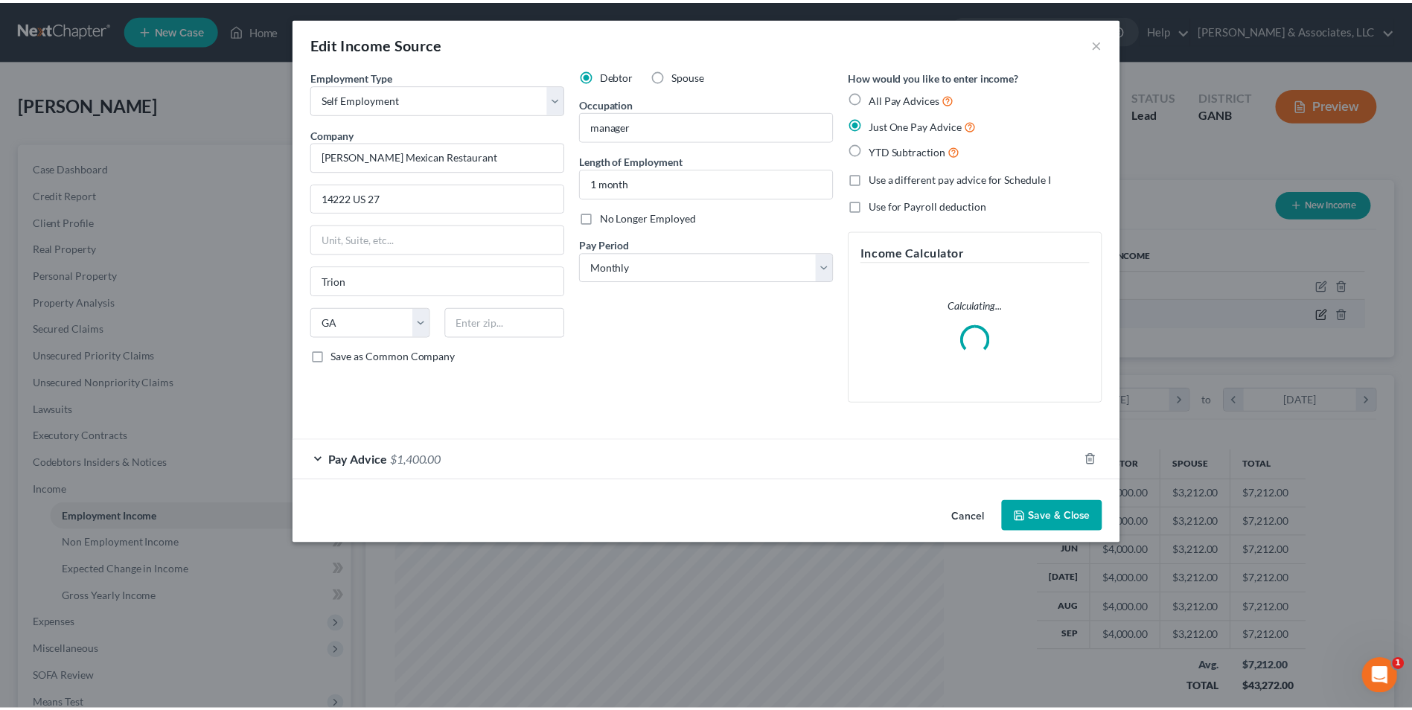
scroll to position [278, 588]
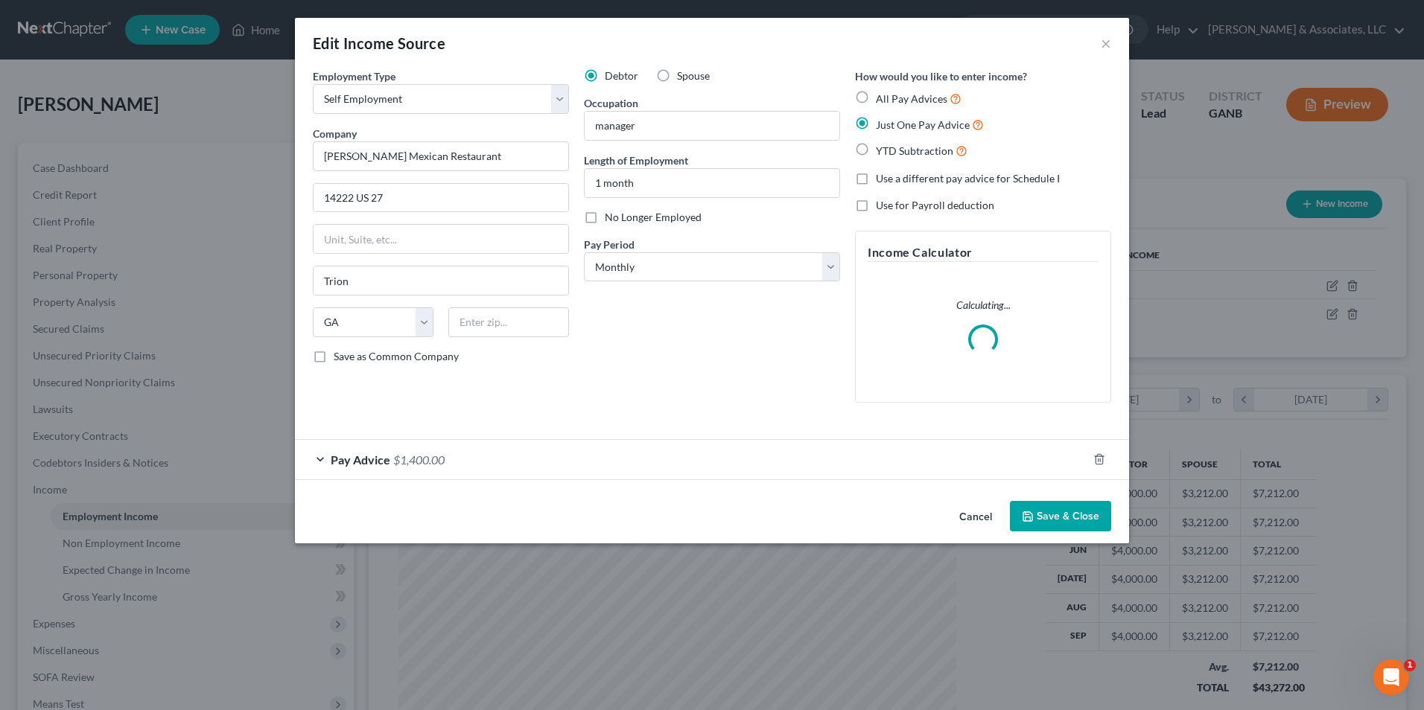
click at [324, 459] on div "Pay Advice $1,400.00" at bounding box center [691, 459] width 792 height 39
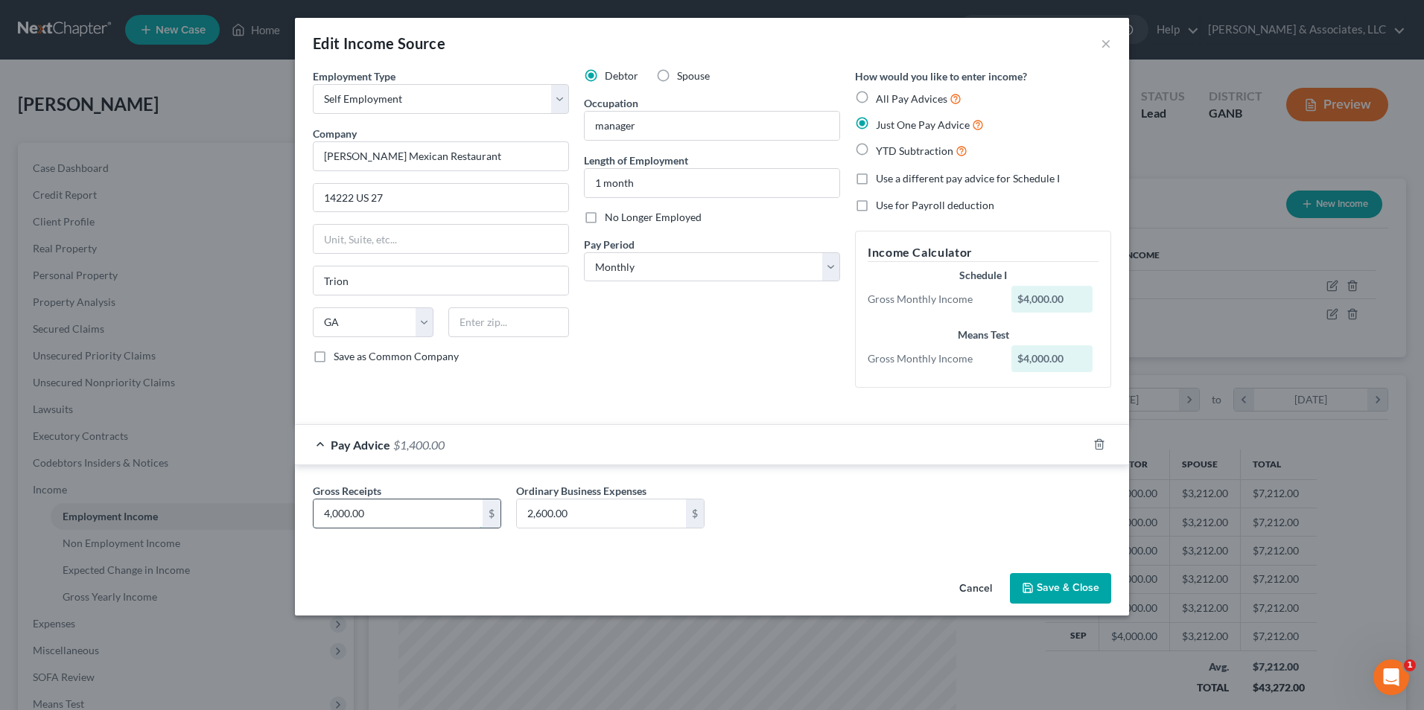
click at [412, 525] on input "4,000.00" at bounding box center [397, 514] width 169 height 28
click at [592, 520] on input "2,600.00" at bounding box center [601, 514] width 169 height 28
click at [1048, 582] on button "Save & Close" at bounding box center [1060, 588] width 101 height 31
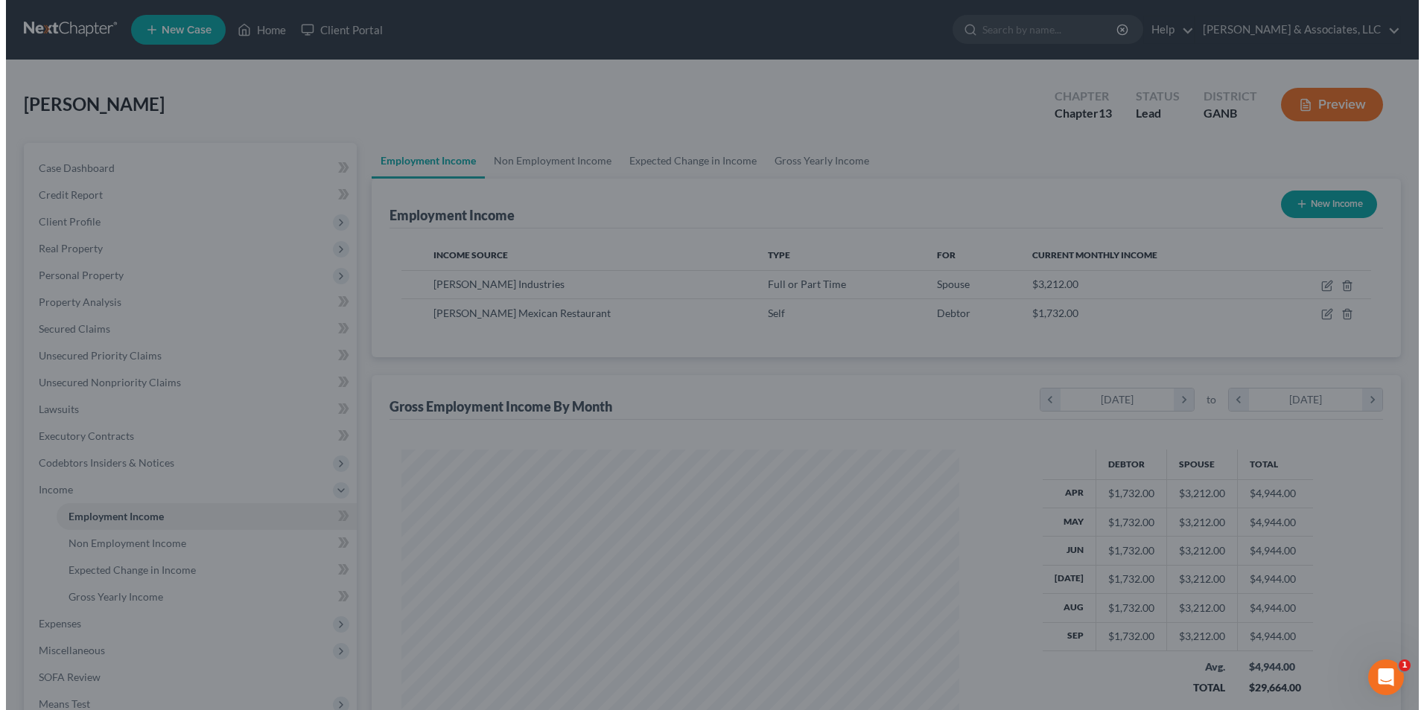
scroll to position [744243, 743936]
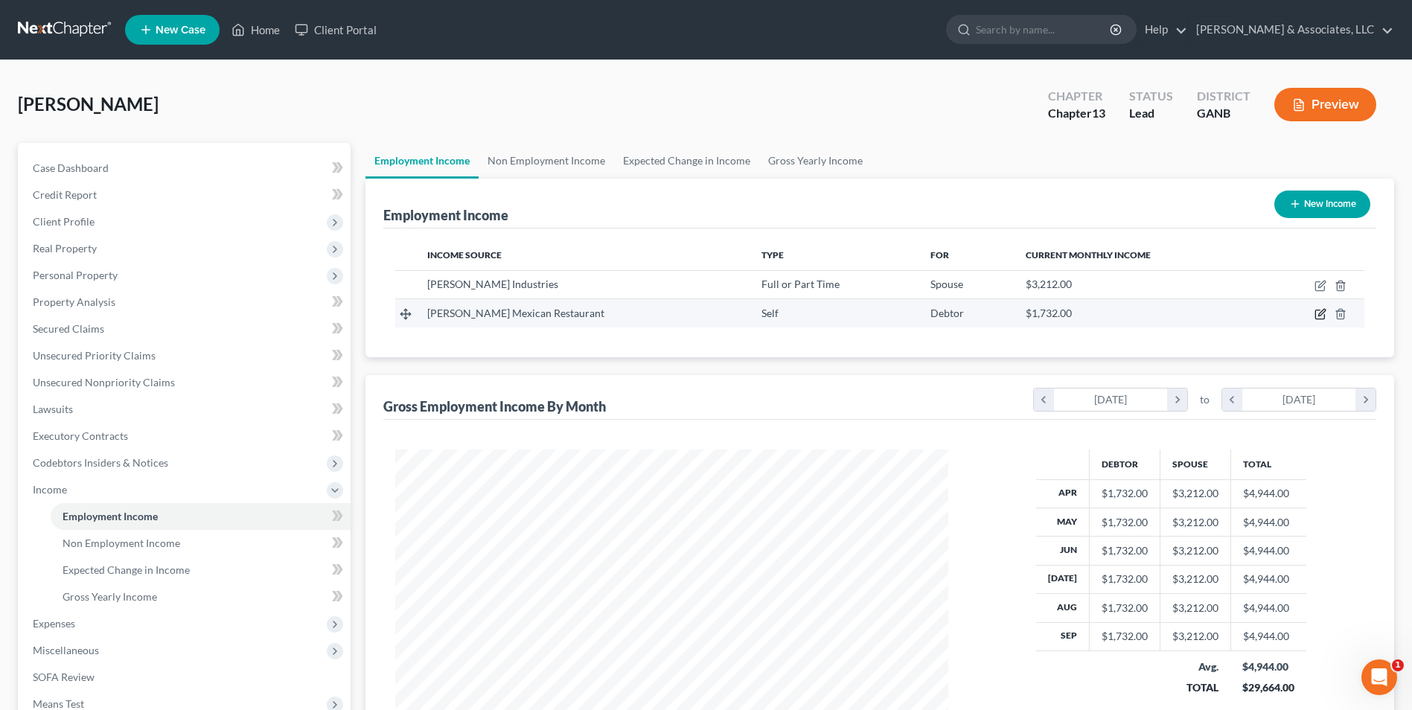
click at [1319, 311] on icon "button" at bounding box center [1321, 314] width 12 height 12
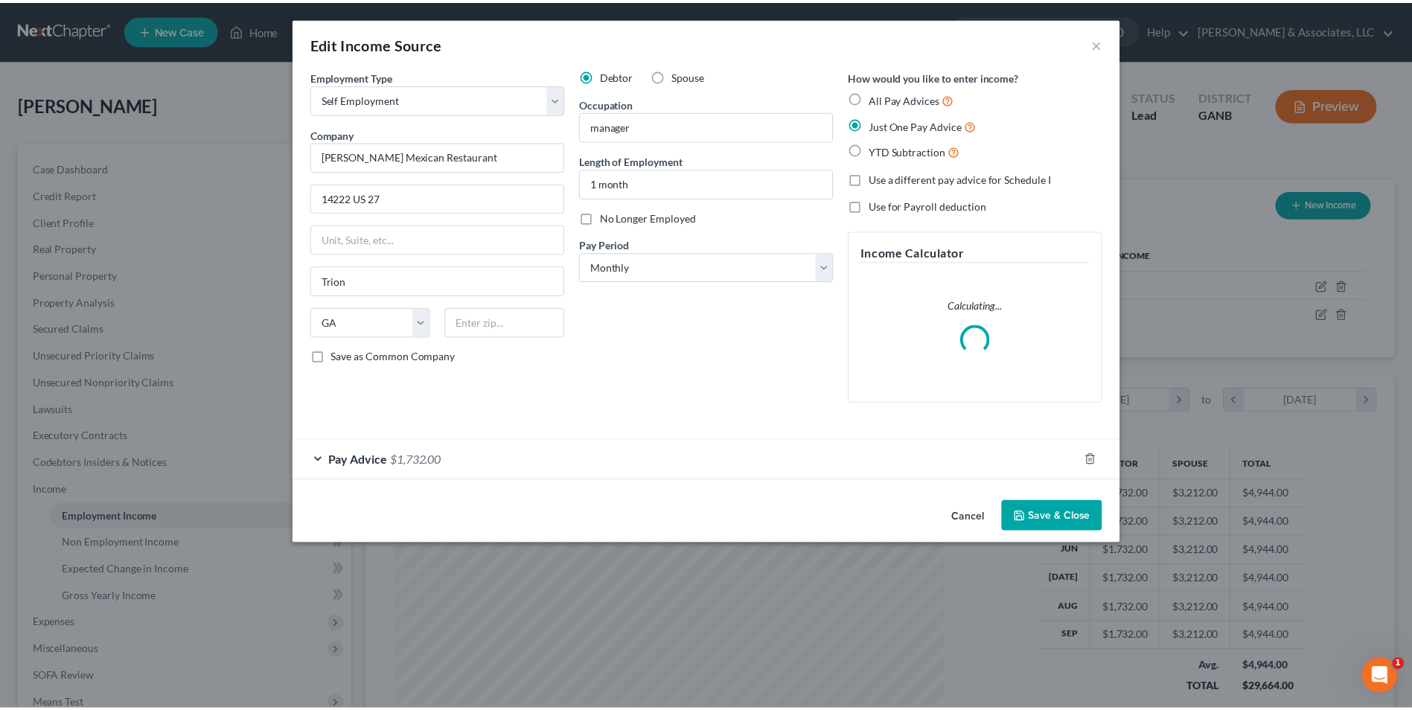
scroll to position [278, 588]
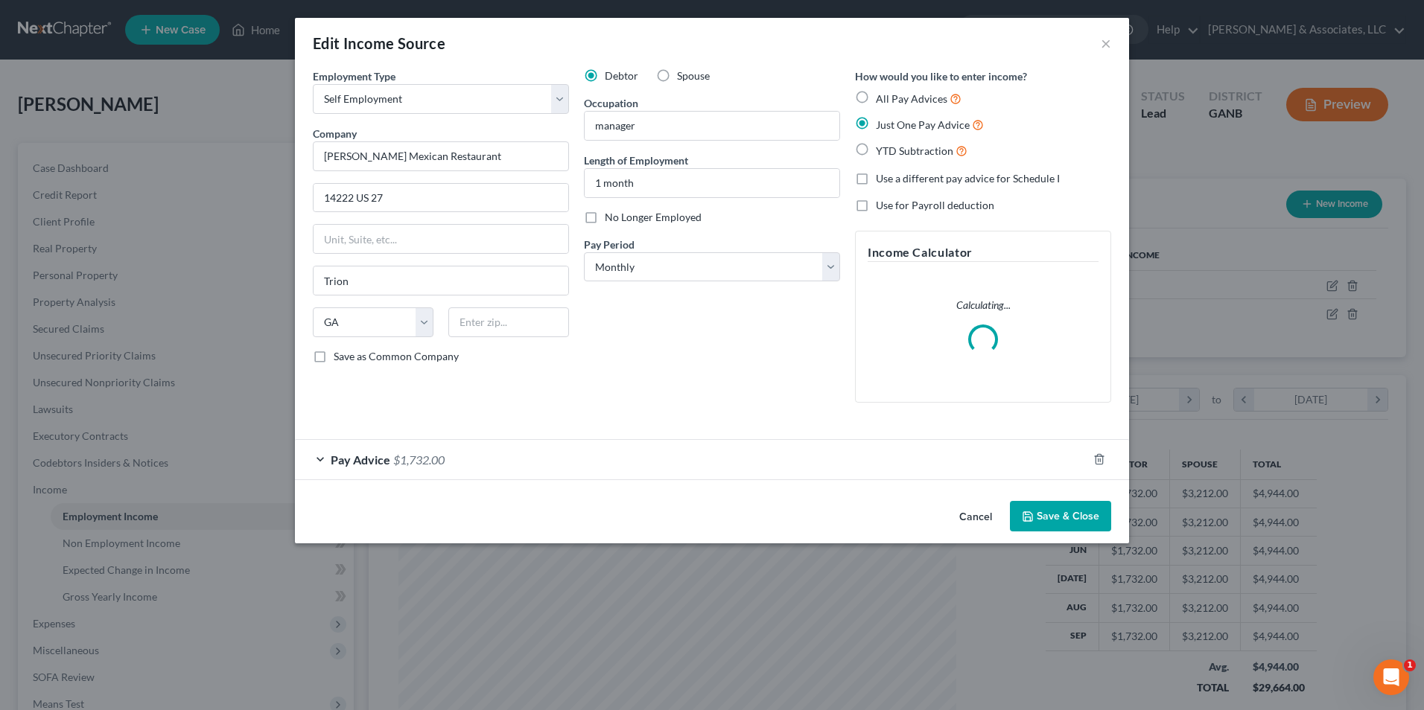
click at [1071, 517] on button "Save & Close" at bounding box center [1060, 516] width 101 height 31
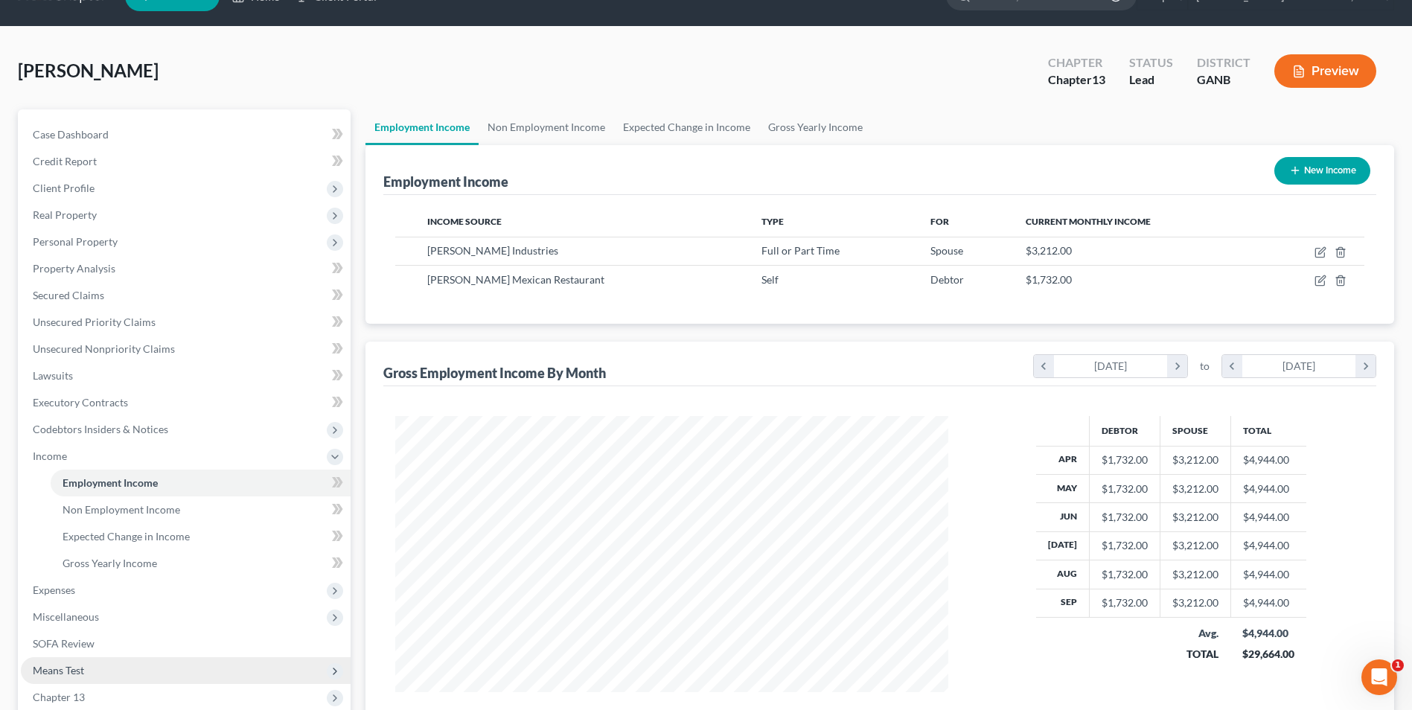
scroll to position [0, 0]
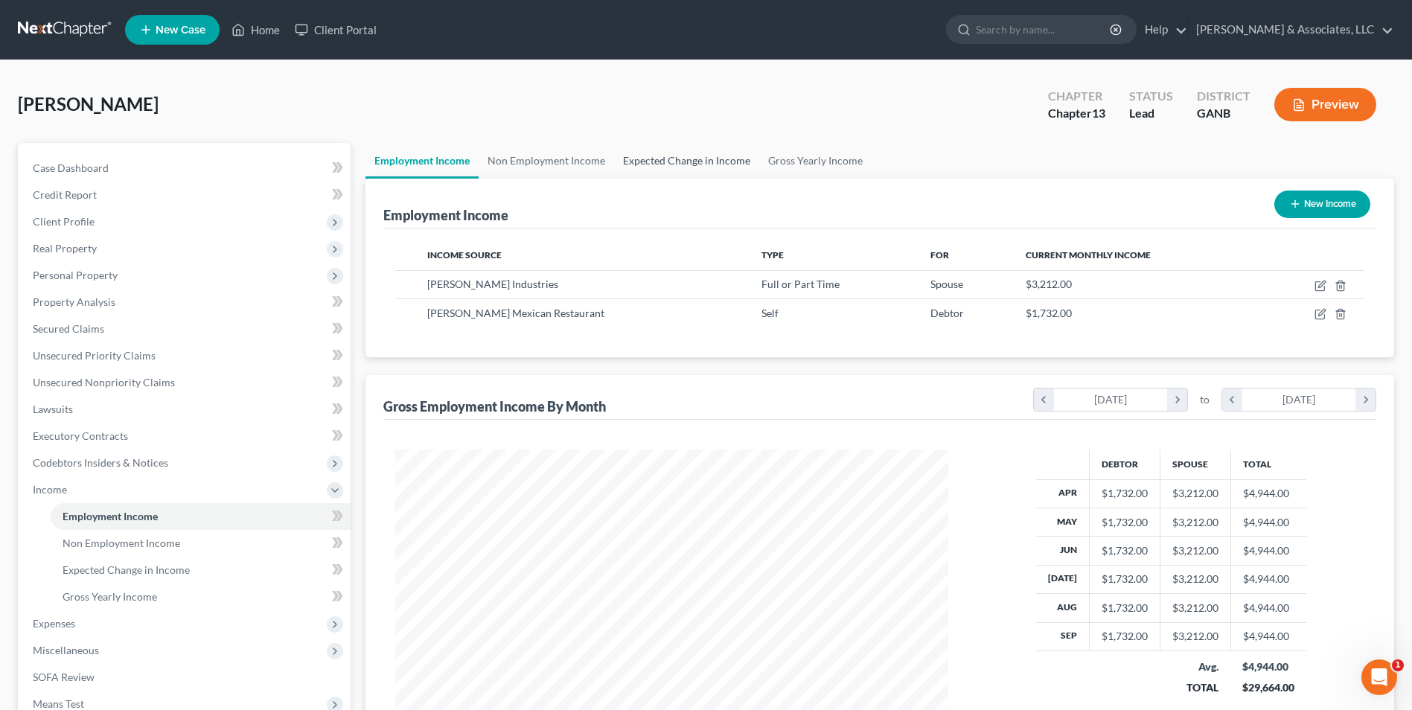
click at [667, 159] on link "Expected Change in Income" at bounding box center [686, 161] width 145 height 36
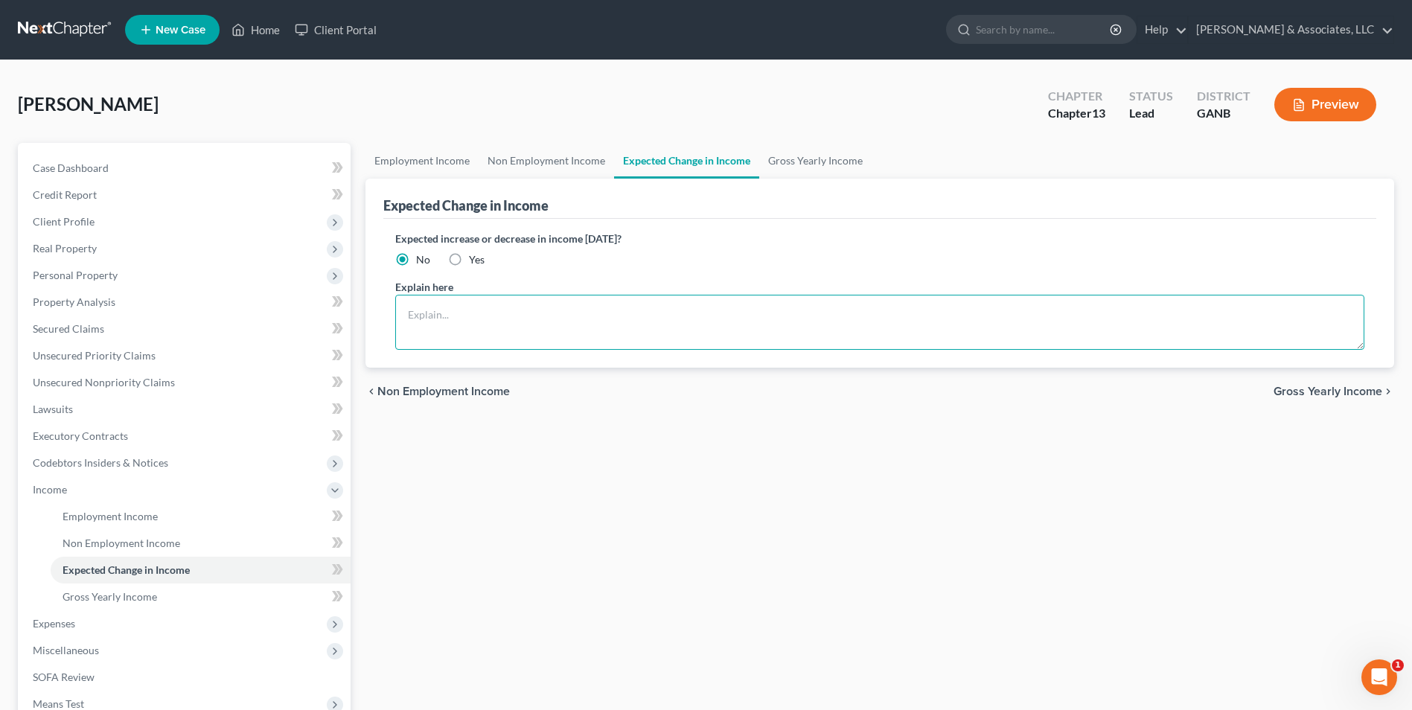
click at [489, 308] on textarea at bounding box center [879, 322] width 969 height 55
click at [552, 321] on textarea "Pays himself $400.00 weekly" at bounding box center [879, 322] width 969 height 55
click at [647, 419] on div "Employment Income Non Employment Income Expected Change in Income Gross Yearly …" at bounding box center [880, 506] width 1044 height 726
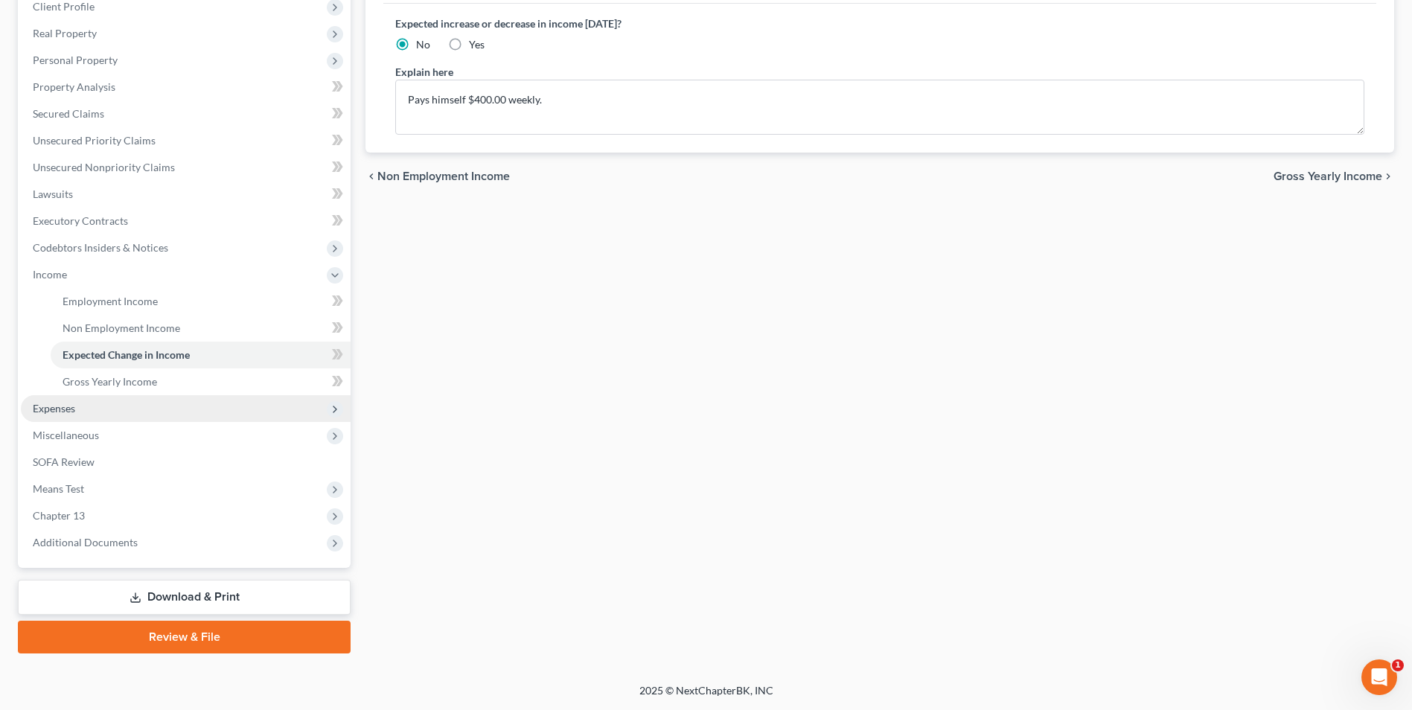
click at [66, 406] on span "Expenses" at bounding box center [54, 408] width 42 height 13
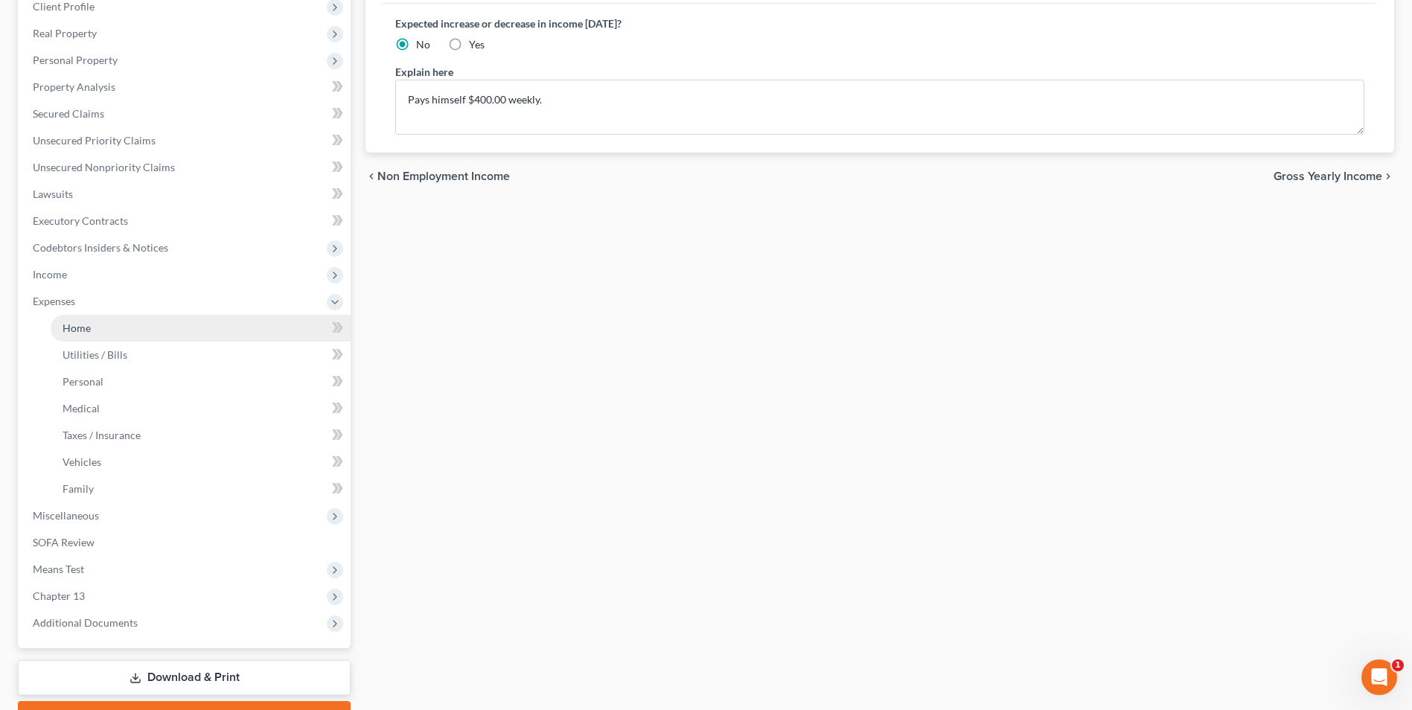
click at [84, 328] on span "Home" at bounding box center [77, 328] width 28 height 13
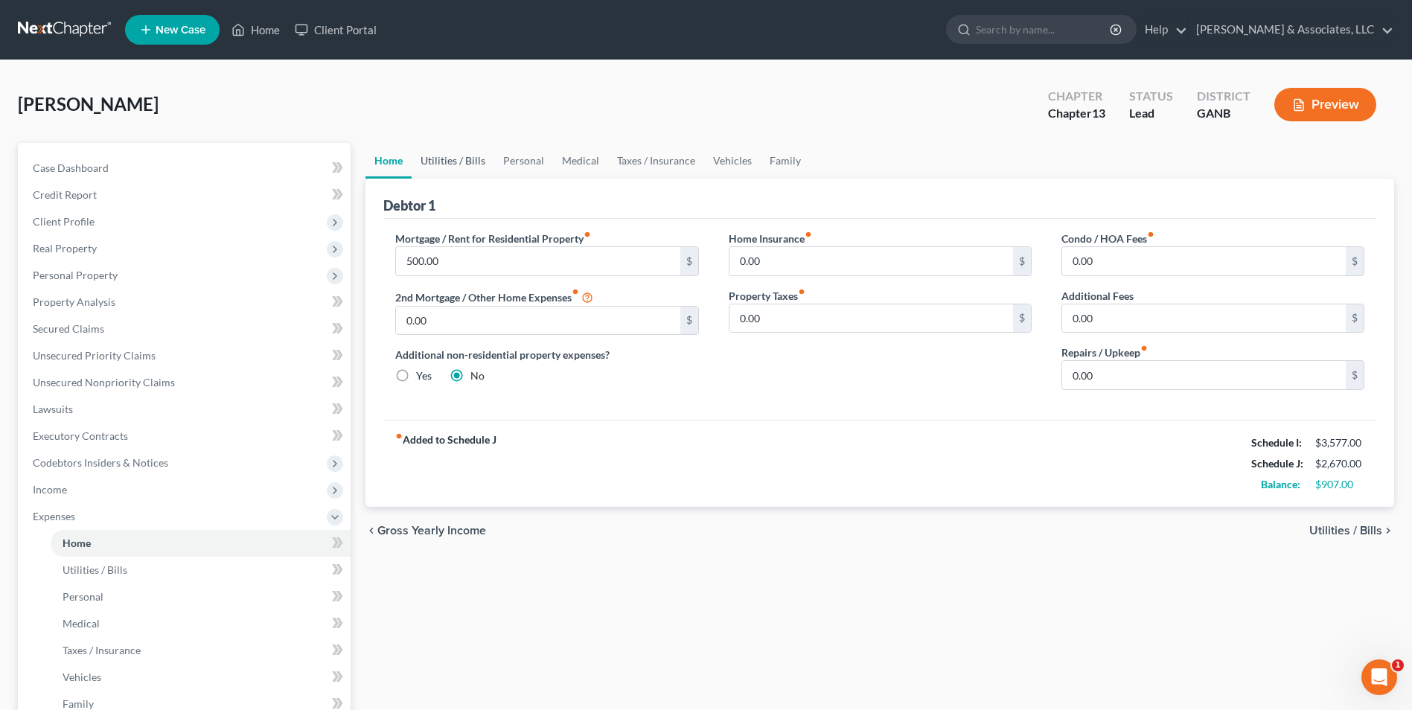
click at [453, 162] on link "Utilities / Bills" at bounding box center [453, 161] width 83 height 36
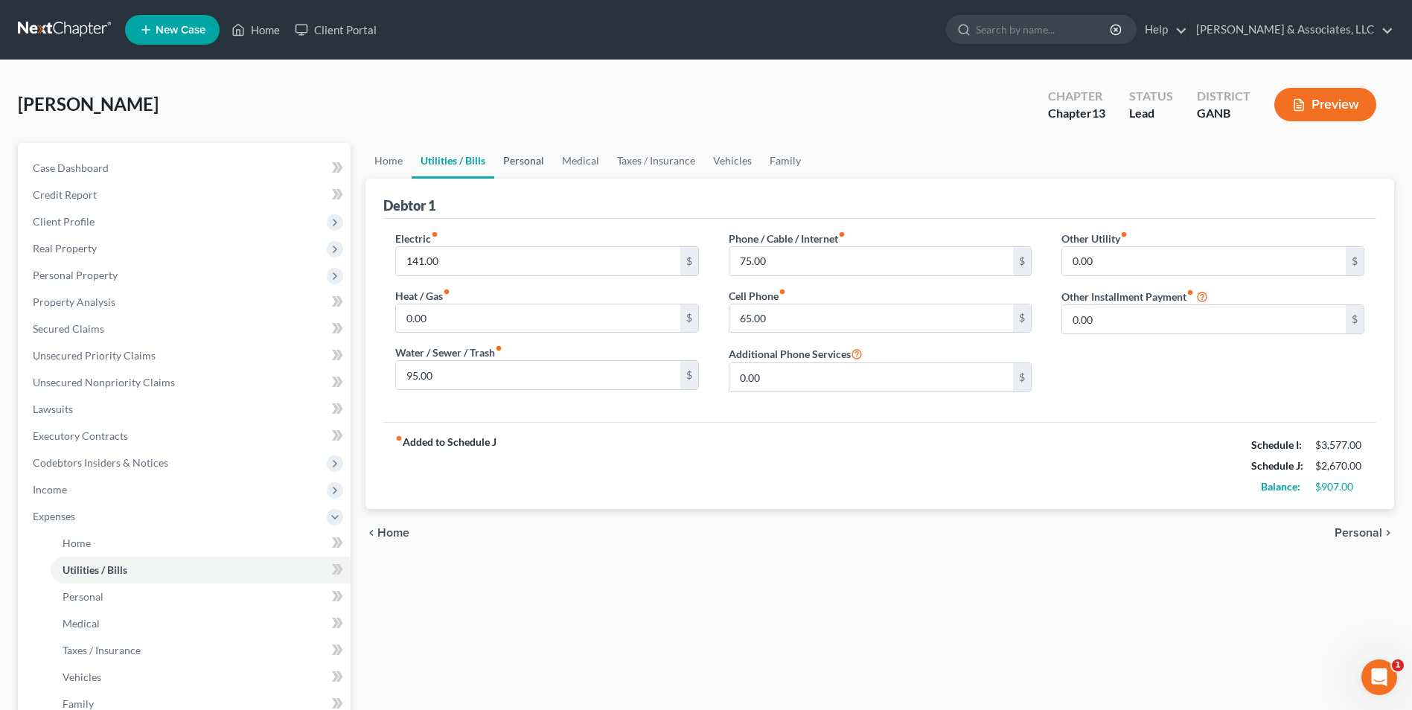
click at [521, 162] on link "Personal" at bounding box center [523, 161] width 59 height 36
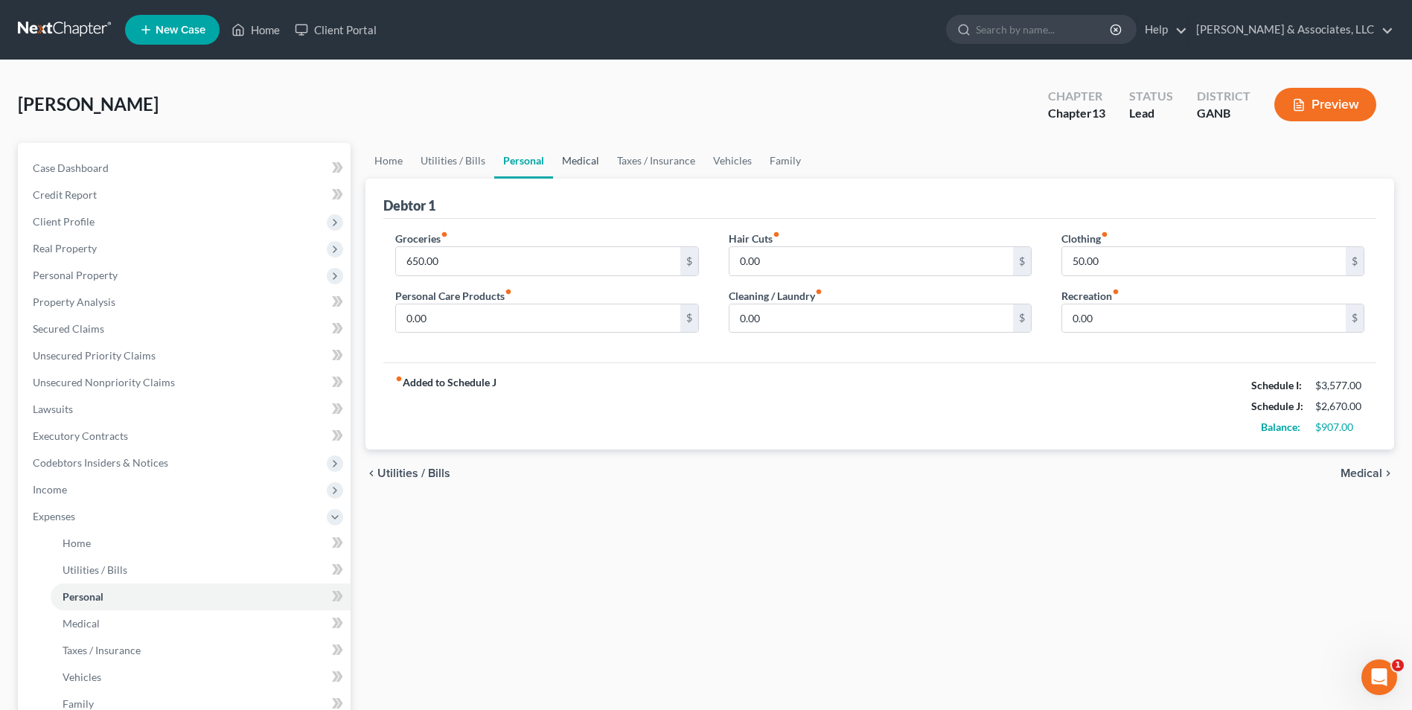
click at [586, 164] on link "Medical" at bounding box center [580, 161] width 55 height 36
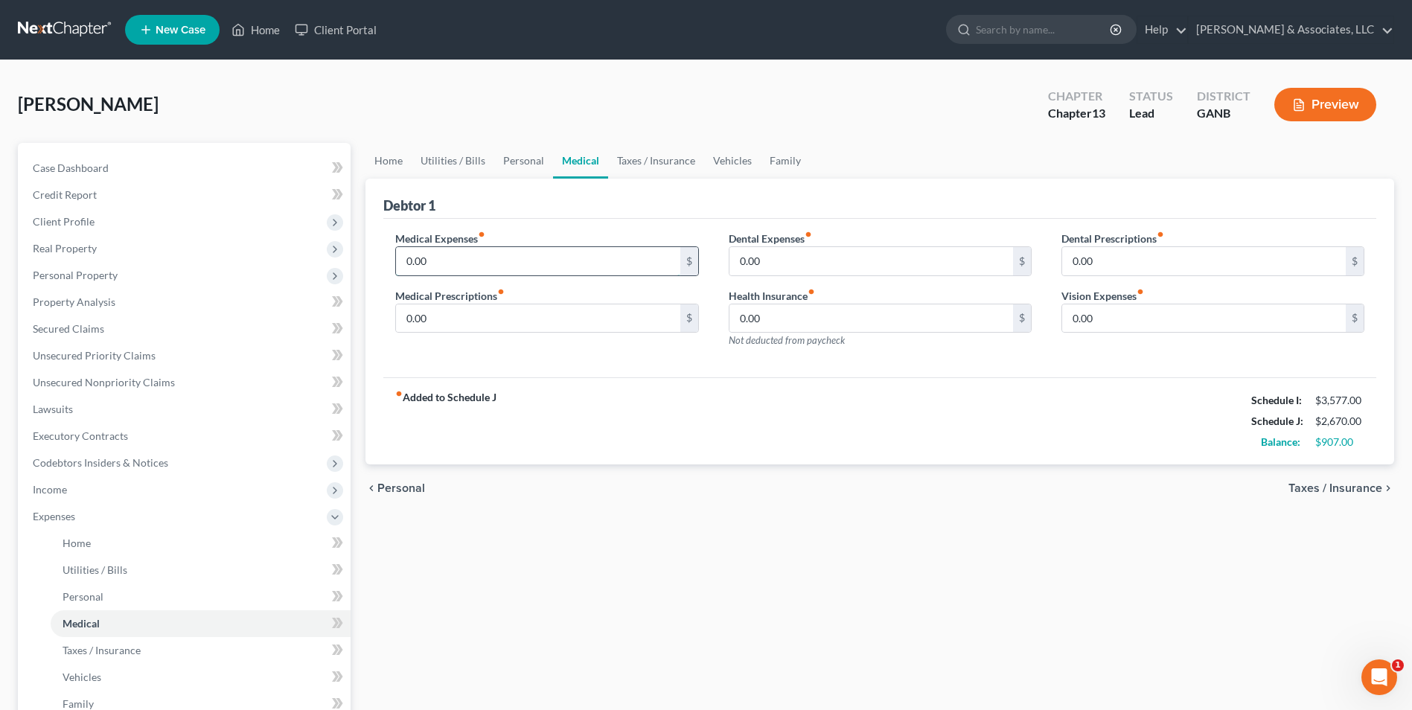
click at [471, 259] on input "0.00" at bounding box center [538, 261] width 284 height 28
click at [644, 163] on link "Taxes / Insurance" at bounding box center [656, 161] width 96 height 36
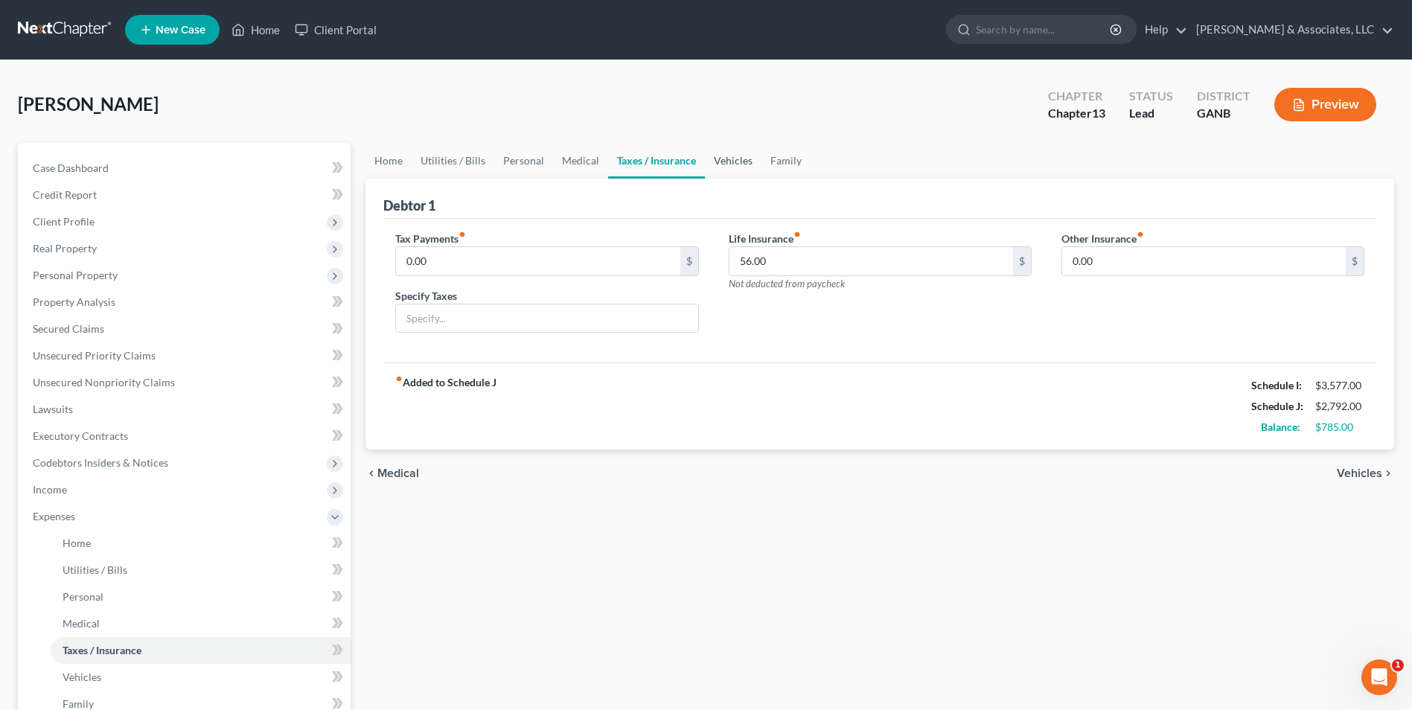
click at [726, 164] on link "Vehicles" at bounding box center [733, 161] width 57 height 36
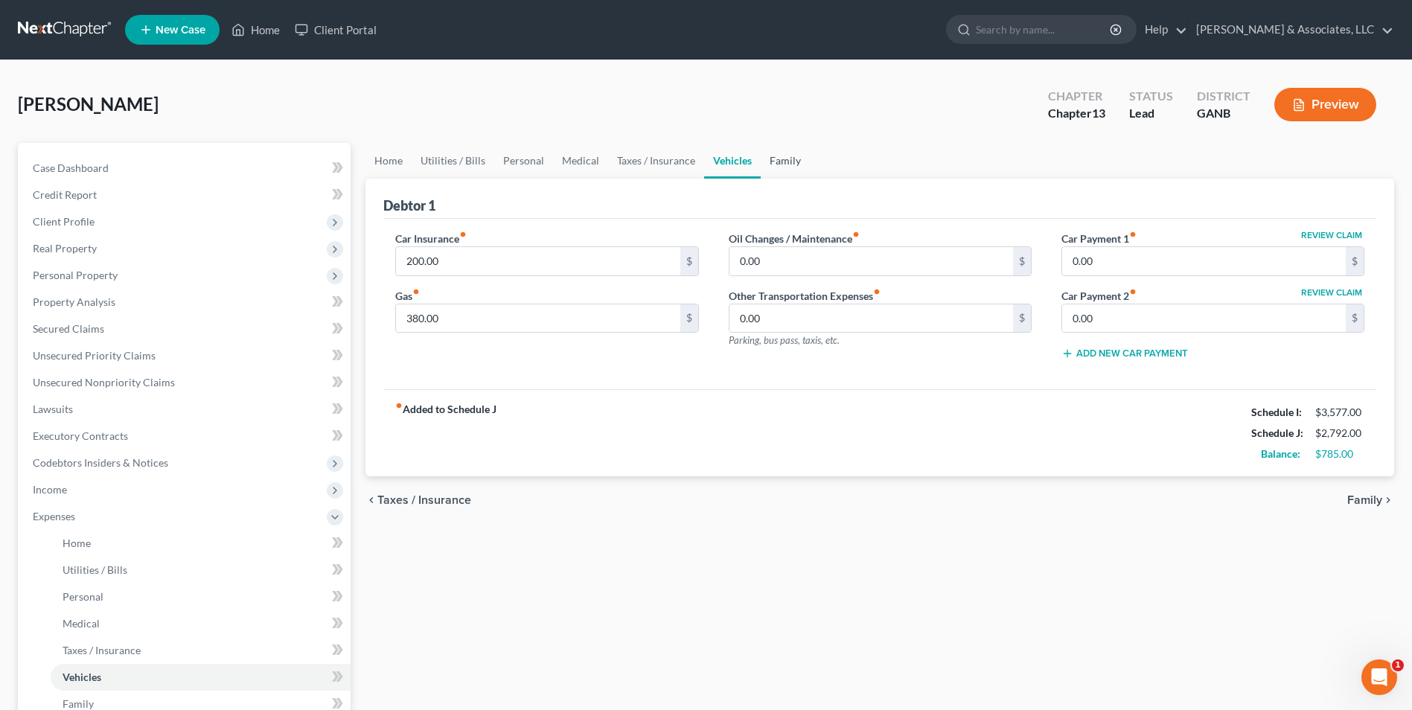
click at [779, 162] on link "Family" at bounding box center [785, 161] width 49 height 36
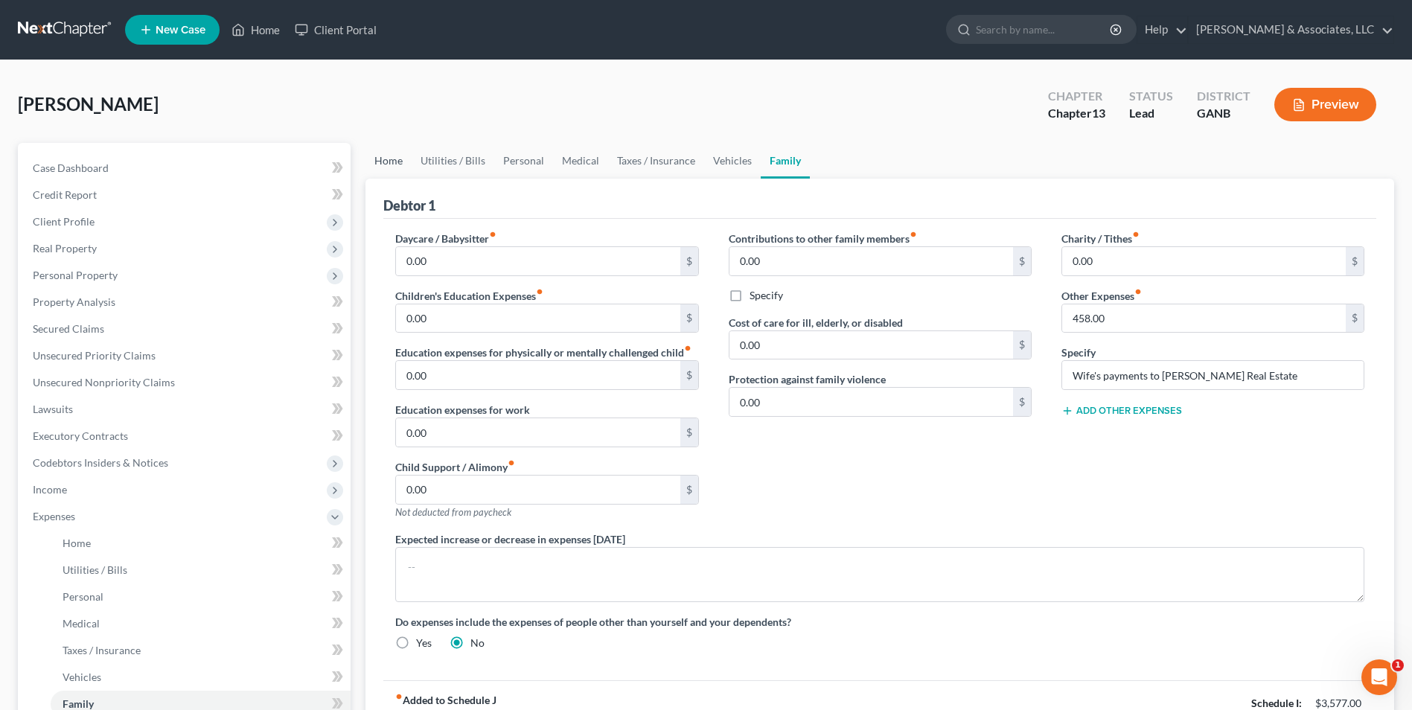
click at [390, 159] on link "Home" at bounding box center [389, 161] width 46 height 36
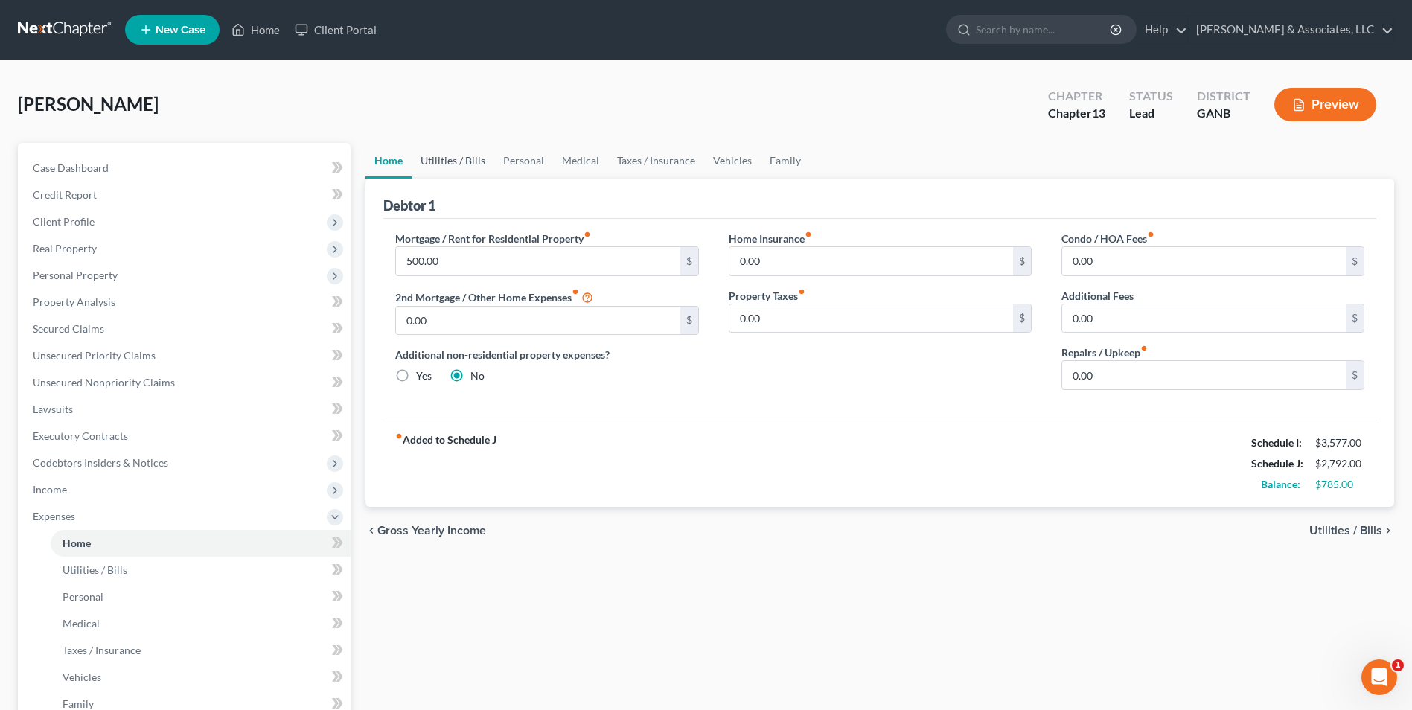
click at [447, 159] on link "Utilities / Bills" at bounding box center [453, 161] width 83 height 36
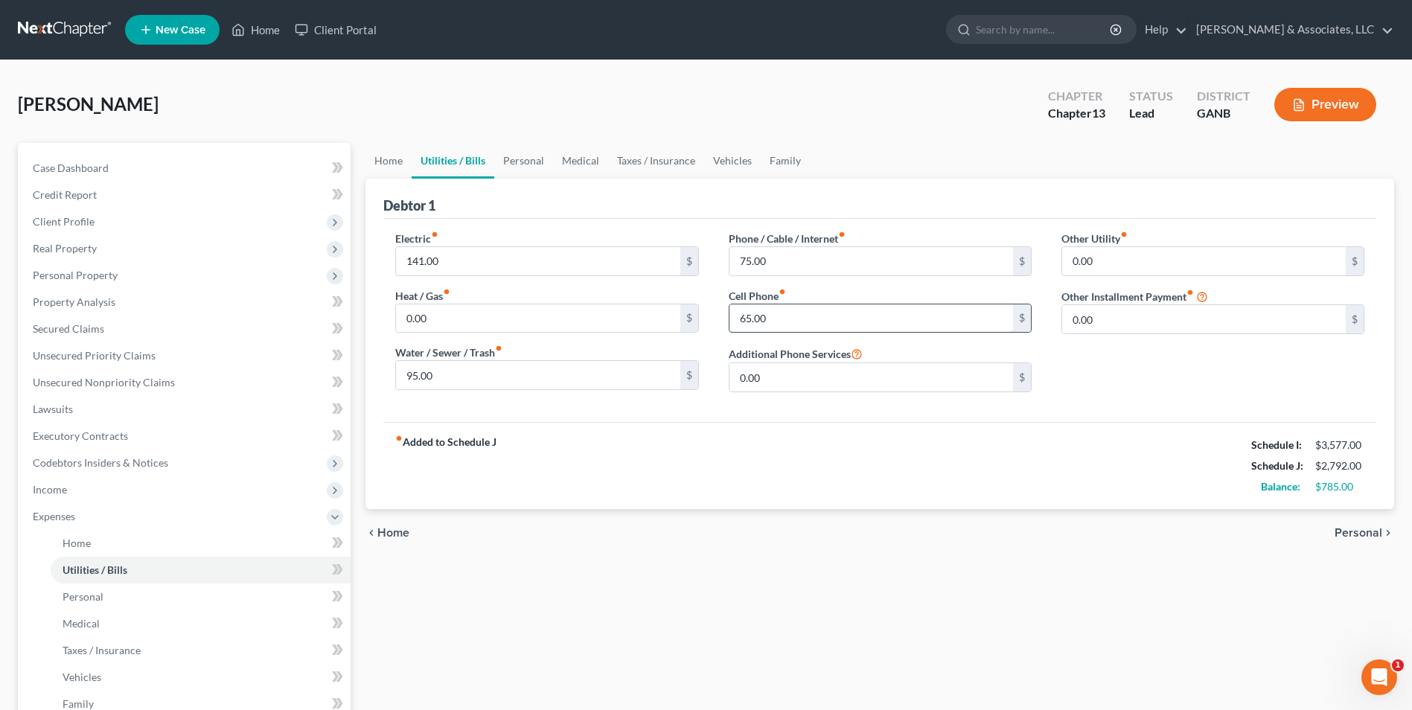
click at [734, 320] on input "65.00" at bounding box center [872, 319] width 284 height 28
click at [986, 468] on div "fiber_manual_record Added to Schedule J Schedule I: $3,577.00 Schedule J: $2,89…" at bounding box center [879, 465] width 993 height 87
click at [733, 261] on input "75.00" at bounding box center [872, 261] width 284 height 28
click at [949, 517] on div "chevron_left Home Personal chevron_right" at bounding box center [880, 533] width 1029 height 48
click at [455, 262] on input "141.00" at bounding box center [538, 261] width 284 height 28
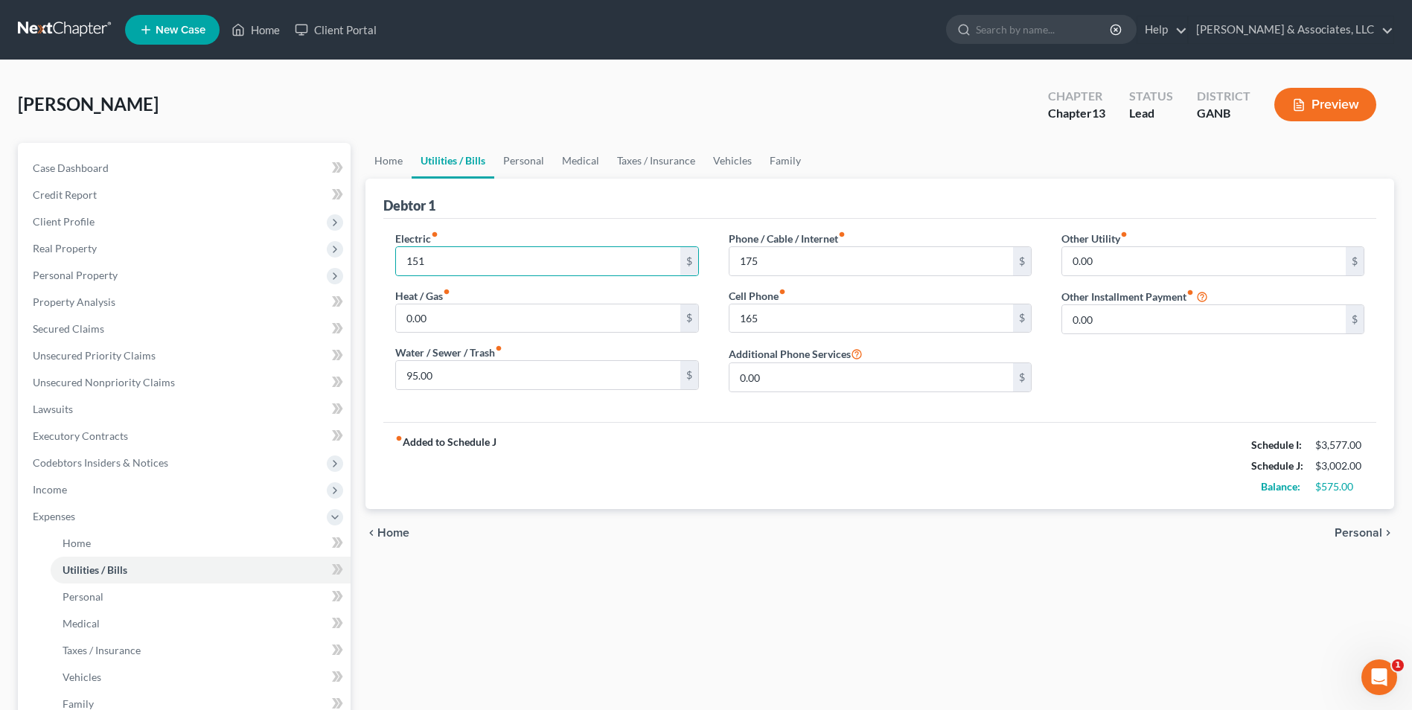
click at [881, 529] on div "chevron_left Home Personal chevron_right" at bounding box center [880, 533] width 1029 height 48
click at [925, 576] on div "Home Utilities / Bills Personal Medical Taxes / Insurance Vehicles Family Debto…" at bounding box center [880, 546] width 1044 height 806
click at [1316, 118] on button "Preview" at bounding box center [1326, 105] width 102 height 34
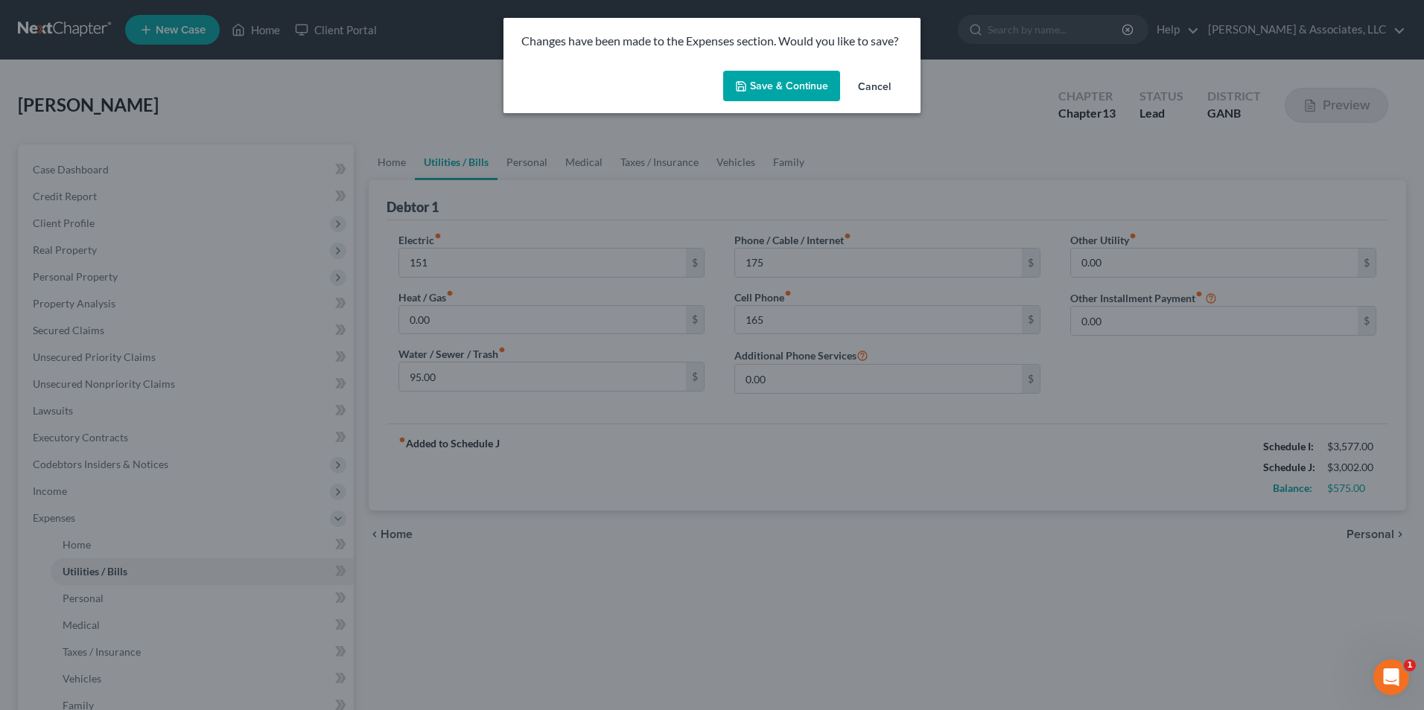
click at [813, 92] on button "Save & Continue" at bounding box center [781, 86] width 117 height 31
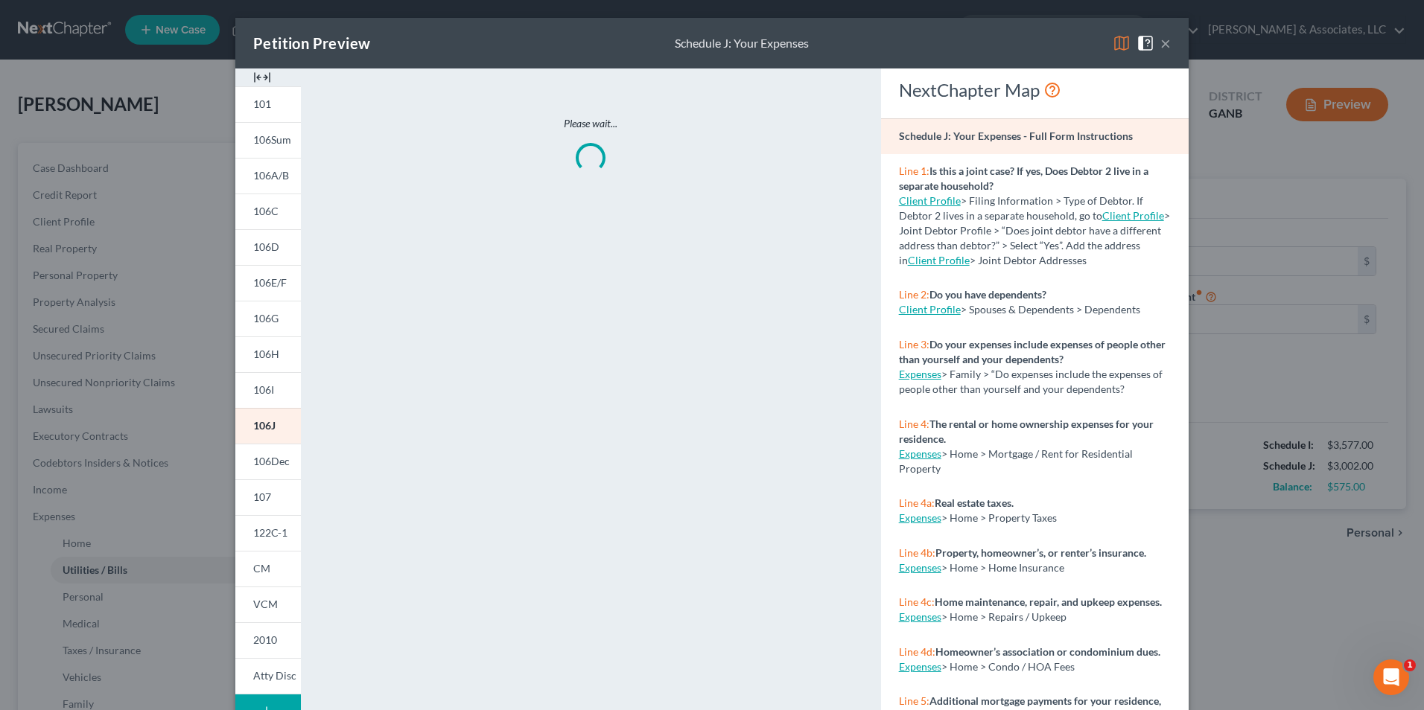
click at [262, 76] on img at bounding box center [262, 77] width 18 height 18
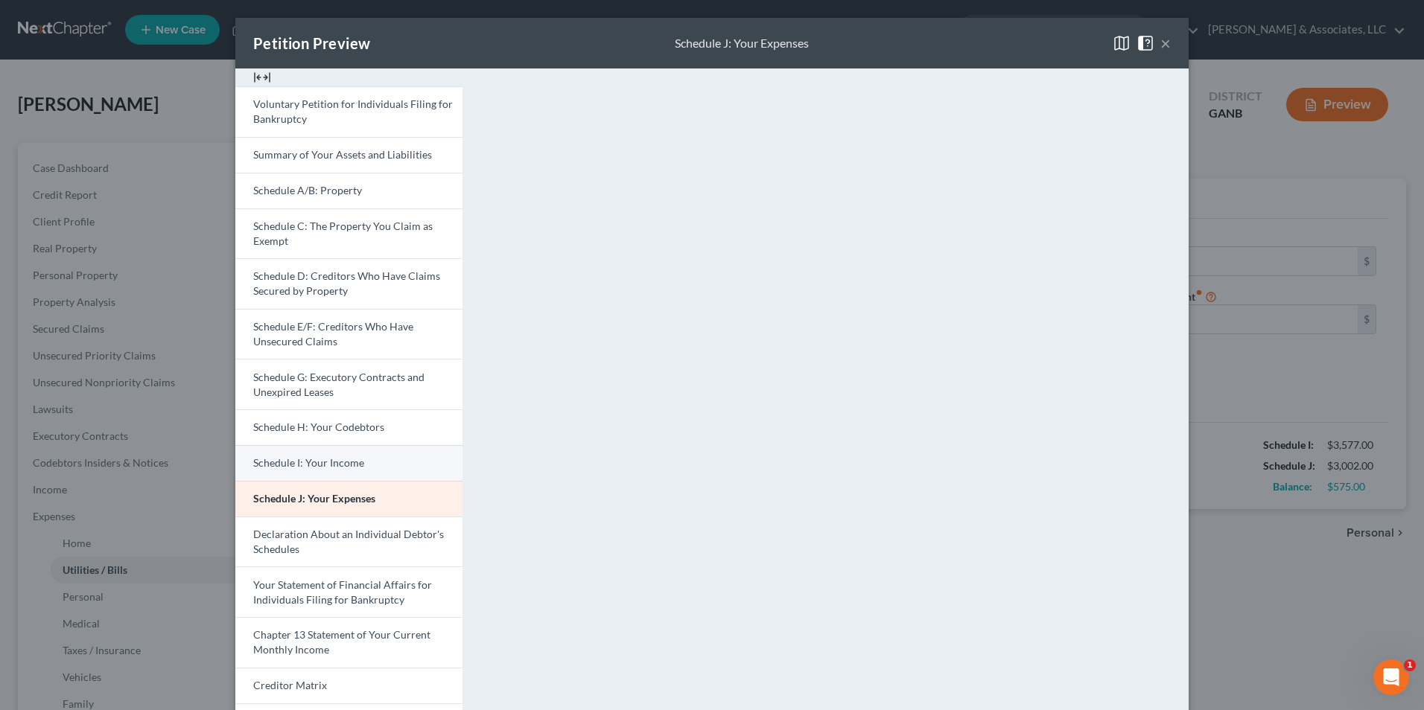
click at [311, 459] on span "Schedule I: Your Income" at bounding box center [308, 462] width 111 height 13
click at [319, 502] on span "Schedule J: Your Expenses" at bounding box center [313, 498] width 121 height 13
click at [1161, 37] on button "×" at bounding box center [1165, 43] width 10 height 18
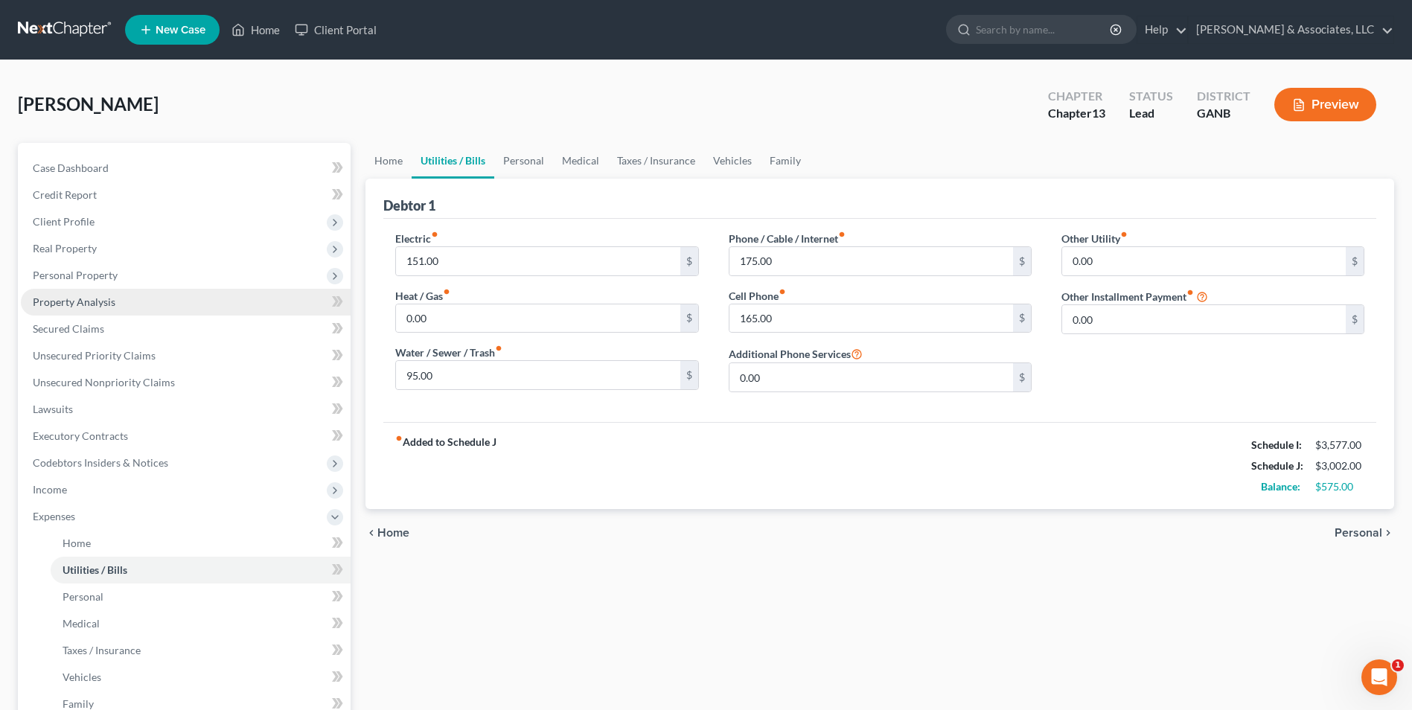
click at [79, 300] on span "Property Analysis" at bounding box center [74, 302] width 83 height 13
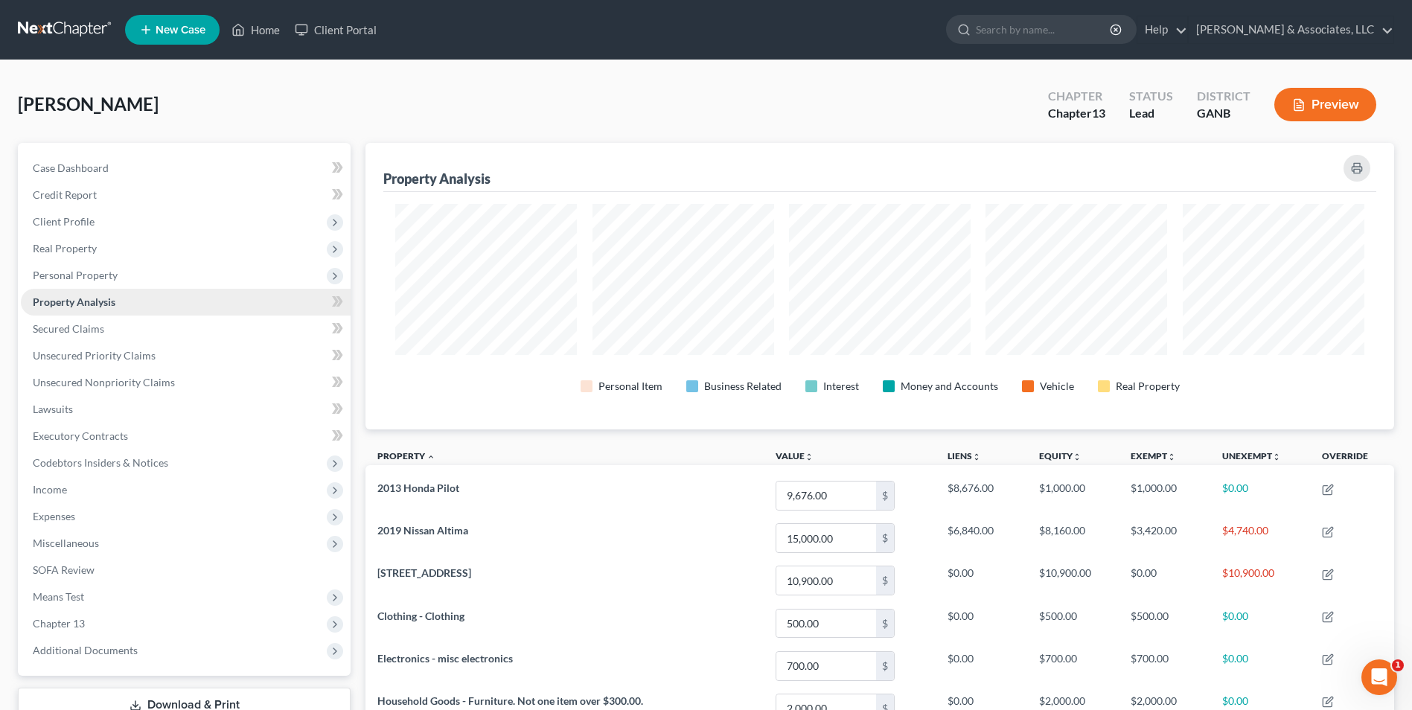
scroll to position [287, 1029]
click at [80, 278] on span "Personal Property" at bounding box center [75, 275] width 85 height 13
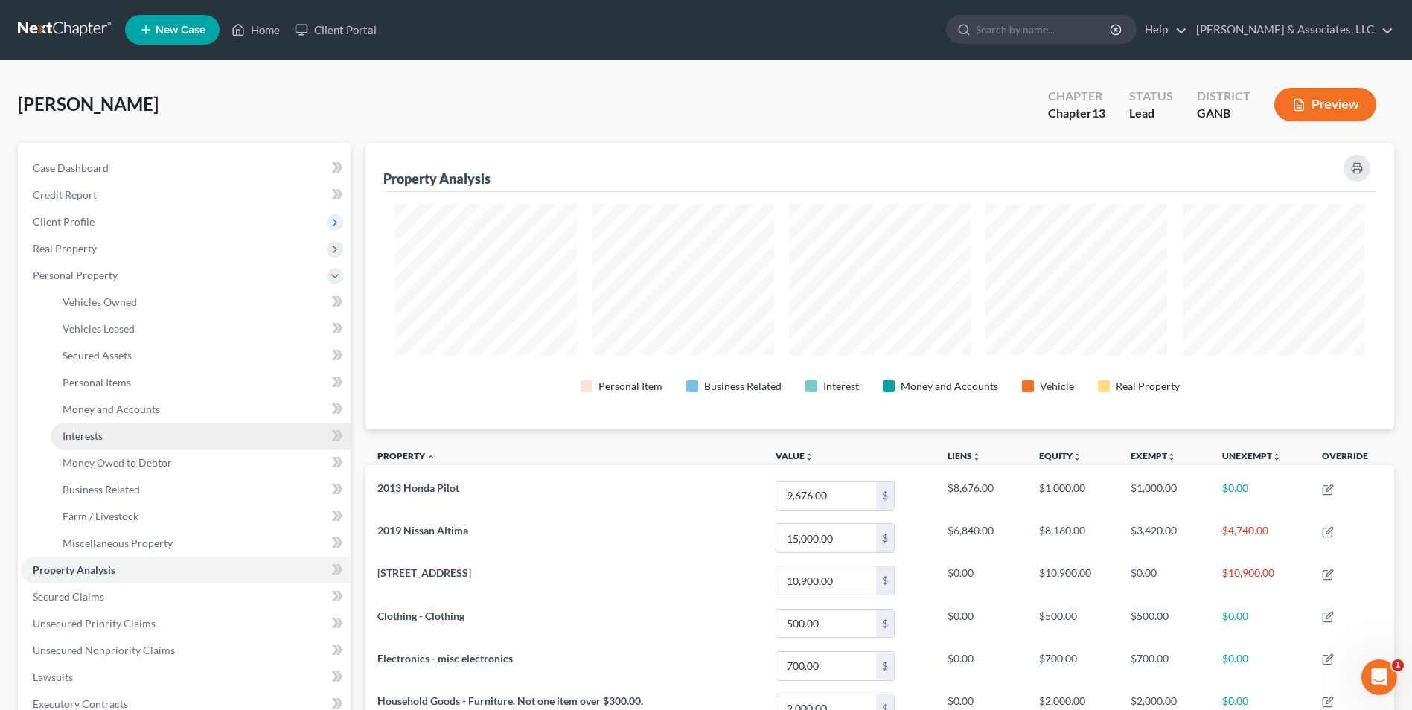
click at [94, 440] on span "Interests" at bounding box center [83, 436] width 40 height 13
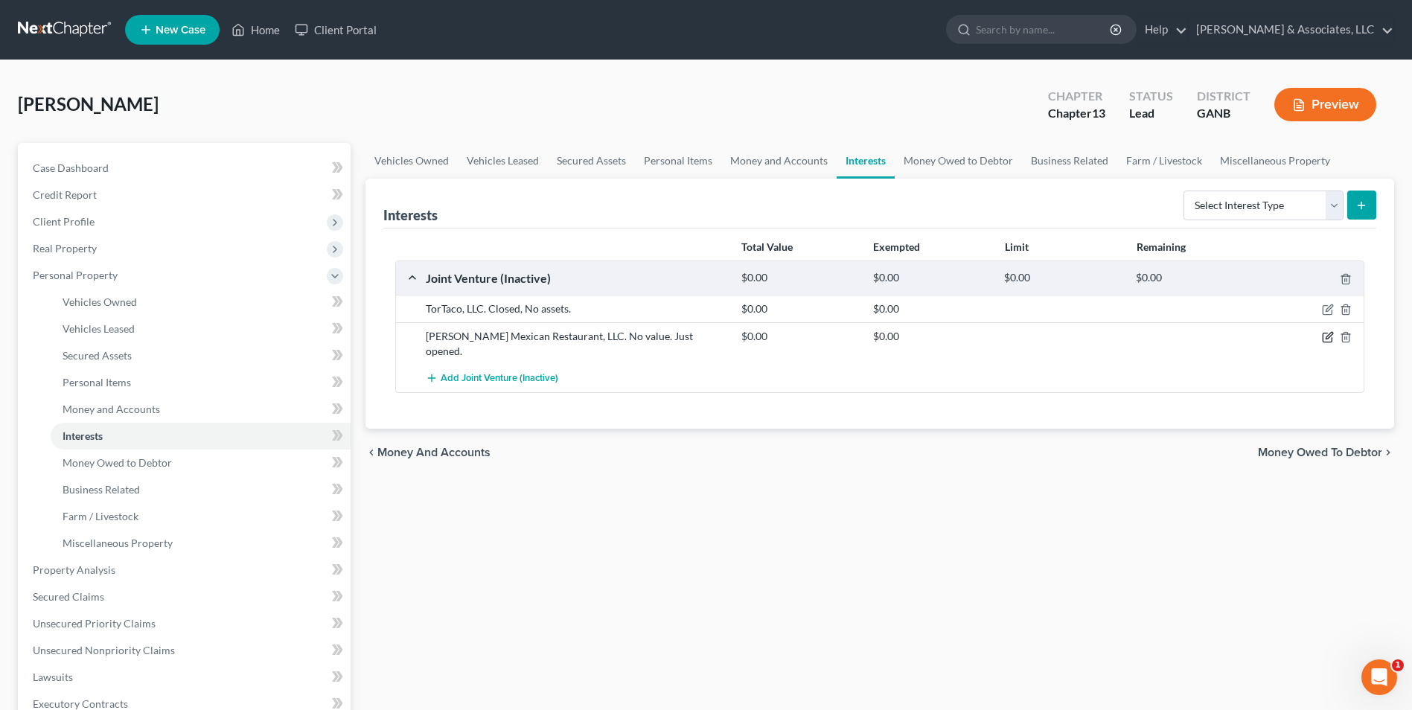
click at [1327, 335] on icon "button" at bounding box center [1328, 337] width 12 height 12
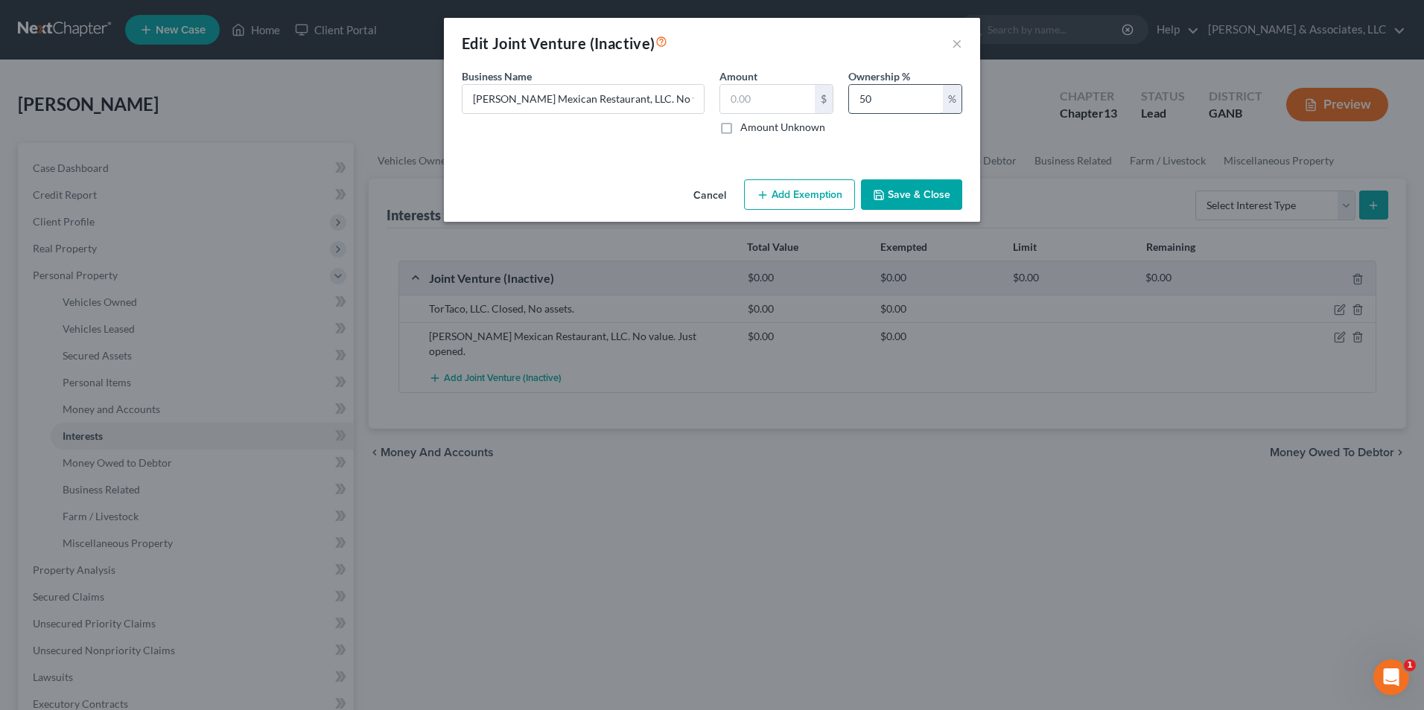
click at [870, 99] on input "50" at bounding box center [896, 99] width 94 height 28
drag, startPoint x: 870, startPoint y: 99, endPoint x: 848, endPoint y: 118, distance: 29.0
click at [848, 118] on div "Ownership % 50 %" at bounding box center [905, 101] width 129 height 66
click at [902, 201] on button "Save & Close" at bounding box center [911, 194] width 101 height 31
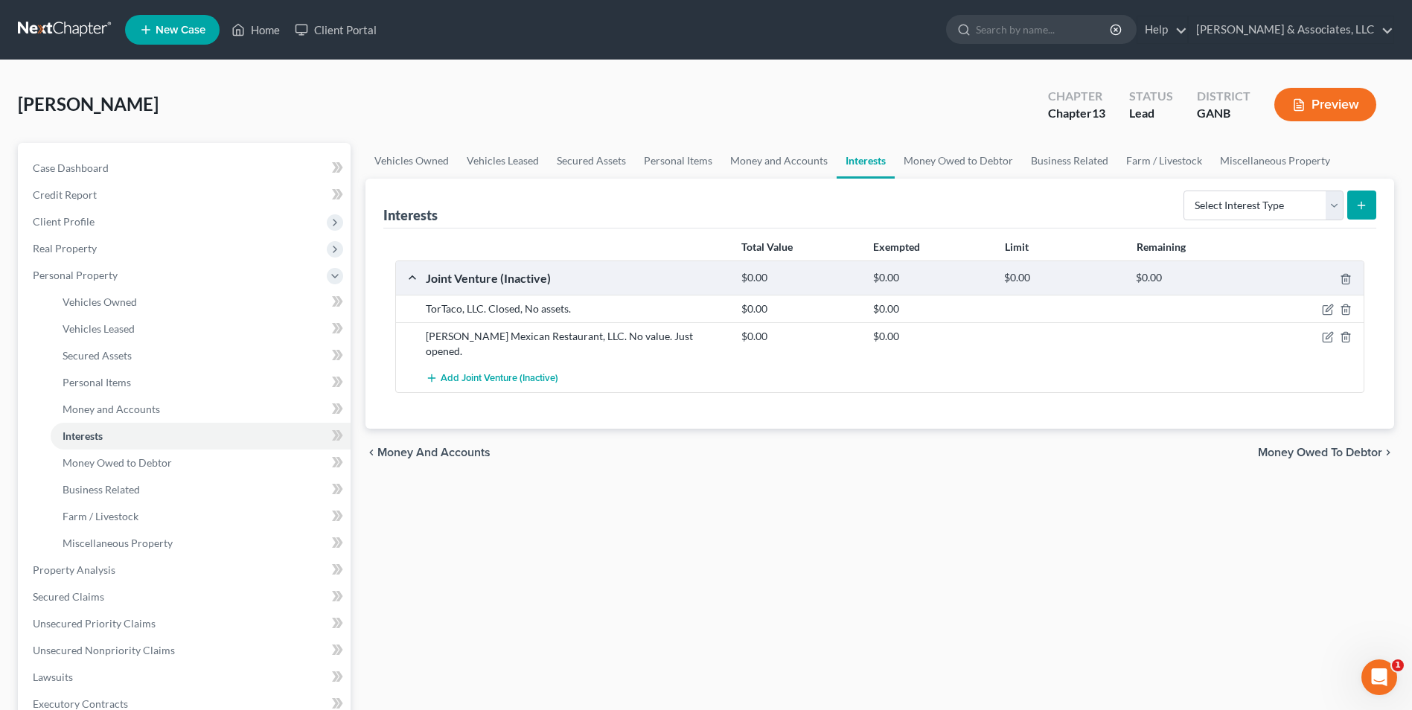
click at [1319, 105] on button "Preview" at bounding box center [1326, 105] width 102 height 34
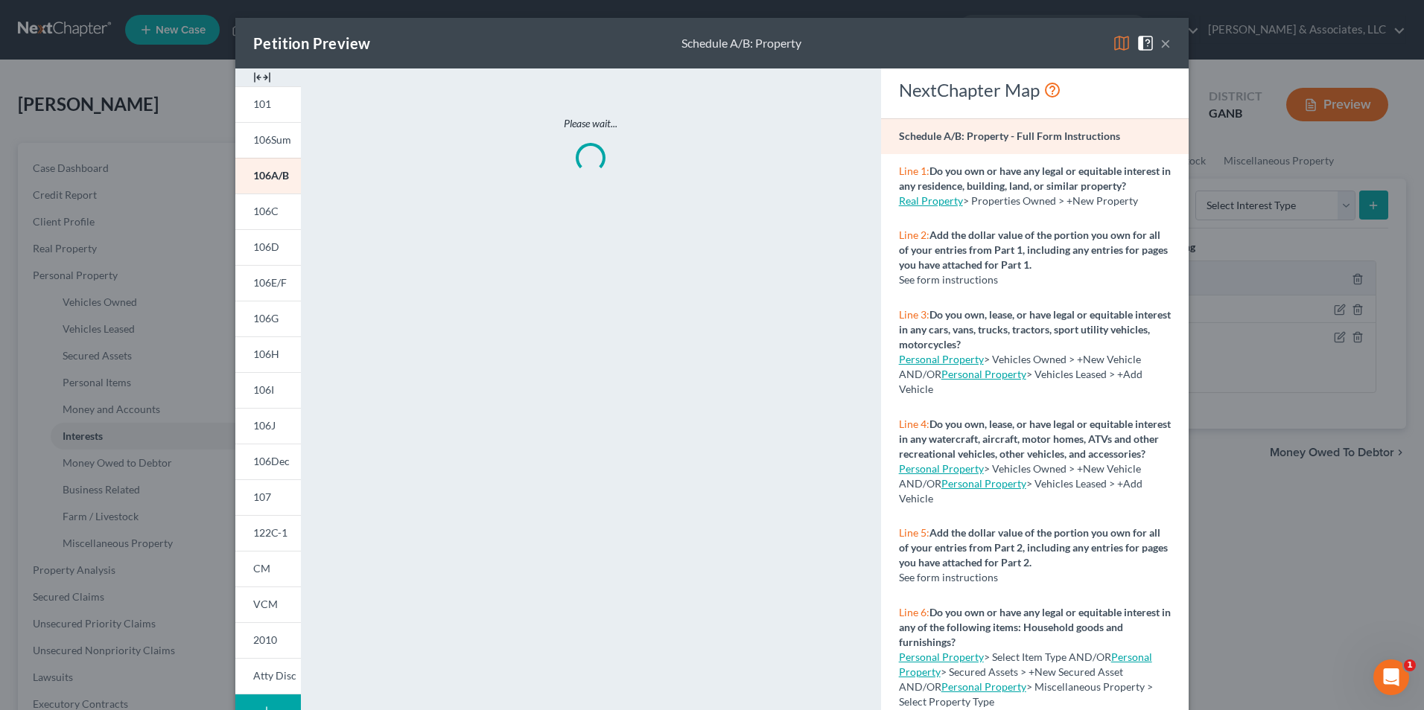
click at [261, 78] on img at bounding box center [262, 77] width 18 height 18
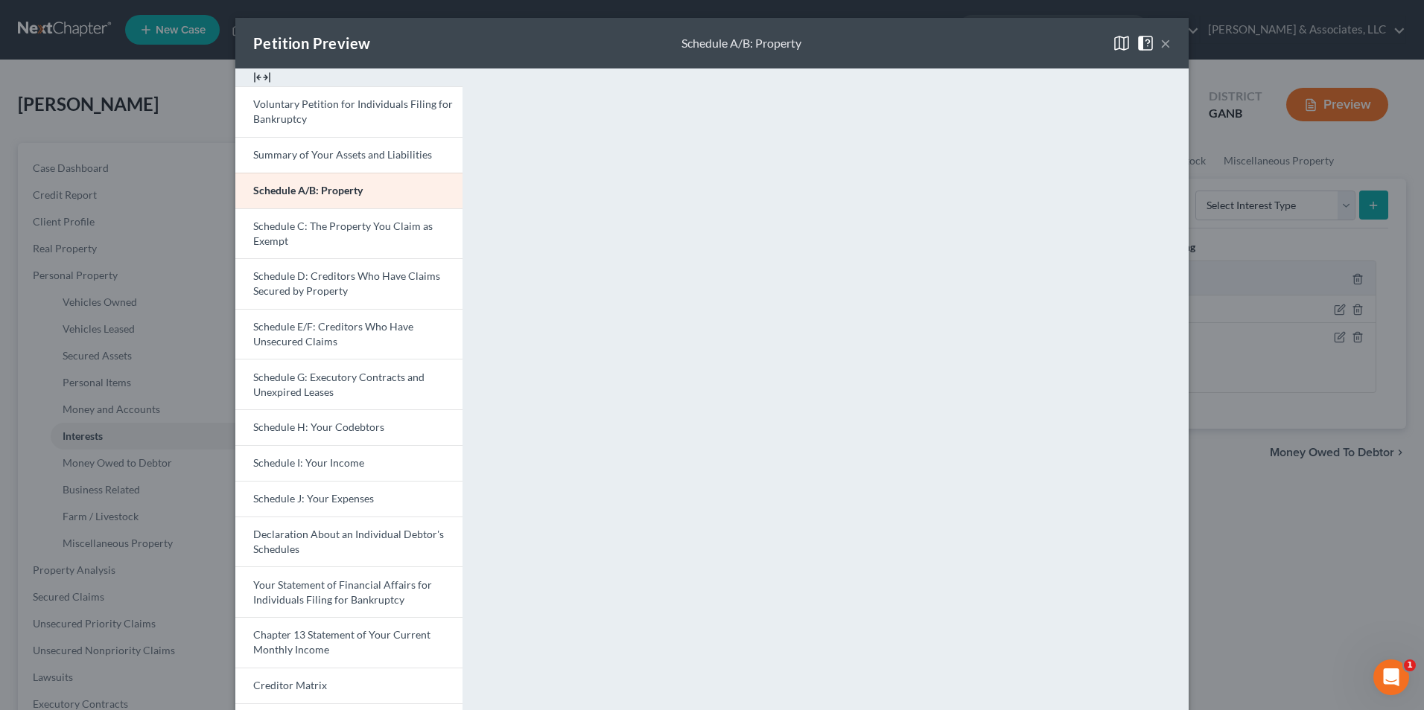
click at [1160, 42] on button "×" at bounding box center [1165, 43] width 10 height 18
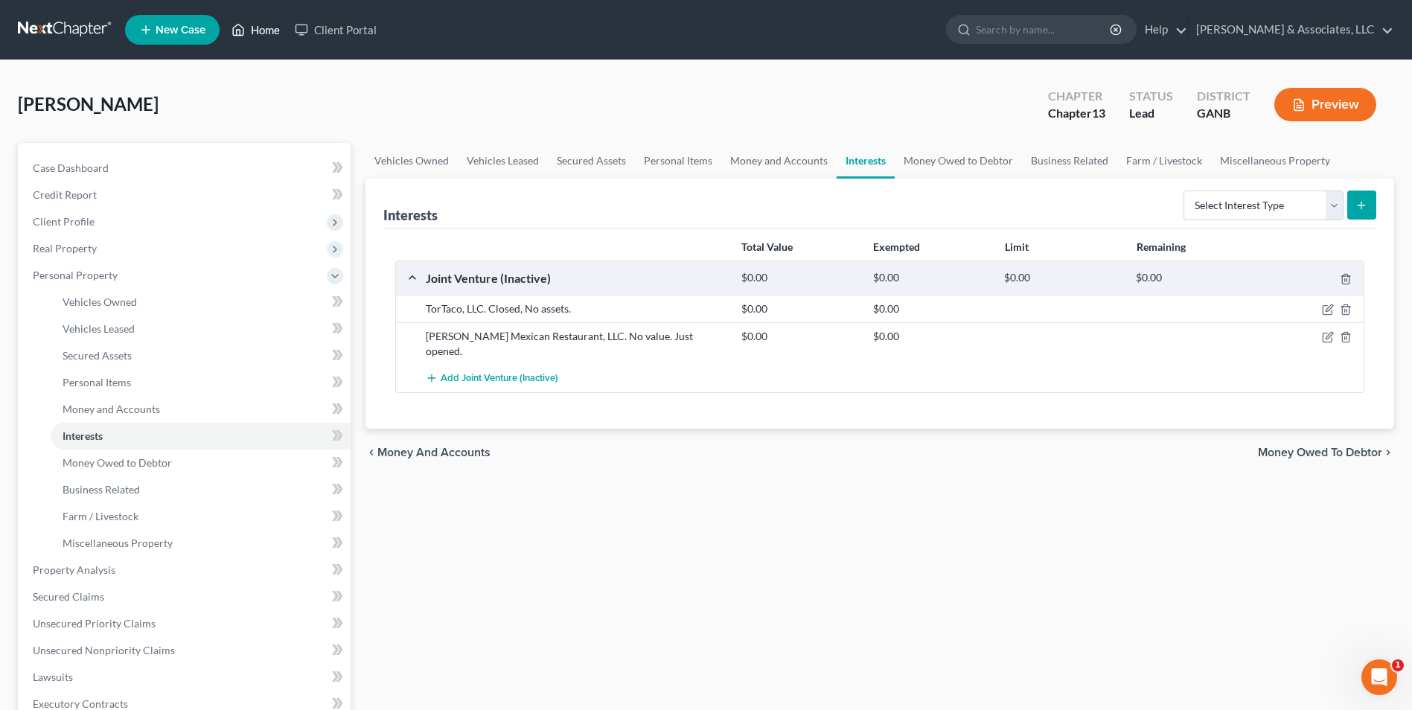
click at [263, 32] on link "Home" at bounding box center [255, 29] width 63 height 27
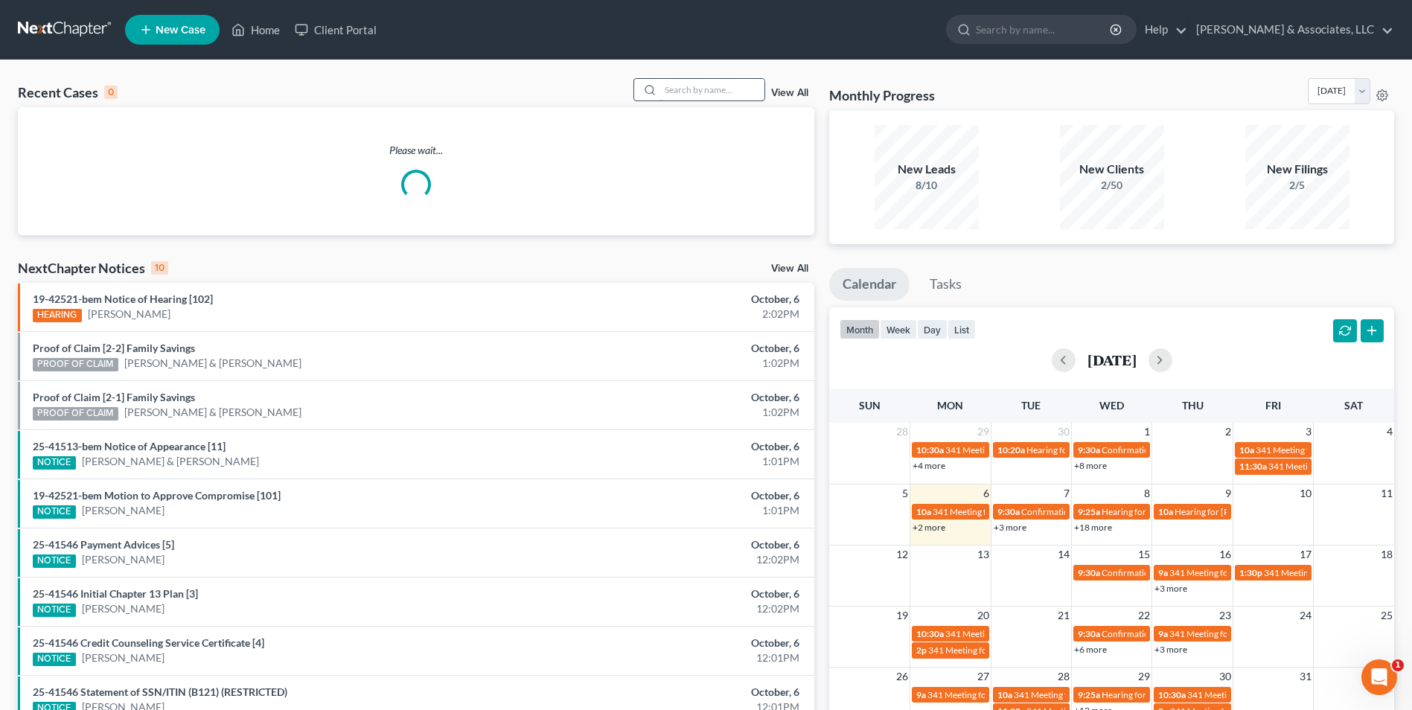
click at [720, 87] on input "search" at bounding box center [712, 90] width 104 height 22
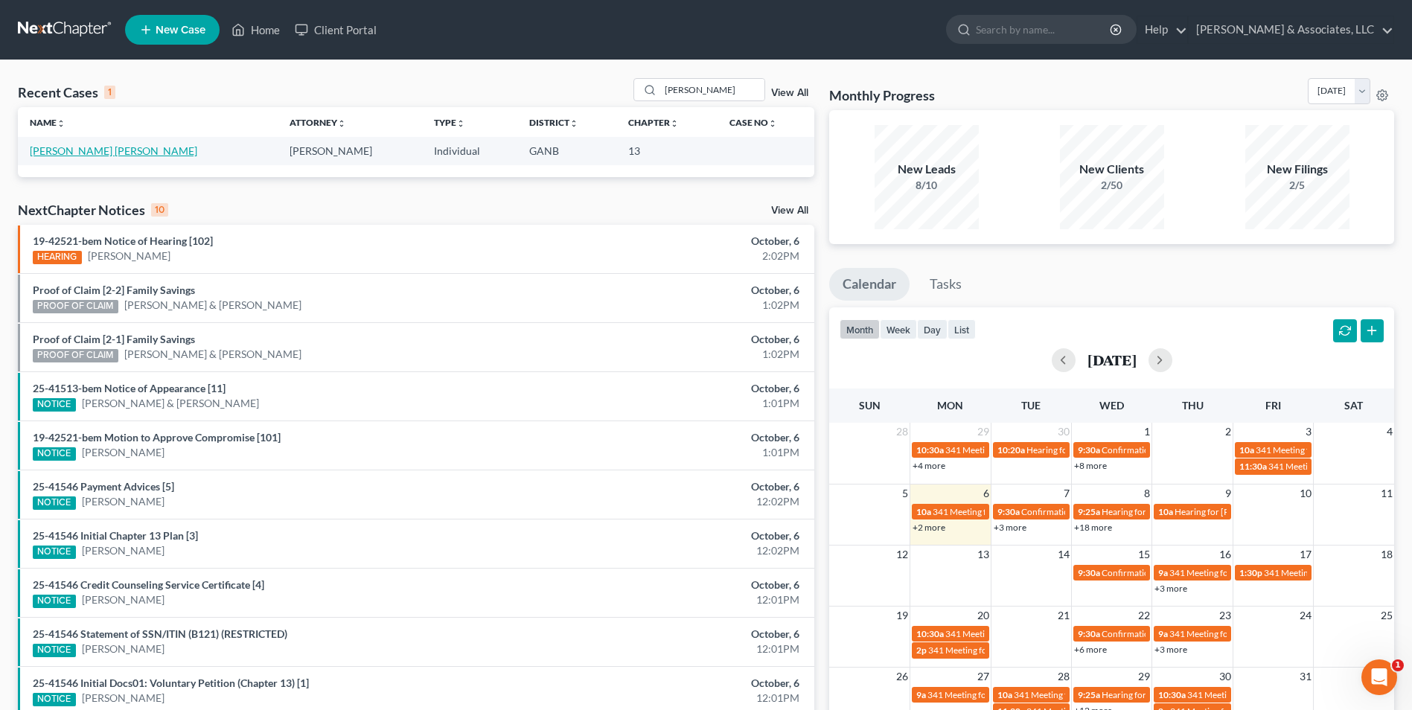
click at [119, 148] on link "[PERSON_NAME] [PERSON_NAME]" at bounding box center [114, 150] width 168 height 13
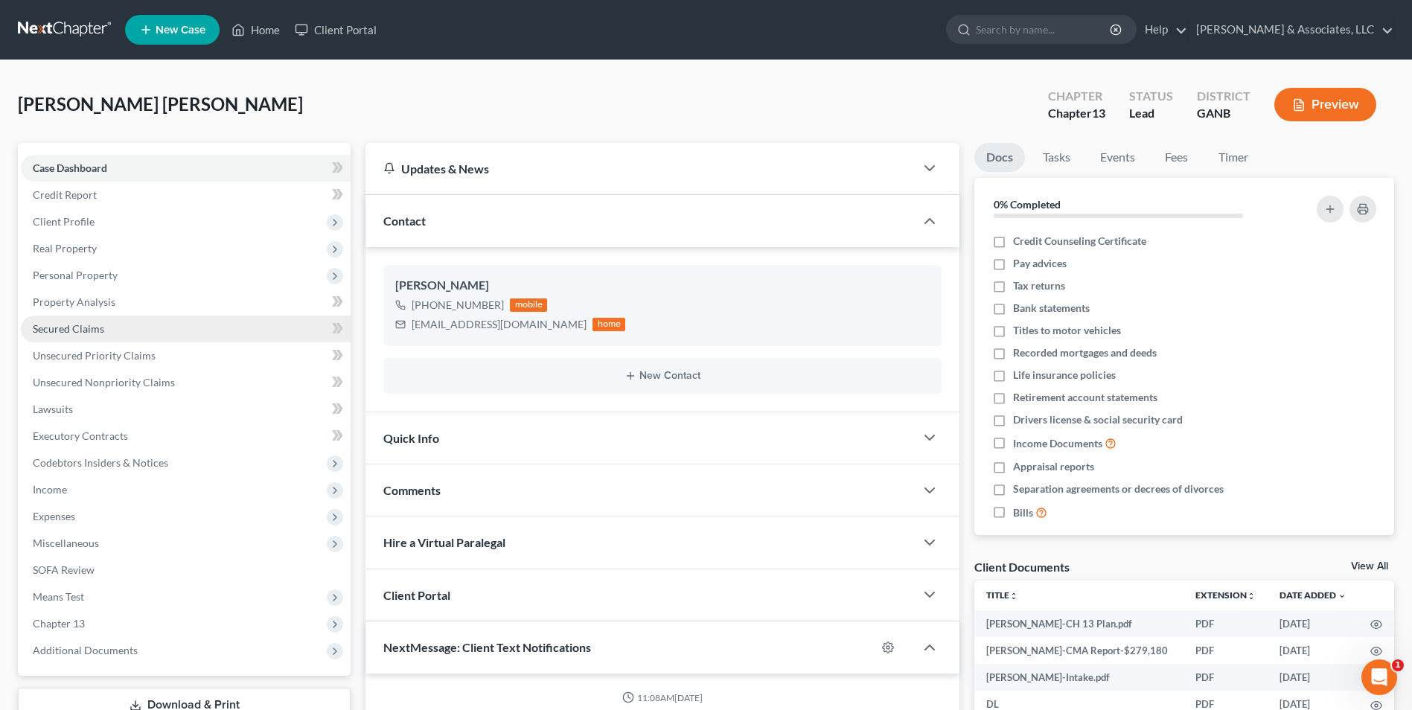
scroll to position [1103, 0]
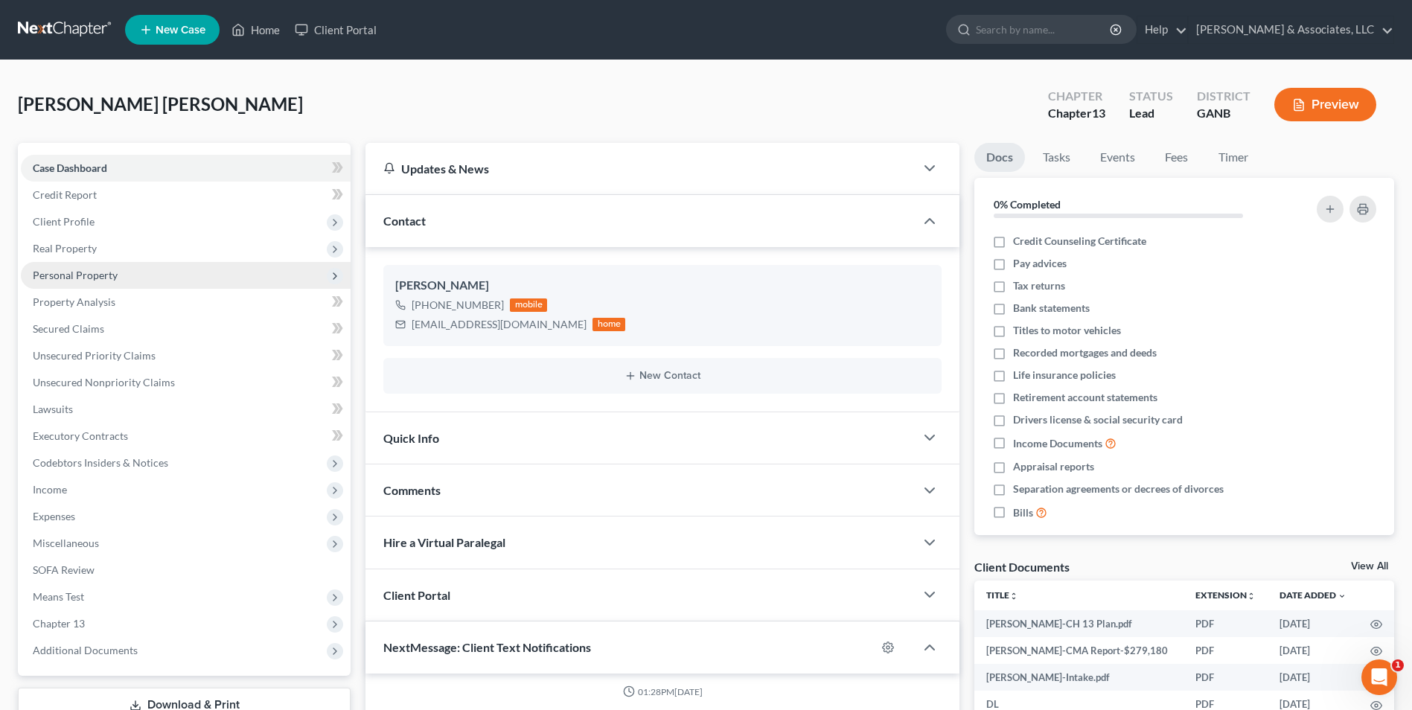
click at [79, 278] on span "Personal Property" at bounding box center [75, 275] width 85 height 13
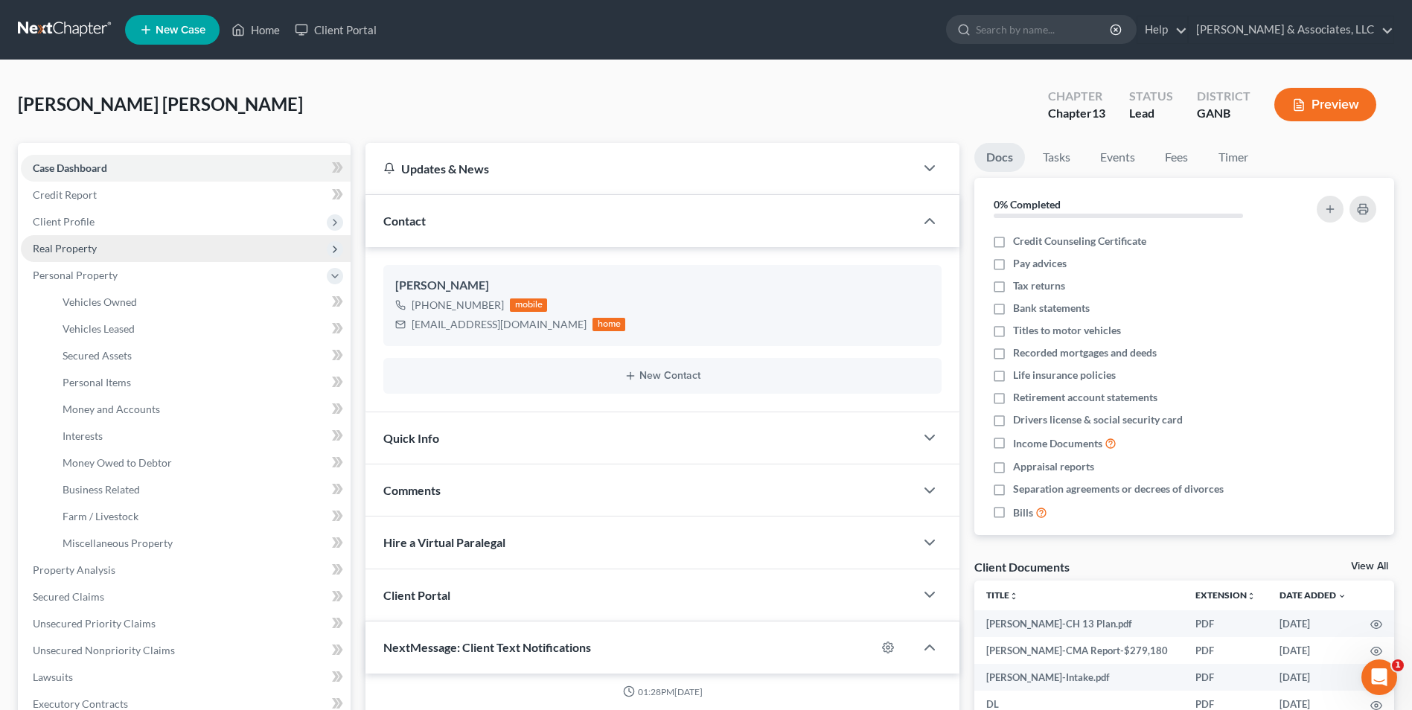
click at [66, 244] on span "Real Property" at bounding box center [65, 248] width 64 height 13
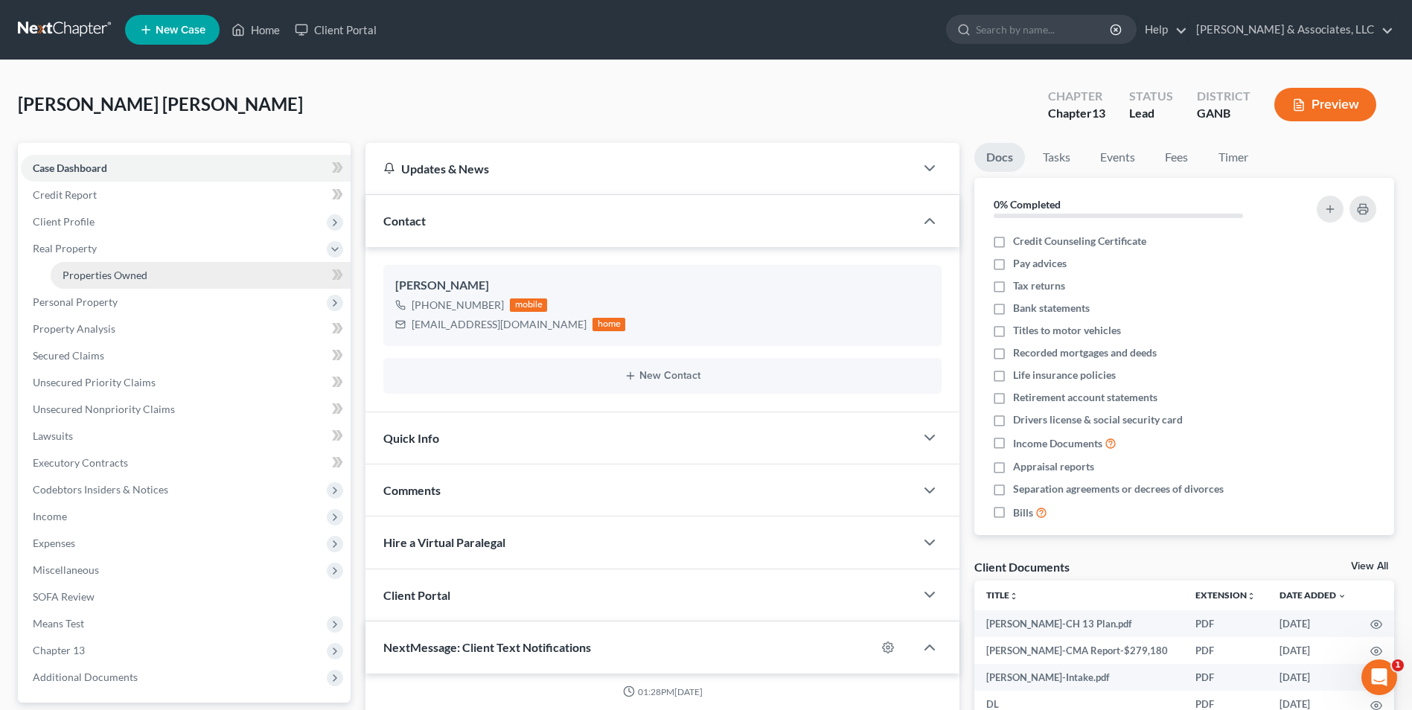
click at [109, 274] on span "Properties Owned" at bounding box center [105, 275] width 85 height 13
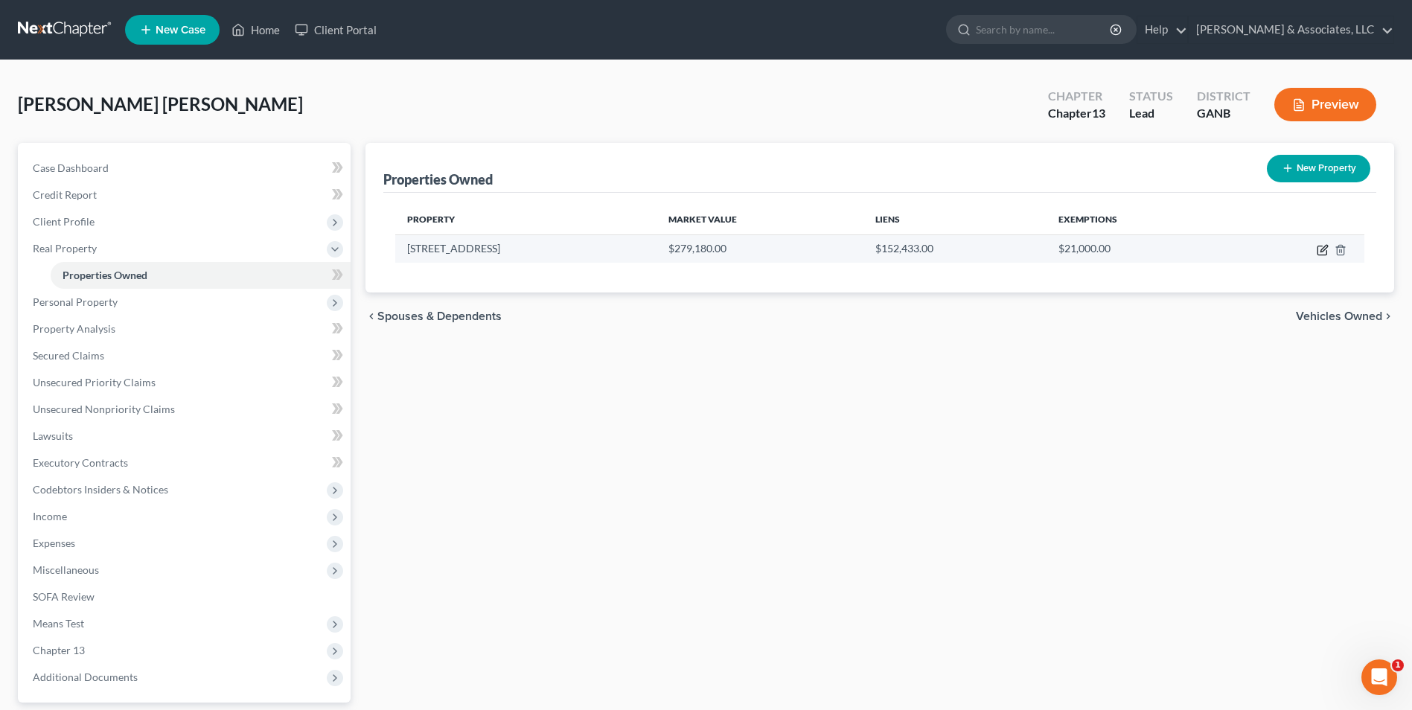
click at [1323, 245] on icon "button" at bounding box center [1323, 250] width 12 height 12
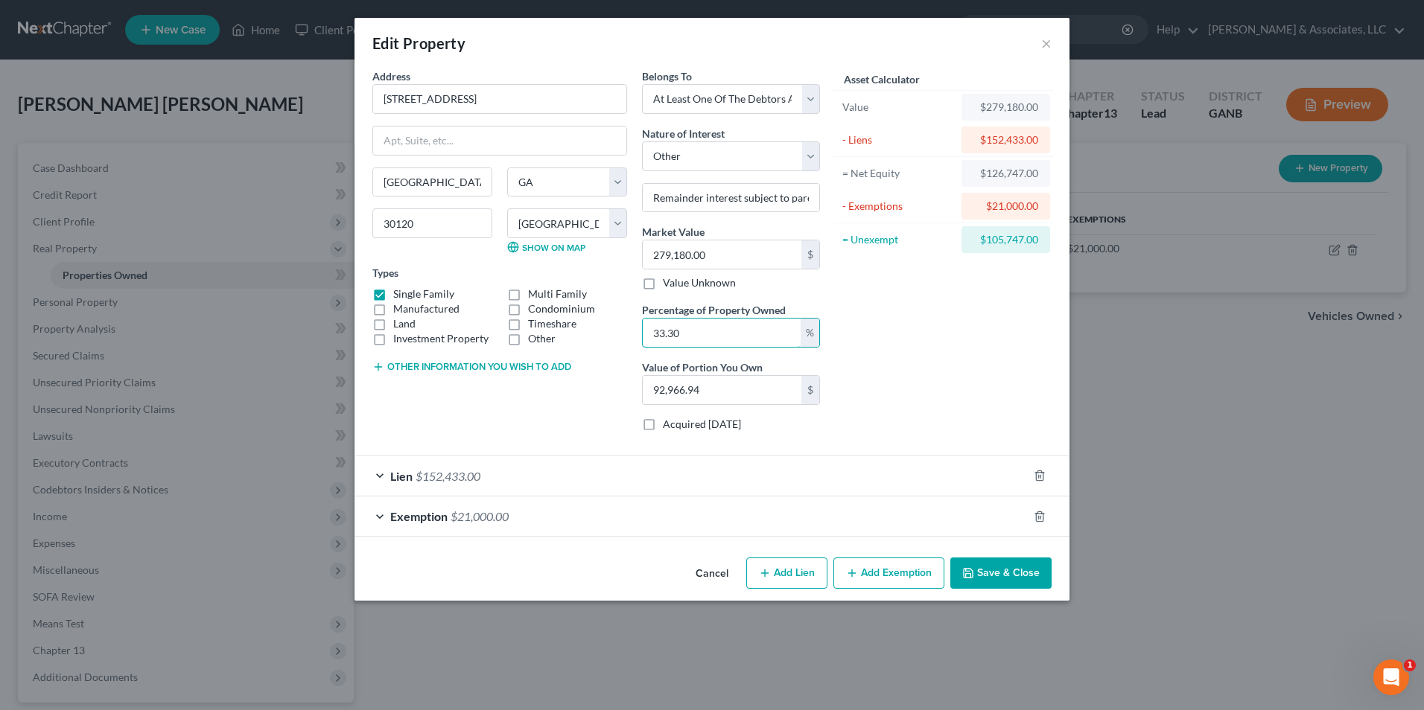
drag, startPoint x: 712, startPoint y: 335, endPoint x: 638, endPoint y: 337, distance: 73.7
click at [638, 337] on div "Belongs To * Select Debtor 1 Only Debtor 2 Only Debtor 1 And Debtor 2 Only At L…" at bounding box center [730, 255] width 193 height 375
click at [714, 385] on input "text" at bounding box center [722, 390] width 159 height 28
click at [1001, 576] on button "Save & Close" at bounding box center [1000, 573] width 101 height 31
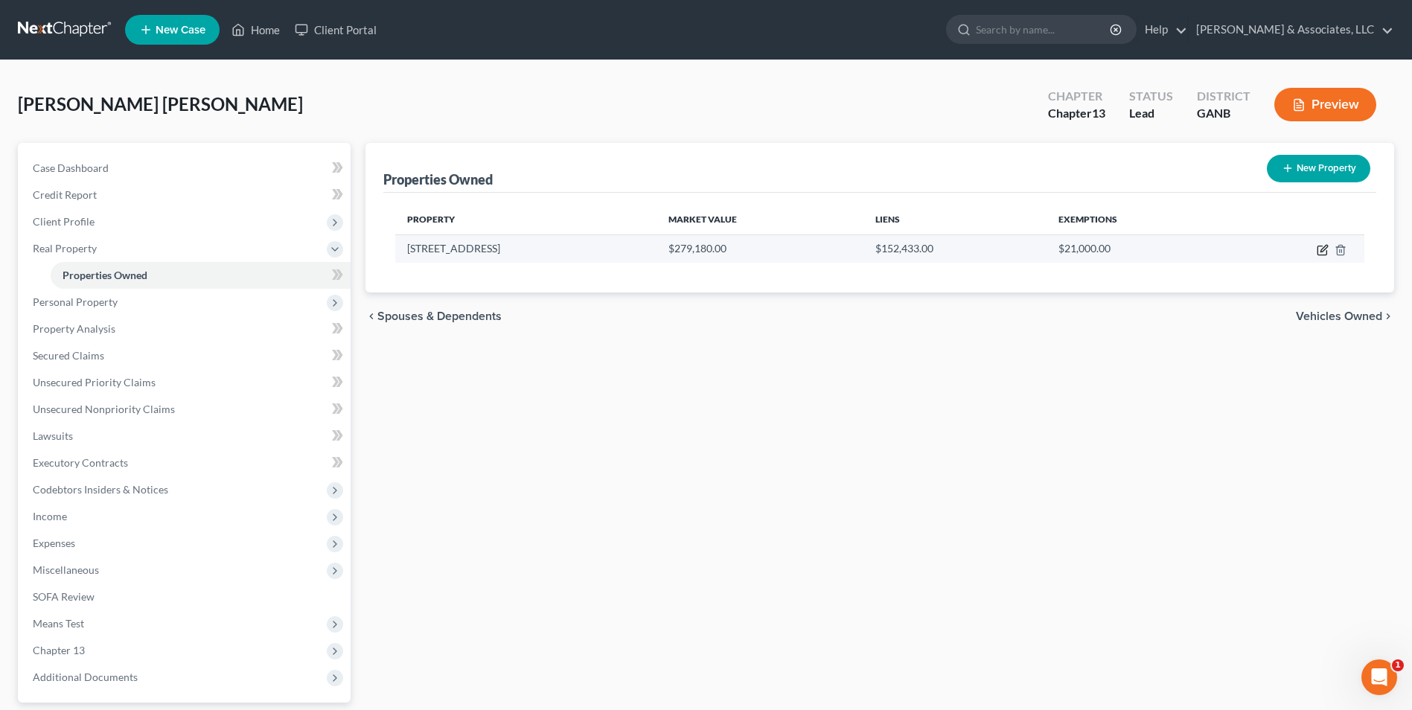
click at [1323, 246] on icon "button" at bounding box center [1323, 250] width 12 height 12
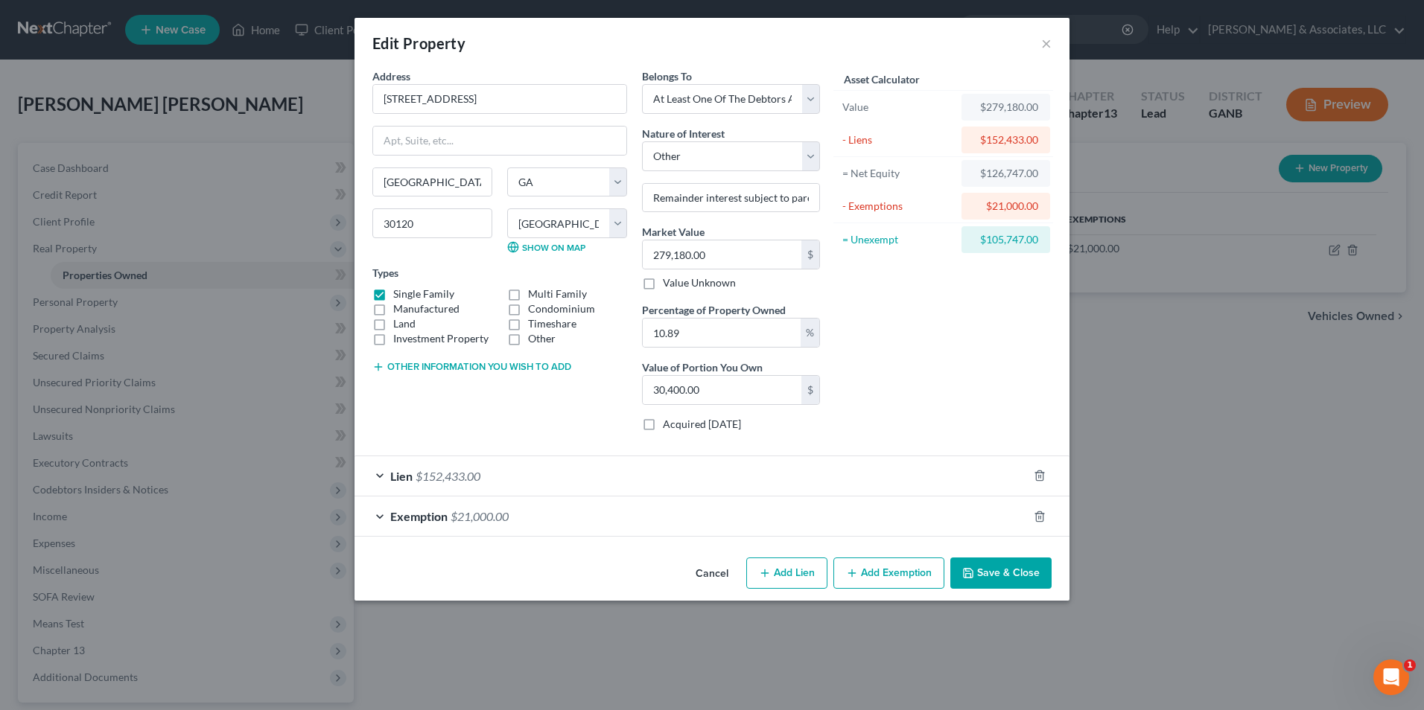
click at [935, 613] on div "Edit Property × Address * 47 Widgeon Way SW Cartersville State AL AK AR AZ CA C…" at bounding box center [712, 355] width 1424 height 710
click at [1041, 46] on button "×" at bounding box center [1046, 43] width 10 height 18
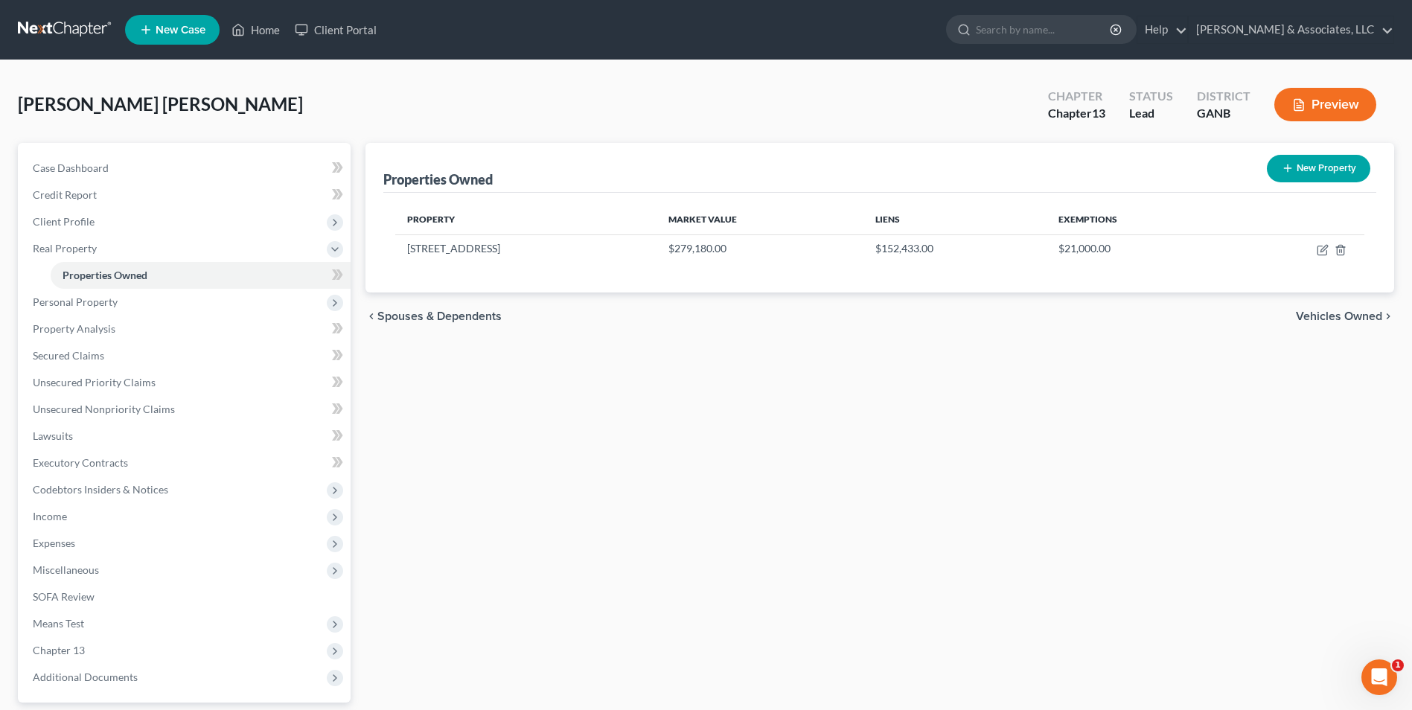
click at [1342, 109] on button "Preview" at bounding box center [1326, 105] width 102 height 34
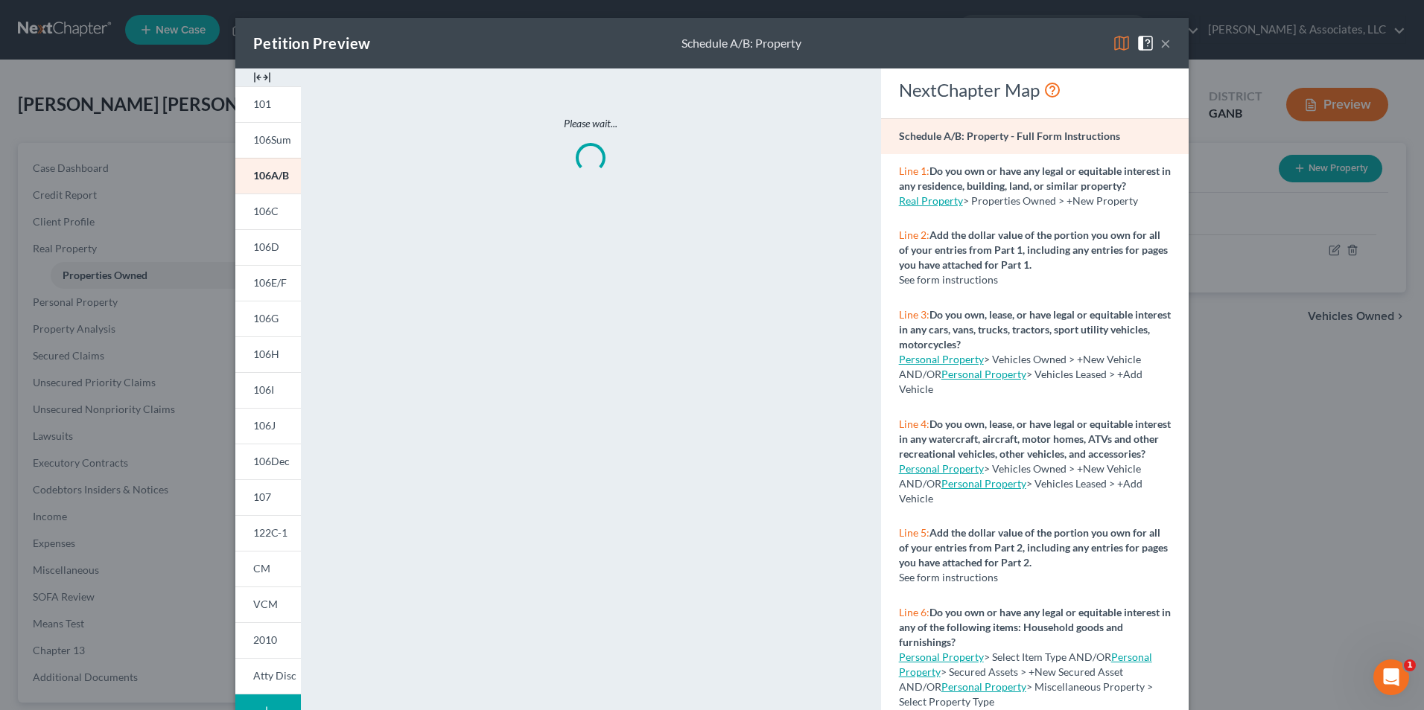
click at [257, 76] on img at bounding box center [262, 77] width 18 height 18
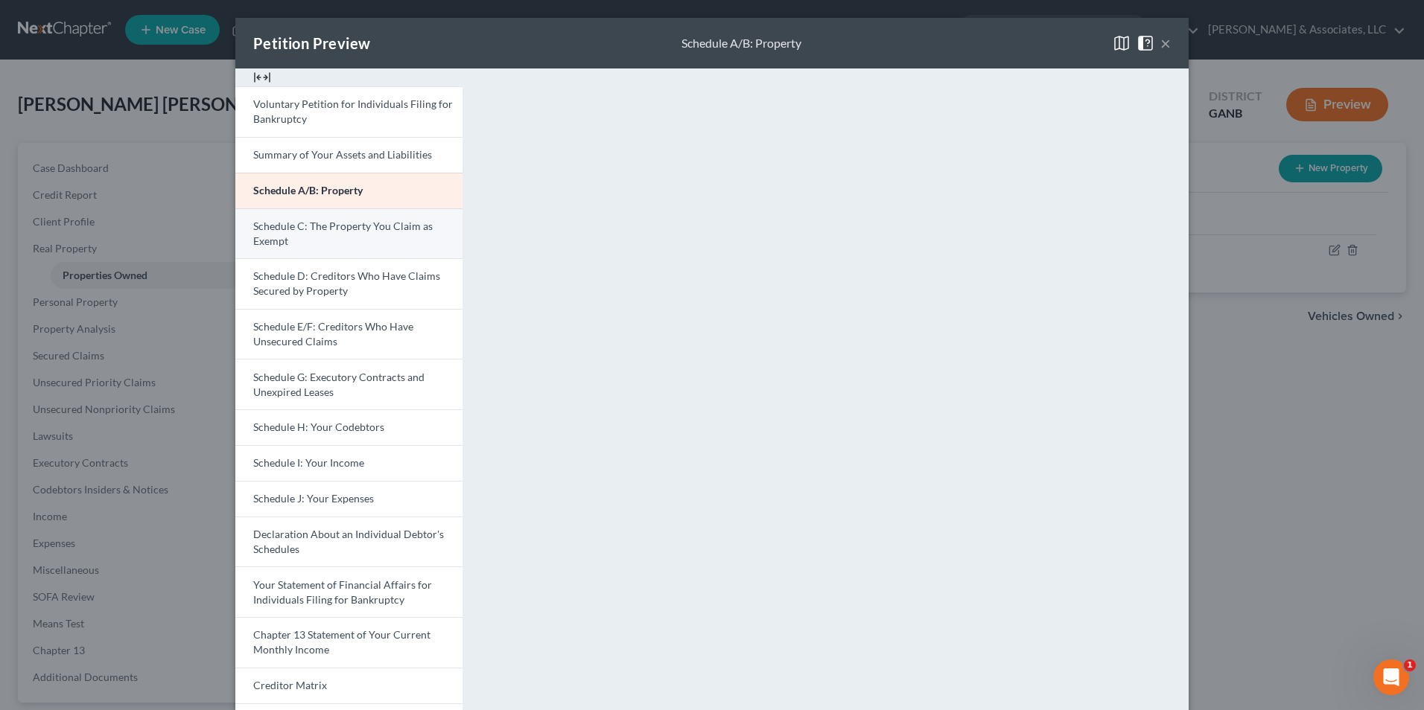
click at [316, 231] on span "Schedule C: The Property You Claim as Exempt" at bounding box center [342, 234] width 179 height 28
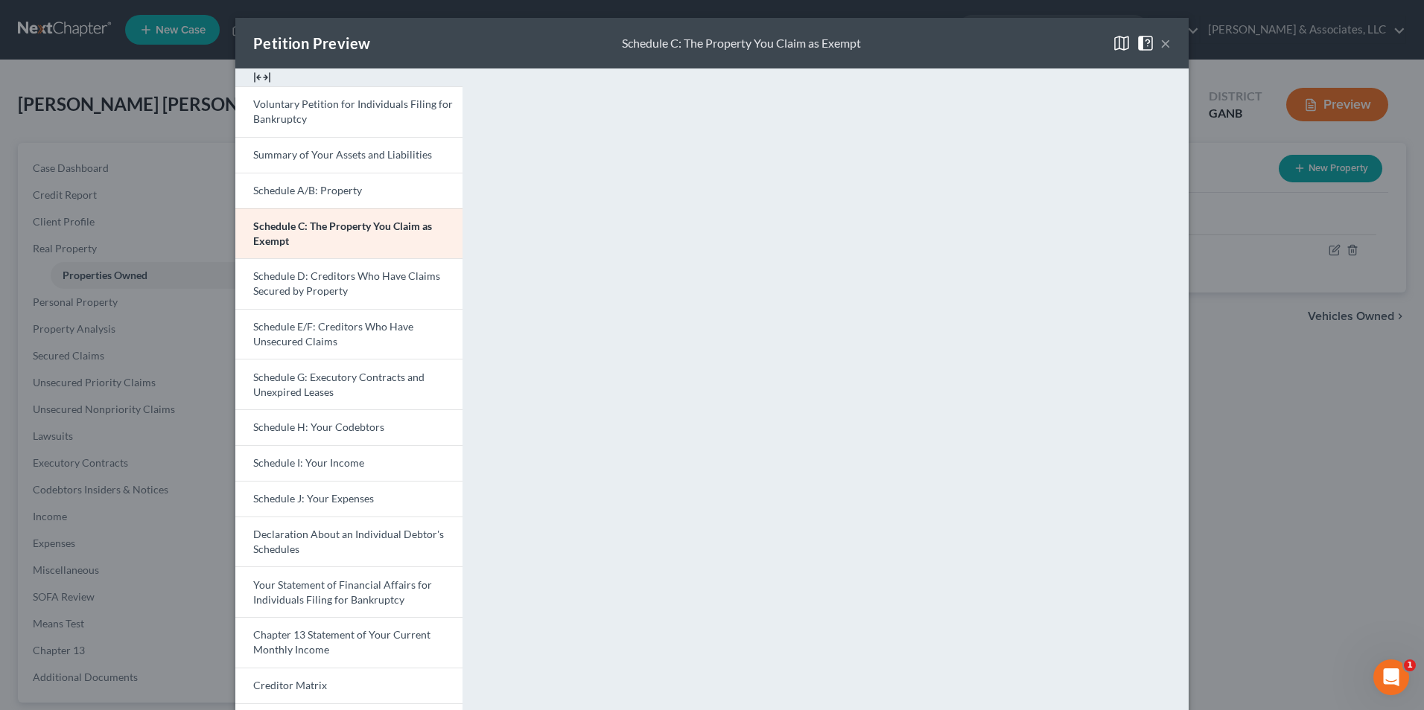
click at [1161, 39] on button "×" at bounding box center [1165, 43] width 10 height 18
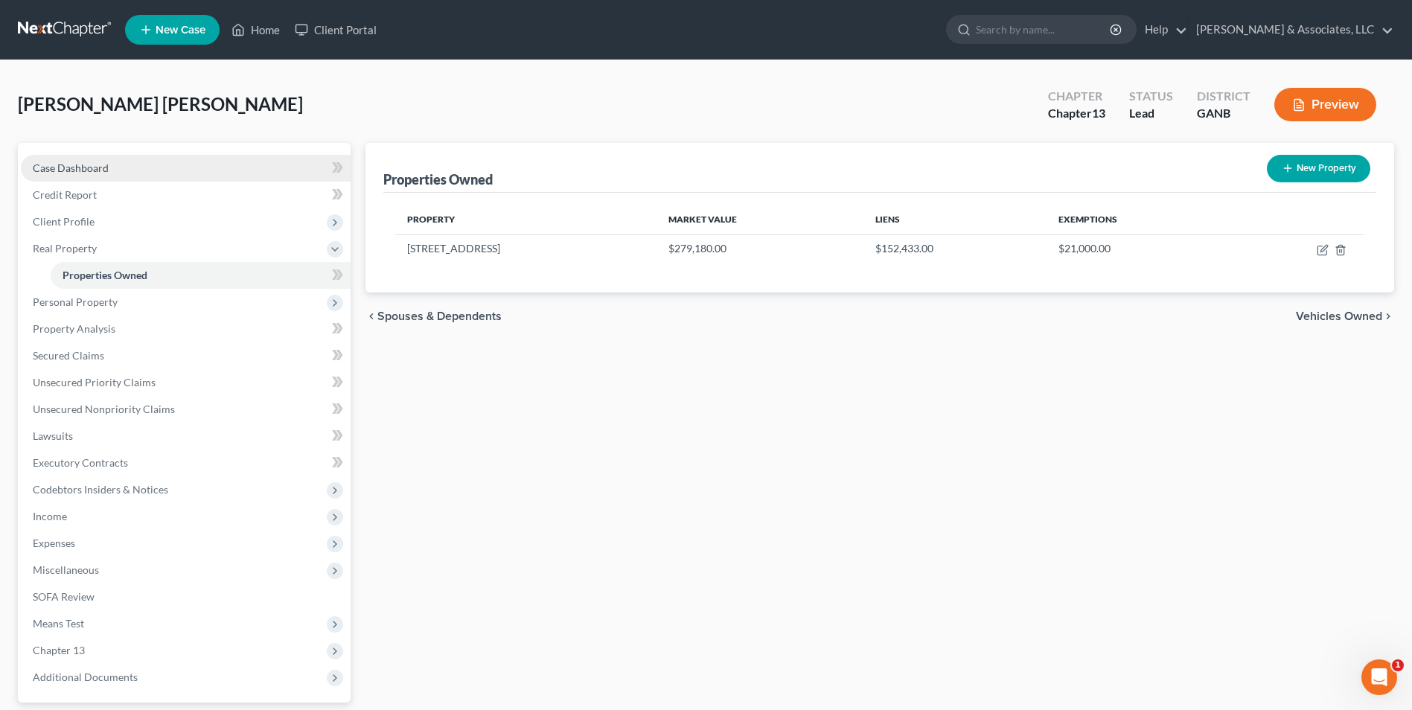
click at [98, 169] on span "Case Dashboard" at bounding box center [71, 168] width 76 height 13
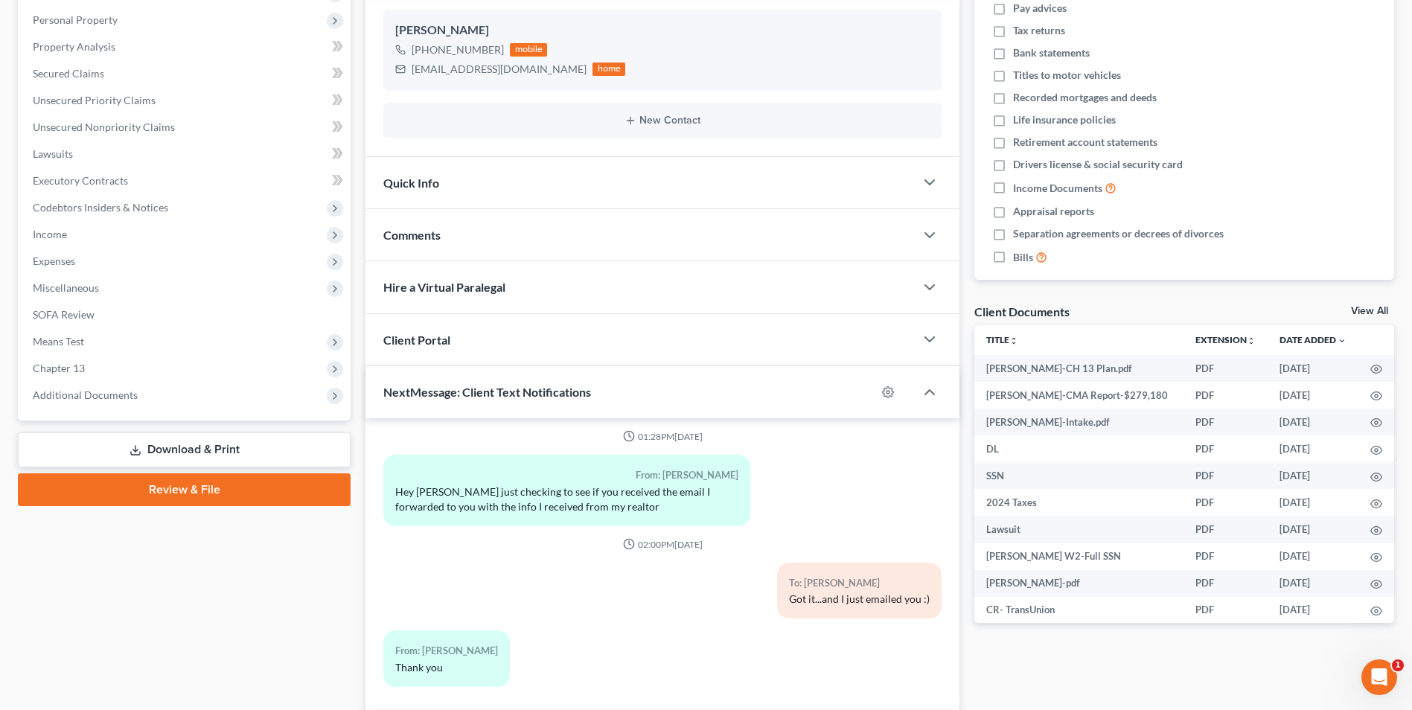
scroll to position [354, 0]
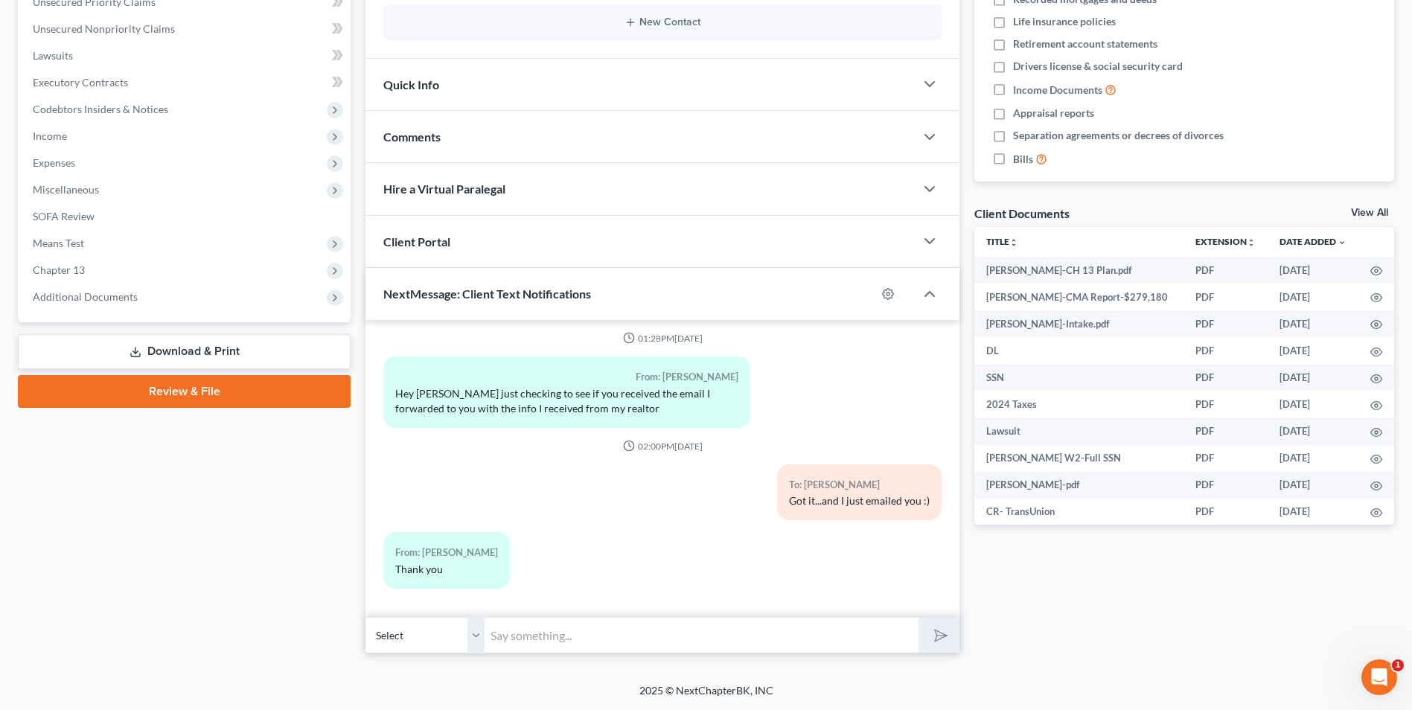
click at [543, 641] on input "text" at bounding box center [702, 635] width 434 height 36
click at [938, 638] on icon "submit" at bounding box center [938, 635] width 21 height 21
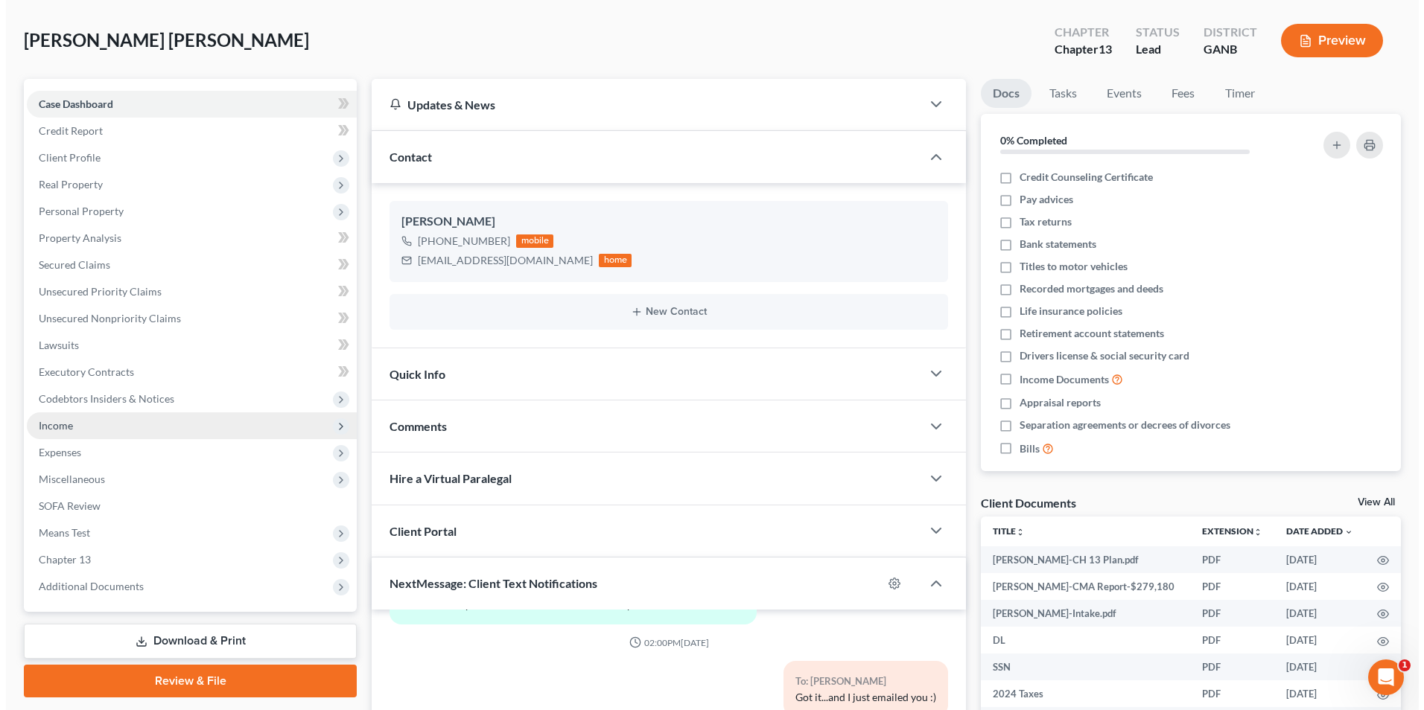
scroll to position [0, 0]
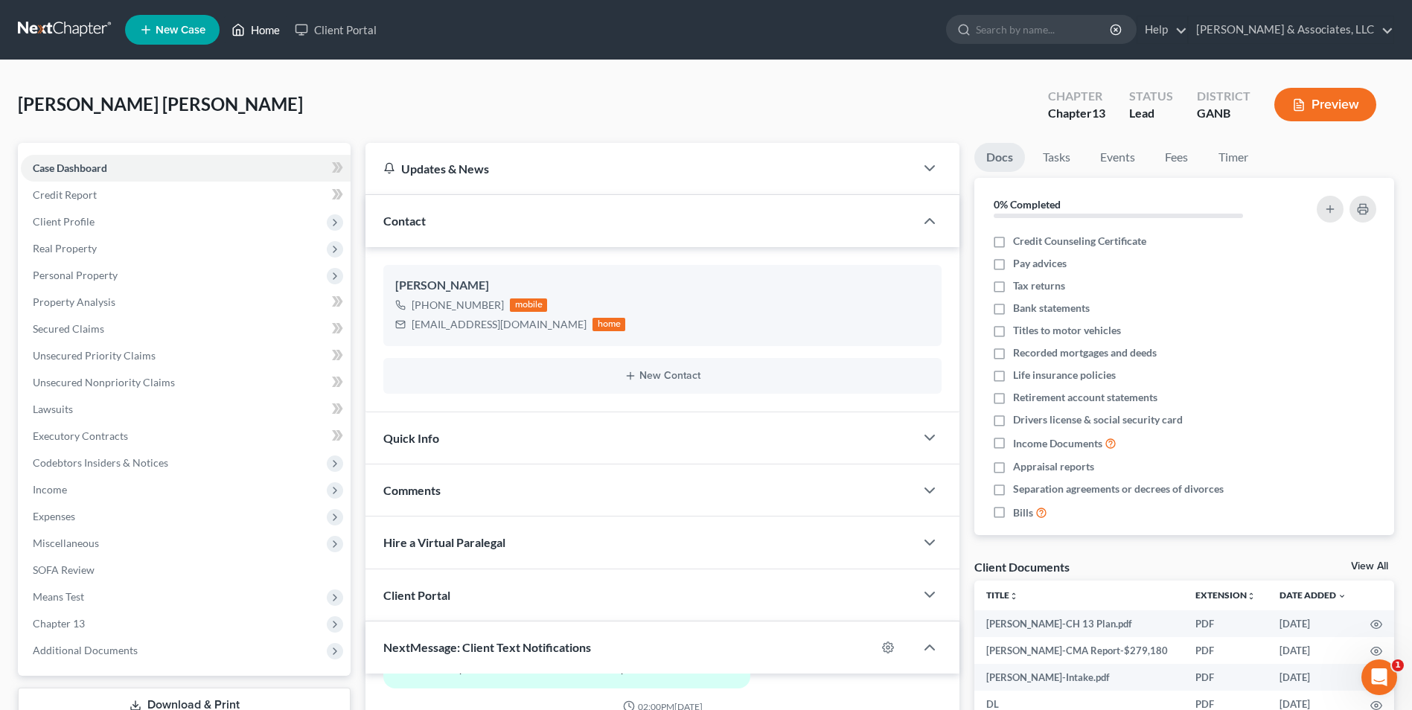
click at [262, 19] on link "Home" at bounding box center [255, 29] width 63 height 27
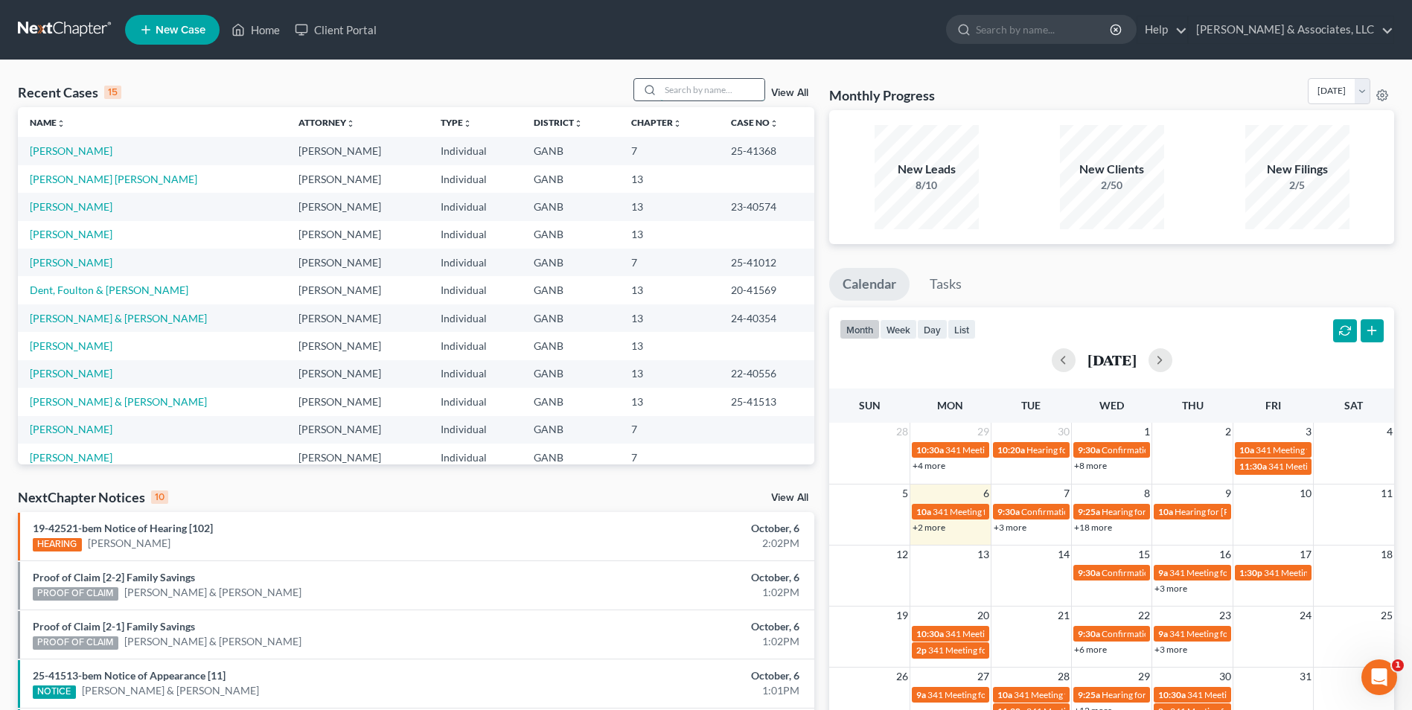
click at [713, 96] on input "search" at bounding box center [712, 90] width 104 height 22
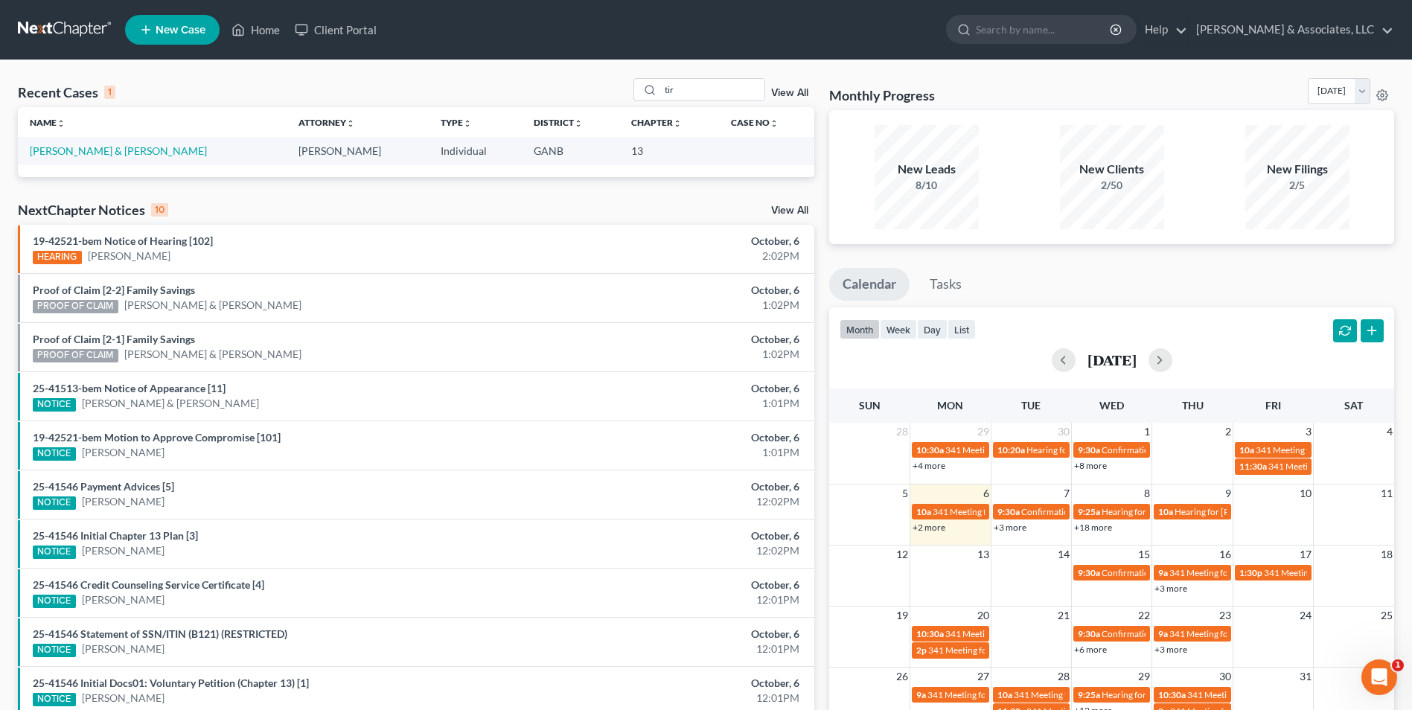
click at [81, 158] on td "[PERSON_NAME] & [PERSON_NAME]" at bounding box center [152, 151] width 269 height 28
click at [98, 153] on link "[PERSON_NAME] & [PERSON_NAME]" at bounding box center [118, 150] width 177 height 13
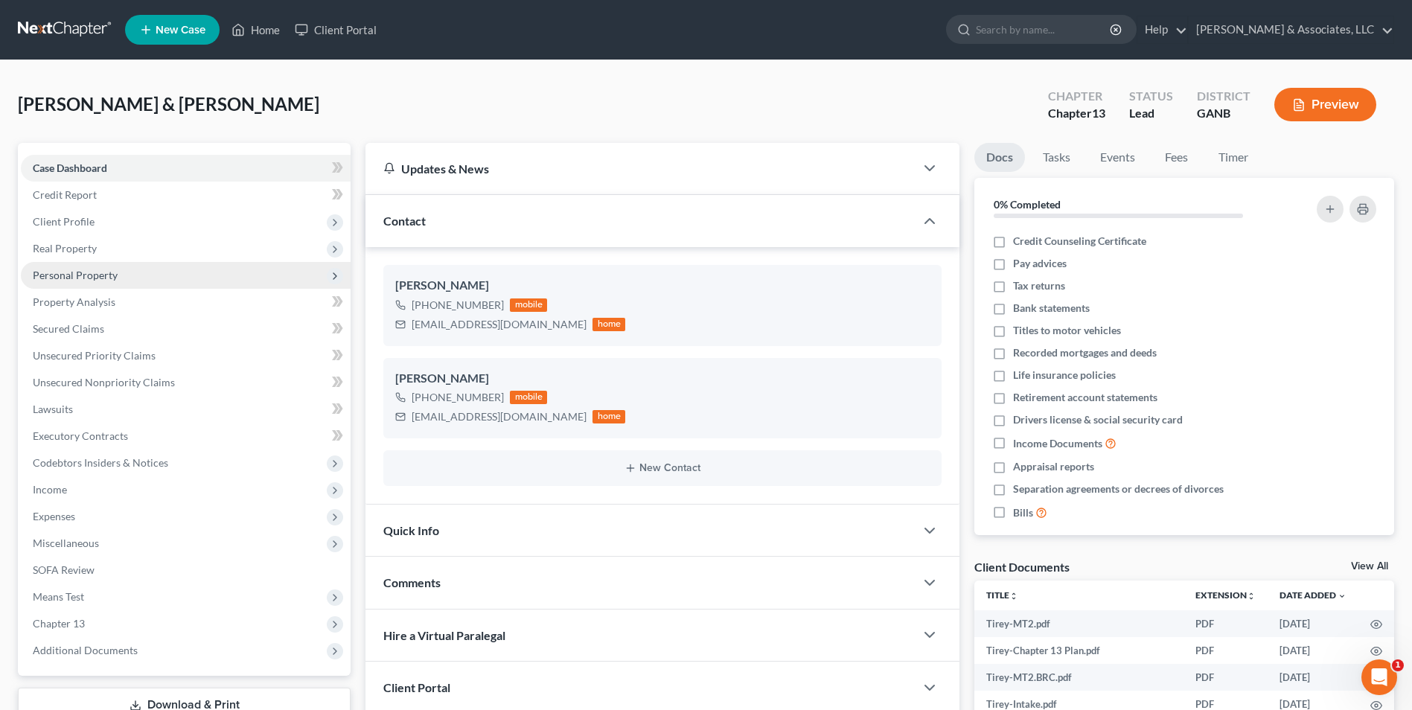
click at [87, 278] on span "Personal Property" at bounding box center [75, 275] width 85 height 13
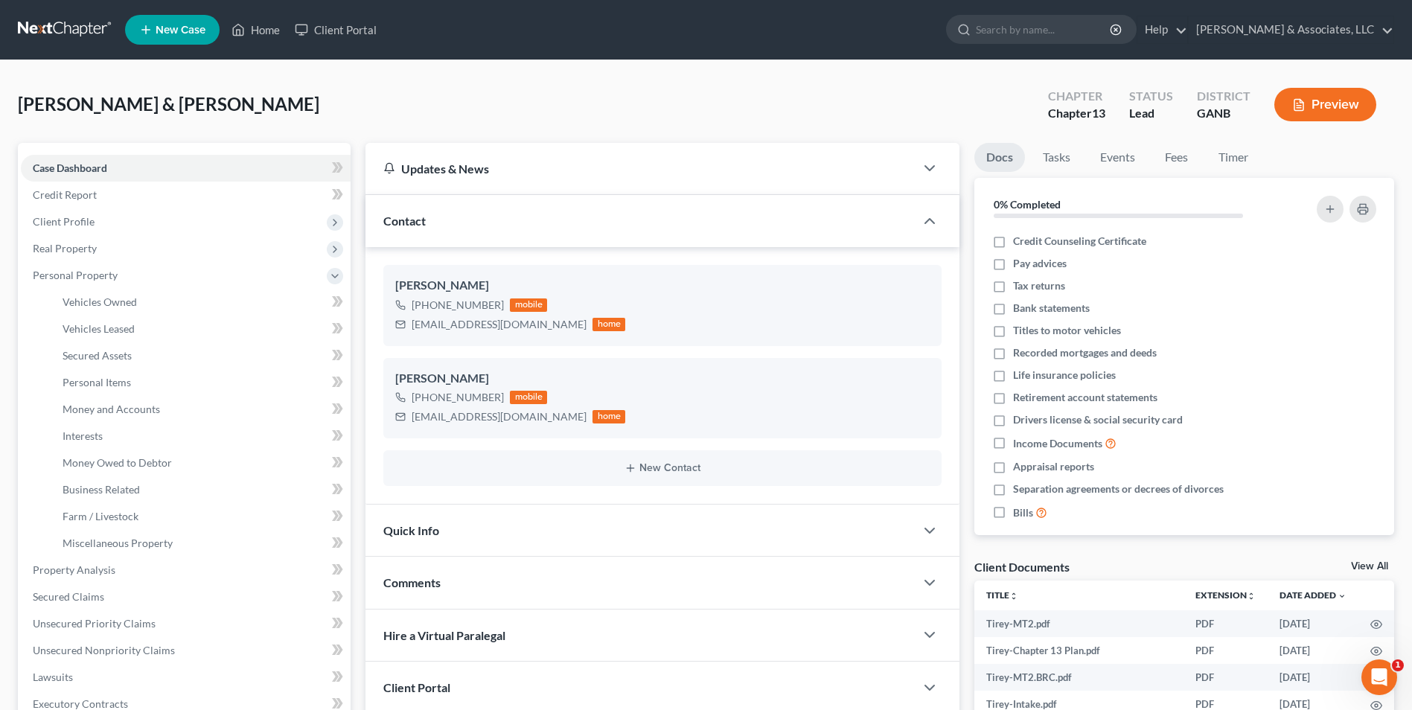
click at [1332, 112] on button "Preview" at bounding box center [1326, 105] width 102 height 34
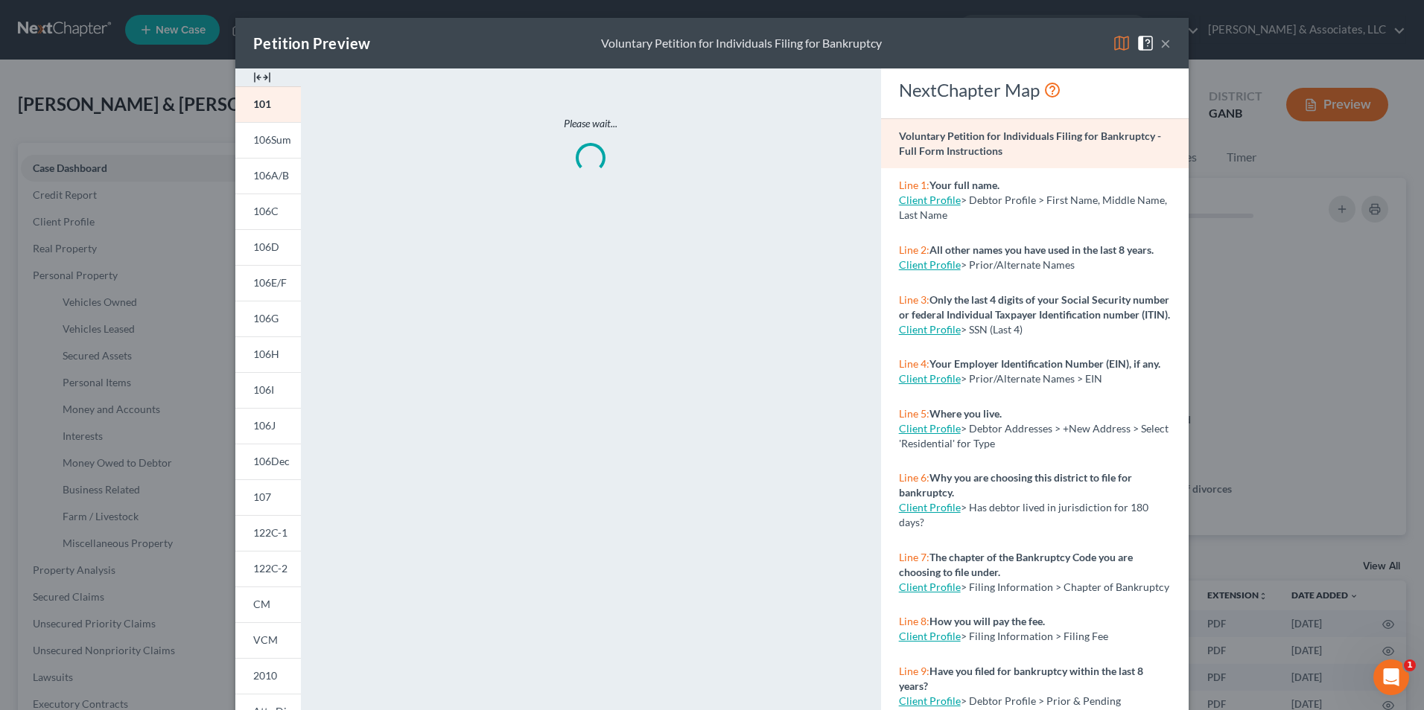
click at [257, 75] on img at bounding box center [262, 77] width 18 height 18
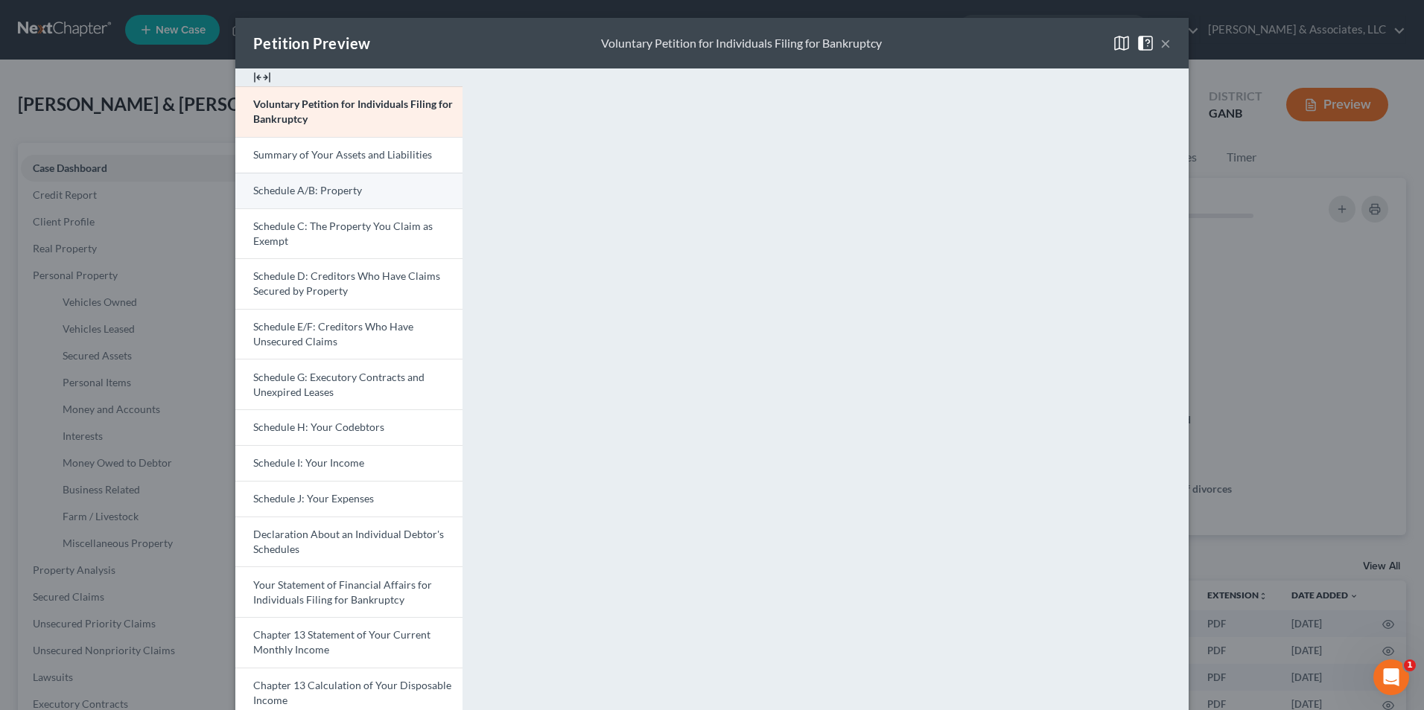
click at [305, 190] on span "Schedule A/B: Property" at bounding box center [307, 190] width 109 height 13
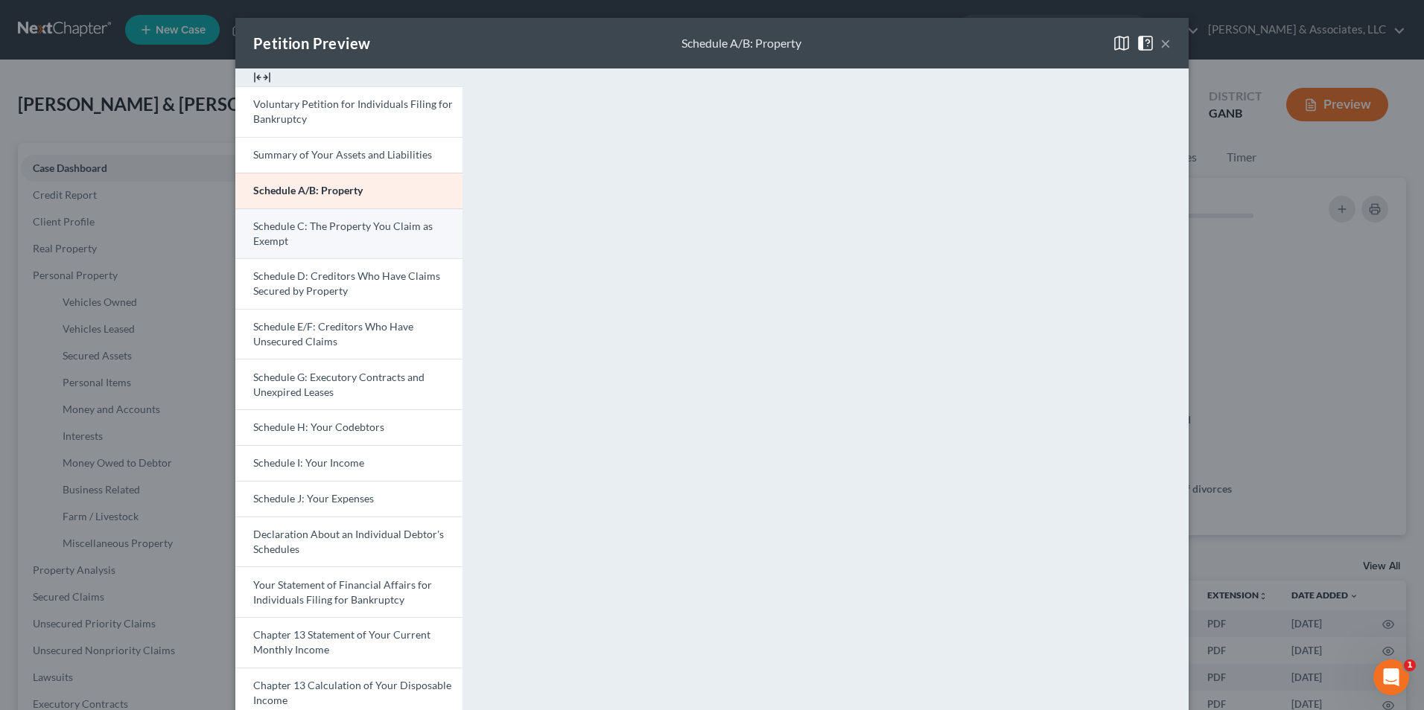
click at [350, 245] on link "Schedule C: The Property You Claim as Exempt" at bounding box center [348, 233] width 227 height 51
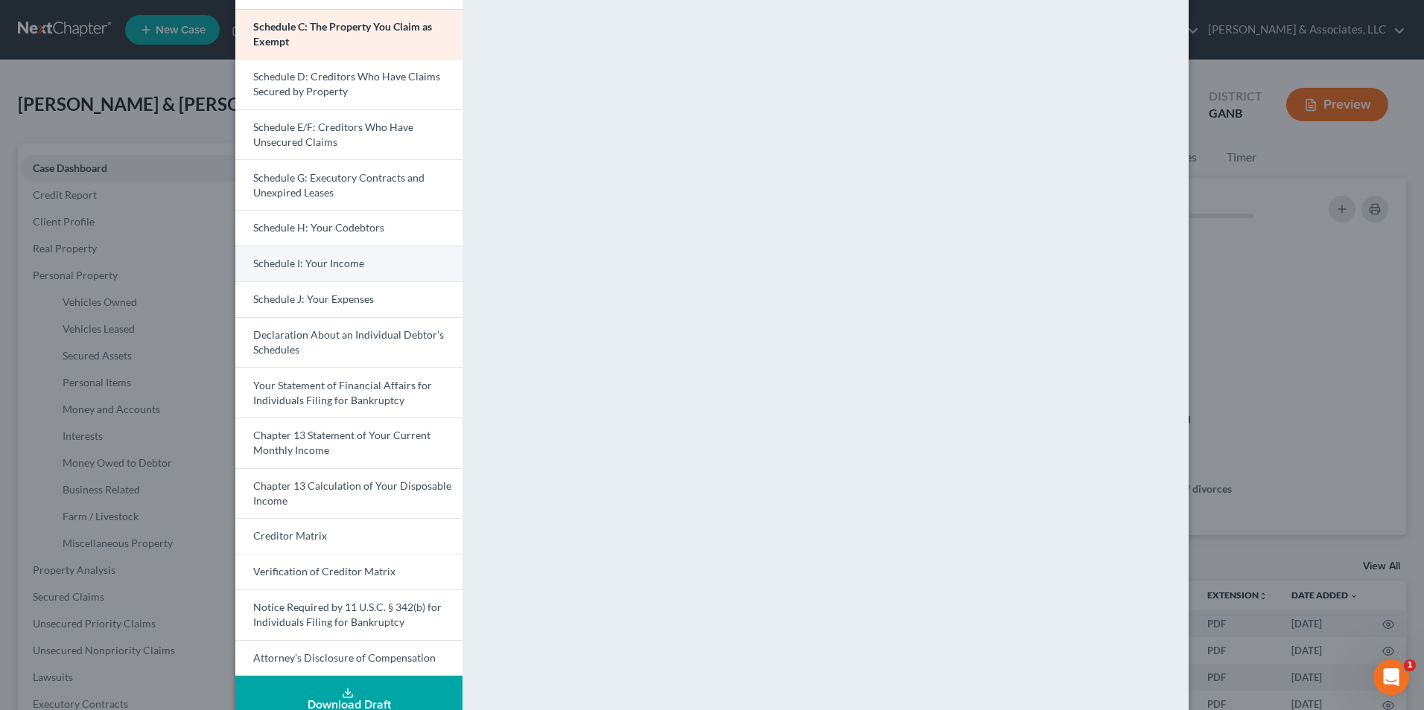
scroll to position [229, 0]
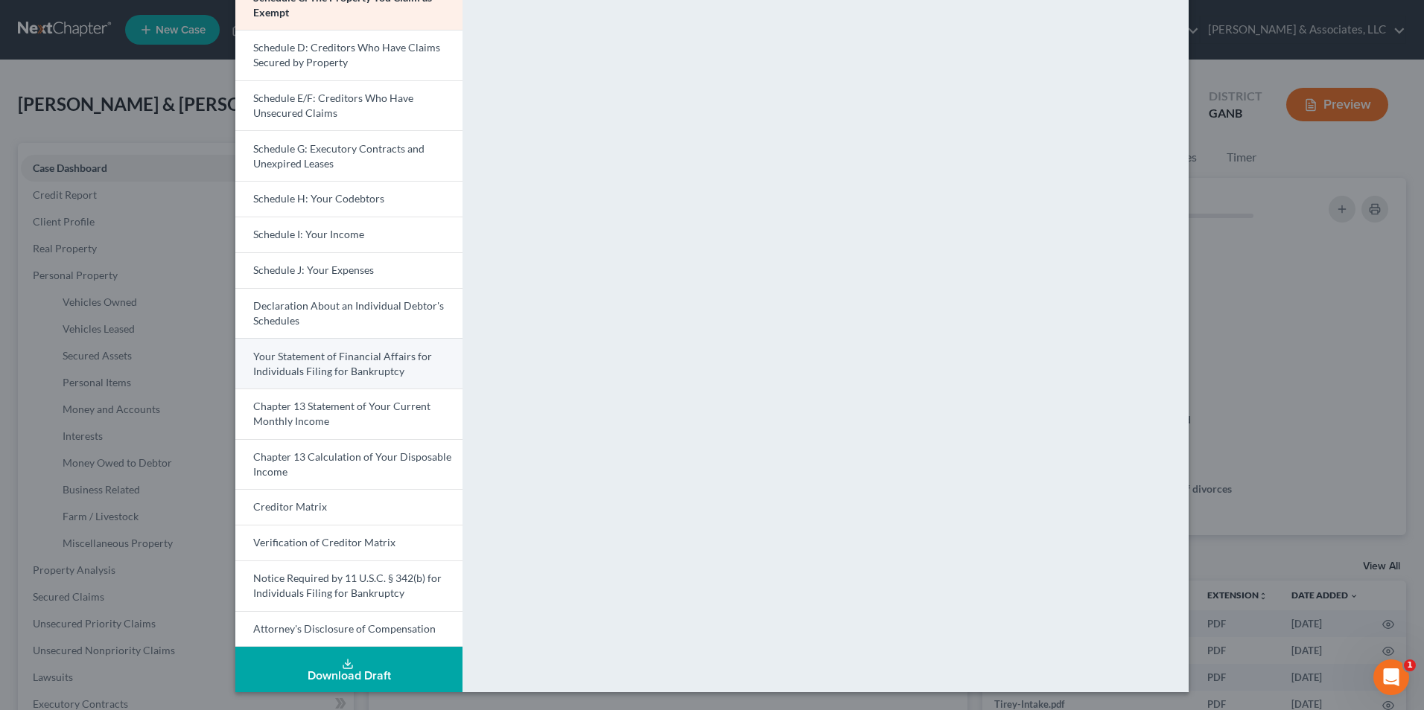
click at [341, 372] on span "Your Statement of Financial Affairs for Individuals Filing for Bankruptcy" at bounding box center [342, 364] width 179 height 28
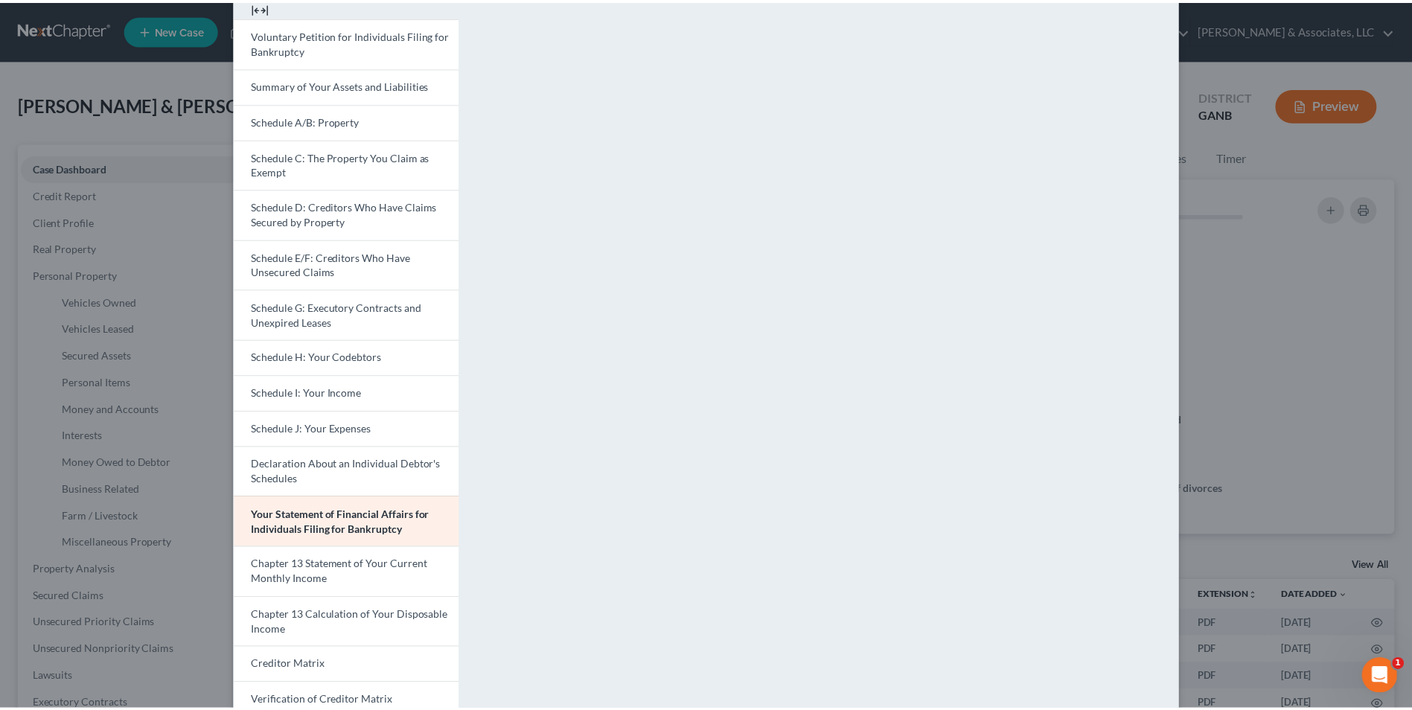
scroll to position [0, 0]
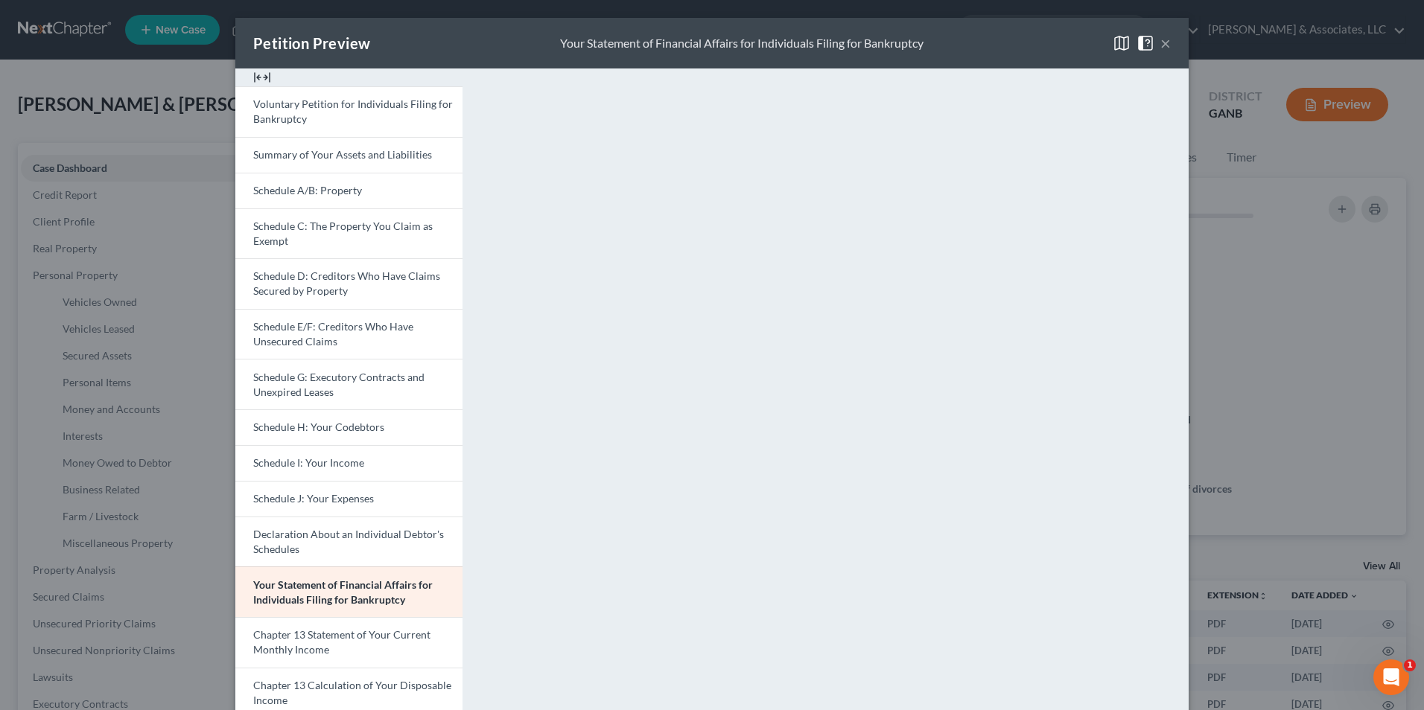
click at [1160, 41] on button "×" at bounding box center [1165, 43] width 10 height 18
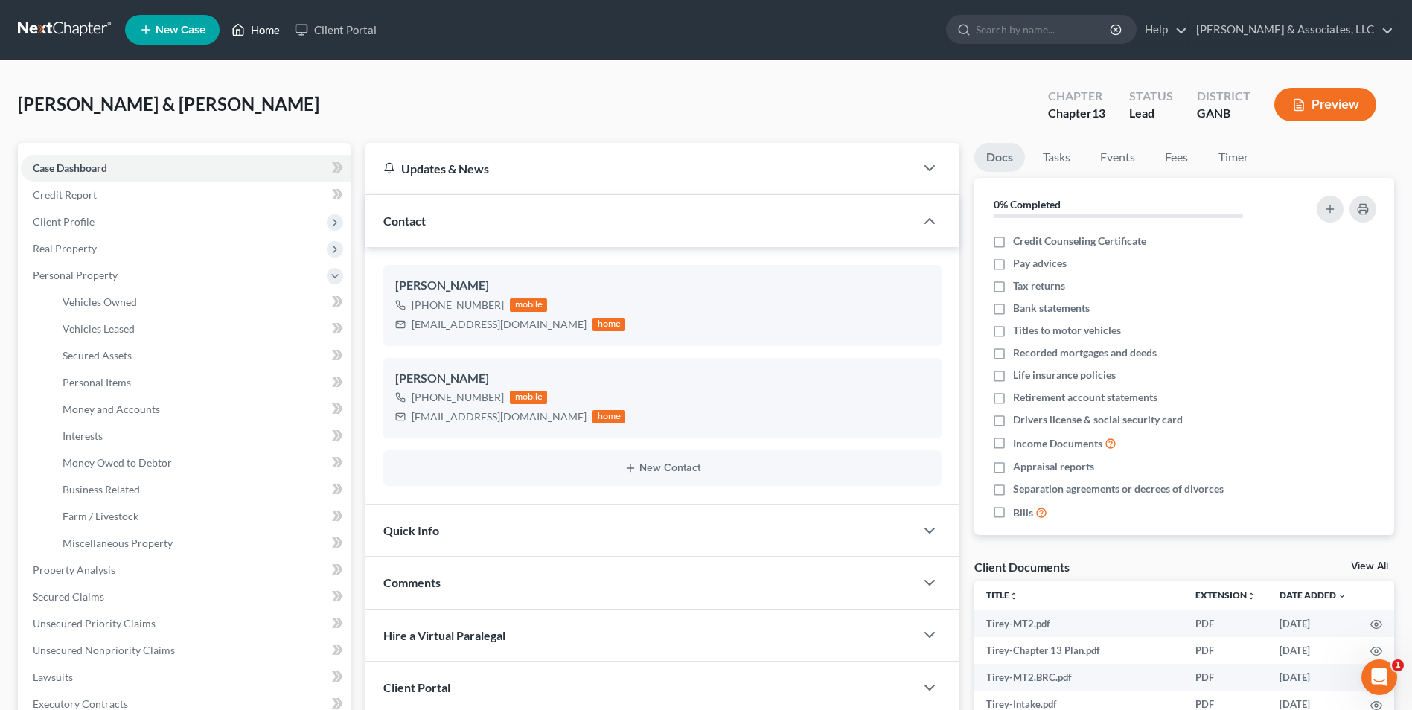
drag, startPoint x: 258, startPoint y: 28, endPoint x: 296, endPoint y: 5, distance: 44.4
click at [258, 28] on link "Home" at bounding box center [255, 29] width 63 height 27
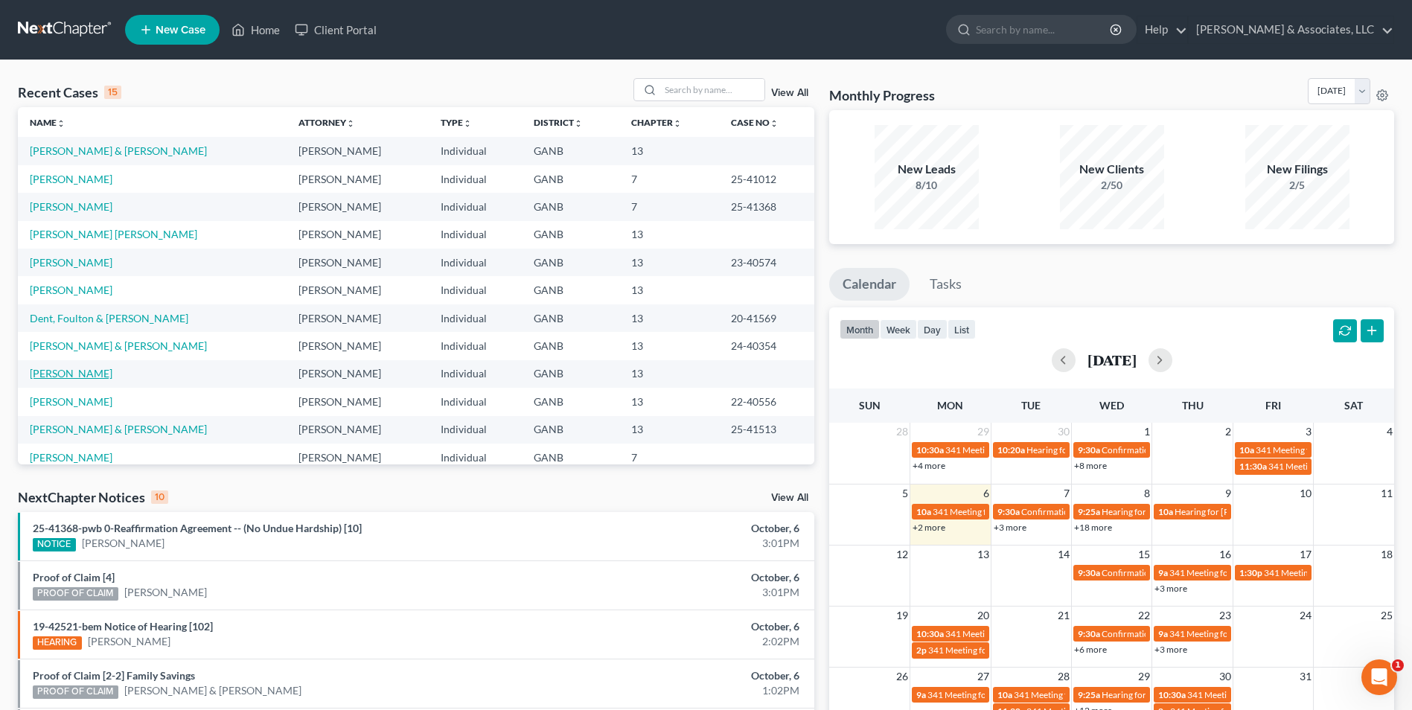
click at [80, 373] on link "[PERSON_NAME]" at bounding box center [71, 373] width 83 height 13
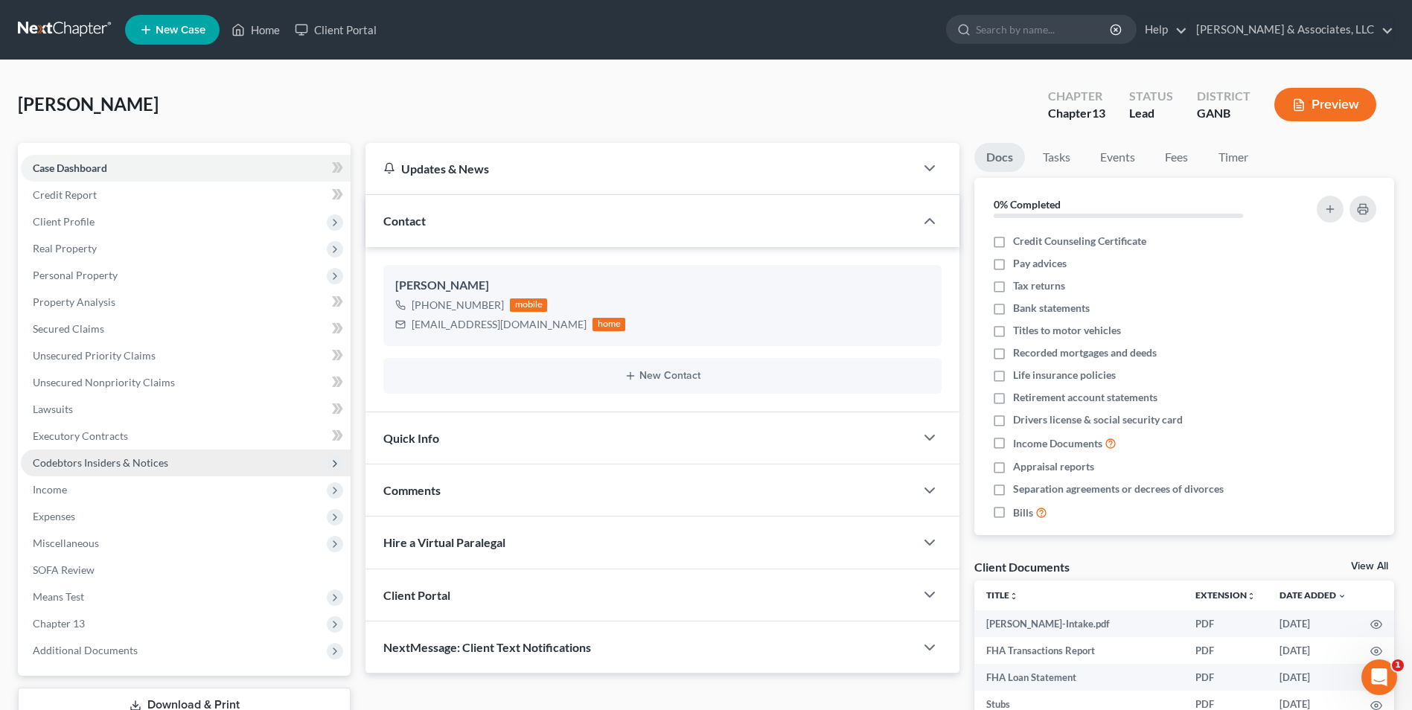
click at [80, 457] on span "Codebtors Insiders & Notices" at bounding box center [101, 462] width 136 height 13
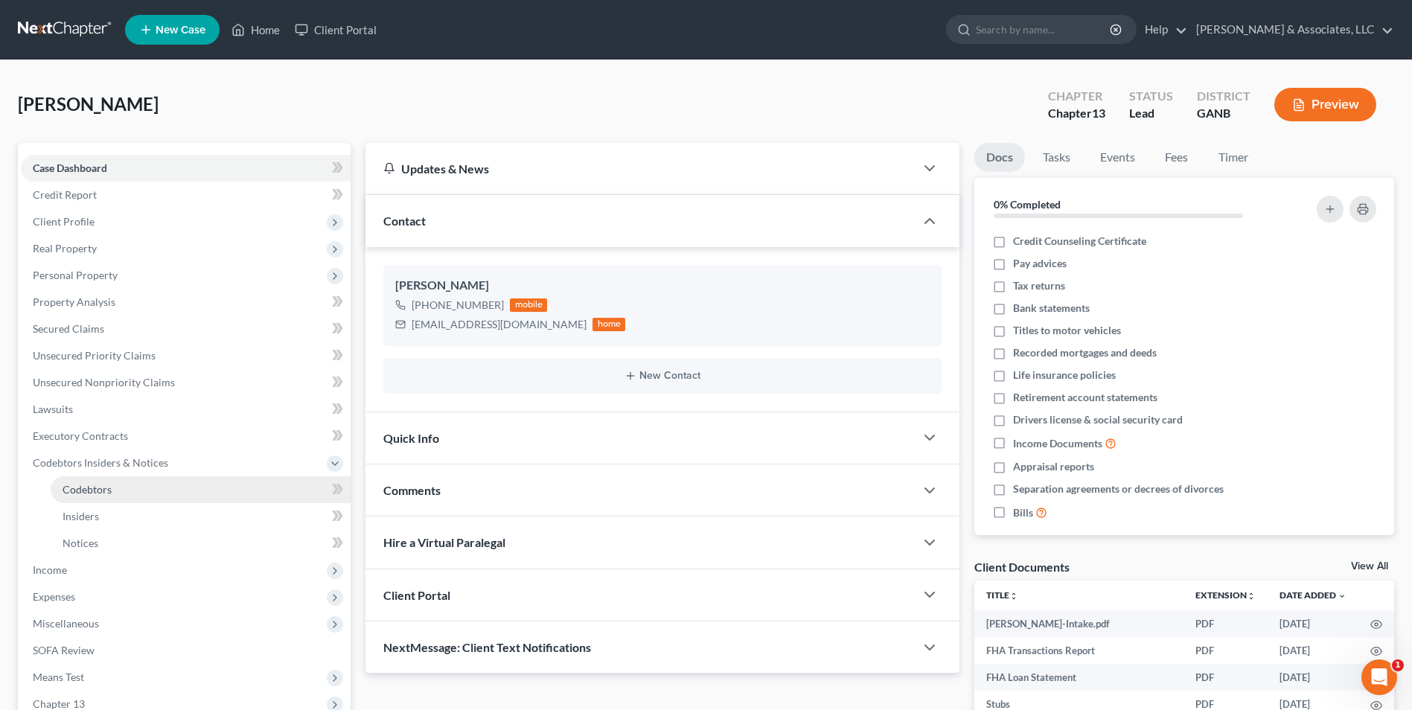
click at [87, 489] on span "Codebtors" at bounding box center [87, 489] width 49 height 13
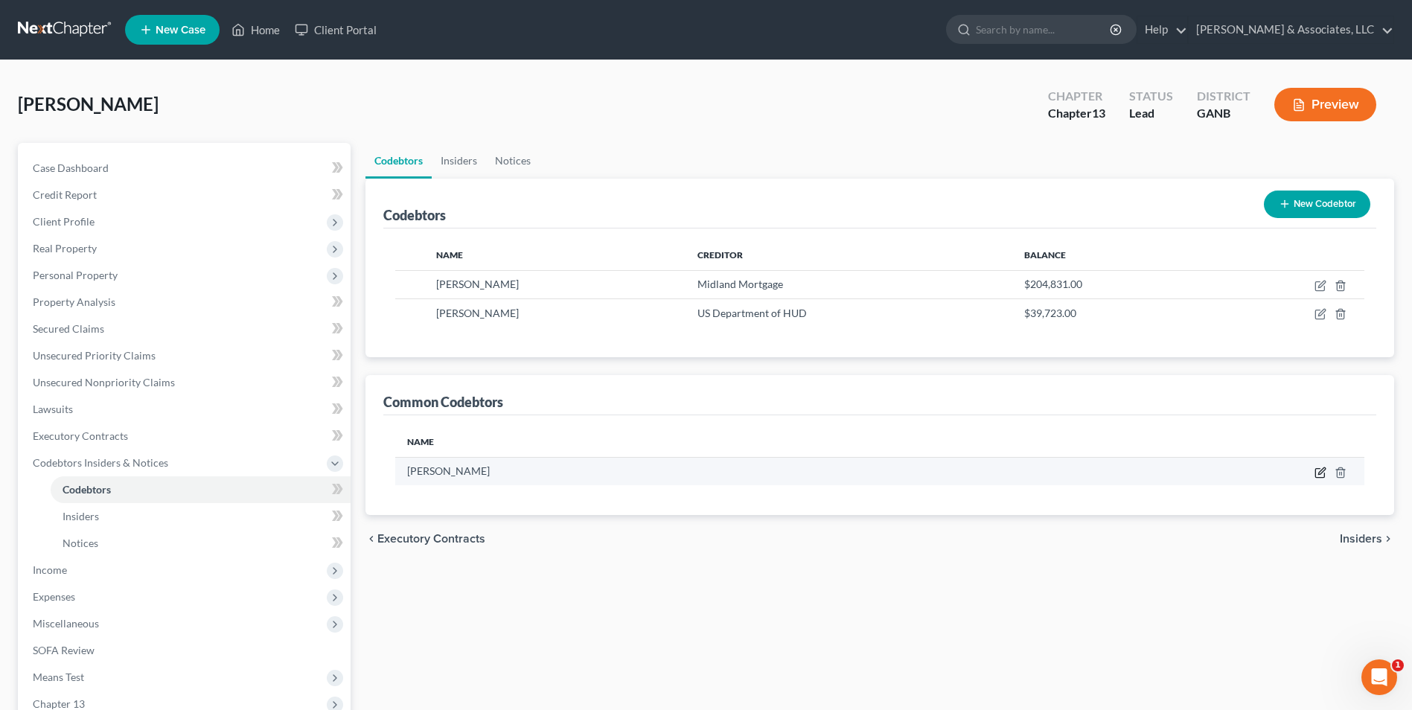
click at [1320, 467] on icon "button" at bounding box center [1321, 473] width 12 height 12
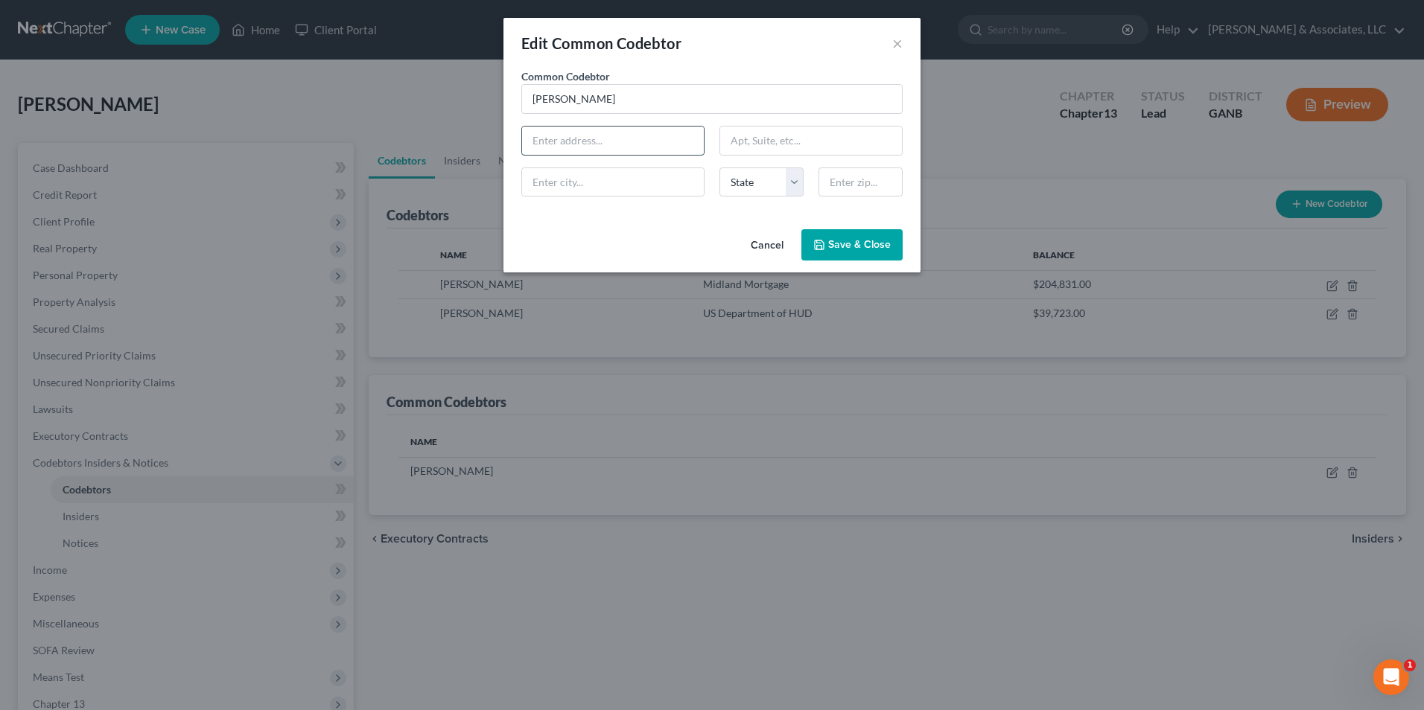
click at [613, 142] on input "text" at bounding box center [613, 141] width 182 height 28
click at [817, 250] on icon "button" at bounding box center [819, 245] width 12 height 12
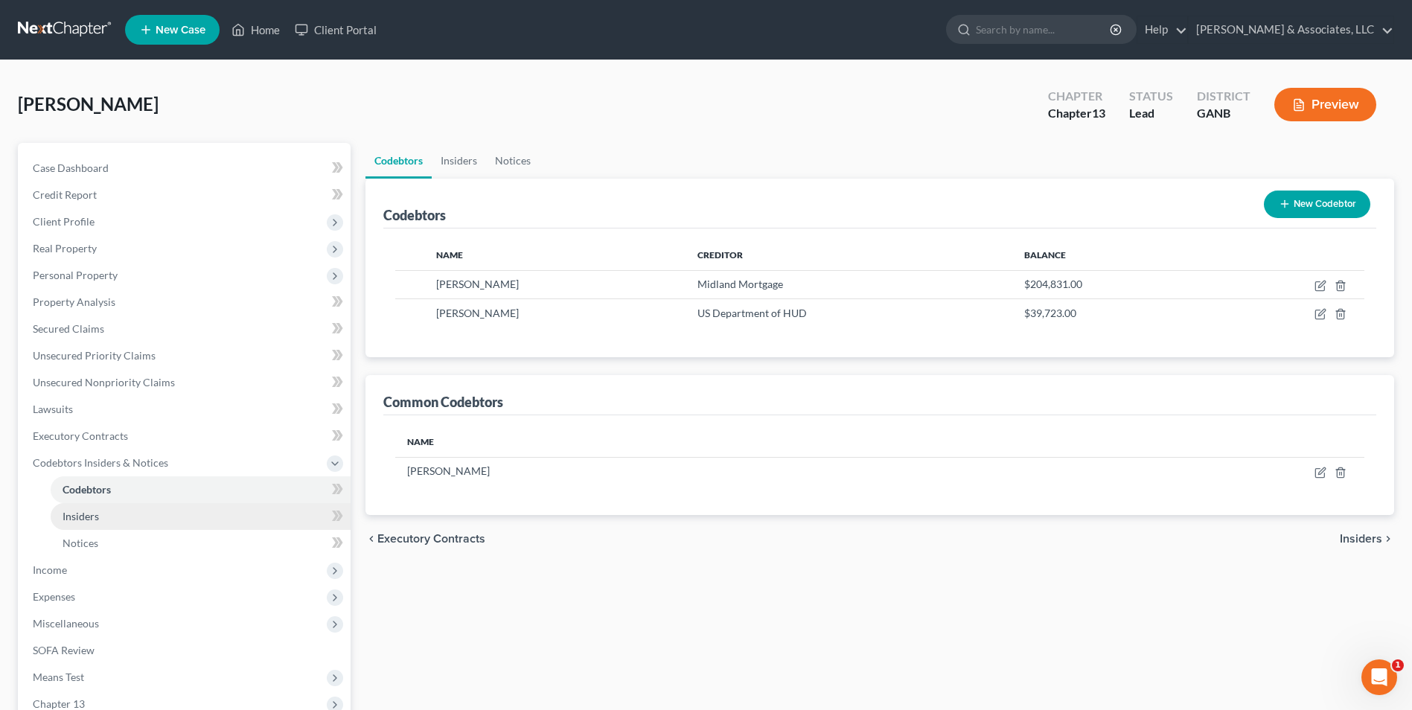
scroll to position [149, 0]
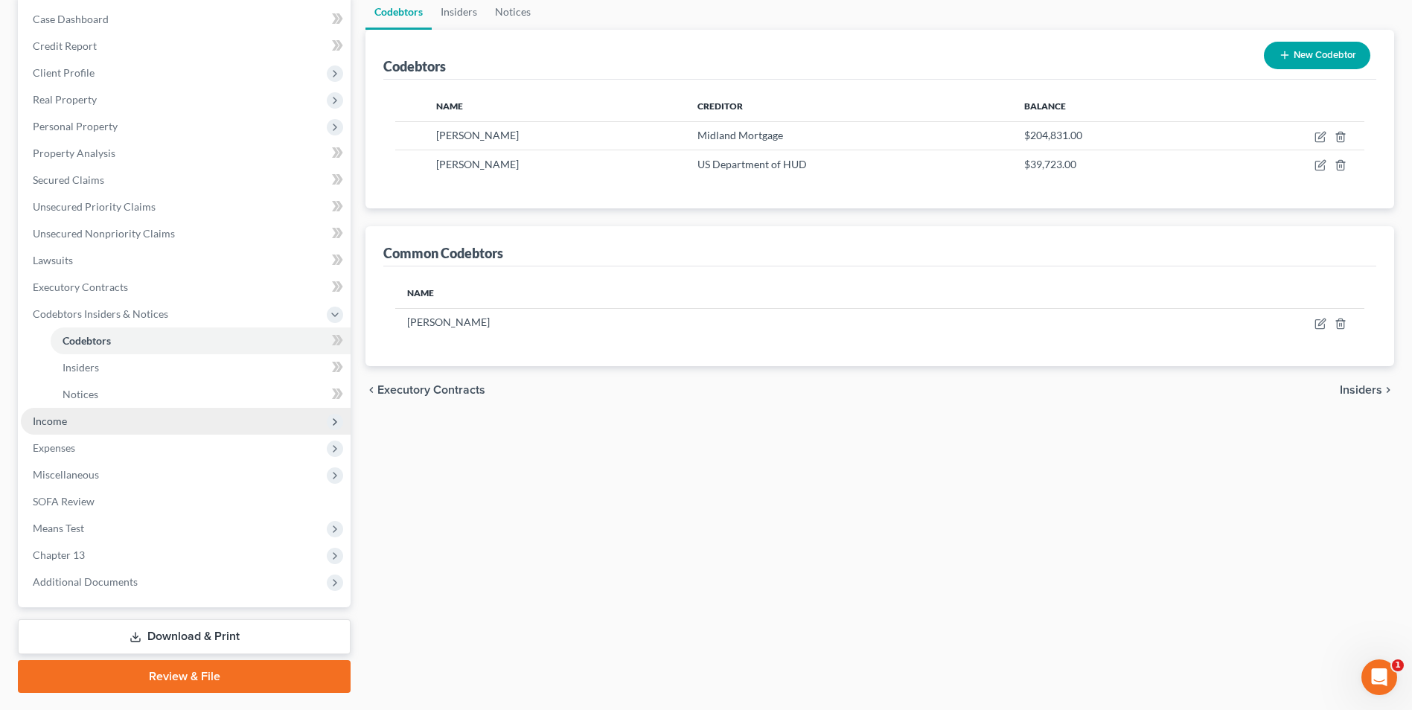
click at [56, 420] on span "Income" at bounding box center [50, 421] width 34 height 13
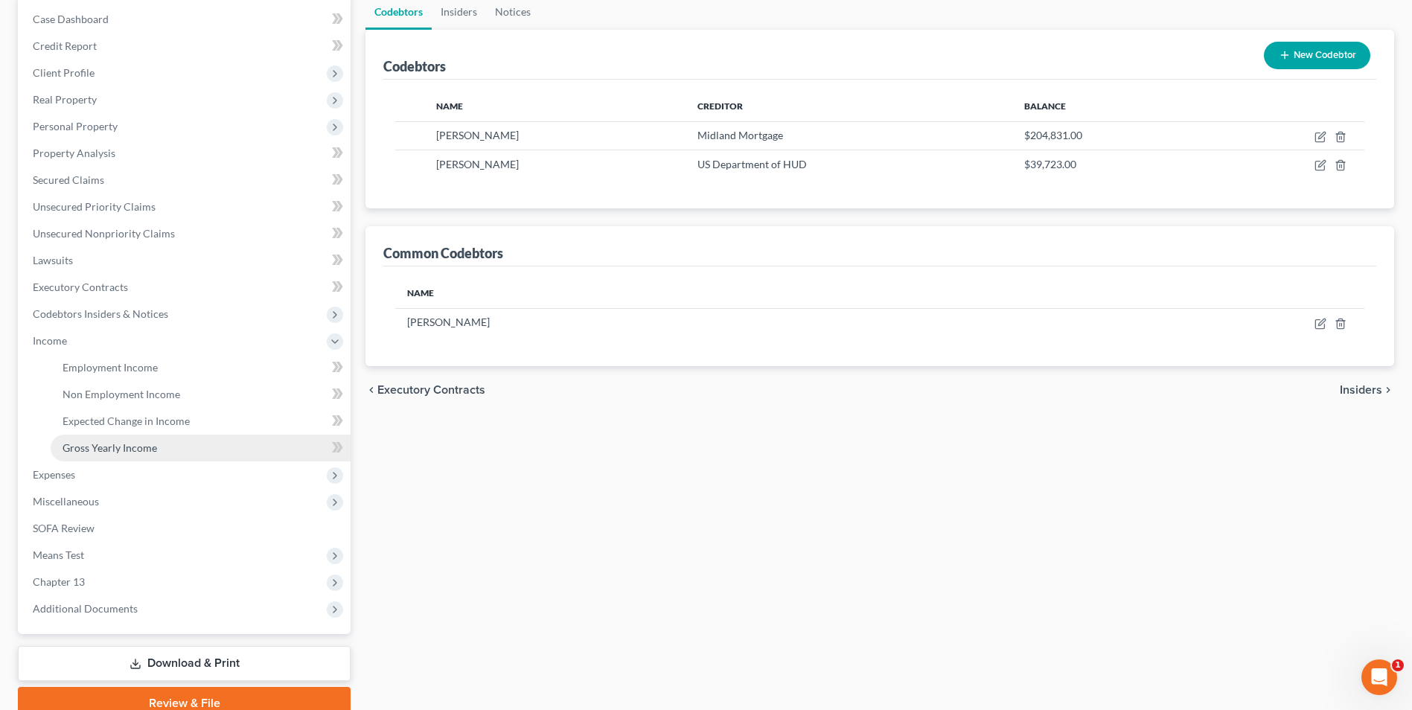
click at [141, 449] on span "Gross Yearly Income" at bounding box center [110, 447] width 95 height 13
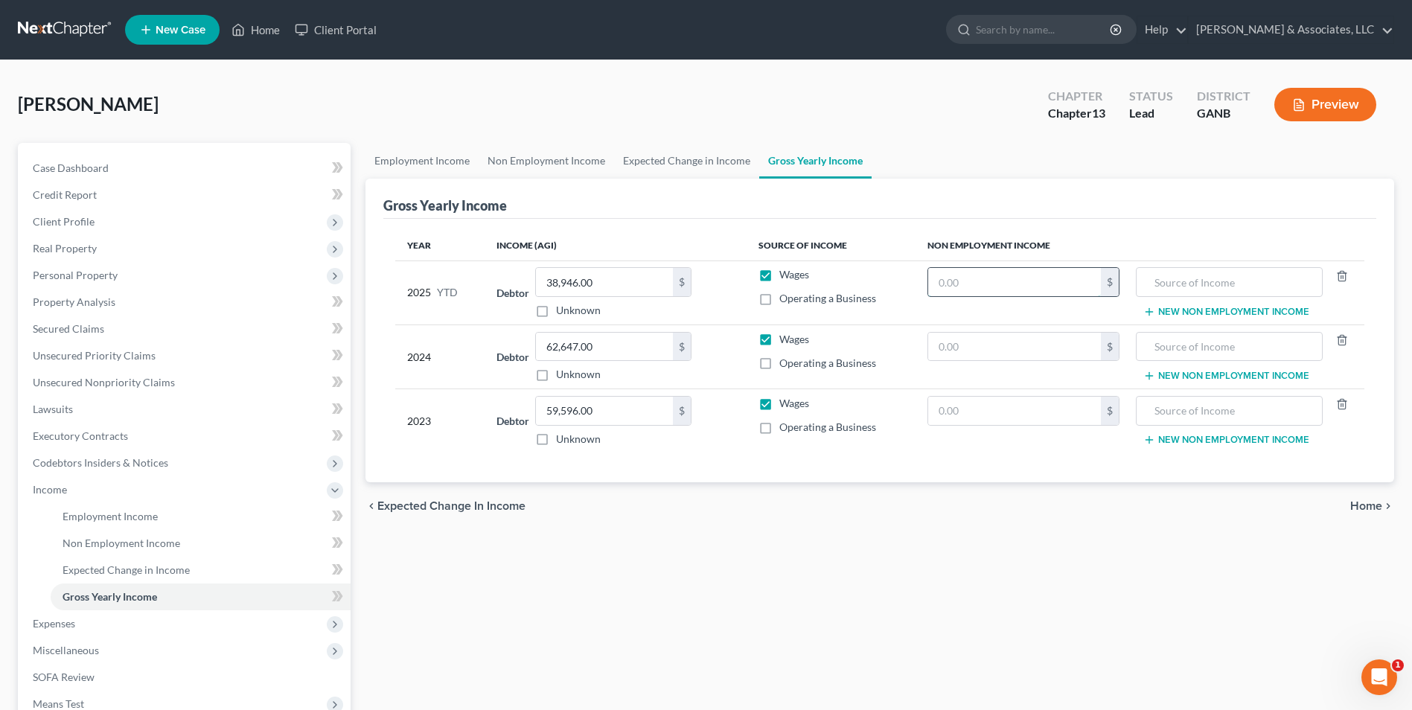
click at [993, 282] on input "text" at bounding box center [1014, 282] width 173 height 28
click at [1022, 354] on input "text" at bounding box center [1014, 347] width 173 height 28
click at [1024, 417] on input "text" at bounding box center [1014, 411] width 173 height 28
click at [1019, 500] on div "chevron_left Expected Change in Income Home chevron_right" at bounding box center [880, 506] width 1029 height 48
click at [1272, 282] on input "text" at bounding box center [1229, 282] width 170 height 28
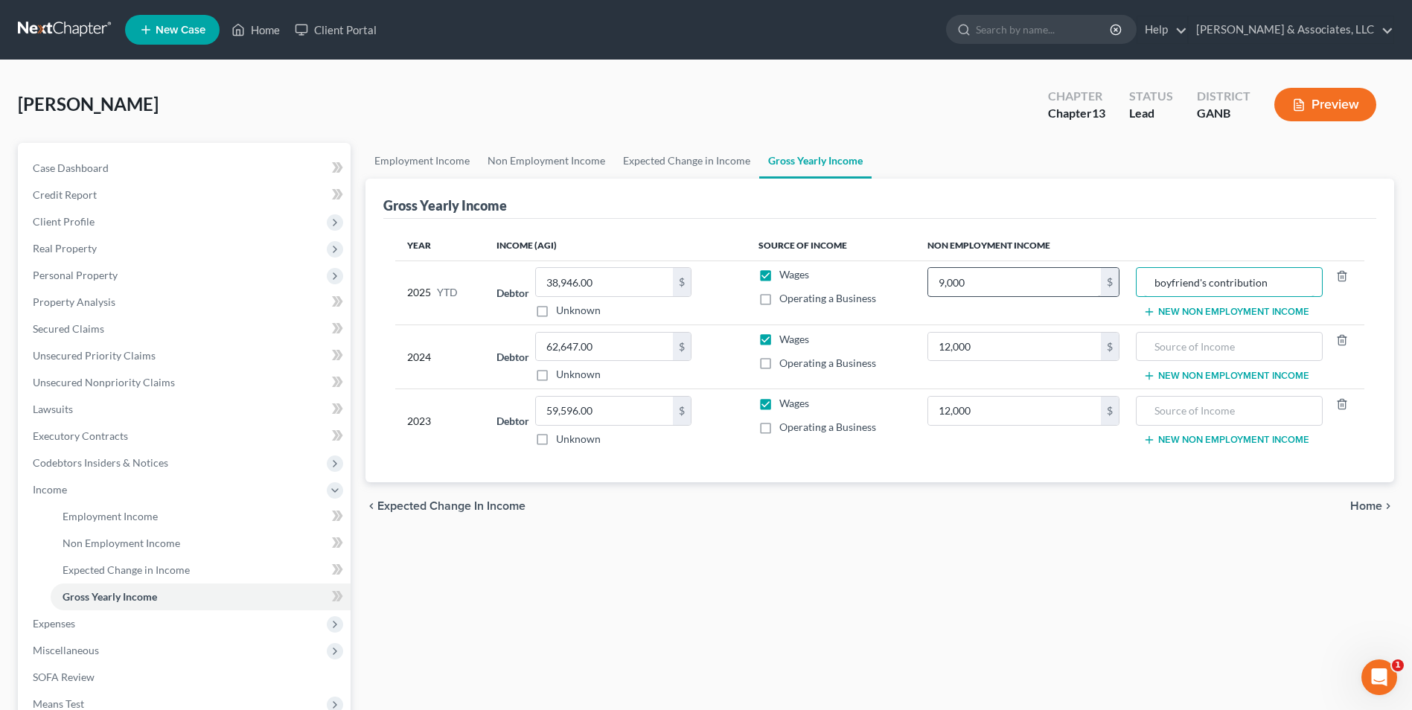
drag, startPoint x: 1277, startPoint y: 284, endPoint x: 1078, endPoint y: 289, distance: 198.9
click at [1057, 287] on tr "2025 YTD Debtor 38,946.00 $ Unknown Balance Undetermined 38,946.00 $ Unknown Wa…" at bounding box center [879, 293] width 969 height 64
paste input "boyfriend's contribution"
click at [1221, 525] on div "chevron_left Expected Change in Income Home chevron_right" at bounding box center [880, 506] width 1029 height 48
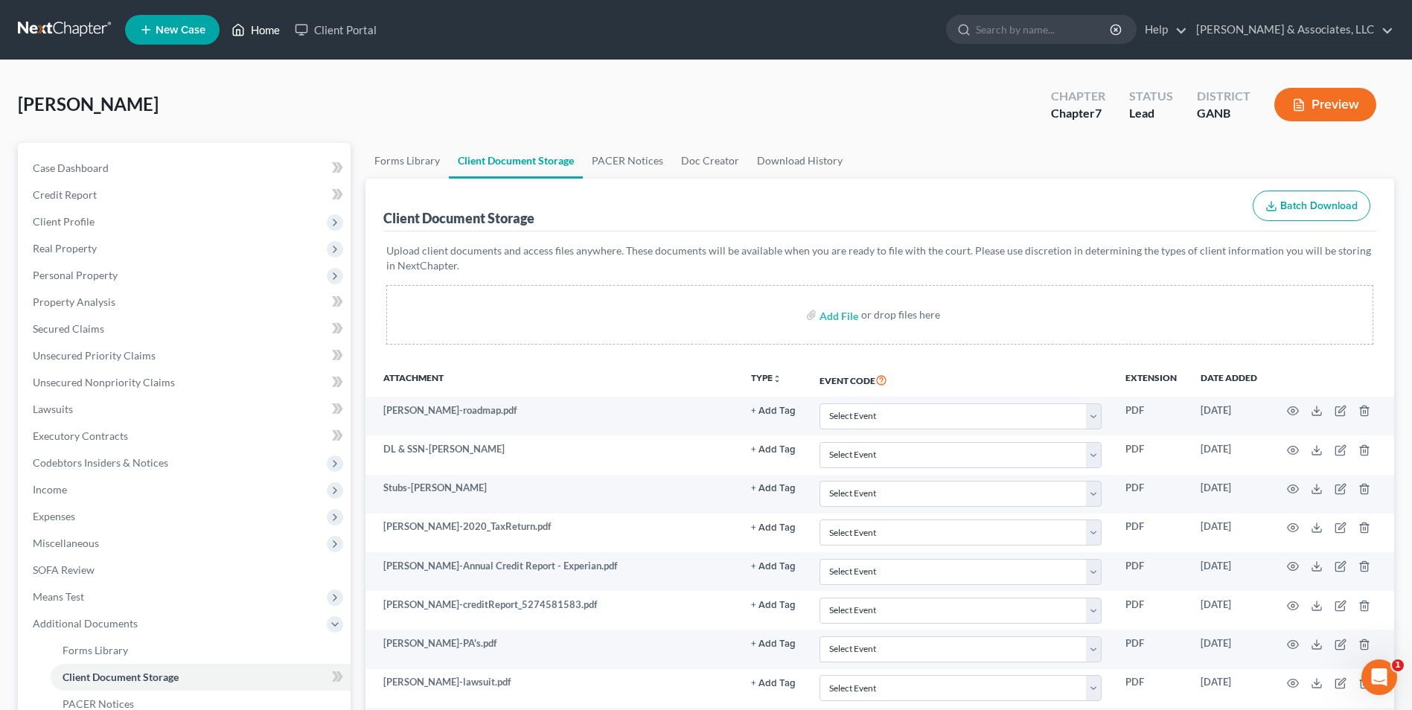
click at [272, 35] on link "Home" at bounding box center [255, 29] width 63 height 27
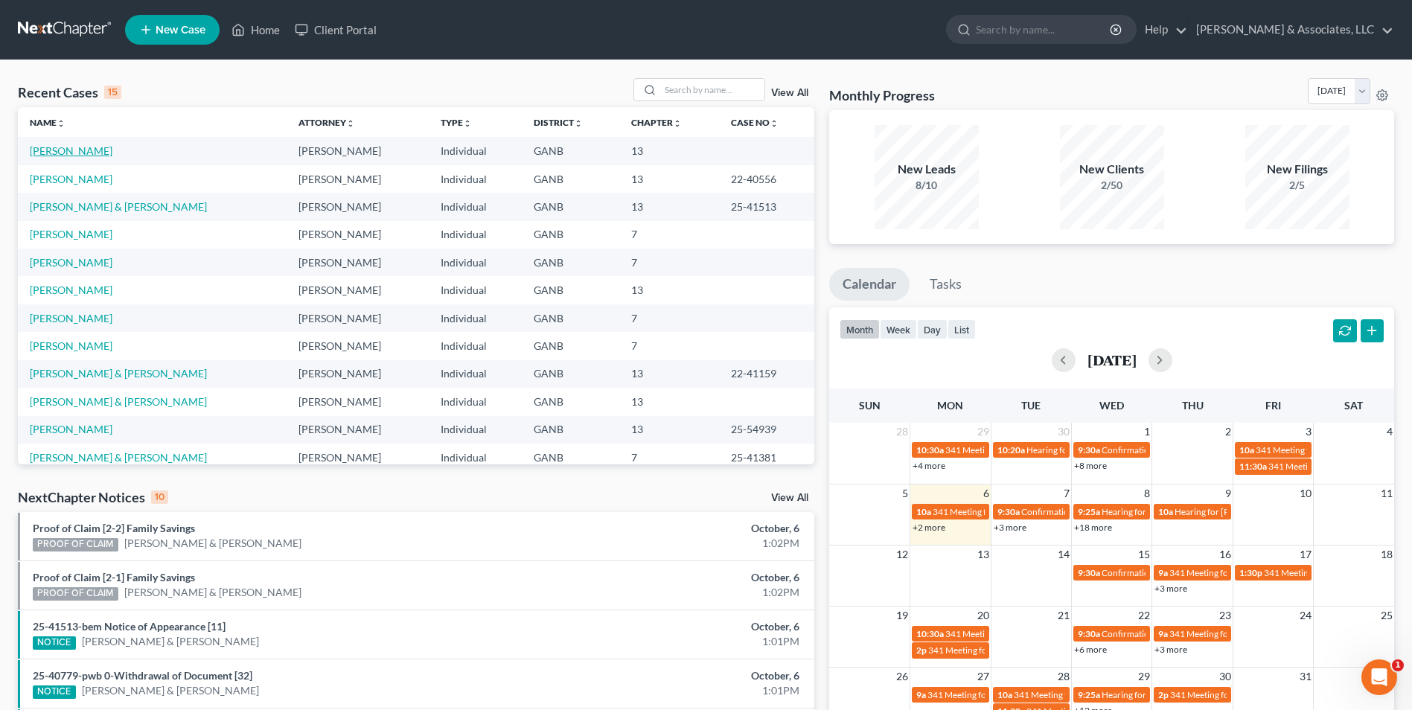
click at [51, 157] on link "[PERSON_NAME]" at bounding box center [71, 150] width 83 height 13
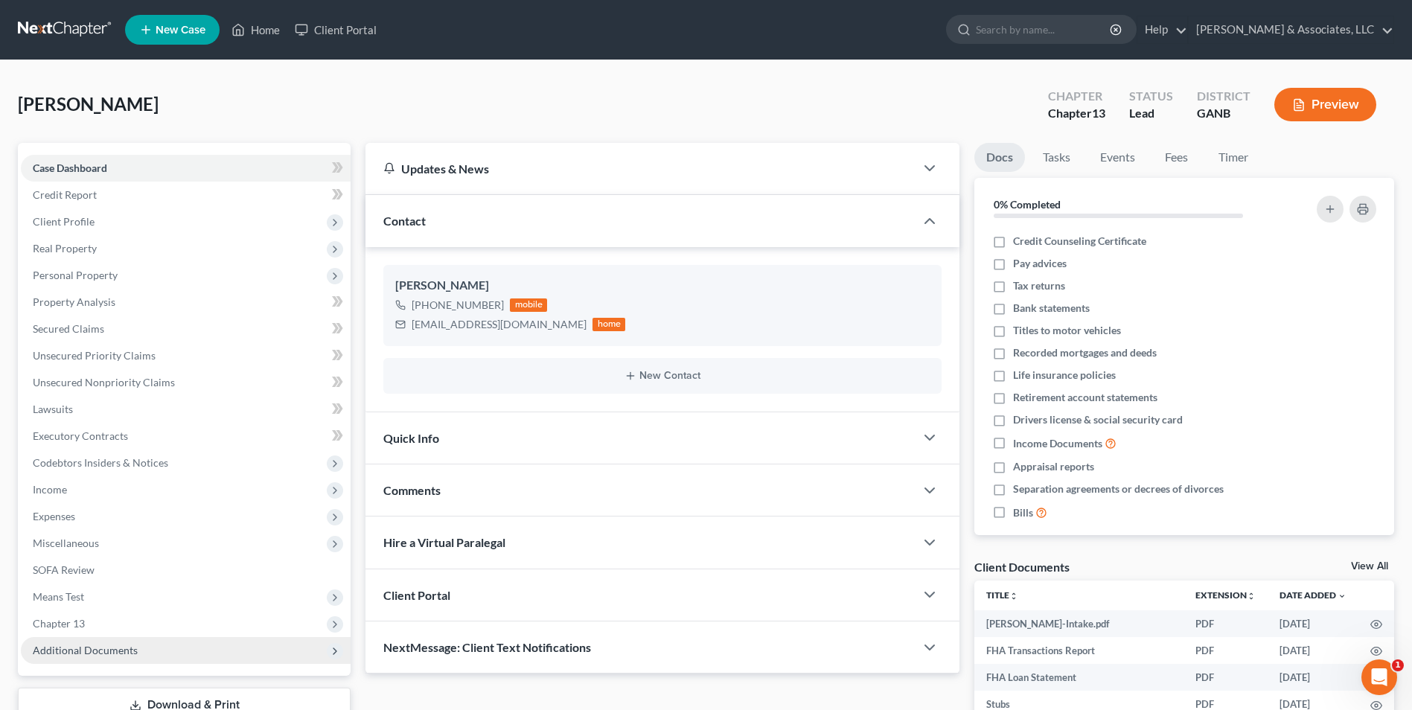
click at [118, 660] on span "Additional Documents" at bounding box center [186, 650] width 330 height 27
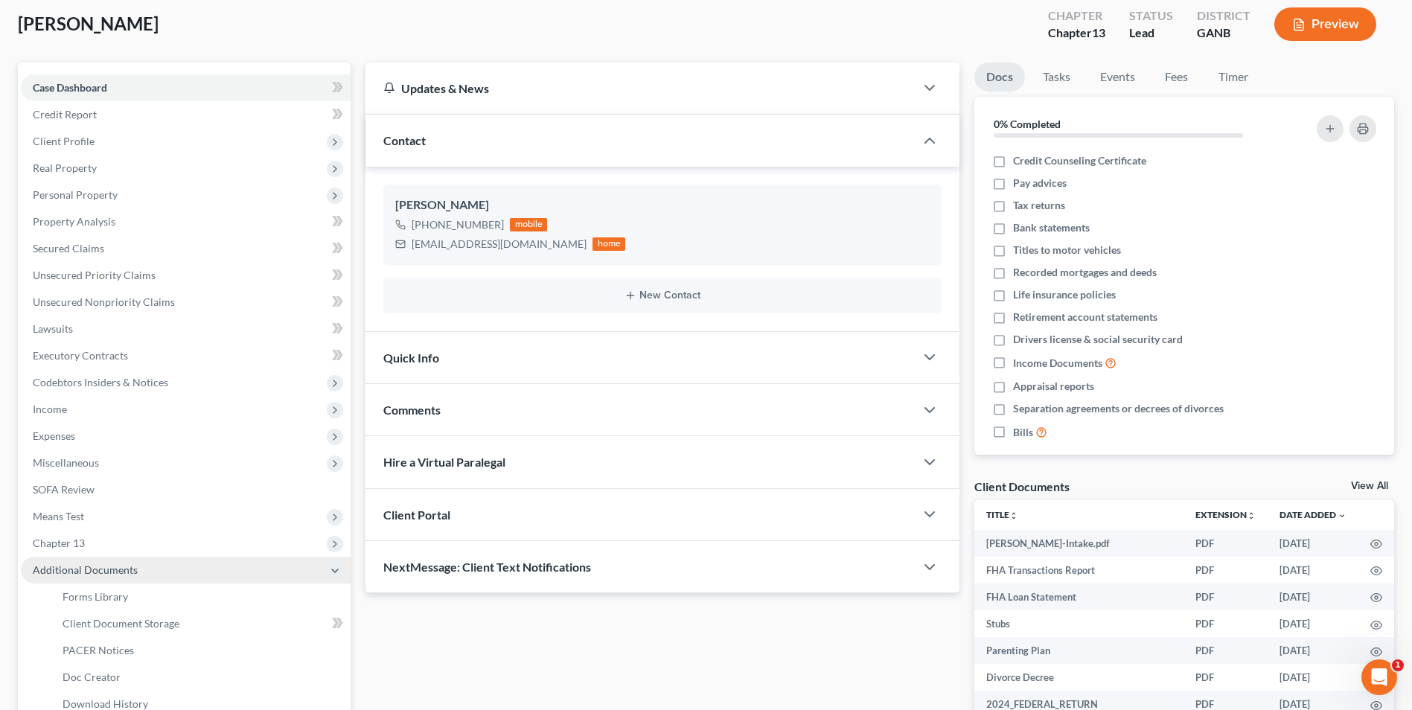
scroll to position [149, 0]
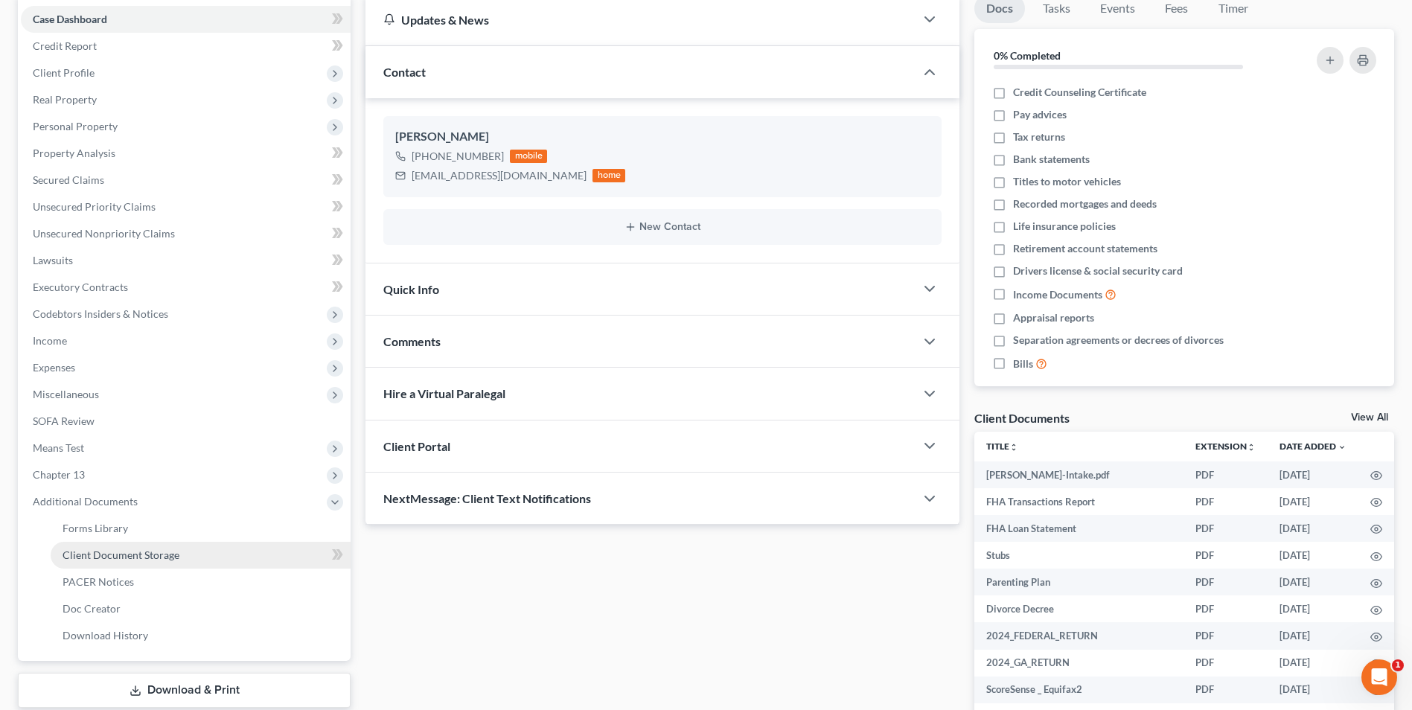
click at [134, 560] on span "Client Document Storage" at bounding box center [121, 555] width 117 height 13
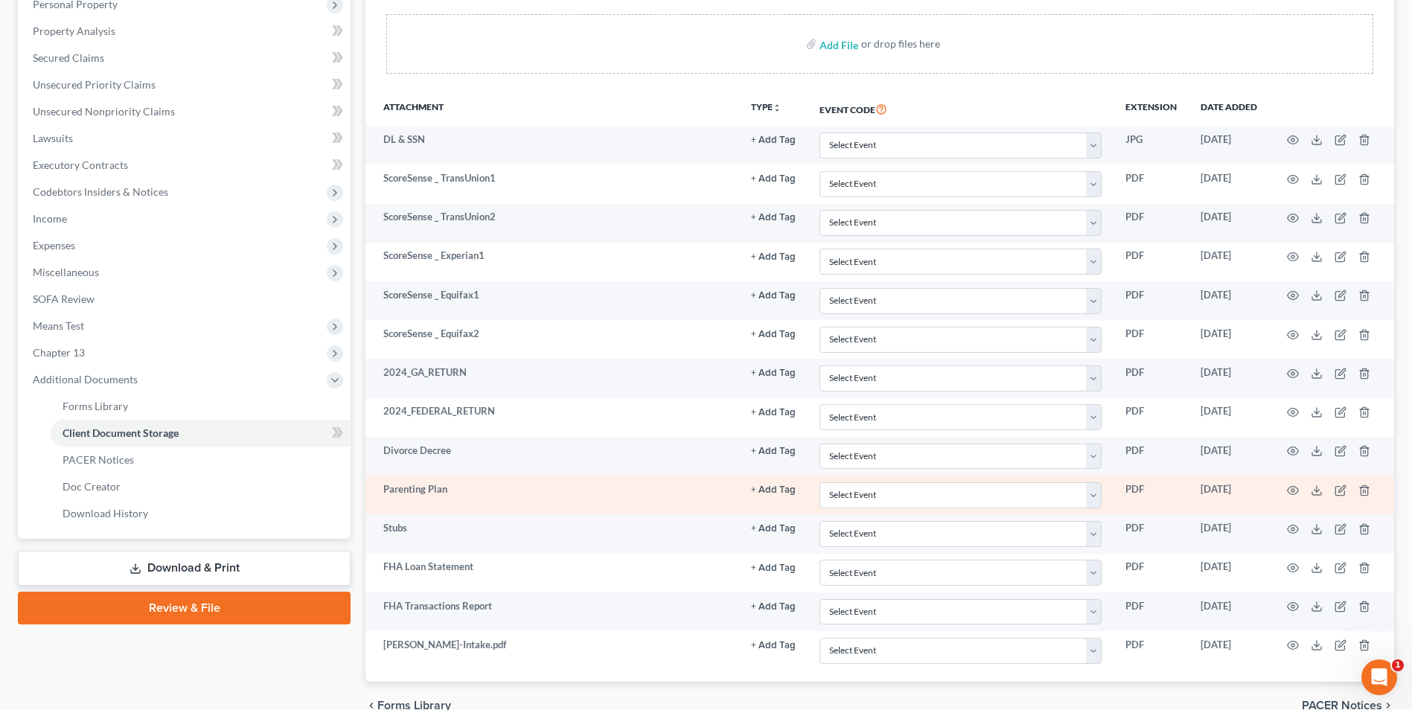
scroll to position [298, 0]
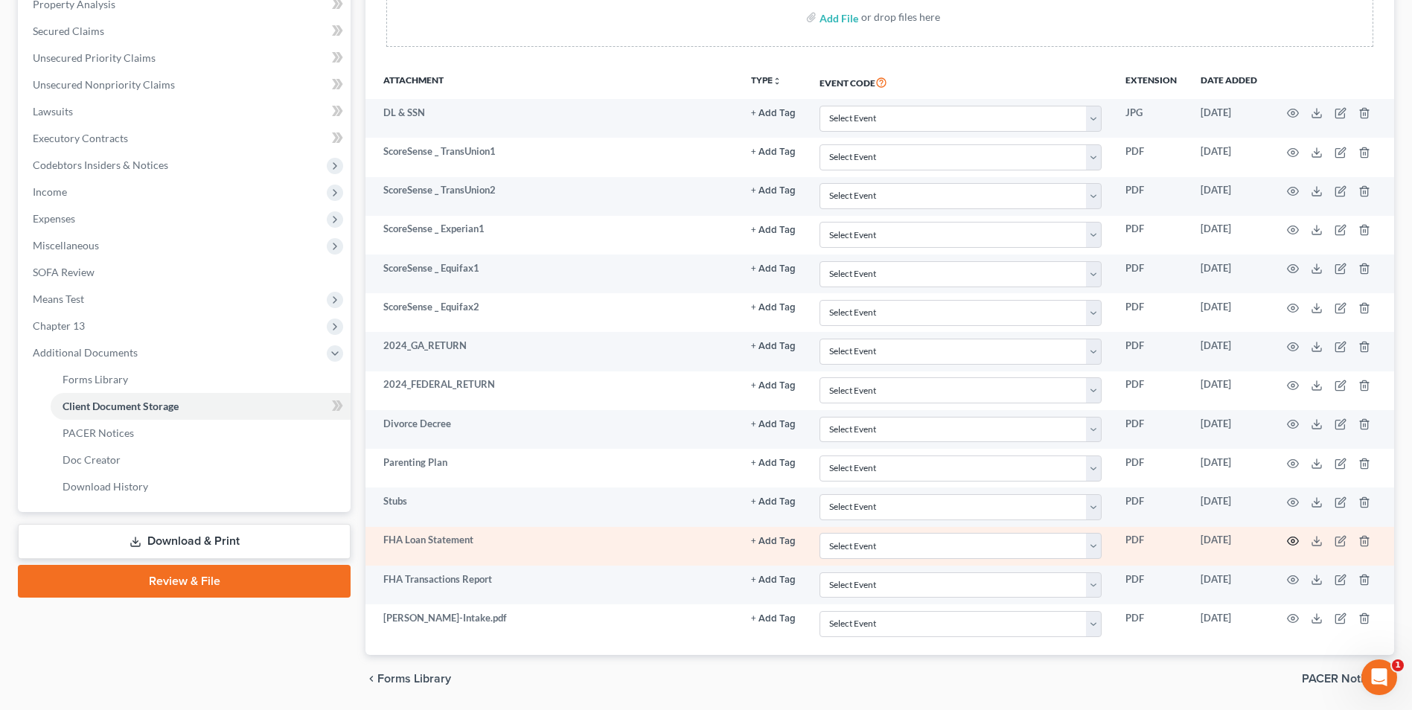
click at [1292, 546] on icon "button" at bounding box center [1293, 541] width 12 height 12
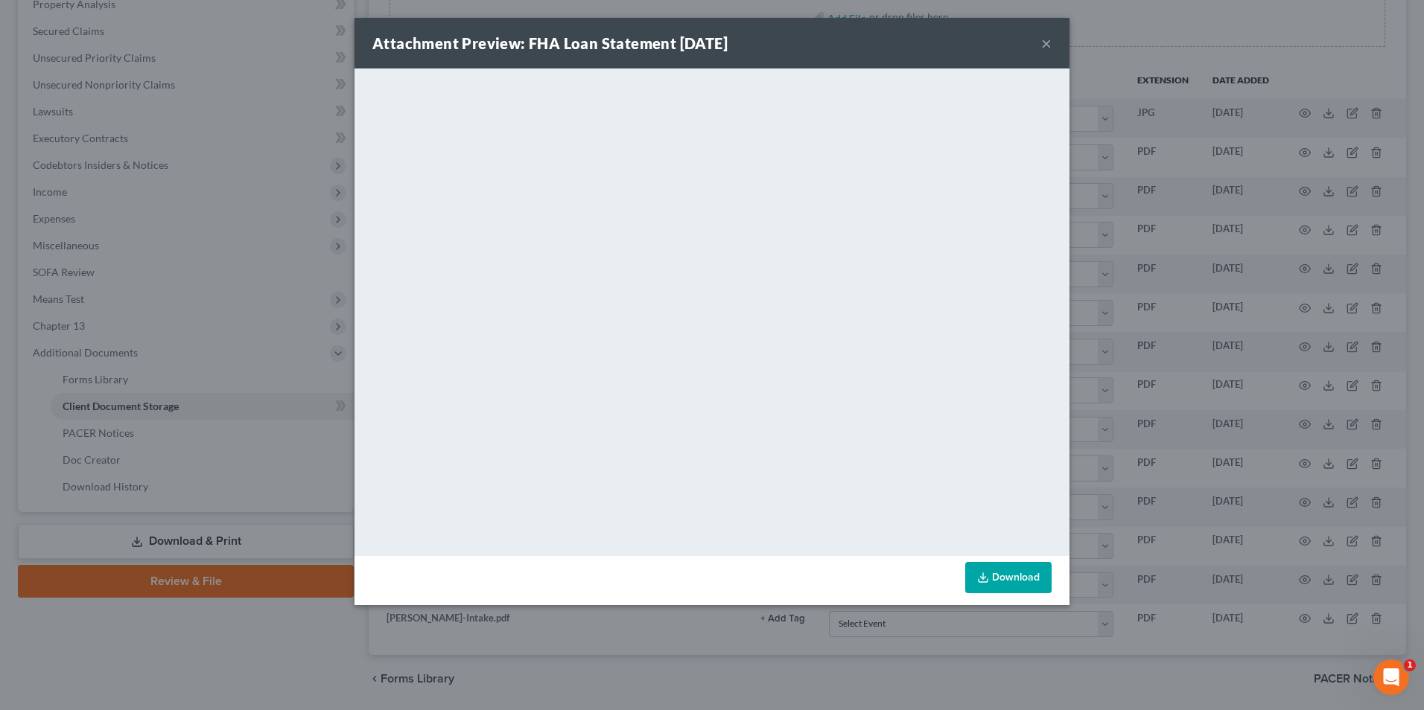
click at [1049, 38] on button "×" at bounding box center [1046, 43] width 10 height 18
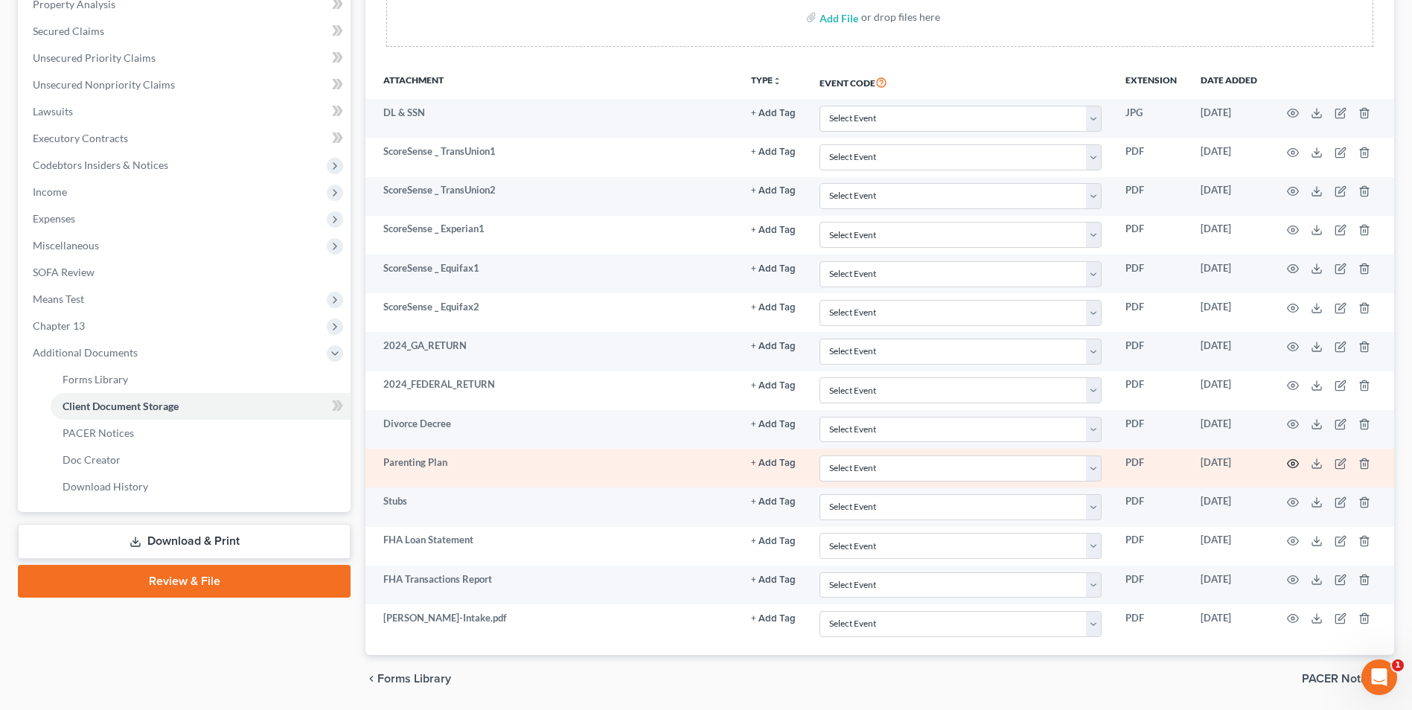
click at [1294, 467] on icon "button" at bounding box center [1293, 464] width 12 height 12
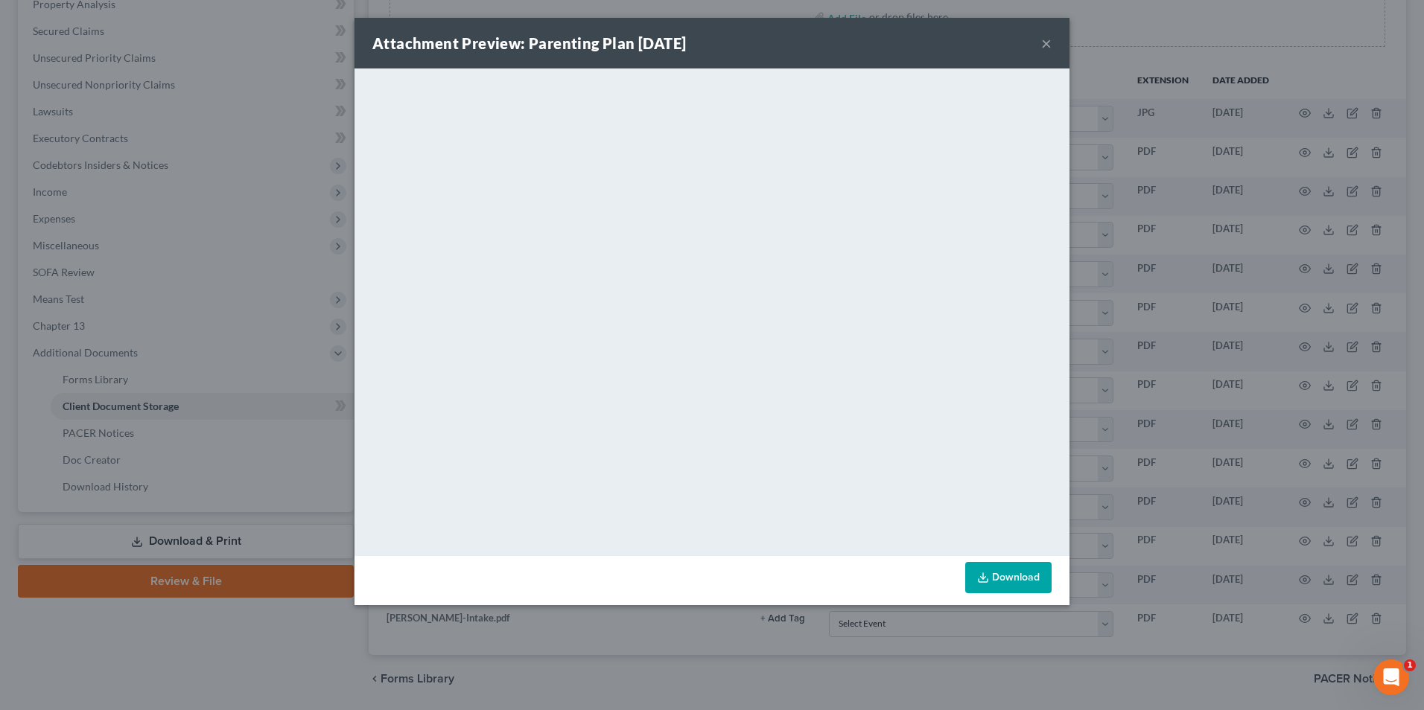
click at [1045, 42] on button "×" at bounding box center [1046, 43] width 10 height 18
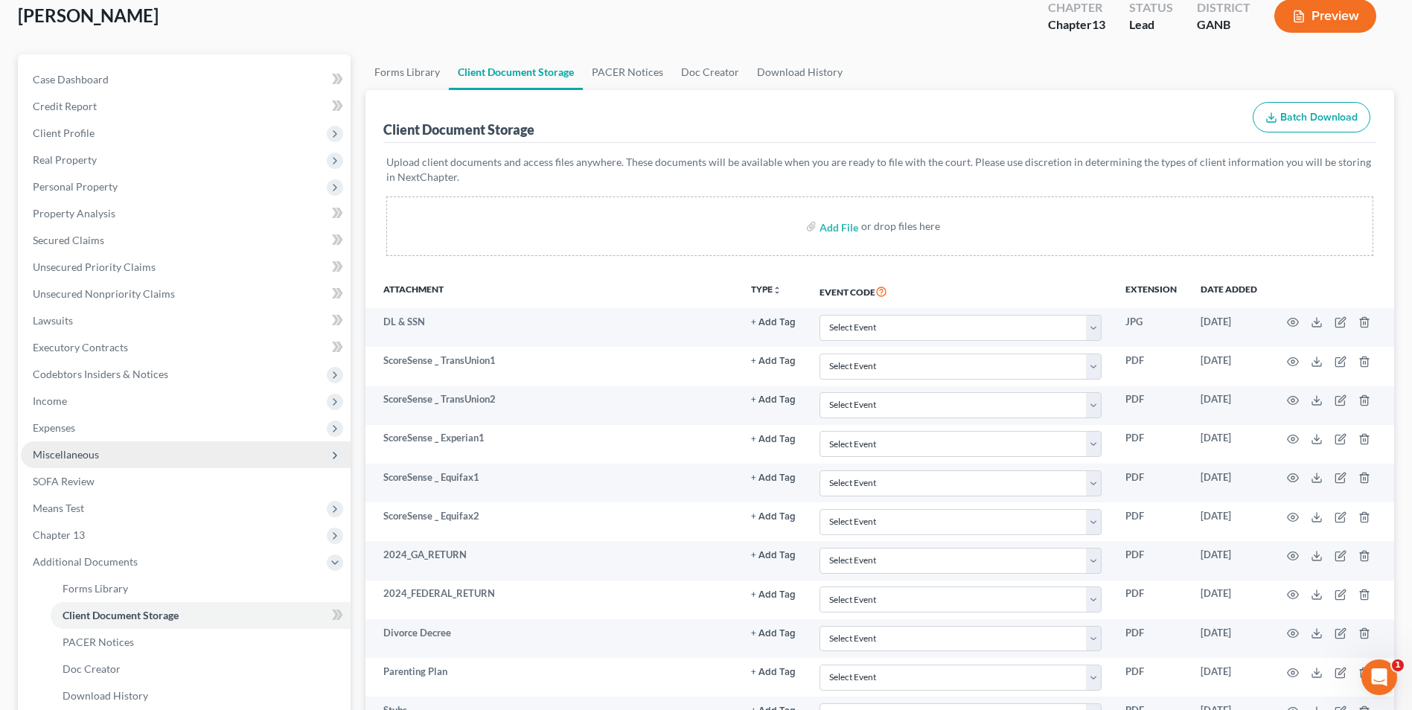
scroll to position [0, 0]
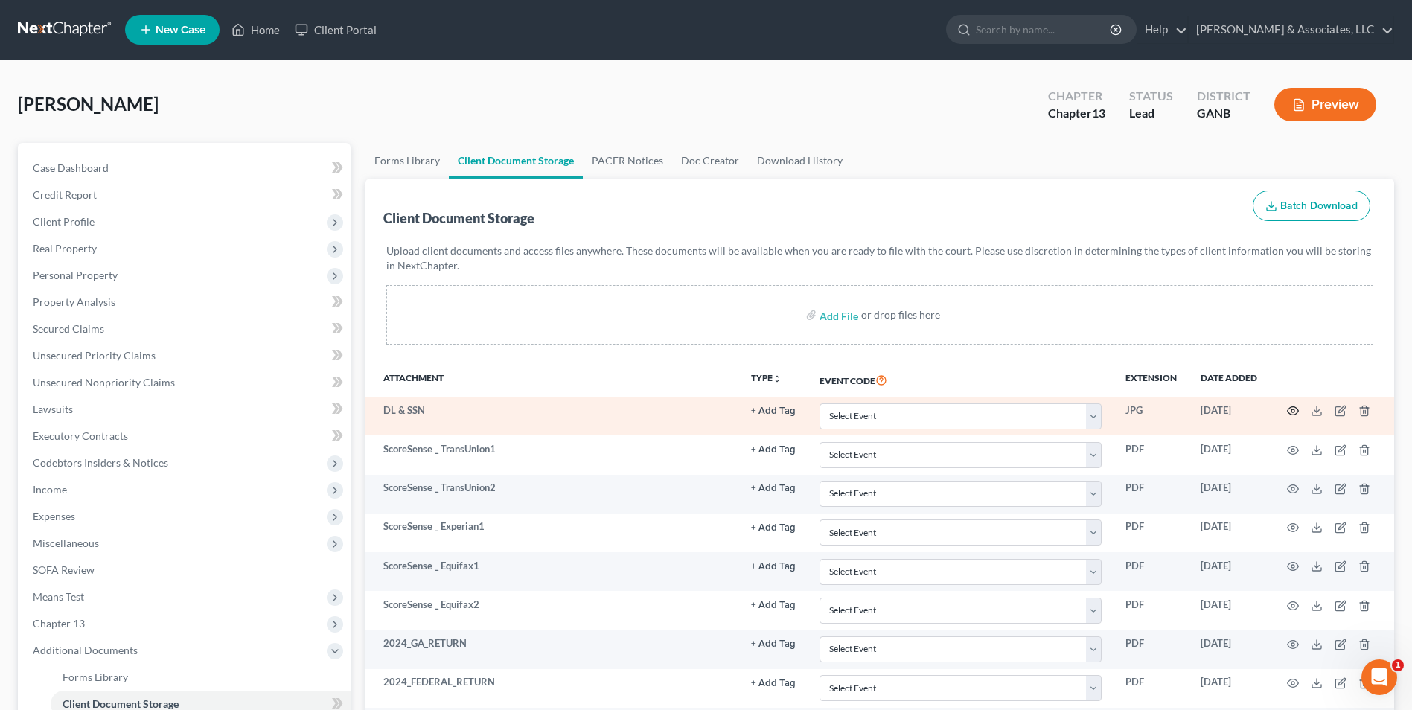
click at [1294, 409] on circle "button" at bounding box center [1293, 410] width 3 height 3
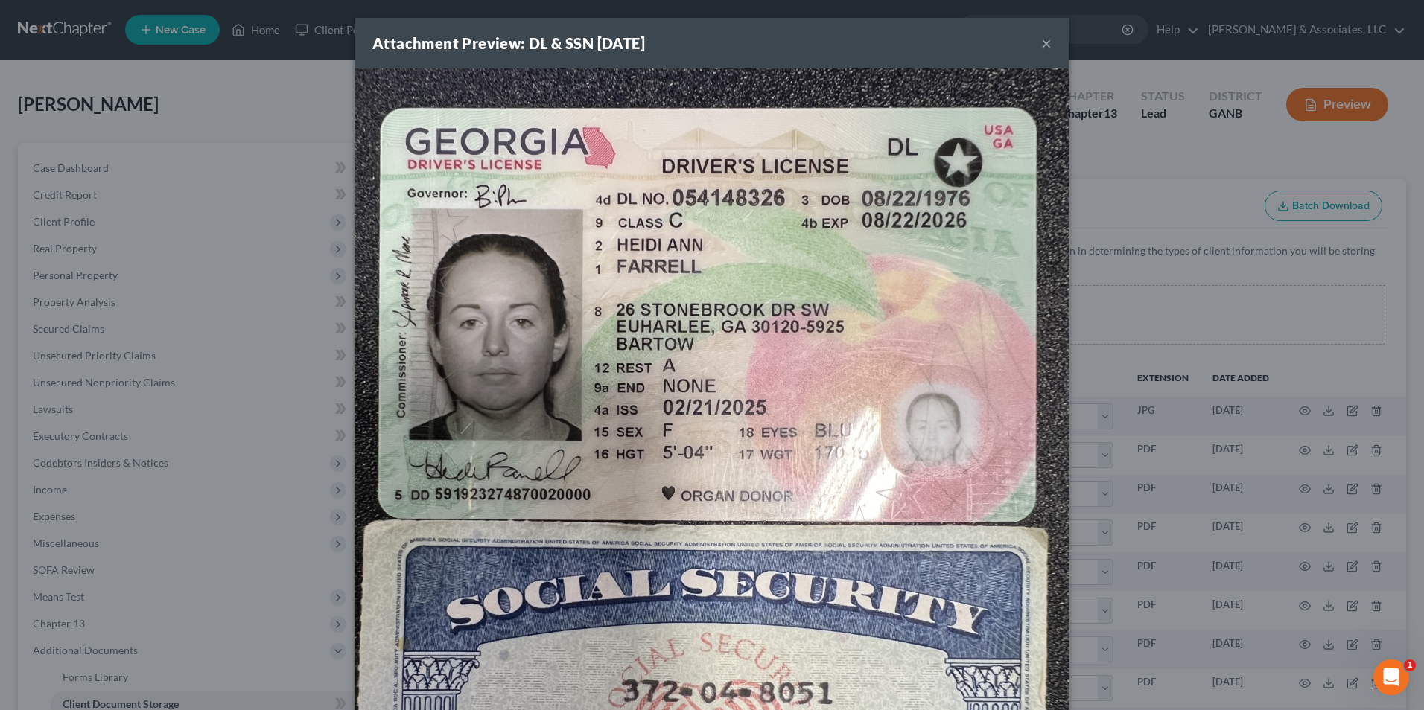
click at [1041, 42] on button "×" at bounding box center [1046, 43] width 10 height 18
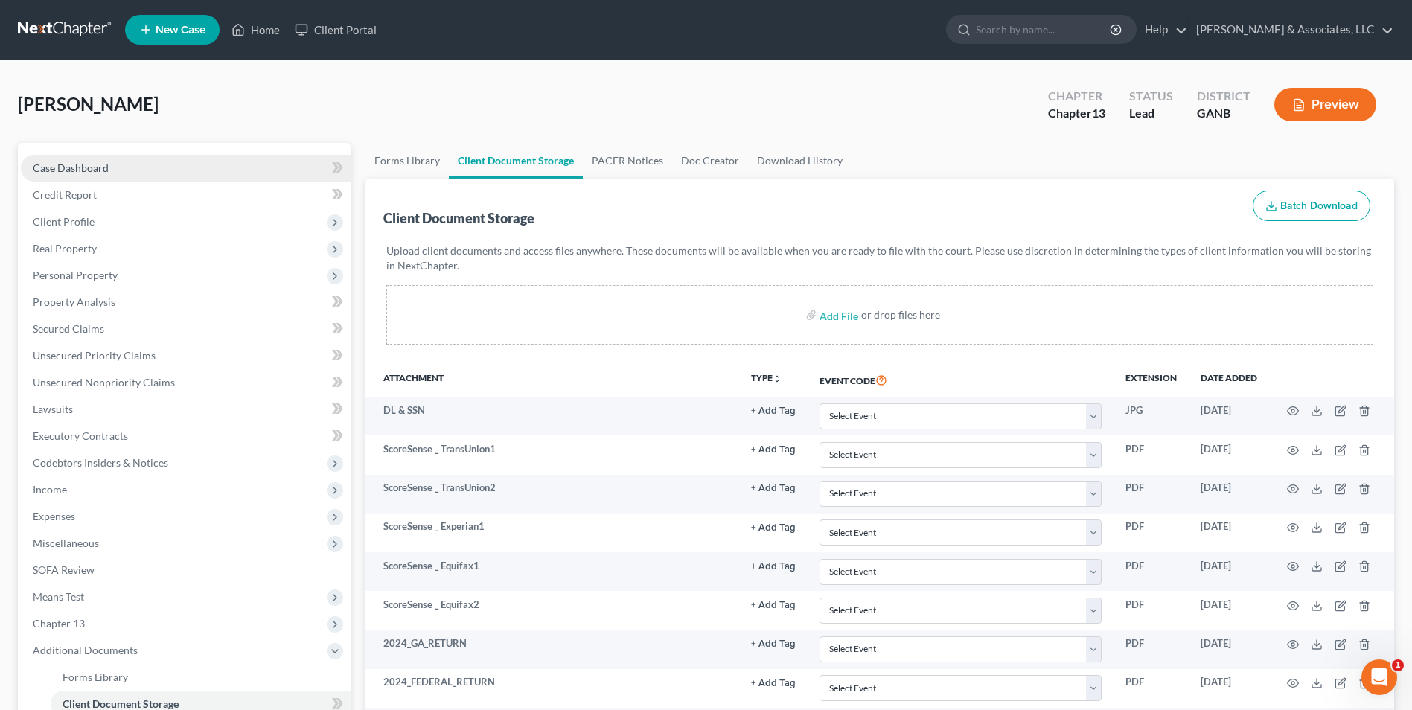
click at [74, 168] on span "Case Dashboard" at bounding box center [71, 168] width 76 height 13
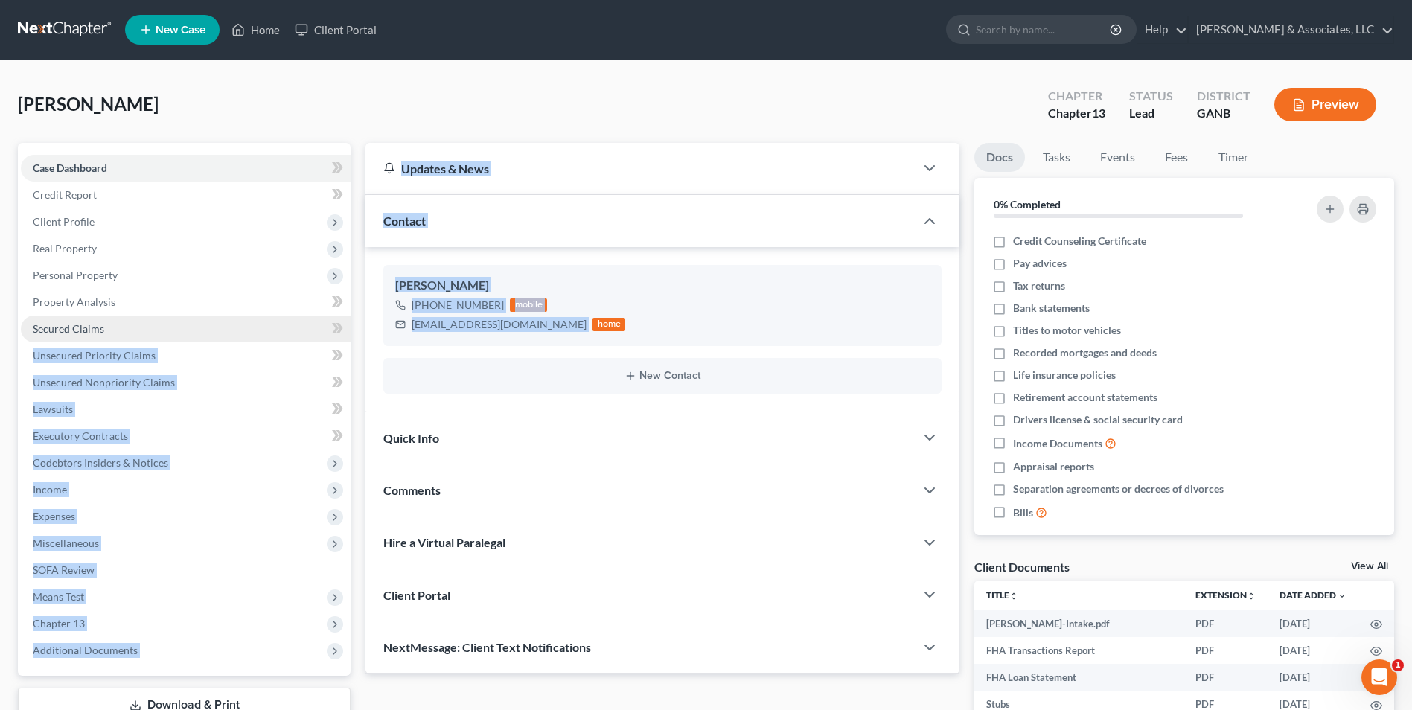
drag, startPoint x: 543, startPoint y: 325, endPoint x: 307, endPoint y: 337, distance: 236.3
click at [307, 337] on div "Petition Navigation Case Dashboard Payments Invoices Payments Payments Credit R…" at bounding box center [706, 522] width 1392 height 759
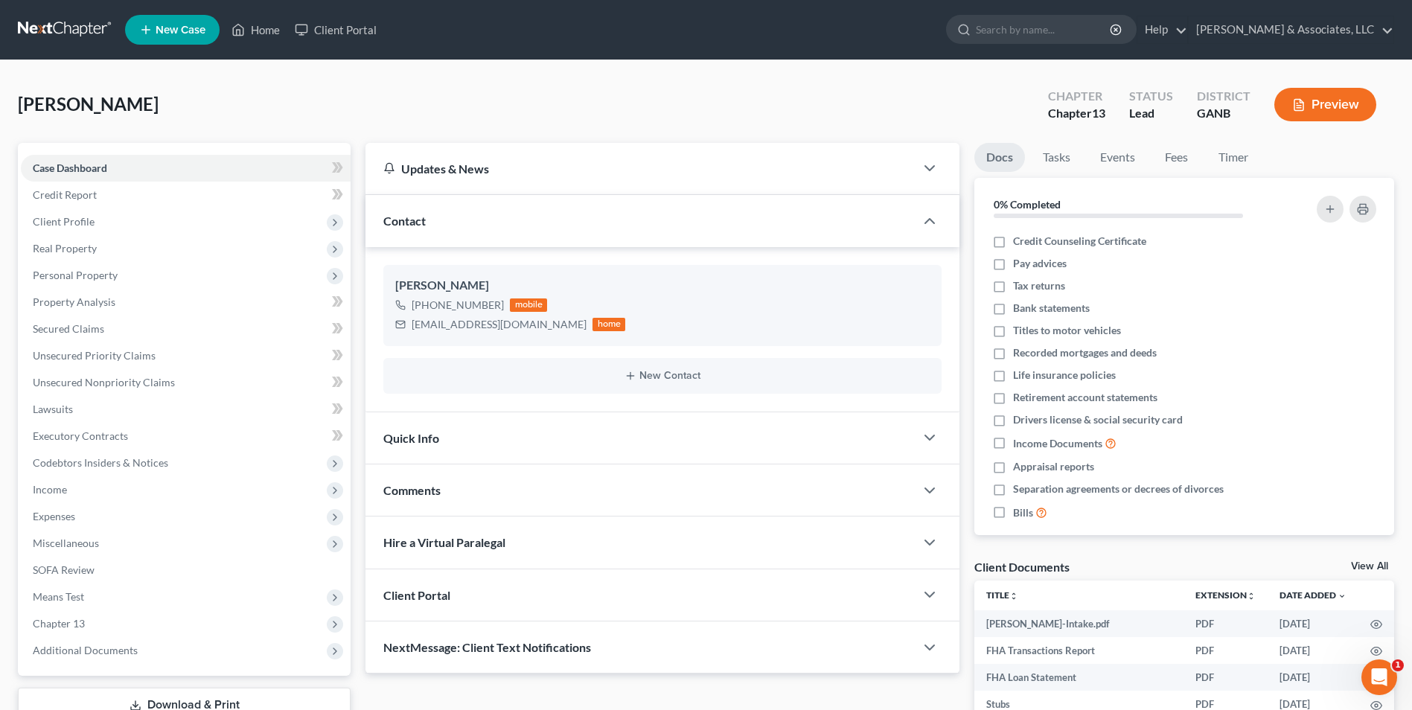
click at [541, 411] on div "Heidi Farrell +1 (770) 624-0310 mobile heidifarrell76@outlook.com home New Cont…" at bounding box center [663, 329] width 594 height 165
drag, startPoint x: 542, startPoint y: 324, endPoint x: 407, endPoint y: 324, distance: 135.5
click at [407, 324] on div "heidifarrell76@outlook.com home" at bounding box center [510, 324] width 230 height 19
copy div "heidifarrell76@outlook.com"
click at [105, 333] on link "Secured Claims" at bounding box center [186, 329] width 330 height 27
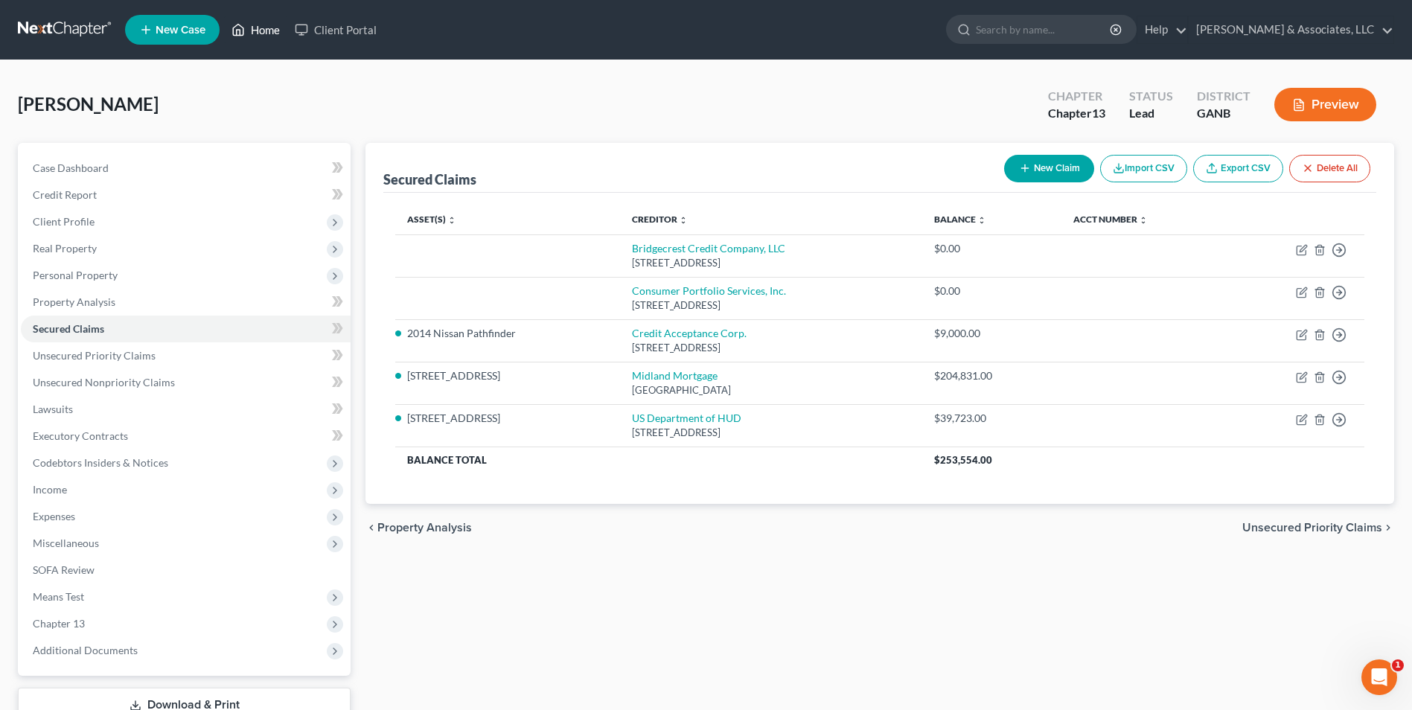
click at [272, 26] on link "Home" at bounding box center [255, 29] width 63 height 27
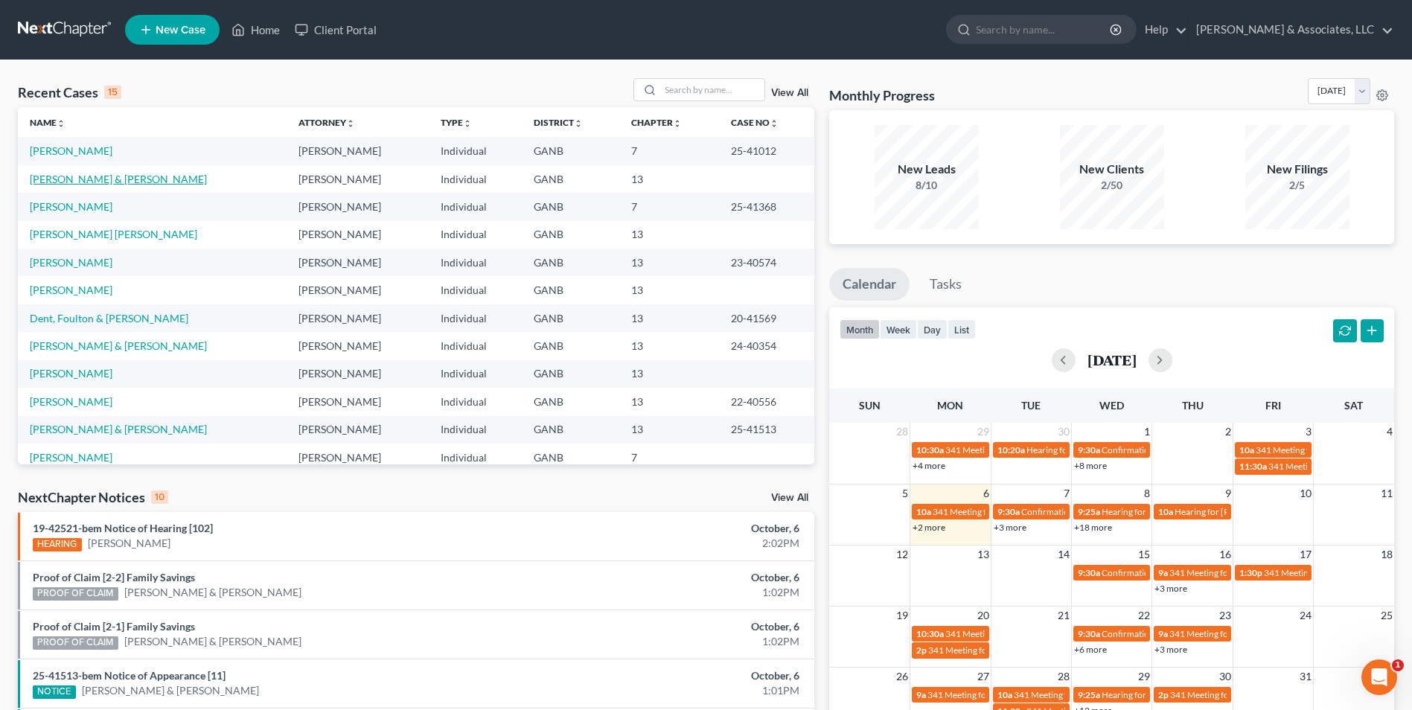
click at [86, 182] on link "[PERSON_NAME] & [PERSON_NAME]" at bounding box center [118, 179] width 177 height 13
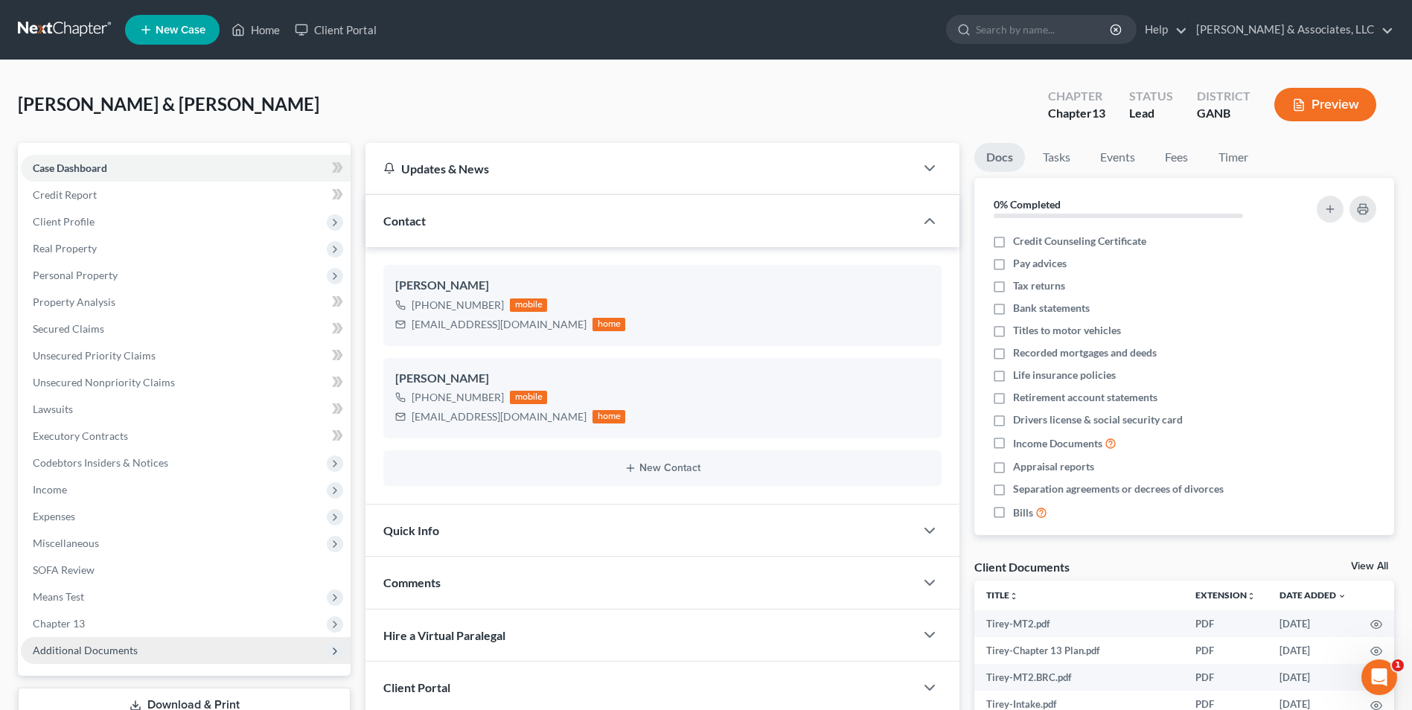
click at [117, 649] on span "Additional Documents" at bounding box center [85, 650] width 105 height 13
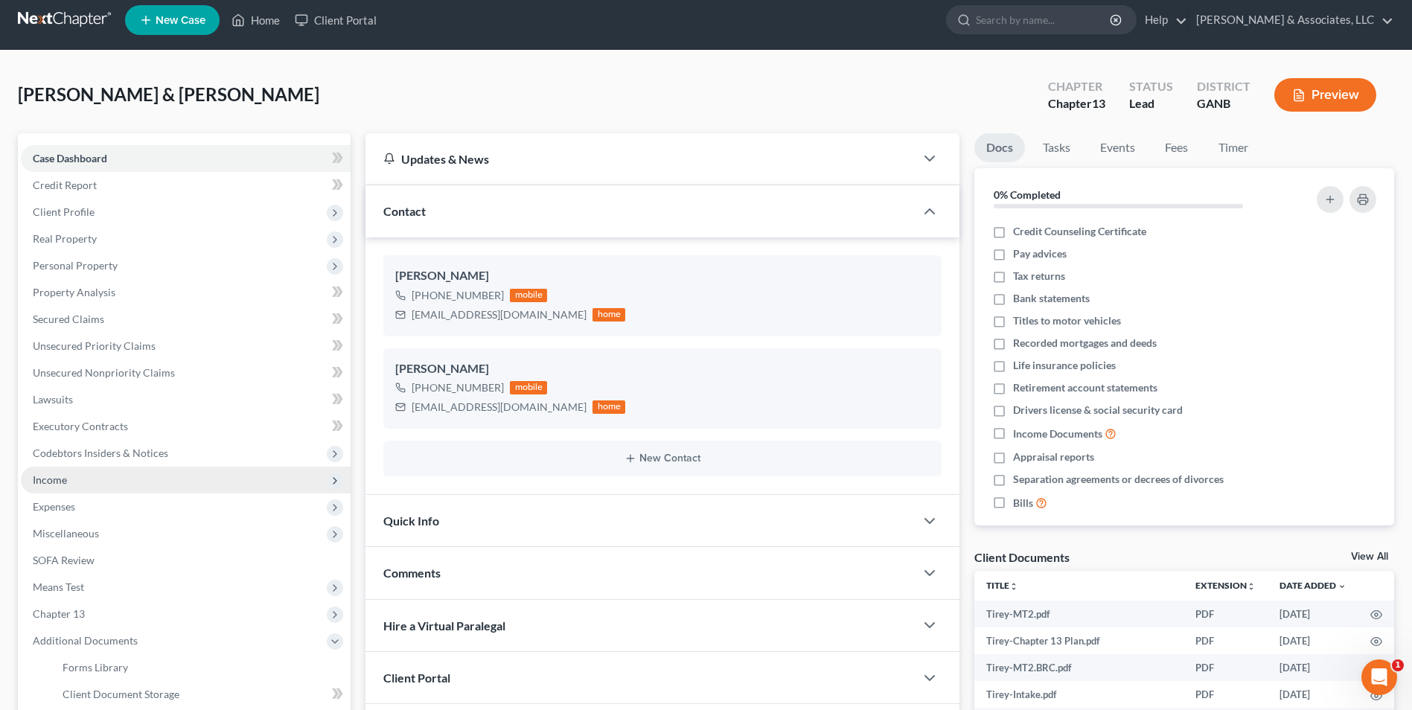
scroll to position [149, 0]
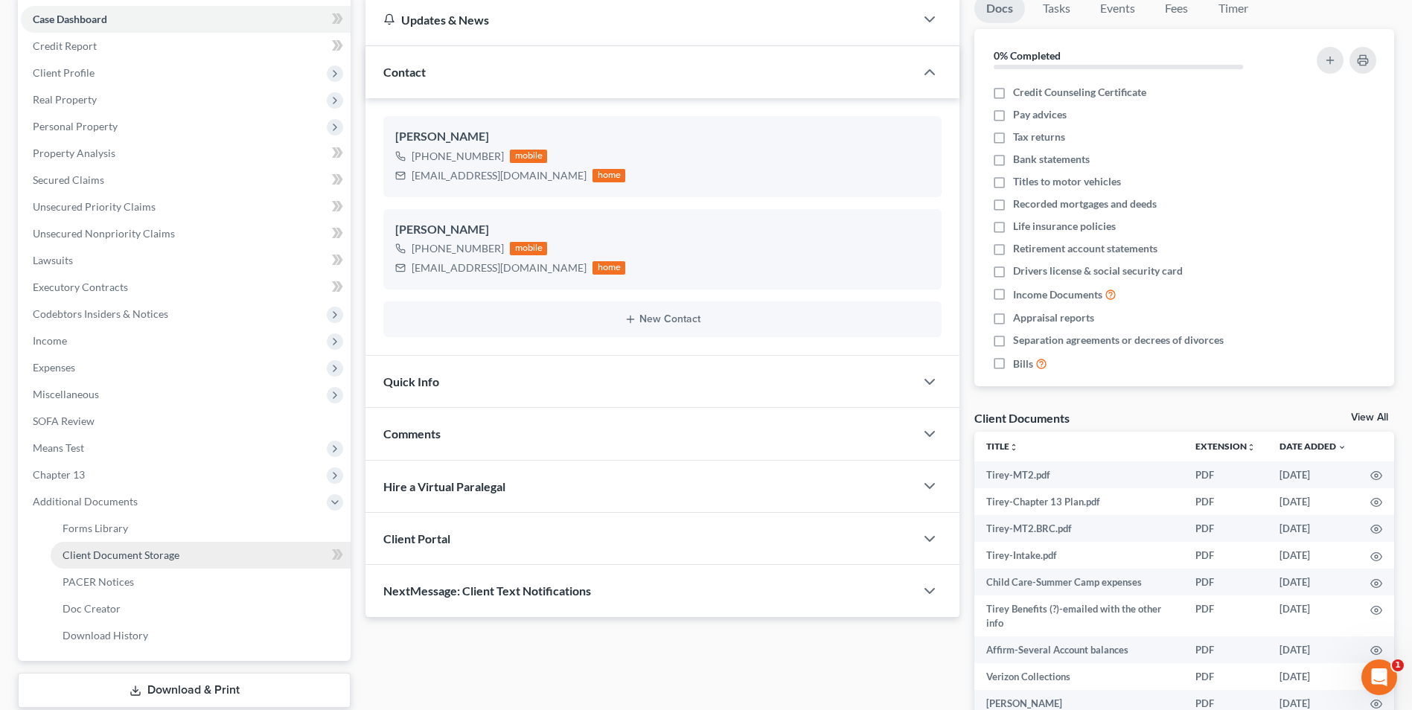
click at [175, 549] on span "Client Document Storage" at bounding box center [121, 555] width 117 height 13
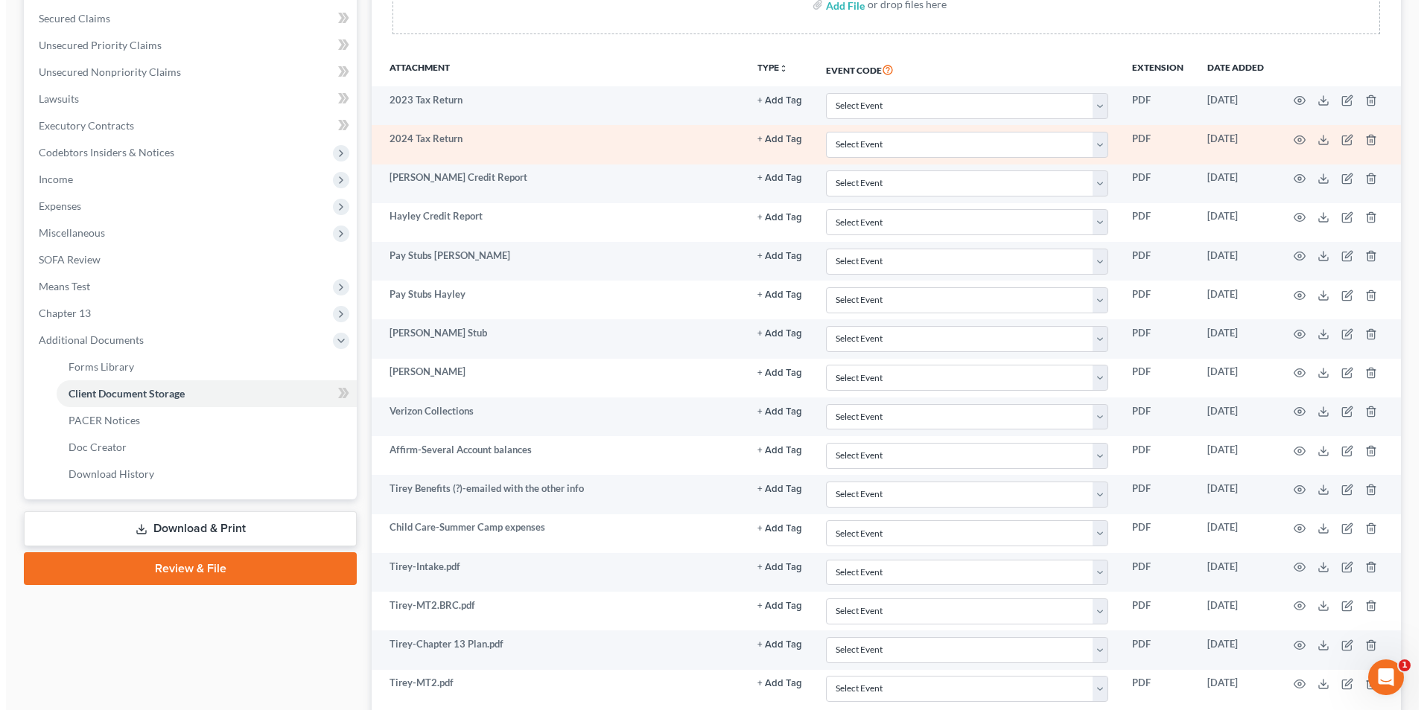
scroll to position [425, 0]
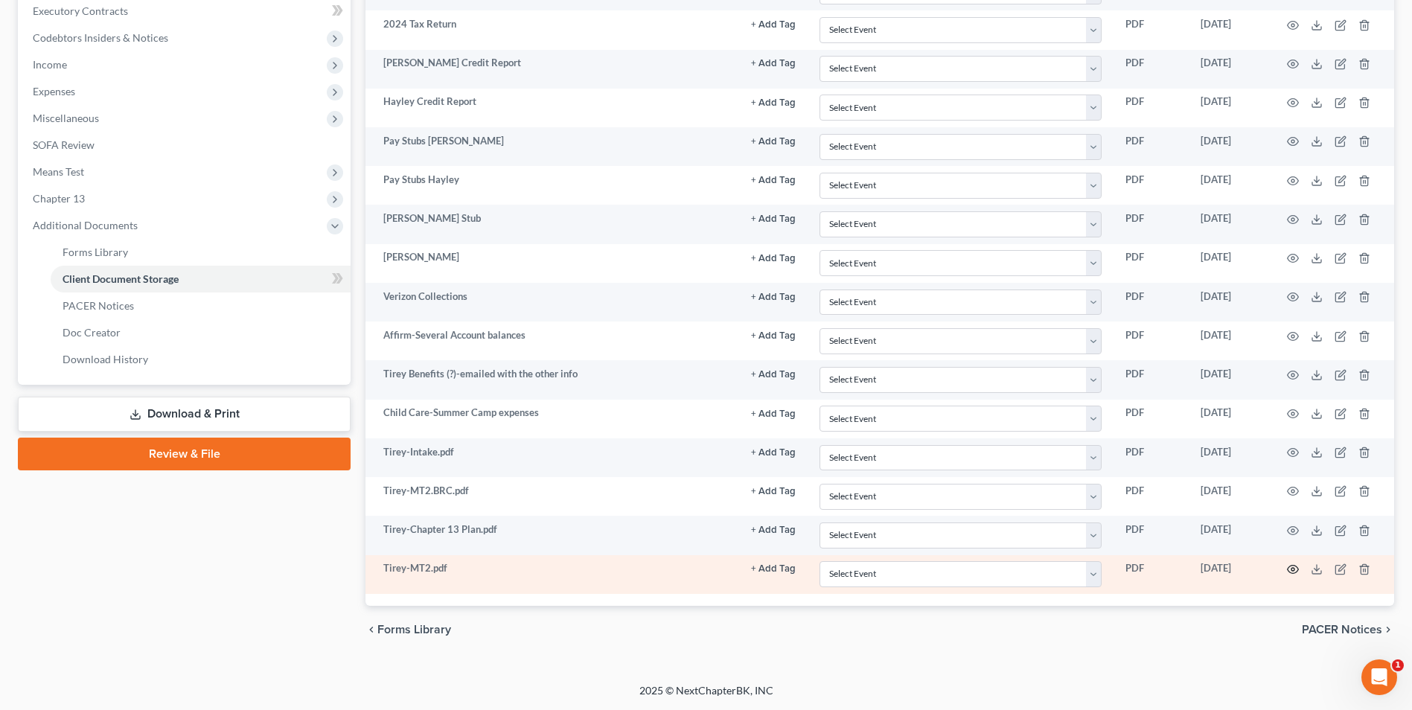
click at [1292, 572] on icon "button" at bounding box center [1293, 570] width 12 height 12
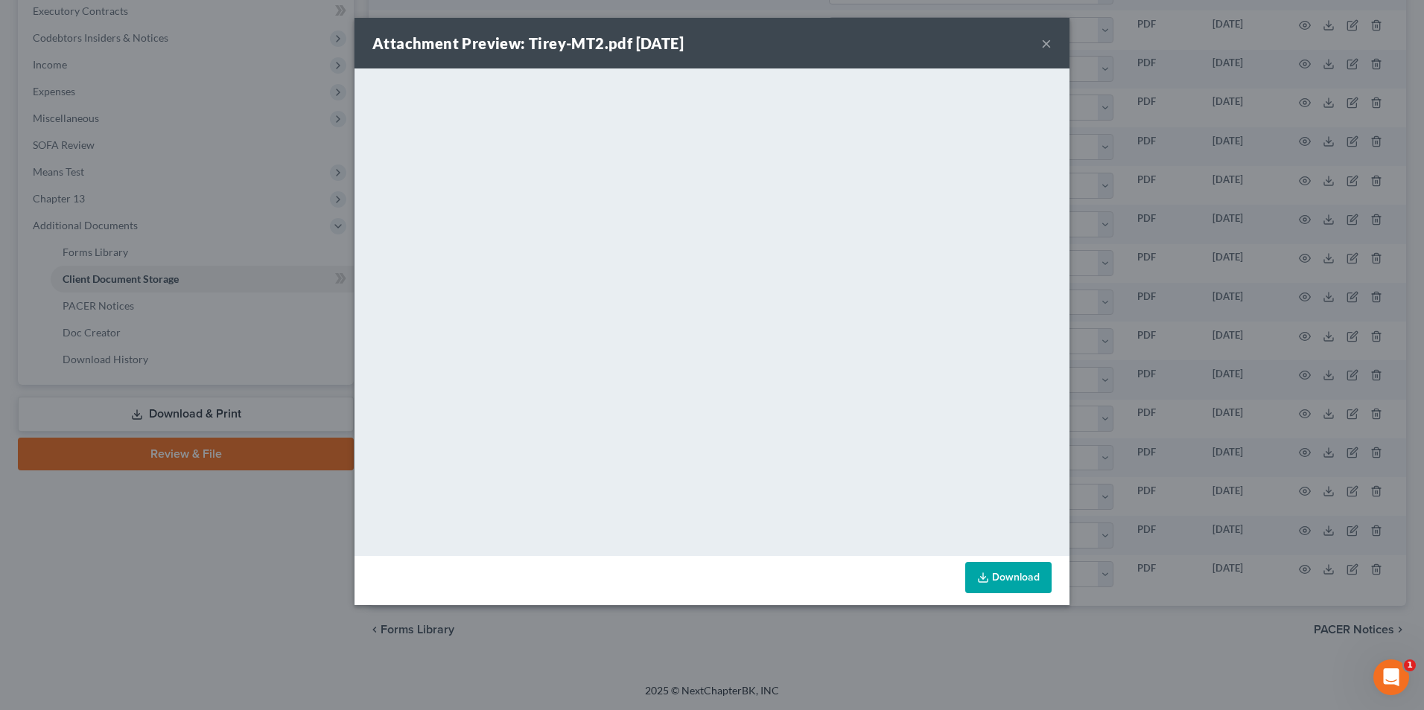
click at [998, 50] on div "Attachment Preview: Tirey-MT2.pdf [DATE] ×" at bounding box center [711, 43] width 715 height 51
click at [1051, 47] on button "×" at bounding box center [1046, 43] width 10 height 18
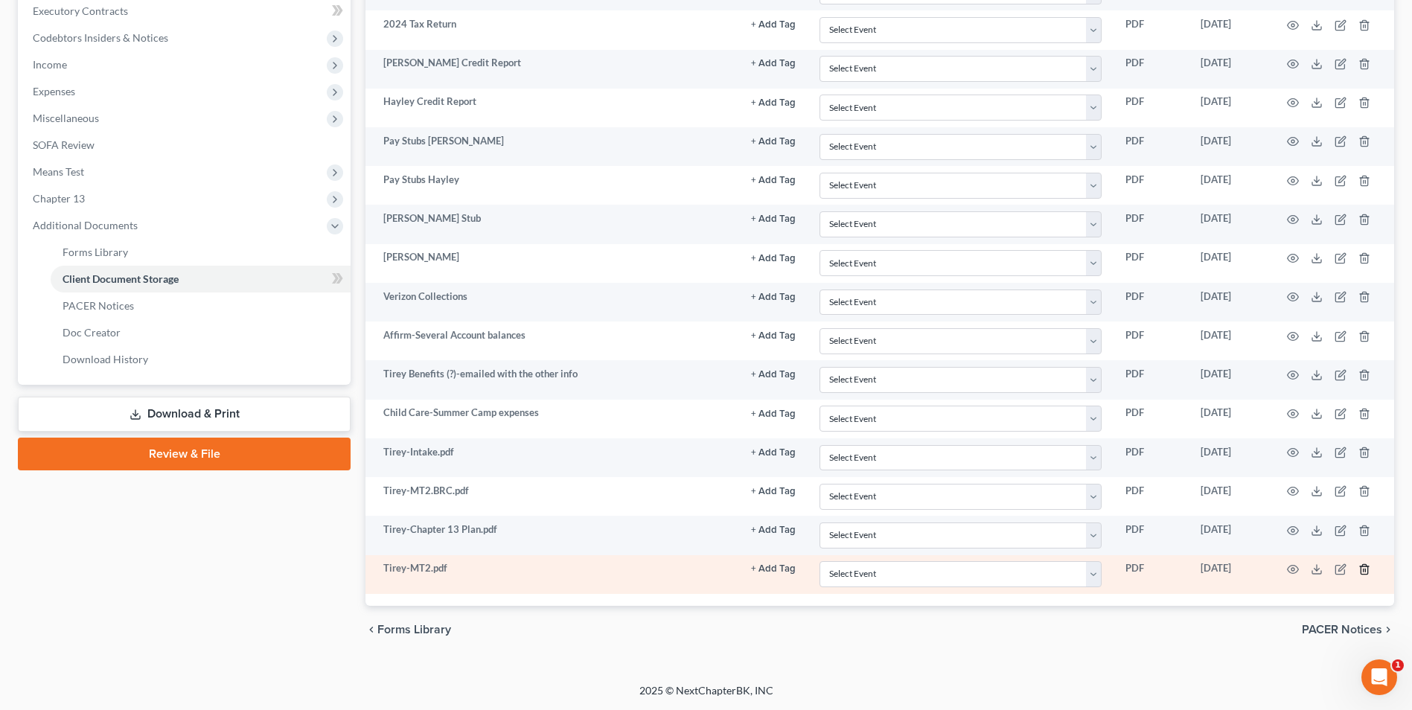
click at [1368, 567] on icon "button" at bounding box center [1364, 569] width 7 height 10
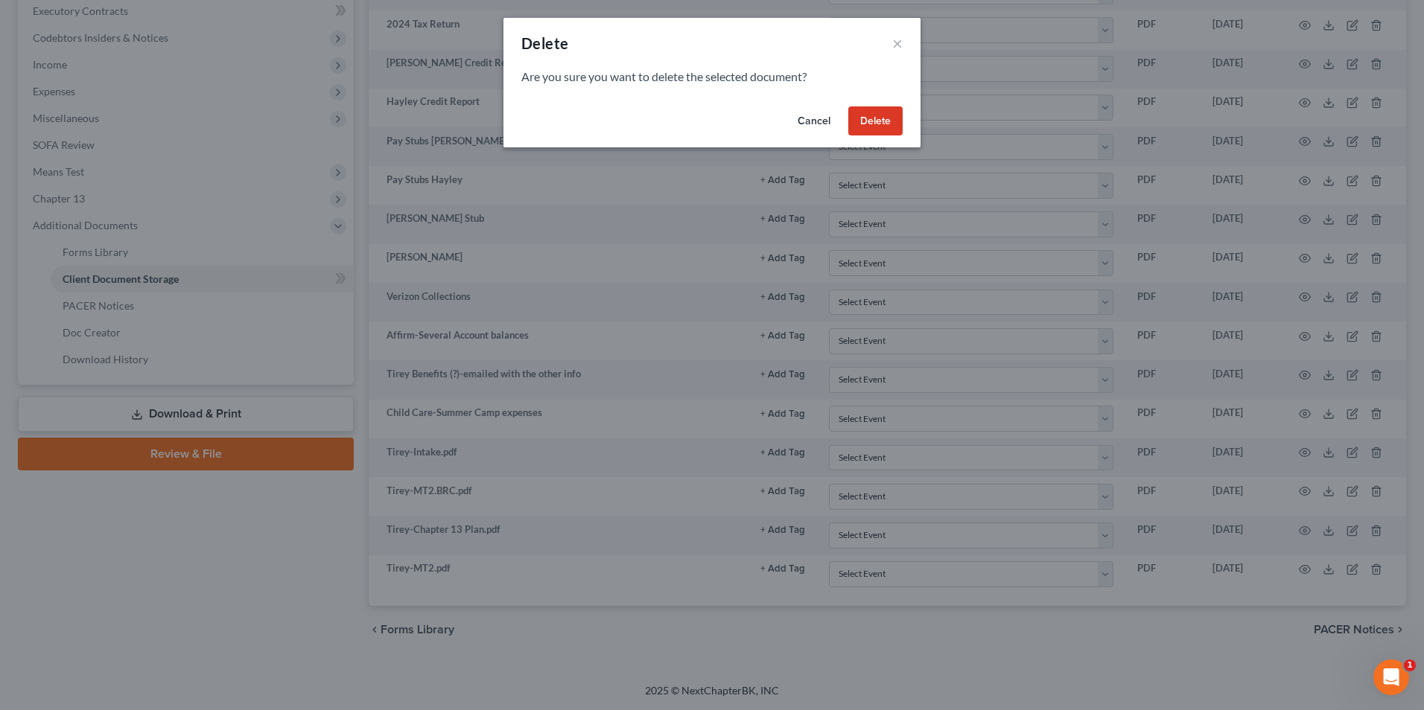
click at [896, 108] on button "Delete" at bounding box center [875, 121] width 54 height 30
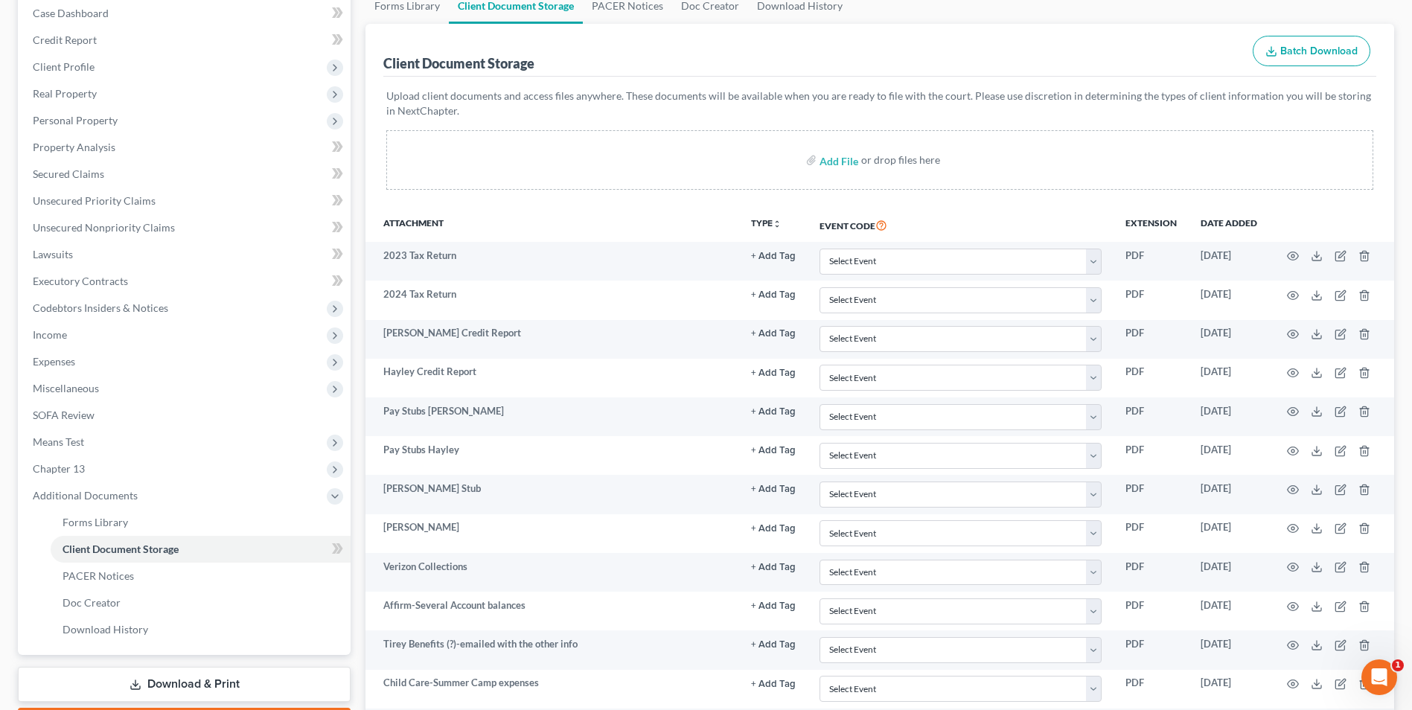
scroll to position [0, 0]
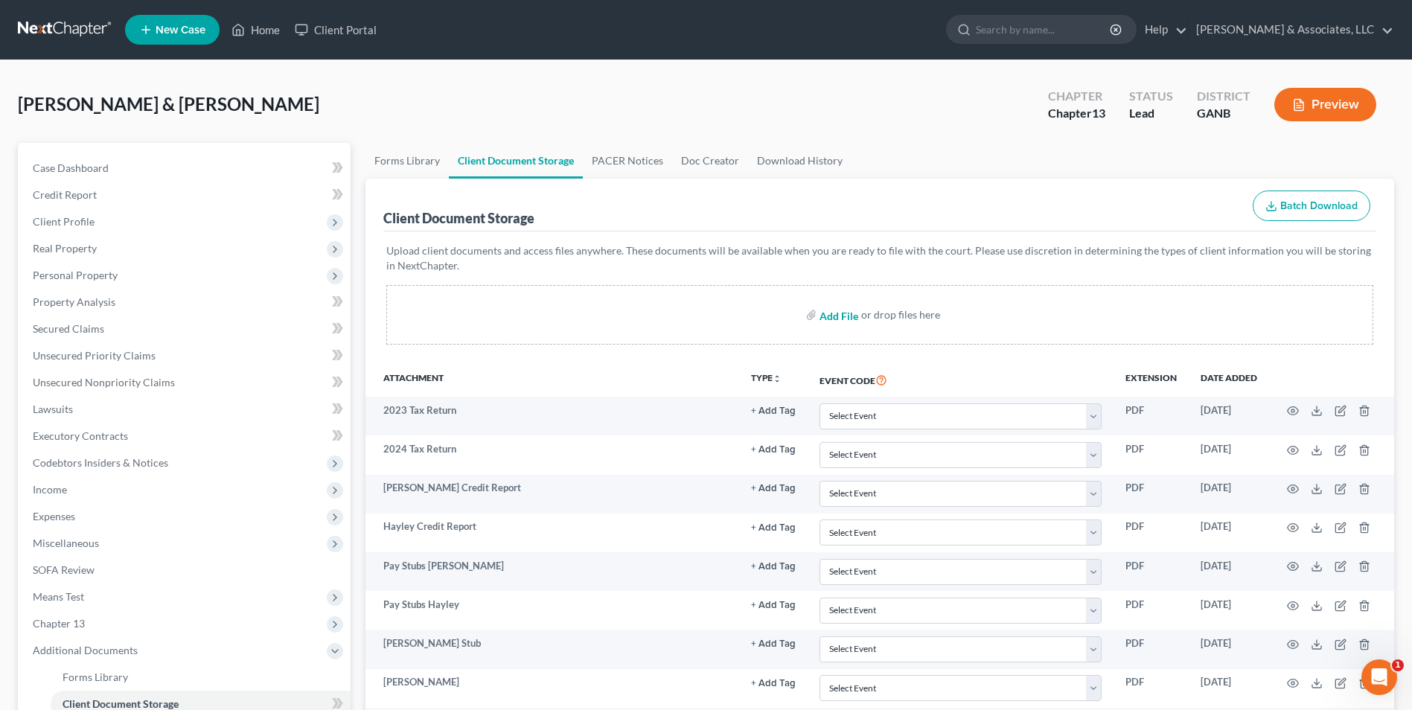
click at [842, 319] on input "file" at bounding box center [838, 315] width 36 height 27
type input "C:\fakepath\Tirey.MT2.pdf"
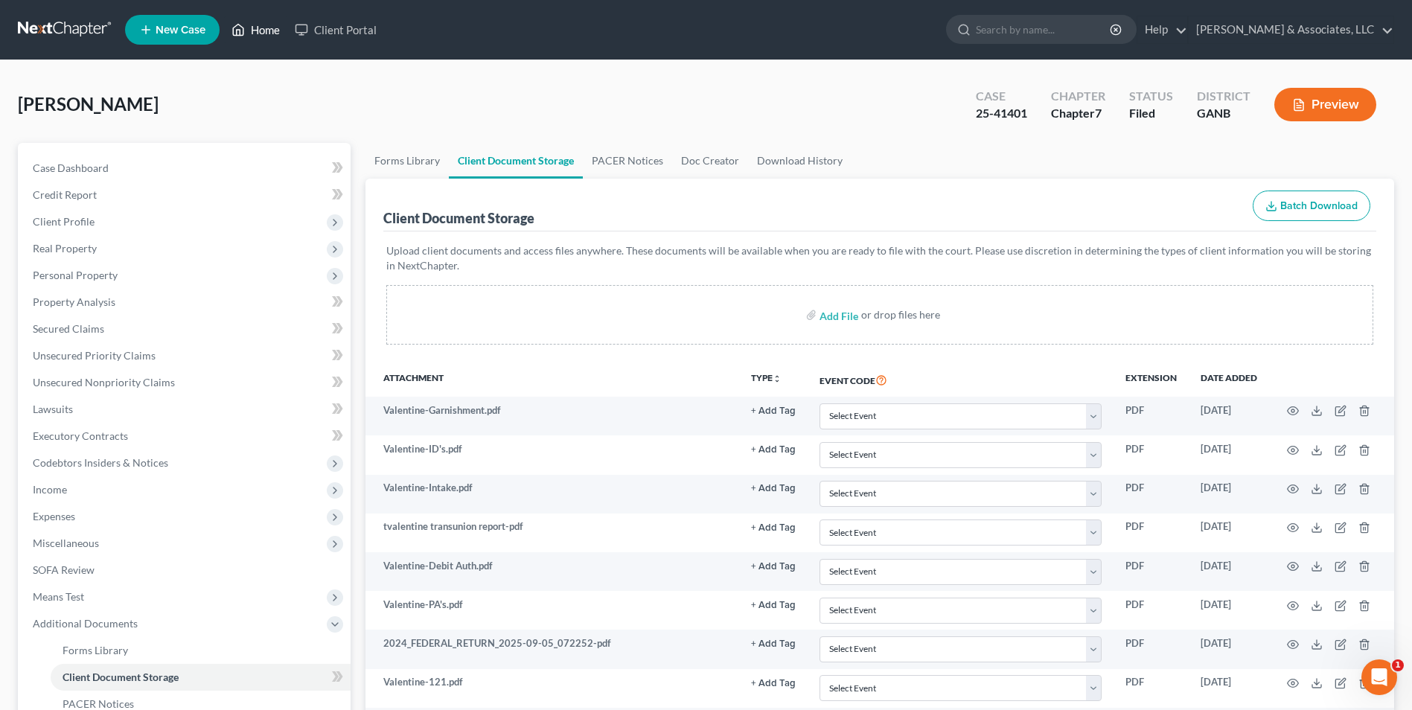
click at [261, 33] on link "Home" at bounding box center [255, 29] width 63 height 27
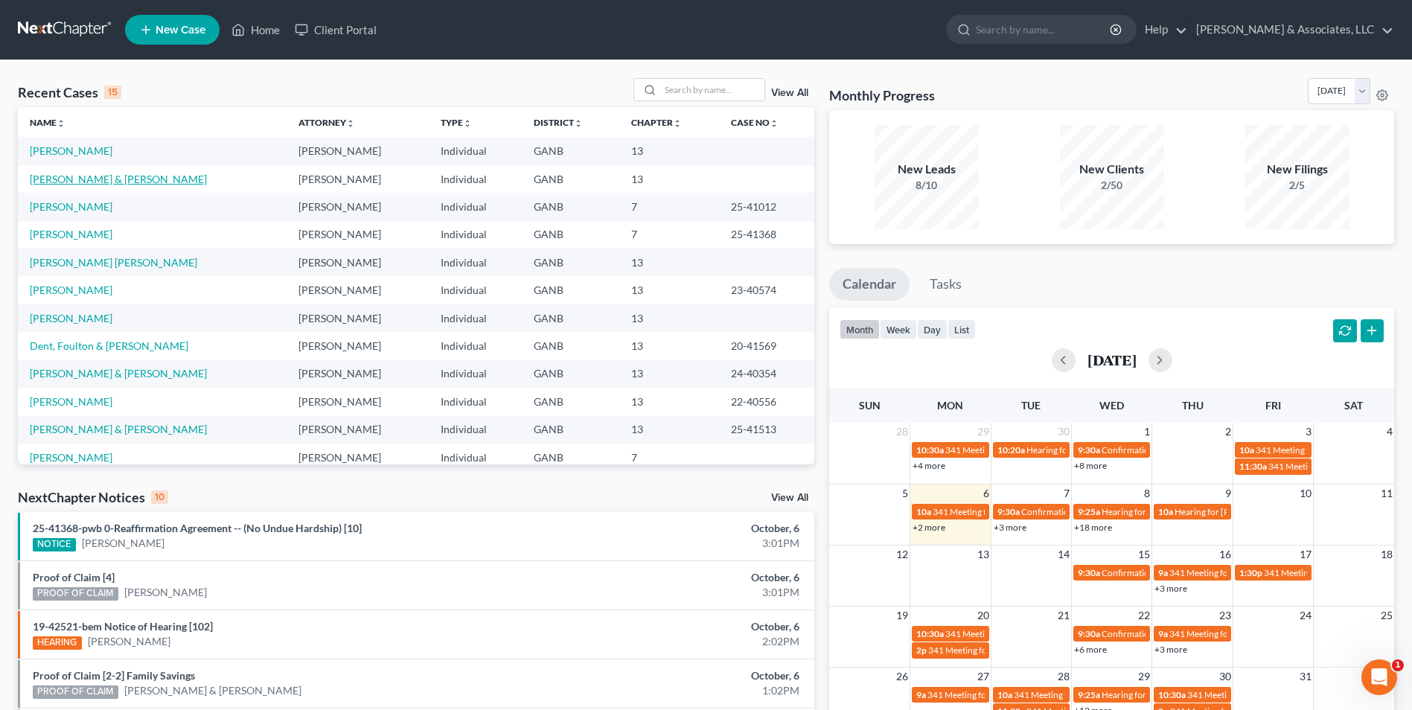
click at [111, 178] on link "[PERSON_NAME] & [PERSON_NAME]" at bounding box center [118, 179] width 177 height 13
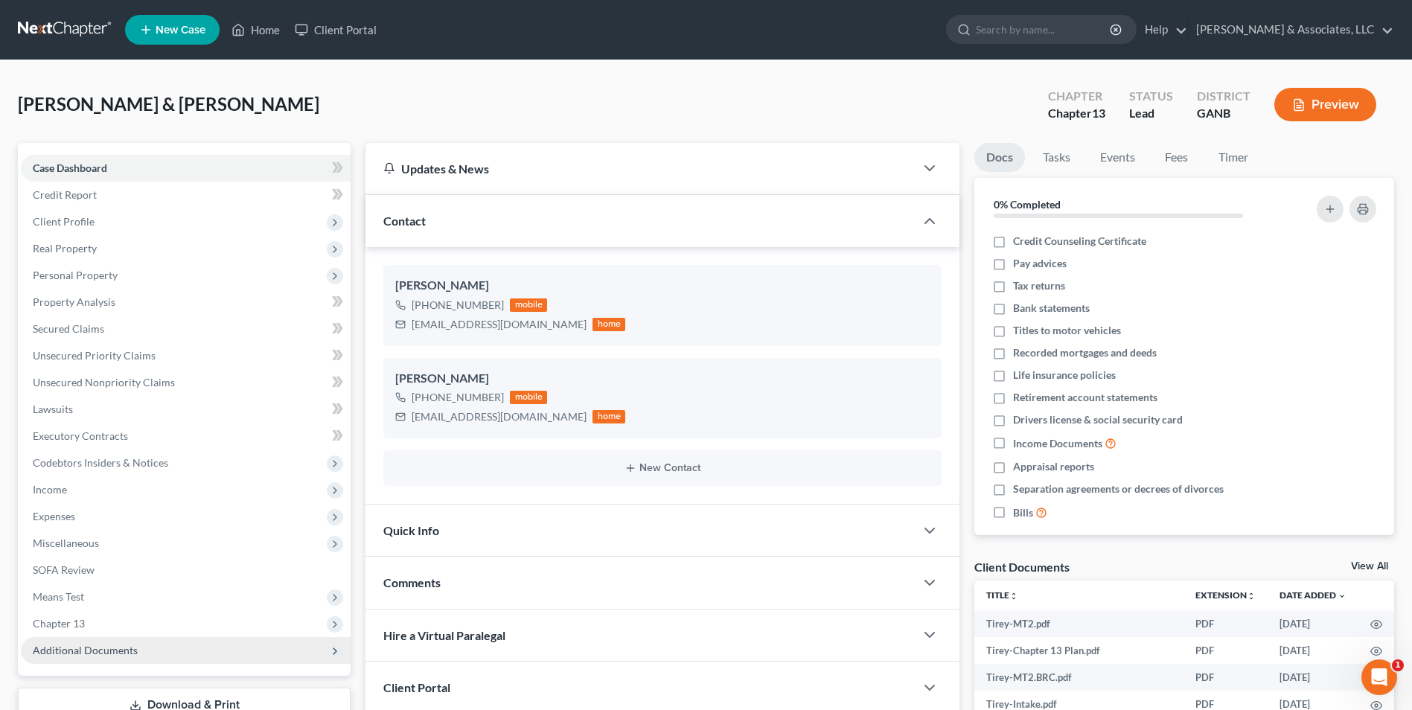
click at [133, 651] on span "Additional Documents" at bounding box center [85, 650] width 105 height 13
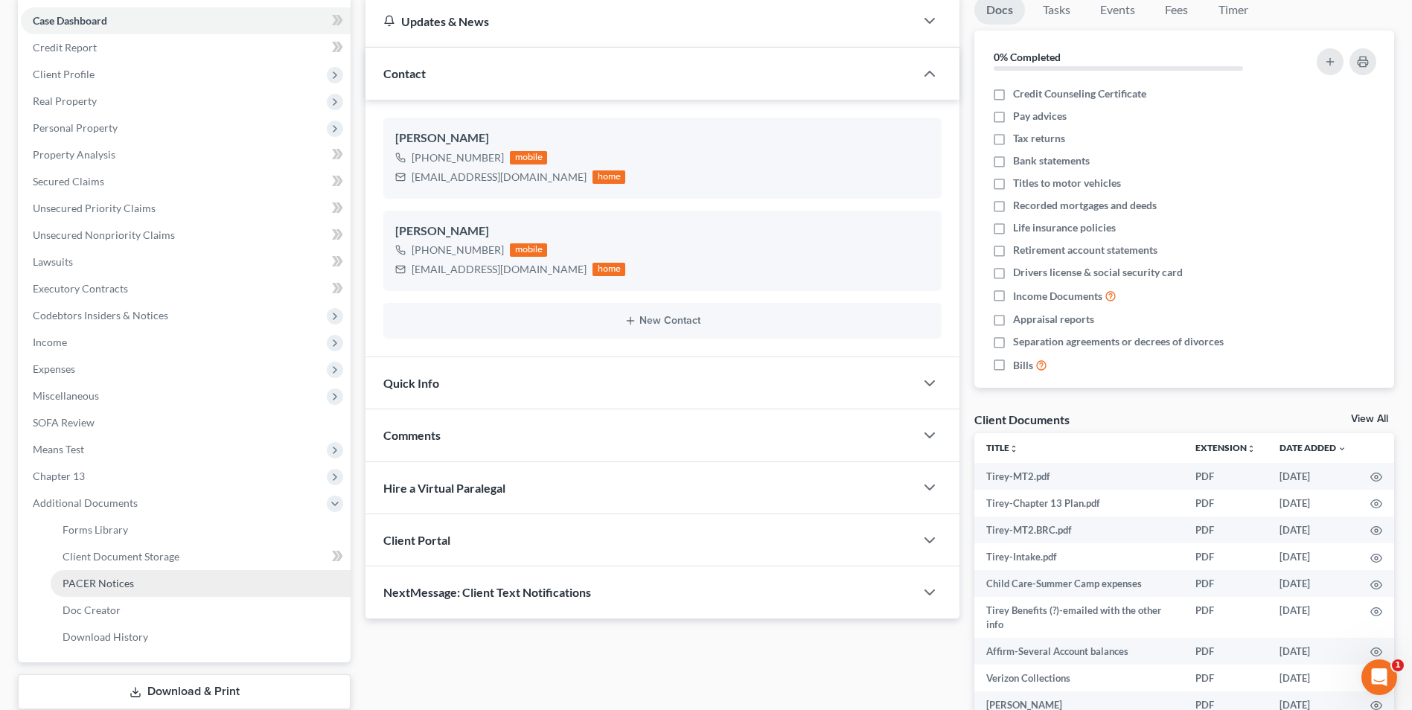
scroll to position [149, 0]
click at [146, 558] on span "Client Document Storage" at bounding box center [121, 555] width 117 height 13
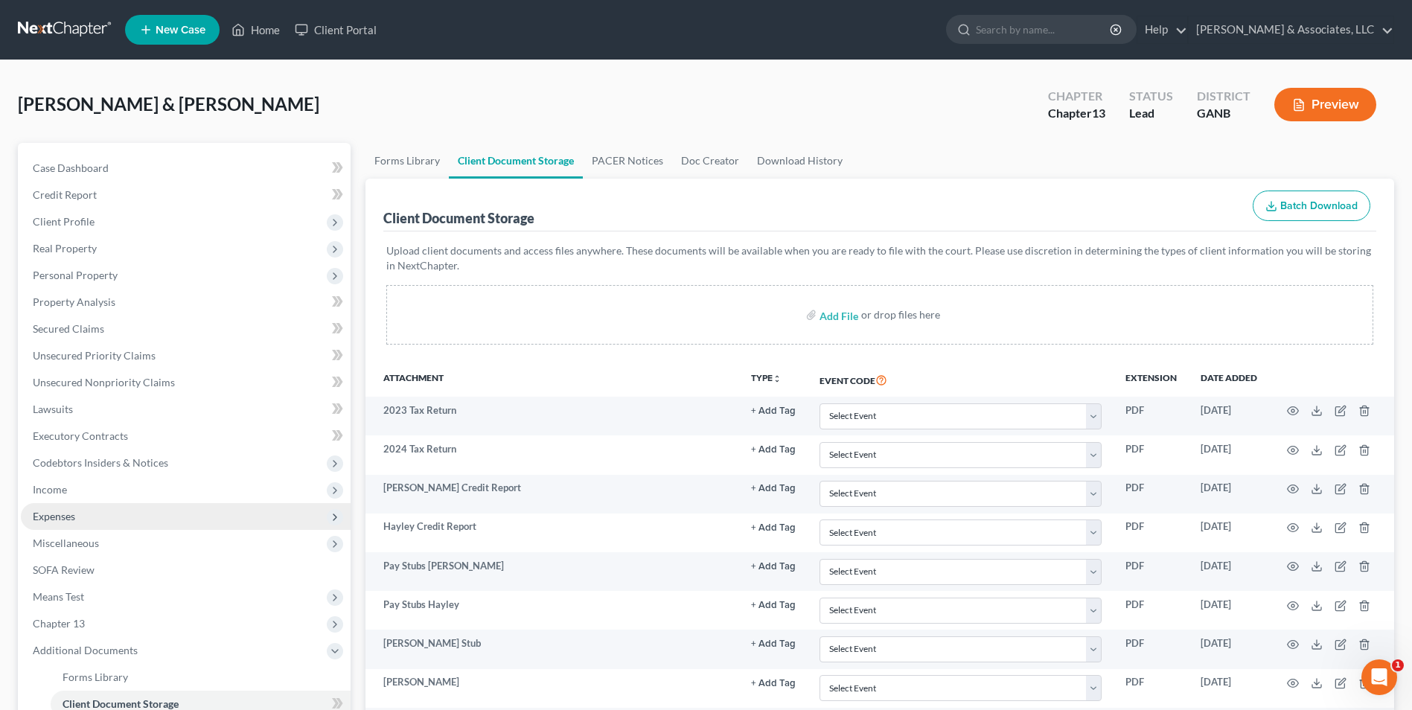
click at [62, 519] on span "Expenses" at bounding box center [54, 516] width 42 height 13
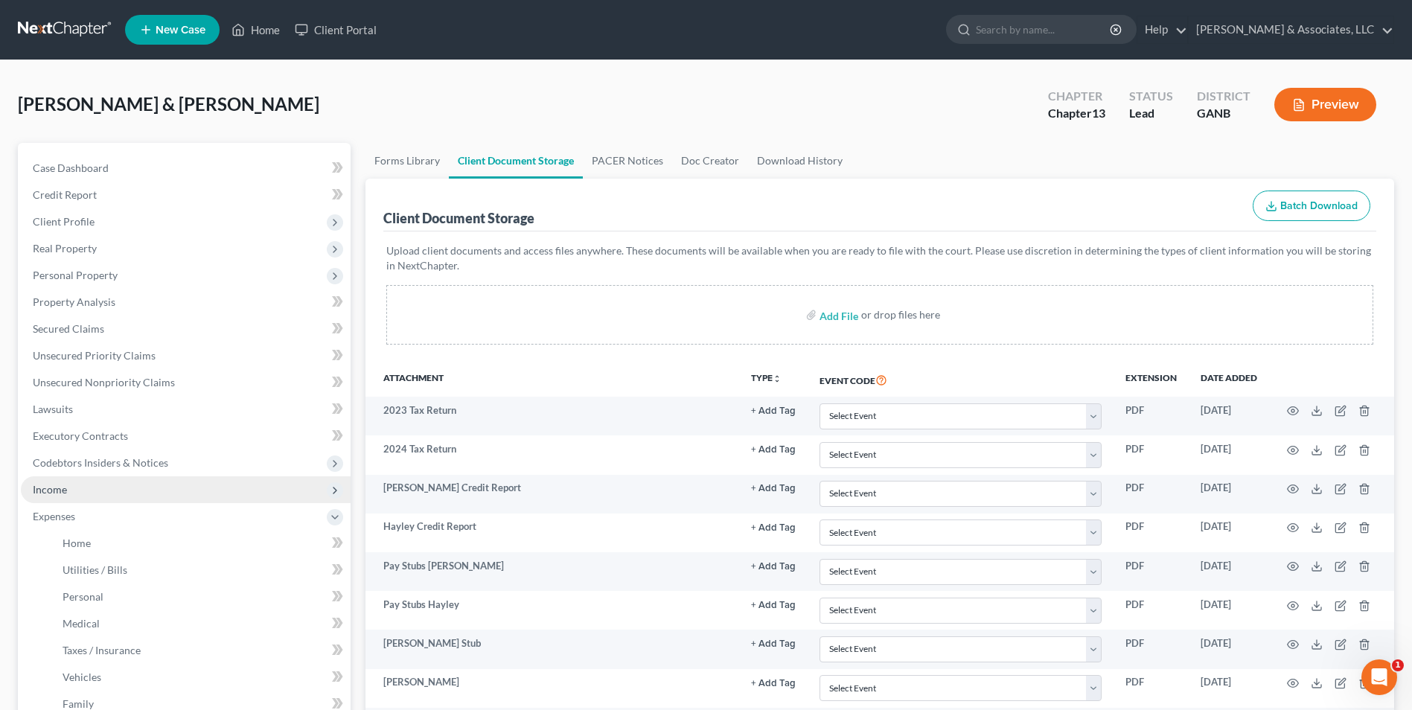
click at [68, 487] on span "Income" at bounding box center [186, 489] width 330 height 27
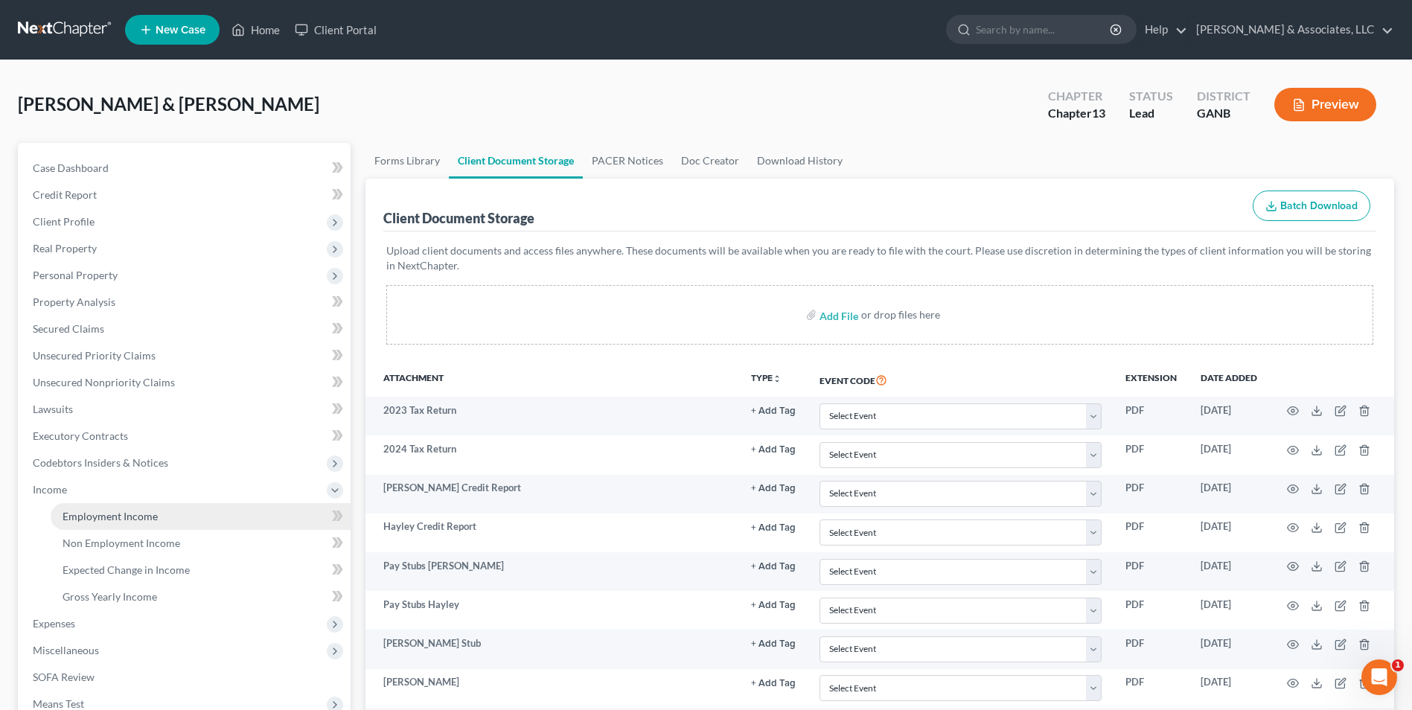
click at [153, 518] on span "Employment Income" at bounding box center [110, 516] width 95 height 13
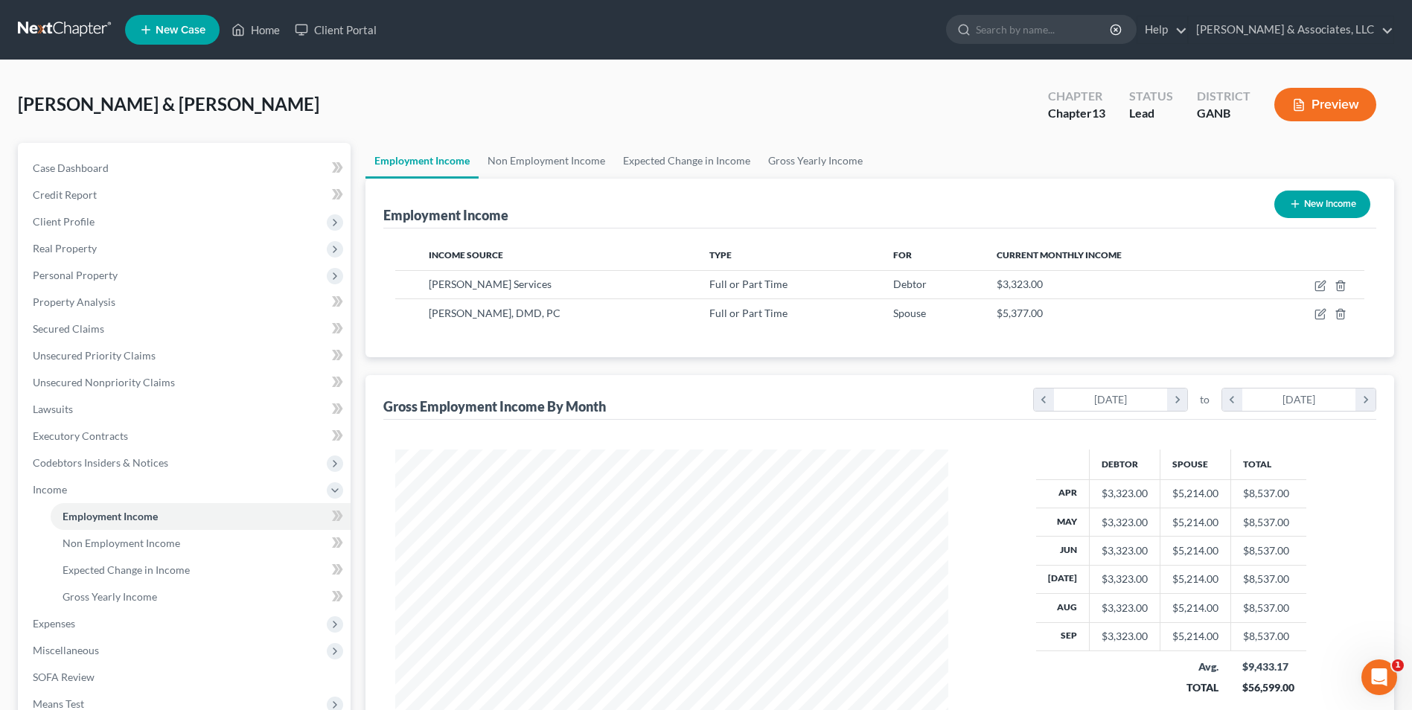
scroll to position [276, 582]
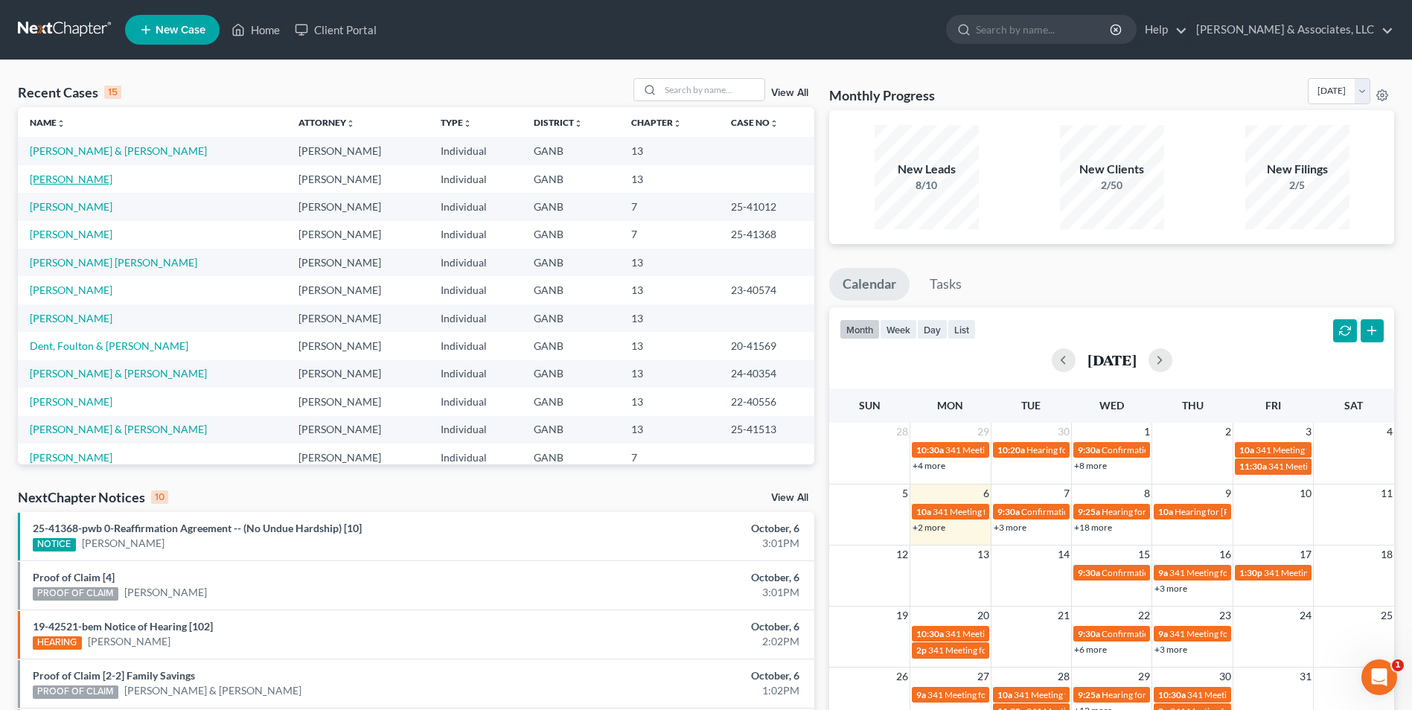
click at [77, 181] on link "[PERSON_NAME]" at bounding box center [71, 179] width 83 height 13
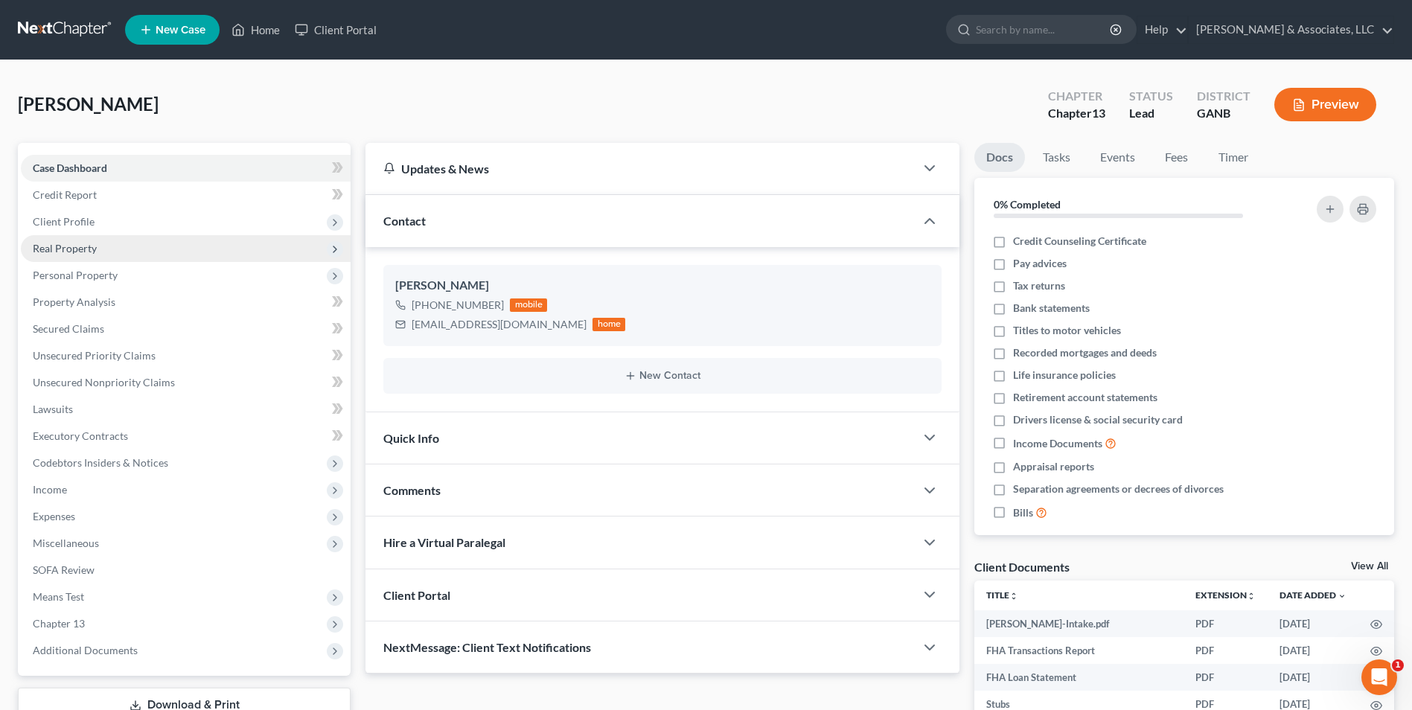
scroll to position [74, 0]
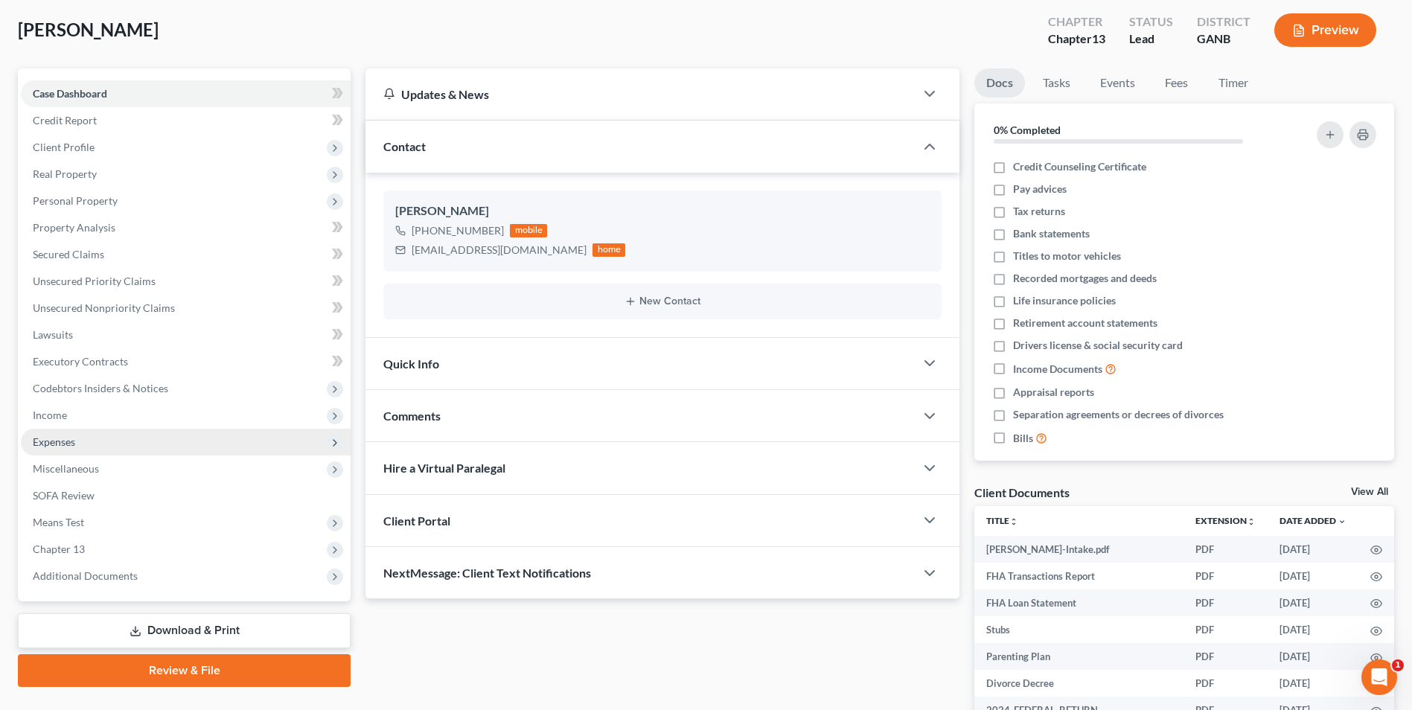
click at [64, 445] on span "Expenses" at bounding box center [54, 442] width 42 height 13
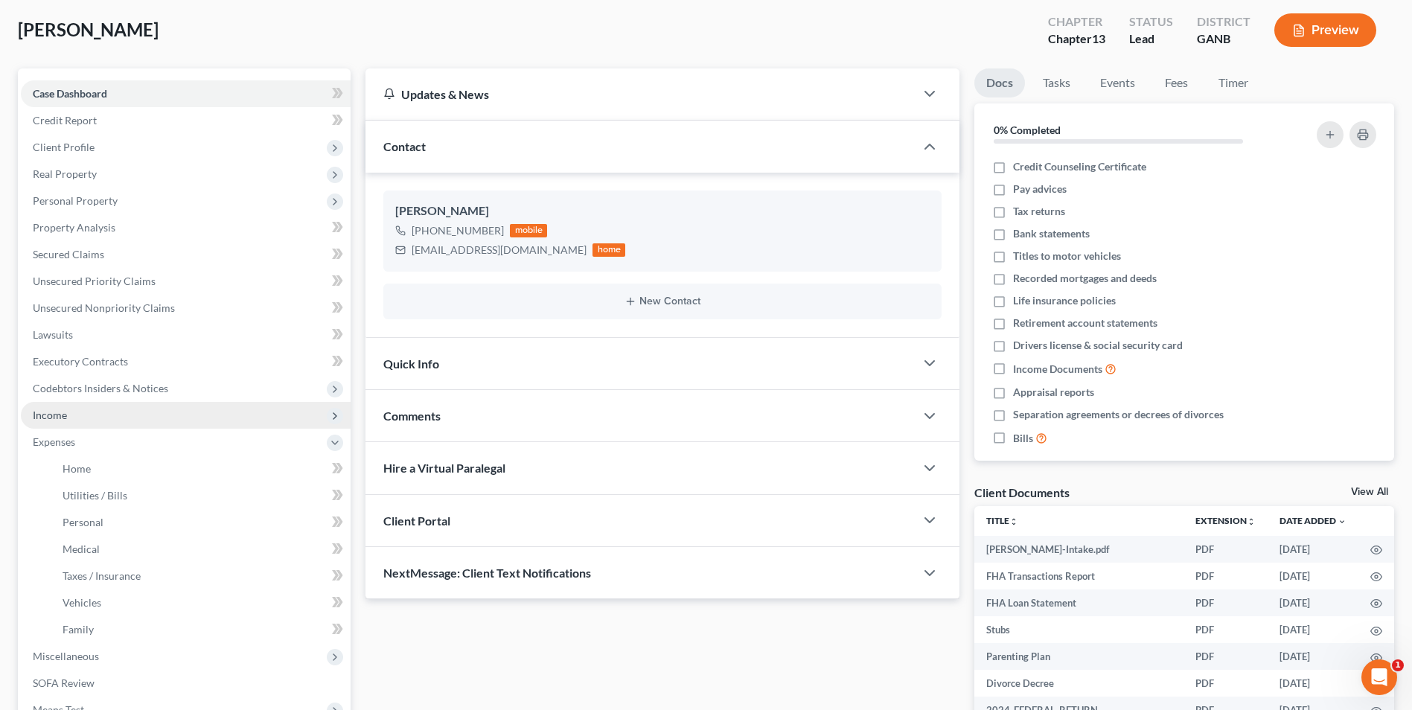
click at [64, 414] on span "Income" at bounding box center [50, 415] width 34 height 13
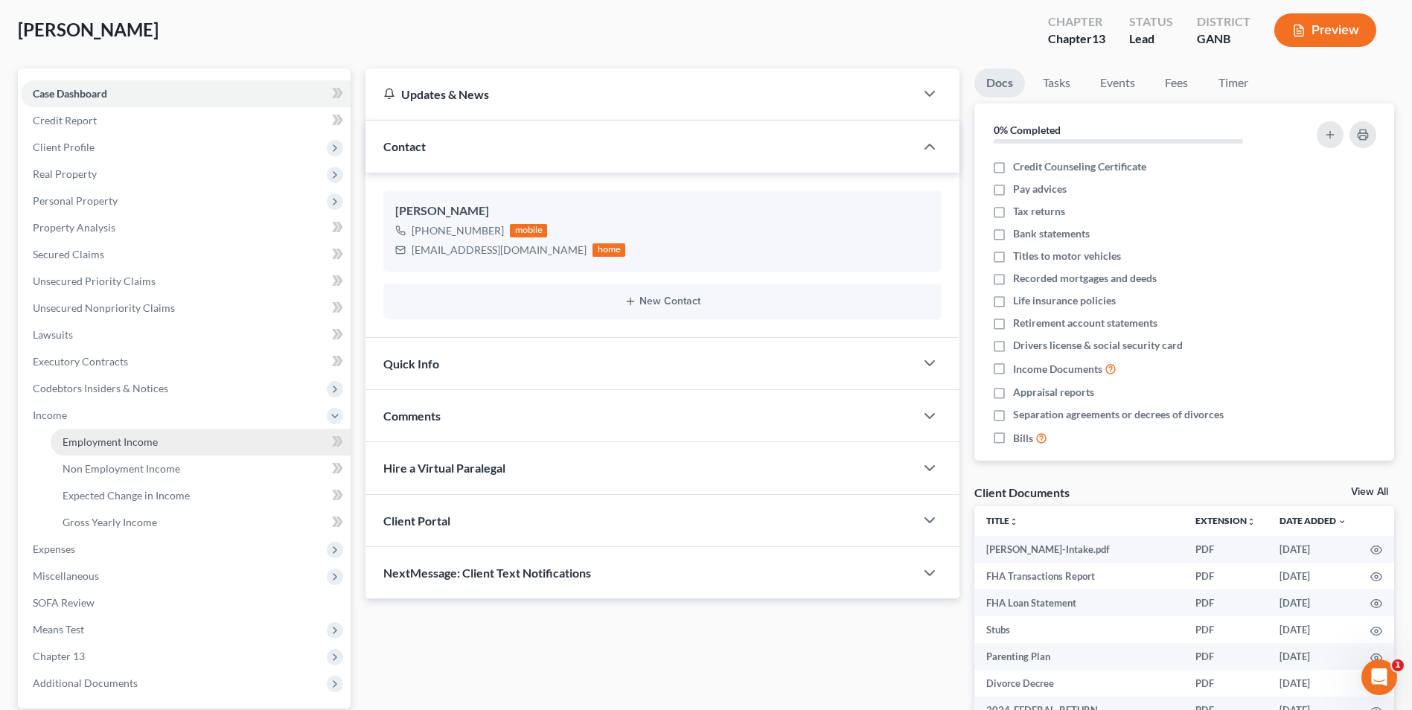
click at [95, 439] on span "Employment Income" at bounding box center [110, 442] width 95 height 13
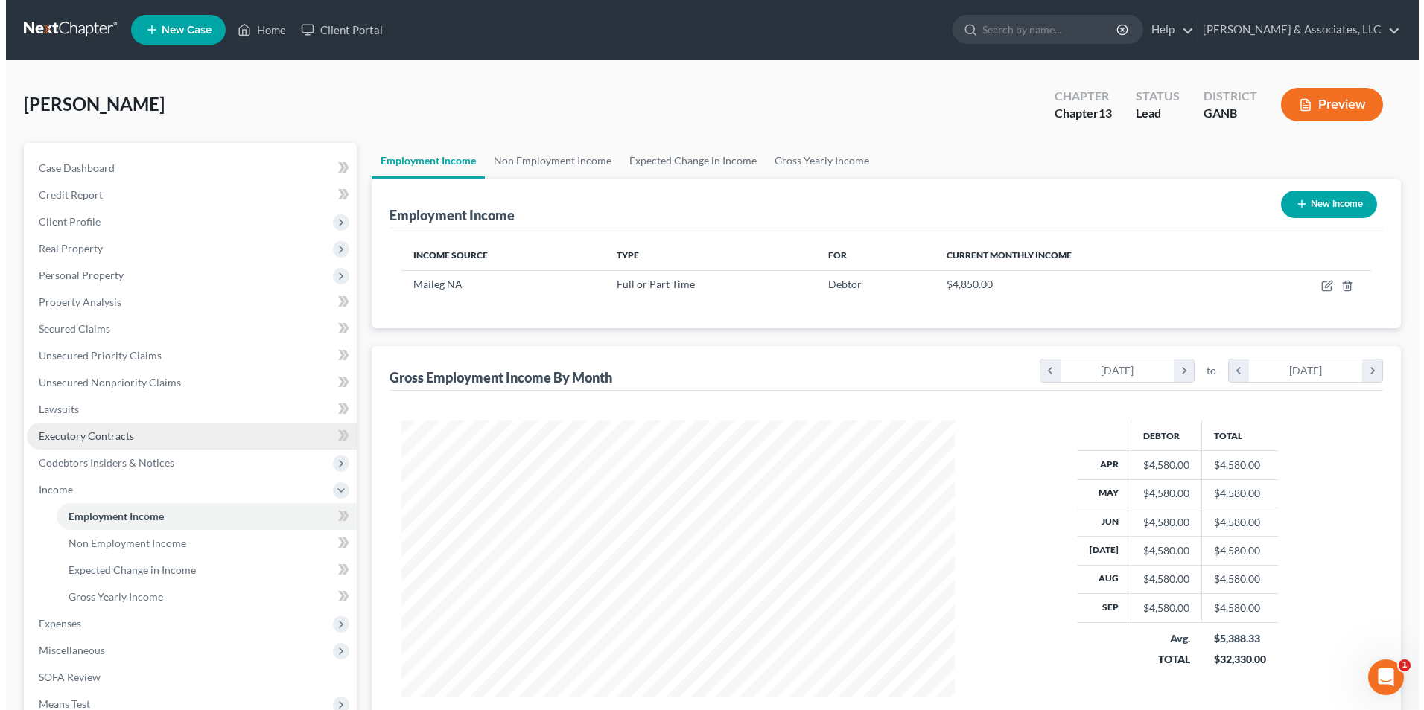
scroll to position [276, 582]
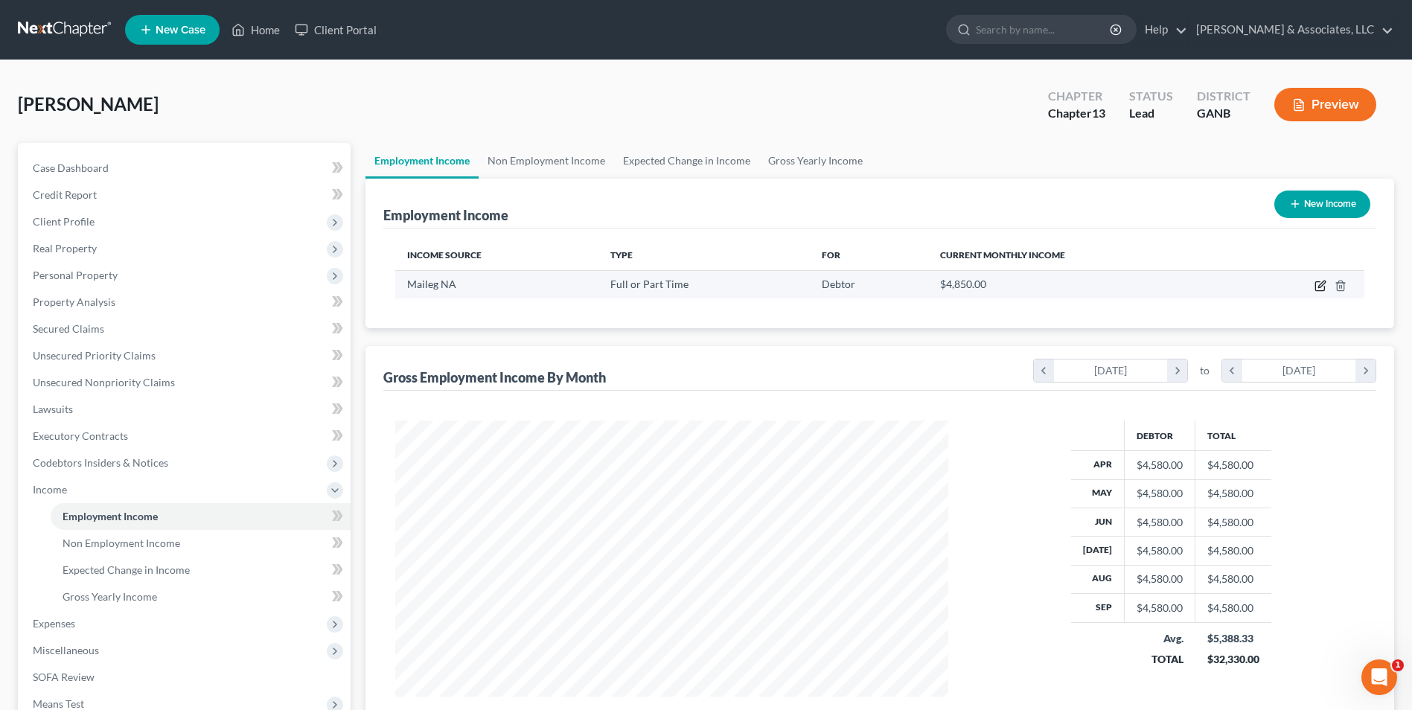
click at [1318, 291] on icon "button" at bounding box center [1320, 286] width 9 height 9
select select "0"
select select "10"
select select "0"
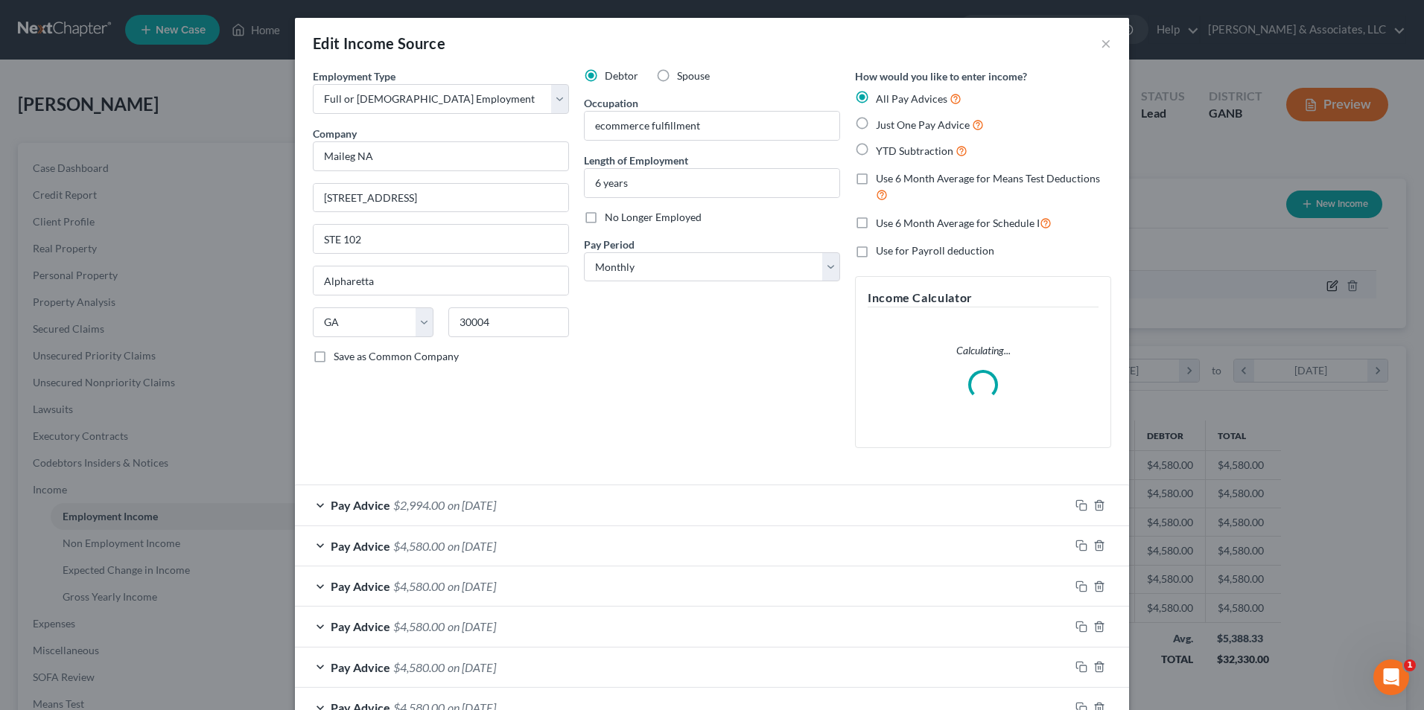
scroll to position [278, 588]
click at [309, 503] on div "Pay Advice $2,994.00 on [DATE]" at bounding box center [682, 504] width 774 height 39
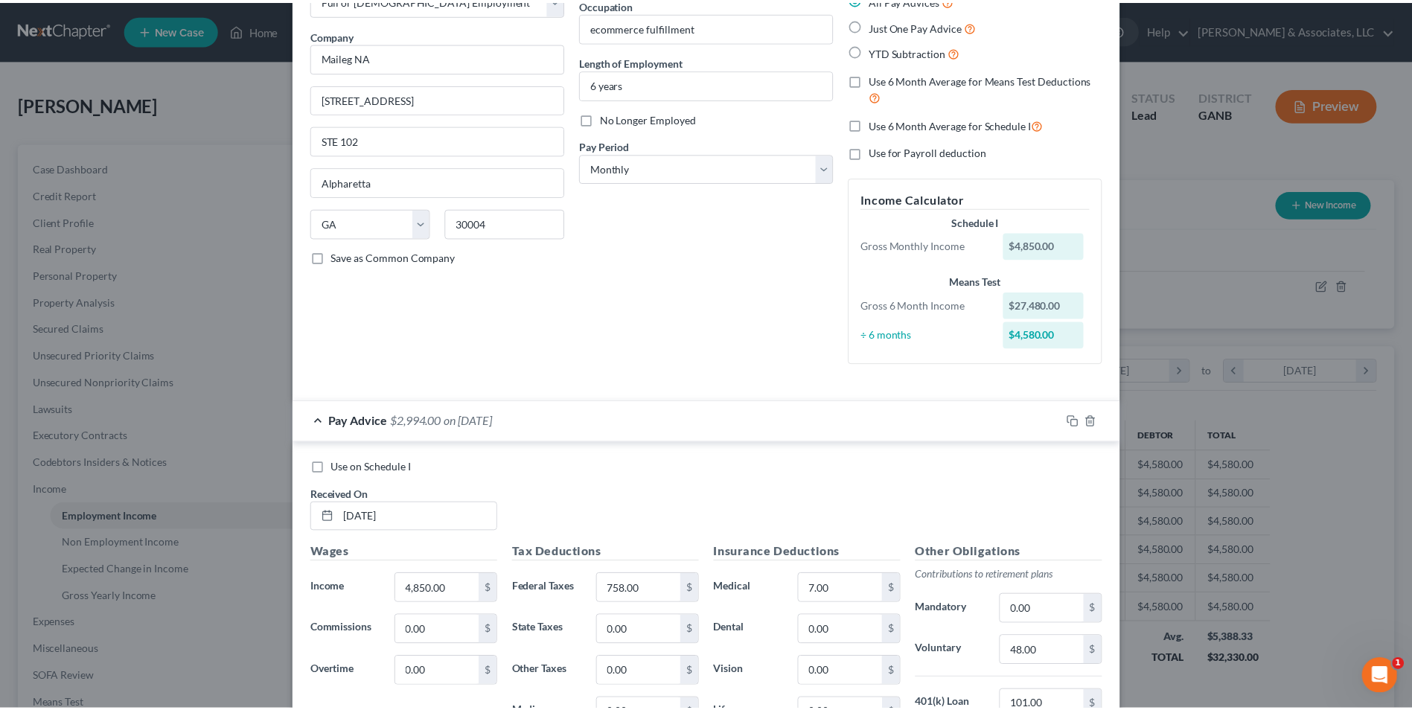
scroll to position [0, 0]
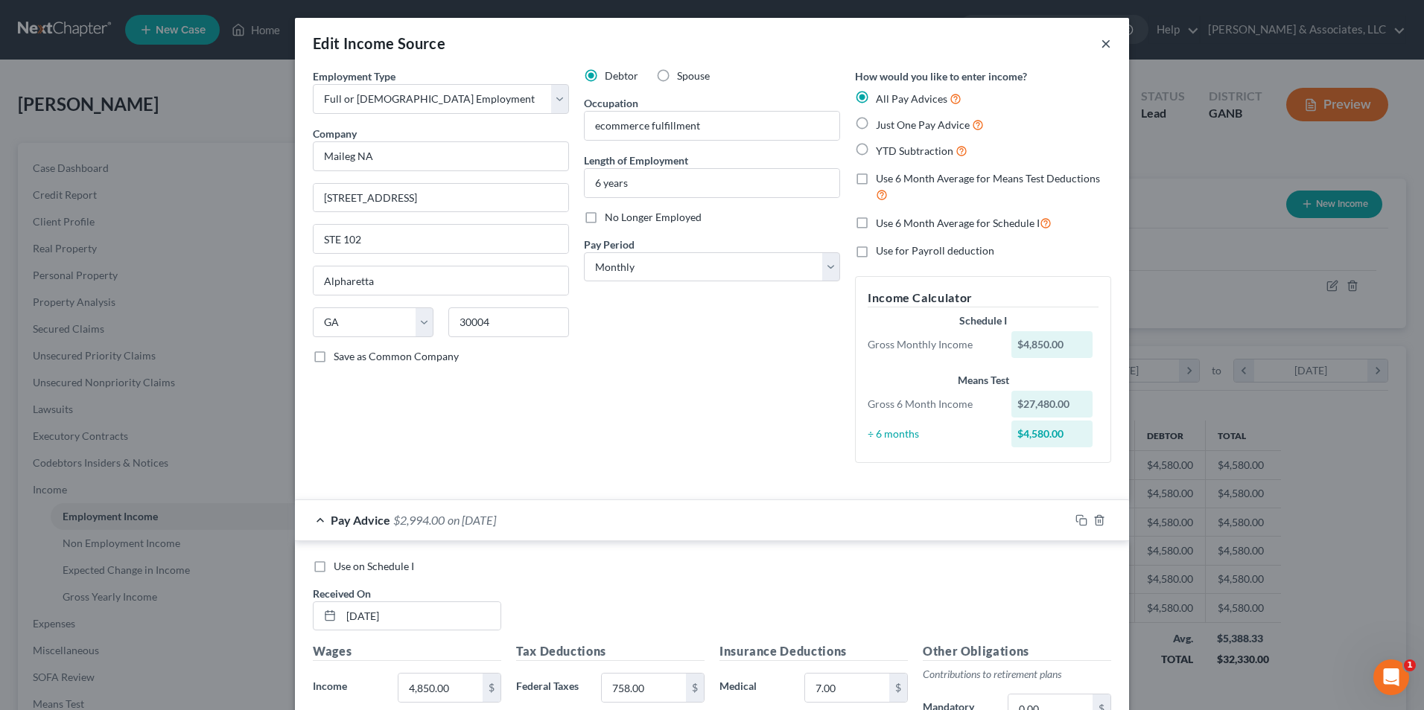
click at [1100, 45] on button "×" at bounding box center [1105, 43] width 10 height 18
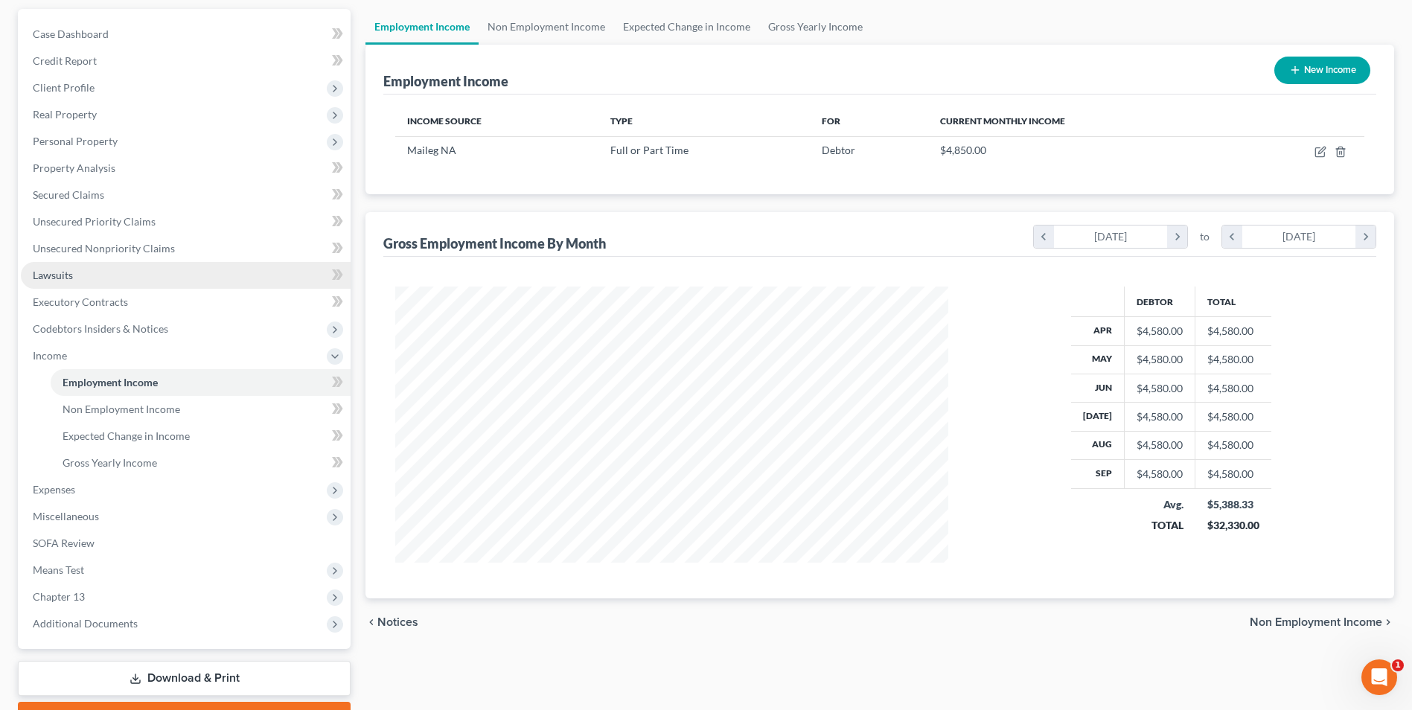
scroll to position [215, 0]
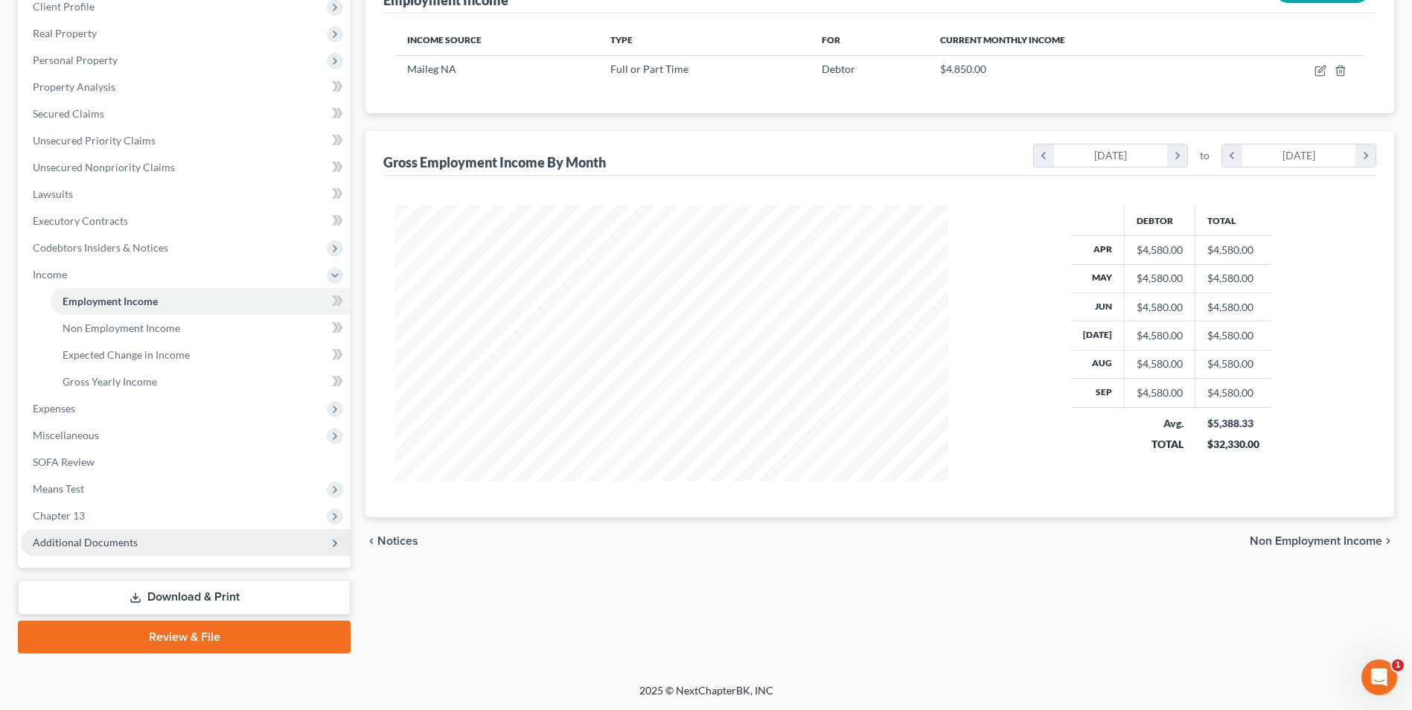
click at [112, 543] on span "Additional Documents" at bounding box center [85, 542] width 105 height 13
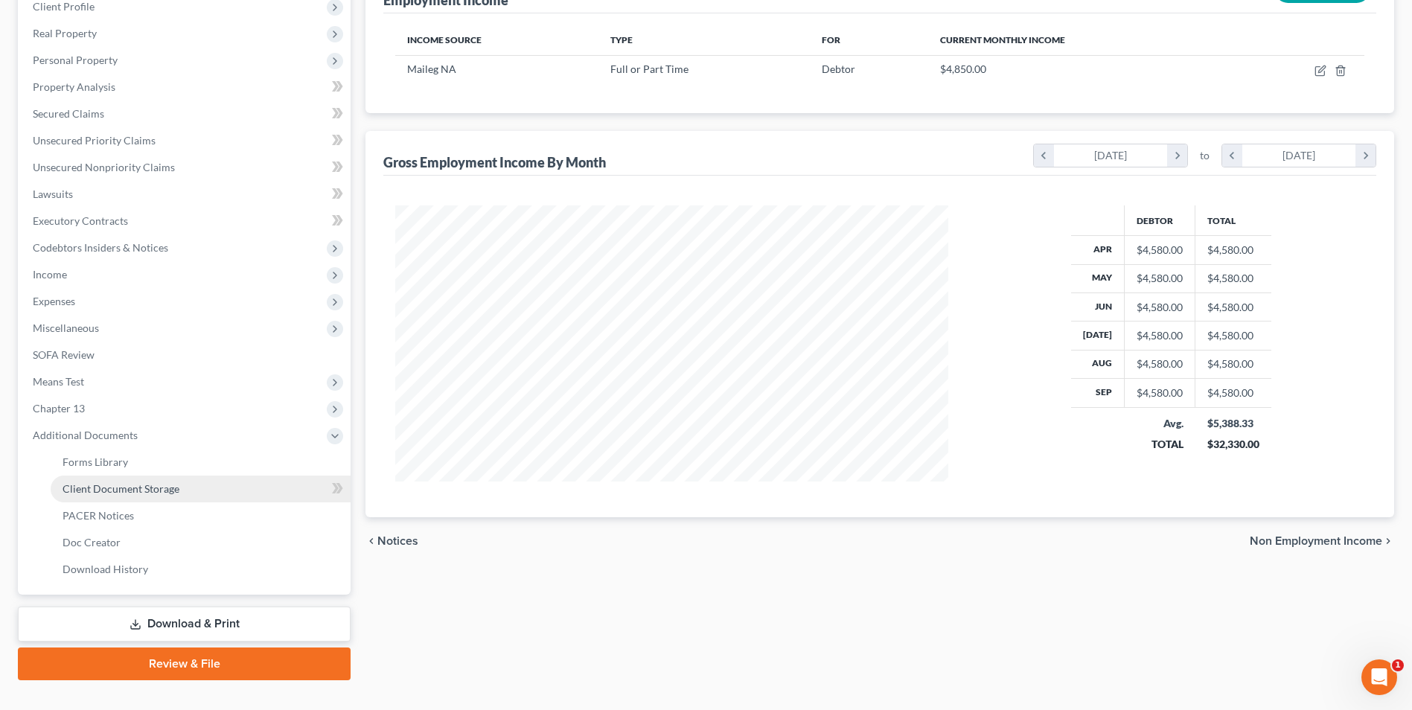
click at [151, 482] on span "Client Document Storage" at bounding box center [121, 488] width 117 height 13
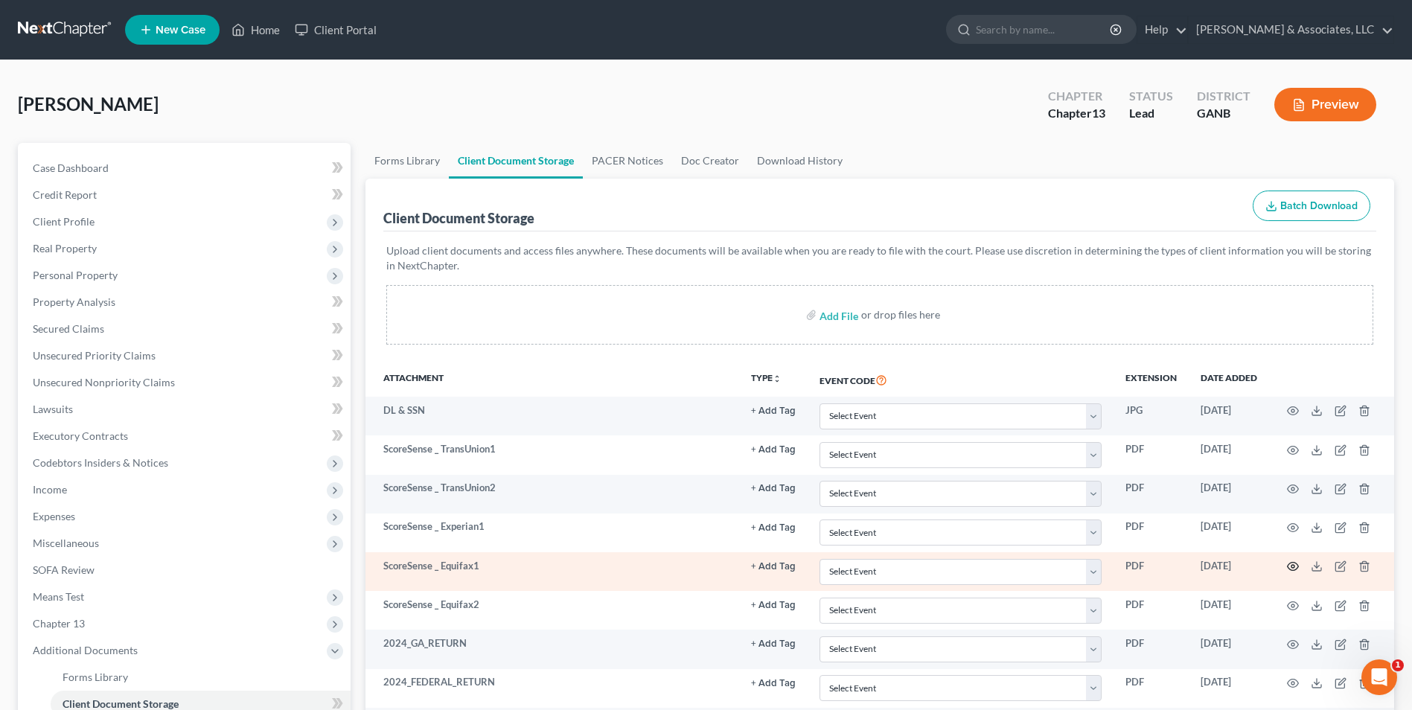
click at [1292, 567] on icon "button" at bounding box center [1293, 567] width 12 height 12
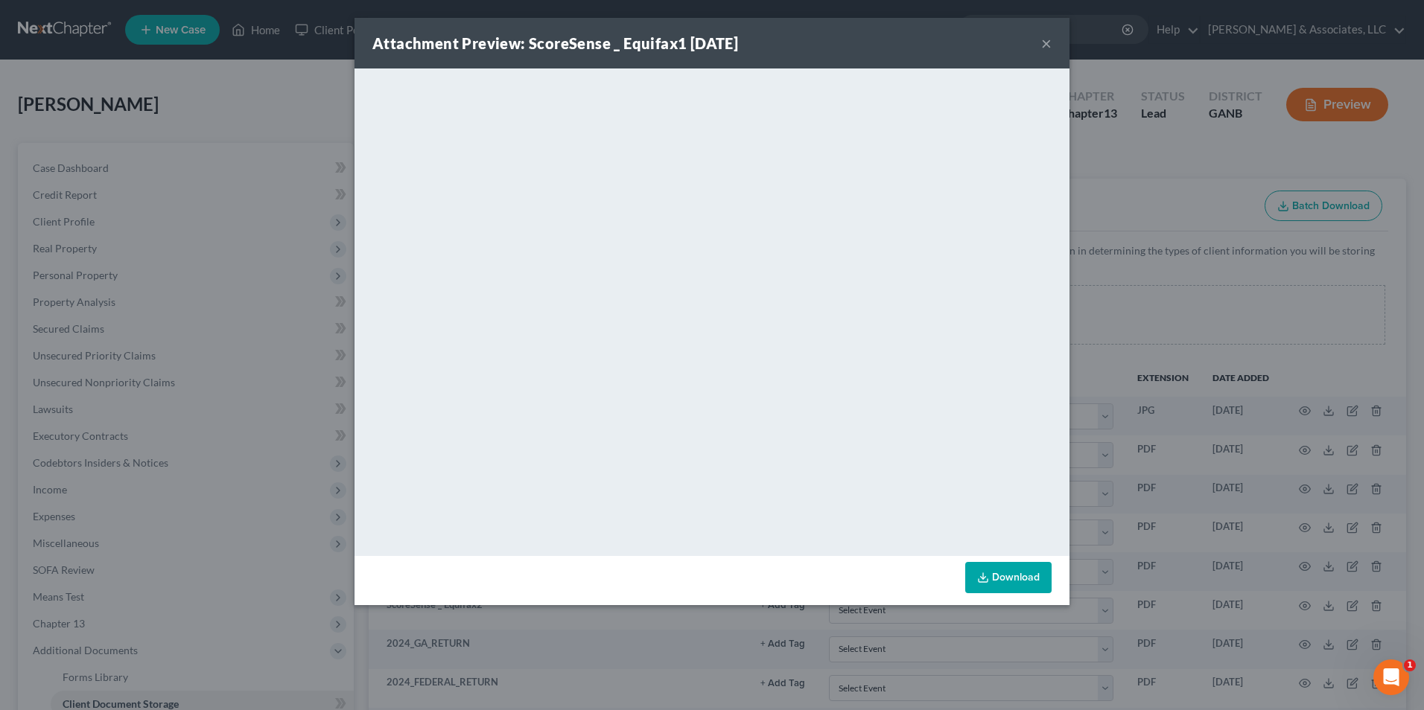
click at [1034, 44] on div "Attachment Preview: ScoreSense _ Equifax1 [DATE] ×" at bounding box center [711, 43] width 715 height 51
click at [1039, 41] on div "Attachment Preview: ScoreSense _ Equifax1 [DATE] ×" at bounding box center [711, 43] width 715 height 51
click at [1048, 42] on button "×" at bounding box center [1046, 43] width 10 height 18
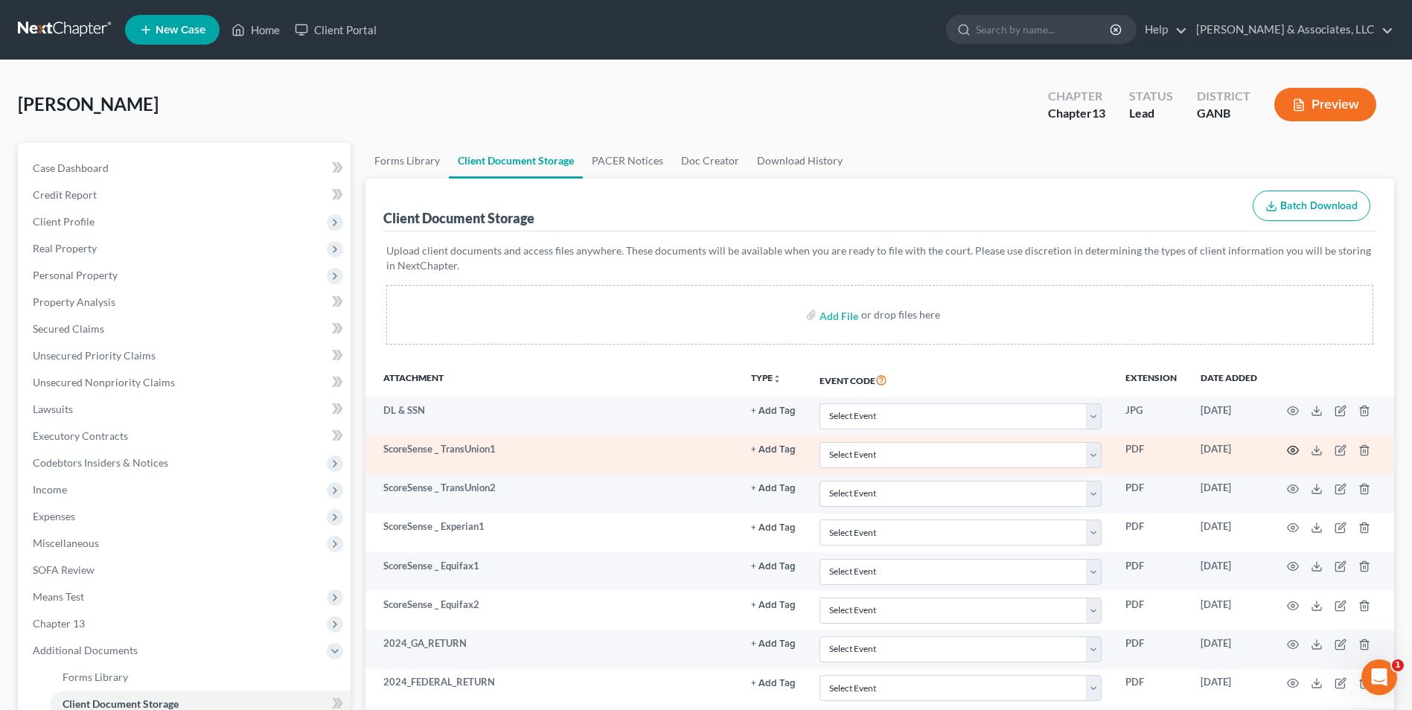
click at [1290, 450] on icon "button" at bounding box center [1293, 450] width 12 height 12
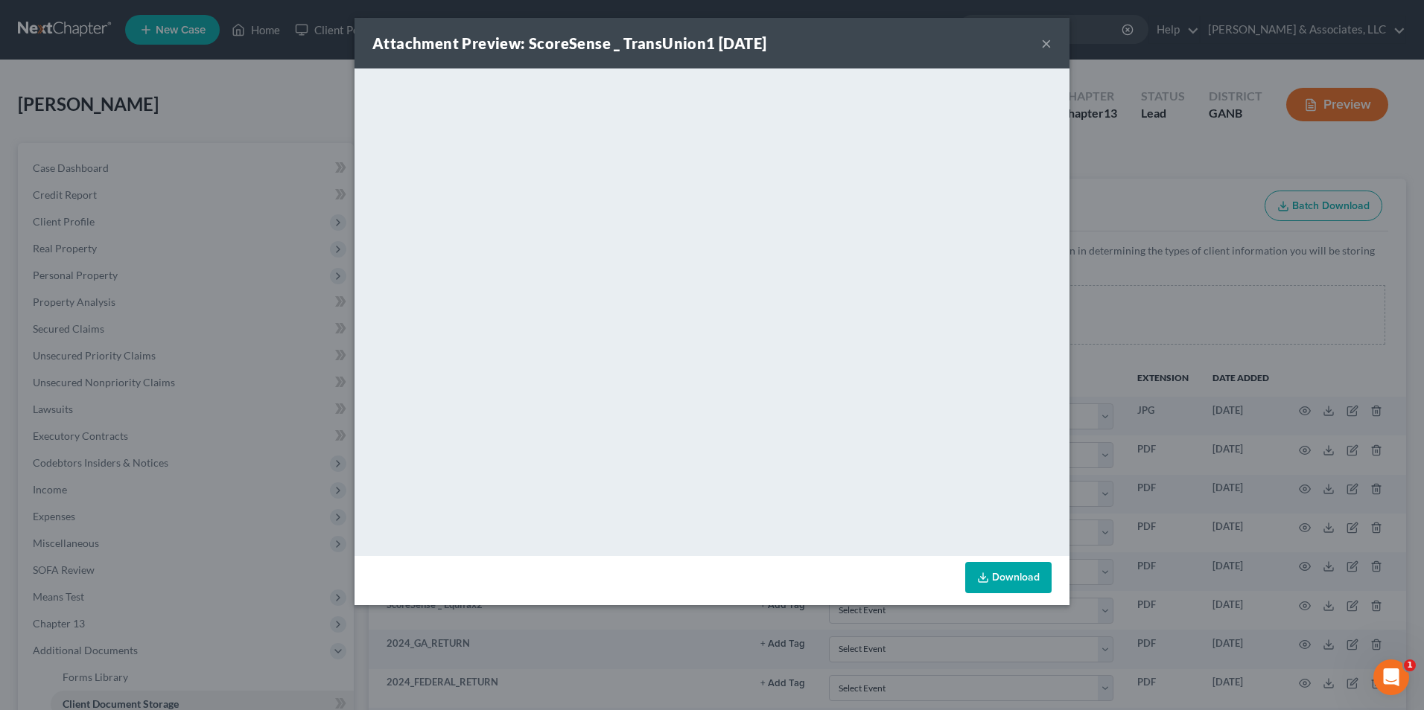
click at [1042, 41] on button "×" at bounding box center [1046, 43] width 10 height 18
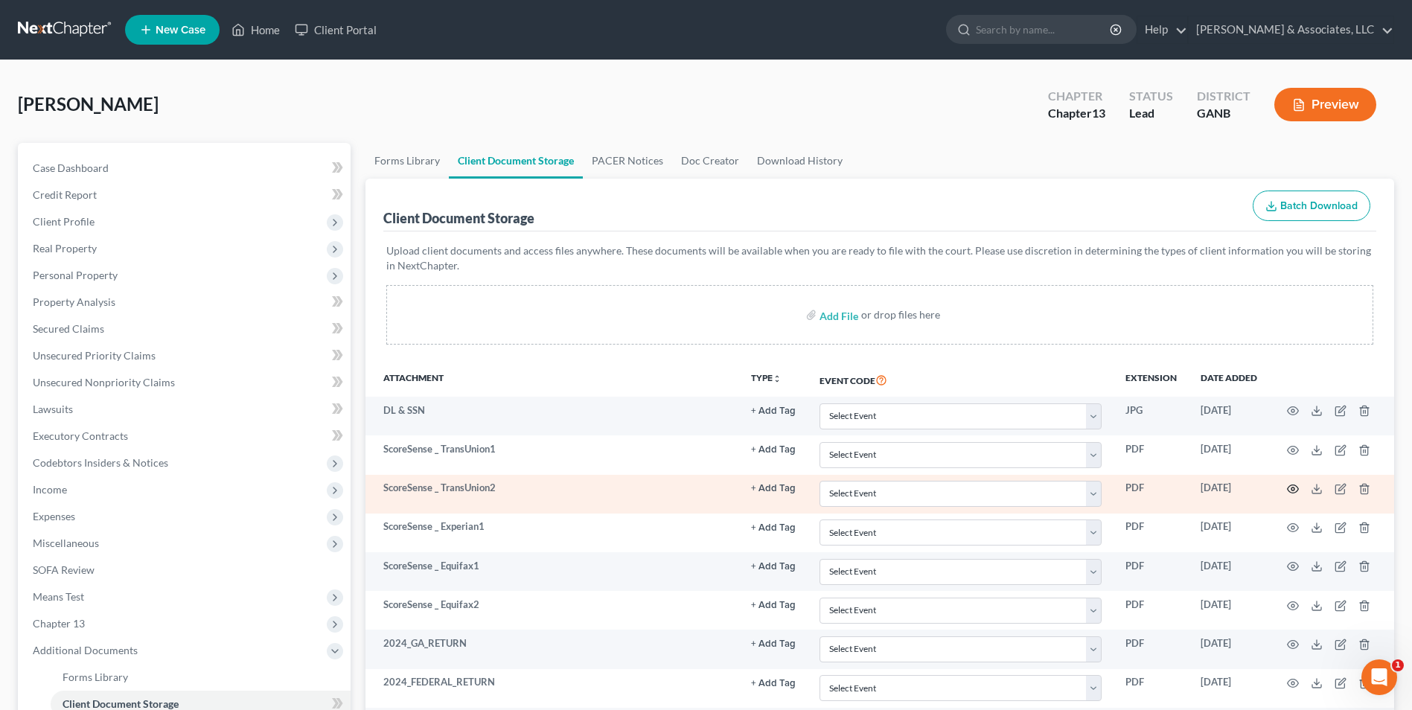
click at [1294, 487] on icon "button" at bounding box center [1293, 489] width 12 height 12
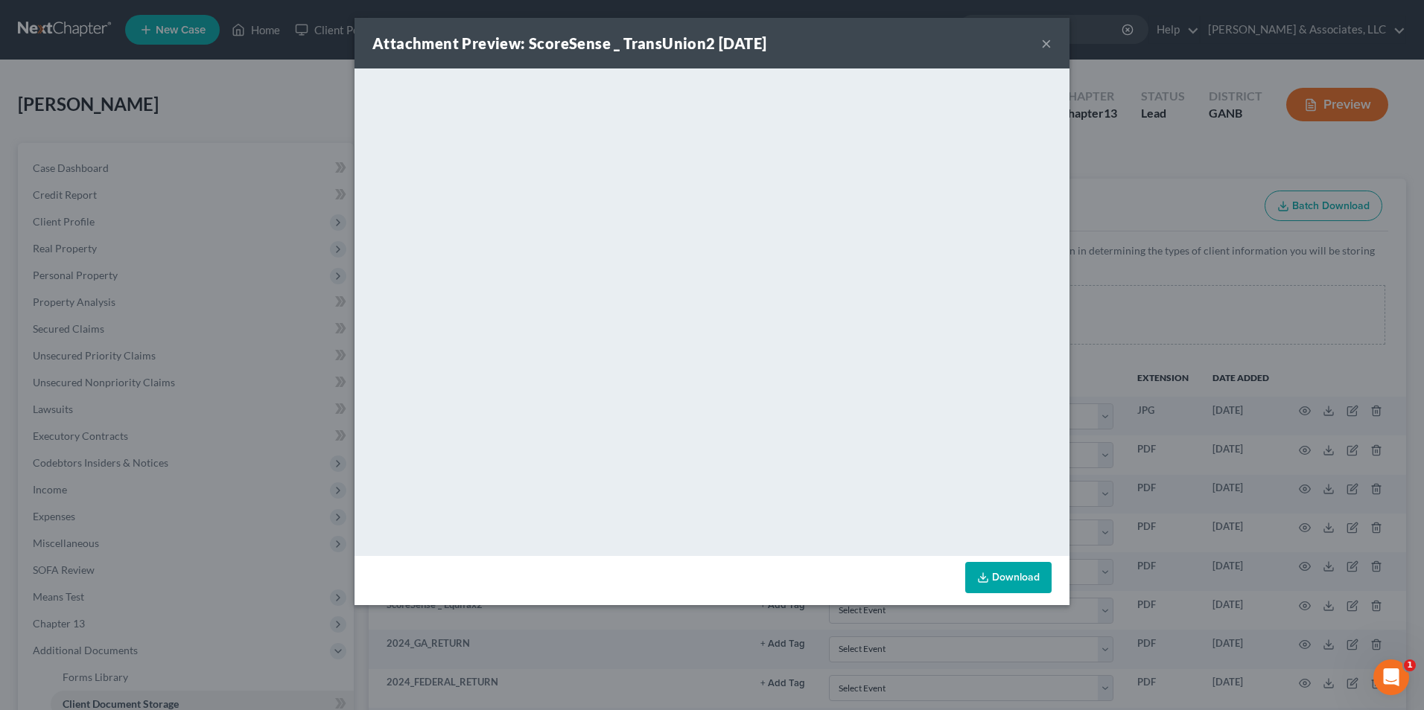
click at [1042, 48] on button "×" at bounding box center [1046, 43] width 10 height 18
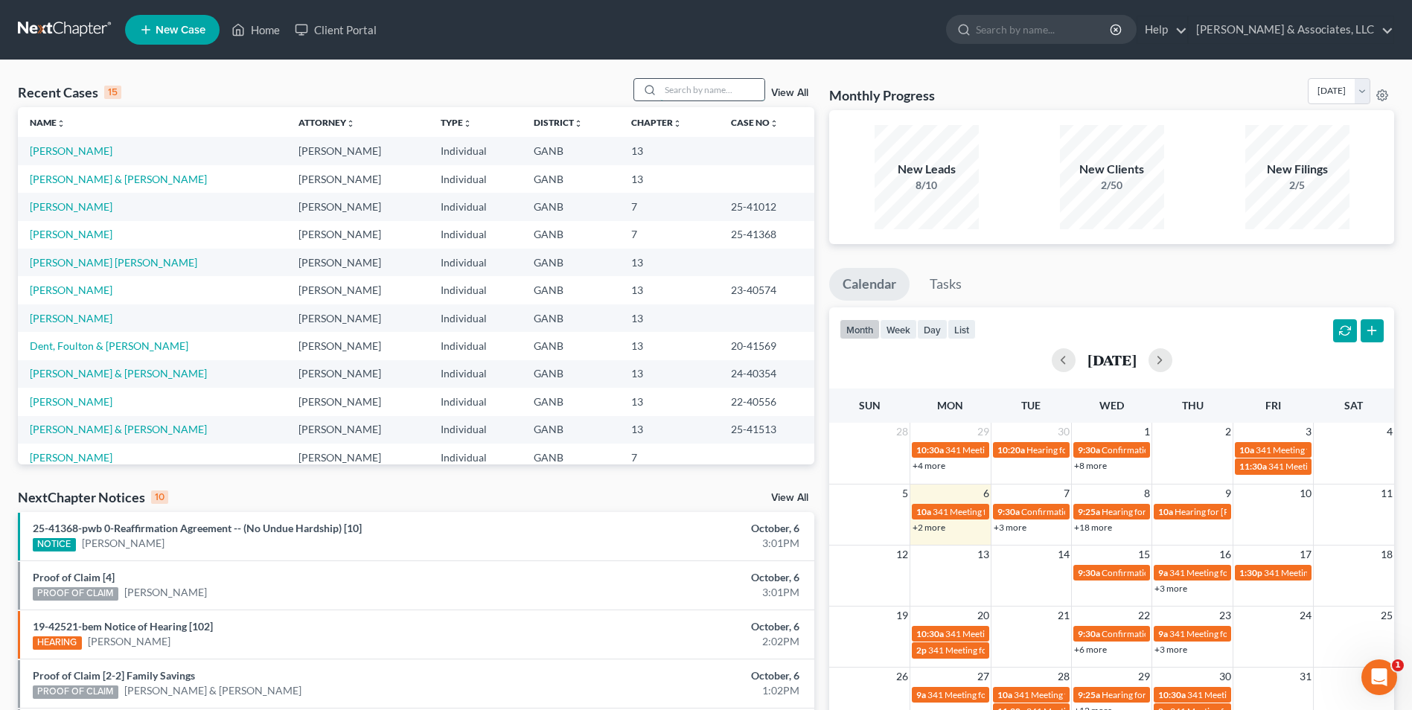
click at [727, 89] on input "search" at bounding box center [712, 90] width 104 height 22
type input "heath"
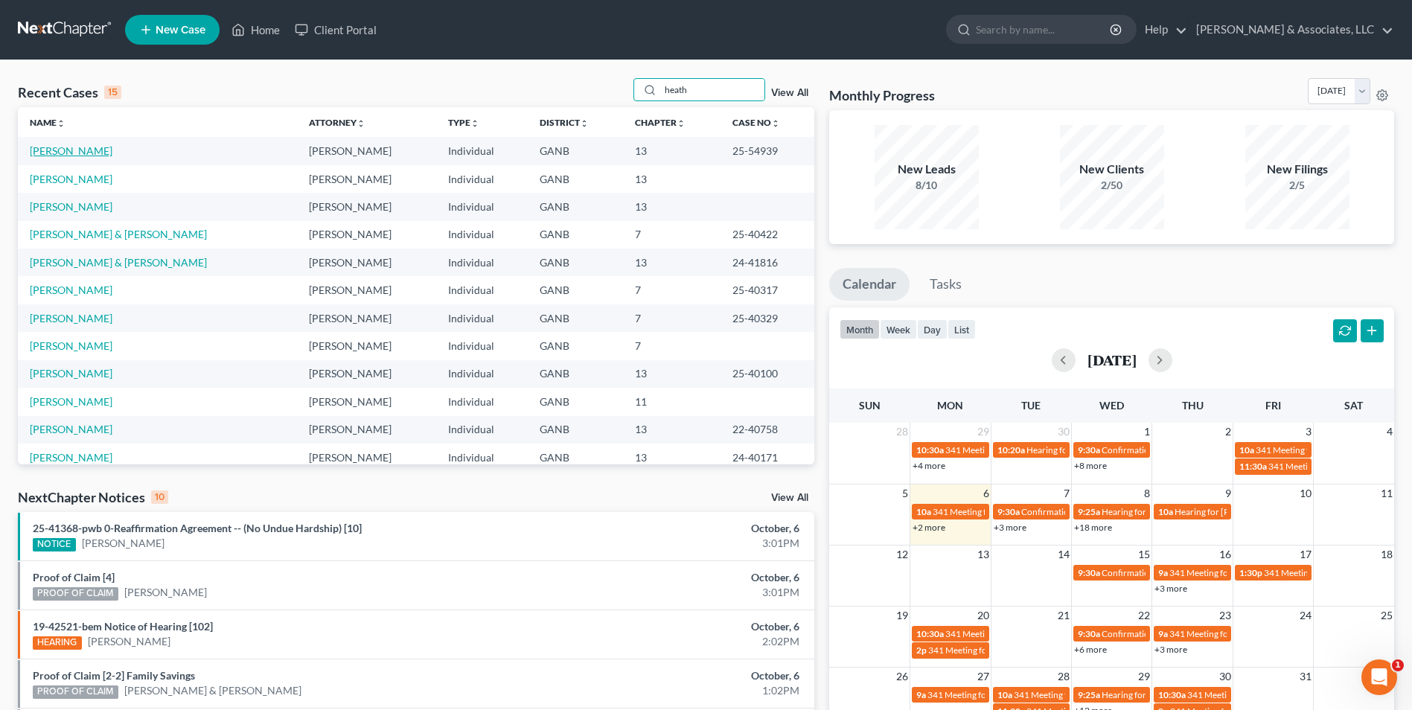
click at [75, 146] on link "[PERSON_NAME]" at bounding box center [71, 150] width 83 height 13
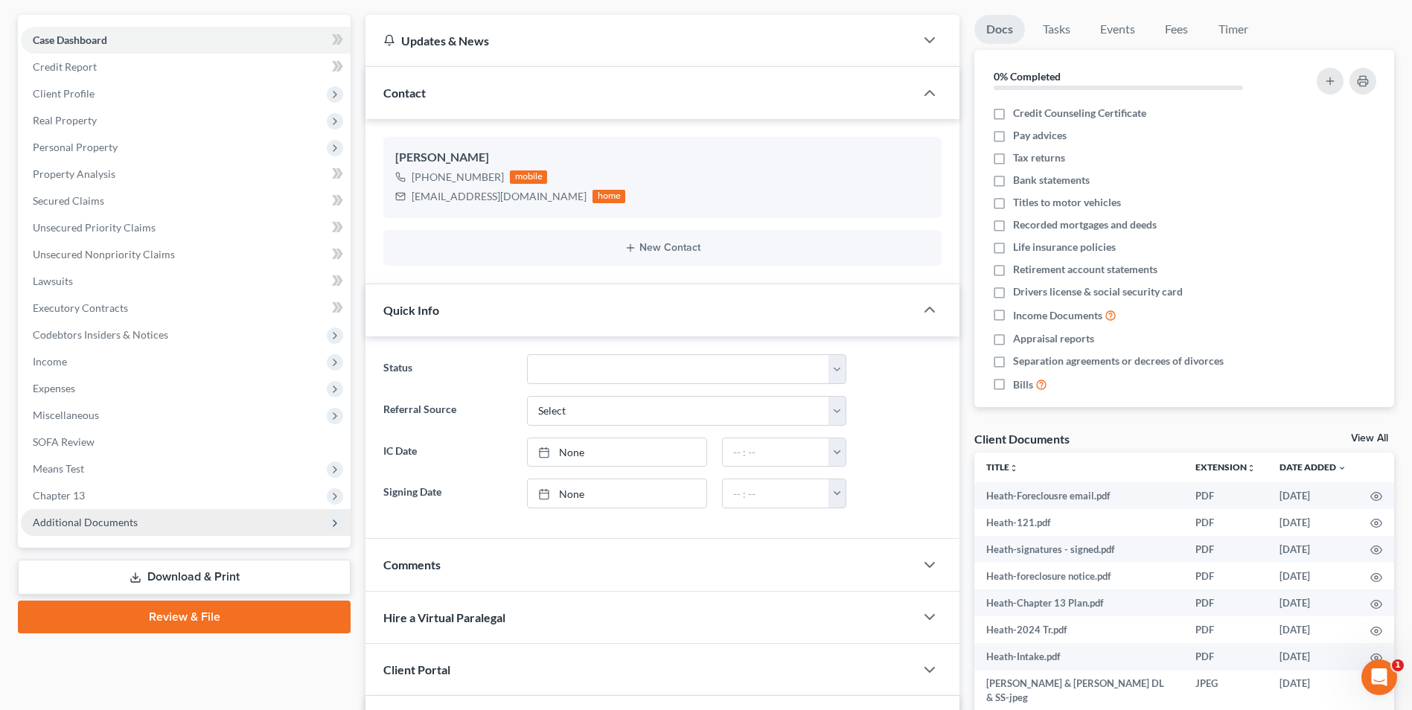
scroll to position [149, 0]
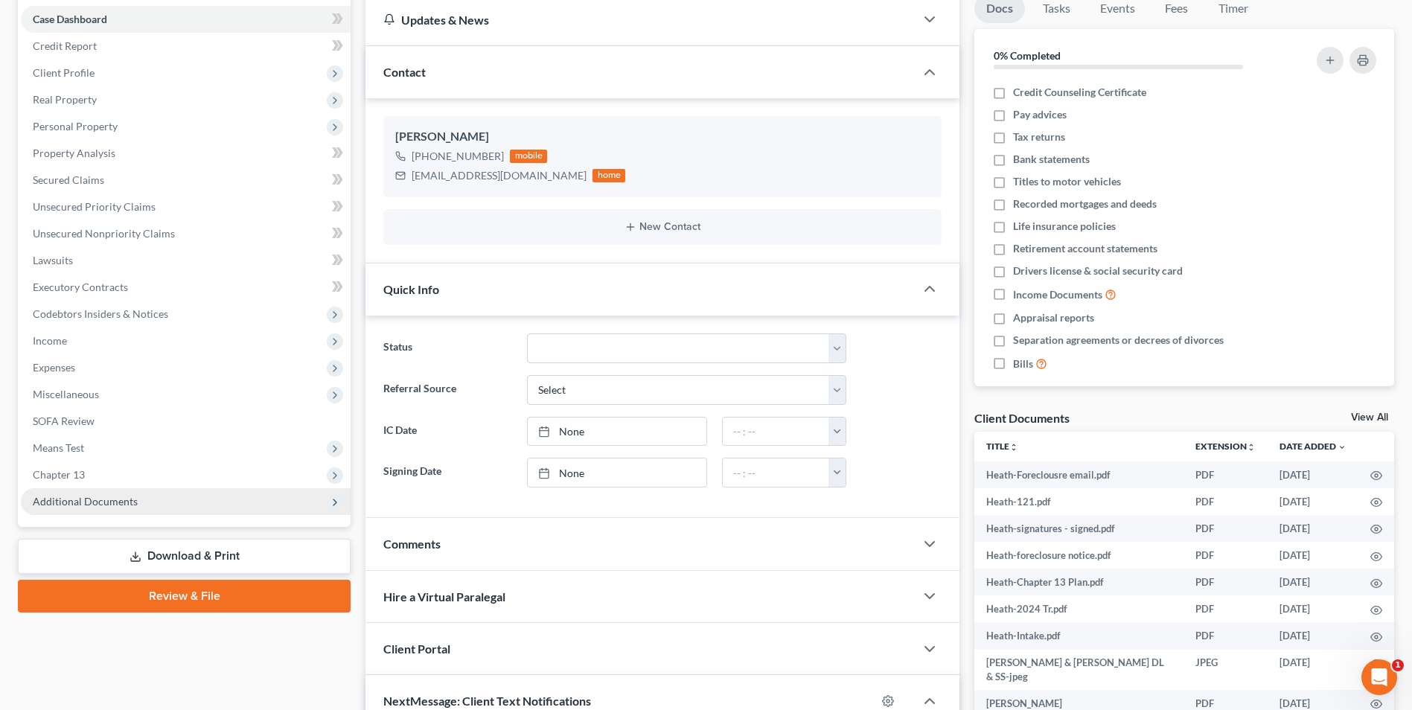
click at [128, 509] on span "Additional Documents" at bounding box center [186, 501] width 330 height 27
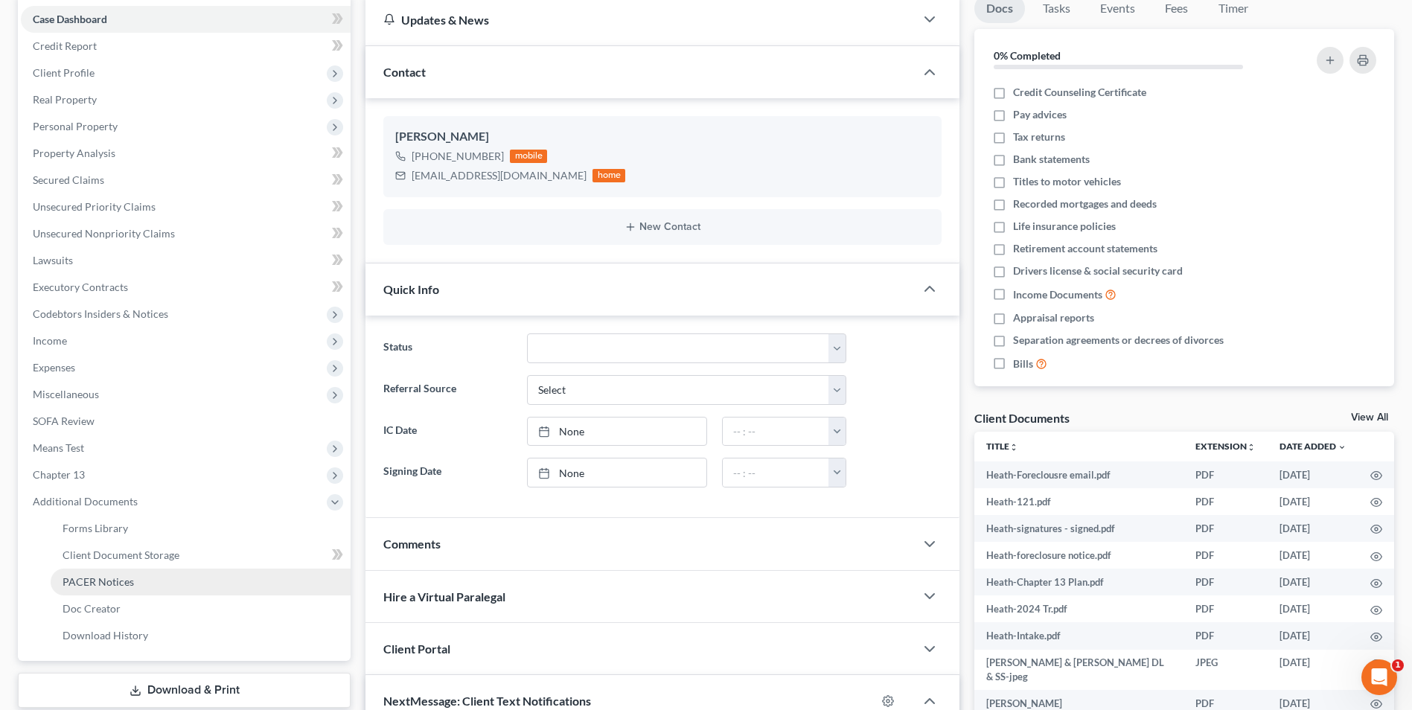
click at [118, 586] on span "PACER Notices" at bounding box center [98, 582] width 71 height 13
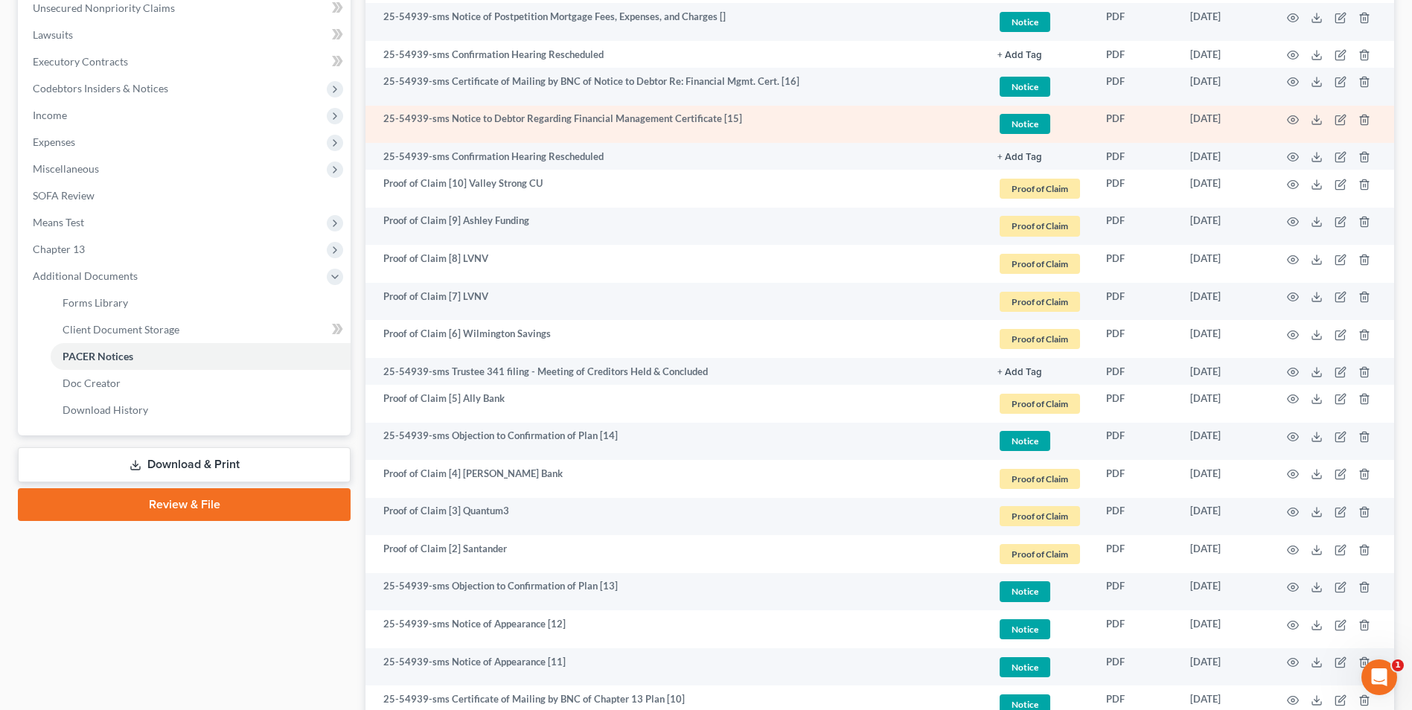
scroll to position [670, 0]
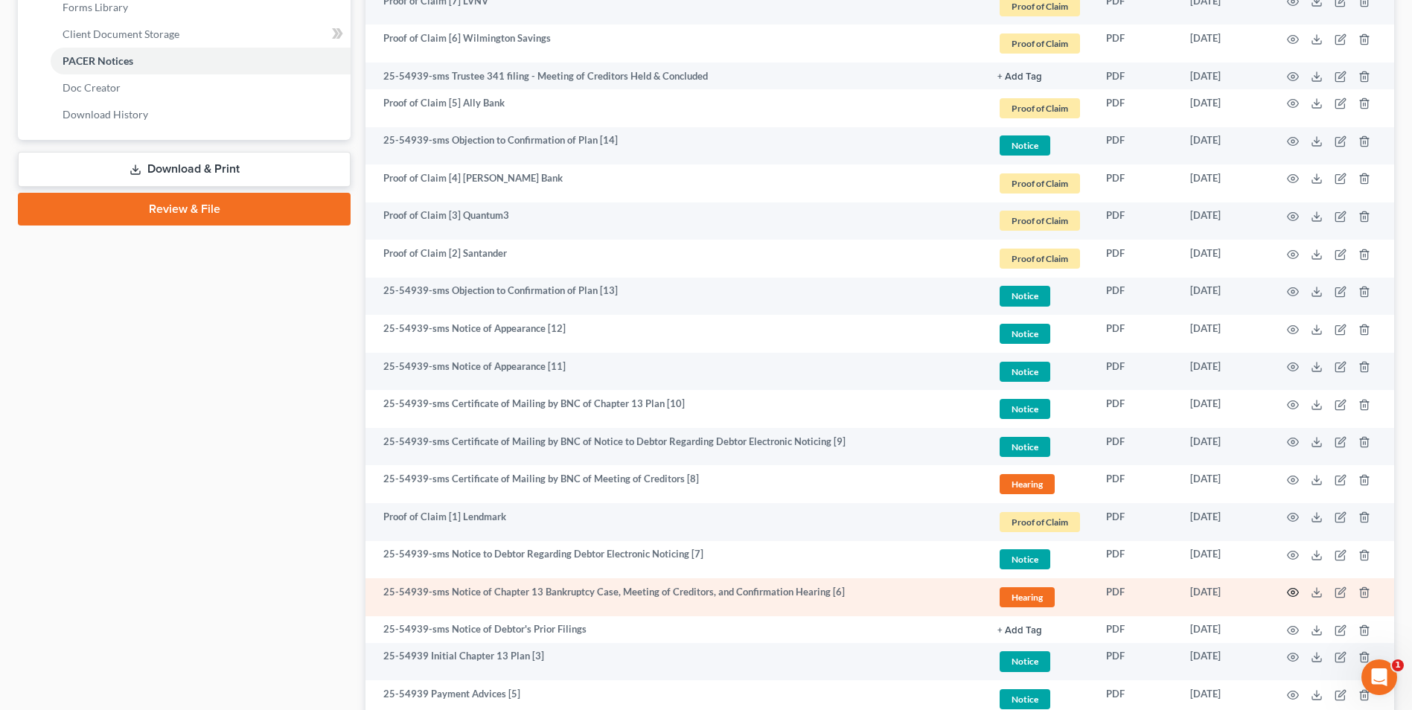
click at [1298, 593] on icon "button" at bounding box center [1293, 593] width 11 height 8
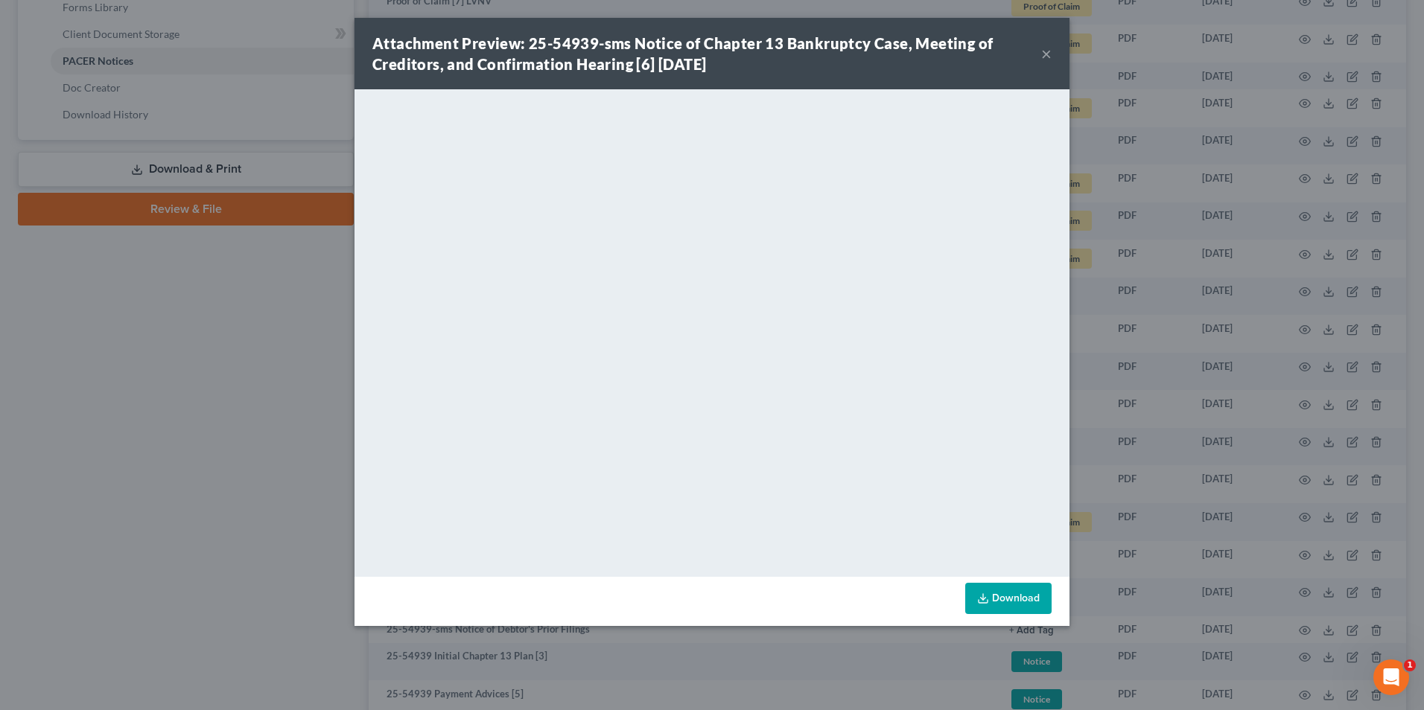
click at [1042, 53] on button "×" at bounding box center [1046, 54] width 10 height 18
